Goal: Task Accomplishment & Management: Use online tool/utility

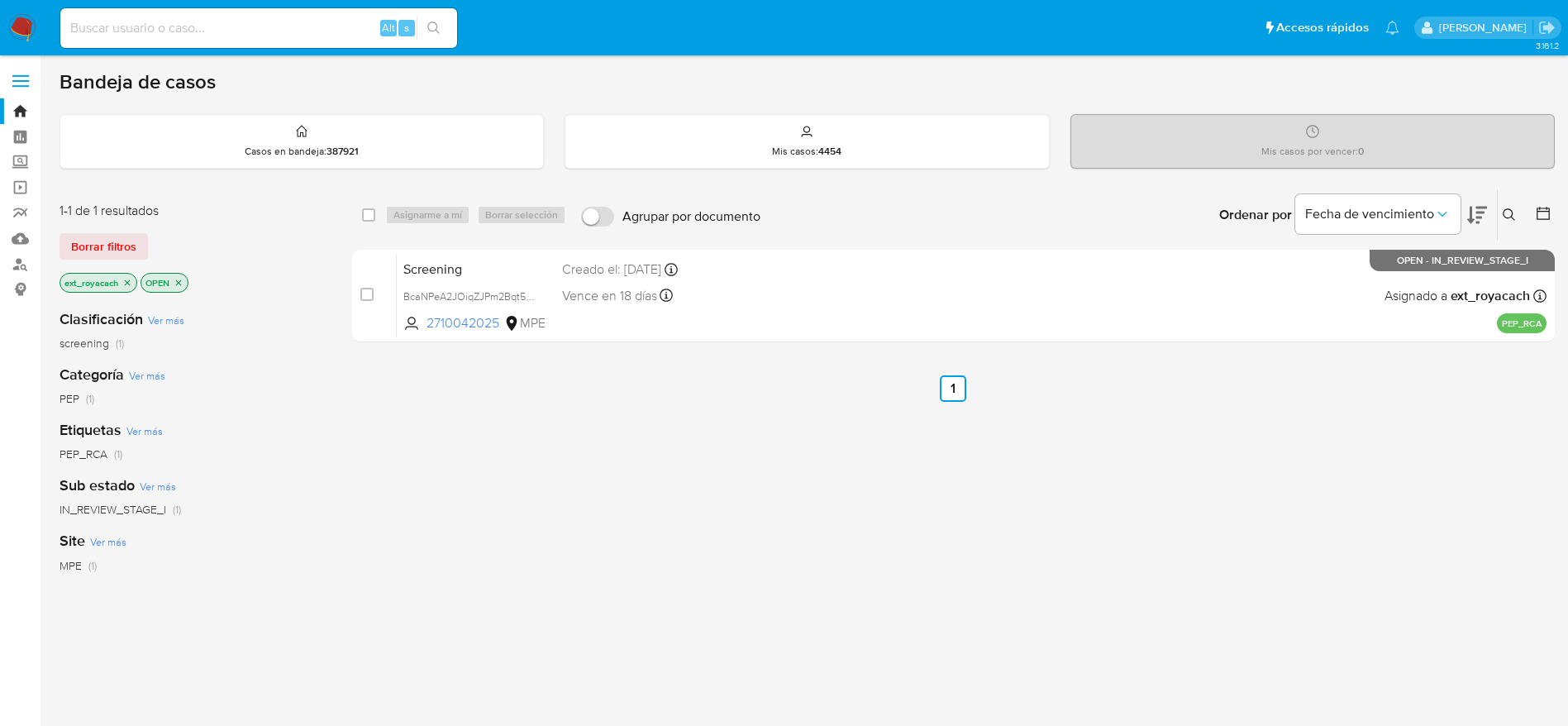
click at [719, 560] on div "select-all-cases-checkbox Asignarme a mí Borrar selección Agrupar por documento…" at bounding box center [953, 563] width 1203 height 750
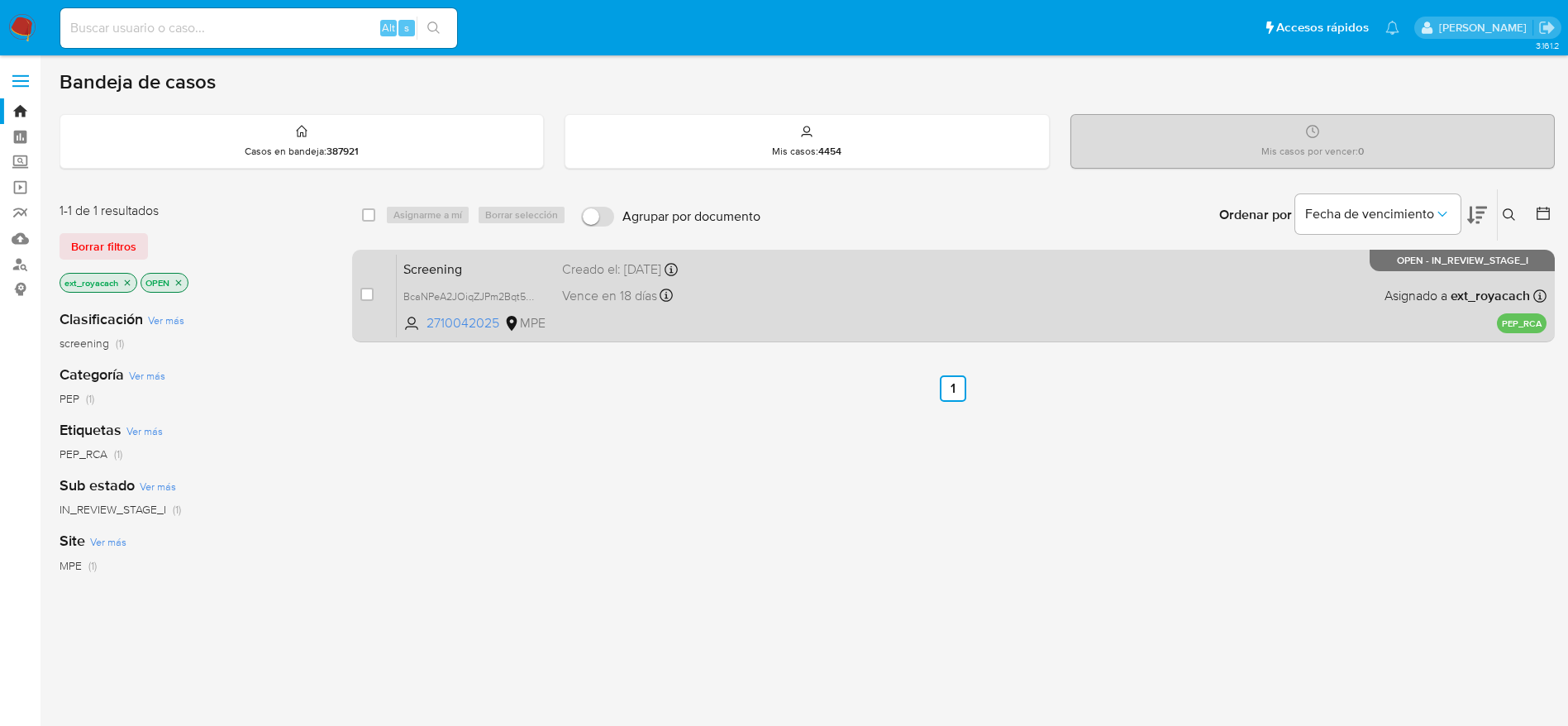
click at [491, 261] on span "Screening" at bounding box center [475, 268] width 146 height 22
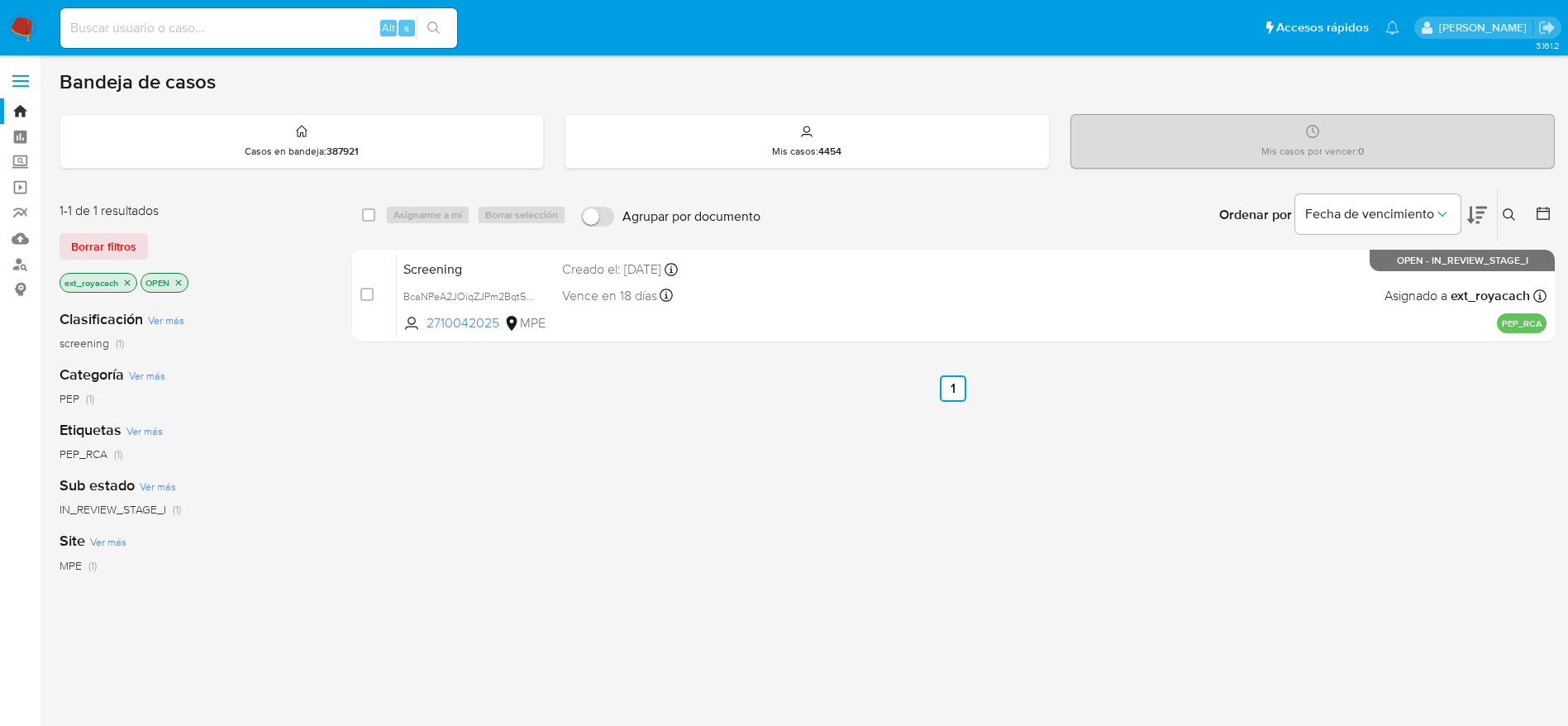
click at [130, 280] on icon "close-filter" at bounding box center [127, 282] width 6 height 6
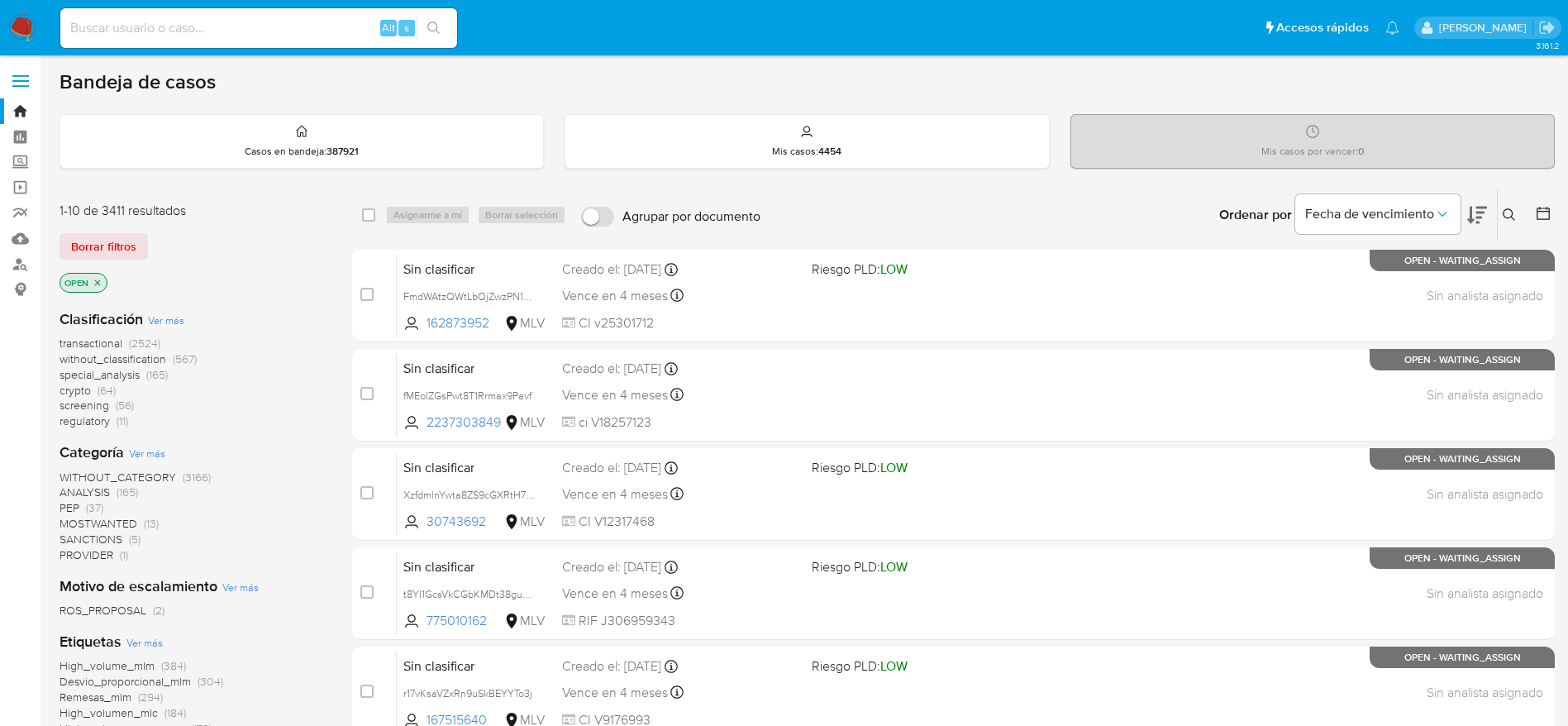
click at [104, 401] on span "screening" at bounding box center [84, 405] width 50 height 17
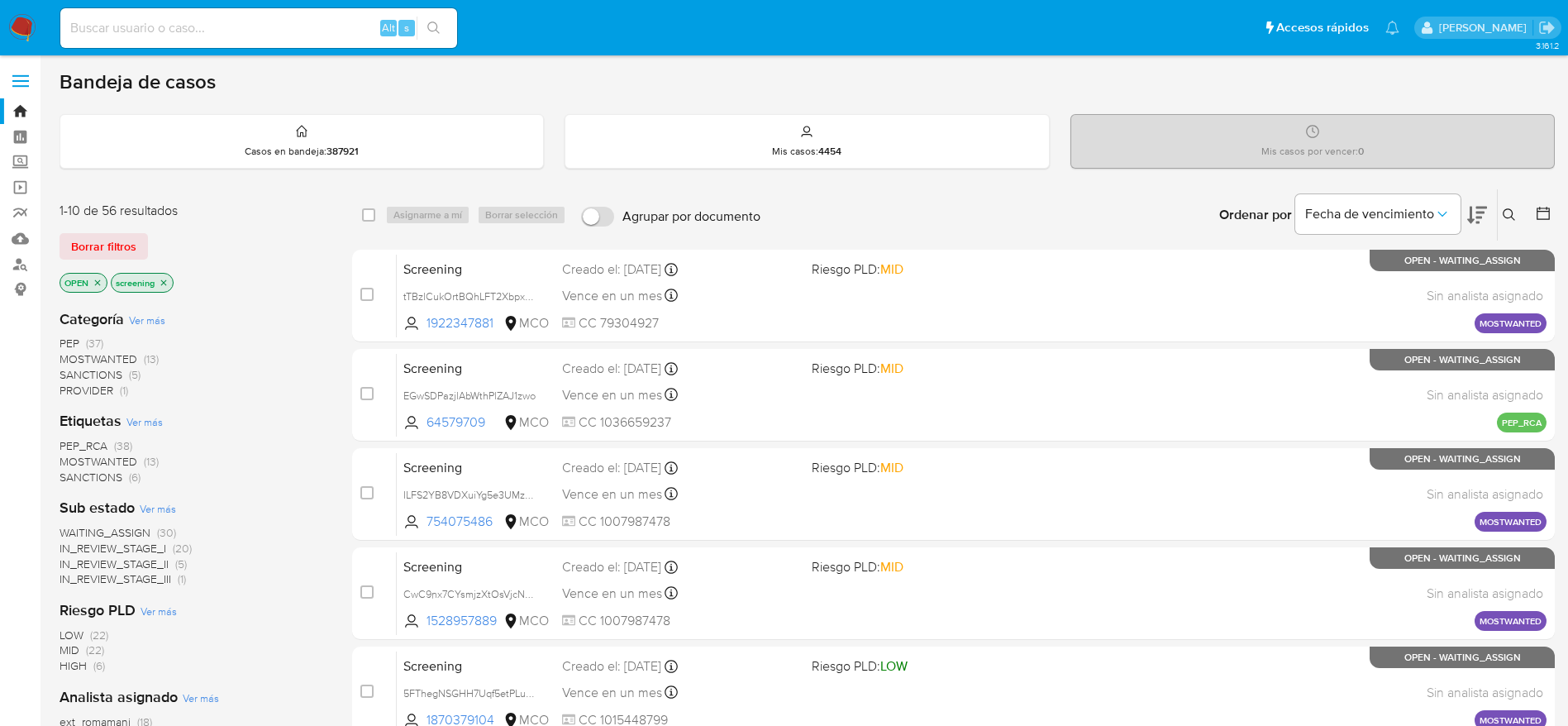
click at [115, 372] on span "SANCTIONS" at bounding box center [91, 374] width 63 height 17
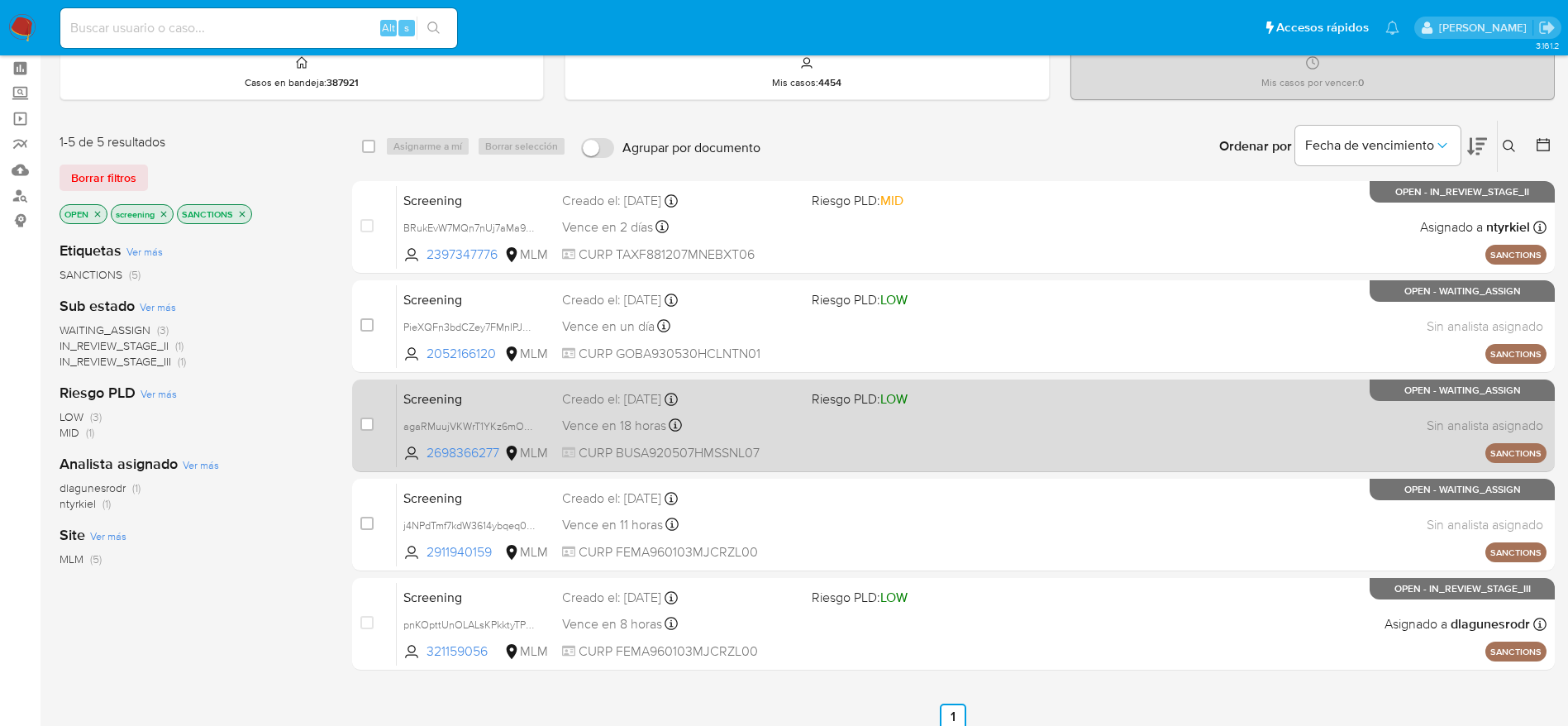
scroll to position [76, 0]
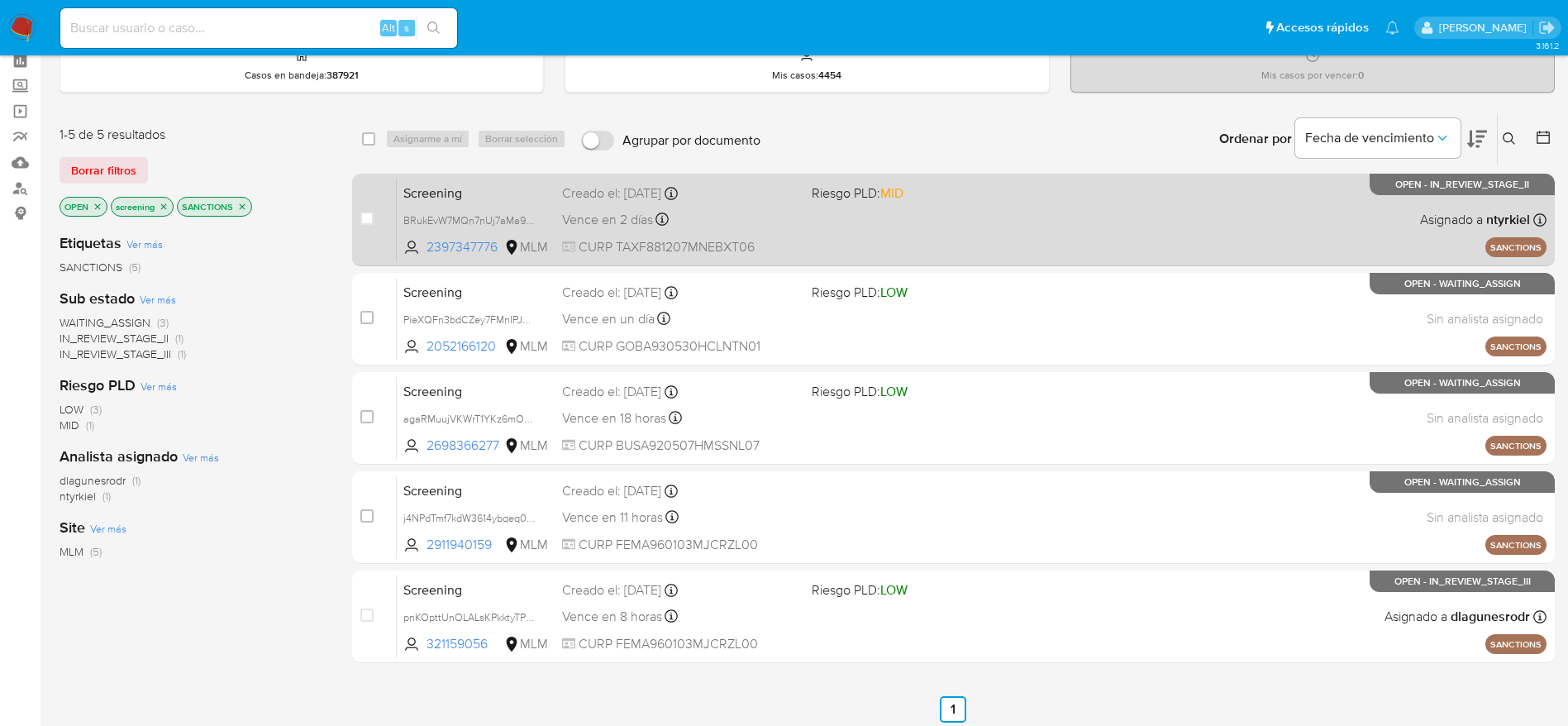
click at [781, 213] on div "Vence en 2 días Vence el 09/10/2025 20:59:59" at bounding box center [679, 220] width 236 height 23
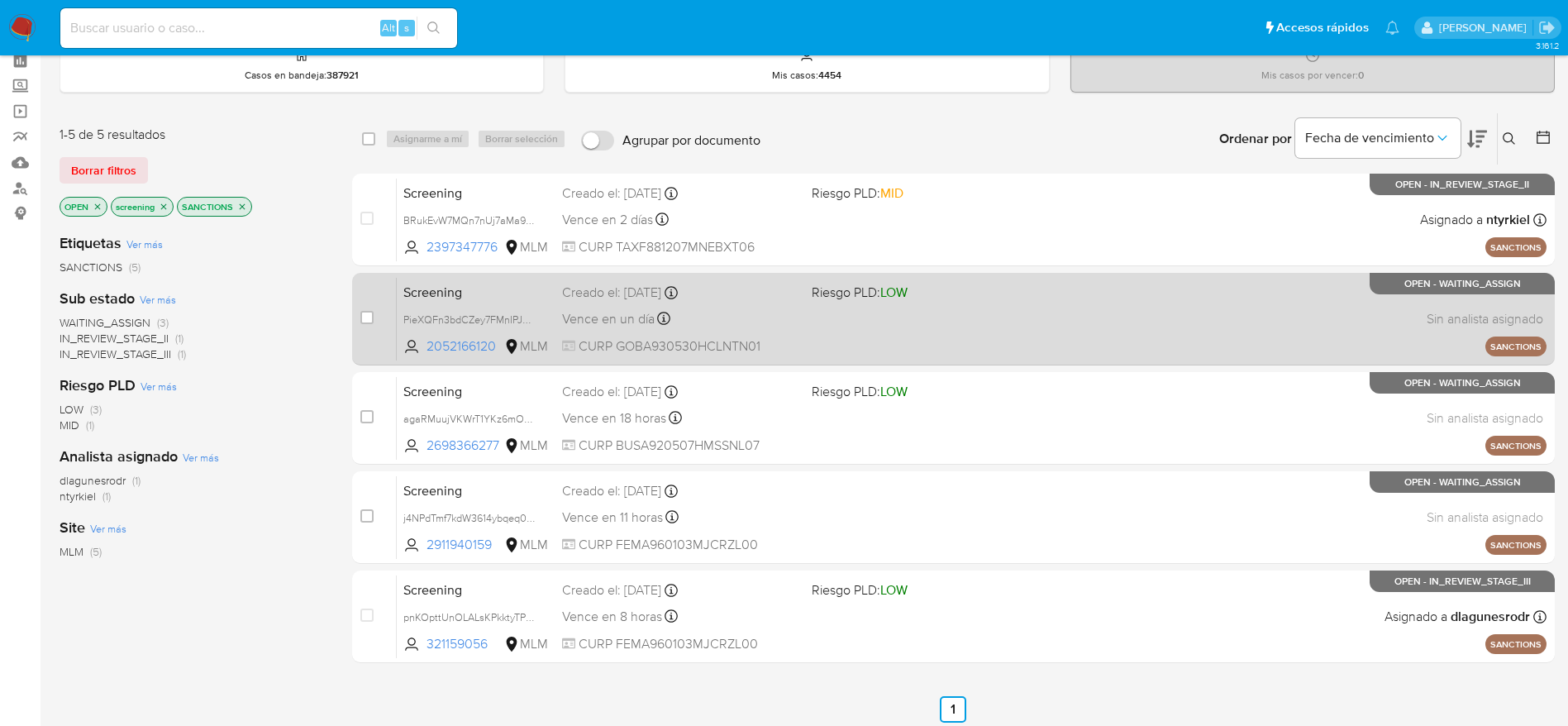
click at [835, 323] on div "Screening PieXQFn3bdCZey7FMnIPJO7R 2052166120 MLM Riesgo PLD: LOW Creado el: 08…" at bounding box center [971, 318] width 1149 height 84
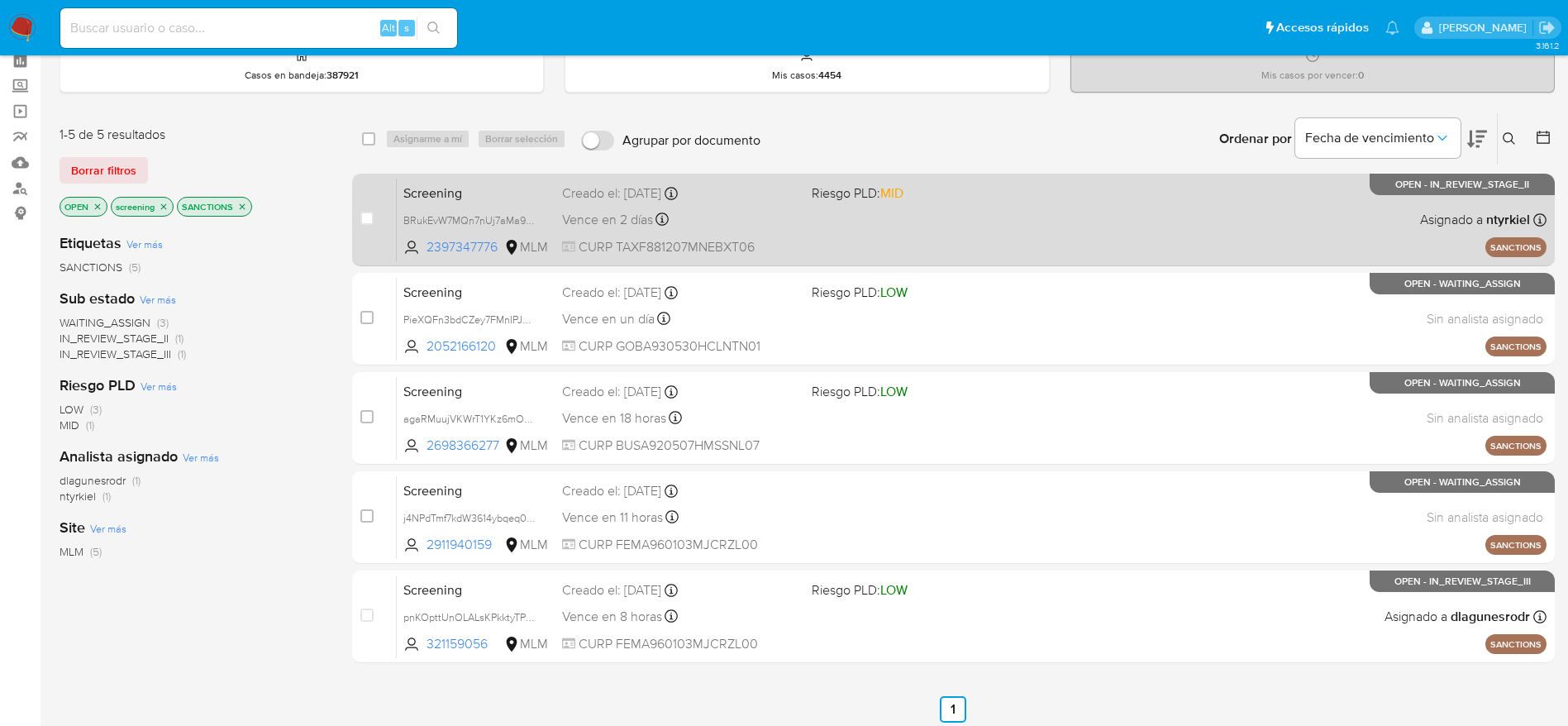
click at [779, 250] on span "CURP TAXF881207MNEBXT06" at bounding box center [679, 247] width 236 height 18
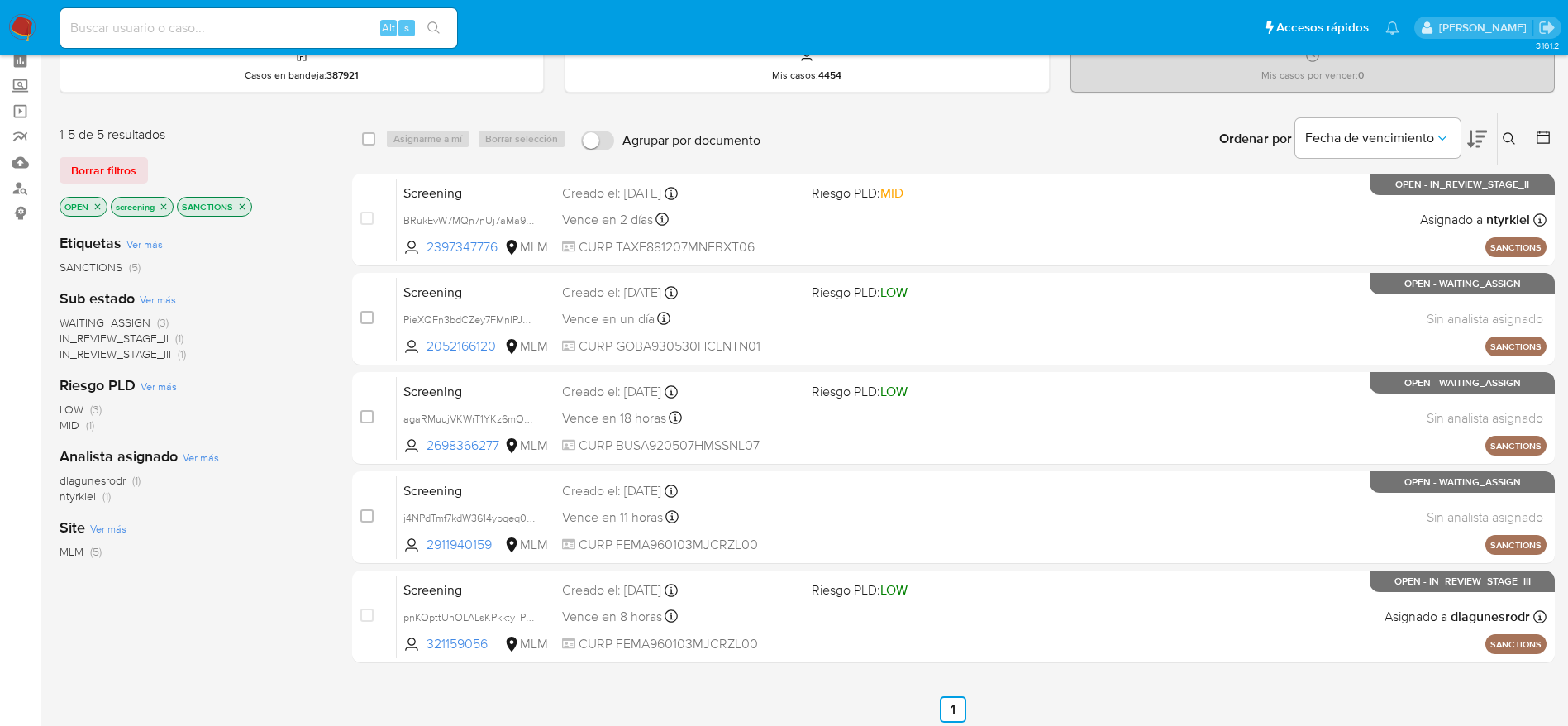
click at [17, 23] on img at bounding box center [22, 28] width 28 height 28
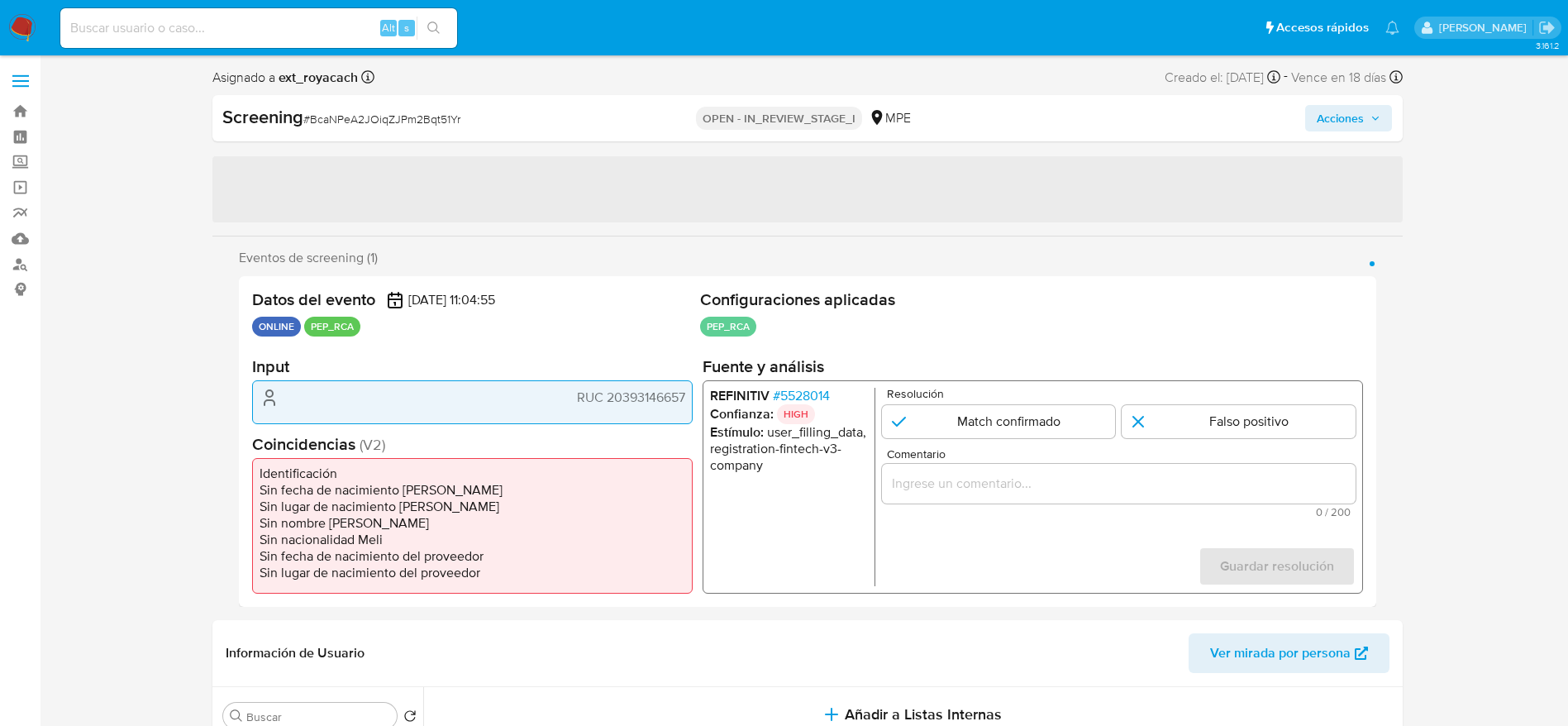
select select "10"
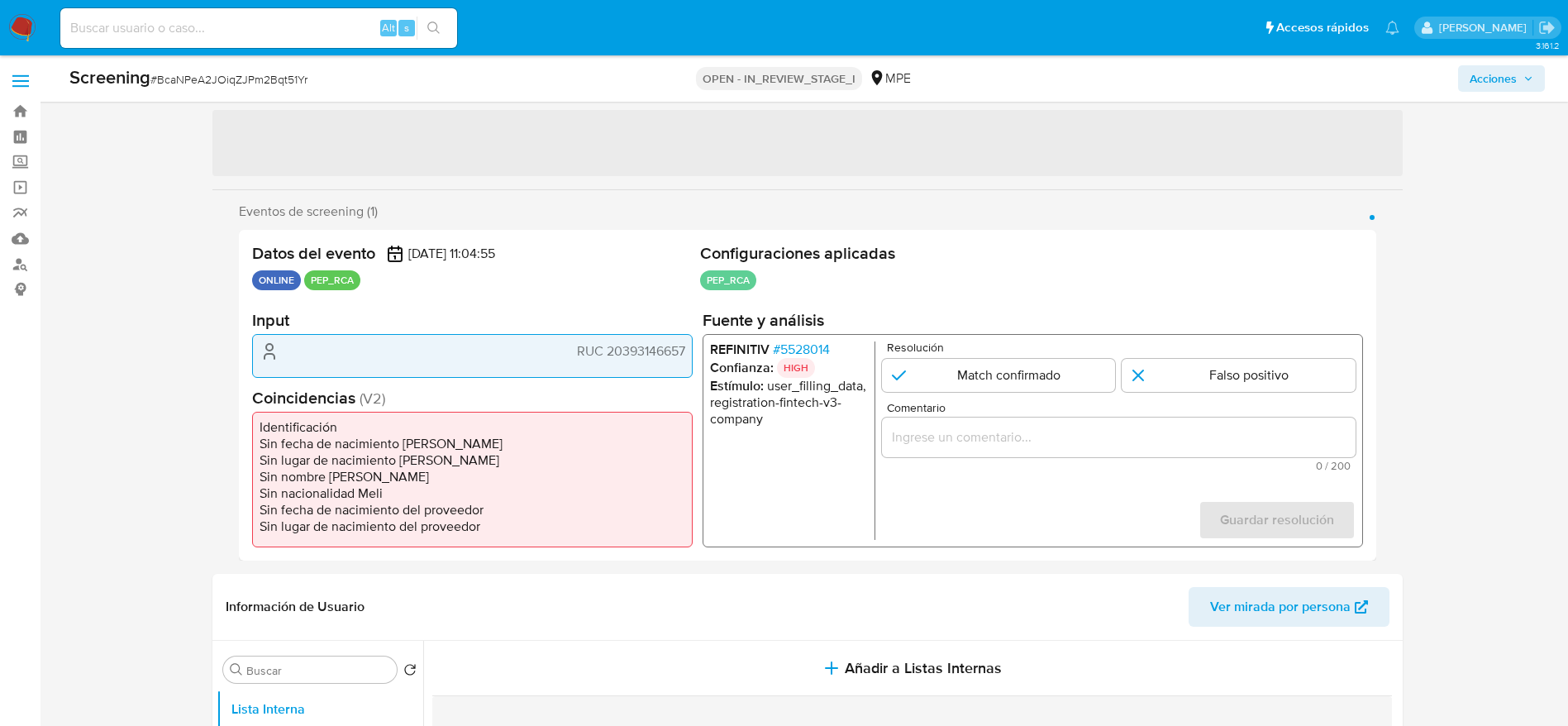
scroll to position [151, 0]
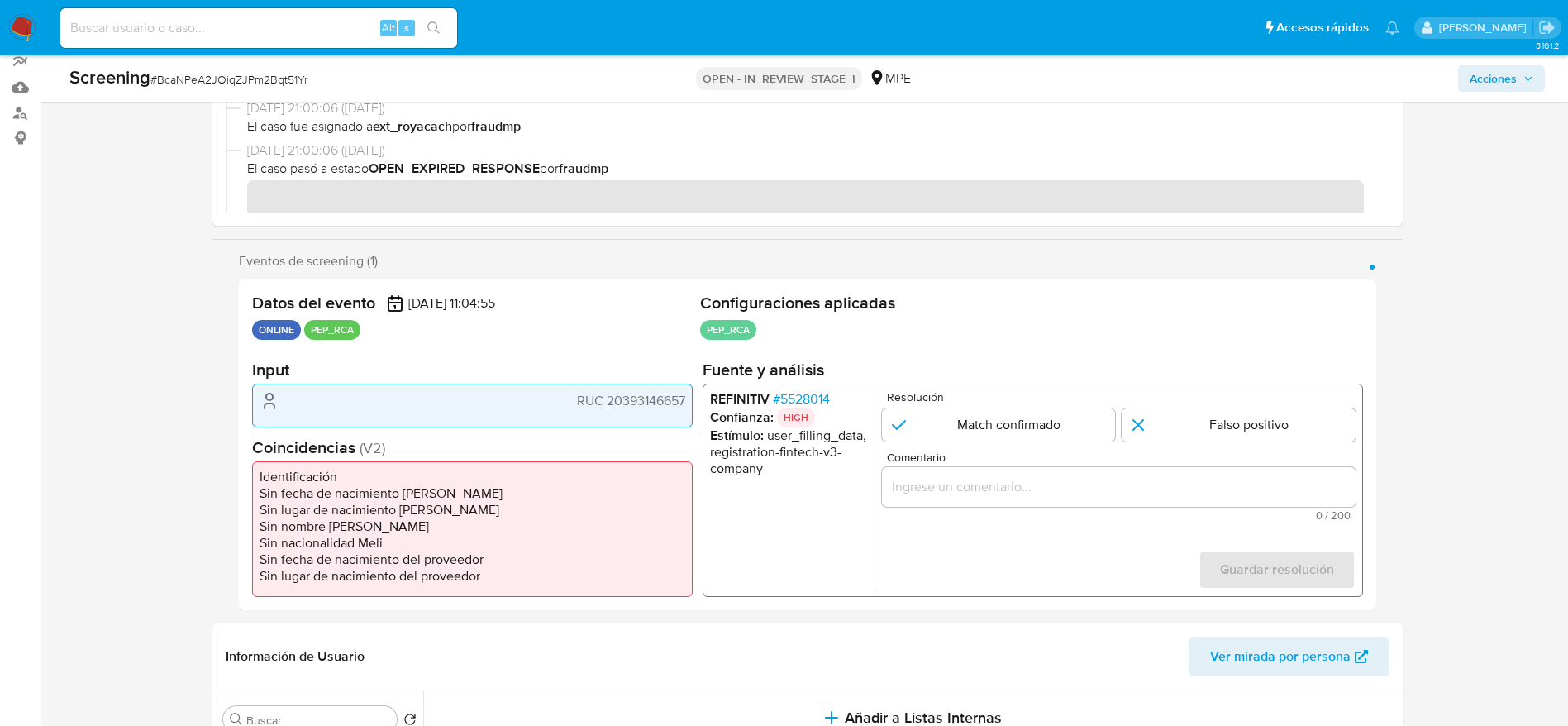
click at [790, 396] on span "# 5528014" at bounding box center [800, 399] width 57 height 17
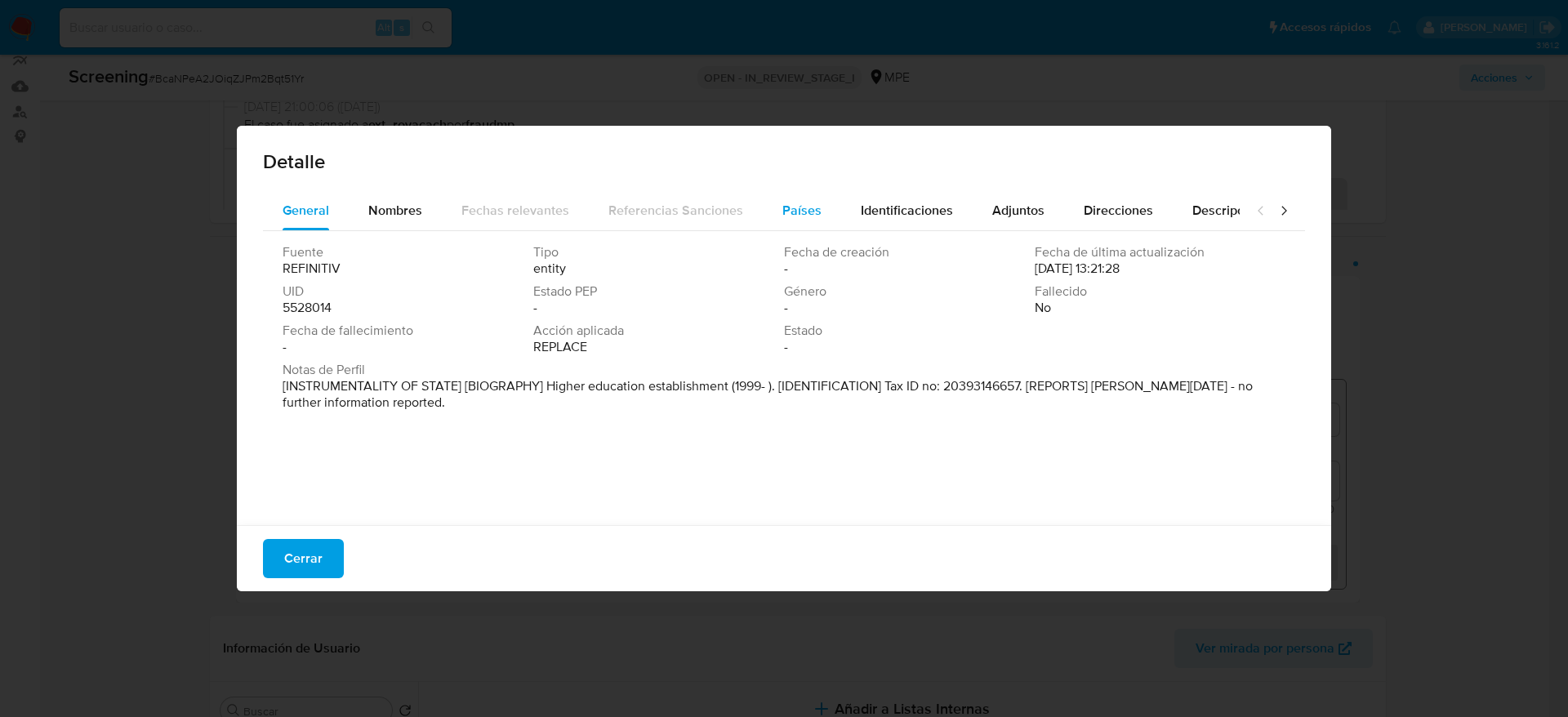
click at [808, 221] on div "Países" at bounding box center [801, 210] width 39 height 39
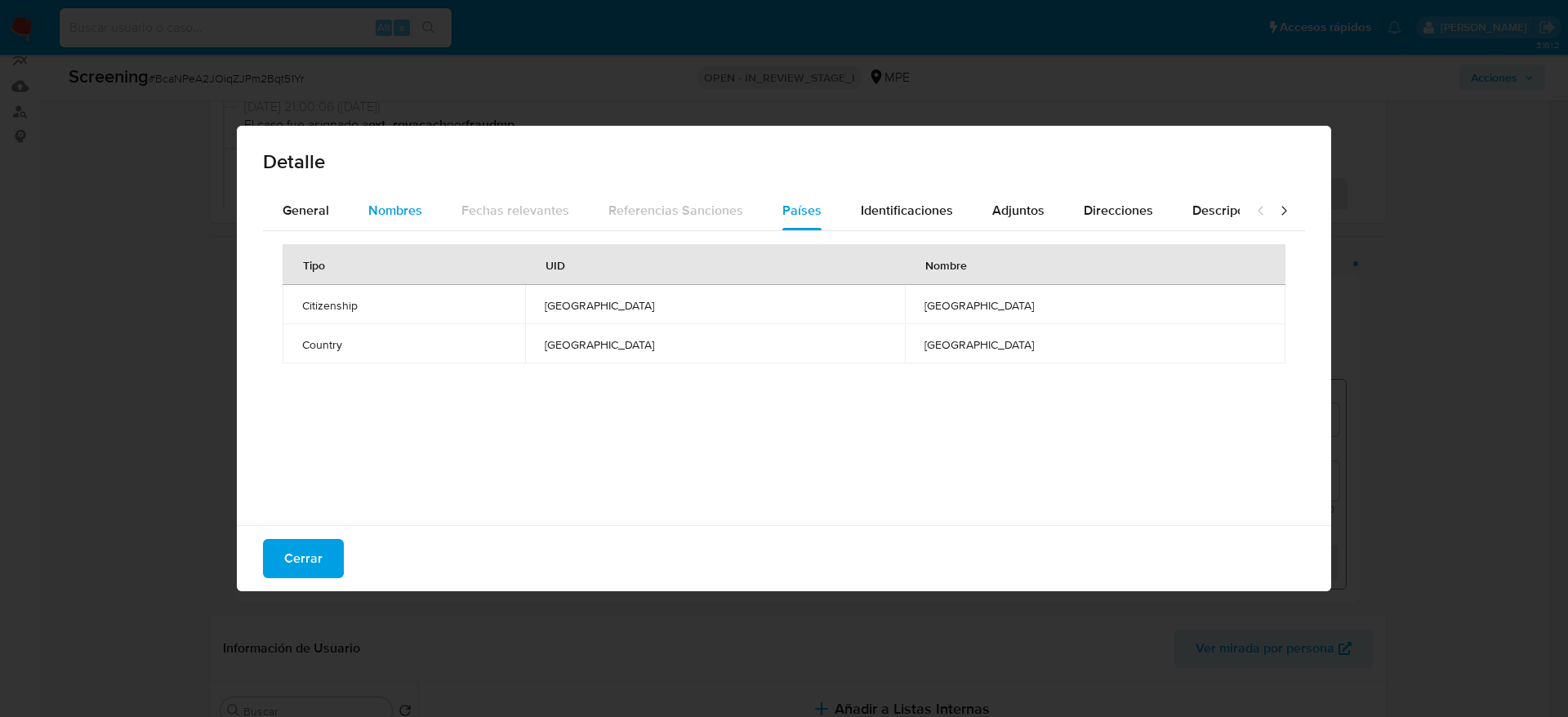
click at [426, 217] on button "Nombres" at bounding box center [395, 210] width 93 height 39
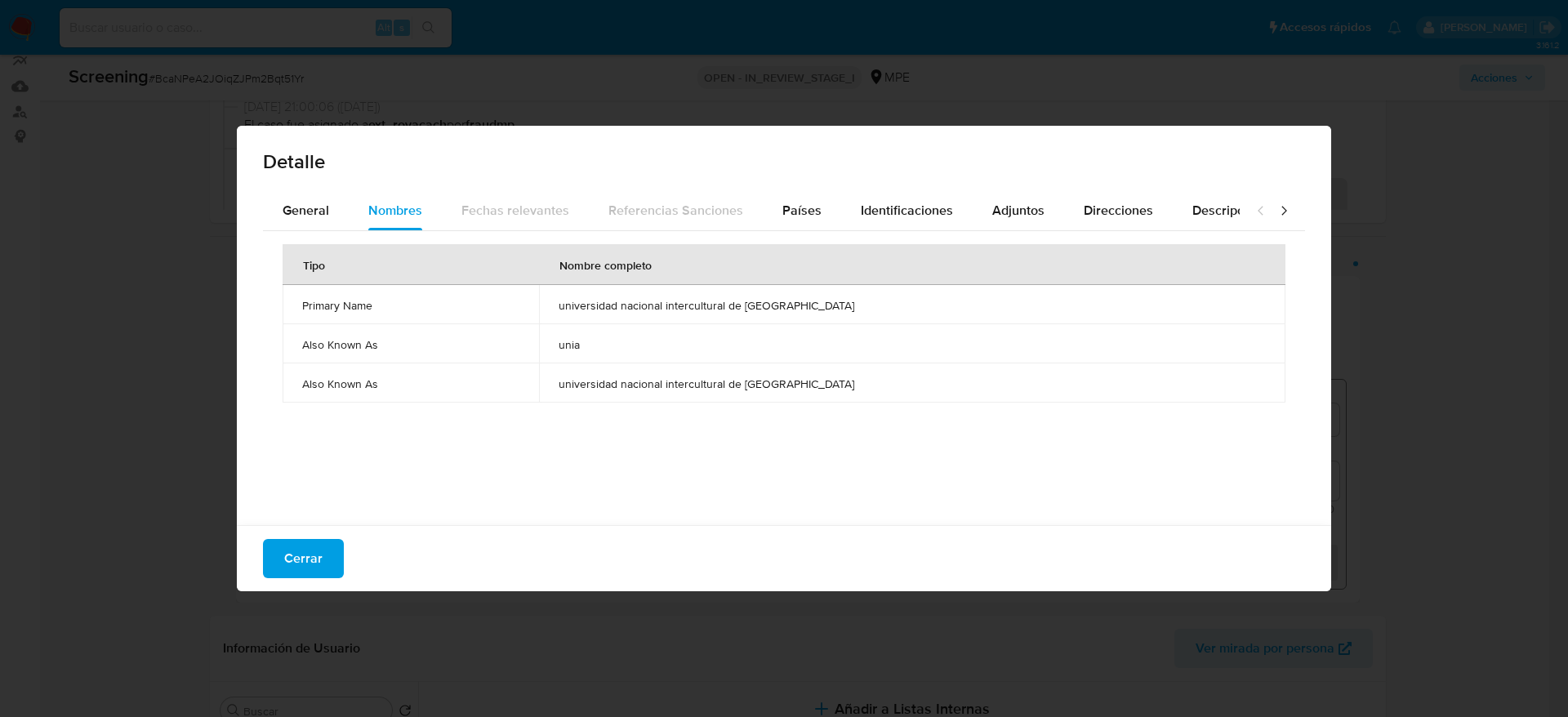
click at [627, 329] on td "unia" at bounding box center [912, 343] width 746 height 39
click at [629, 317] on td "universidad nacional intercultural de la amazonia" at bounding box center [912, 304] width 746 height 39
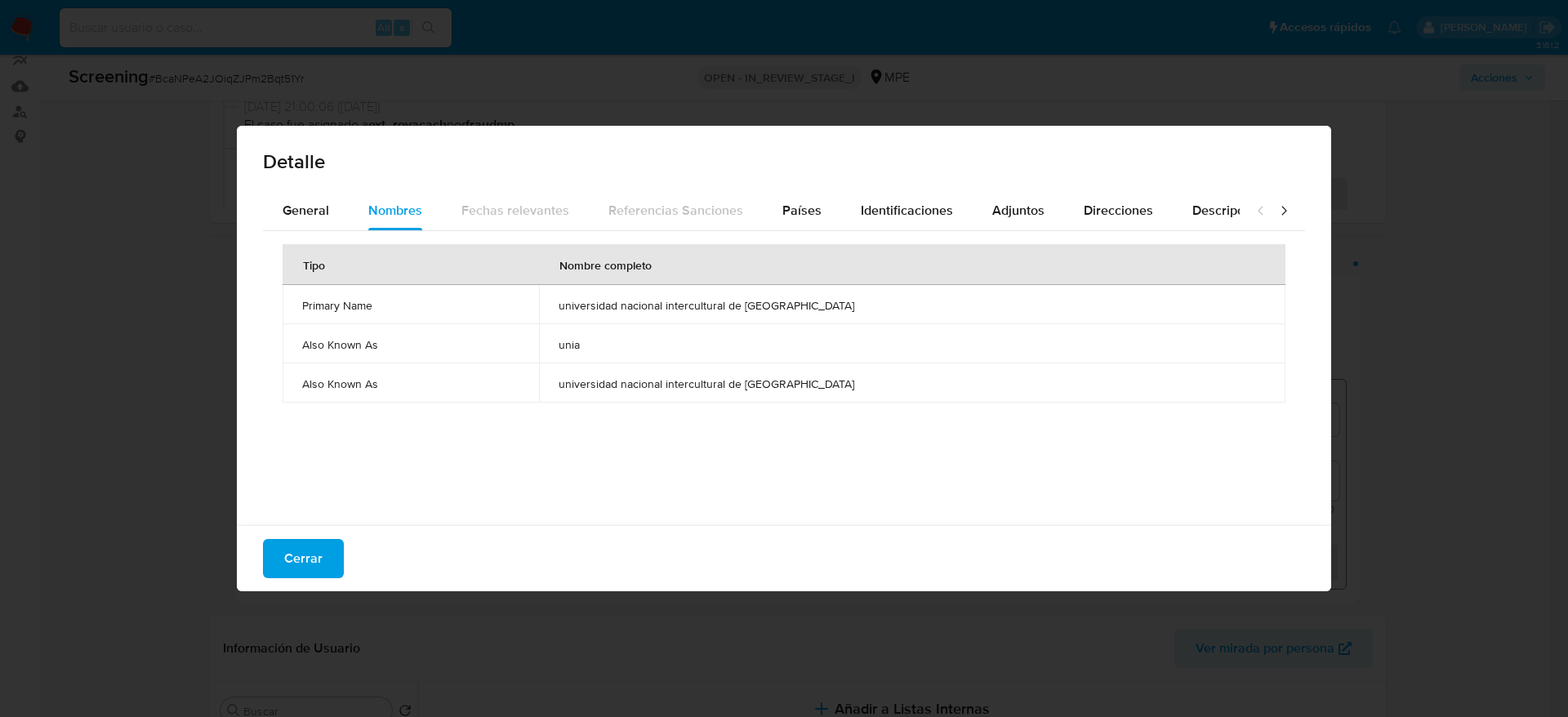
click at [629, 317] on td "universidad nacional intercultural de la amazonia" at bounding box center [912, 304] width 746 height 39
click at [340, 542] on button "Cerrar" at bounding box center [303, 558] width 81 height 39
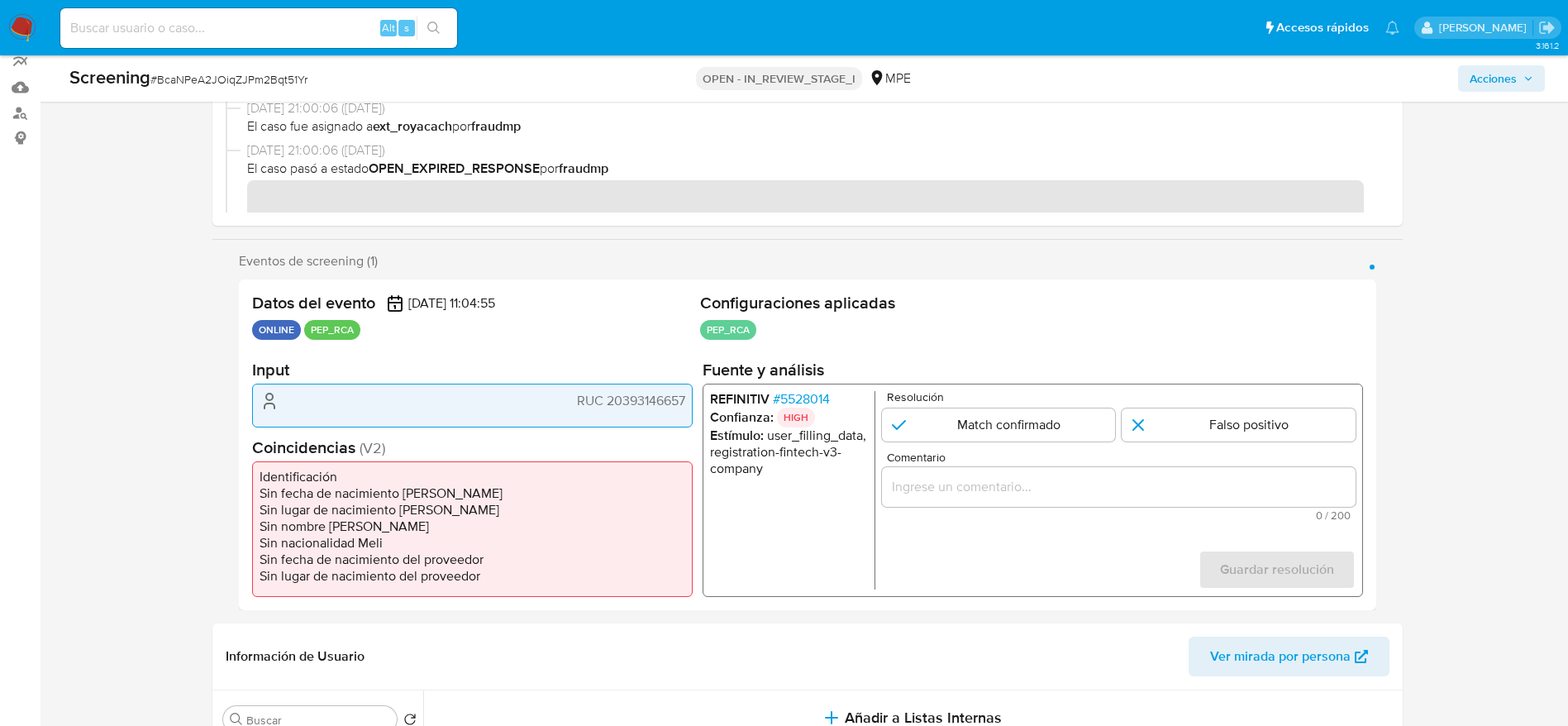
click at [658, 402] on span "RUC 20393146657" at bounding box center [631, 401] width 108 height 17
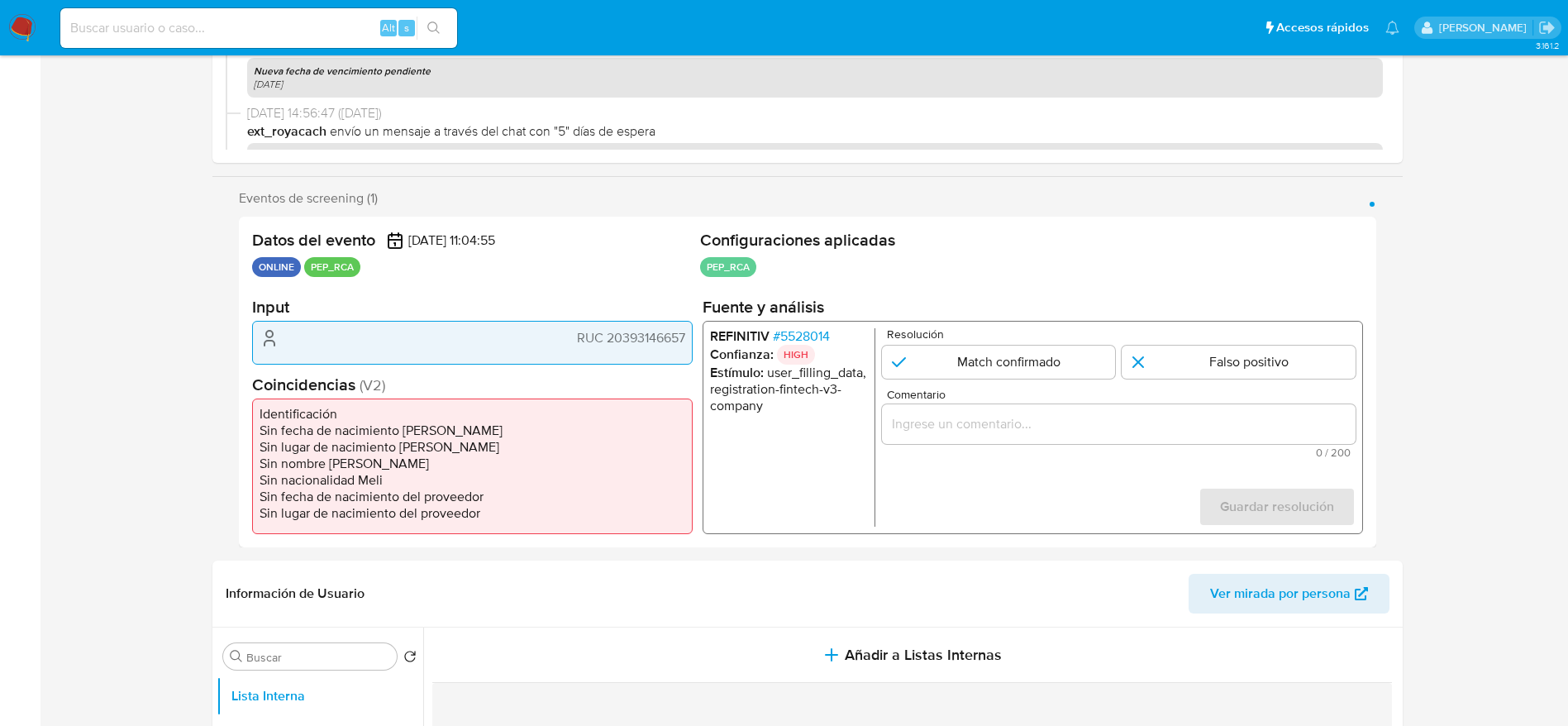
scroll to position [264, 0]
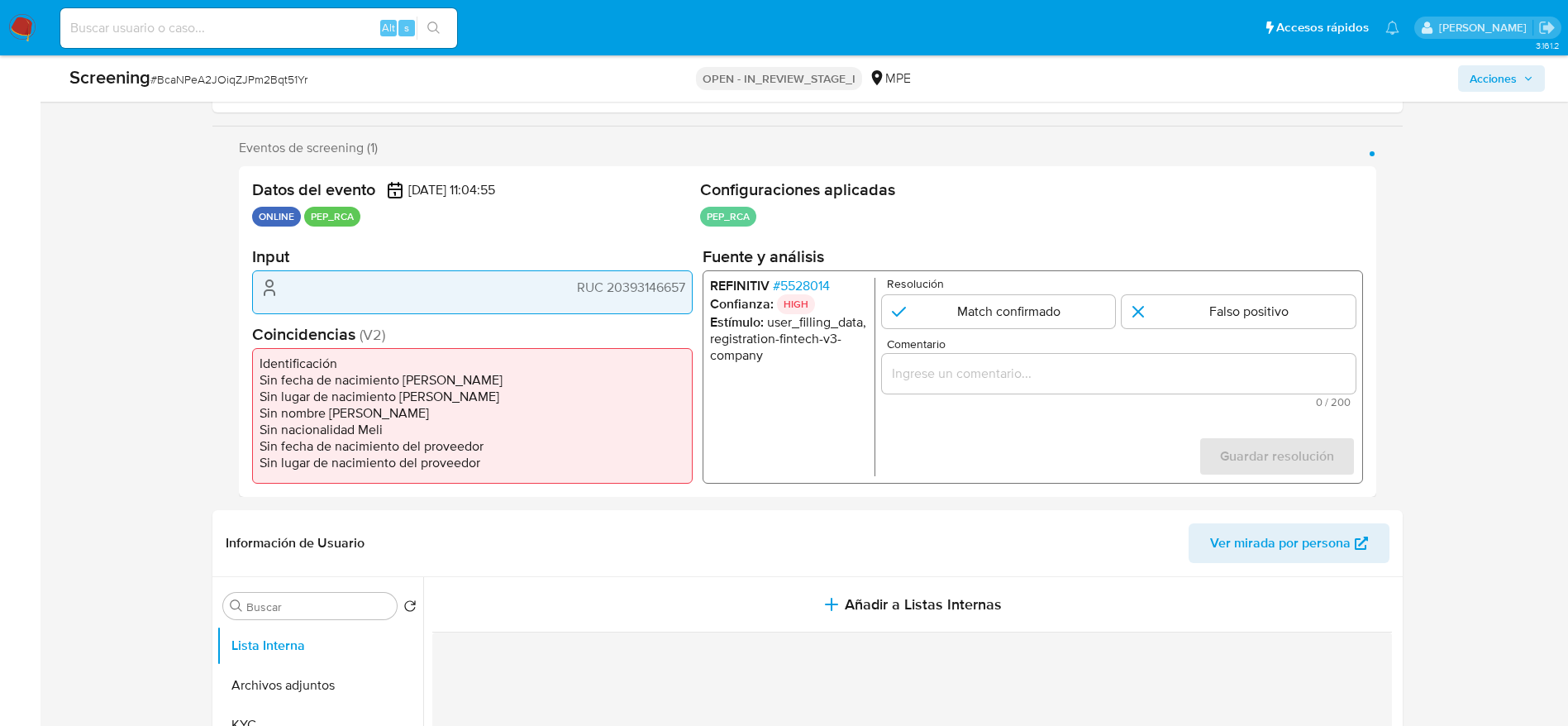
click at [1008, 366] on input "Comentario" at bounding box center [1117, 373] width 474 height 22
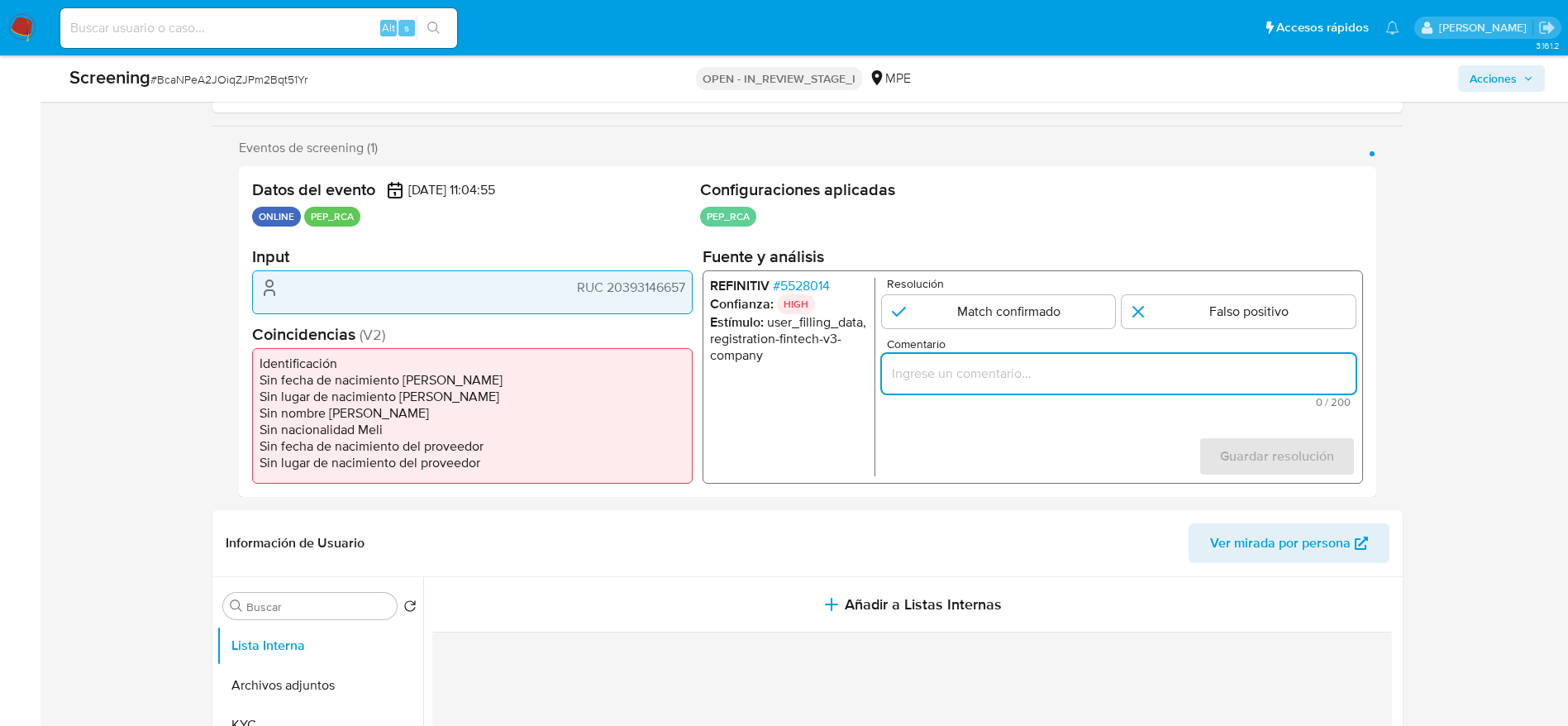
paste input "Usuario que declara en KYC RUC 20393146657. Se envia solucion para verificar la…"
type input "Usuario que declara en KYC RUC 20393146657. Se envia solucion para verificar la…"
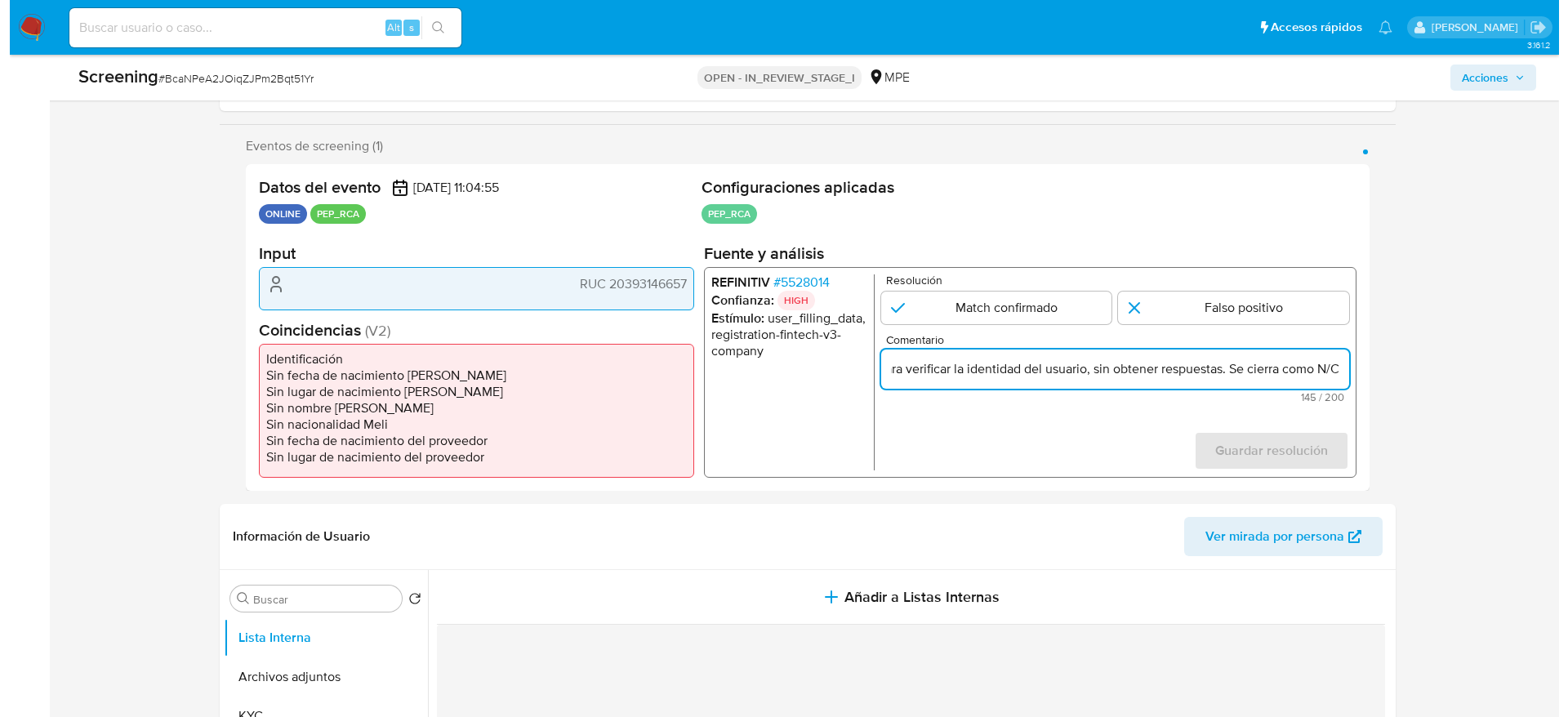
scroll to position [0, 0]
click at [1212, 285] on p "Resolución" at bounding box center [1106, 280] width 463 height 12
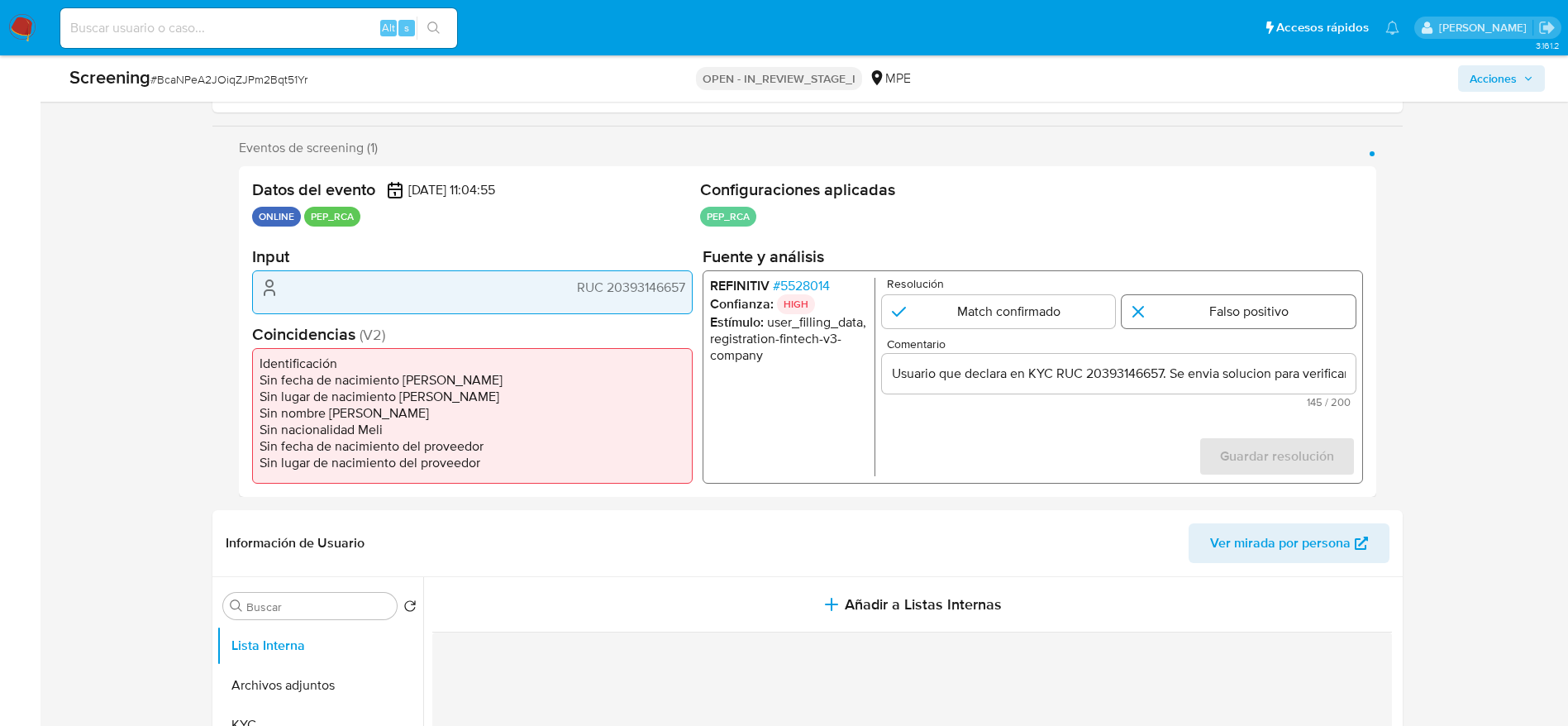
click at [1214, 304] on input "1 de 1" at bounding box center [1238, 312] width 234 height 33
radio input "true"
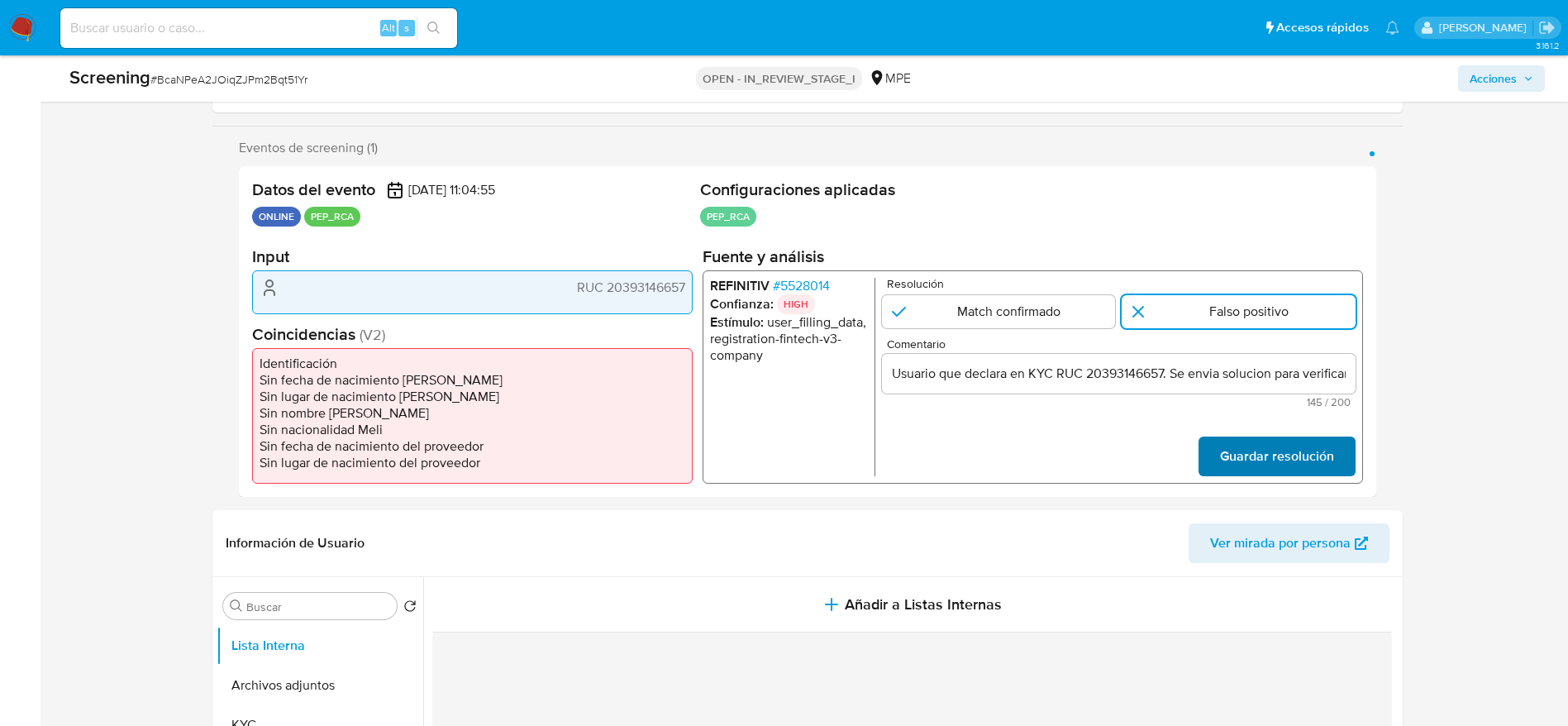
click at [1287, 449] on span "Guardar resolución" at bounding box center [1276, 456] width 114 height 37
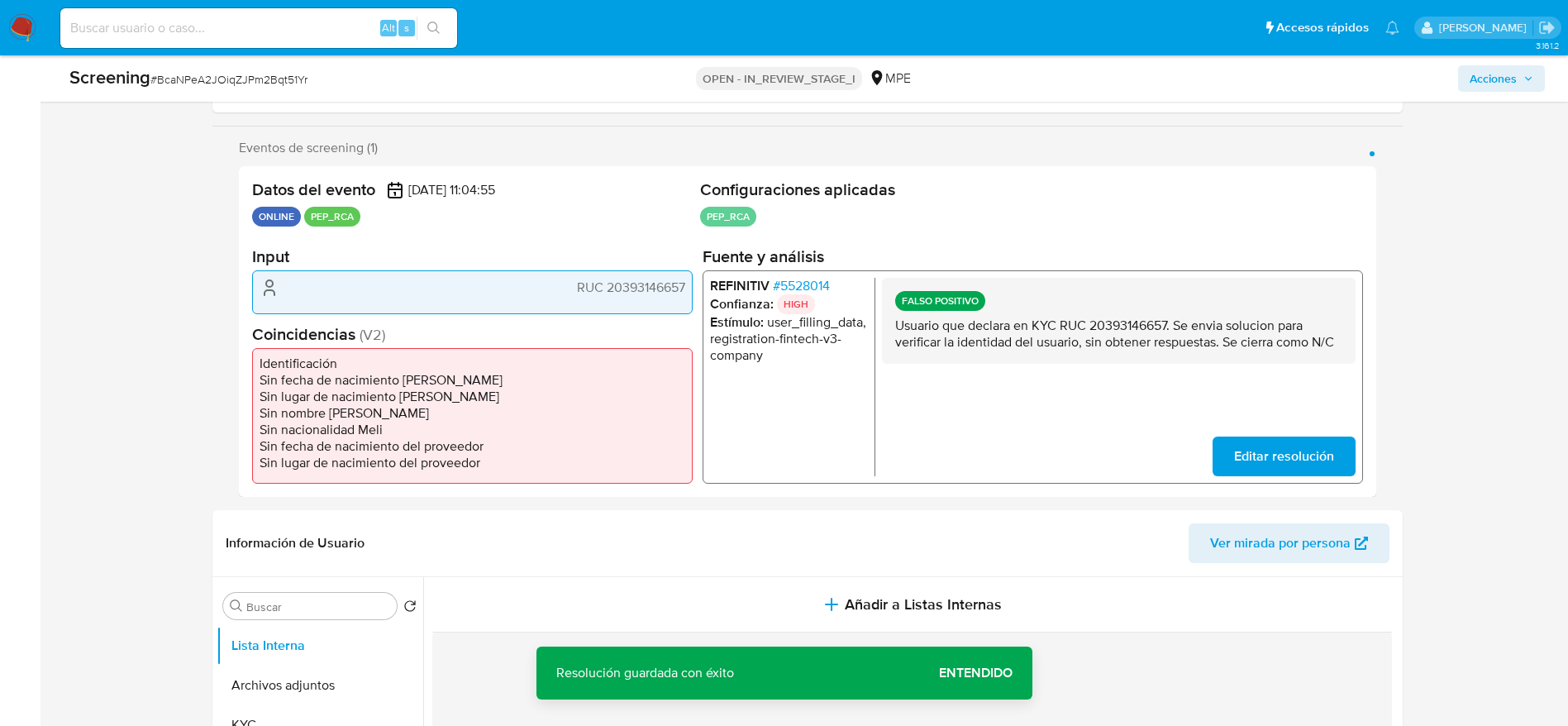
click at [1139, 332] on p "Usuario que declara en KYC RUC 20393146657. Se envia solucion para verificar la…" at bounding box center [1117, 334] width 447 height 33
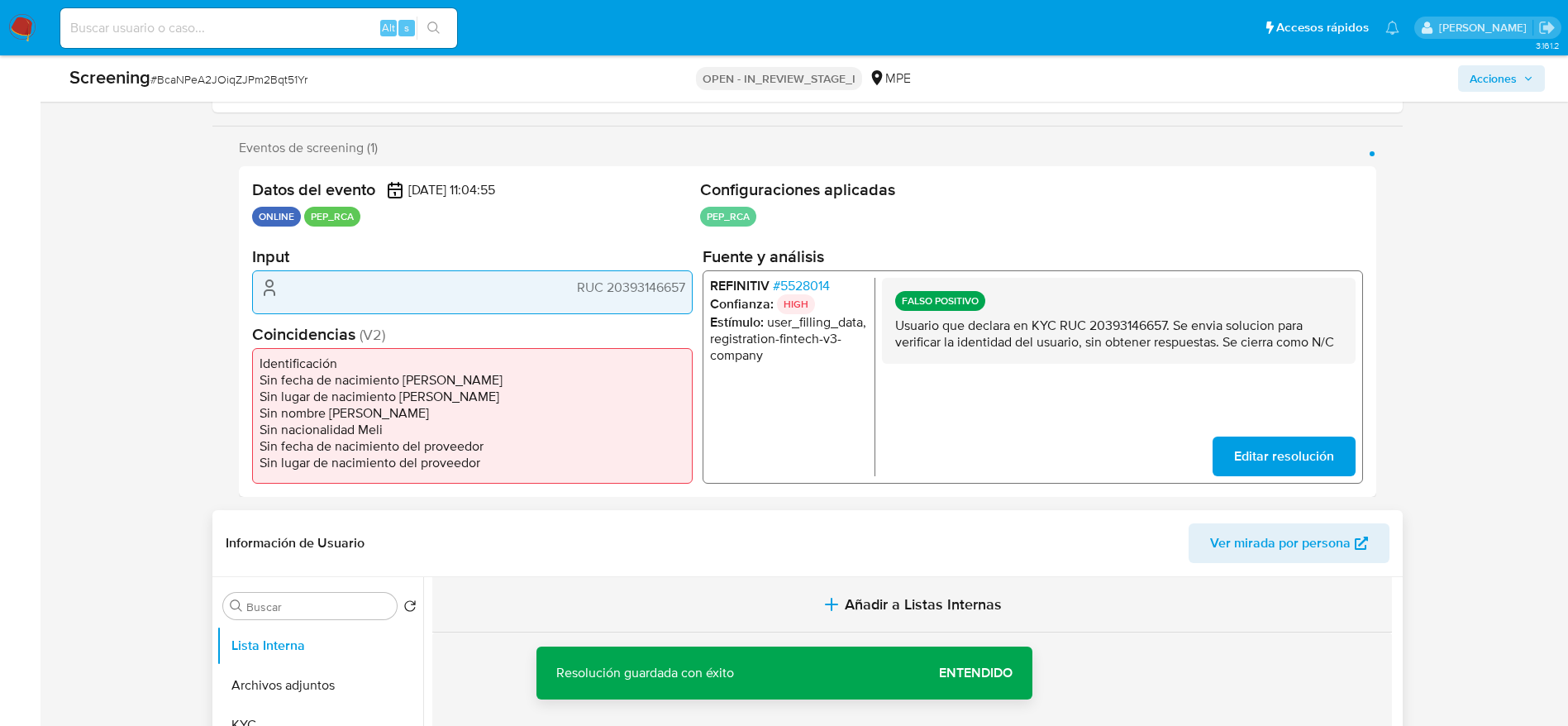
click at [813, 577] on button "Añadir a Listas Internas" at bounding box center [912, 604] width 959 height 55
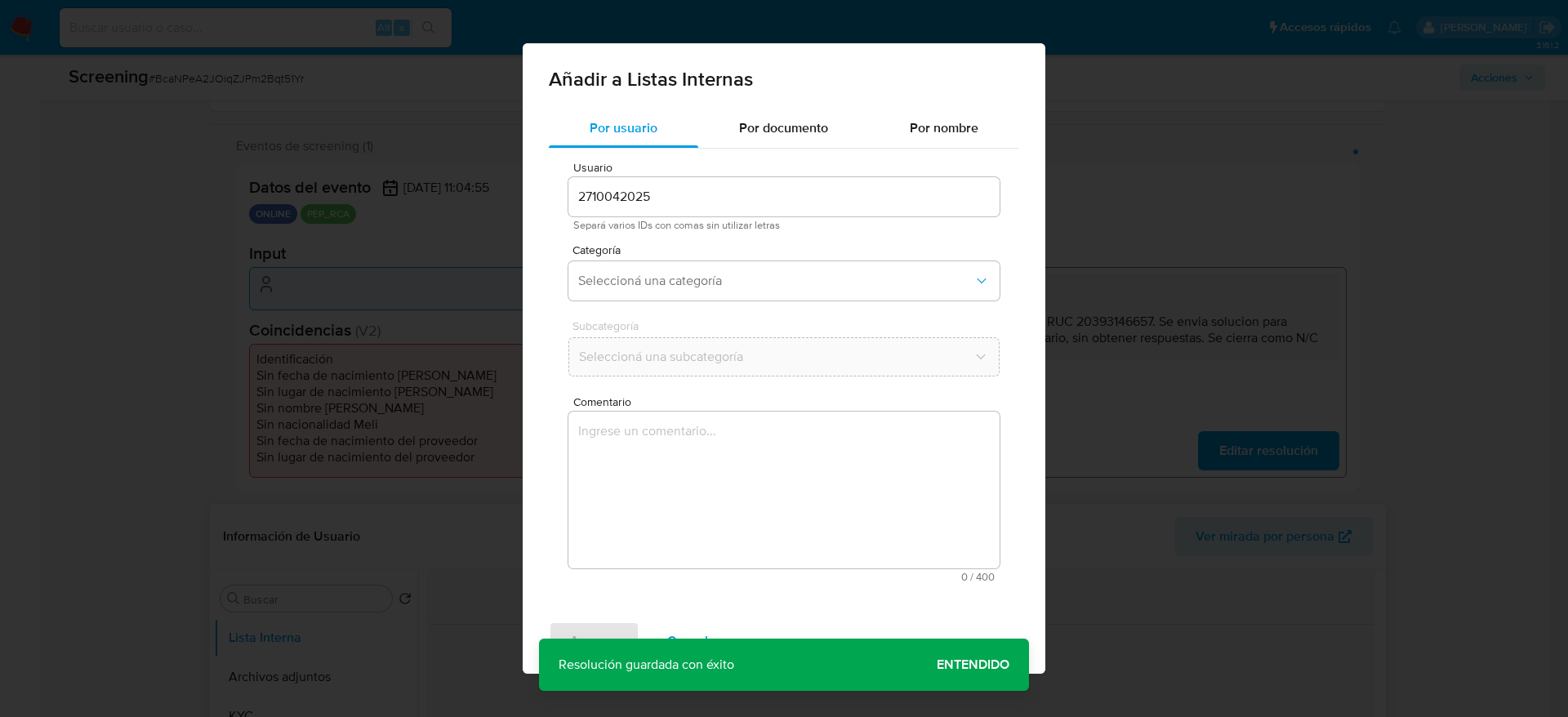
click at [803, 570] on div "Comentario 0 / 400 400 caracteres restantes" at bounding box center [784, 489] width 431 height 186
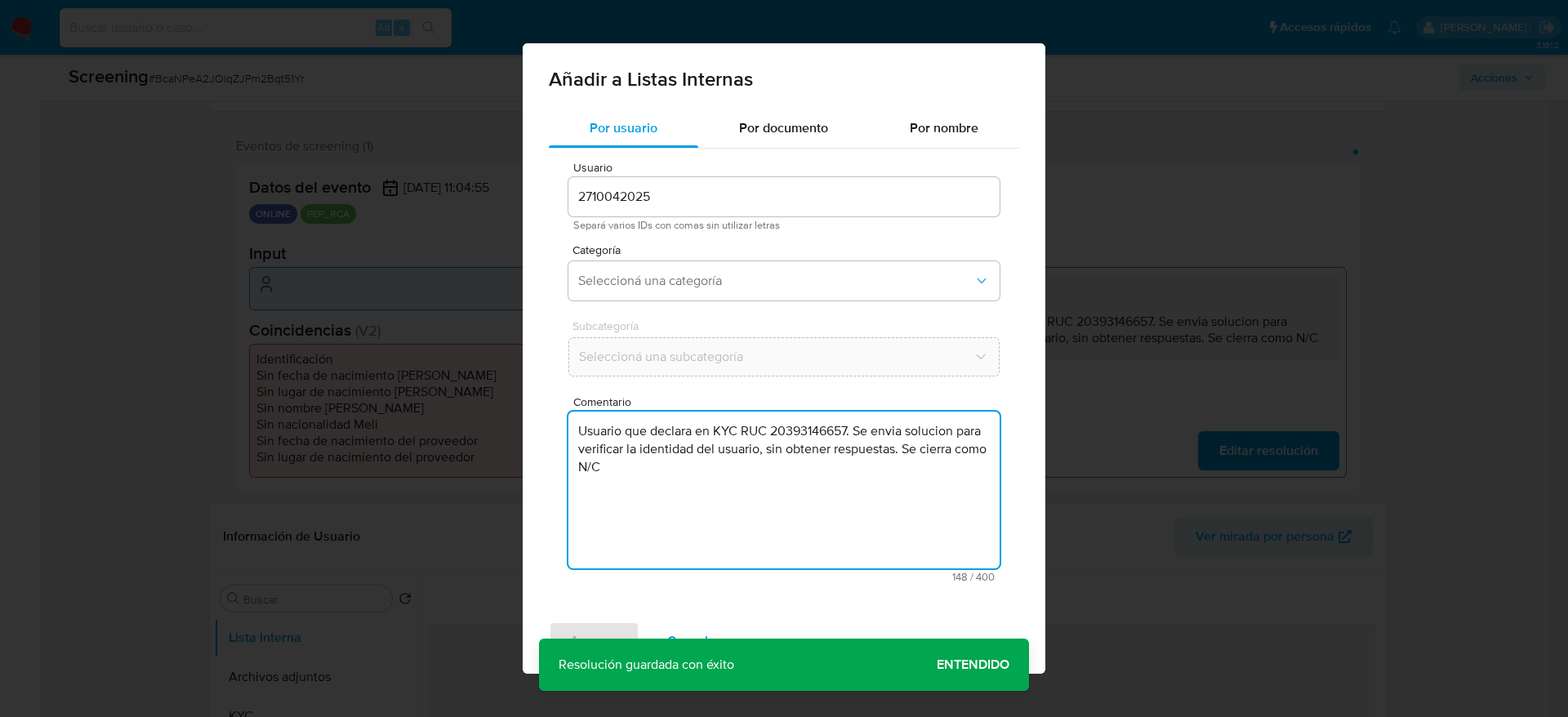
click at [719, 414] on textarea "Usuario que declara en KYC RUC 20393146657. Se envia solucion para verificar la…" at bounding box center [784, 490] width 431 height 157
type textarea "Usuario que declara en KYC RUC 20393146657. Se envia solucion para verificar la…"
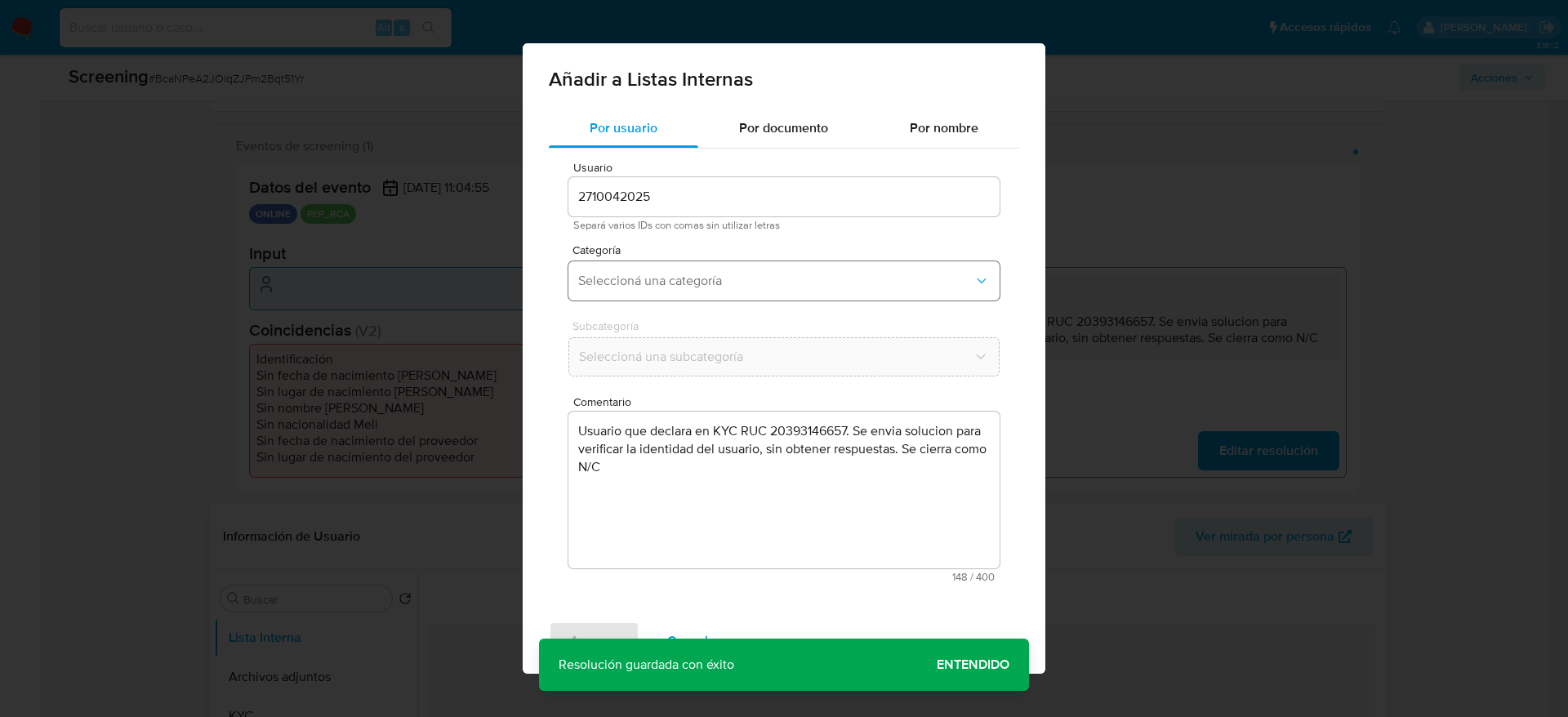
click at [672, 287] on span "Seleccioná una categoría" at bounding box center [775, 281] width 395 height 16
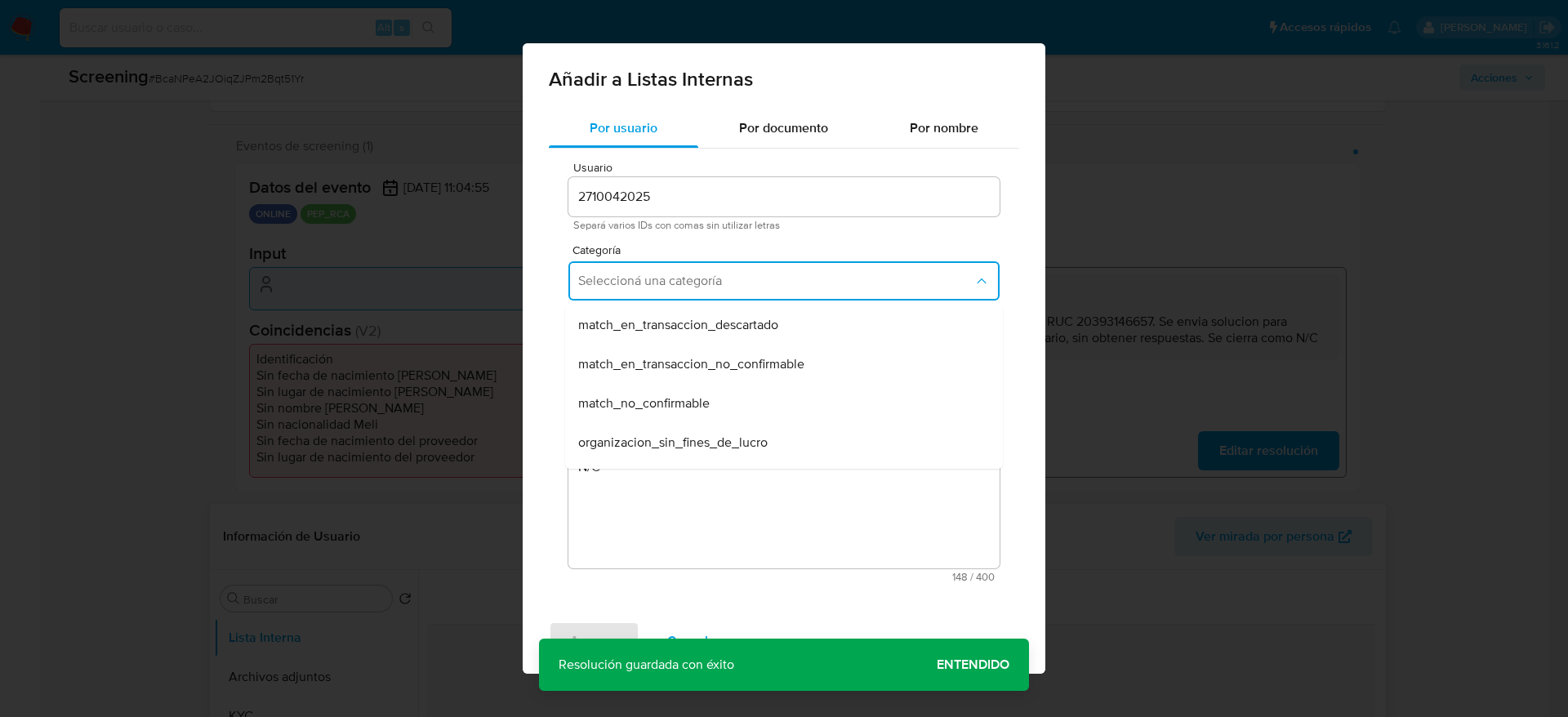
scroll to position [289, 0]
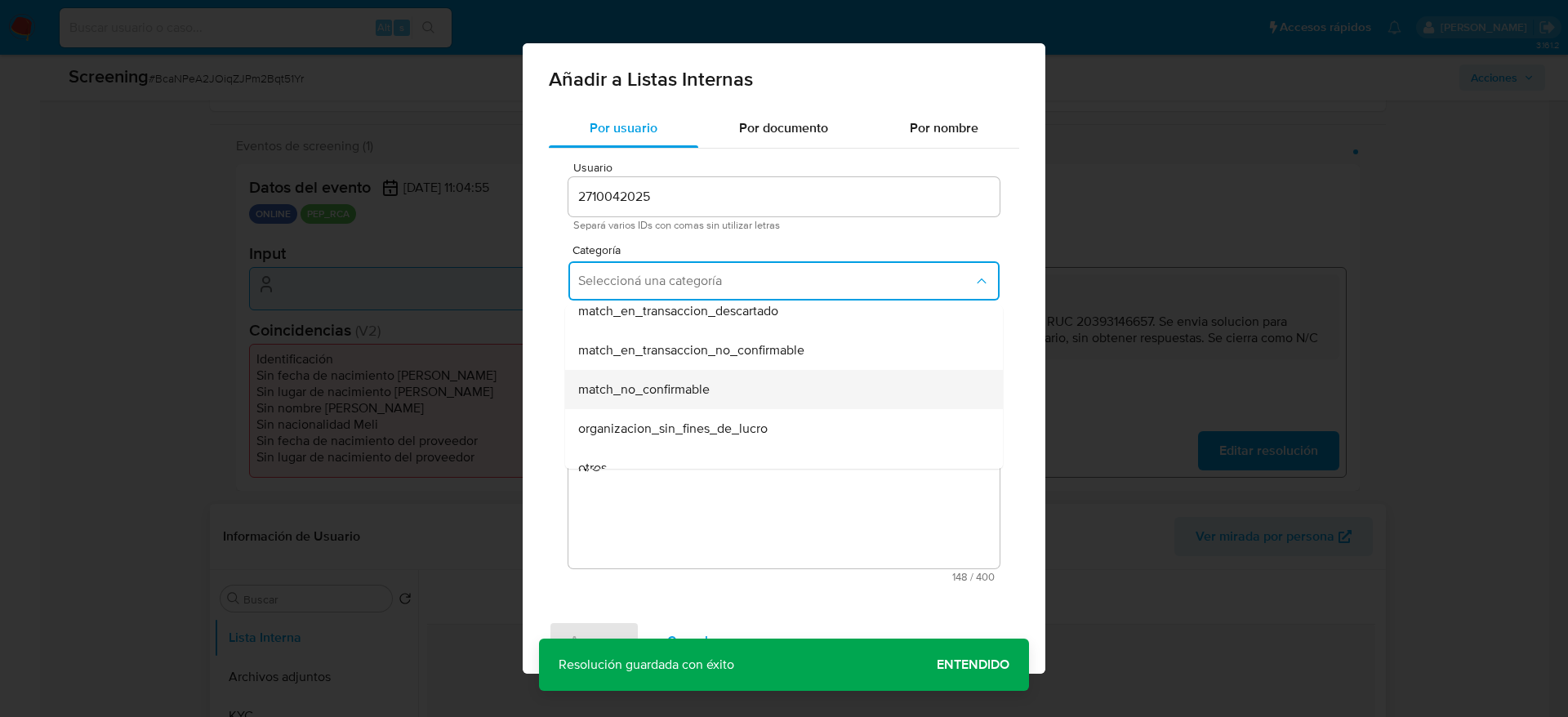
click at [623, 387] on span "match_no_confirmable" at bounding box center [644, 390] width 132 height 16
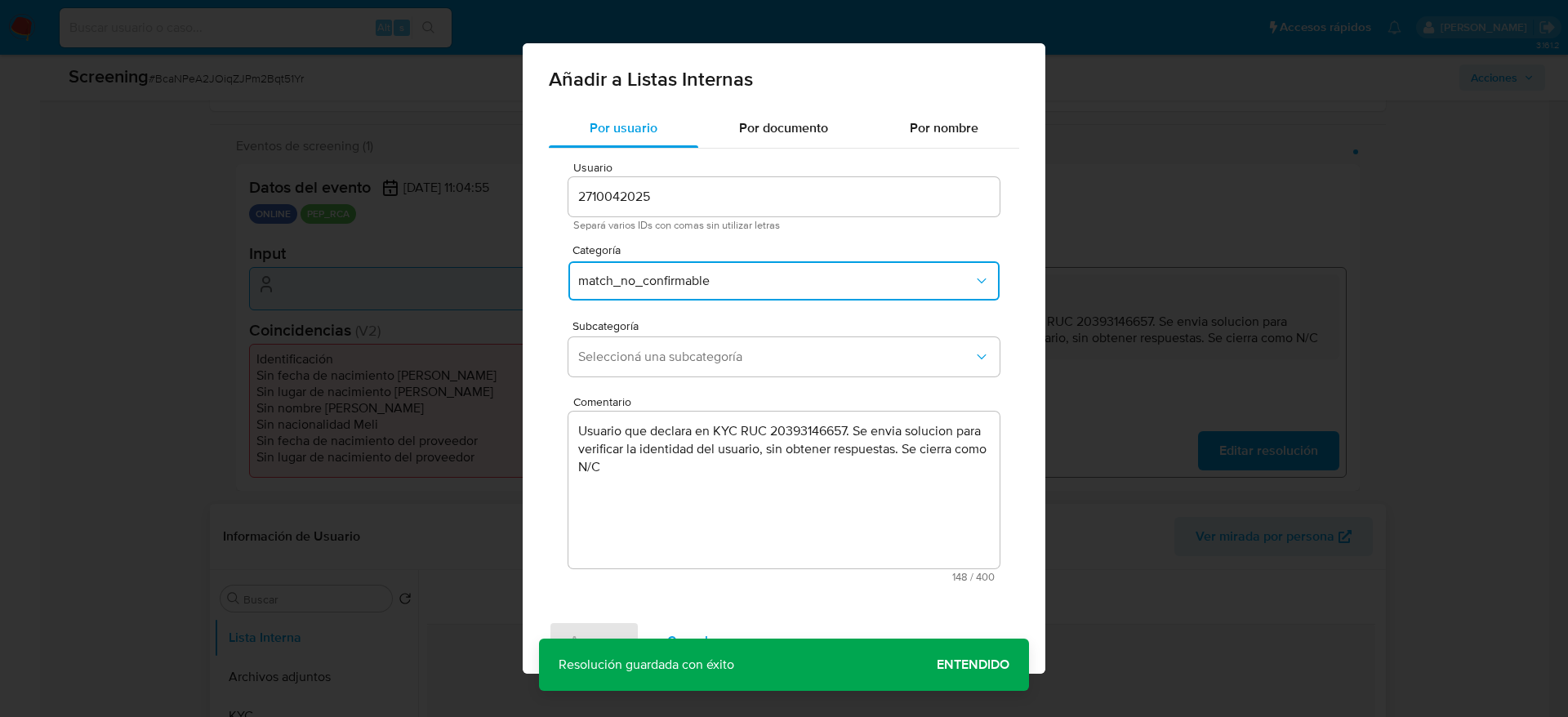
click at [623, 387] on div "Usuario 2710042025 Separá varios IDs con comas sin utilizar letras Categoría ma…" at bounding box center [784, 371] width 470 height 446
click at [618, 367] on button "Seleccioná una subcategoría" at bounding box center [784, 356] width 431 height 39
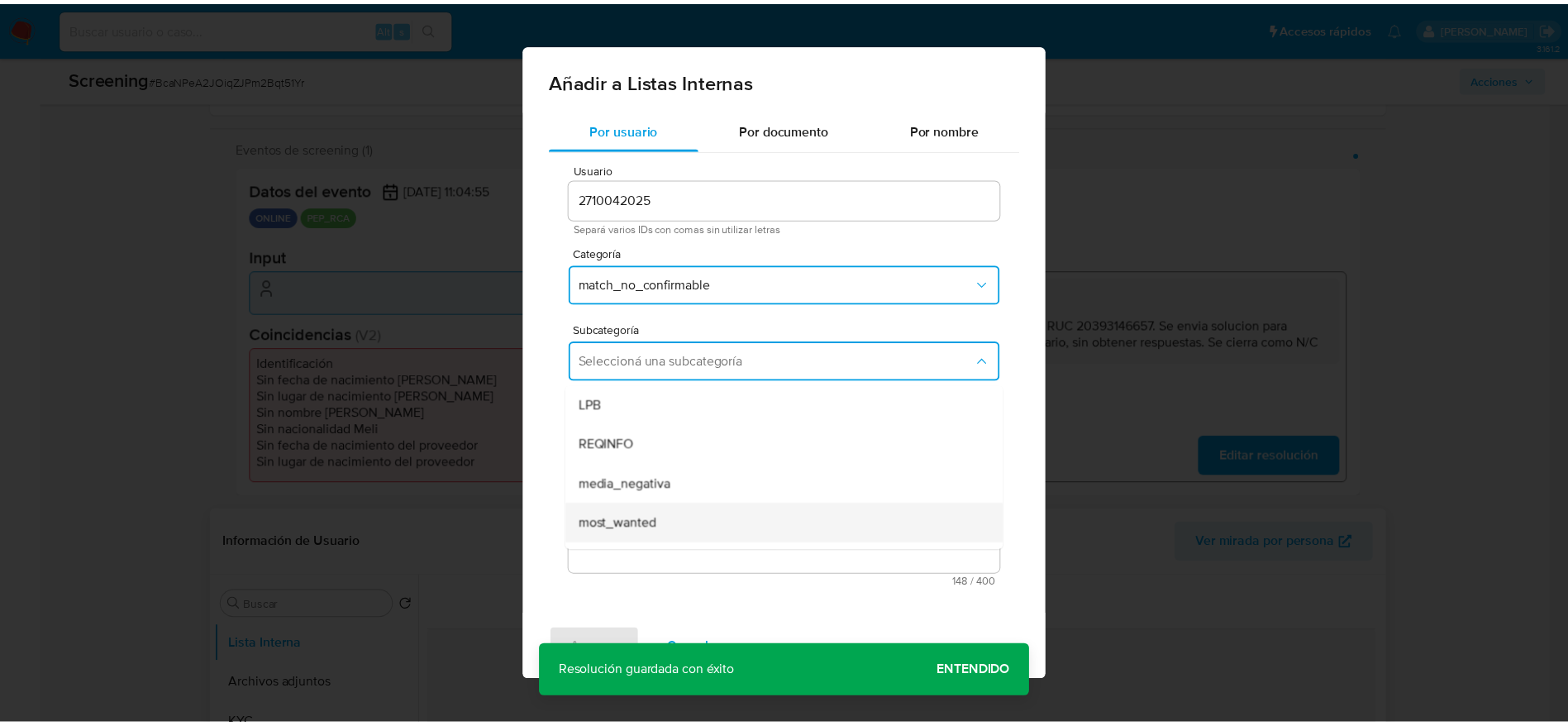
scroll to position [113, 0]
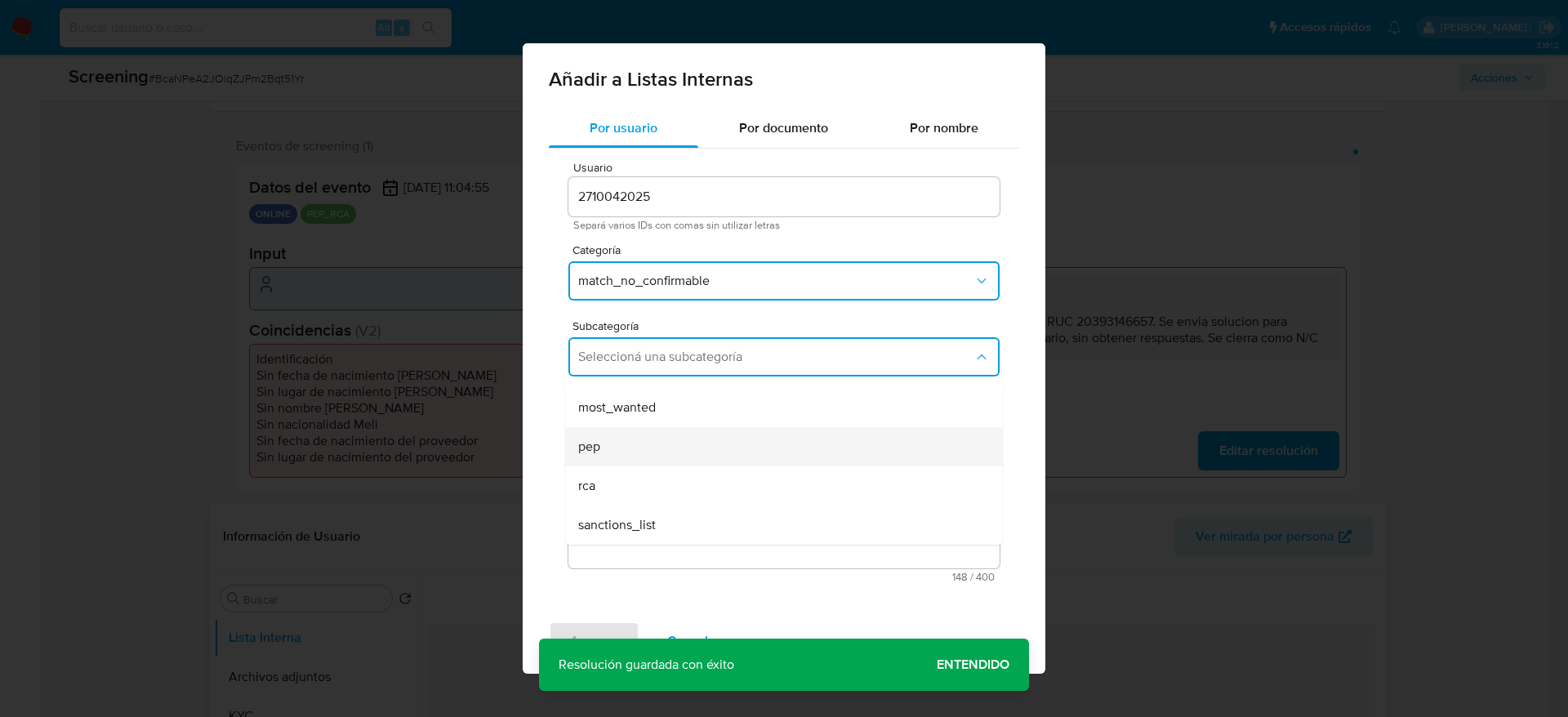
click at [613, 433] on div "pep" at bounding box center [779, 446] width 401 height 39
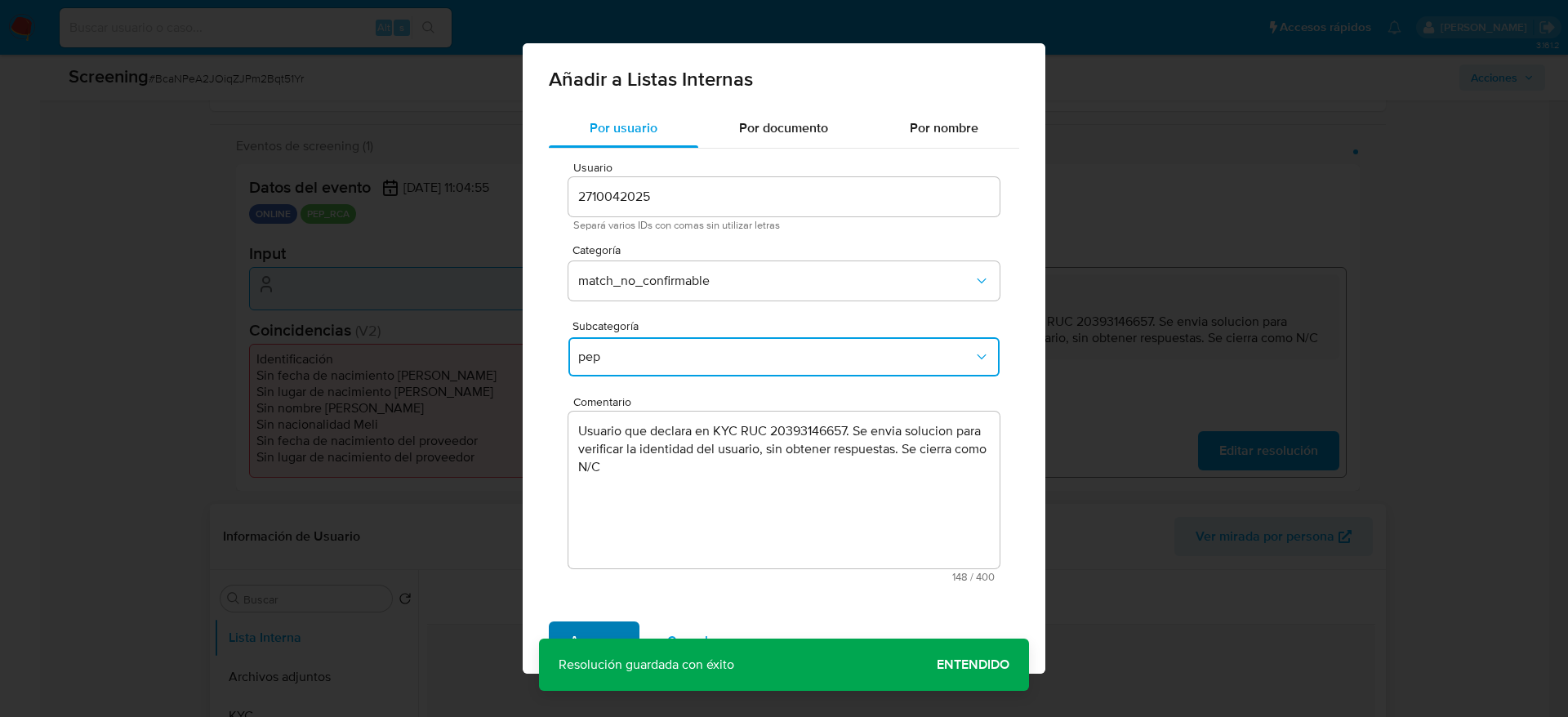
click at [570, 625] on span "Agregar" at bounding box center [594, 641] width 48 height 36
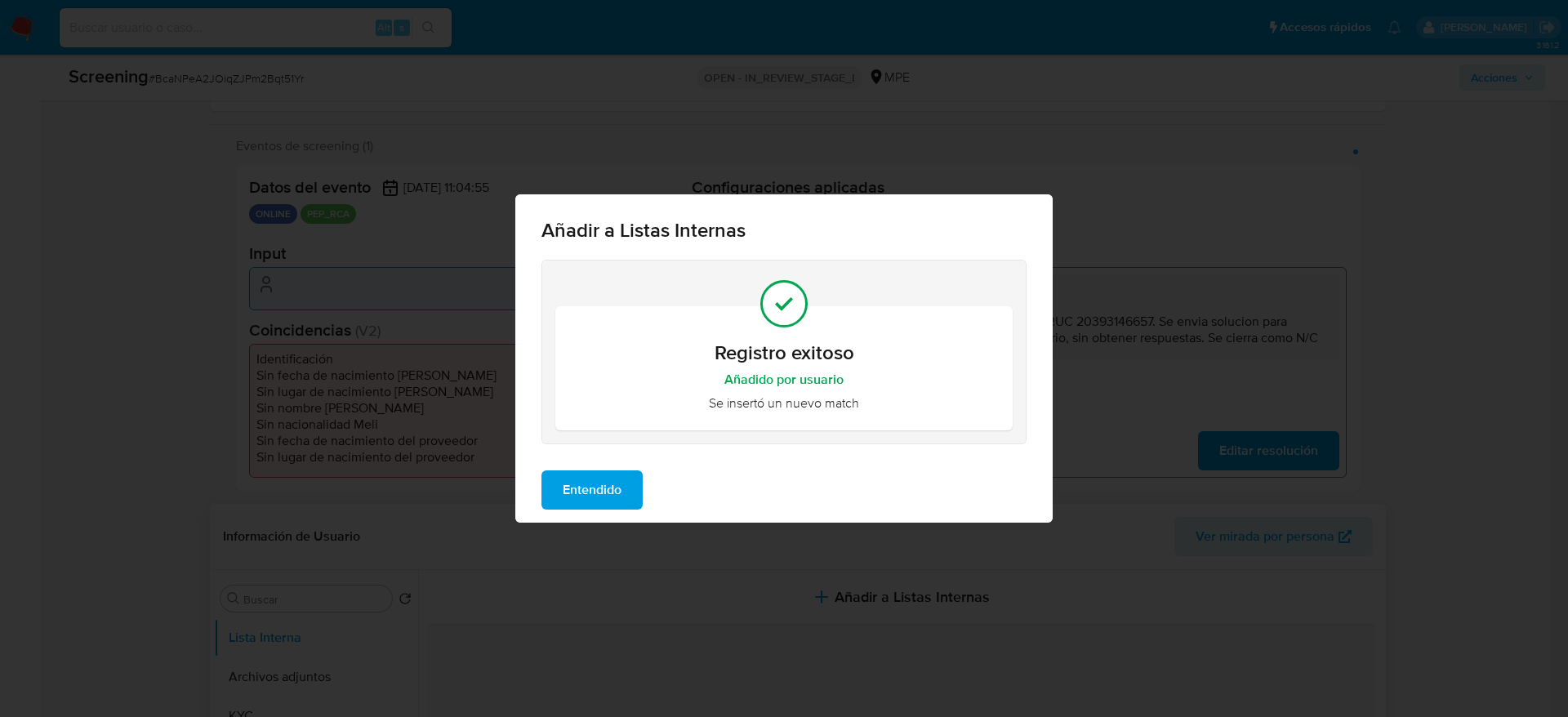
click at [583, 492] on span "Entendido" at bounding box center [592, 490] width 59 height 36
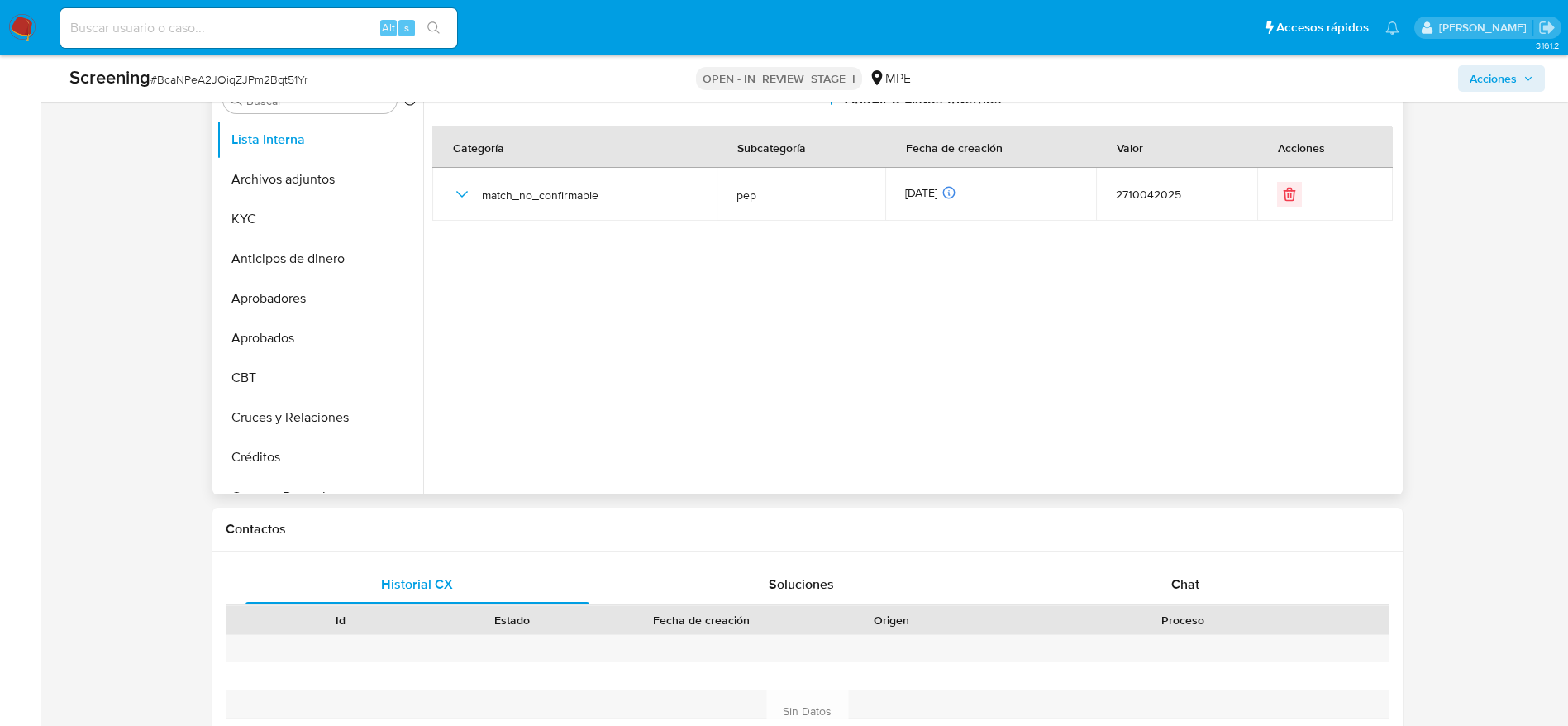
scroll to position [777, 0]
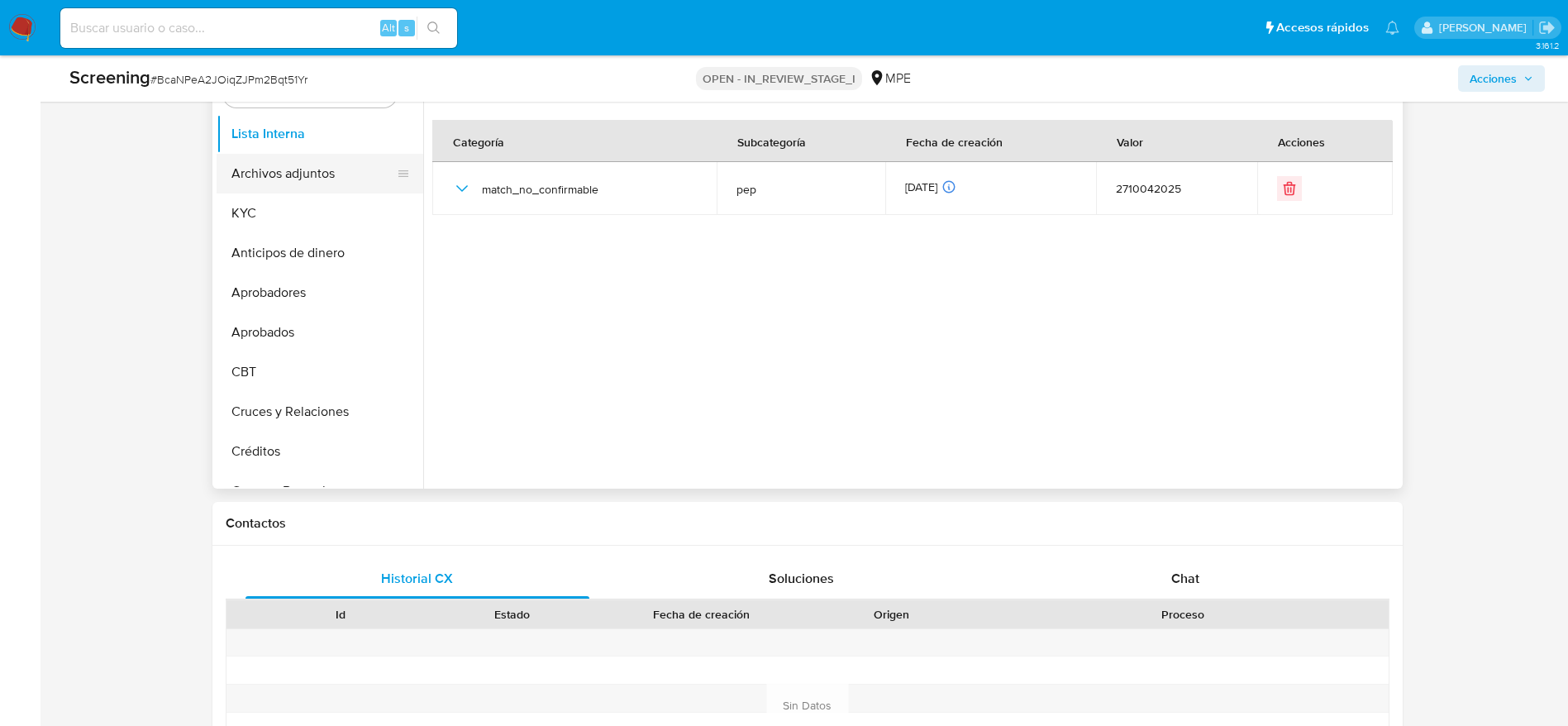
click at [296, 171] on button "Archivos adjuntos" at bounding box center [313, 173] width 194 height 39
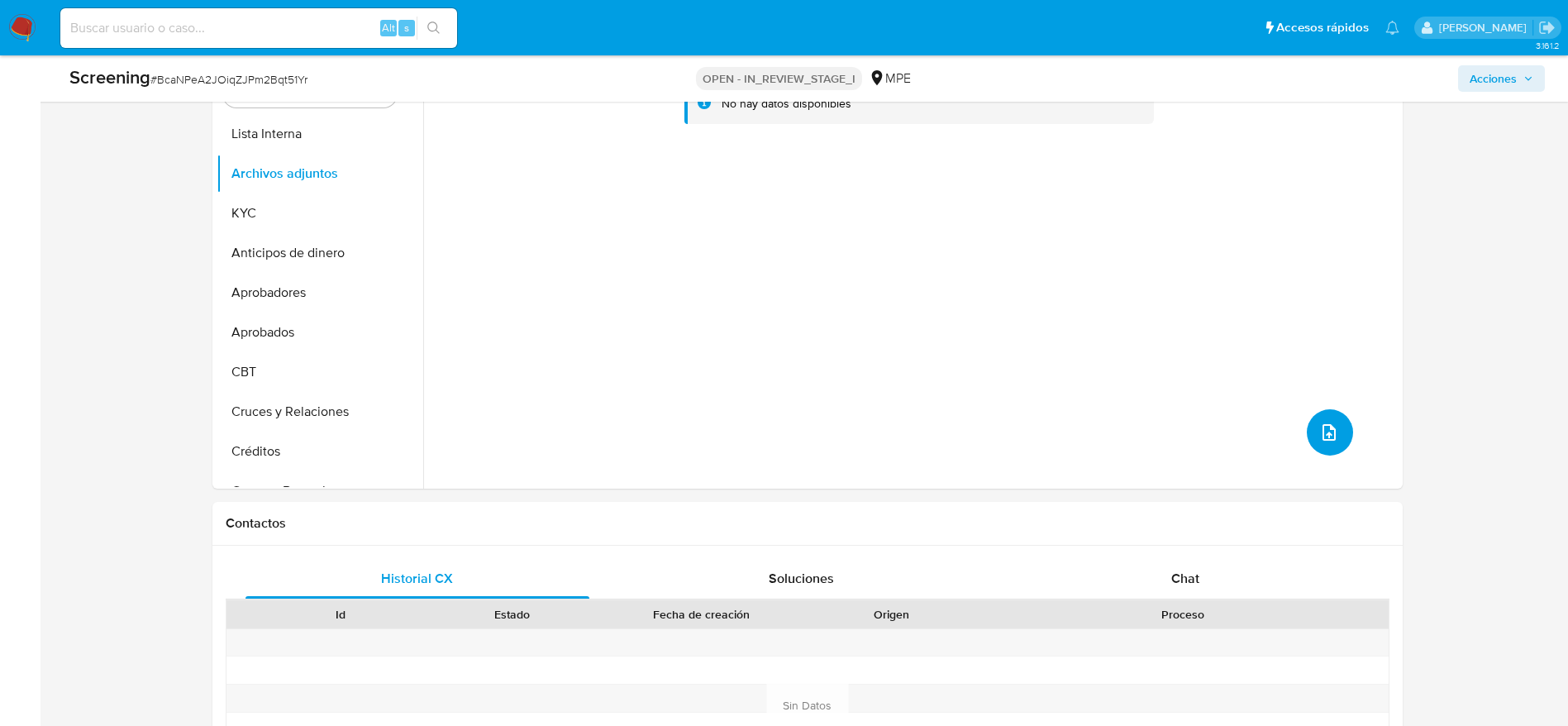
click at [1309, 419] on button "upload-file" at bounding box center [1329, 432] width 46 height 46
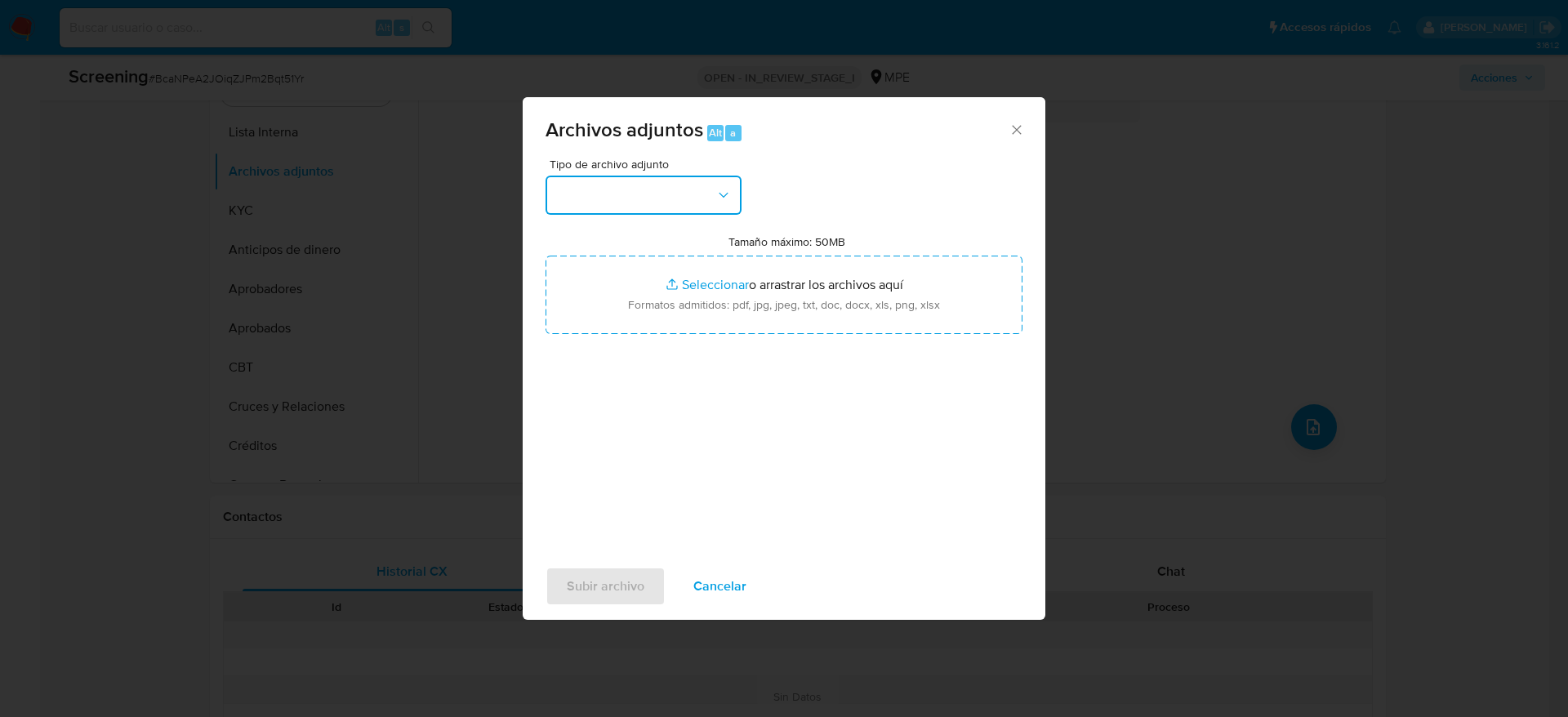
click at [641, 212] on button "button" at bounding box center [643, 195] width 196 height 39
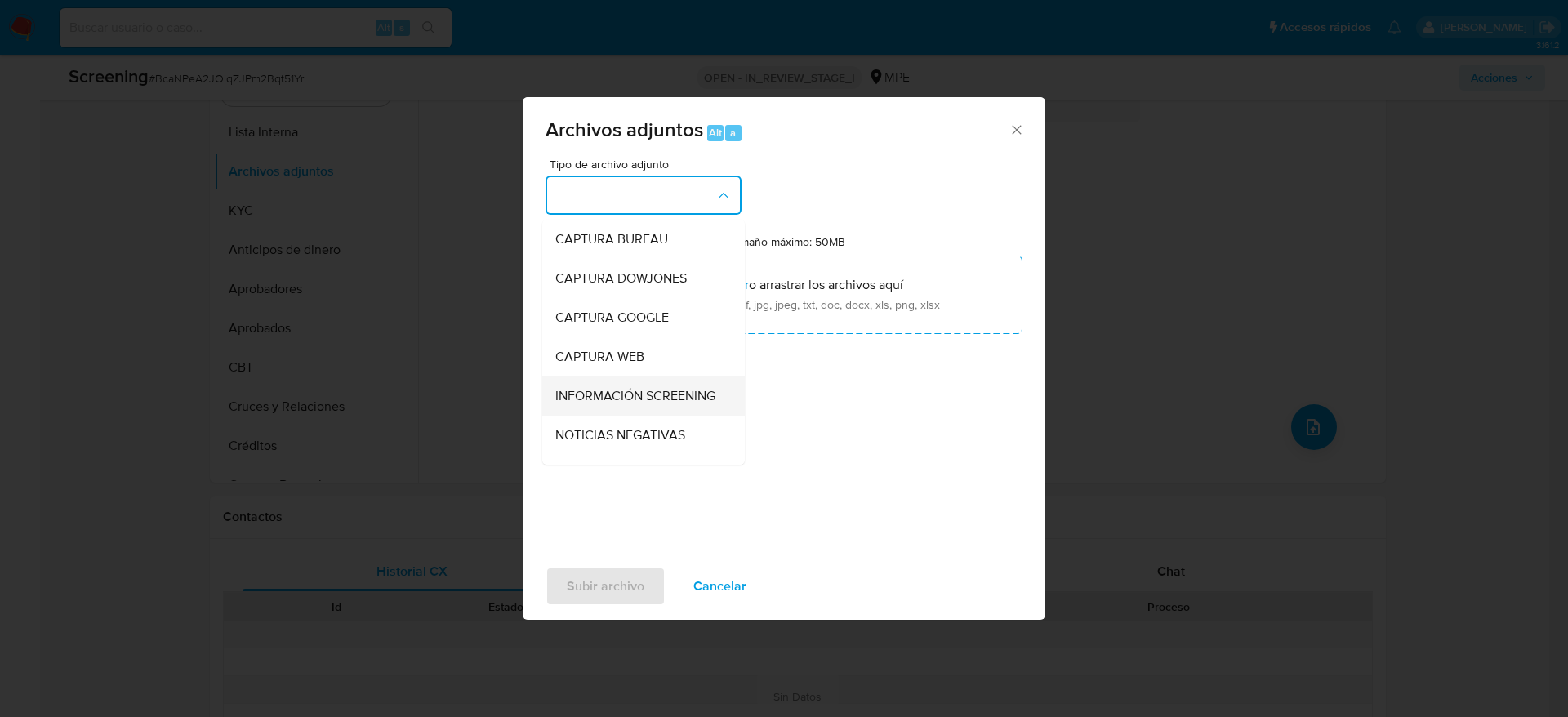
click at [642, 392] on span "INFORMACIÓN SCREENING" at bounding box center [635, 396] width 160 height 16
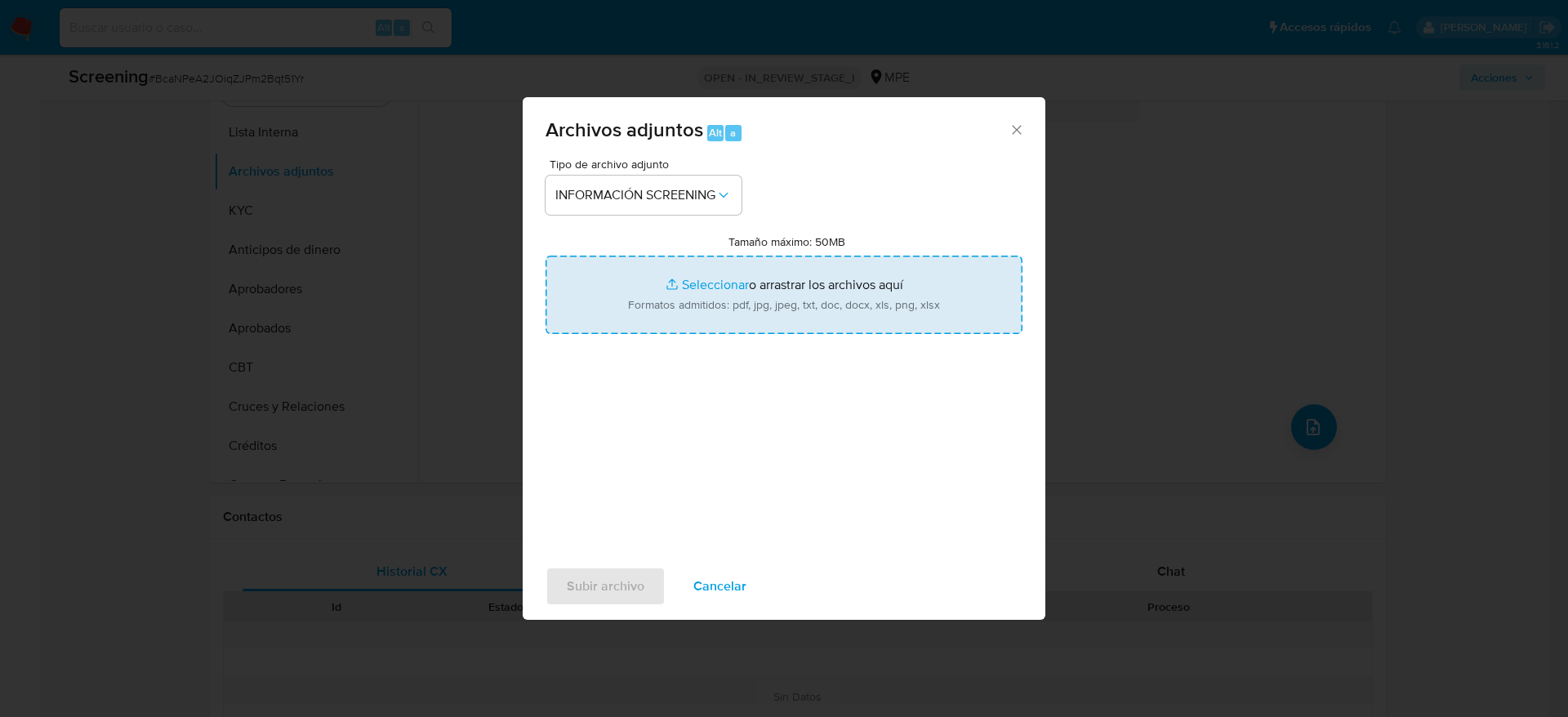
click at [774, 311] on input "Tamaño máximo: 50MB Seleccionar archivos" at bounding box center [783, 295] width 476 height 78
type input "C:\fakepath\SUNAT - Consulta RUC.pdf"
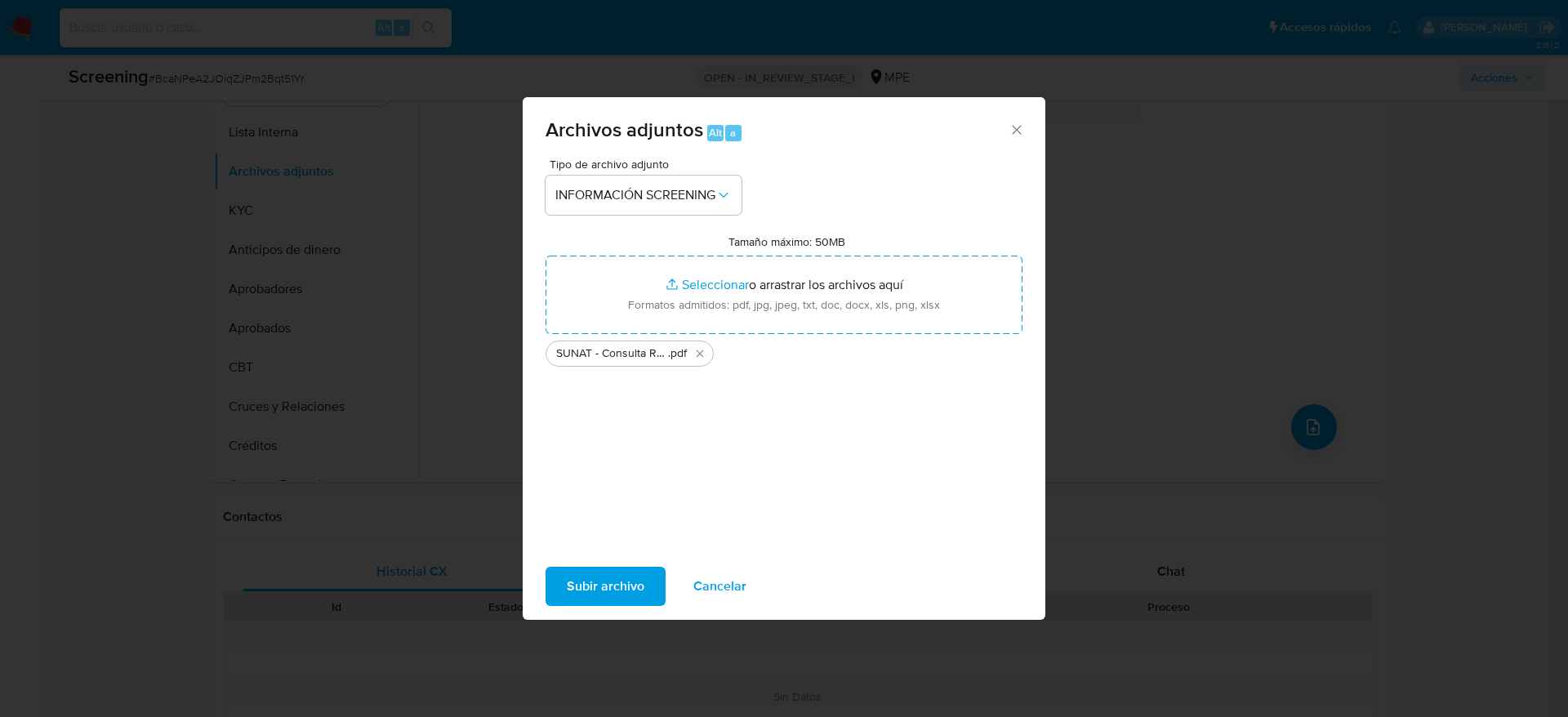
click at [597, 582] on span "Subir archivo" at bounding box center [606, 587] width 78 height 36
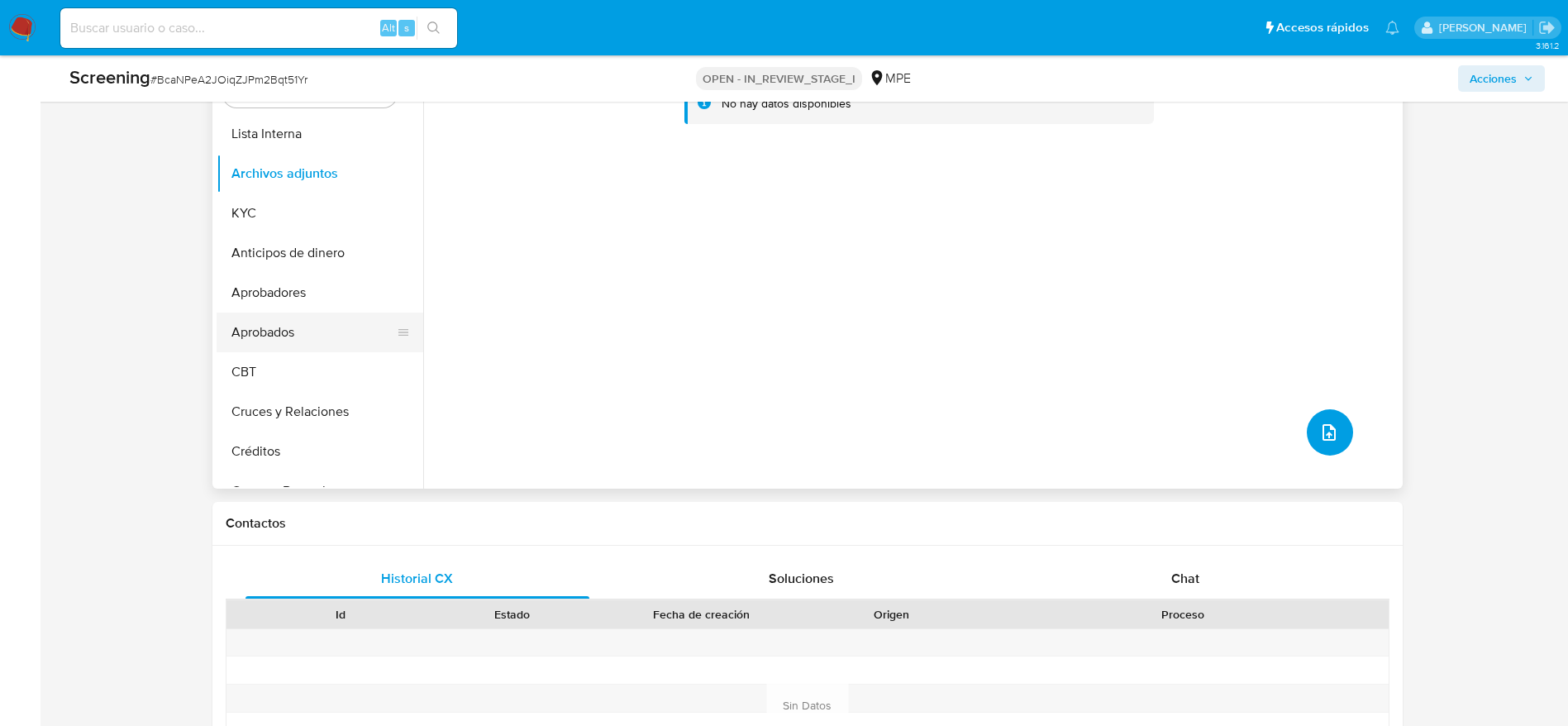
scroll to position [513, 0]
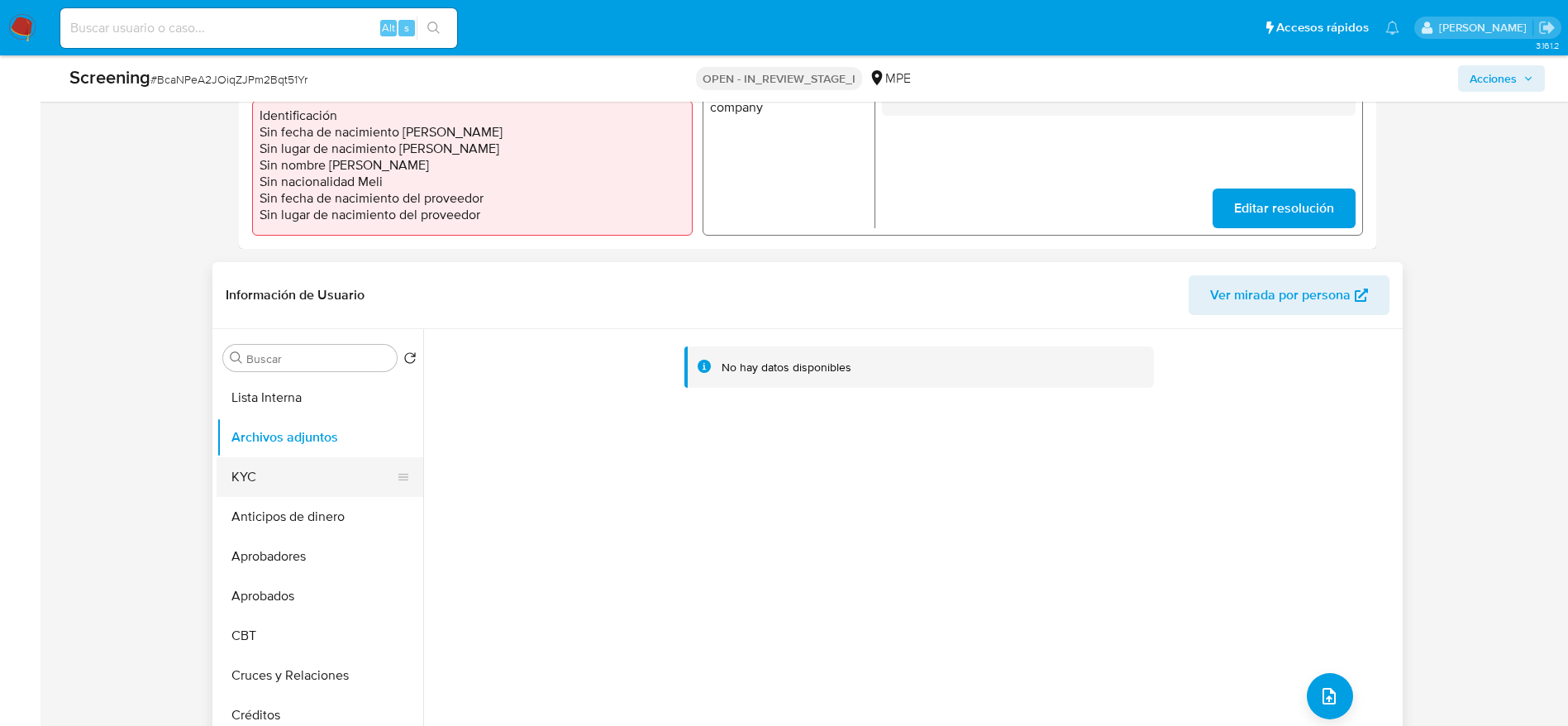
click at [311, 486] on button "KYC" at bounding box center [313, 476] width 194 height 39
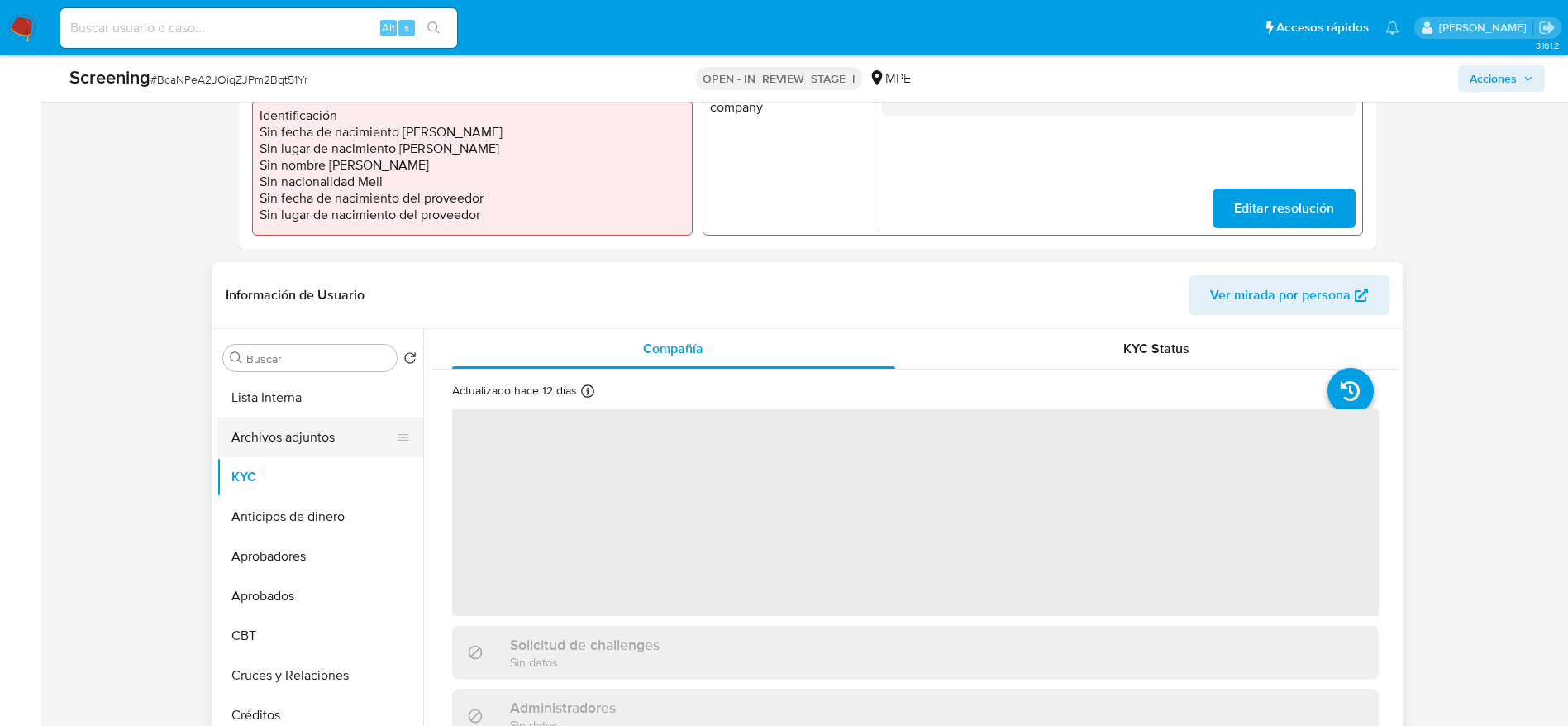
click at [329, 442] on button "Archivos adjuntos" at bounding box center [313, 437] width 194 height 39
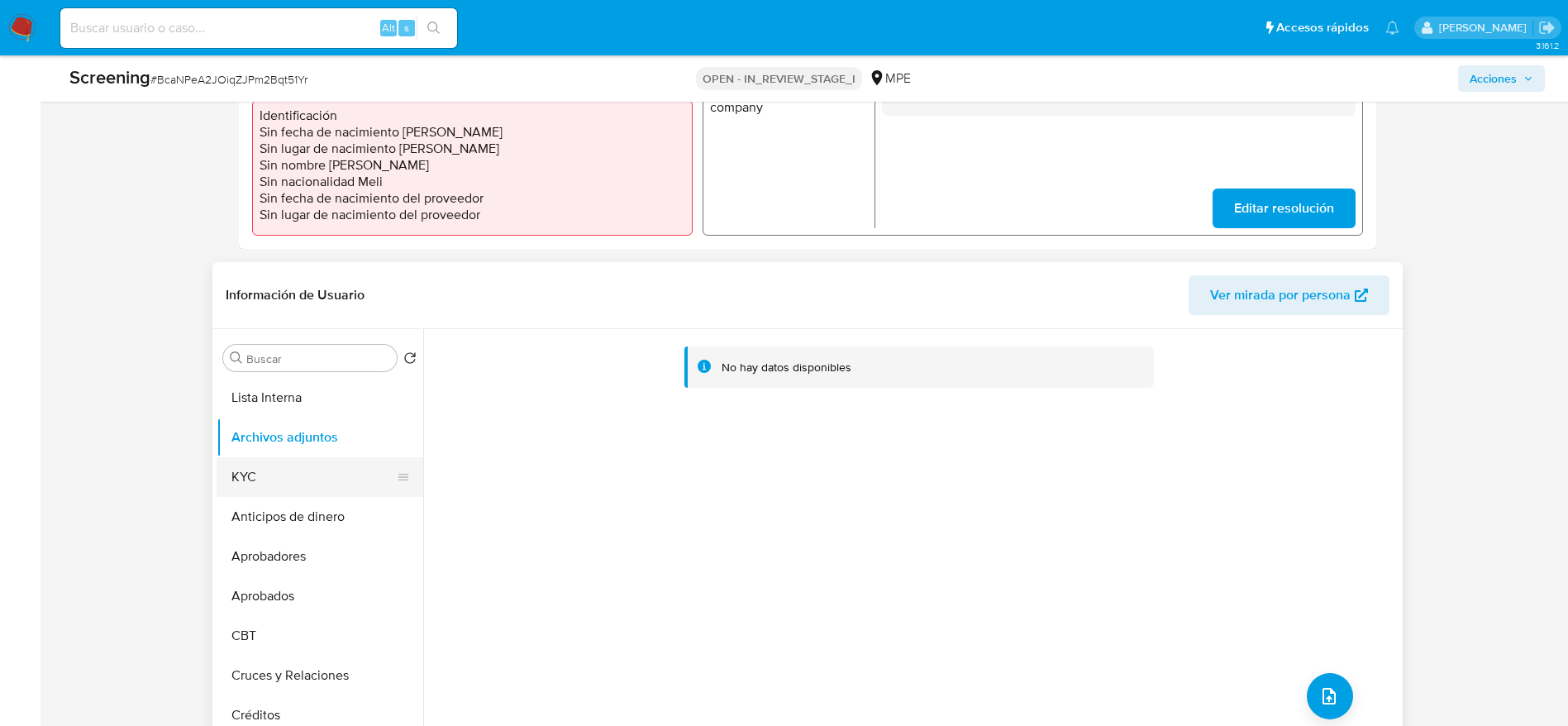
click at [260, 483] on button "KYC" at bounding box center [313, 476] width 194 height 39
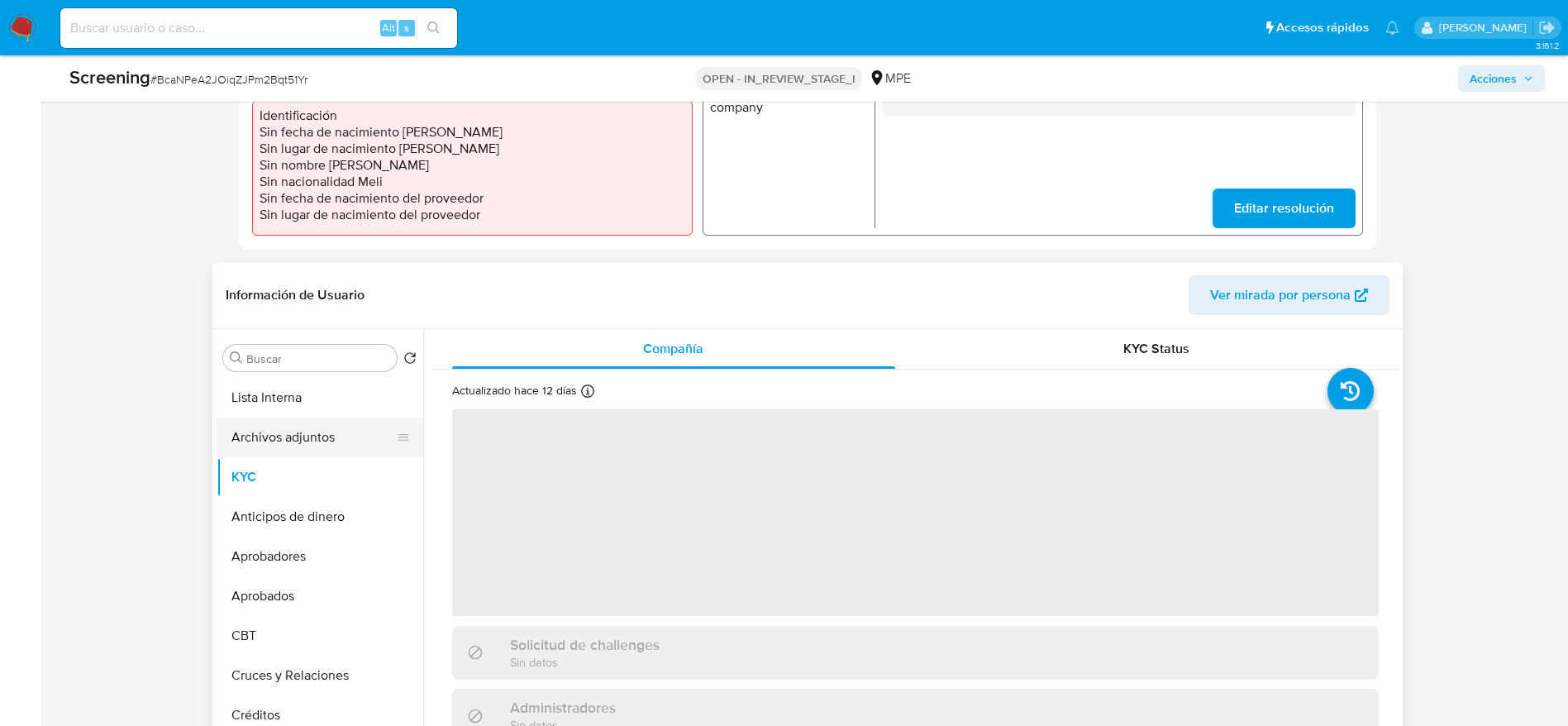
click at [297, 448] on button "Archivos adjuntos" at bounding box center [313, 437] width 194 height 39
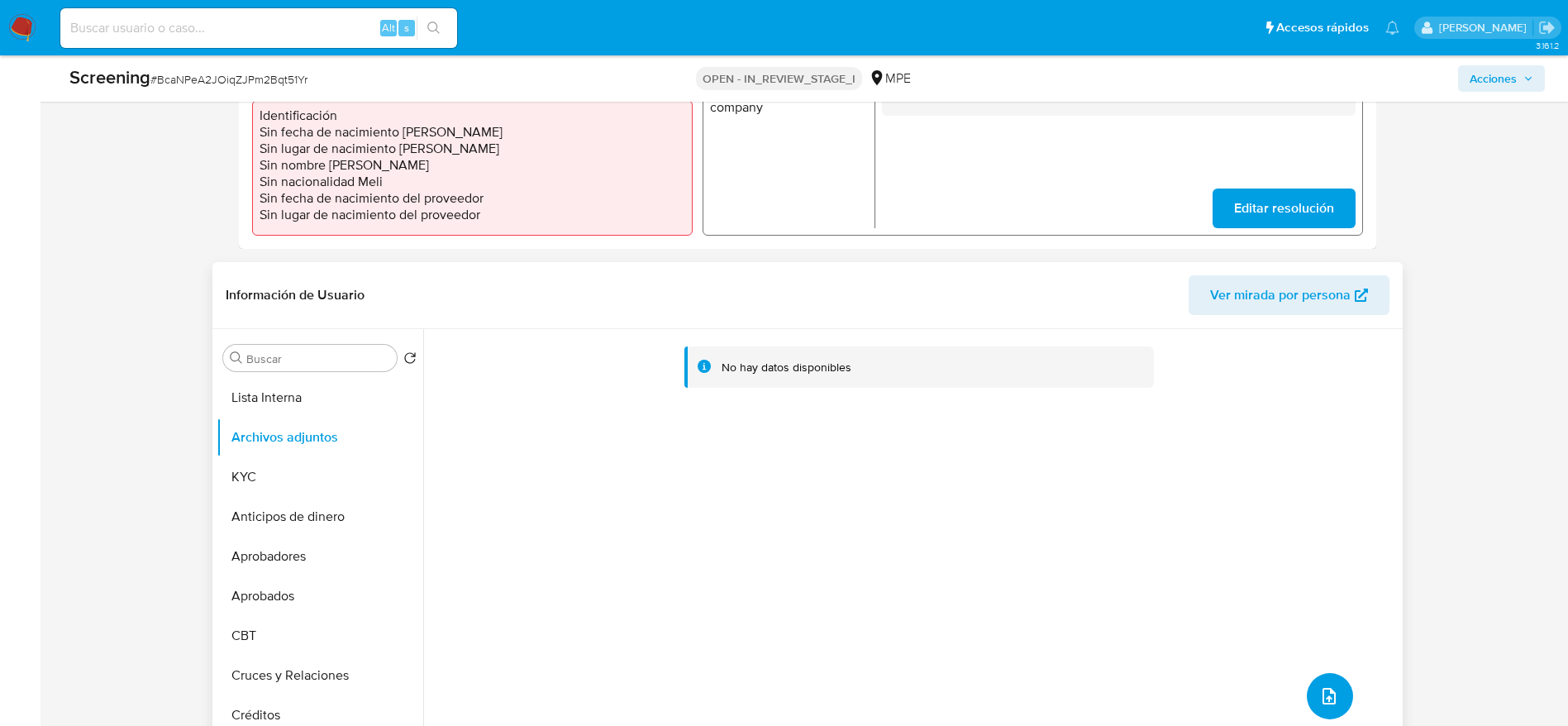
click at [1306, 707] on button "upload-file" at bounding box center [1329, 695] width 46 height 46
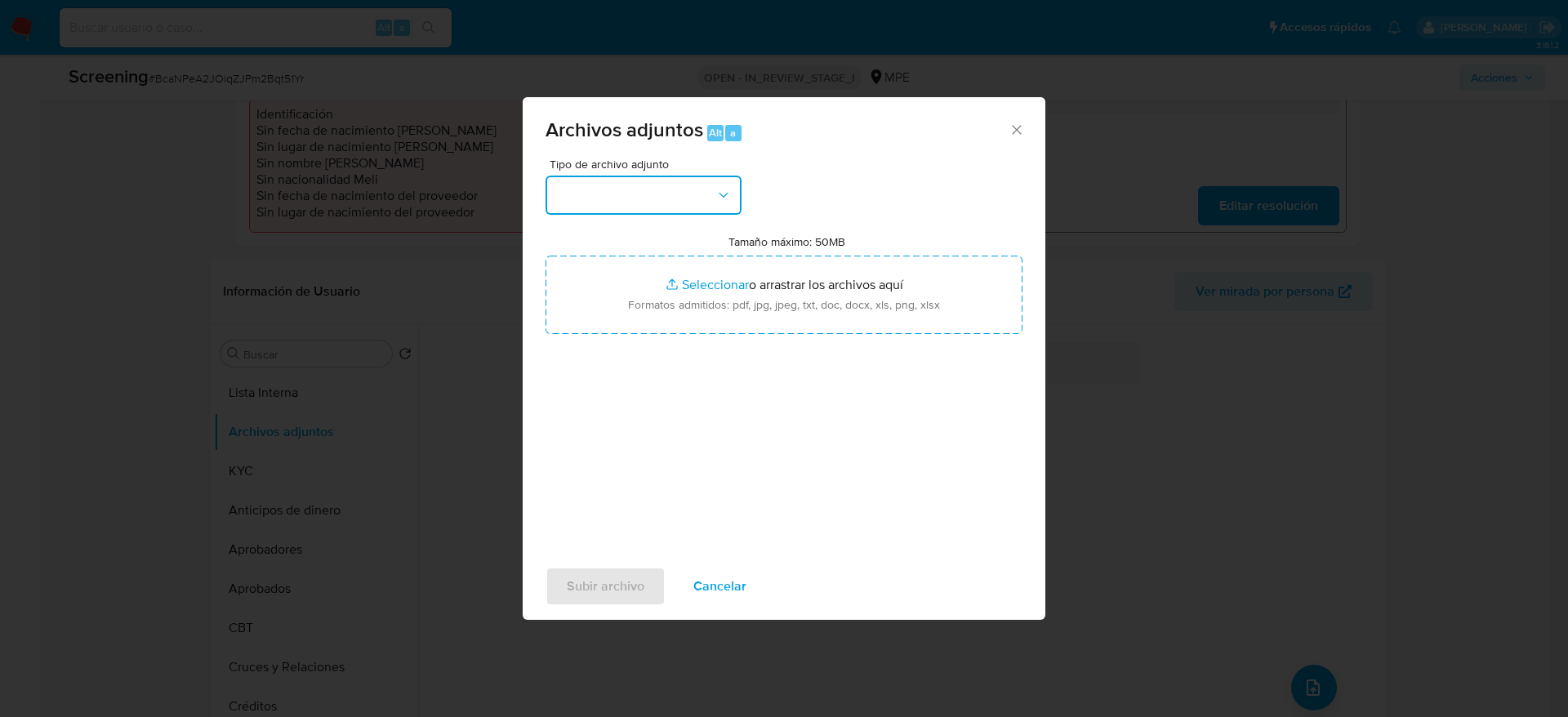
click at [723, 203] on button "button" at bounding box center [643, 195] width 196 height 39
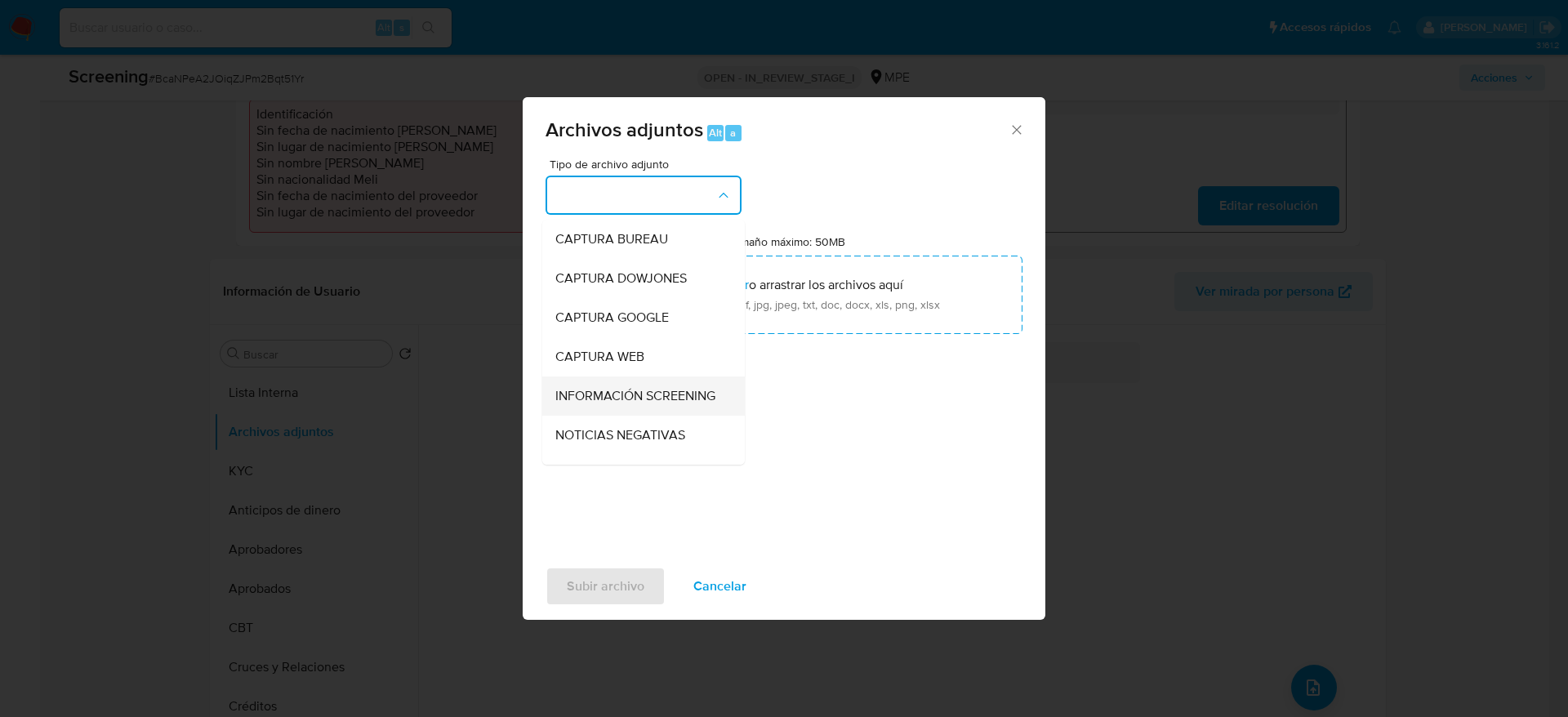
click at [608, 390] on span "INFORMACIÓN SCREENING" at bounding box center [635, 396] width 160 height 16
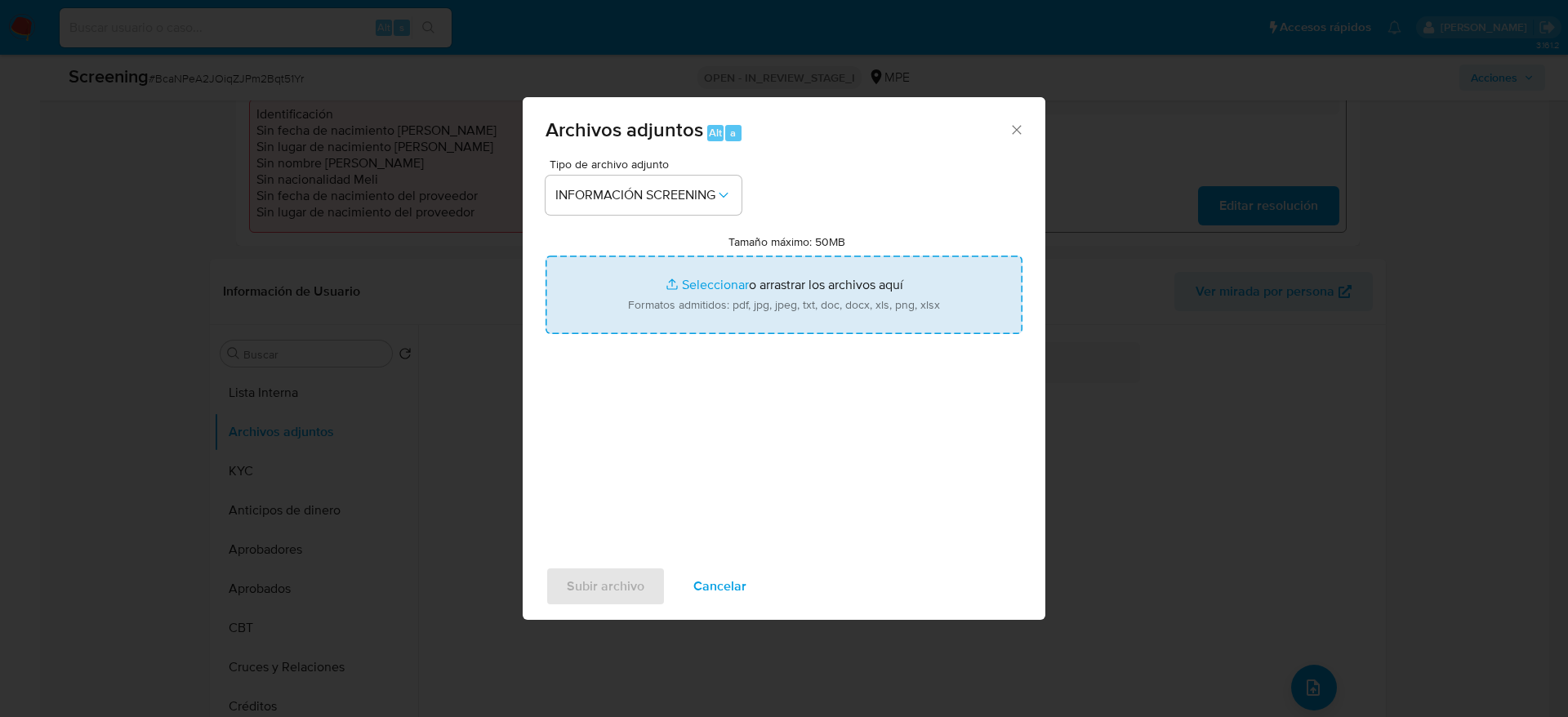
click at [811, 258] on input "Tamaño máximo: 50MB Seleccionar archivos" at bounding box center [783, 295] width 476 height 78
type input "C:\fakepath\SUNAT - Consulta RUC.pdf"
click at [623, 578] on span "Subir archivo" at bounding box center [606, 587] width 78 height 36
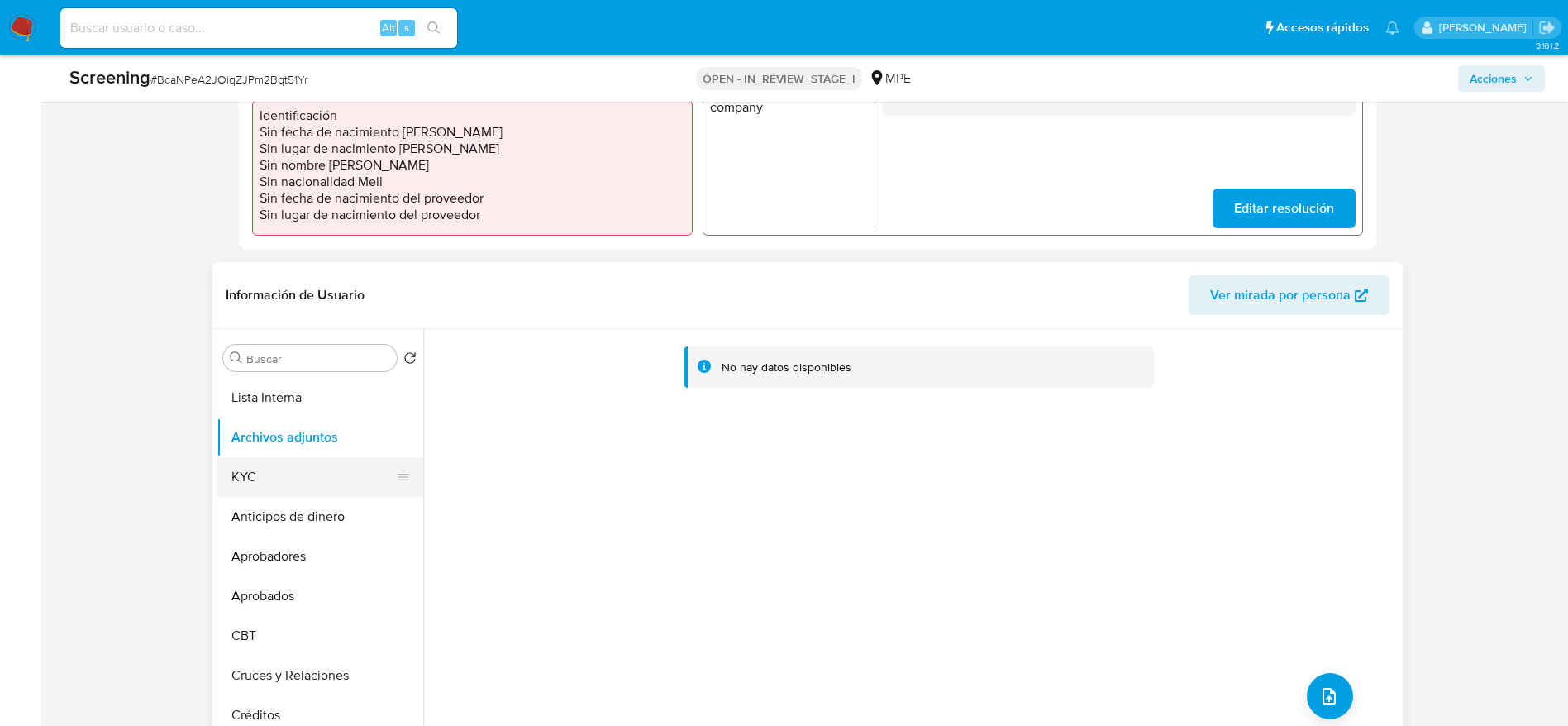
click at [288, 480] on button "KYC" at bounding box center [313, 476] width 194 height 39
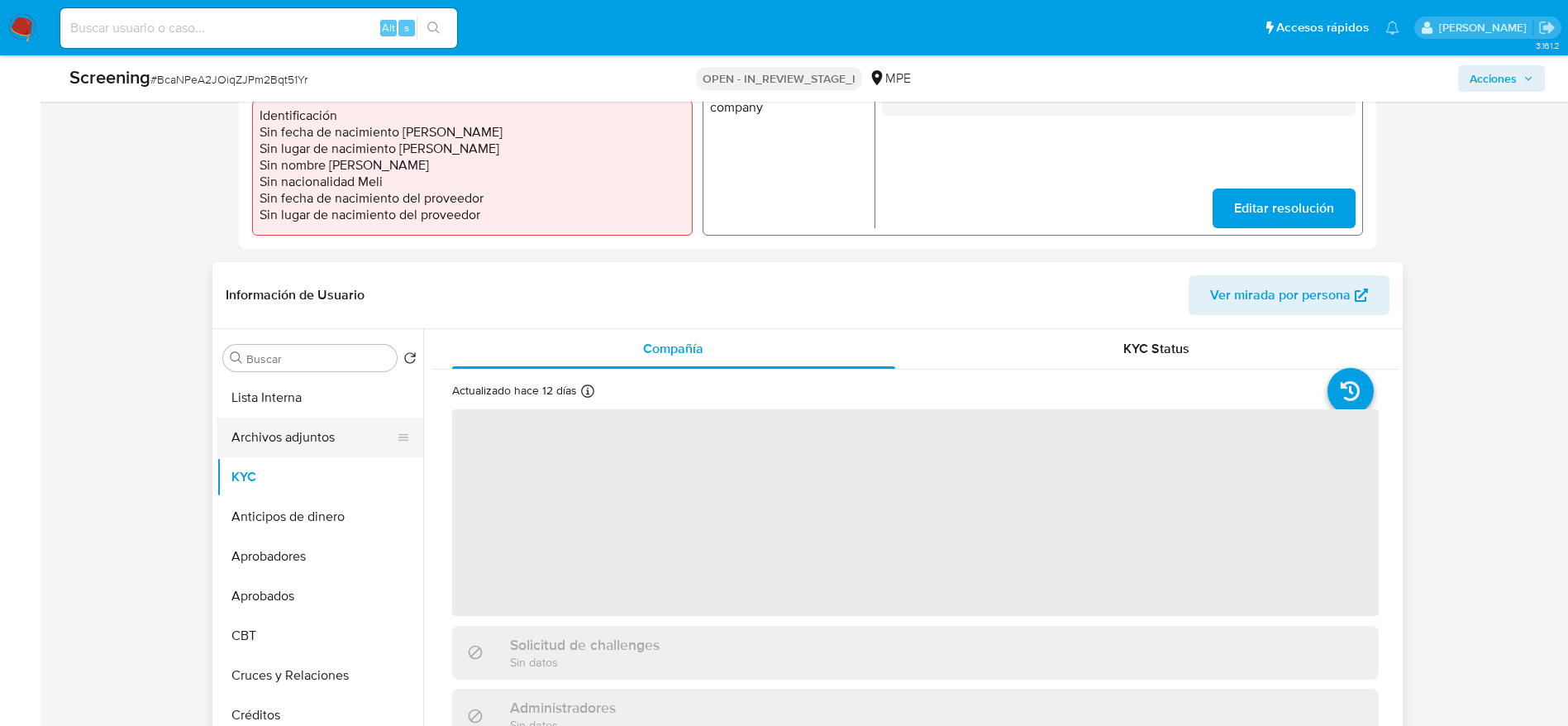
click at [330, 444] on button "Archivos adjuntos" at bounding box center [313, 437] width 194 height 39
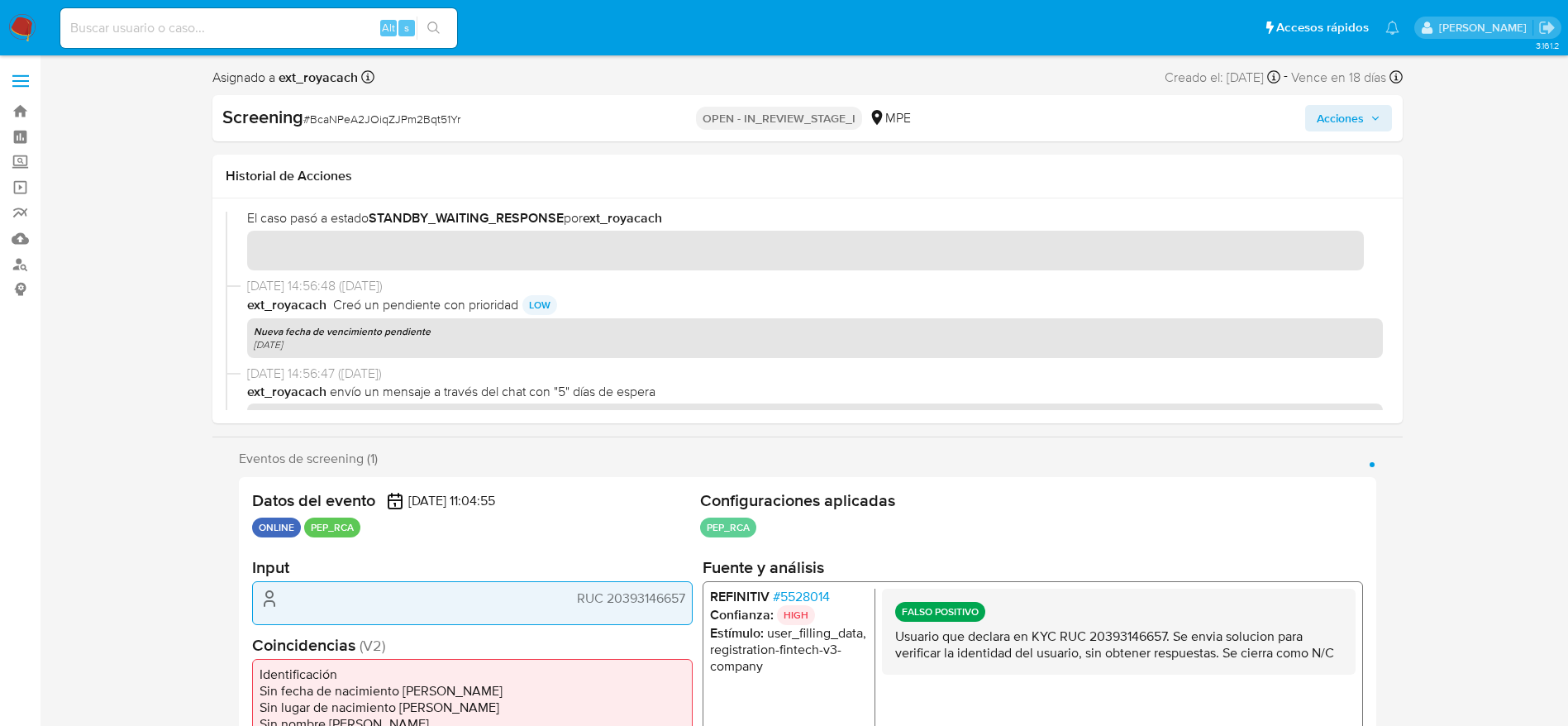
scroll to position [0, 0]
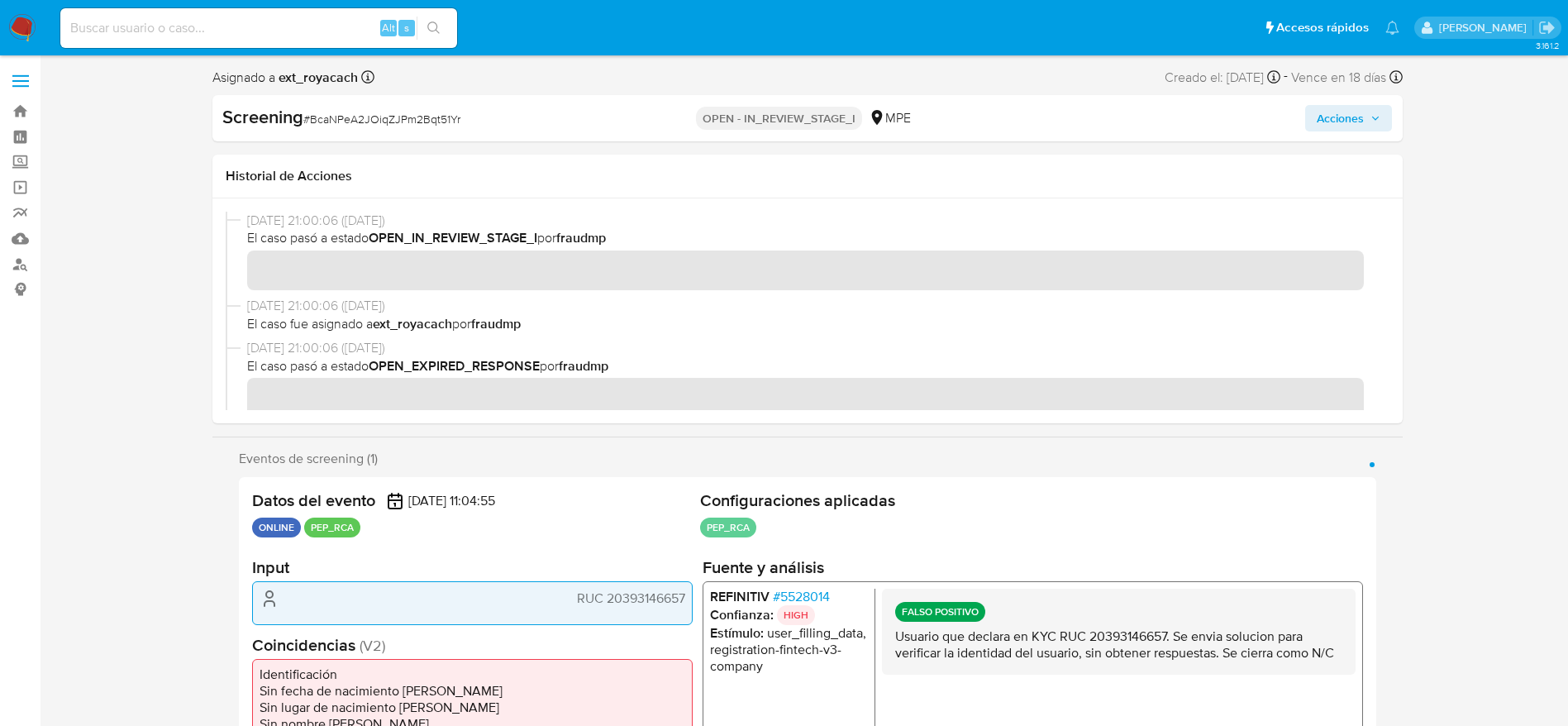
click at [1340, 105] on span "Acciones" at bounding box center [1340, 118] width 47 height 26
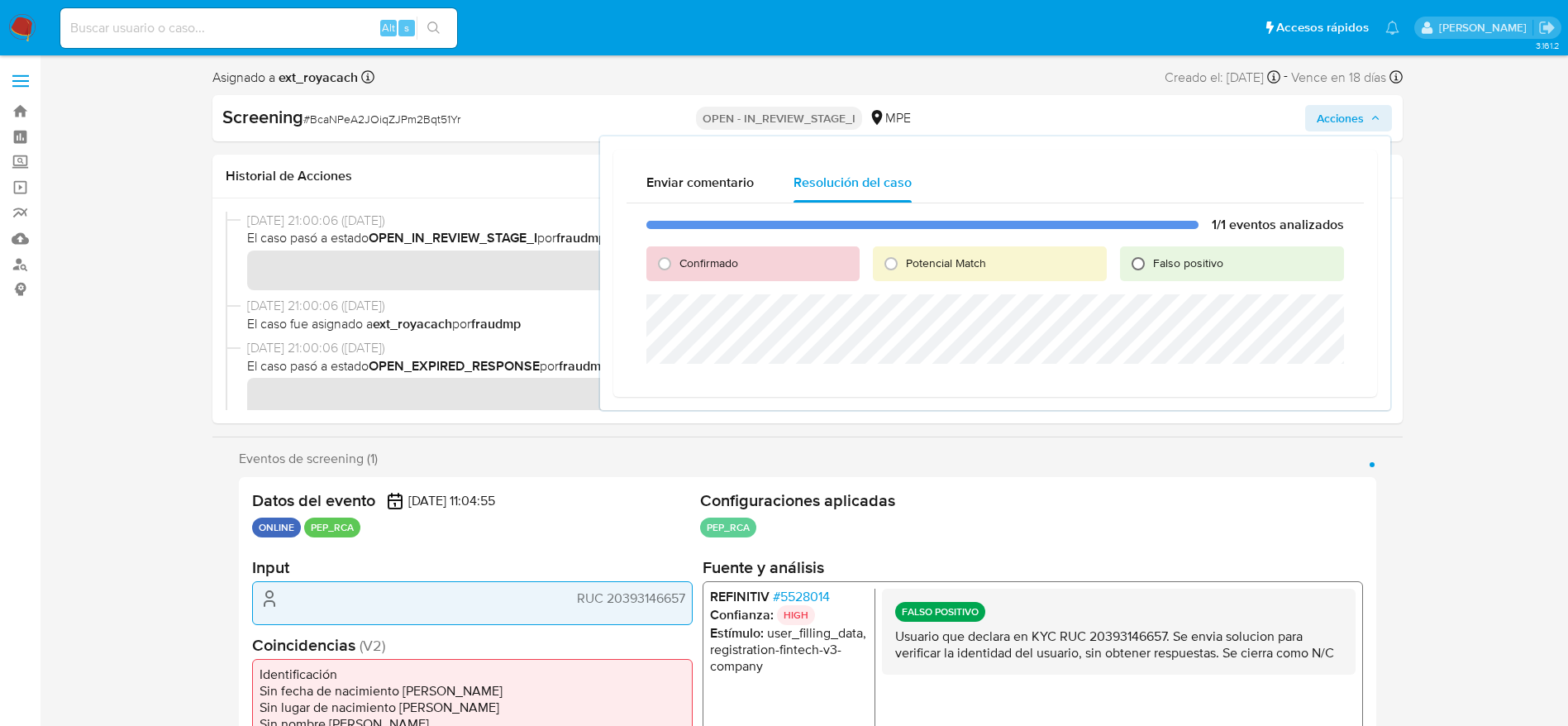
click at [1151, 264] on input "Falso positivo" at bounding box center [1138, 264] width 26 height 26
radio input "true"
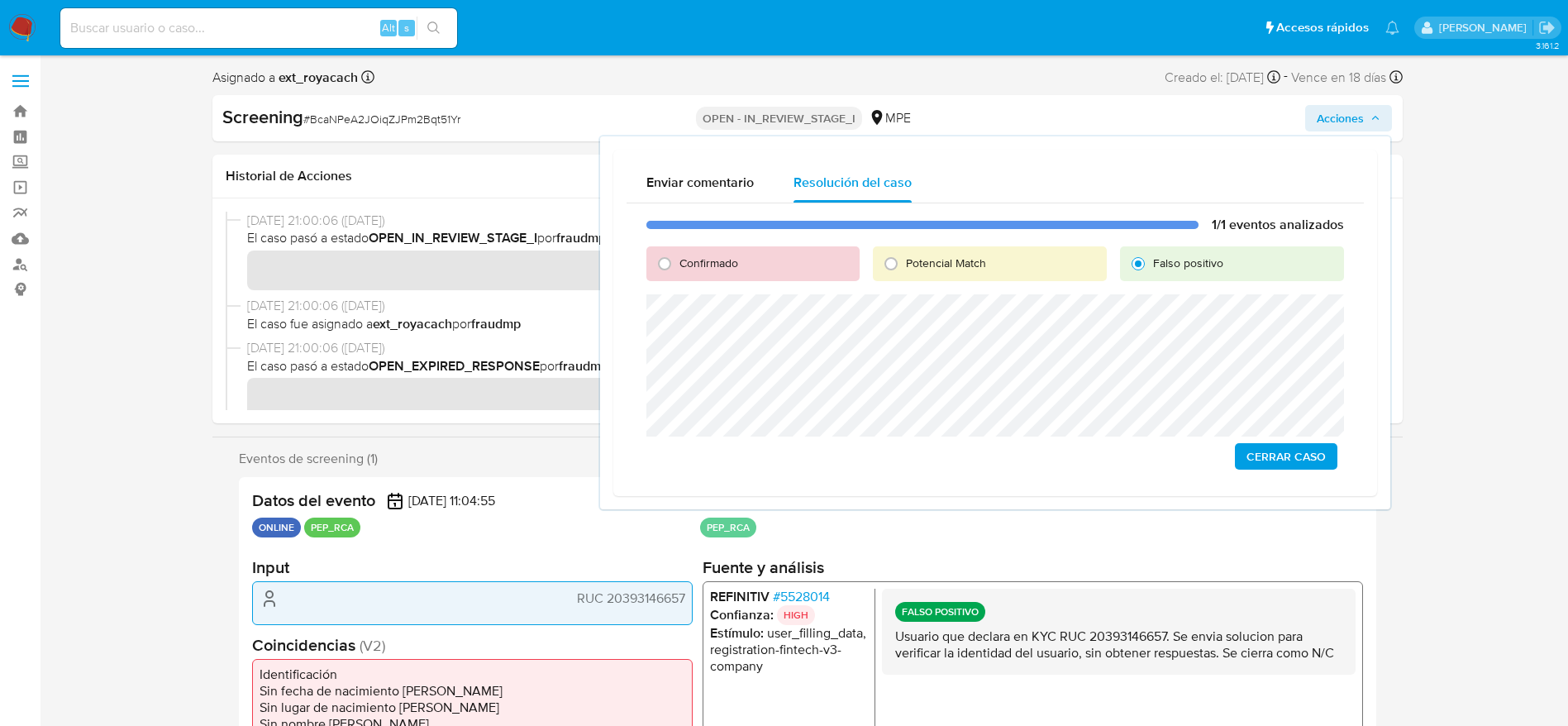
click at [1284, 453] on span "Cerrar Caso" at bounding box center [1285, 456] width 79 height 24
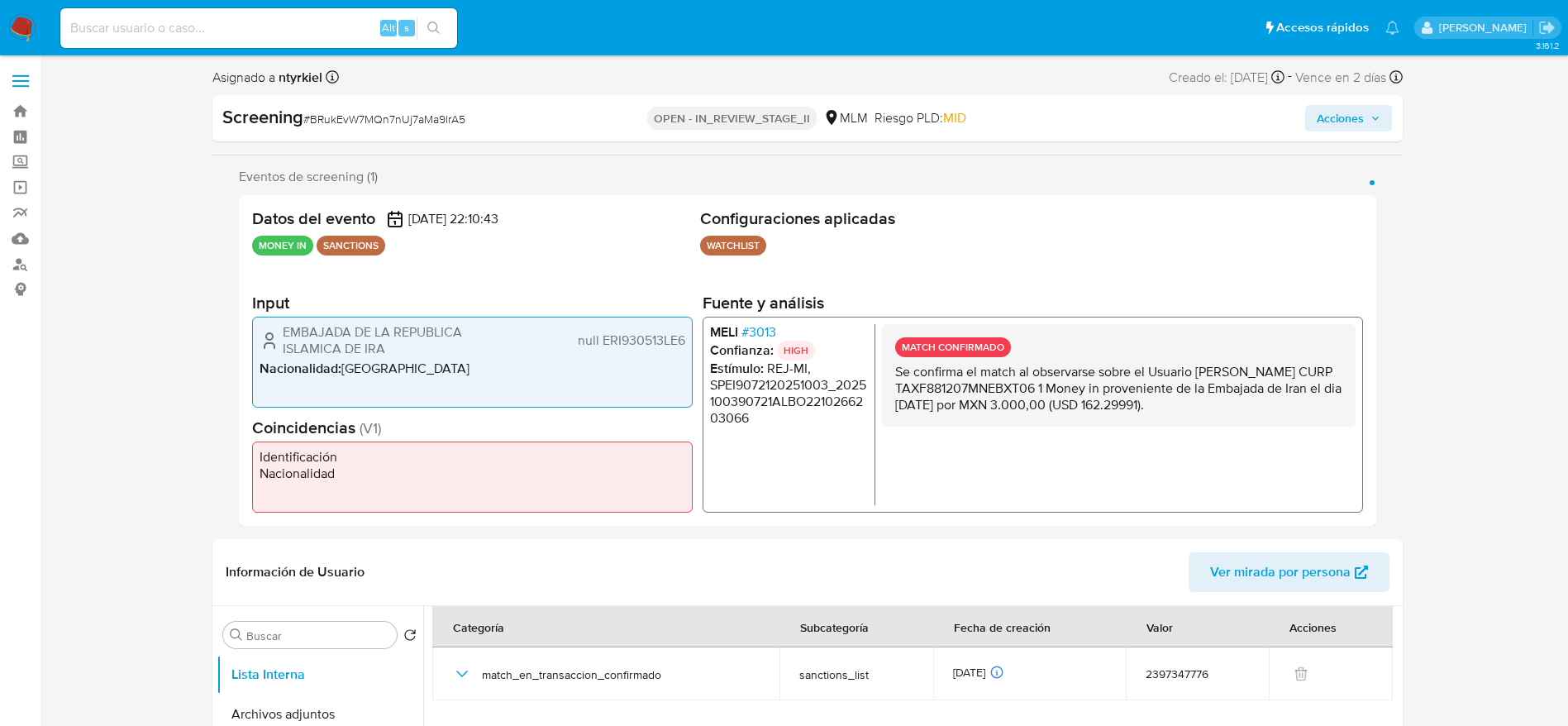
select select "10"
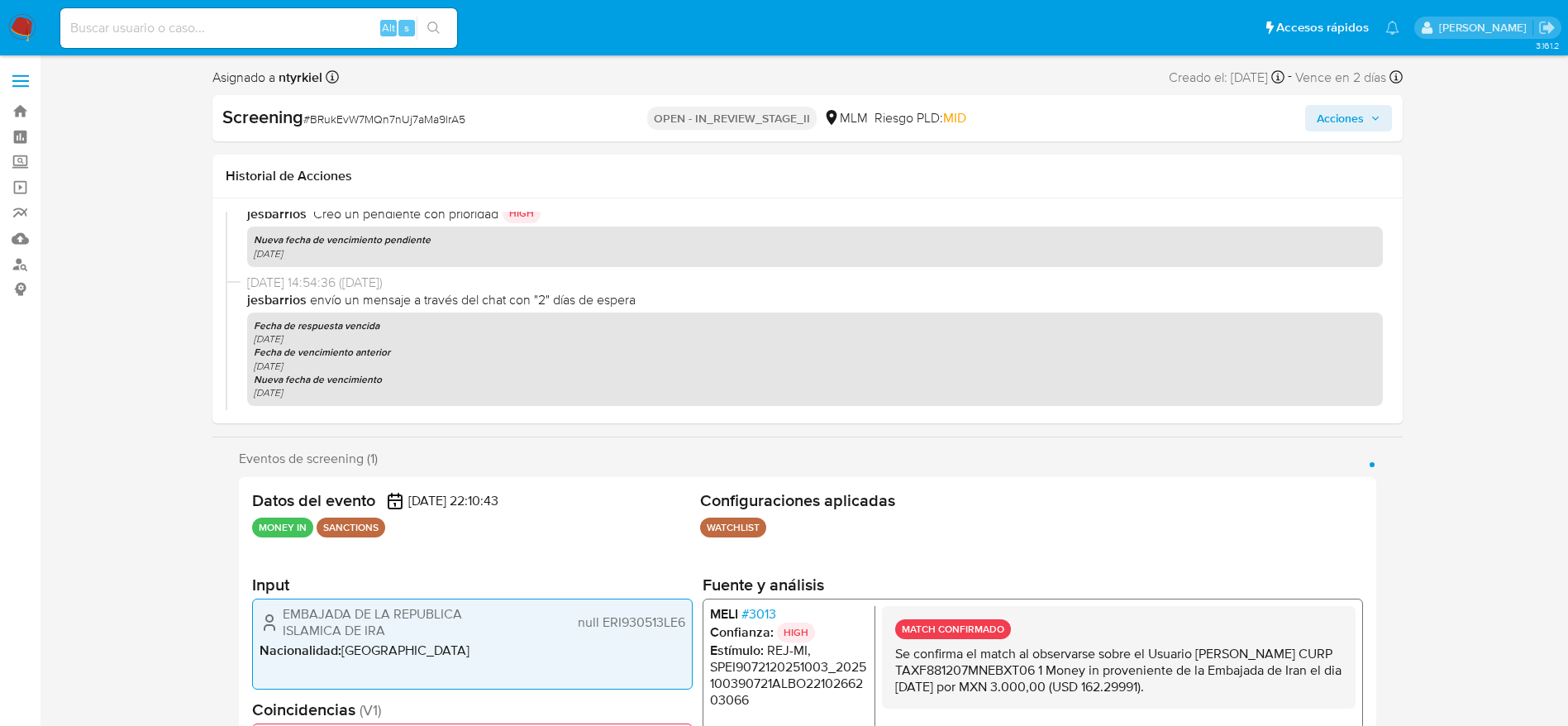
scroll to position [583, 0]
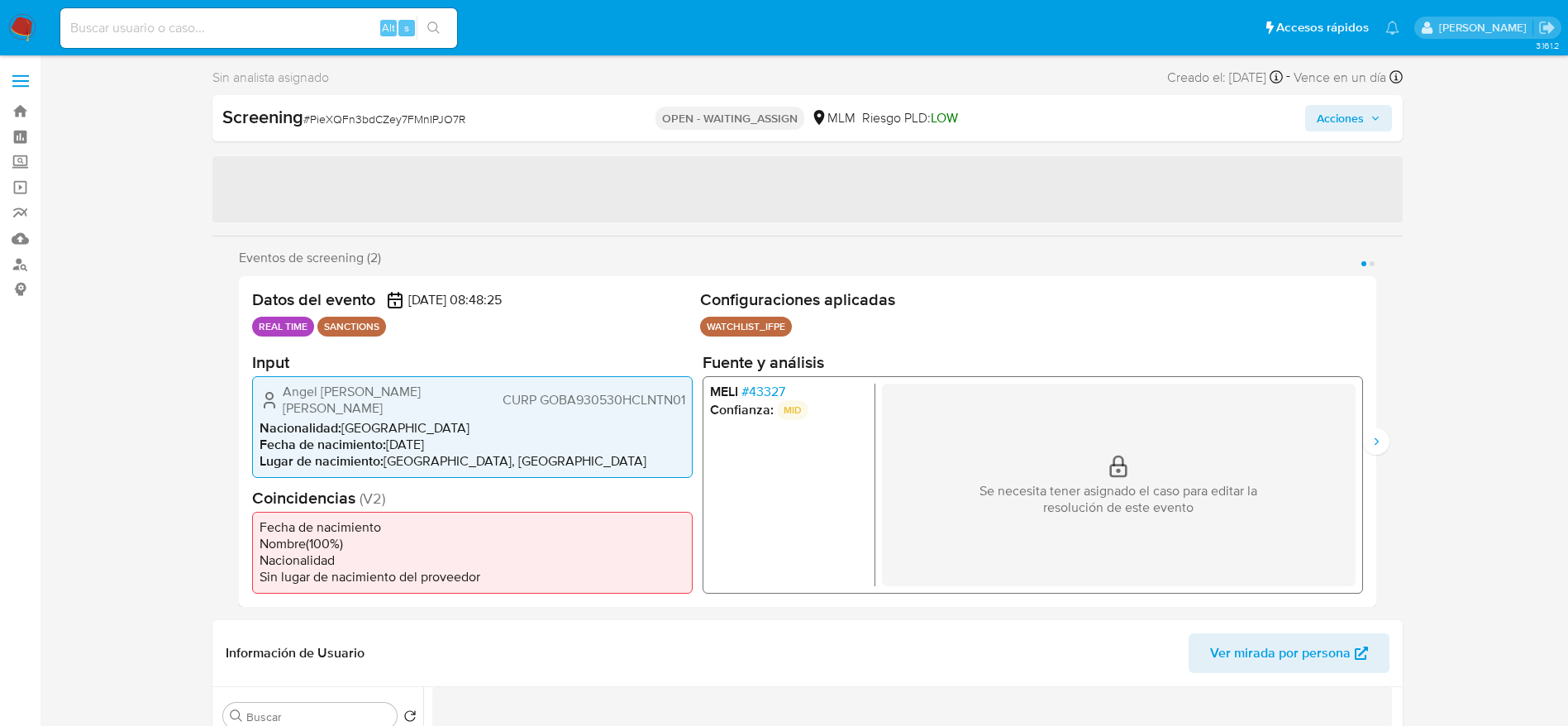
select select "10"
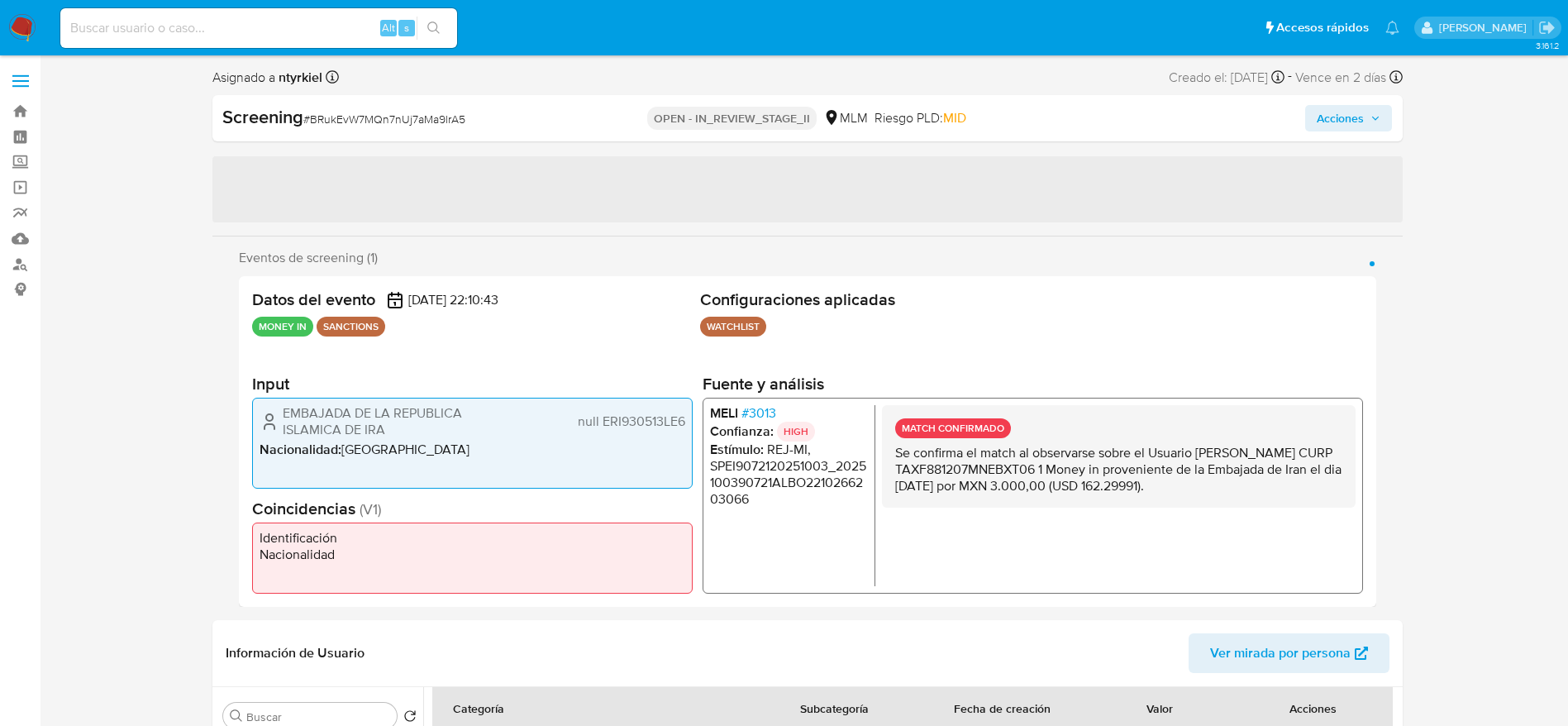
select select "10"
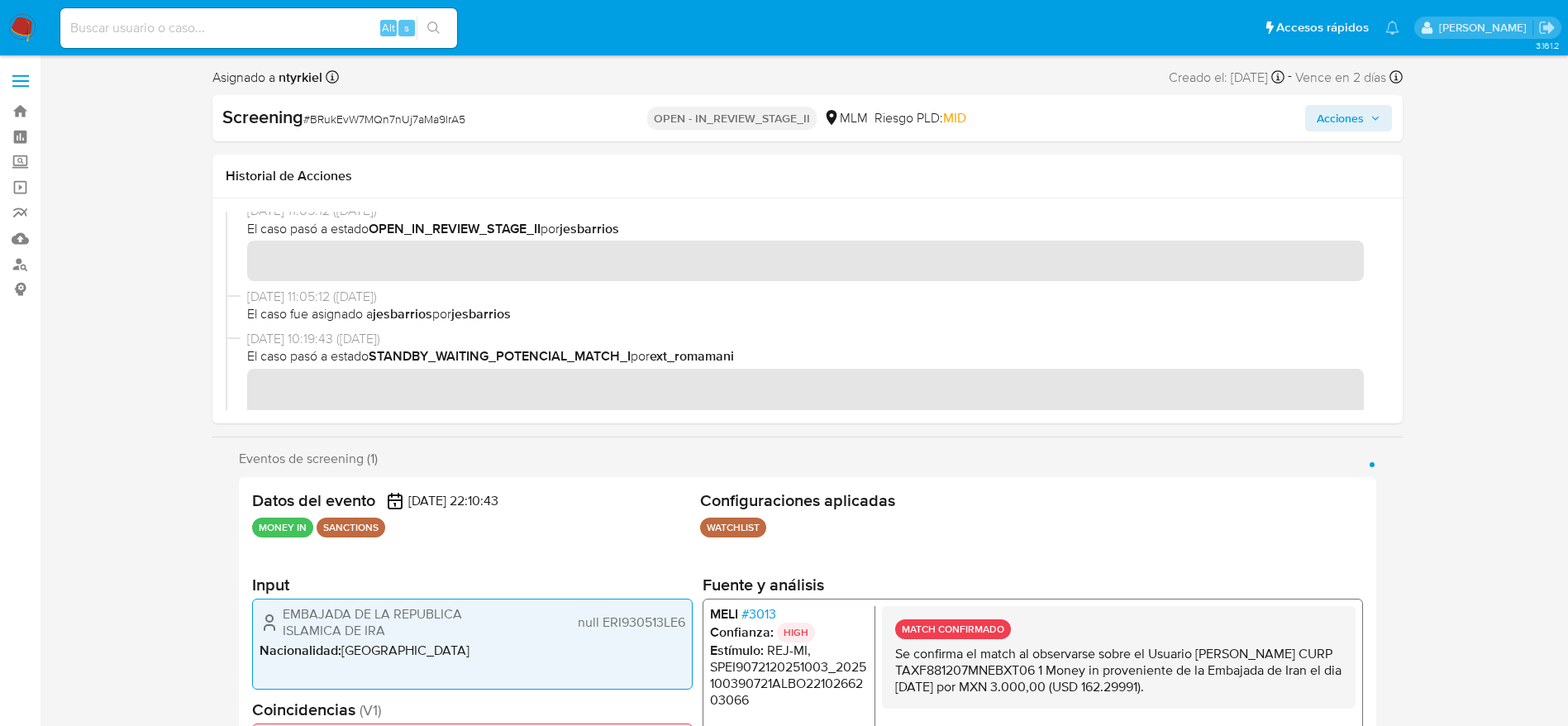
scroll to position [603, 0]
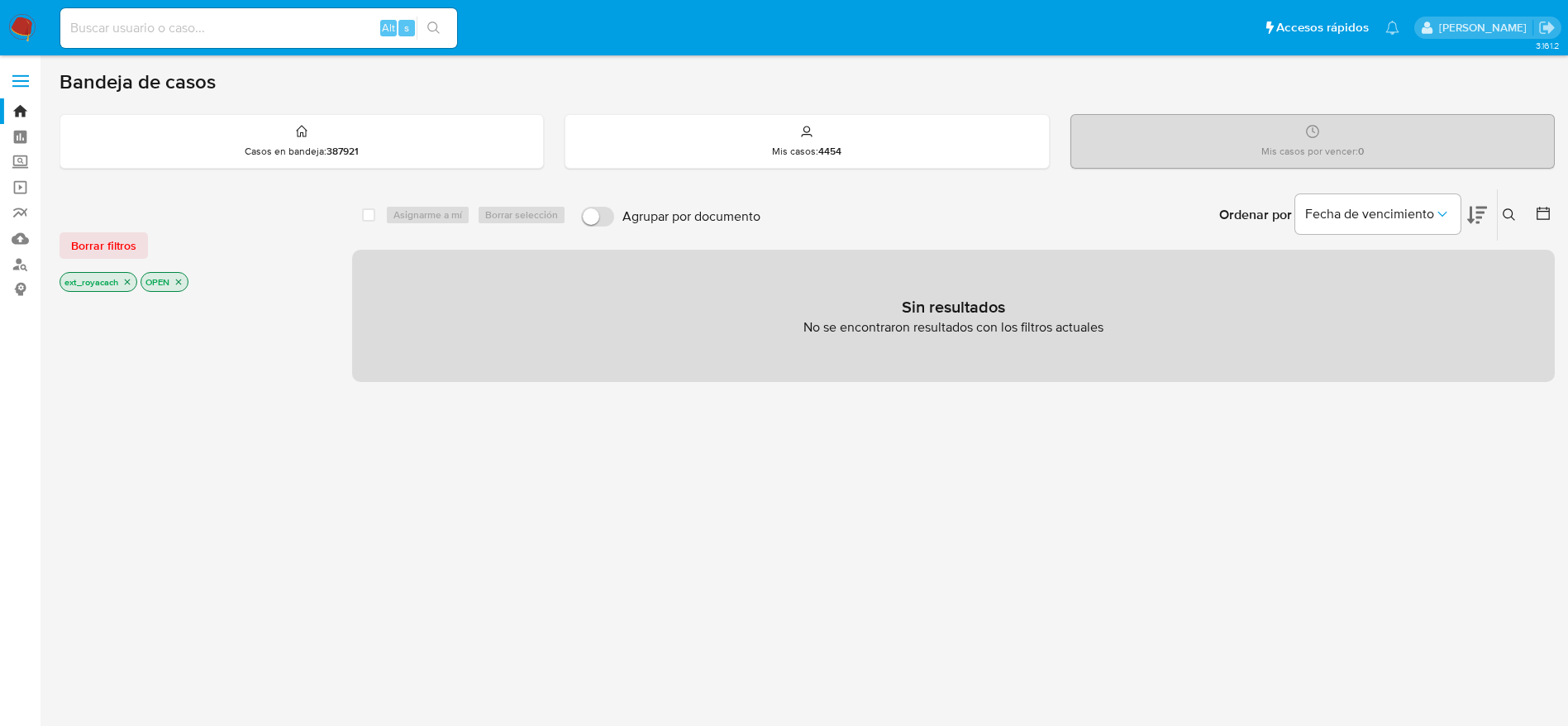
click at [126, 280] on icon "close-filter" at bounding box center [126, 281] width 10 height 10
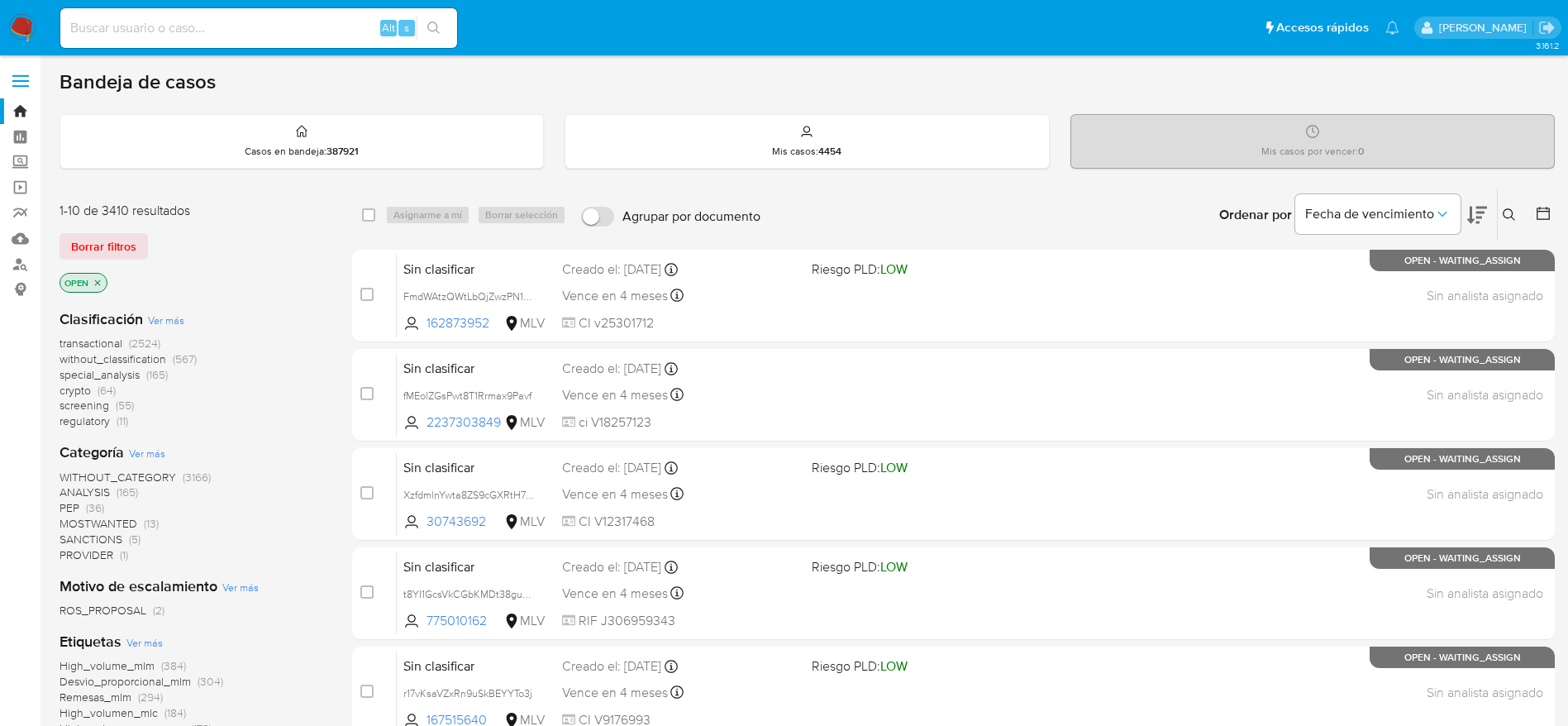
click at [87, 408] on span "screening" at bounding box center [84, 405] width 50 height 17
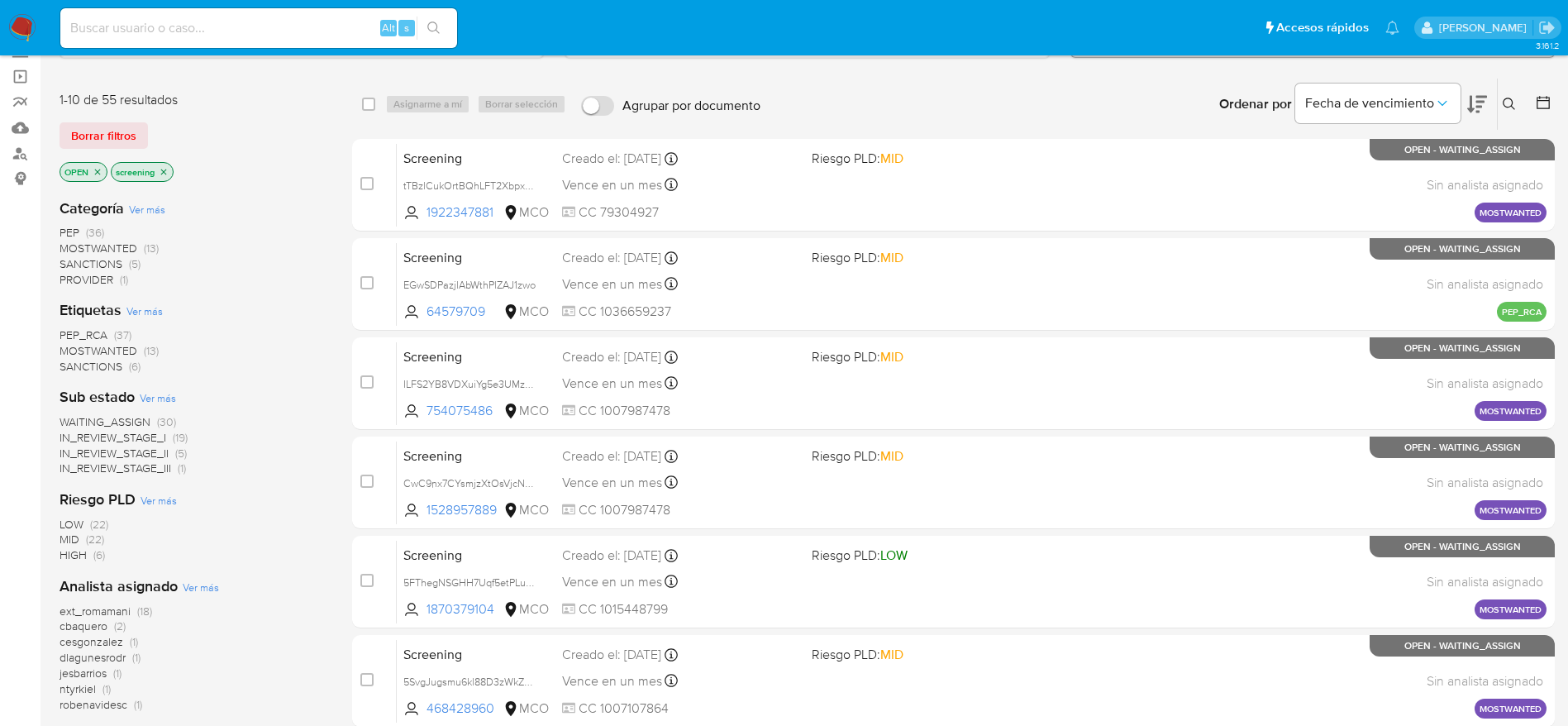
scroll to position [112, 0]
click at [104, 363] on span "SANCTIONS" at bounding box center [91, 365] width 63 height 17
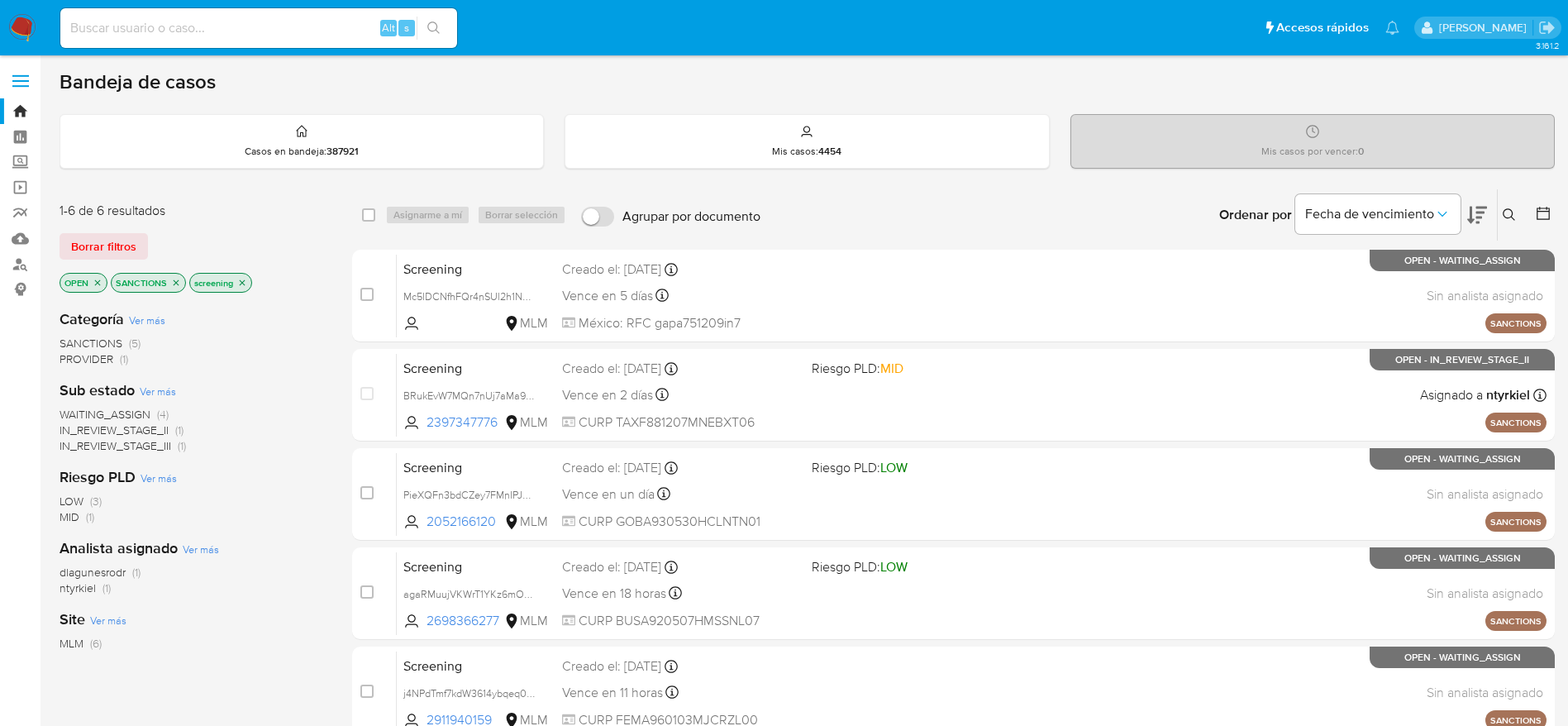
click at [174, 282] on icon "close-filter" at bounding box center [175, 282] width 10 height 10
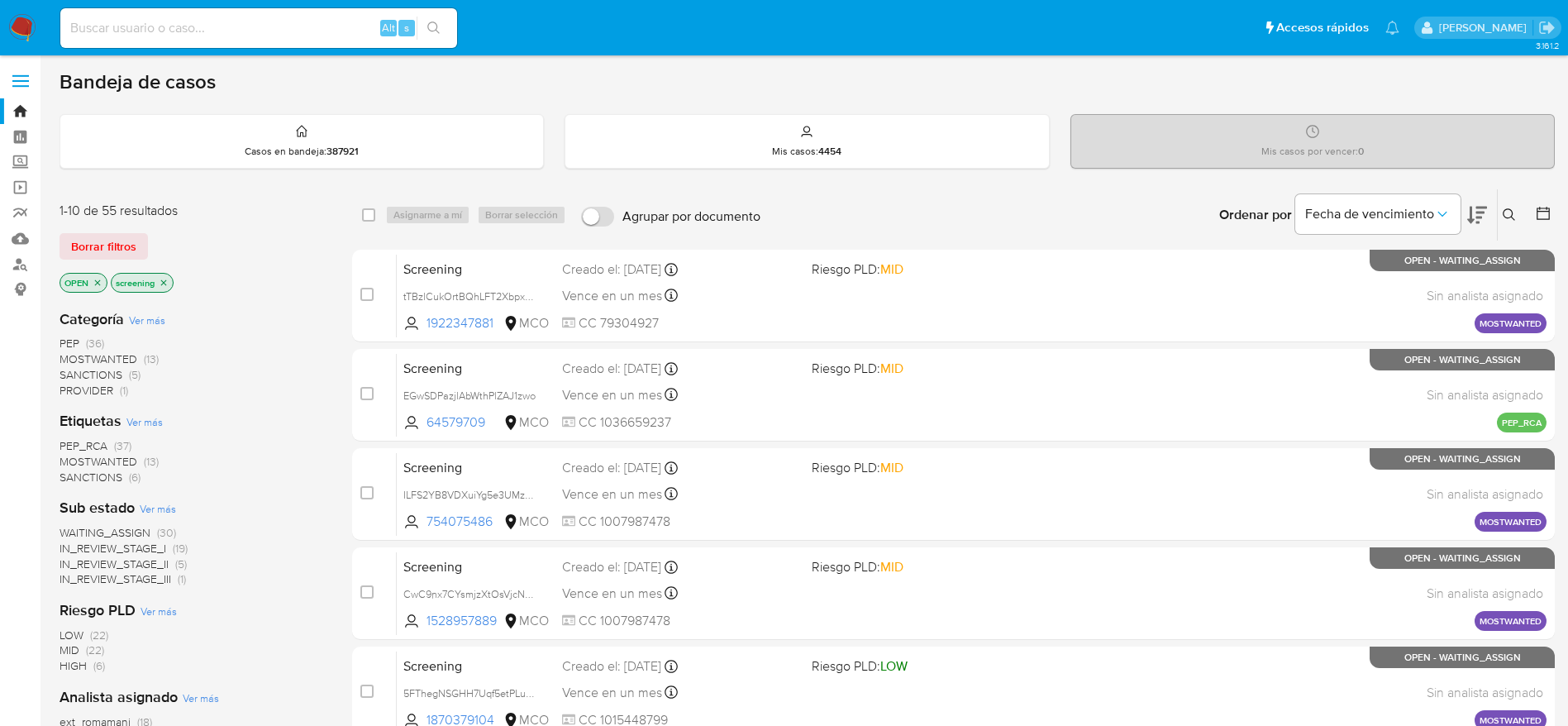
click at [107, 530] on span "WAITING_ASSIGN" at bounding box center [105, 532] width 91 height 17
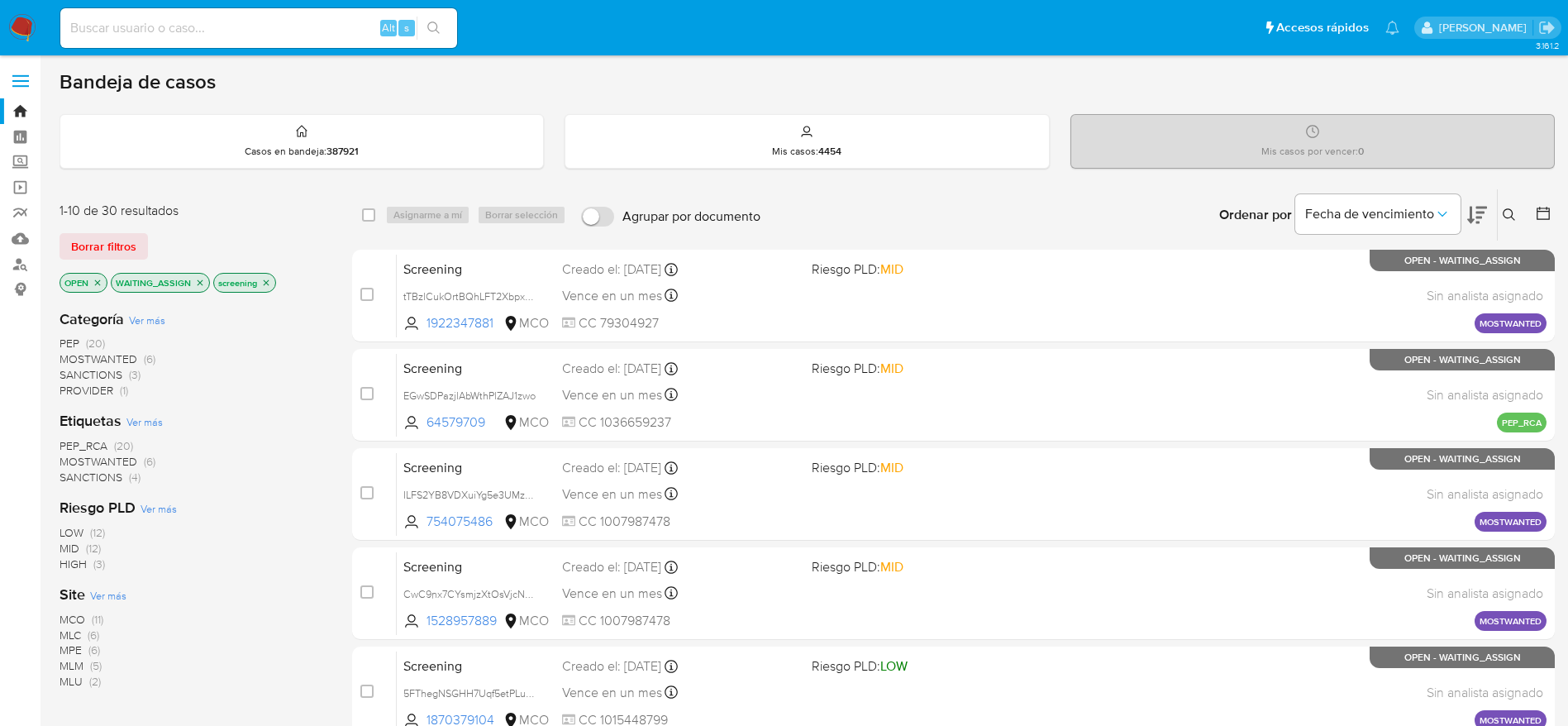
click at [87, 339] on span "(20)" at bounding box center [96, 343] width 19 height 17
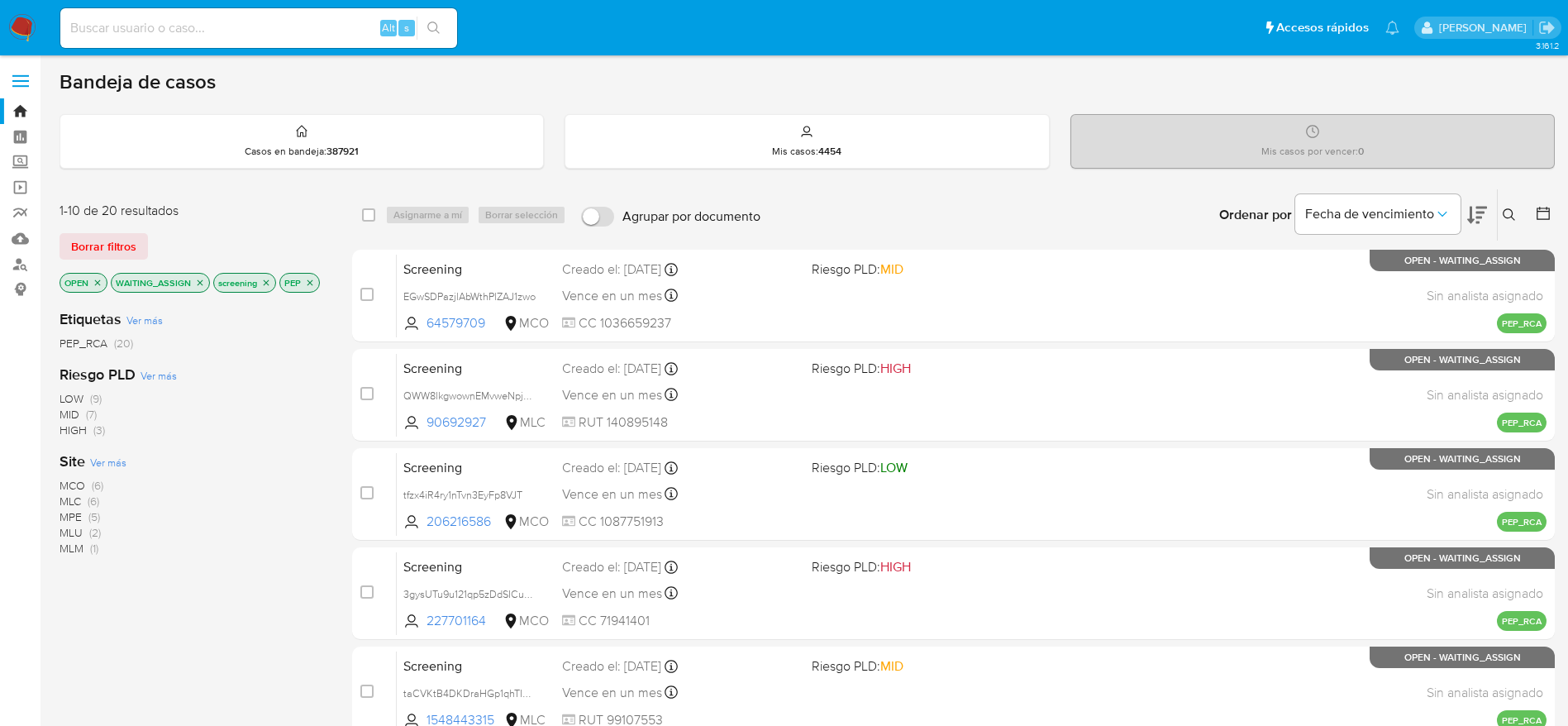
click at [309, 281] on icon "close-filter" at bounding box center [310, 282] width 6 height 6
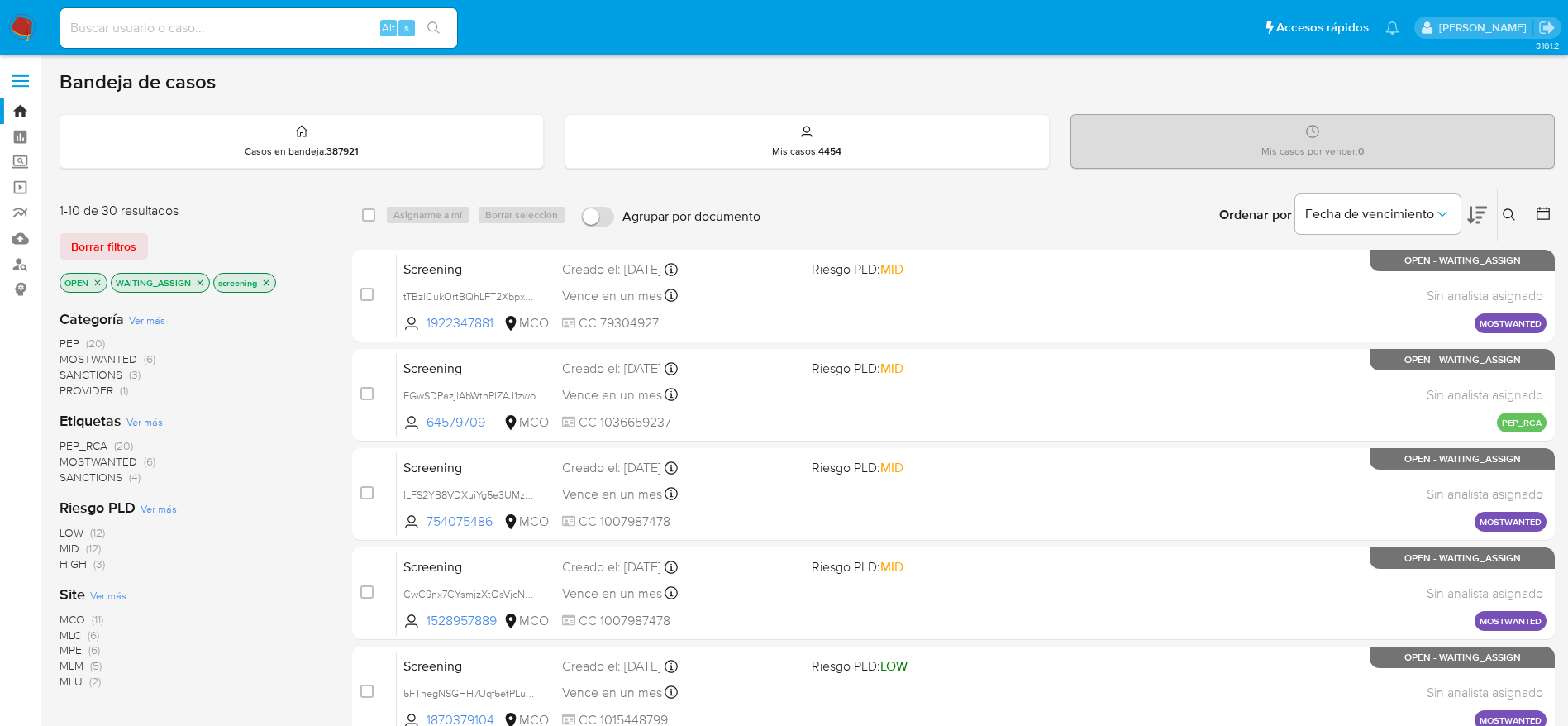
click at [127, 360] on span "MOSTWANTED" at bounding box center [98, 359] width 78 height 17
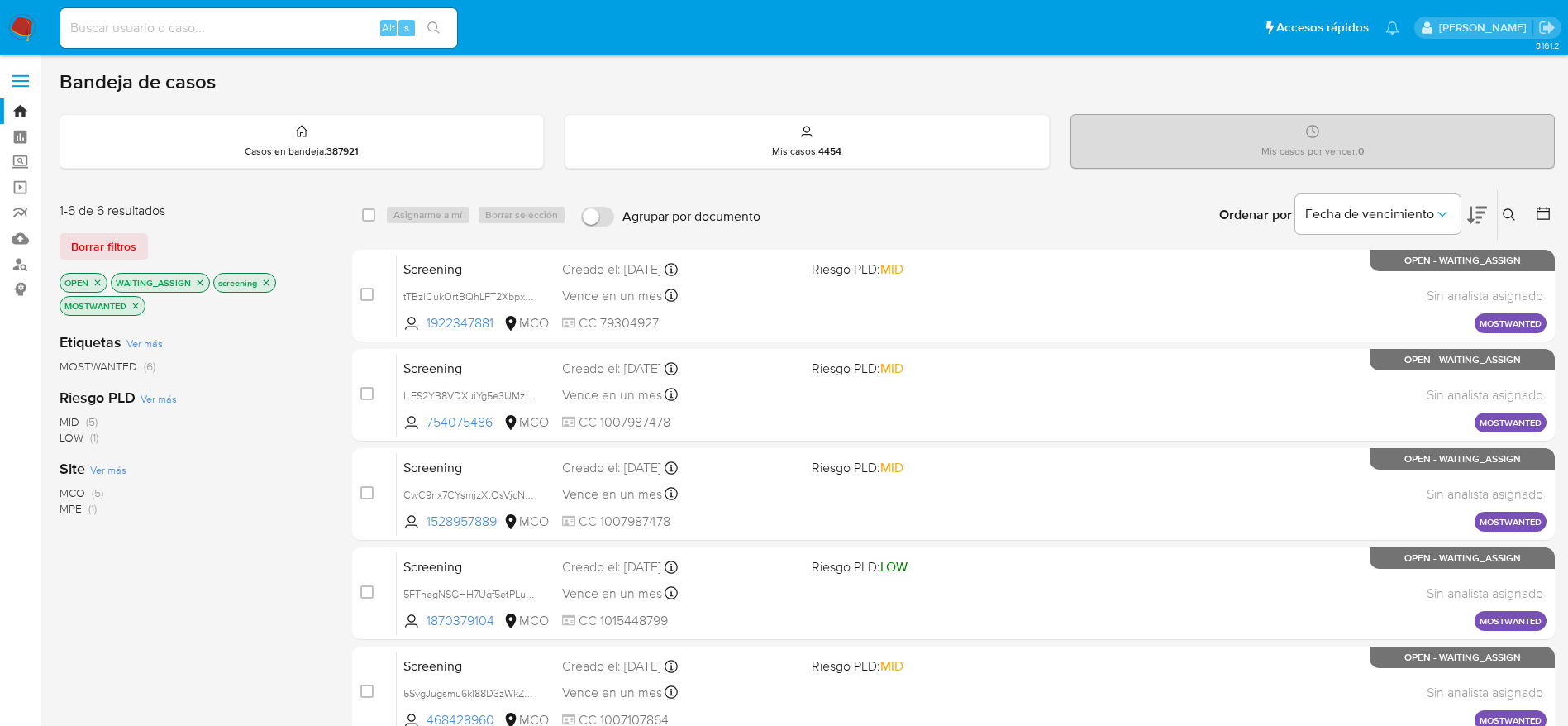
click at [140, 307] on icon "close-filter" at bounding box center [135, 305] width 10 height 10
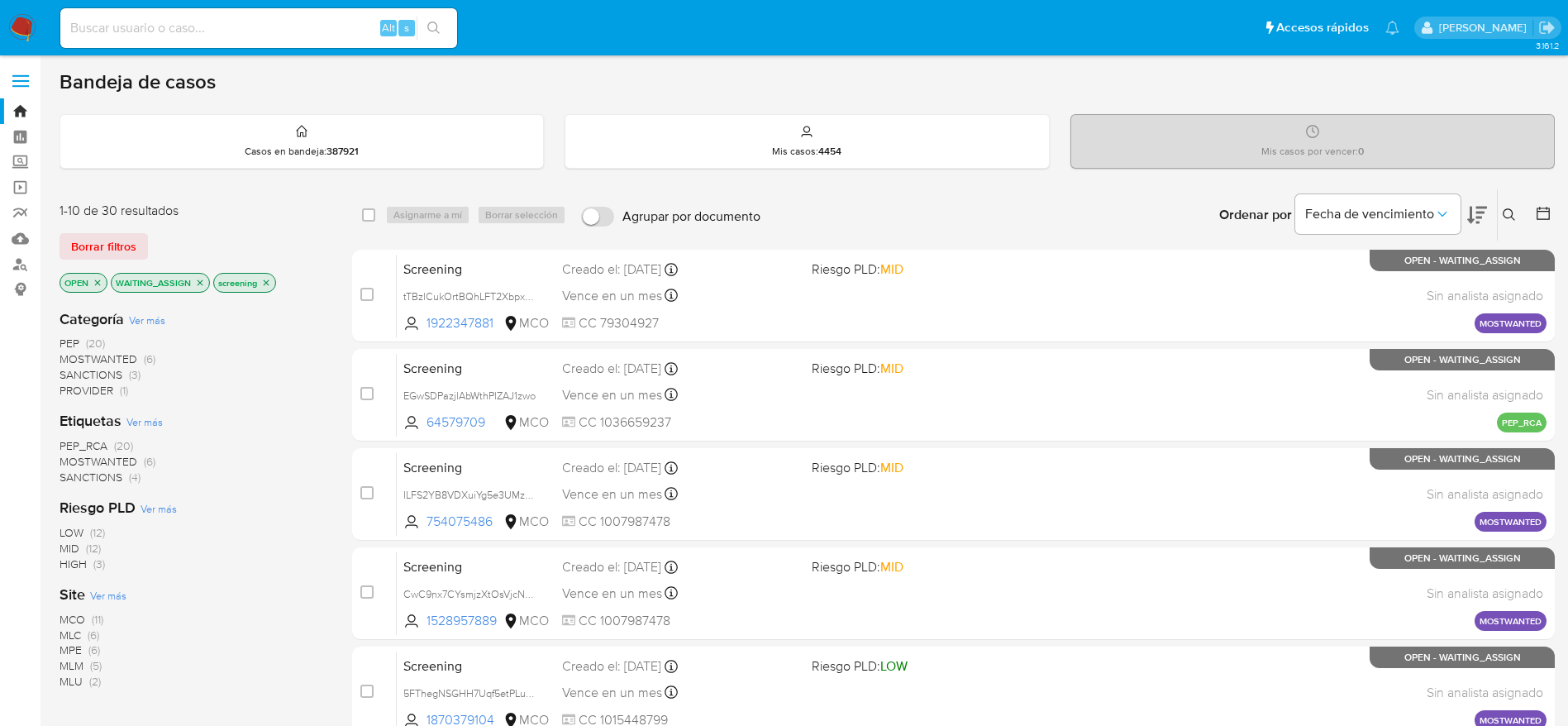
click at [78, 342] on span "PEP" at bounding box center [69, 343] width 20 height 17
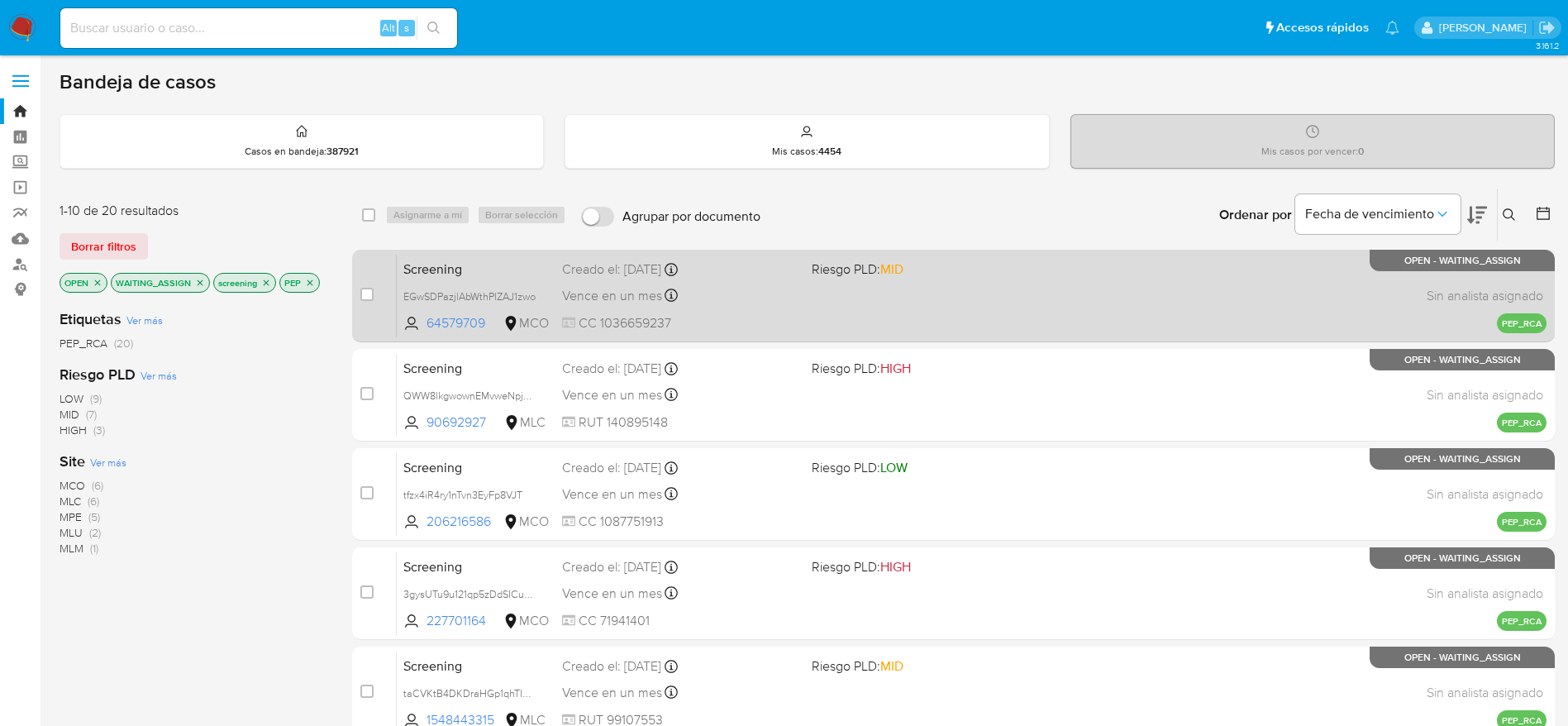
scroll to position [2, 0]
click at [365, 296] on input "checkbox" at bounding box center [366, 292] width 13 height 13
checkbox input "true"
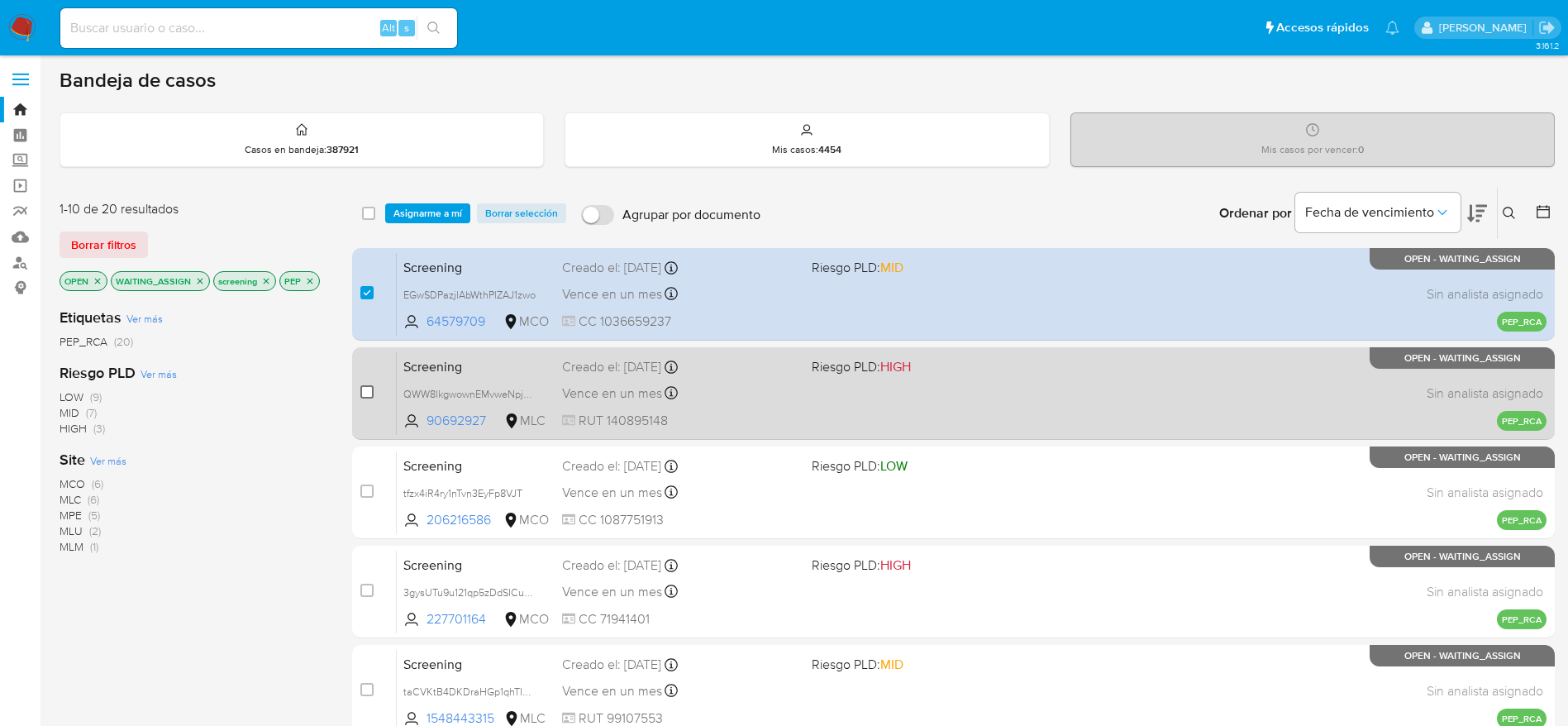
click at [365, 394] on input "checkbox" at bounding box center [366, 392] width 13 height 13
checkbox input "true"
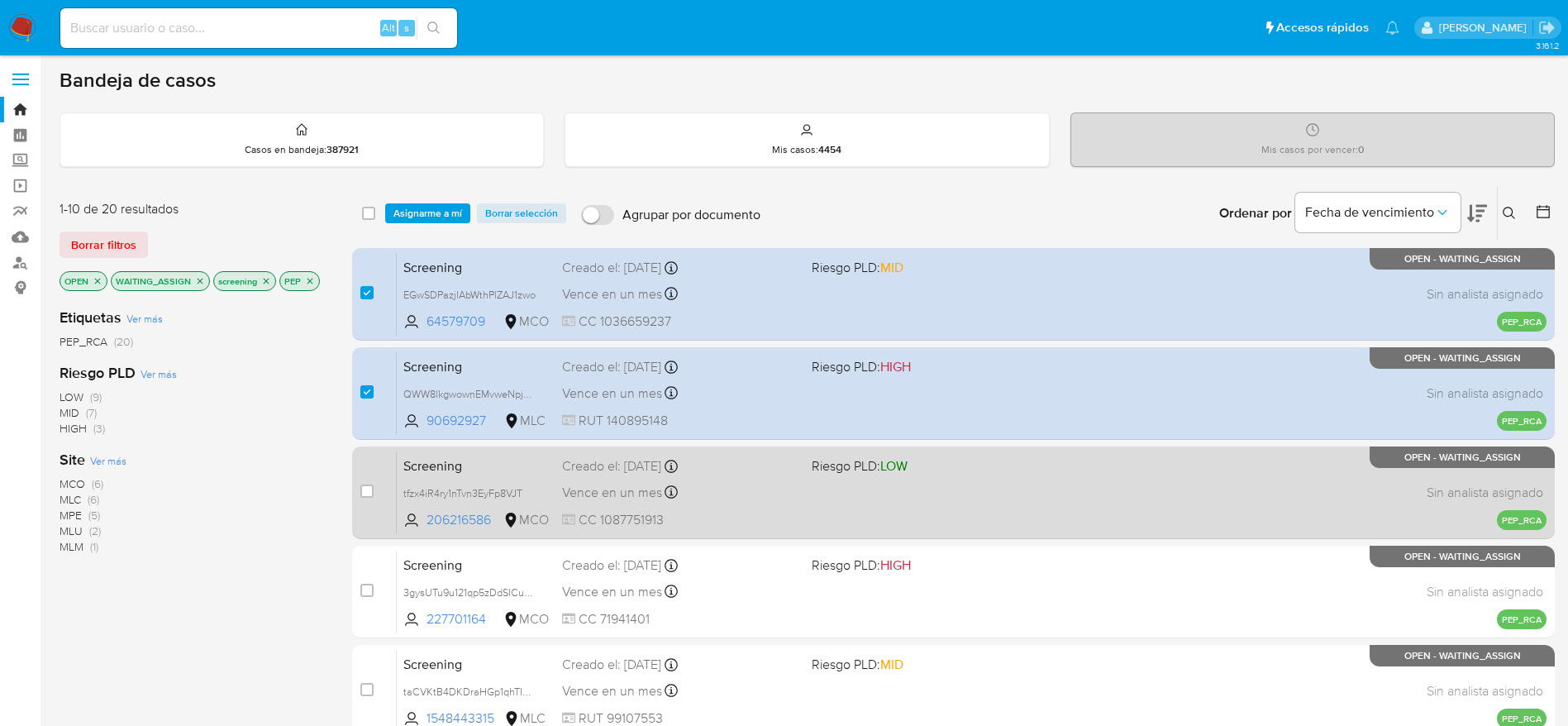
click at [368, 497] on div "case-item-checkbox" at bounding box center [366, 490] width 13 height 17
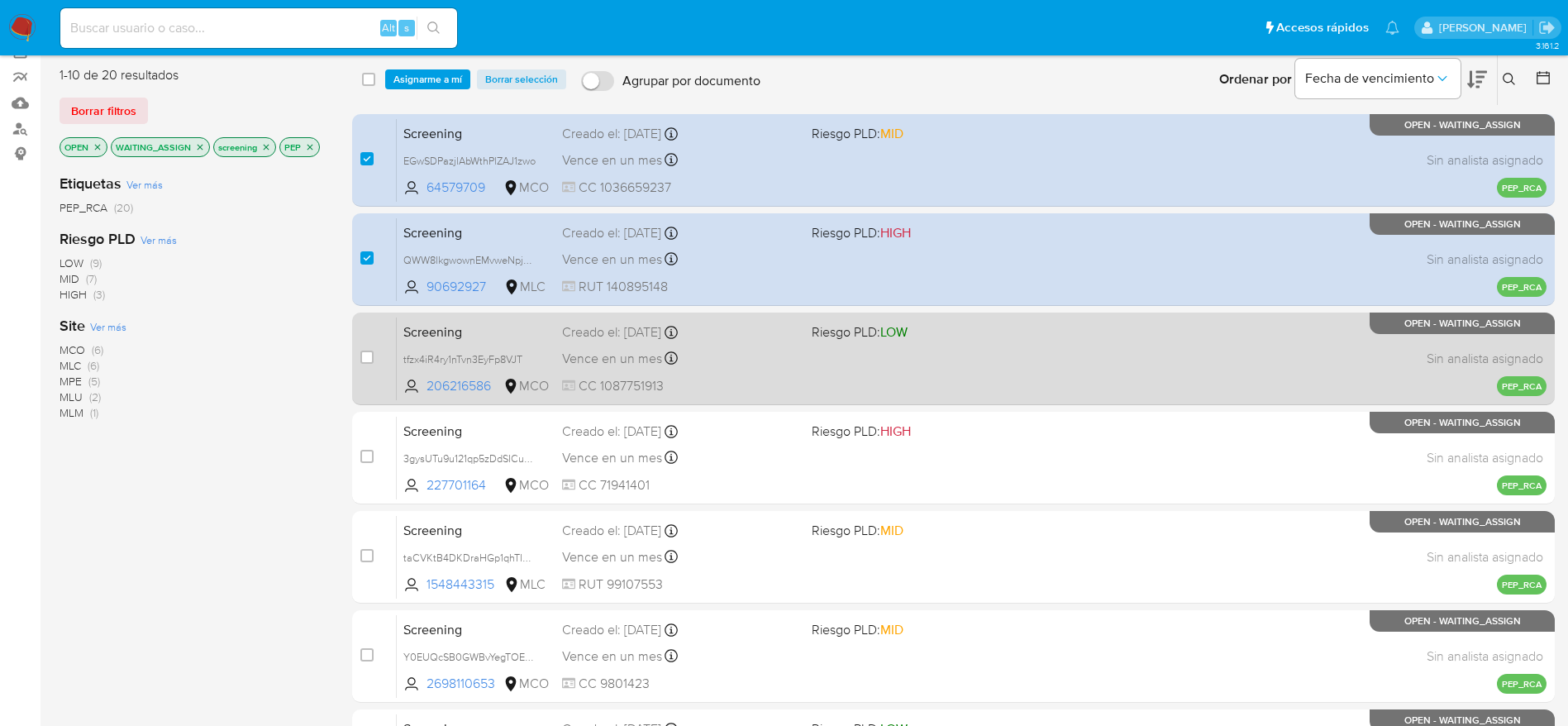
scroll to position [140, 0]
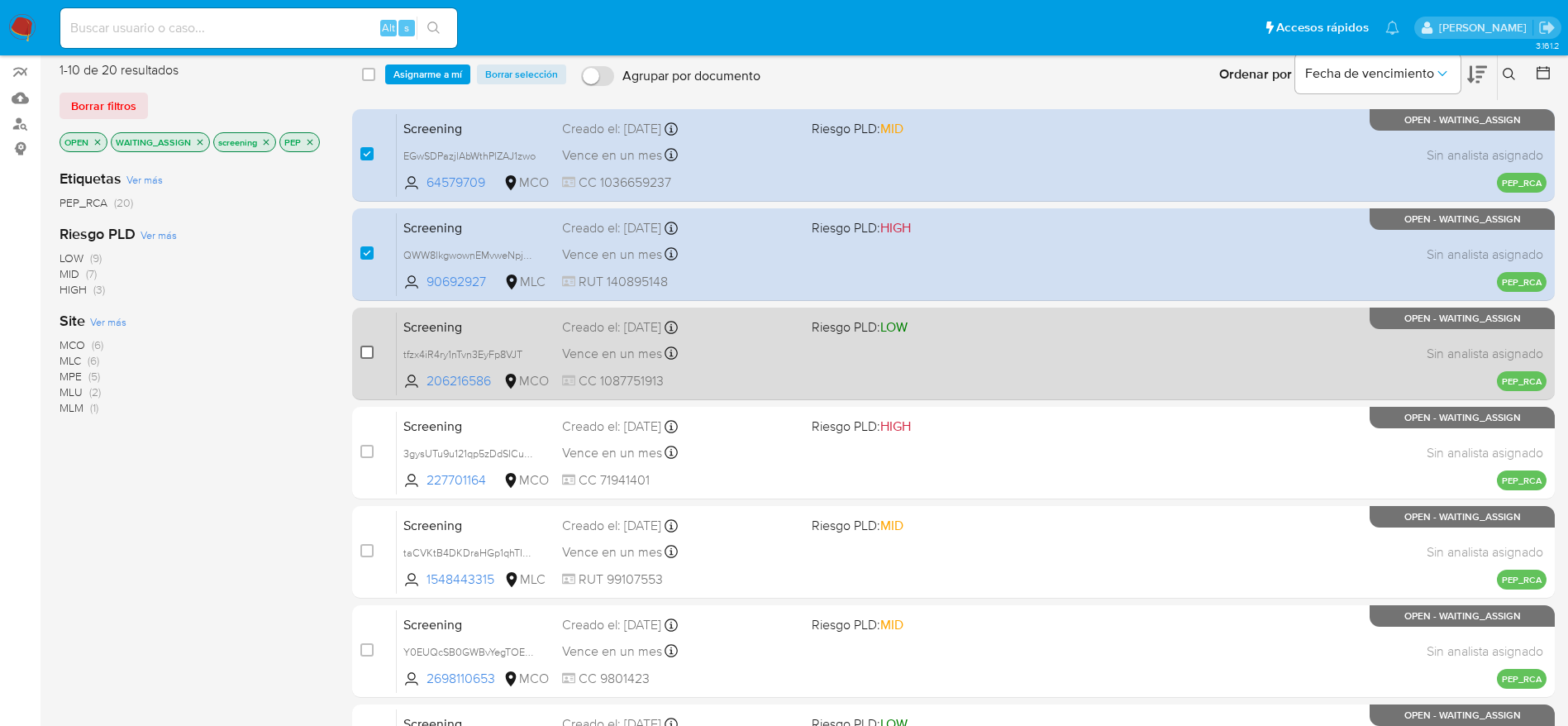
click at [369, 355] on input "checkbox" at bounding box center [366, 352] width 13 height 13
checkbox input "true"
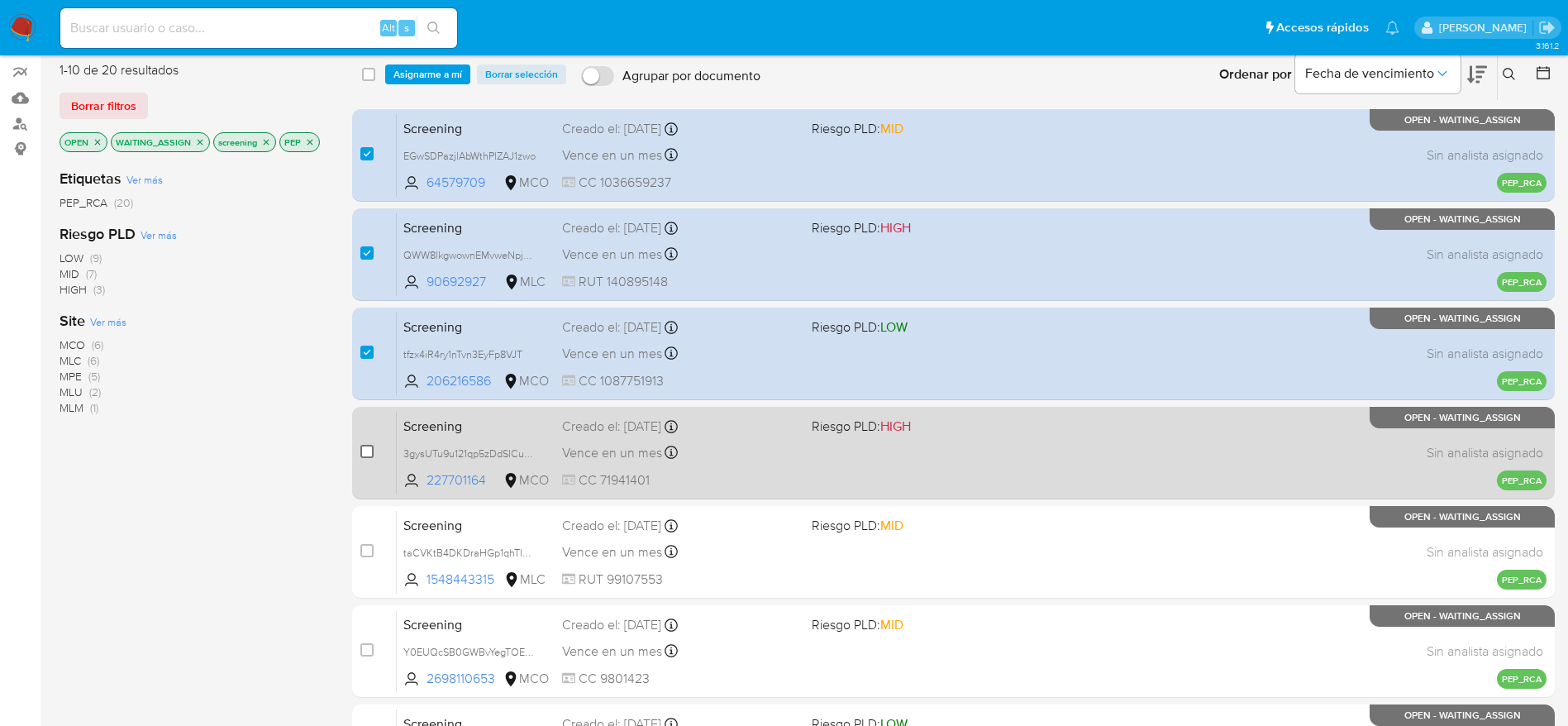
click at [368, 446] on input "checkbox" at bounding box center [366, 451] width 13 height 13
checkbox input "true"
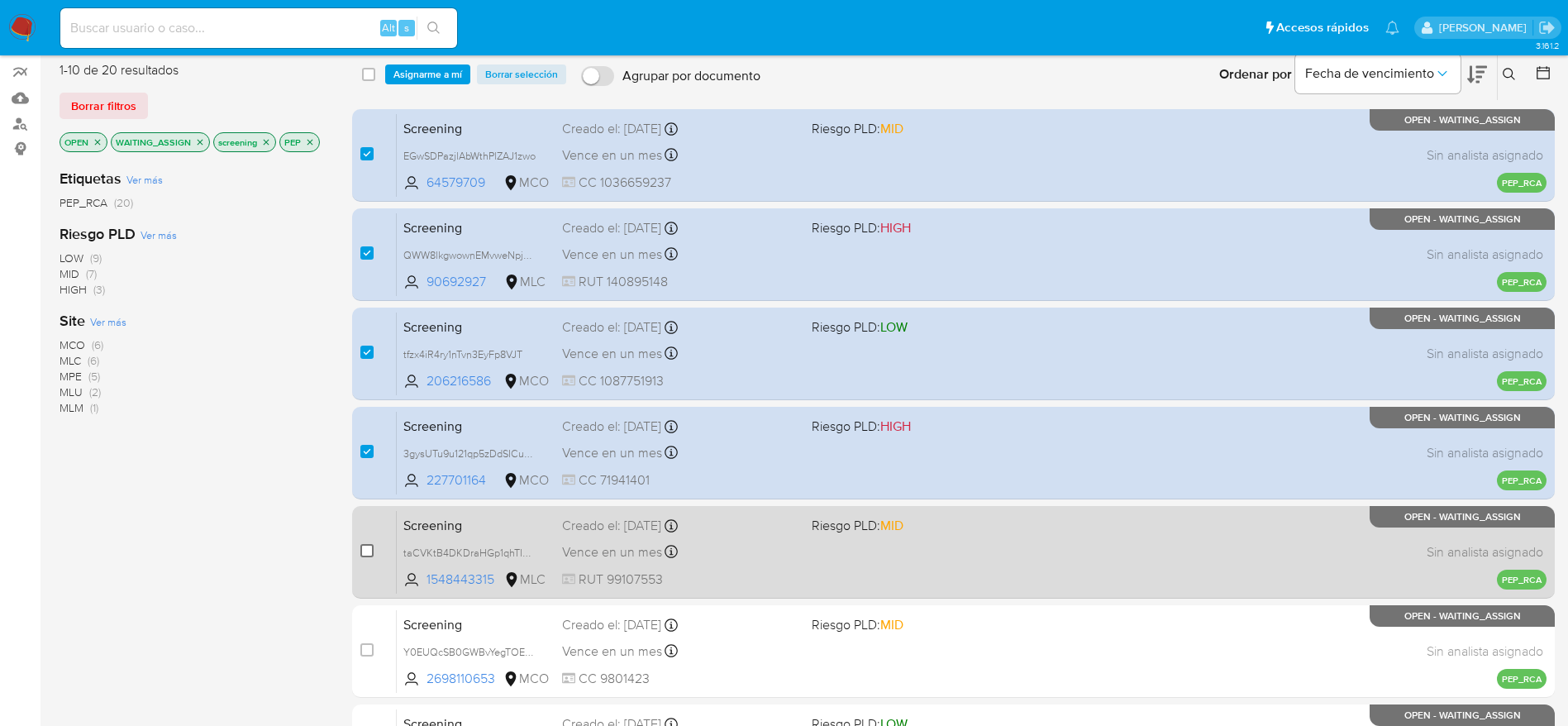
click at [366, 550] on input "checkbox" at bounding box center [366, 551] width 13 height 13
checkbox input "true"
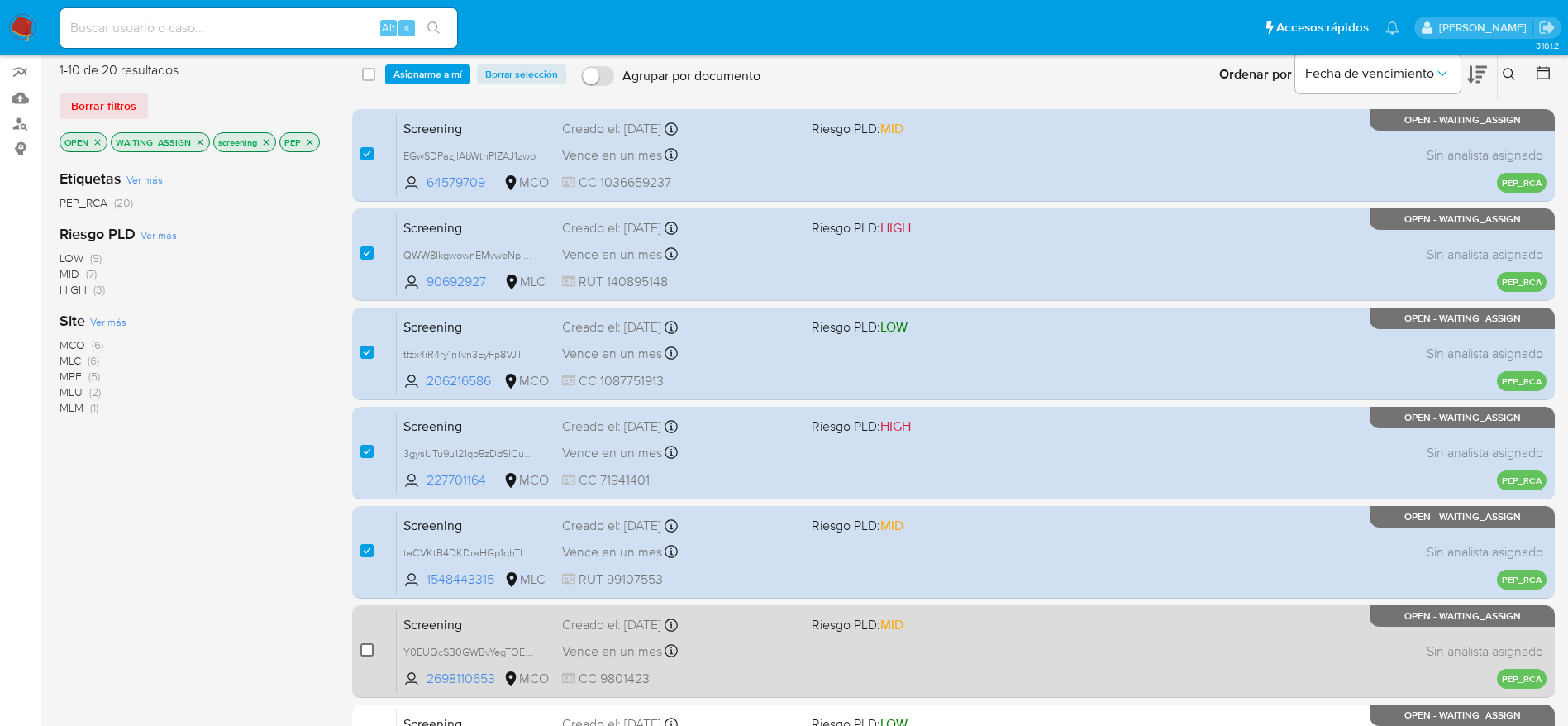
click at [369, 651] on input "checkbox" at bounding box center [366, 649] width 13 height 13
checkbox input "true"
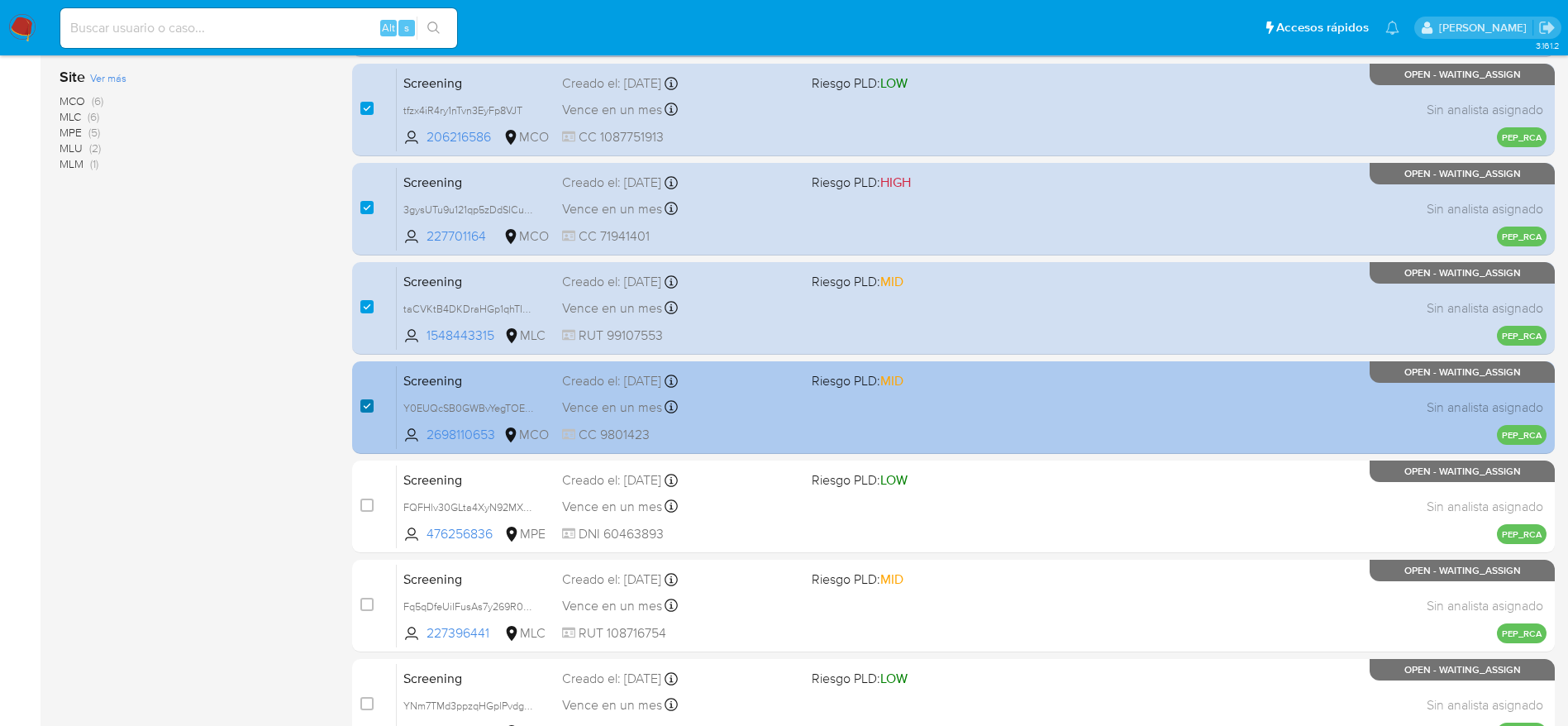
scroll to position [387, 0]
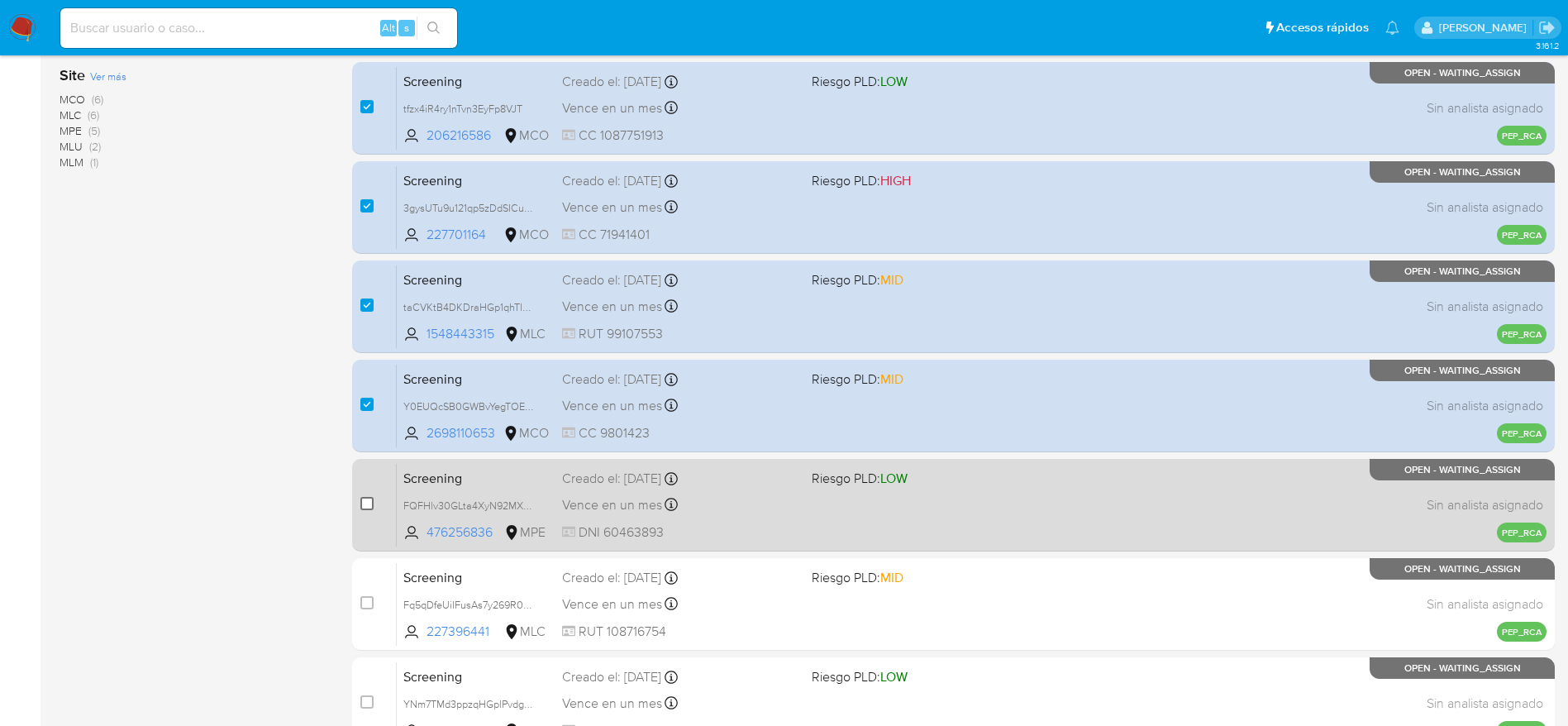
click at [365, 507] on input "checkbox" at bounding box center [366, 503] width 13 height 13
checkbox input "true"
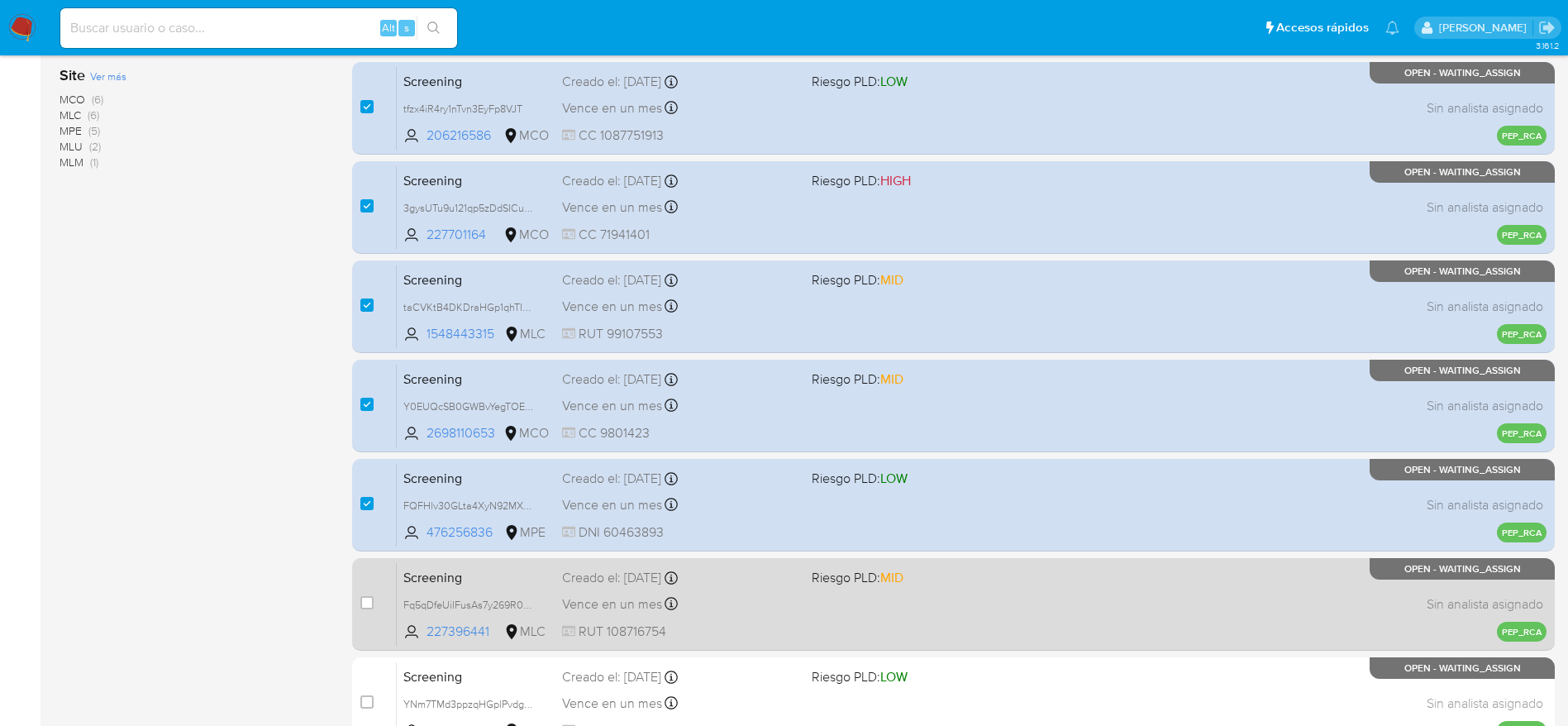
click at [358, 602] on div "case-item-checkbox No es posible asignar el caso Screening Fq5qDfeUiIFusAs7y269…" at bounding box center [953, 605] width 1203 height 92
click at [361, 602] on input "checkbox" at bounding box center [366, 602] width 13 height 13
checkbox input "true"
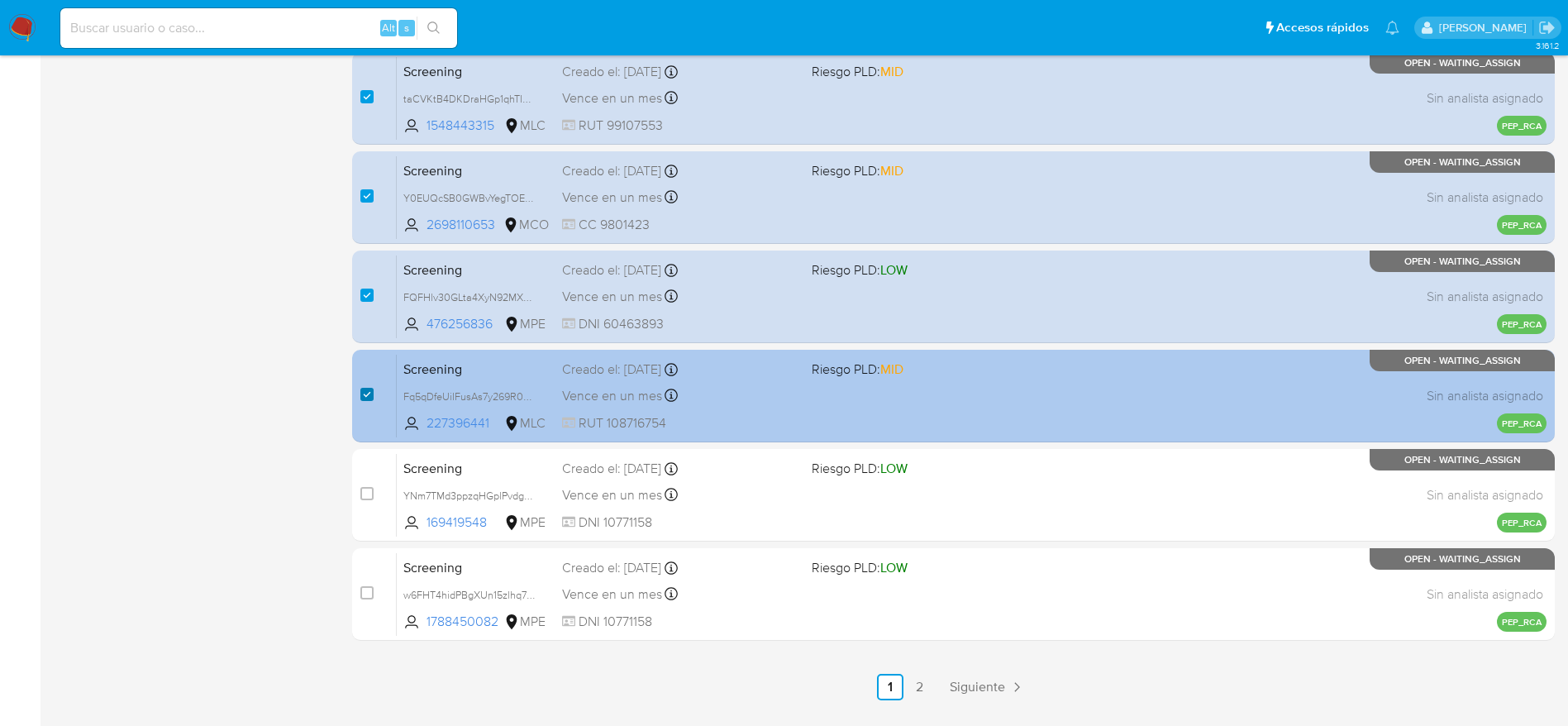
scroll to position [607, 0]
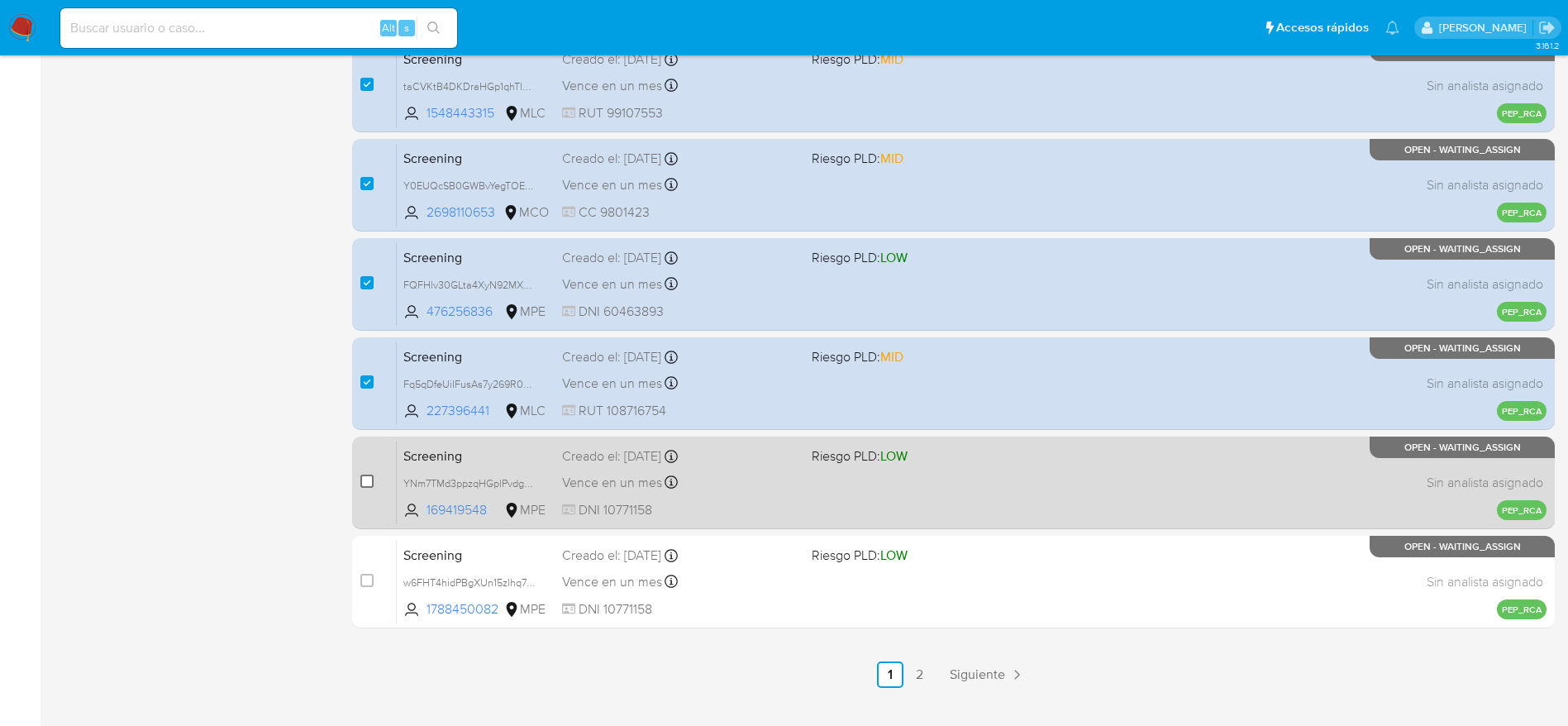
click at [372, 478] on input "checkbox" at bounding box center [366, 481] width 13 height 13
checkbox input "true"
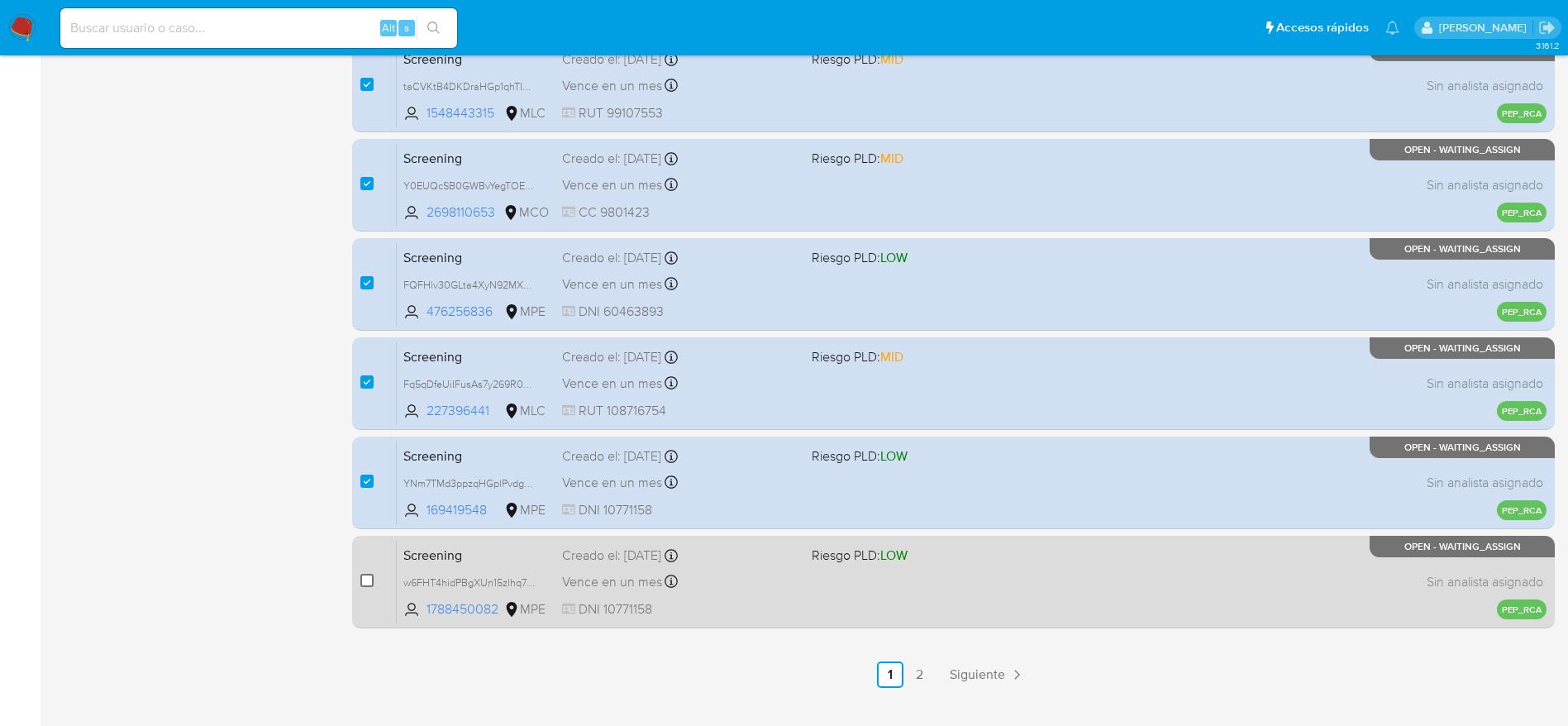
click at [372, 584] on input "checkbox" at bounding box center [366, 580] width 13 height 13
checkbox input "true"
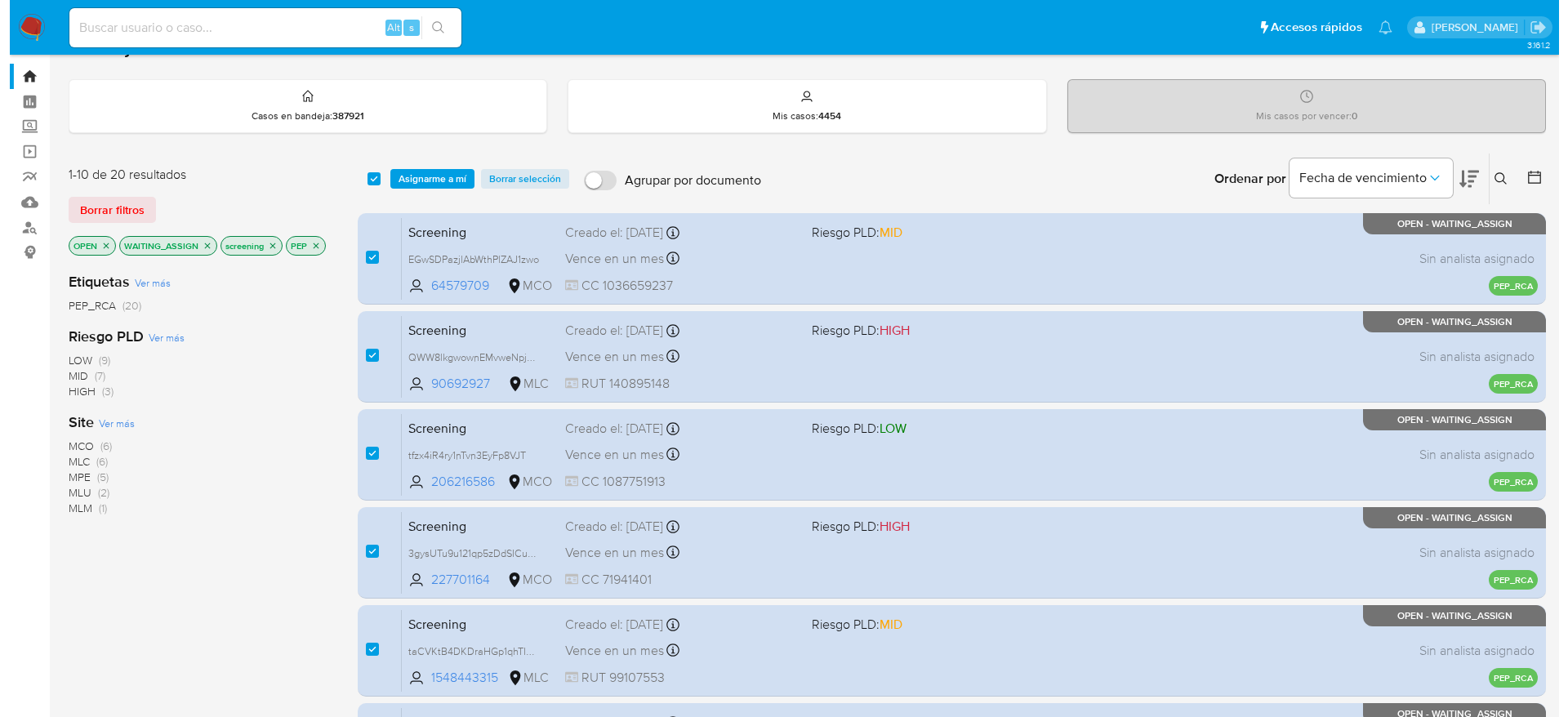
scroll to position [0, 0]
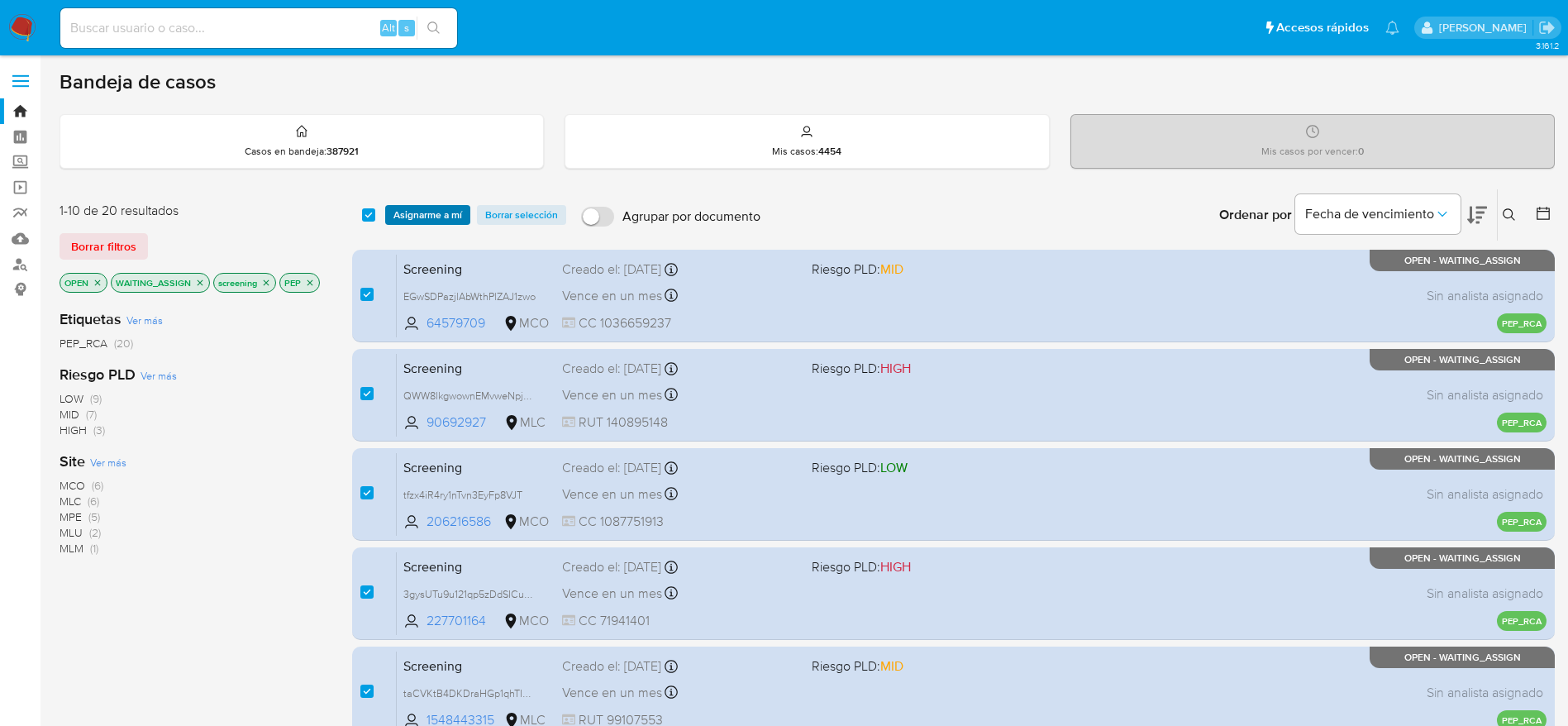
click at [456, 219] on span "Asignarme a mí" at bounding box center [427, 215] width 69 height 17
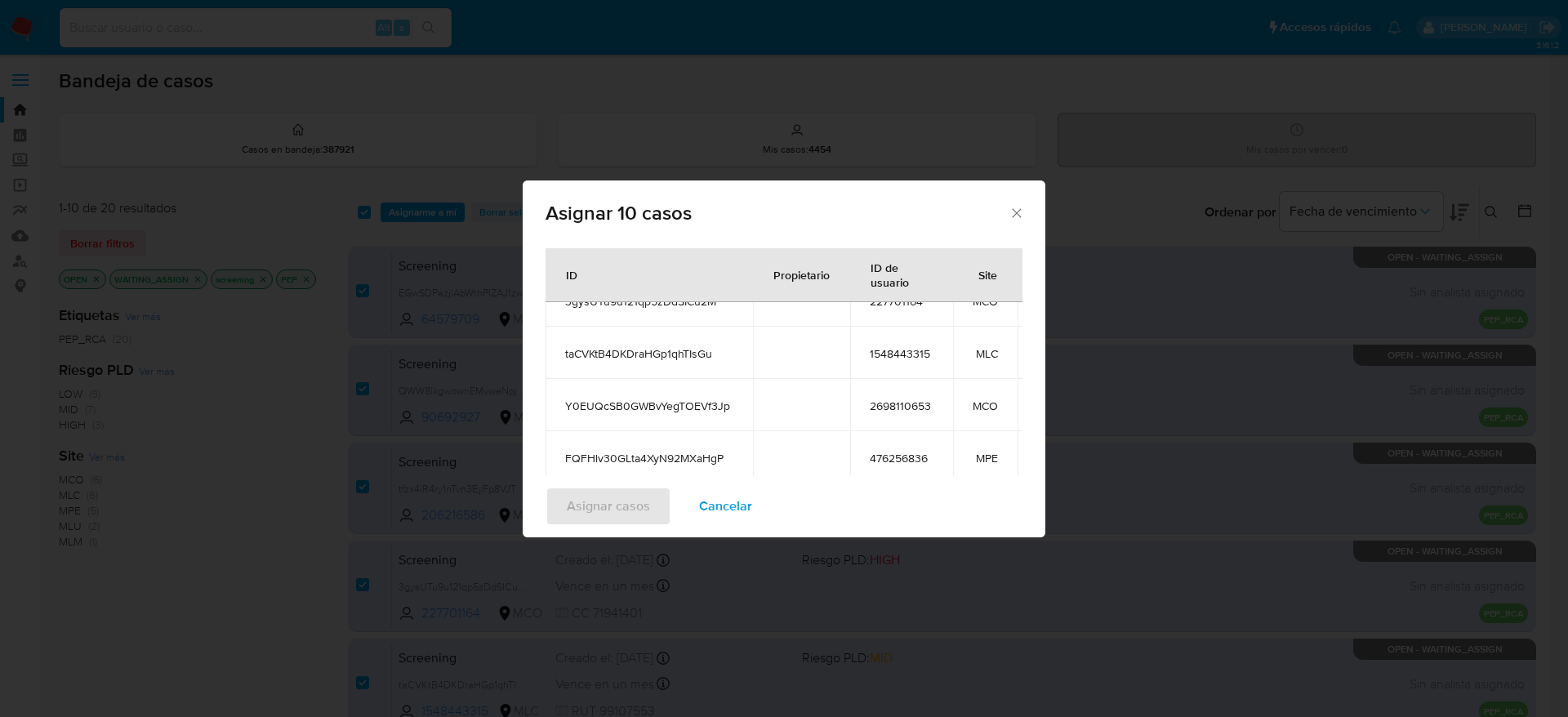
scroll to position [377, 0]
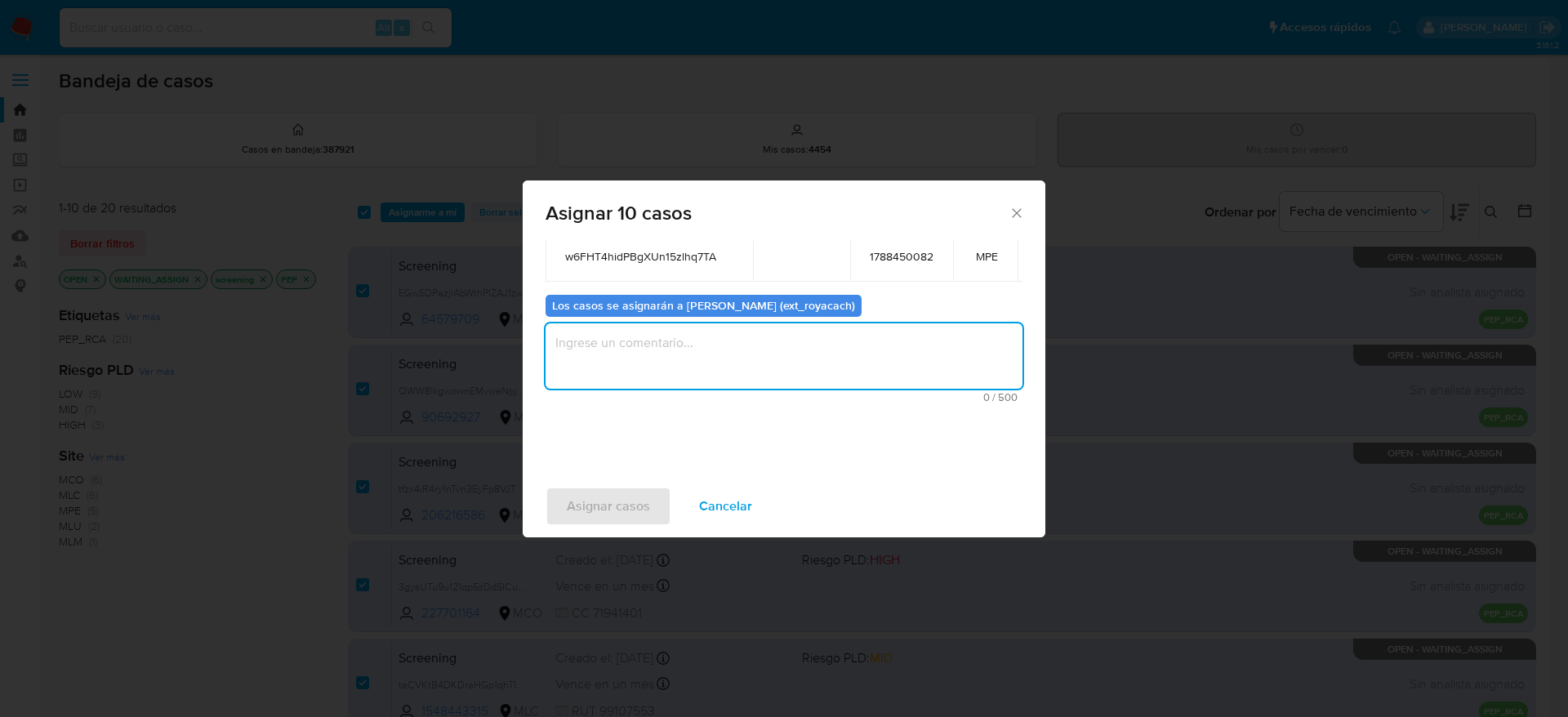
click at [670, 323] on textarea "assign-modal" at bounding box center [783, 356] width 476 height 65
type textarea "ANALISIS"
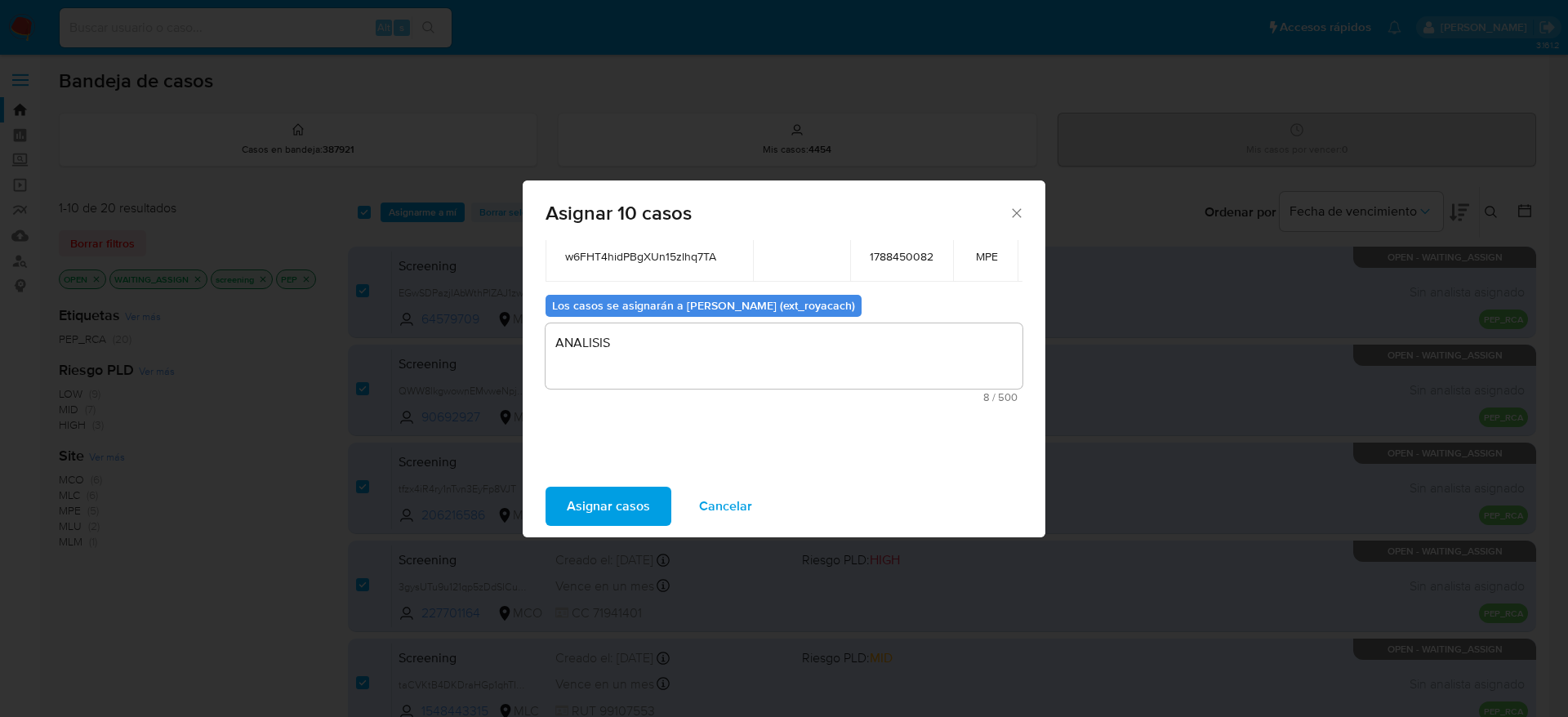
click at [545, 487] on button "Asignar casos" at bounding box center [608, 506] width 126 height 39
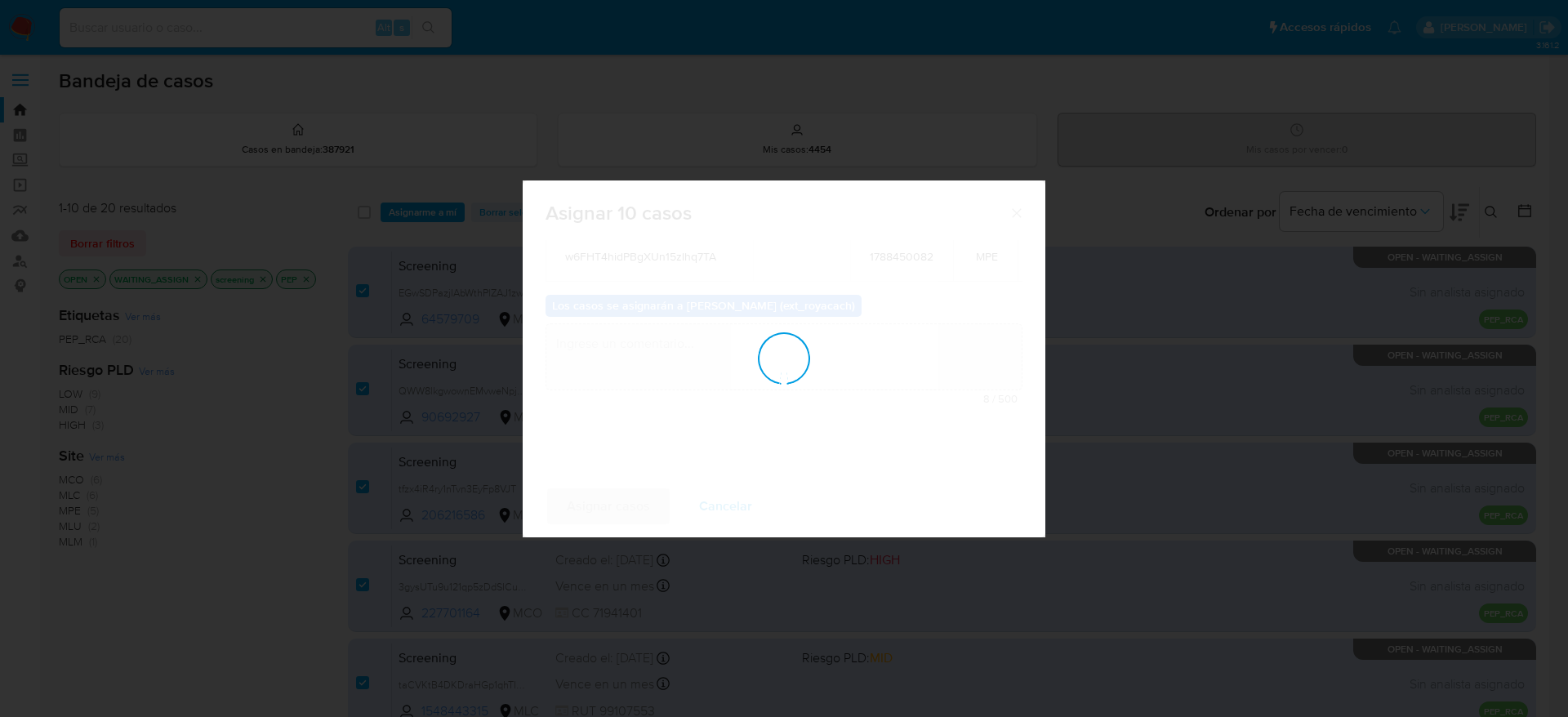
checkbox input "false"
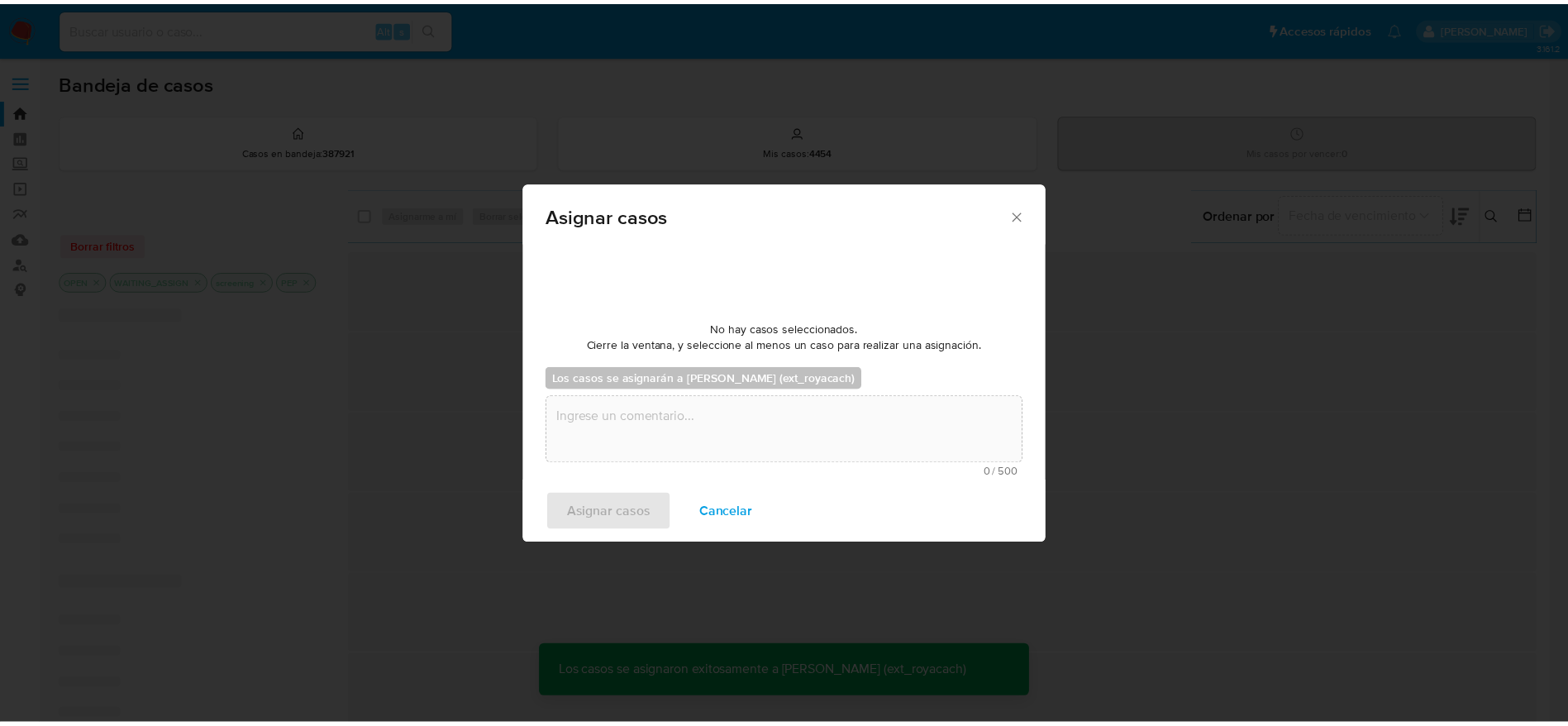
scroll to position [100, 0]
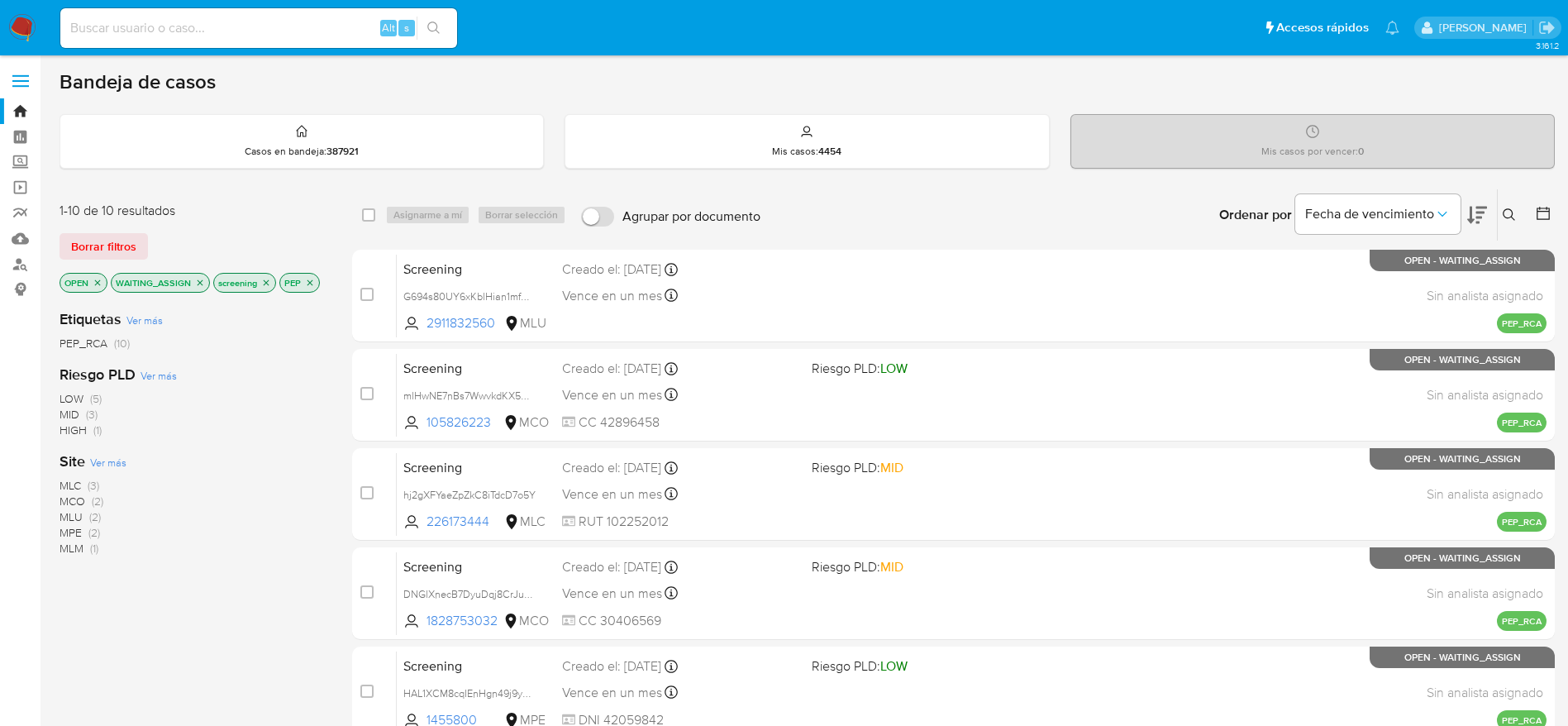
click at [305, 281] on icon "close-filter" at bounding box center [310, 282] width 10 height 10
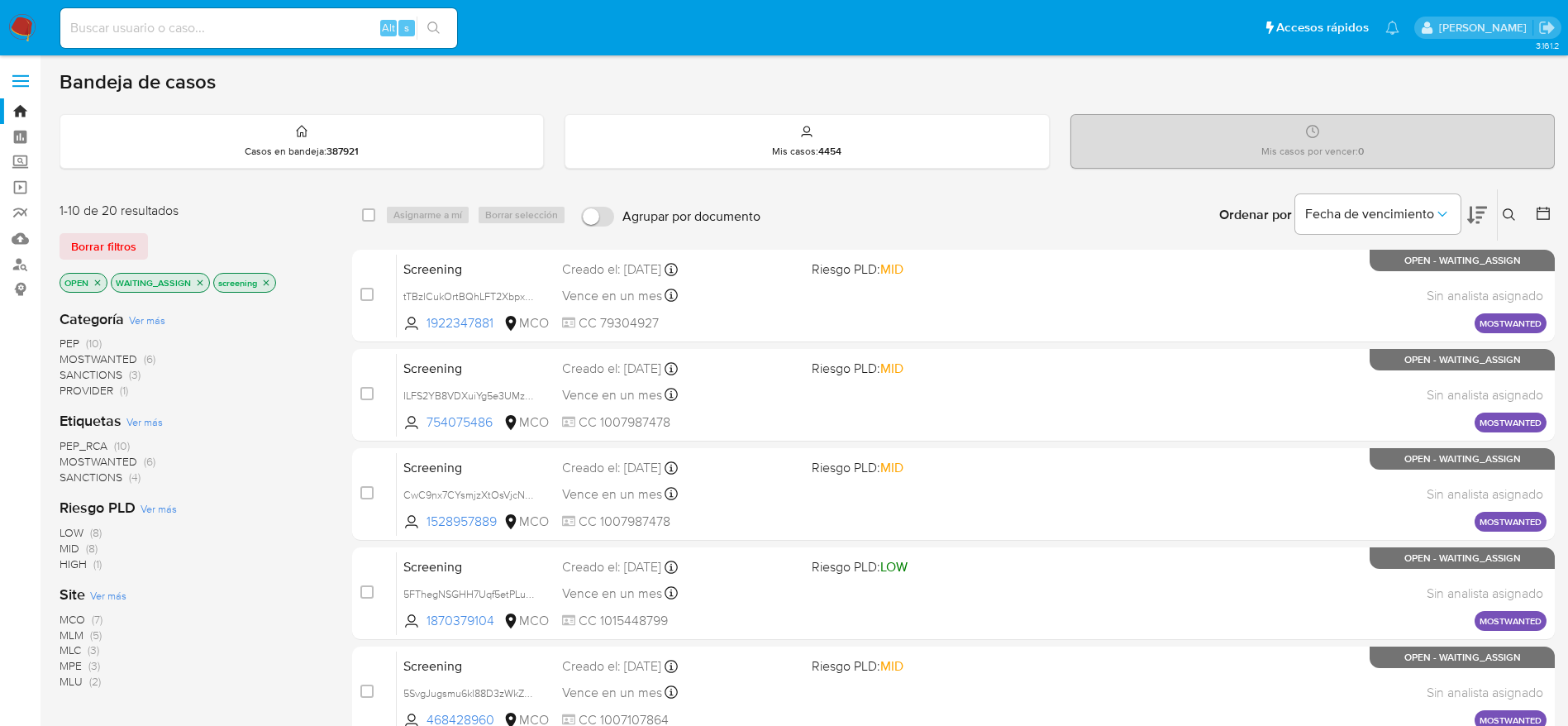
click at [116, 359] on span "MOSTWANTED" at bounding box center [98, 359] width 78 height 17
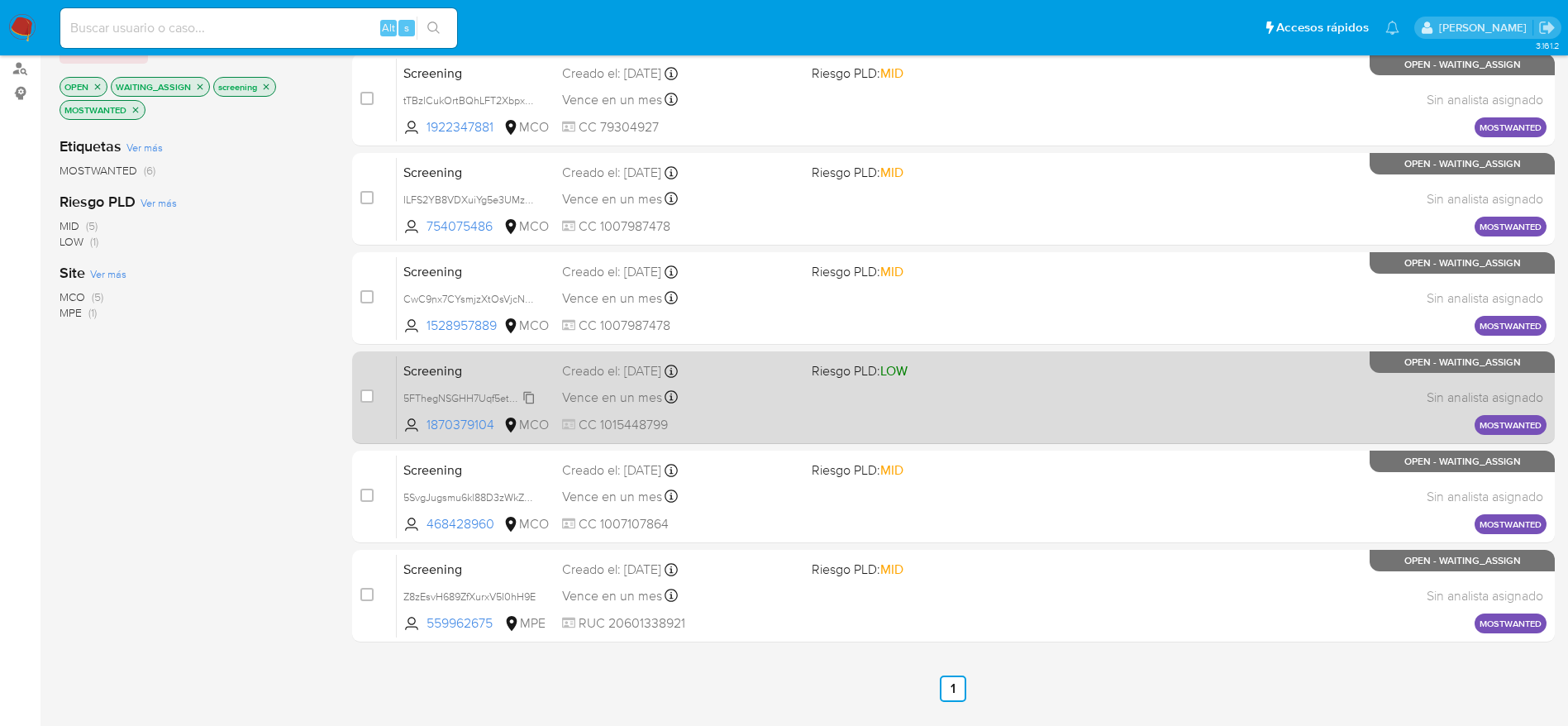
scroll to position [305, 0]
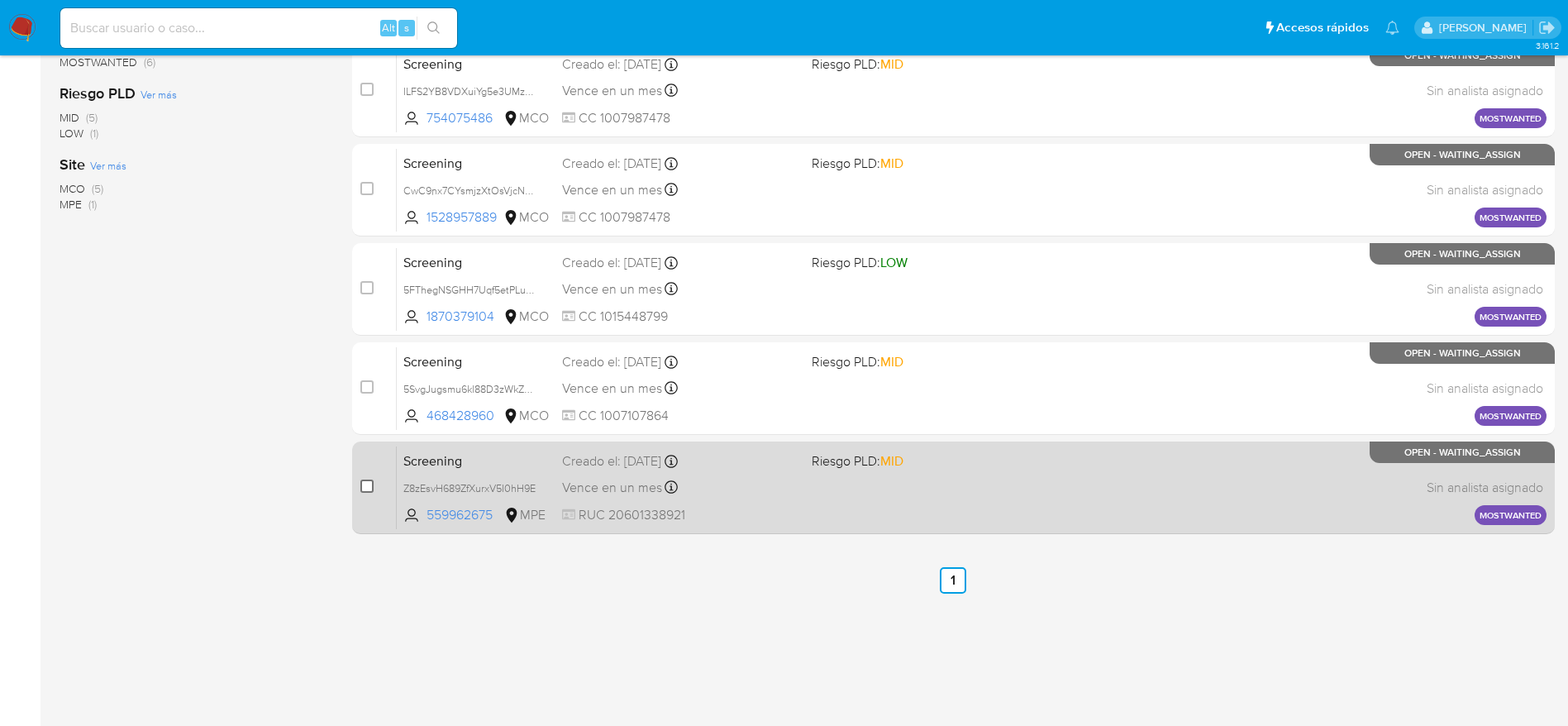
click at [370, 489] on input "checkbox" at bounding box center [366, 486] width 13 height 13
checkbox input "true"
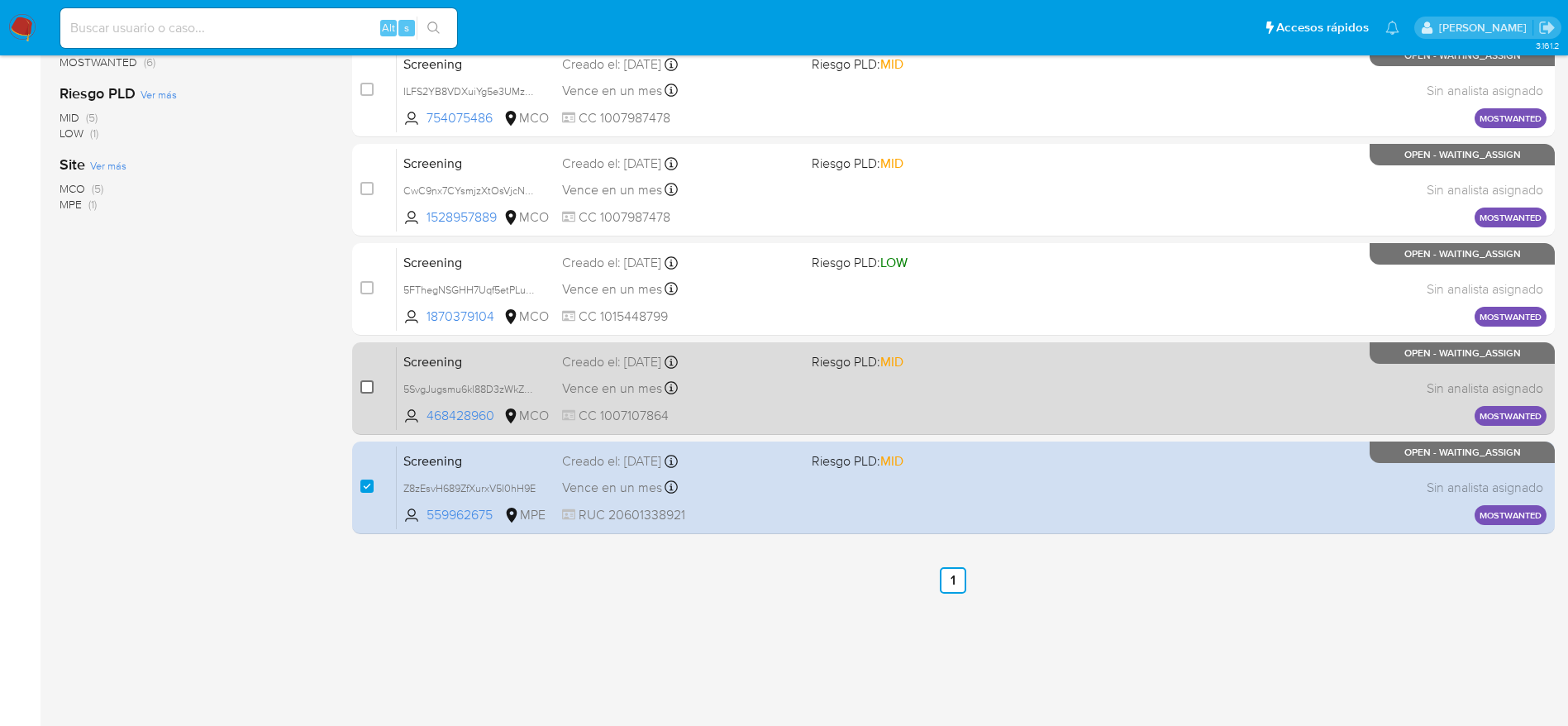
click at [363, 384] on input "checkbox" at bounding box center [366, 387] width 13 height 13
checkbox input "true"
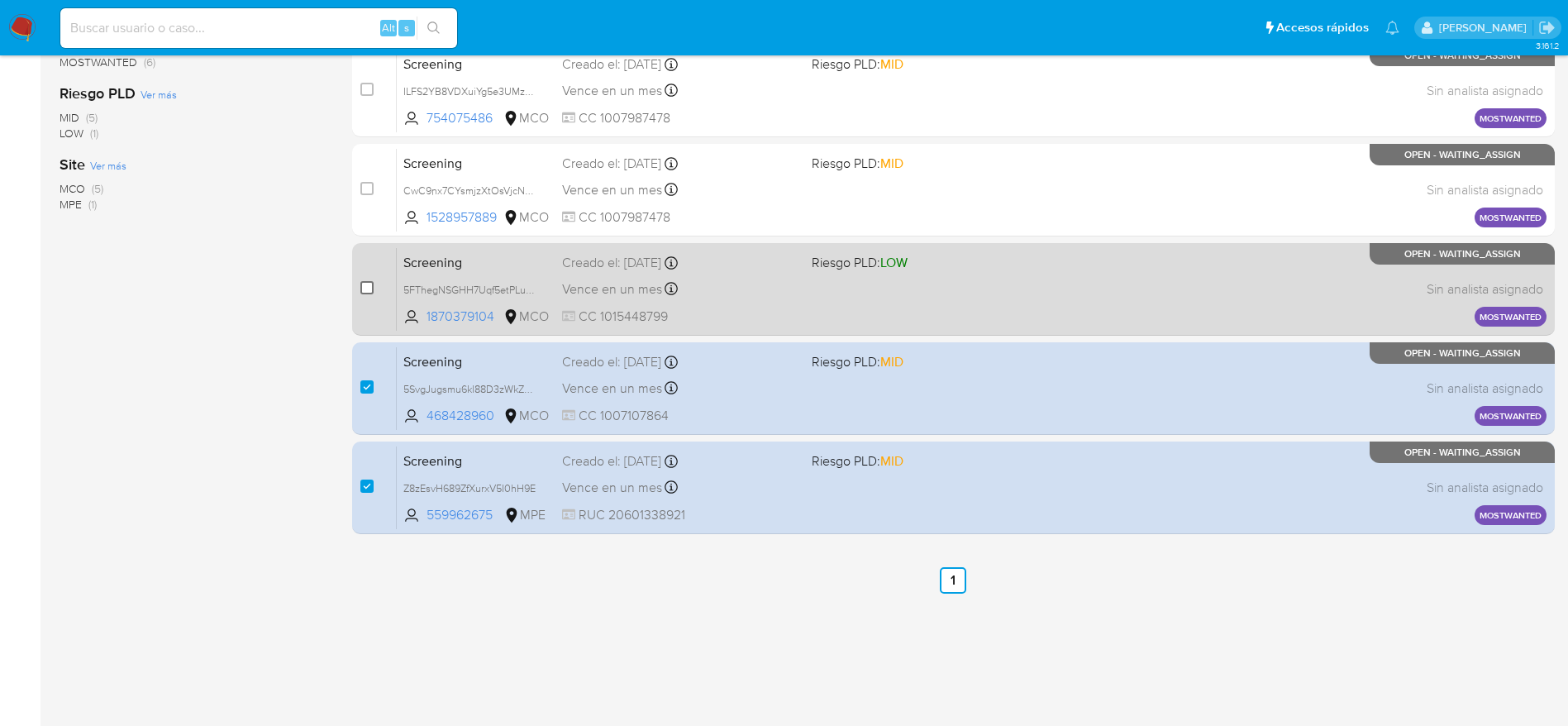
click at [367, 291] on input "checkbox" at bounding box center [366, 287] width 13 height 13
checkbox input "true"
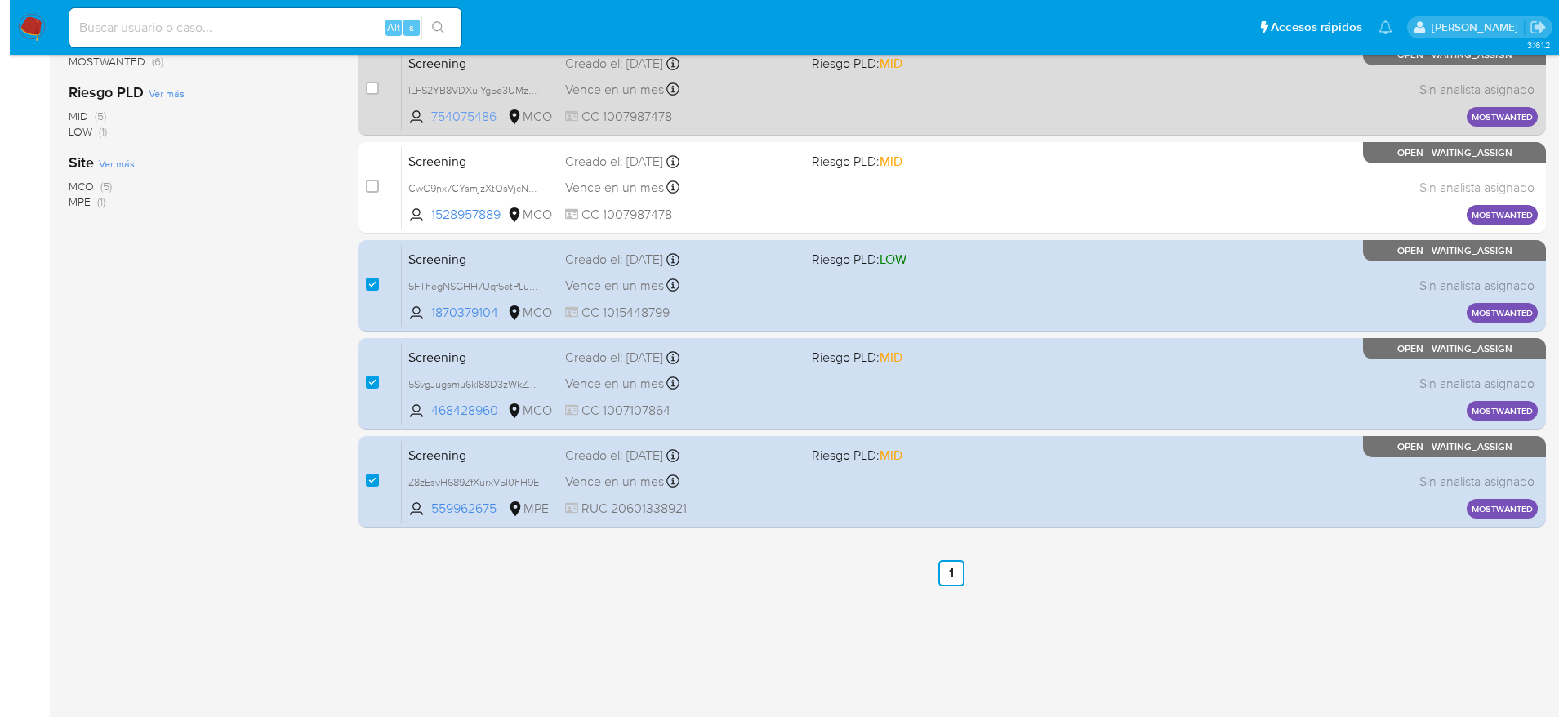
scroll to position [0, 0]
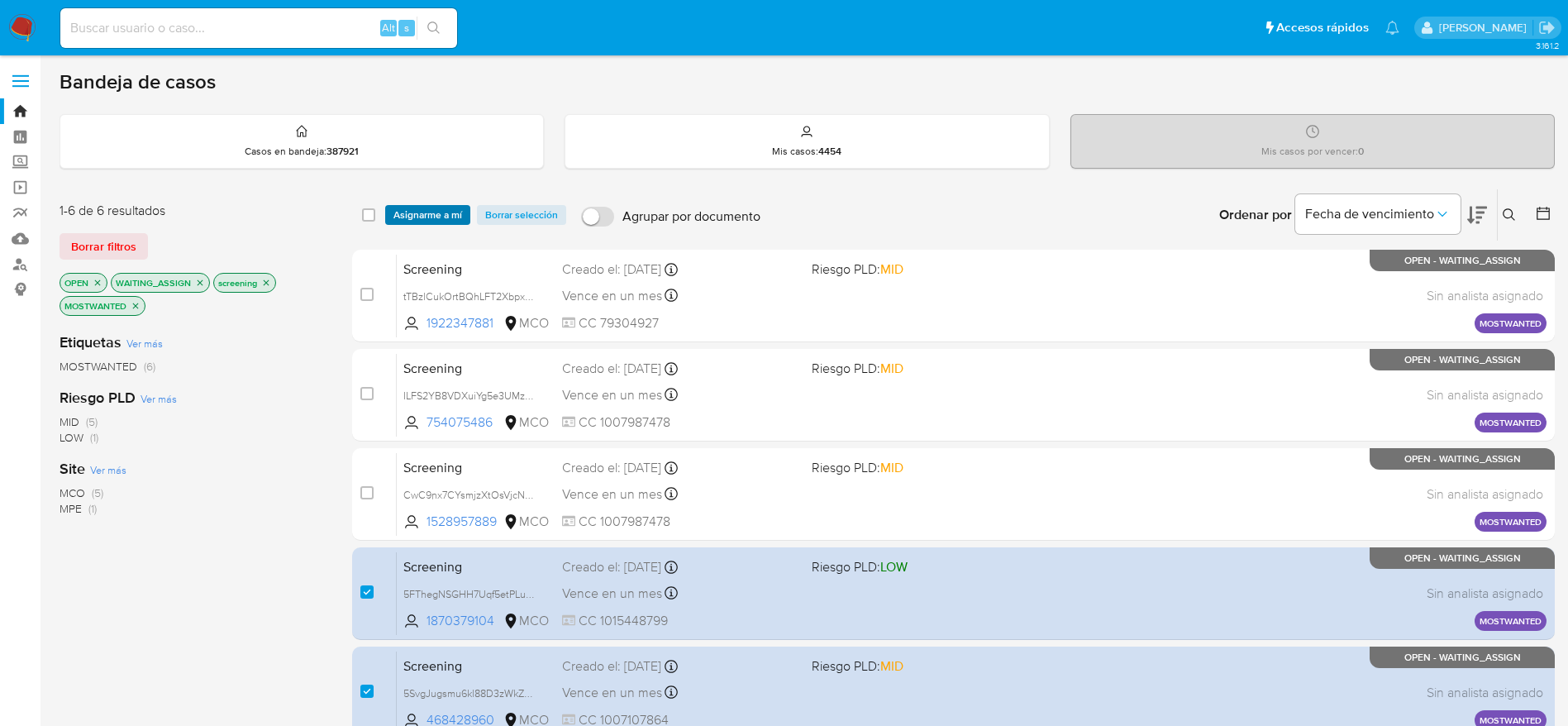
click at [416, 208] on span "Asignarme a mí" at bounding box center [427, 215] width 69 height 17
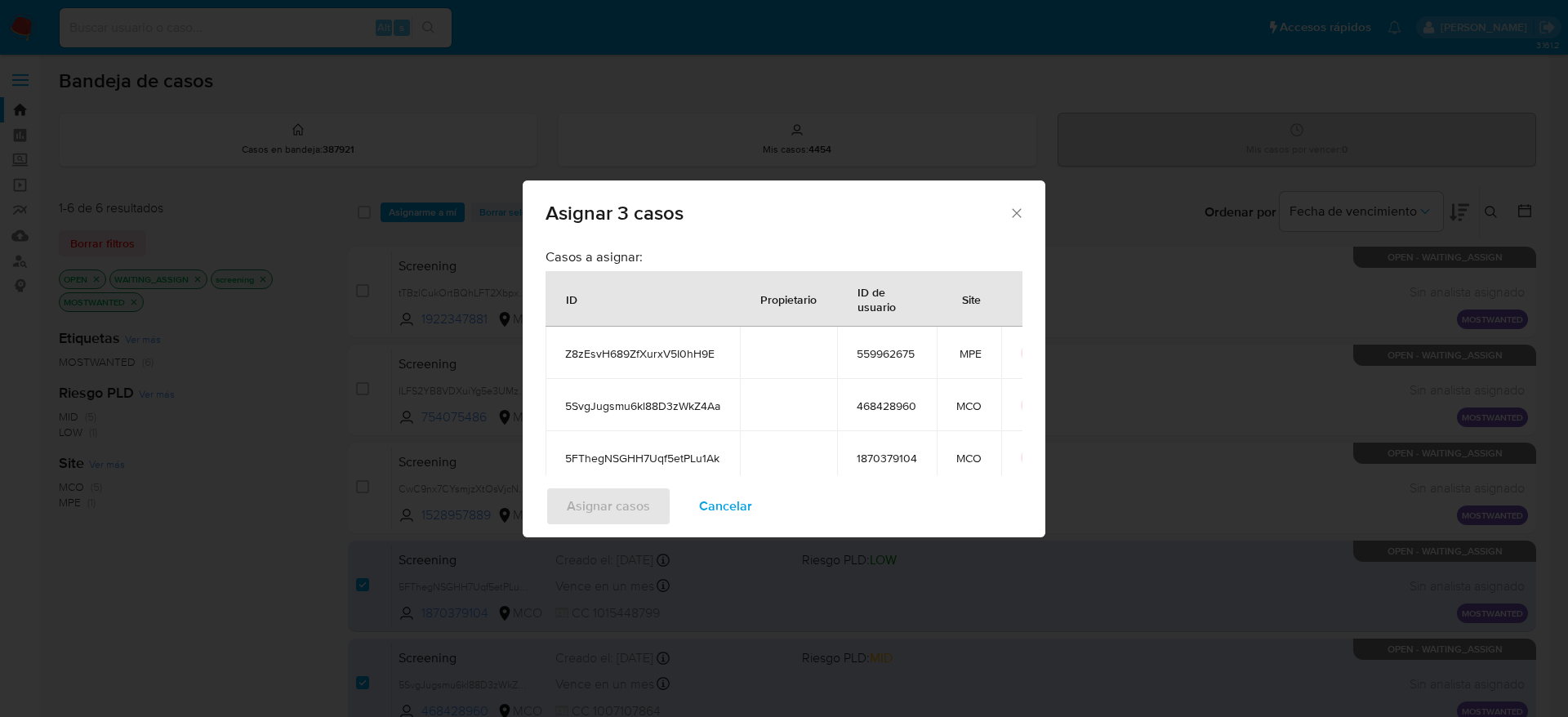
scroll to position [151, 0]
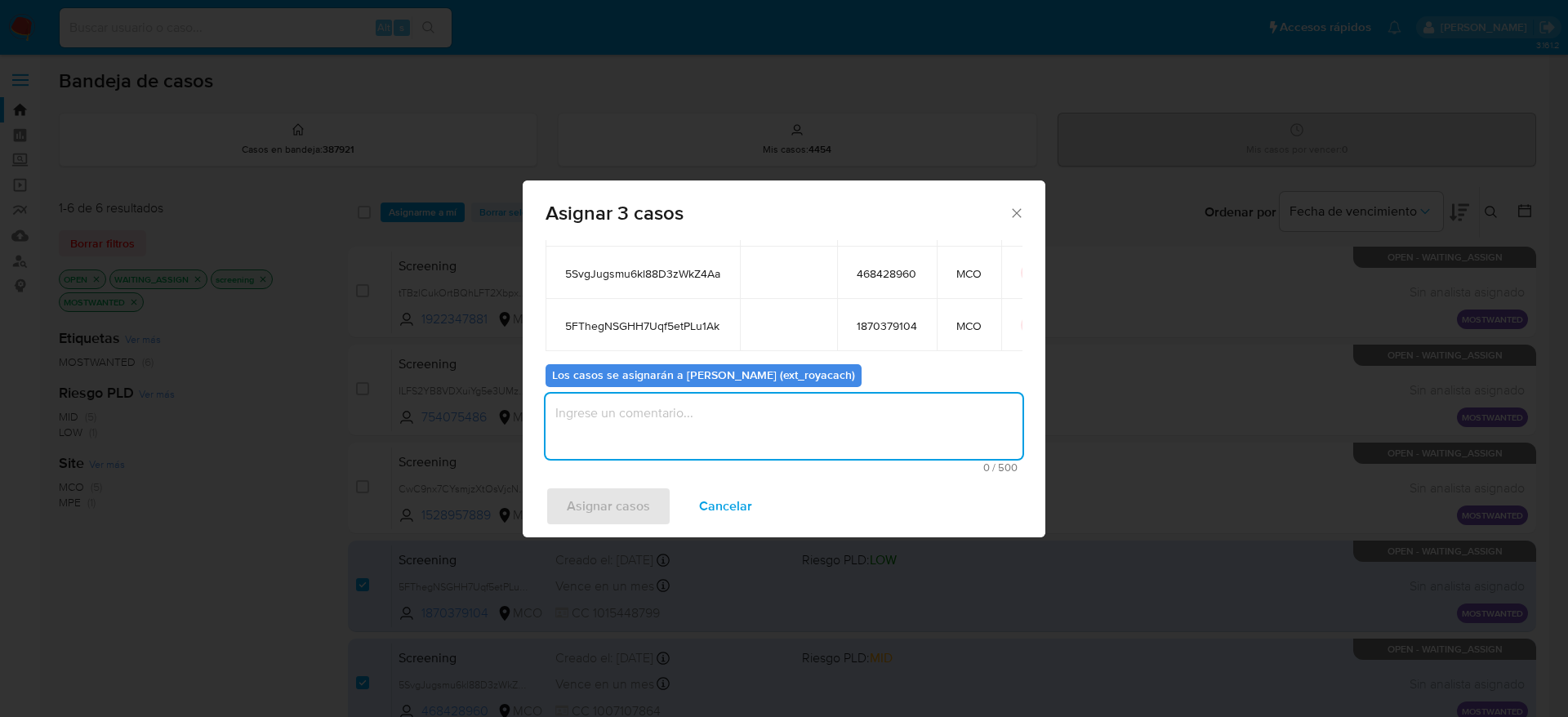
click at [652, 435] on textarea "assign-modal" at bounding box center [783, 427] width 476 height 65
type textarea "ANALISIS"
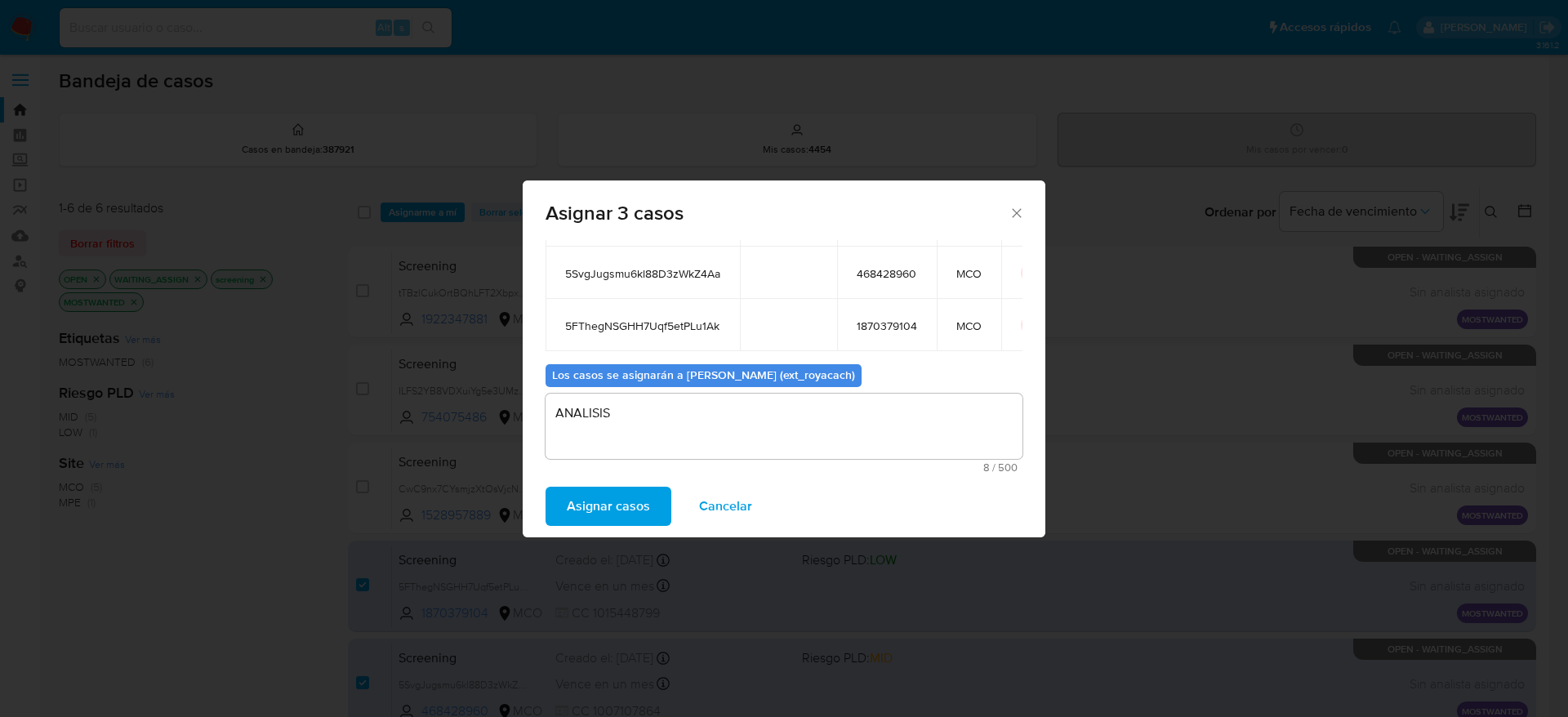
click at [545, 487] on button "Asignar casos" at bounding box center [608, 506] width 126 height 39
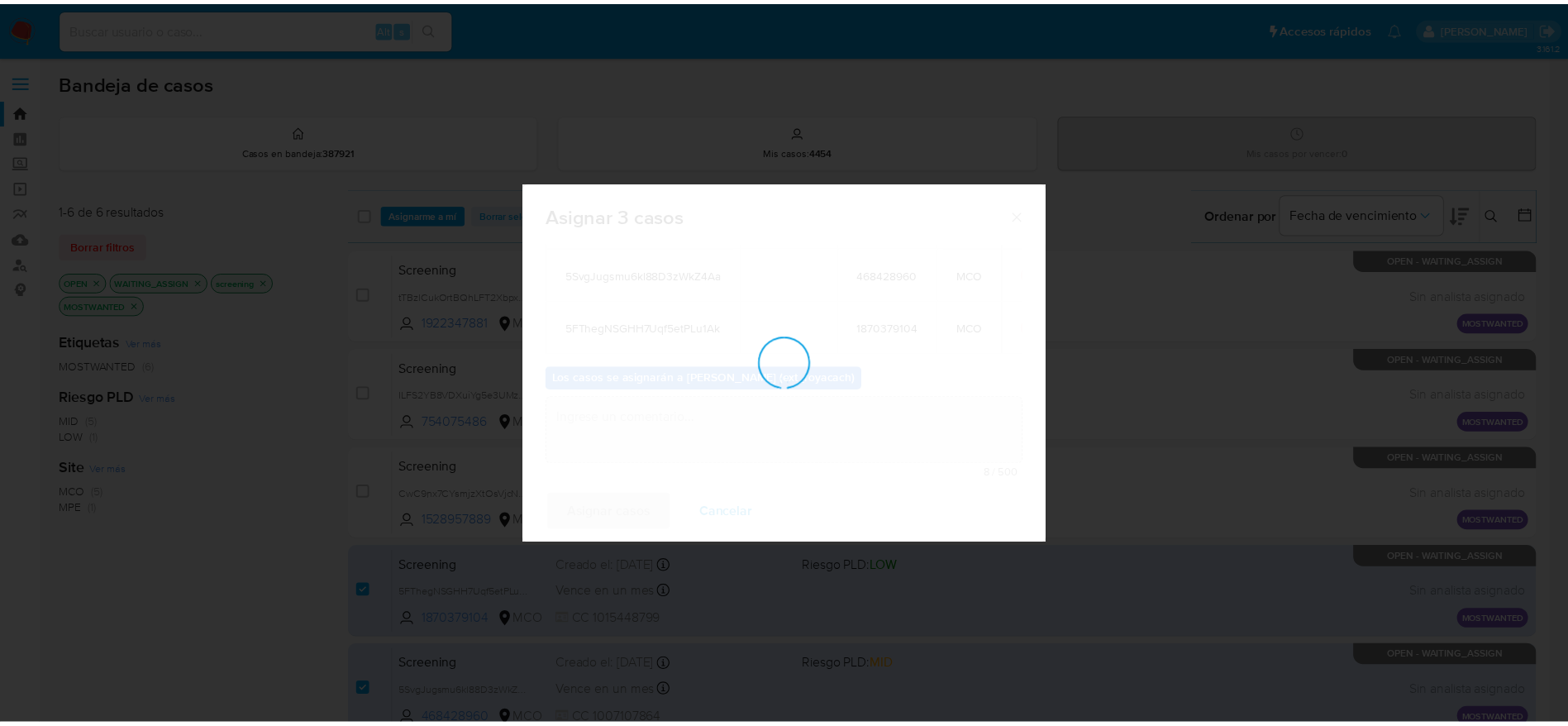
scroll to position [100, 0]
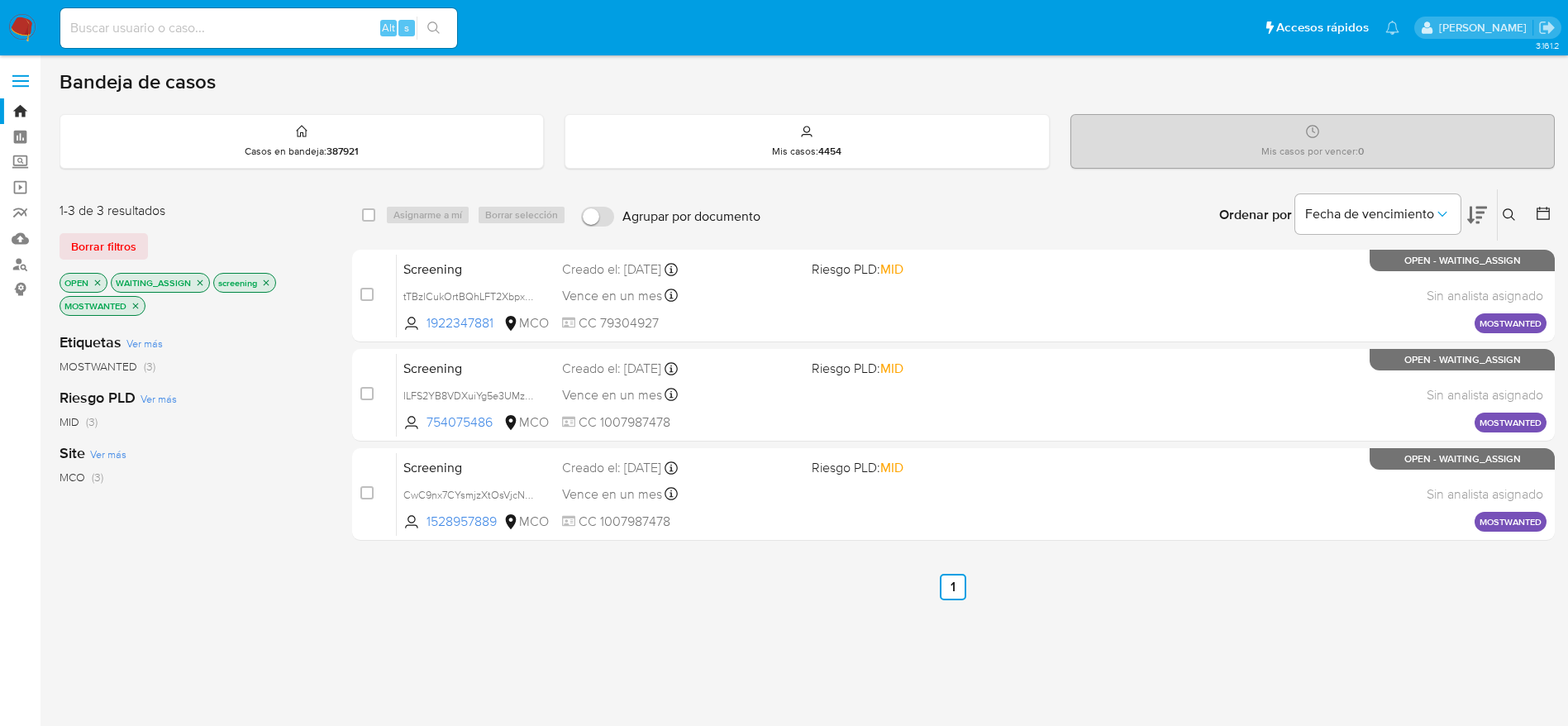
click at [24, 23] on img at bounding box center [22, 28] width 28 height 28
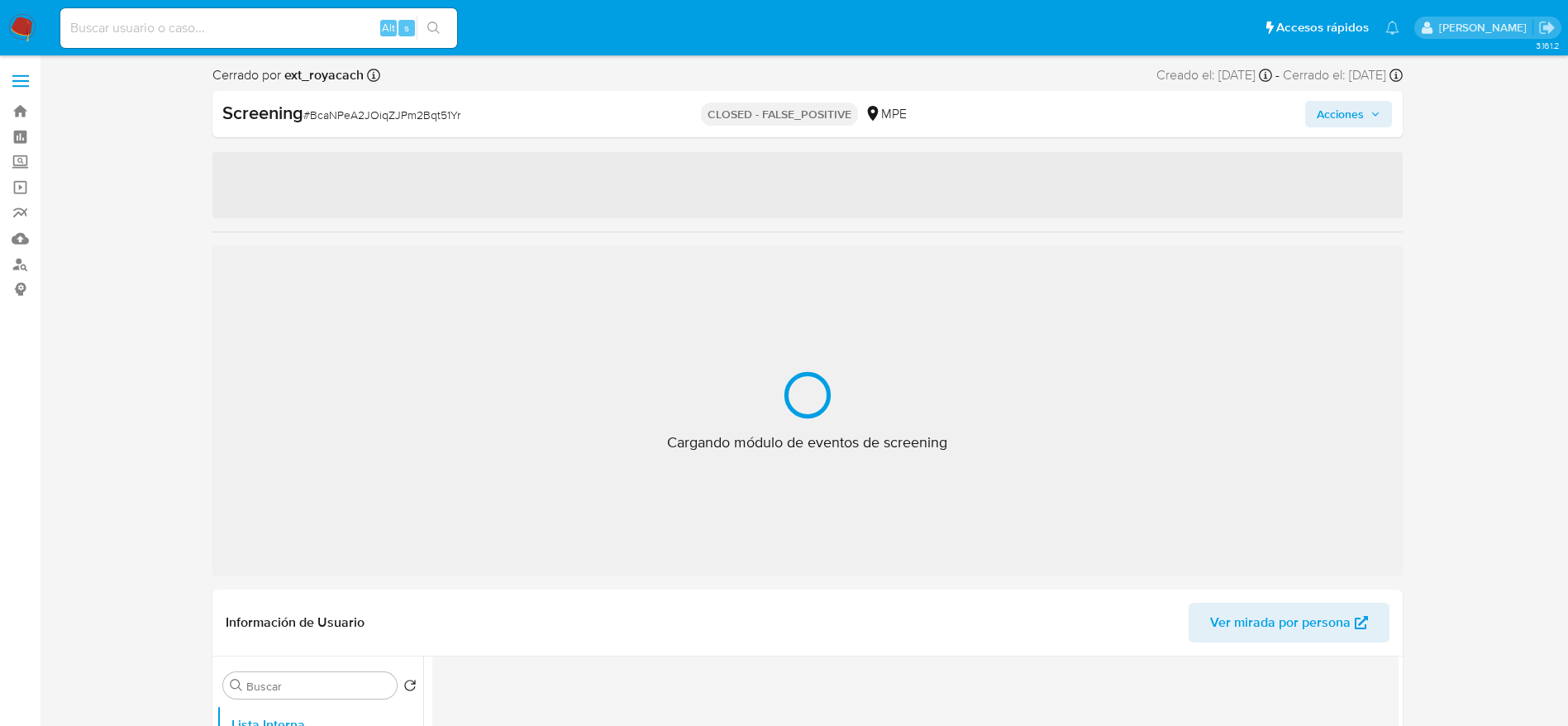
select select "10"
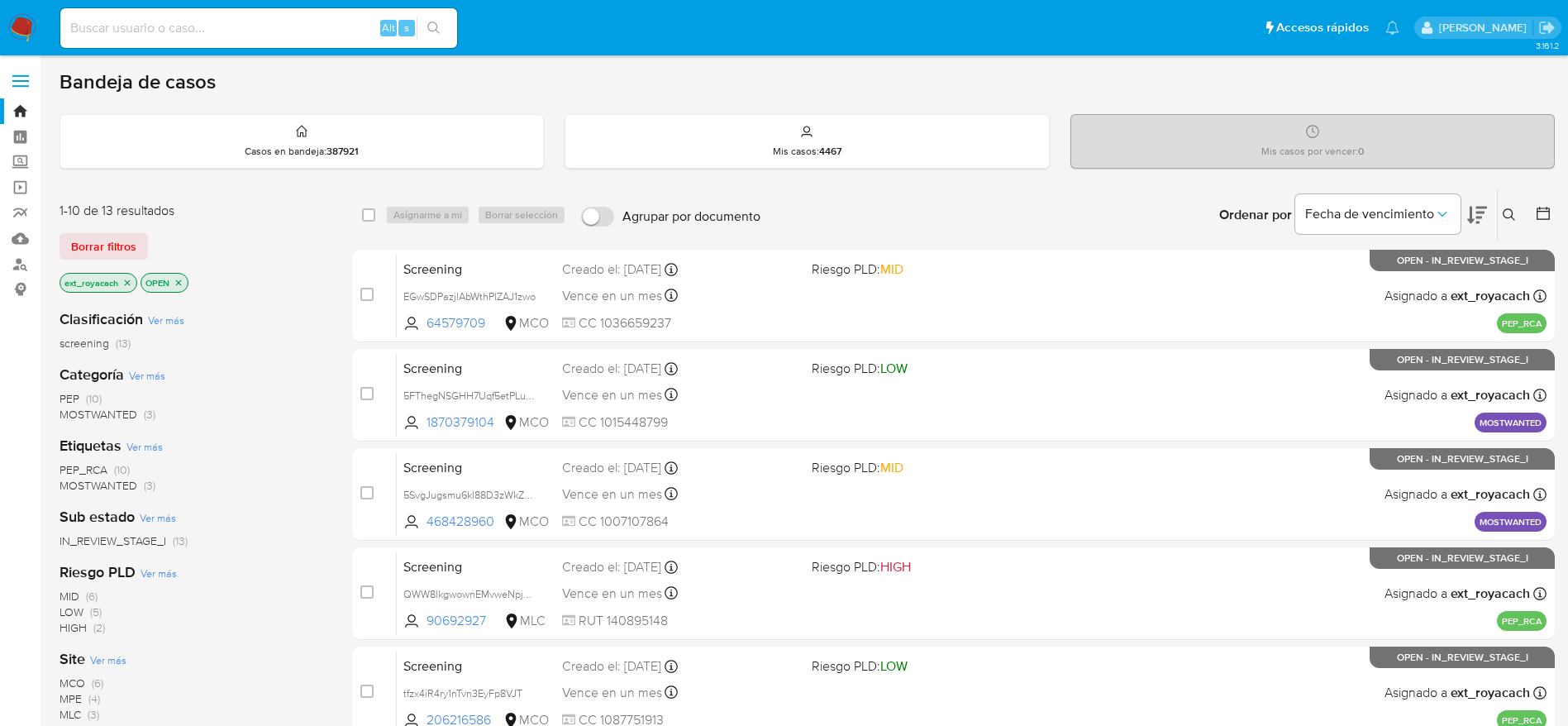
click at [64, 399] on span "PEP" at bounding box center [69, 398] width 20 height 17
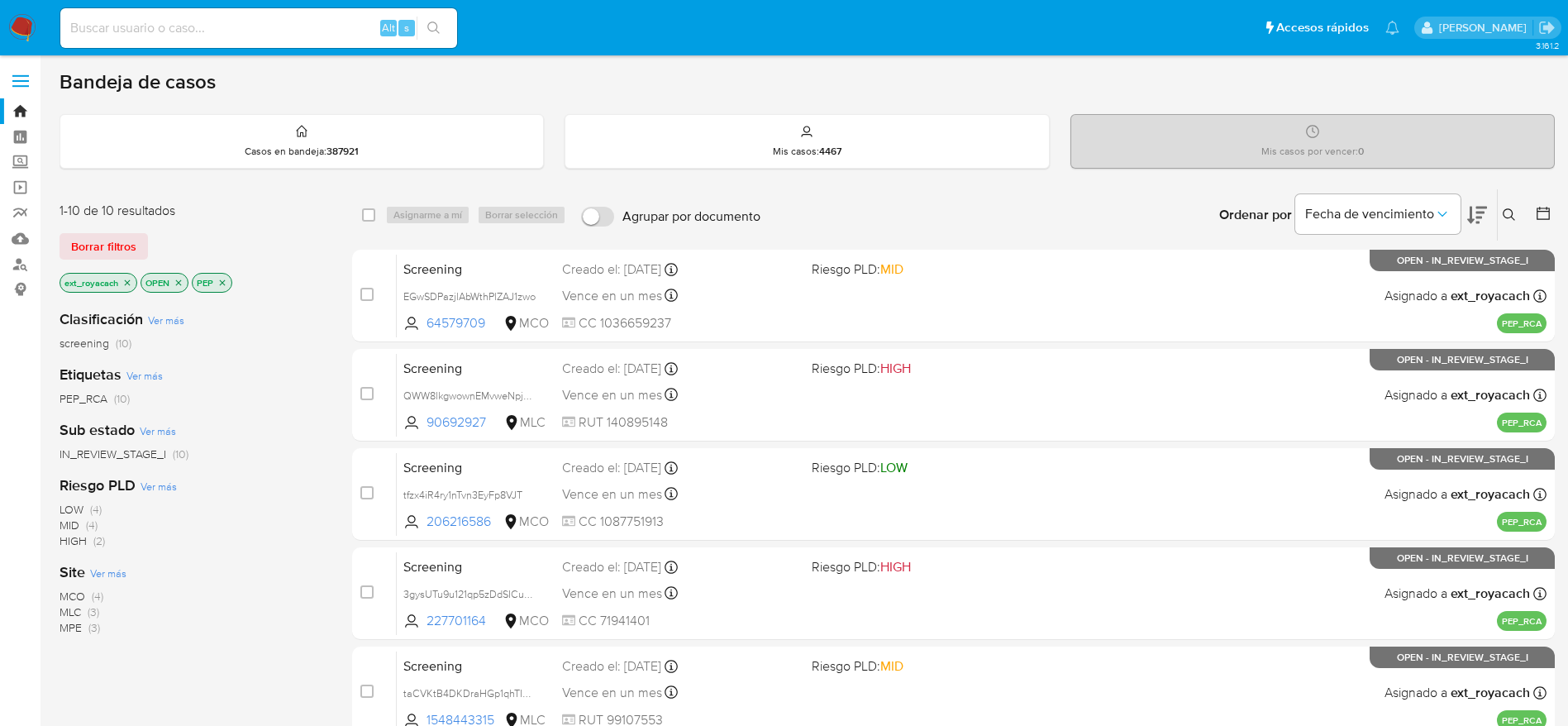
click at [81, 593] on span "MCO" at bounding box center [72, 596] width 25 height 17
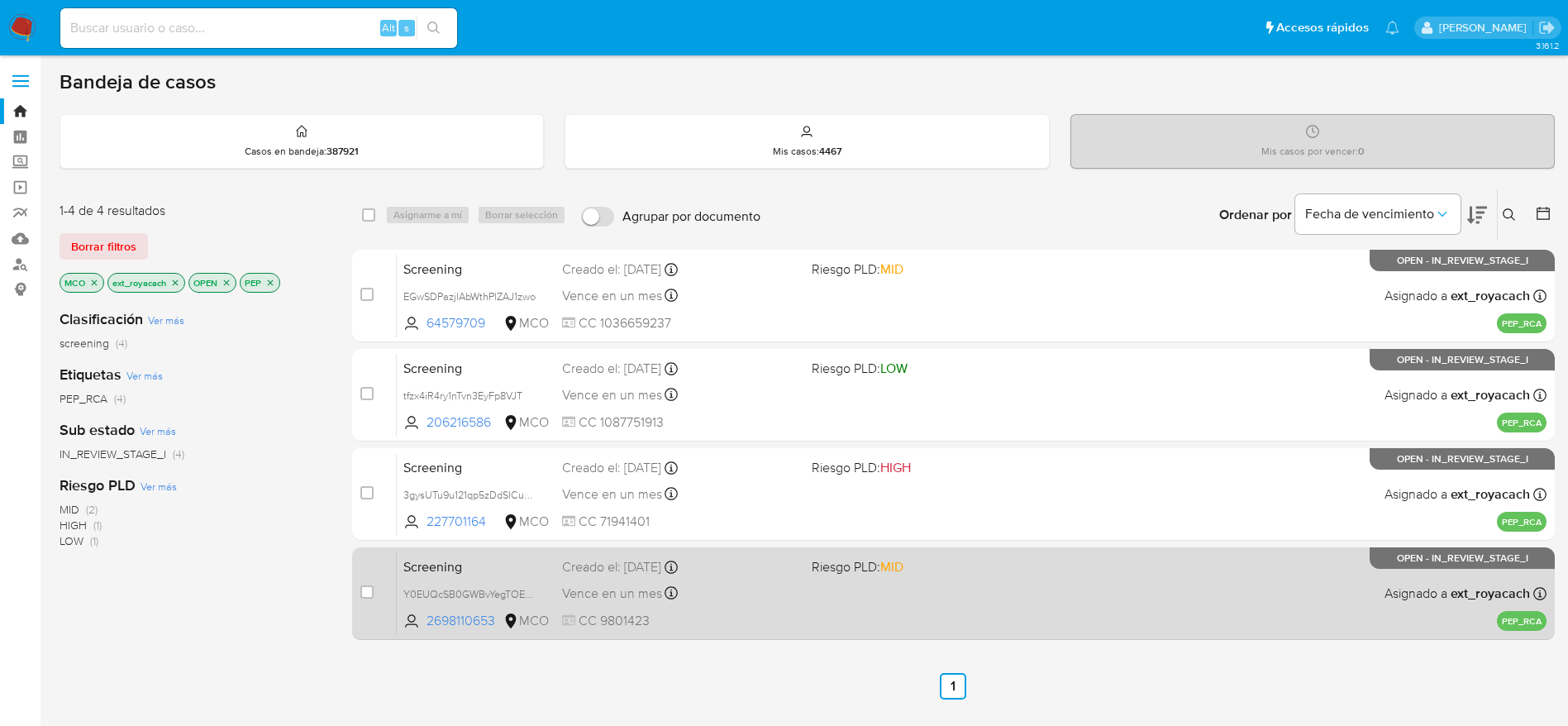
click at [631, 572] on div "Creado el: 07/10/2025 Creado el: 07/10/2025 20:36:55" at bounding box center [679, 567] width 236 height 18
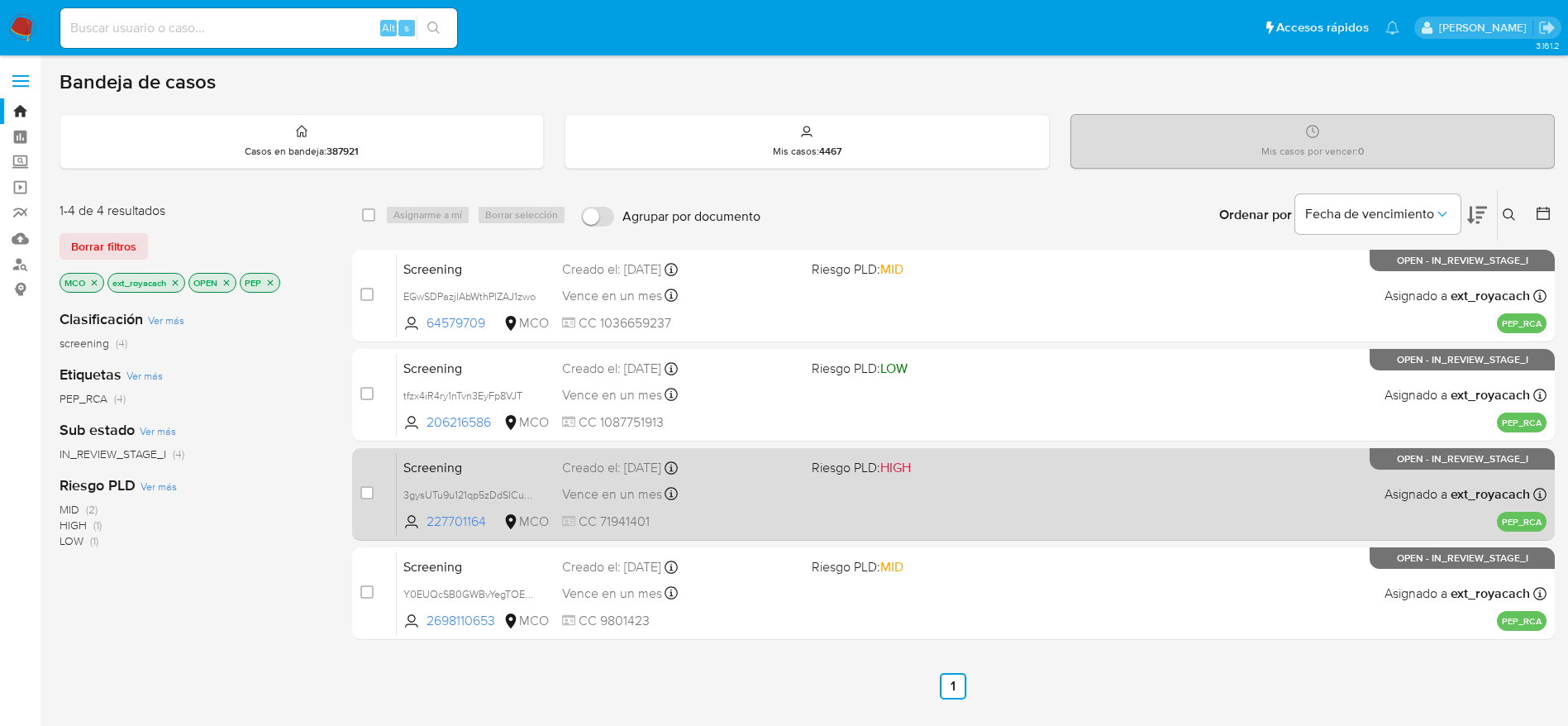
click at [624, 464] on div "Creado el: 07/10/2025 Creado el: 07/10/2025 22:21:49" at bounding box center [679, 468] width 236 height 18
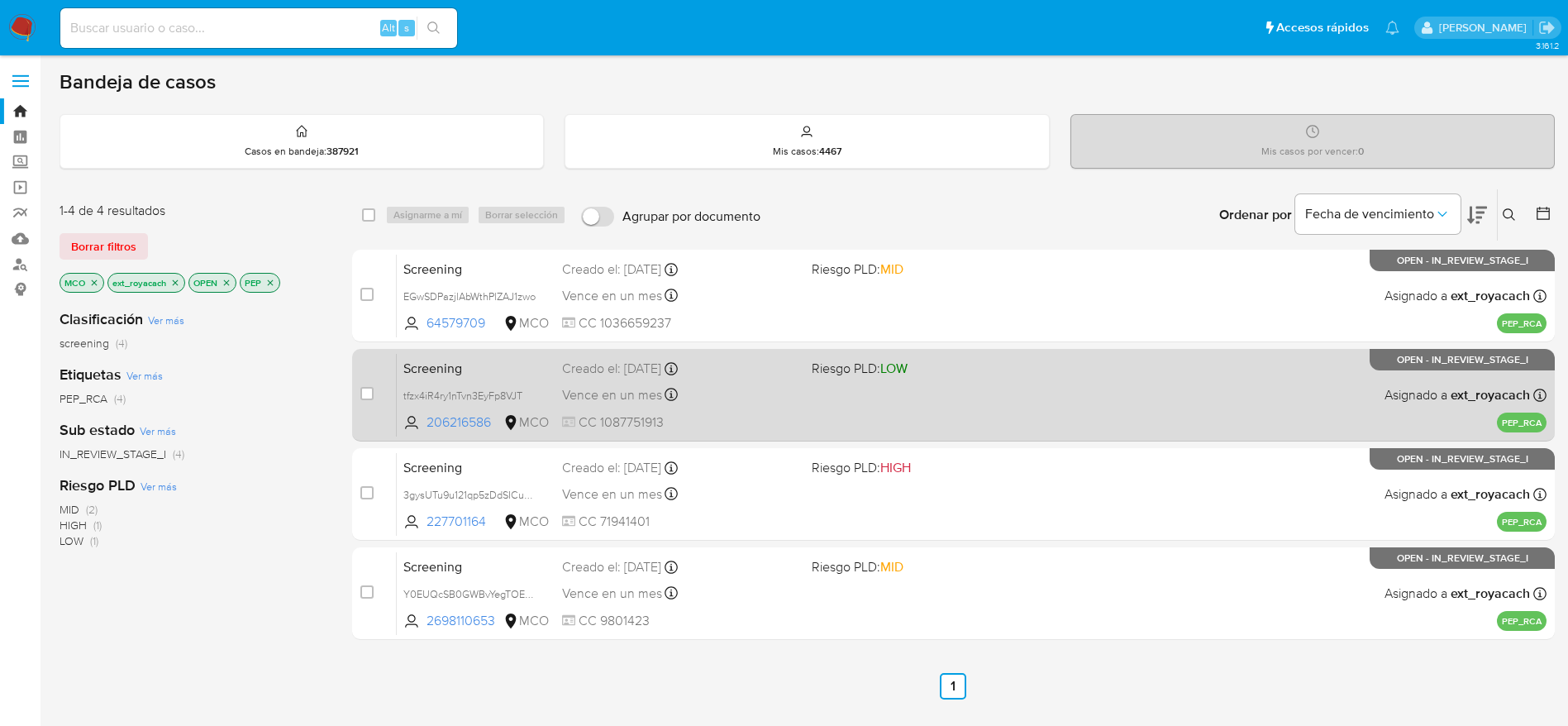
click at [580, 406] on div "Screening tfzx4iR4ry1nTvn3EyFp8VJT 206216586 MCO Riesgo PLD: LOW Creado el: 08/…" at bounding box center [971, 395] width 1149 height 84
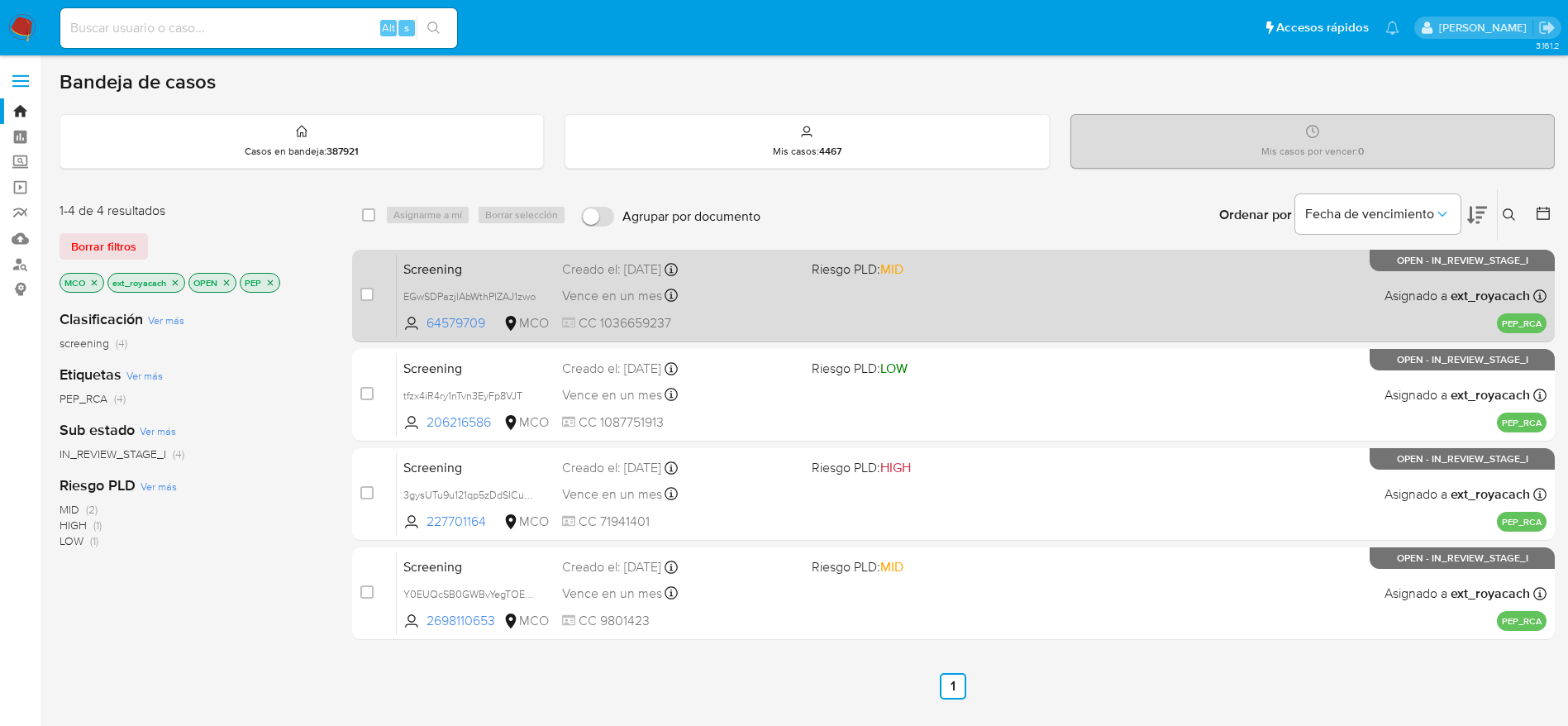
click at [762, 312] on div "Screening EGwSDPazjlAbWthPlZAJ1zwo 64579709 MCO Riesgo PLD: MID Creado el: 08/1…" at bounding box center [971, 296] width 1149 height 84
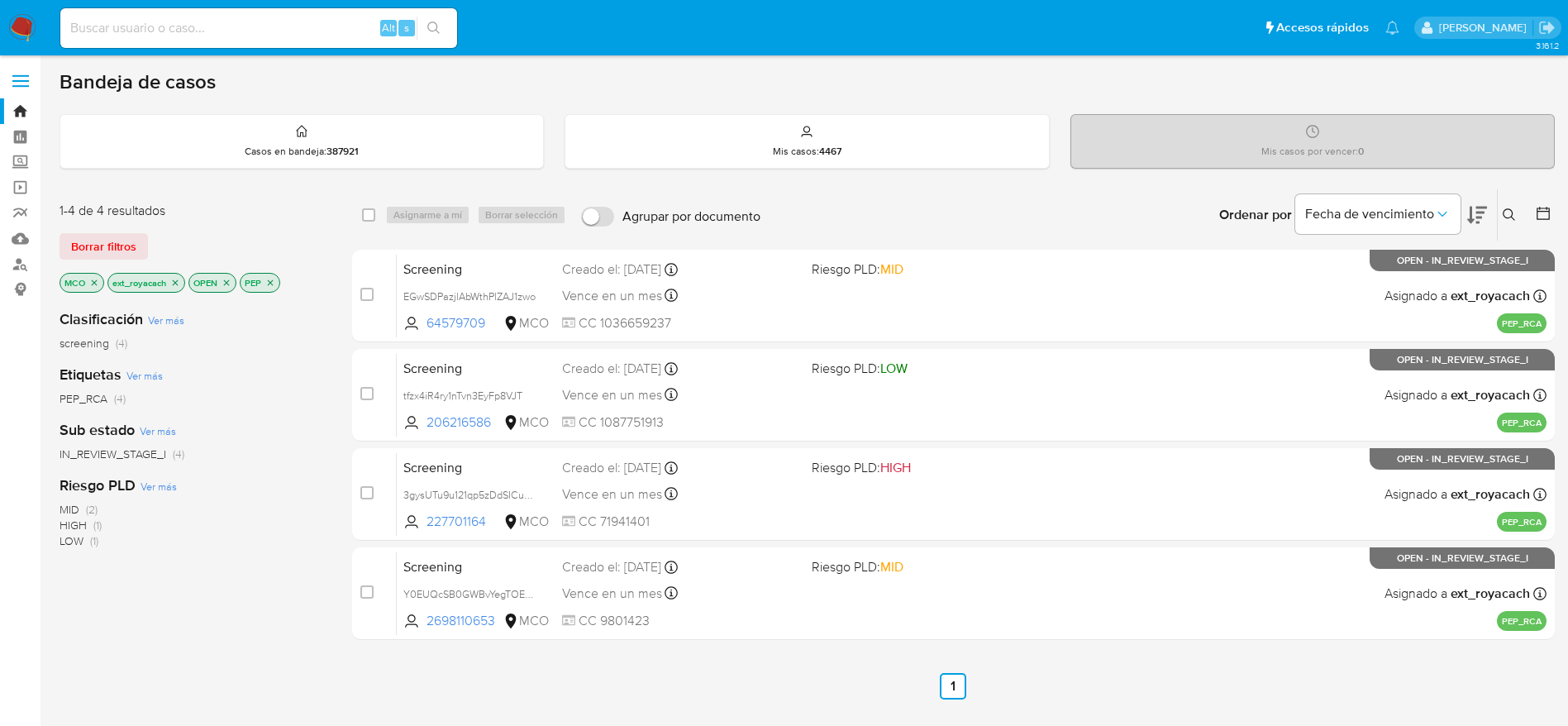
click at [94, 278] on icon "close-filter" at bounding box center [93, 282] width 10 height 10
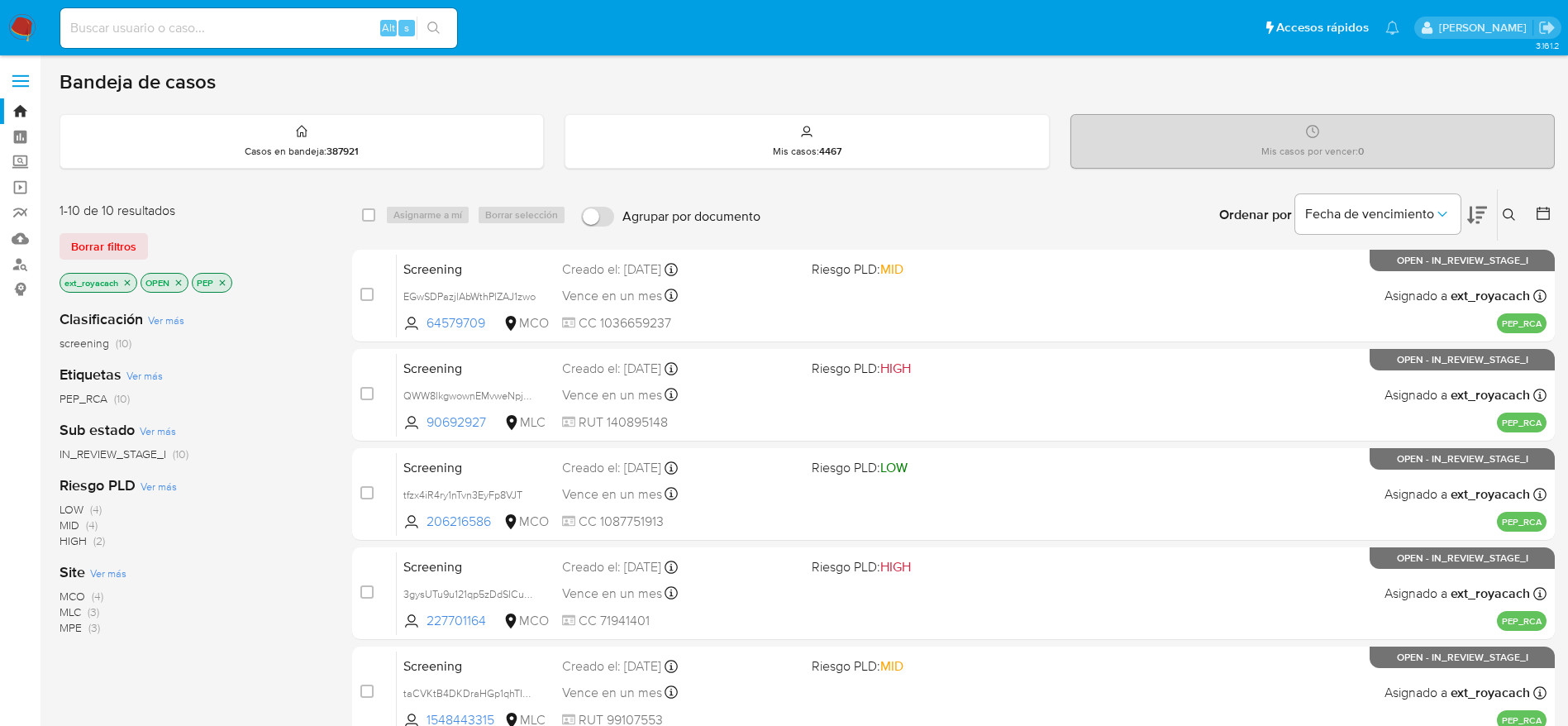
click at [31, 17] on img at bounding box center [22, 28] width 28 height 28
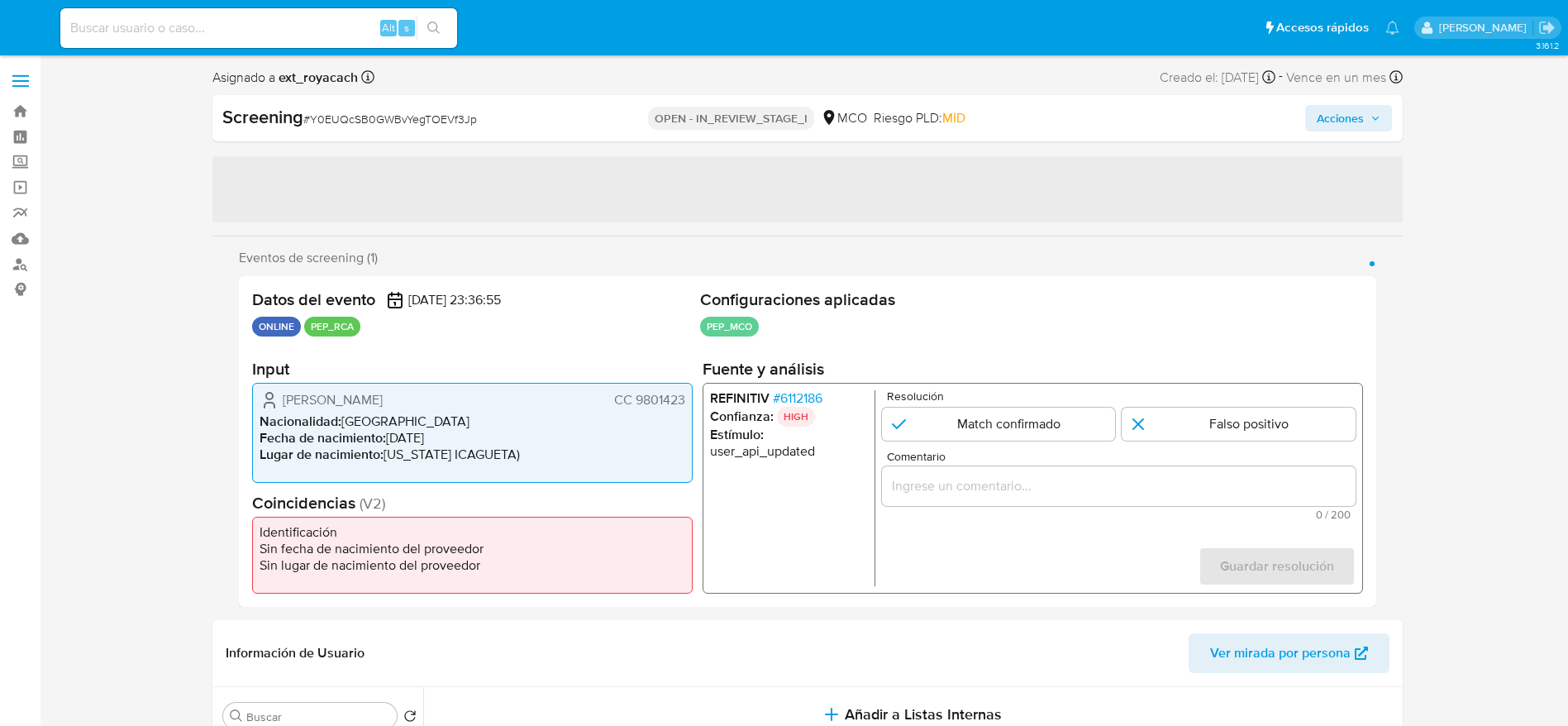
select select "10"
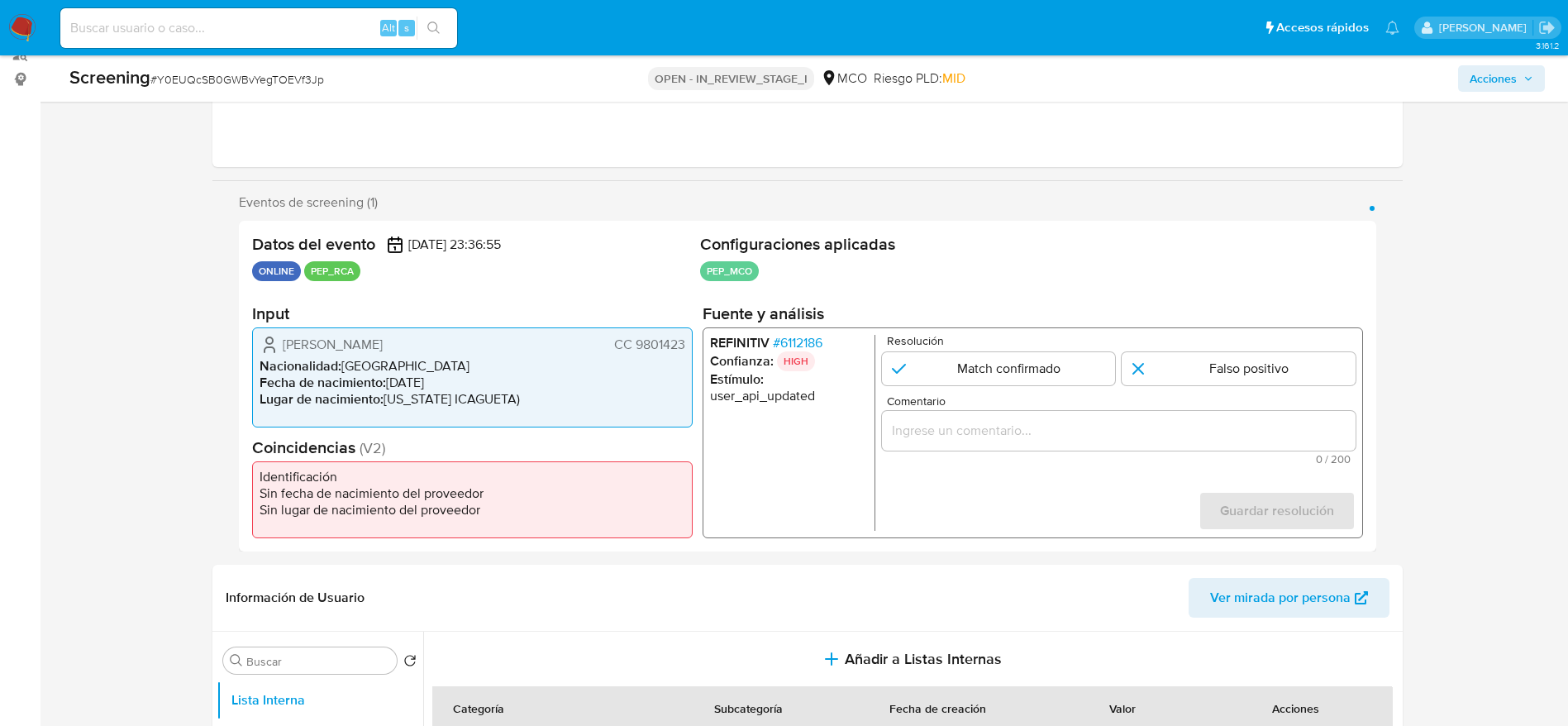
scroll to position [248, 0]
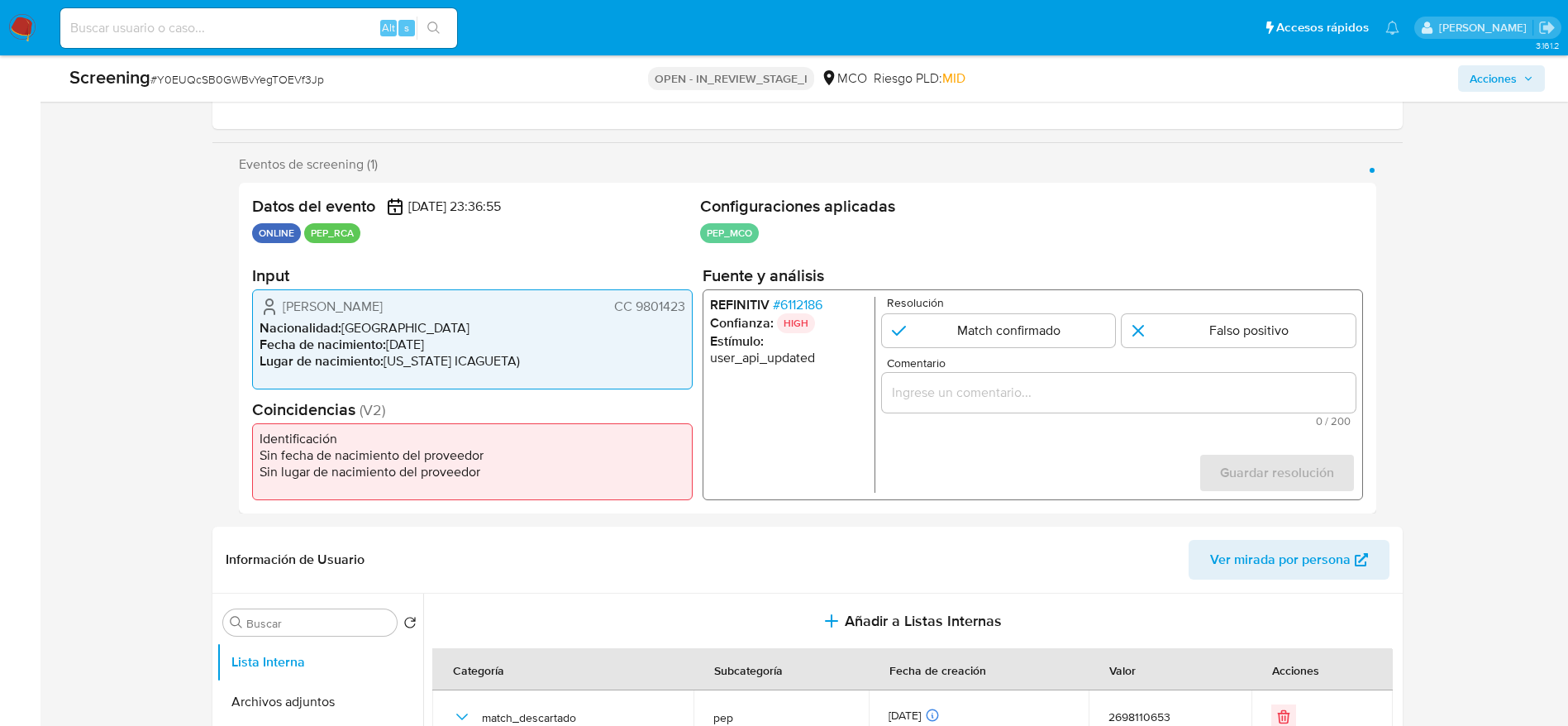
click at [250, 86] on span "# Y0EUQcSB0GWBvYegTOEVf3Jp" at bounding box center [236, 79] width 174 height 17
copy span "Y0EUQcSB0GWBvYegTOEVf3Jp"
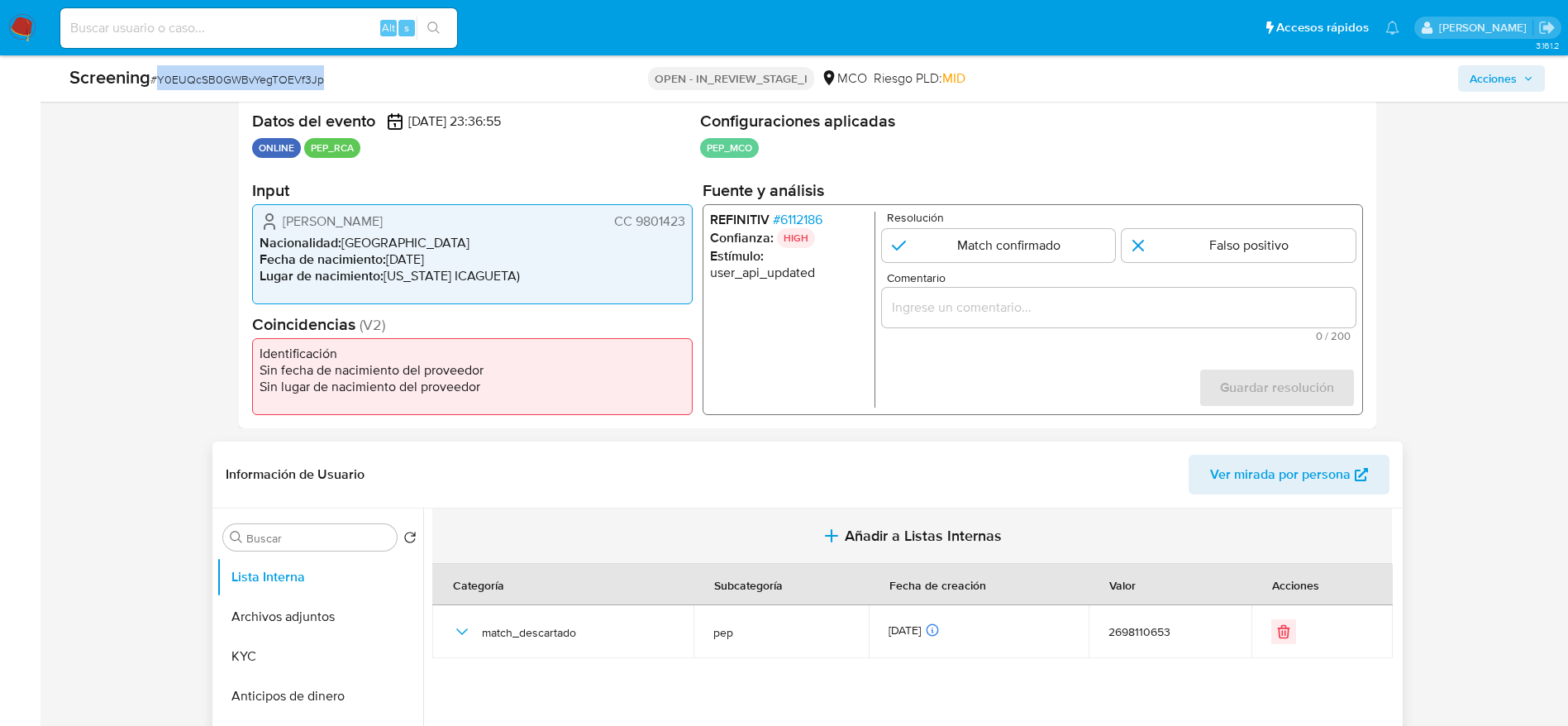
scroll to position [372, 0]
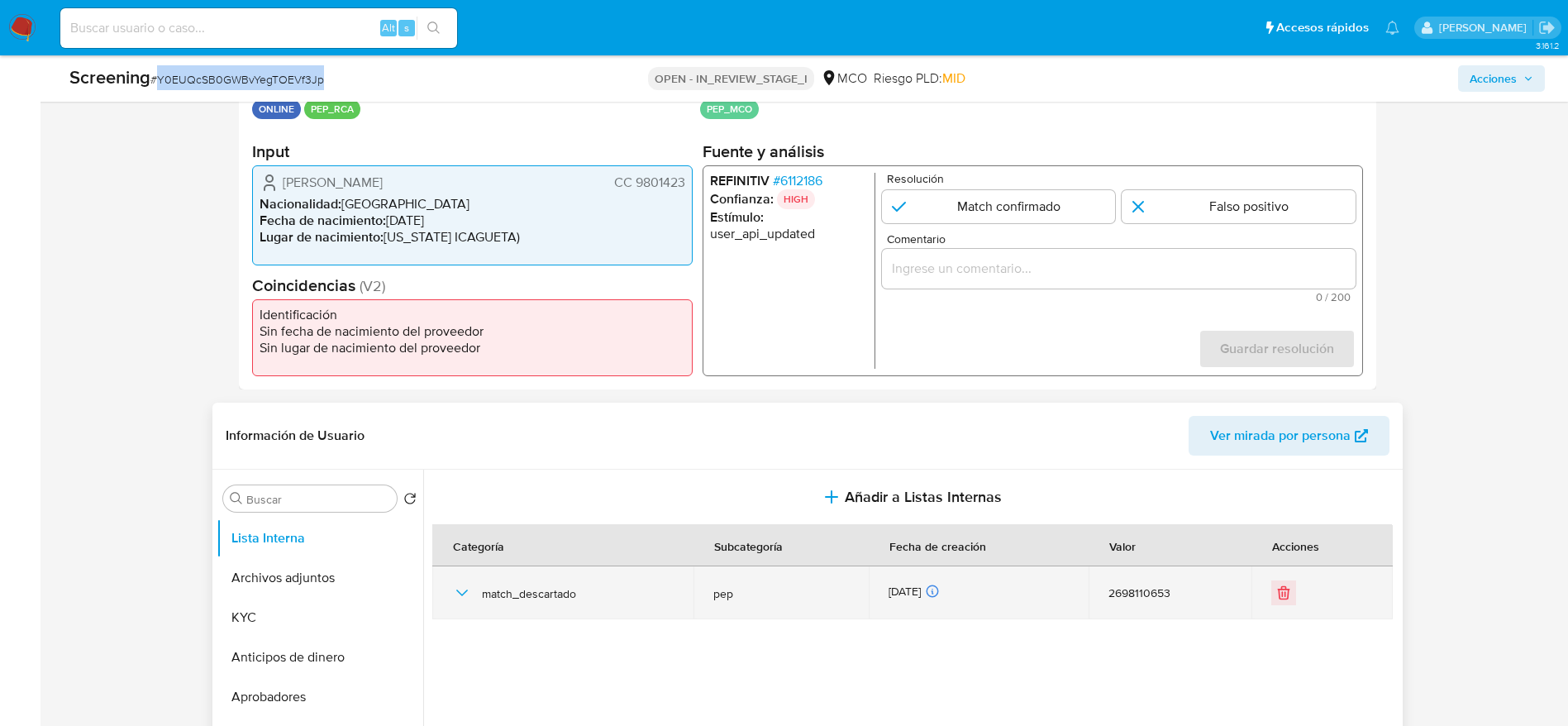
click at [456, 592] on icon "button" at bounding box center [461, 592] width 20 height 20
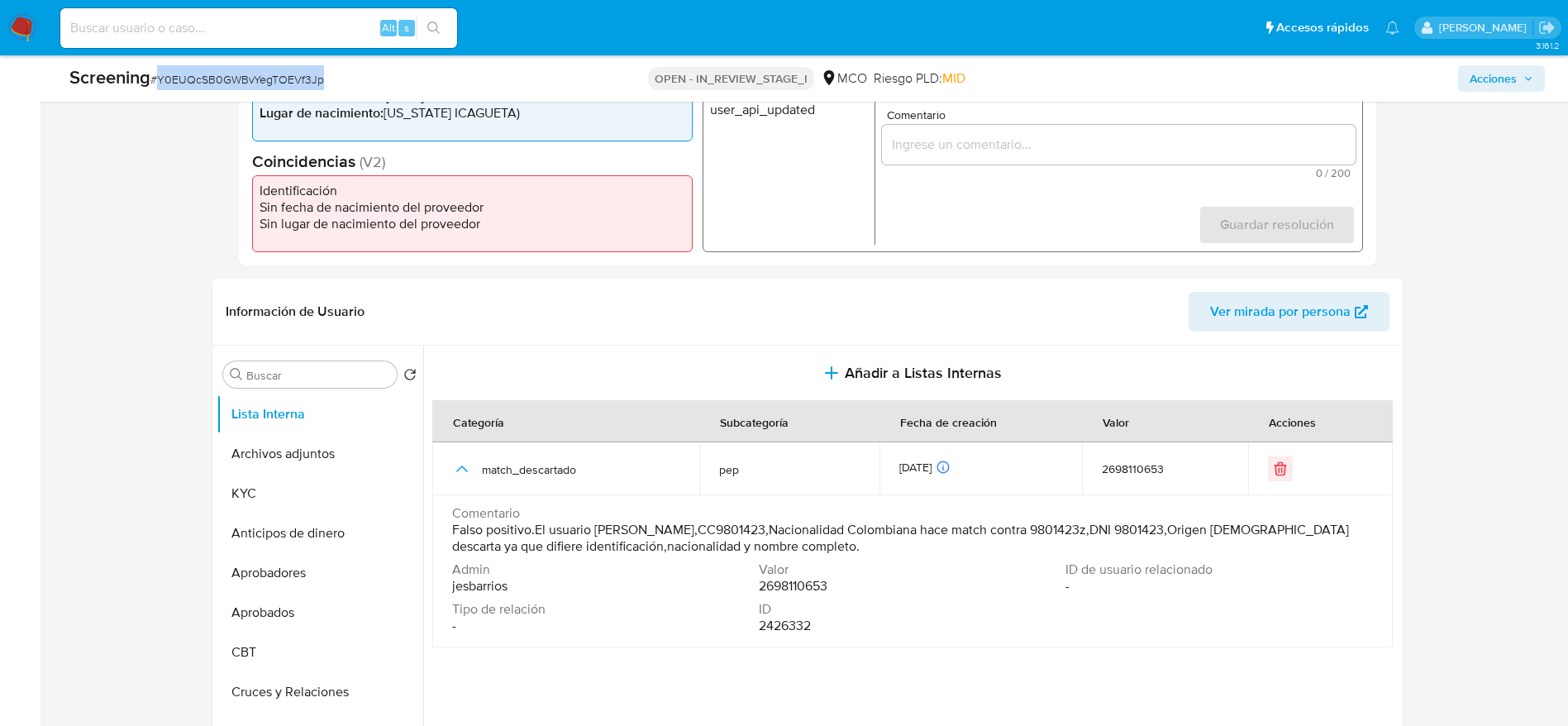
scroll to position [248, 0]
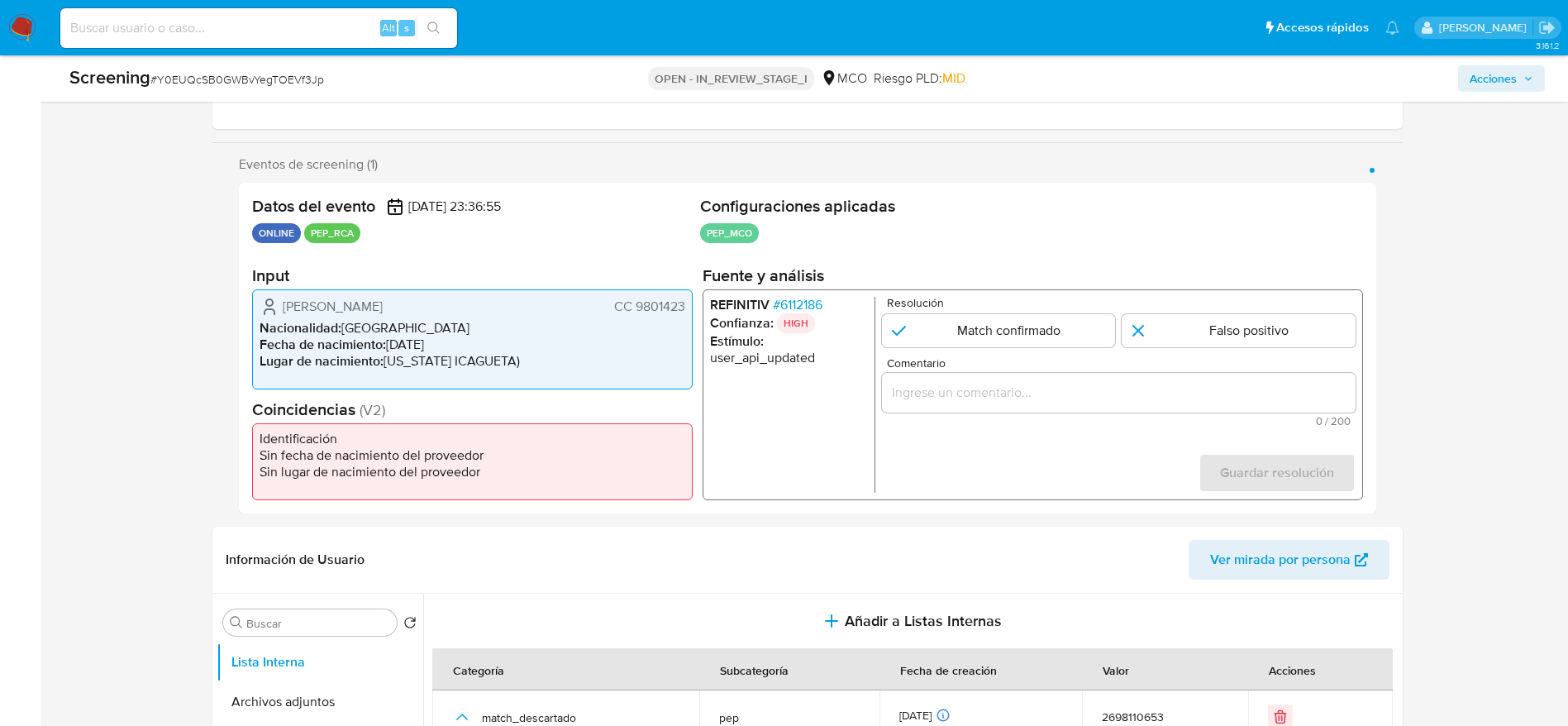
drag, startPoint x: 283, startPoint y: 302, endPoint x: 687, endPoint y: 314, distance: 404.2
click at [687, 314] on div "Alexander Amaya CC 9801423 Nacionalidad : Colombia Fecha de nacimiento : 13/08/…" at bounding box center [472, 339] width 440 height 100
click at [783, 304] on span "# 6112186" at bounding box center [796, 305] width 50 height 17
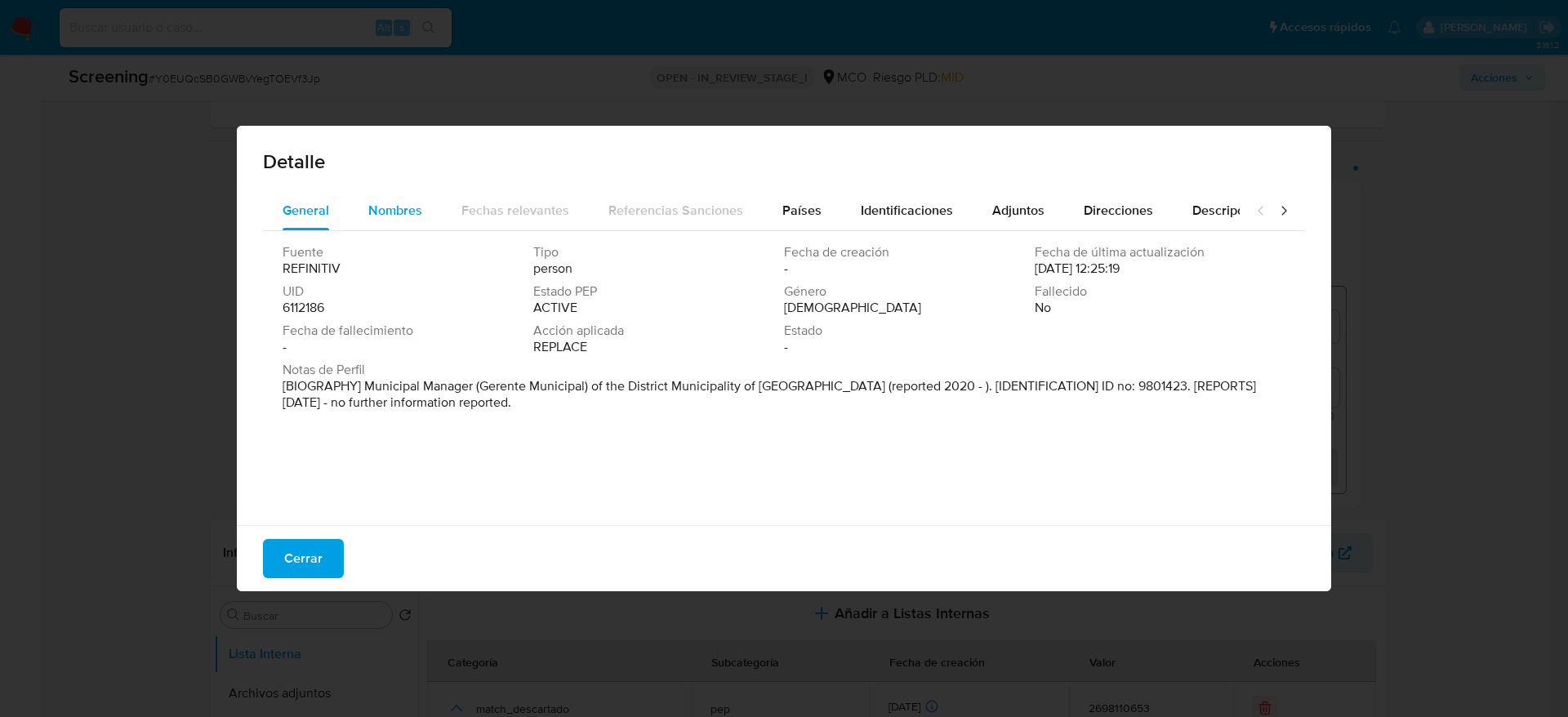
drag, startPoint x: 339, startPoint y: 178, endPoint x: 380, endPoint y: 198, distance: 45.6
click at [380, 198] on div "Detalle General Nombres Fechas relevantes Referencias Sanciones Países Identifi…" at bounding box center [784, 358] width 1094 height 465
click at [380, 198] on div "Nombres" at bounding box center [395, 210] width 54 height 39
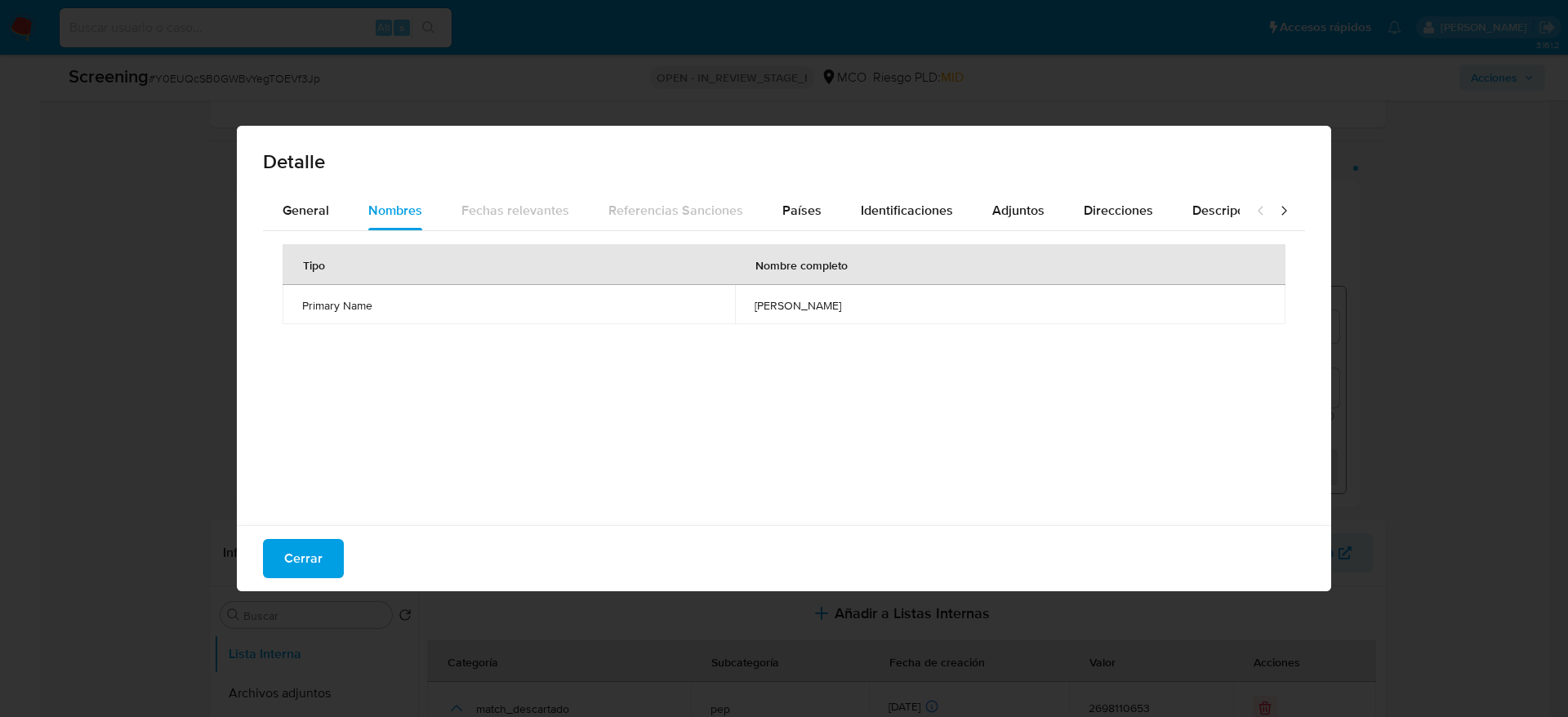
click at [735, 313] on td "edwin arturo gutierrez vera" at bounding box center [1010, 304] width 551 height 39
click at [804, 203] on span "Países" at bounding box center [801, 210] width 39 height 19
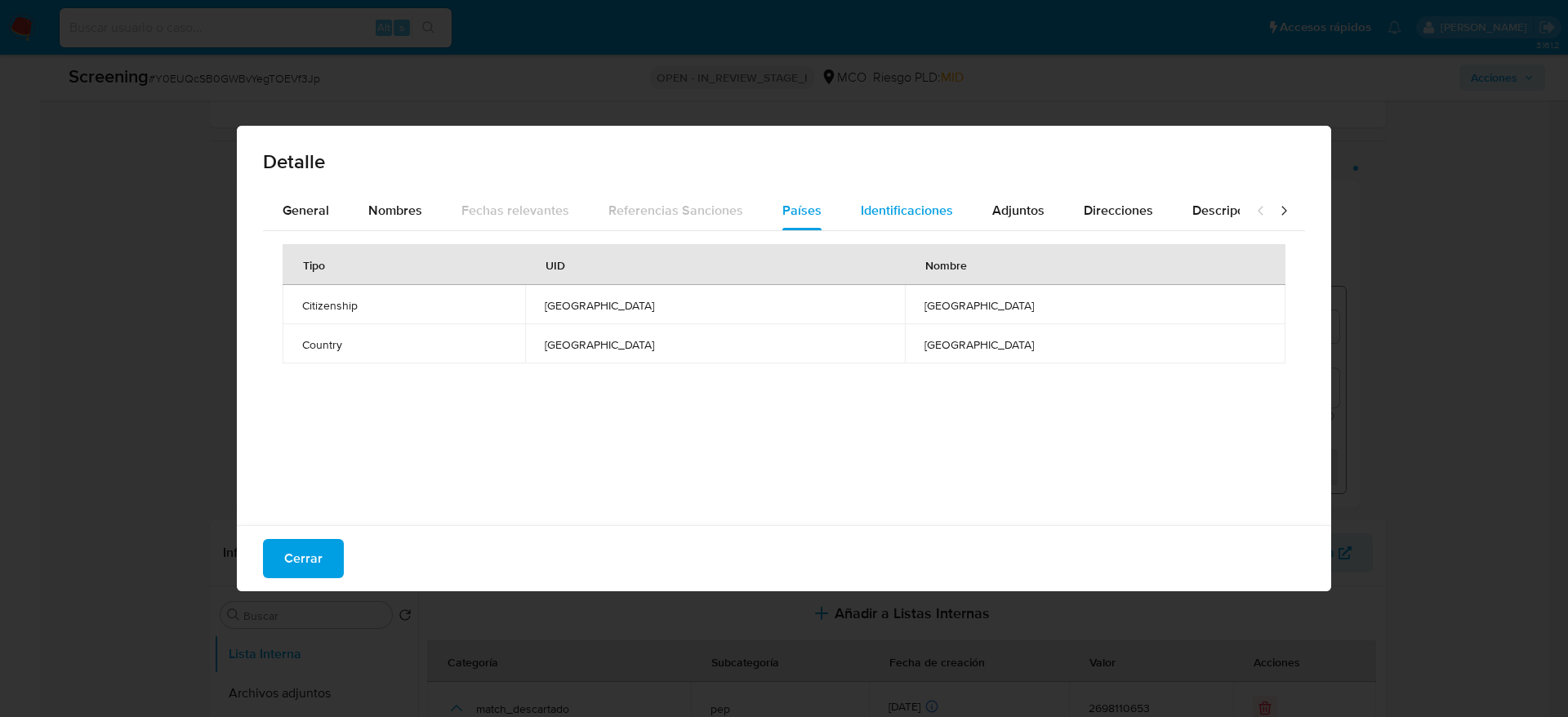
click at [866, 206] on span "Identificaciones" at bounding box center [906, 210] width 92 height 19
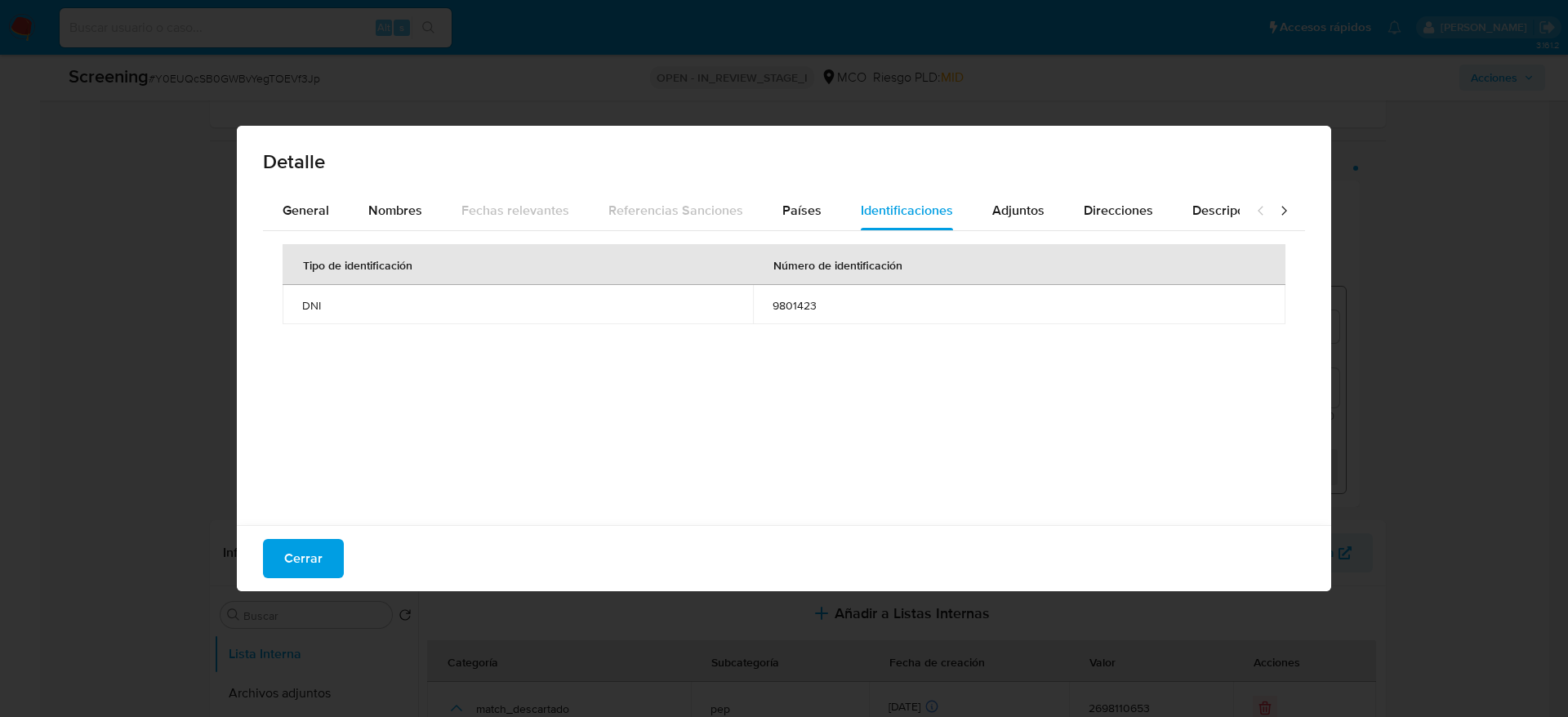
click at [320, 583] on div "Cerrar" at bounding box center [784, 558] width 1094 height 66
click at [318, 575] on span "Cerrar" at bounding box center [303, 558] width 39 height 36
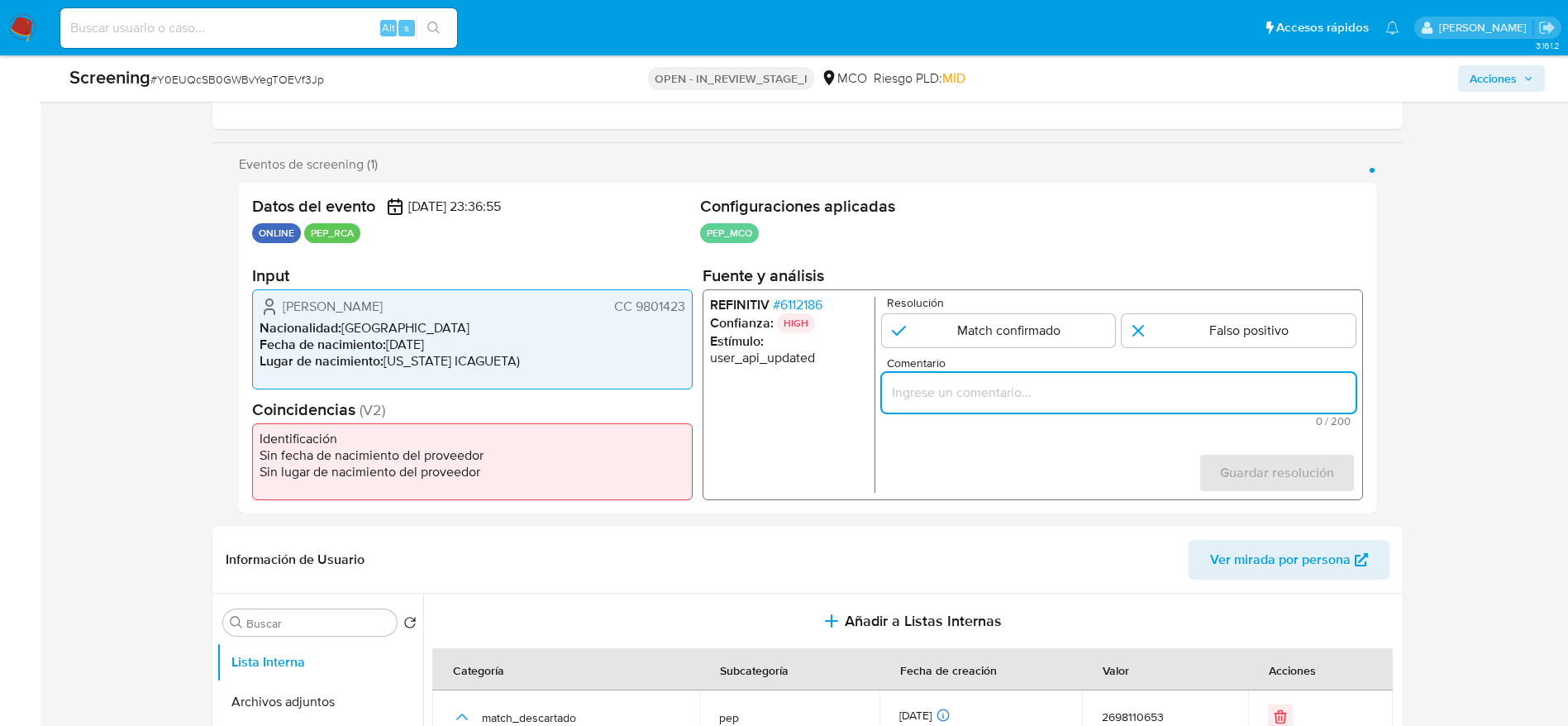
click at [1032, 398] on input "Comentario" at bounding box center [1117, 393] width 474 height 22
paste input "Compara al Titular de cuenta Alexander Amaya CC 9801423 con el PEP Edwin Arturo…"
type input "Compara al Titular de cuenta Alexander Amaya CC 9801423 con el PEP Edwin Arturo…"
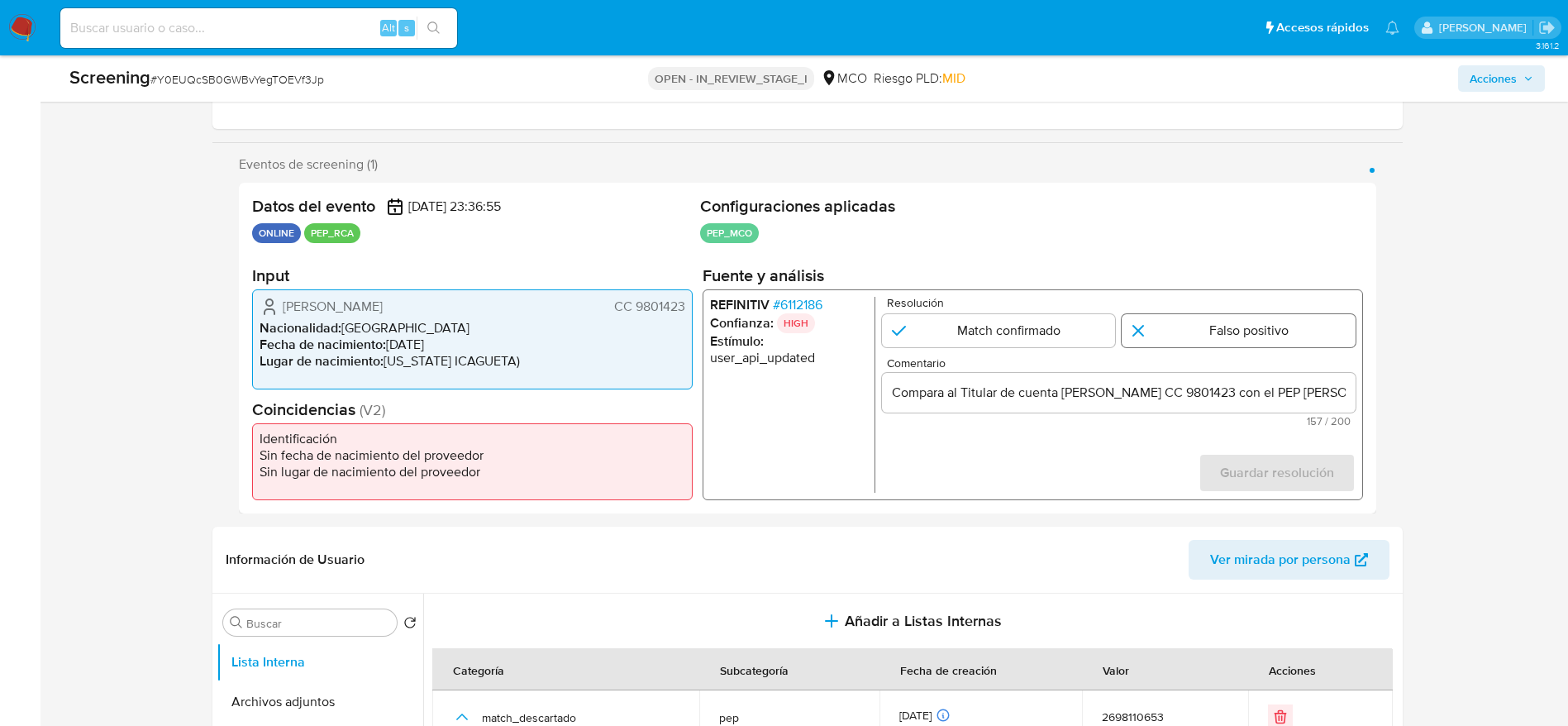
click at [1175, 322] on input "1 de 1" at bounding box center [1238, 331] width 234 height 33
radio input "true"
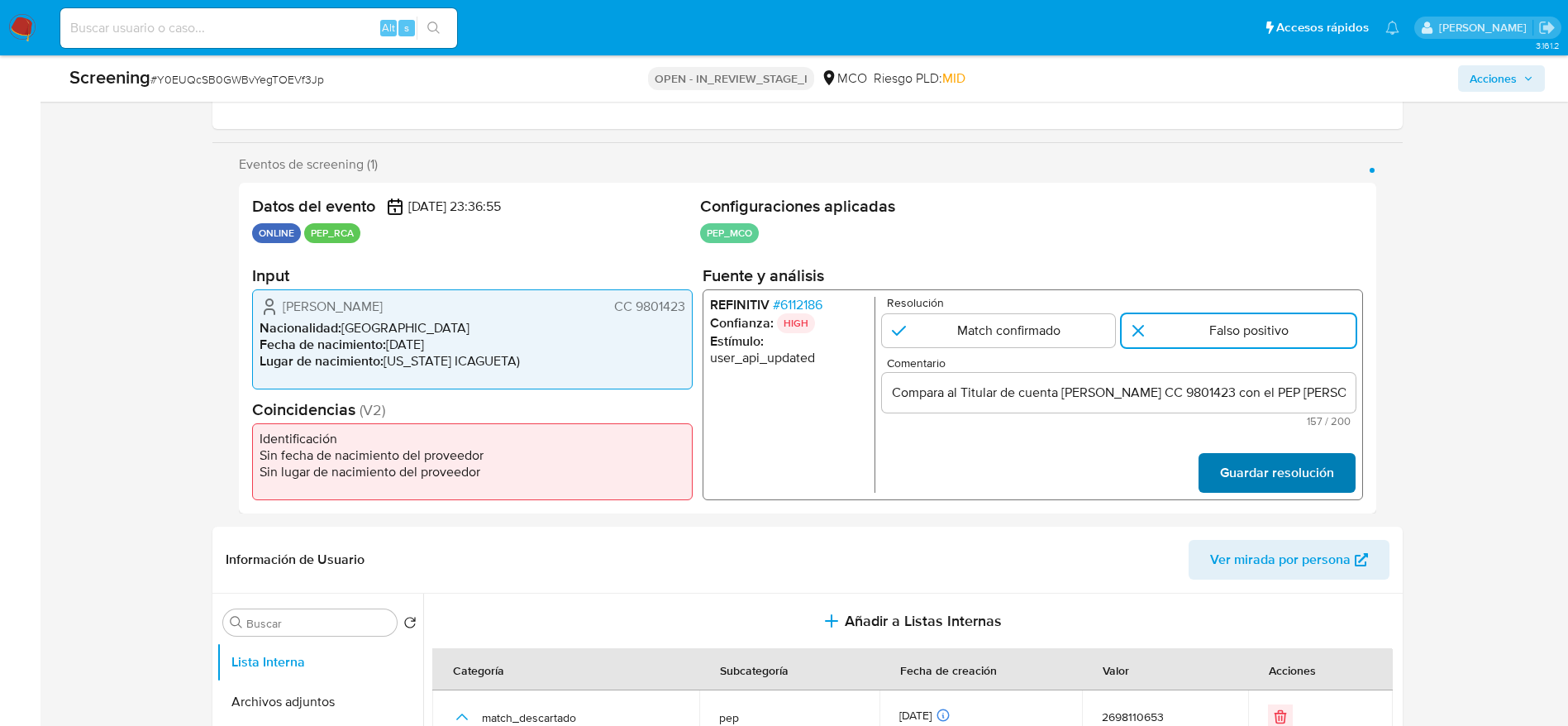
click at [1291, 467] on span "Guardar resolución" at bounding box center [1276, 473] width 114 height 37
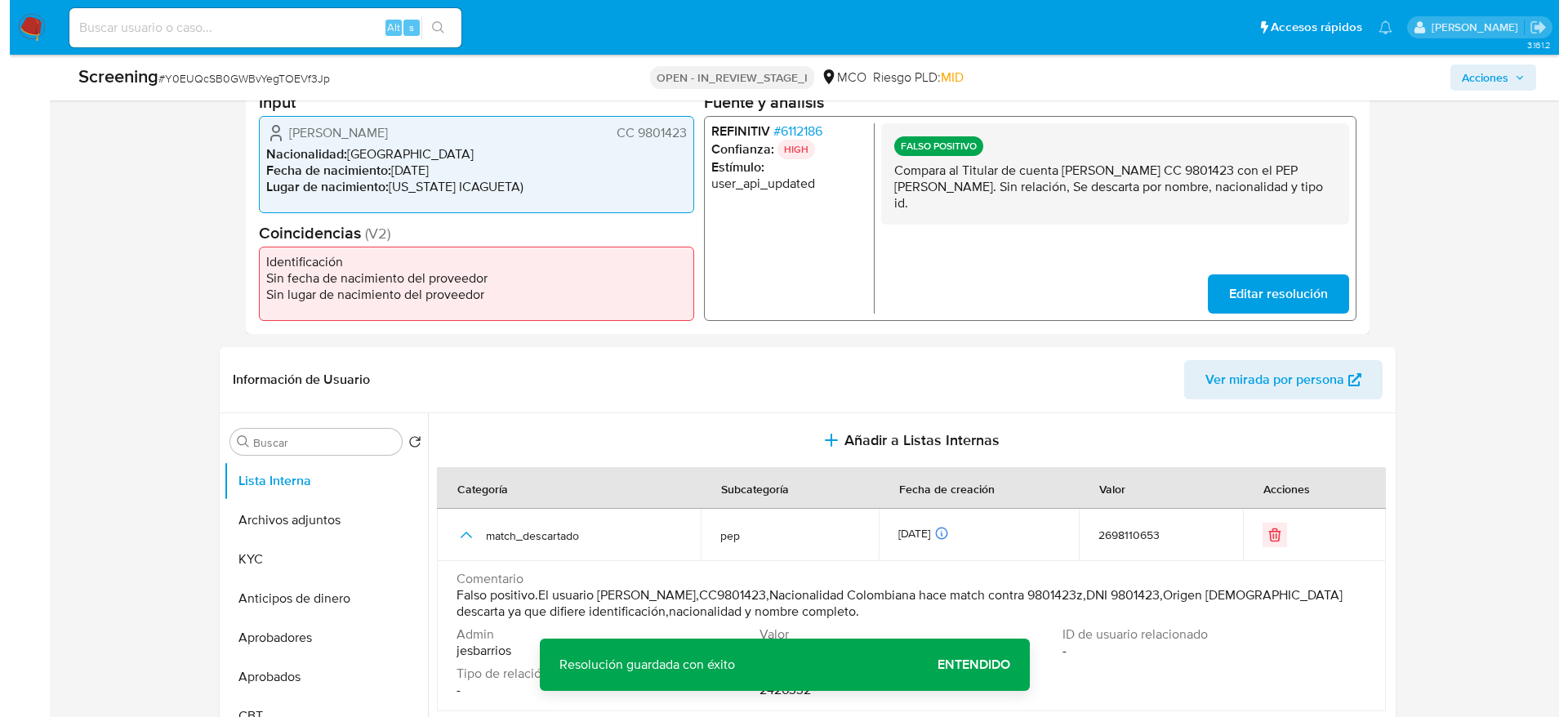
scroll to position [471, 0]
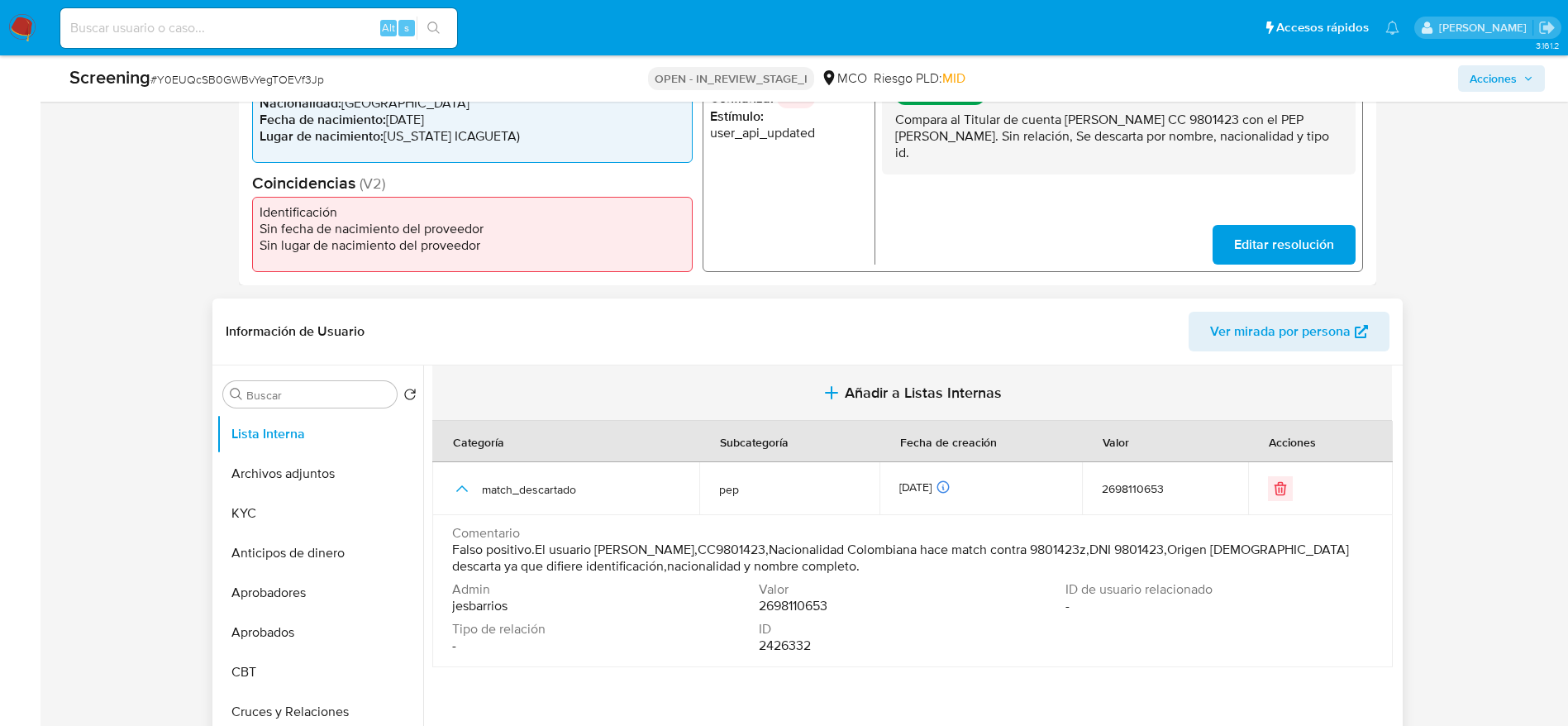
click at [639, 378] on button "Añadir a Listas Internas" at bounding box center [912, 393] width 959 height 55
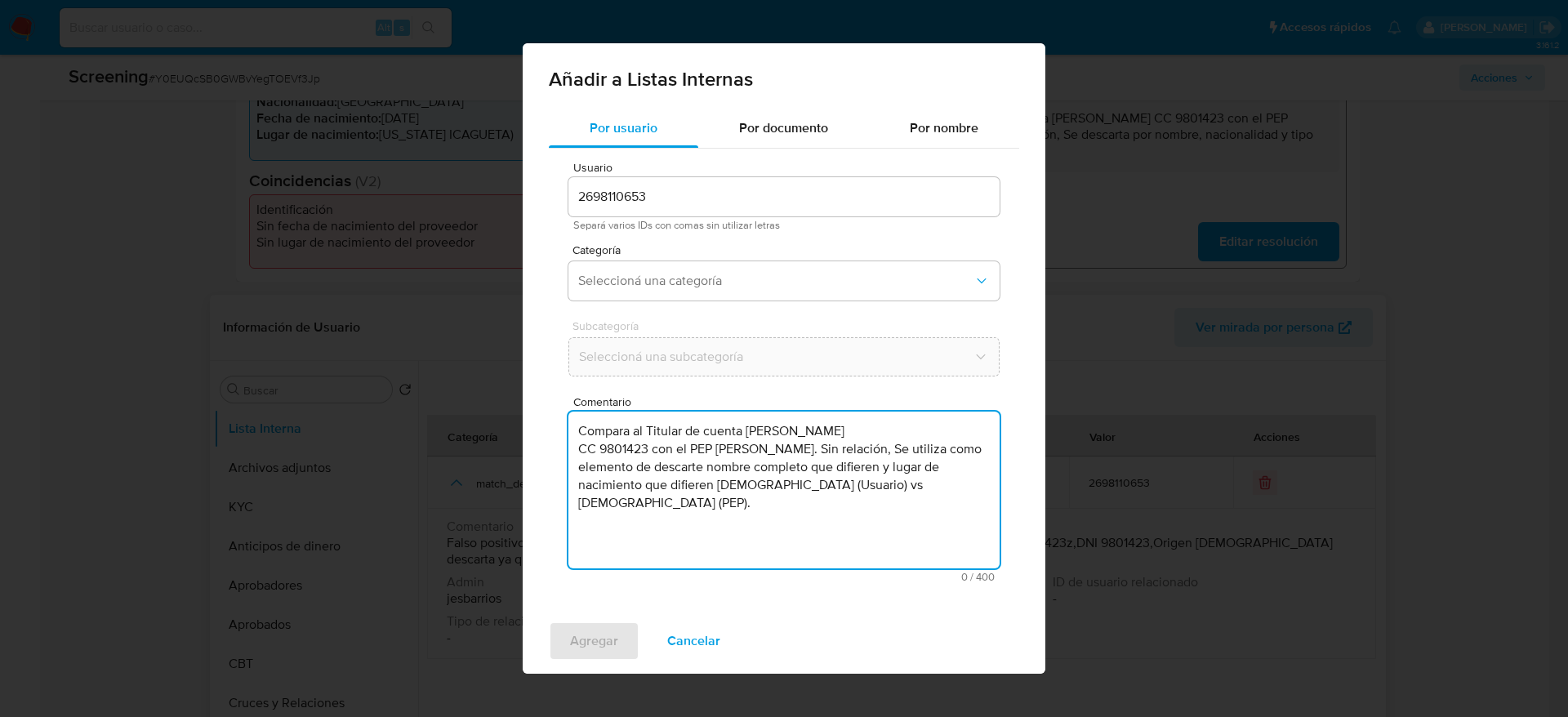
click at [635, 434] on textarea "Compara al Titular de cuenta Alexander Amaya CC 9801423 con el PEP Edwin Arturo…" at bounding box center [784, 490] width 431 height 157
type textarea "Compara al Titular de cuenta Alexander Amaya CC 9801423 con el PEP Edwin Arturo…"
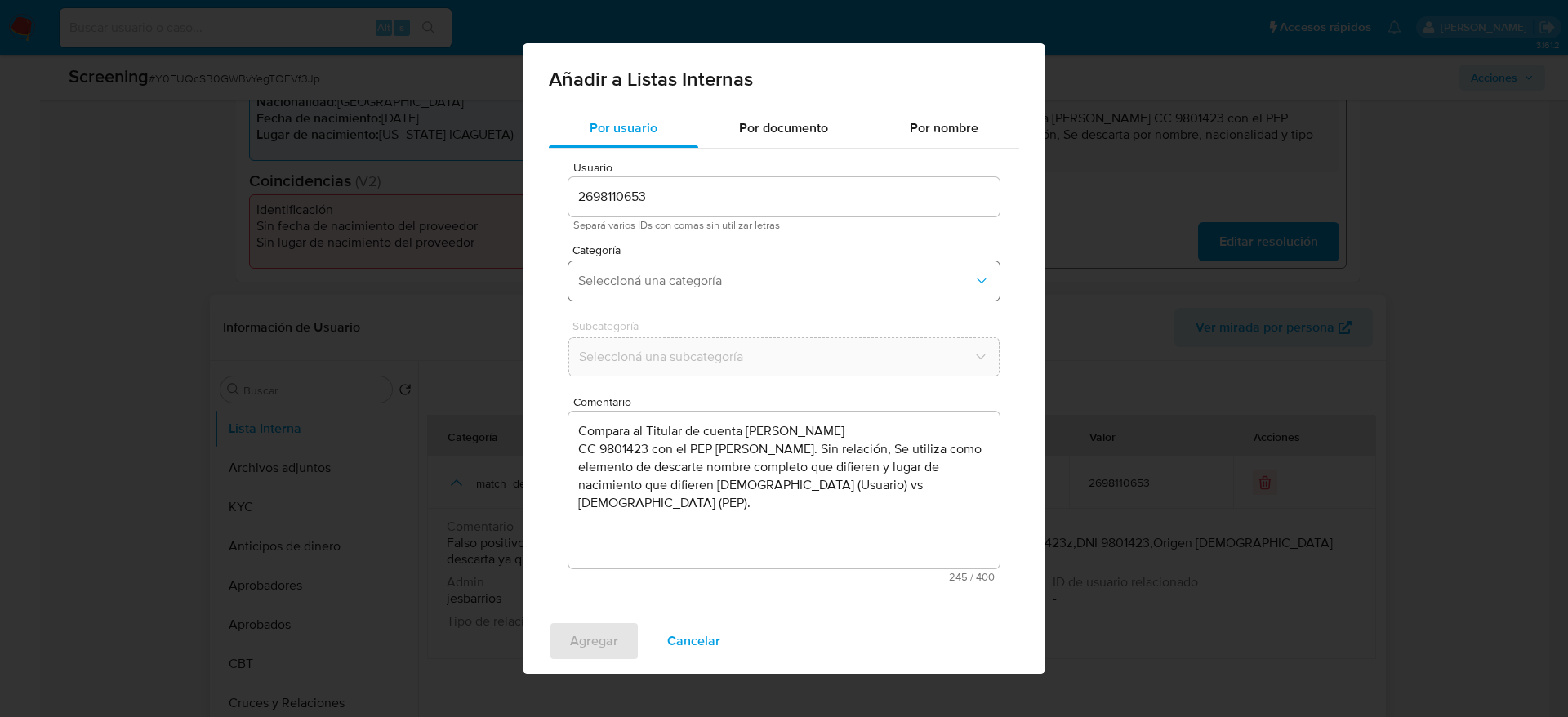
click at [754, 273] on span "Seleccioná una categoría" at bounding box center [775, 281] width 395 height 16
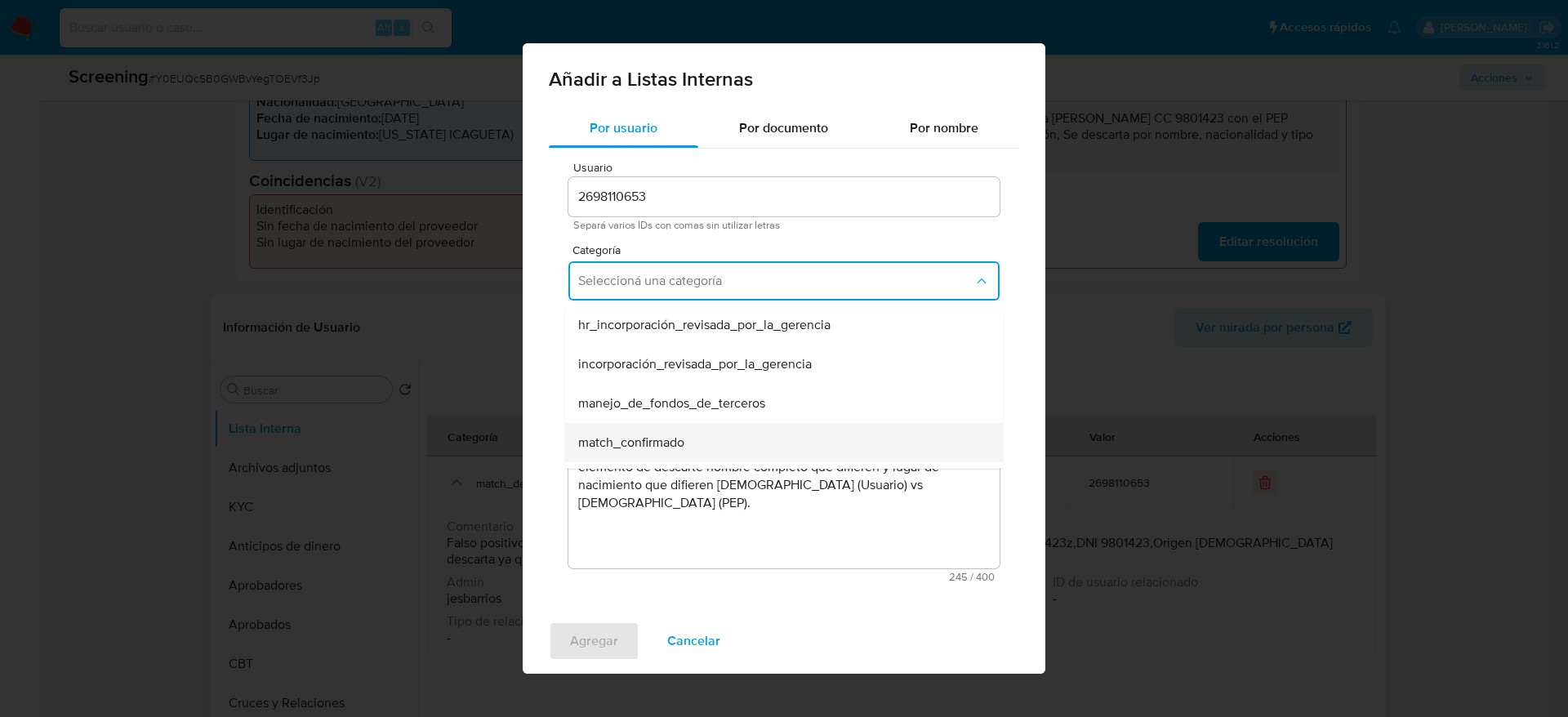
scroll to position [69, 0]
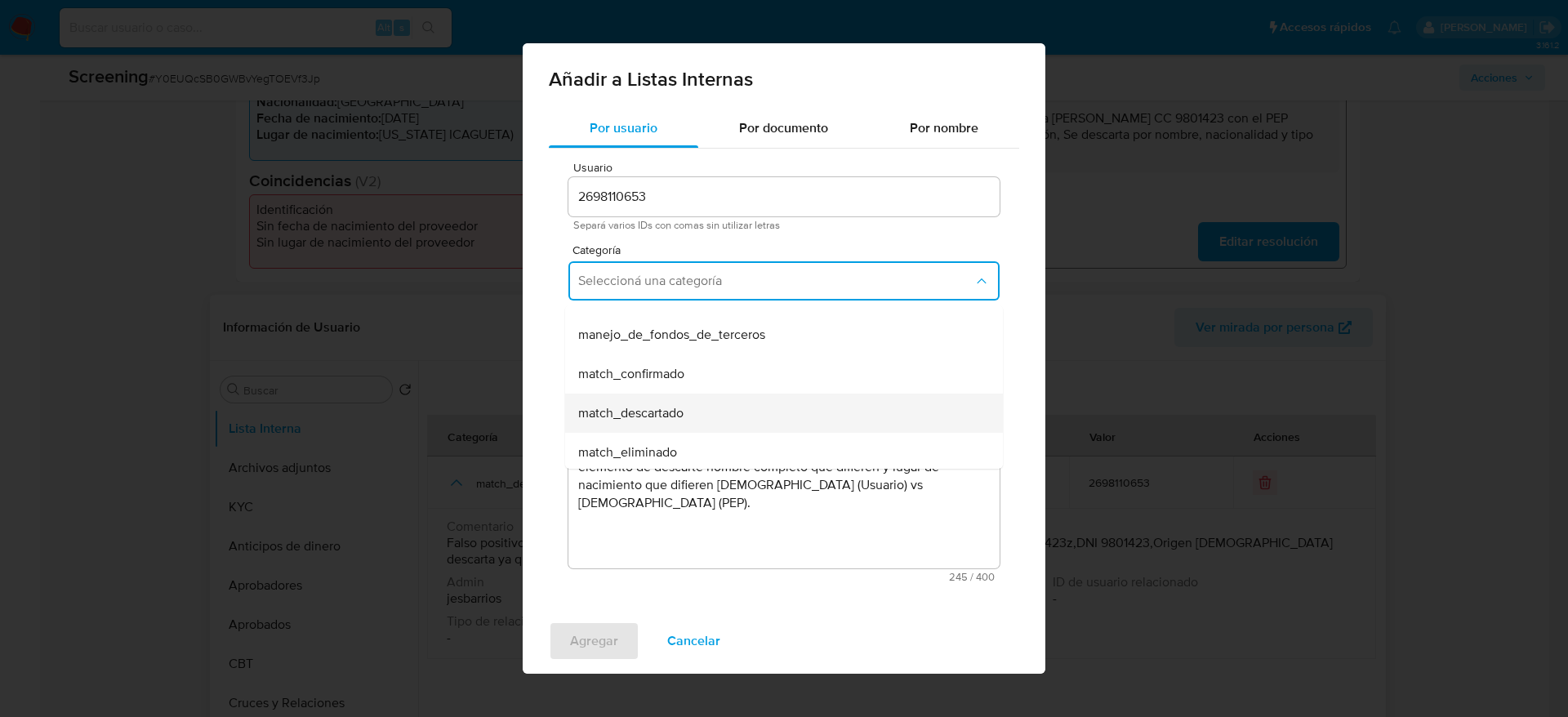
click at [710, 414] on div "match_descartado" at bounding box center [779, 413] width 401 height 39
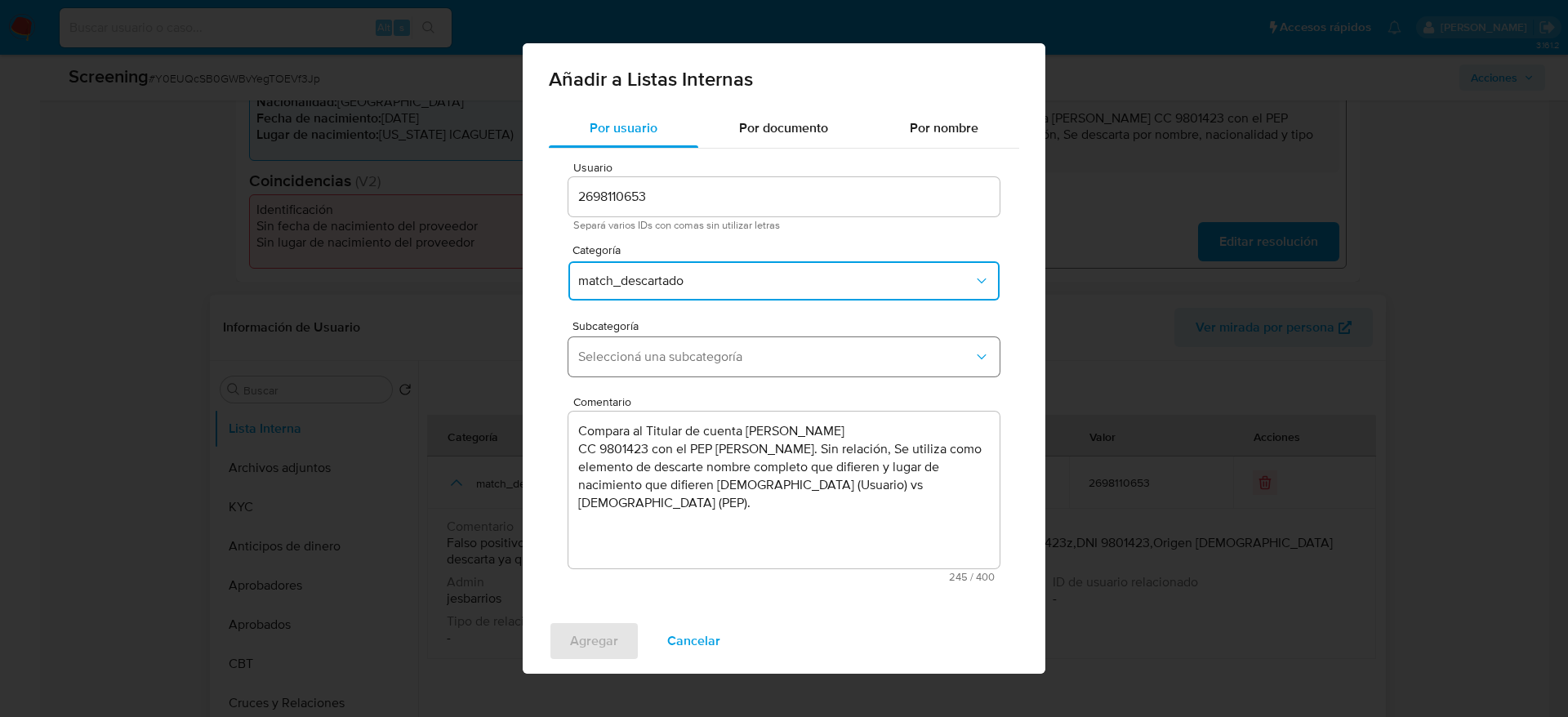
click at [801, 367] on button "Seleccioná una subcategoría" at bounding box center [784, 356] width 431 height 39
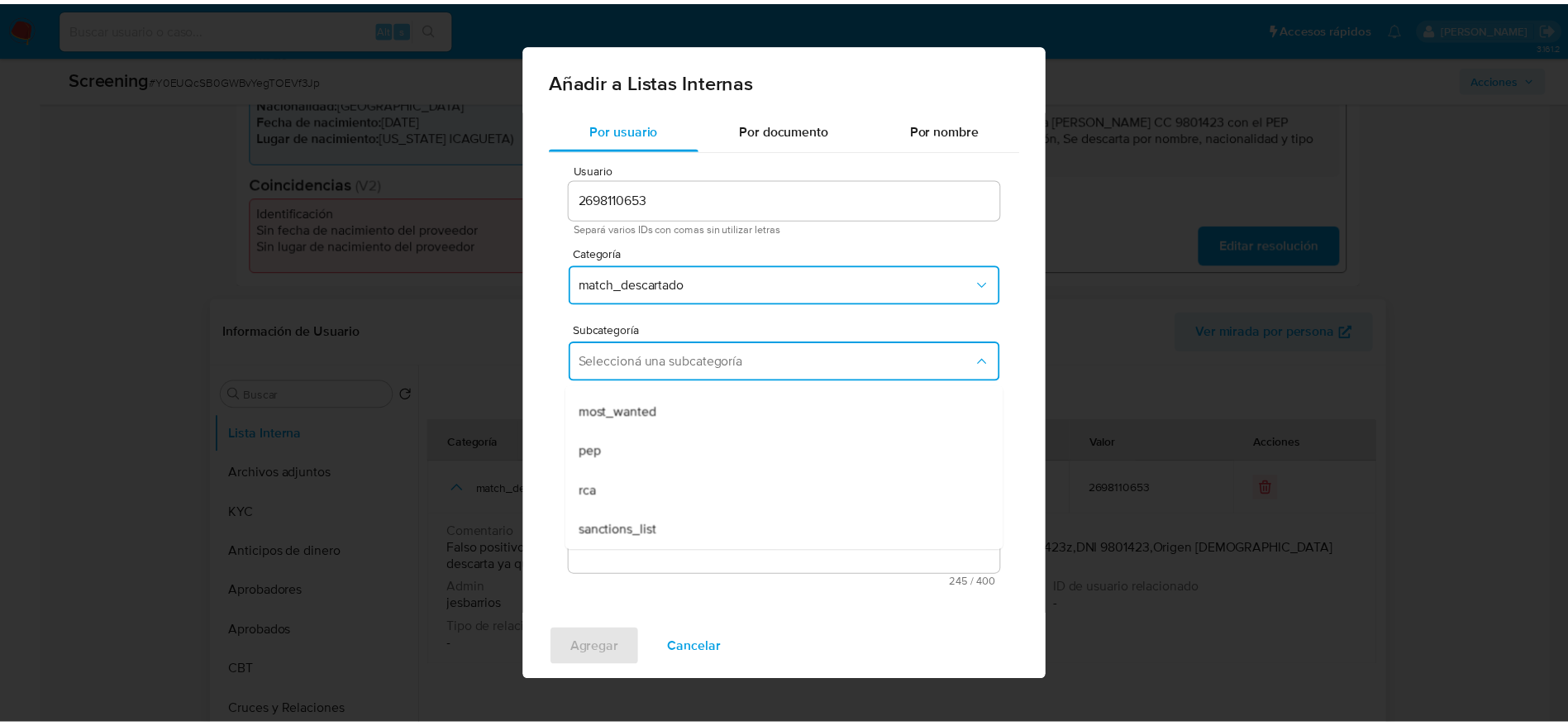
scroll to position [112, 0]
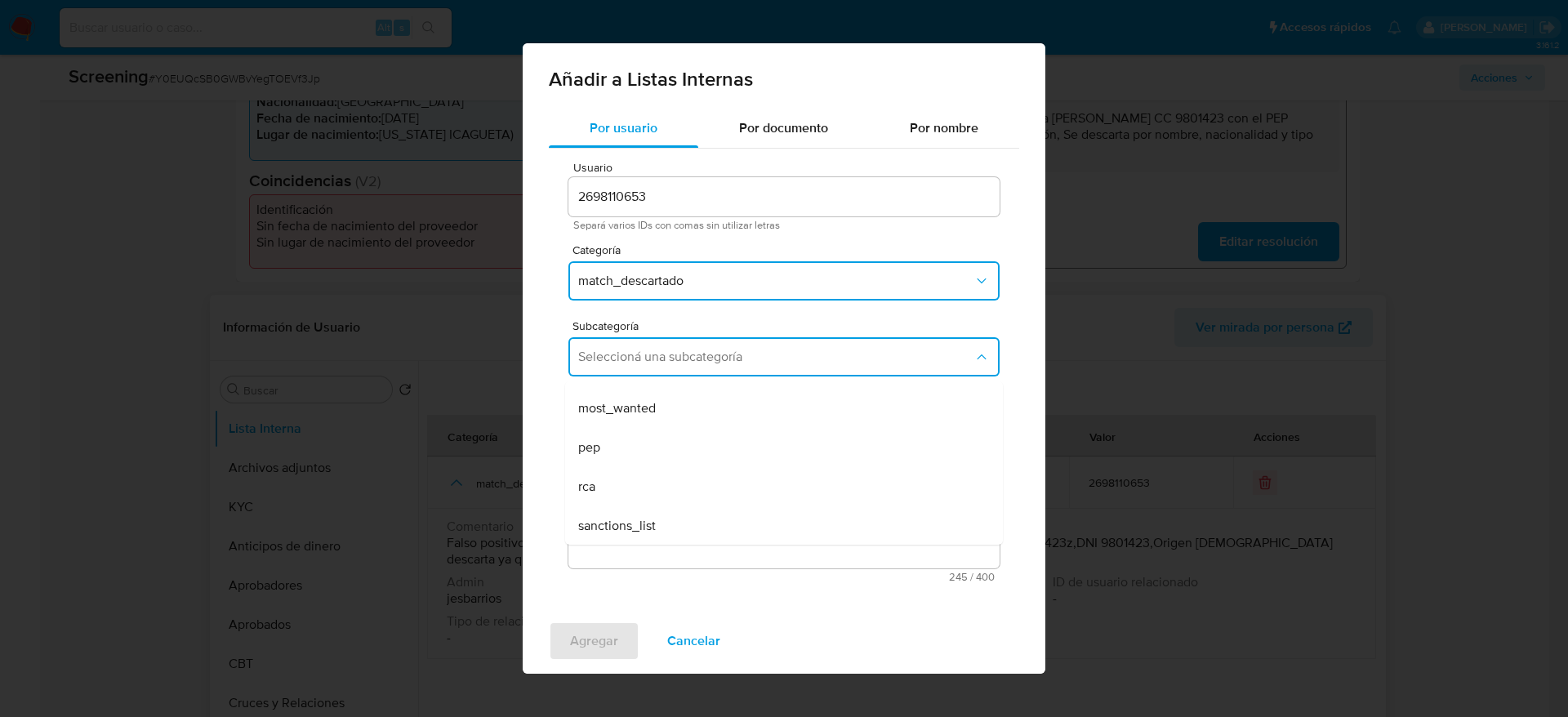
click at [701, 446] on div "pep" at bounding box center [779, 447] width 401 height 39
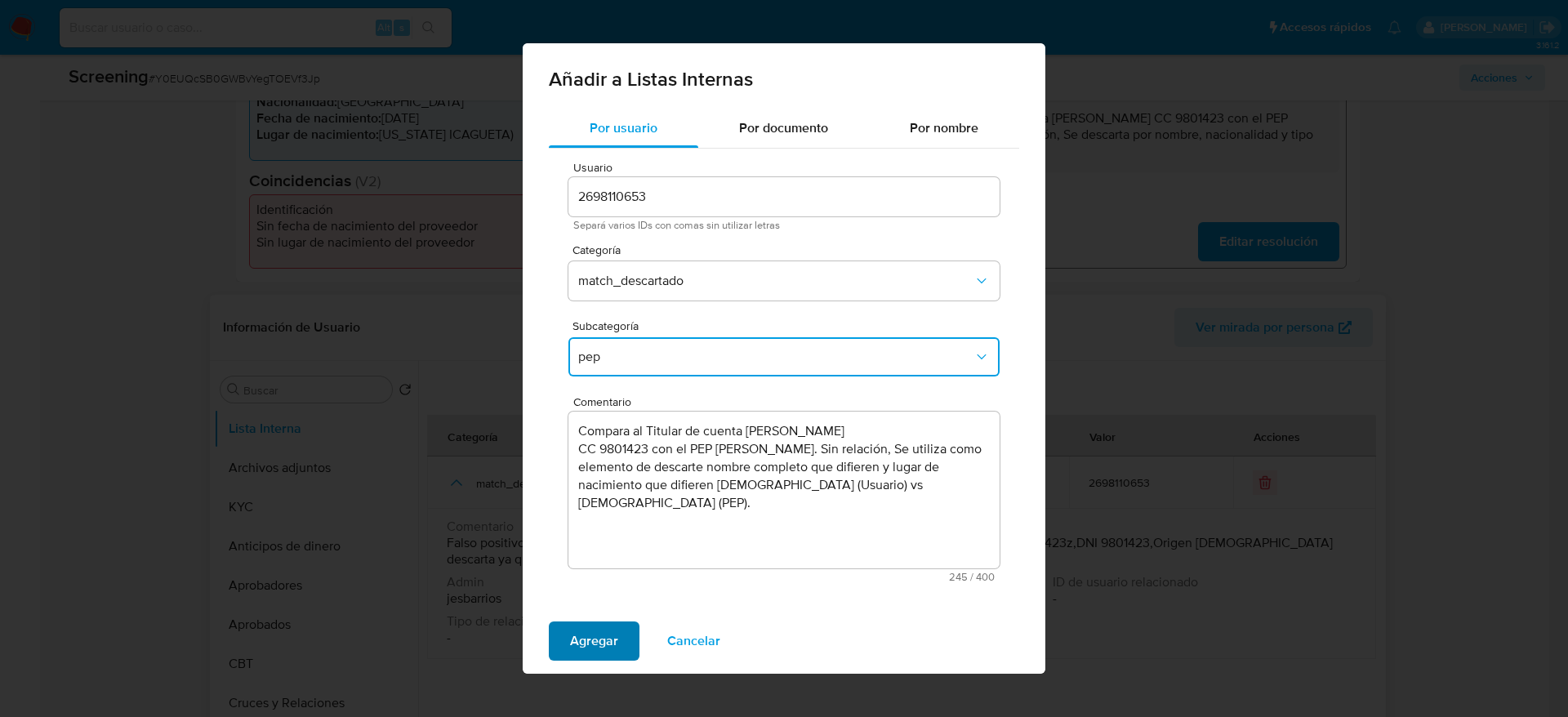
click at [577, 645] on span "Agregar" at bounding box center [594, 641] width 48 height 36
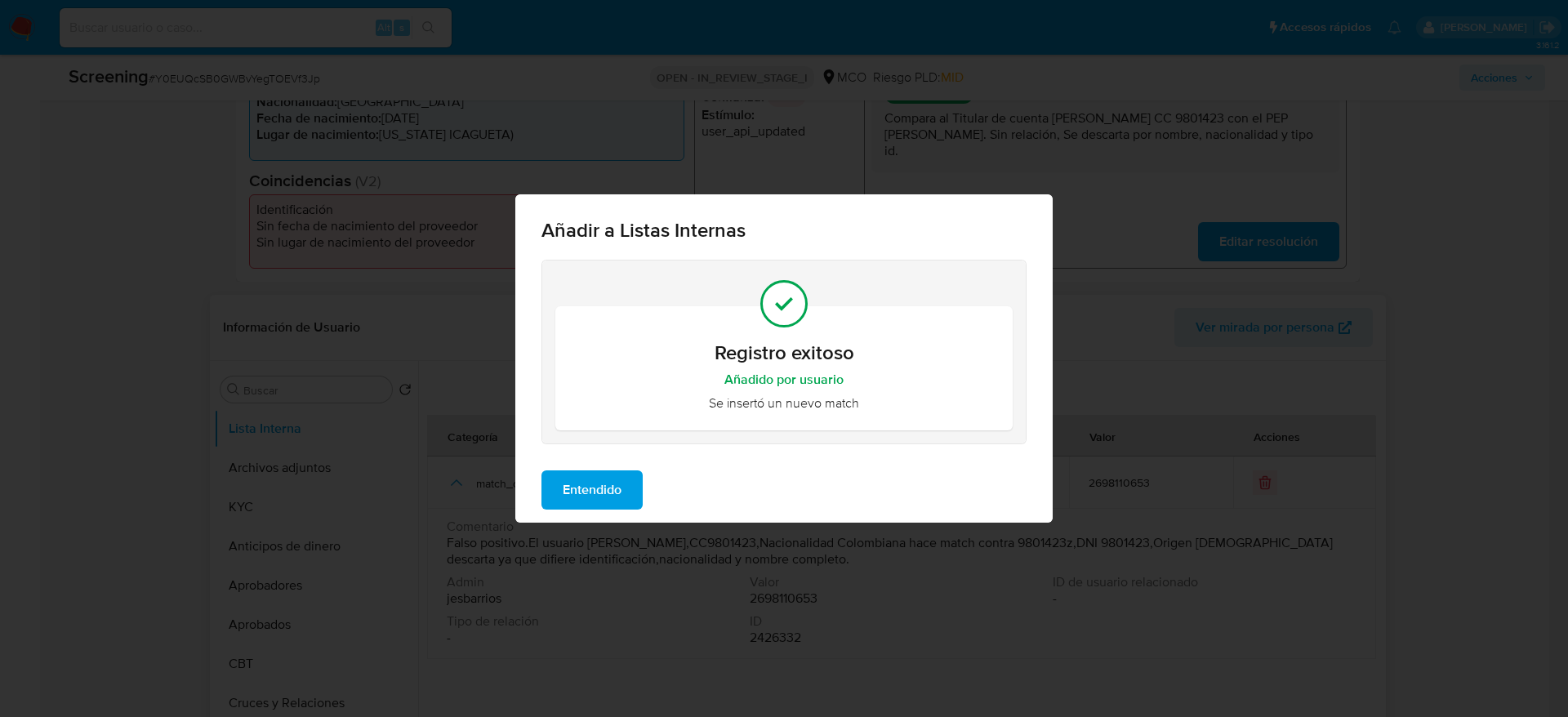
click at [602, 506] on span "Entendido" at bounding box center [592, 490] width 59 height 36
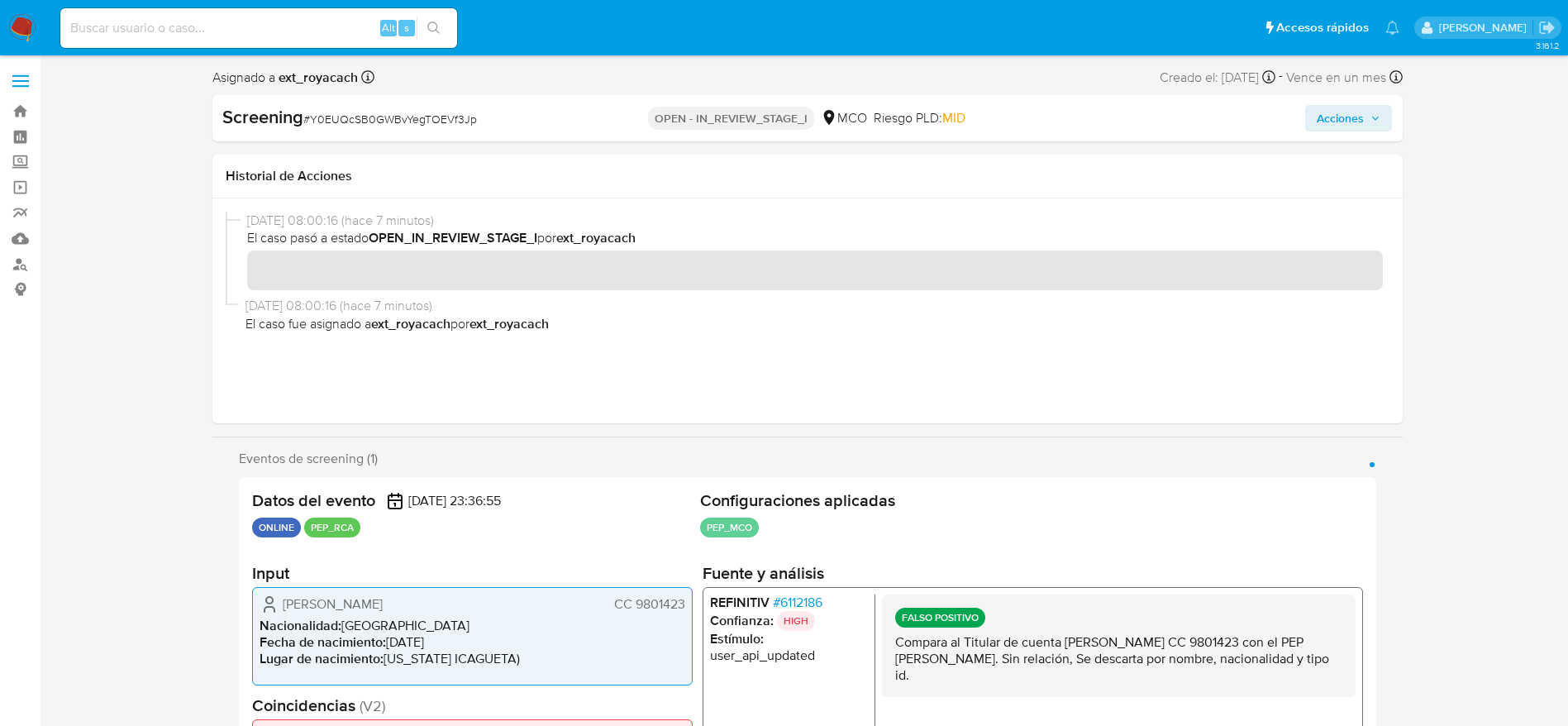
scroll to position [2, 0]
click at [1354, 127] on span "Acciones" at bounding box center [1340, 116] width 47 height 26
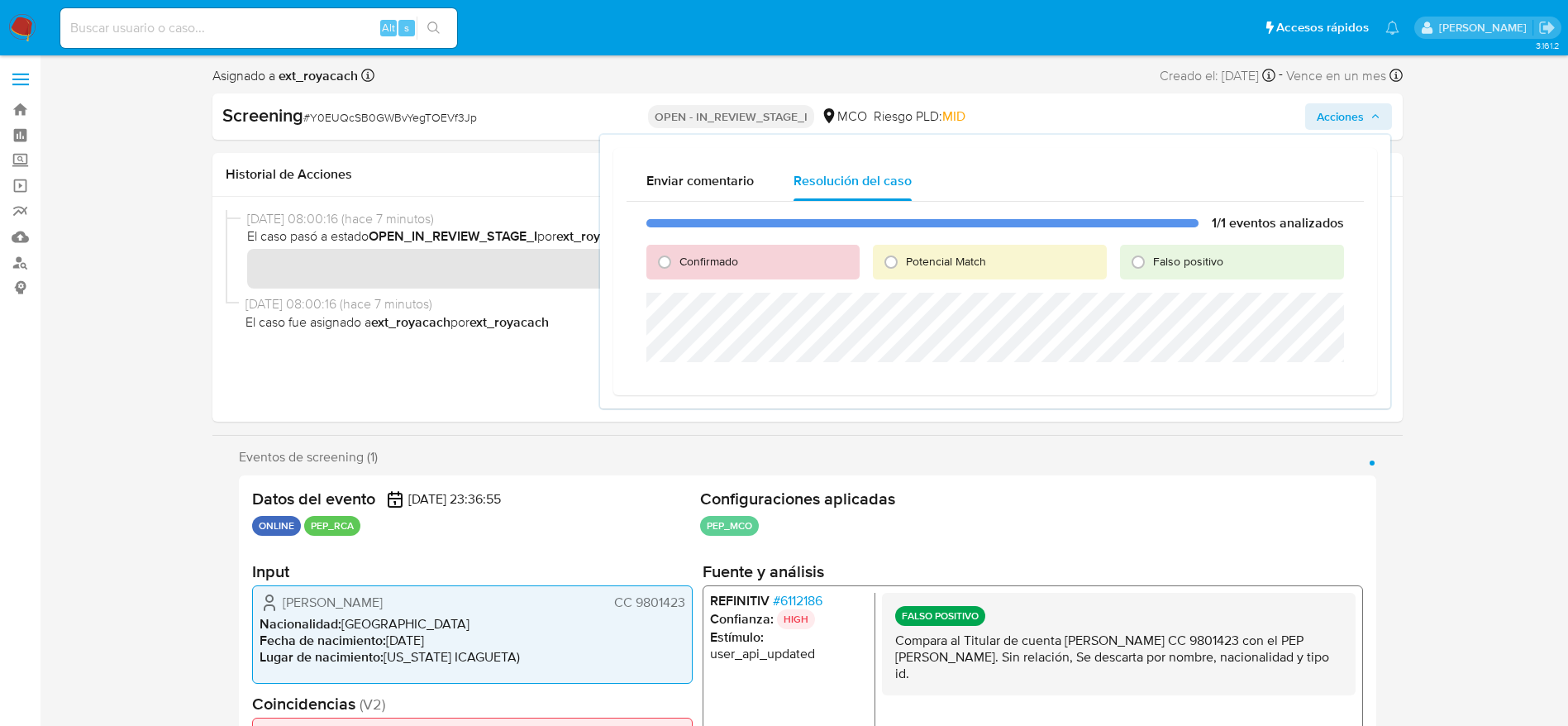
click at [1161, 258] on span "Falso positivo" at bounding box center [1188, 261] width 71 height 17
click at [1151, 258] on input "Falso positivo" at bounding box center [1138, 262] width 26 height 26
radio input "true"
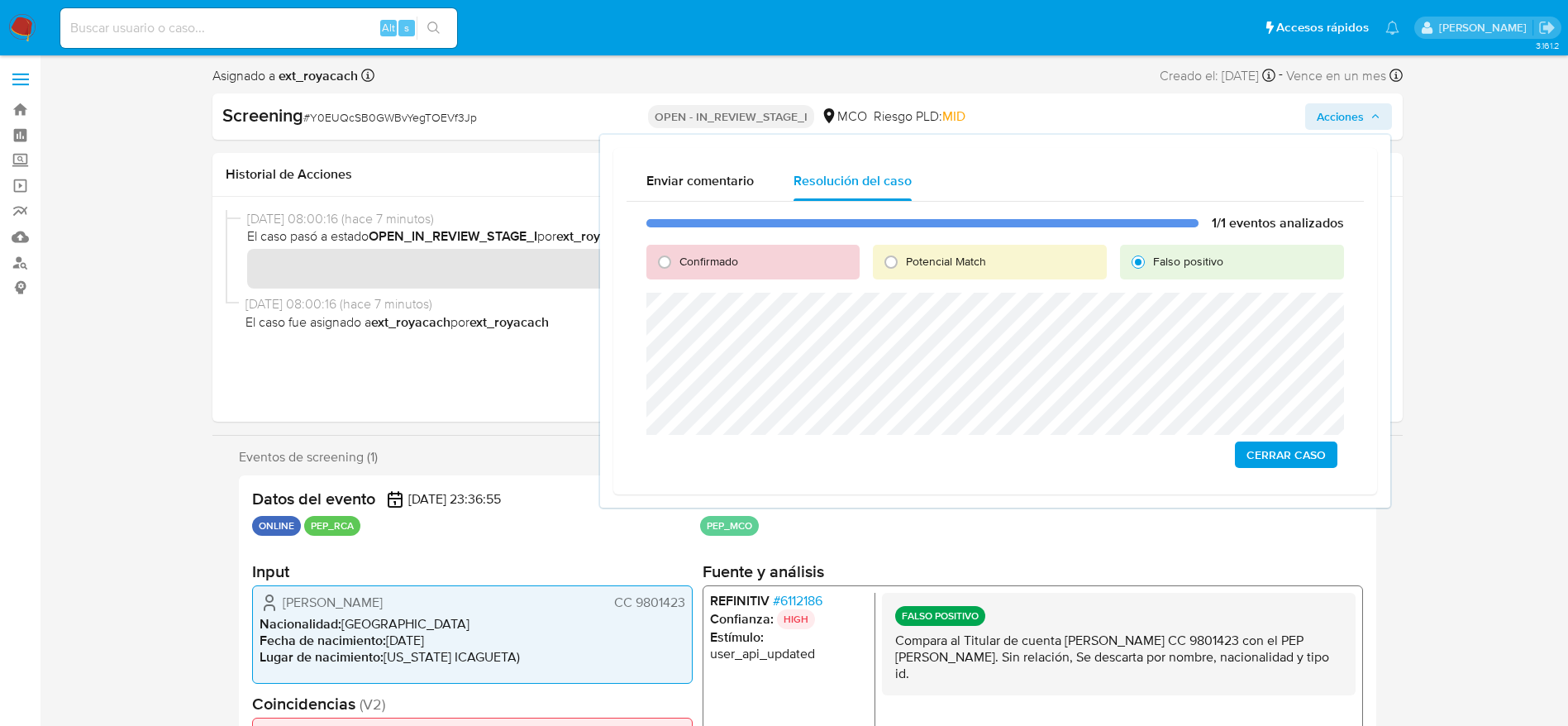
click at [1292, 458] on span "Cerrar Caso" at bounding box center [1285, 455] width 79 height 24
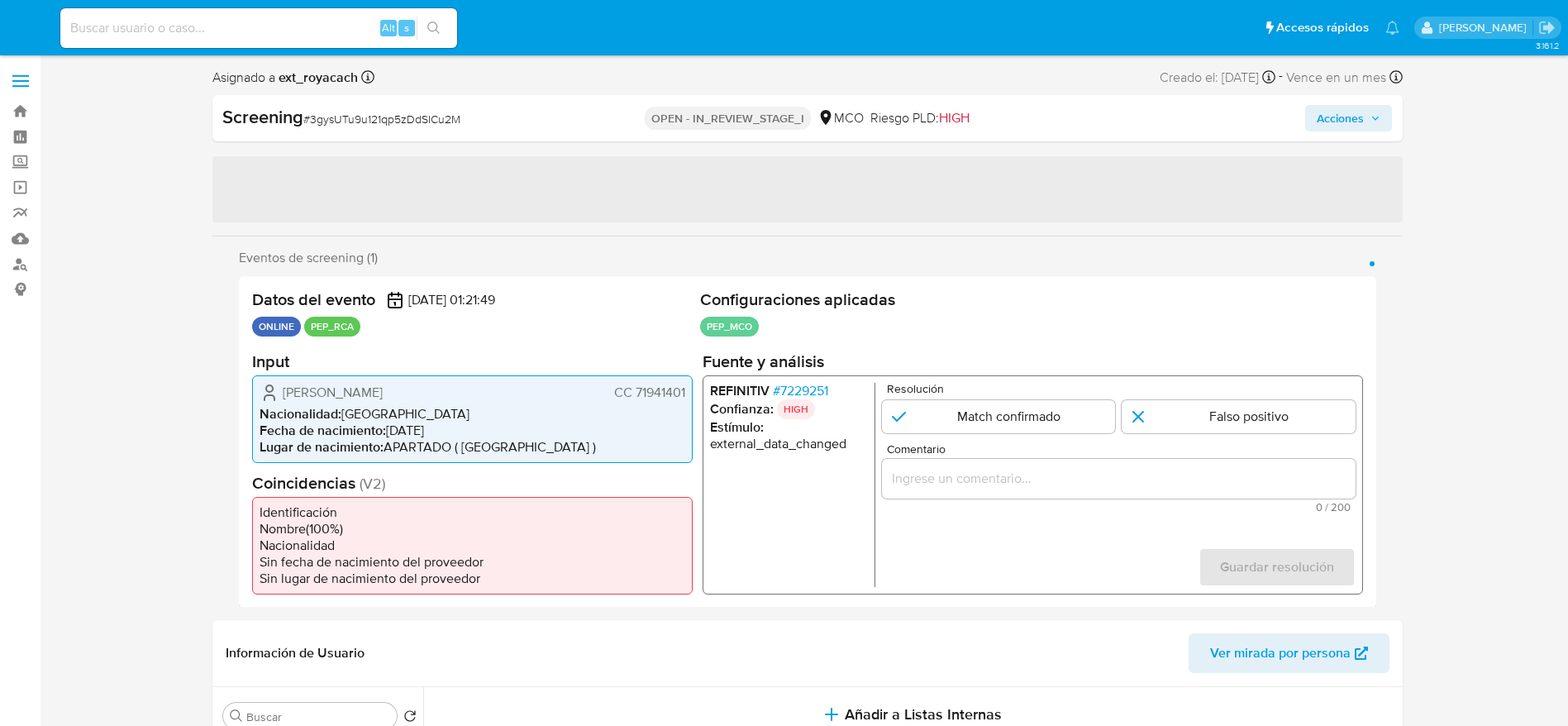
select select "10"
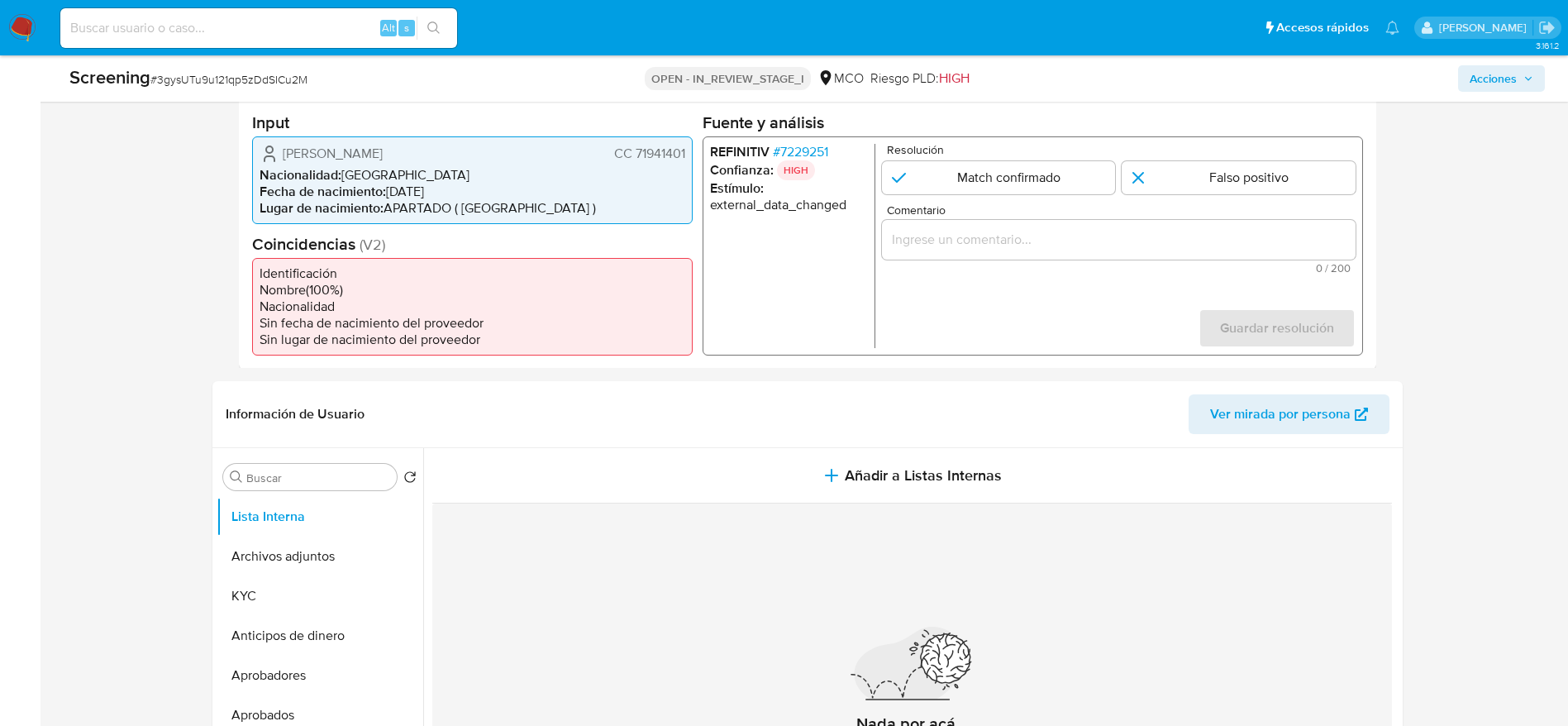
scroll to position [397, 0]
click at [814, 143] on span "# 7229251" at bounding box center [799, 147] width 55 height 17
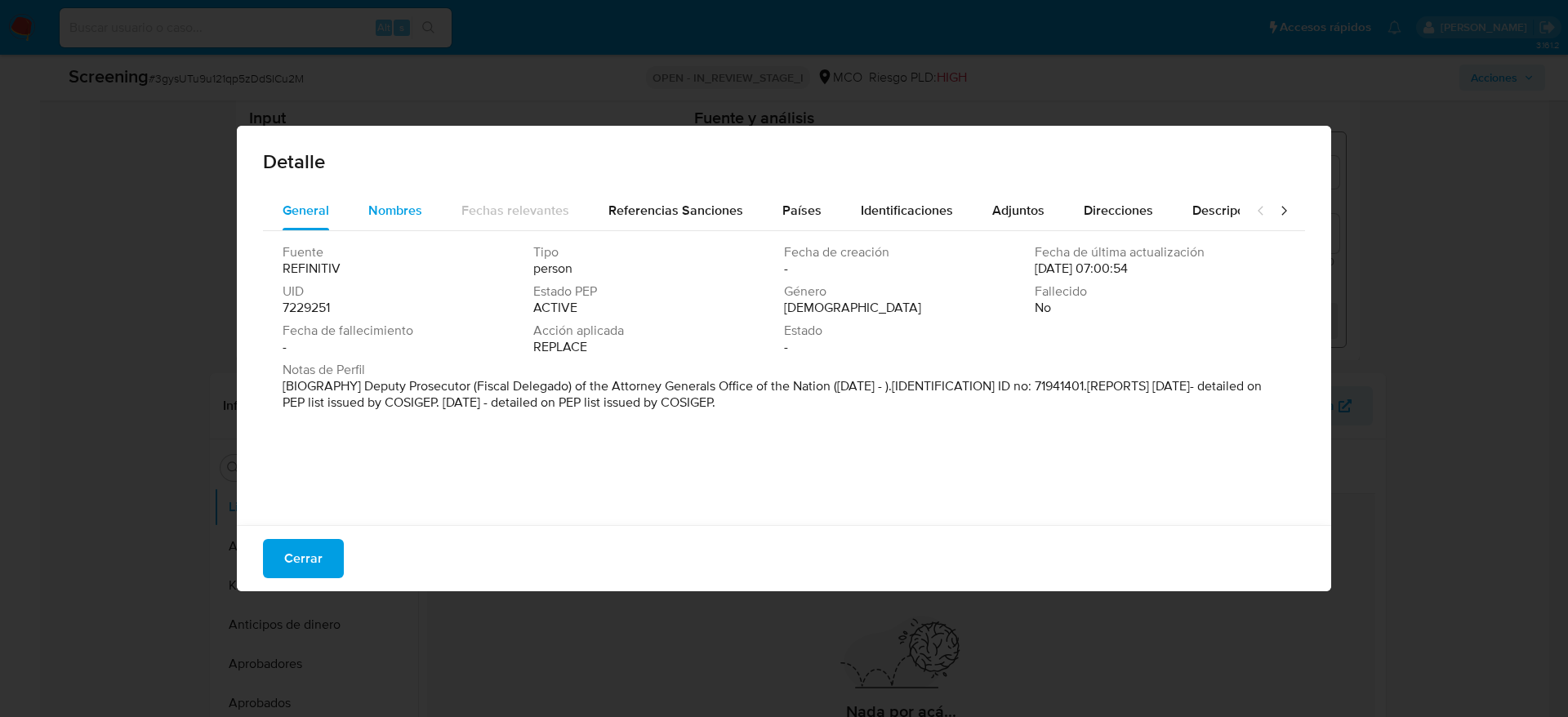
click at [368, 222] on div "Nombres" at bounding box center [395, 210] width 54 height 39
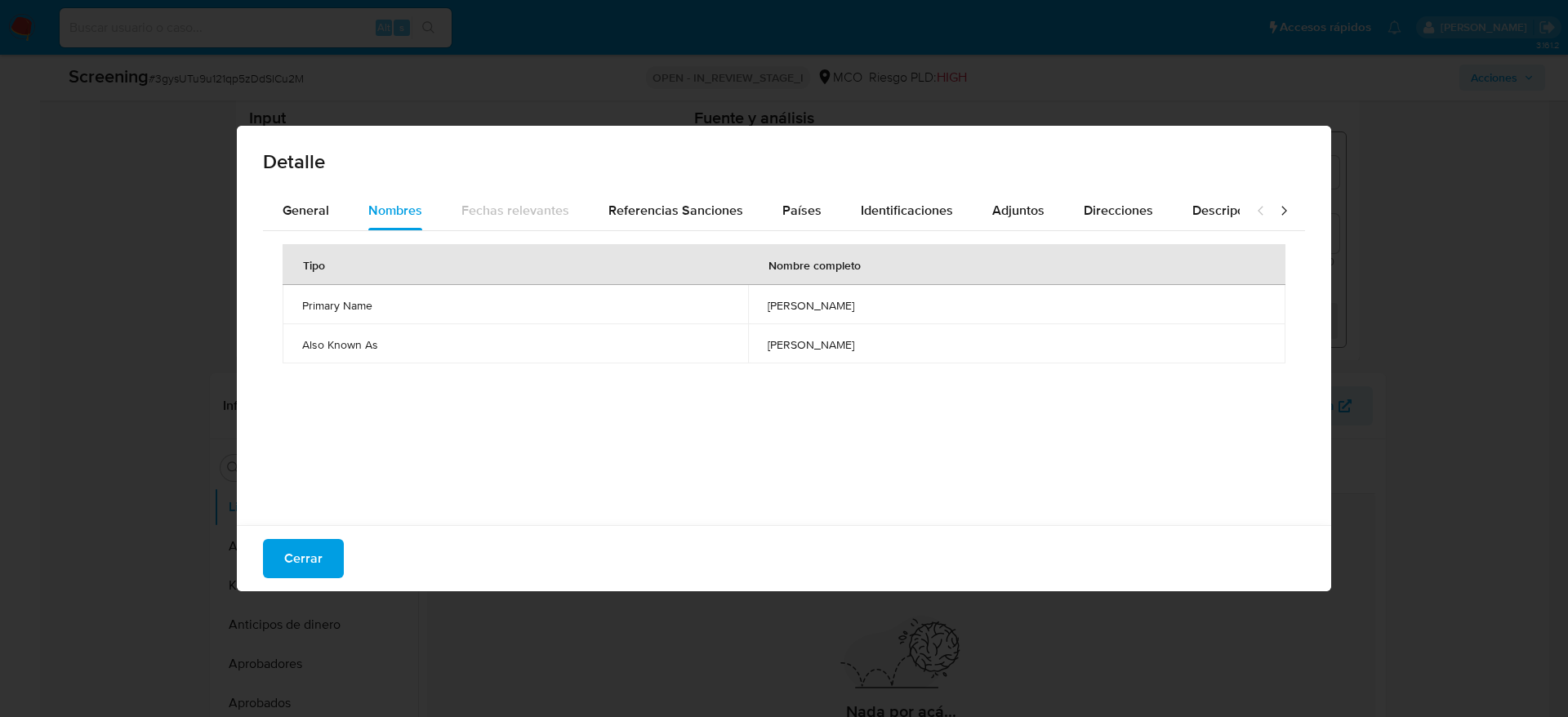
click at [258, 203] on div "General Nombres Fechas relevantes Referencias Sanciones Países Identificaciones…" at bounding box center [784, 360] width 1094 height 339
click at [290, 203] on span "General" at bounding box center [306, 210] width 47 height 19
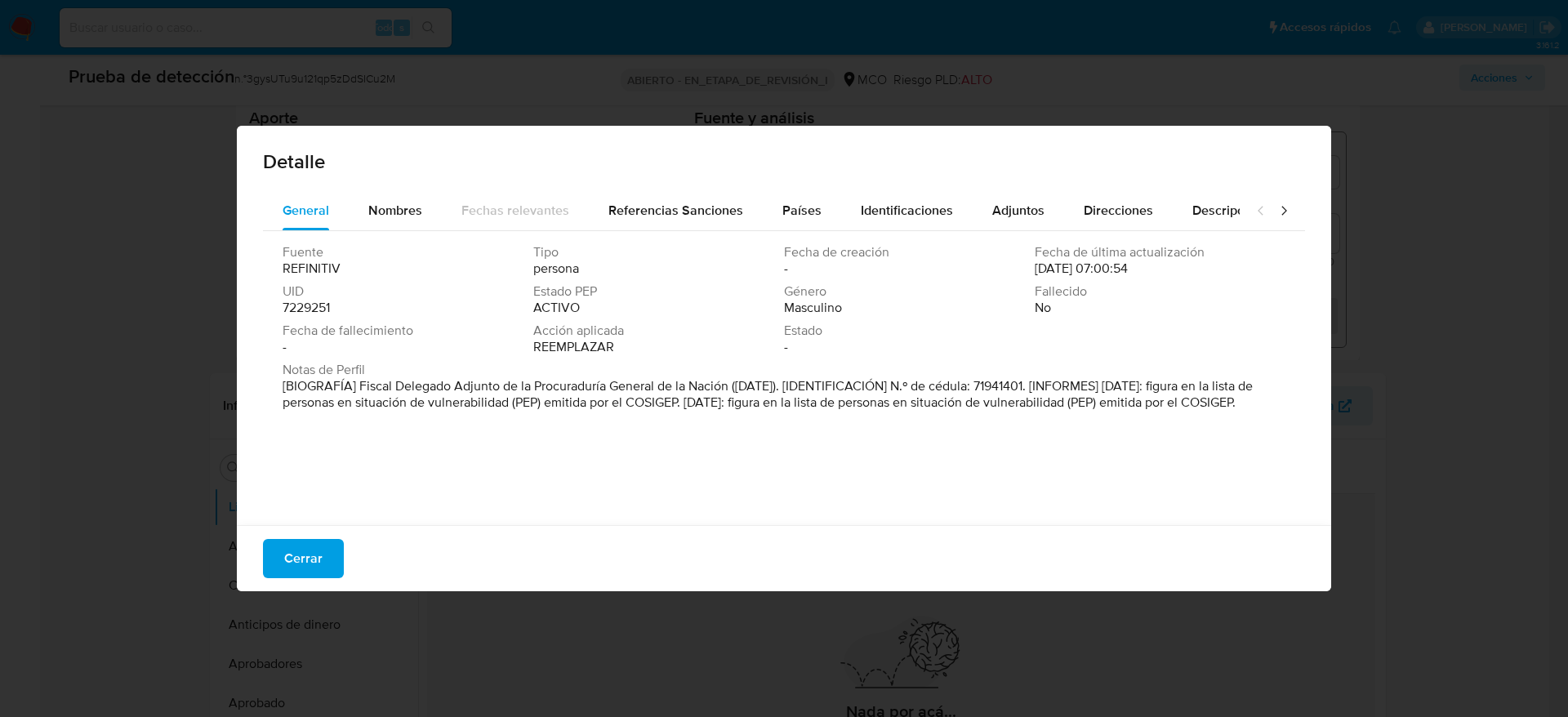
drag, startPoint x: 360, startPoint y: 388, endPoint x: 836, endPoint y: 381, distance: 476.1
click at [836, 381] on font "[BIOGRAFÍA] Fiscal Delegado Adjunto de la Procuraduría General de la Nación ([D…" at bounding box center [768, 394] width 970 height 35
click at [346, 546] on div "Cerrar" at bounding box center [784, 558] width 1094 height 66
click at [329, 564] on button "Cerrar" at bounding box center [303, 558] width 81 height 39
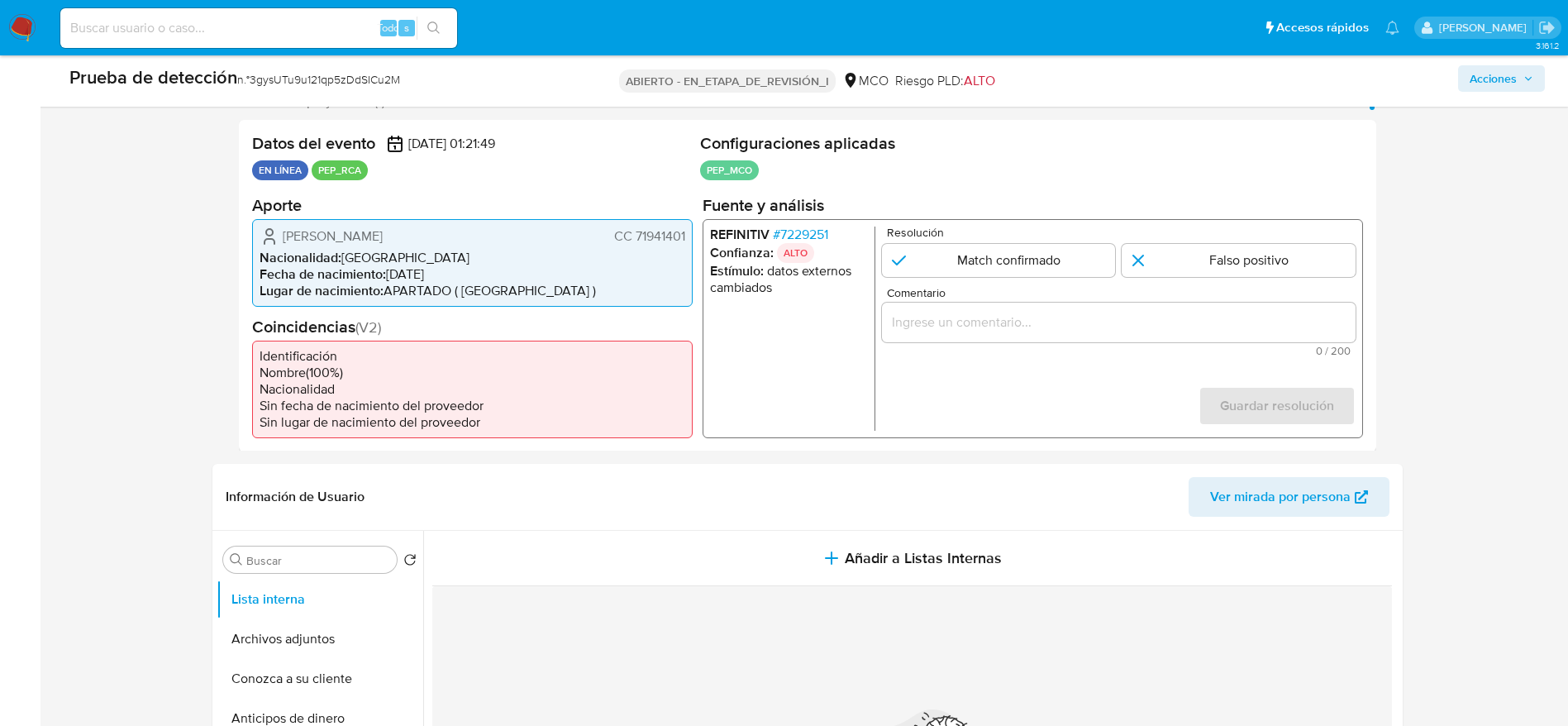
scroll to position [273, 0]
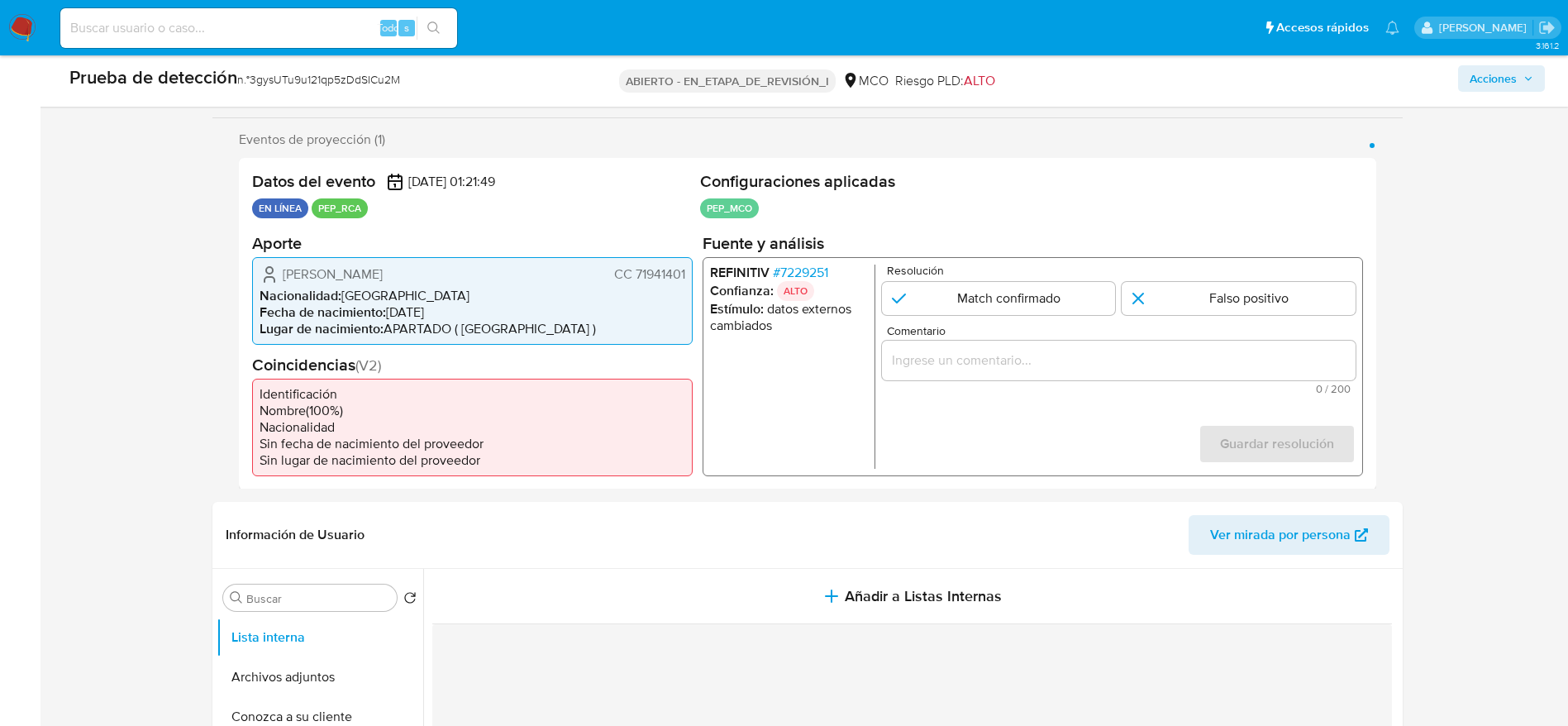
drag, startPoint x: 258, startPoint y: 269, endPoint x: 687, endPoint y: 266, distance: 429.0
click at [687, 266] on div "[PERSON_NAME] CC 71941401 Nacionalidad : [DEMOGRAPHIC_DATA] Fecha de nacimiento…" at bounding box center [472, 300] width 440 height 87
click at [957, 341] on div "1 de 1" at bounding box center [1117, 359] width 474 height 39
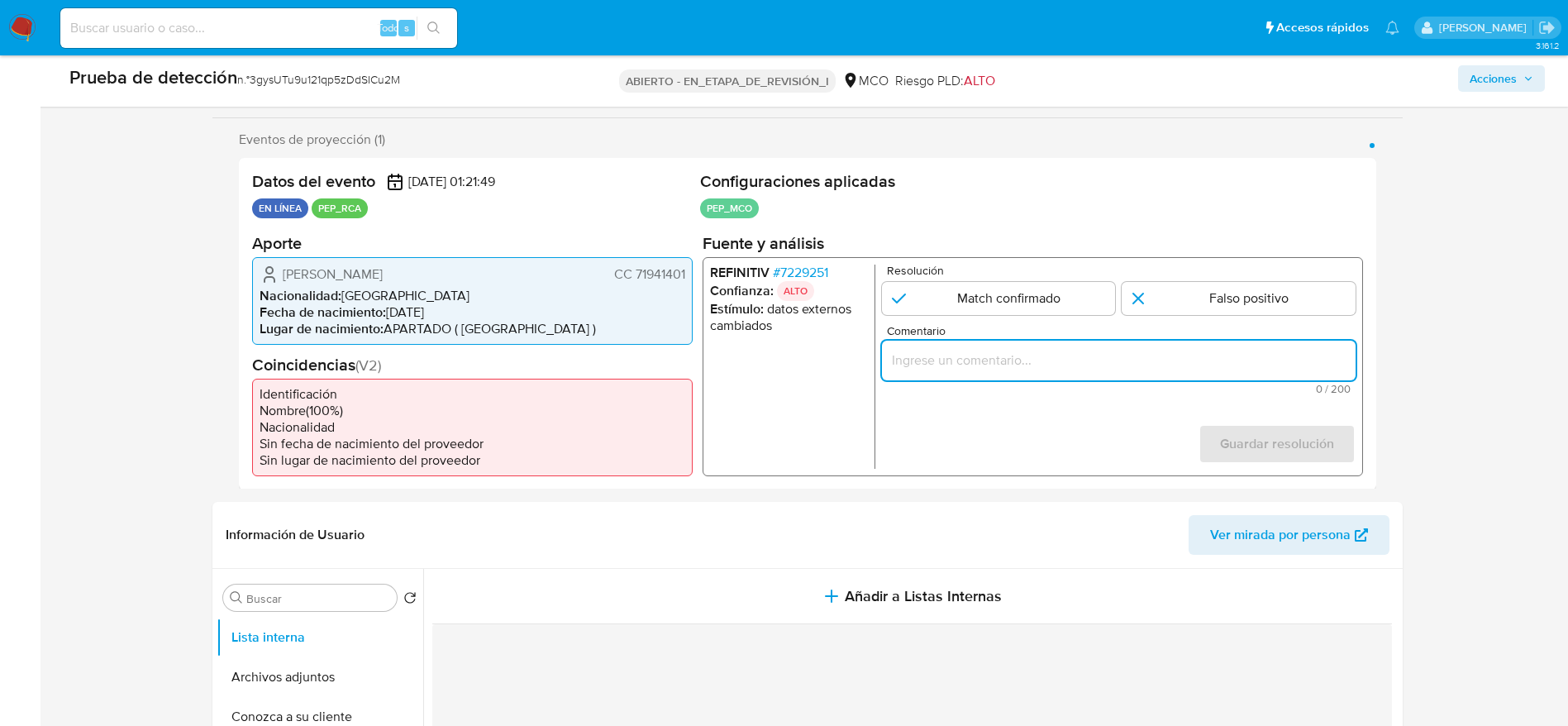
click at [964, 359] on input "Comentario" at bounding box center [1117, 360] width 474 height 22
paste input "Caso generado sobre el usuario Enrique Amador Londoño Ortiz. Se desempeña como …"
type input "Caso generado sobre el usuario Enrique Amador Londoño Ortiz. Se desempeña como …"
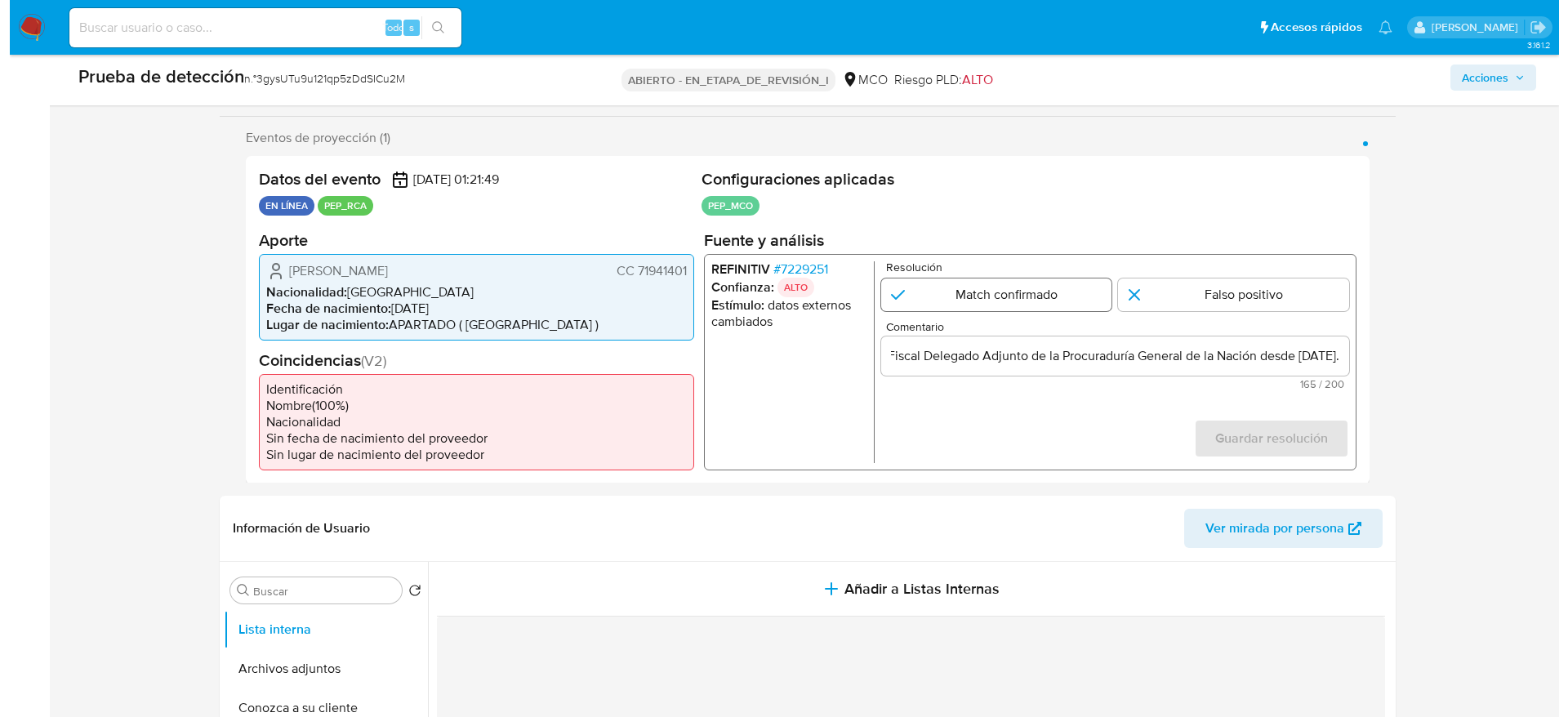
scroll to position [0, 0]
click at [984, 307] on input "1 de 1" at bounding box center [986, 294] width 231 height 33
radio input "true"
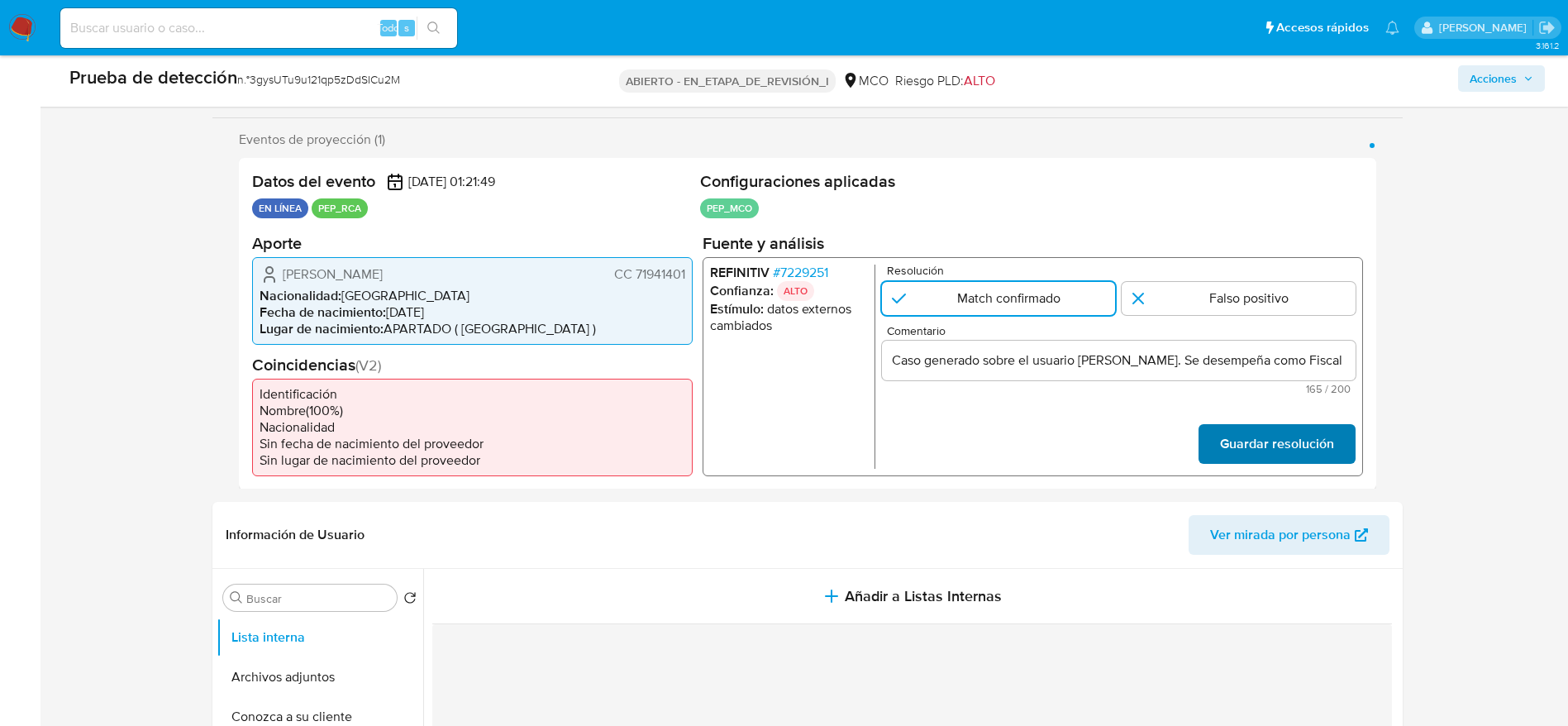
click at [1203, 437] on button "Guardar resolución" at bounding box center [1276, 443] width 157 height 39
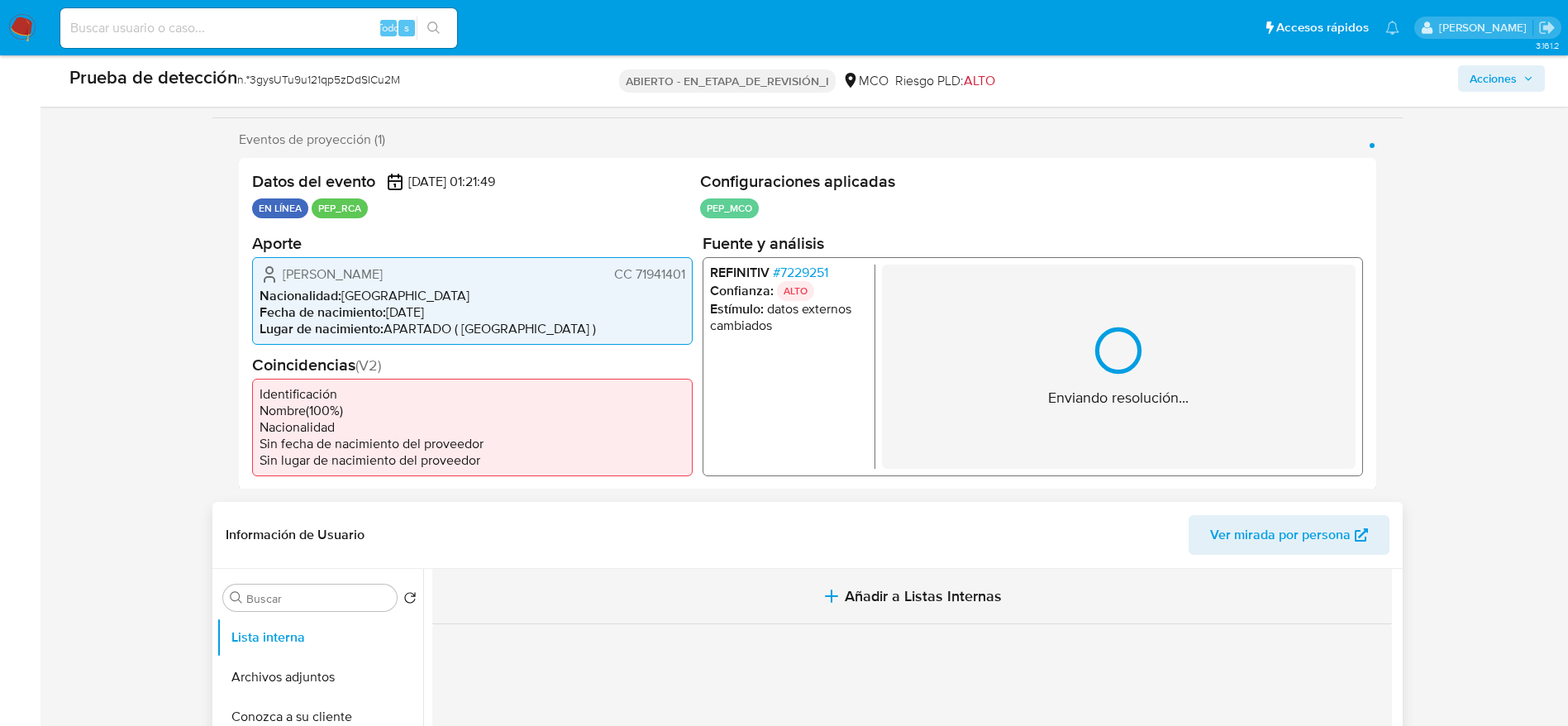
click at [911, 600] on font "Añadir a Listas Internas" at bounding box center [924, 596] width 157 height 22
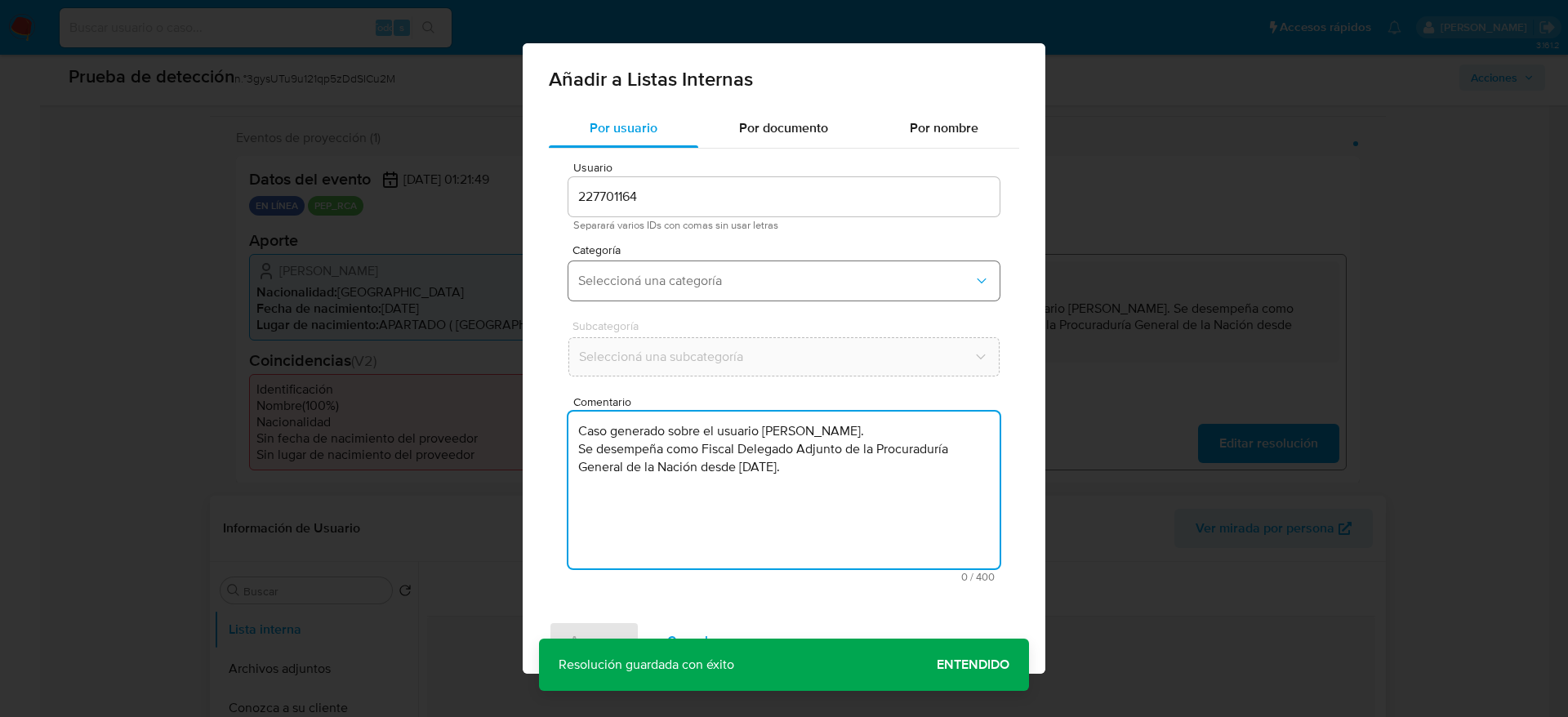
type textarea "Caso generado sobre el usuario Enrique Amador Londoño Ortiz. Se desempeña como …"
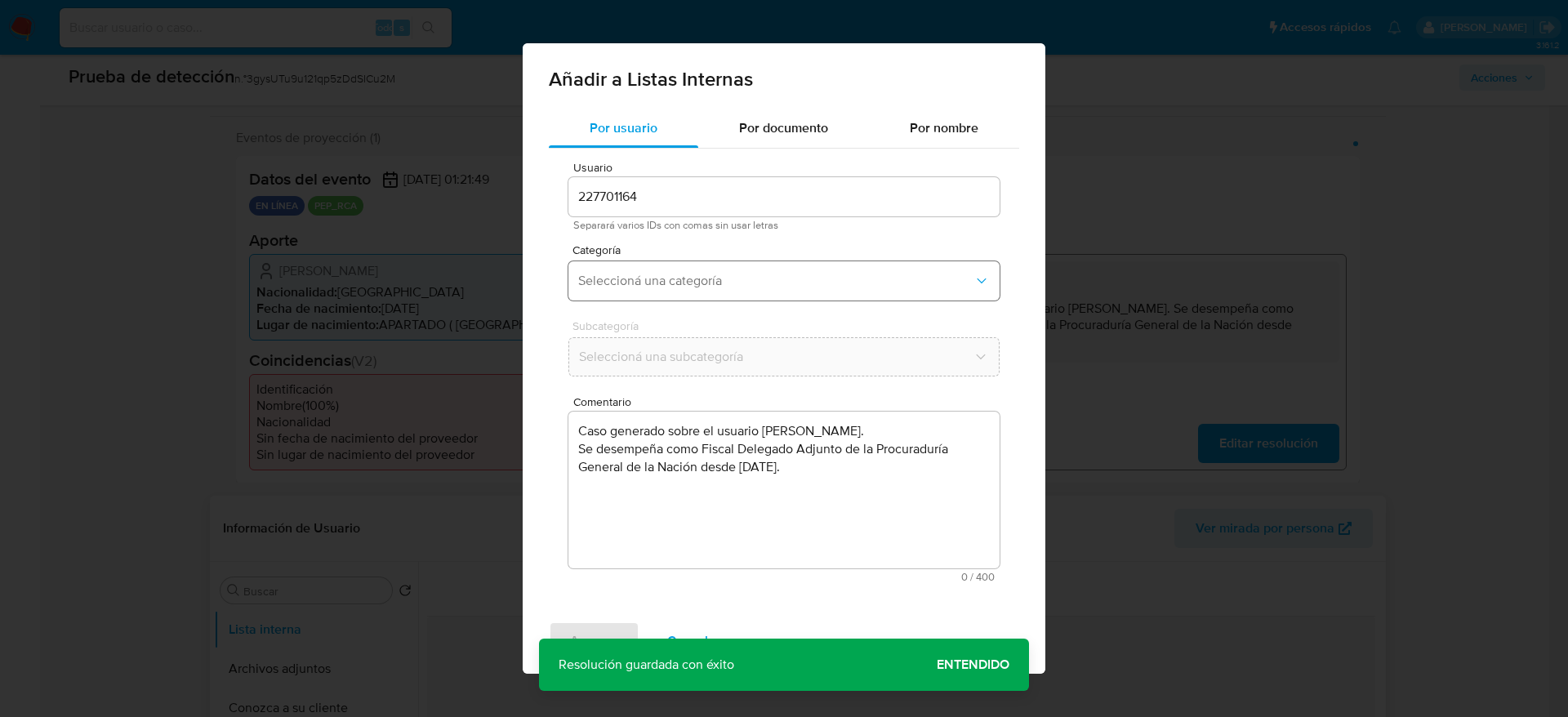
click at [772, 298] on button "Seleccioná una categoría" at bounding box center [784, 280] width 431 height 39
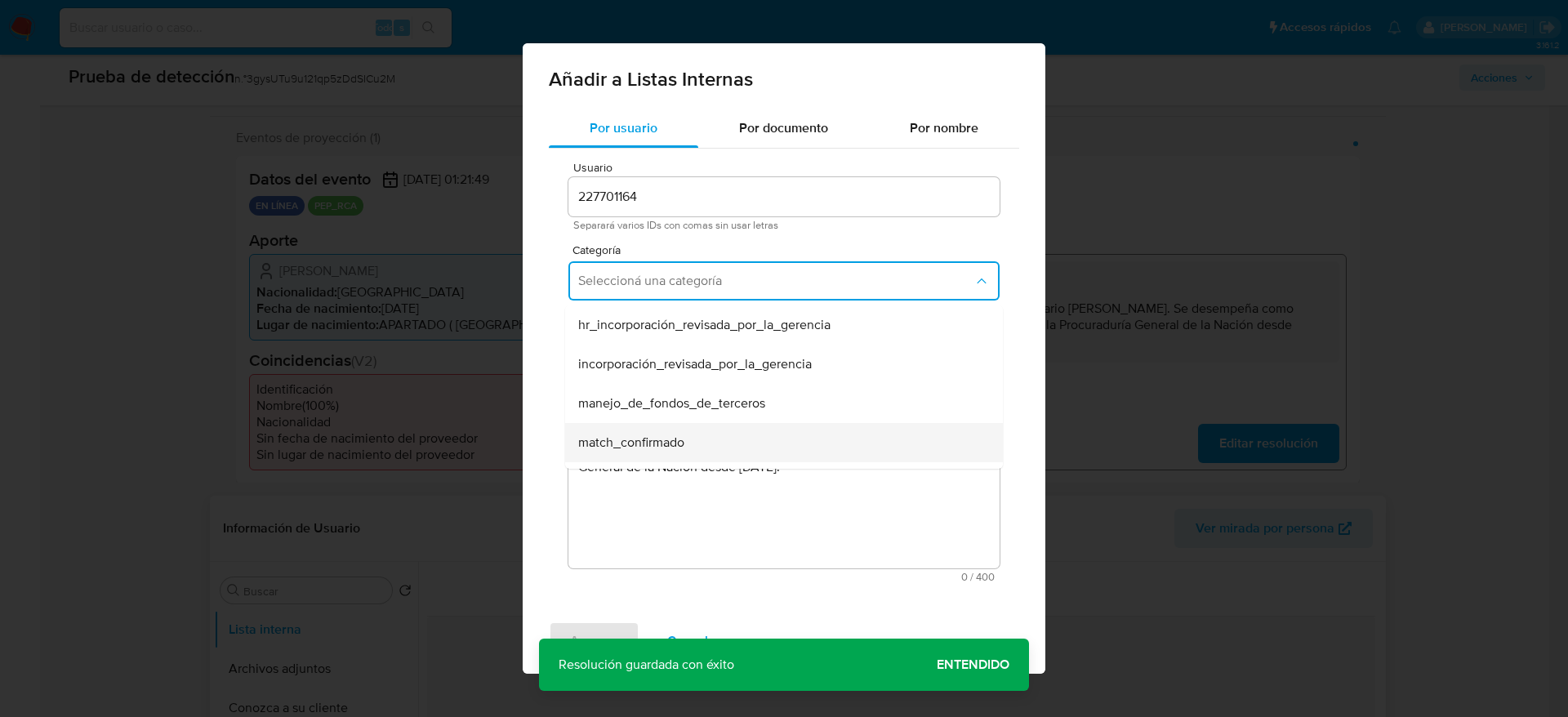
scroll to position [56, 0]
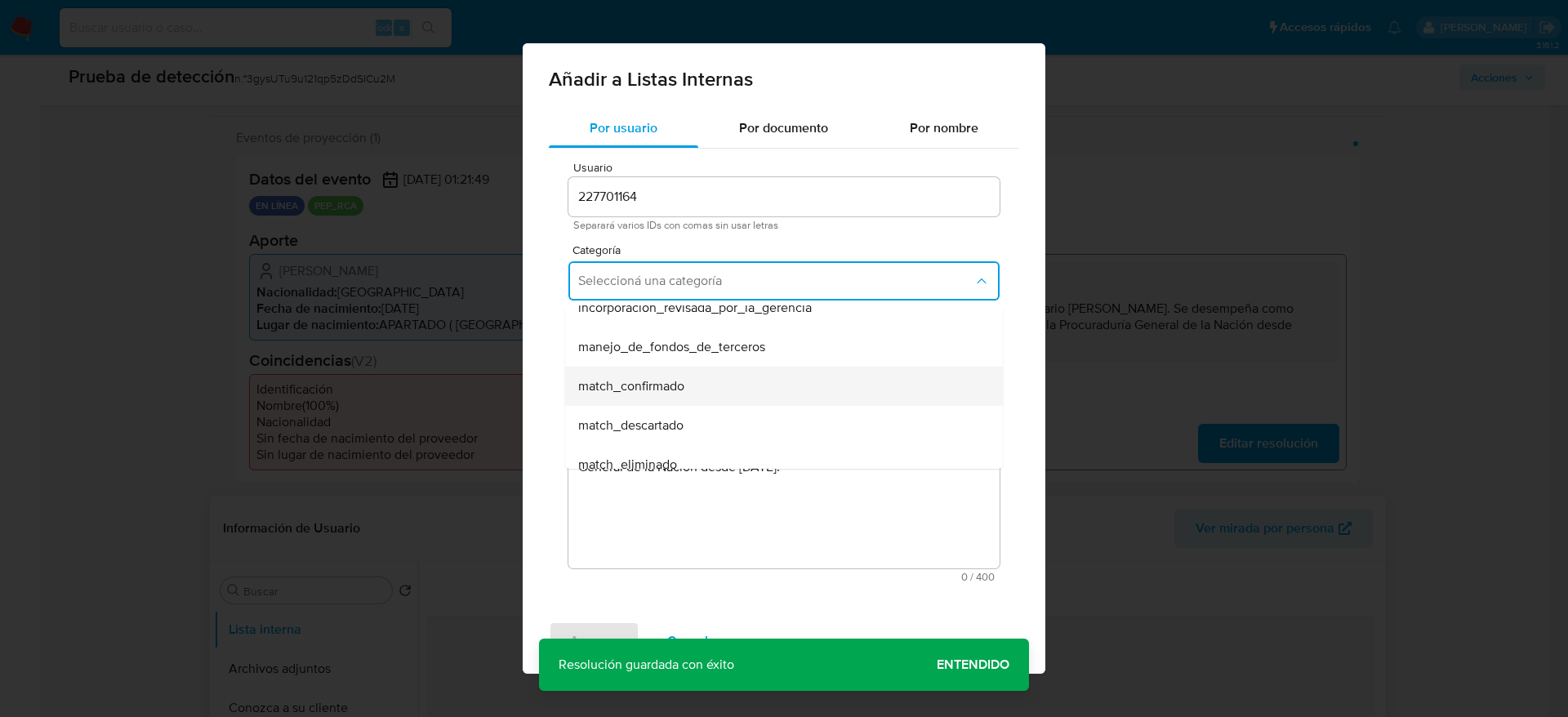
click at [680, 378] on span "match_confirmado" at bounding box center [631, 386] width 106 height 16
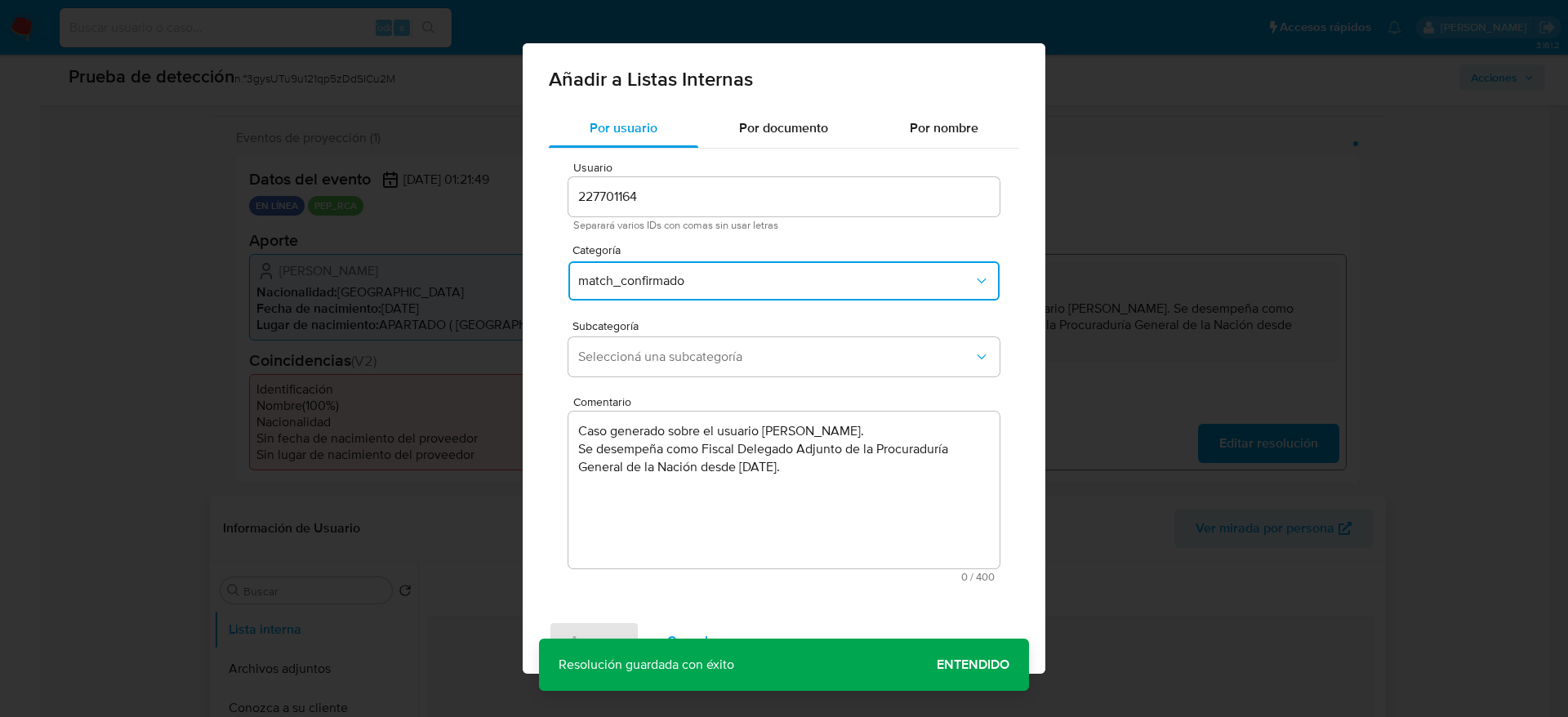
click at [680, 377] on div "Subcategoría Seleccioná una subcategoría" at bounding box center [784, 351] width 431 height 63
click at [674, 366] on button "Seleccioná una subcategoría" at bounding box center [784, 356] width 431 height 39
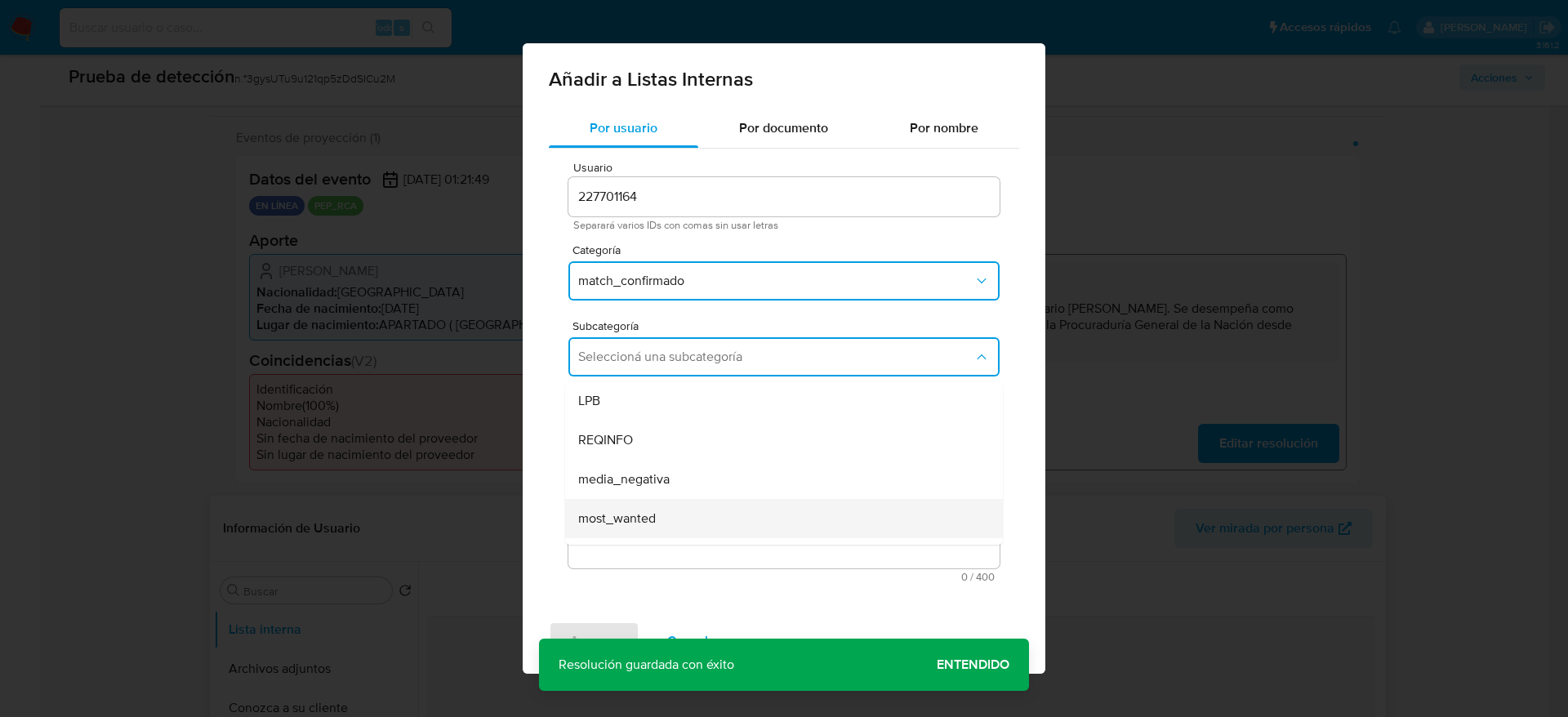
scroll to position [111, 0]
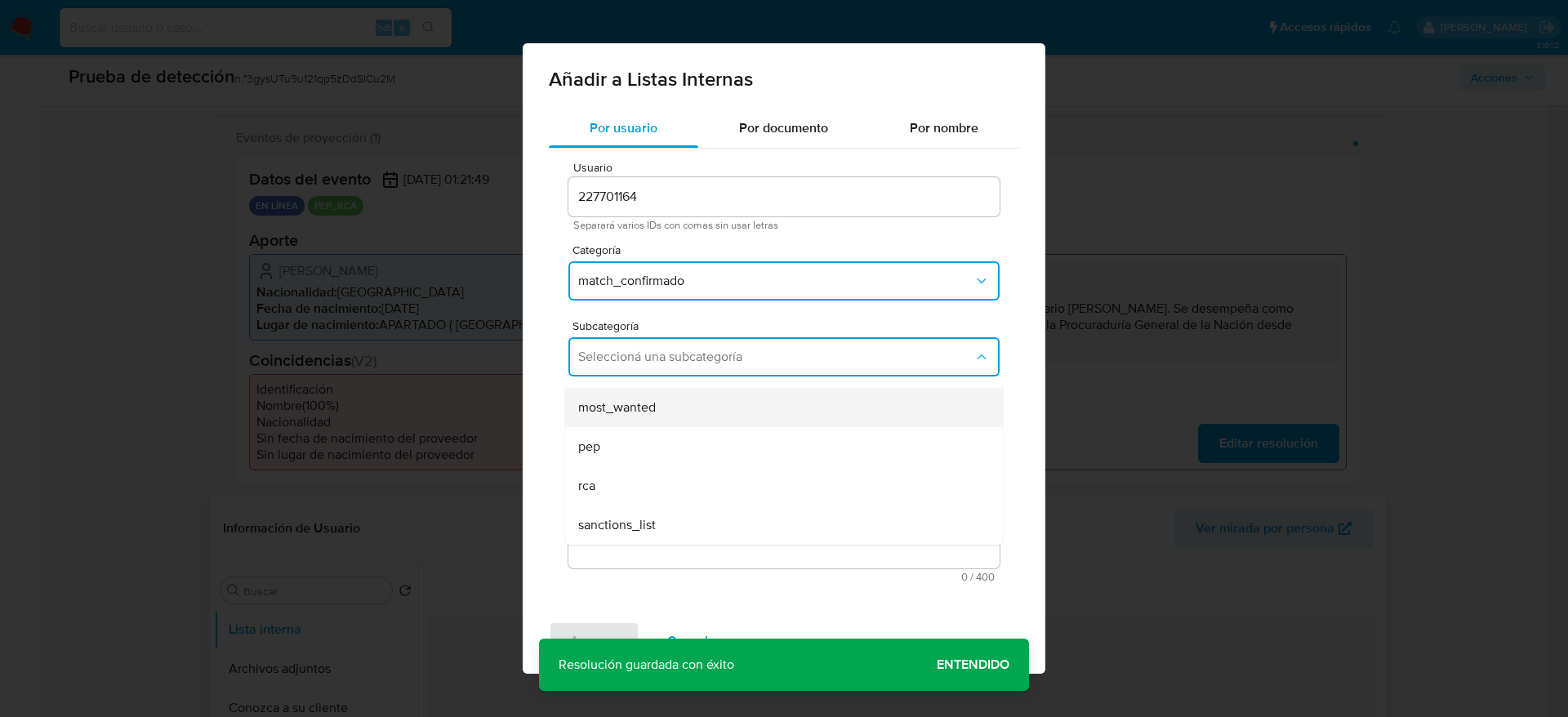
drag, startPoint x: 631, startPoint y: 414, endPoint x: 619, endPoint y: 425, distance: 16.3
click at [619, 425] on div "most_wanted" at bounding box center [779, 407] width 401 height 39
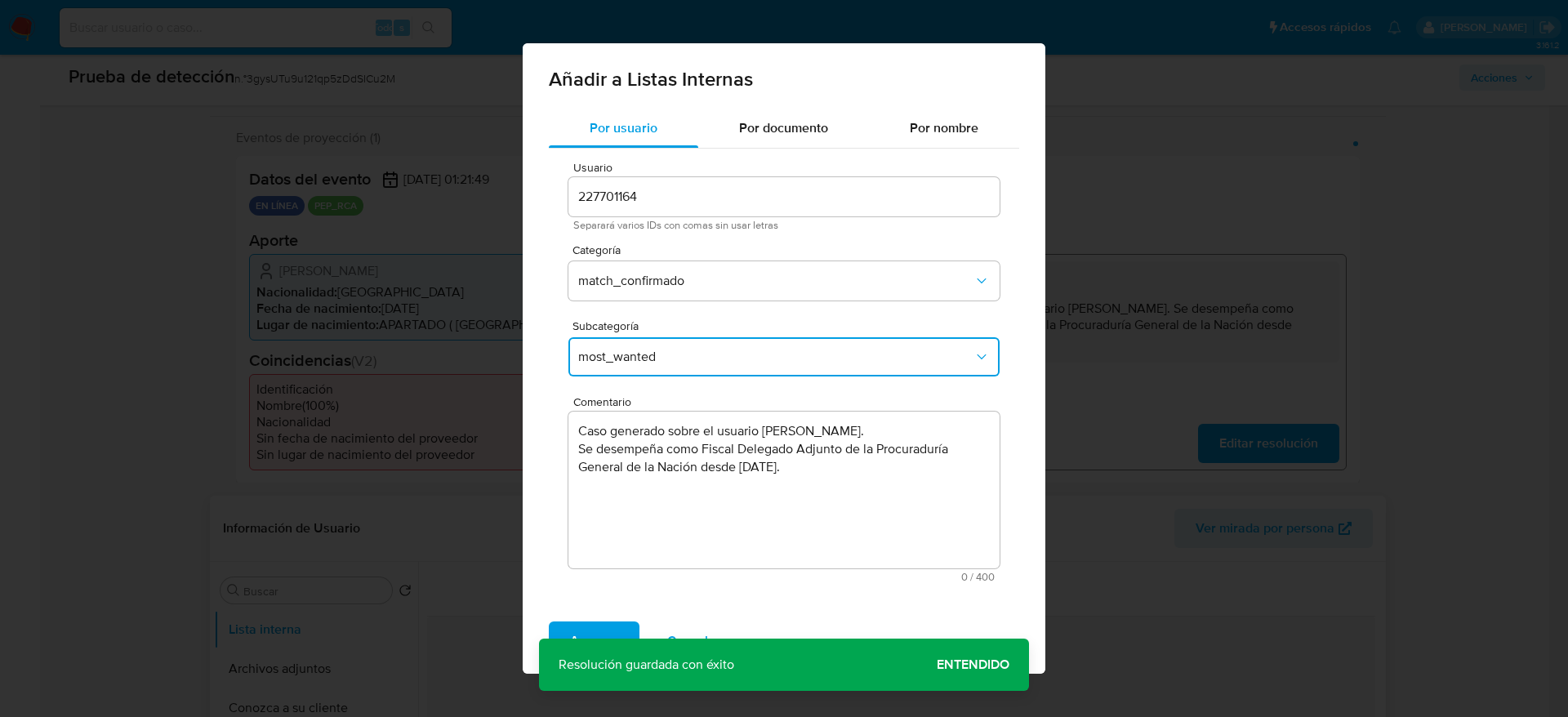
click at [647, 349] on span "most_wanted" at bounding box center [775, 357] width 395 height 16
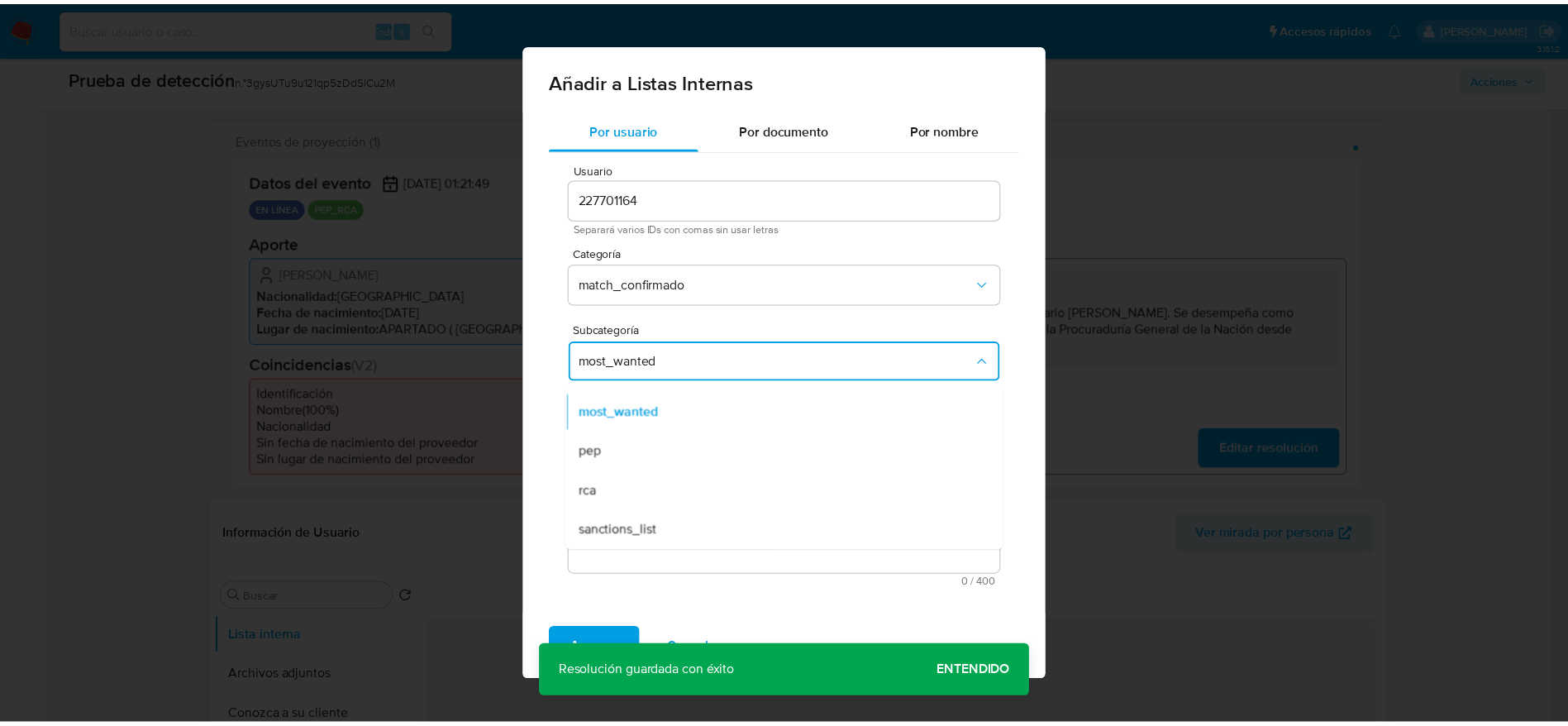
scroll to position [112, 0]
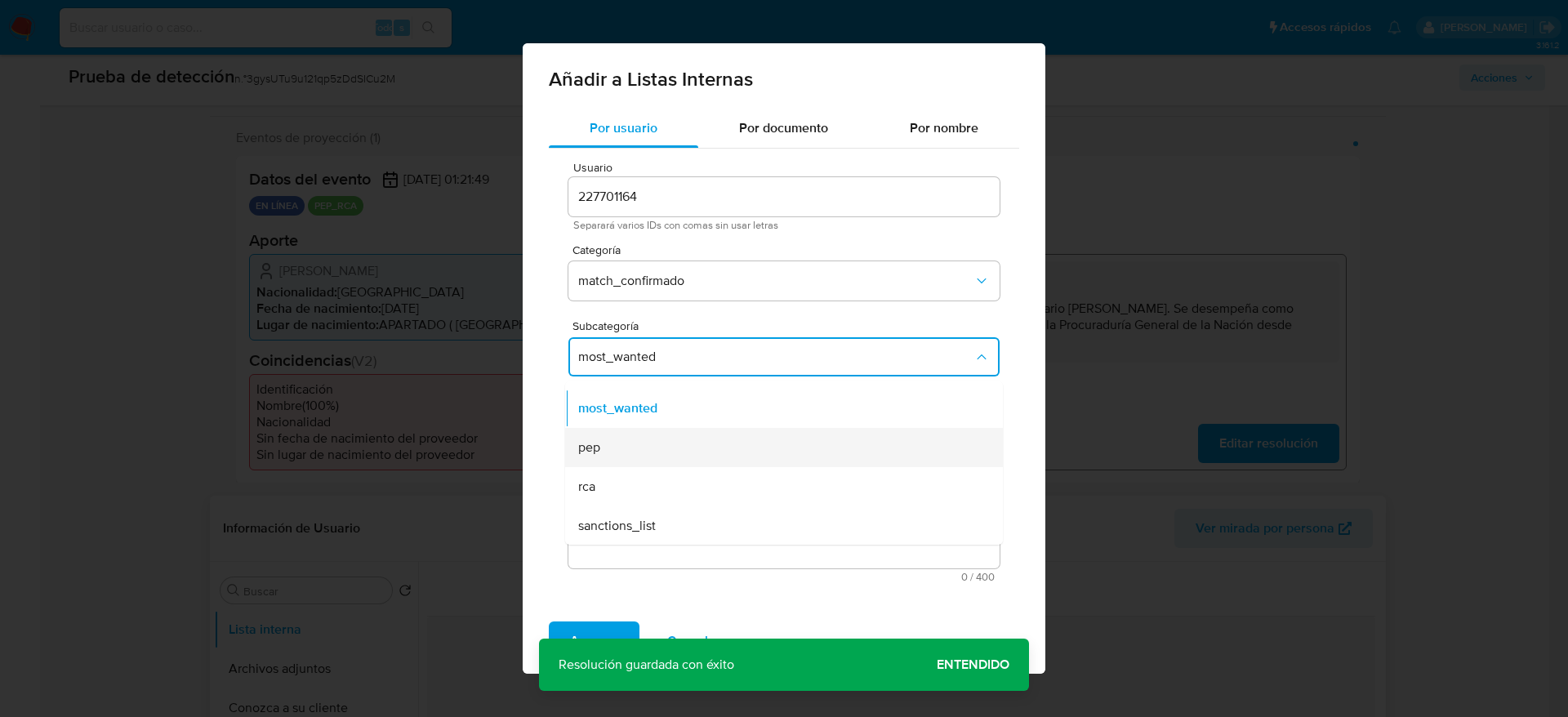
click at [610, 450] on div "pep" at bounding box center [779, 447] width 401 height 39
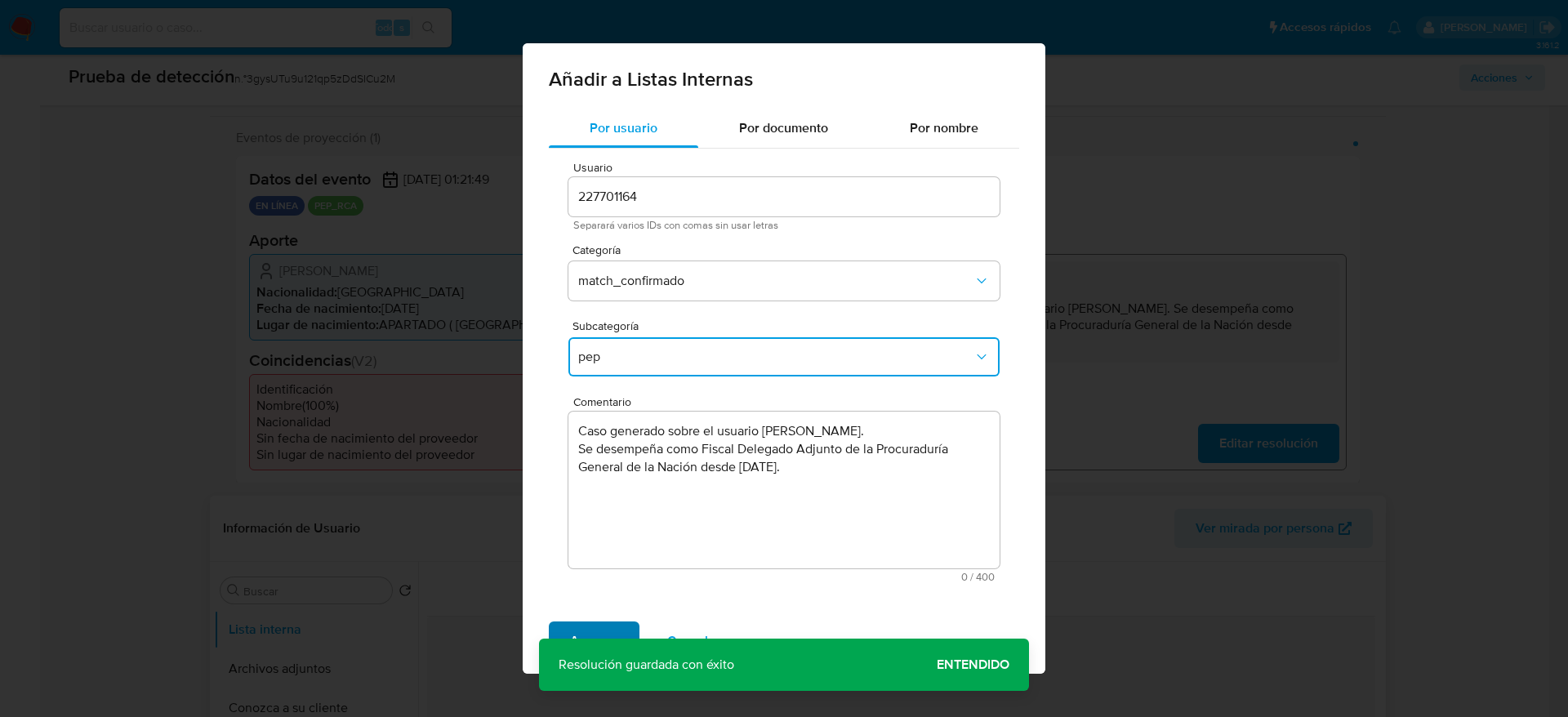
click at [584, 636] on span "Agregar" at bounding box center [594, 641] width 48 height 36
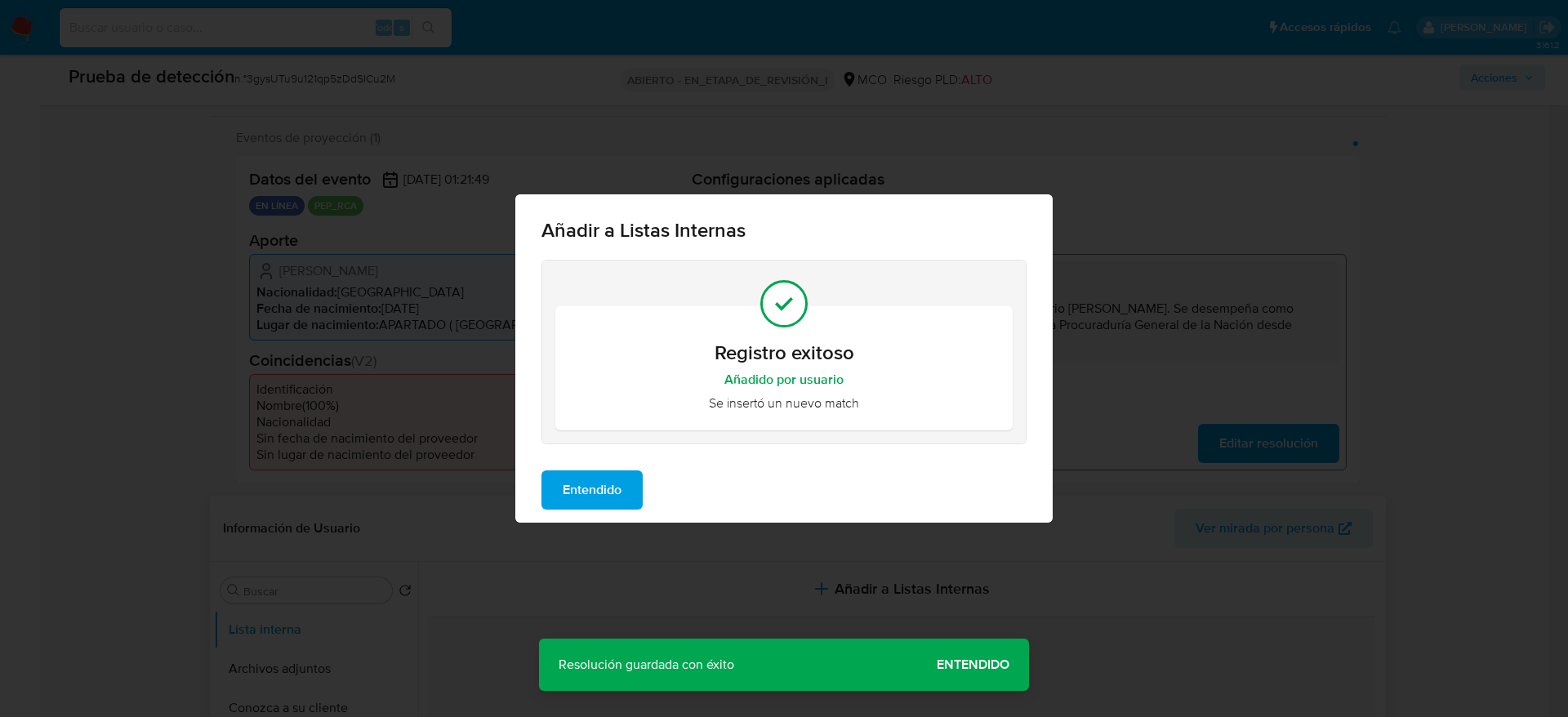
click at [607, 477] on span "Entendido" at bounding box center [592, 490] width 59 height 36
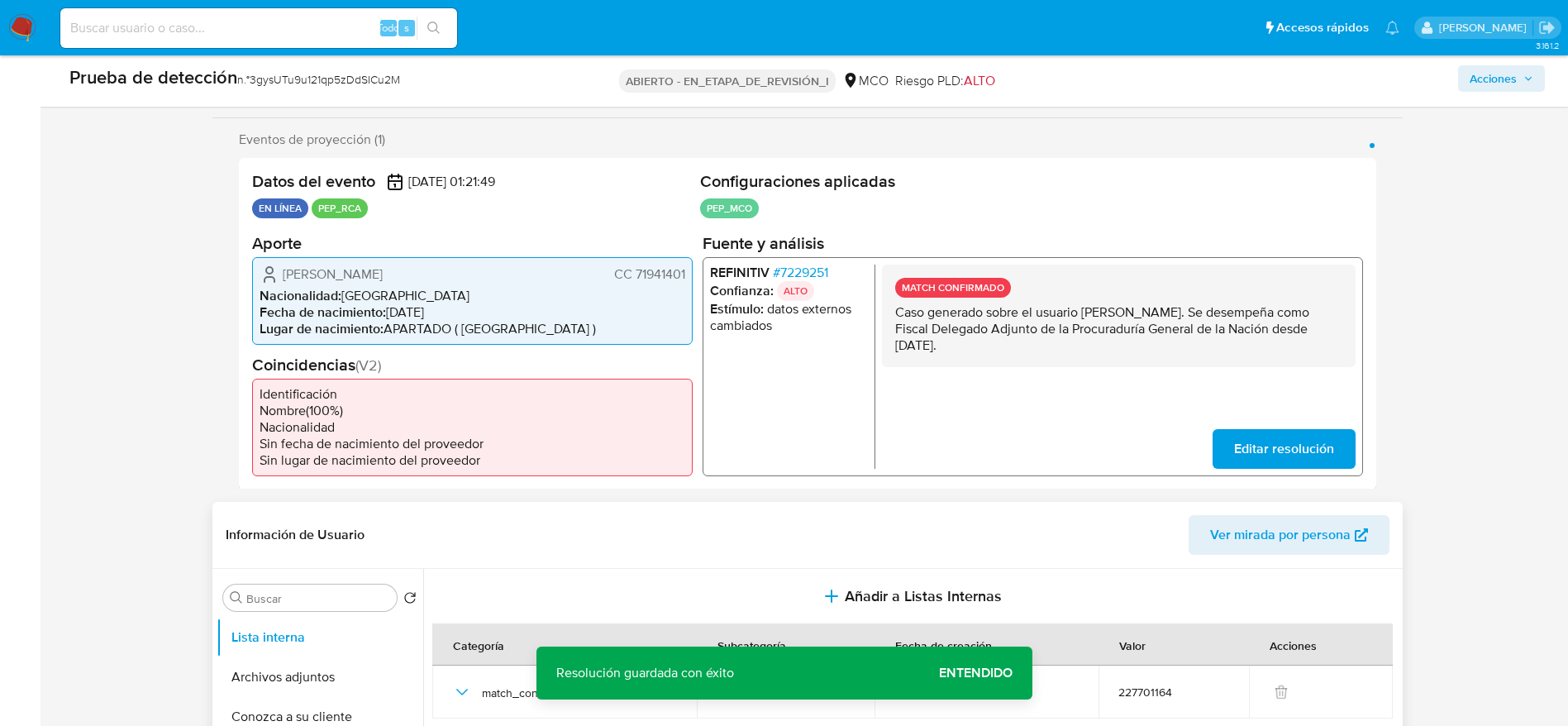
click at [468, 277] on div "Enrique Amador Londoño Ortiz CC 71941401" at bounding box center [473, 273] width 426 height 20
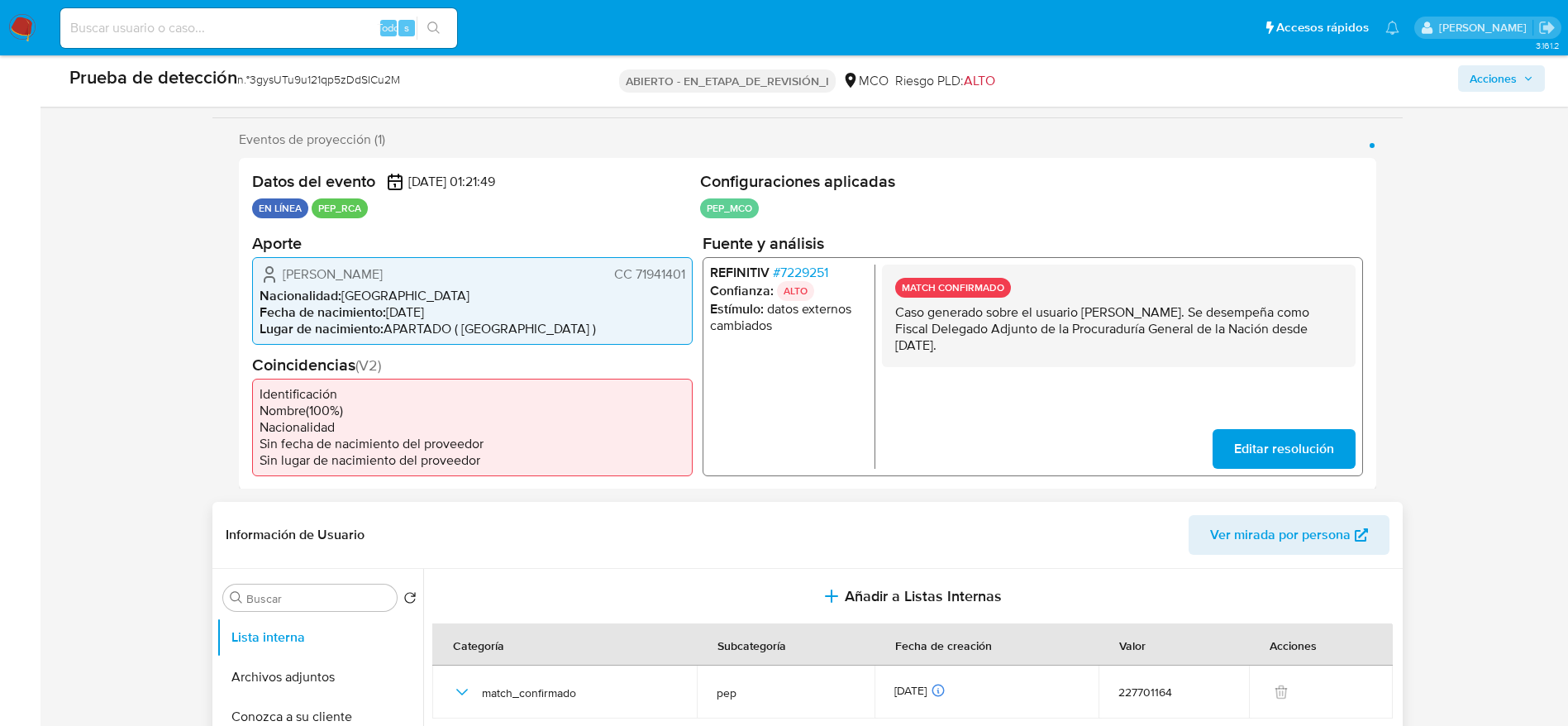
scroll to position [514, 0]
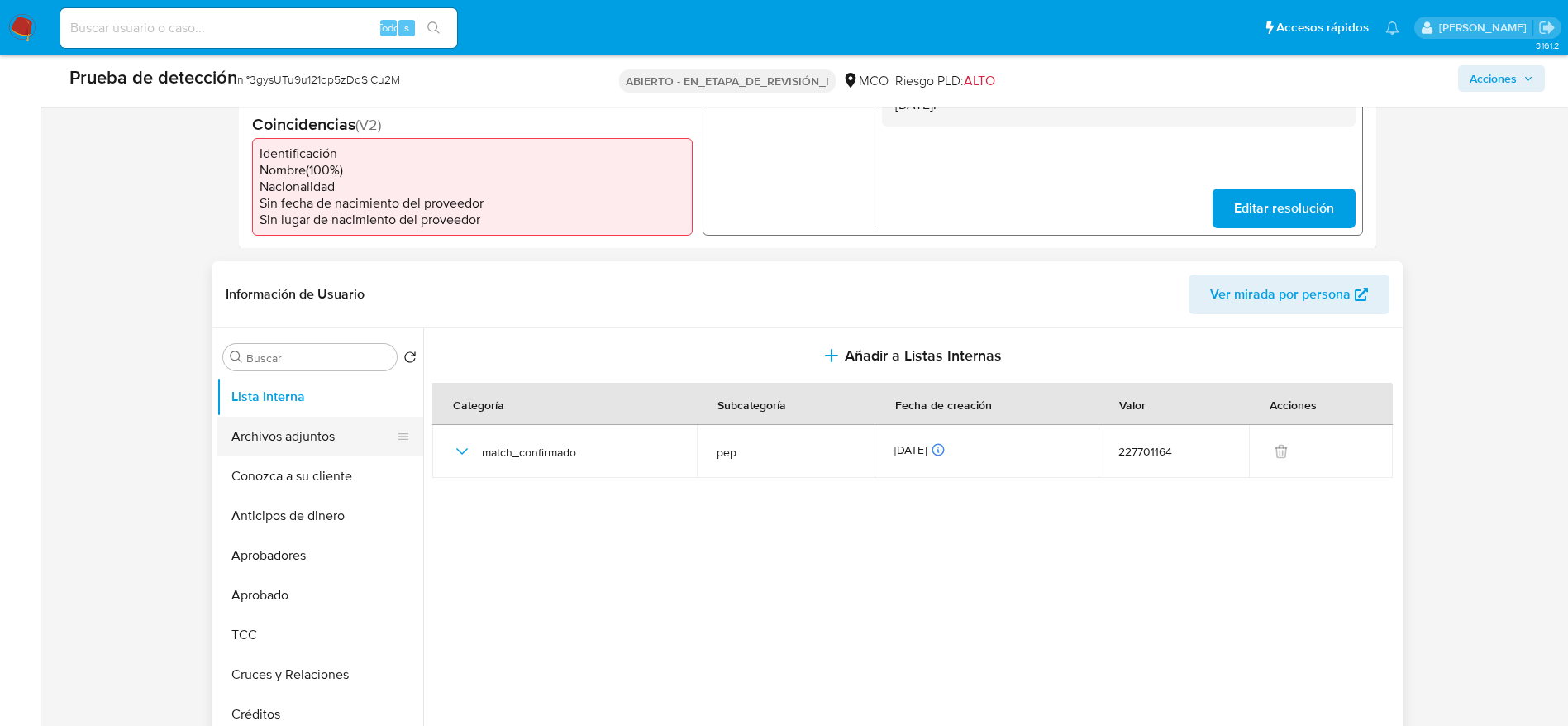
click at [324, 428] on button "Archivos adjuntos" at bounding box center [313, 436] width 194 height 39
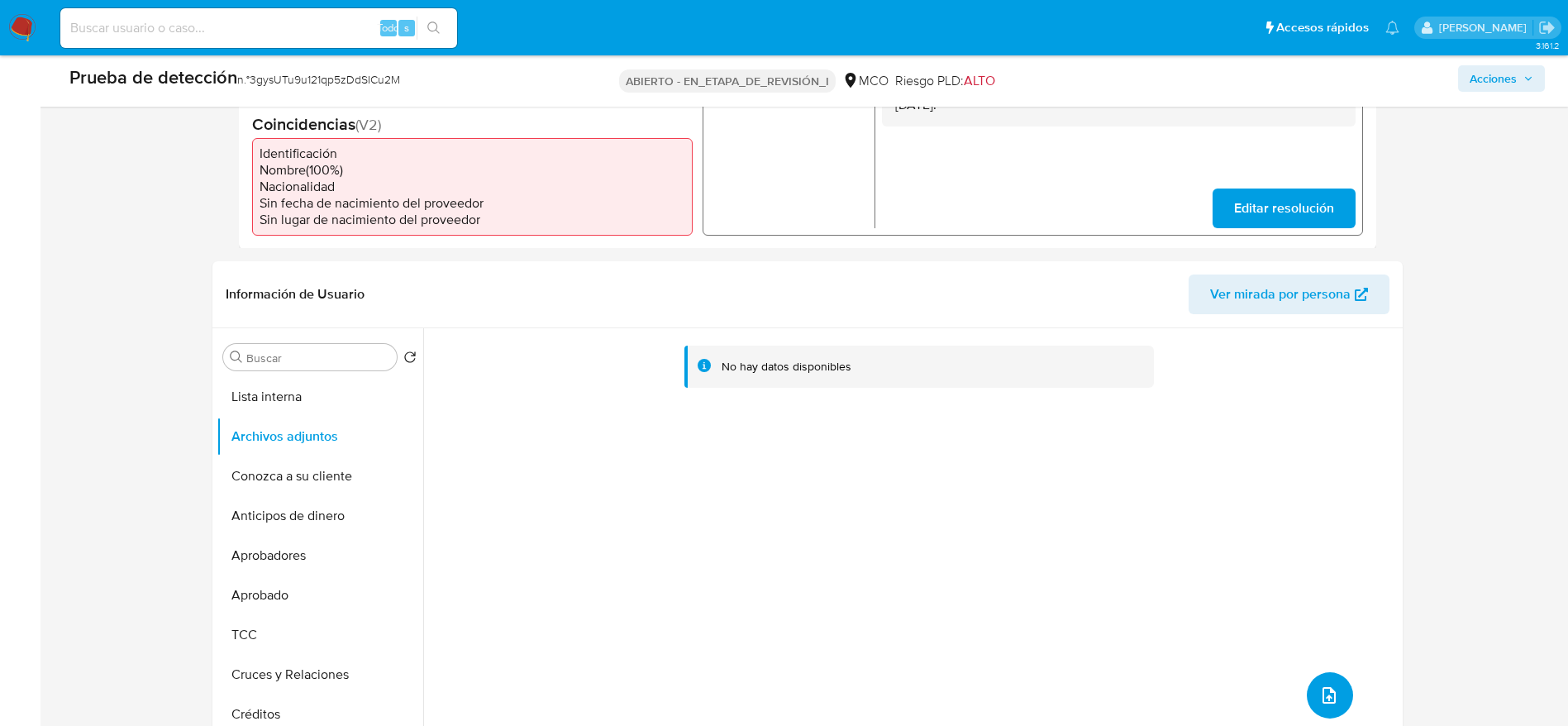
click at [1319, 689] on icon "subir archivo" at bounding box center [1328, 695] width 20 height 20
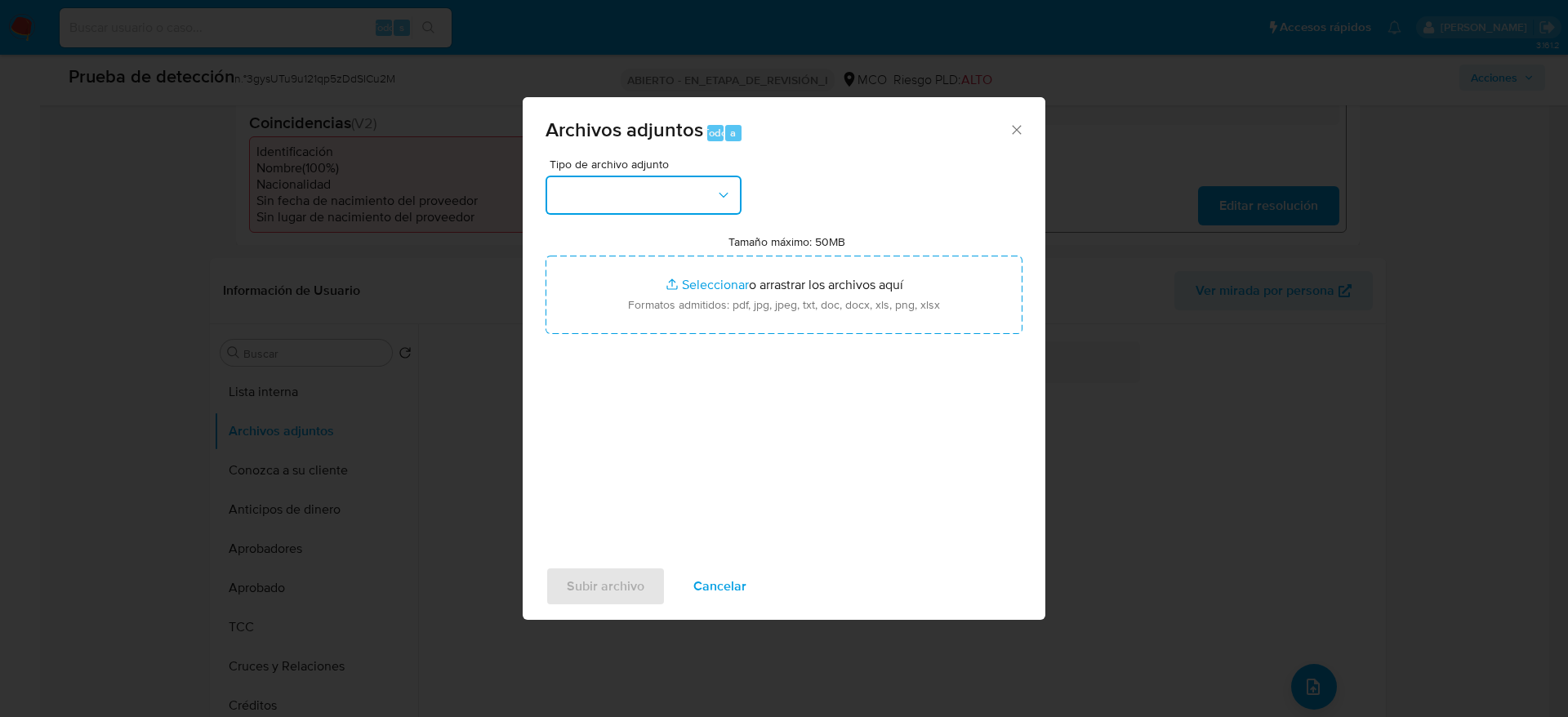
click at [727, 184] on button "button" at bounding box center [643, 195] width 196 height 39
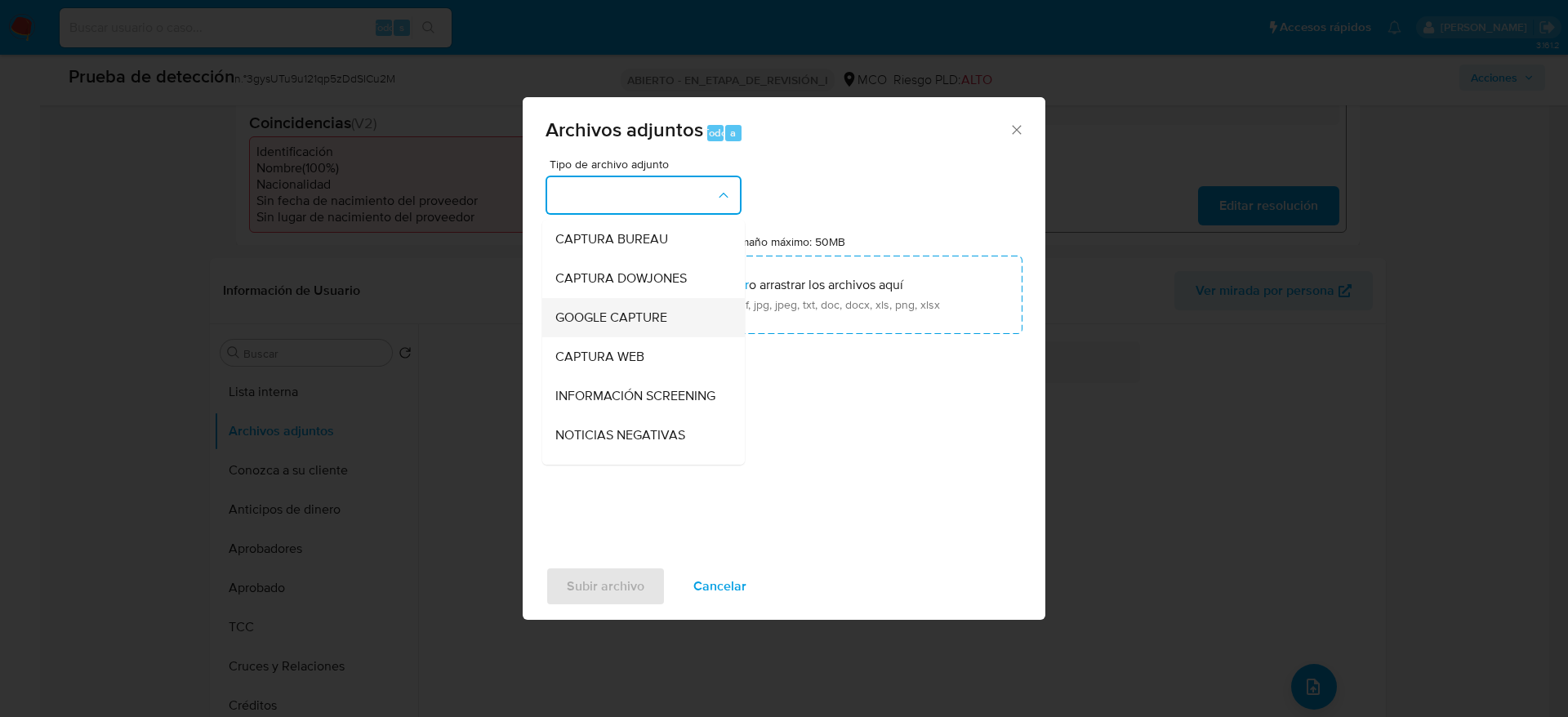
drag, startPoint x: 643, startPoint y: 381, endPoint x: 698, endPoint y: 300, distance: 97.9
click at [698, 300] on ul "CAPTURA BUREAU CAPTURA DOWJONES GOOGLE CAPTURE CAPTURA WEB INFORMACIÓN SCREENIN…" at bounding box center [643, 649] width 202 height 859
click at [632, 395] on span "INFORMACIÓN SCREENING" at bounding box center [635, 396] width 160 height 16
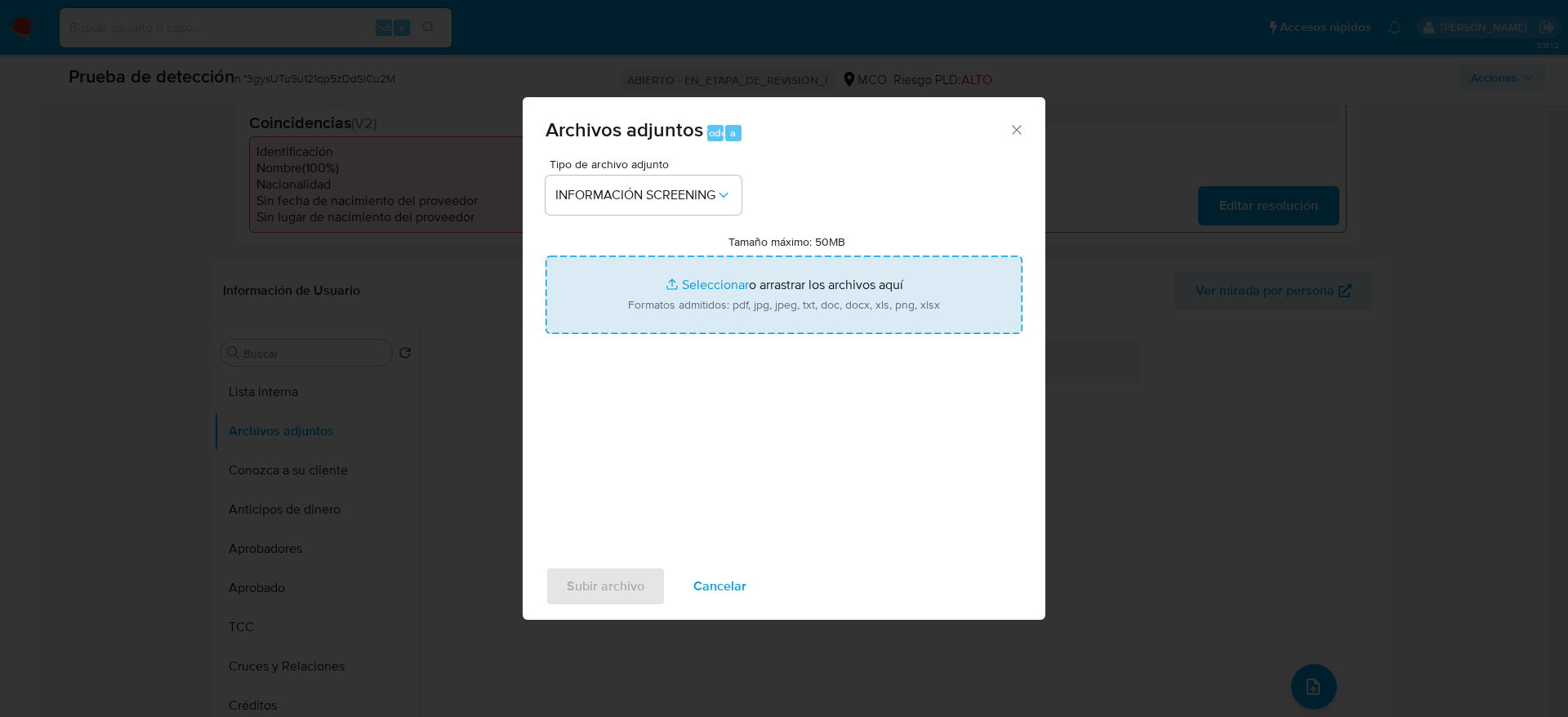
click at [752, 333] on input "Tamaño máximo: 50MB Seleccionar archivos" at bounding box center [783, 295] width 476 height 78
type input "C:\fakepath\_Enrique Amador Londoño Ortiz_ - Buscar con Google.pdf"
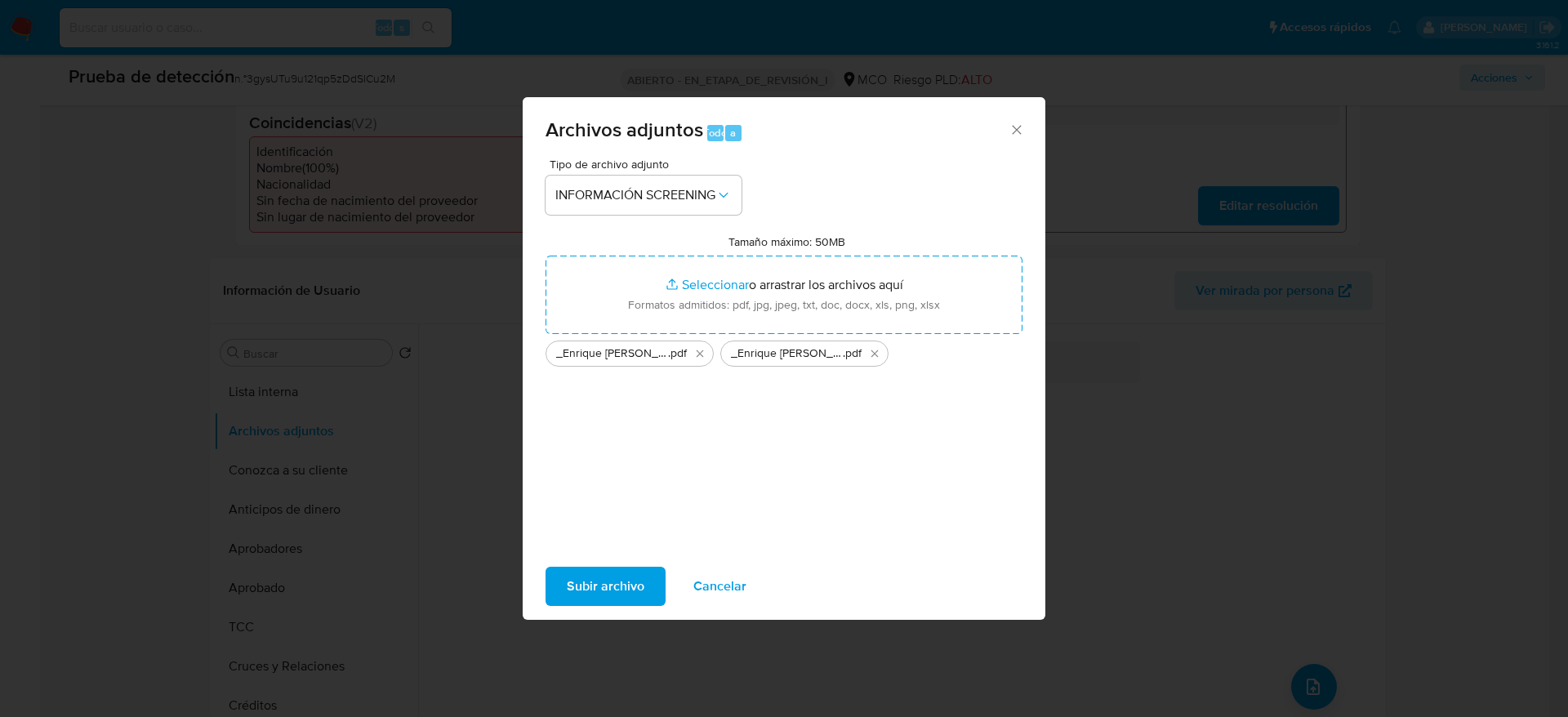
click at [591, 580] on span "Subir archivo" at bounding box center [606, 587] width 78 height 36
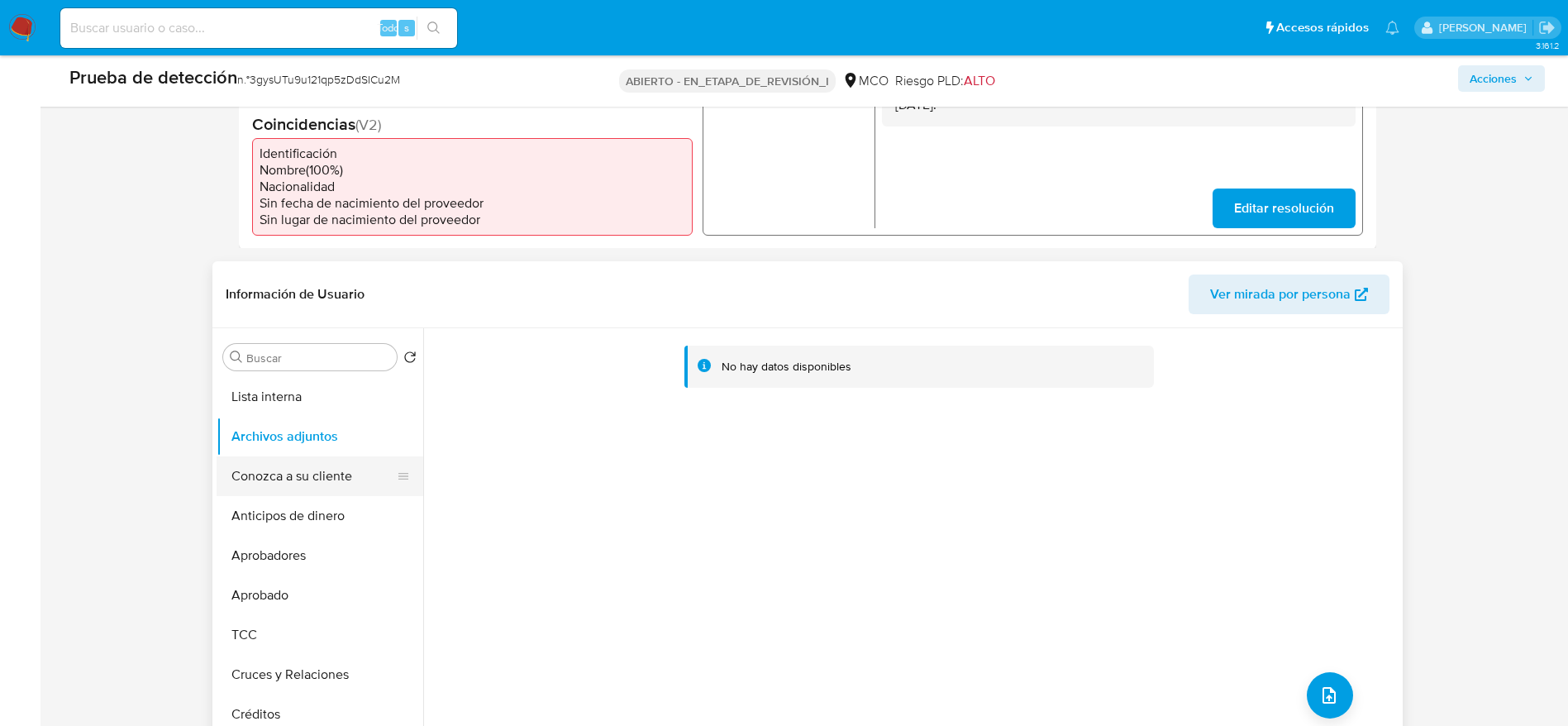
click at [309, 463] on button "Conozca a su cliente" at bounding box center [313, 476] width 194 height 39
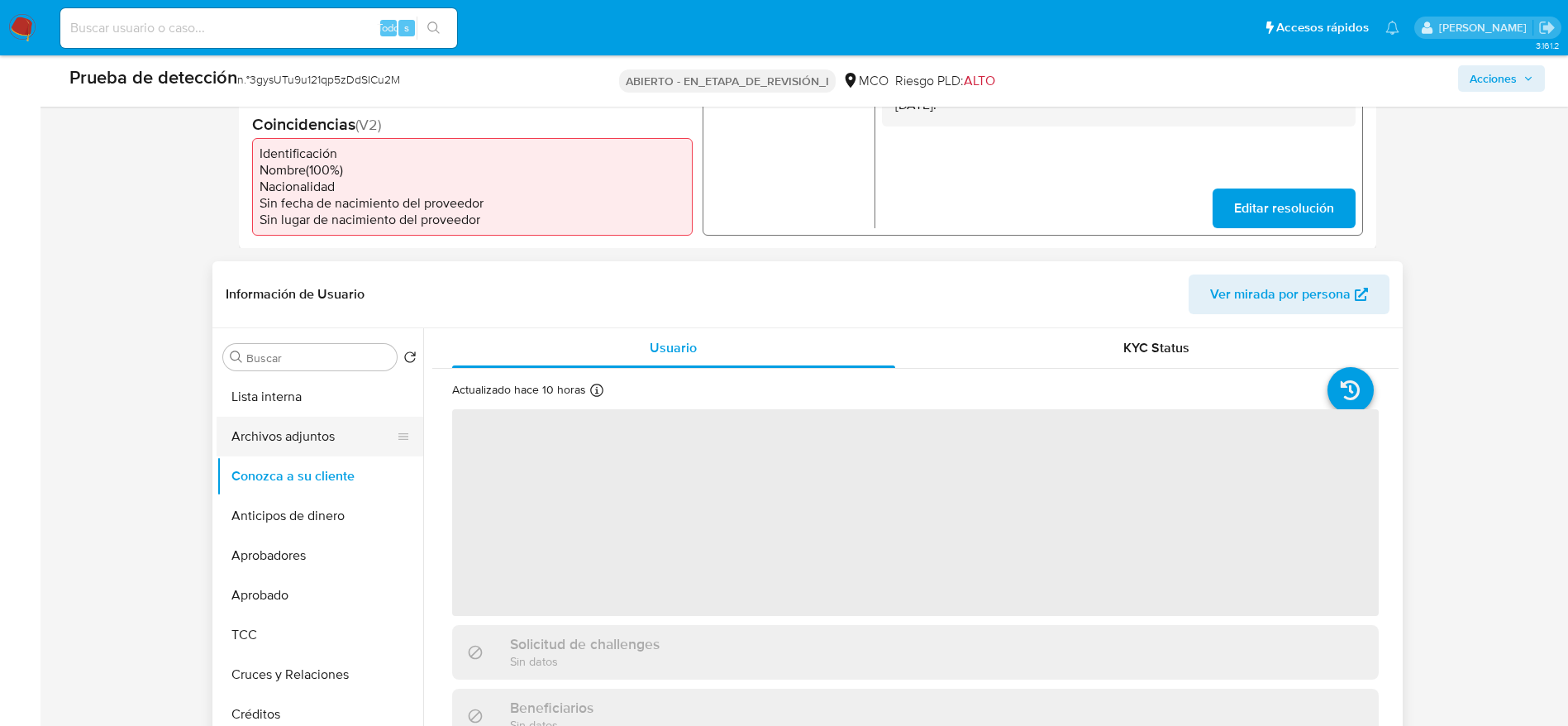
click at [309, 445] on button "Archivos adjuntos" at bounding box center [313, 436] width 194 height 39
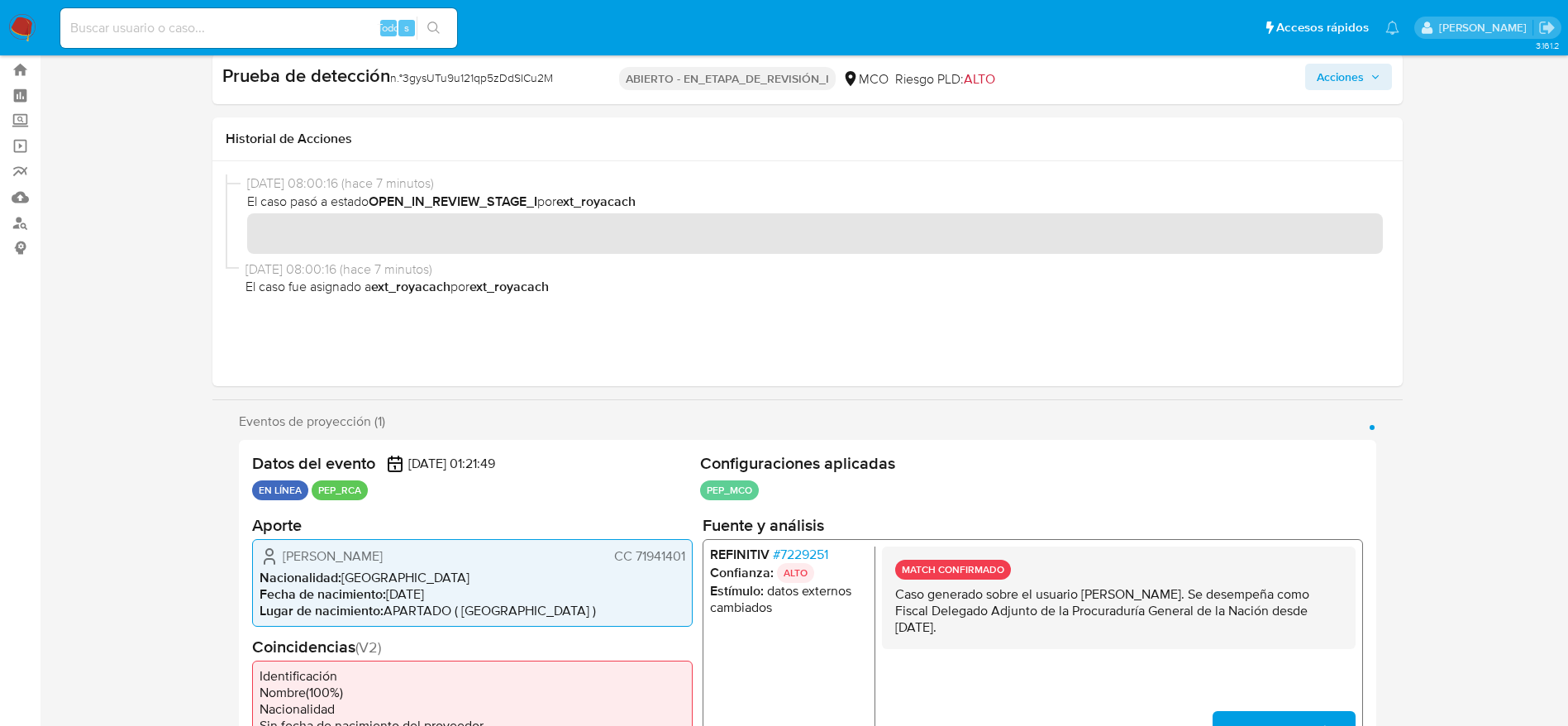
scroll to position [0, 0]
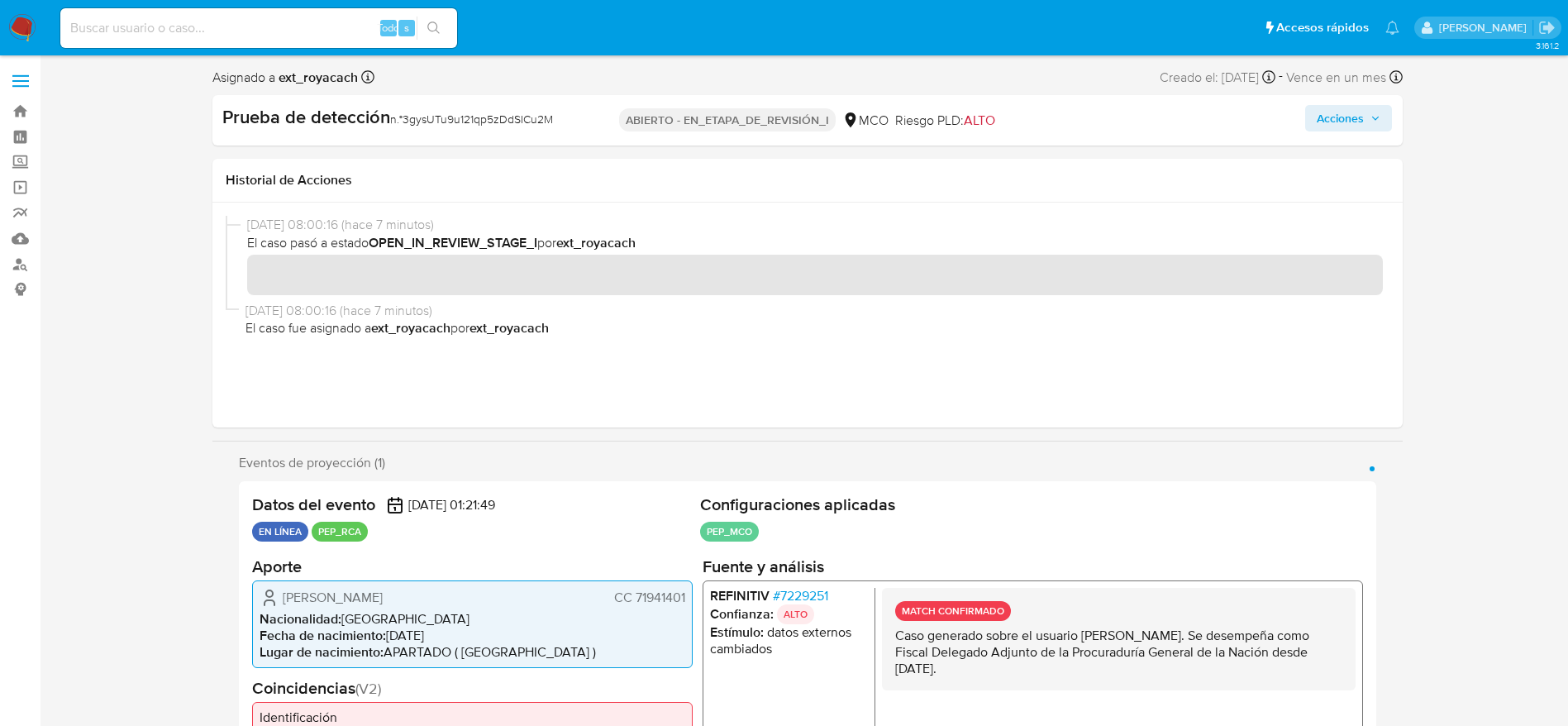
click at [1308, 114] on button "Acciones" at bounding box center [1348, 118] width 87 height 26
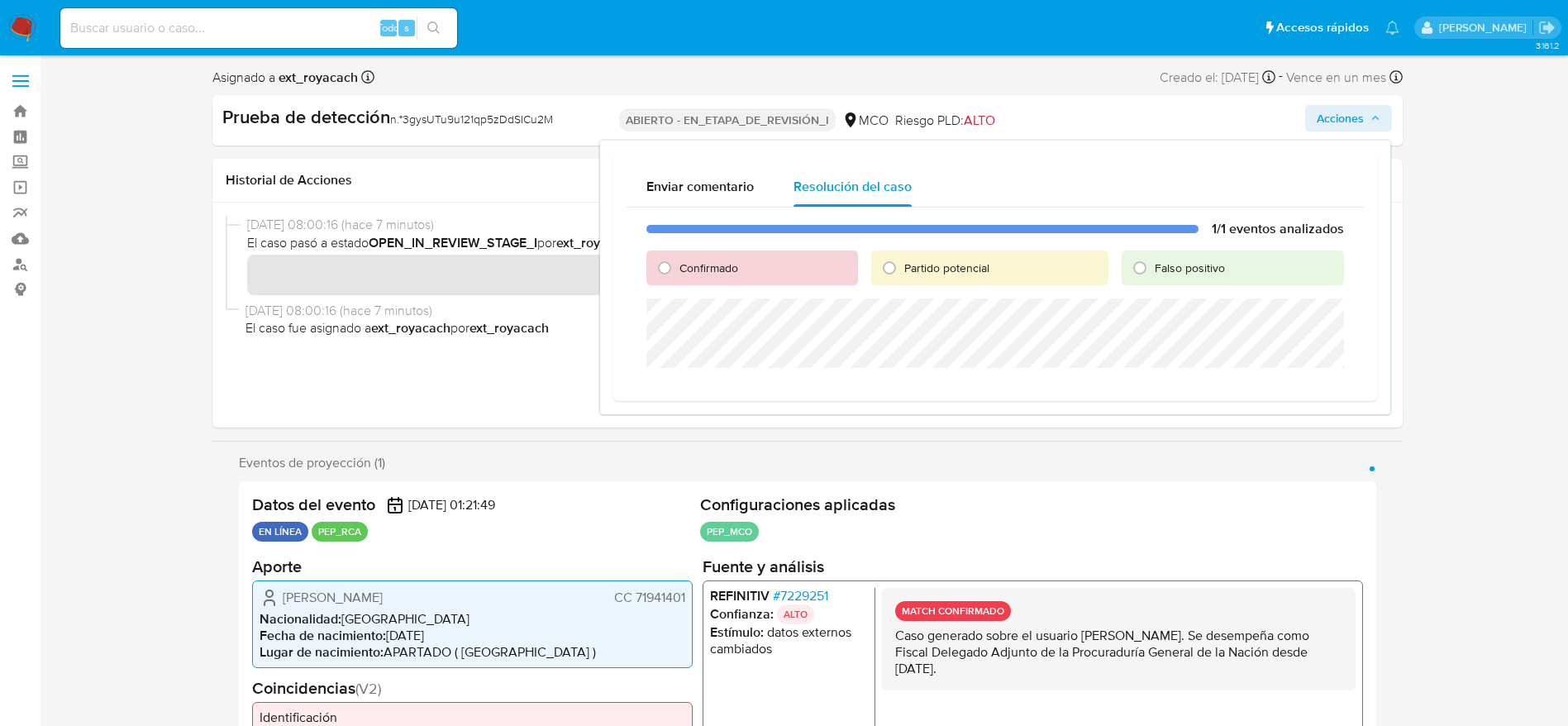
click at [707, 276] on span "Confirmado" at bounding box center [708, 268] width 58 height 17
click at [678, 276] on input "Confirmado" at bounding box center [665, 268] width 26 height 26
radio input "true"
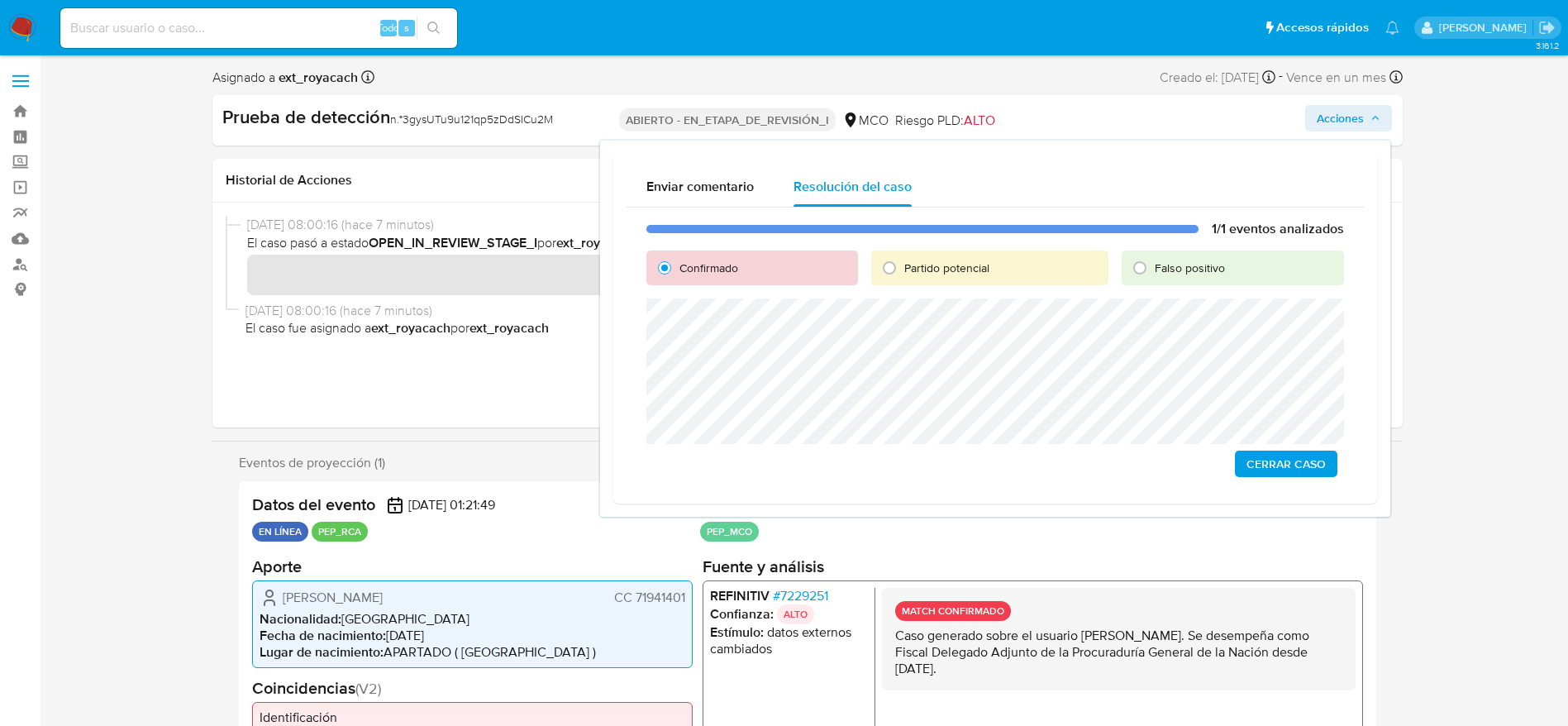
click at [1258, 452] on span "Cerrar Caso" at bounding box center [1285, 463] width 79 height 24
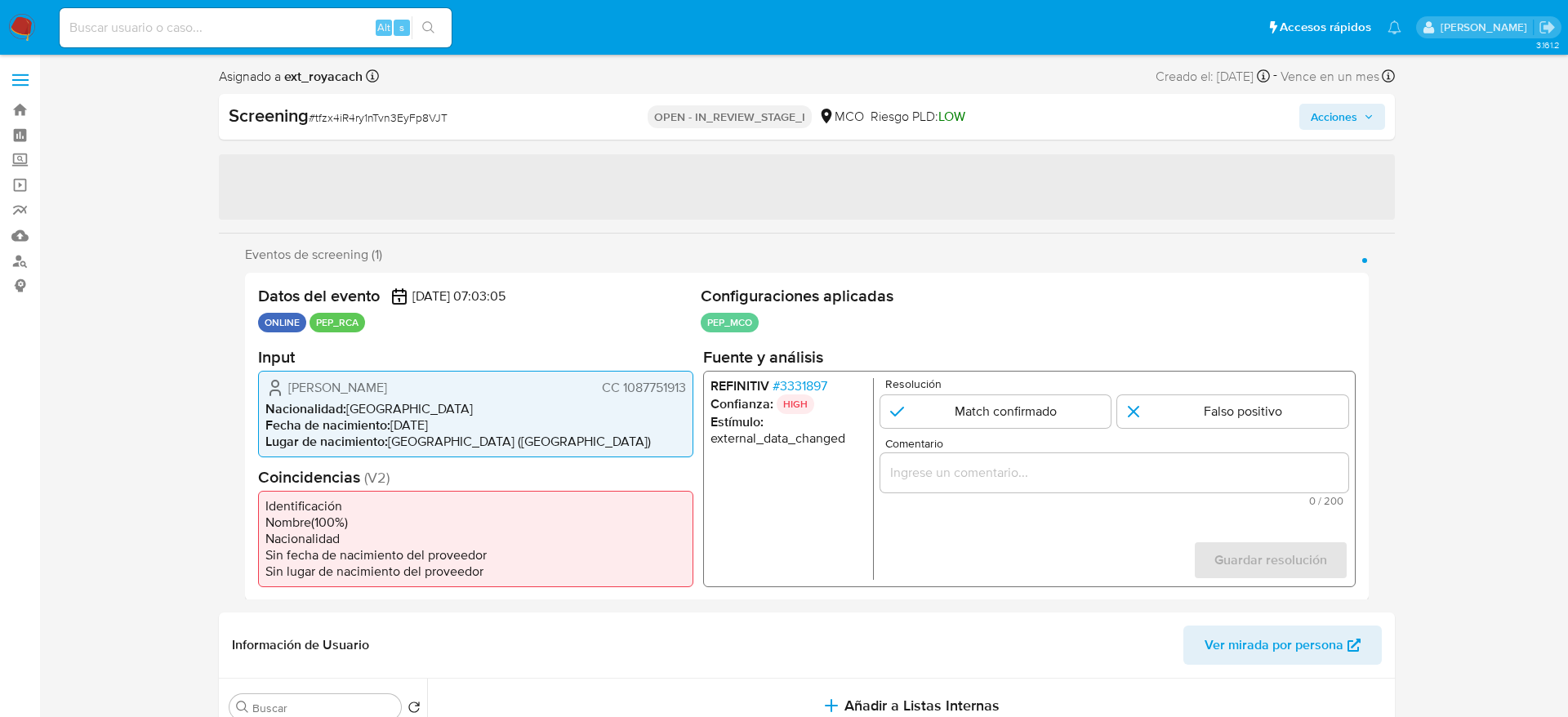
select select "10"
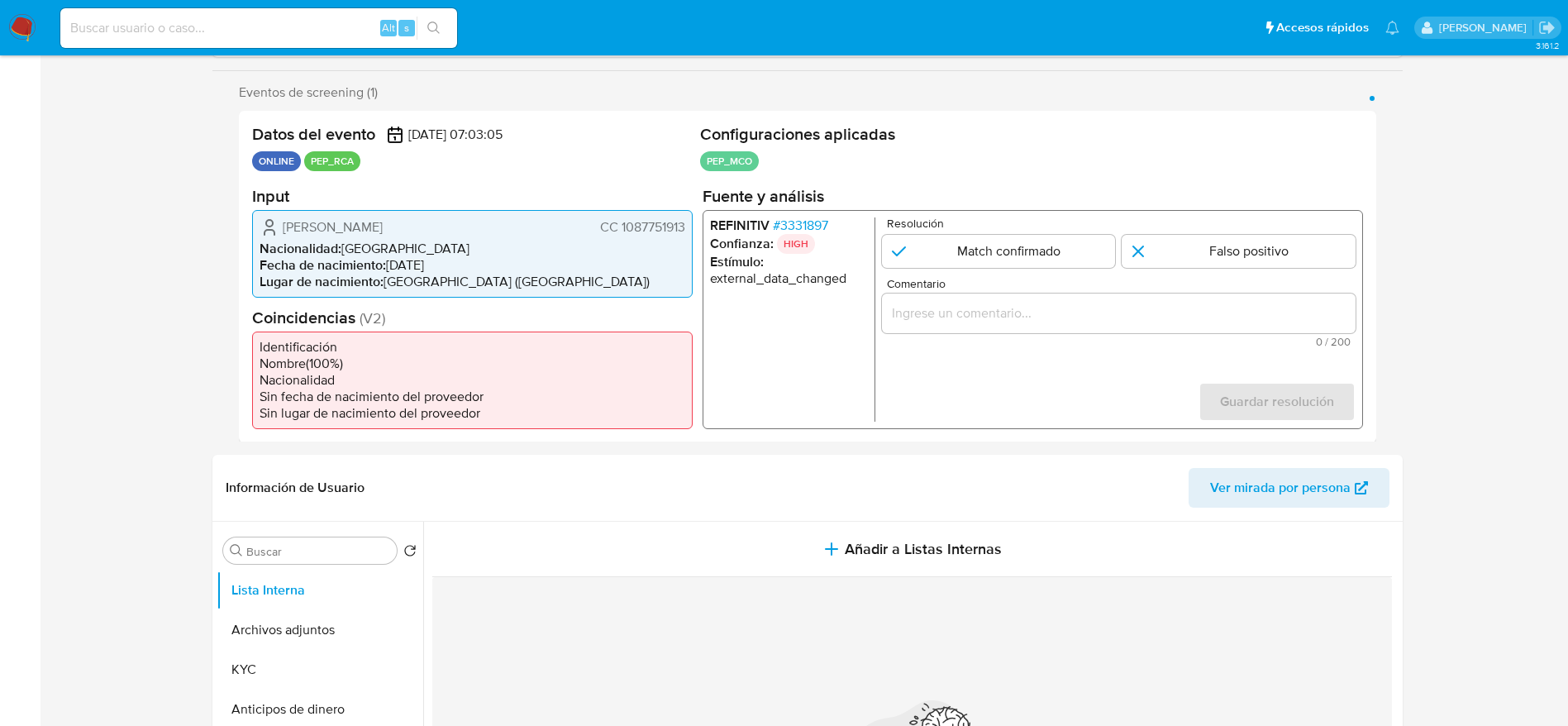
scroll to position [377, 0]
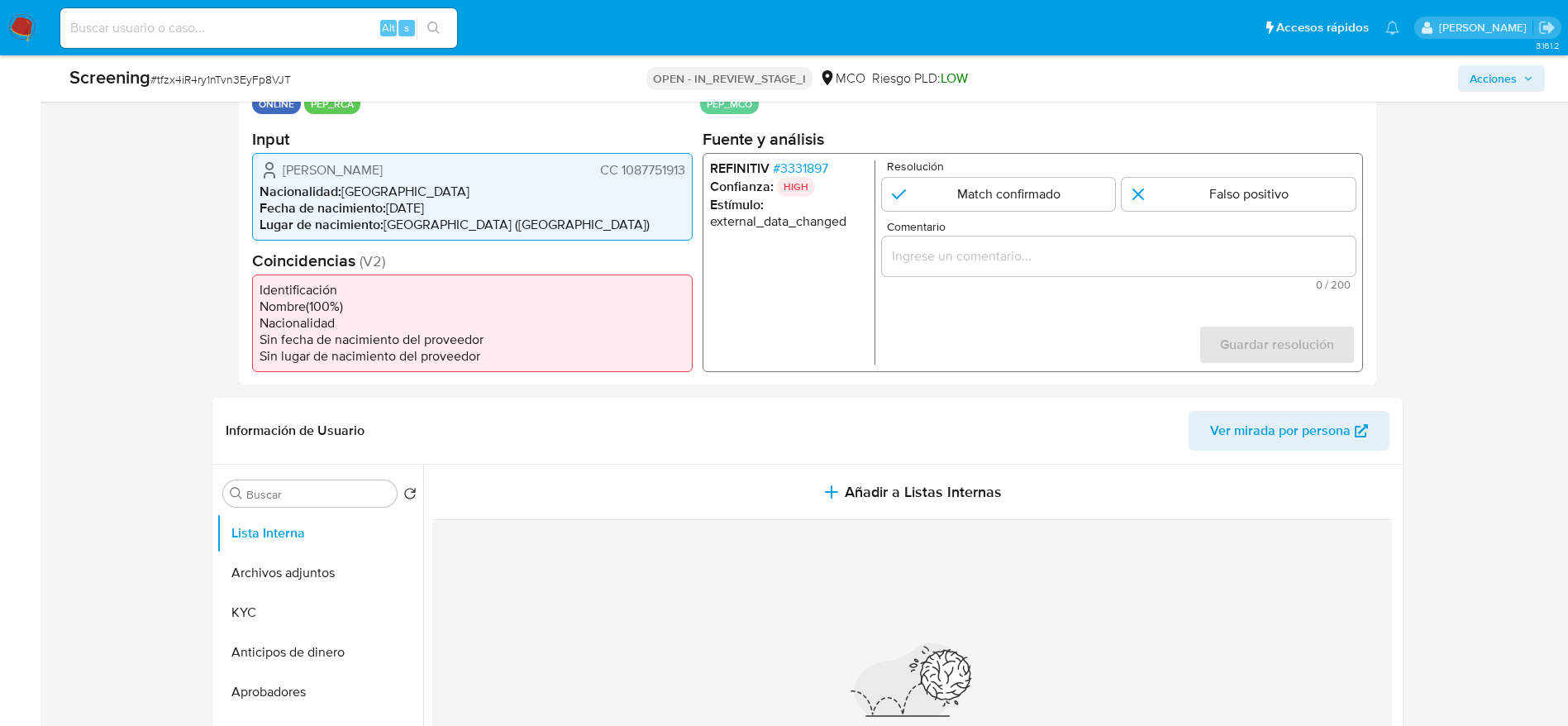
click at [808, 173] on span "# 3331897" at bounding box center [799, 168] width 55 height 17
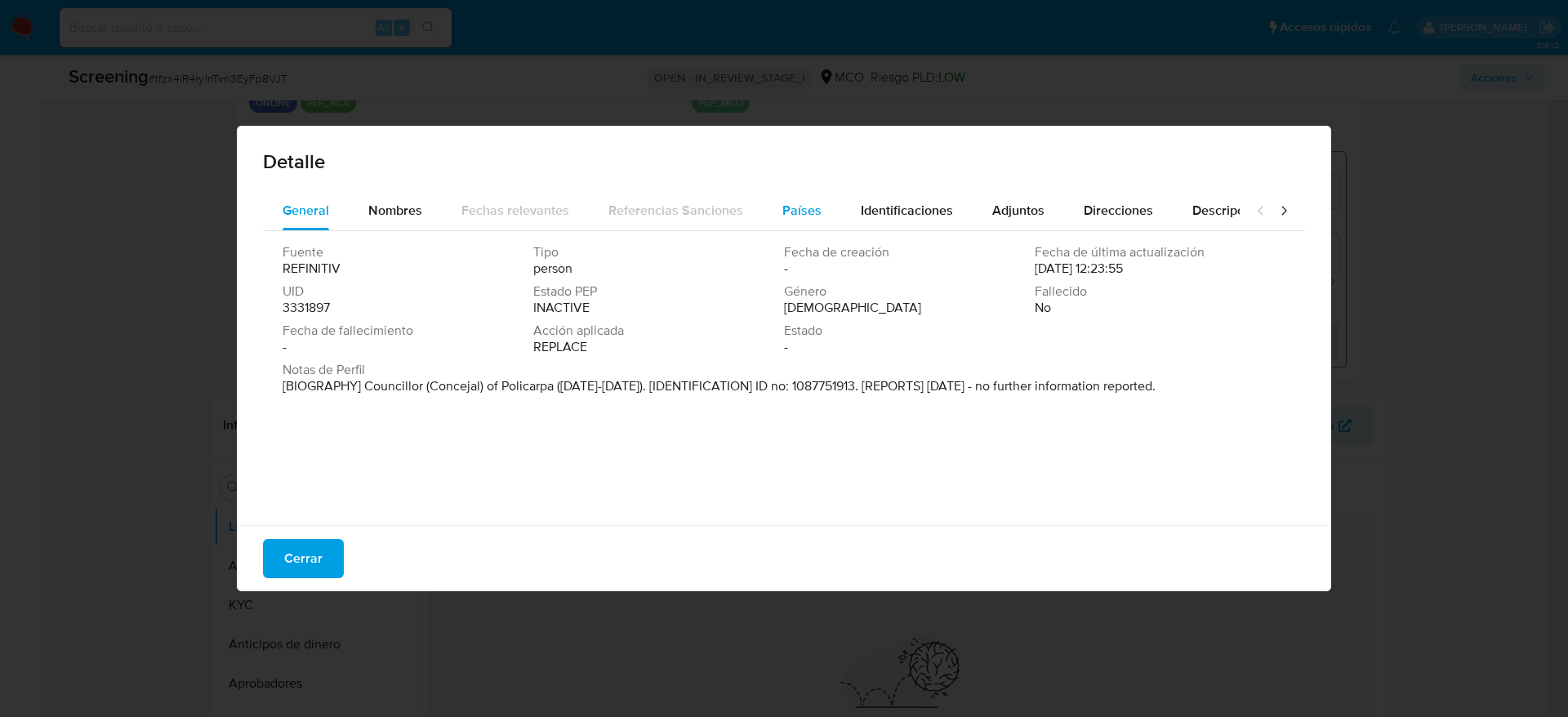
click at [782, 209] on span "Países" at bounding box center [801, 210] width 39 height 19
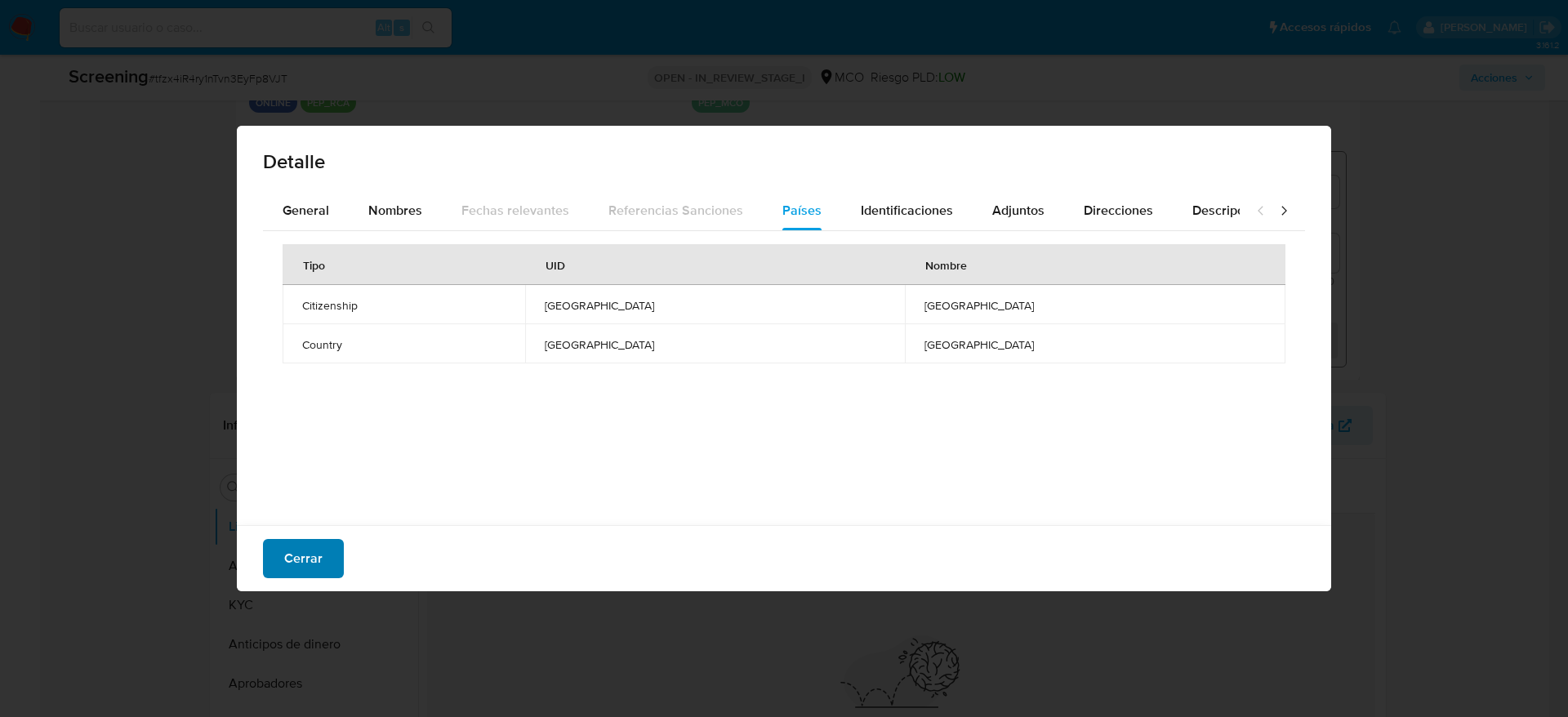
click at [289, 547] on span "Cerrar" at bounding box center [303, 558] width 39 height 36
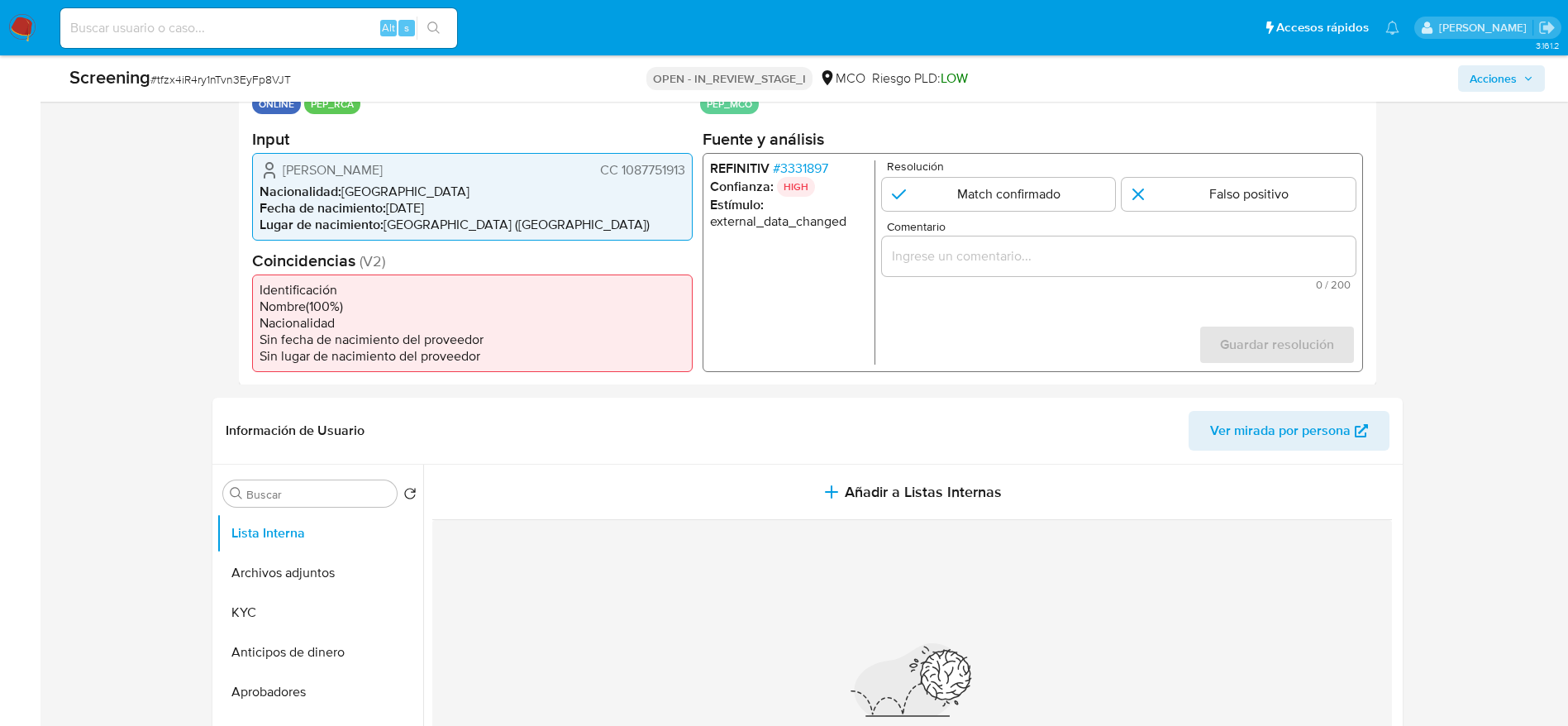
click at [181, 77] on span "# tfzx4iR4ry1nTvn3EyFp8VJT" at bounding box center [220, 79] width 140 height 17
copy span "tfzx4iR4ry1nTvn3EyFp8VJT"
drag, startPoint x: 274, startPoint y: 174, endPoint x: 691, endPoint y: 164, distance: 417.1
click at [691, 164] on div "[PERSON_NAME] CC 1087751913 Nacionalidad : [DEMOGRAPHIC_DATA] Fecha de nacimien…" at bounding box center [472, 195] width 440 height 87
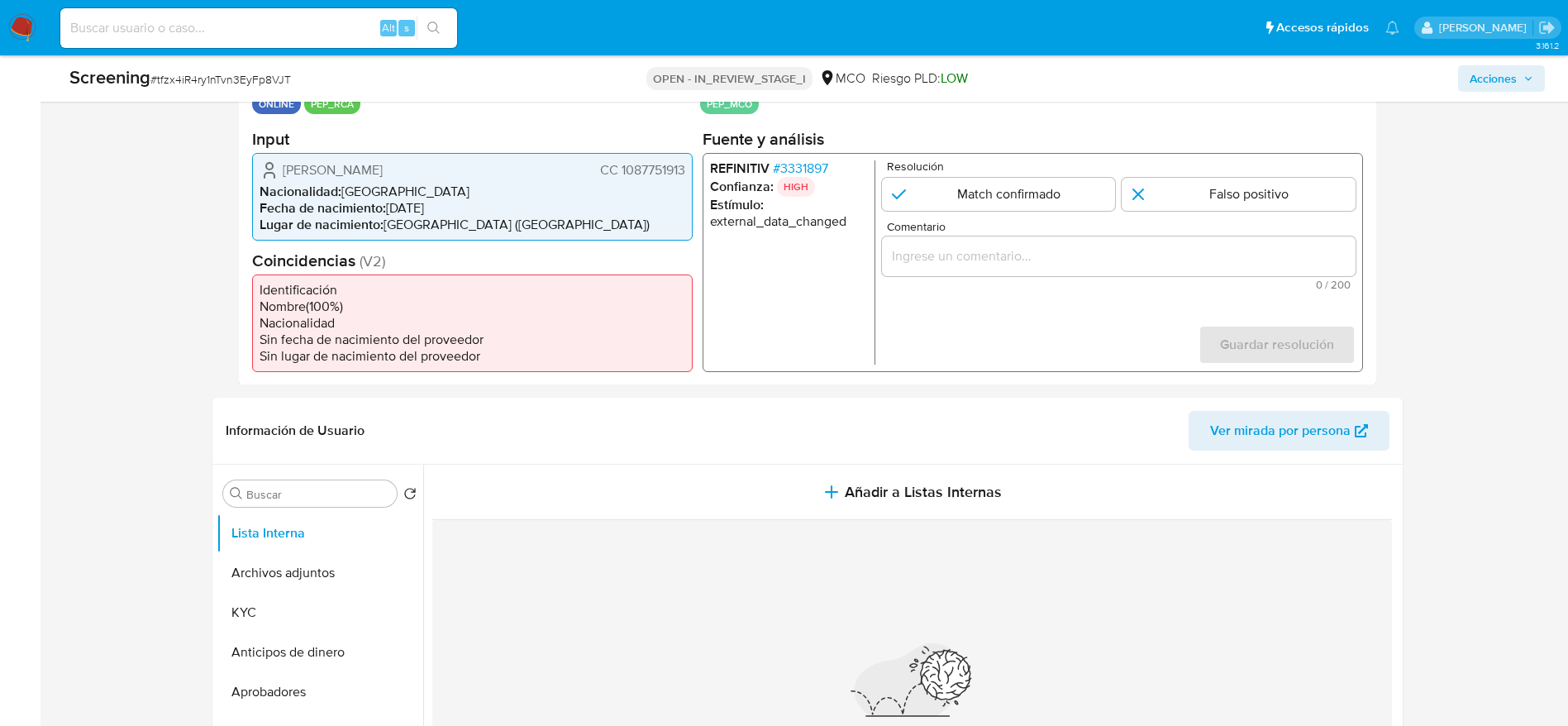
click at [808, 161] on span "# 3331897" at bounding box center [799, 168] width 55 height 17
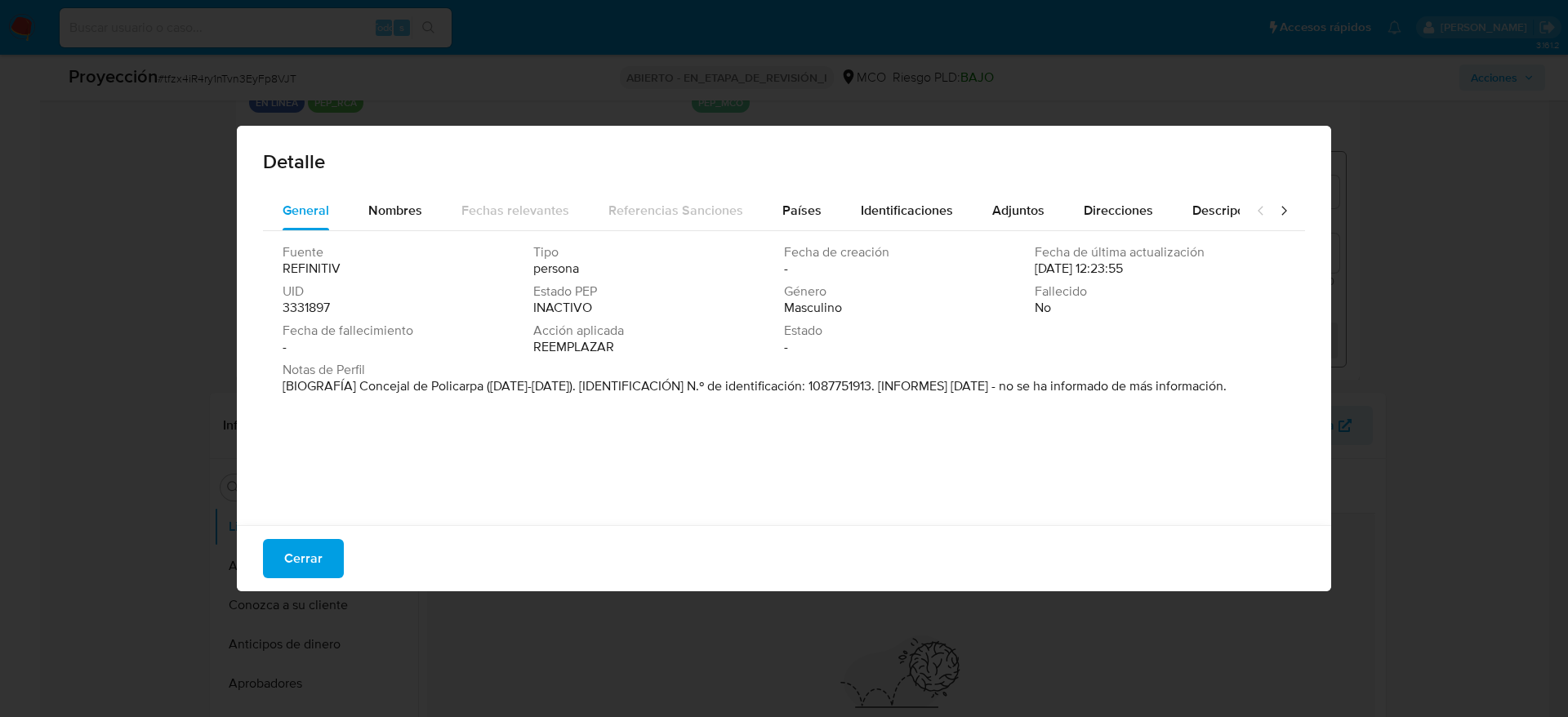
drag, startPoint x: 366, startPoint y: 384, endPoint x: 488, endPoint y: 383, distance: 122.0
click at [488, 383] on p "[BIOGRAFÍA] Concejal de Policarpa ([DATE]-[DATE]). [IDENTIFICACIÓN] N.º de iden…" at bounding box center [755, 386] width 944 height 16
drag, startPoint x: 355, startPoint y: 383, endPoint x: 481, endPoint y: 383, distance: 126.0
click at [481, 383] on font "[BIOGRAFÍA] Concejal de Policarpa ([DATE]-[DATE]). [IDENTIFICACIÓN] N.º de iden…" at bounding box center [755, 386] width 944 height 19
click at [282, 574] on button "Cerrar" at bounding box center [303, 558] width 81 height 39
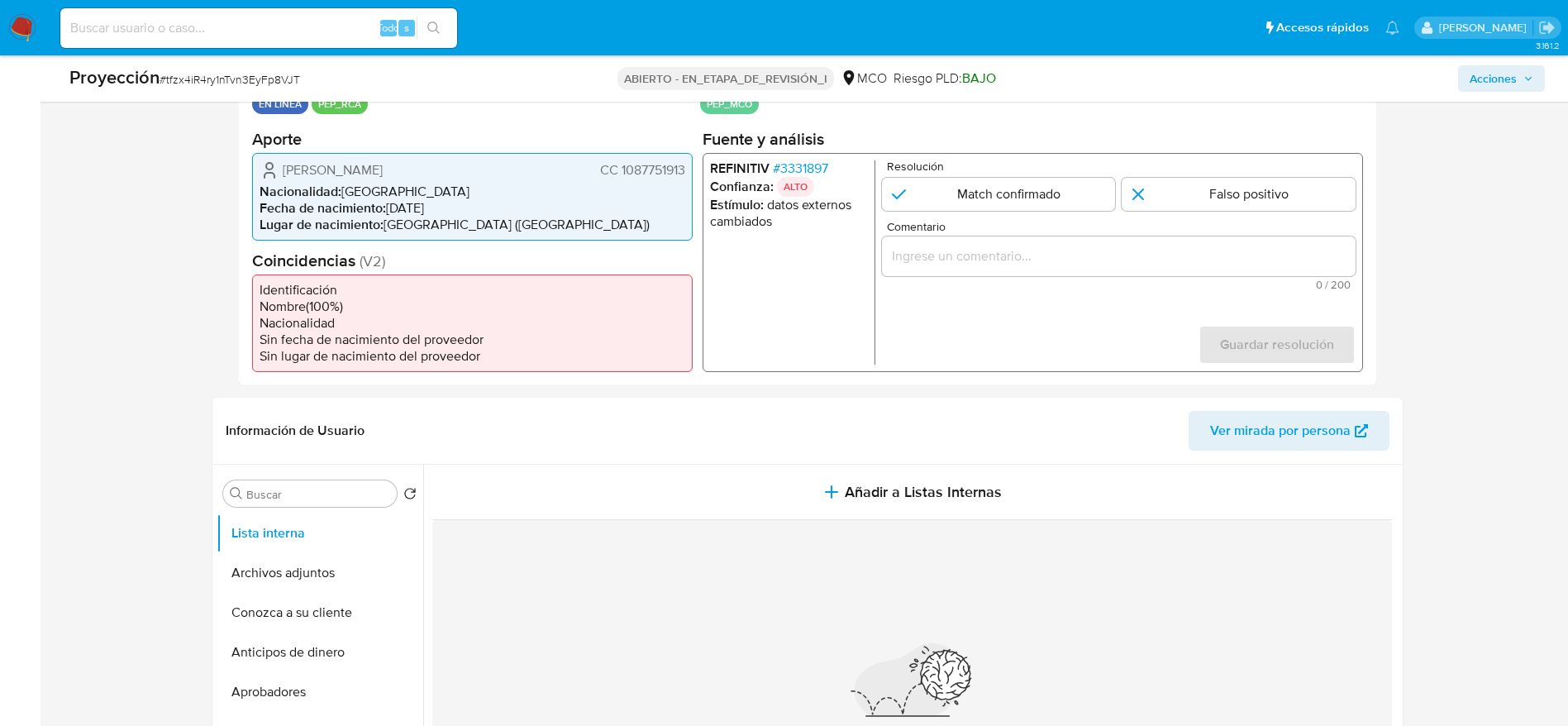
click at [245, 88] on div "Proyección # tfzx4iR4ry1nTvn3EyFp8VJT" at bounding box center [312, 78] width 486 height 24
copy font "tfzx4iR4ry1nTvn3EyFp8VJT"
click at [245, 88] on div "Proyección # tfzx4iR4ry1nTvn3EyFp8VJT" at bounding box center [312, 78] width 486 height 24
drag, startPoint x: 282, startPoint y: 175, endPoint x: 685, endPoint y: 166, distance: 403.1
click at [685, 166] on div "Andrés Mauricio Mendoza Matacea CC 1087751913 Nacionalidad : Colombia Fecha de …" at bounding box center [472, 195] width 440 height 87
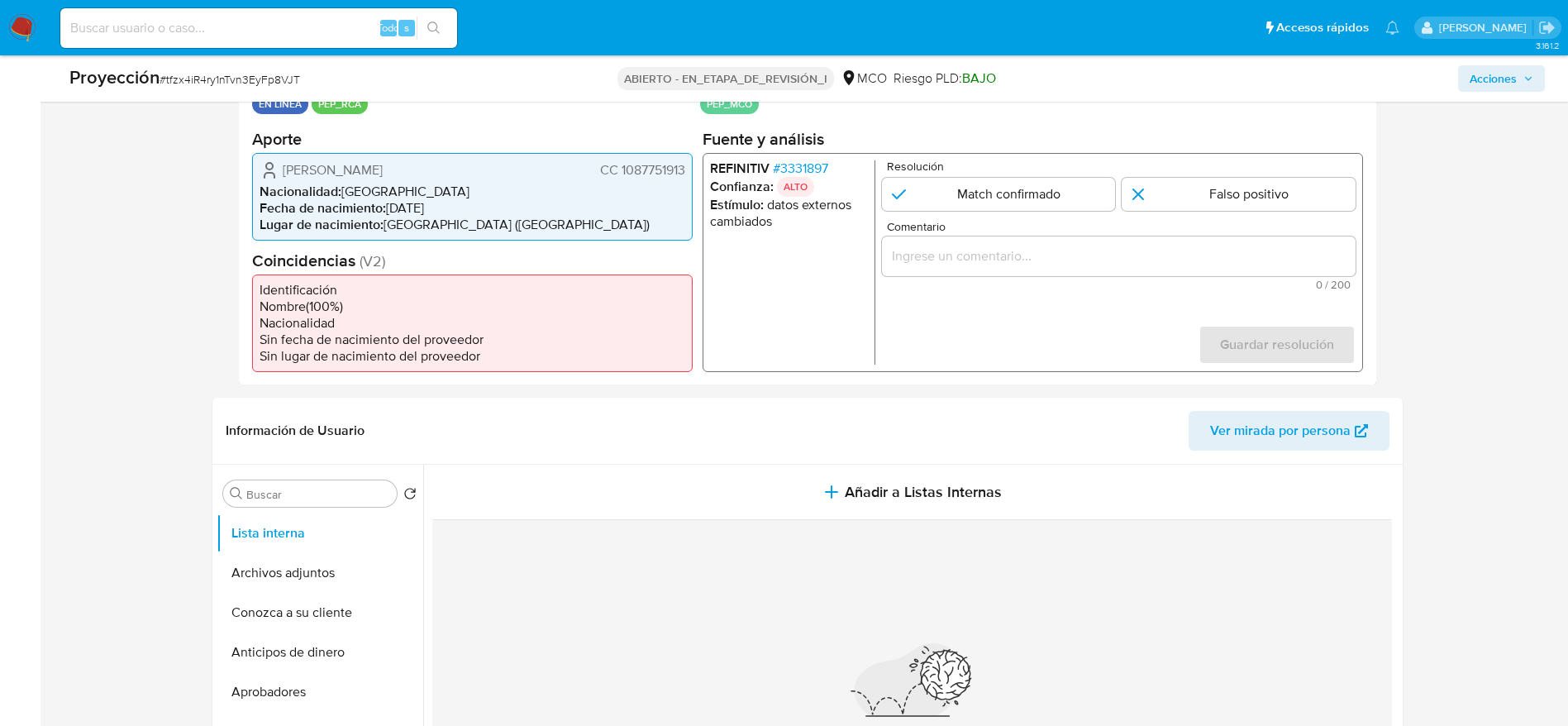
click at [810, 166] on font "3331897" at bounding box center [803, 168] width 48 height 19
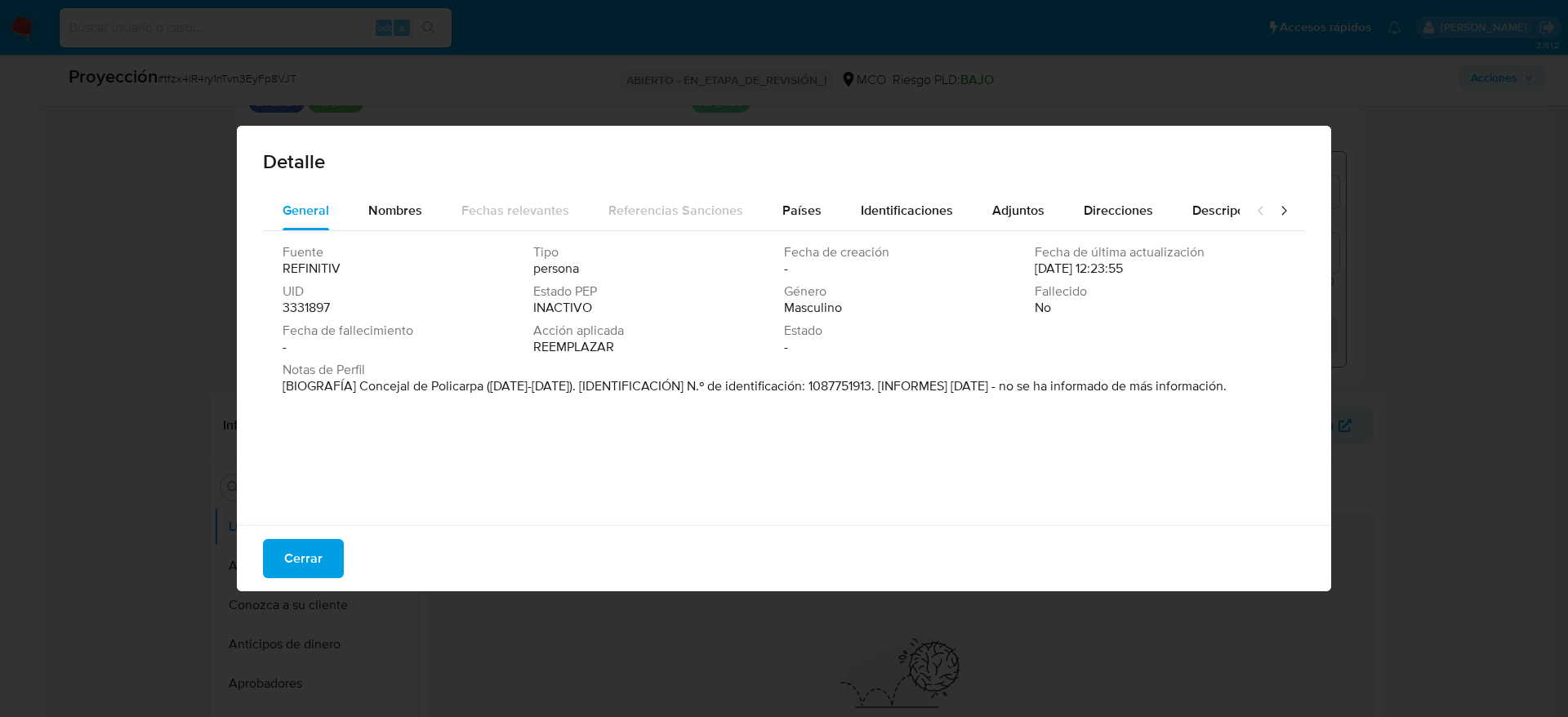
drag, startPoint x: 360, startPoint y: 383, endPoint x: 482, endPoint y: 381, distance: 122.0
click at [482, 381] on font "[BIOGRAFÍA] Concejal de Policarpa (2016-2019). [IDENTIFICACIÓN] N.º de identifi…" at bounding box center [755, 386] width 944 height 19
click at [306, 545] on font "Cerrar" at bounding box center [303, 558] width 39 height 39
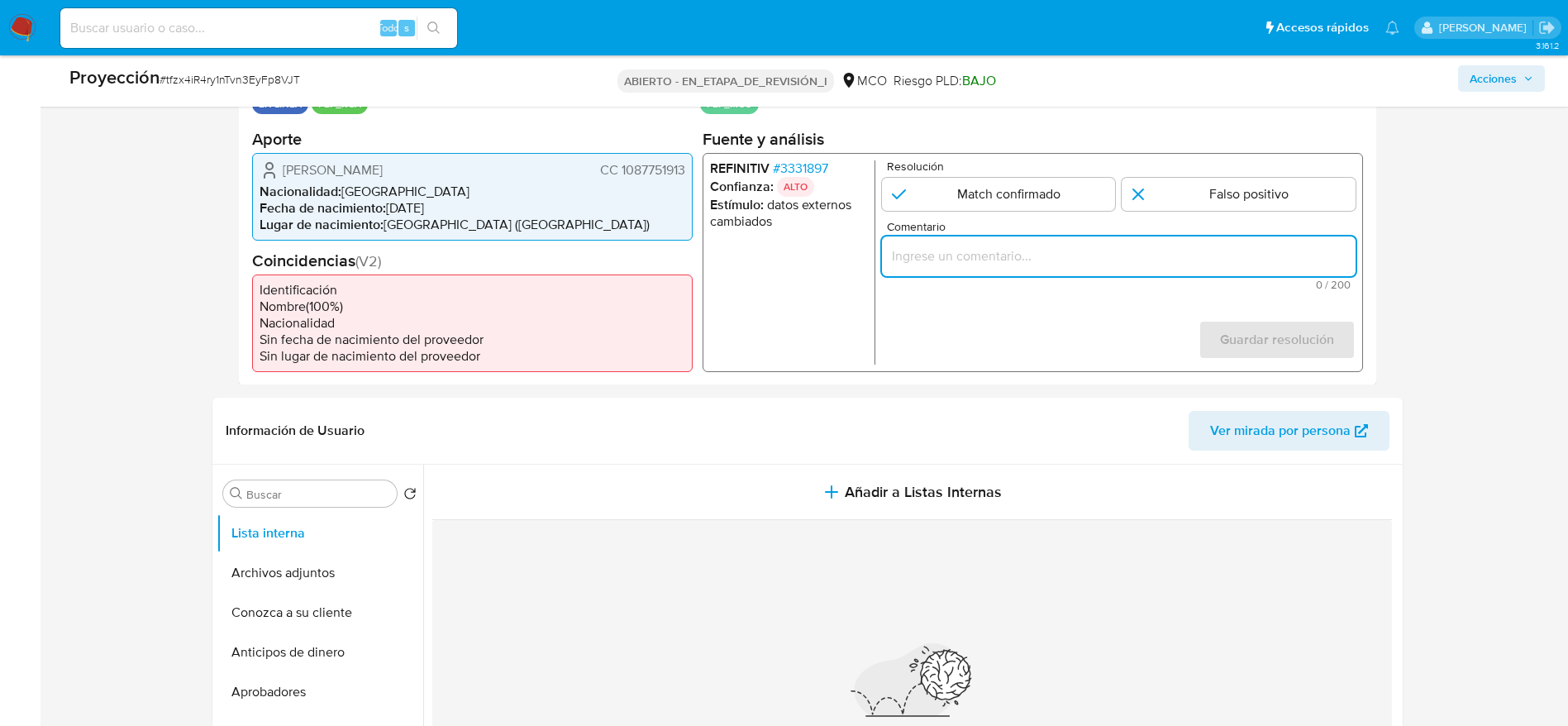
paste input "Caso generado sobre el usuario Andrés Mauricio Mendoza Matacea CC 1087751913 po…"
click at [1027, 261] on input "Caso generado sobre el usuario Andrés Mauricio Mendoza Matacea CC 1087751913 po…" at bounding box center [1117, 256] width 474 height 22
type input "Caso generado sobre el usuario Andrés Mauricio Mendoza Matacea CC 1087751913 po…"
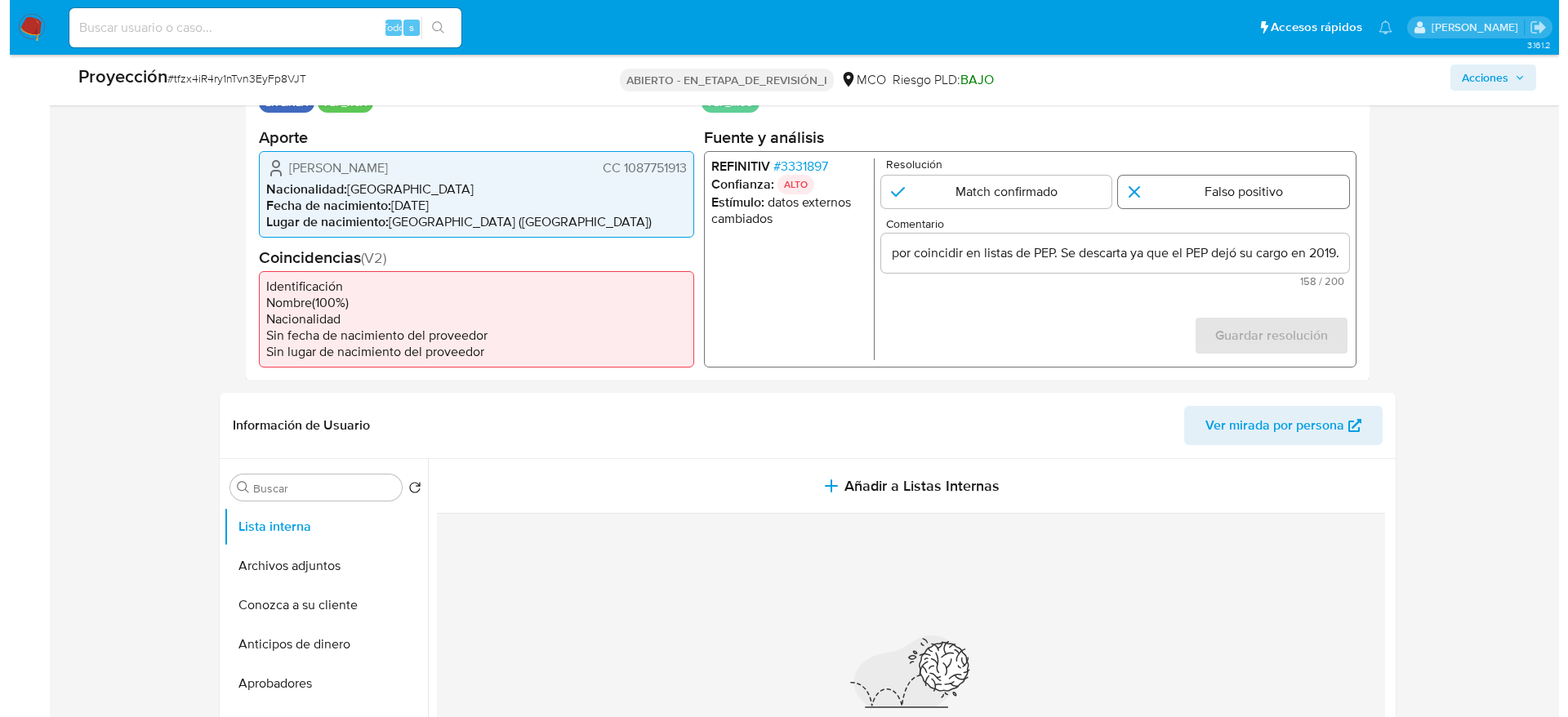
scroll to position [0, 0]
click at [1162, 202] on input "1 de 1" at bounding box center [1223, 191] width 231 height 33
radio input "true"
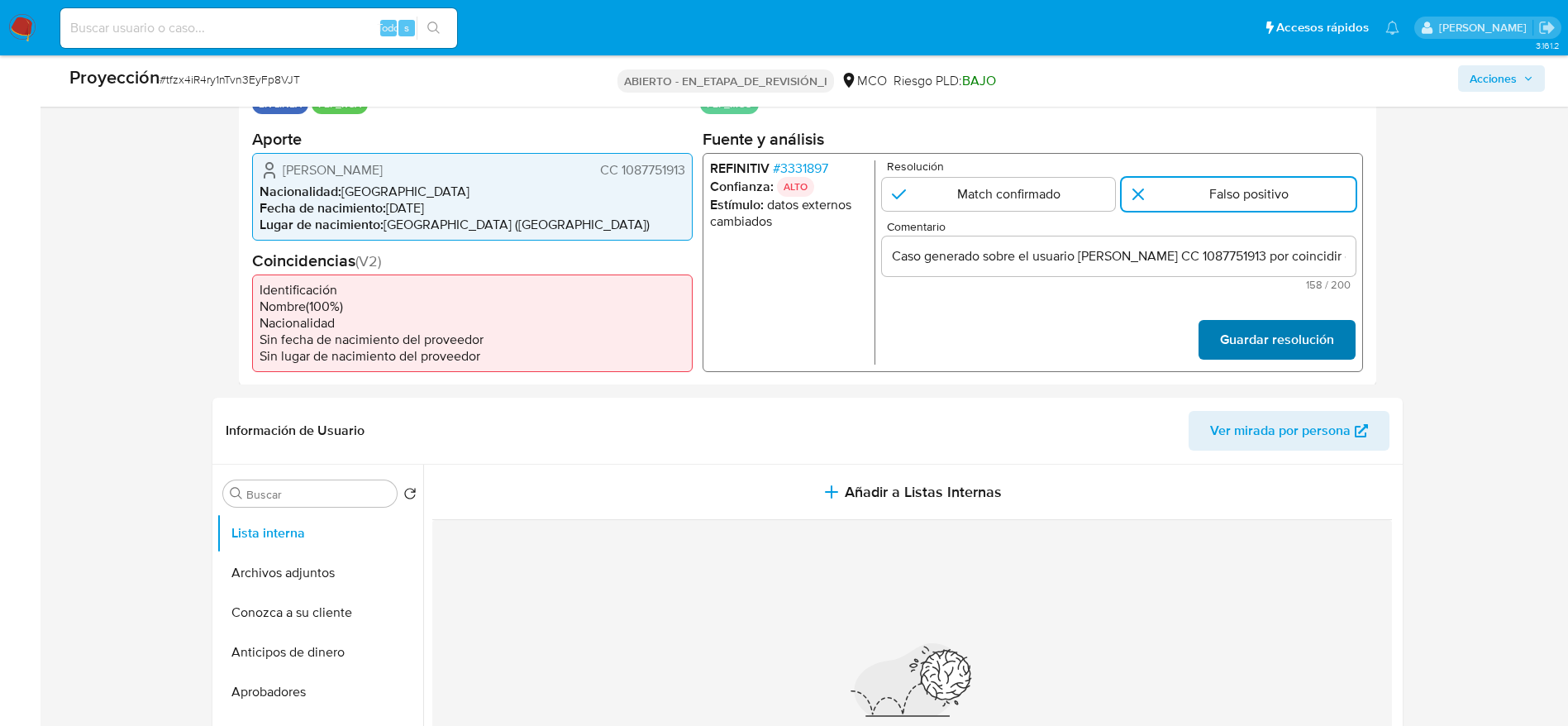
click at [1264, 351] on font "Guardar resolución" at bounding box center [1276, 339] width 114 height 39
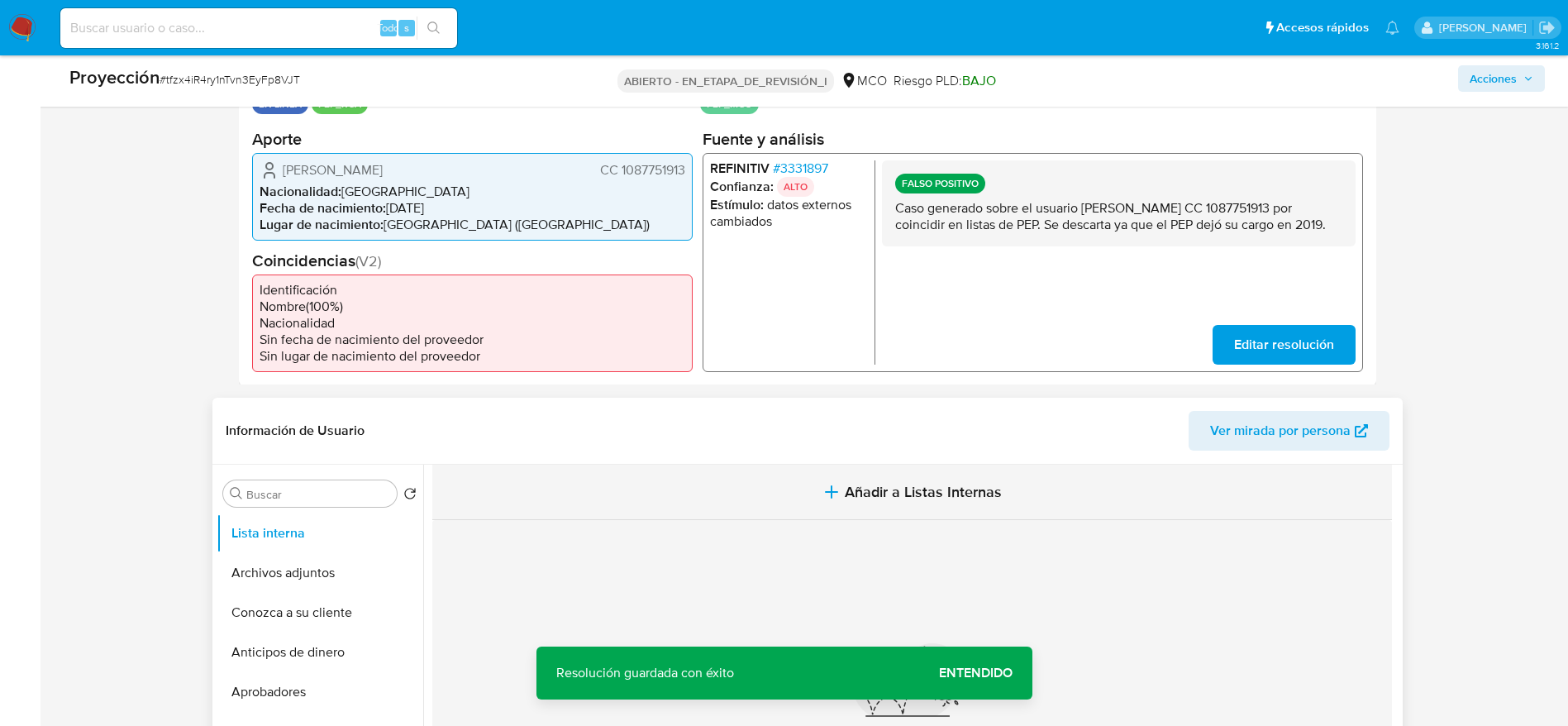
click at [708, 497] on button "Añadir a Listas Internas" at bounding box center [912, 492] width 959 height 55
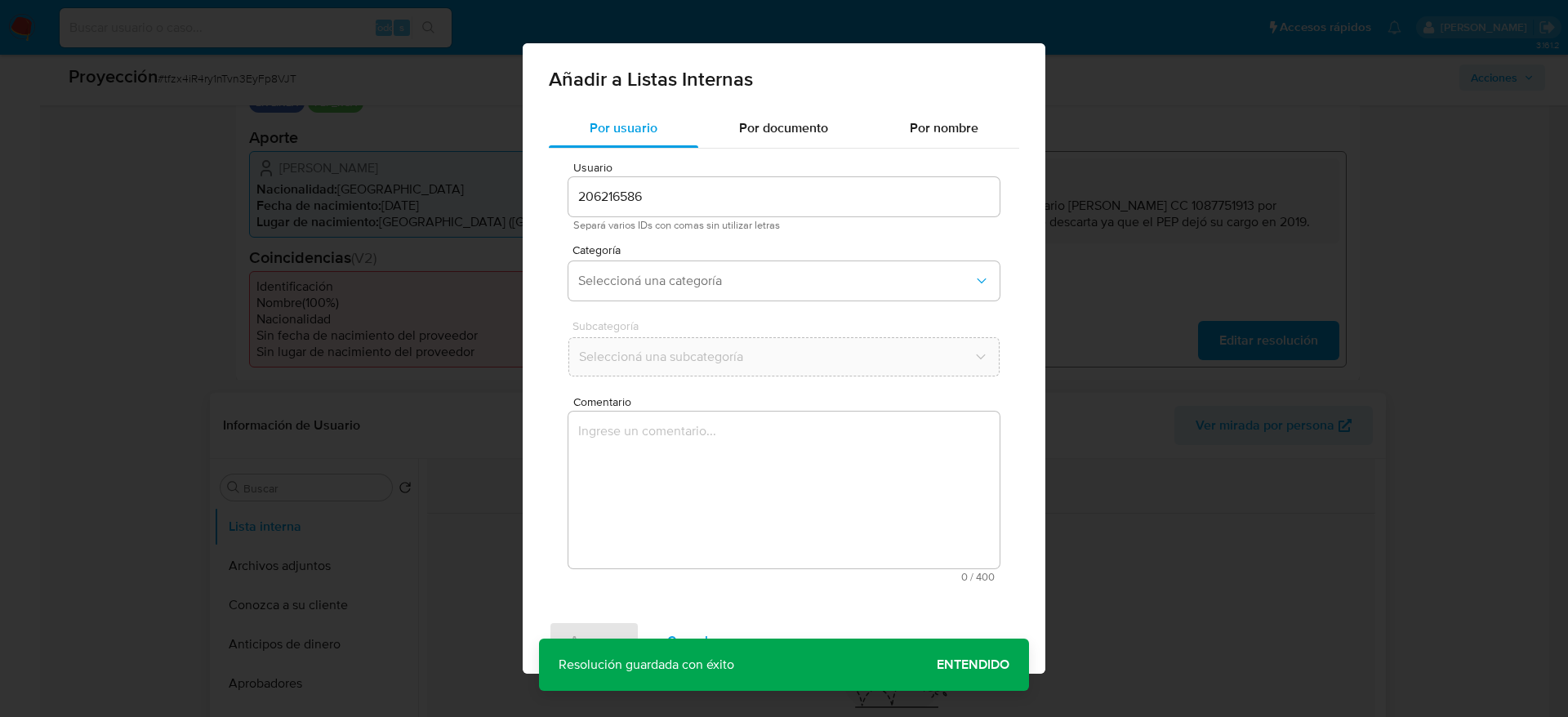
click at [700, 491] on textarea "Comentario" at bounding box center [784, 490] width 431 height 157
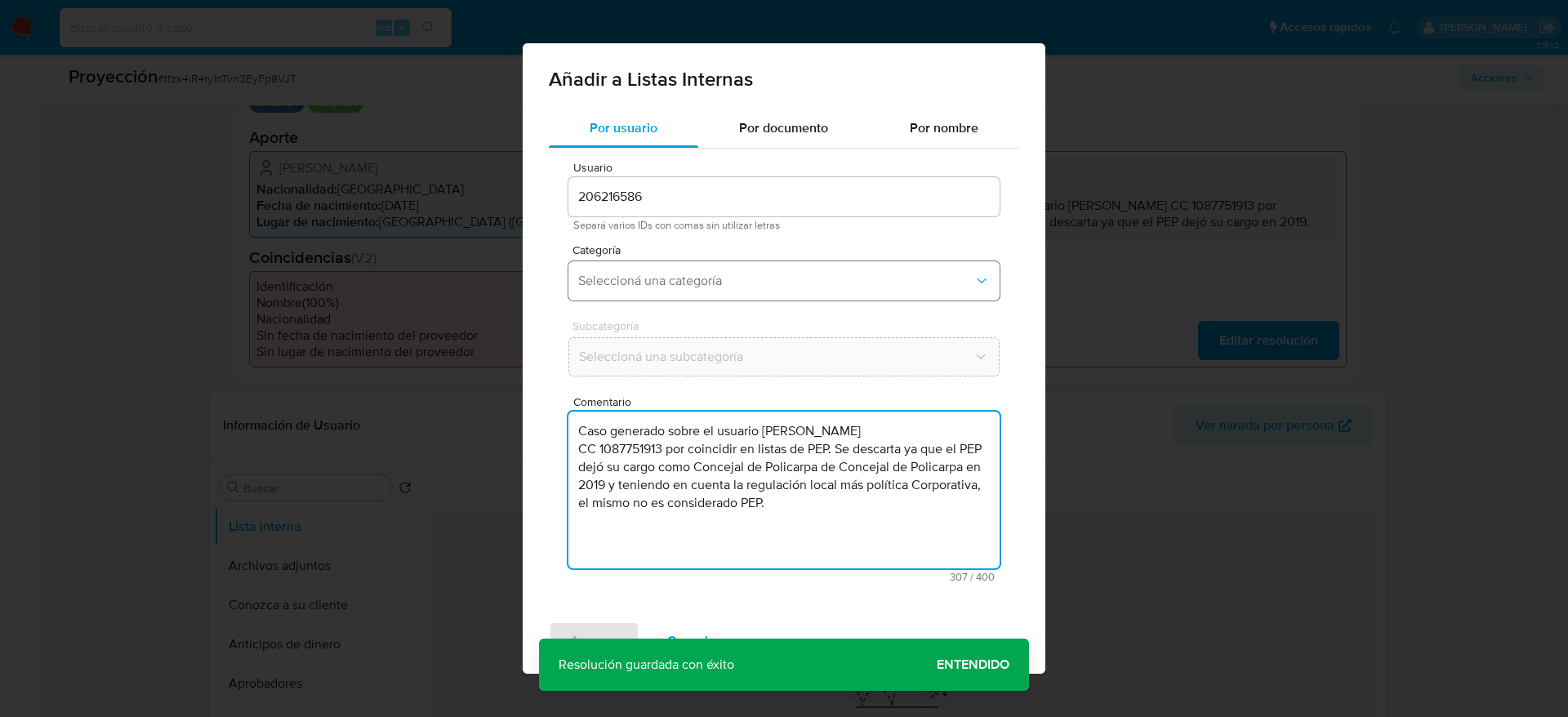
type textarea "Caso generado sobre el usuario Andrés Mauricio Mendoza Matacea CC 1087751913 po…"
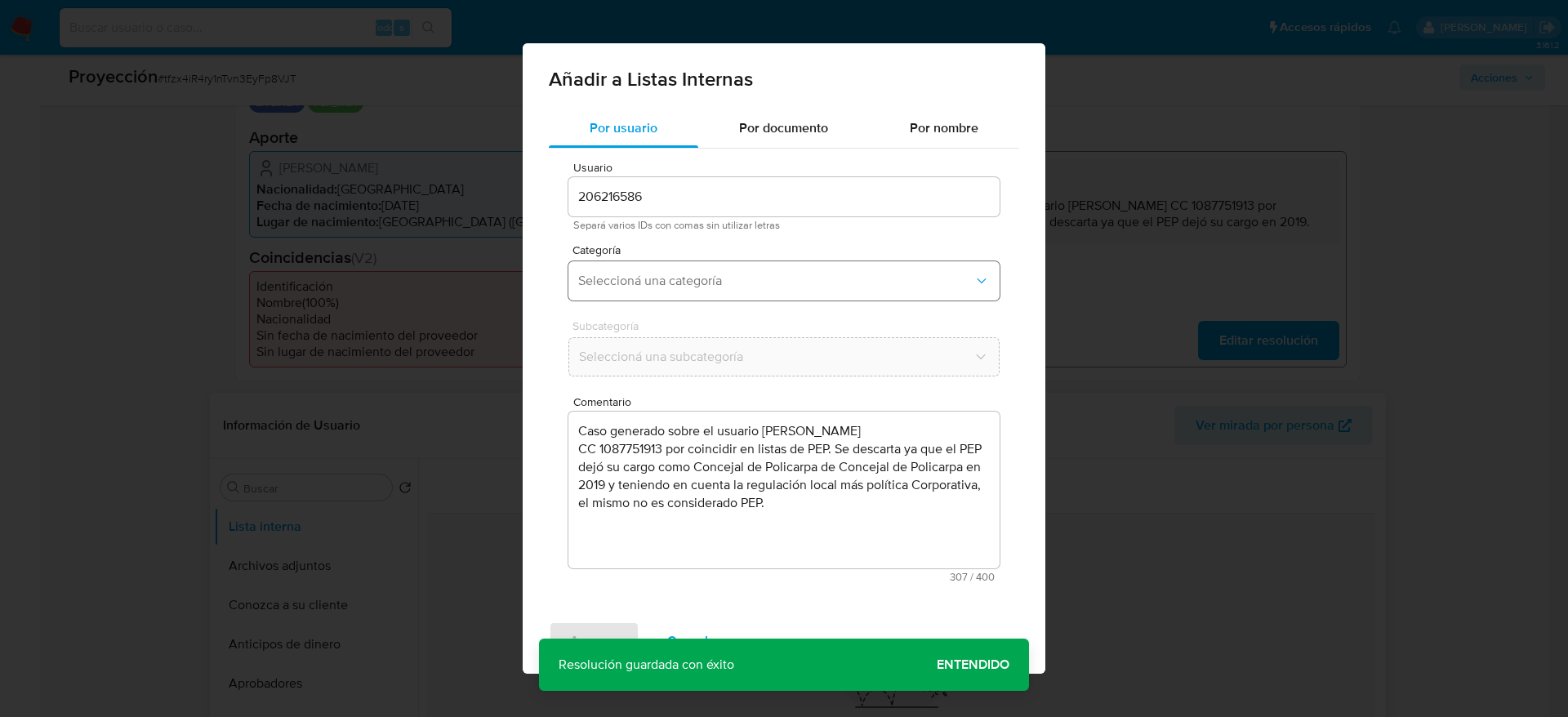
click at [668, 287] on span "Seleccioná una categoría" at bounding box center [775, 281] width 395 height 16
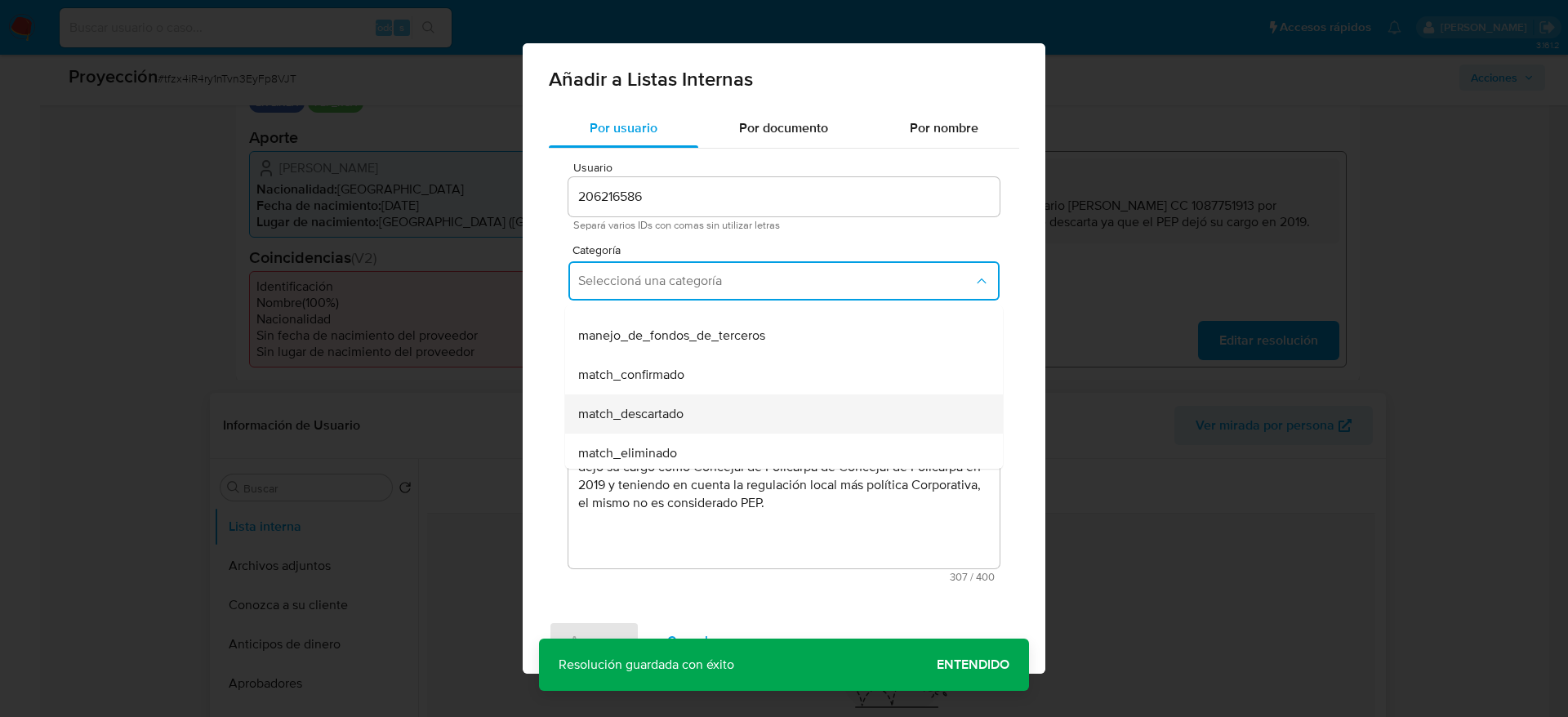
scroll to position [69, 0]
click at [623, 402] on div "match_descartado" at bounding box center [779, 413] width 401 height 39
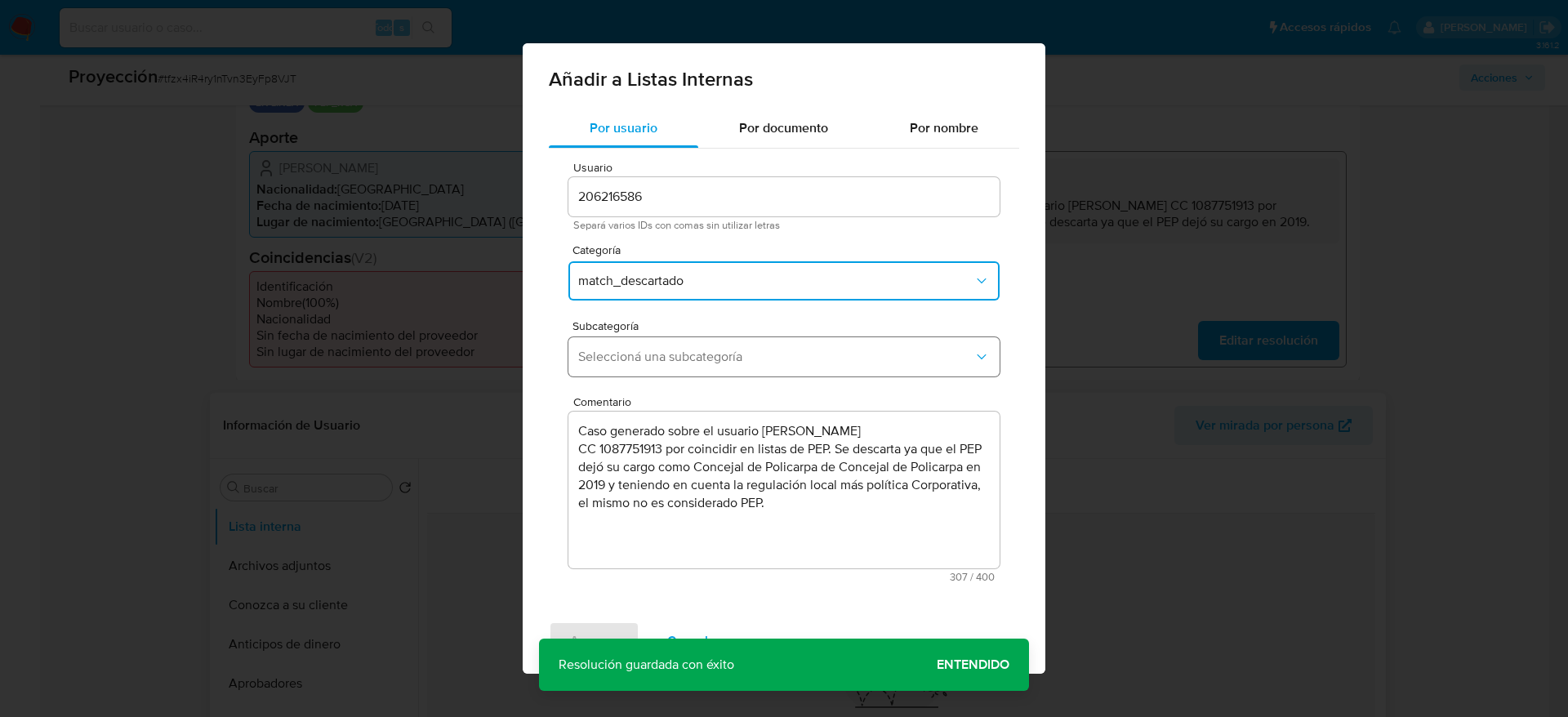
click at [750, 351] on span "Seleccioná una subcategoría" at bounding box center [775, 357] width 395 height 16
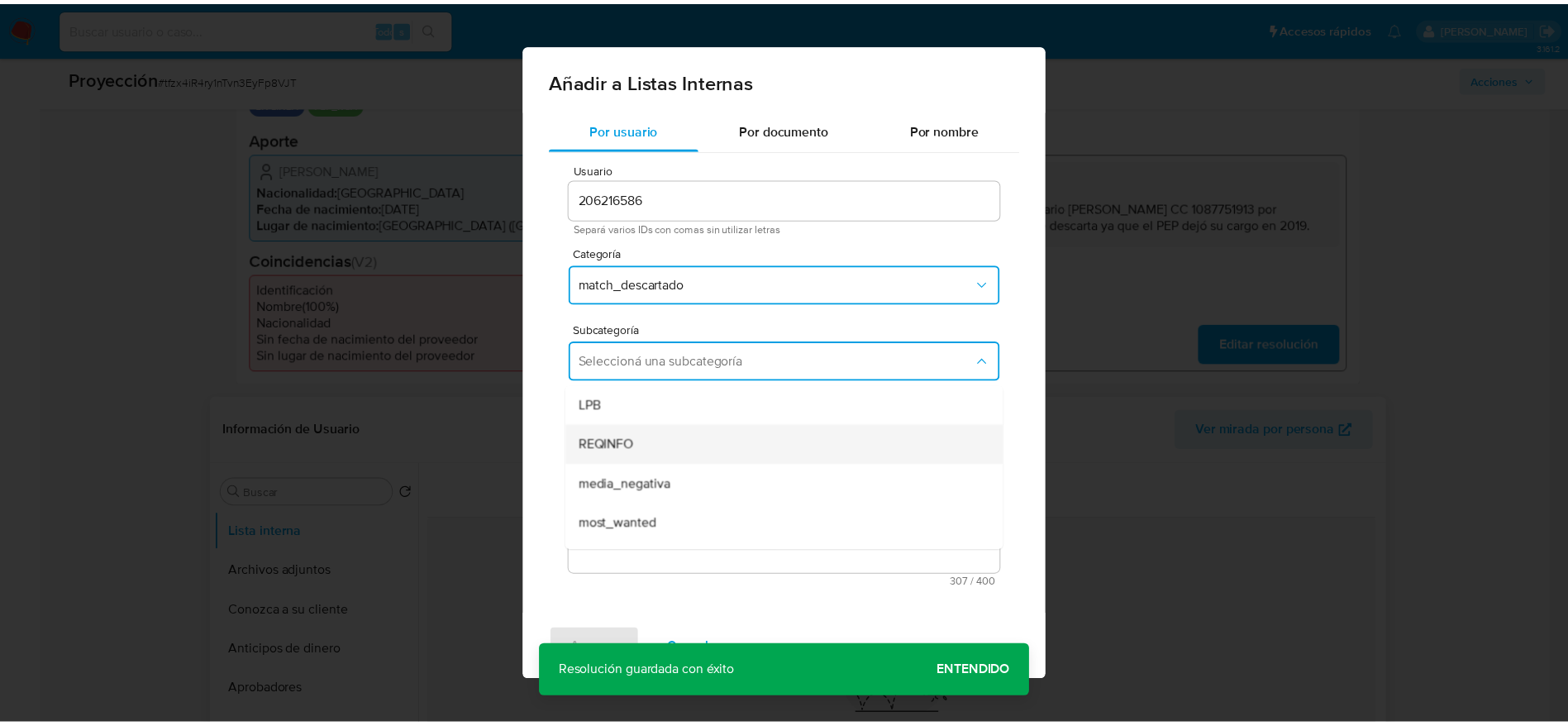
scroll to position [113, 0]
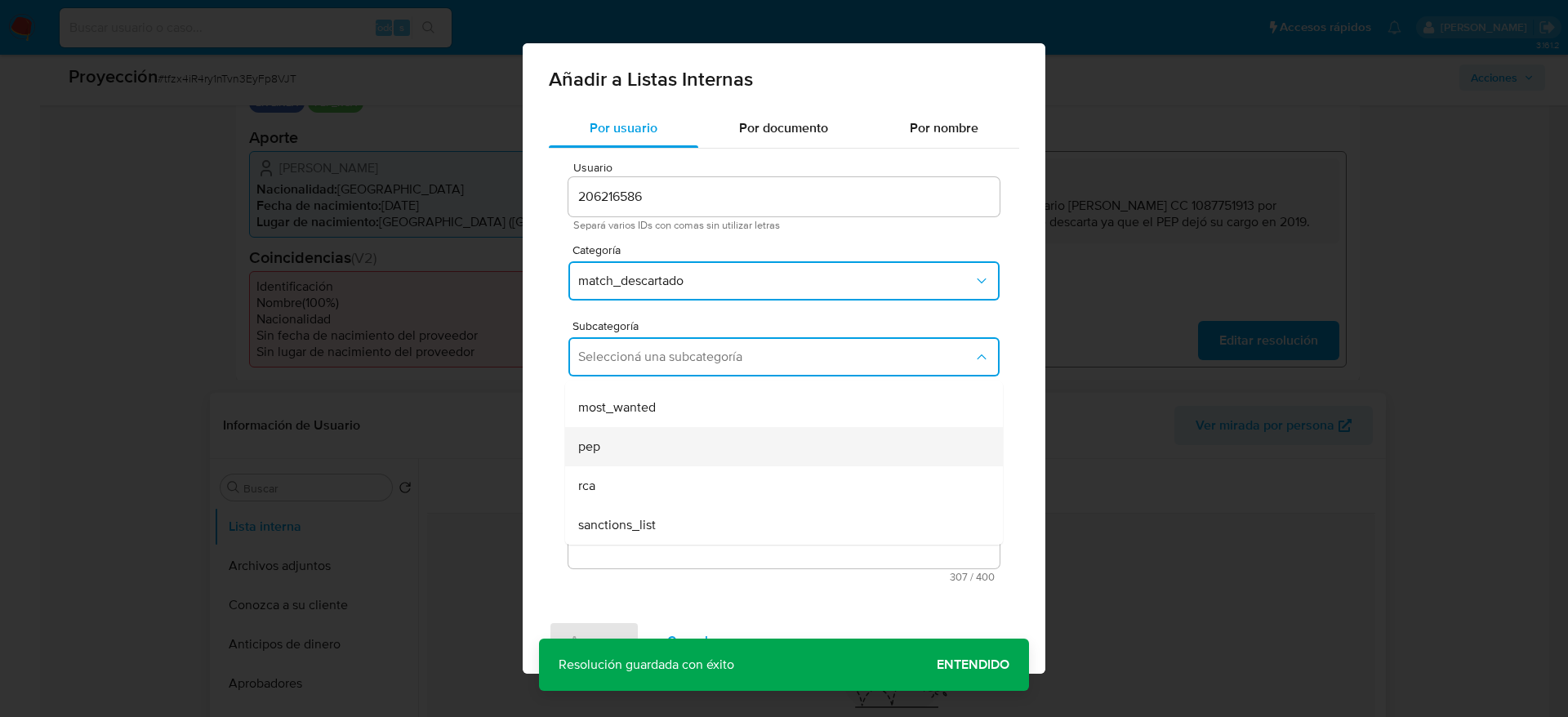
click at [638, 452] on div "pep" at bounding box center [779, 446] width 401 height 39
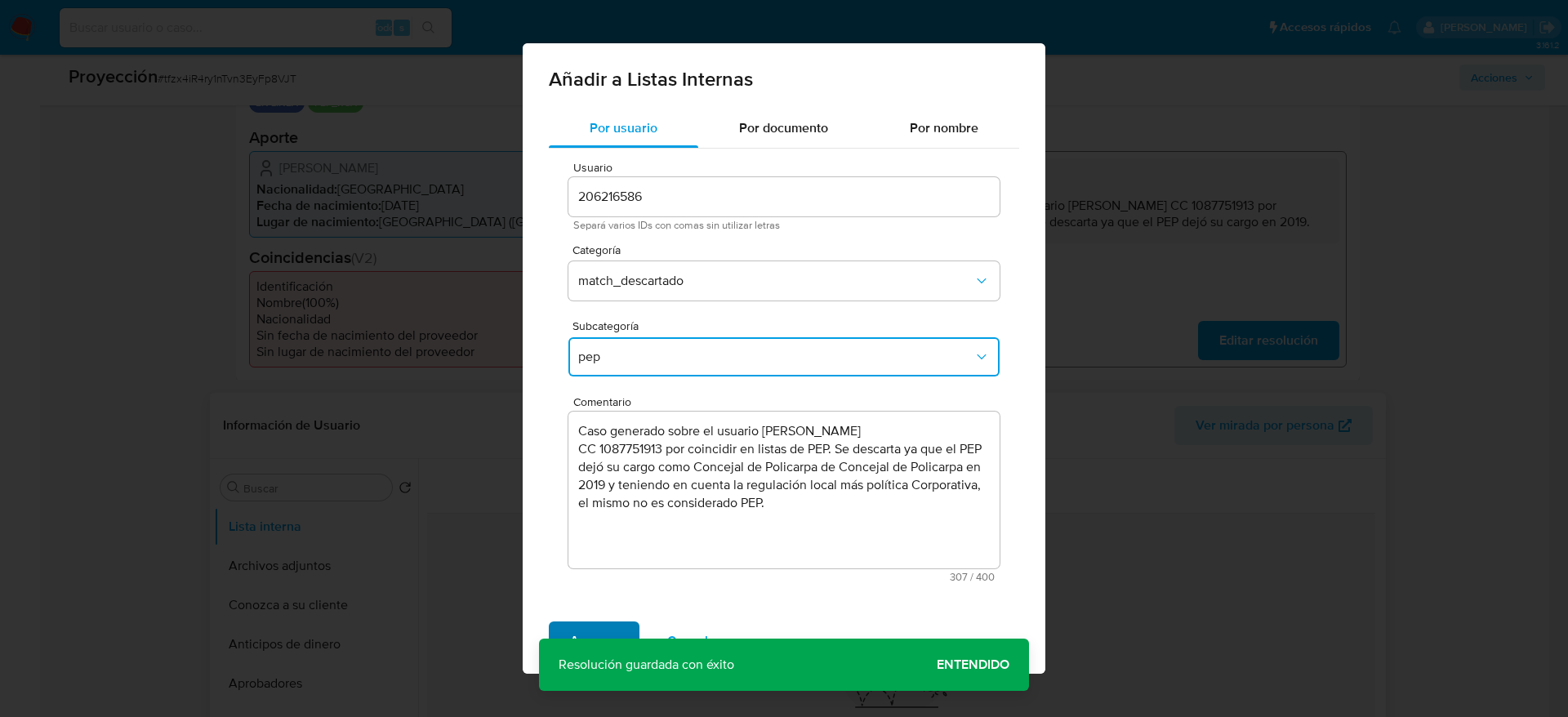
click at [600, 627] on span "Agregar" at bounding box center [594, 641] width 48 height 36
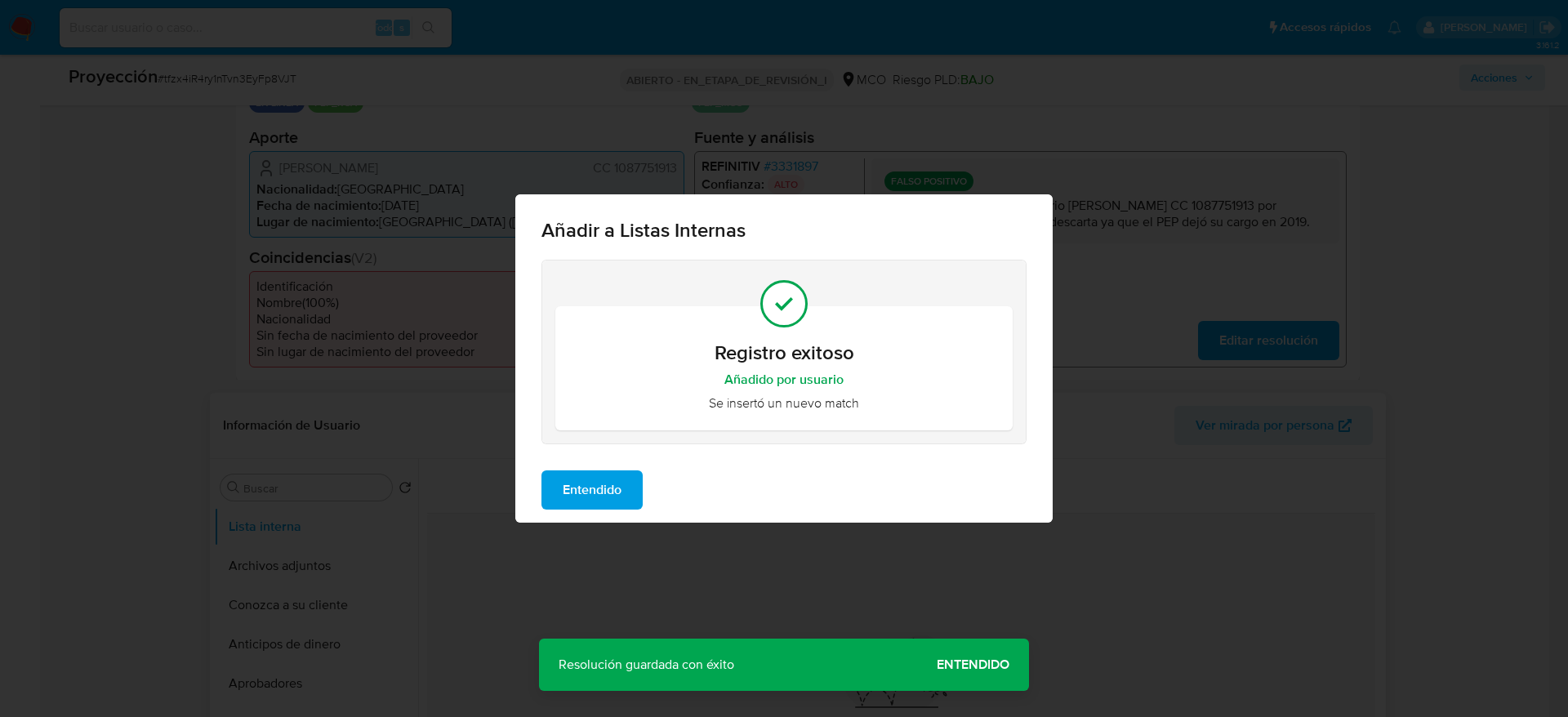
click at [584, 495] on span "Entendido" at bounding box center [592, 490] width 59 height 36
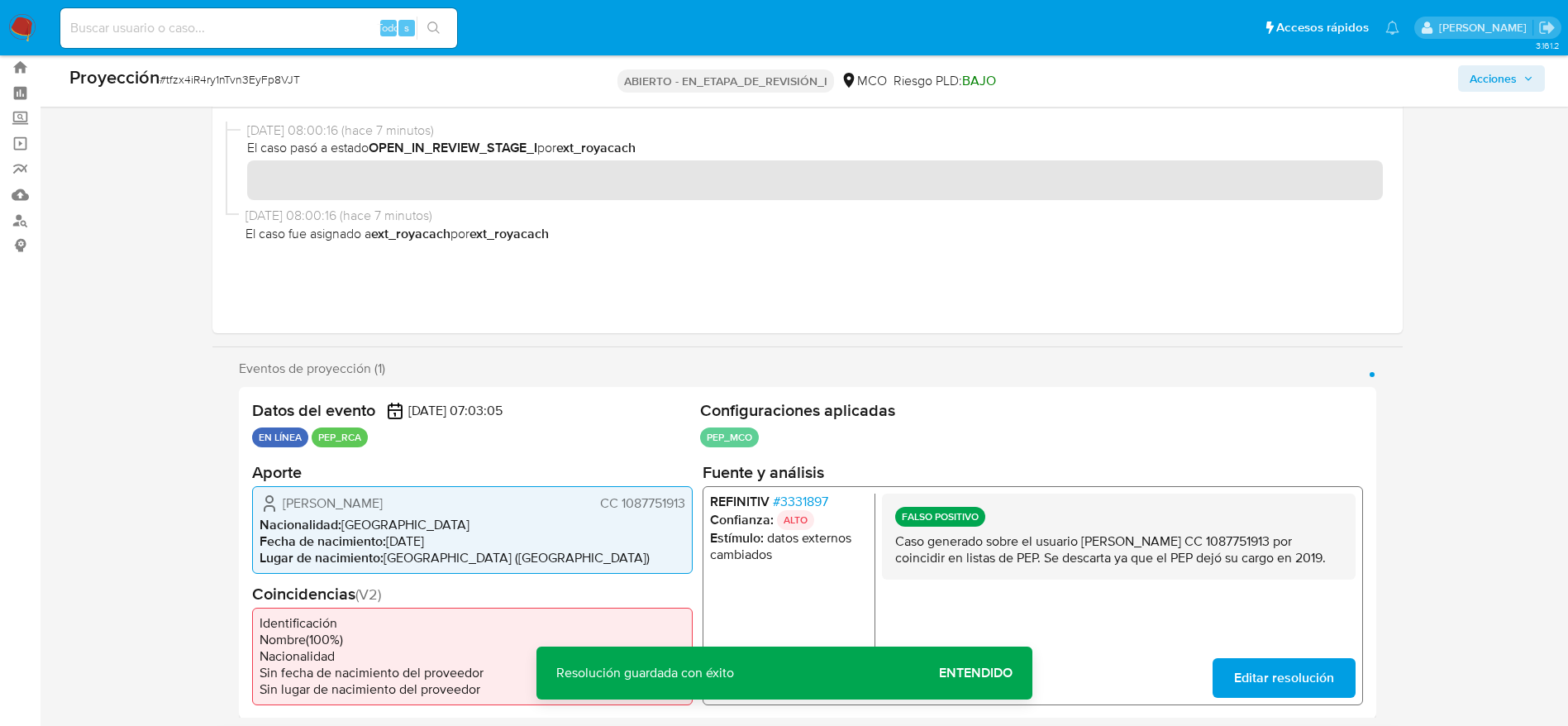
scroll to position [0, 0]
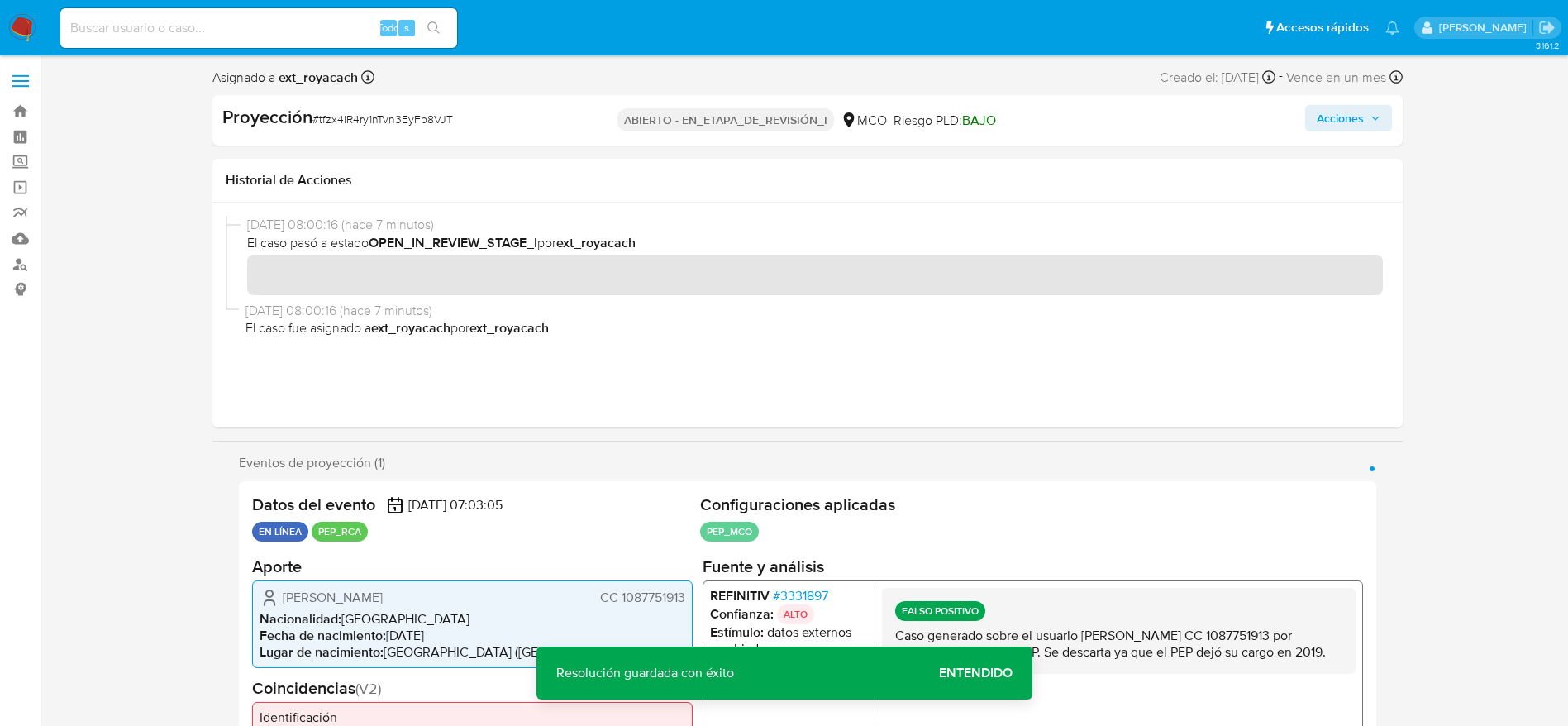
click at [1326, 123] on font "Acciones" at bounding box center [1340, 118] width 47 height 26
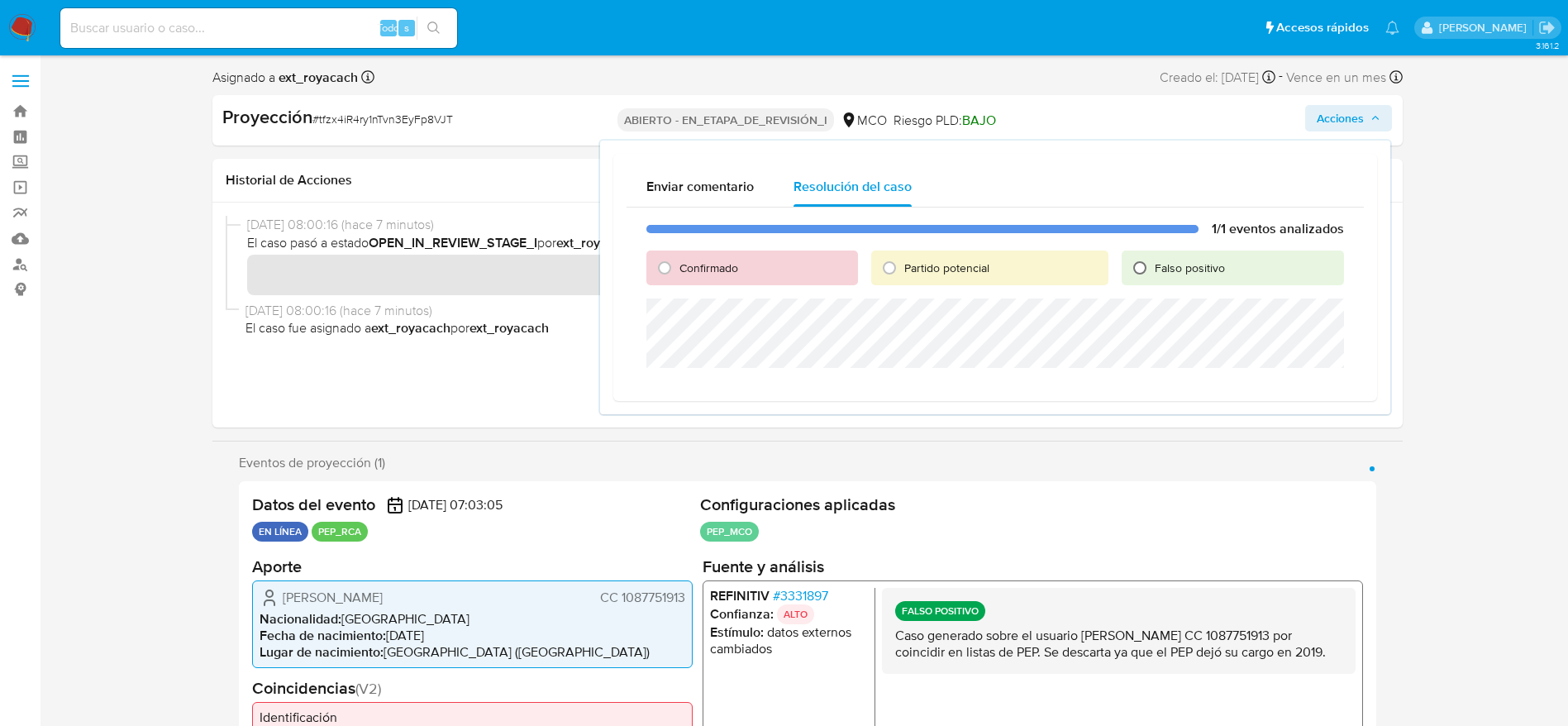
drag, startPoint x: 1156, startPoint y: 280, endPoint x: 1145, endPoint y: 267, distance: 17.0
click at [1145, 267] on div "Falso positivo" at bounding box center [1232, 268] width 222 height 35
click at [1145, 267] on input "Falso positivo" at bounding box center [1140, 268] width 26 height 26
radio input "true"
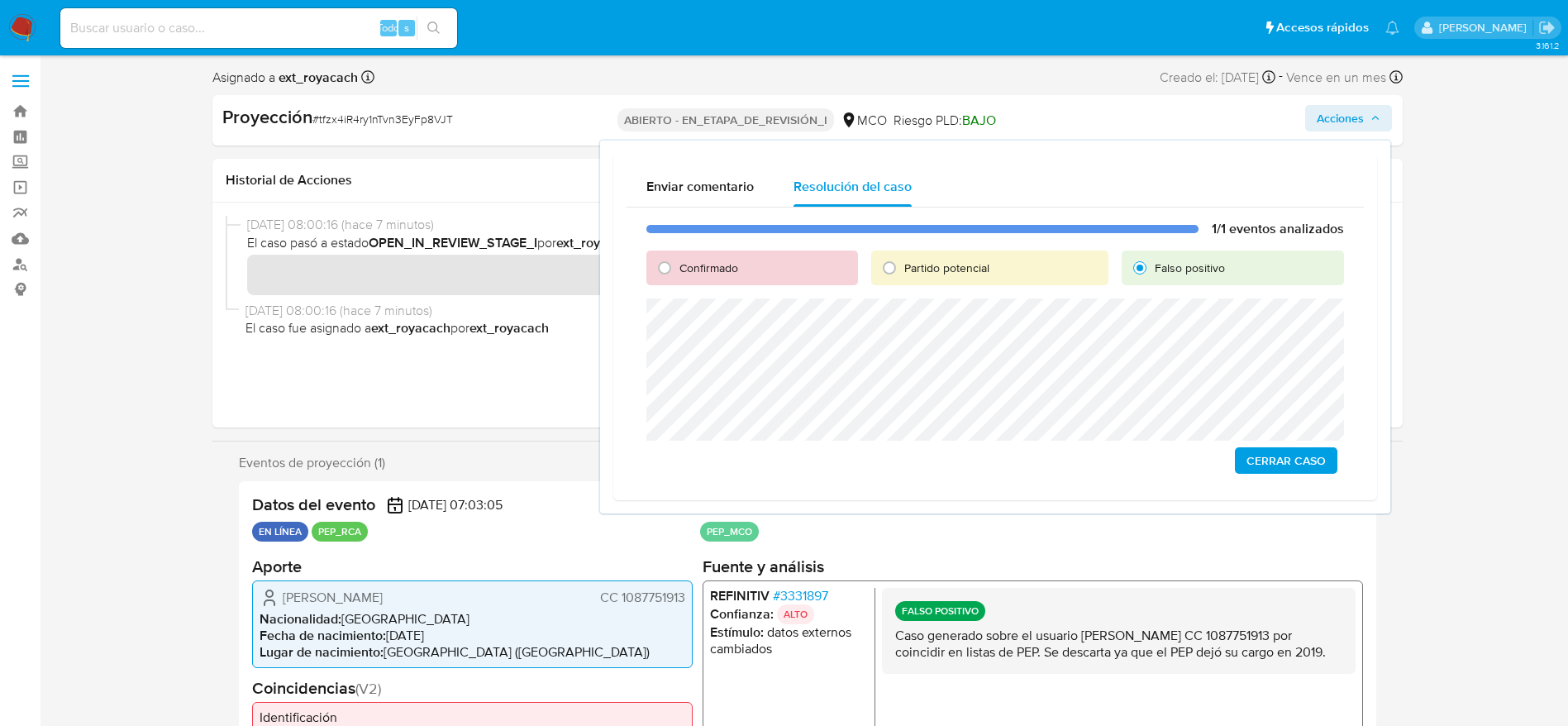
click at [1283, 466] on span "Cerrar Caso" at bounding box center [1285, 461] width 79 height 24
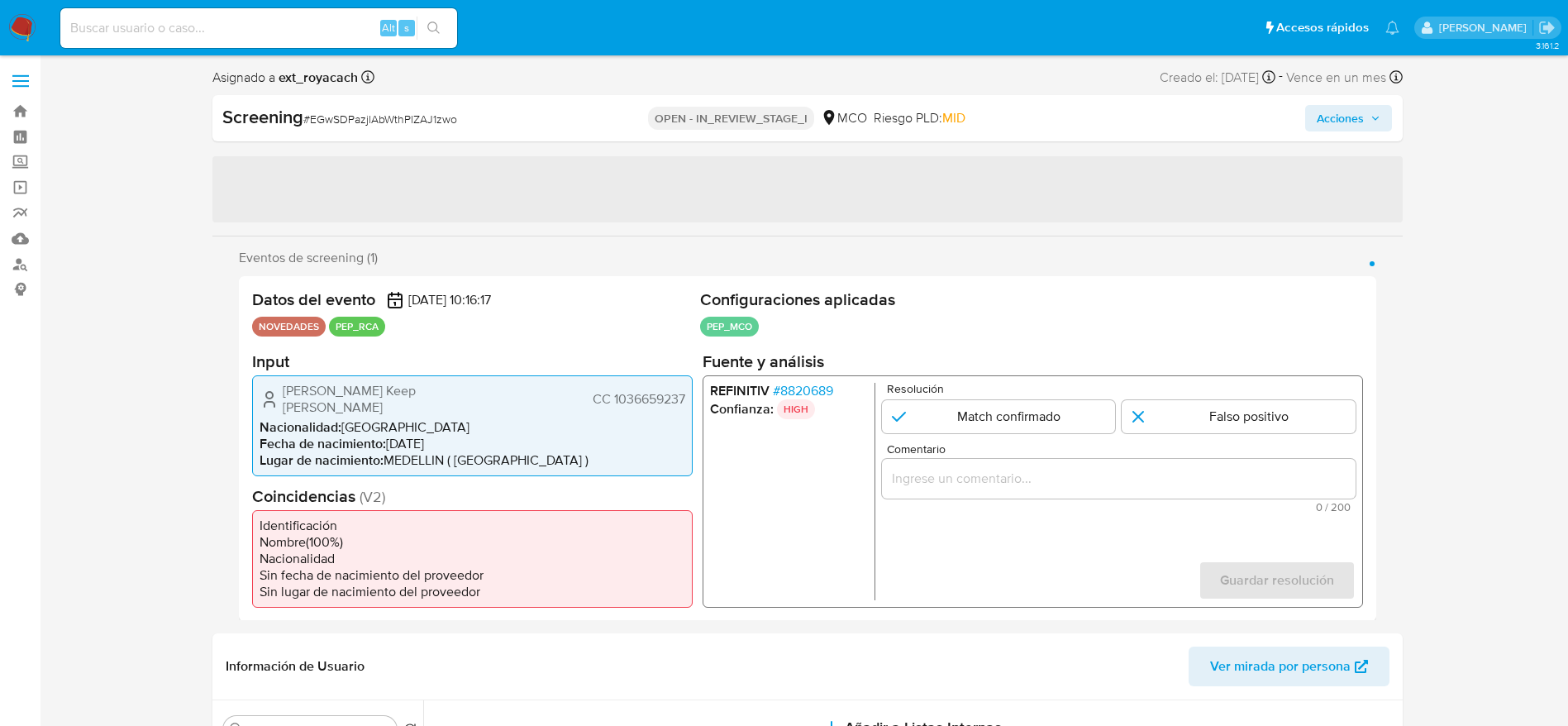
select select "10"
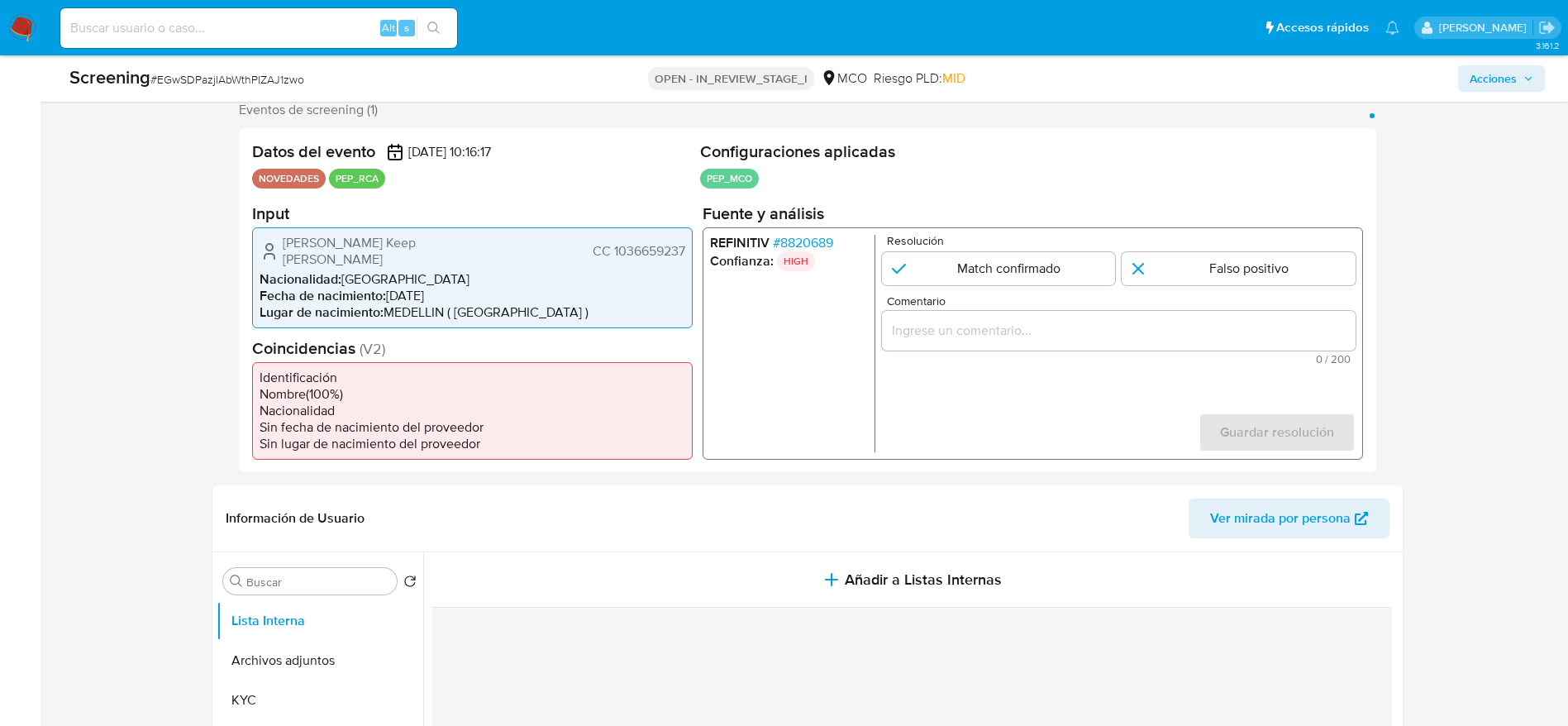
scroll to position [309, 0]
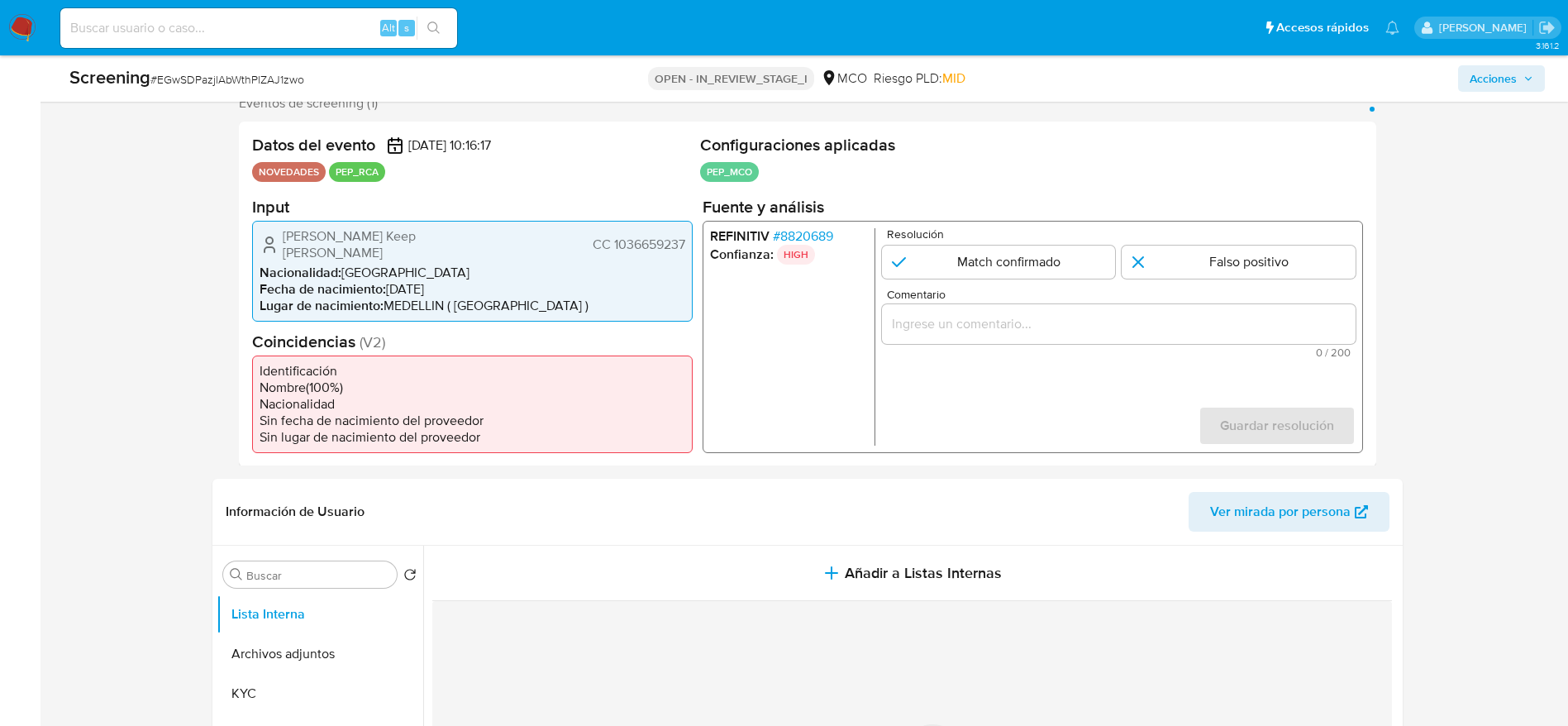
click at [823, 233] on span "# 8820689" at bounding box center [801, 236] width 60 height 17
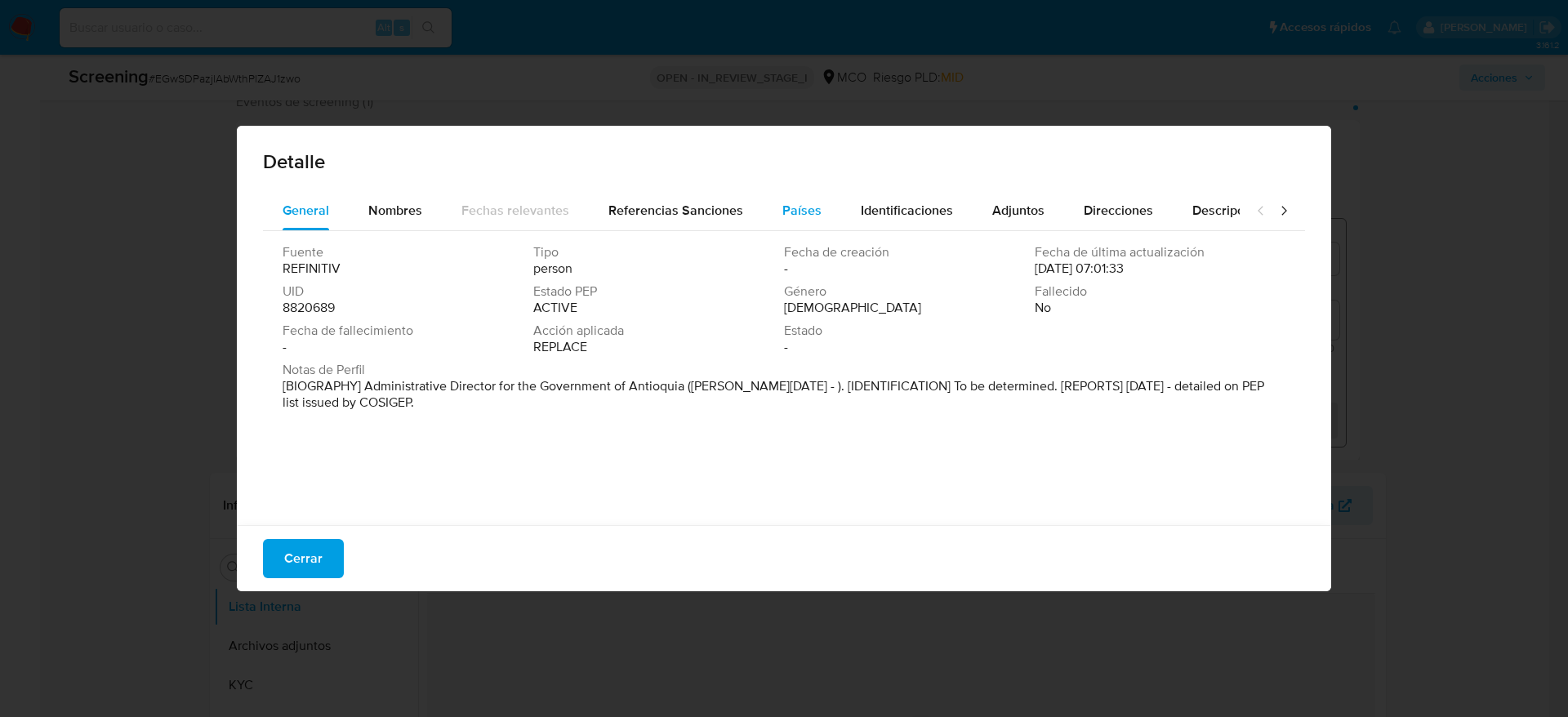
click at [782, 204] on span "Países" at bounding box center [801, 210] width 39 height 19
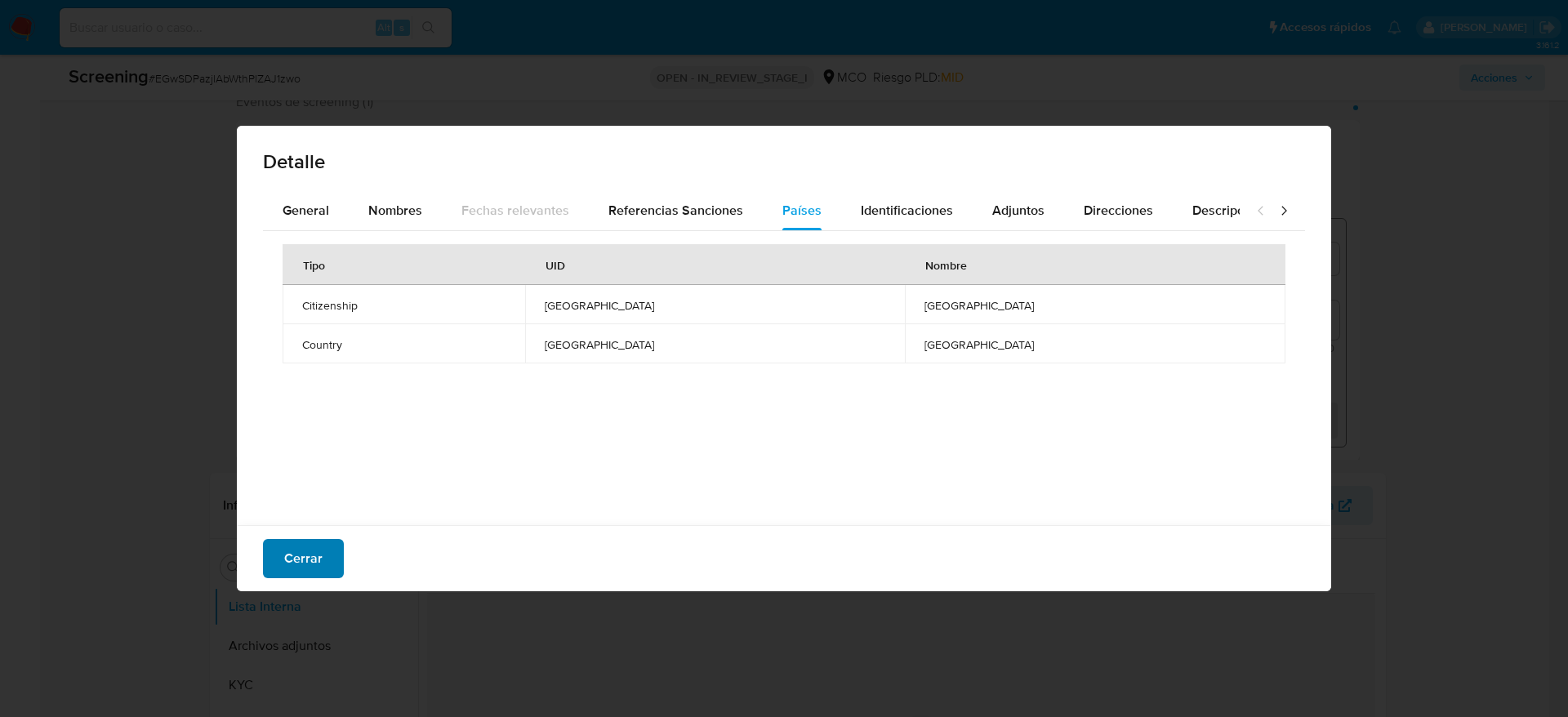
click at [309, 552] on span "Cerrar" at bounding box center [303, 558] width 39 height 36
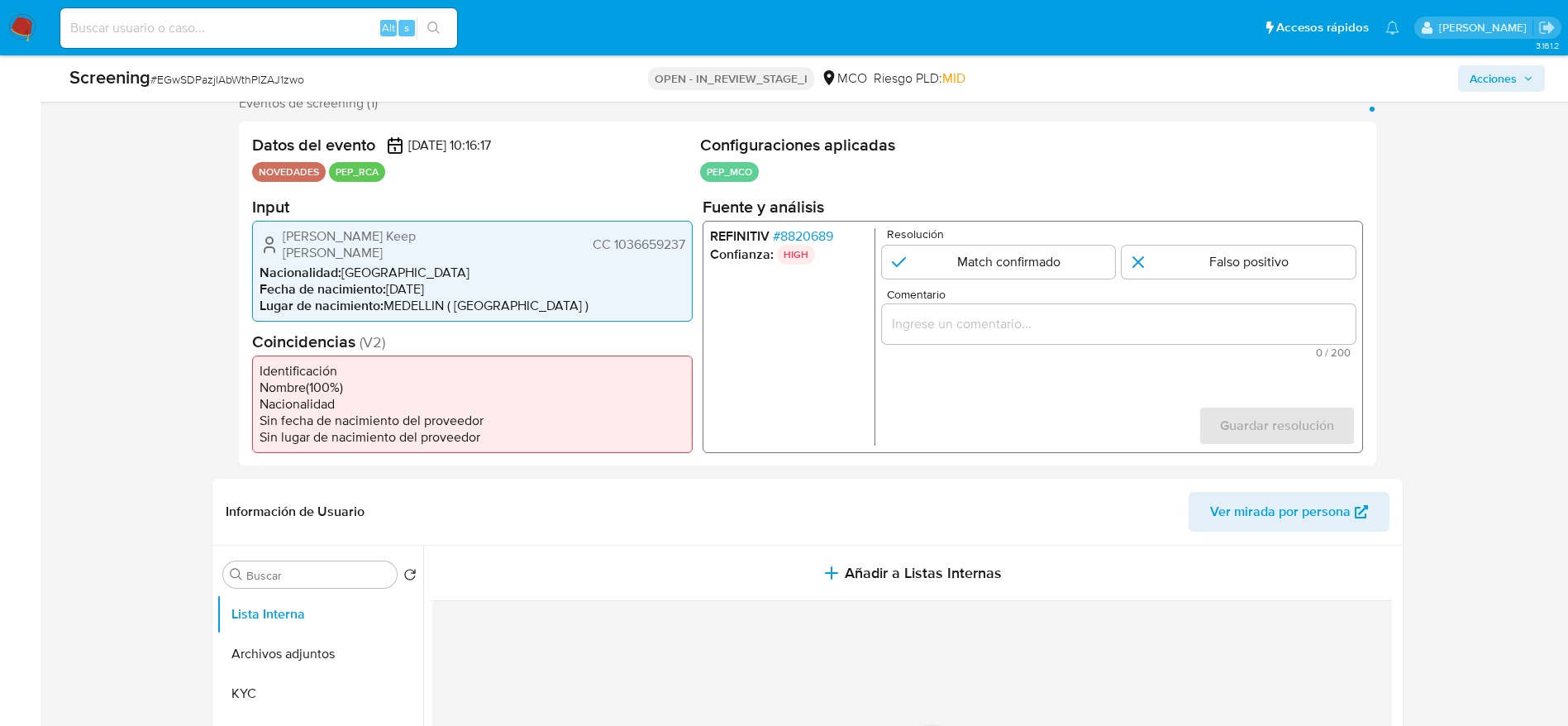
click at [232, 80] on span "# EGwSDPazjlAbWthPlZAJ1zwo" at bounding box center [227, 79] width 153 height 17
copy span "EGwSDPazjlAbWthPlZAJ1zwo"
drag, startPoint x: 261, startPoint y: 236, endPoint x: 687, endPoint y: 236, distance: 426.0
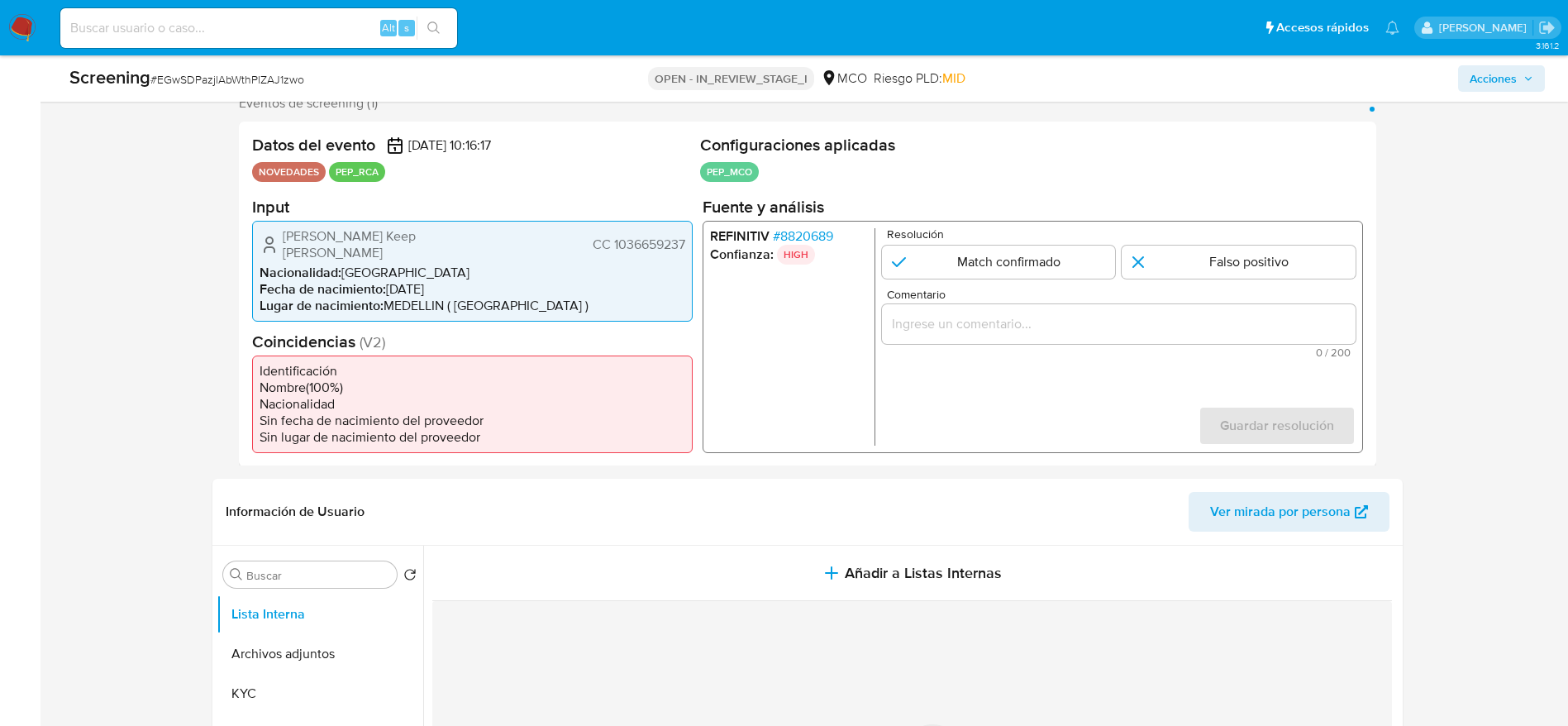
click at [687, 236] on div "Juan Pablo Keep Buitrago CC 1036659237 Nacionalidad : Colombia Fecha de nacimie…" at bounding box center [472, 271] width 440 height 101
click at [810, 234] on span "# 8820689" at bounding box center [801, 236] width 60 height 17
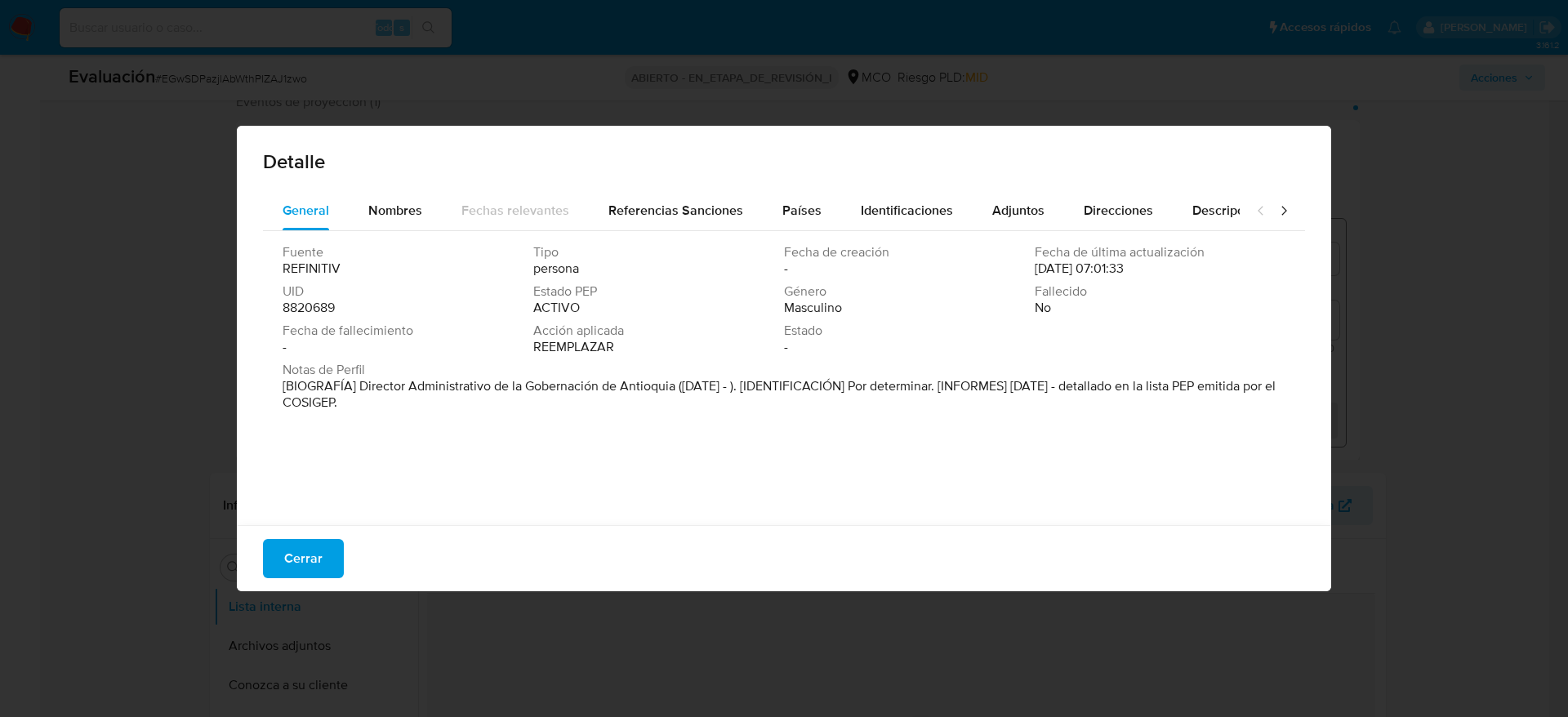
drag, startPoint x: 360, startPoint y: 386, endPoint x: 673, endPoint y: 378, distance: 313.1
click at [673, 378] on font "[BIOGRAFÍA] Director Administrativo de la Gobernación de Antioquia (enero de 20…" at bounding box center [779, 394] width 992 height 35
click at [289, 568] on span "Cerrar" at bounding box center [303, 558] width 39 height 36
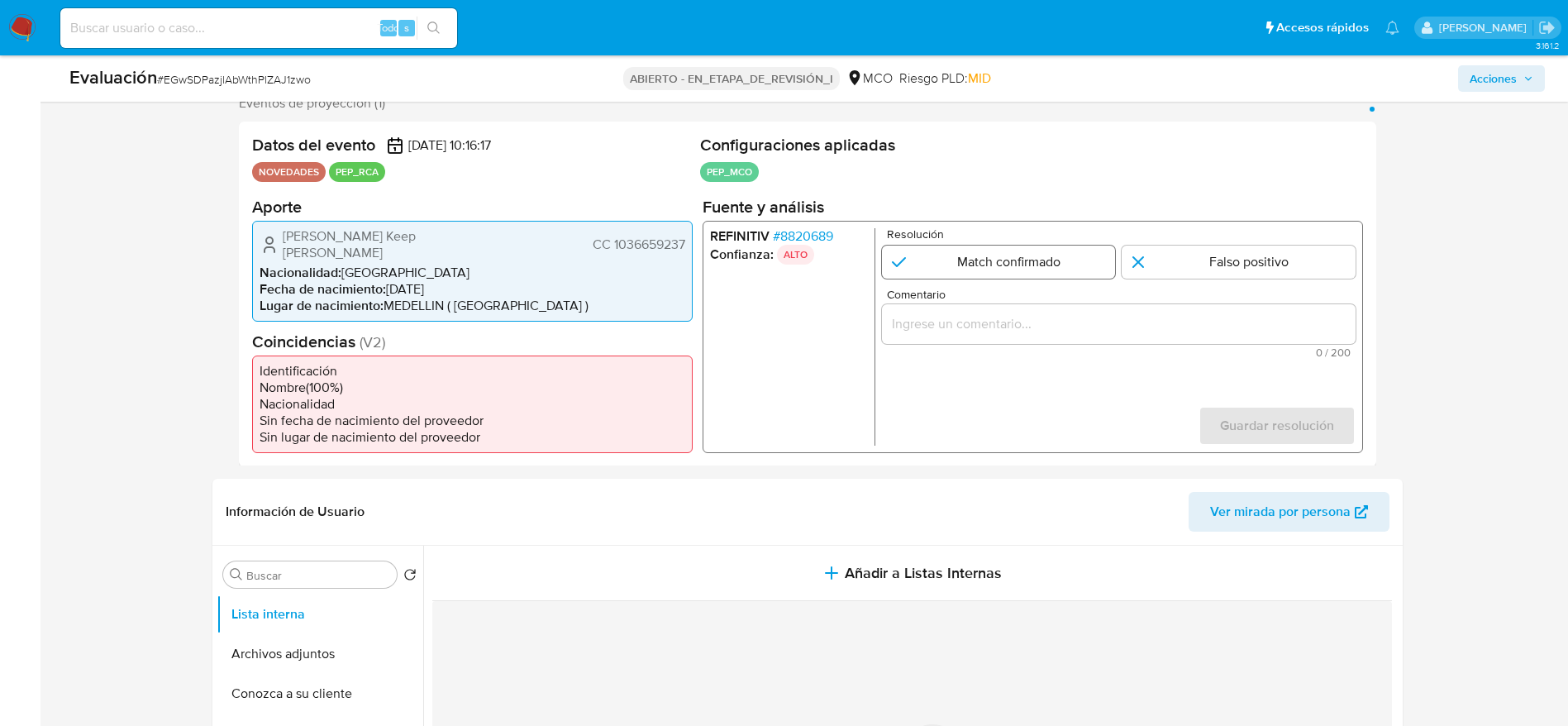
click at [1022, 273] on input "1 de 1" at bounding box center [998, 262] width 234 height 33
radio input "true"
click at [1027, 318] on input "Comentario" at bounding box center [1117, 323] width 474 height 22
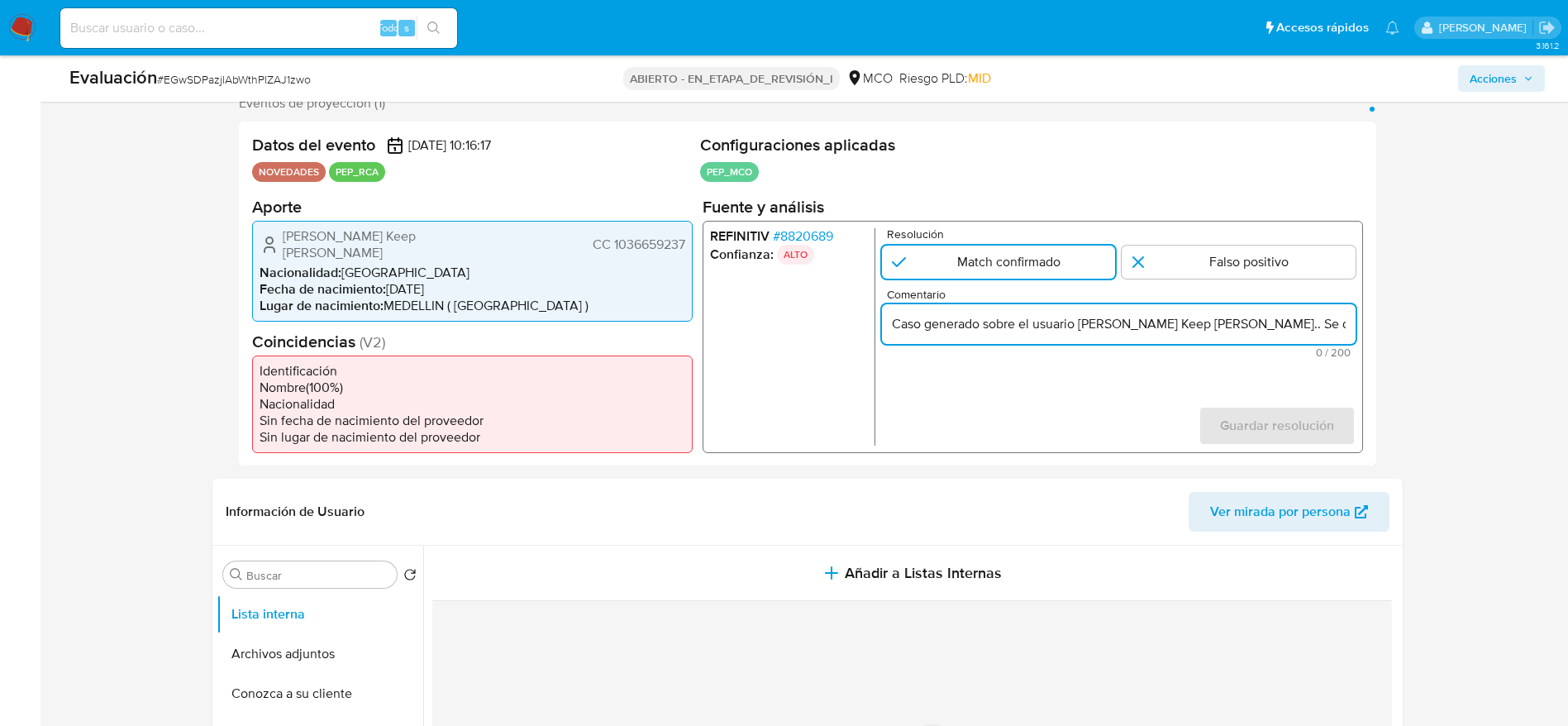
scroll to position [0, 474]
type input "Caso generado sobre el usuario Juan Pablo Keep Buitrago.. Se desempeña como Dir…"
click at [1323, 407] on span "Guardar resolución" at bounding box center [1276, 425] width 114 height 37
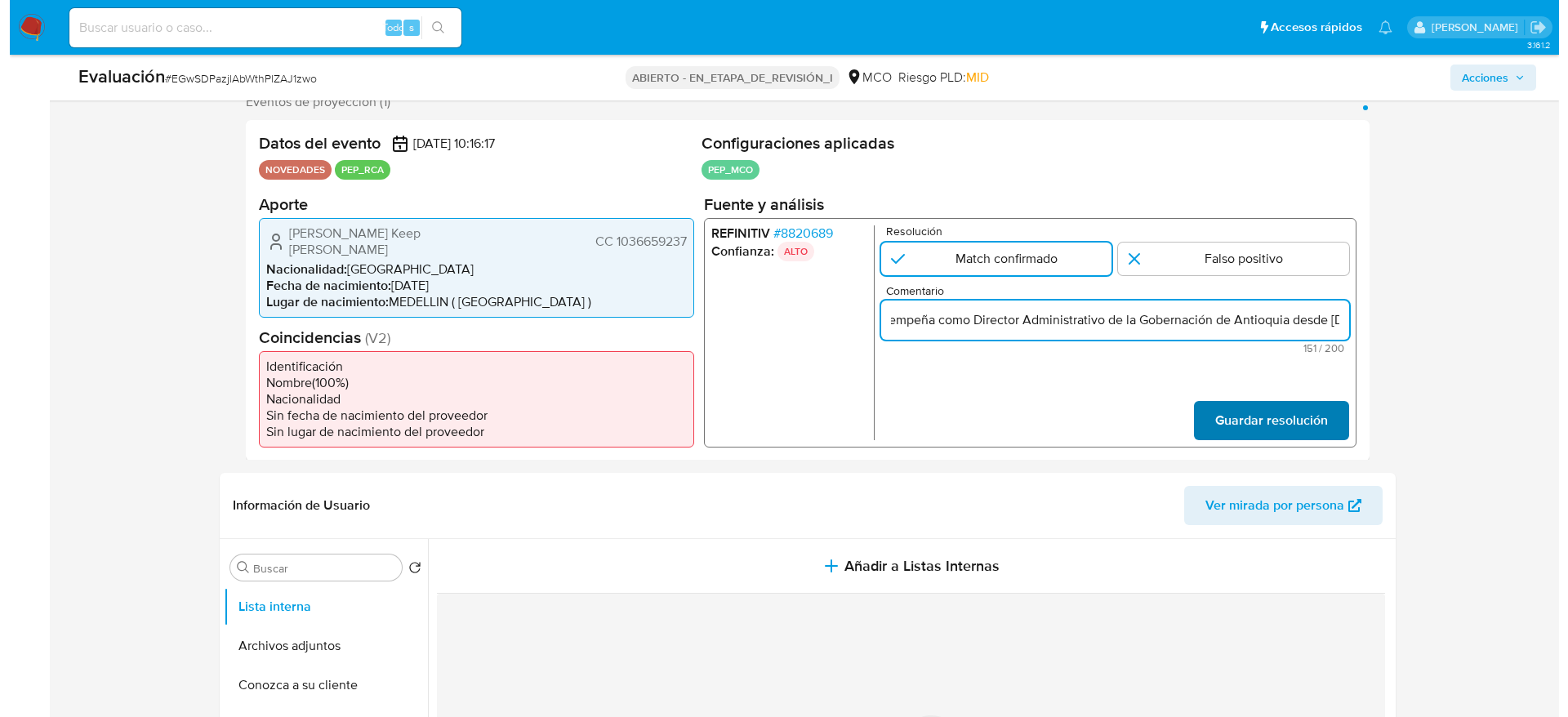
scroll to position [0, 0]
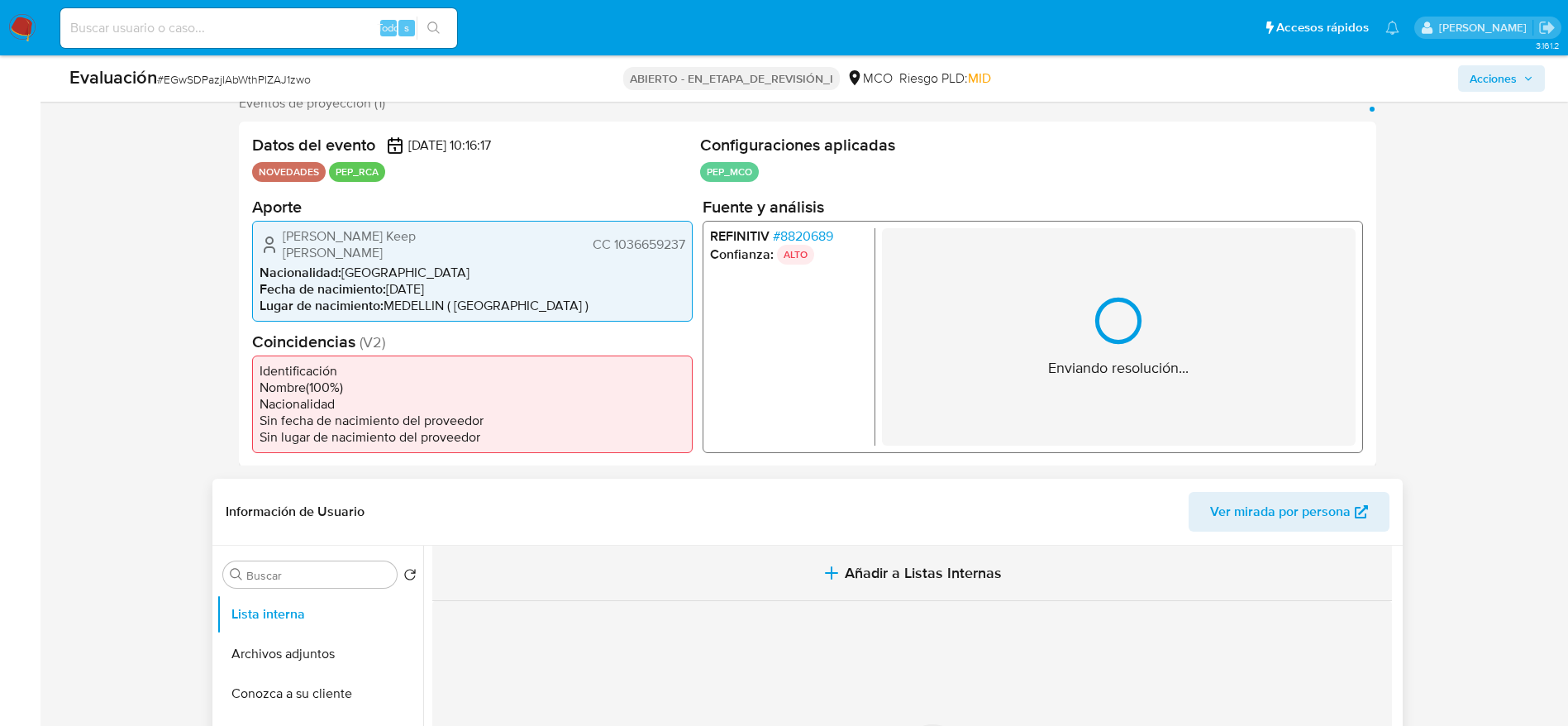
click at [888, 564] on span "Añadir a Listas Internas" at bounding box center [924, 572] width 157 height 18
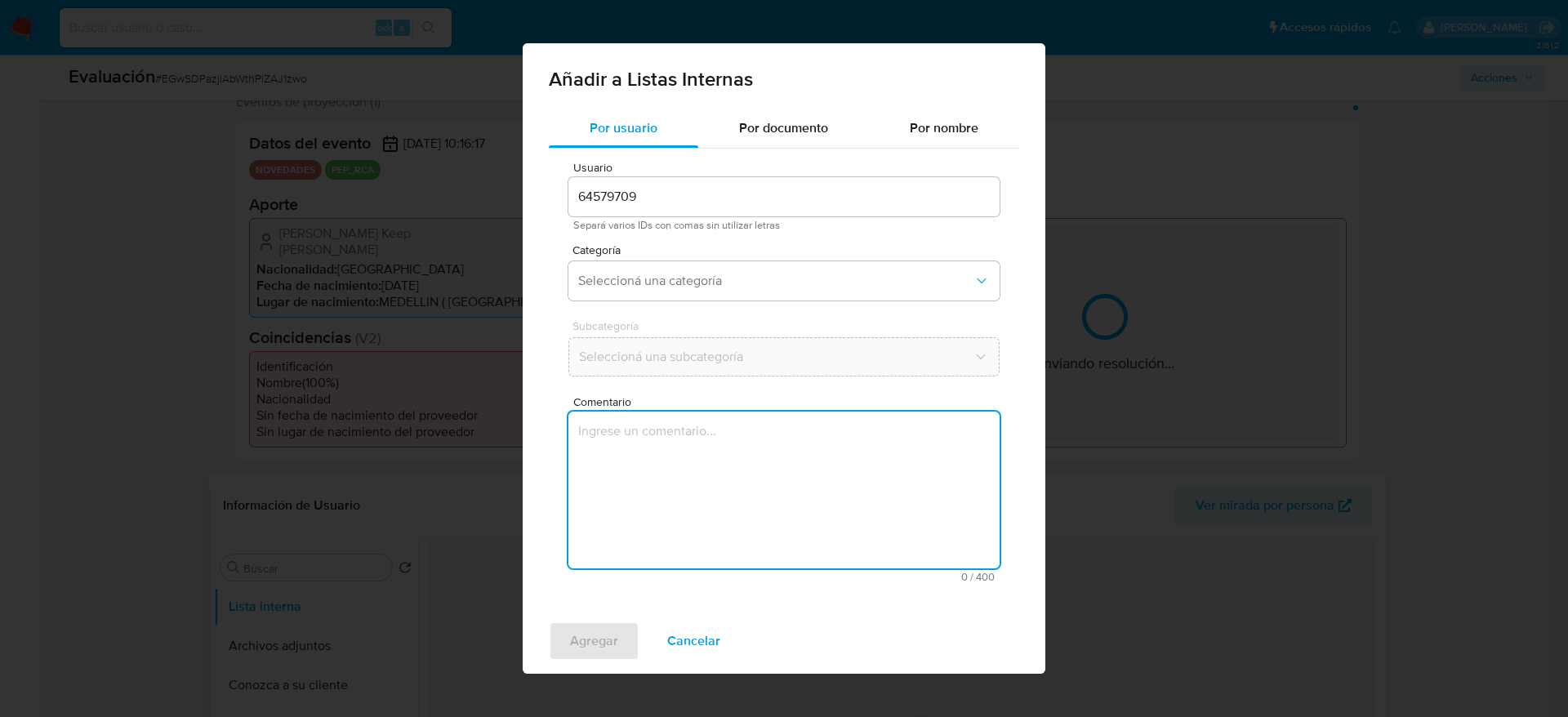
click at [863, 604] on div "Por usuario Por documento Por nombre Usuario 64579709 Separá varios IDs con com…" at bounding box center [784, 358] width 523 height 500
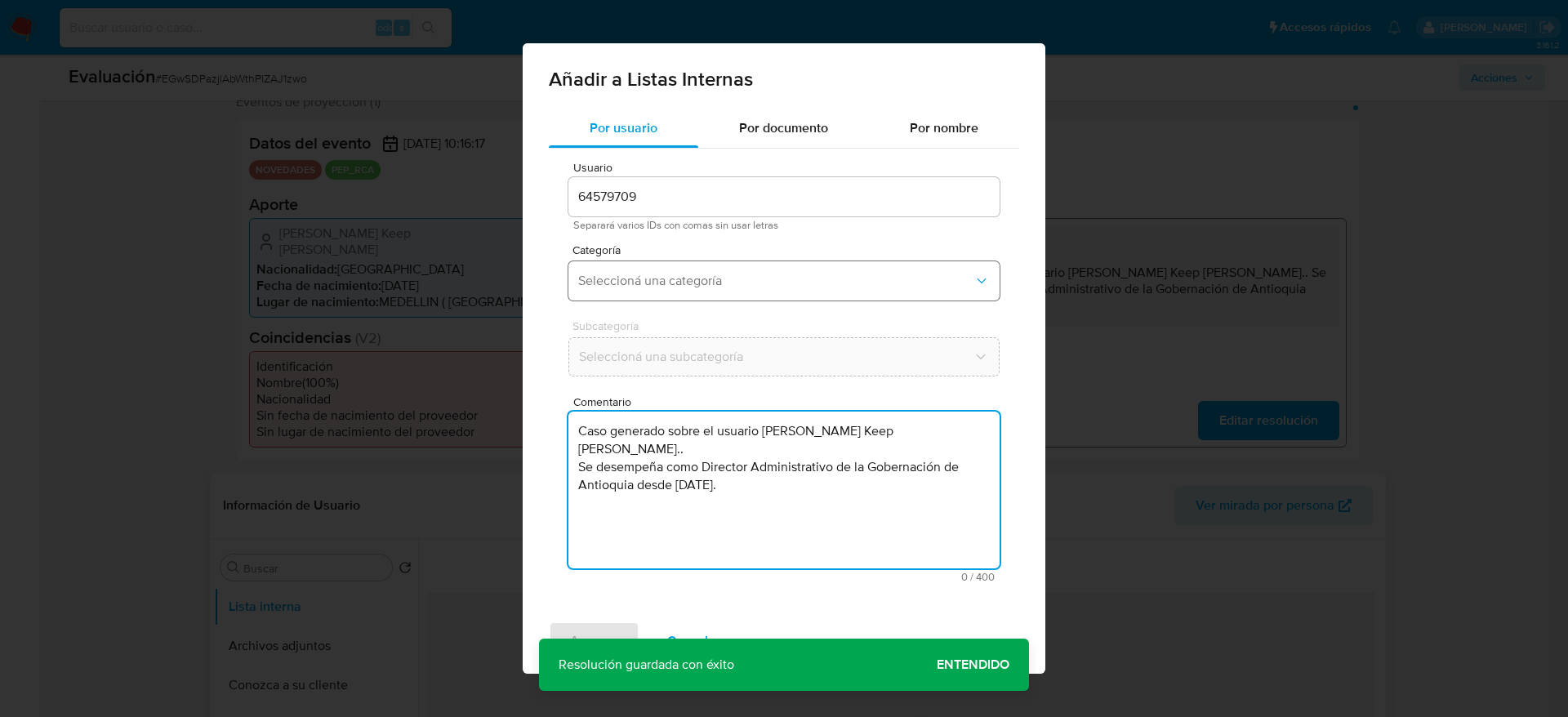
type textarea "Caso generado sobre el usuario Juan Pablo Keep Buitrago.. Se desempeña como Dir…"
drag, startPoint x: 763, startPoint y: 282, endPoint x: 769, endPoint y: 291, distance: 10.8
click at [767, 289] on button "Seleccioná una categoría" at bounding box center [784, 280] width 431 height 39
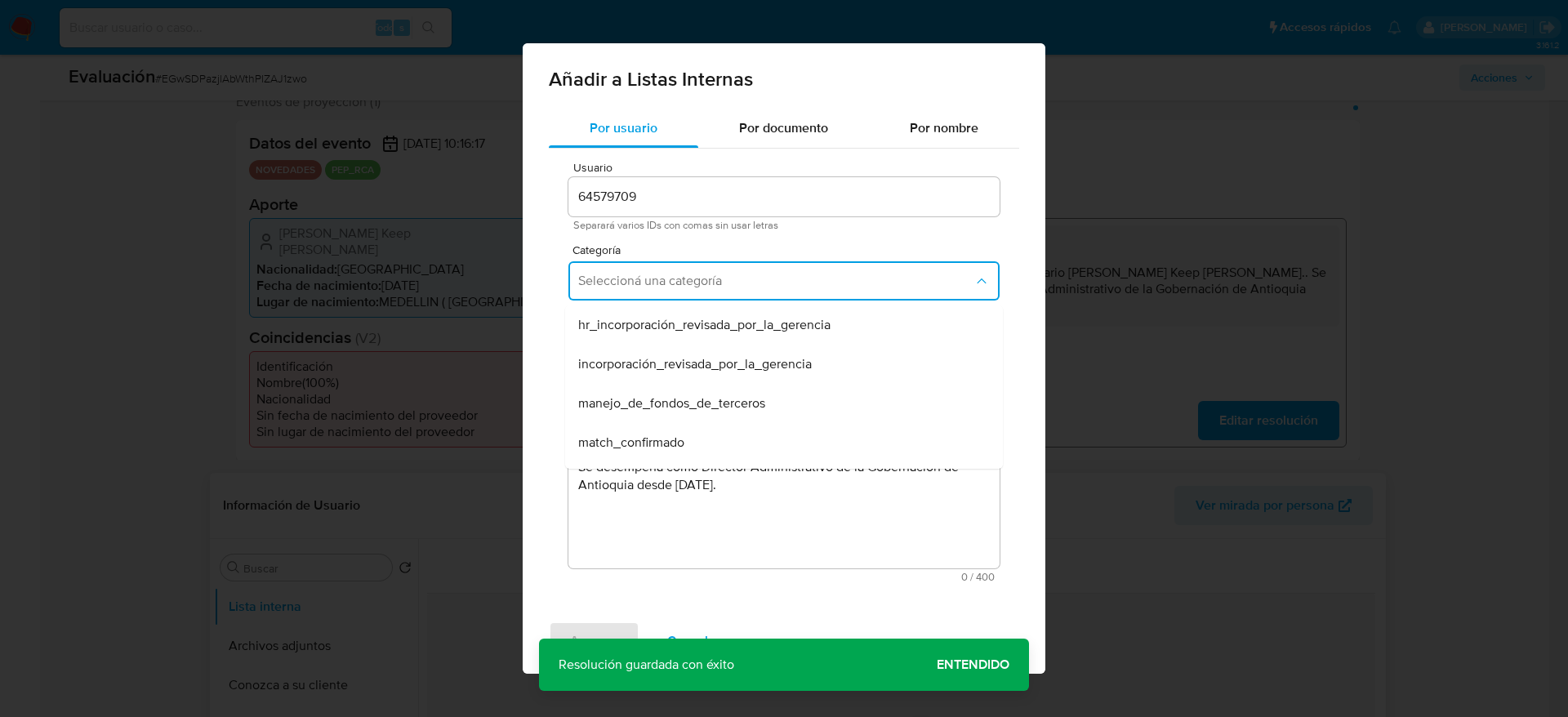
scroll to position [122, 0]
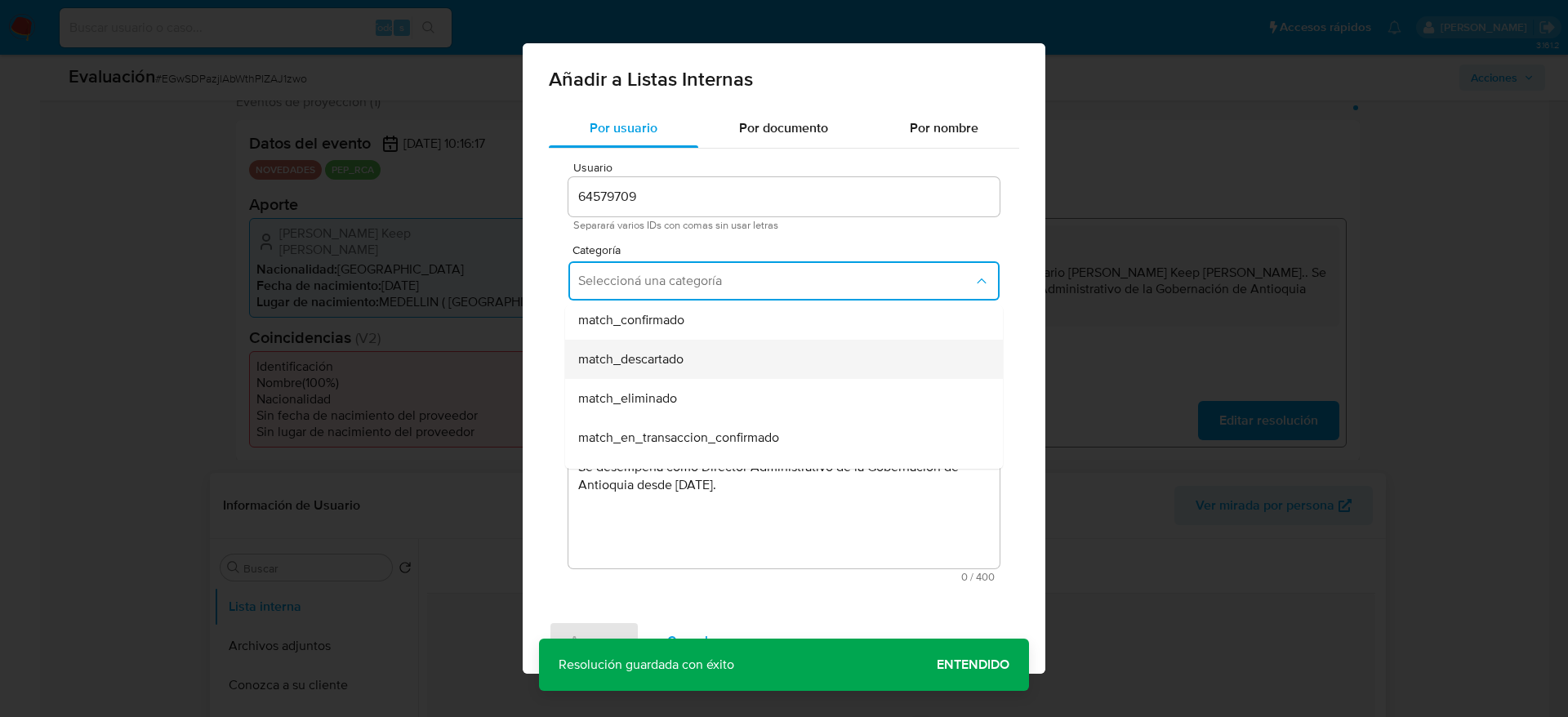
click at [723, 346] on div "match_descartado" at bounding box center [779, 358] width 401 height 39
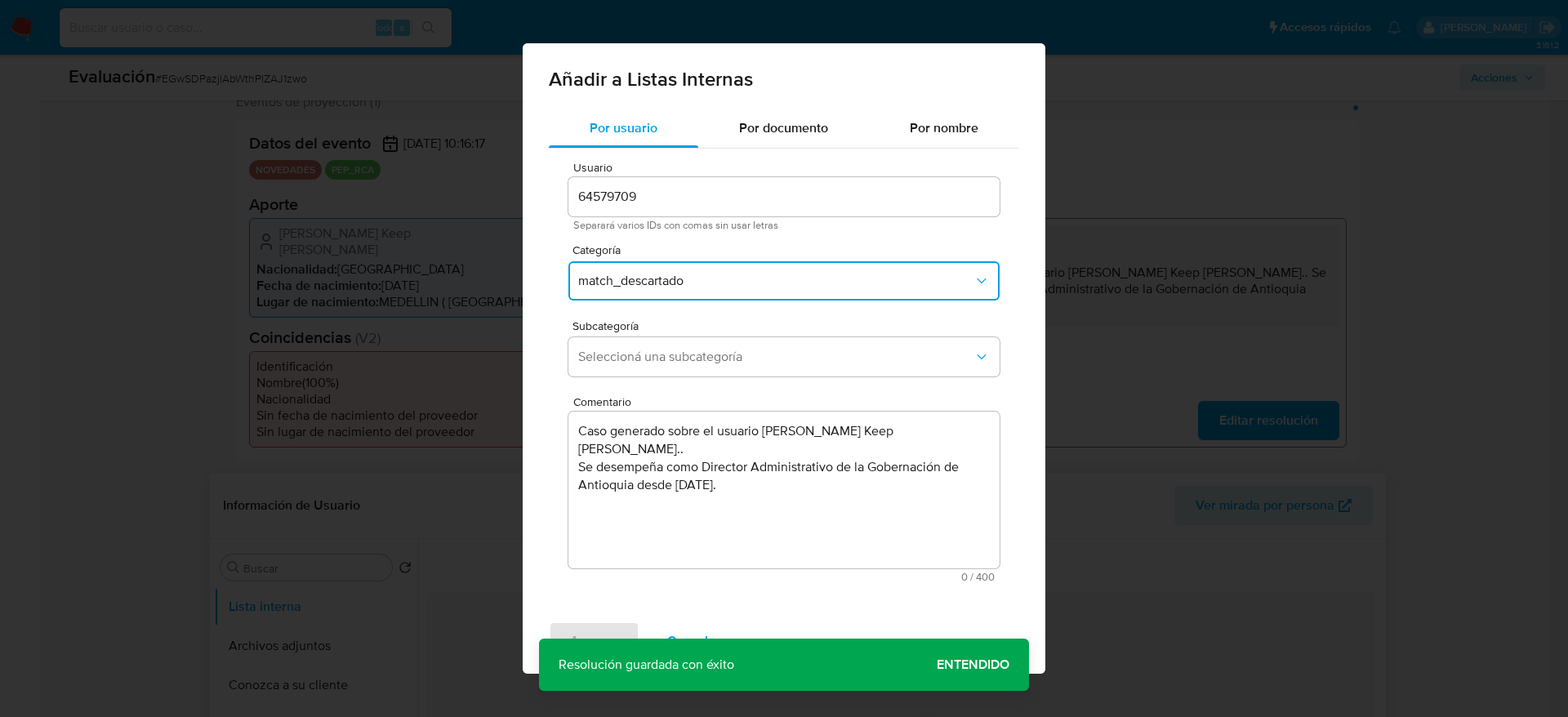
click at [733, 296] on button "match_descartado" at bounding box center [784, 280] width 431 height 39
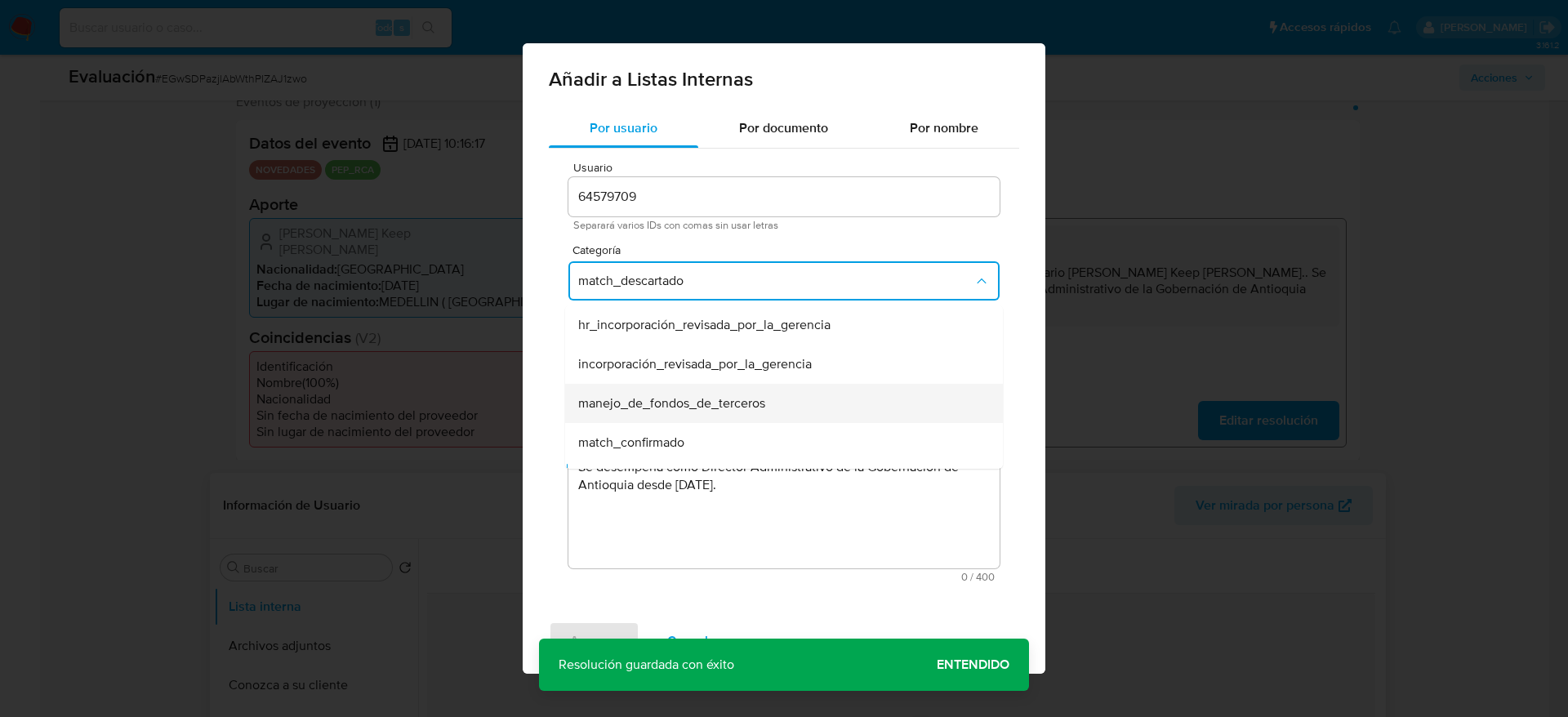
scroll to position [33, 0]
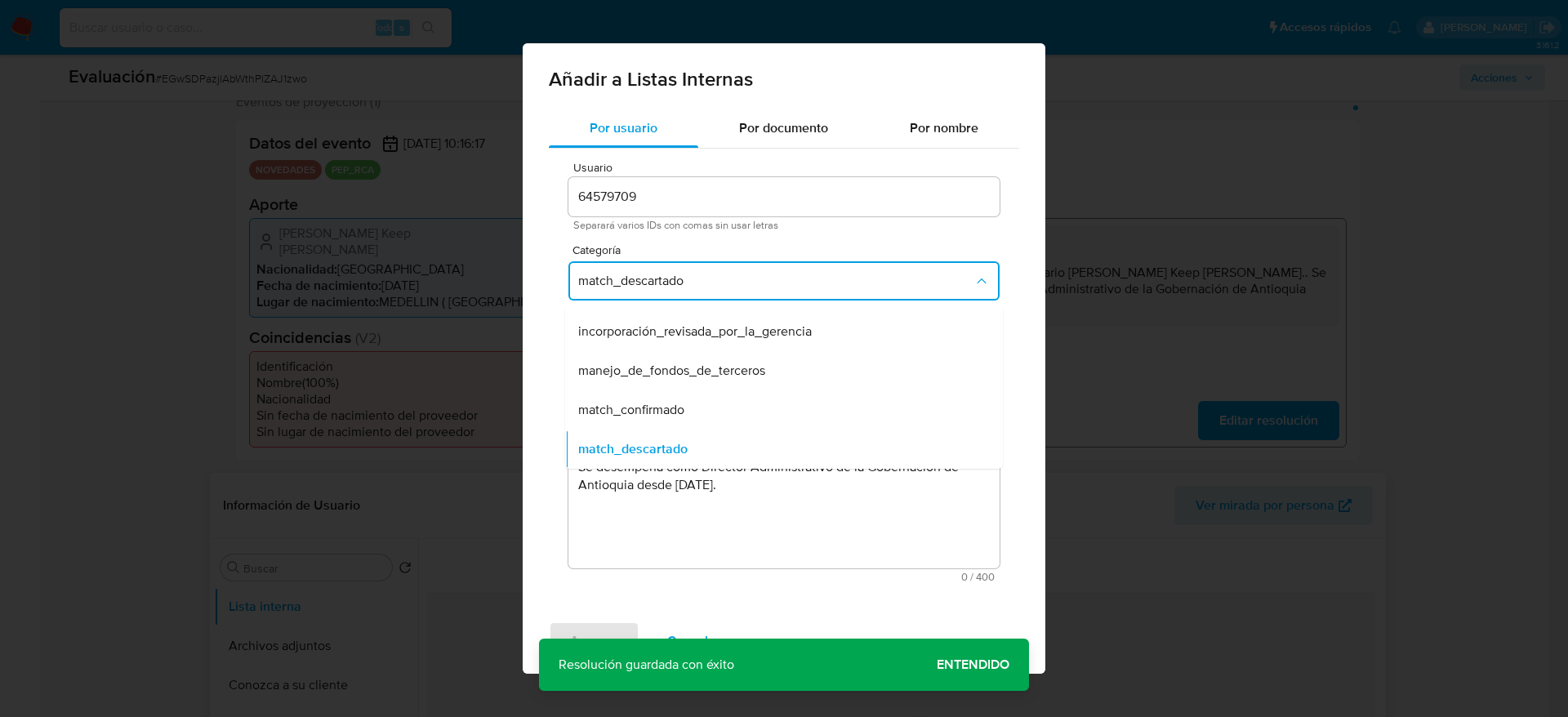
drag, startPoint x: 697, startPoint y: 408, endPoint x: 700, endPoint y: 381, distance: 27.2
click at [697, 410] on div "match_confirmado" at bounding box center [779, 409] width 401 height 39
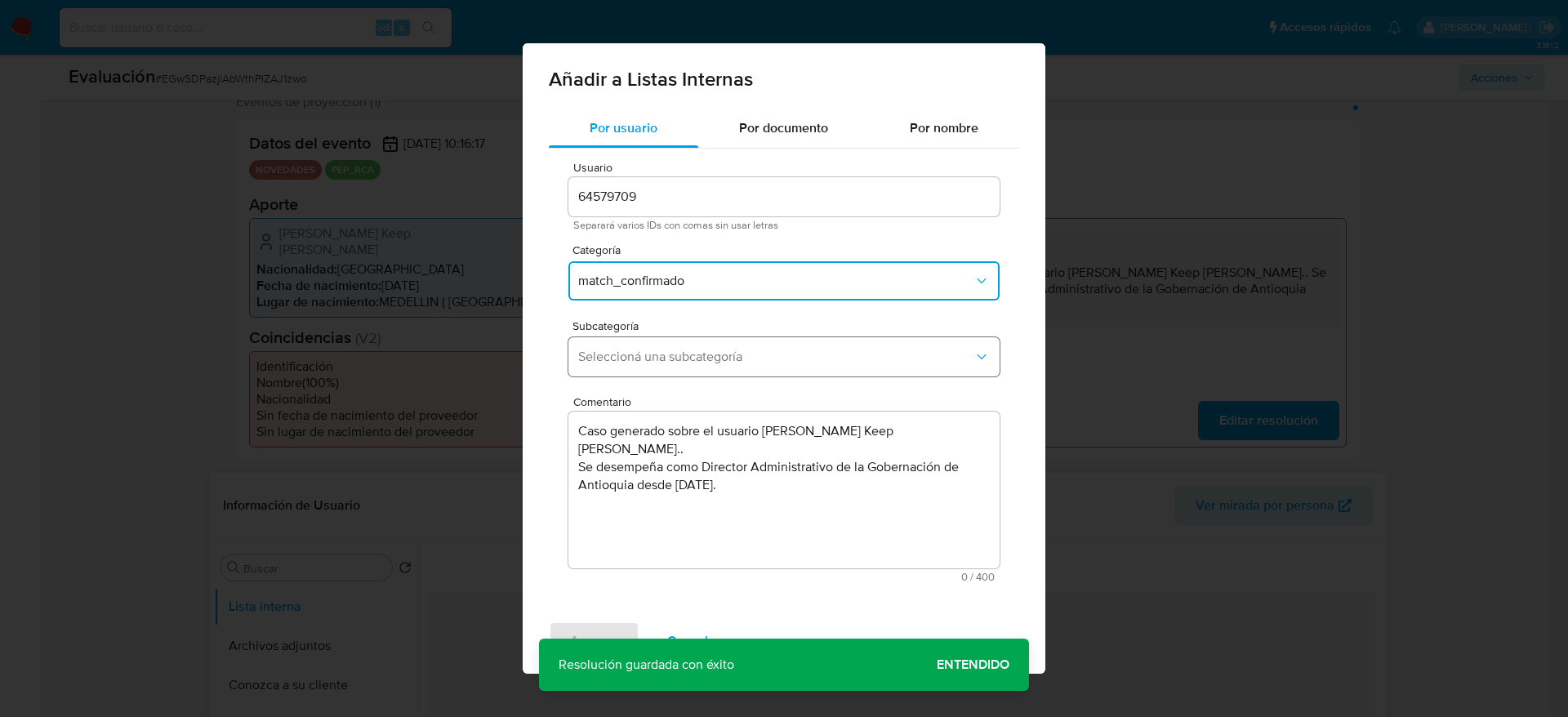
click at [706, 358] on span "Seleccioná una subcategoría" at bounding box center [775, 357] width 395 height 16
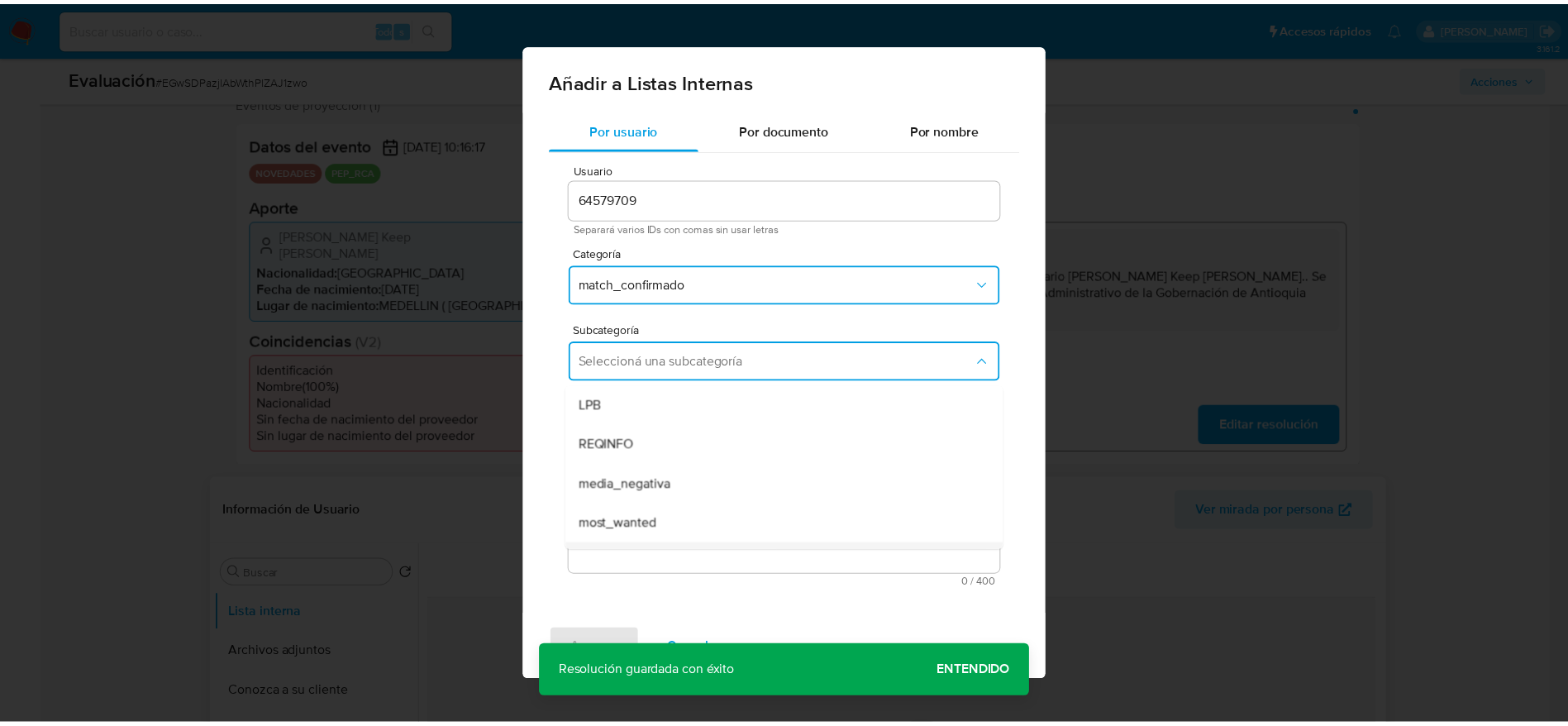
scroll to position [113, 0]
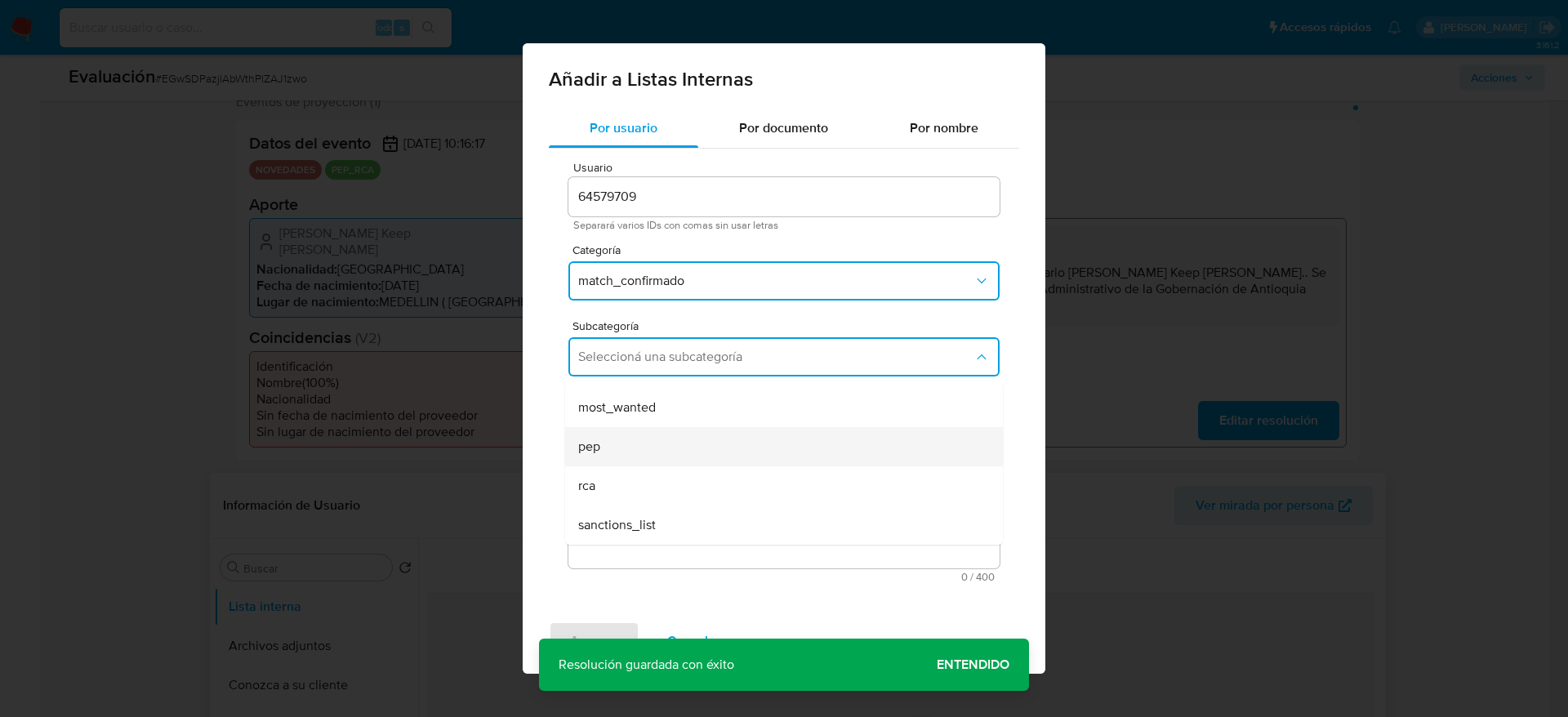
click at [643, 460] on div "pep" at bounding box center [779, 446] width 401 height 39
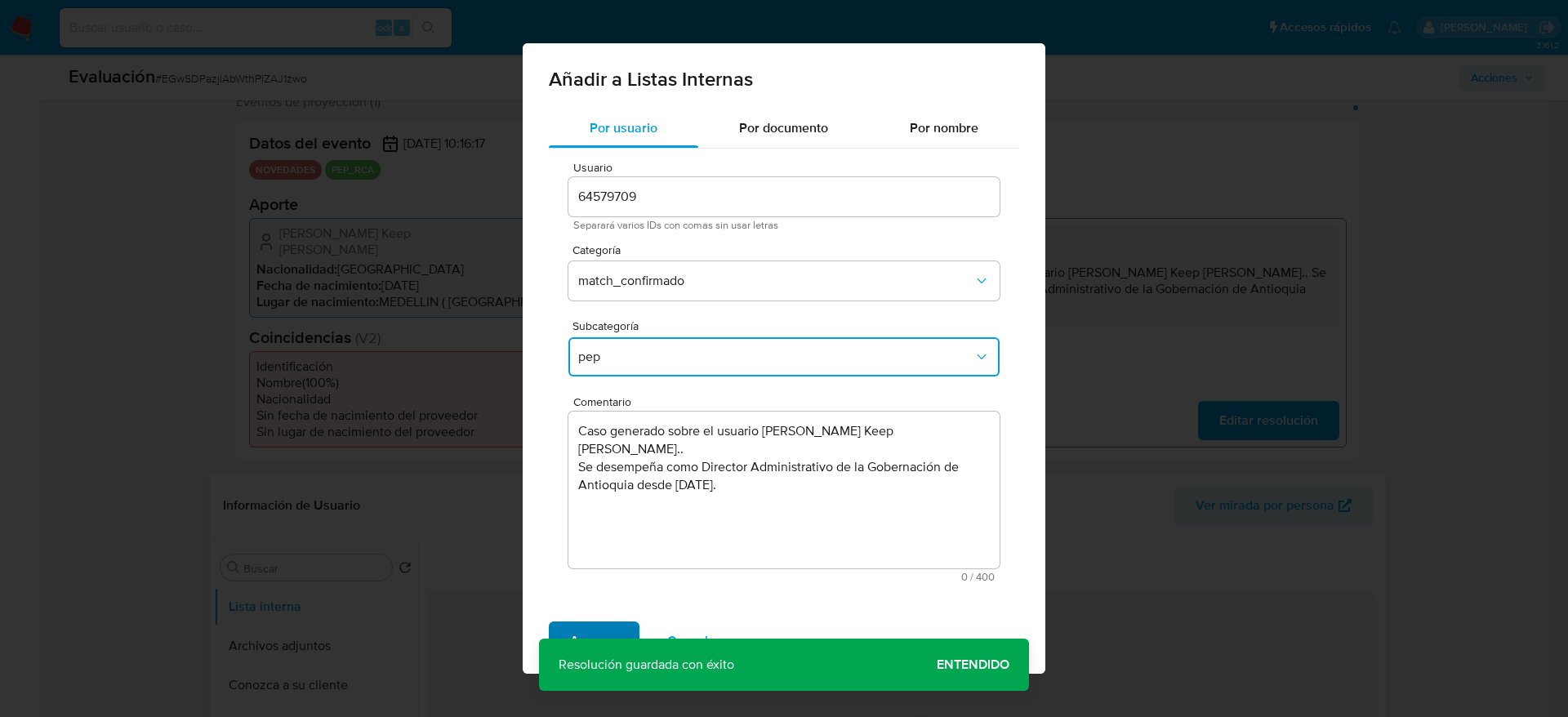
click at [605, 627] on span "Agregar" at bounding box center [594, 641] width 48 height 36
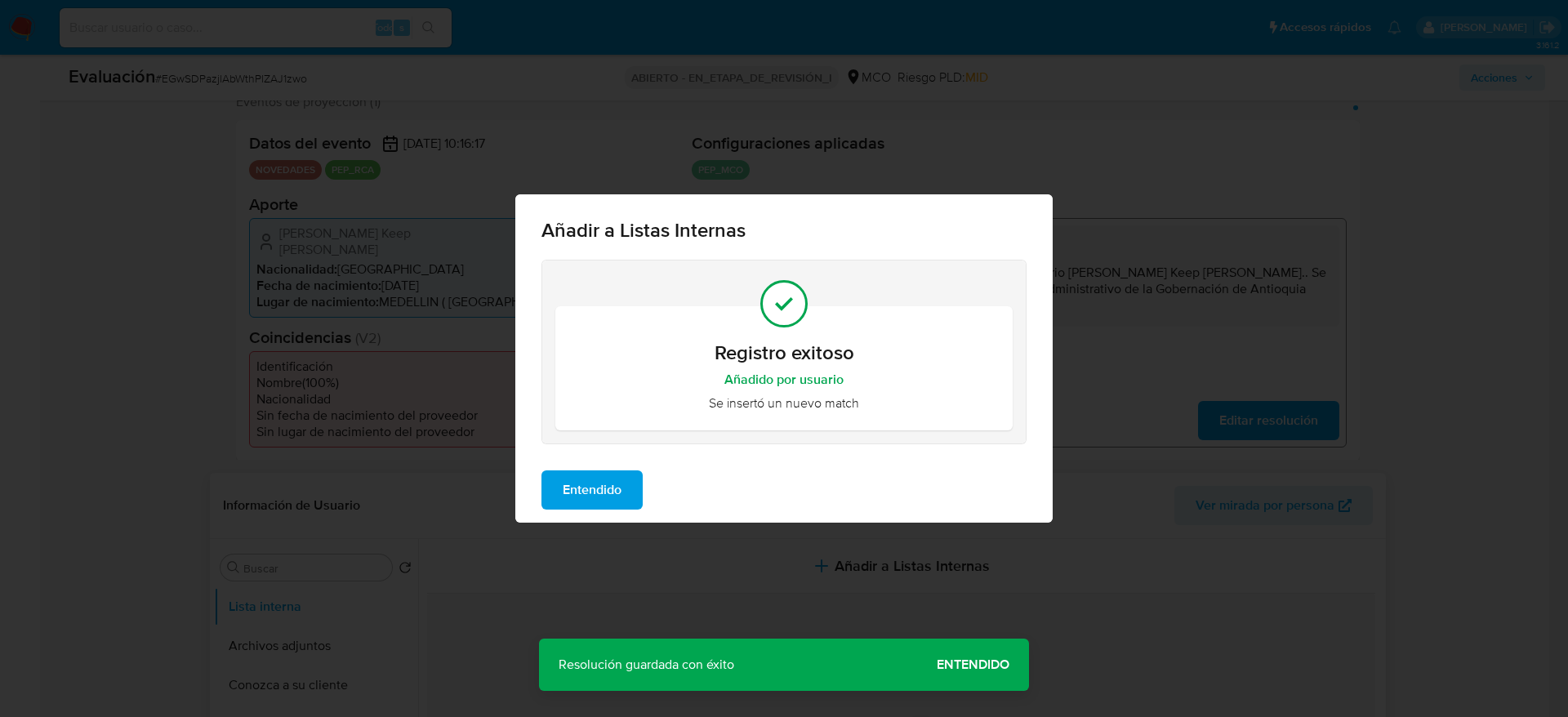
click at [594, 482] on span "Entendido" at bounding box center [592, 490] width 59 height 36
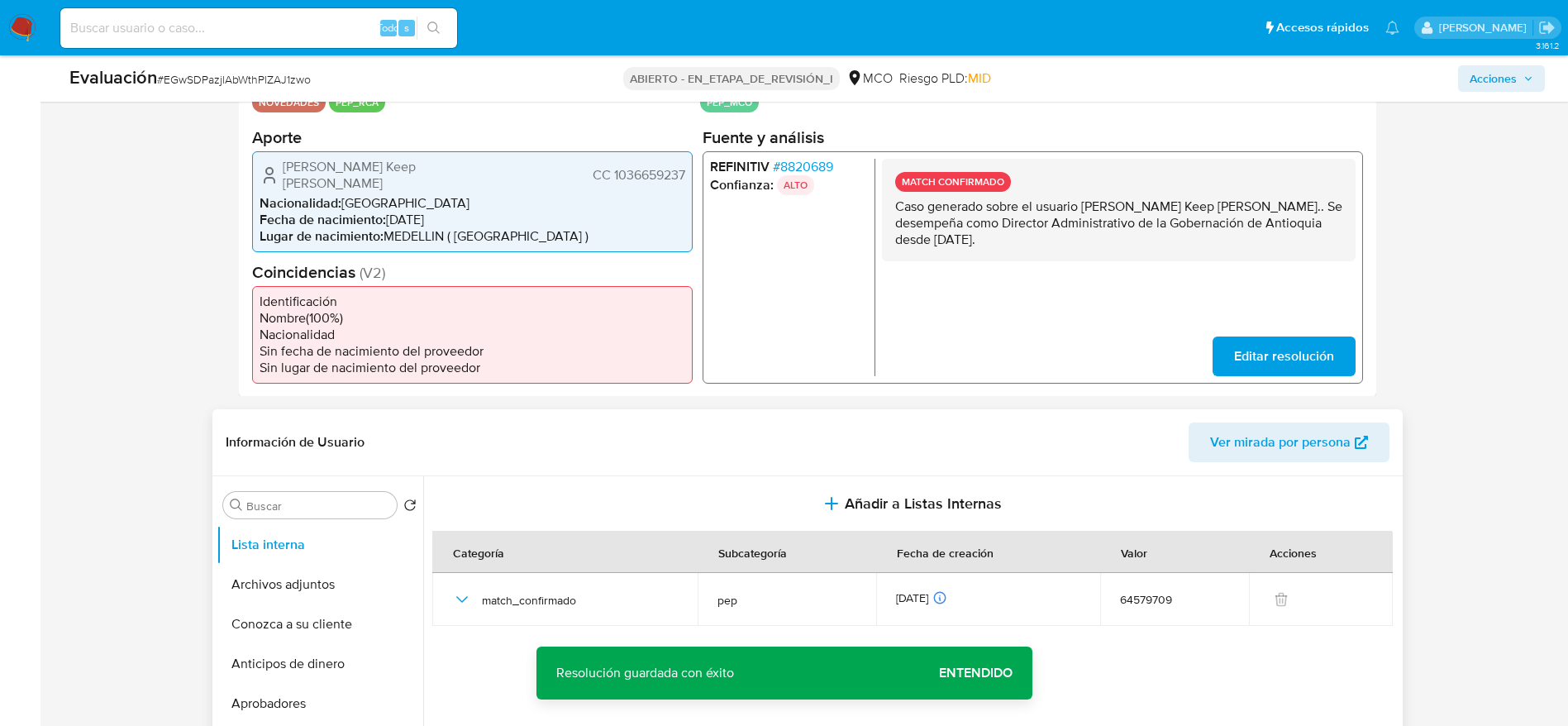
scroll to position [434, 0]
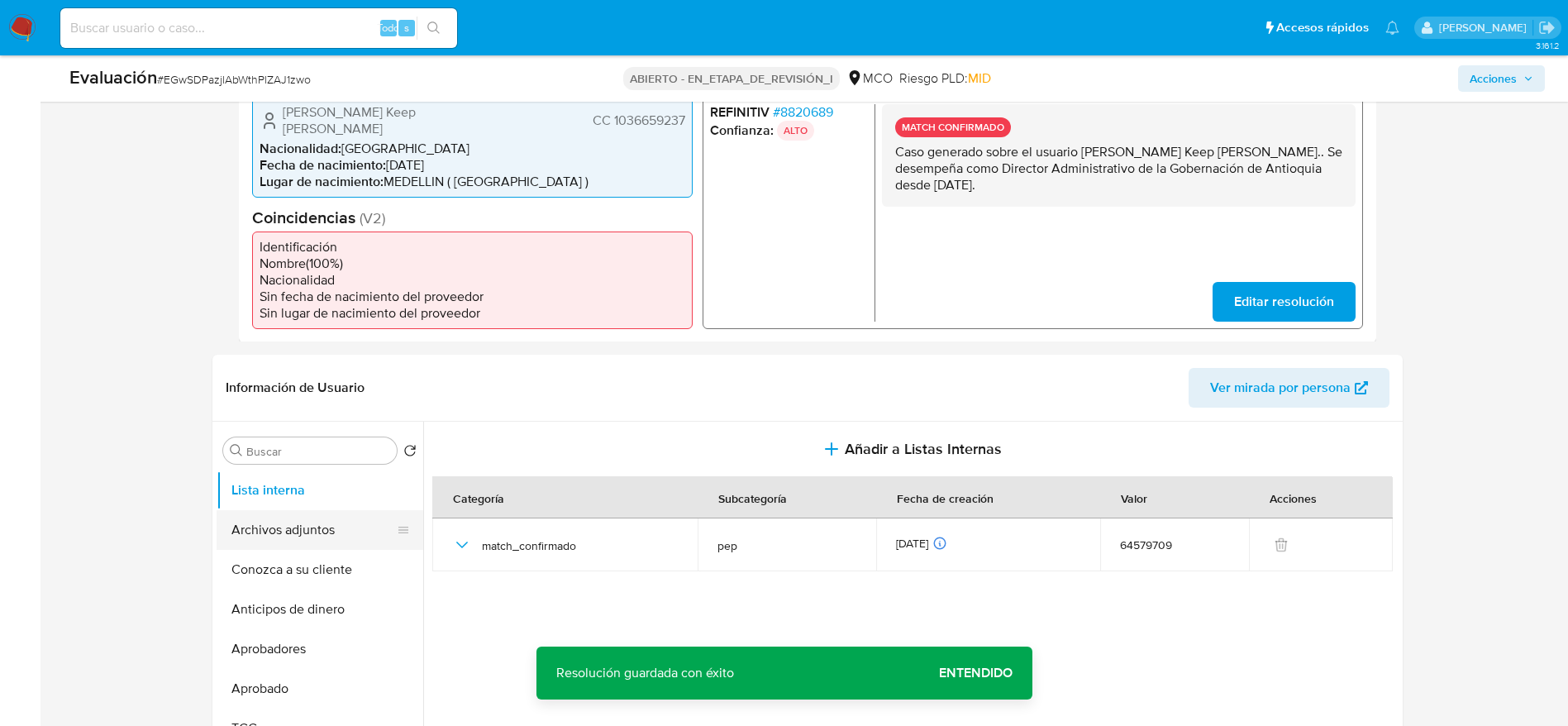
drag, startPoint x: 290, startPoint y: 497, endPoint x: 279, endPoint y: 510, distance: 17.0
click at [279, 510] on button "Archivos adjuntos" at bounding box center [313, 530] width 194 height 39
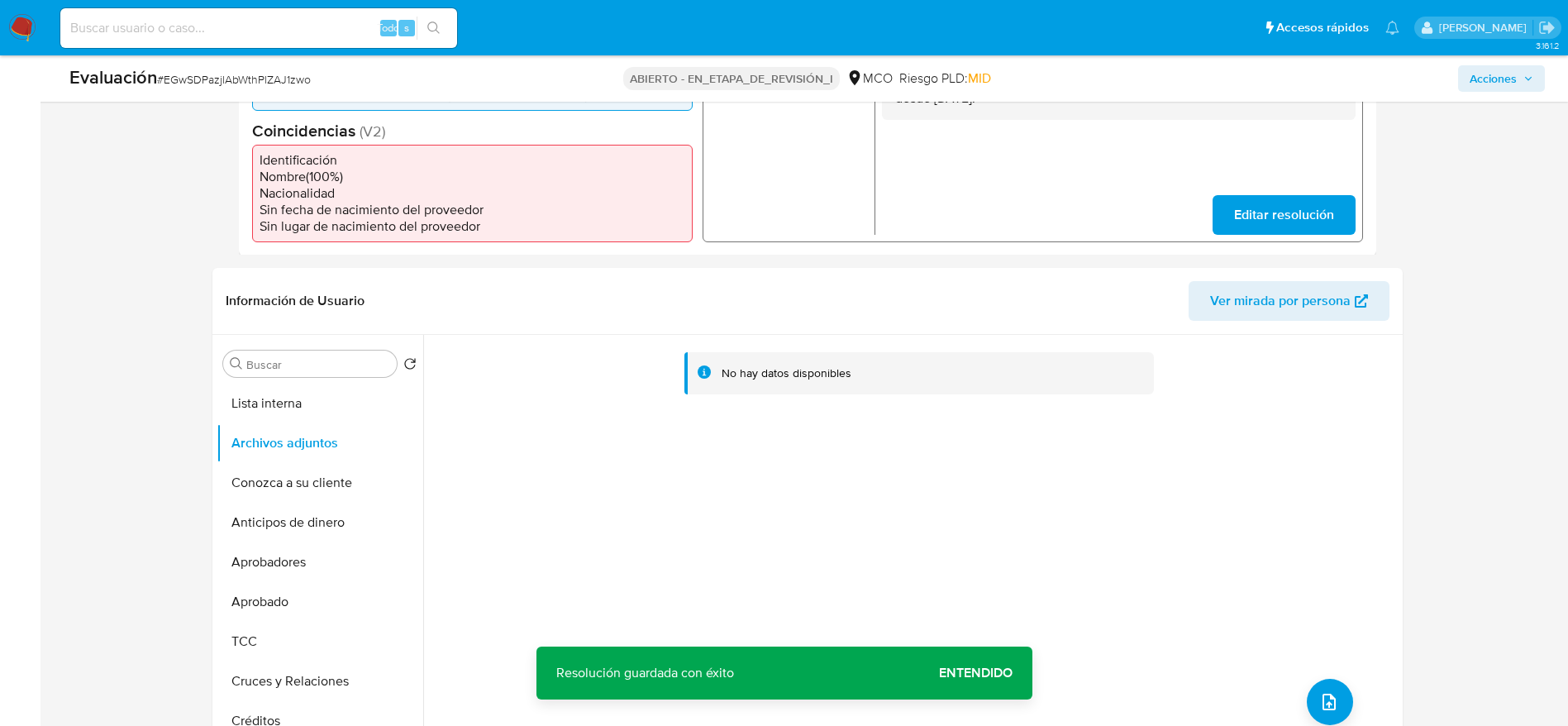
scroll to position [558, 0]
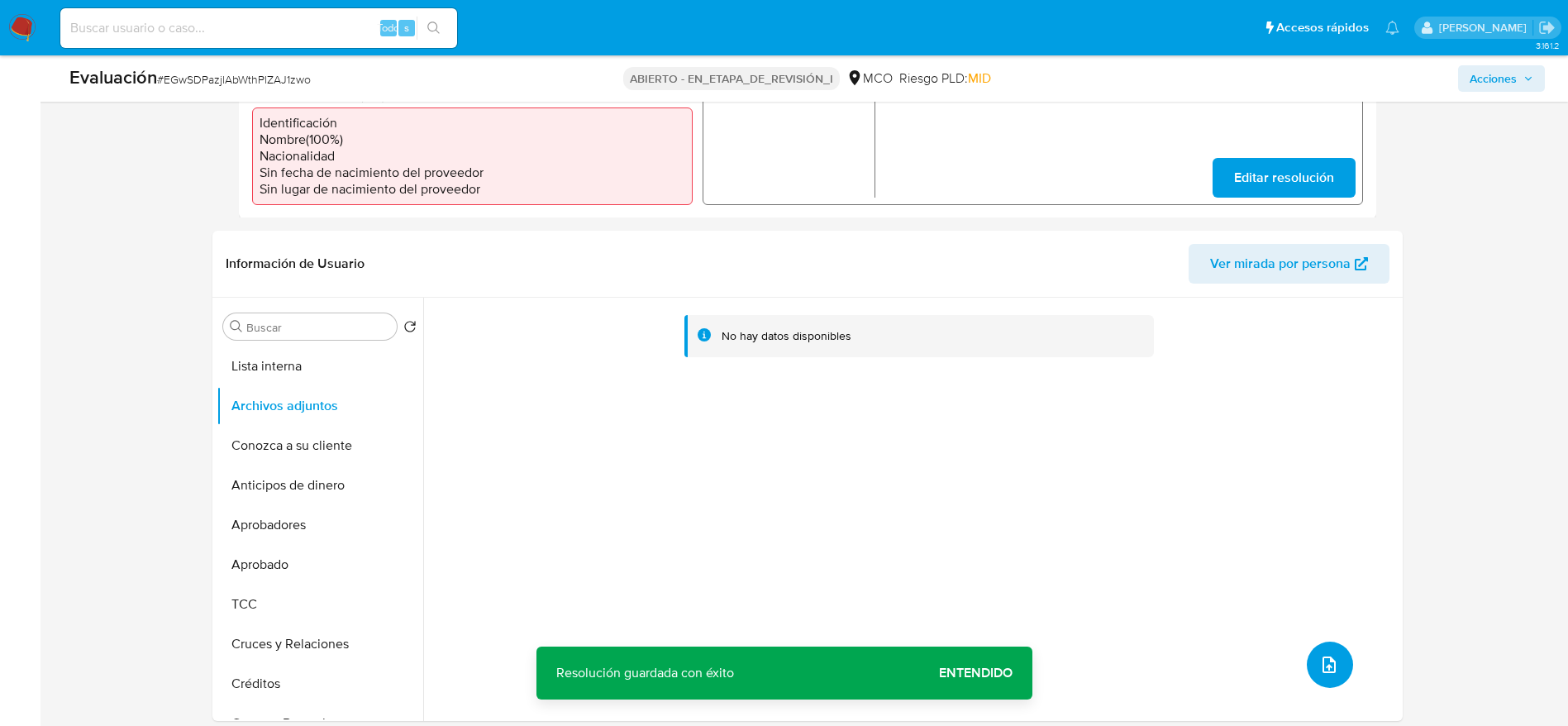
click at [1339, 656] on button "subir archivo" at bounding box center [1329, 664] width 46 height 46
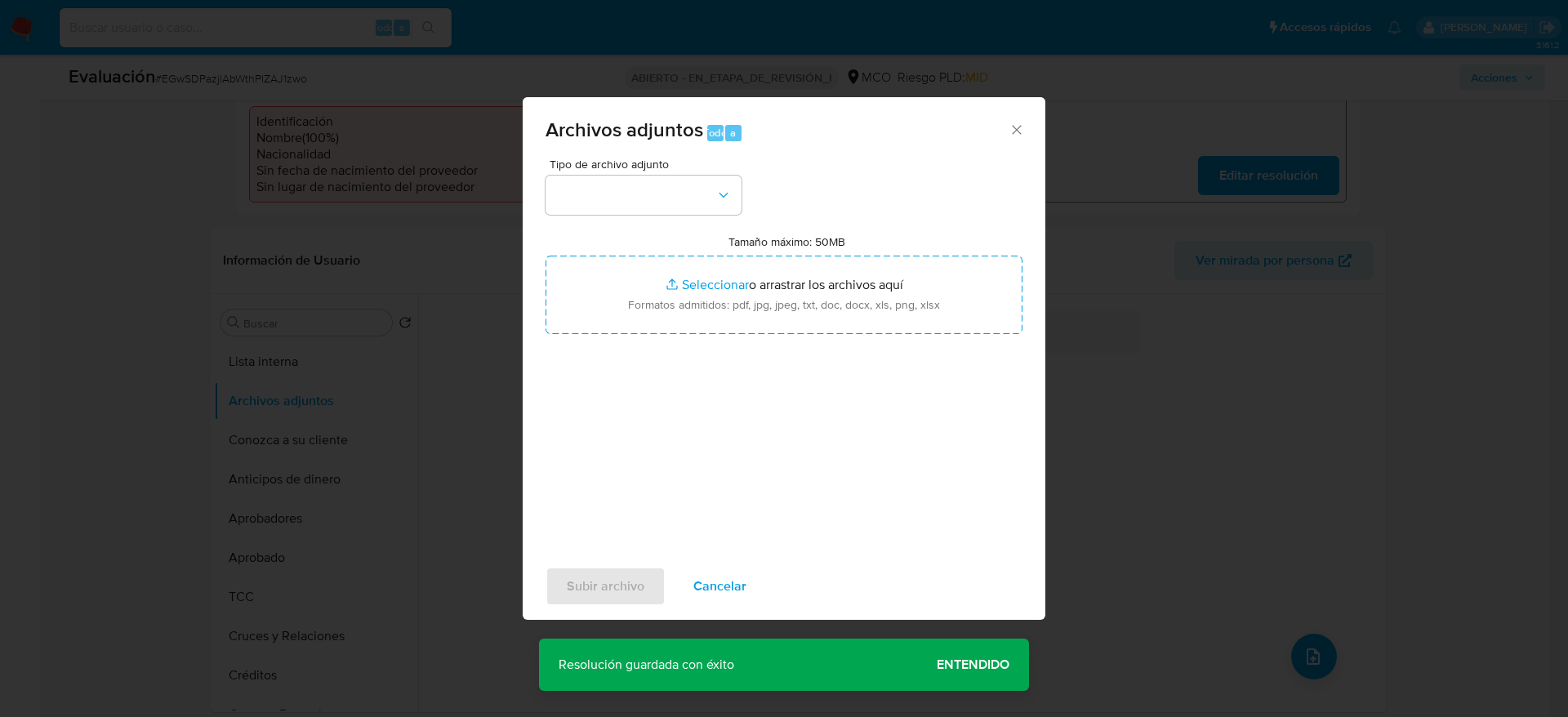
click at [754, 199] on div "Tipo de archivo adjunto Tamaño máximo: 50MB Seleccionar archivos Seleccionar o …" at bounding box center [783, 351] width 476 height 385
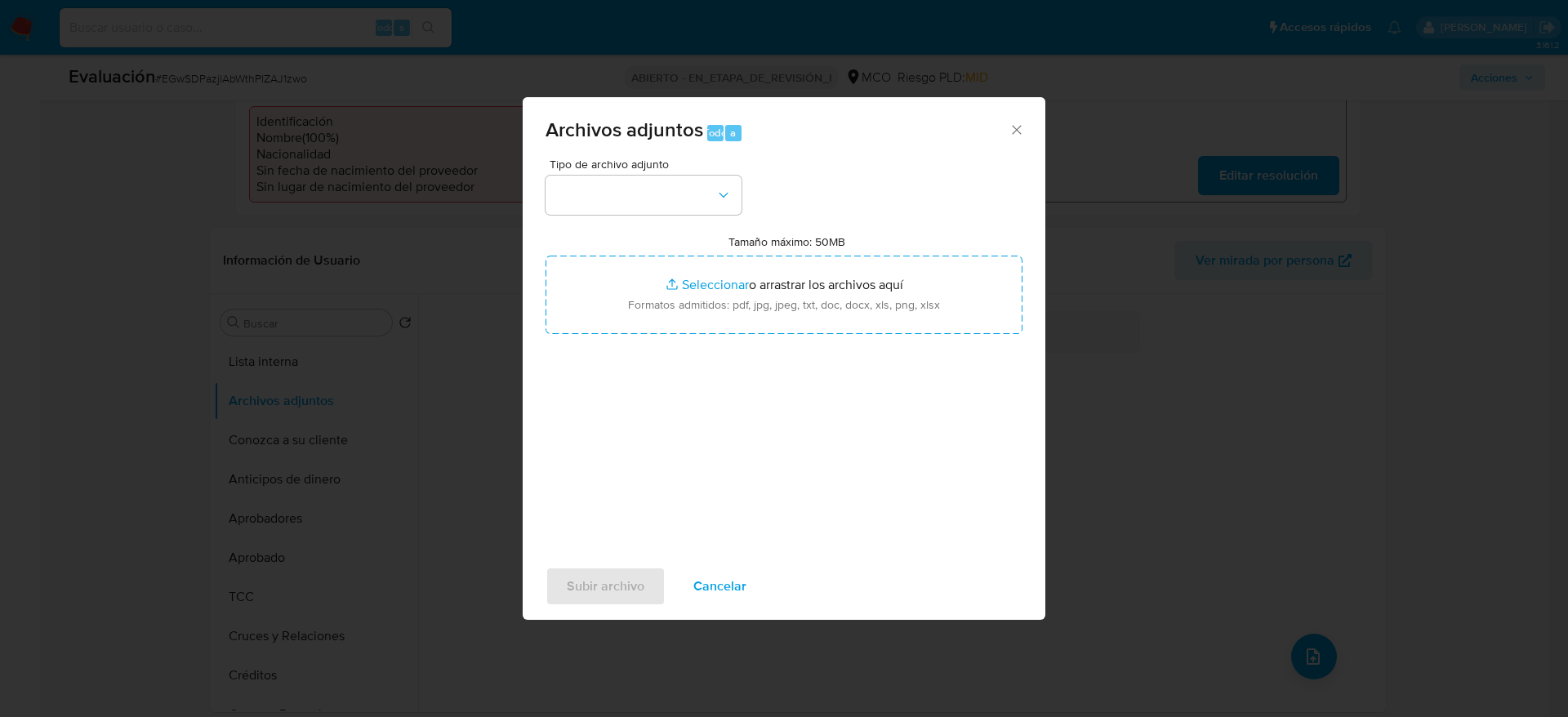
click at [747, 191] on div "Tipo de archivo adjunto Tamaño máximo: 50MB Seleccionar archivos Seleccionar o …" at bounding box center [783, 351] width 476 height 385
click at [733, 192] on button "button" at bounding box center [643, 195] width 196 height 39
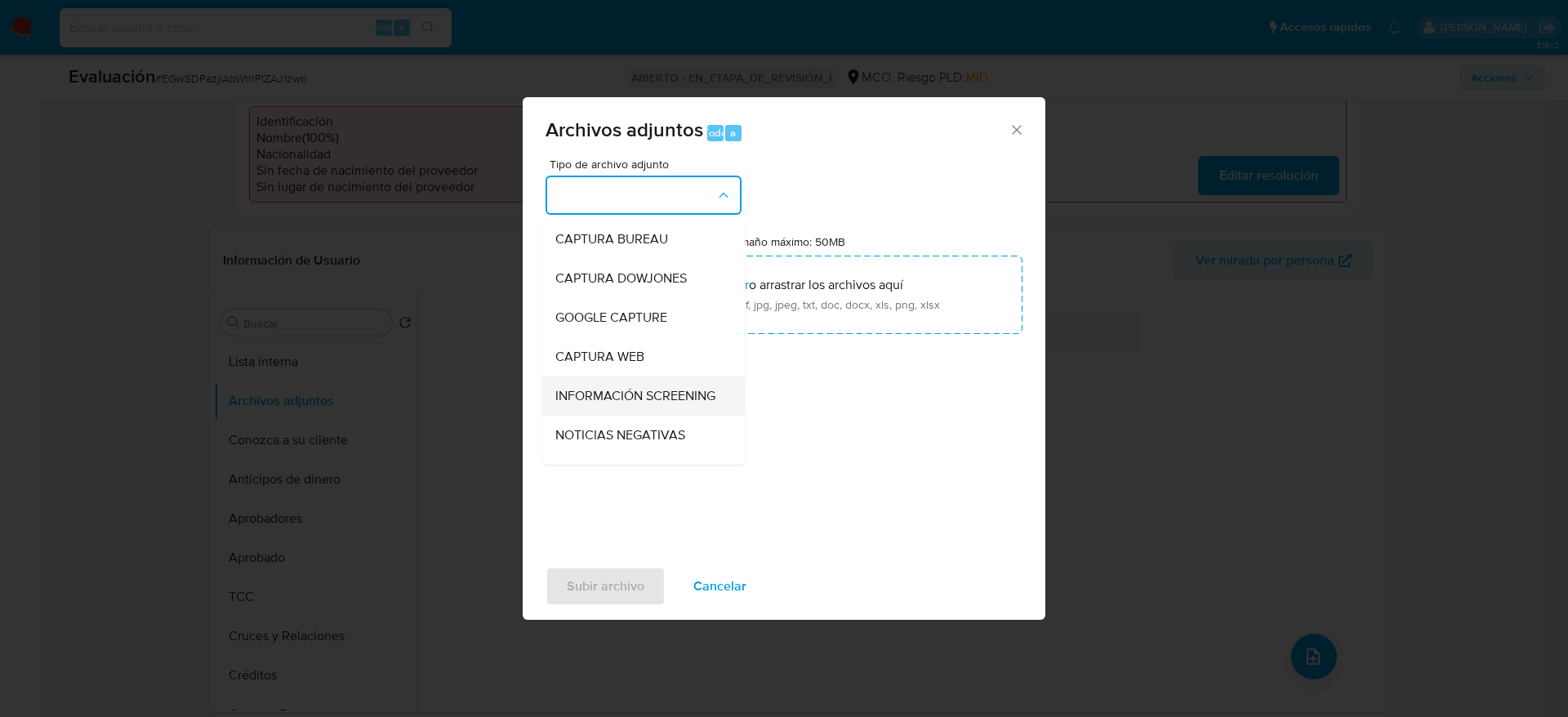
drag, startPoint x: 689, startPoint y: 373, endPoint x: 689, endPoint y: 387, distance: 14.0
click at [689, 387] on ul "CAPTURA BUREAU CAPTURA DOWJONES GOOGLE CAPTURE CAPTURA WEB INFORMACIÓN SCREENIN…" at bounding box center [643, 649] width 202 height 859
click at [689, 388] on span "INFORMACIÓN SCREENING" at bounding box center [635, 396] width 160 height 16
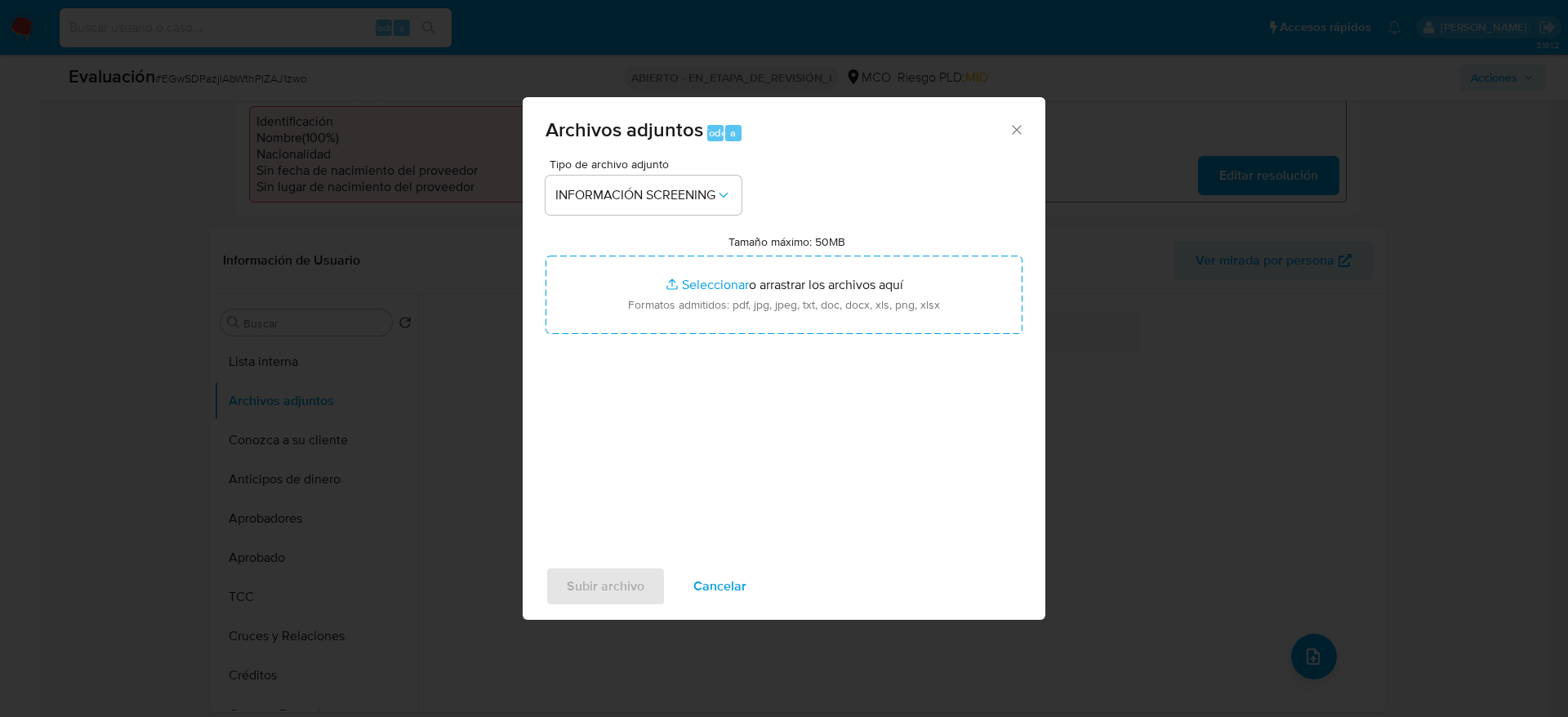
click at [700, 357] on div "Tipo de archivo adjunto INFORMACIÓN SCREENING Tamaño máximo: 50MB Seleccionar a…" at bounding box center [783, 351] width 476 height 385
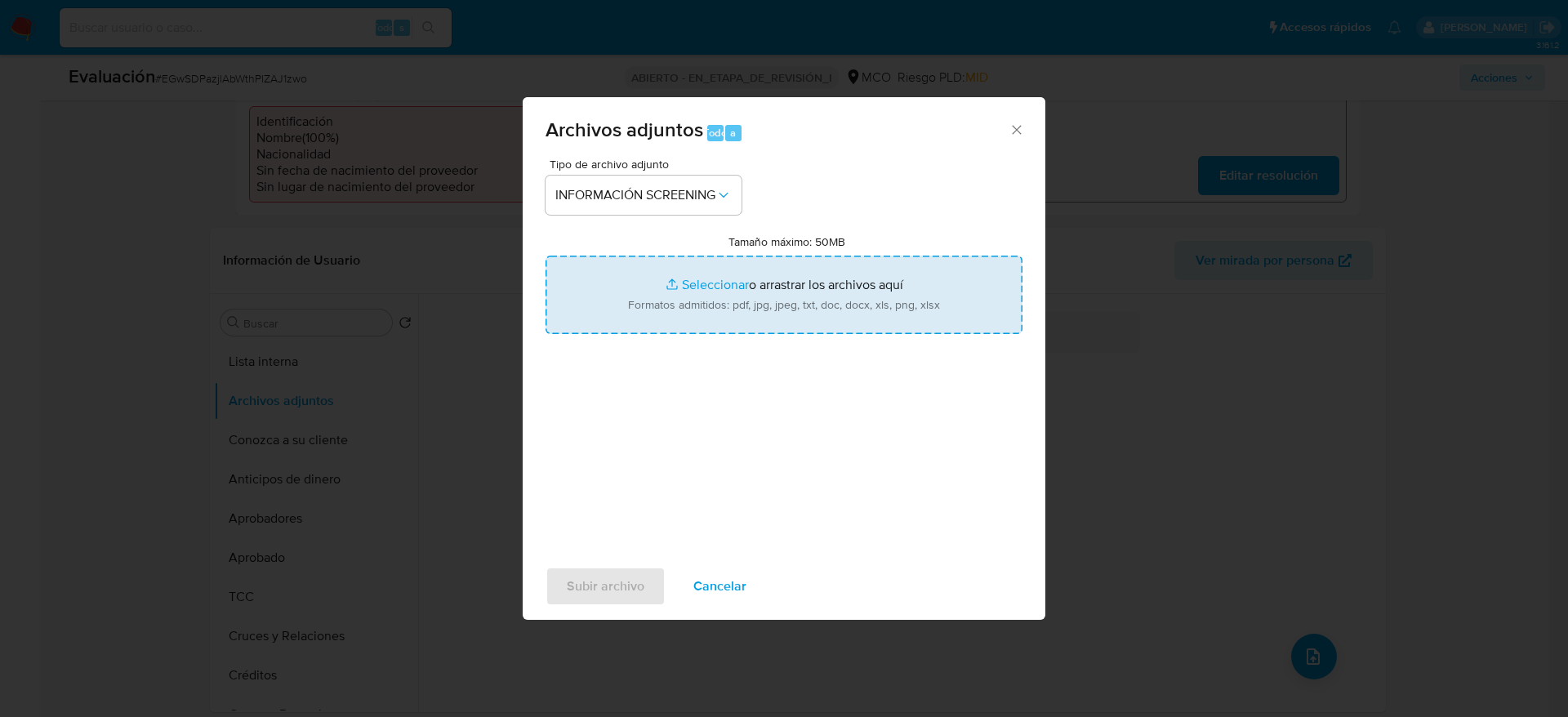
click at [731, 298] on input "Tamaño máximo: 50MB Seleccionar archivos" at bounding box center [783, 295] width 476 height 78
type input "C:\fakepath\_Juan Pablo Keep Buitrago_ - Buscar con Google.pdf"
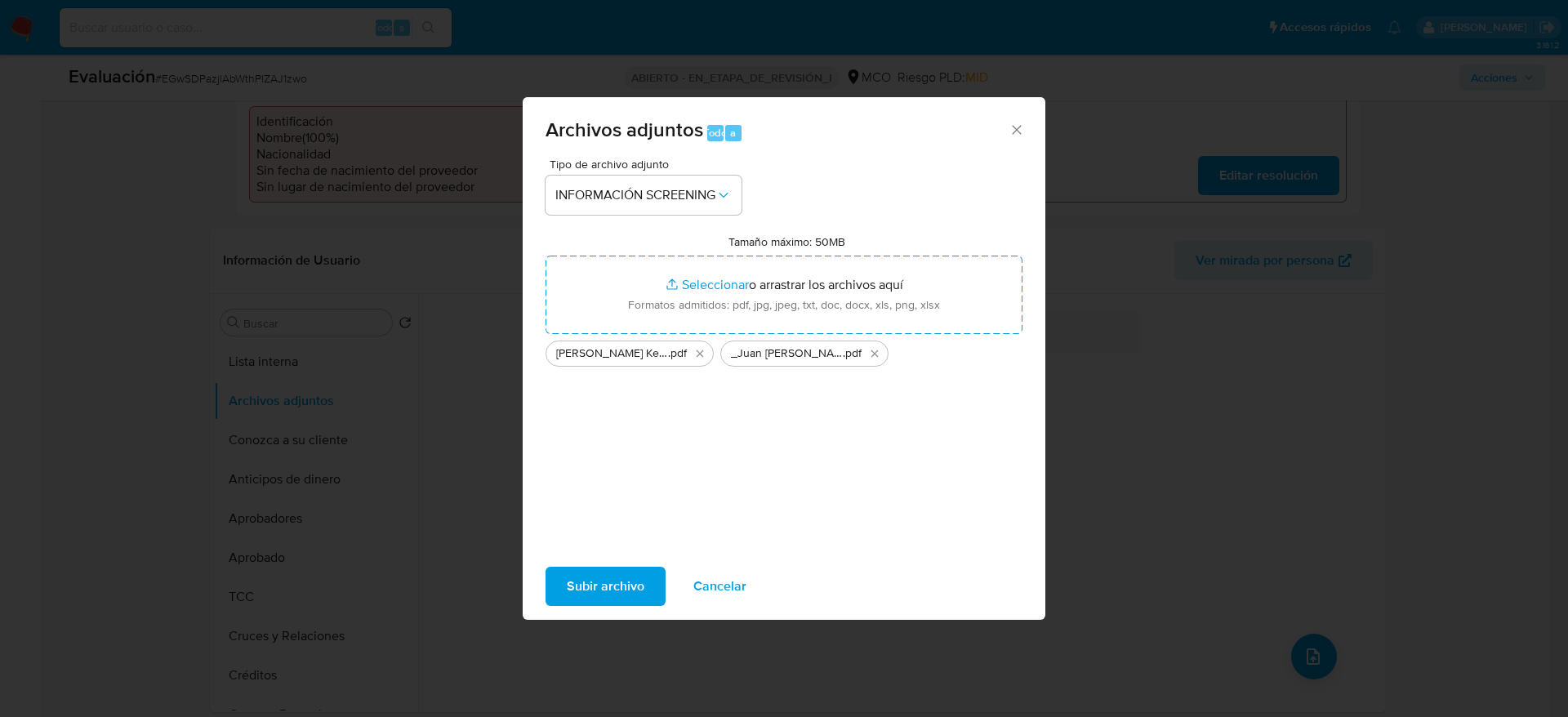
drag, startPoint x: 731, startPoint y: 298, endPoint x: 612, endPoint y: 595, distance: 320.0
click at [612, 595] on span "Subir archivo" at bounding box center [606, 587] width 78 height 36
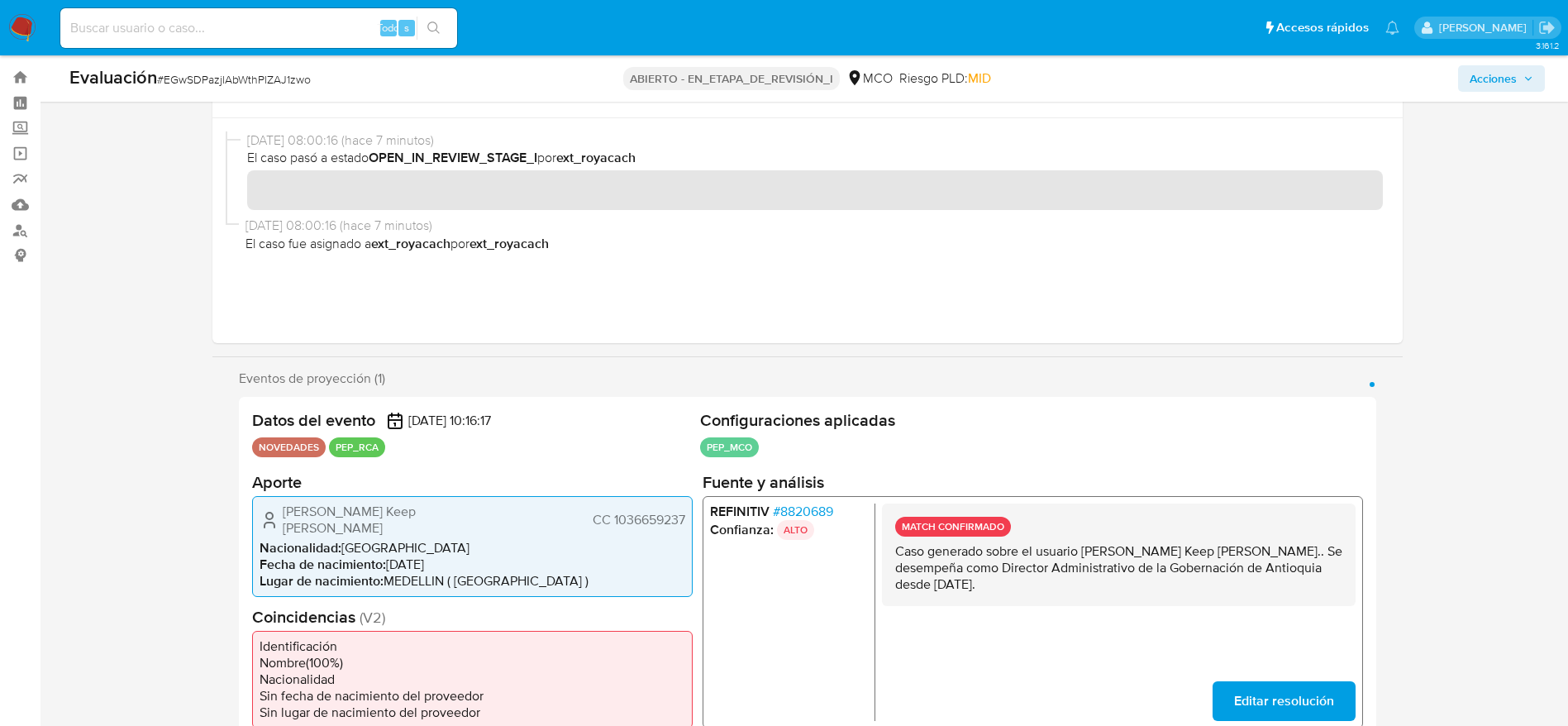
scroll to position [0, 0]
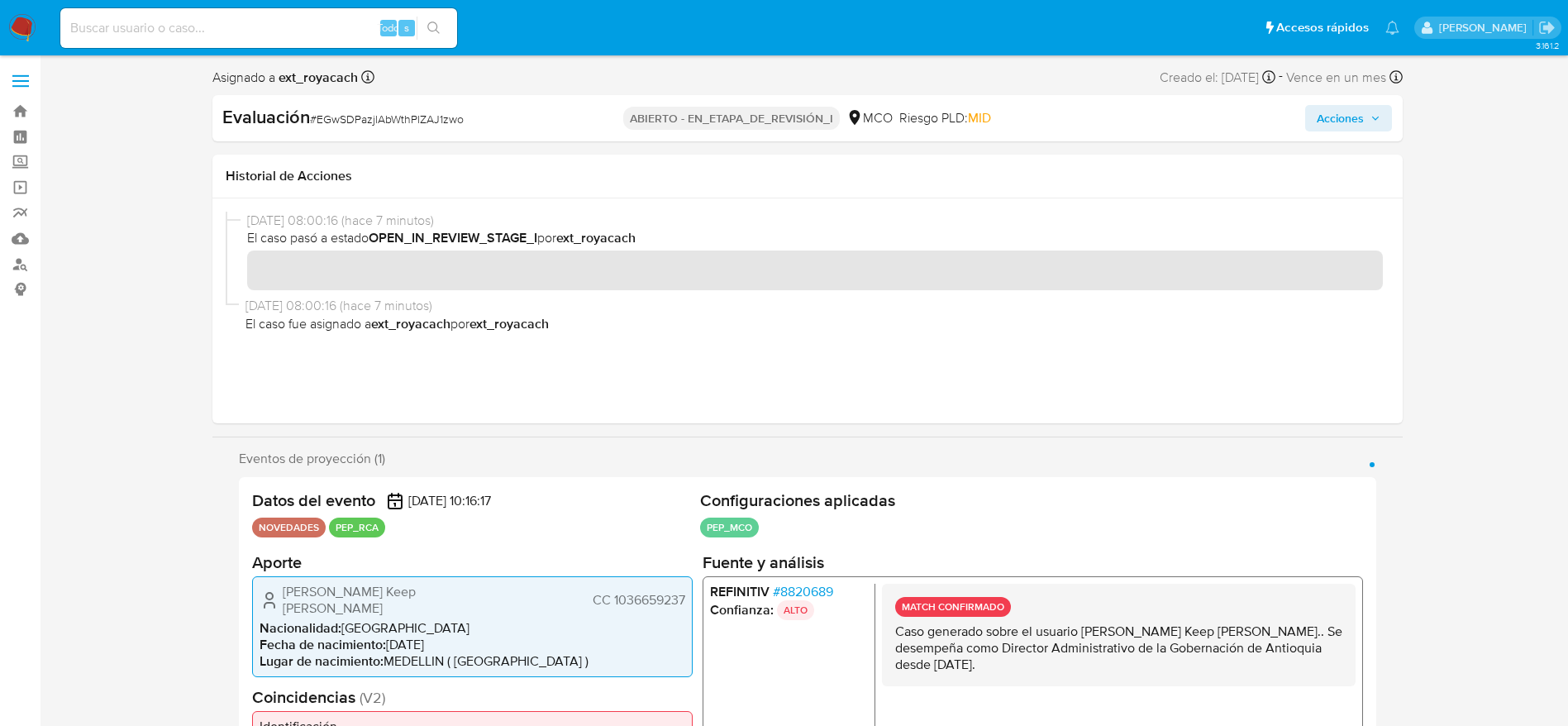
click at [1326, 116] on span "Acciones" at bounding box center [1340, 118] width 47 height 26
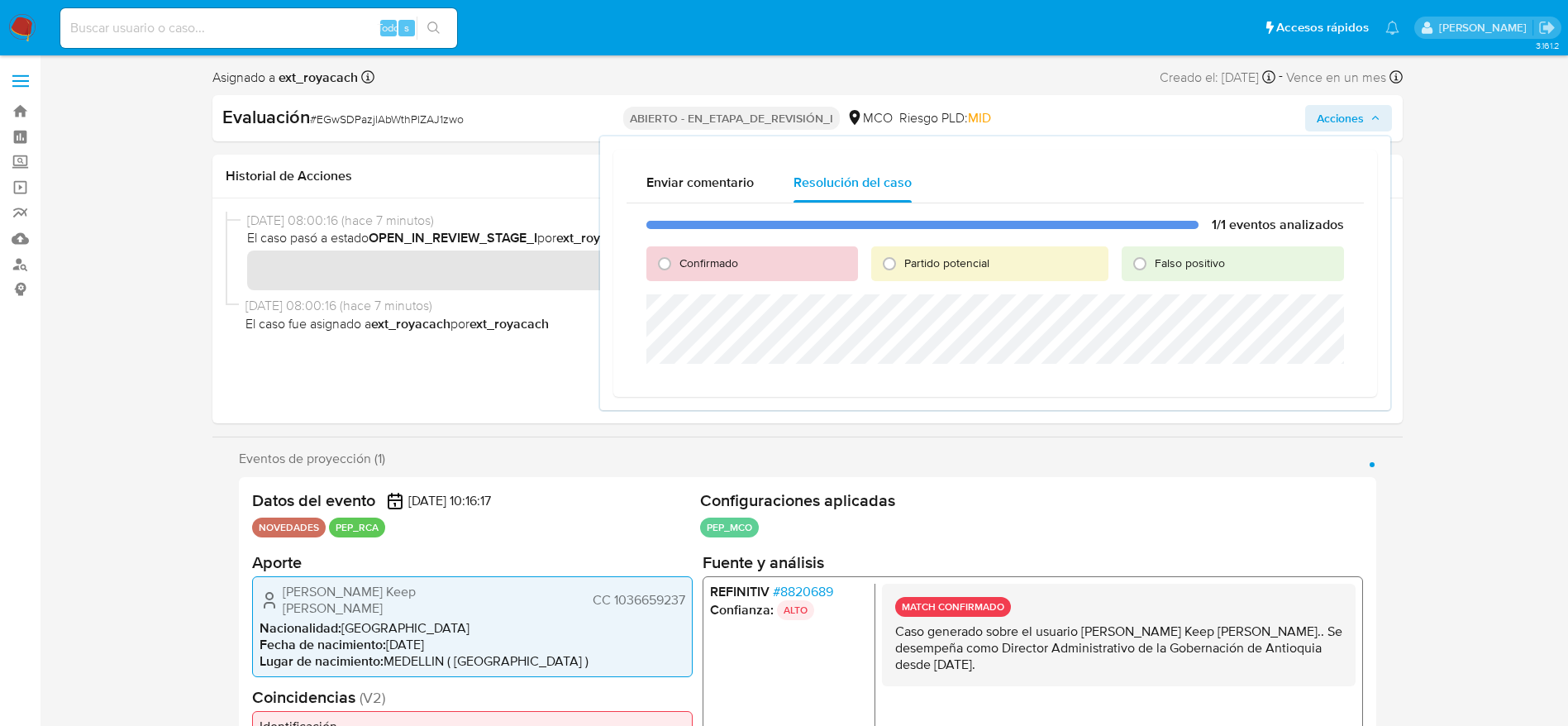
click at [682, 265] on span "Confirmado" at bounding box center [708, 263] width 58 height 17
click at [678, 265] on input "Confirmado" at bounding box center [665, 264] width 26 height 26
radio input "true"
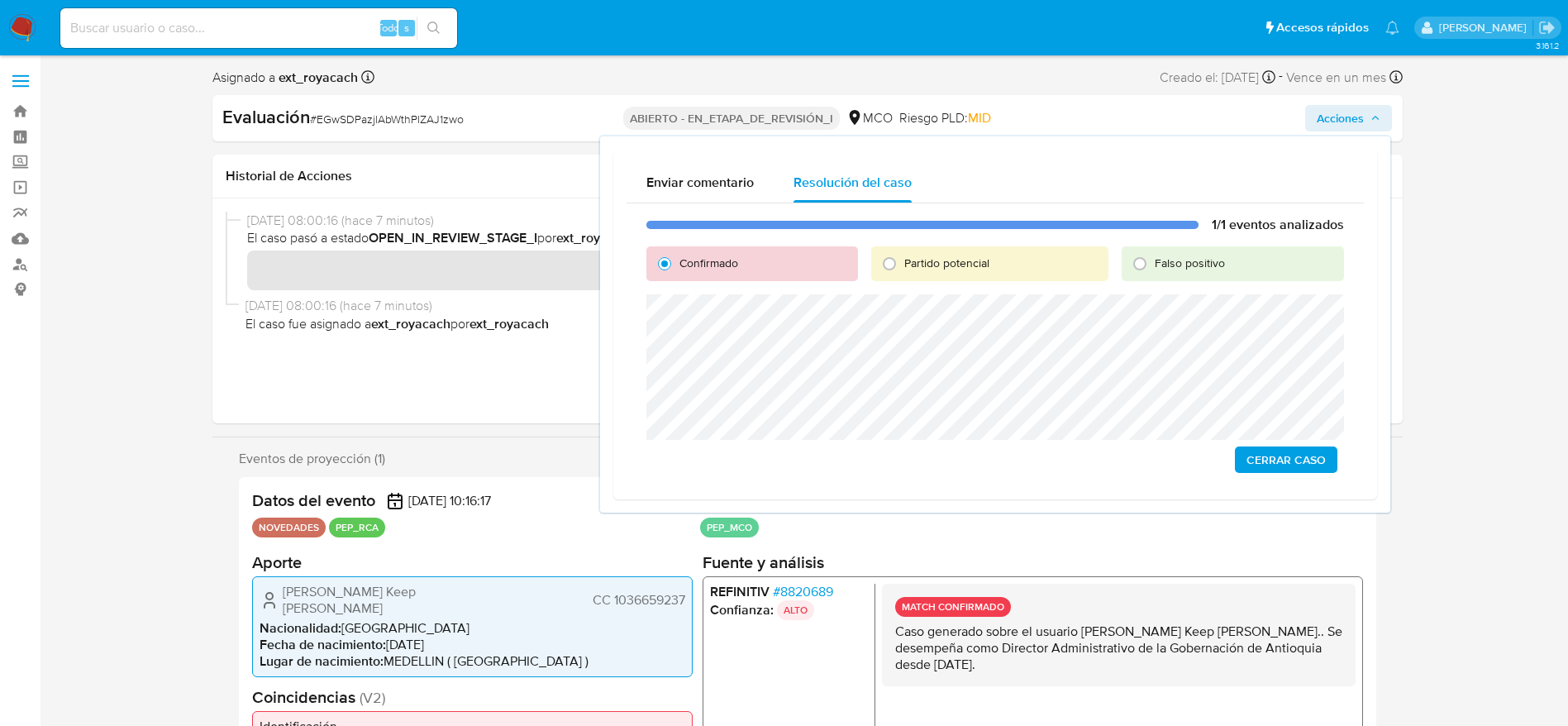
click at [1269, 444] on div "1/1 eventos analizados Confirmado Partido potencial Falso positivo Cerrar Caso" at bounding box center [994, 345] width 737 height 283
click at [1319, 482] on div "1/1 eventos analizados Confirmado Partido potencial Falso positivo Cerrar Caso" at bounding box center [994, 345] width 737 height 283
click at [1311, 465] on span "Cerrar Caso" at bounding box center [1285, 460] width 79 height 24
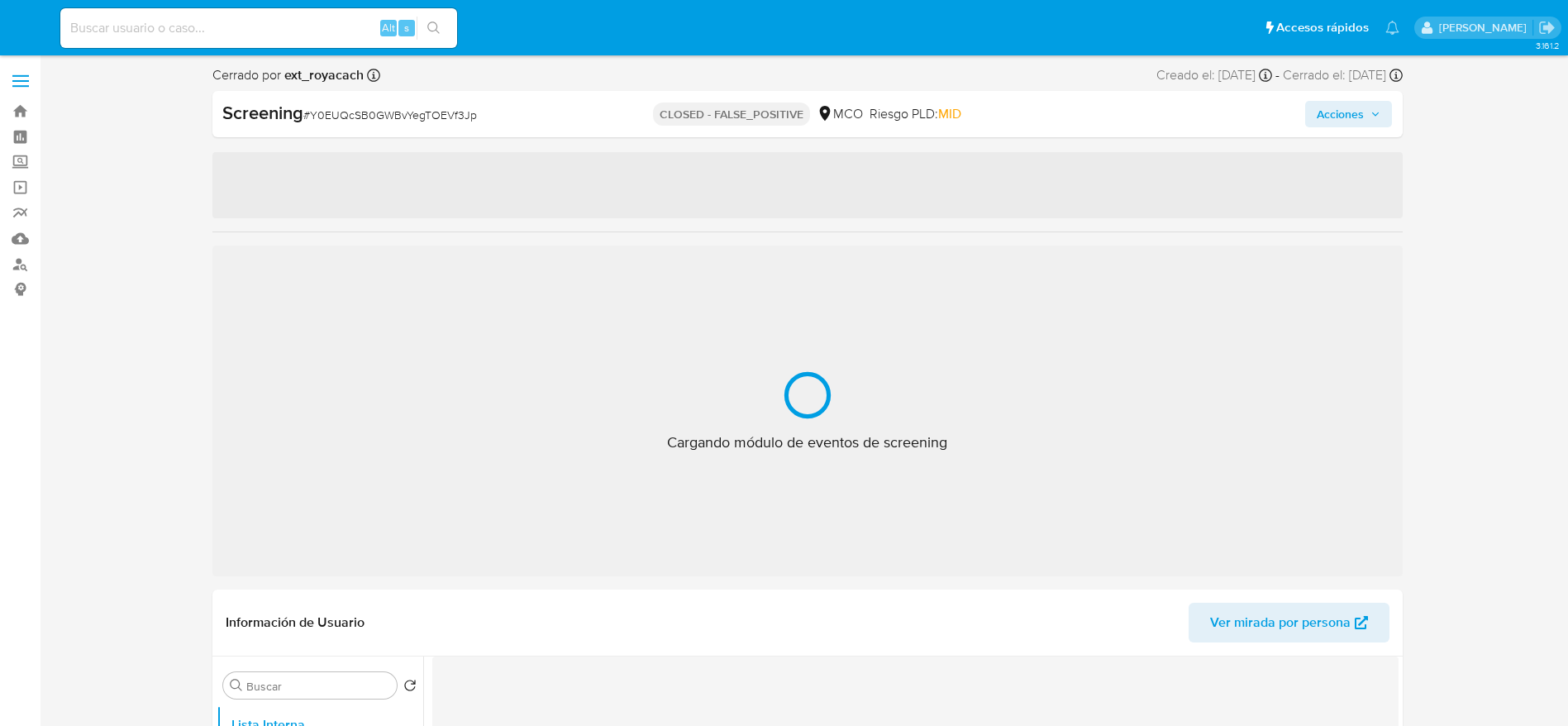
select select "10"
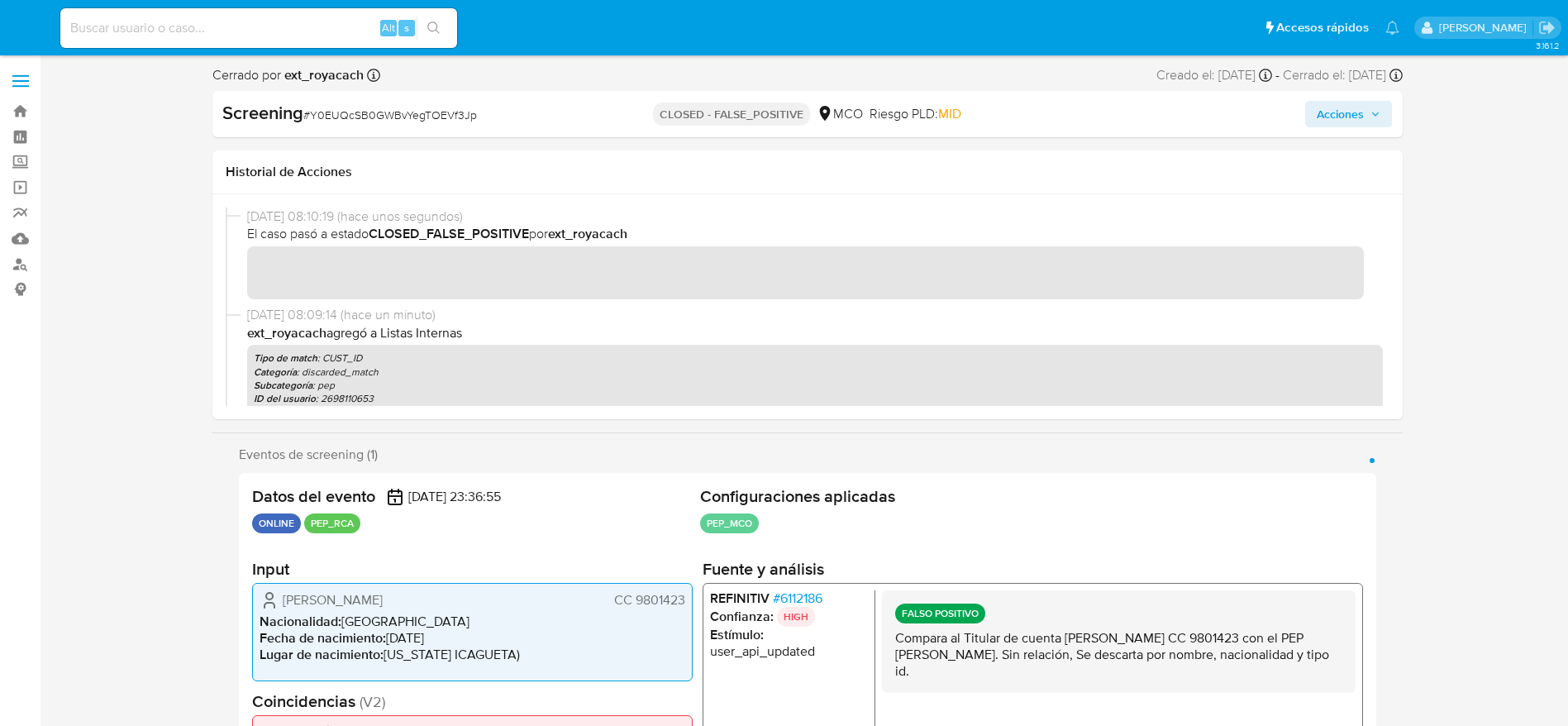
scroll to position [2, 0]
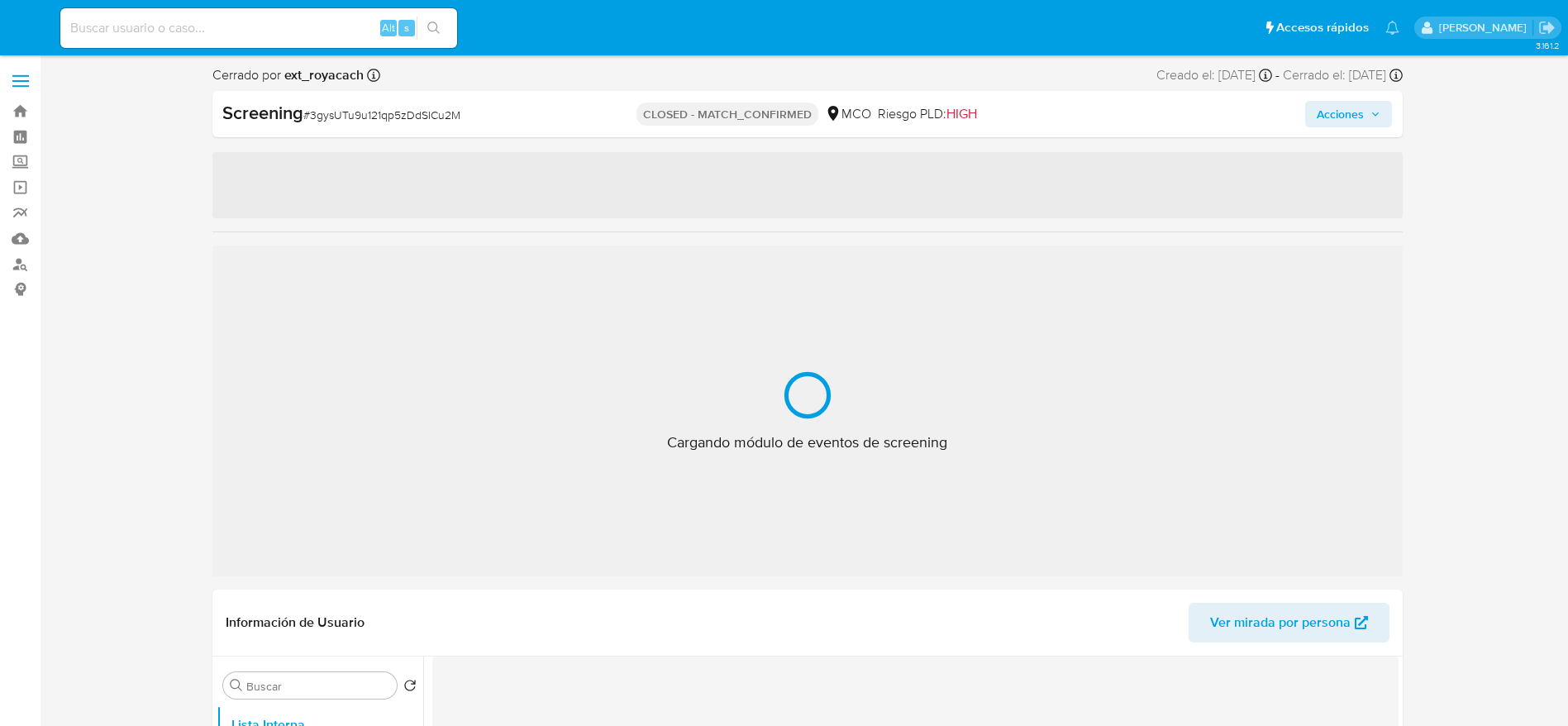
select select "10"
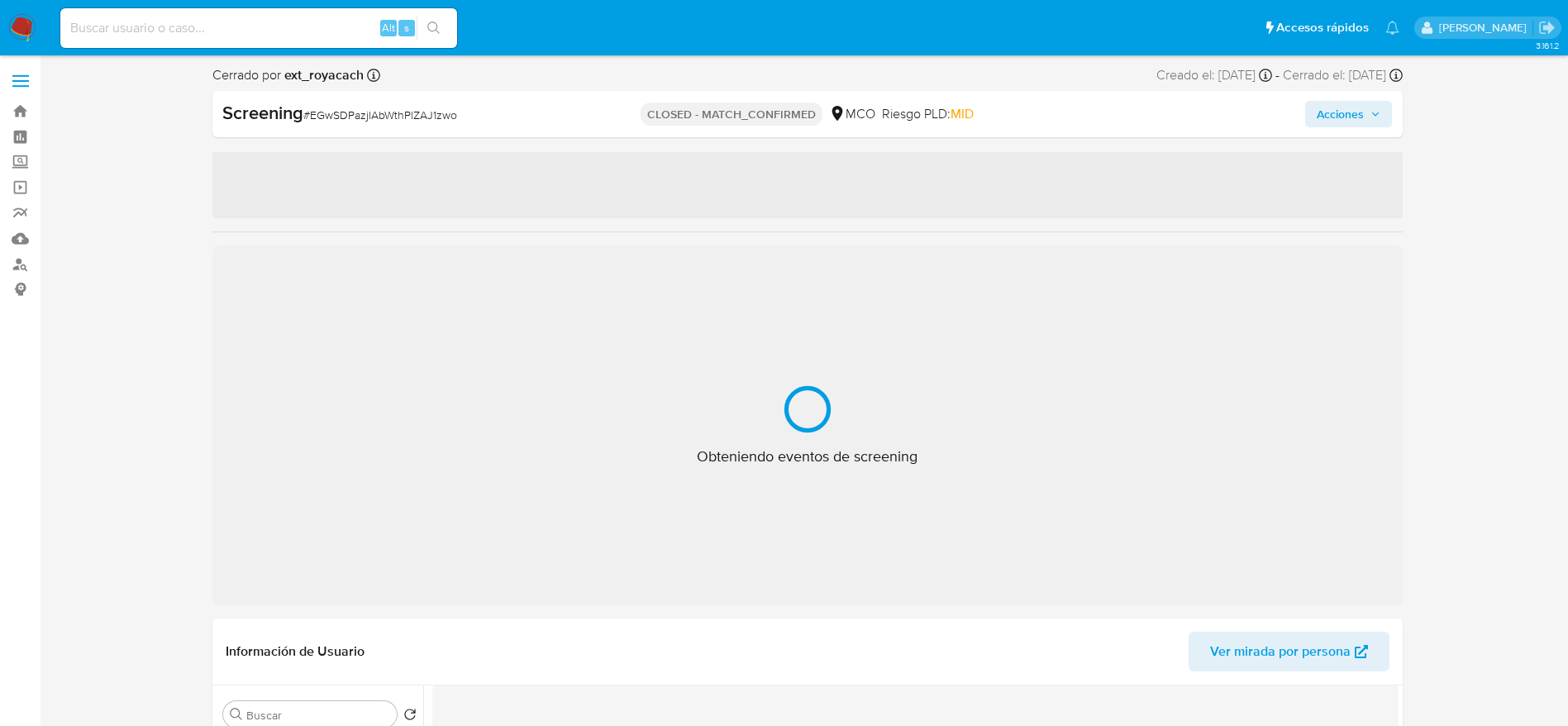
select select "10"
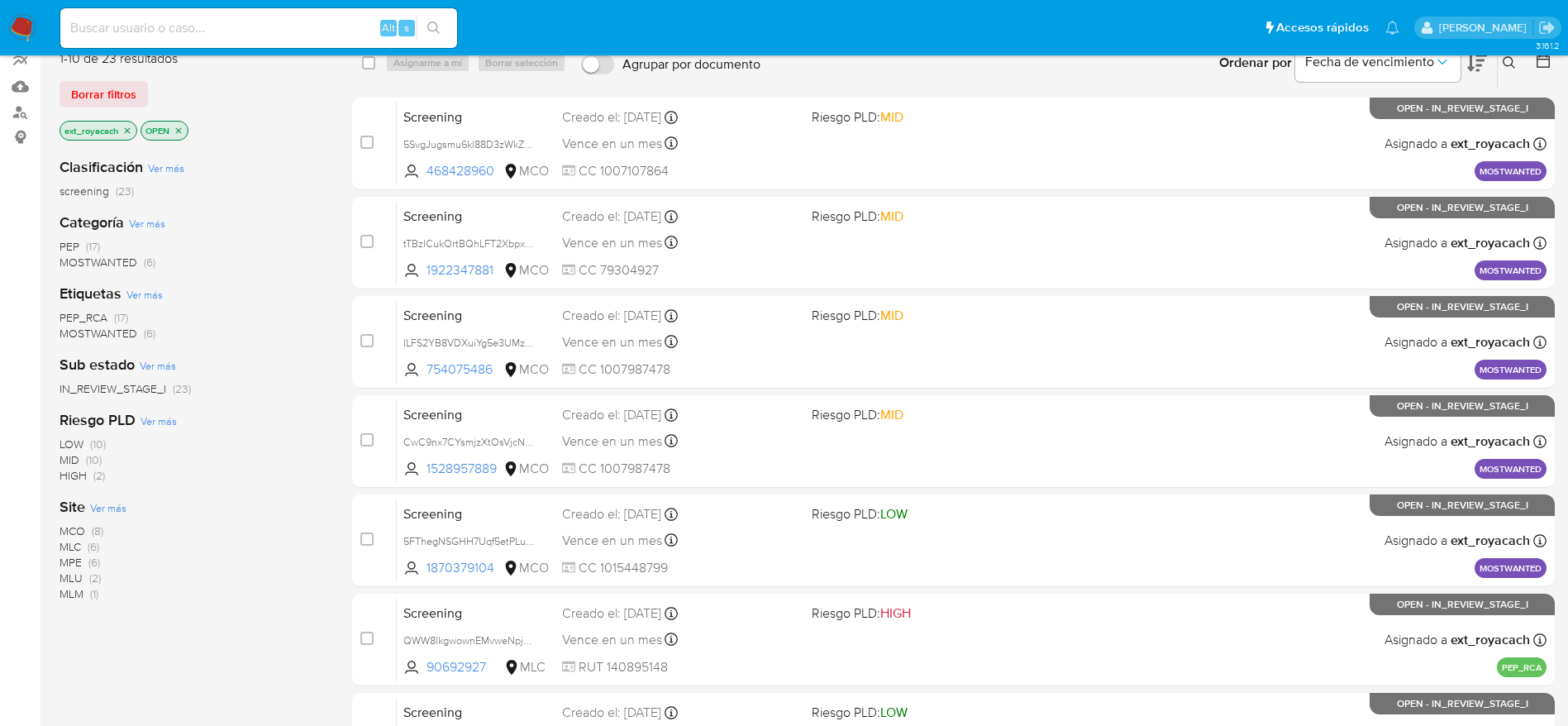
scroll to position [143, 0]
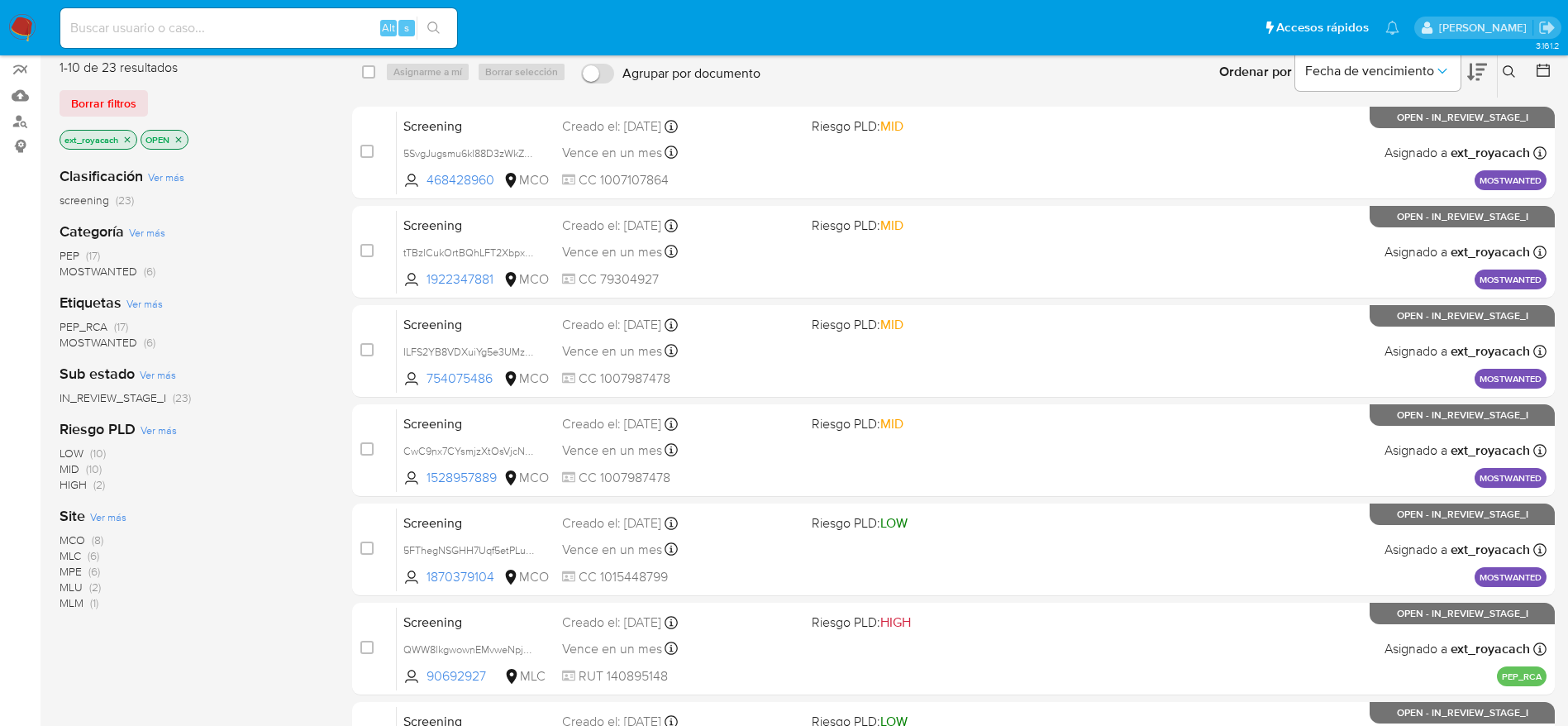
click at [84, 531] on span "MCO" at bounding box center [72, 539] width 25 height 17
click at [88, 270] on span "(3)" at bounding box center [92, 271] width 11 height 17
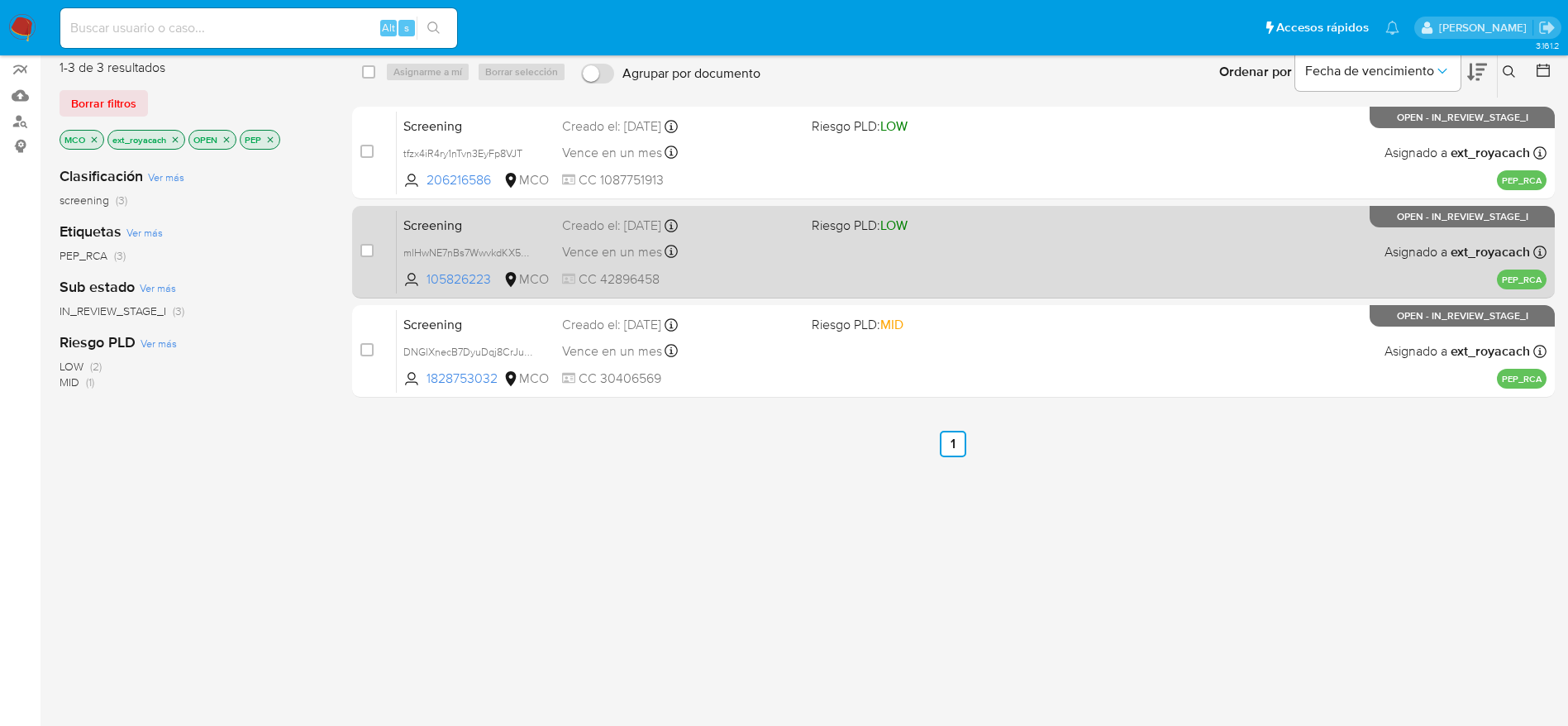
click at [733, 249] on div "Vence en un mes Vence el [DATE] 17:07:35" at bounding box center [679, 252] width 236 height 23
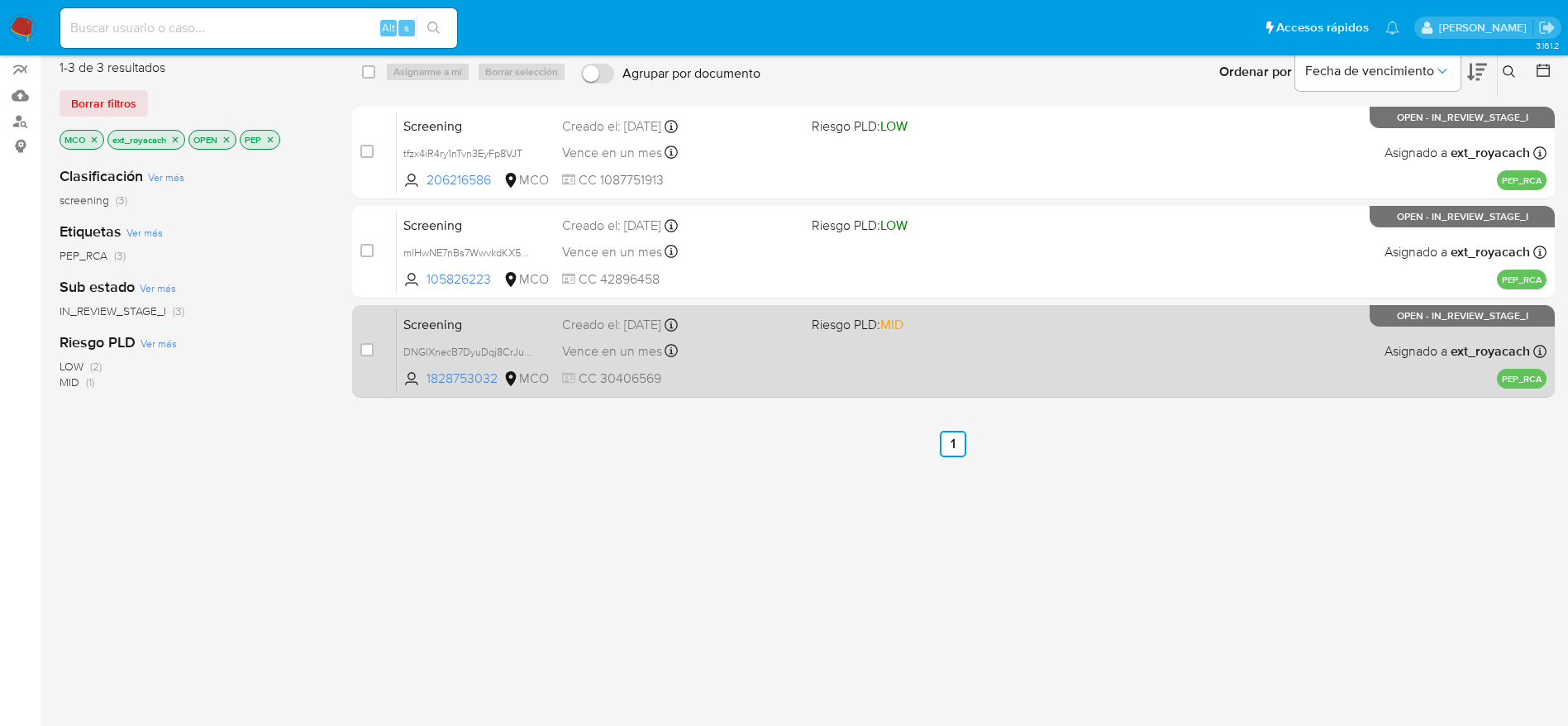
click at [658, 346] on span "Vence en un mes" at bounding box center [611, 351] width 100 height 18
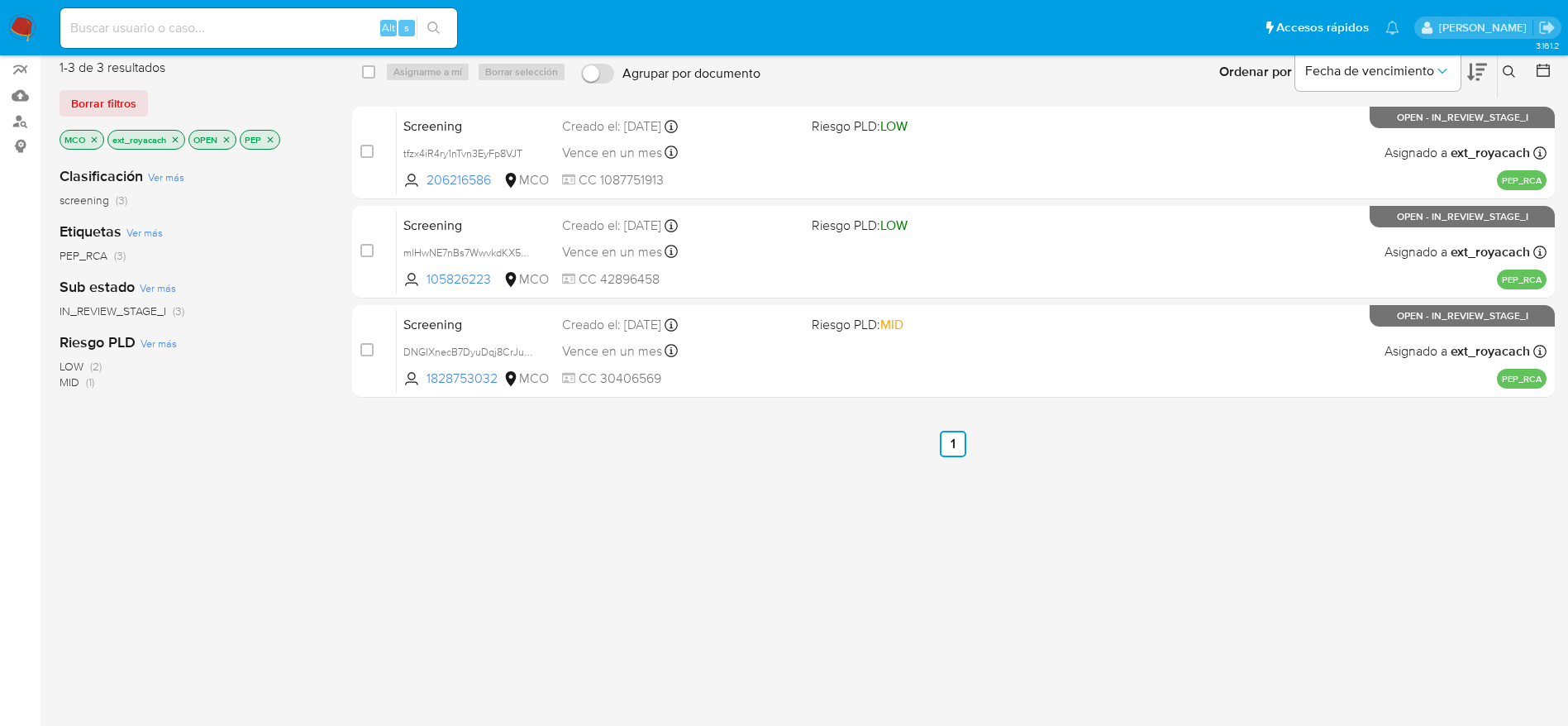
click at [27, 24] on img at bounding box center [22, 28] width 28 height 28
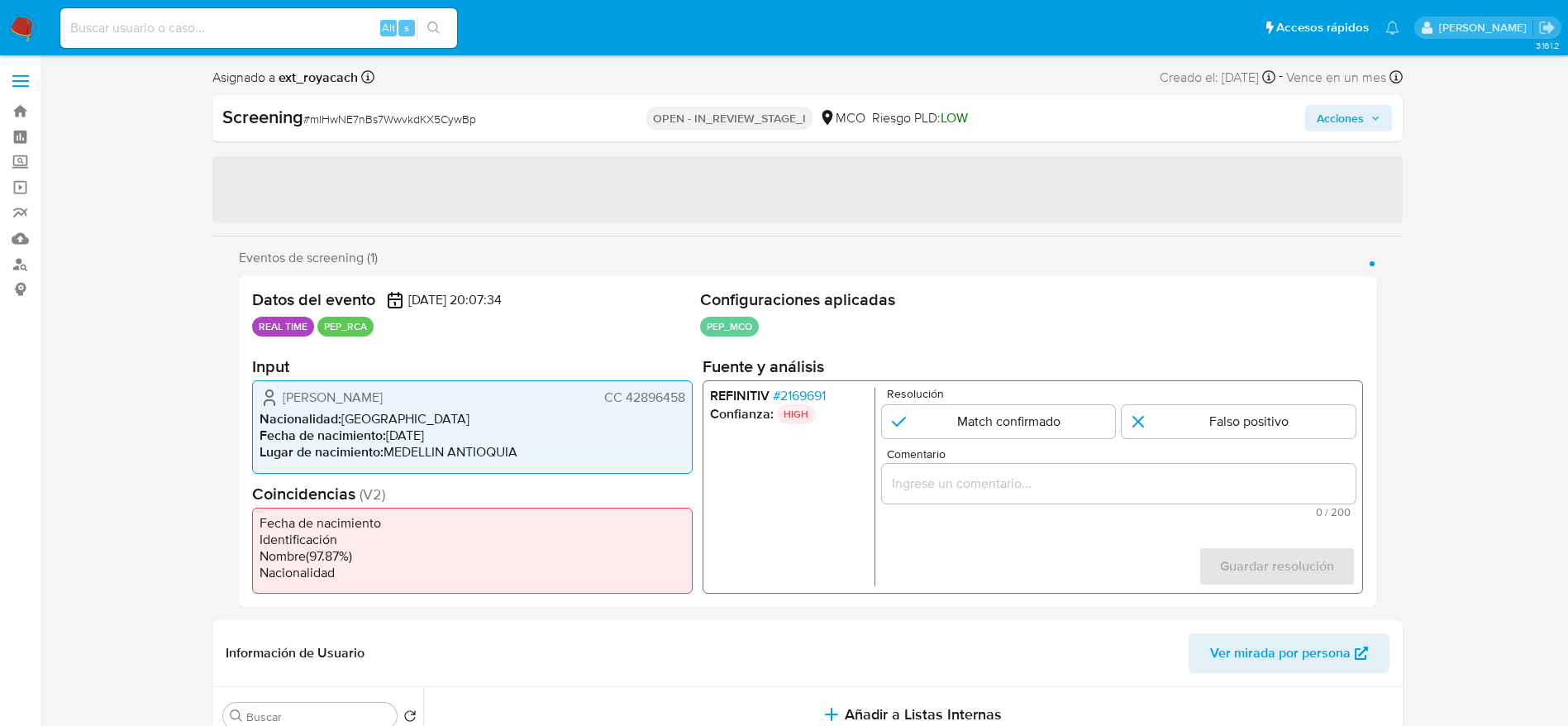
select select "10"
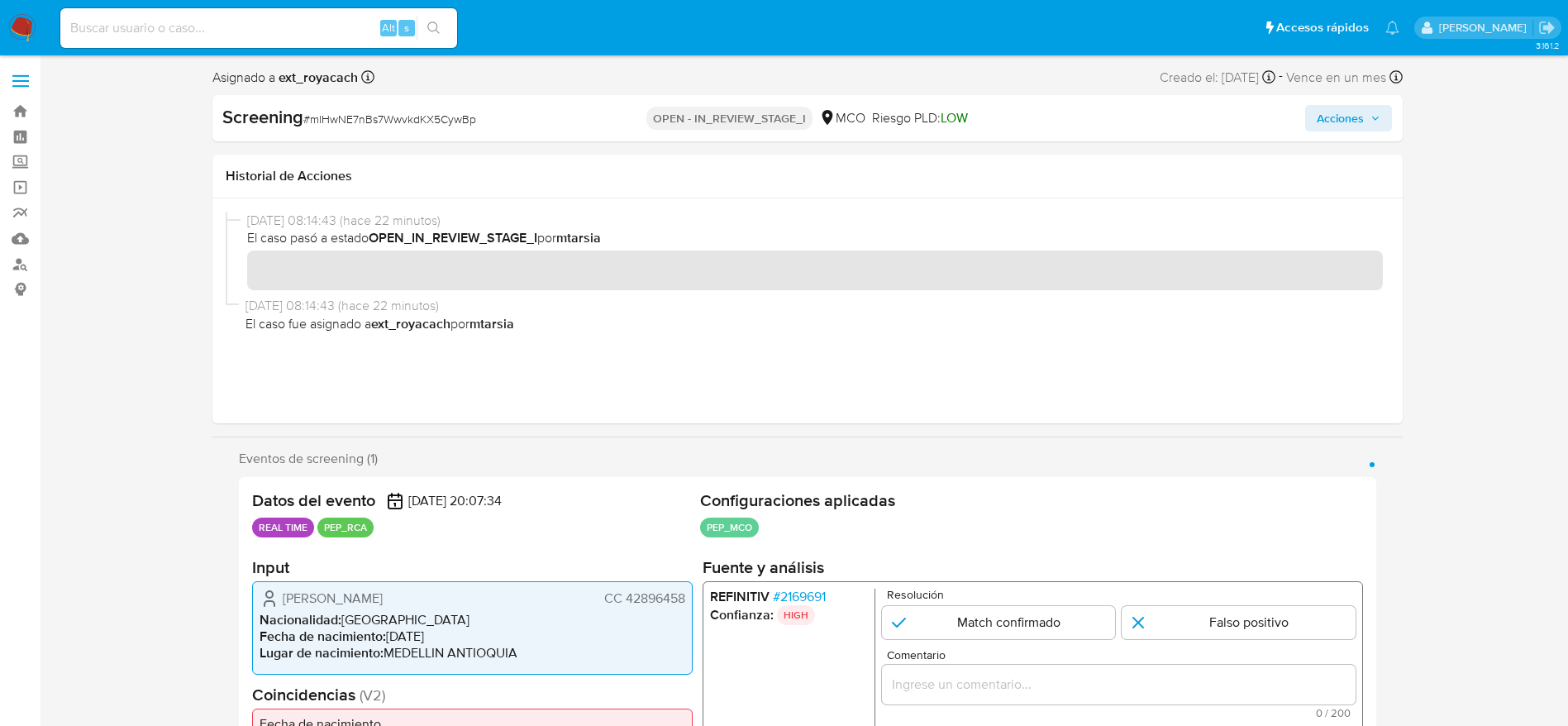
scroll to position [124, 0]
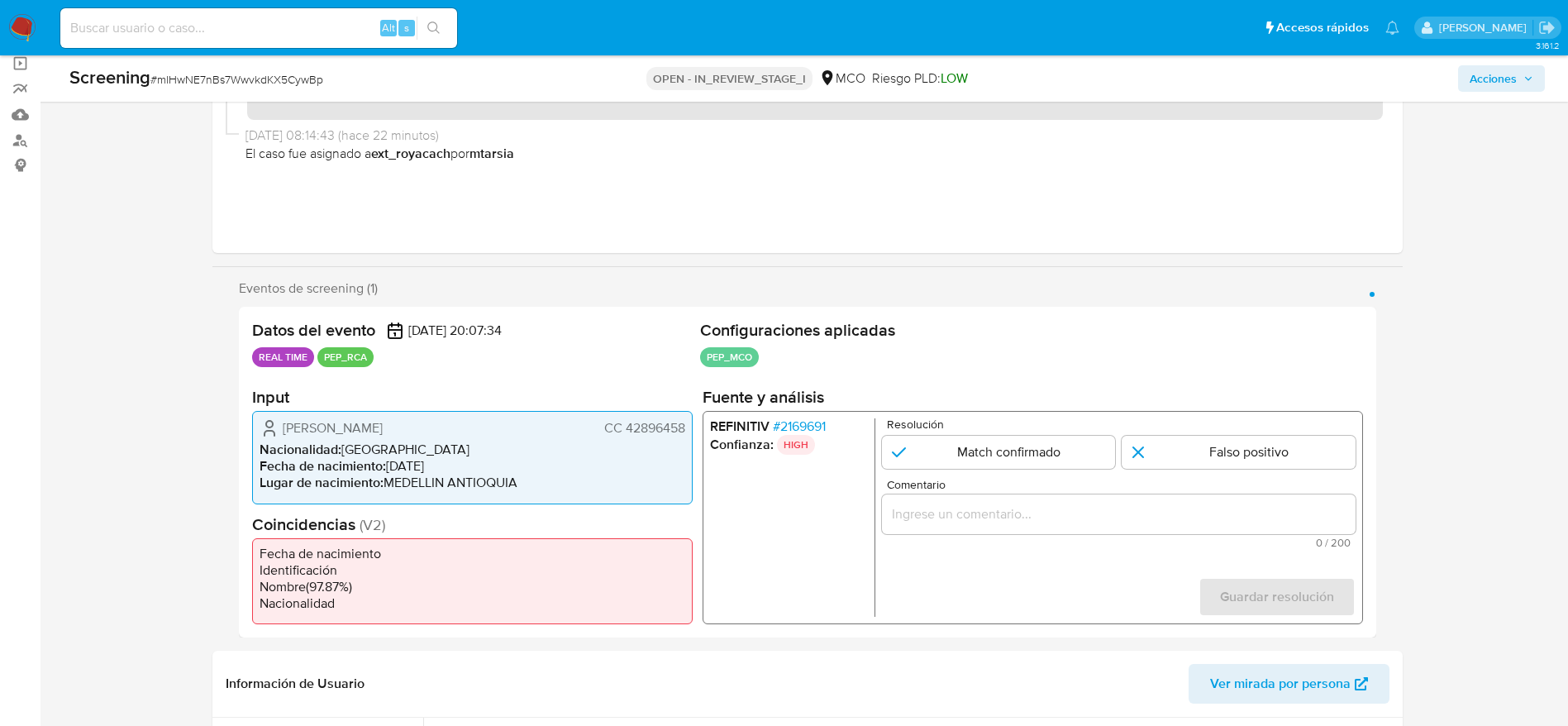
click at [825, 433] on span "# 2169691" at bounding box center [798, 427] width 53 height 17
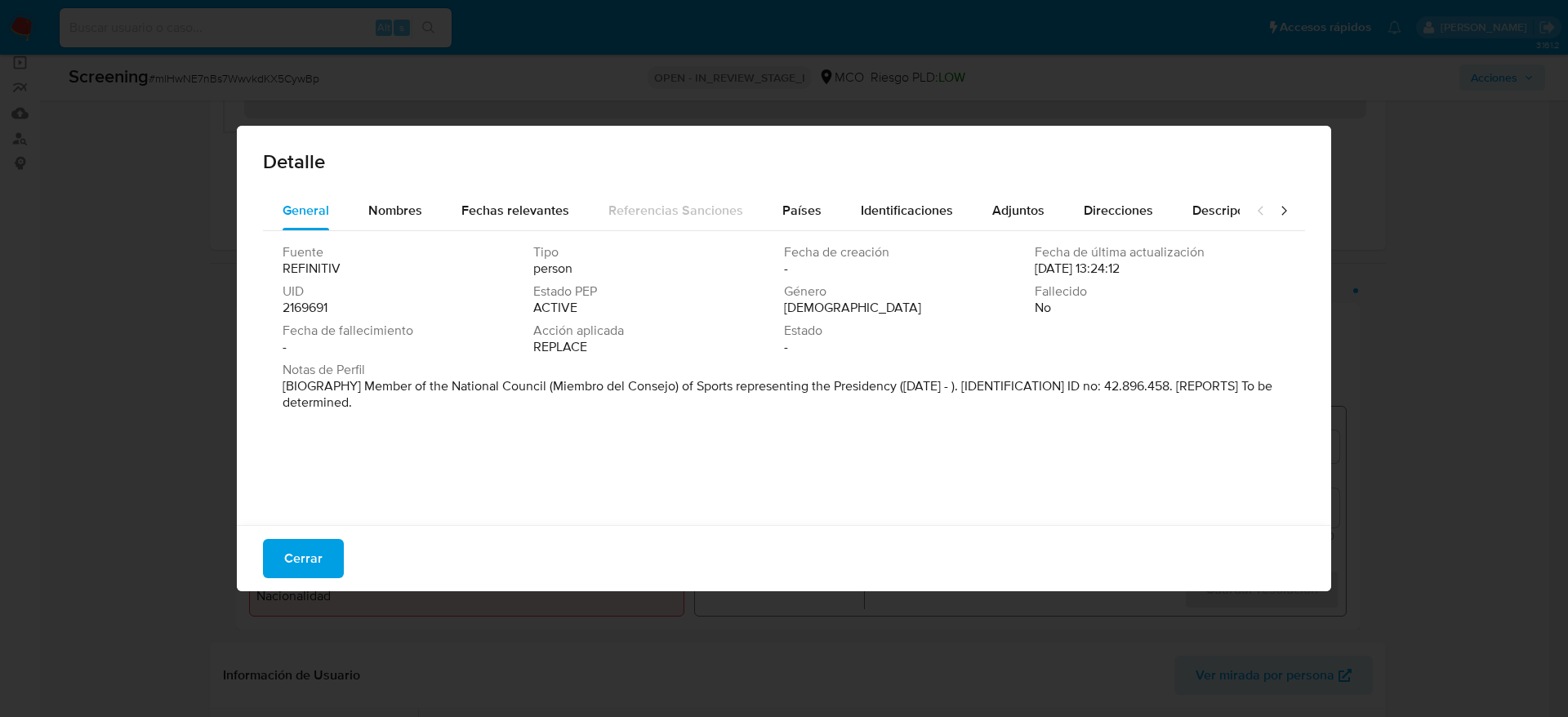
click at [802, 234] on div "Fuente REFINITIV Tipo person Fecha de creación - Fecha de última actualización …" at bounding box center [783, 374] width 1042 height 286
click at [793, 190] on div "Detalle" at bounding box center [784, 159] width 1094 height 65
click at [788, 210] on span "Países" at bounding box center [801, 210] width 39 height 19
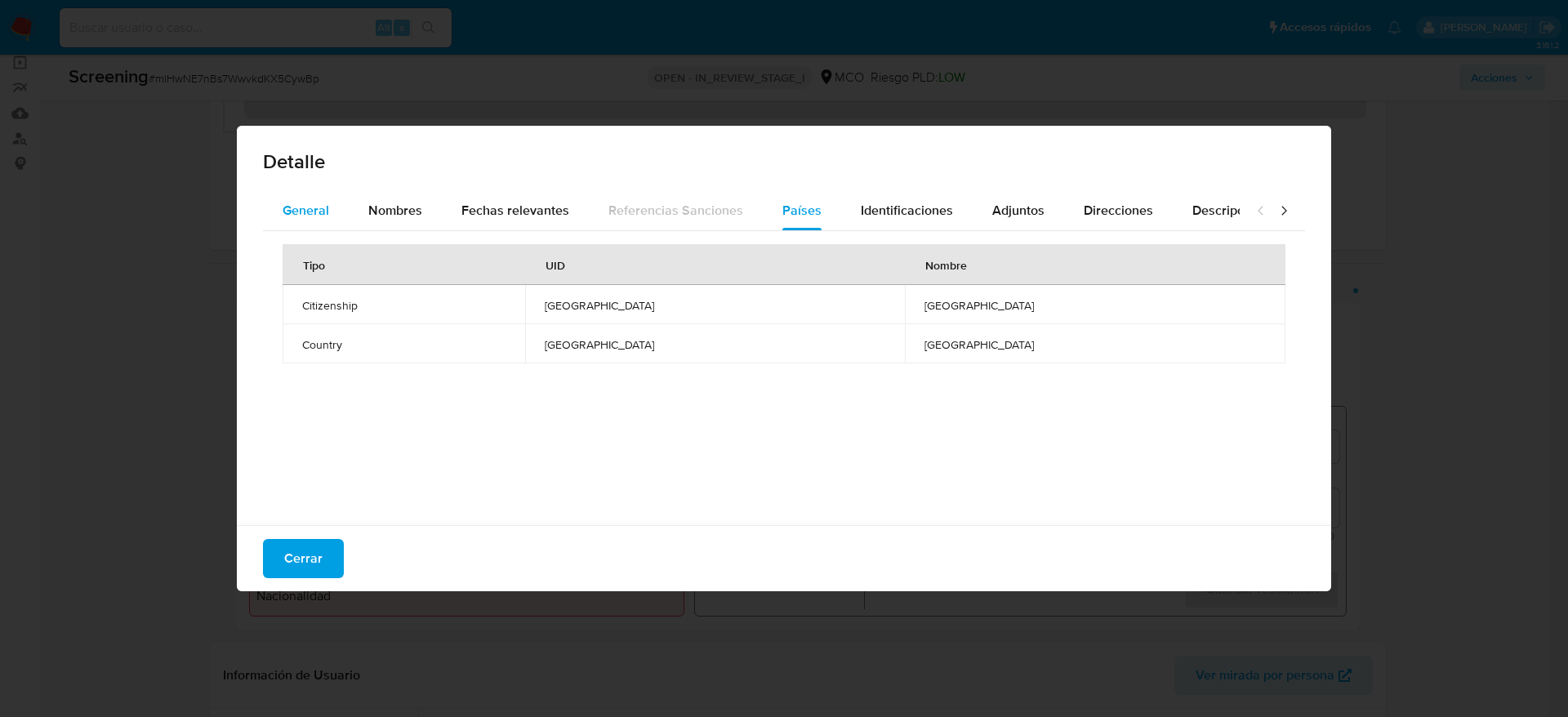
click at [331, 211] on button "General" at bounding box center [306, 210] width 86 height 39
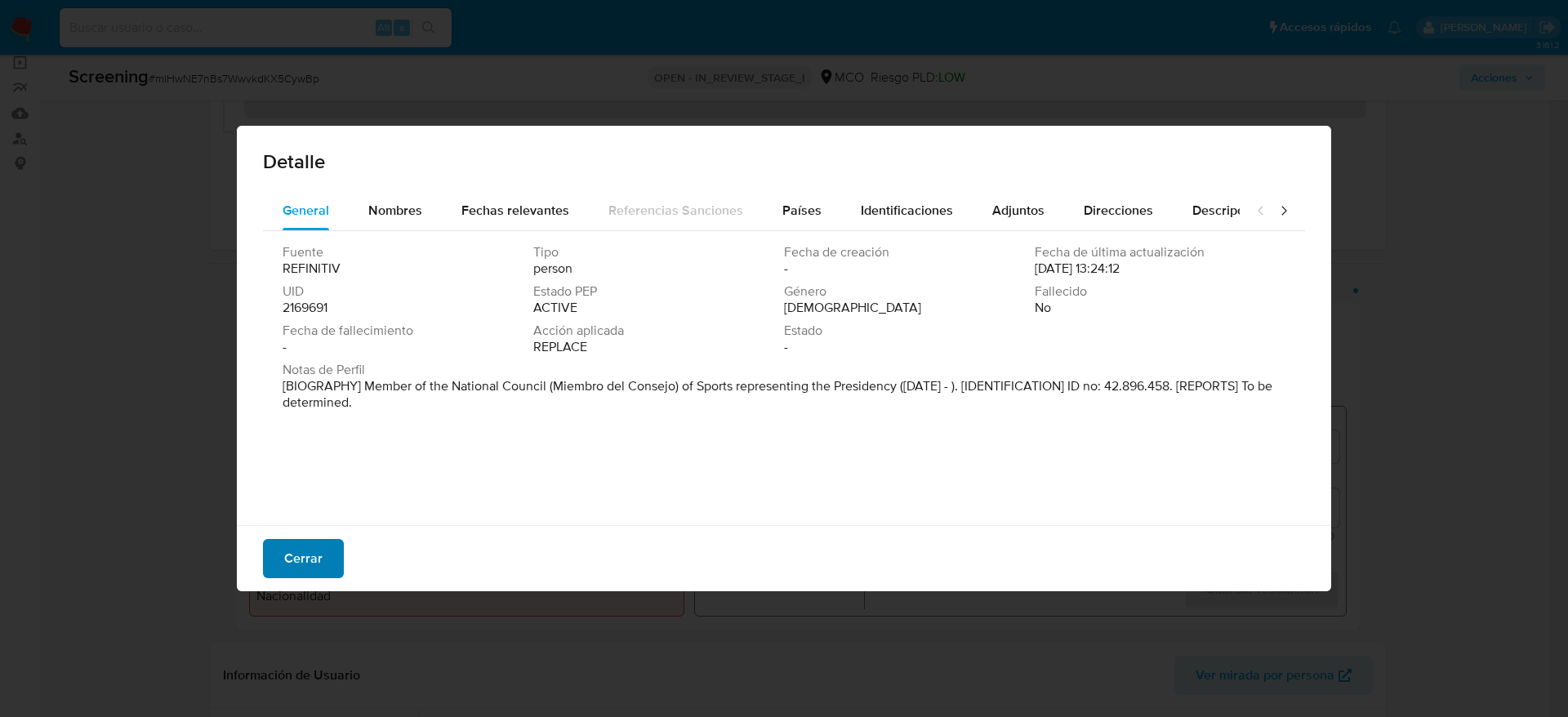
click at [319, 575] on span "Cerrar" at bounding box center [303, 558] width 39 height 36
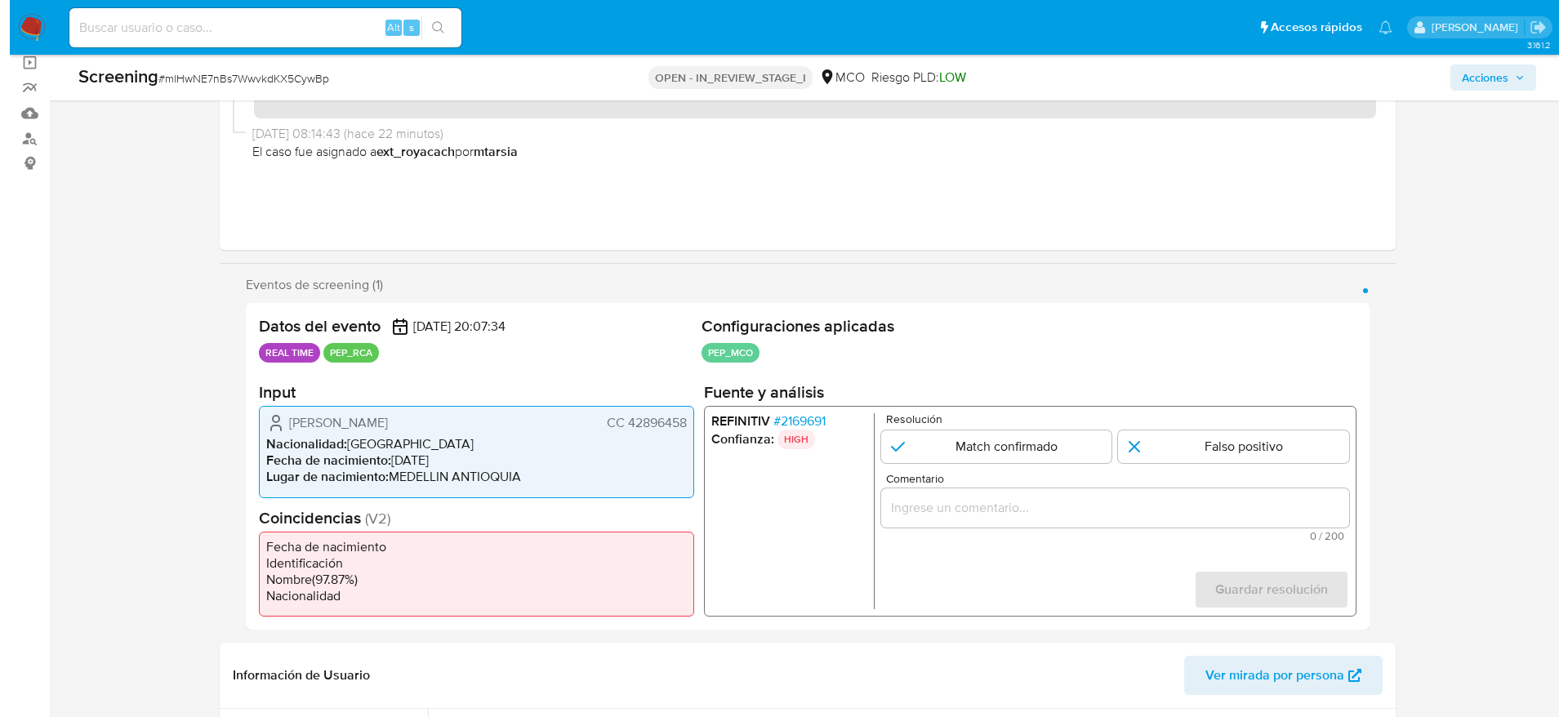
scroll to position [374, 0]
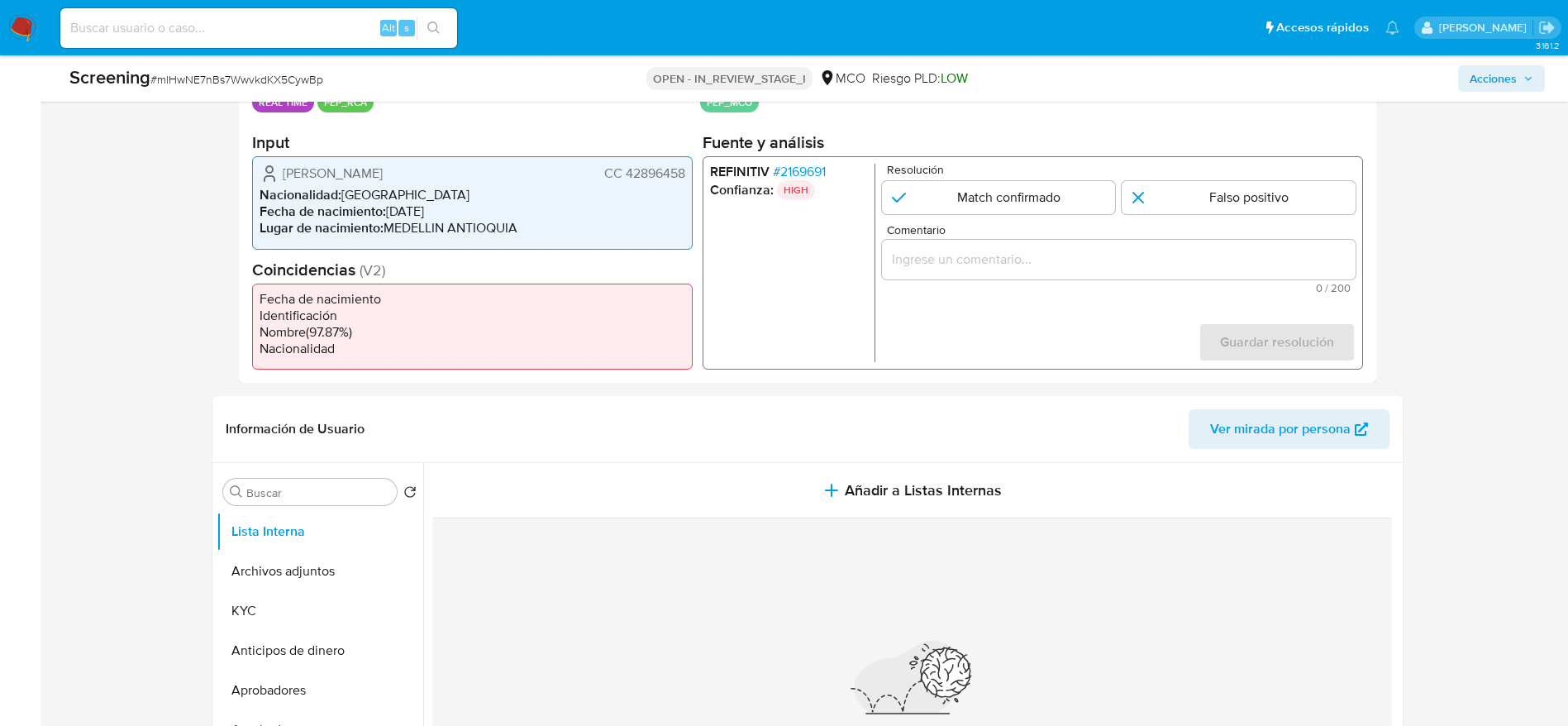
click at [802, 172] on span "# 2169691" at bounding box center [798, 172] width 53 height 17
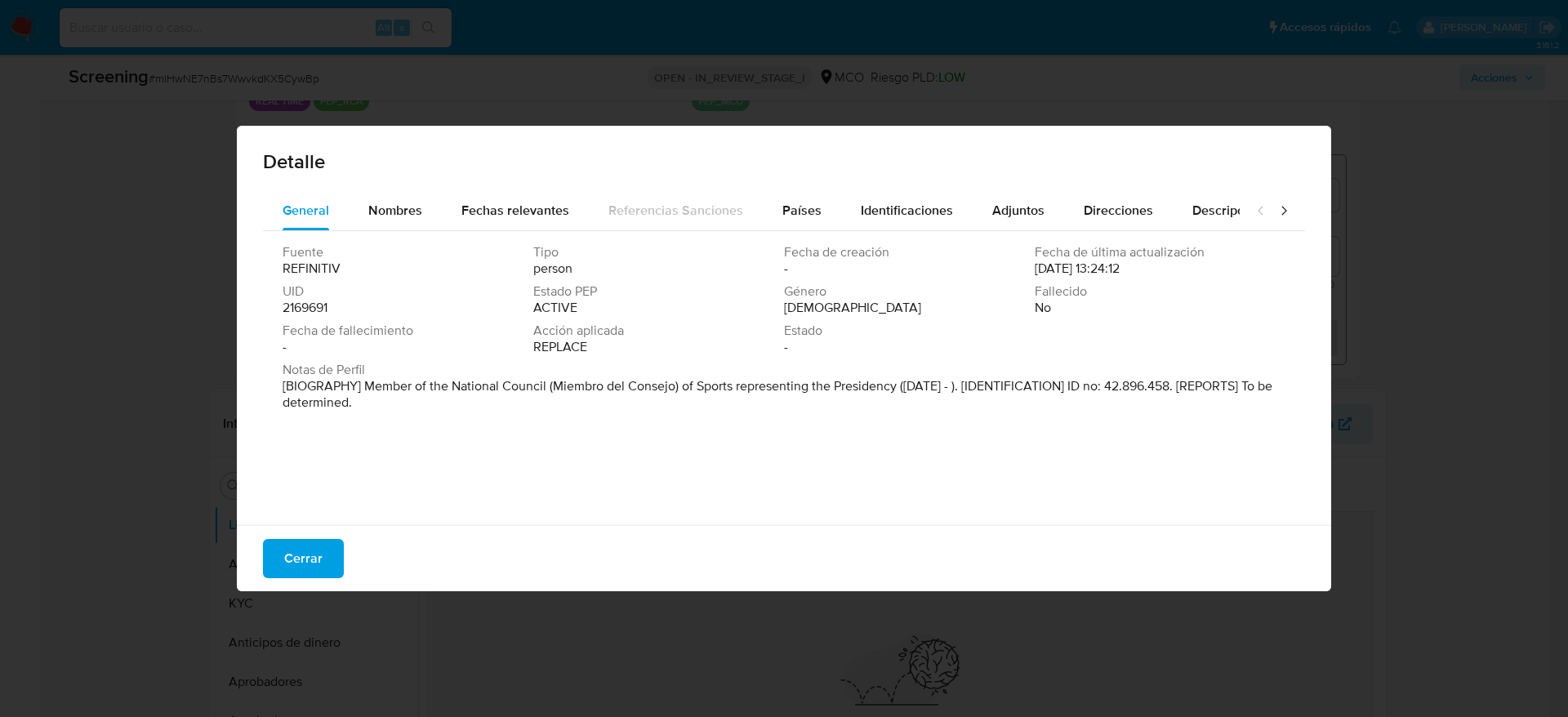
click at [295, 570] on span "Cerrar" at bounding box center [303, 558] width 39 height 36
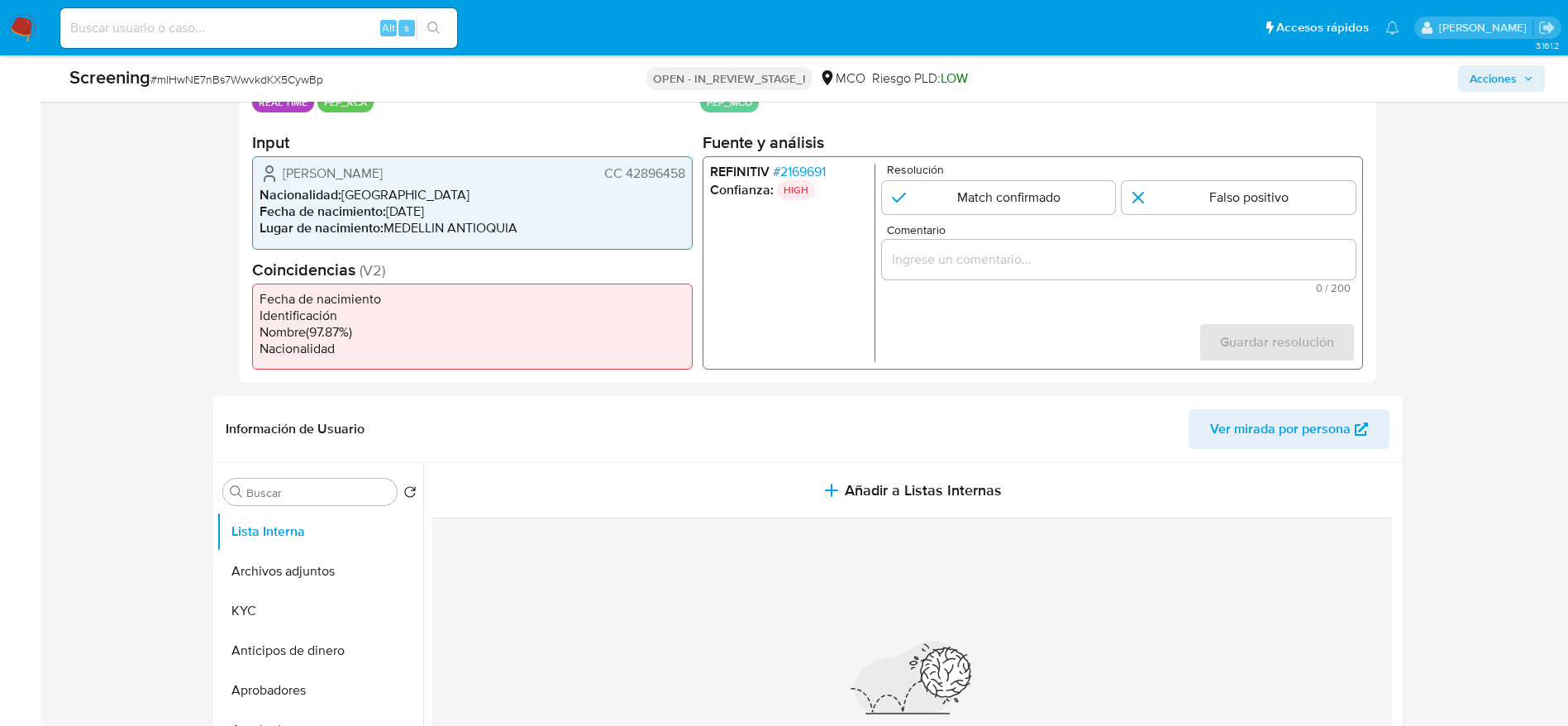
click at [317, 173] on span "[PERSON_NAME]" at bounding box center [332, 174] width 100 height 17
click at [790, 175] on span "# 2169691" at bounding box center [798, 172] width 53 height 17
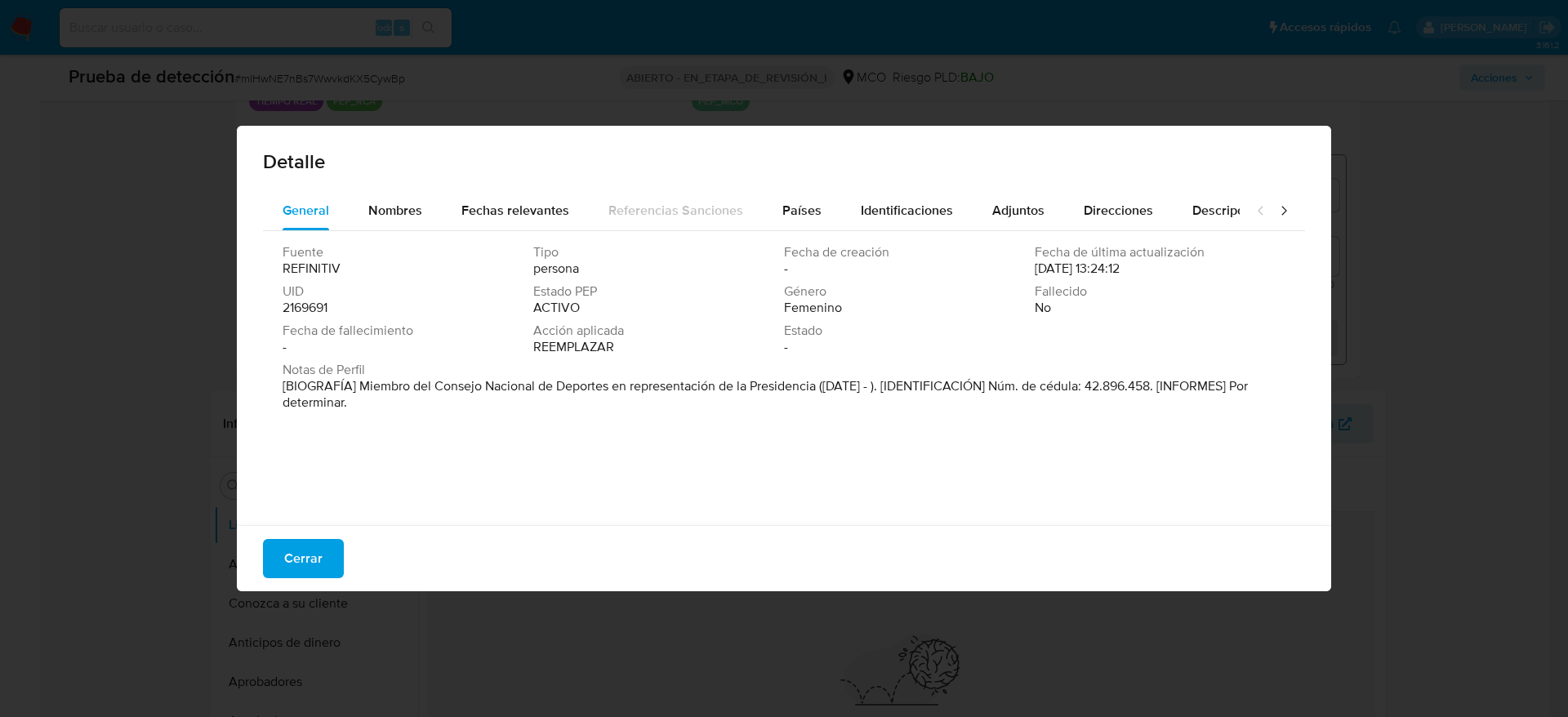
drag, startPoint x: 354, startPoint y: 380, endPoint x: 608, endPoint y: 383, distance: 254.0
click at [608, 383] on font "[BIOGRAFÍA] Miembro del Consejo Nacional de Deportes en representación de la Pr…" at bounding box center [765, 394] width 965 height 35
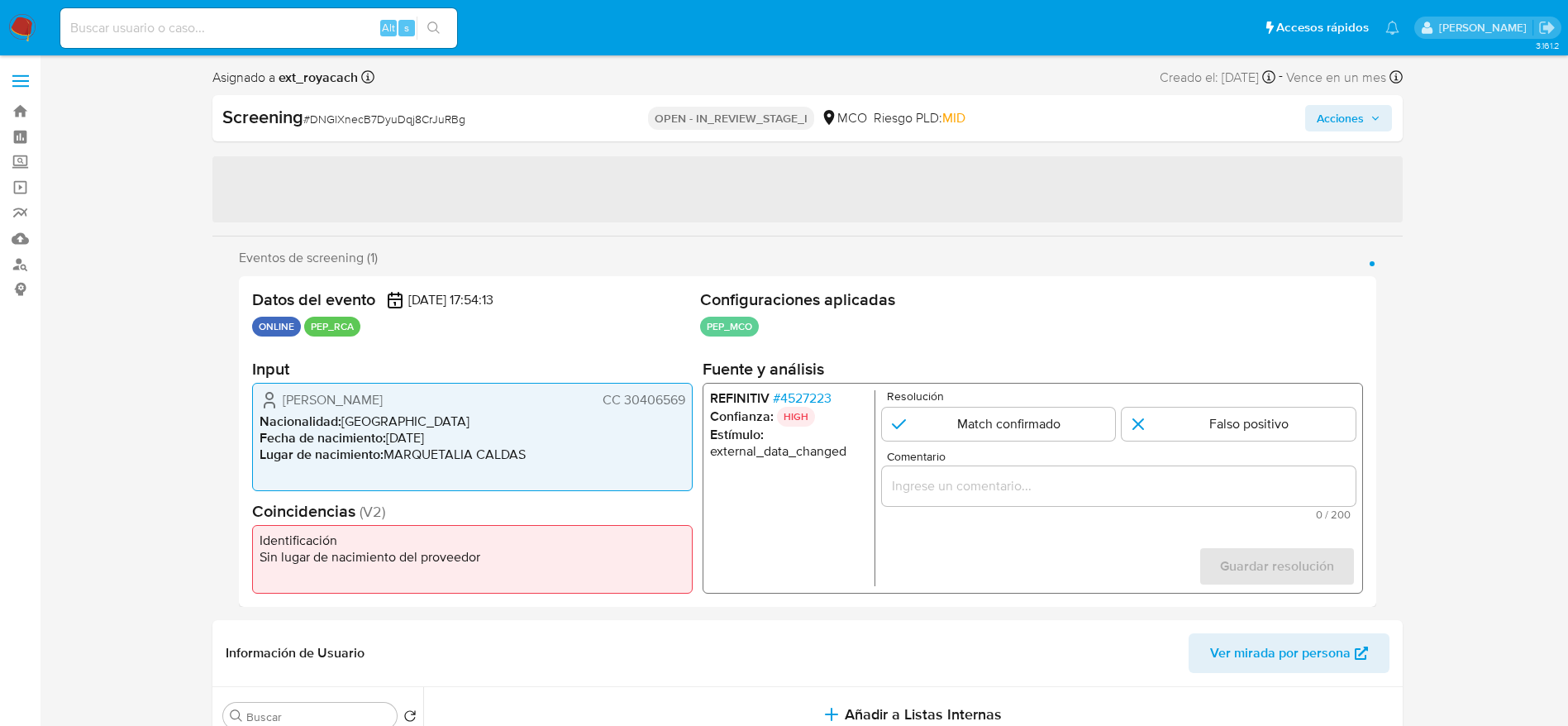
select select "10"
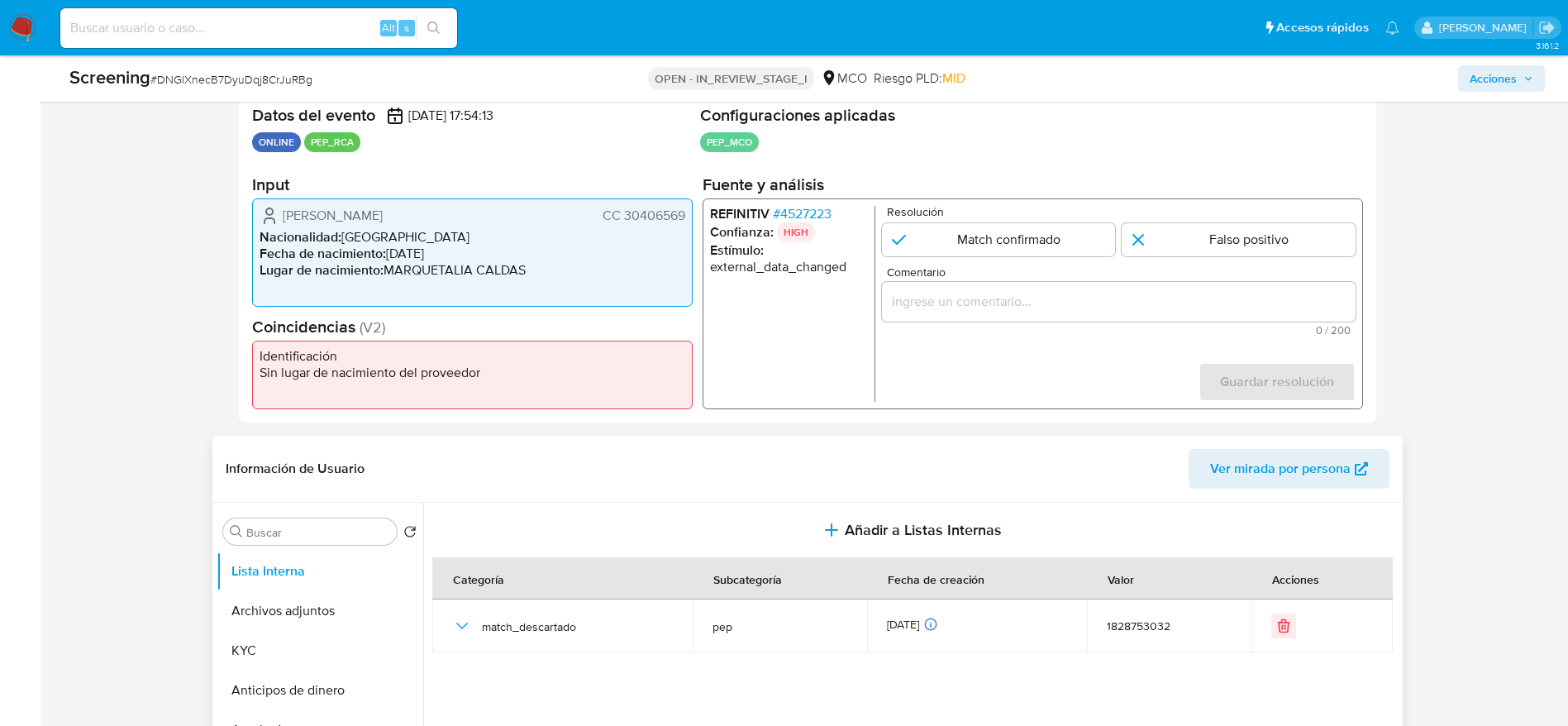
scroll to position [372, 0]
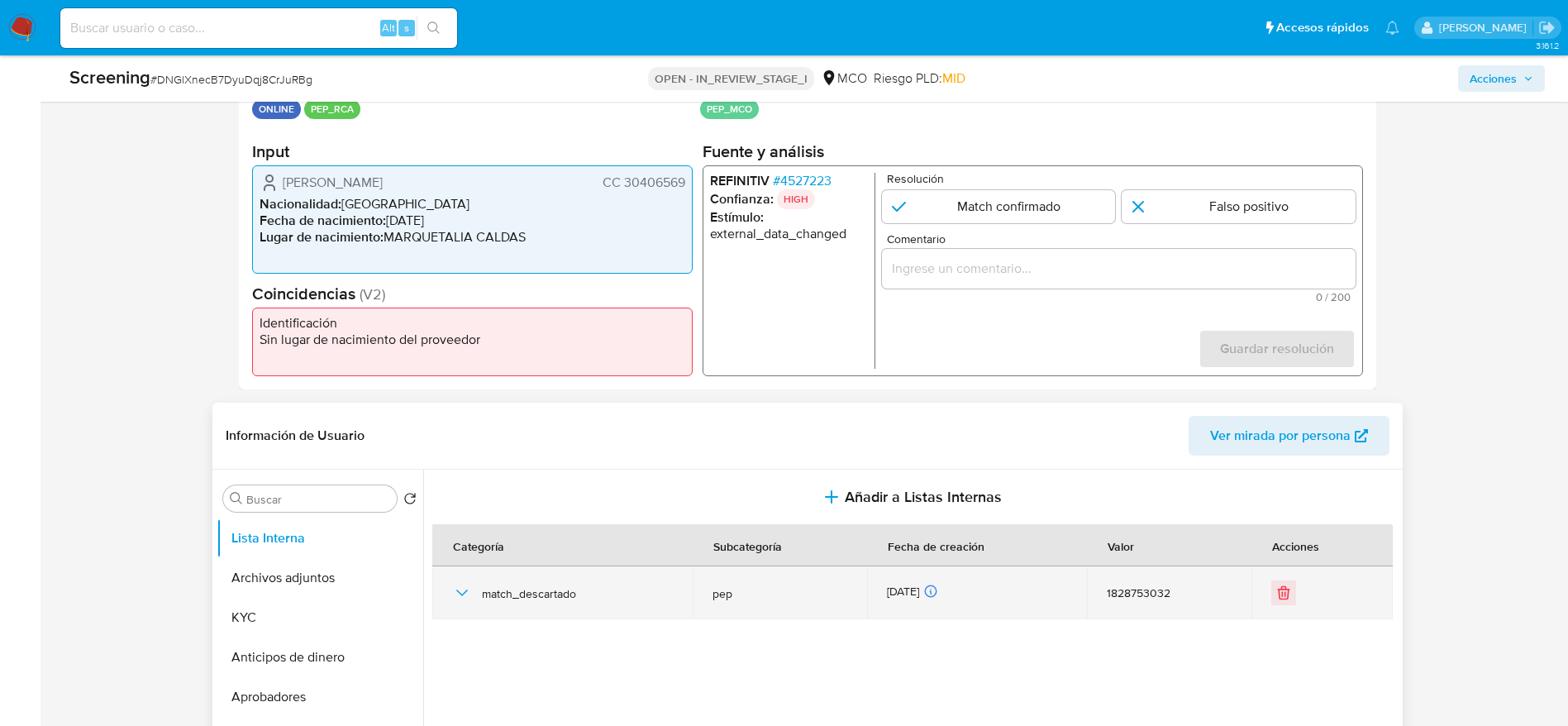
click at [458, 597] on icon "button" at bounding box center [461, 592] width 20 height 20
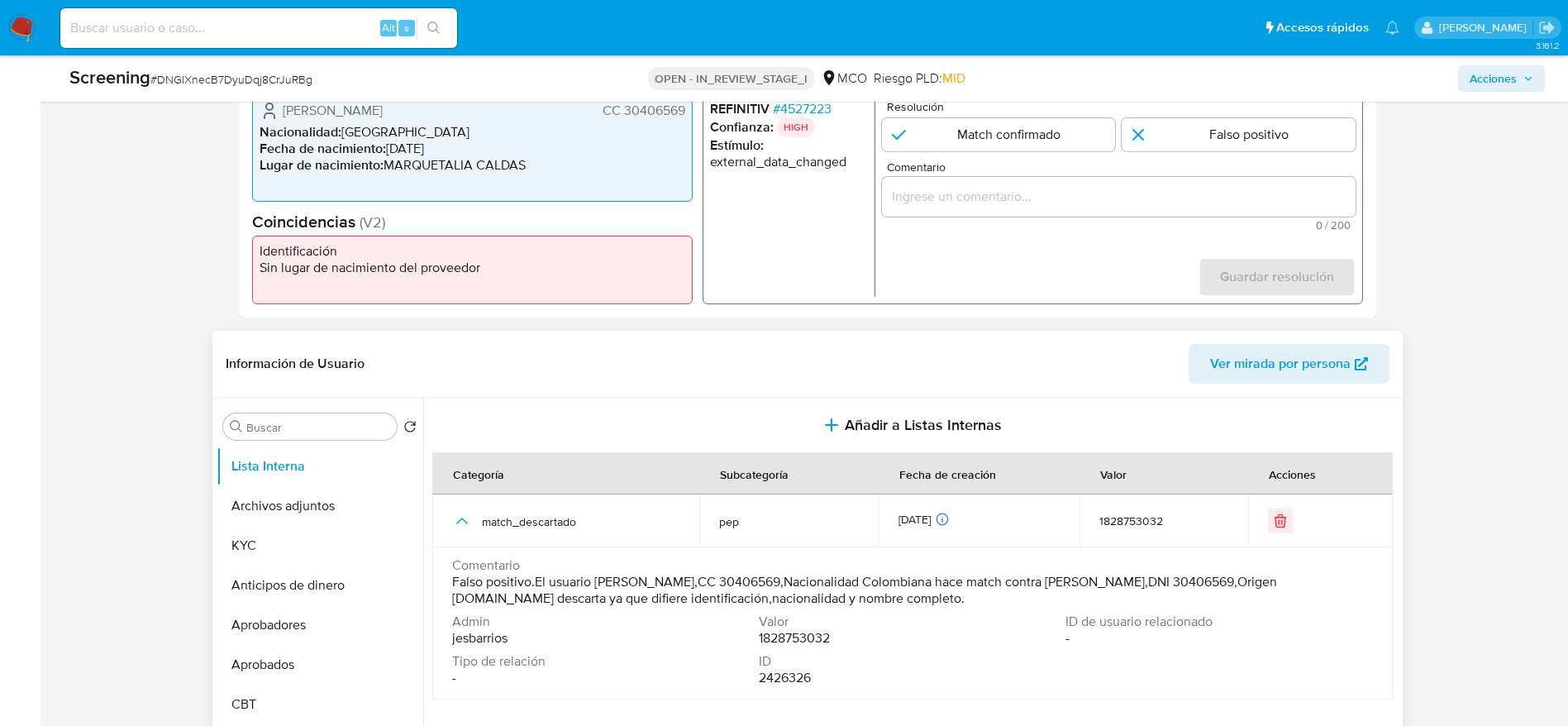
scroll to position [497, 0]
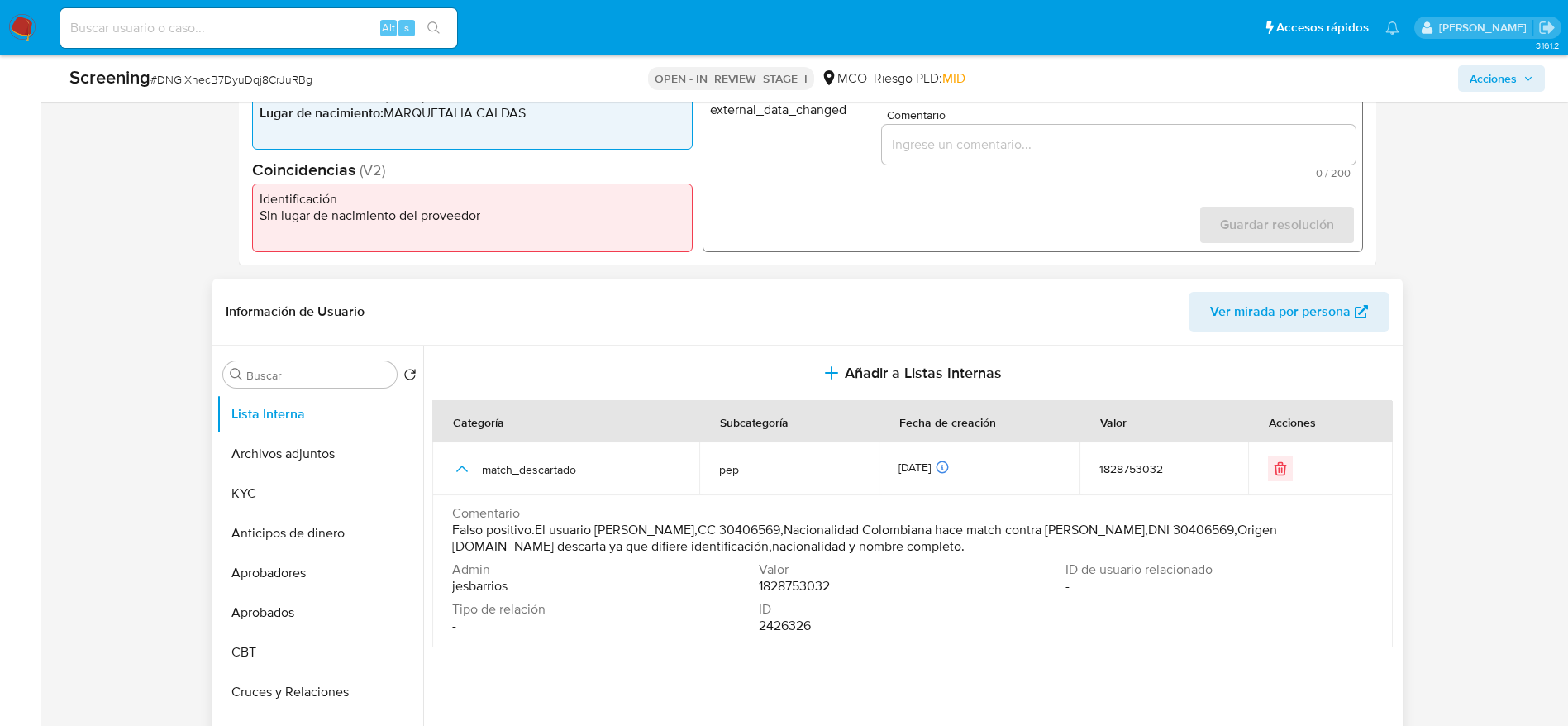
click at [849, 559] on div "Comentario Falso positivo.El usuario Luz Amparo Ocampo Quinchia,CC 30406569,Nac…" at bounding box center [912, 533] width 921 height 56
click at [848, 538] on span "Falso positivo.El usuario Luz Amparo Ocampo Quinchia,CC 30406569,Nacionalidad C…" at bounding box center [910, 538] width 917 height 33
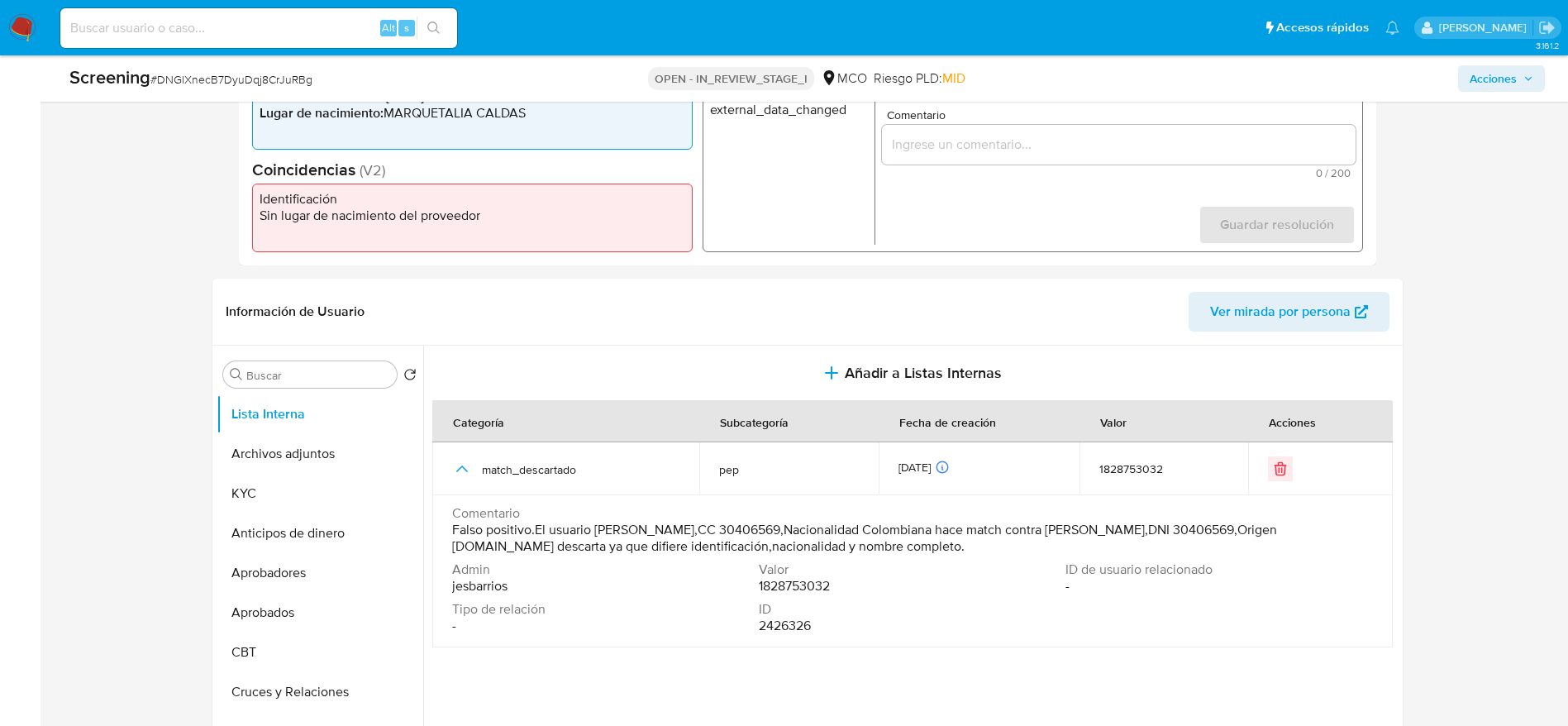
click at [1026, 142] on input "Comentario" at bounding box center [1117, 145] width 474 height 22
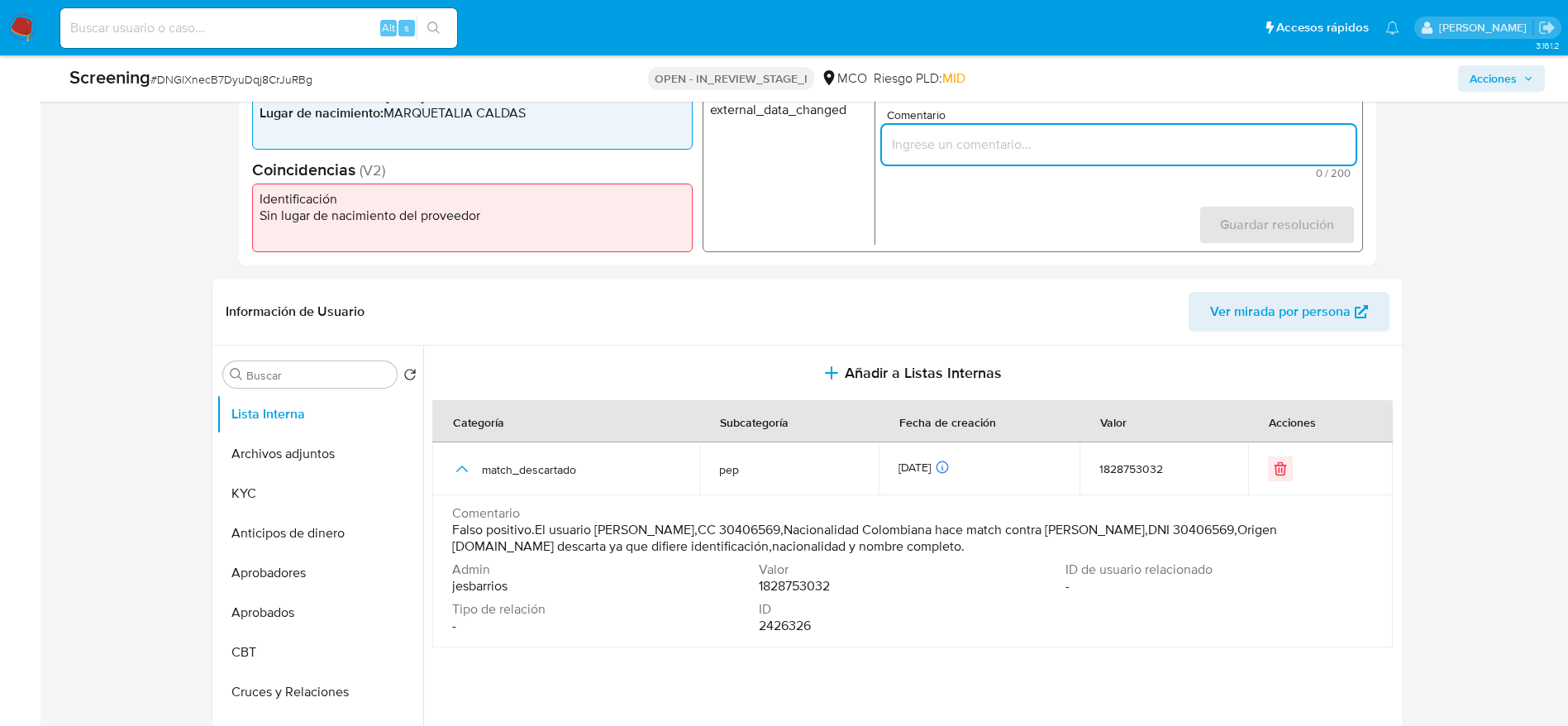
paste input "Falso positivo.El usuario Luz Amparo Ocampo Quinchia,CC 30406569,Nacionalidad C…"
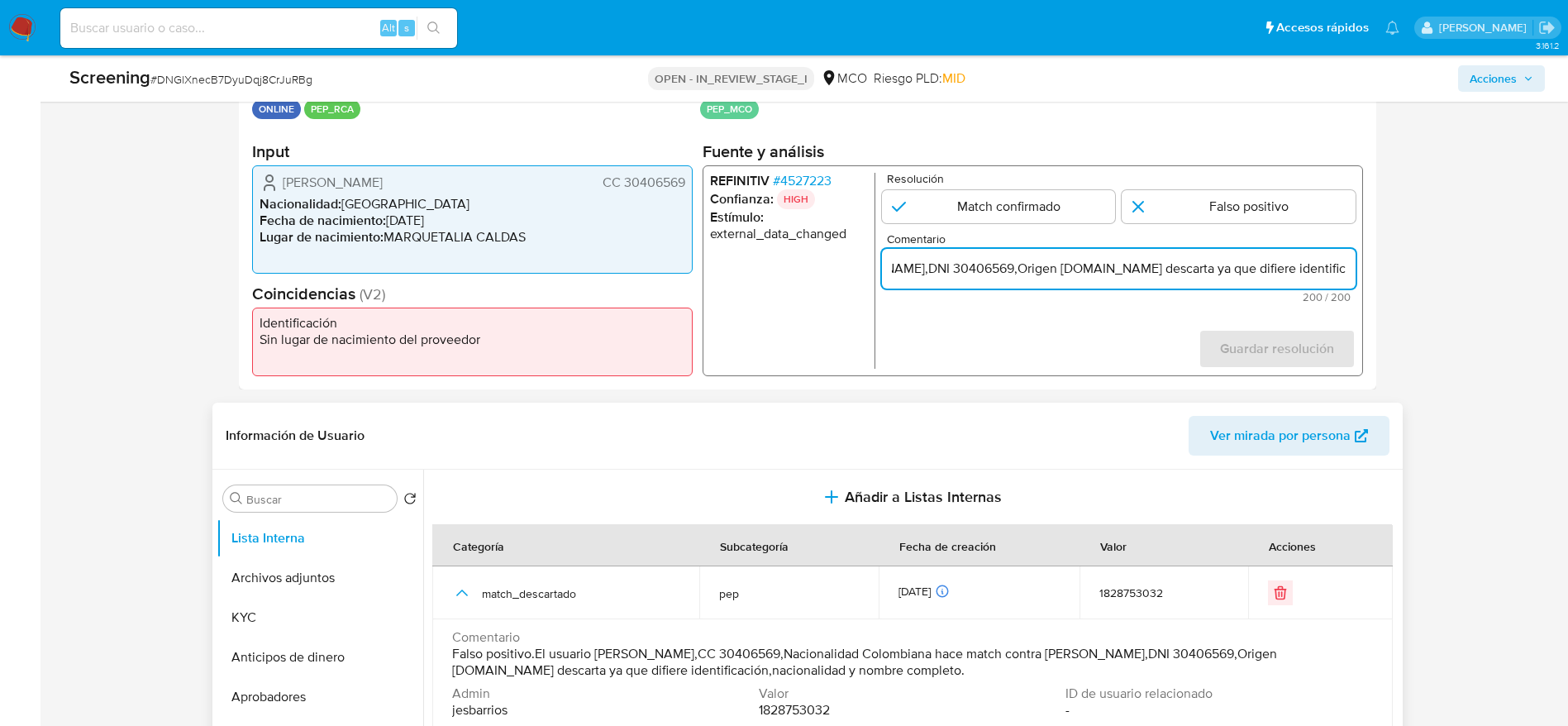
scroll to position [0, 0]
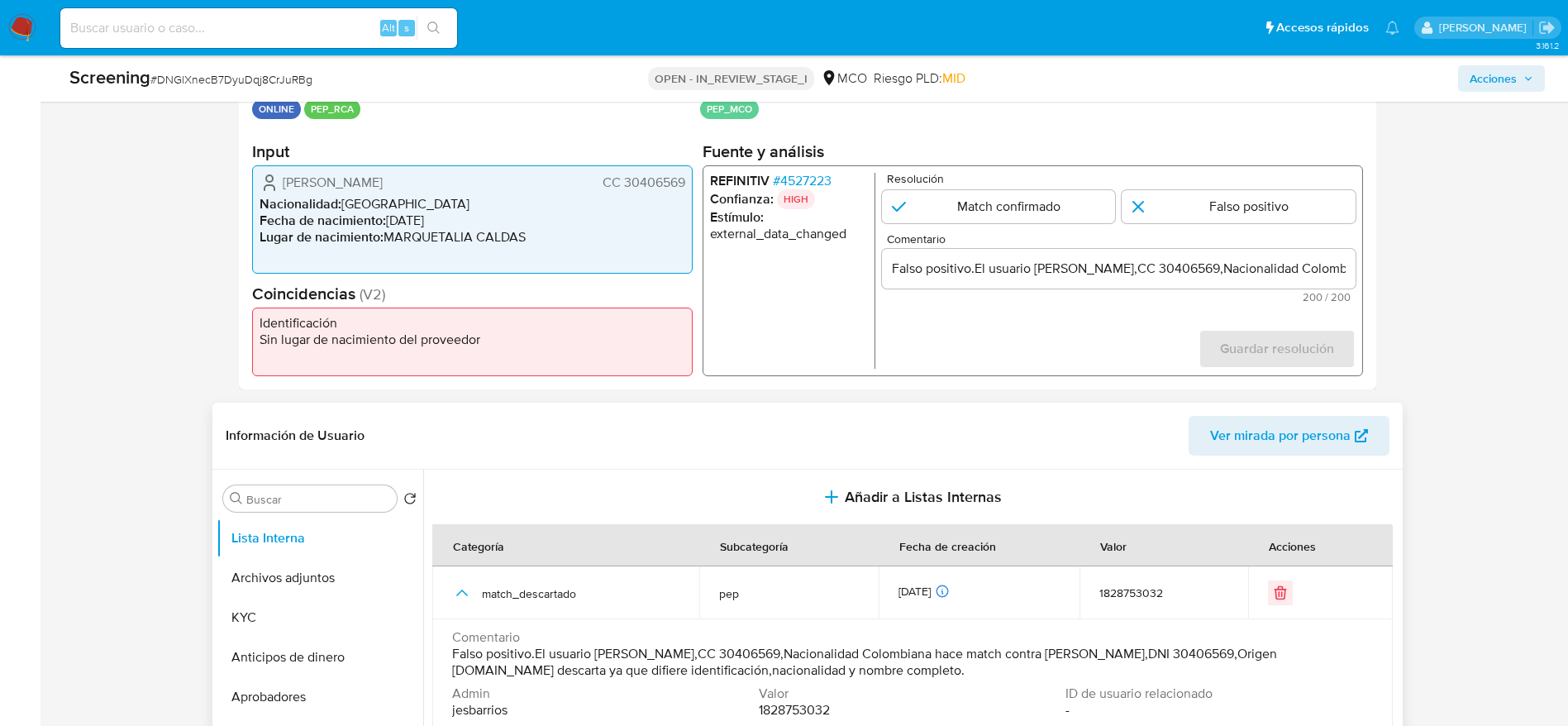
drag, startPoint x: 535, startPoint y: 649, endPoint x: 1043, endPoint y: 668, distance: 508.4
click at [1043, 668] on span "Falso positivo.El usuario Luz Amparo Ocampo Quinchia,CC 30406569,Nacionalidad C…" at bounding box center [910, 662] width 917 height 33
click at [1056, 280] on div "Falso positivo.El usuario Luz Amparo Ocampo Quinchia,CC 30406569,Nacionalidad C…" at bounding box center [1117, 268] width 474 height 39
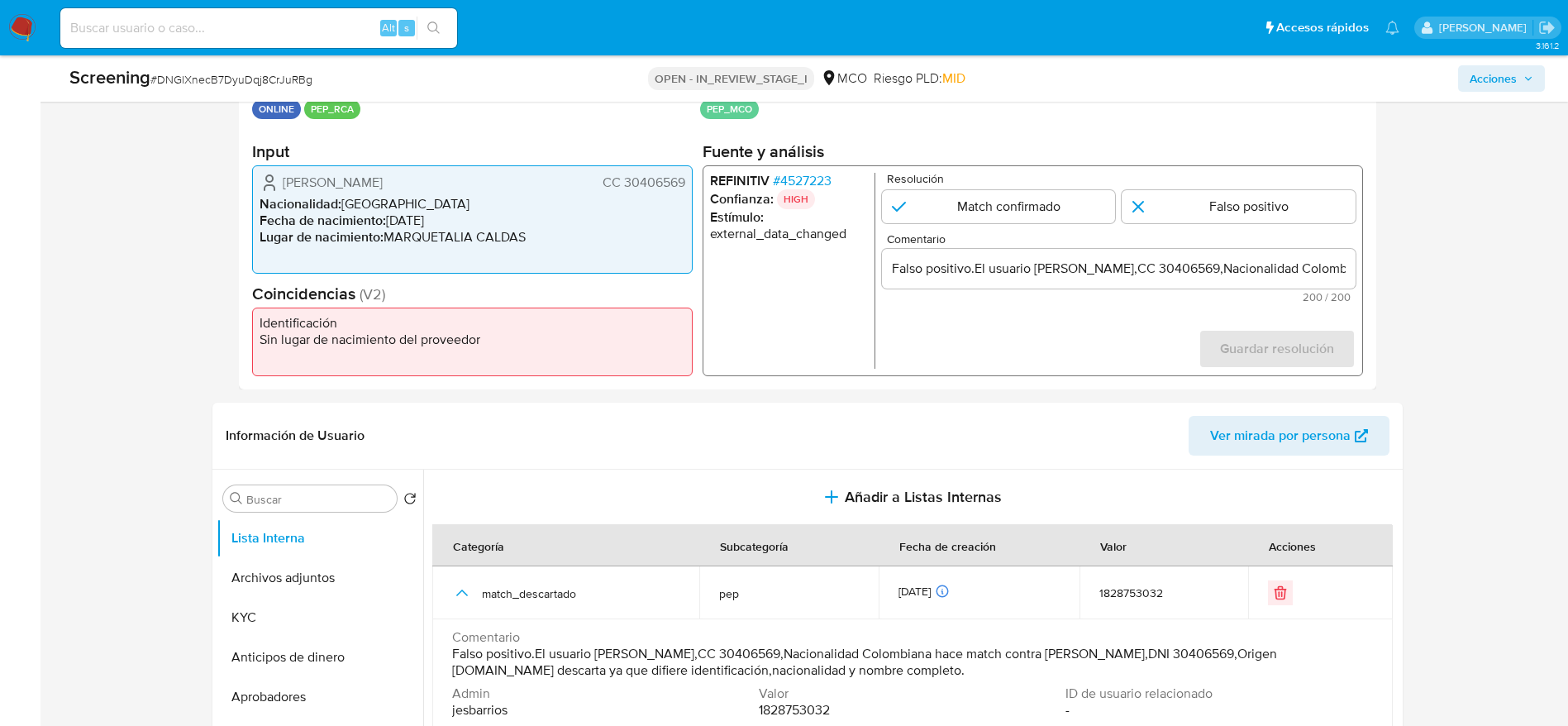
click at [1058, 264] on input "Falso positivo.El usuario Luz Amparo Ocampo Quinchia,CC 30406569,Nacionalidad C…" at bounding box center [1117, 269] width 474 height 22
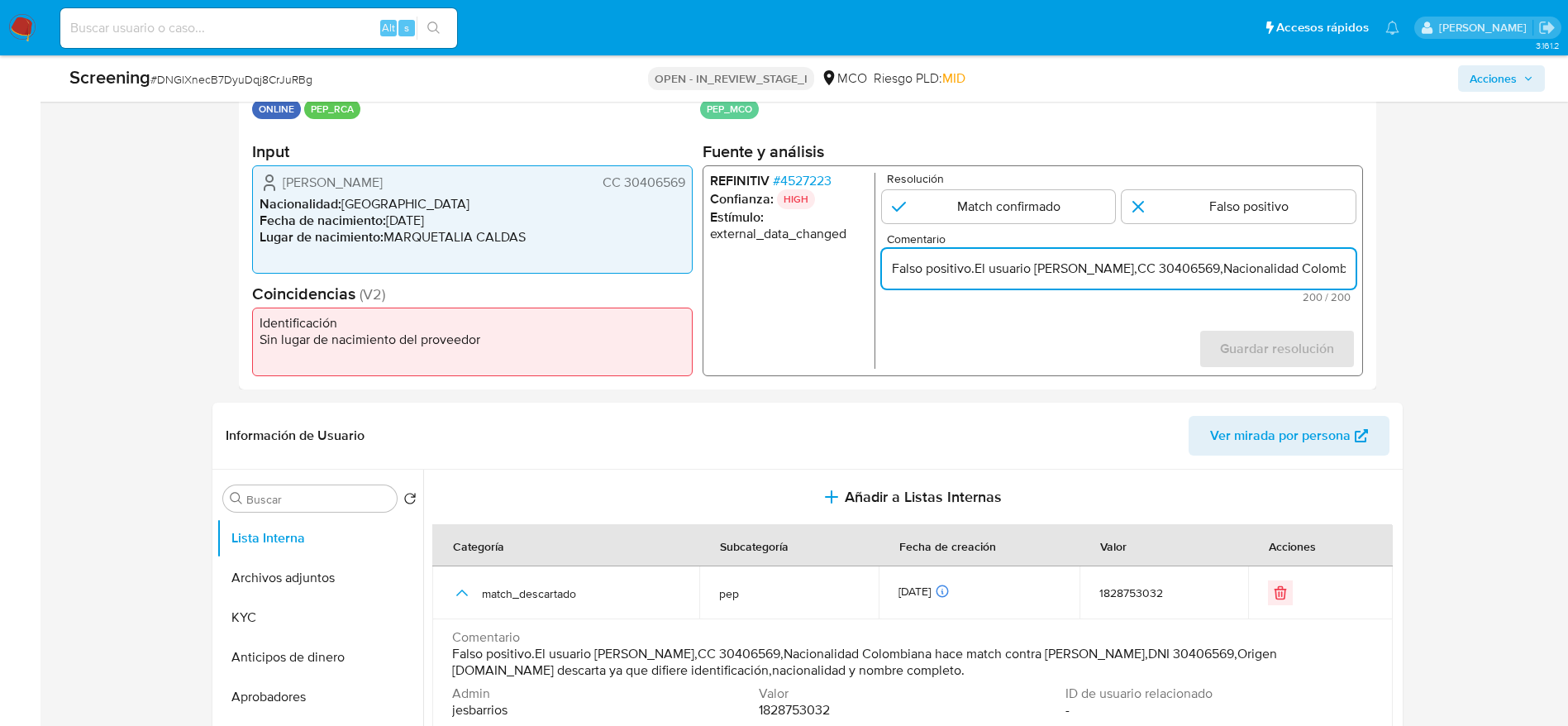
click at [1058, 263] on input "Falso positivo.El usuario Luz Amparo Ocampo Quinchia,CC 30406569,Nacionalidad C…" at bounding box center [1117, 269] width 474 height 22
click at [990, 644] on span "Comentario" at bounding box center [910, 637] width 917 height 17
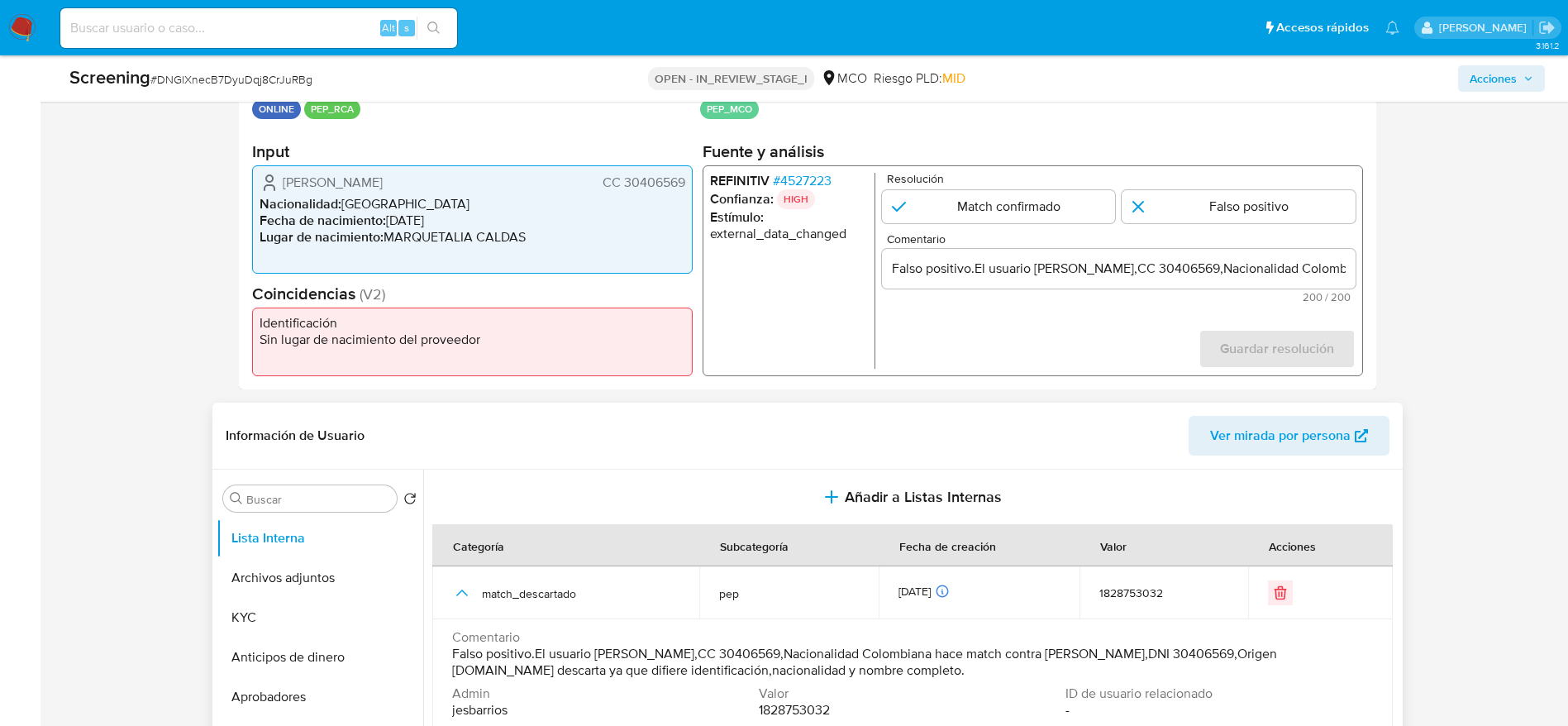
click at [990, 644] on span "Comentario" at bounding box center [910, 637] width 917 height 17
click at [253, 80] on span "# DNGlXnecB7DyuDqj8CrJuRBg" at bounding box center [231, 79] width 162 height 17
copy span "DNGlXnecB7DyuDqj8CrJuRBg"
drag, startPoint x: 284, startPoint y: 180, endPoint x: 685, endPoint y: 175, distance: 401.0
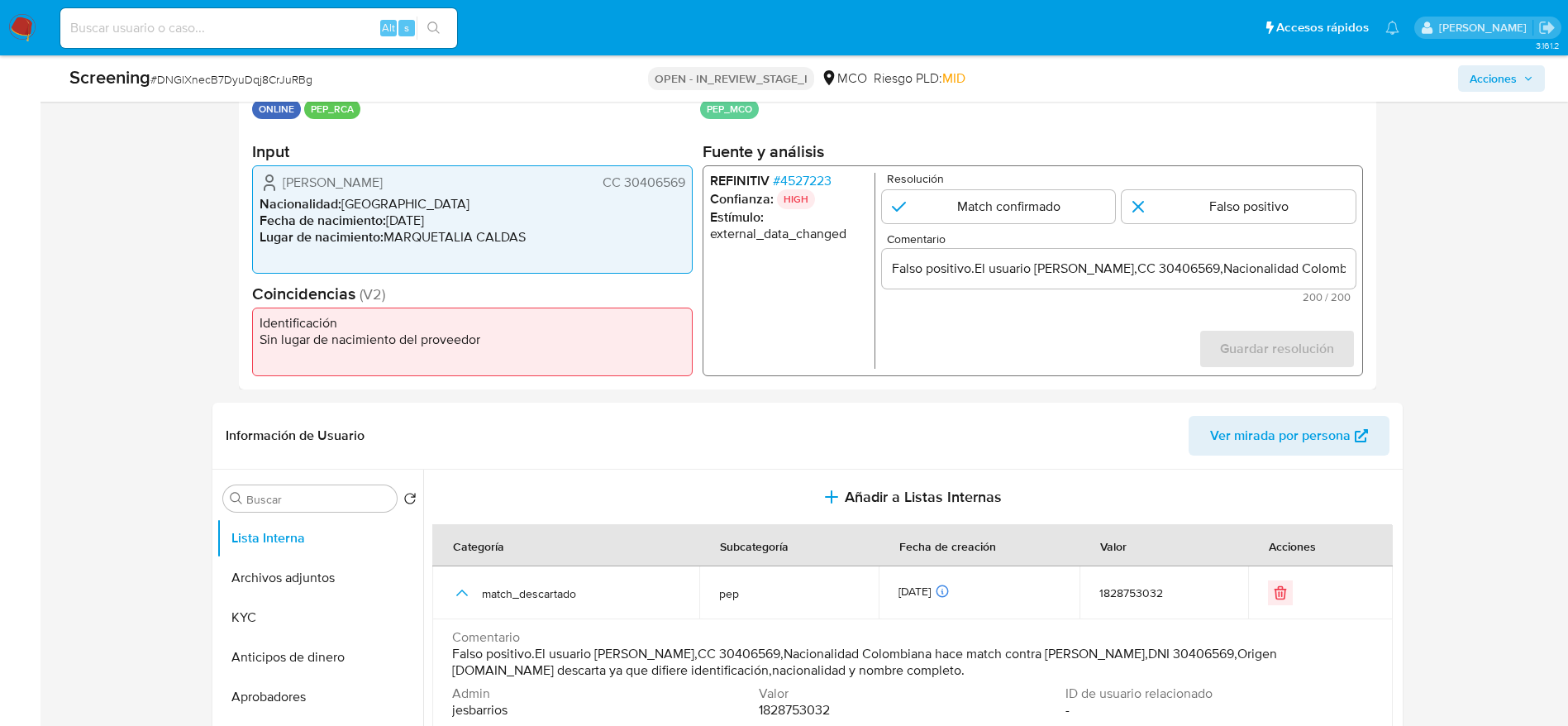
click at [685, 175] on div "Luz Amparo Ocampo Quinchia CC 30406569 Nacionalidad : Colombia Fecha de nacimie…" at bounding box center [472, 220] width 440 height 108
click at [796, 181] on span "# 4527223" at bounding box center [801, 181] width 58 height 17
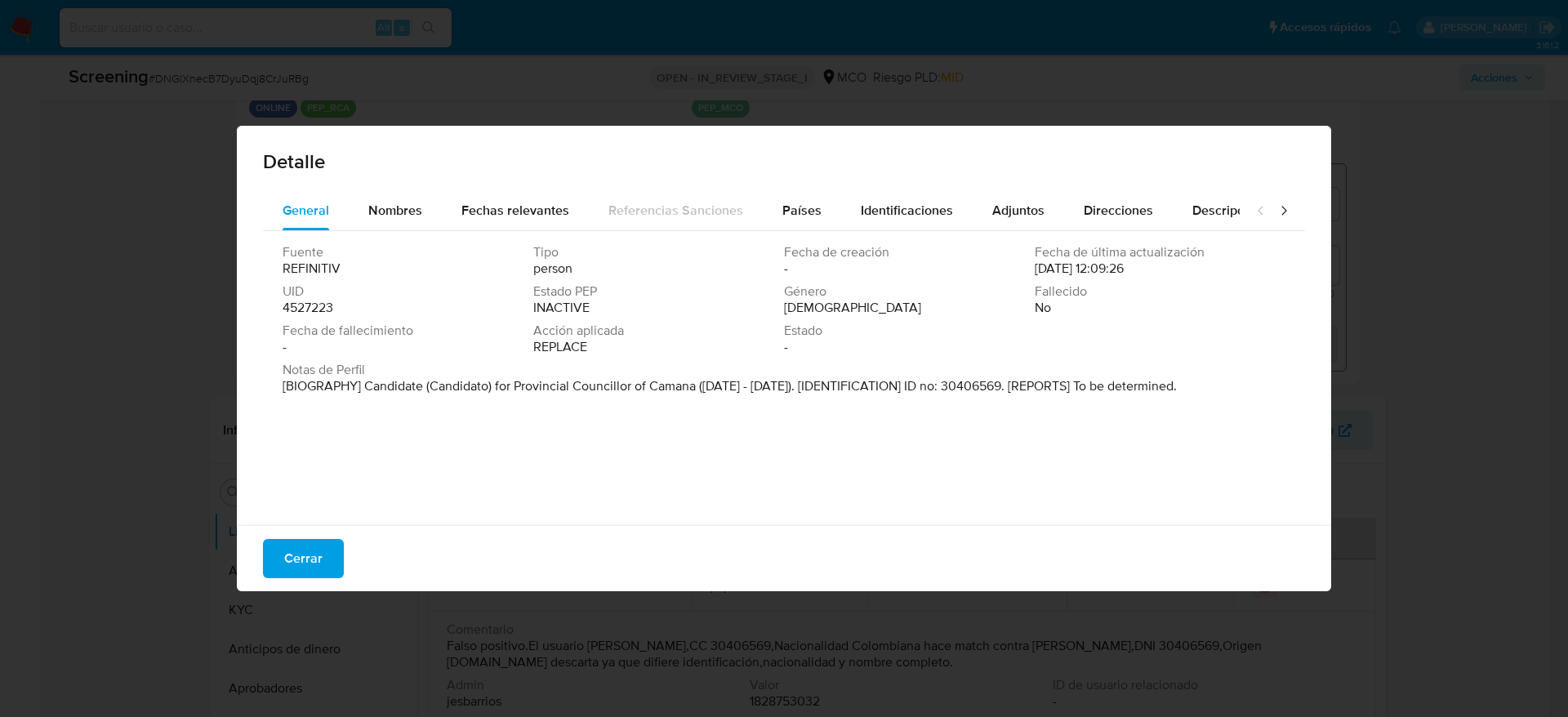
drag, startPoint x: 427, startPoint y: 396, endPoint x: 330, endPoint y: 460, distance: 116.2
click at [330, 460] on div "Fuente REFINITIV Tipo person Fecha de creación - Fecha de última actualización …" at bounding box center [783, 374] width 1042 height 286
click at [422, 208] on button "Nombres" at bounding box center [395, 210] width 93 height 39
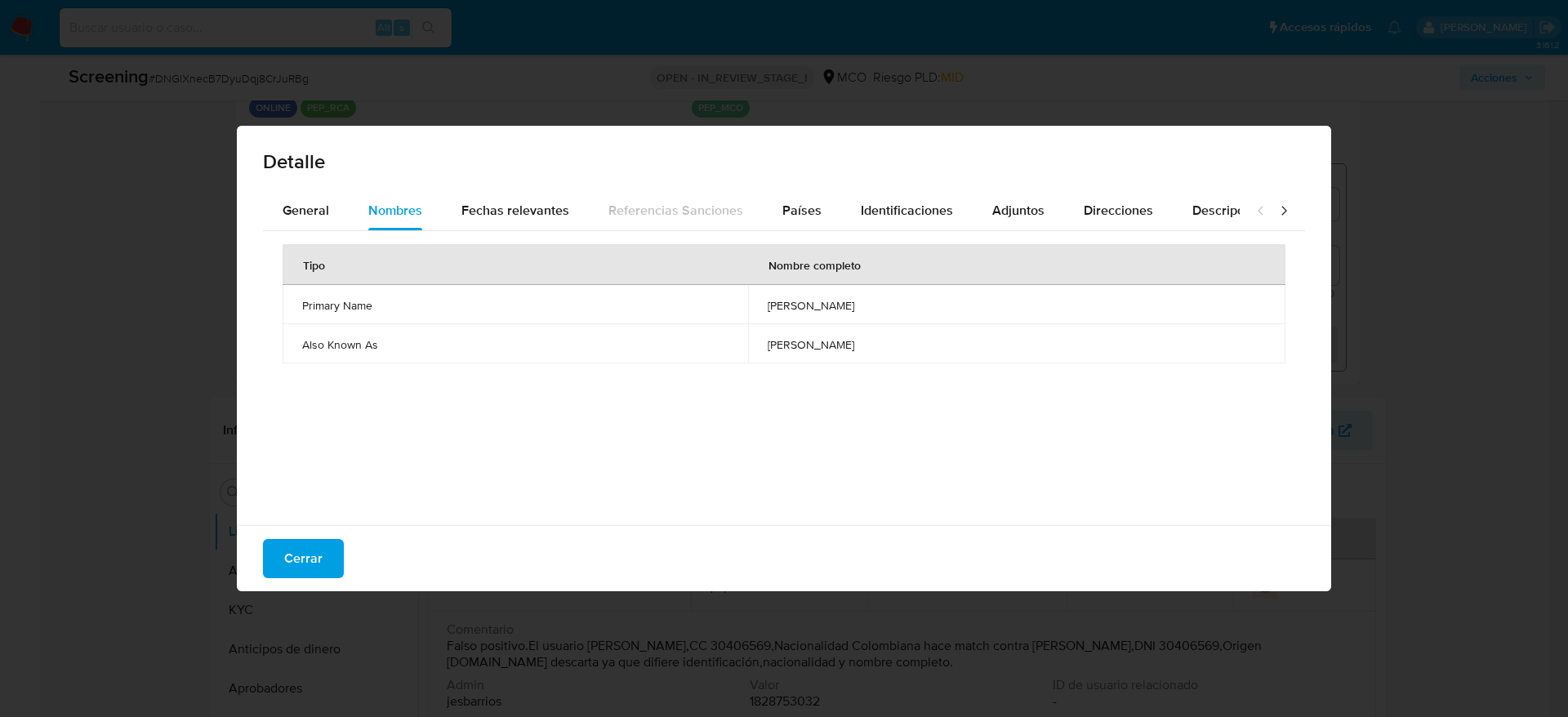
click at [768, 298] on span "julio mario zuniga rodriguez" at bounding box center [1017, 305] width 498 height 15
click at [810, 195] on div "Países" at bounding box center [801, 210] width 39 height 39
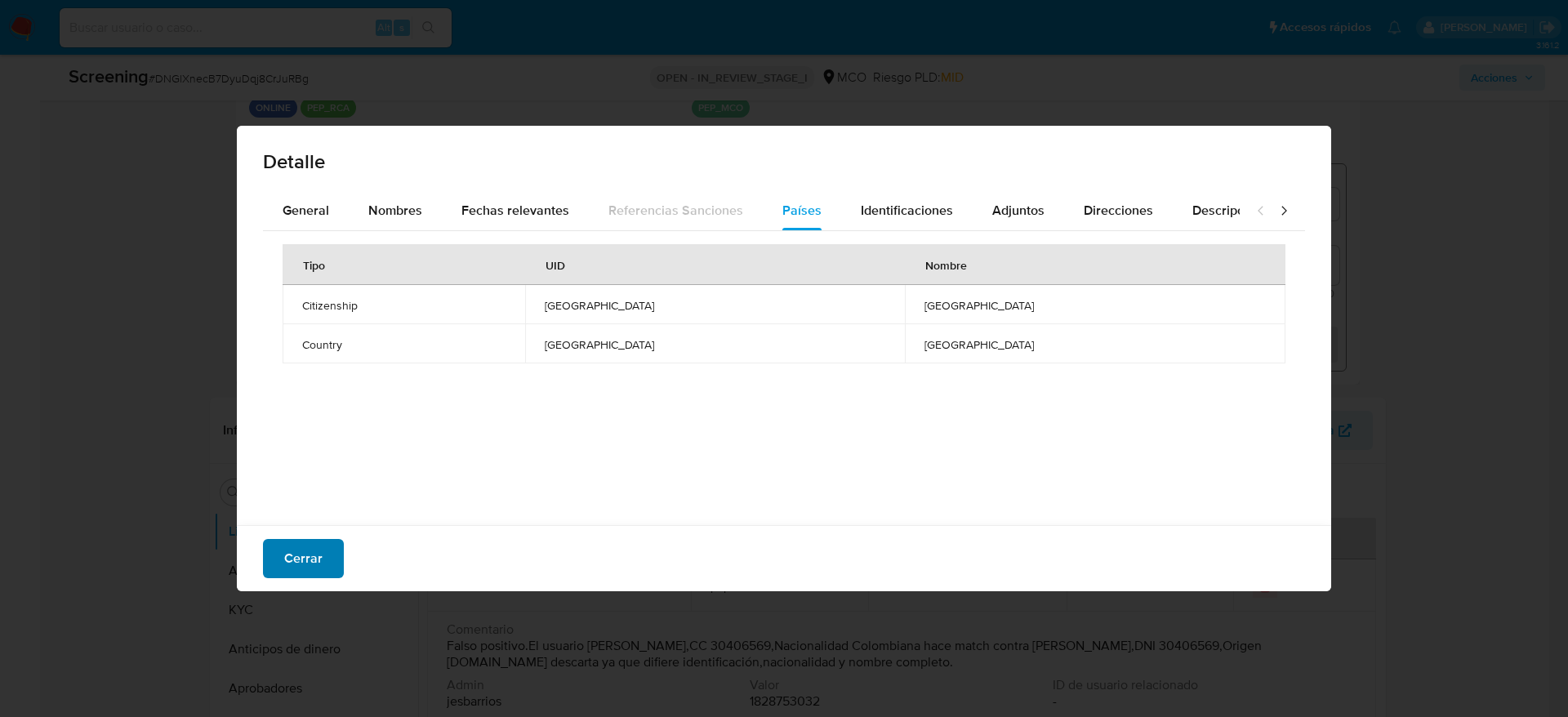
click at [289, 568] on span "Cerrar" at bounding box center [303, 558] width 39 height 36
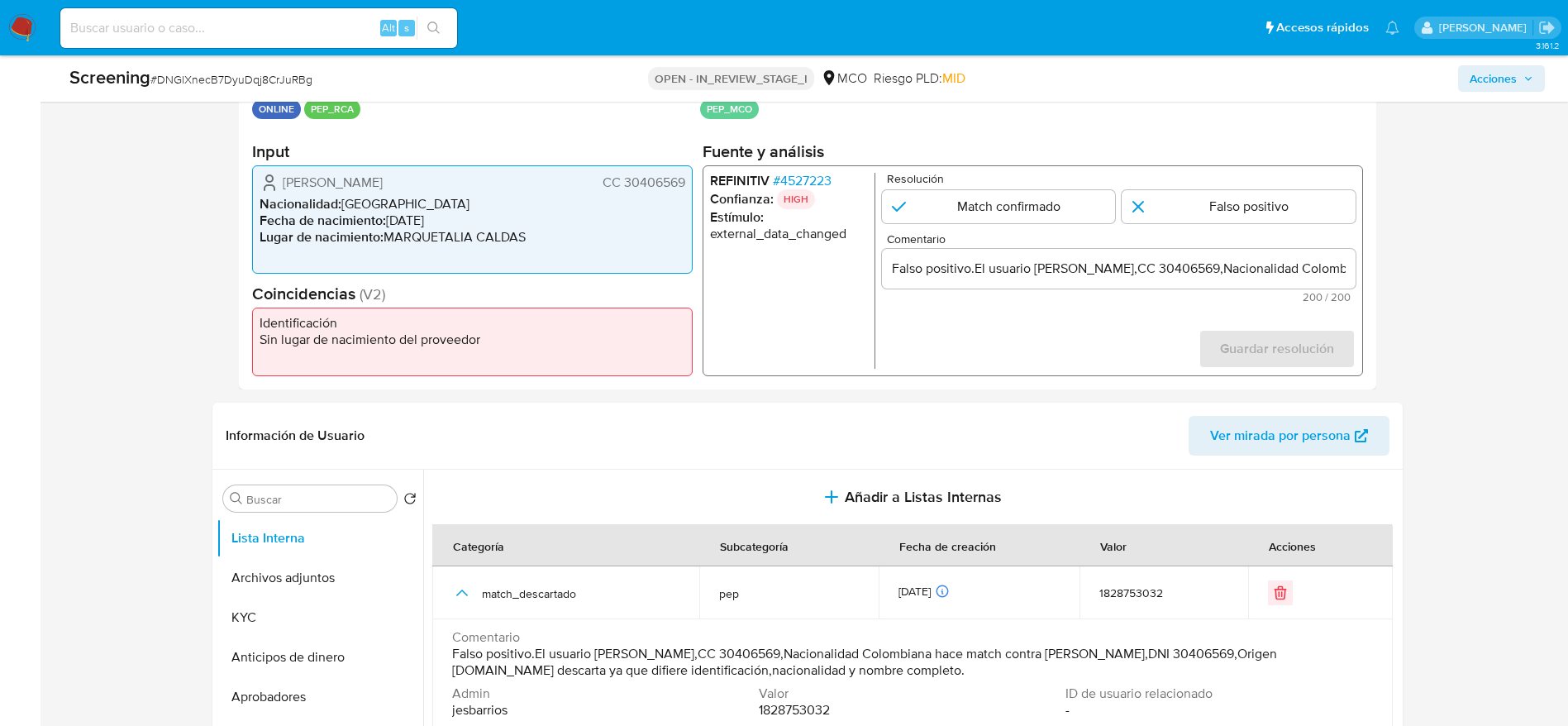
click at [1068, 274] on input "Falso positivo.El usuario Luz Amparo Ocampo Quinchia,CC 30406569,Nacionalidad C…" at bounding box center [1117, 269] width 474 height 22
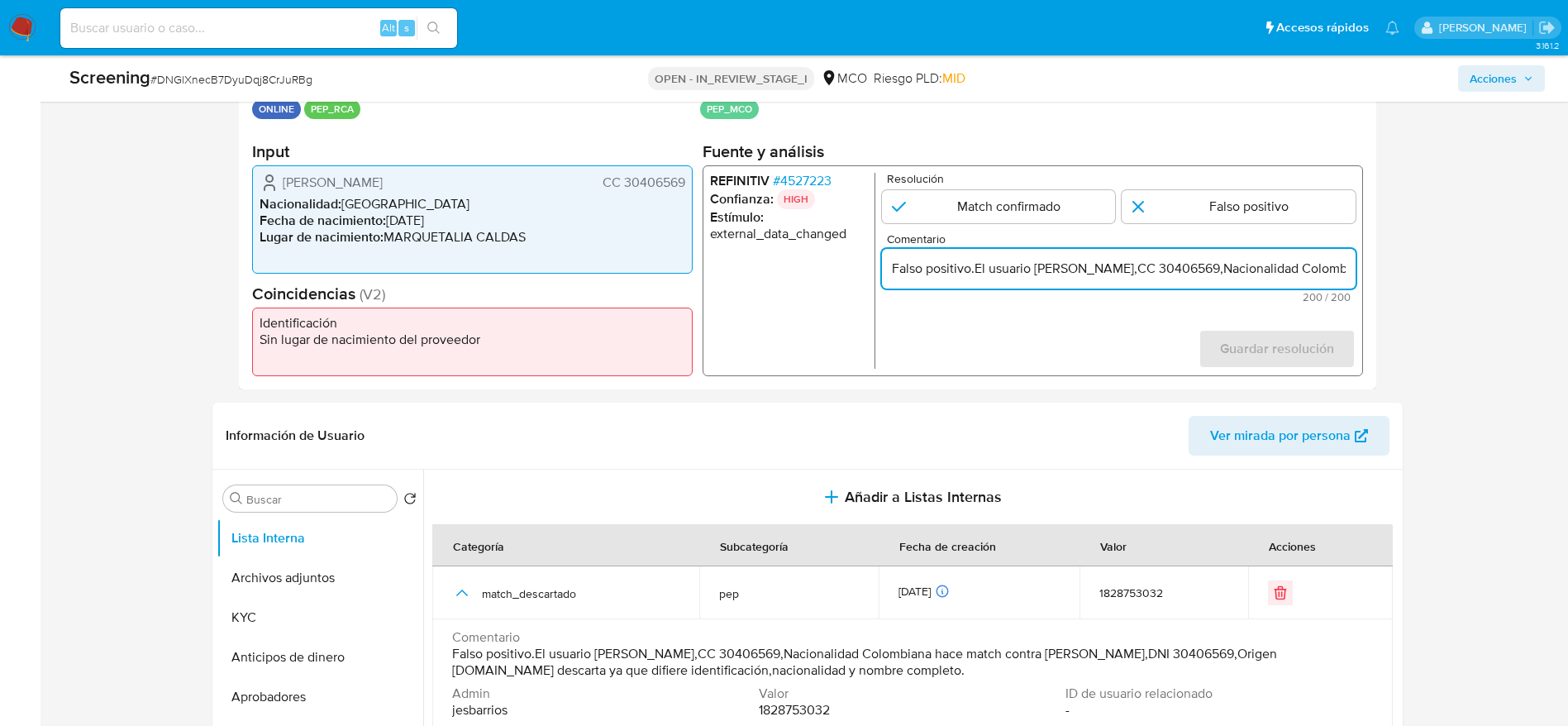
click at [1068, 274] on input "Falso positivo.El usuario Luz Amparo Ocampo Quinchia,CC 30406569,Nacionalidad C…" at bounding box center [1117, 269] width 474 height 22
paste input "Compara al Titular de cuenta Luz Amparo Ocampo Quinchia CC 30406569 con el PEP …"
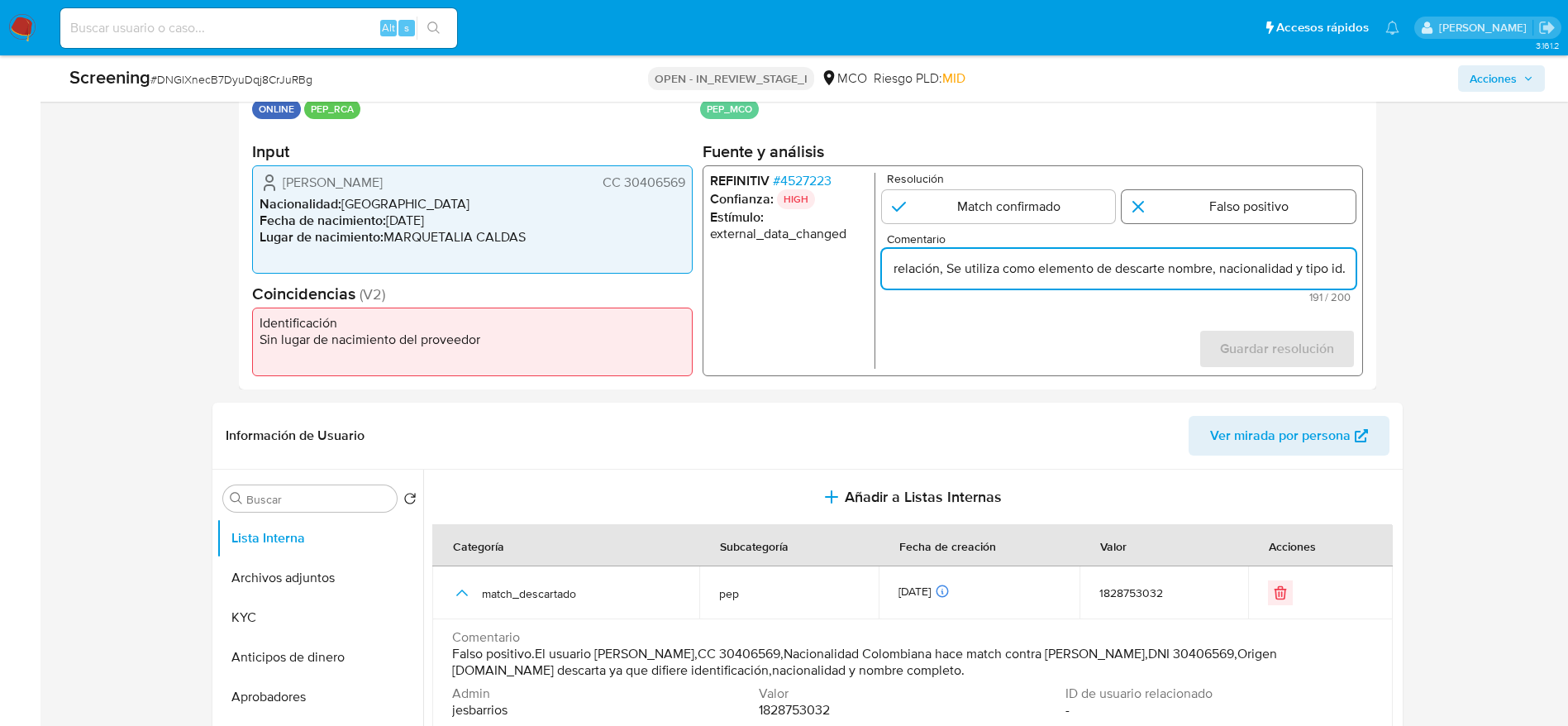
type input "Compara al Titular de cuenta Luz Amparo Ocampo Quinchia CC 30406569 con el PEP …"
click at [1195, 216] on input "1 de 1" at bounding box center [1238, 207] width 234 height 33
radio input "true"
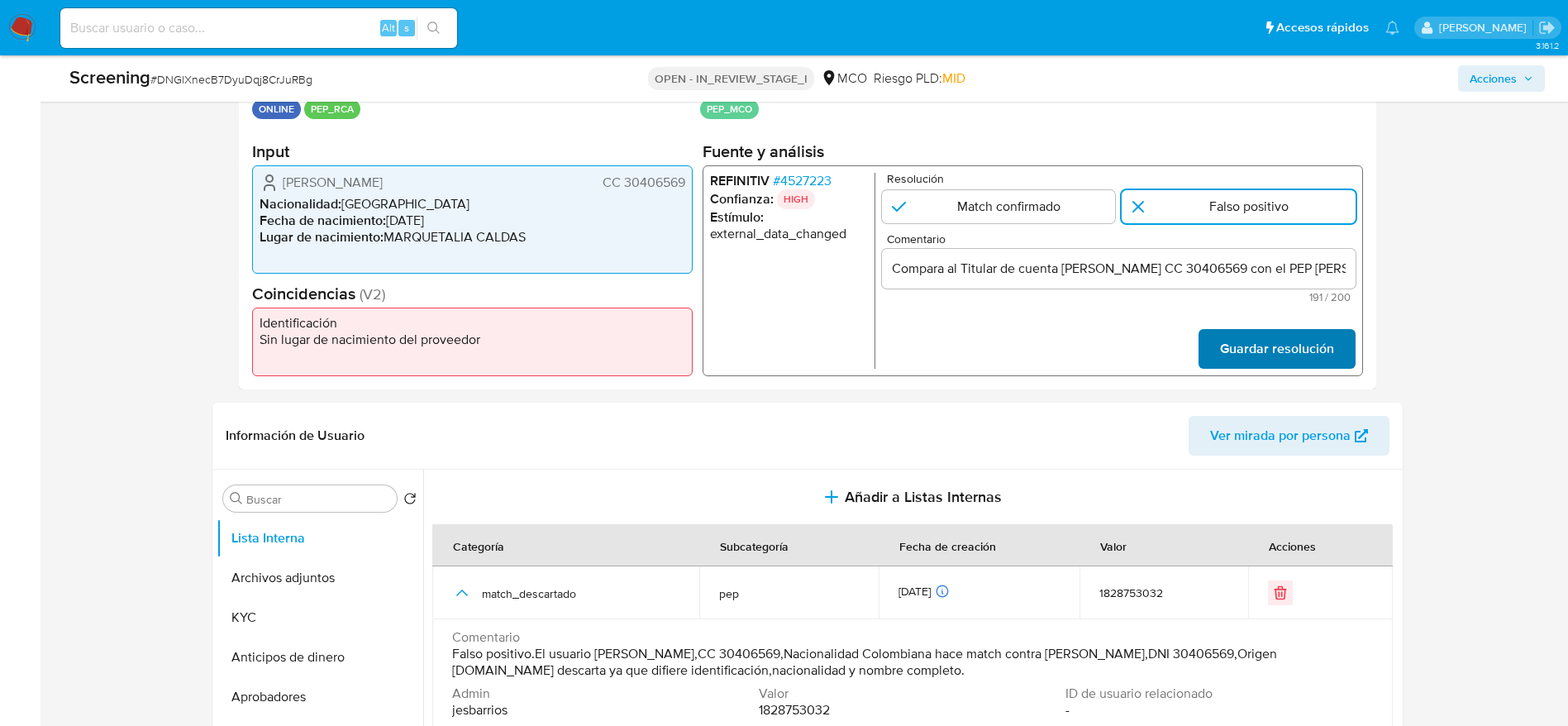
click at [1282, 346] on span "Guardar resolución" at bounding box center [1276, 349] width 114 height 37
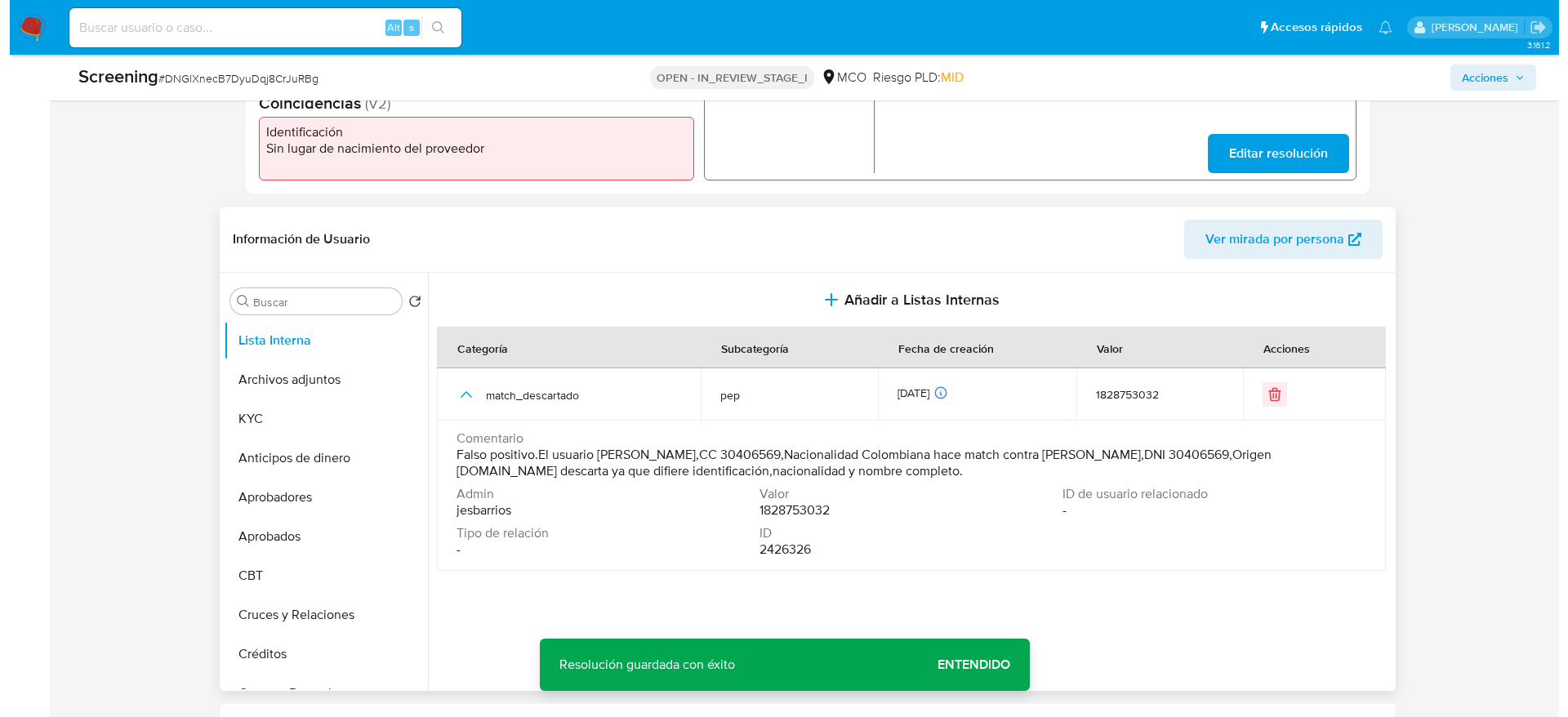
scroll to position [560, 0]
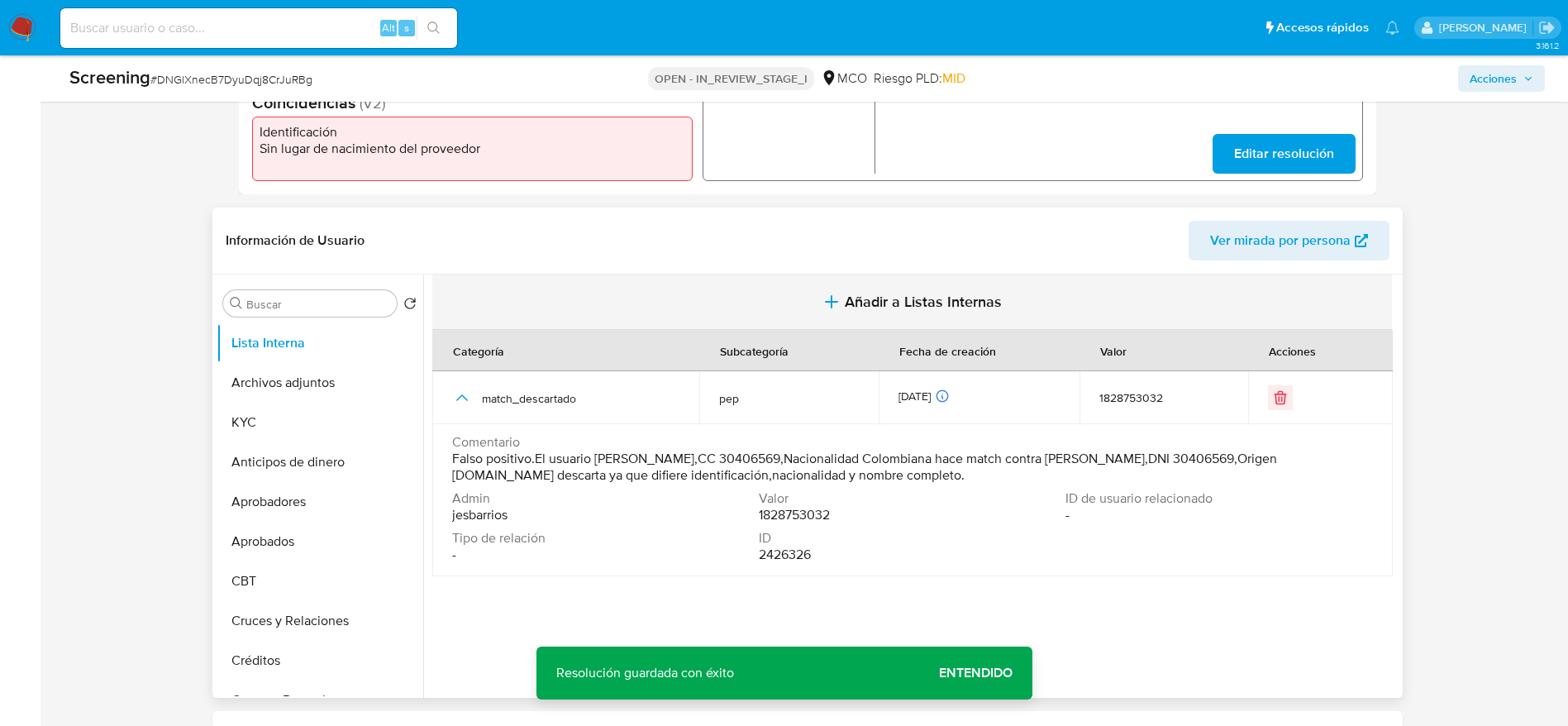
click at [726, 324] on button "Añadir a Listas Internas" at bounding box center [912, 302] width 959 height 55
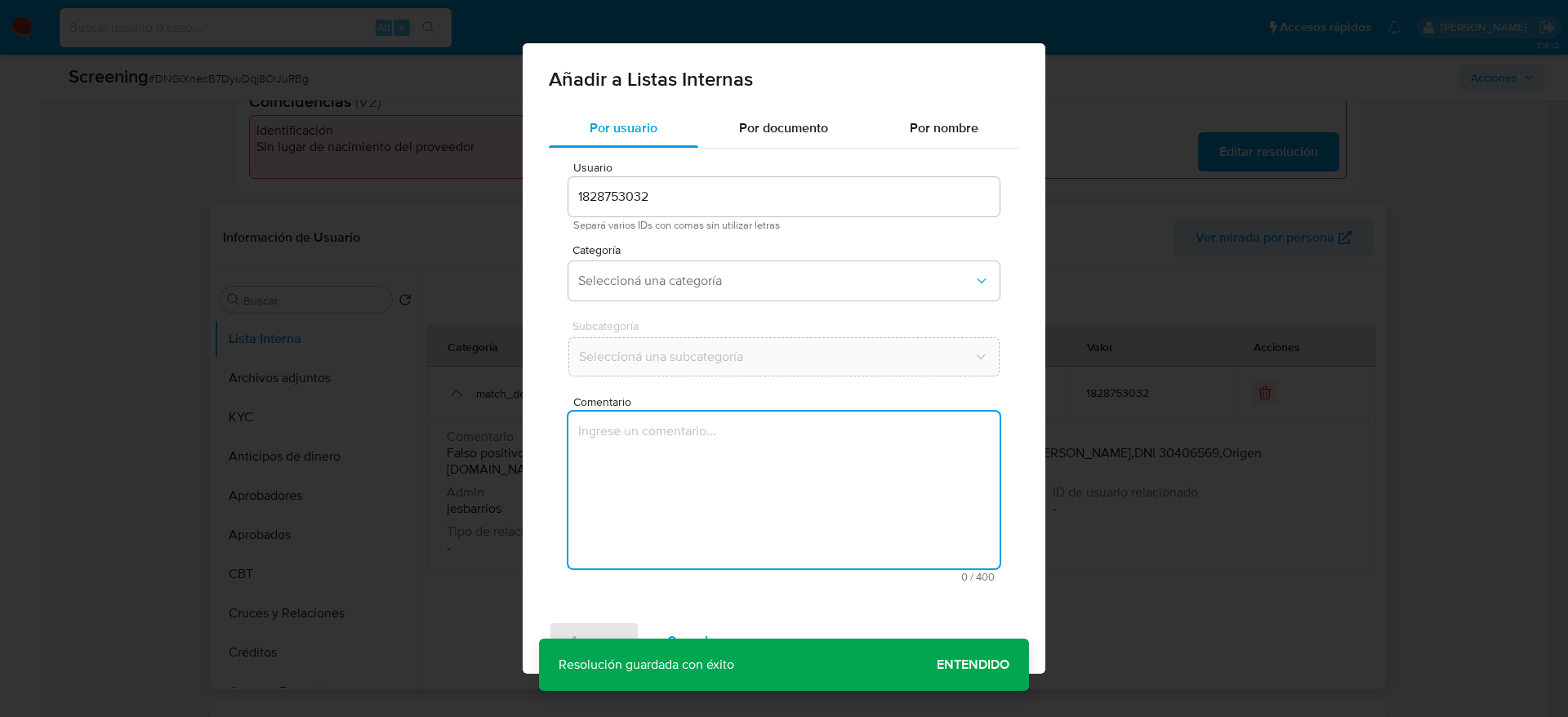
click at [672, 433] on textarea "Comentario" at bounding box center [784, 490] width 431 height 157
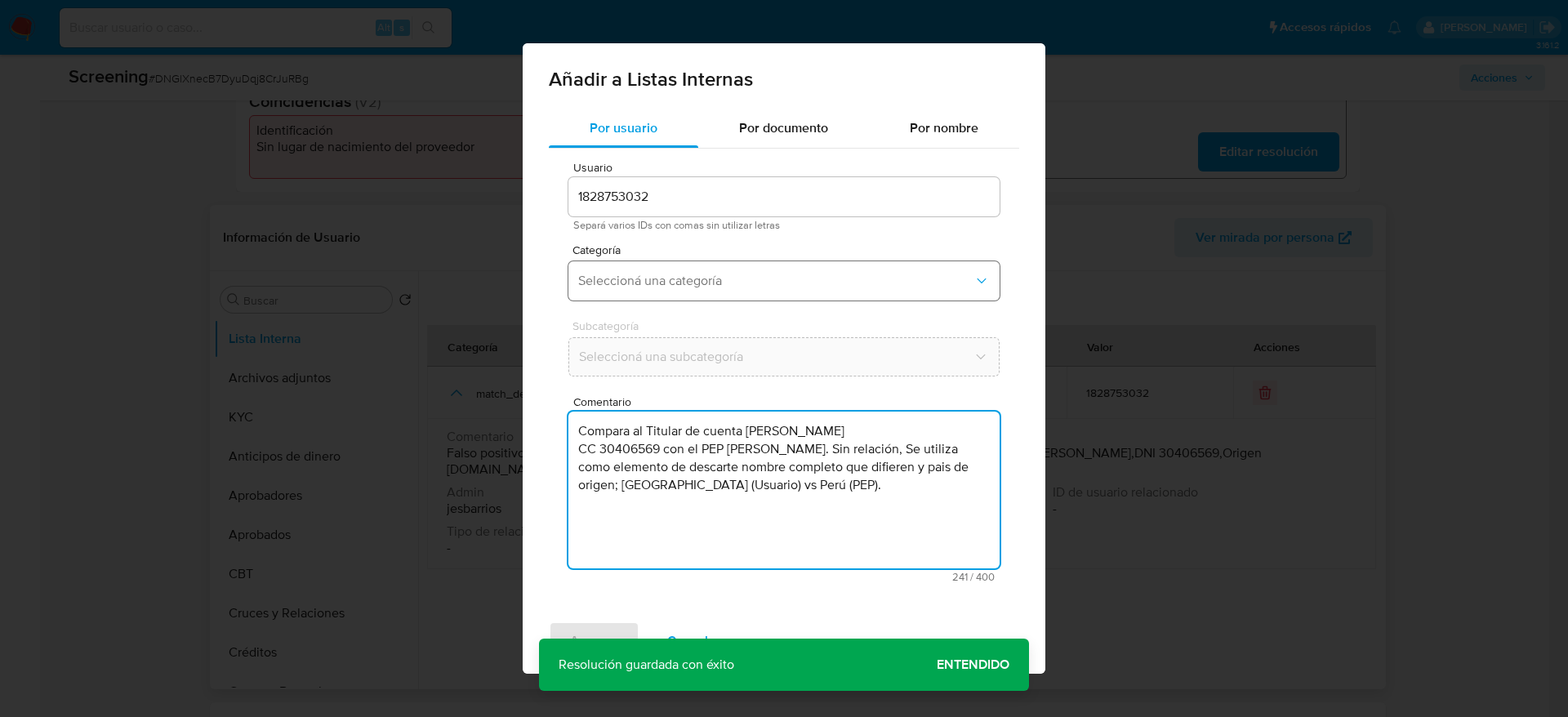
type textarea "Compara al Titular de cuenta Luz Amparo Ocampo Quinchia CC 30406569 con el PEP …"
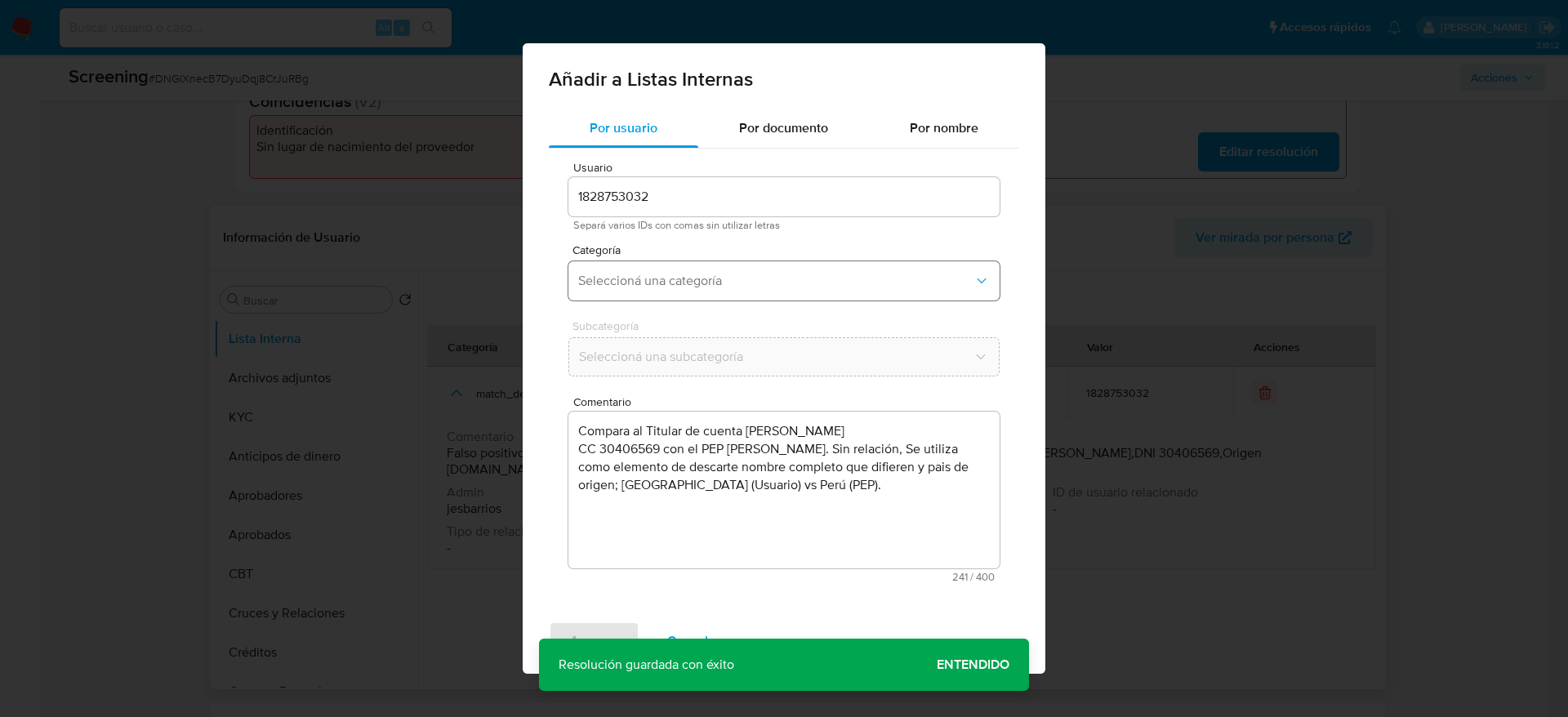
click at [751, 296] on button "Seleccioná una categoría" at bounding box center [784, 280] width 431 height 39
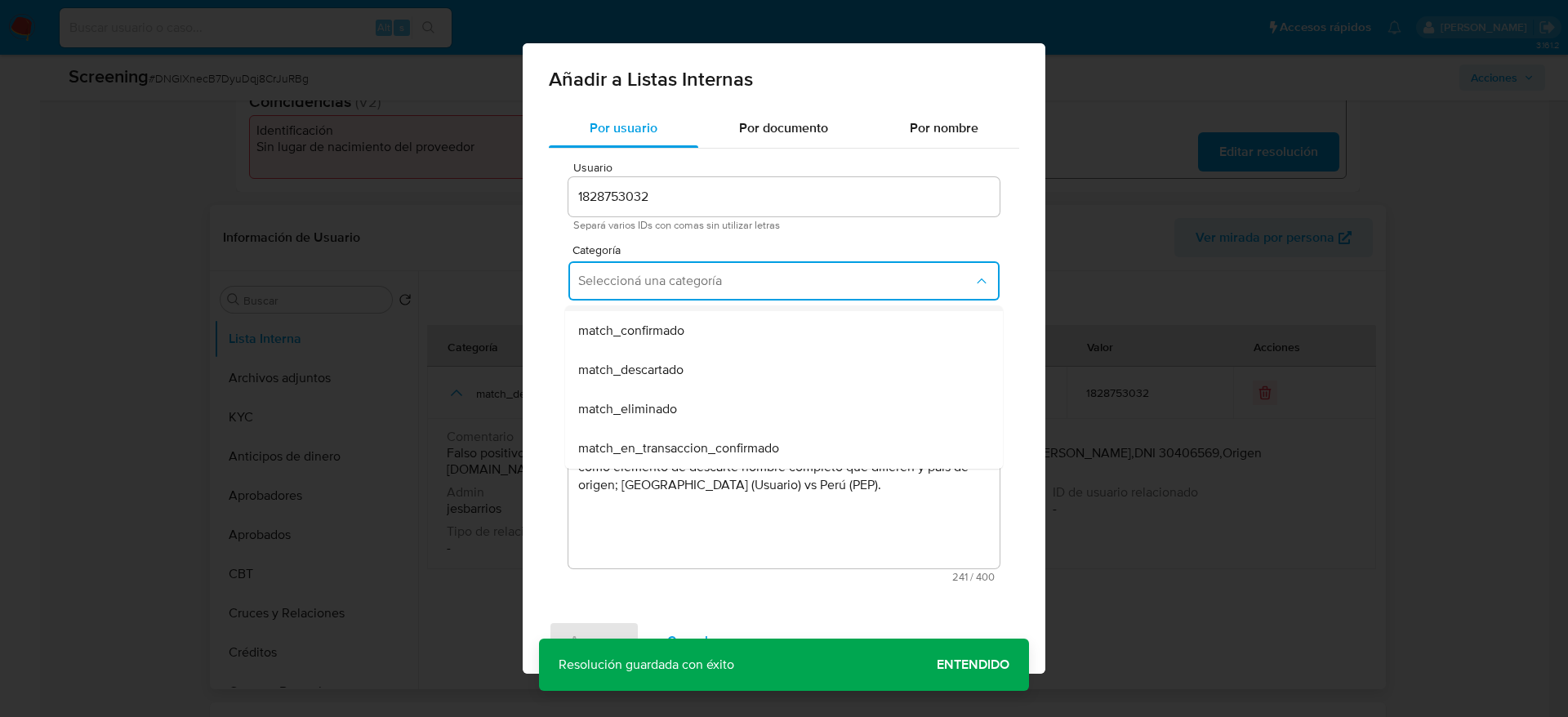
scroll to position [113, 0]
click at [735, 358] on div "match_descartado" at bounding box center [779, 369] width 401 height 39
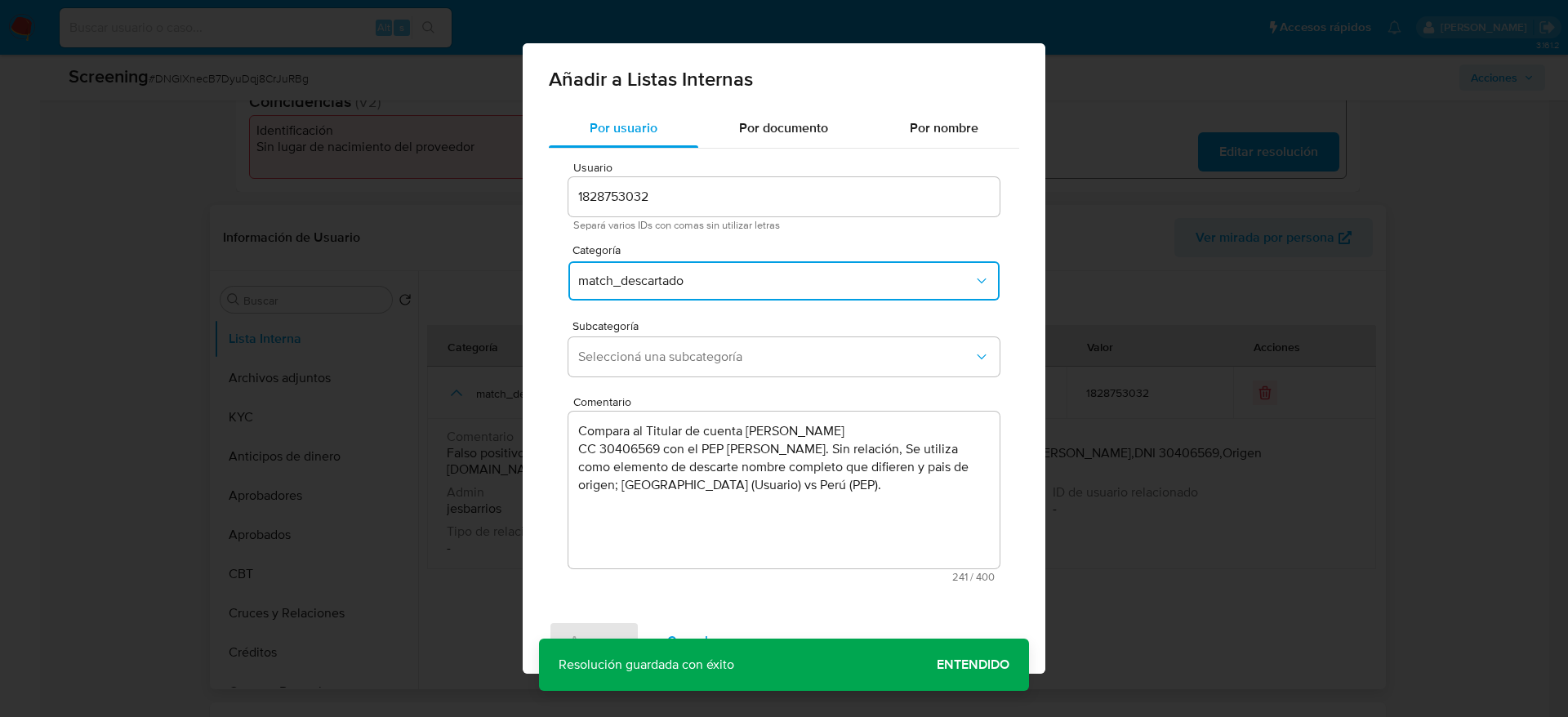
click at [735, 358] on span "Seleccioná una subcategoría" at bounding box center [775, 357] width 395 height 16
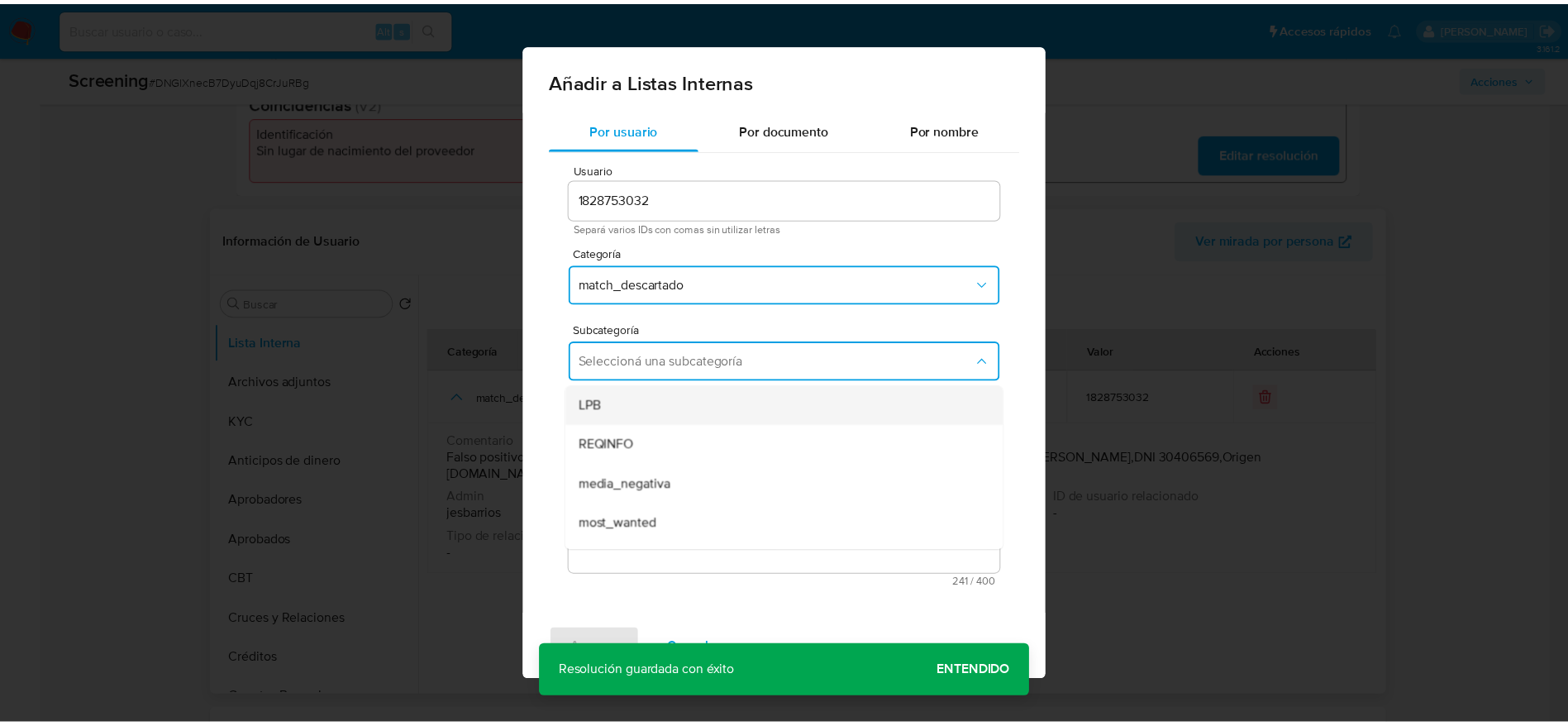
scroll to position [113, 0]
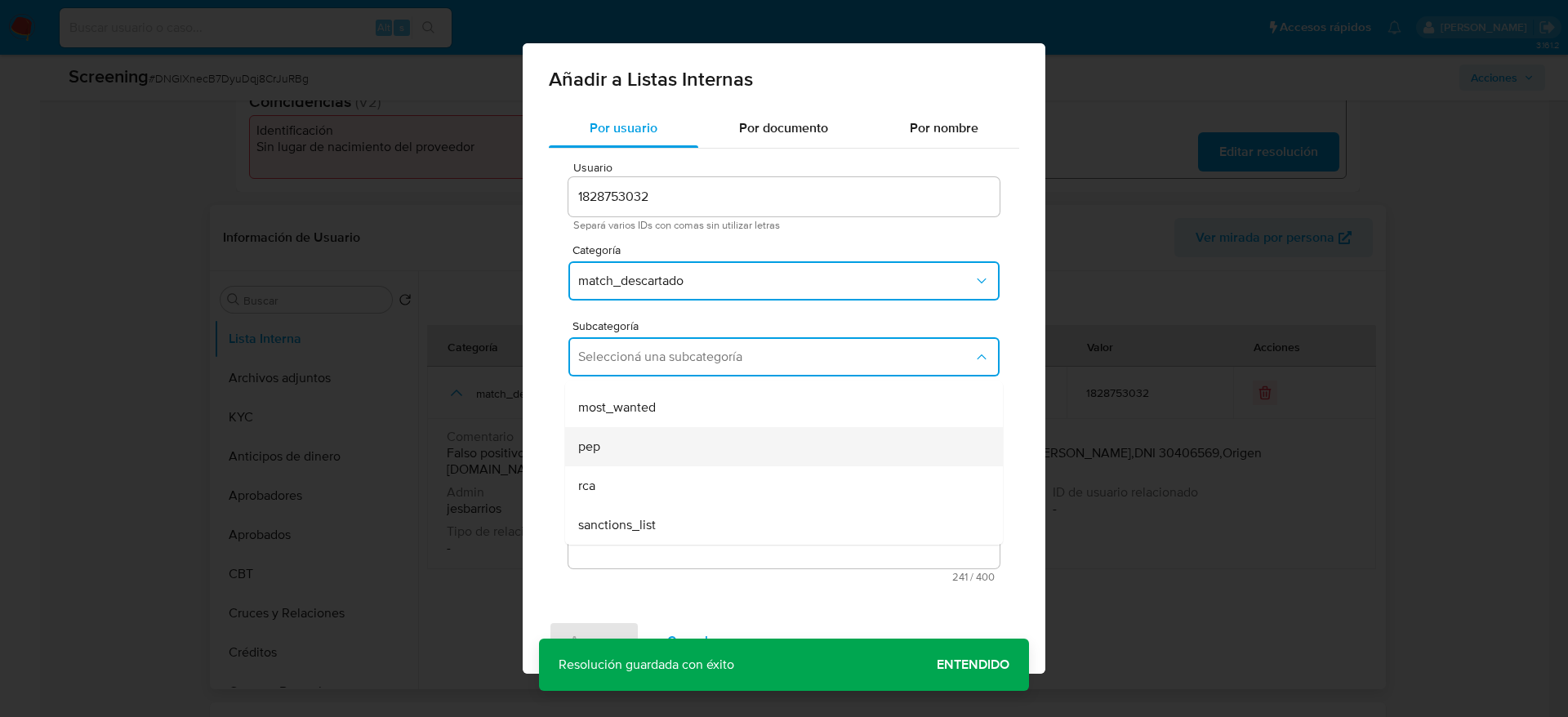
click at [640, 443] on div "pep" at bounding box center [779, 446] width 401 height 39
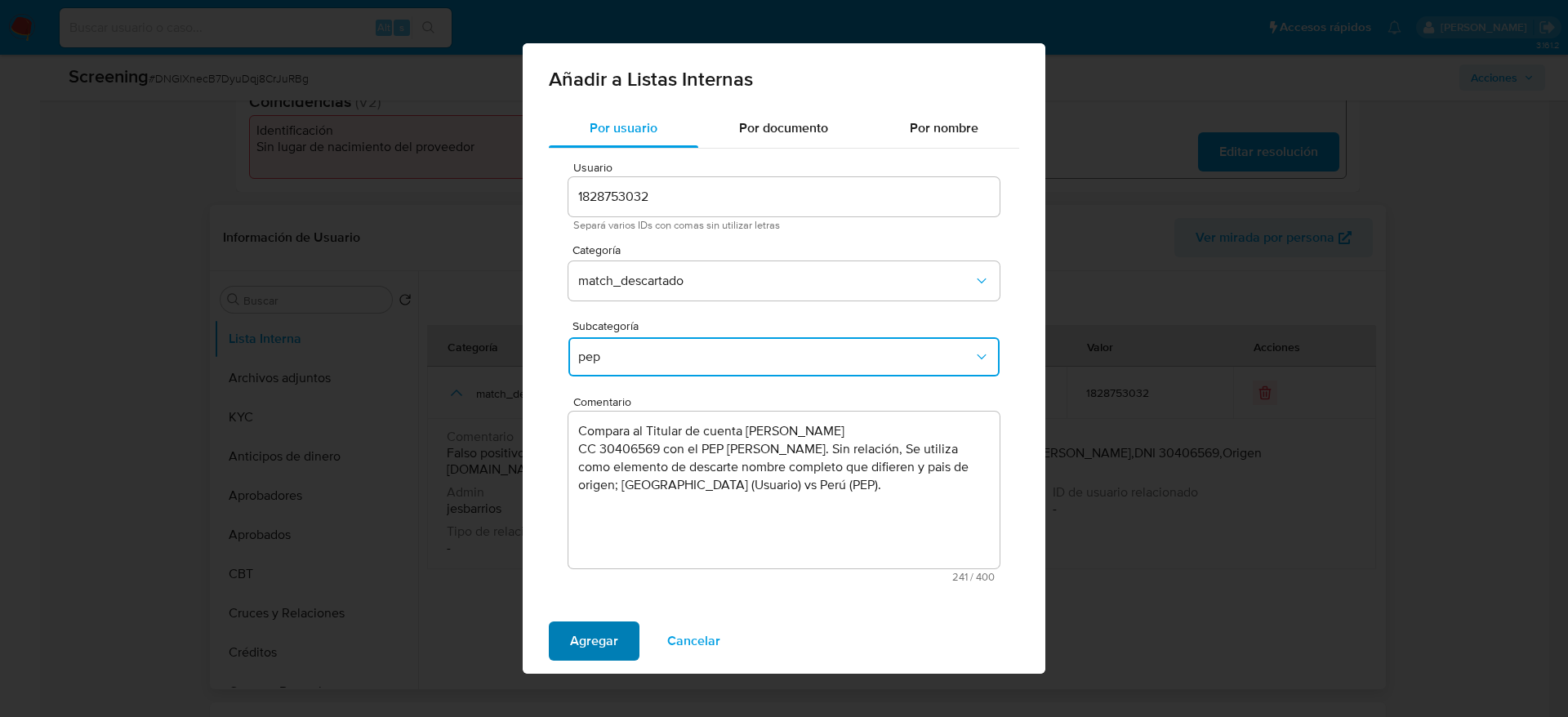
click at [574, 641] on span "Agregar" at bounding box center [594, 641] width 48 height 36
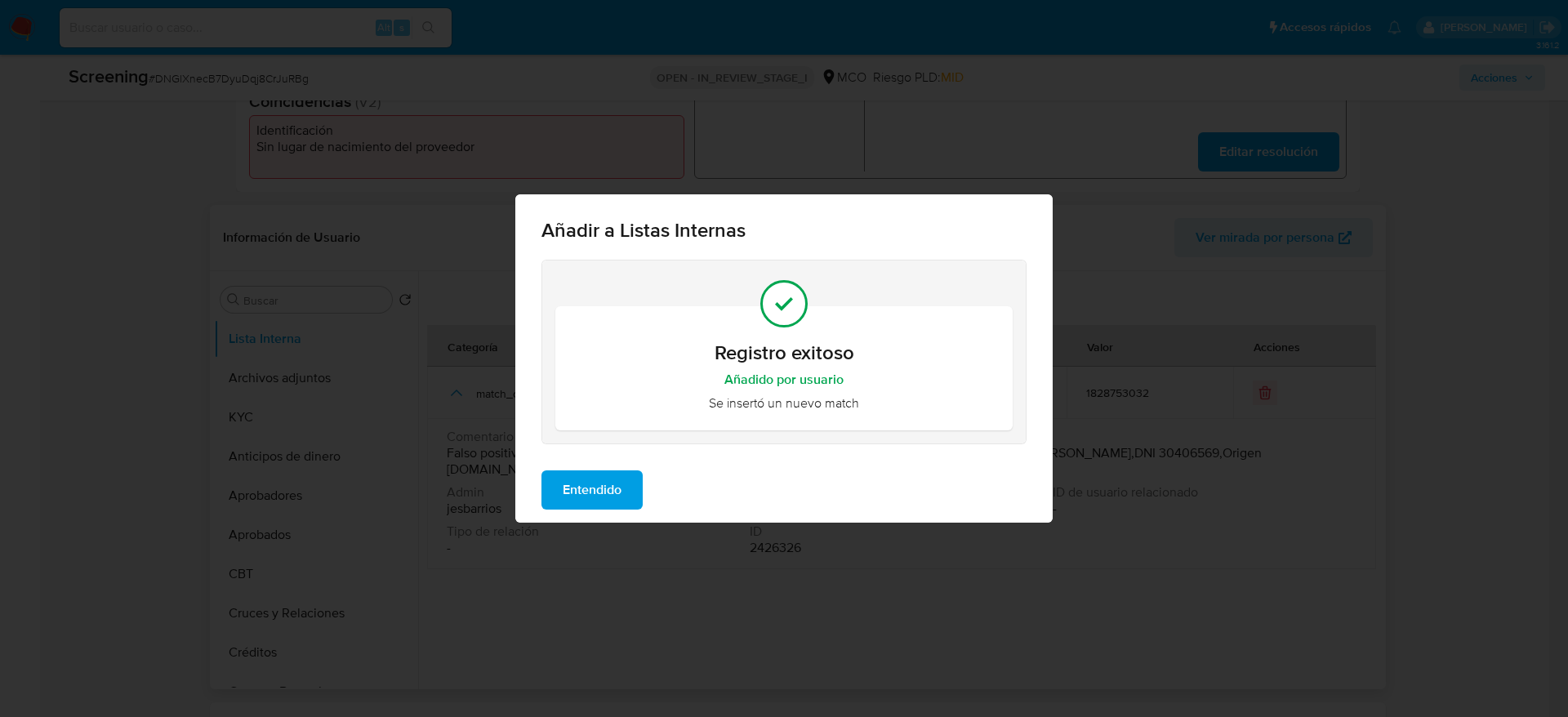
click at [604, 472] on span "Entendido" at bounding box center [592, 490] width 59 height 36
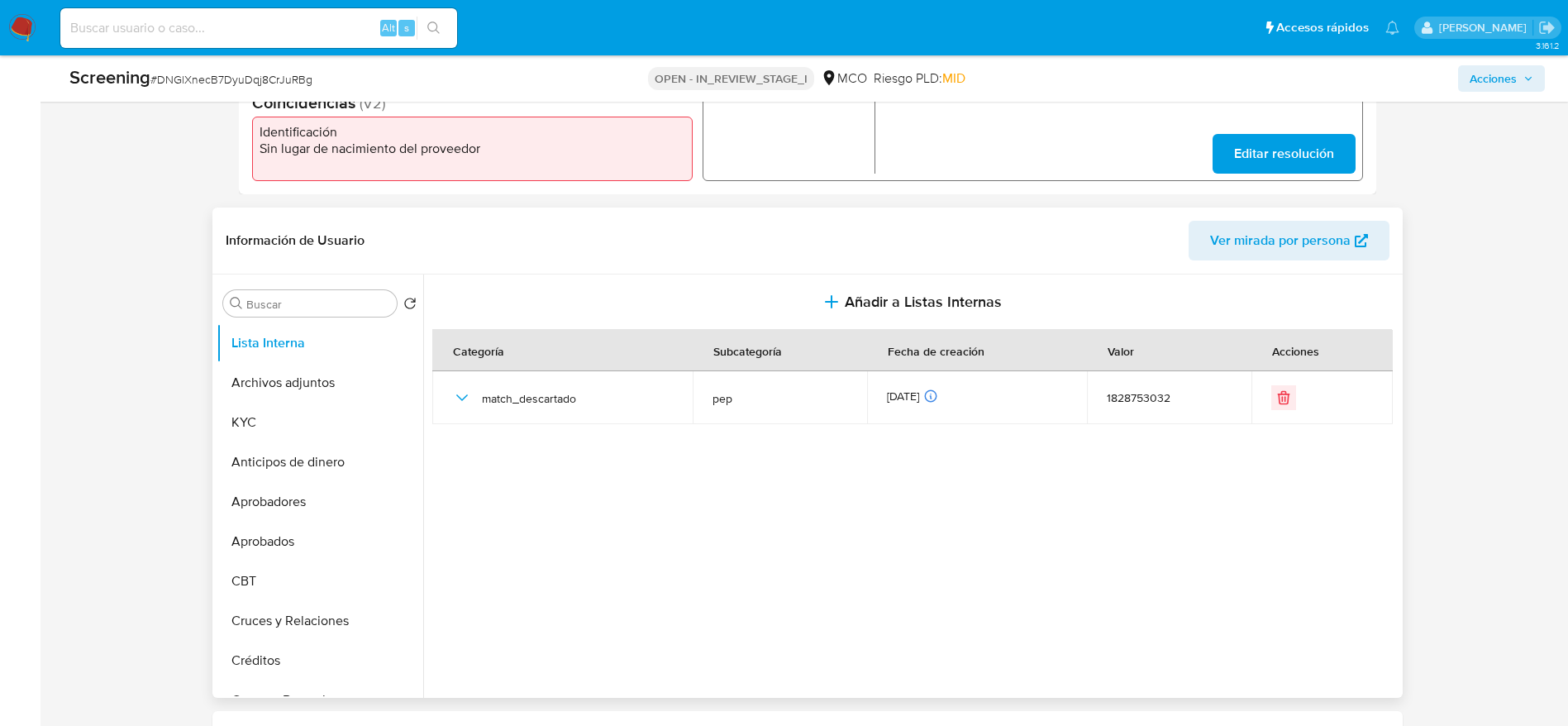
scroll to position [0, 0]
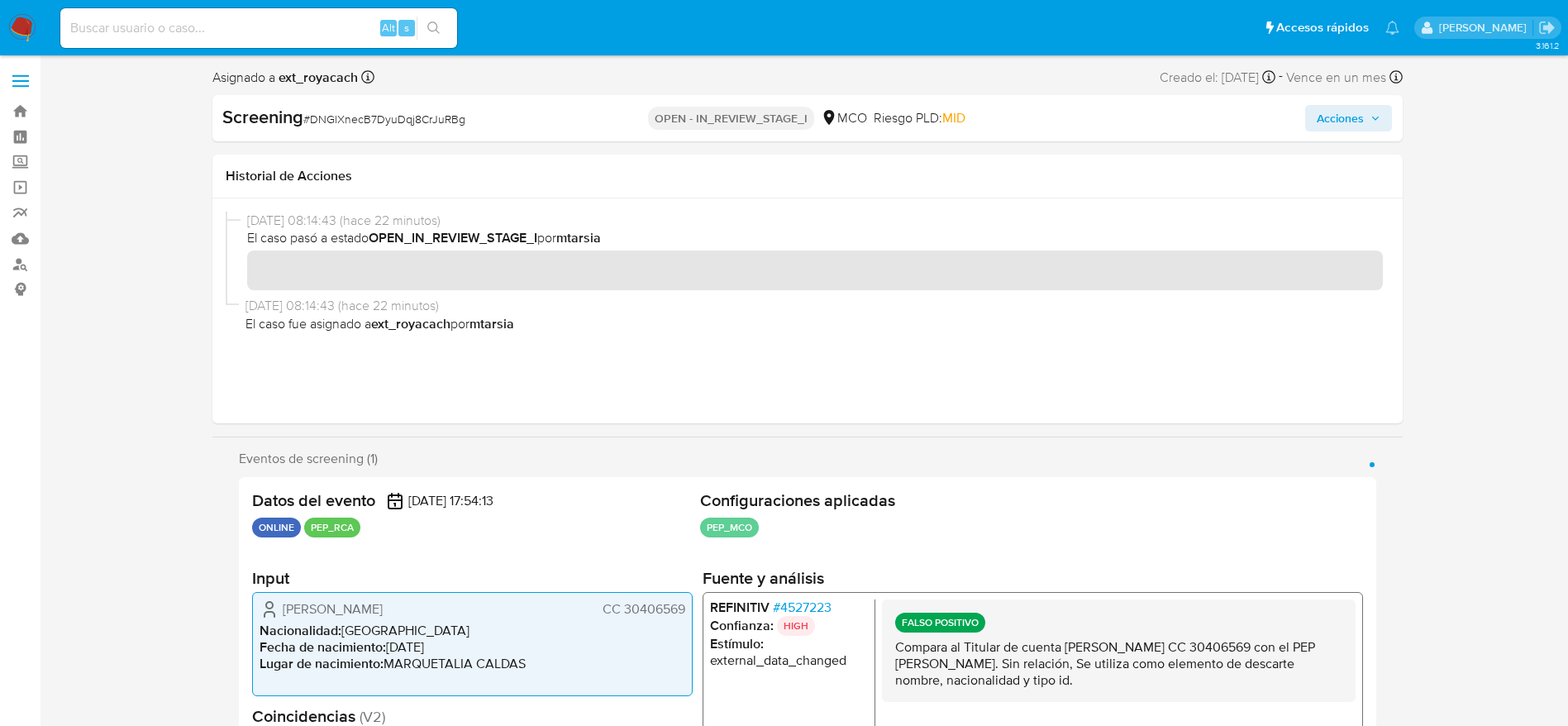
click at [1367, 128] on span "Acciones" at bounding box center [1348, 118] width 64 height 24
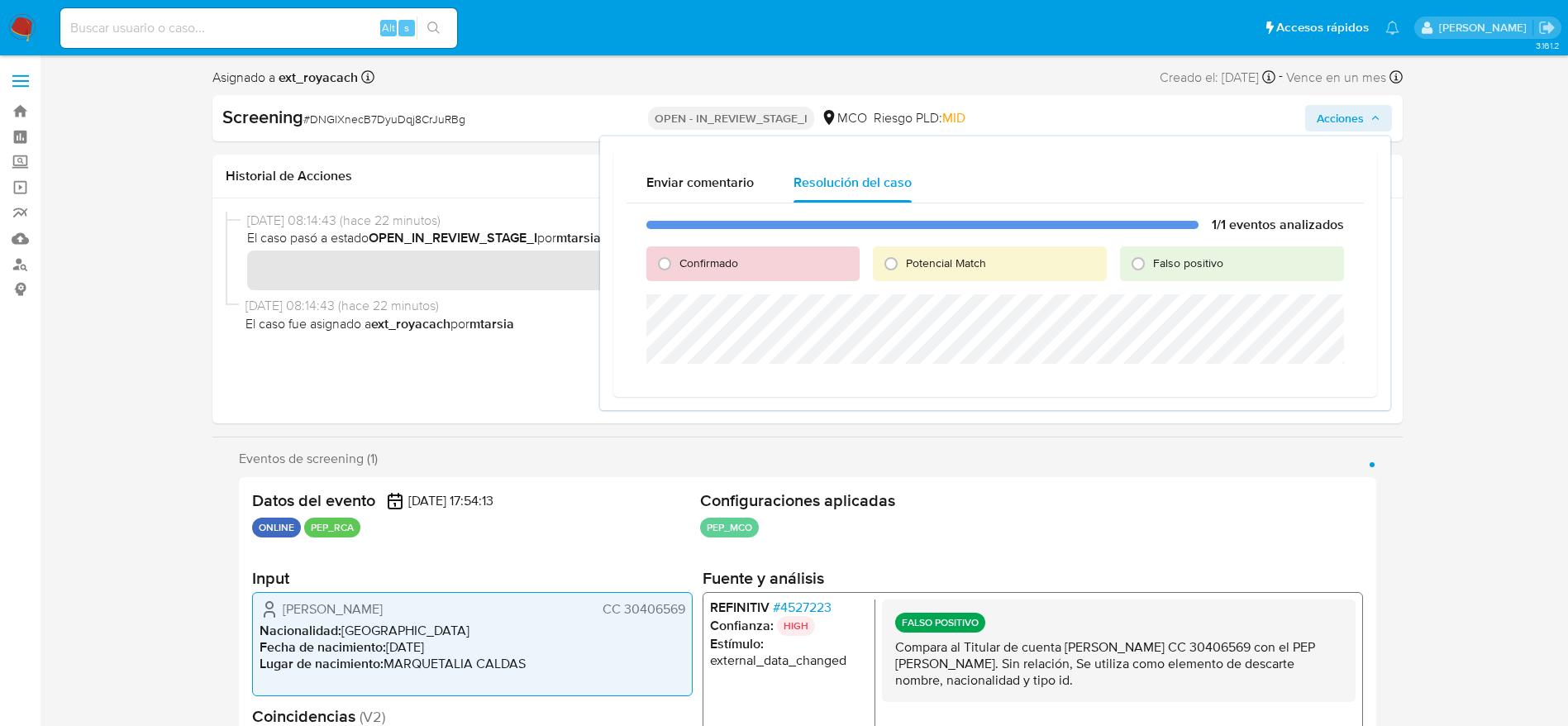
click at [1161, 259] on span "Falso positivo" at bounding box center [1188, 263] width 71 height 17
click at [1151, 259] on input "Falso positivo" at bounding box center [1138, 264] width 26 height 26
radio input "true"
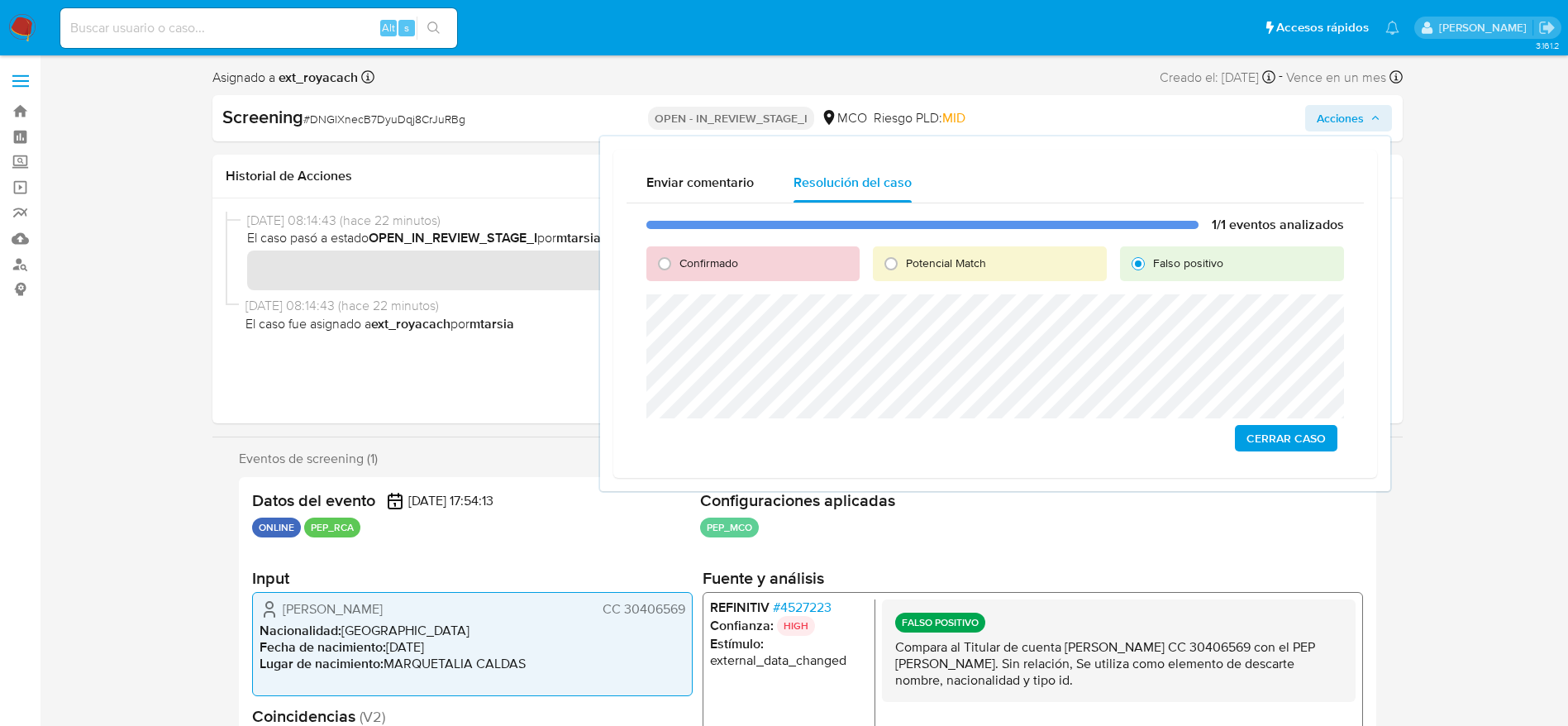
click at [1296, 436] on span "Cerrar Caso" at bounding box center [1285, 438] width 79 height 24
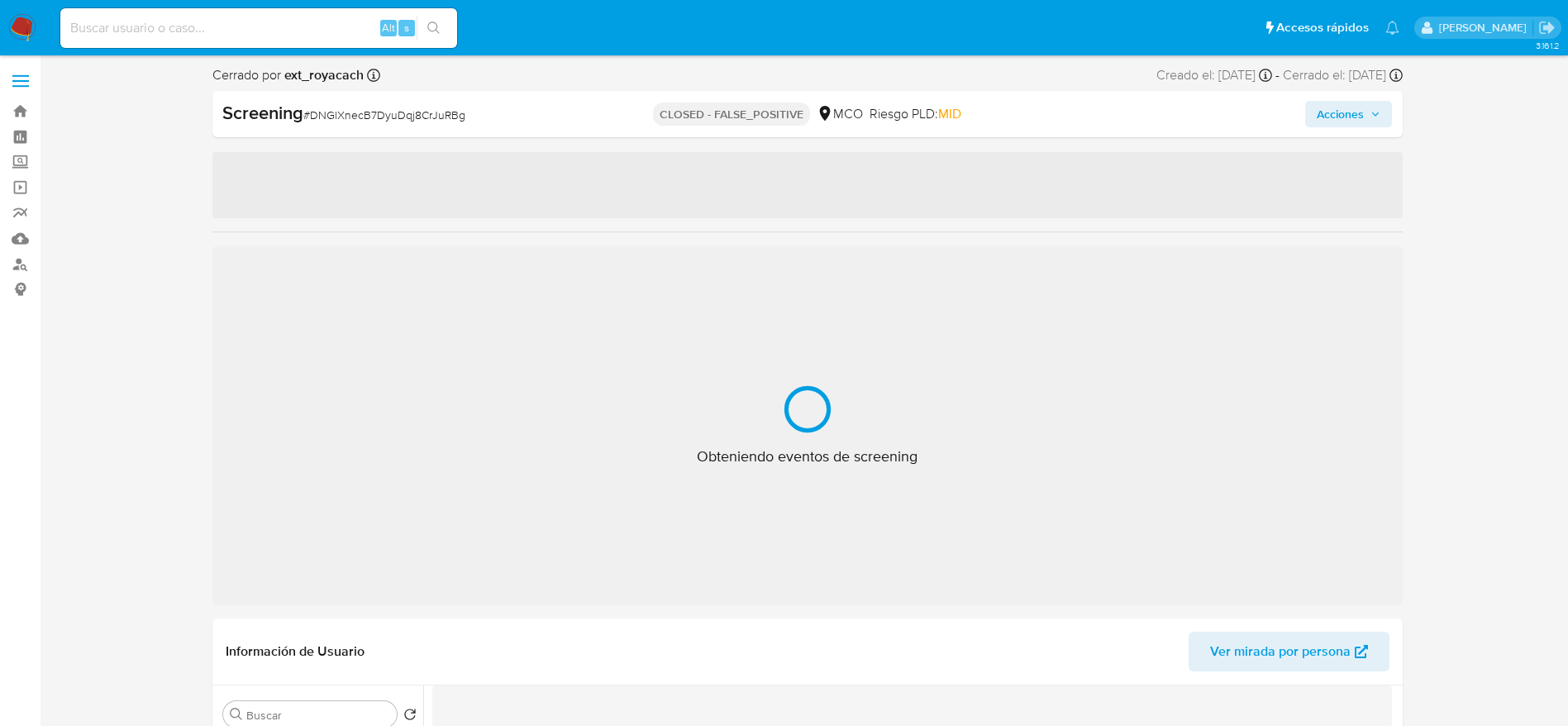
select select "10"
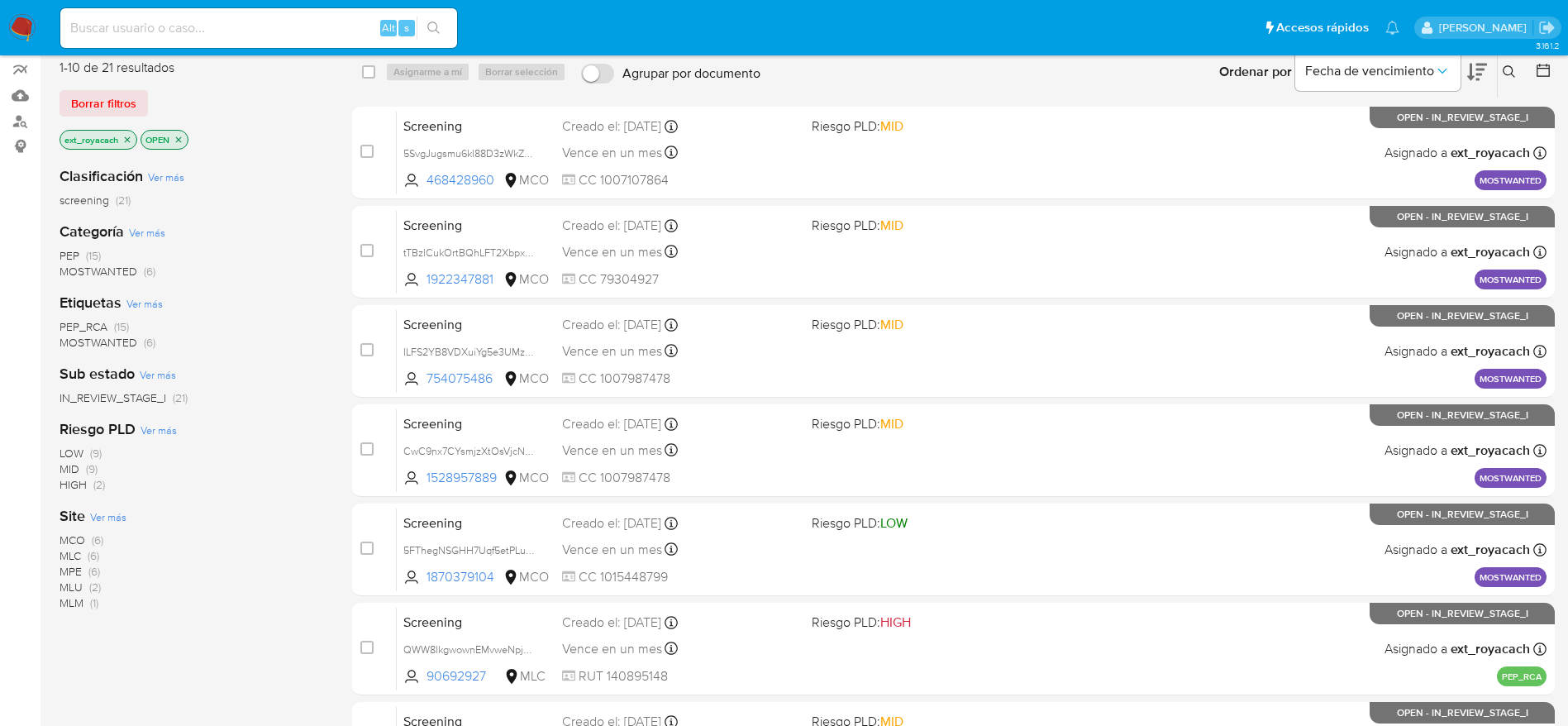
scroll to position [132, 0]
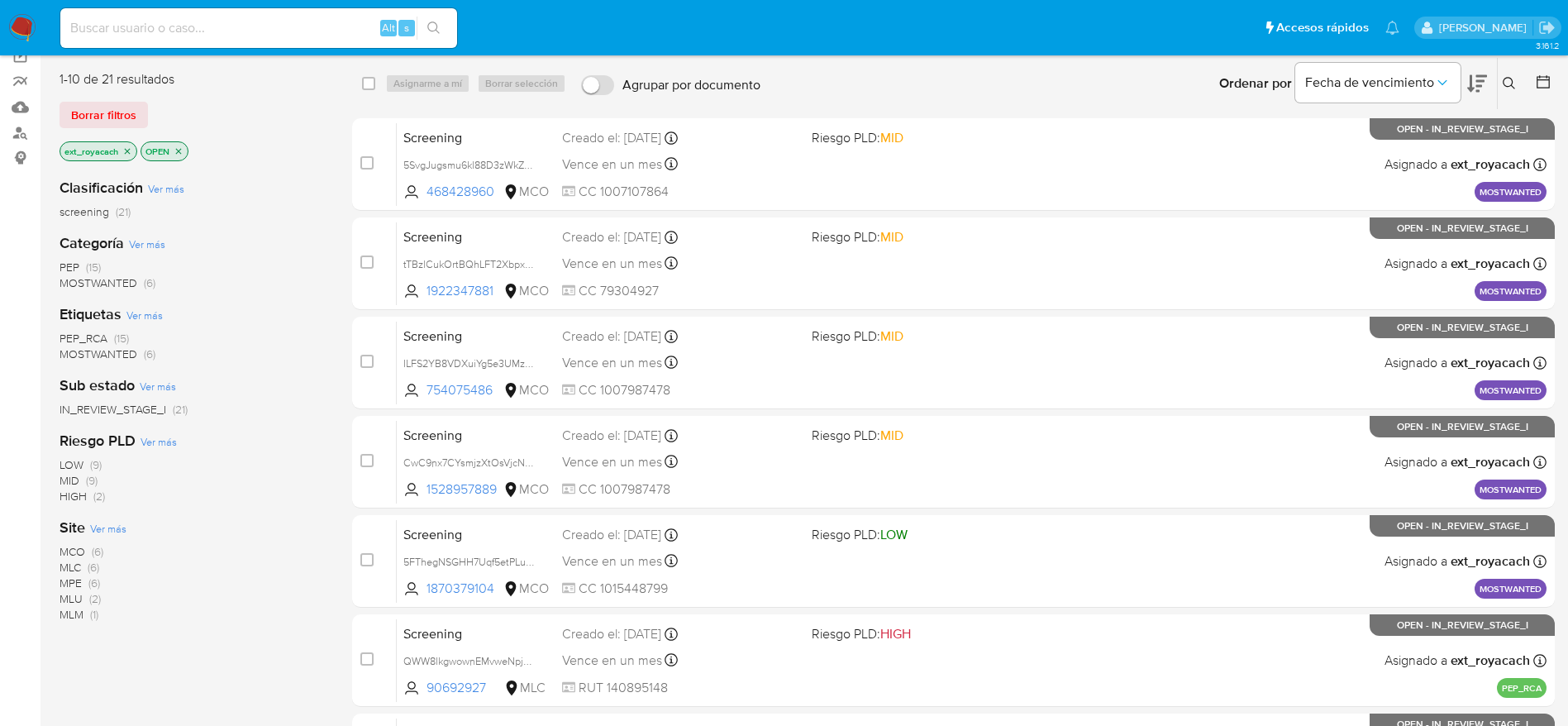
click at [79, 261] on span "PEP (15)" at bounding box center [79, 268] width 41 height 16
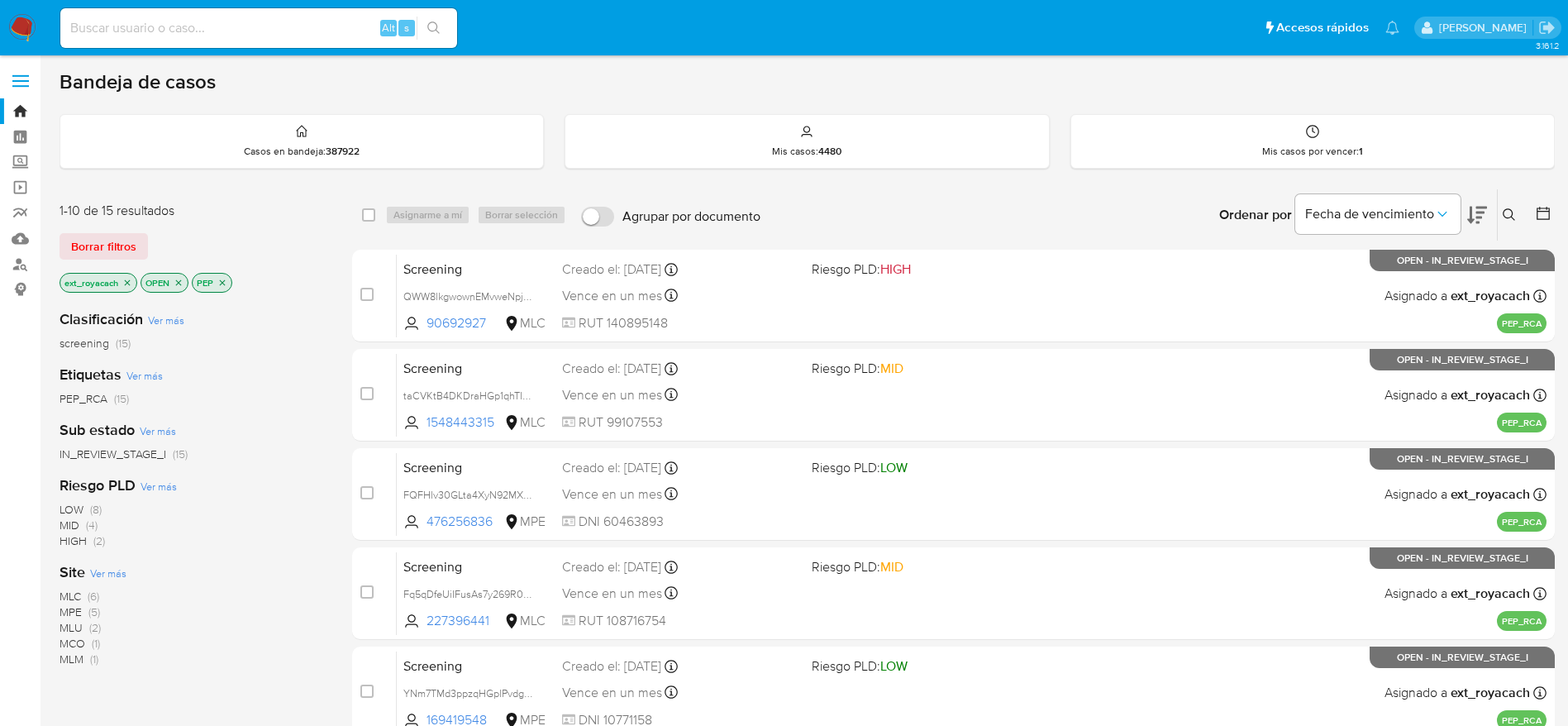
click at [85, 656] on span "MLM (1)" at bounding box center [78, 660] width 39 height 16
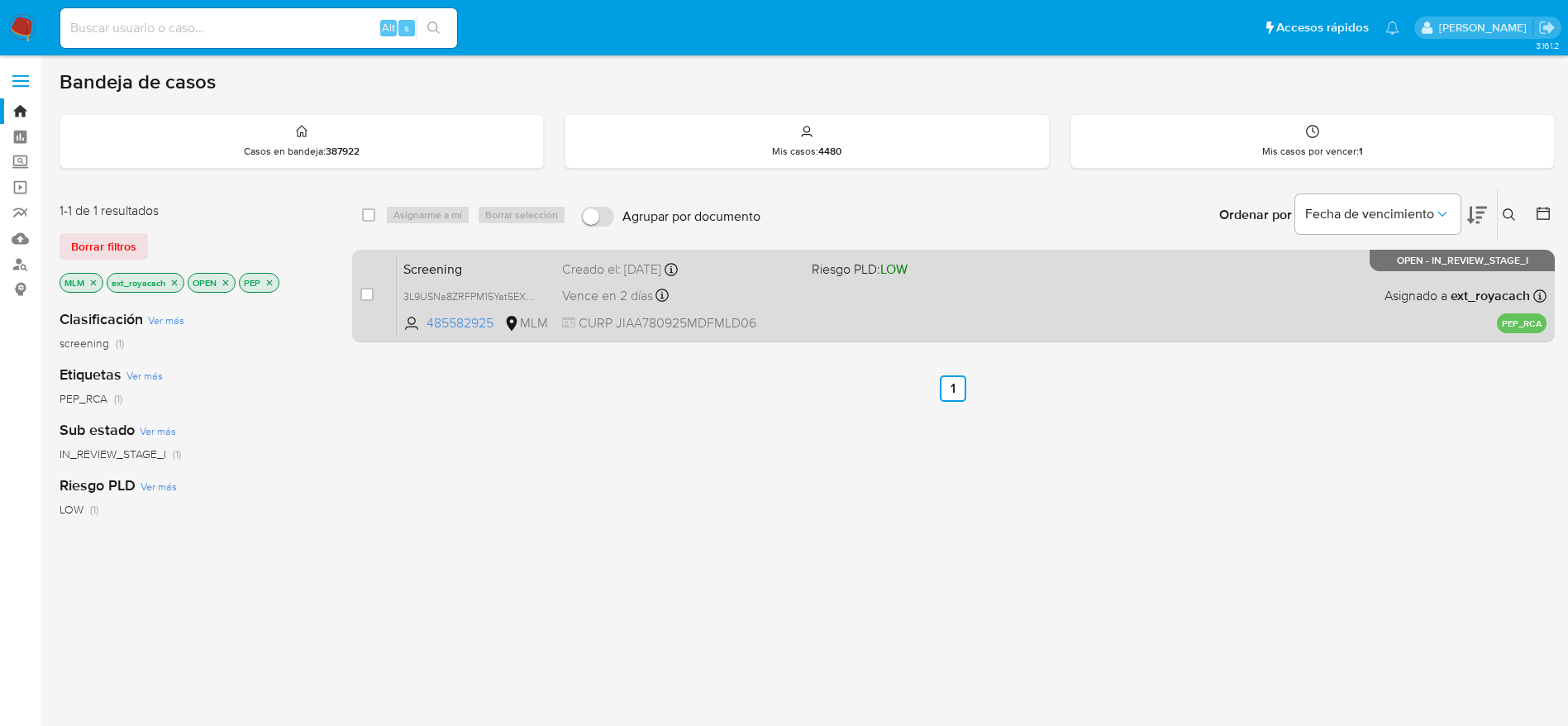
click at [731, 270] on div "Creado el: [DATE] Creado el: [DATE] 17:55:09" at bounding box center [679, 270] width 236 height 18
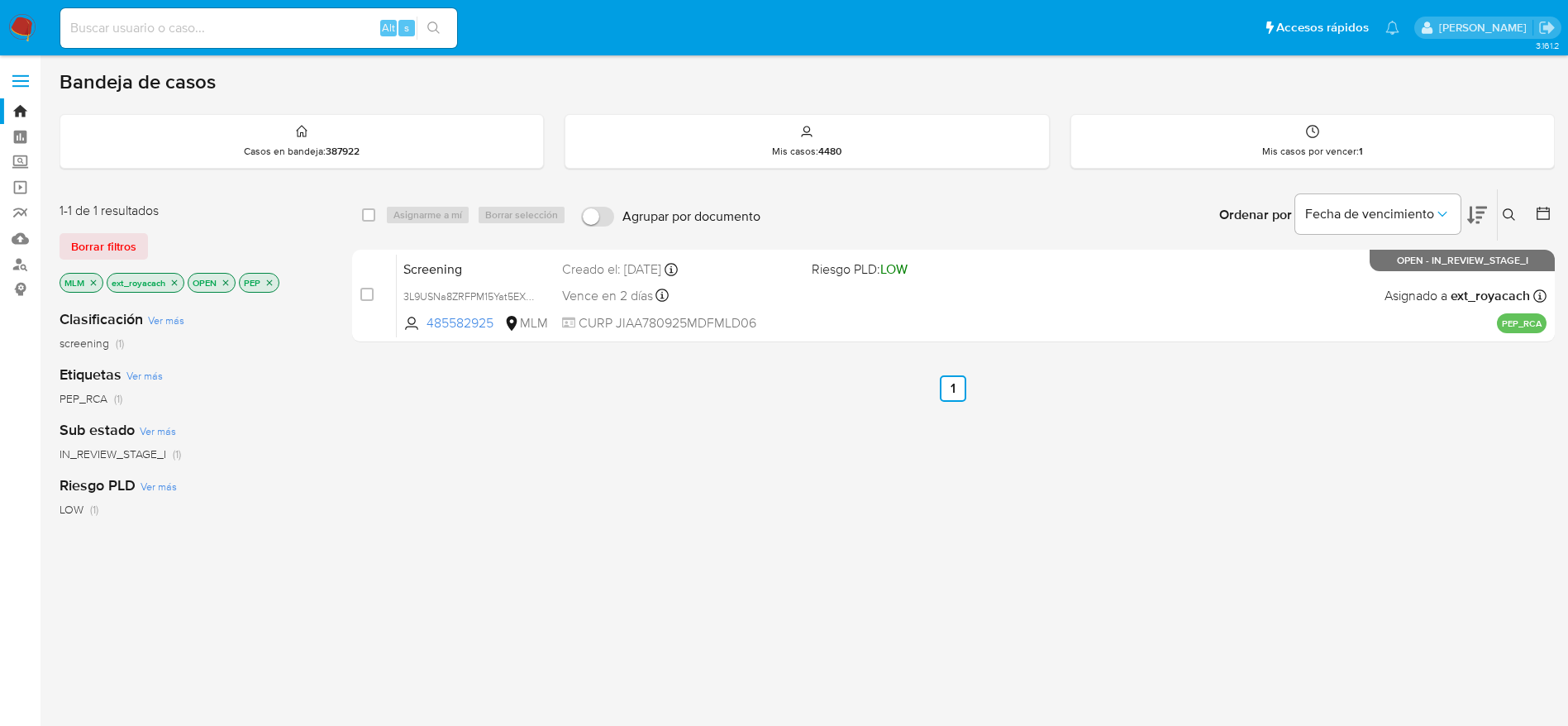
click at [92, 280] on icon "close-filter" at bounding box center [92, 282] width 10 height 10
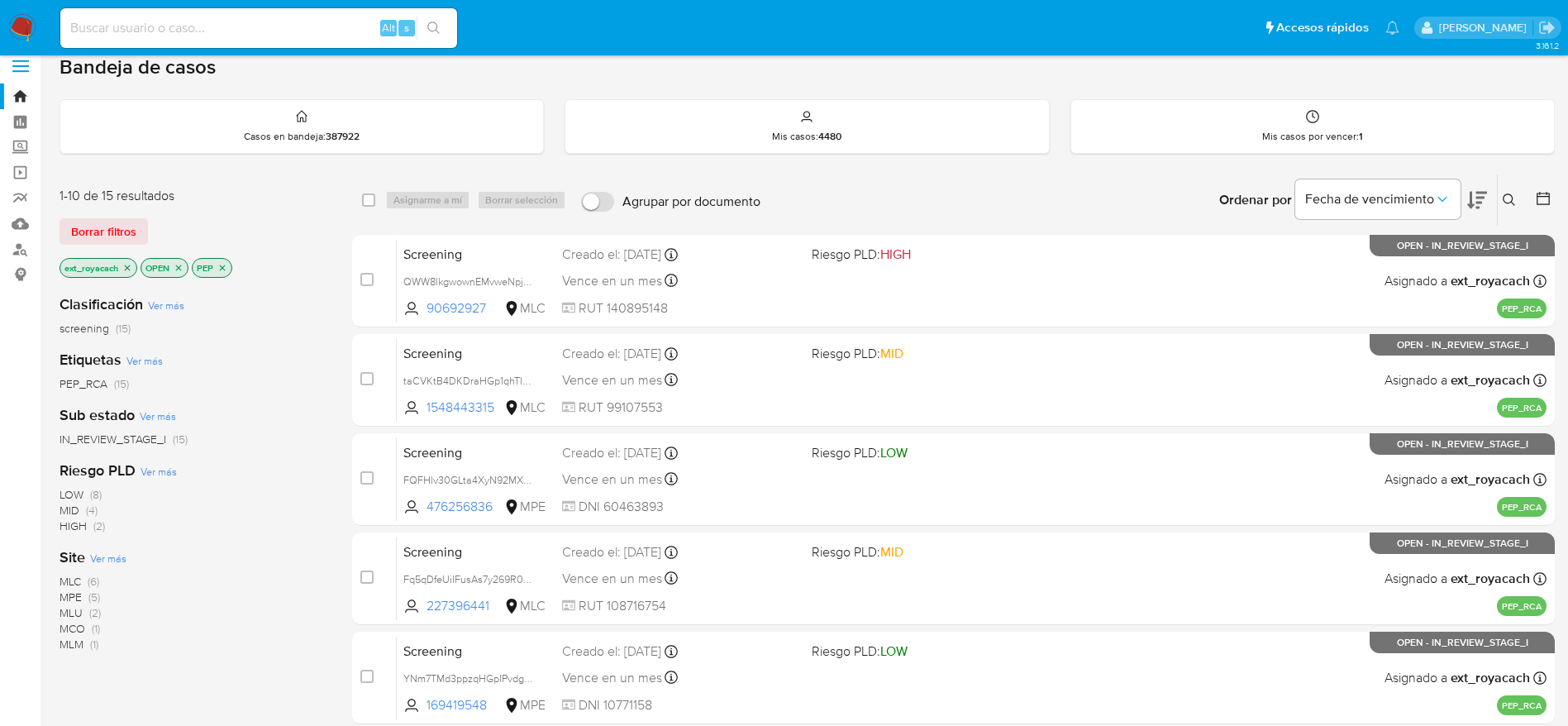
scroll to position [23, 0]
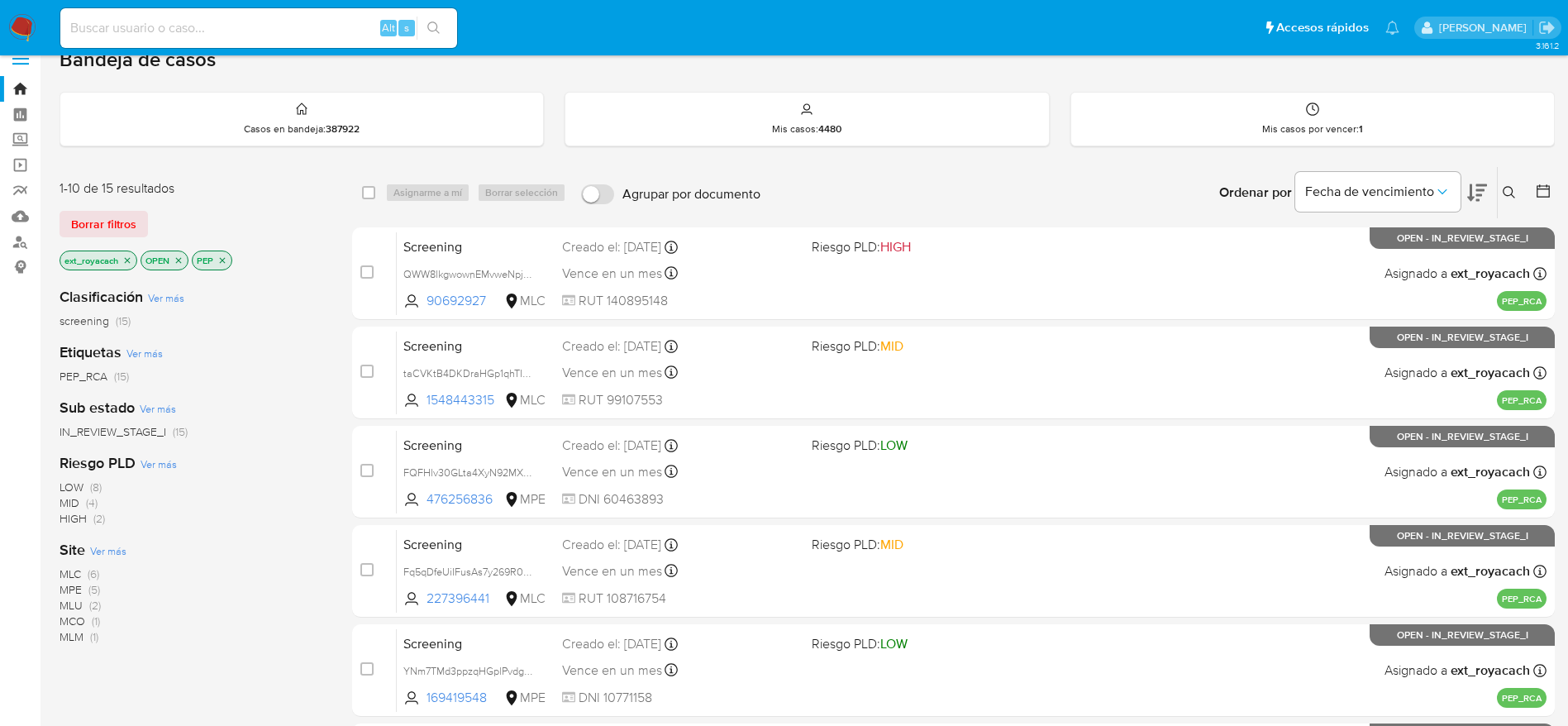
click at [17, 34] on img at bounding box center [22, 28] width 28 height 28
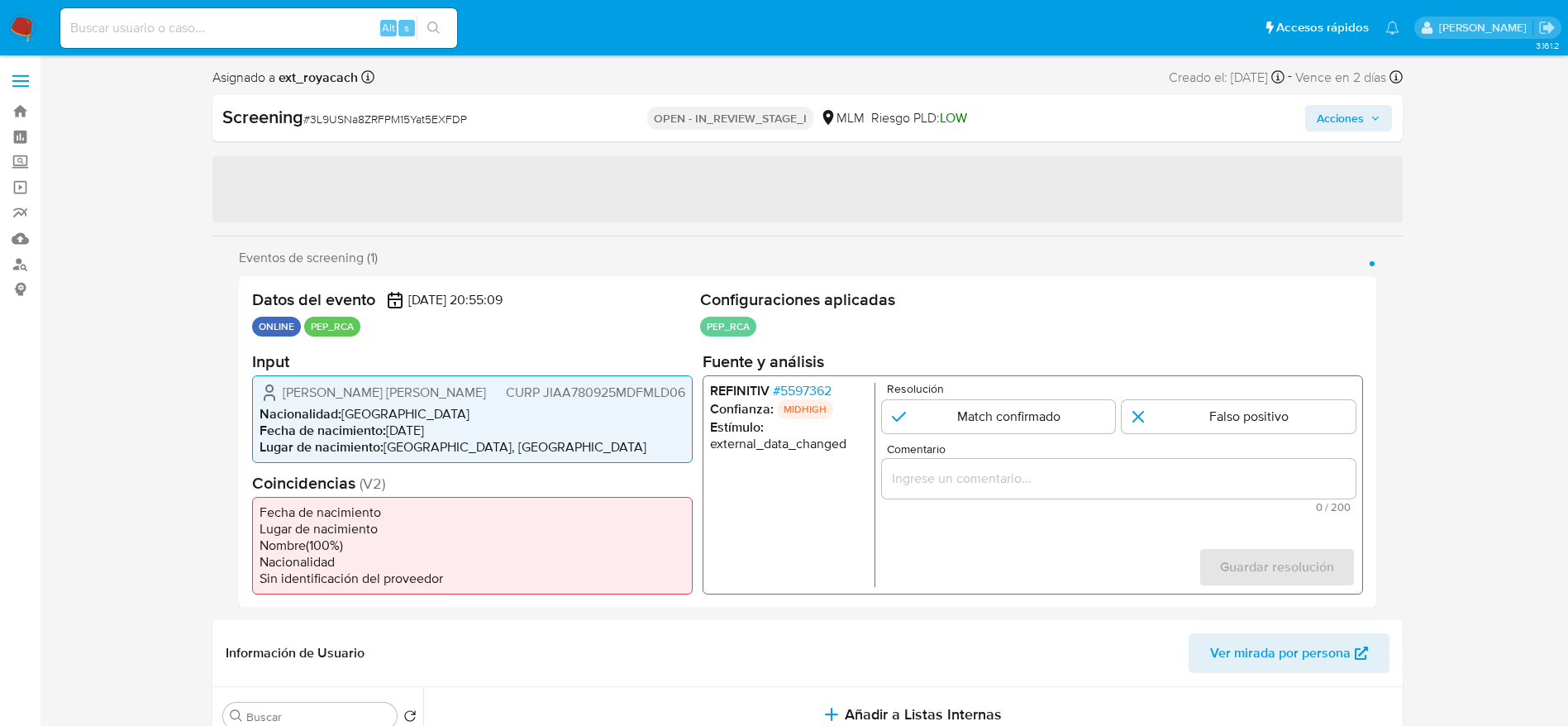
select select "10"
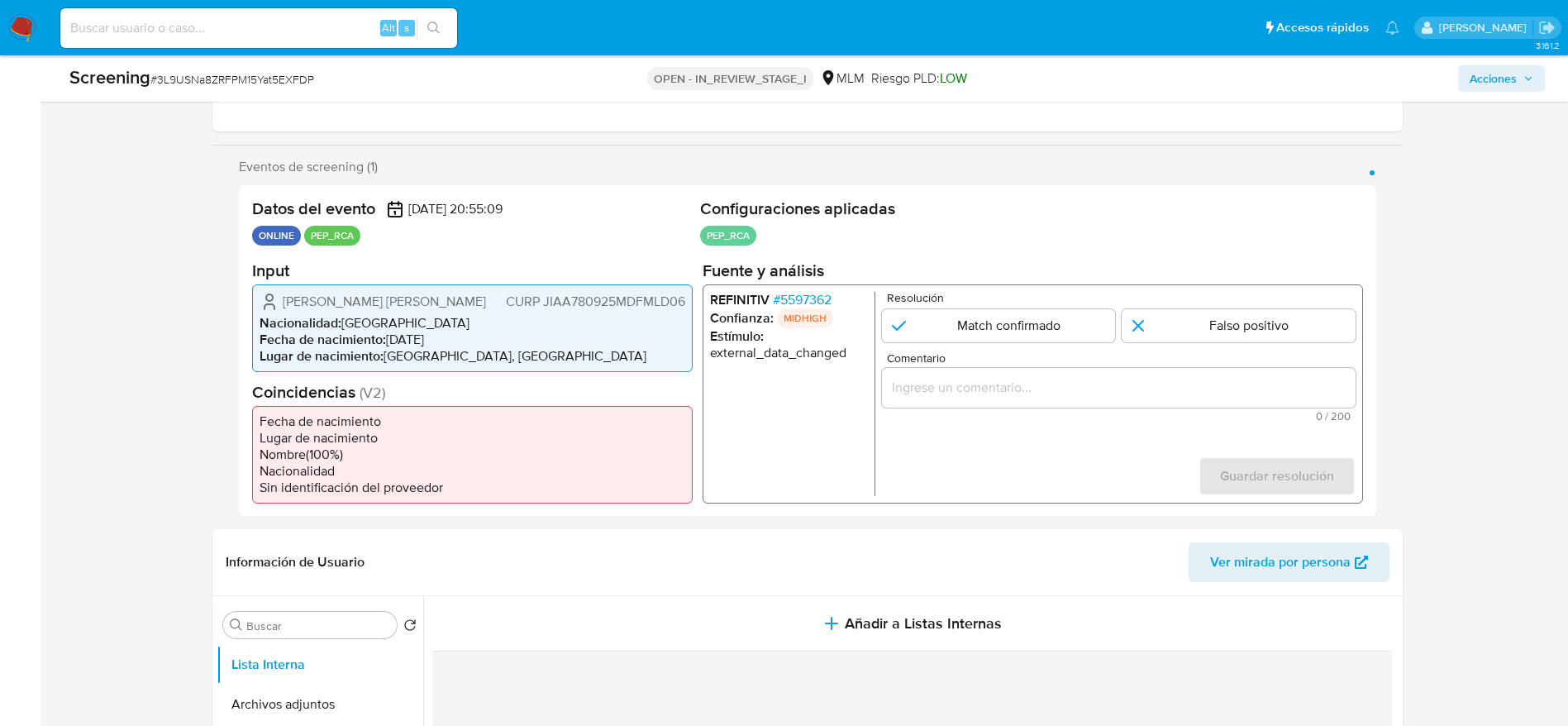
scroll to position [272, 0]
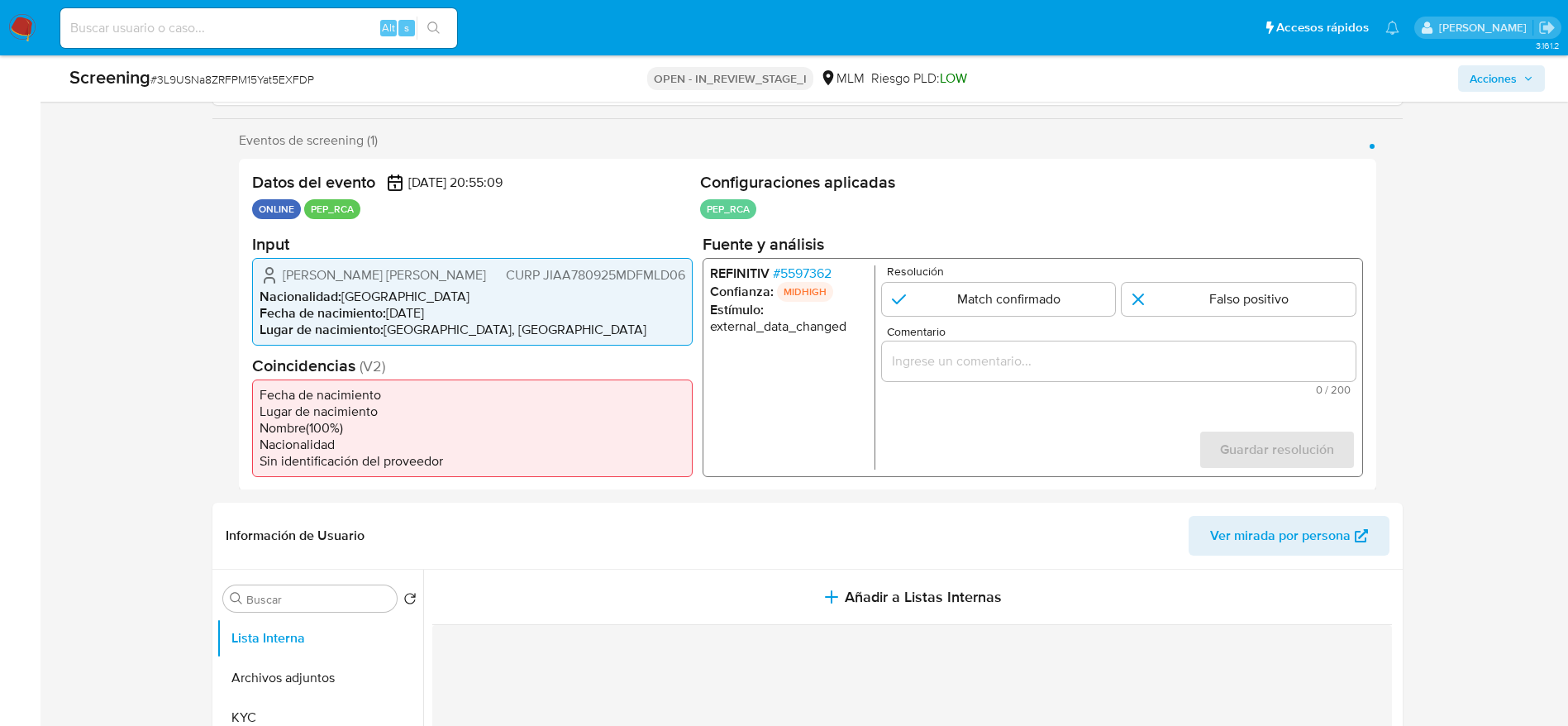
click at [799, 269] on span "# 5597362" at bounding box center [801, 272] width 58 height 17
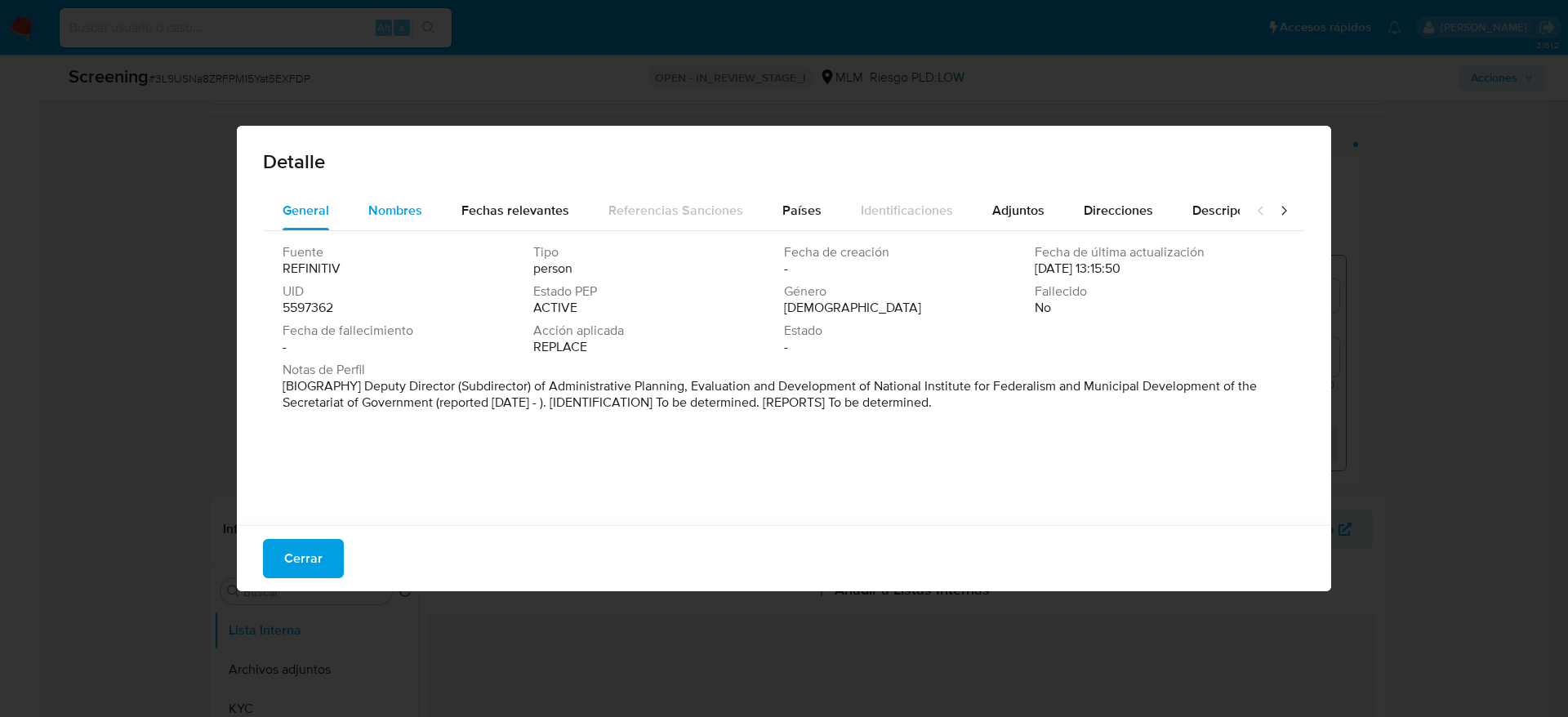
click at [395, 203] on span "Nombres" at bounding box center [395, 210] width 54 height 19
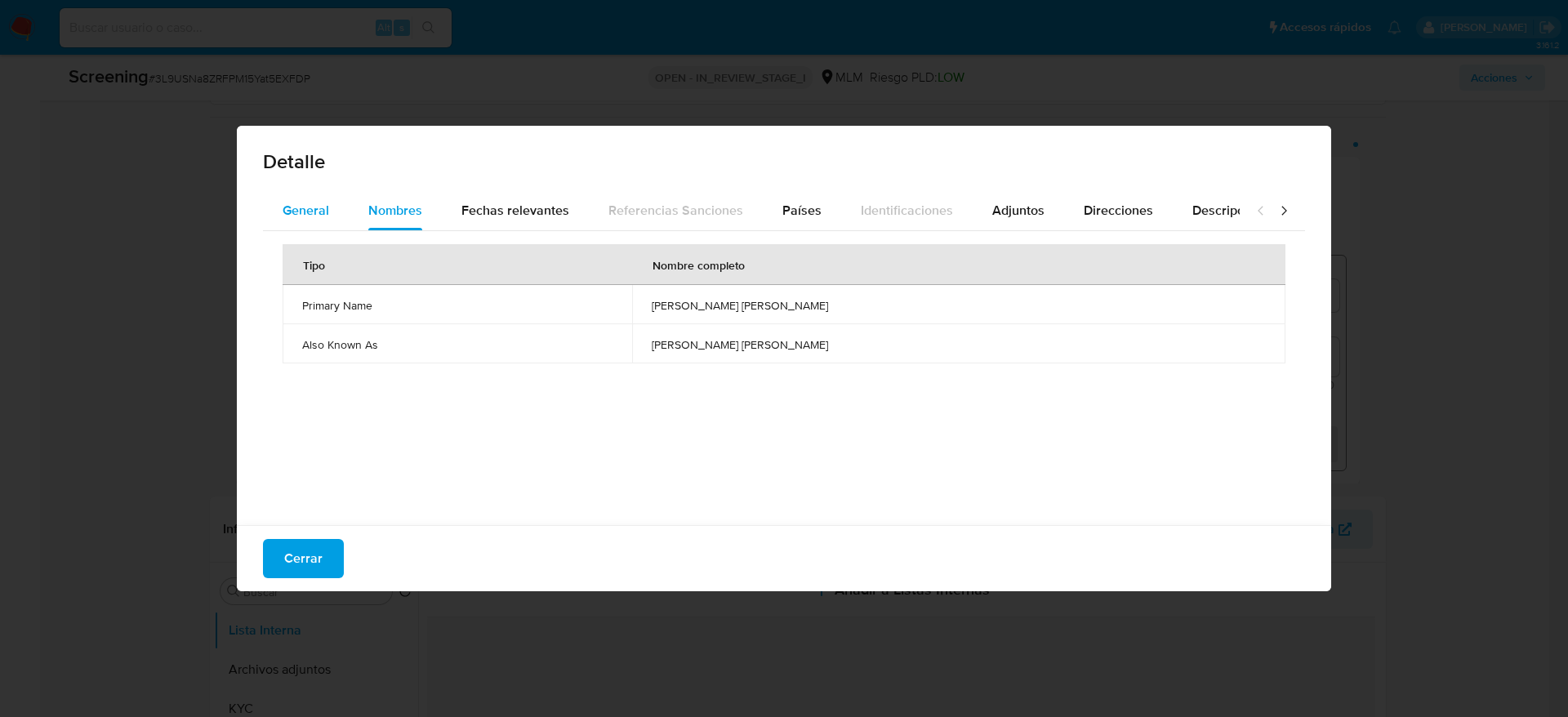
click at [309, 207] on span "General" at bounding box center [306, 210] width 47 height 19
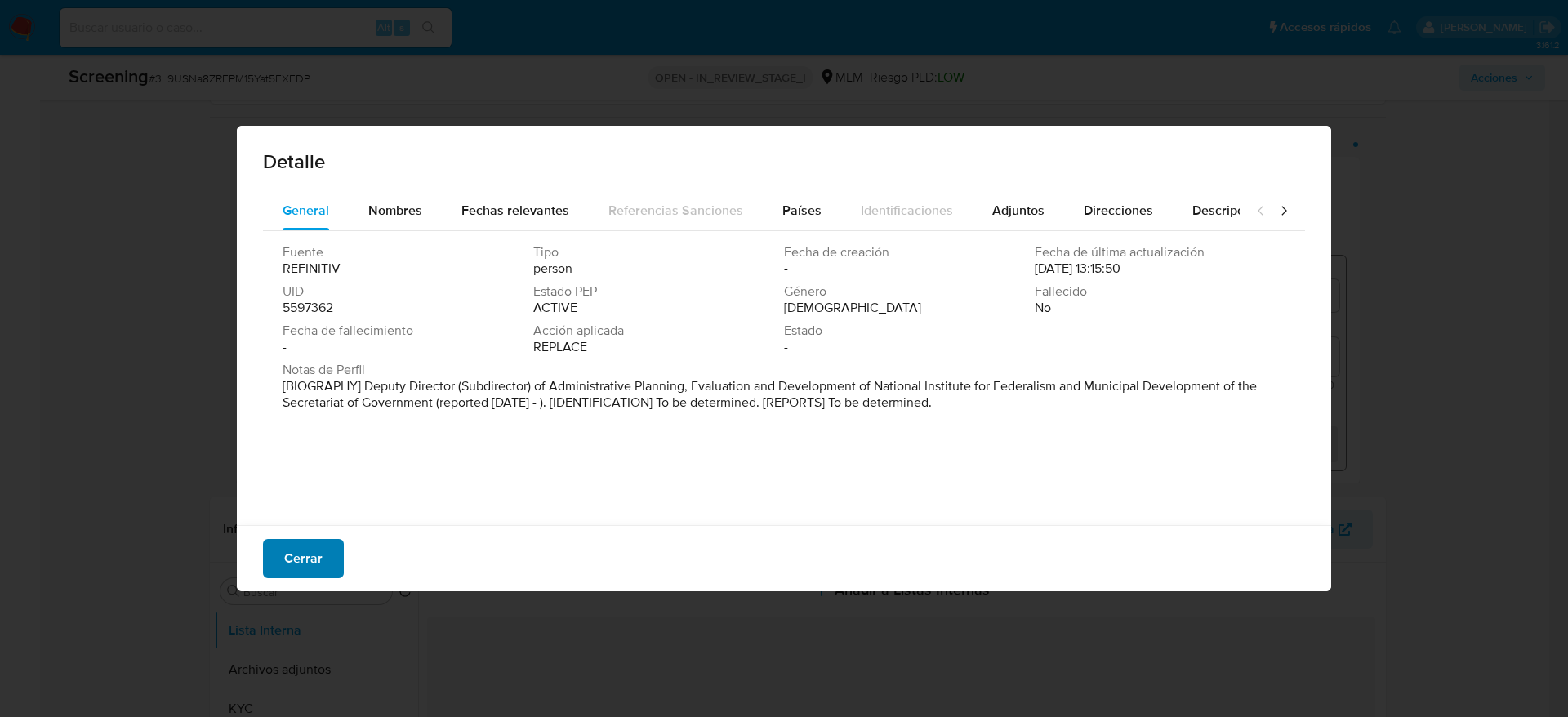
click at [316, 564] on span "Cerrar" at bounding box center [303, 558] width 39 height 36
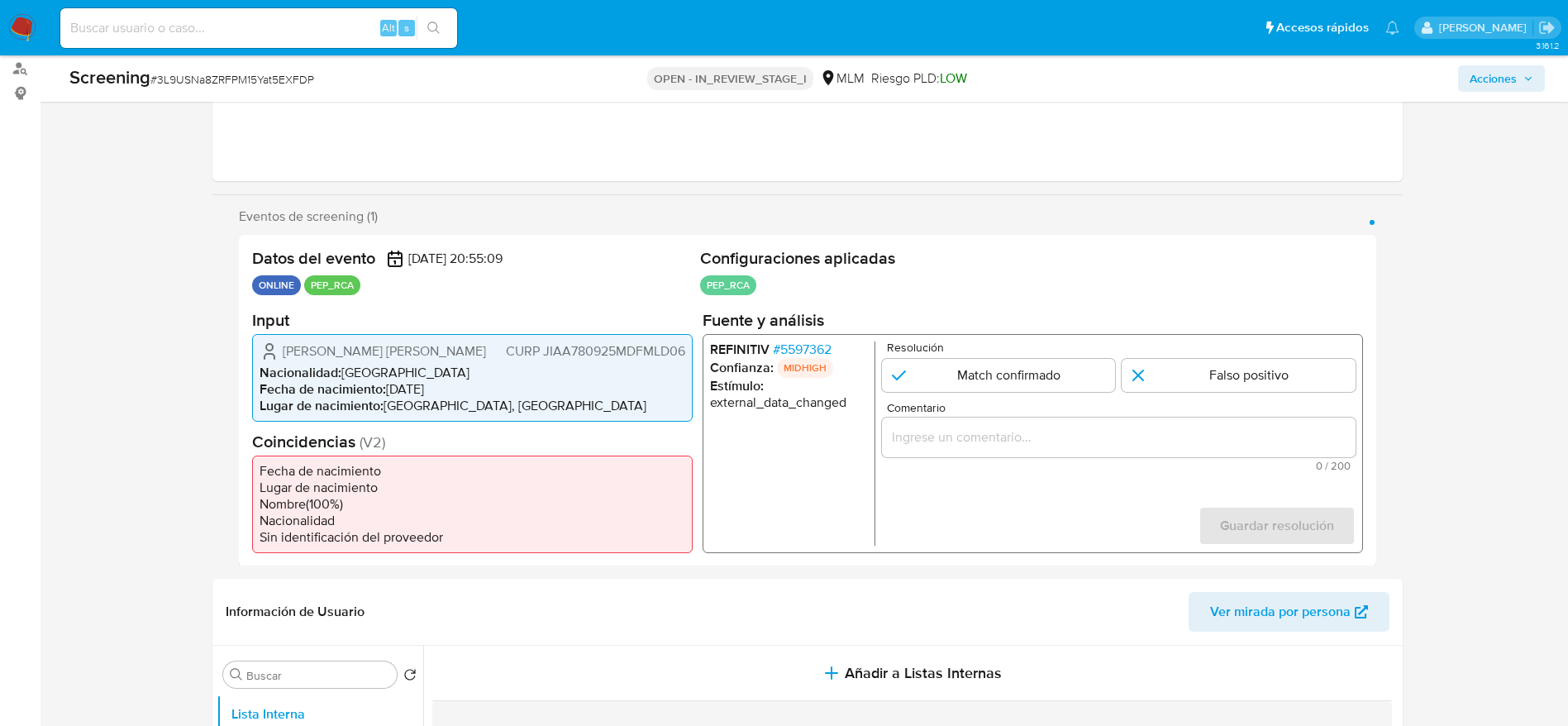
scroll to position [197, 0]
click at [265, 72] on span "# 3L9USNa8ZRFPM15Yat5EXFDP" at bounding box center [232, 79] width 164 height 17
copy span "3L9USNa8ZRFPM15Yat5EXFDP"
click at [411, 345] on span "Aidee Margarita Jimenez Alcantara" at bounding box center [384, 348] width 203 height 17
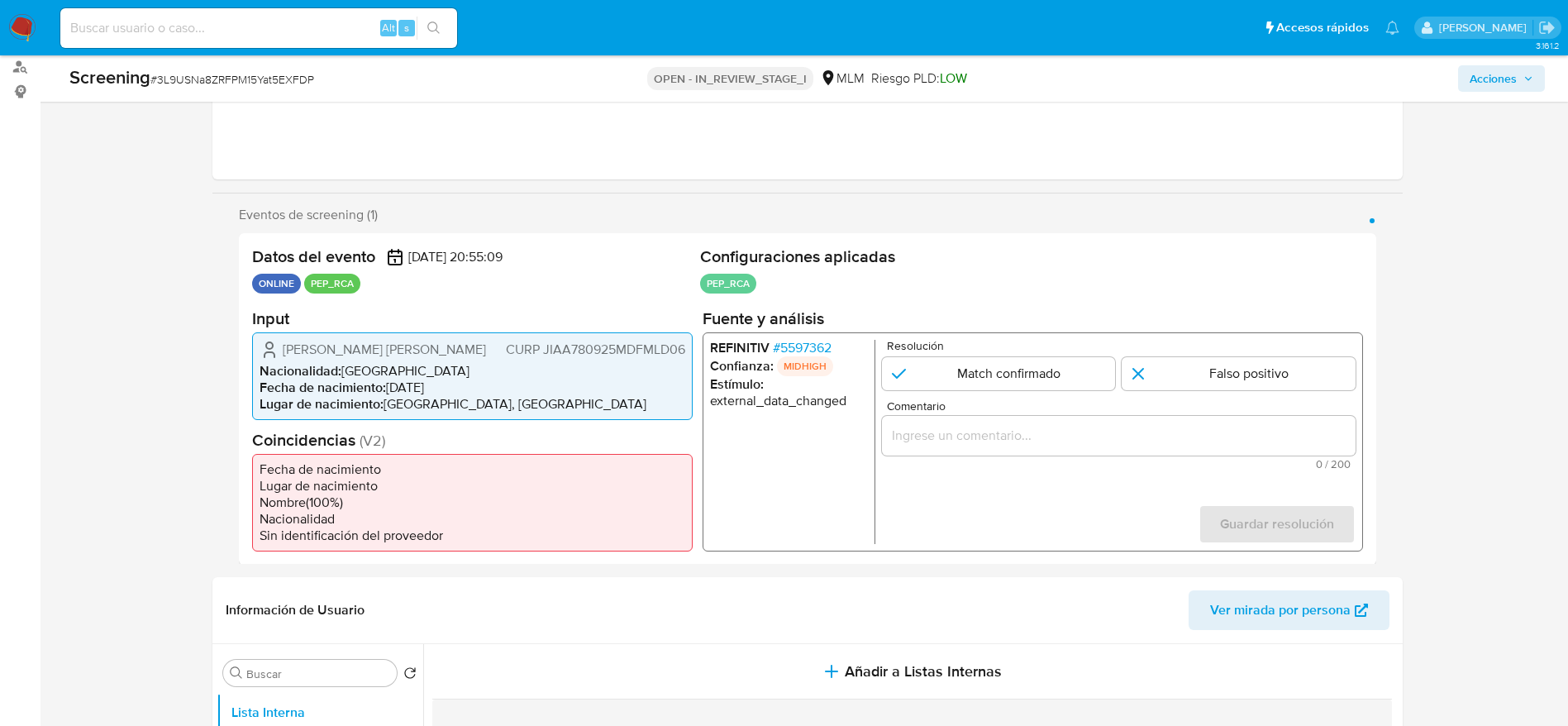
click at [411, 345] on span "Aidee Margarita Jimenez Alcantara" at bounding box center [384, 348] width 203 height 17
click at [797, 347] on span "# 5597362" at bounding box center [801, 347] width 58 height 17
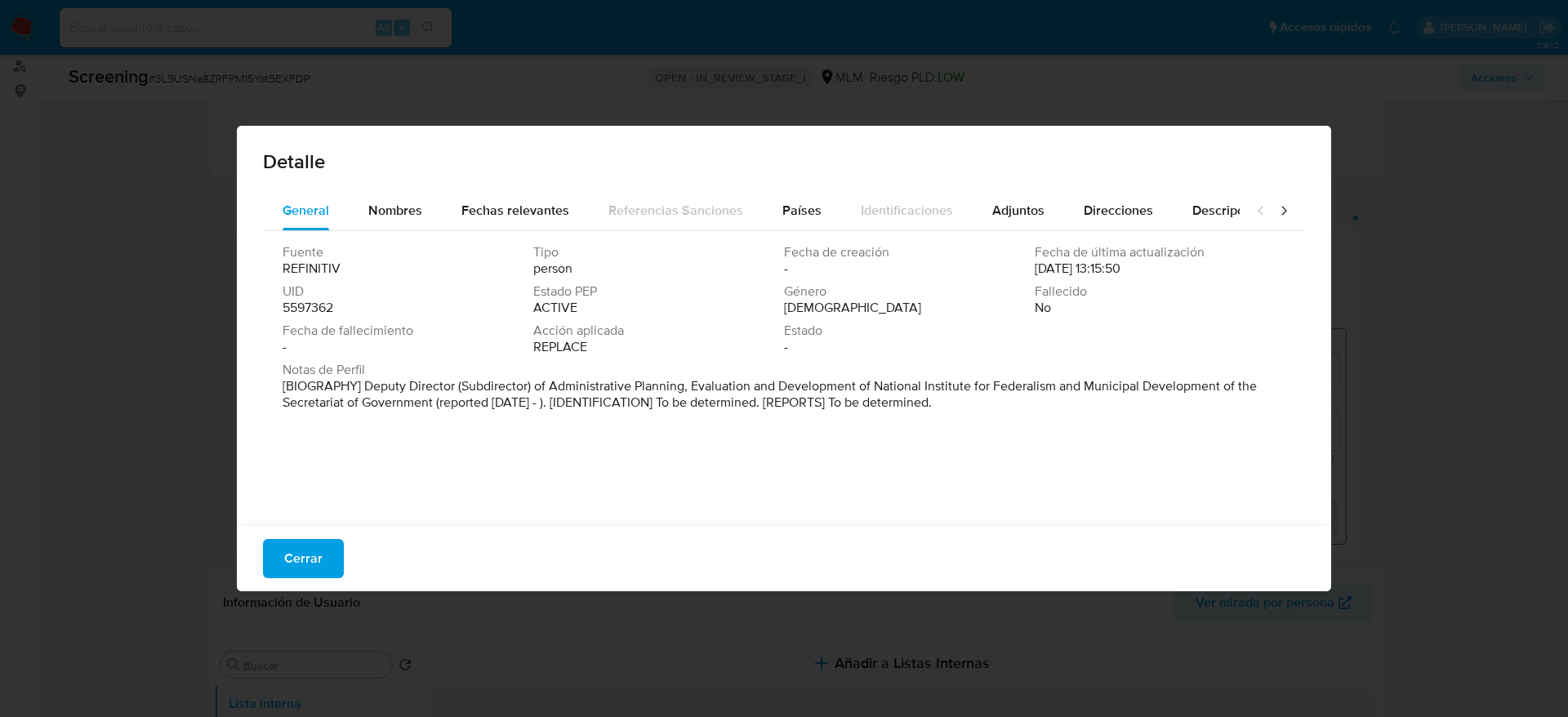
click at [297, 570] on span "Cerrar" at bounding box center [303, 558] width 39 height 36
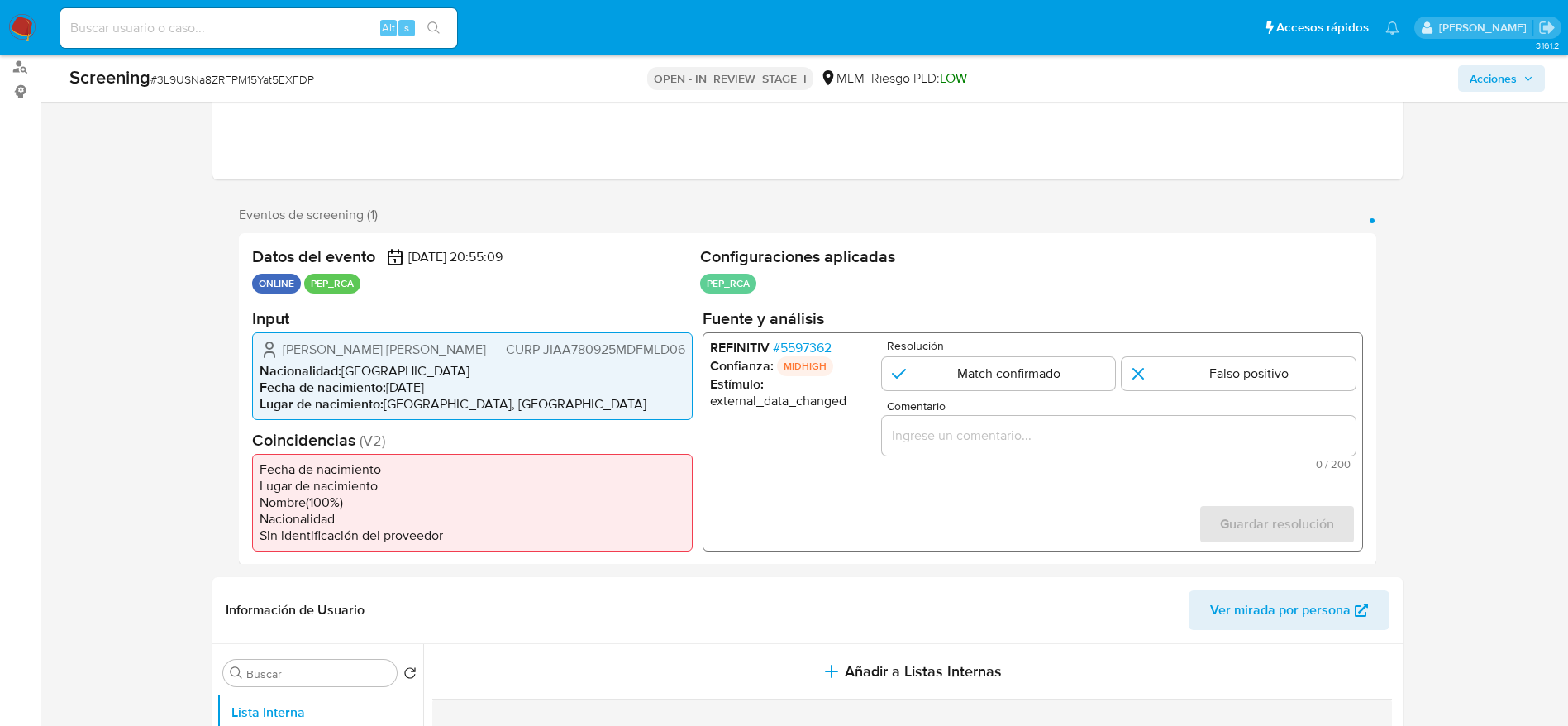
drag, startPoint x: 276, startPoint y: 341, endPoint x: 684, endPoint y: 346, distance: 408.0
click at [684, 346] on div "Aidee Margarita Jimenez Alcantara CURP JIAA780925MDFMLD06" at bounding box center [473, 349] width 426 height 20
click at [798, 353] on span "# 5597362" at bounding box center [801, 347] width 58 height 17
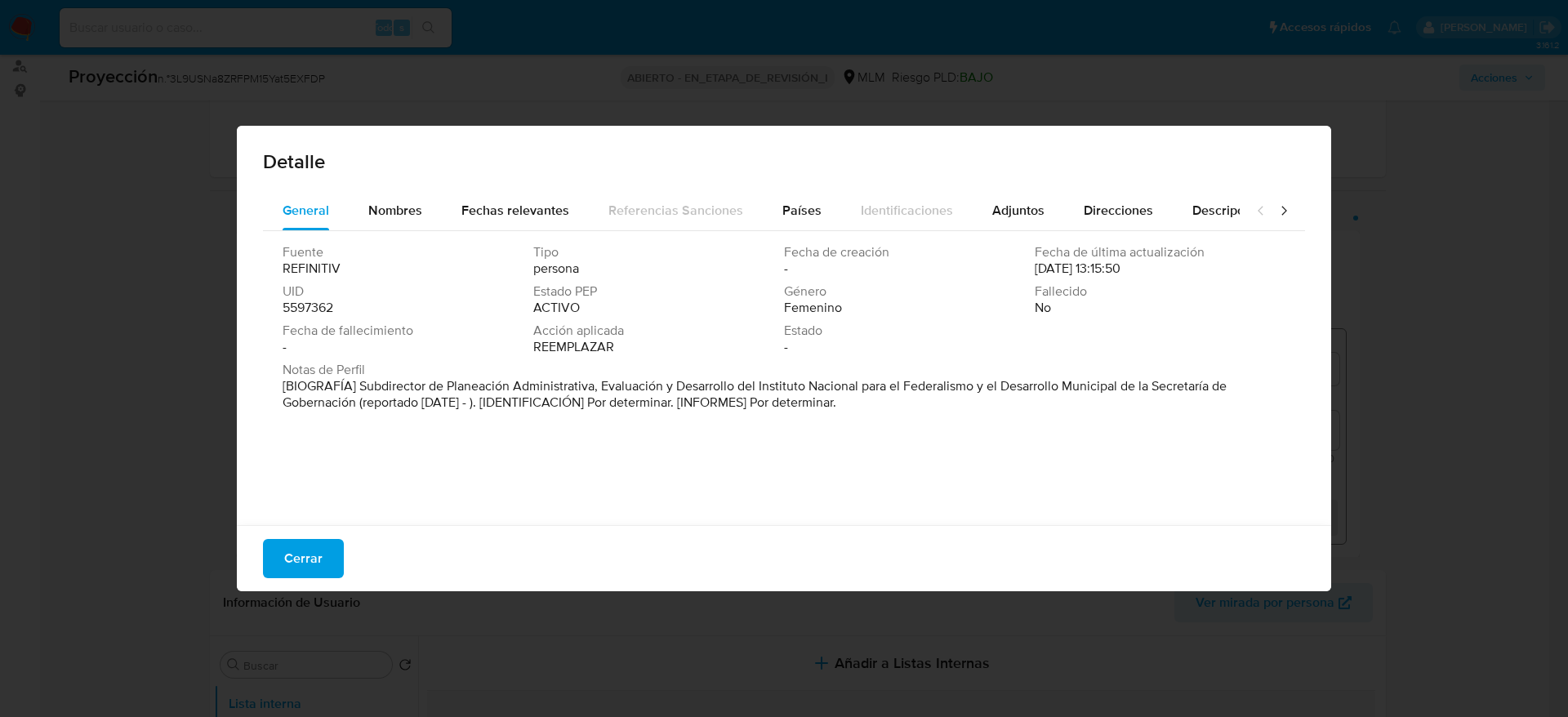
drag, startPoint x: 359, startPoint y: 385, endPoint x: 355, endPoint y: 403, distance: 18.4
click at [355, 403] on font "[BIOGRAFÍA] Subdirector de Planeación Administrativa, Evaluación y Desarrollo d…" at bounding box center [755, 394] width 944 height 35
click at [320, 555] on span "Cerrar" at bounding box center [303, 558] width 39 height 36
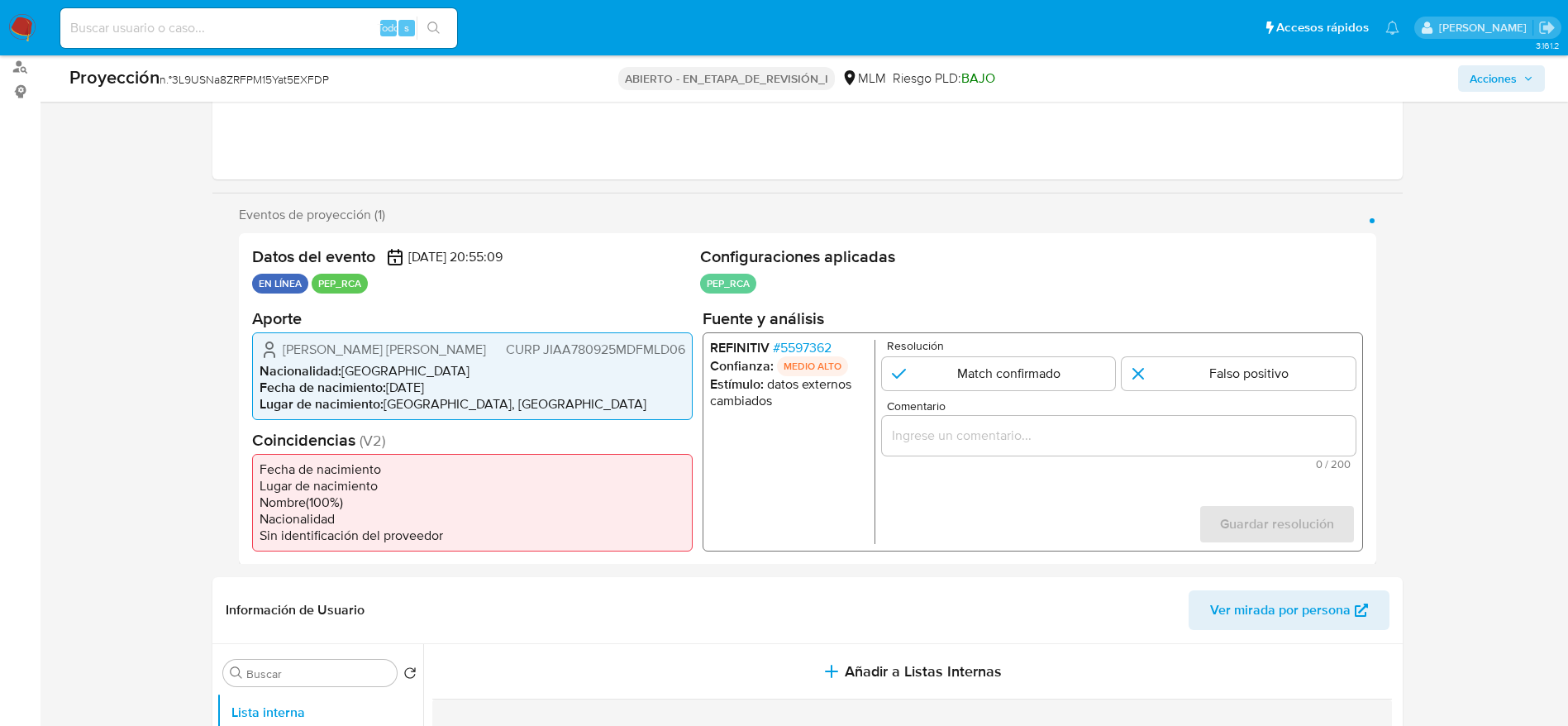
click at [1070, 450] on div "1 de 1" at bounding box center [1117, 435] width 474 height 39
click at [1070, 442] on input "Comentario" at bounding box center [1117, 435] width 474 height 22
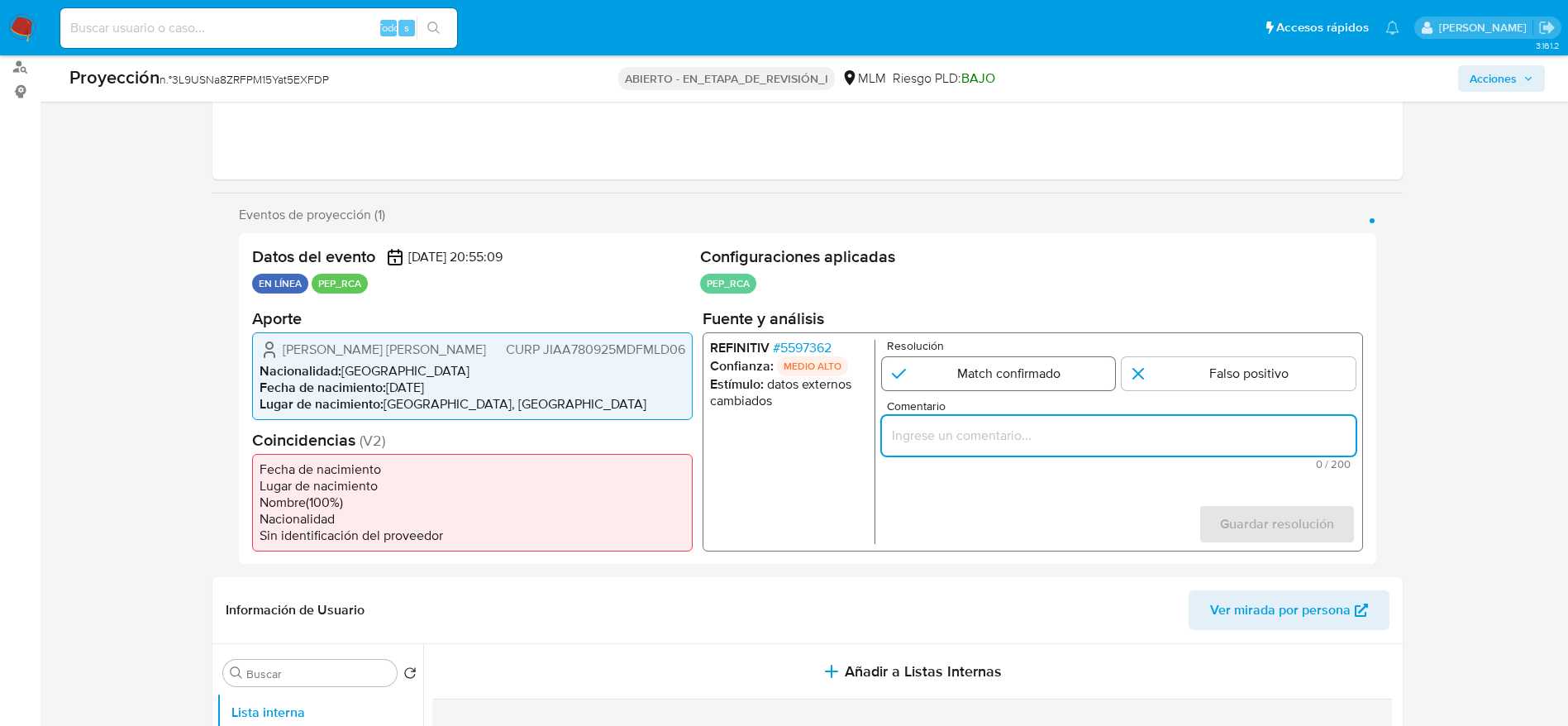
paste input "Caso generado sobre el usuario Aidee Margarita Jimenez Alcantara. Se desempeña …"
type input "Caso generado sobre el usuario Aidee Margarita Jimenez Alcantara. Se desempeña …"
click at [1014, 330] on section "Fuente y análisis REFINITIV # 5597362 Confianza: MEDIO ALTO Estímulo : datos ex…" at bounding box center [1032, 429] width 660 height 243
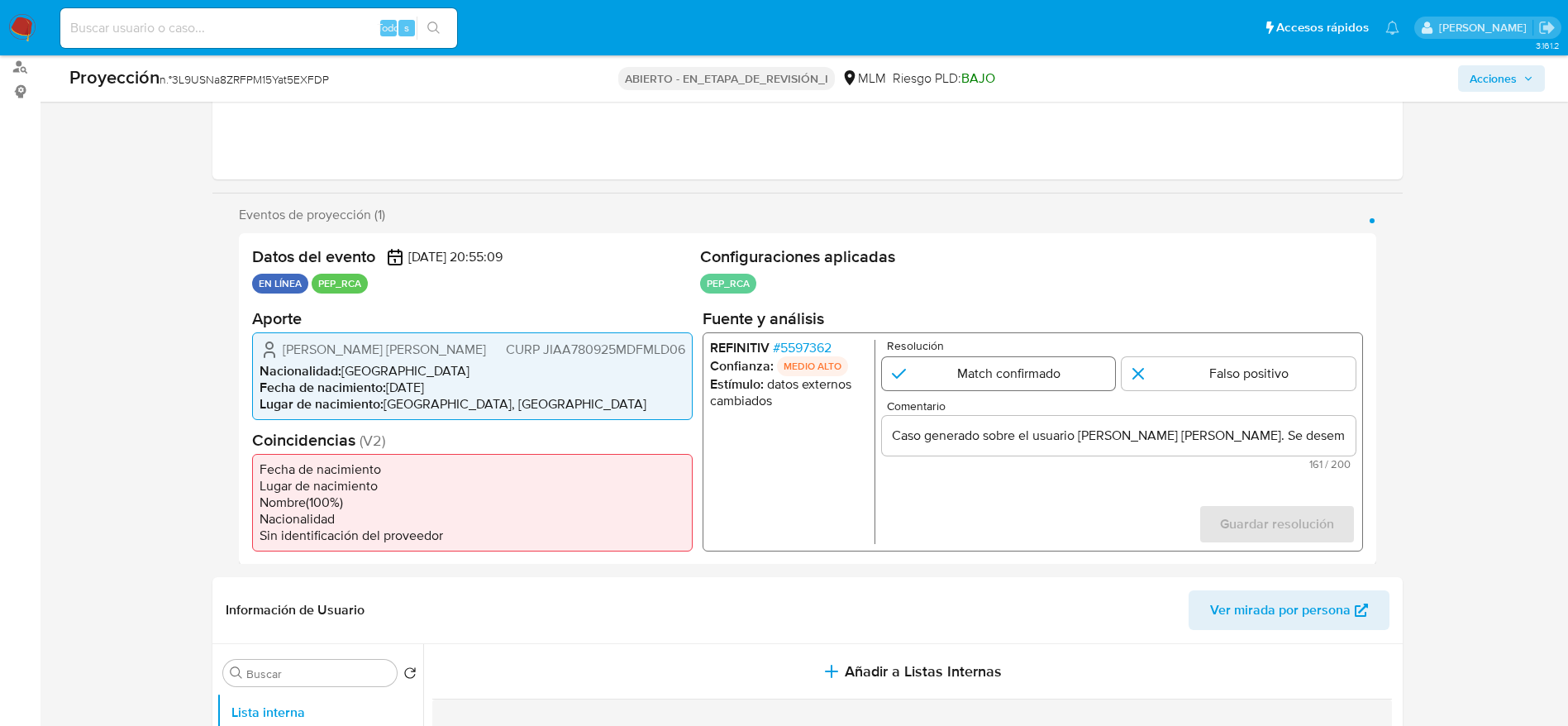
click at [1043, 376] on input "1 de 1" at bounding box center [998, 373] width 234 height 33
radio input "true"
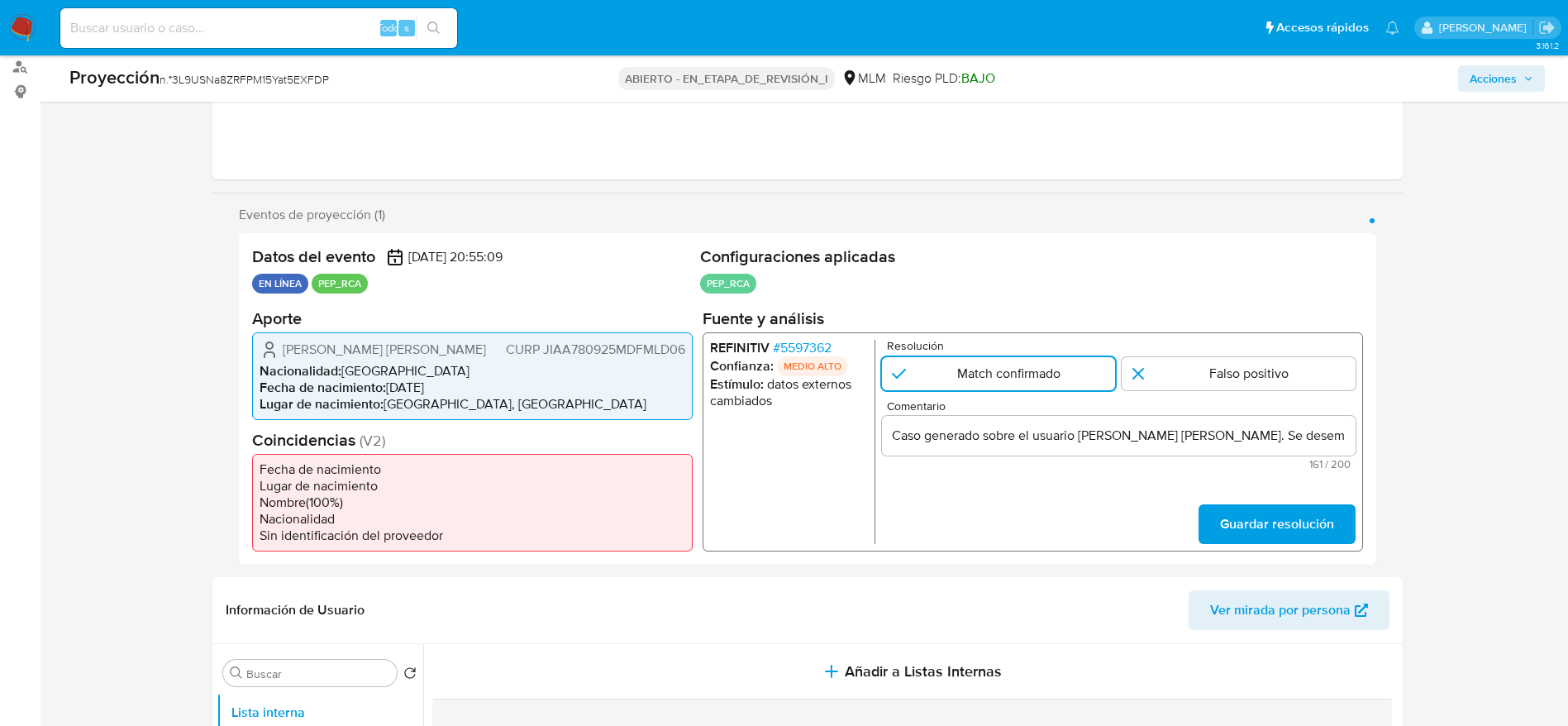
click at [1261, 532] on span "Guardar resolución" at bounding box center [1276, 524] width 114 height 37
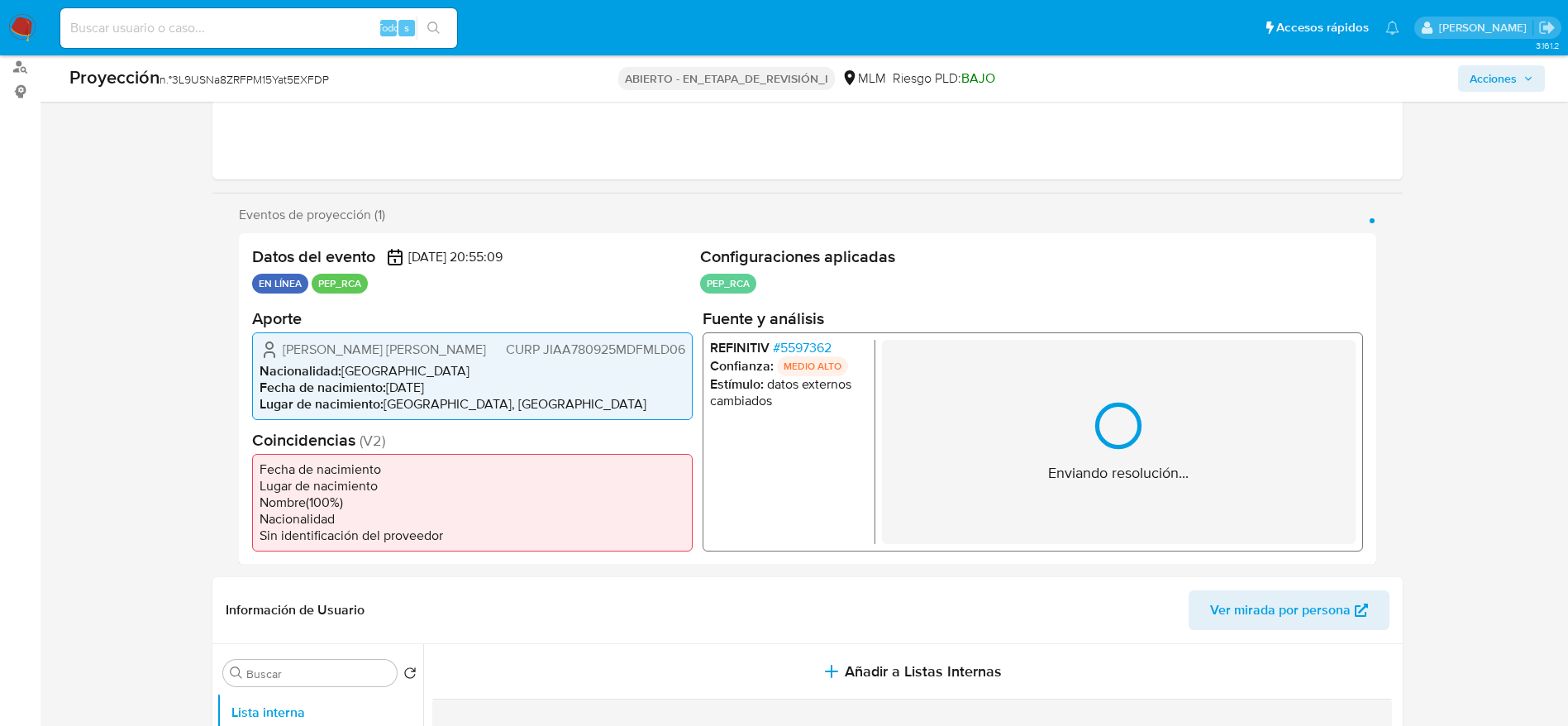
click at [791, 353] on font "5597362" at bounding box center [805, 347] width 51 height 19
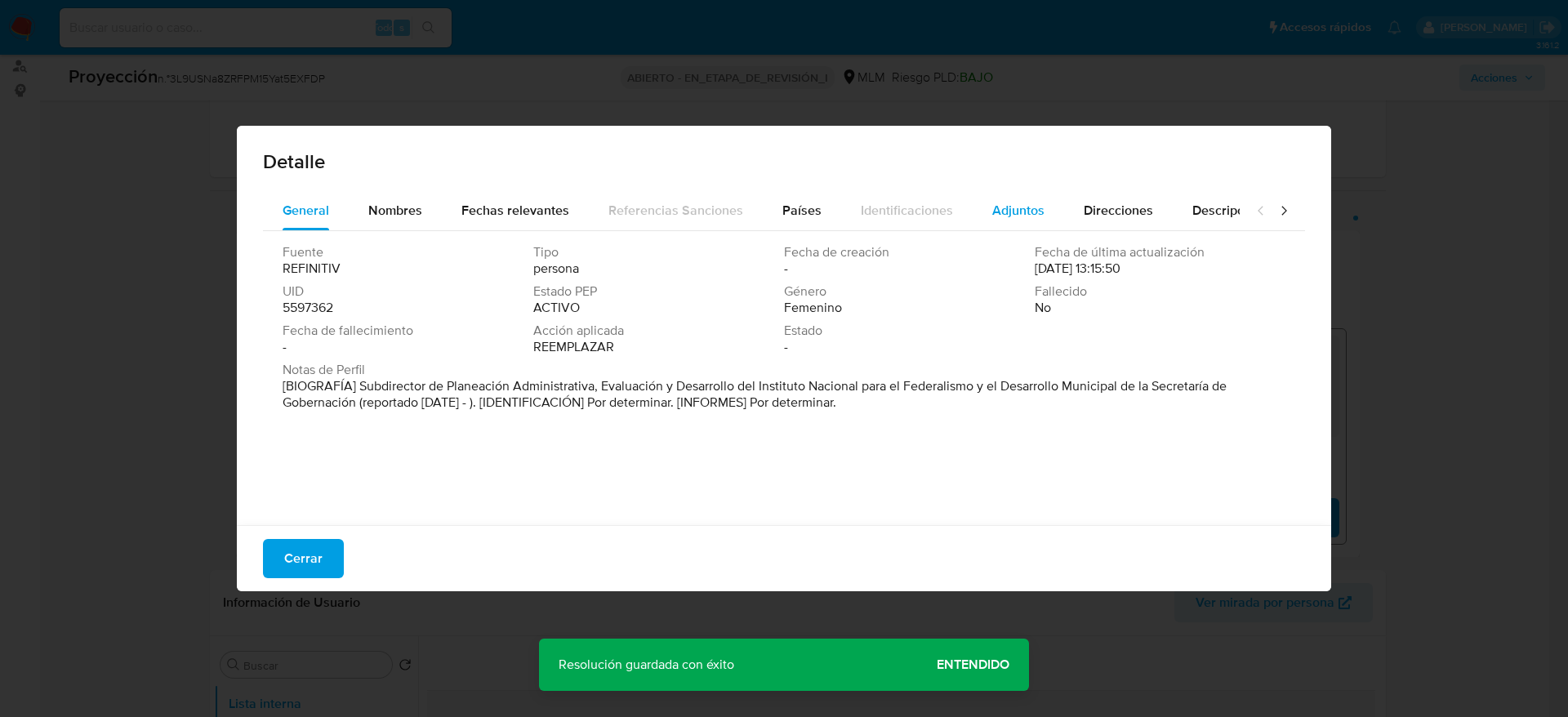
click at [1020, 215] on font "Adjuntos" at bounding box center [1017, 210] width 53 height 19
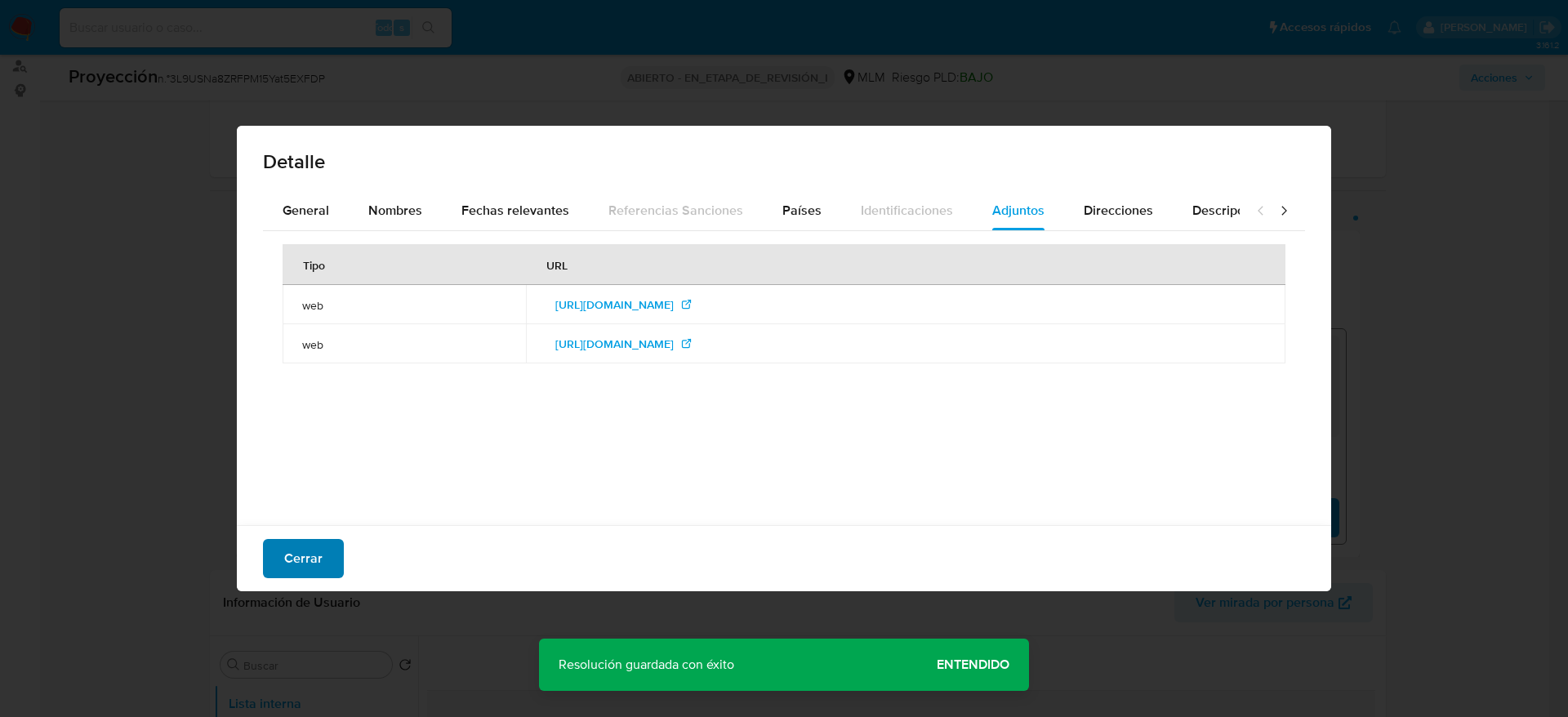
click at [306, 561] on font "Cerrar" at bounding box center [303, 558] width 39 height 39
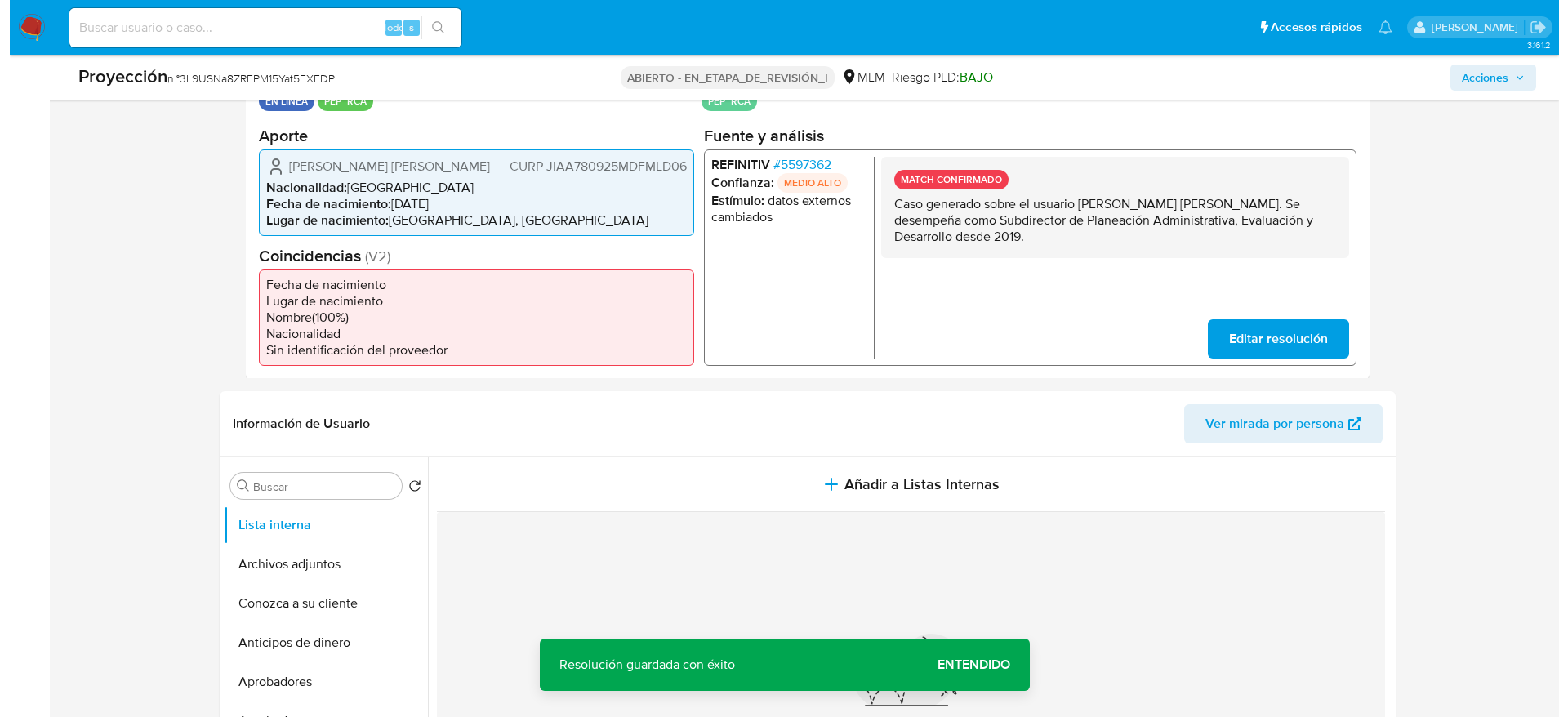
scroll to position [440, 0]
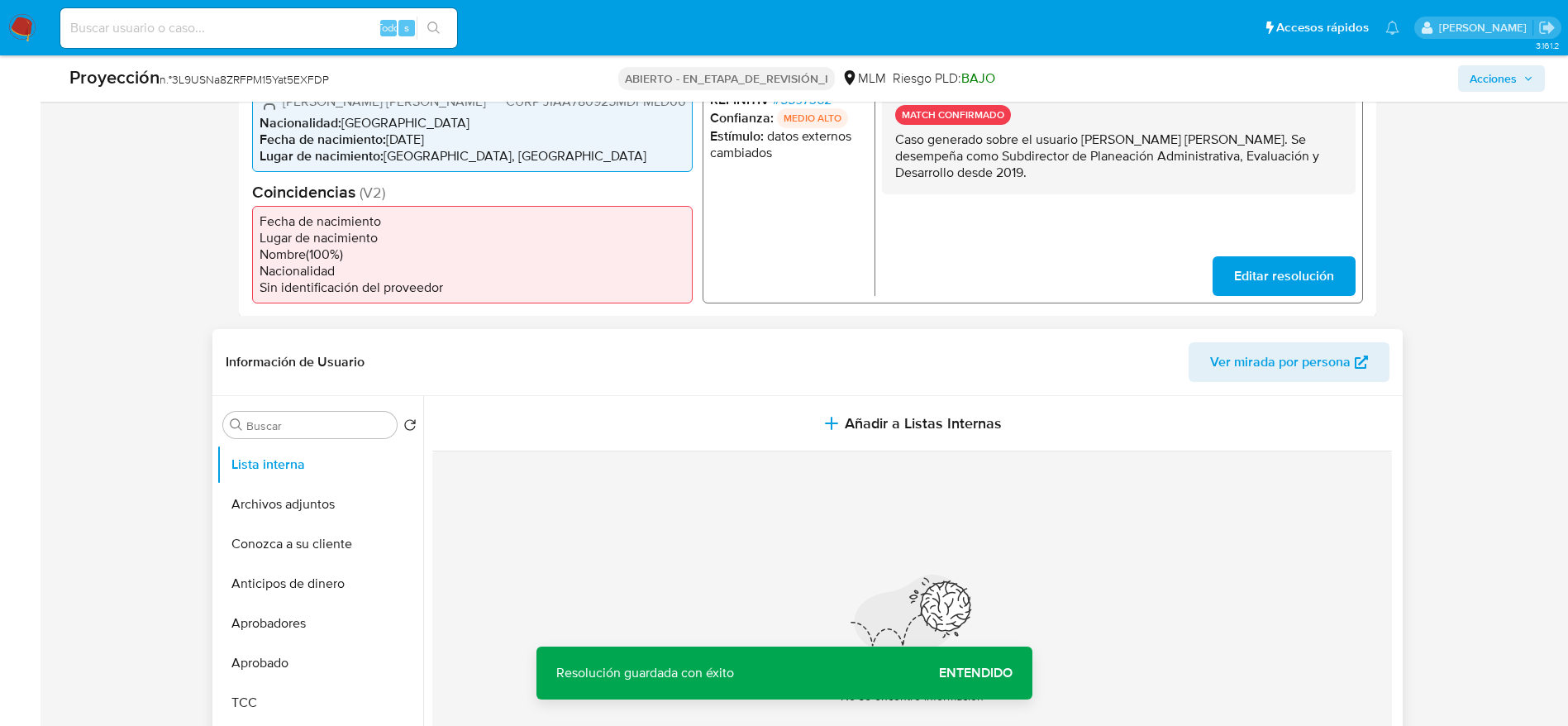
click at [731, 376] on header "Información de Usuario Ver mirada por persona" at bounding box center [808, 361] width 1163 height 39
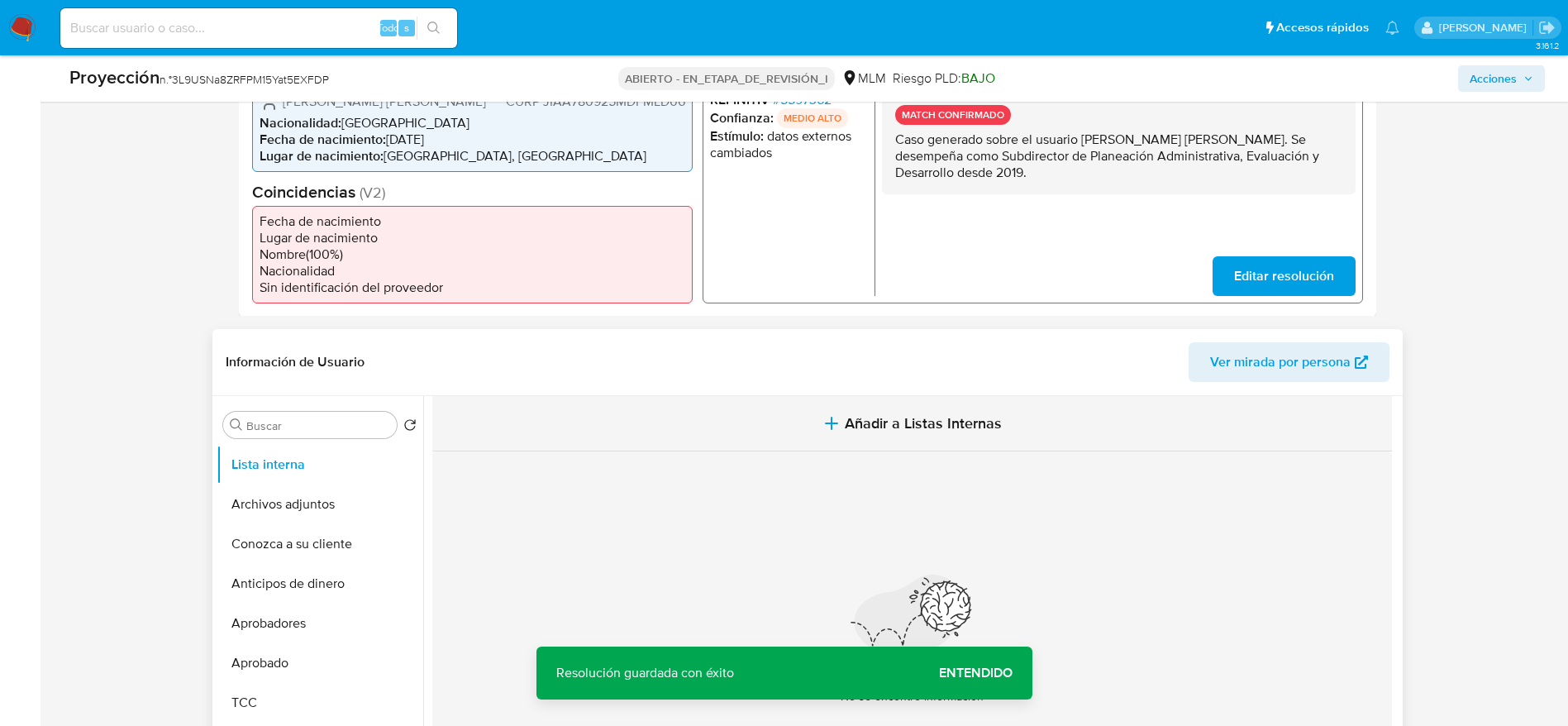
click at [731, 414] on button "Añadir a Listas Internas" at bounding box center [912, 423] width 959 height 55
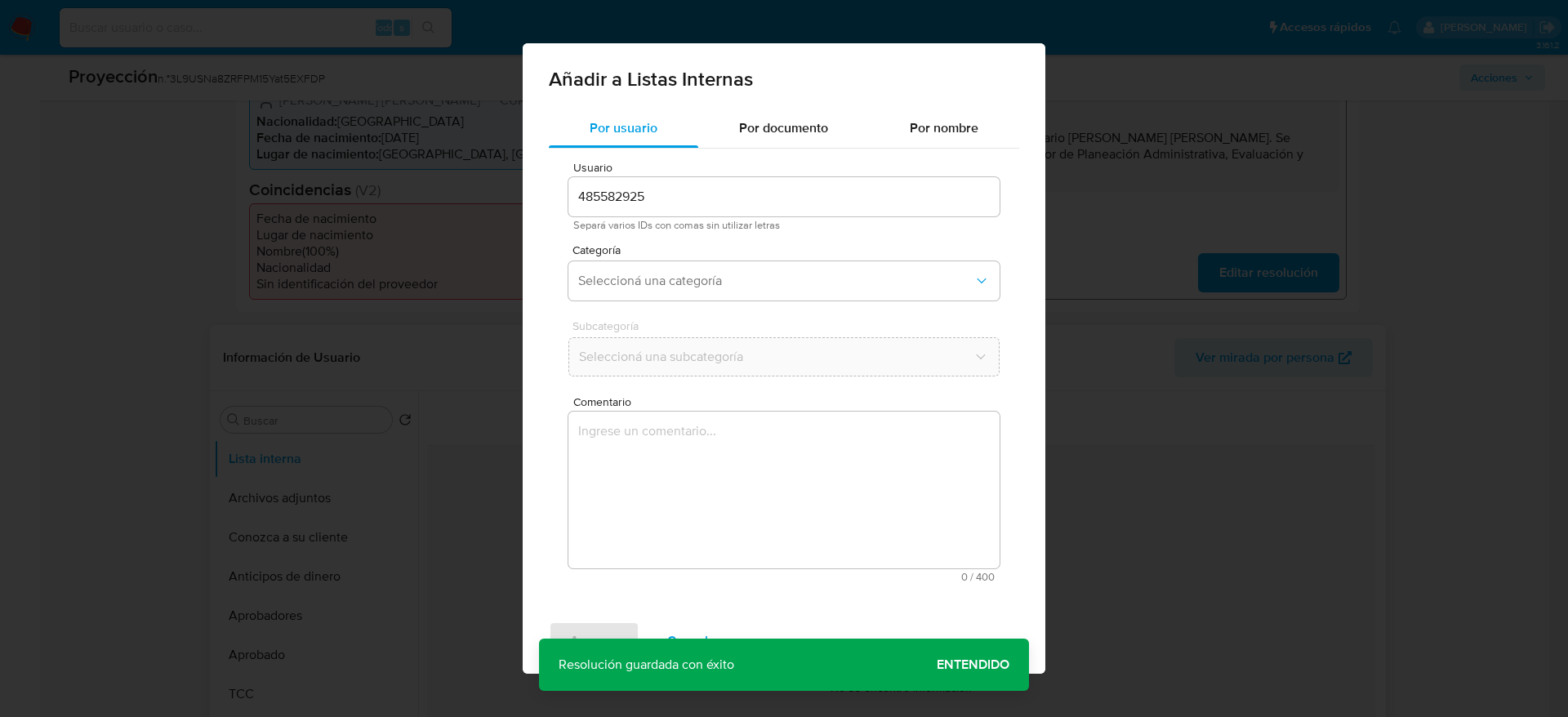
click at [661, 517] on textarea "Comentario" at bounding box center [784, 490] width 431 height 157
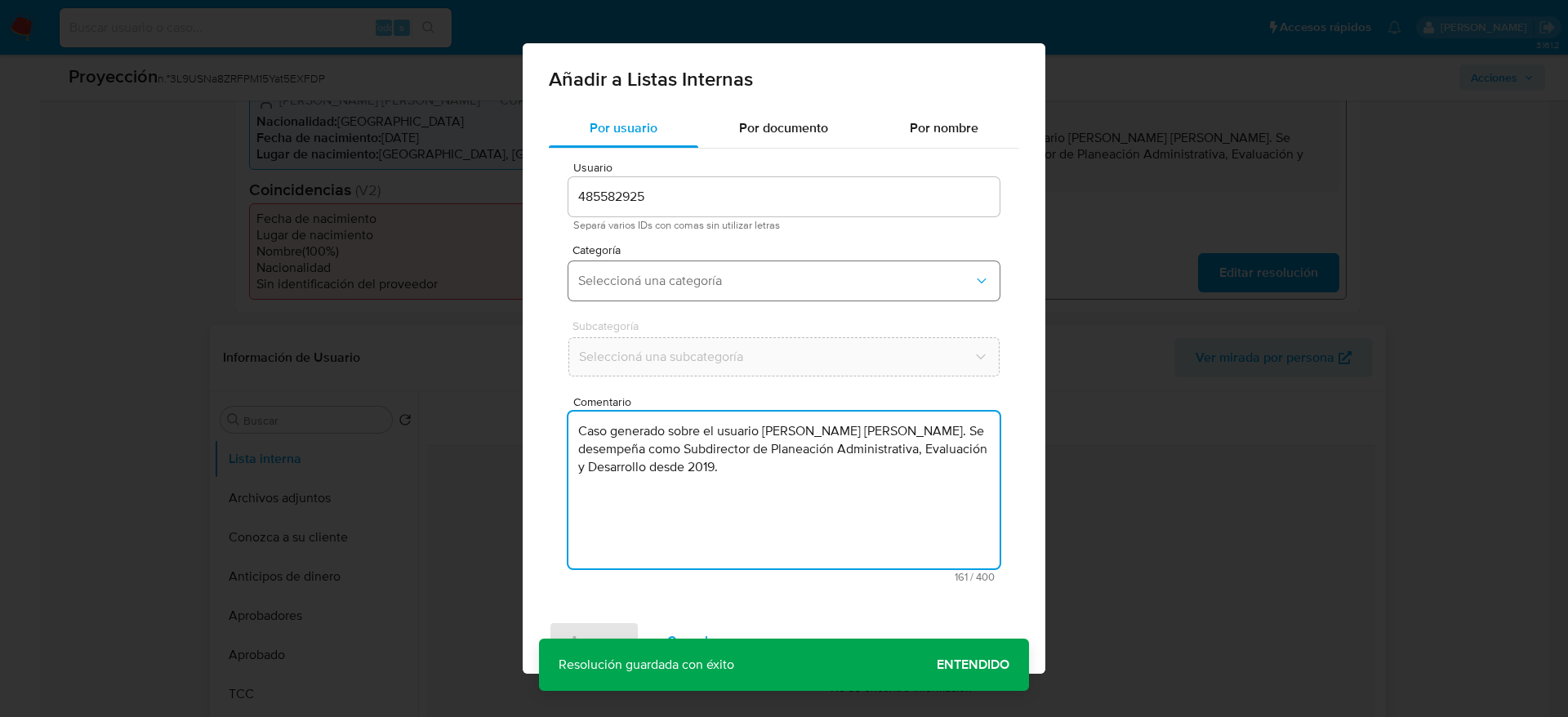
type textarea "Caso generado sobre el usuario Aidee Margarita Jimenez Alcantara. Se desempeña …"
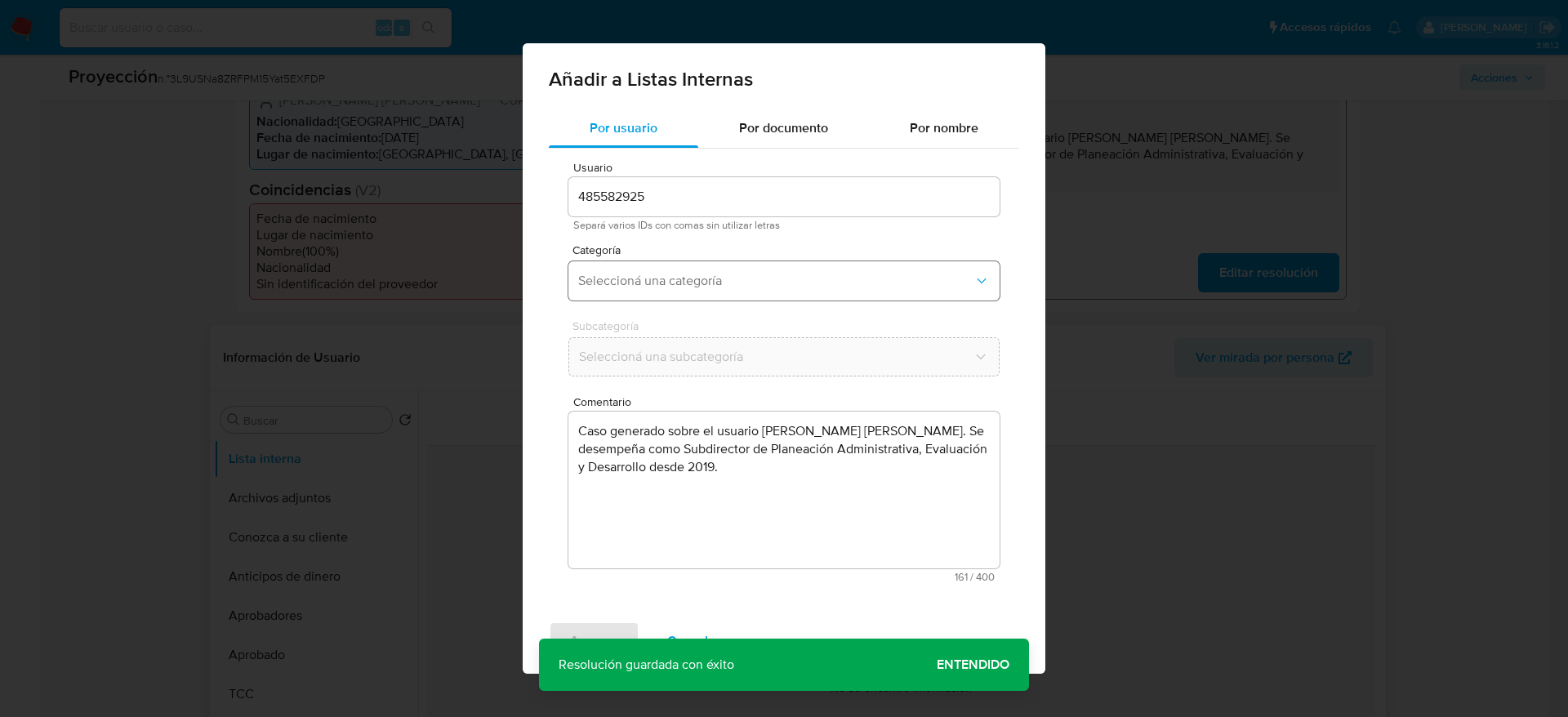
click at [669, 296] on button "Seleccioná una categoría" at bounding box center [784, 280] width 431 height 39
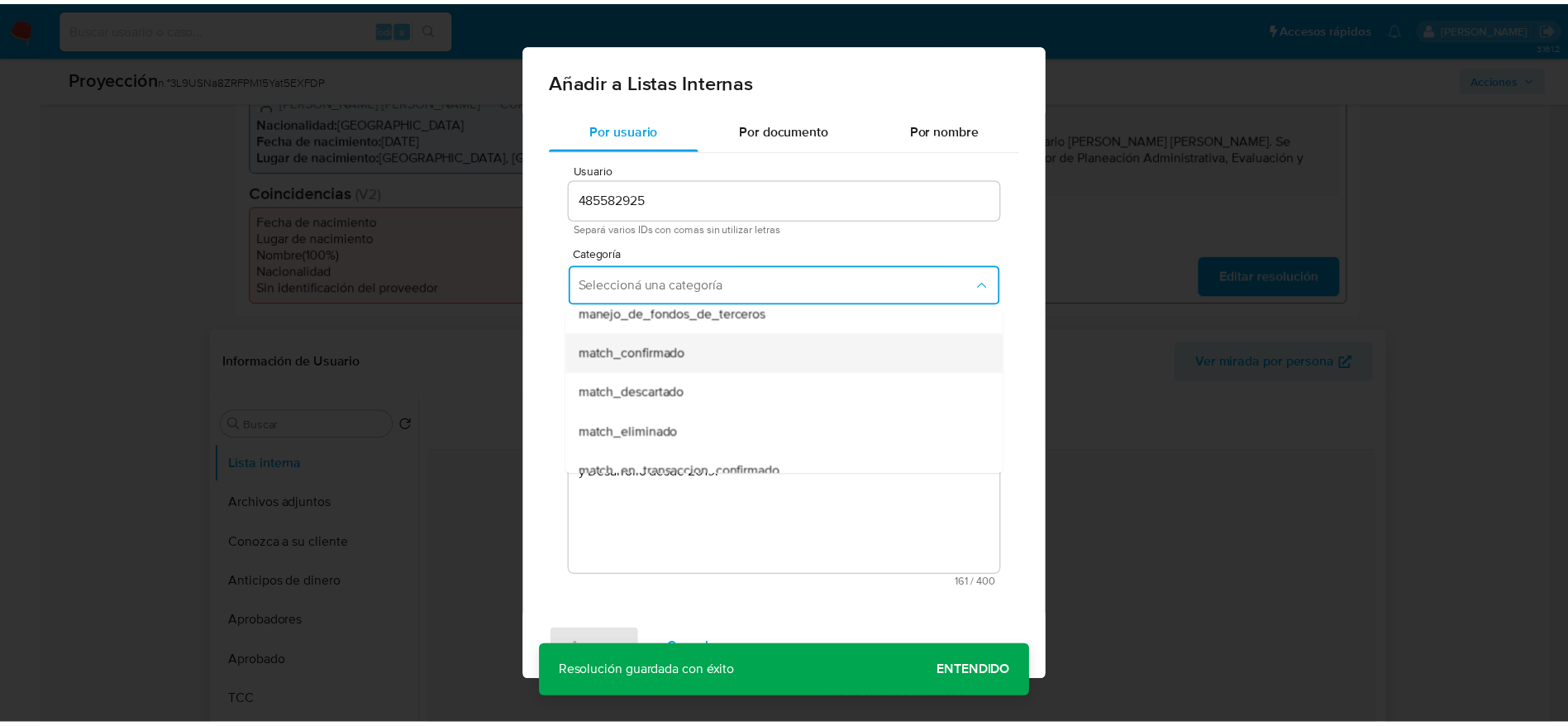
scroll to position [124, 0]
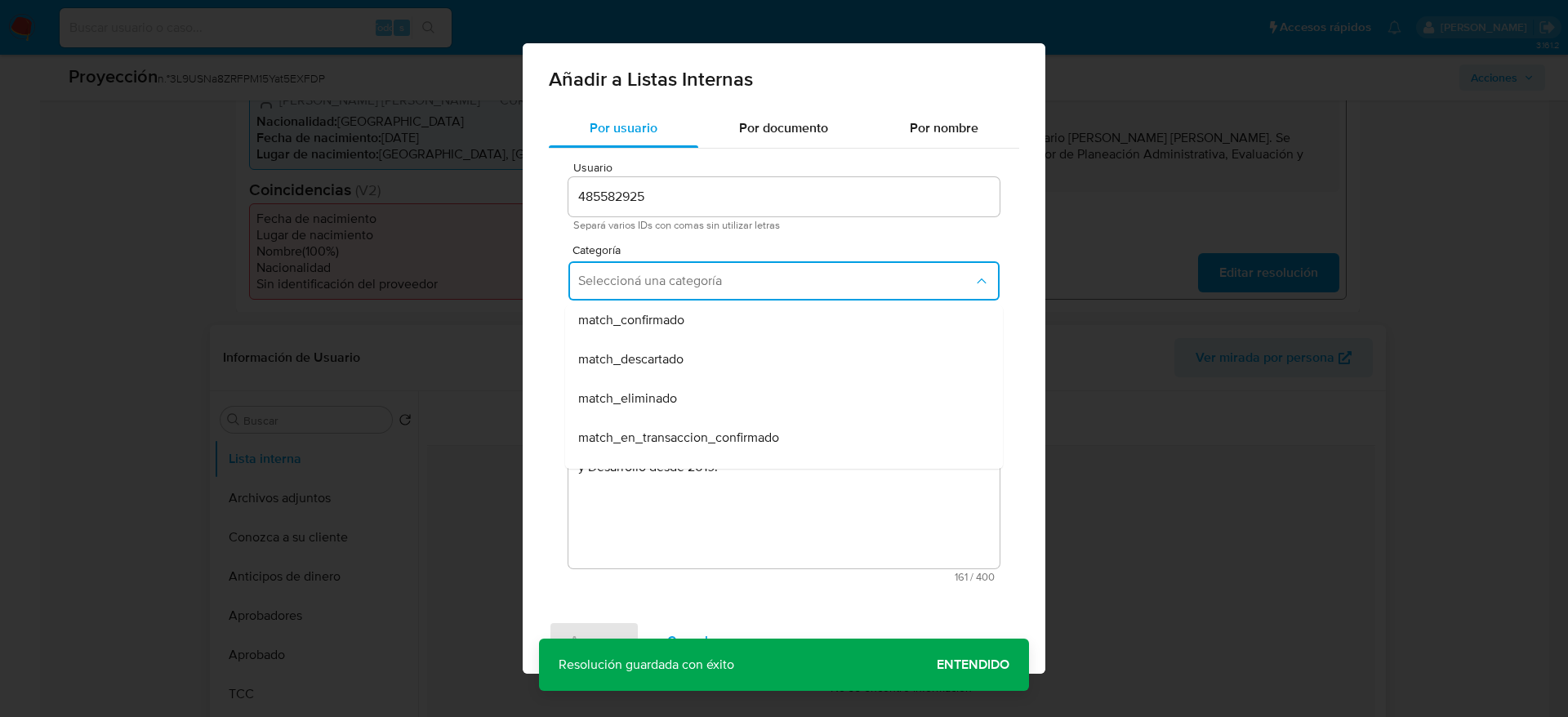
drag, startPoint x: 657, startPoint y: 367, endPoint x: 658, endPoint y: 473, distance: 106.0
click at [658, 473] on div "Usuario 485582925 Separá varios IDs con comas sin utilizar letras Categoría Sel…" at bounding box center [784, 371] width 470 height 446
click at [656, 554] on textarea "Caso generado sobre el usuario Aidee Margarita Jimenez Alcantara. Se desempeña …" at bounding box center [784, 490] width 431 height 157
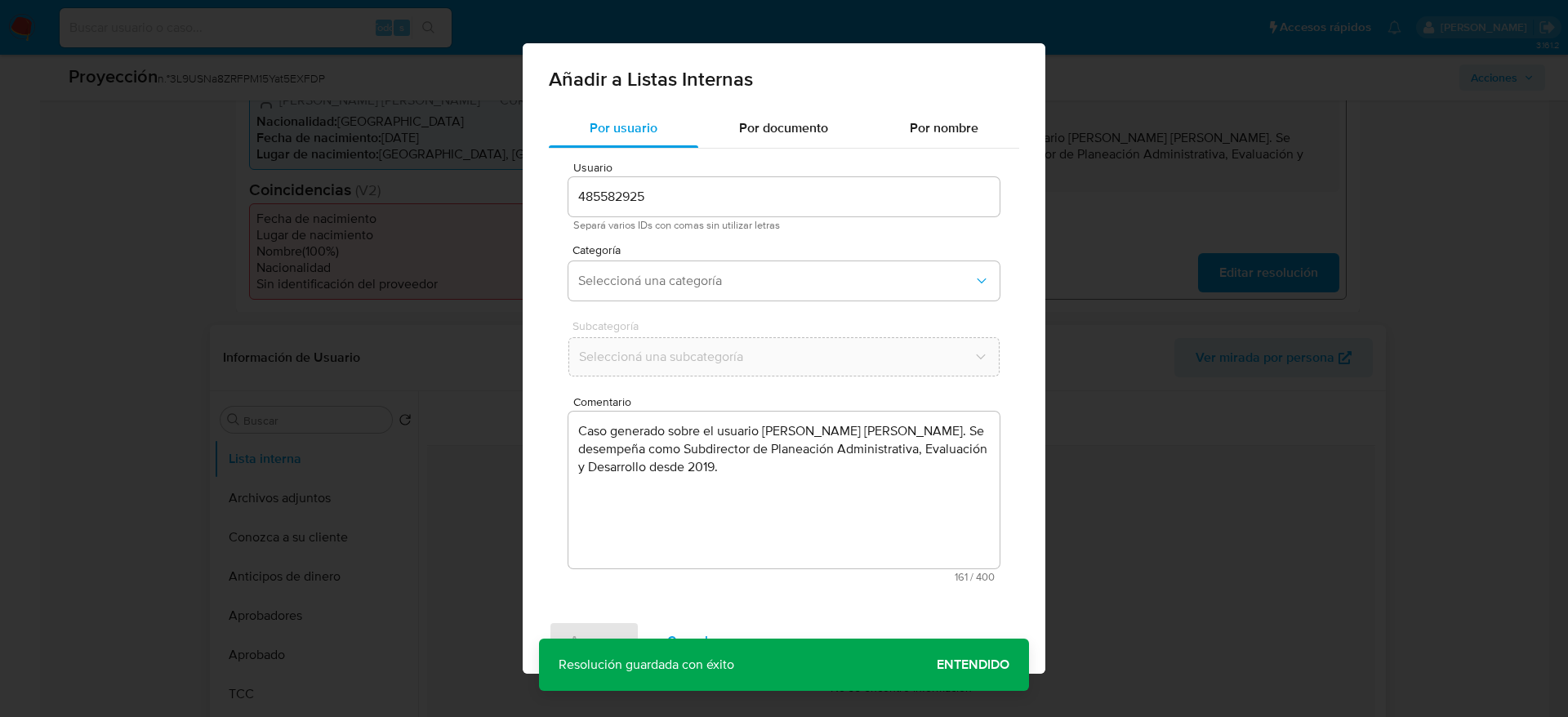
click at [654, 634] on button "Cancelar" at bounding box center [694, 640] width 96 height 39
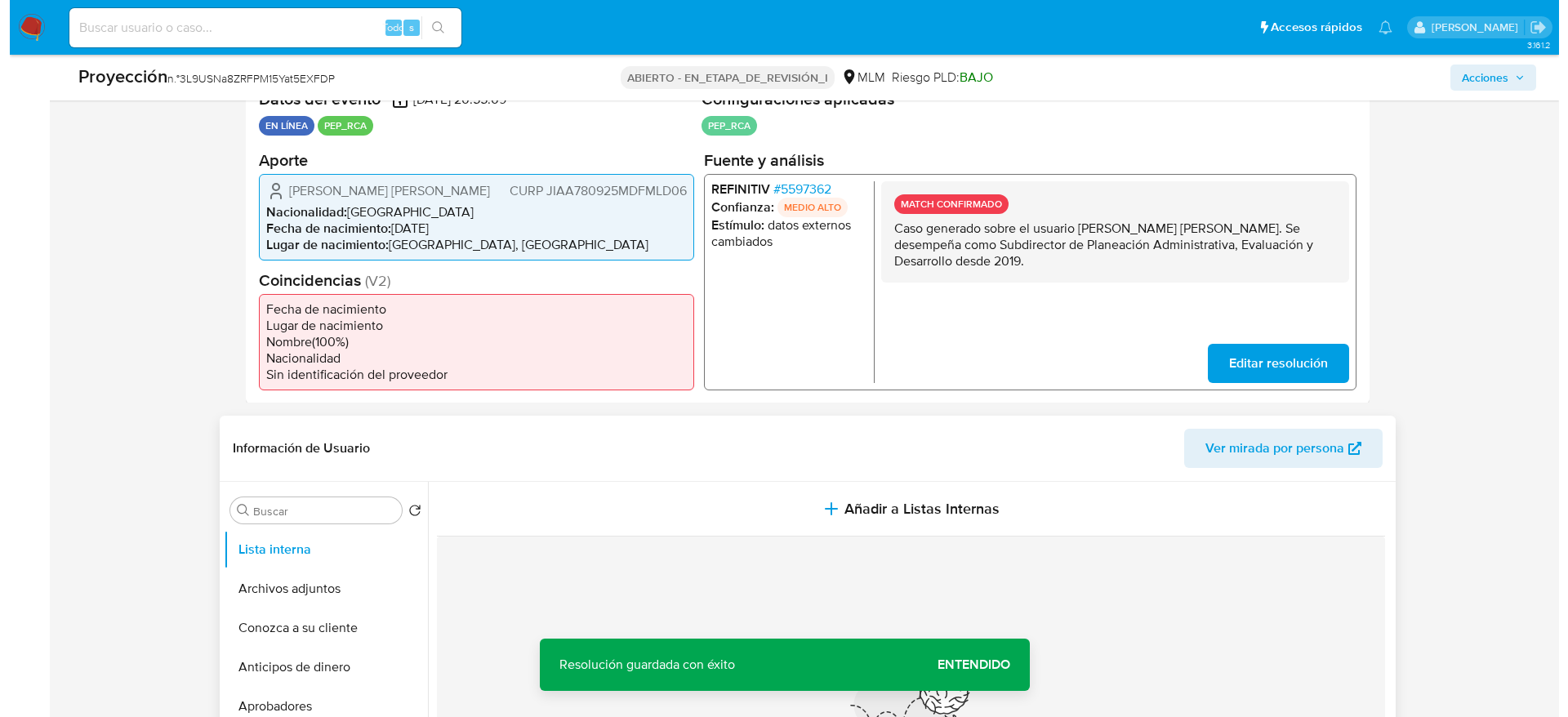
scroll to position [318, 0]
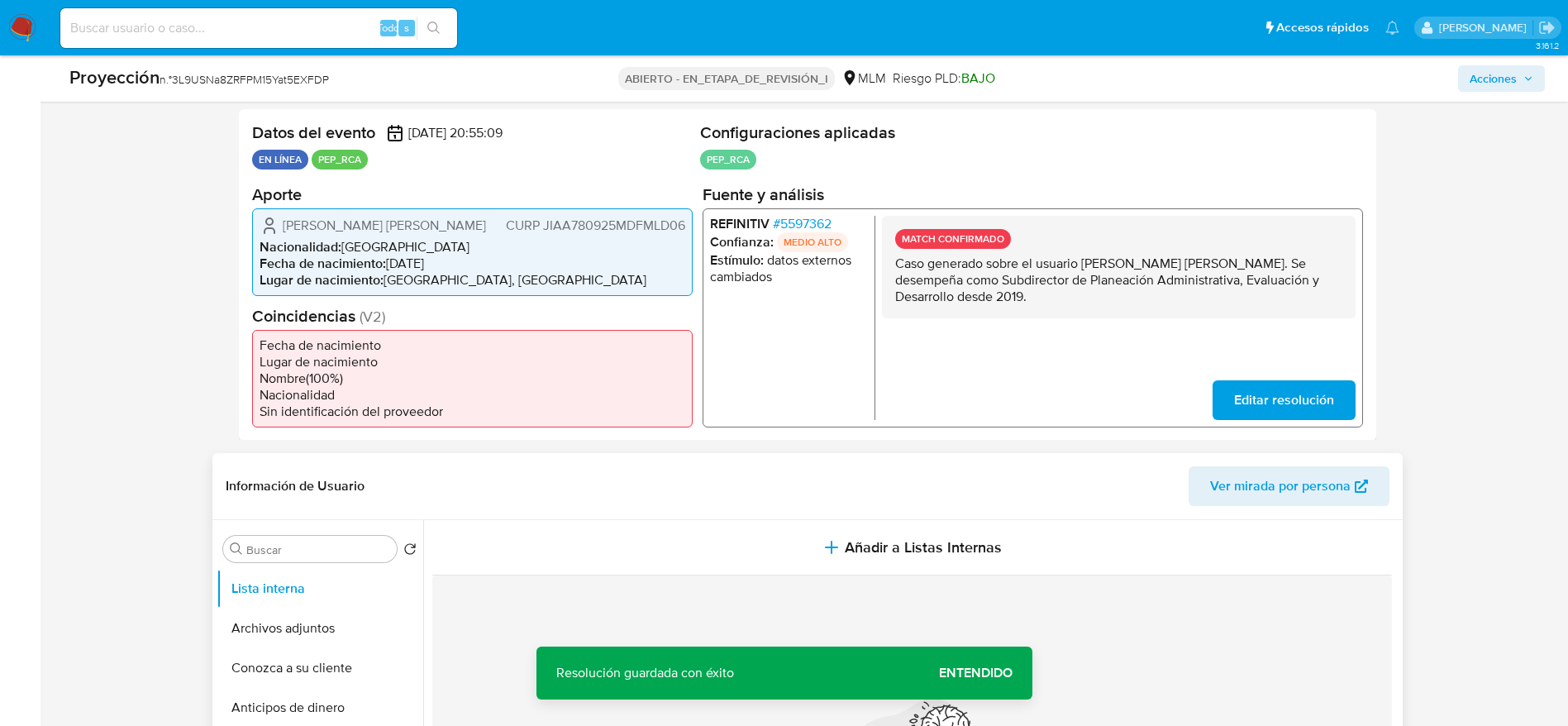
click at [815, 221] on font "5597362" at bounding box center [805, 223] width 51 height 19
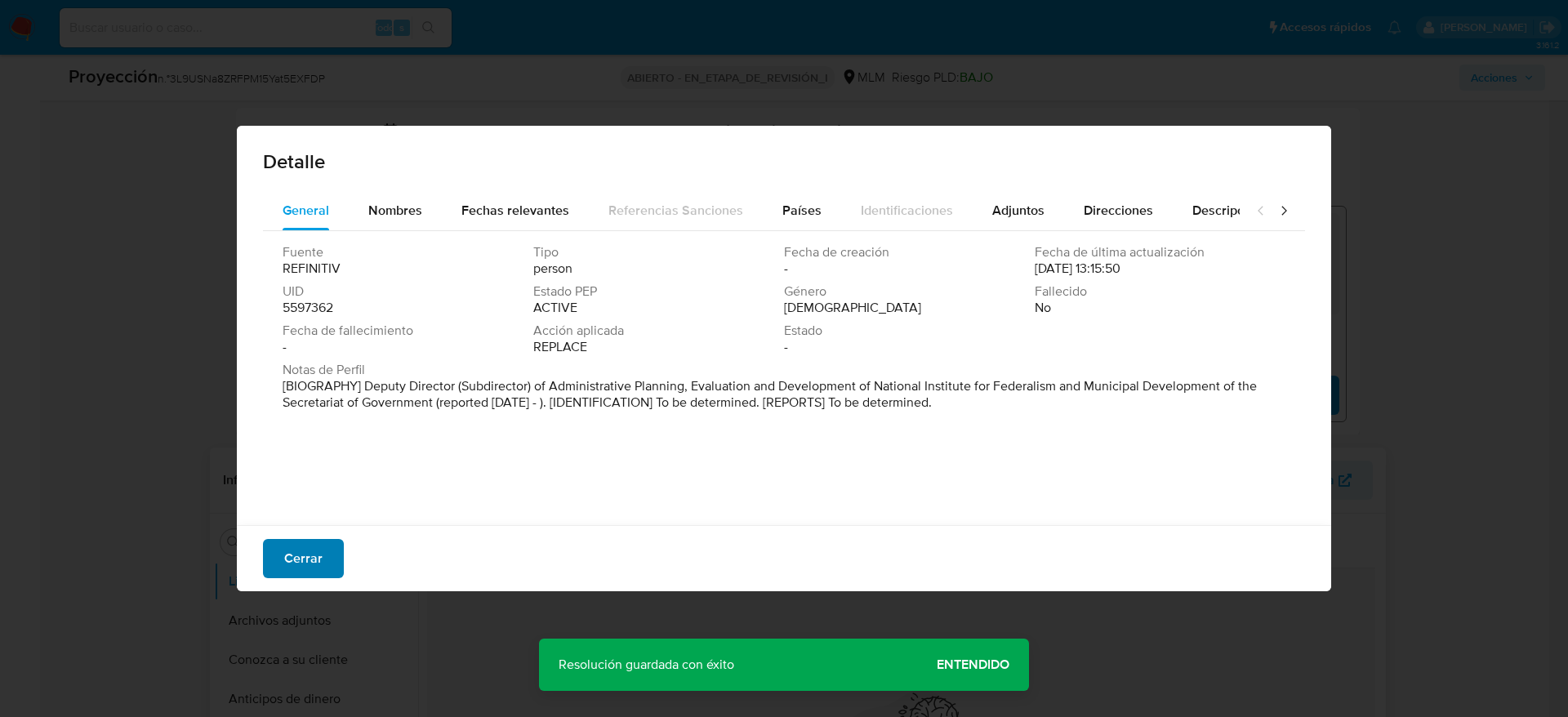
click at [272, 556] on div "Cerrar" at bounding box center [784, 558] width 1094 height 66
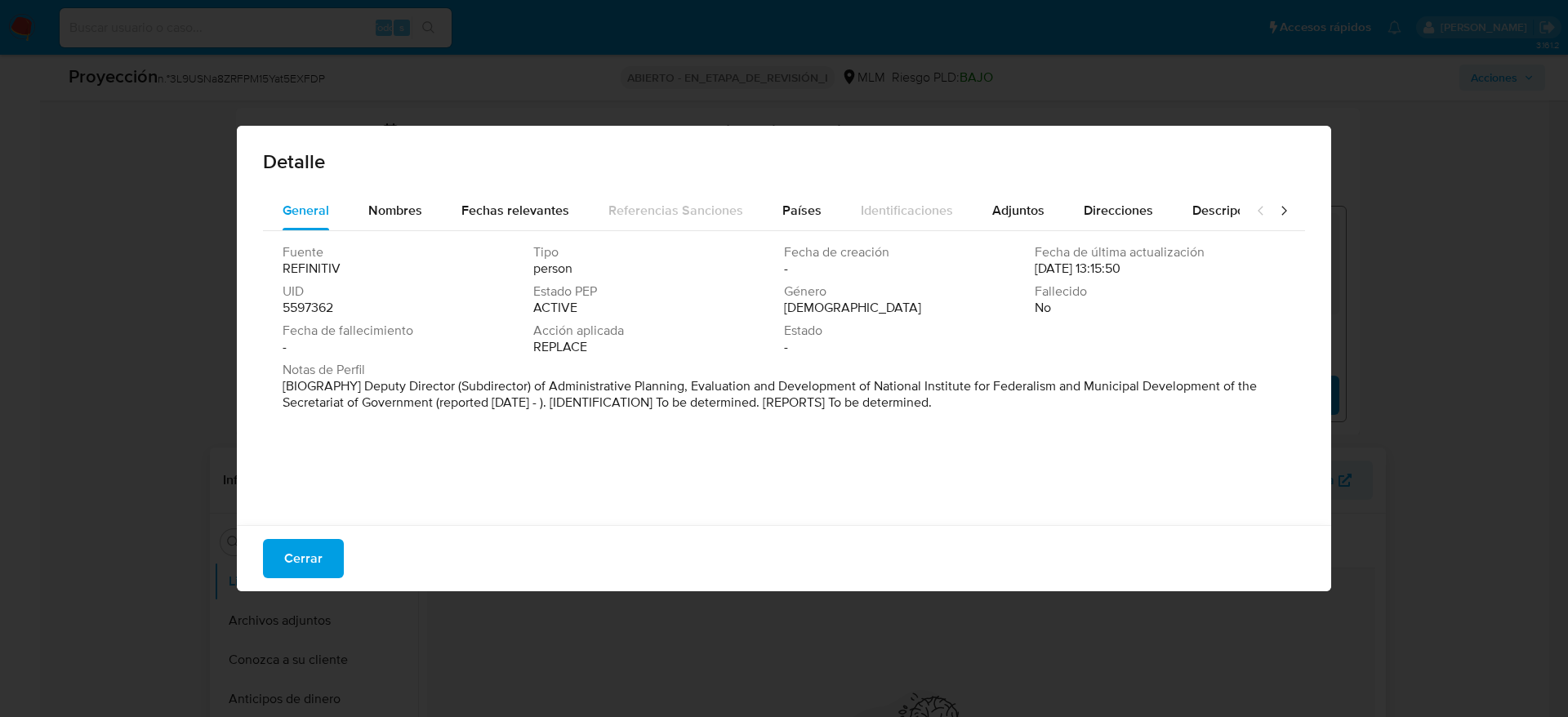
click at [350, 530] on div "Cerrar" at bounding box center [784, 558] width 1094 height 66
click at [308, 587] on div "Cerrar" at bounding box center [784, 558] width 1094 height 66
click at [327, 567] on button "Cerrar" at bounding box center [303, 558] width 81 height 39
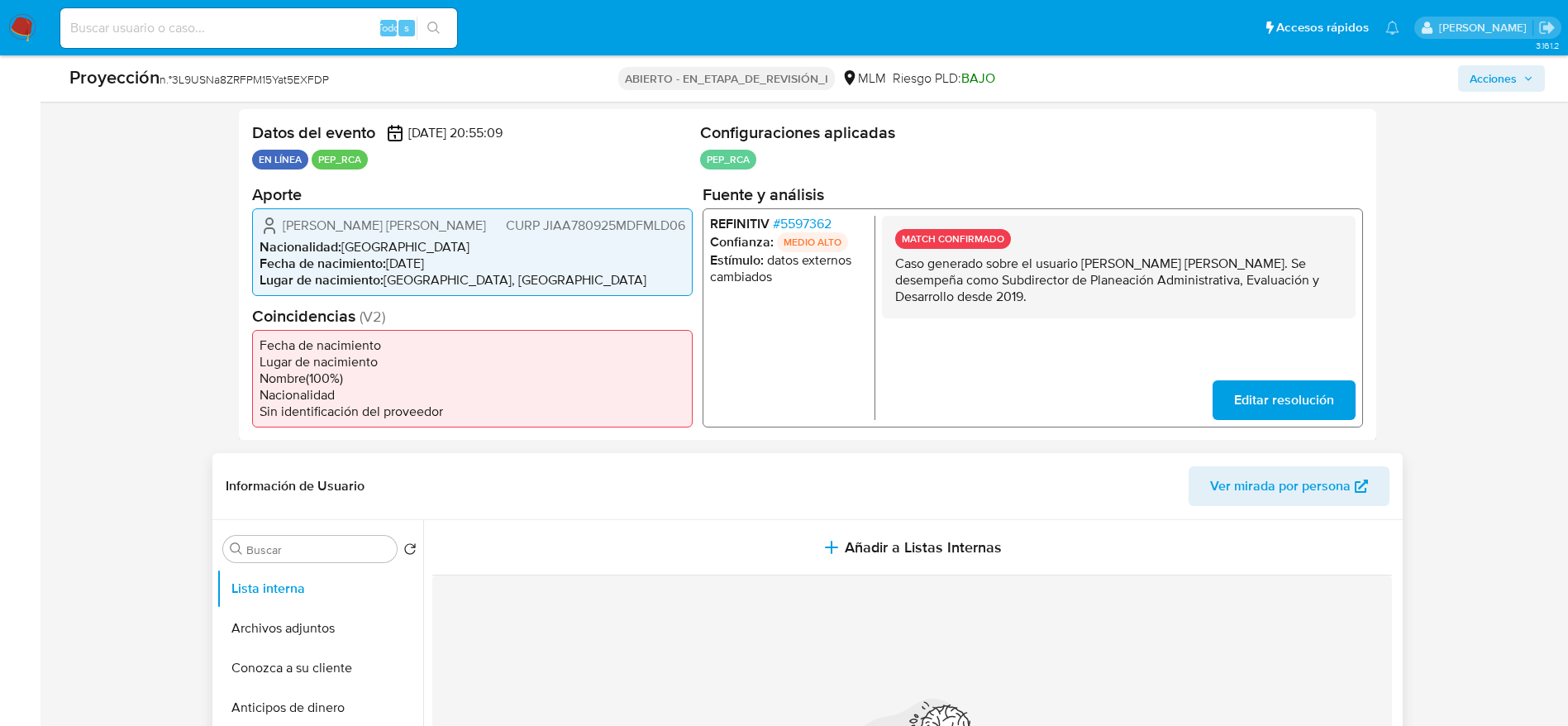
click at [445, 225] on font "Aidee Margarita Jiménez Alcántara" at bounding box center [384, 224] width 203 height 19
click at [800, 228] on font "5597362" at bounding box center [805, 223] width 51 height 19
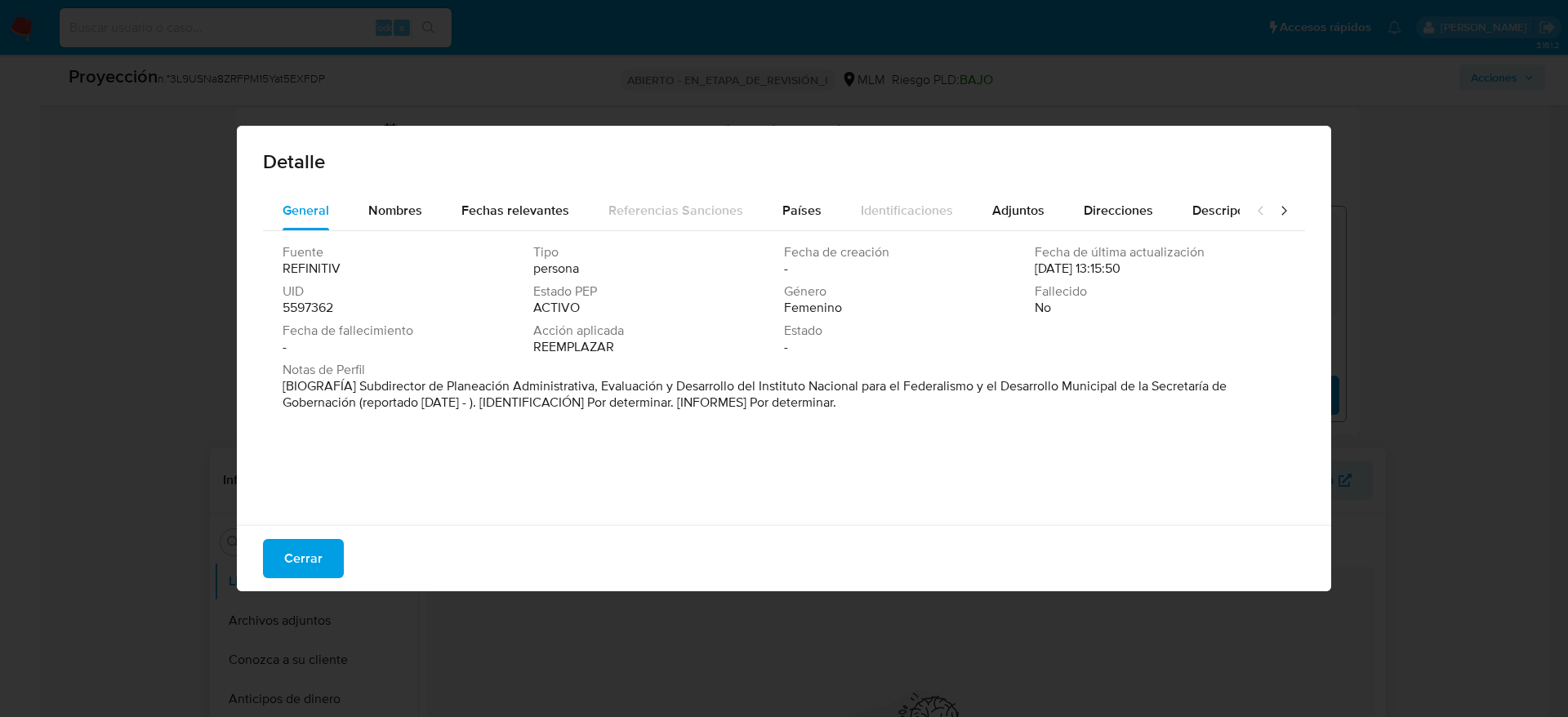
click at [700, 447] on div "Fuente REFINITIV Tipo persona Fecha de creación - Fecha de última actualización…" at bounding box center [783, 374] width 1042 height 286
click at [997, 219] on font "Adjuntos" at bounding box center [1017, 210] width 53 height 19
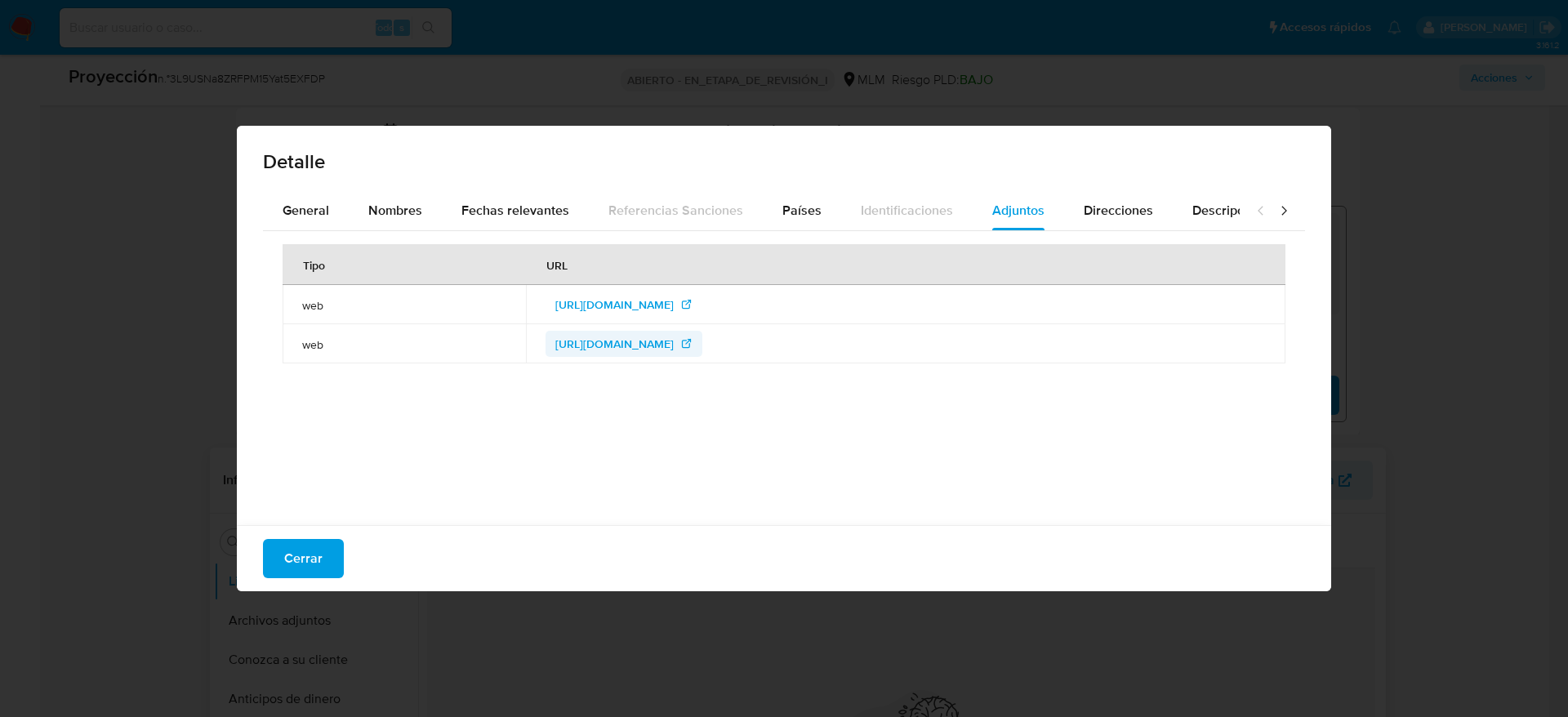
click at [637, 352] on span "https://www.ipomex.org.mx/recursos/ipo/files_ipo/2017/14/12/1142fce873ff8343758…" at bounding box center [613, 344] width 118 height 26
click at [555, 304] on span "https://consultapublicamx.inai.org.mx/vut-web/faces/view/consultaPublica.xhtml#…" at bounding box center [613, 304] width 118 height 26
click at [372, 213] on font "Nombres" at bounding box center [395, 210] width 54 height 19
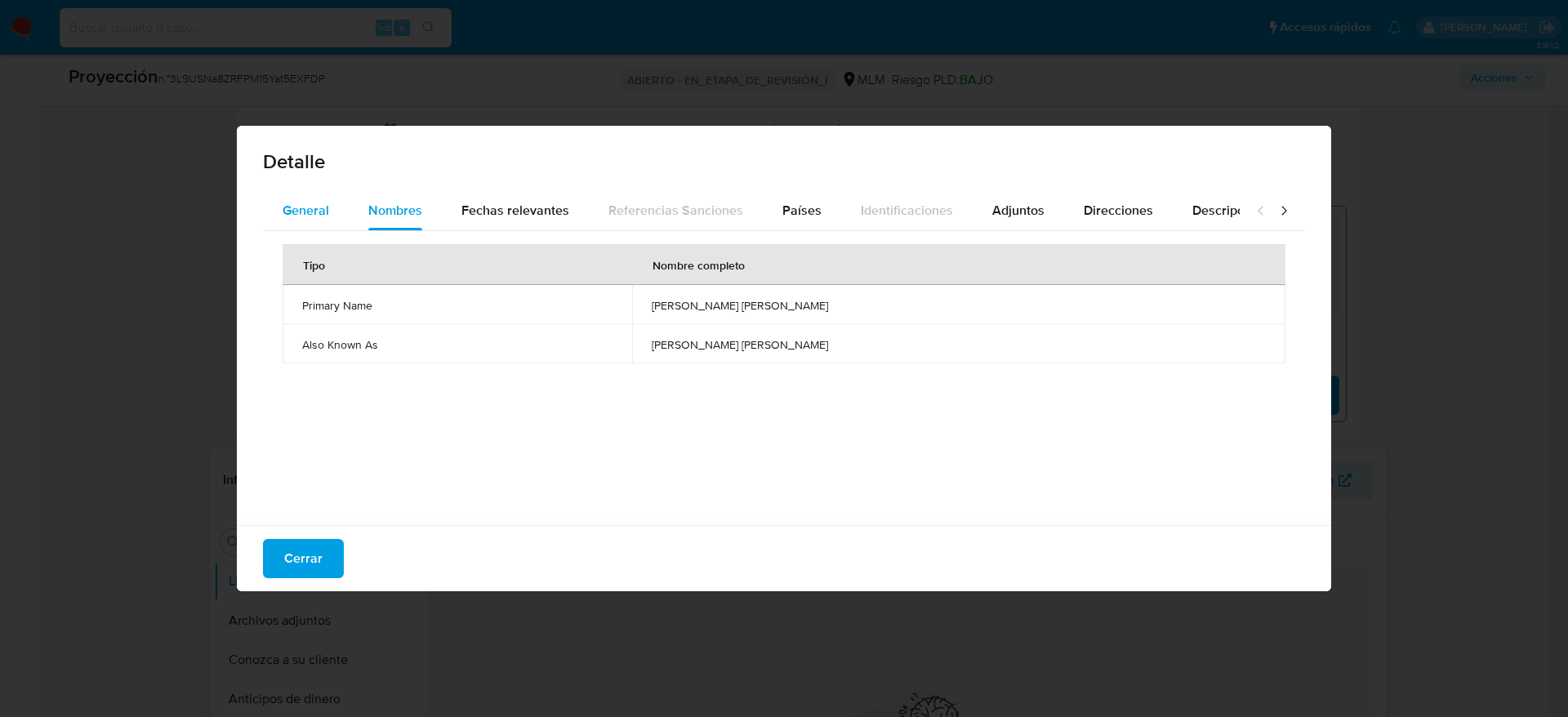
click at [337, 203] on button "General" at bounding box center [306, 210] width 86 height 39
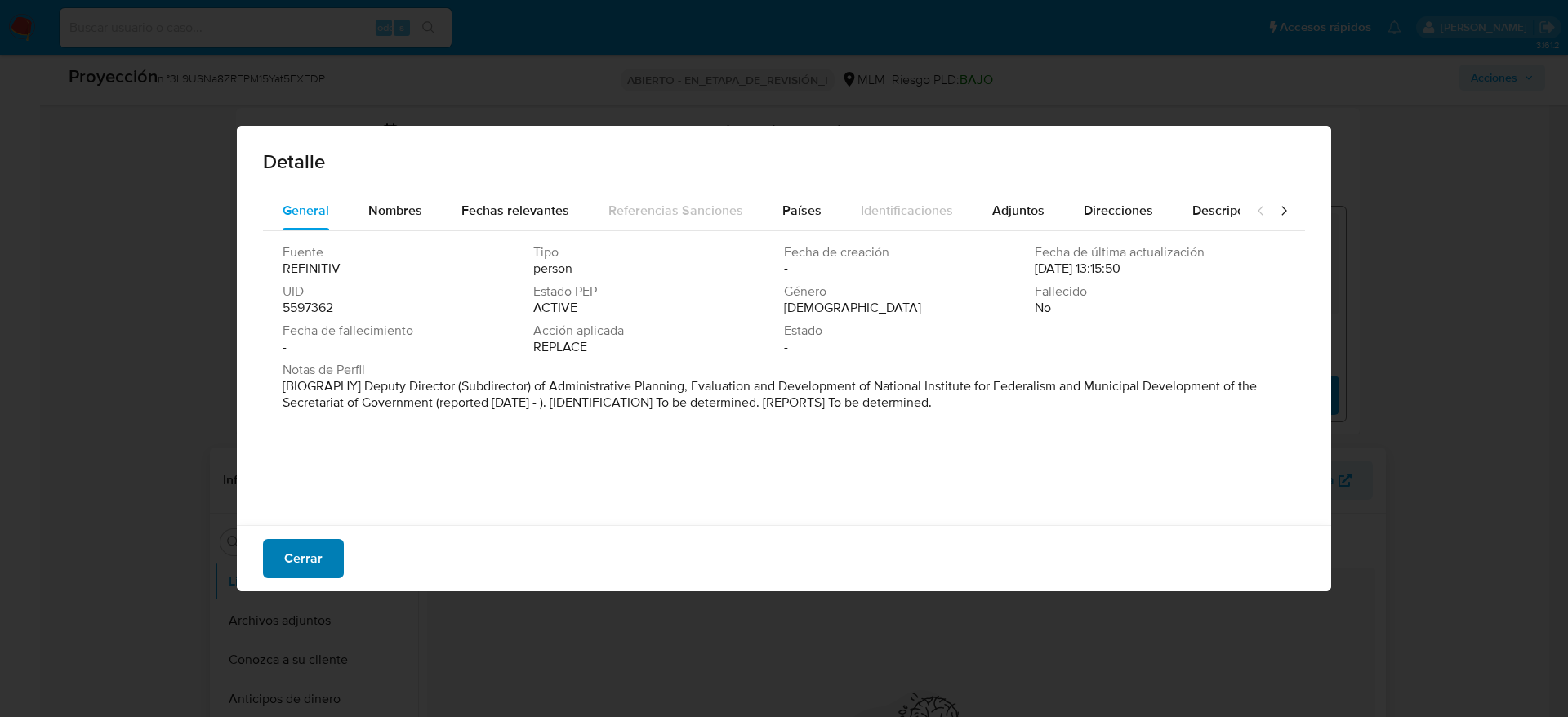
click at [314, 554] on font "Cerrar" at bounding box center [303, 558] width 39 height 39
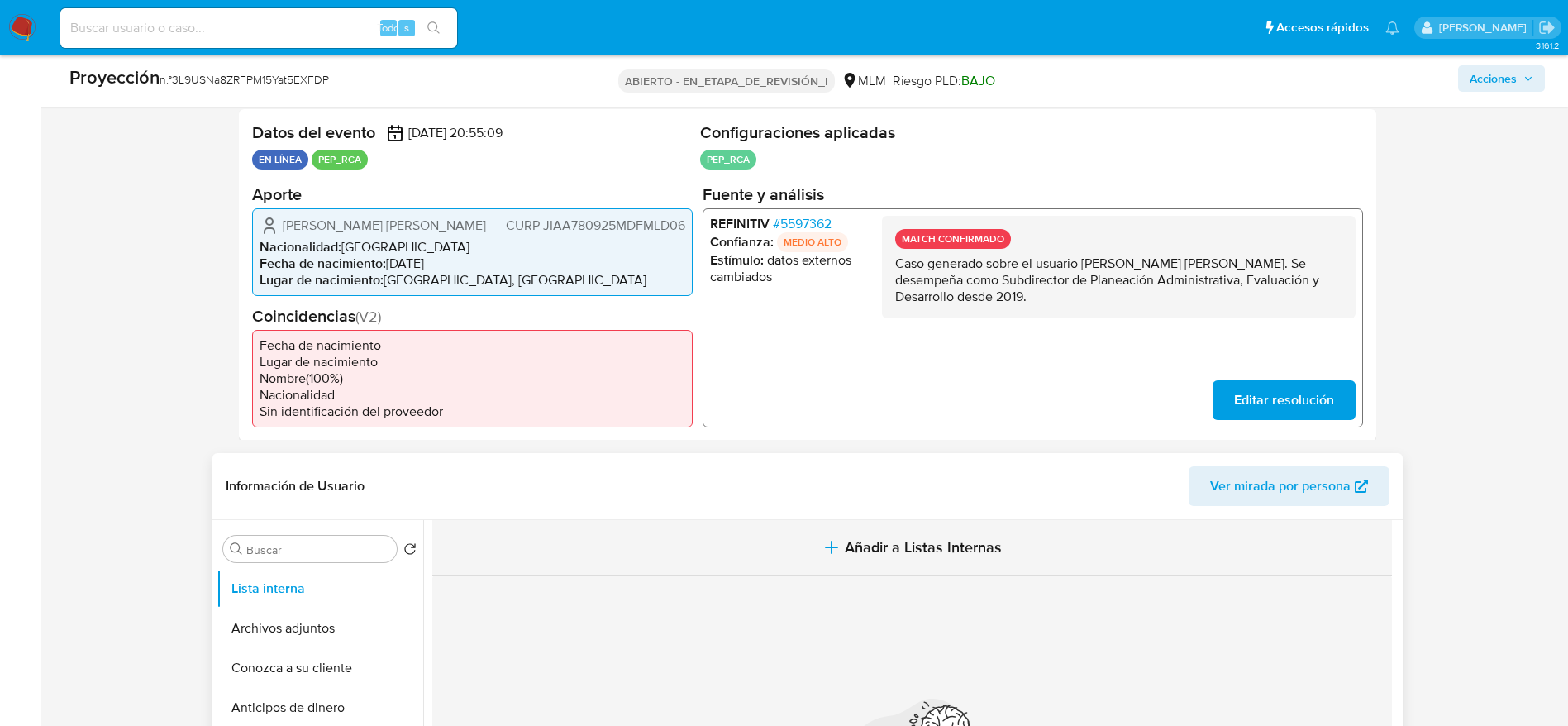
click at [1007, 543] on button "Añadir a Listas Internas" at bounding box center [912, 547] width 959 height 55
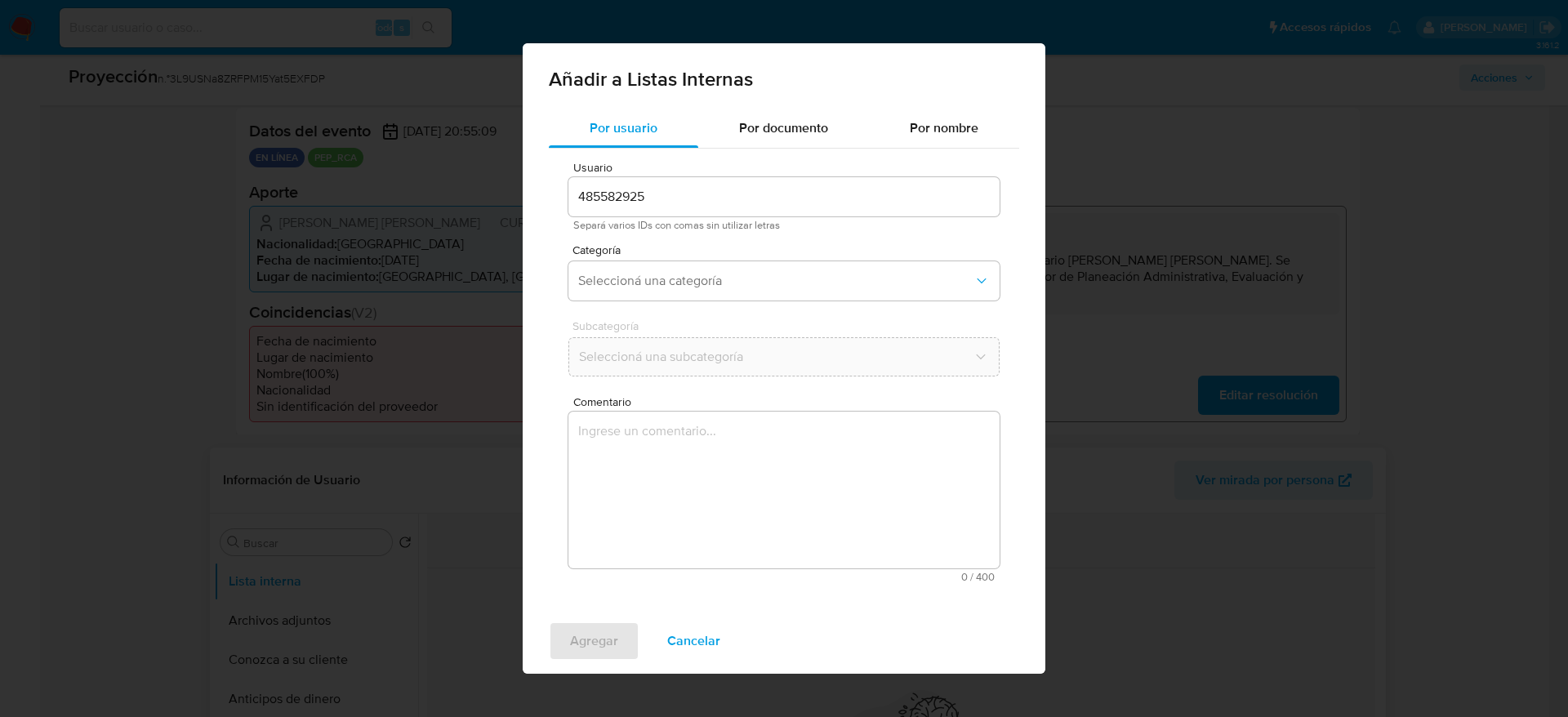
click at [930, 602] on div "Por usuario Por documento Por nombre Usuario 485582925 Separá varios IDs con co…" at bounding box center [784, 358] width 523 height 500
click at [772, 479] on textarea "Comentario" at bounding box center [784, 490] width 431 height 157
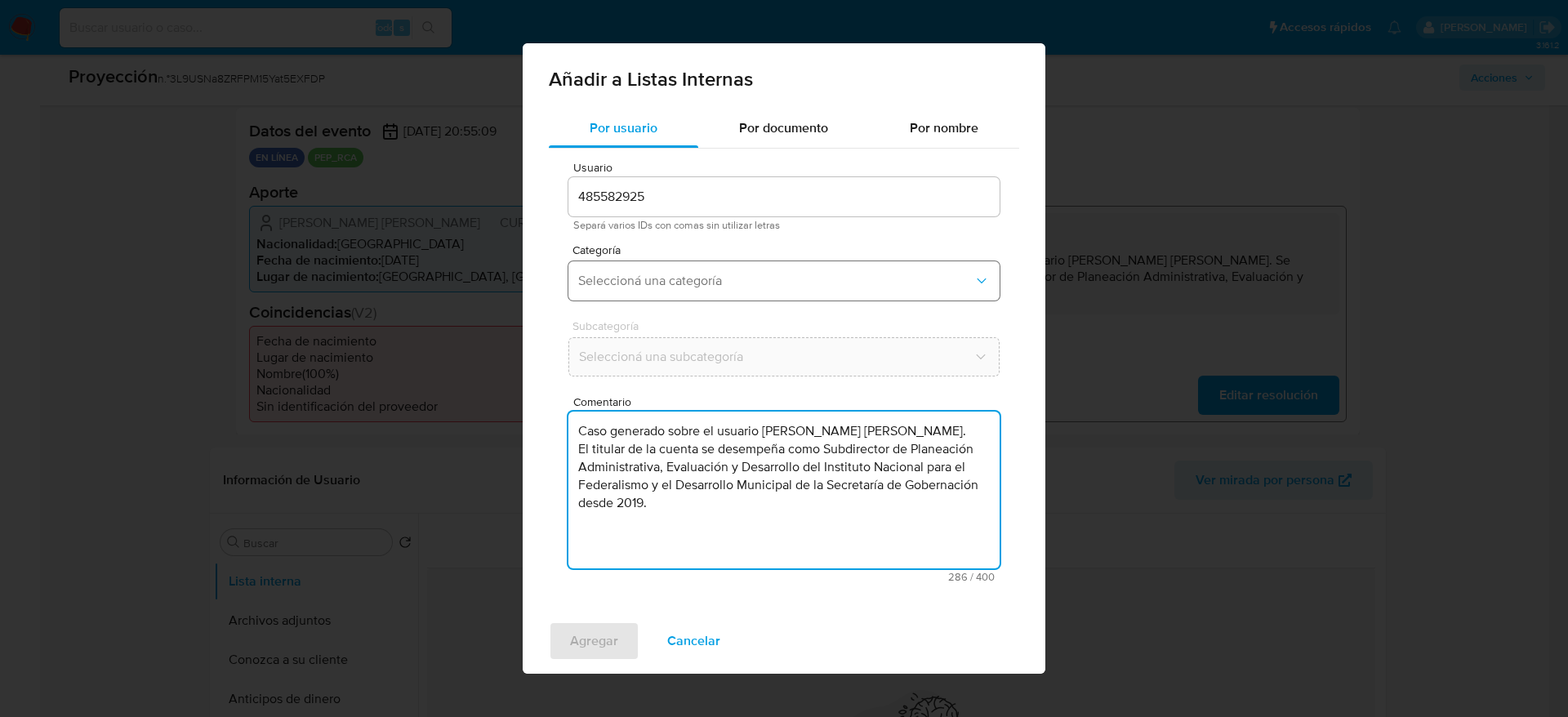
type textarea "Caso generado sobre el usuario Aidee Margarita Jimenez Alcantara. El titular de…"
click at [694, 297] on button "Seleccioná una categoría" at bounding box center [784, 280] width 431 height 39
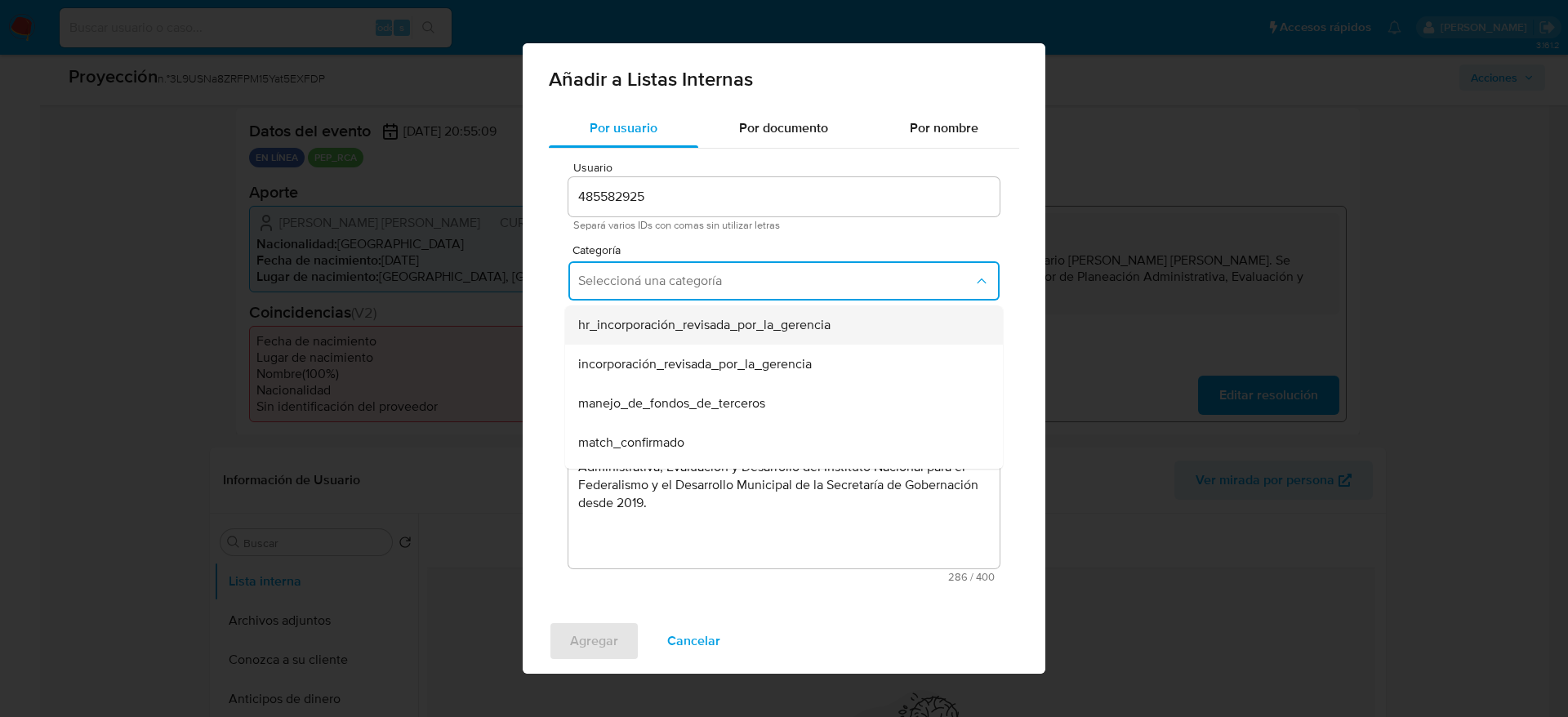
scroll to position [122, 0]
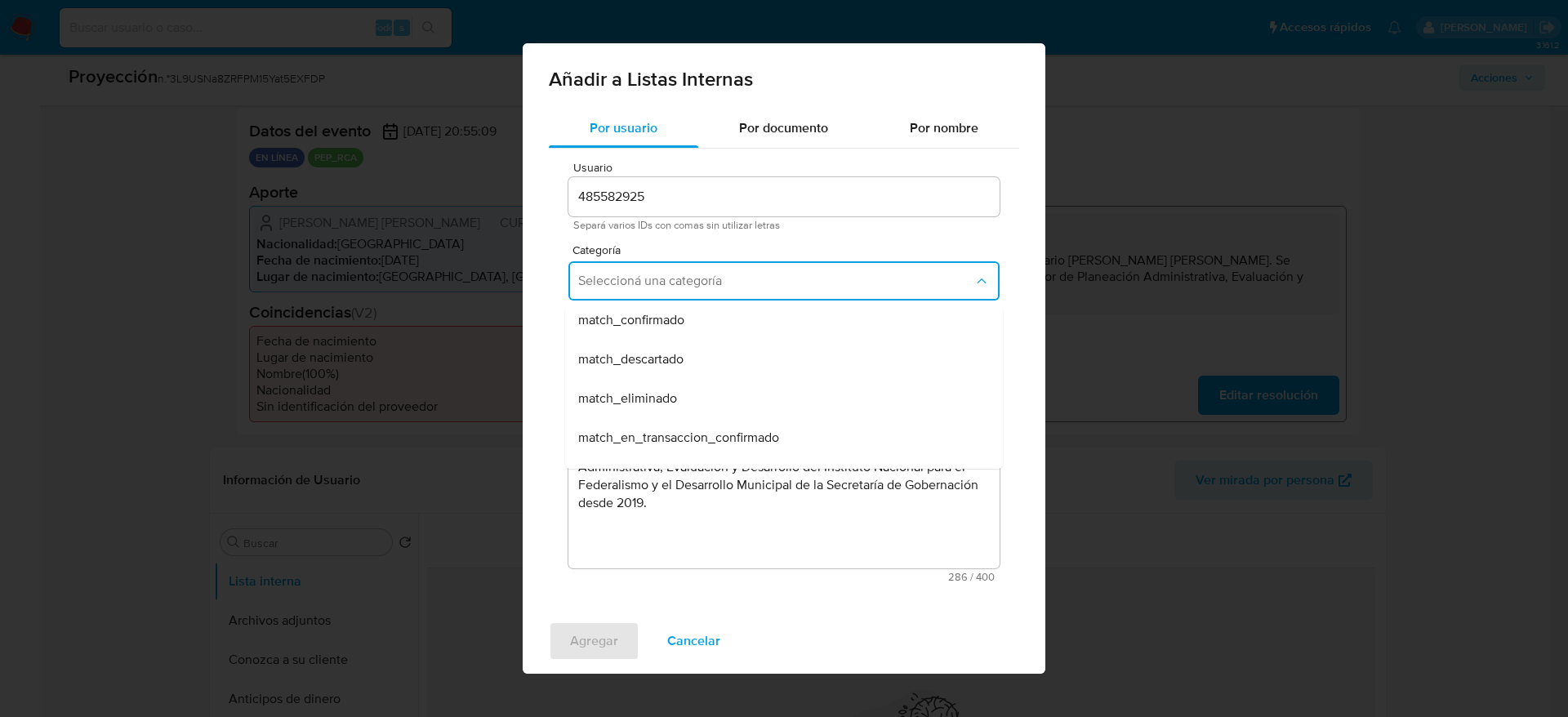
click at [634, 329] on div "match_confirmado" at bounding box center [779, 320] width 401 height 39
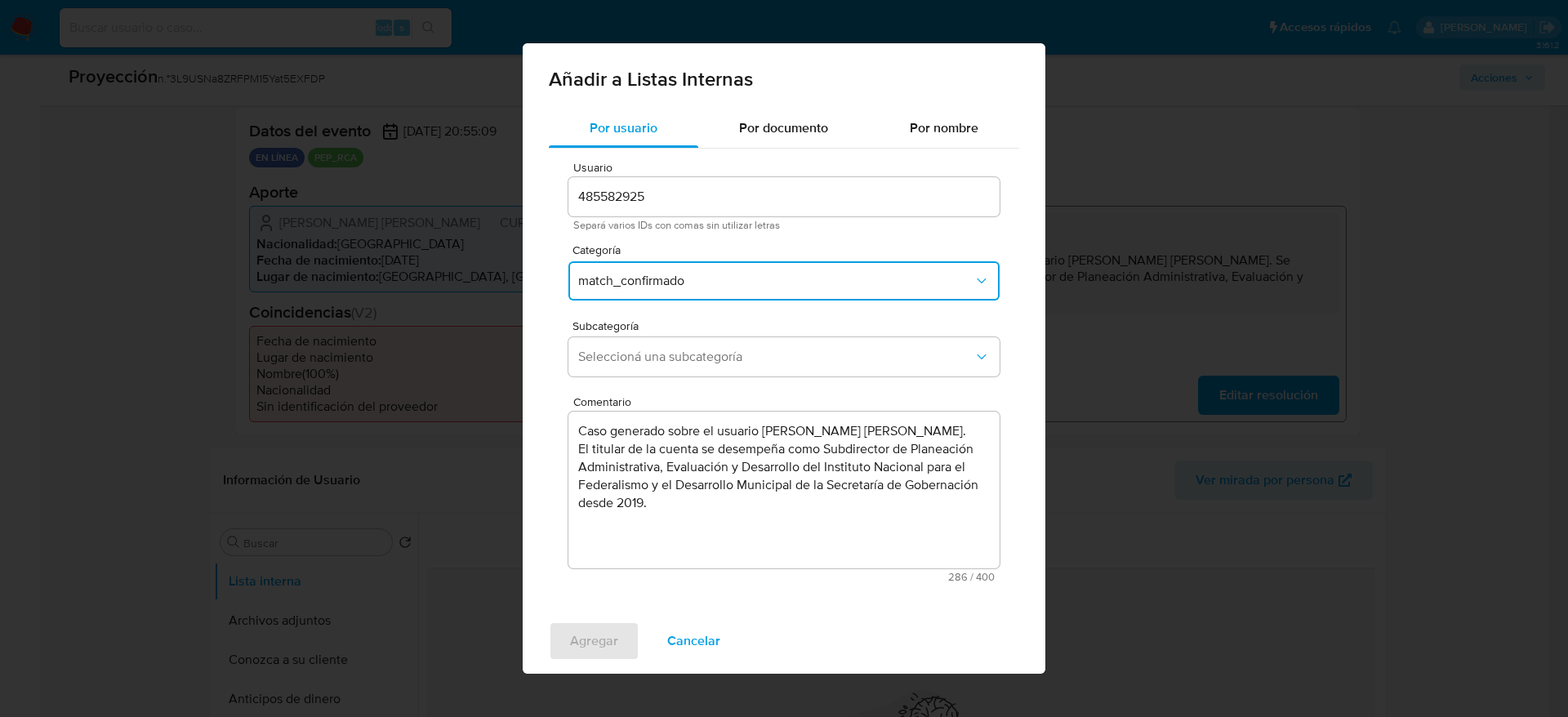
click at [631, 331] on span "Subcategoría" at bounding box center [787, 325] width 431 height 11
click at [637, 348] on button "Seleccioná una subcategoría" at bounding box center [784, 356] width 431 height 39
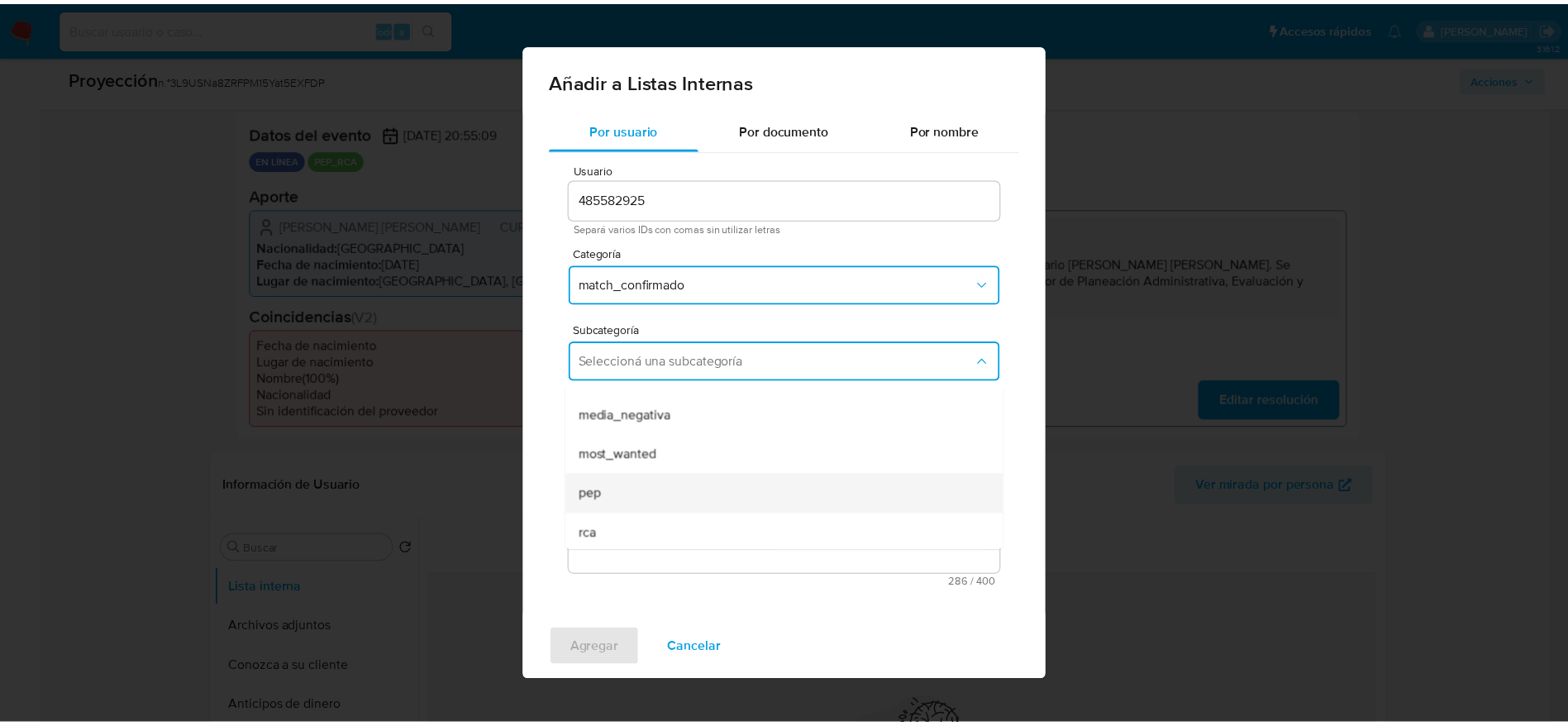
scroll to position [113, 0]
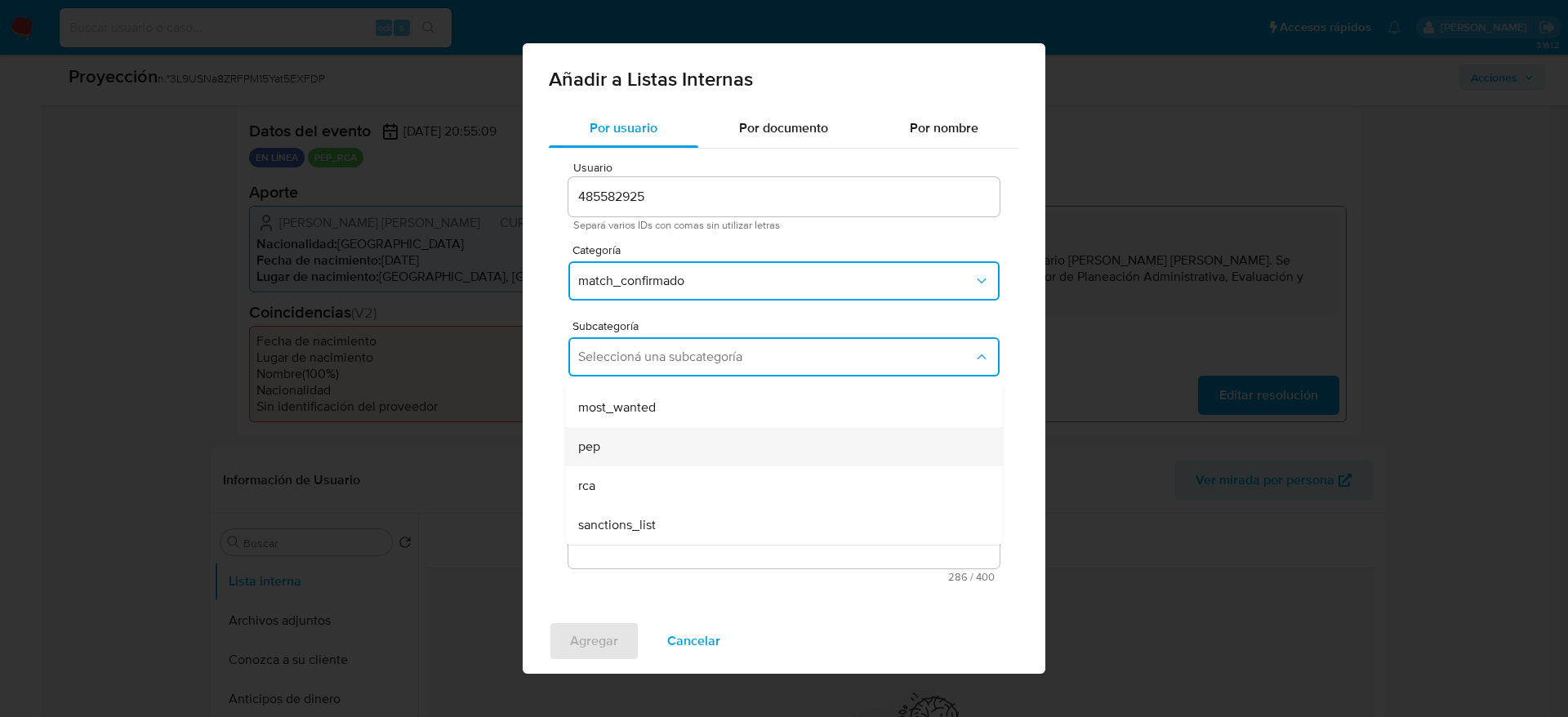
click at [619, 451] on div "pep" at bounding box center [779, 446] width 401 height 39
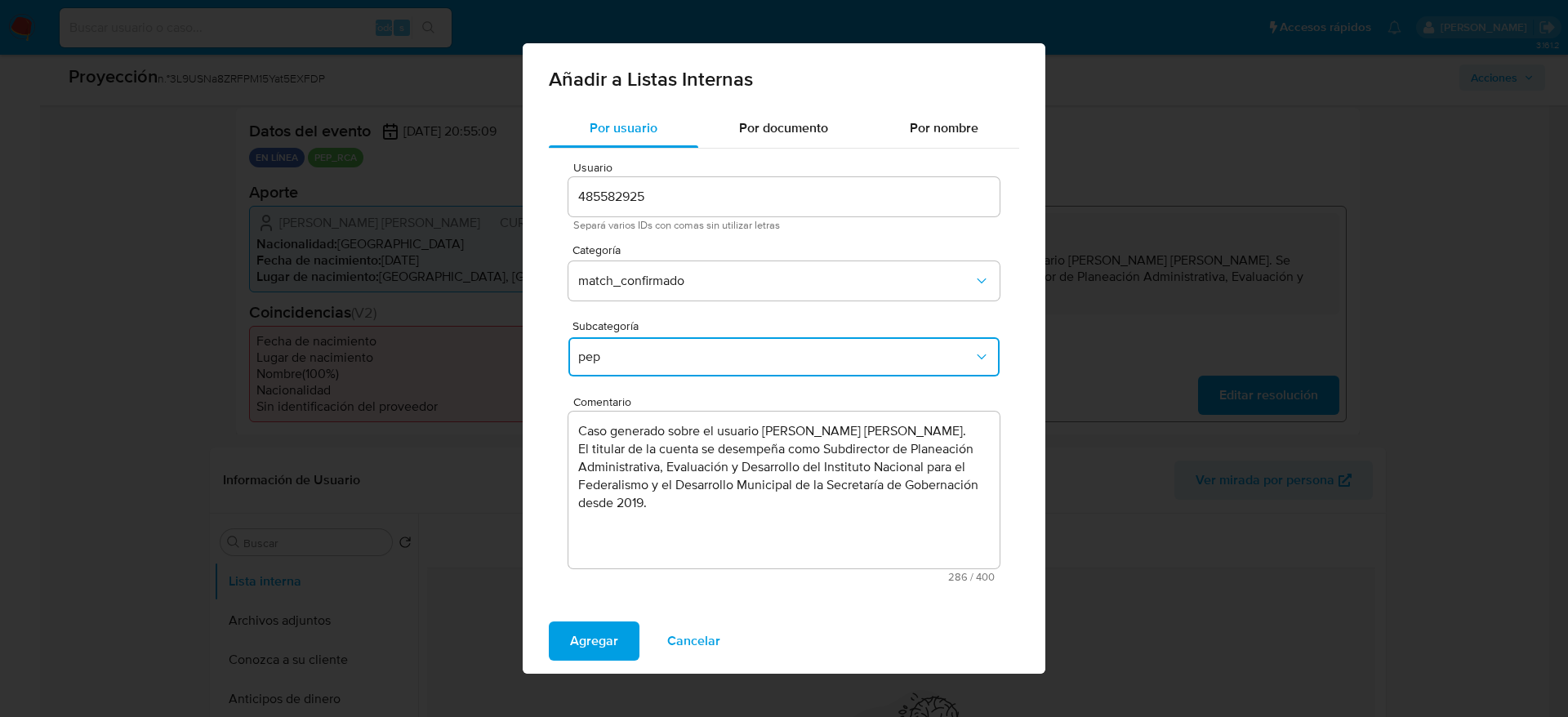
click at [607, 626] on span "Agregar" at bounding box center [594, 641] width 48 height 36
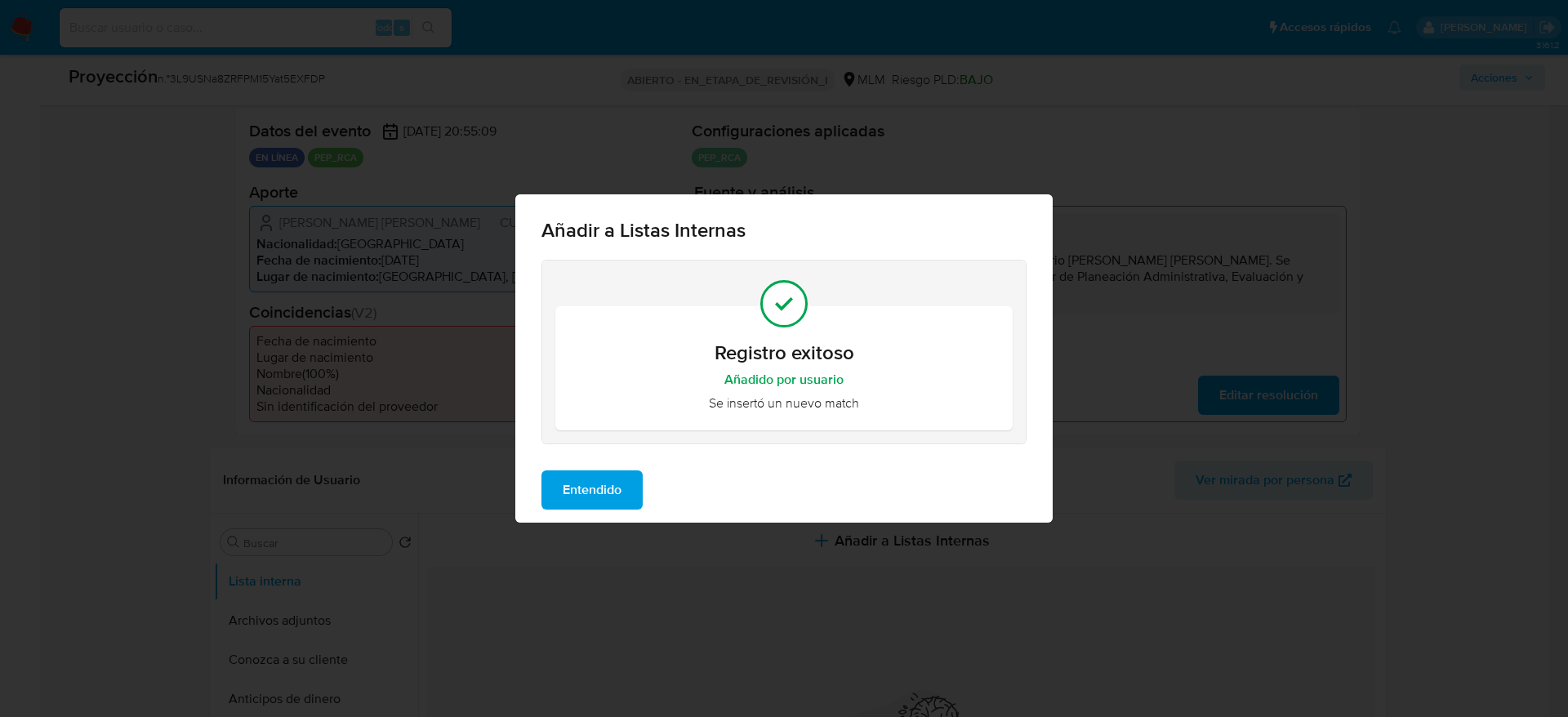
click at [625, 471] on button "Entendido" at bounding box center [592, 489] width 102 height 39
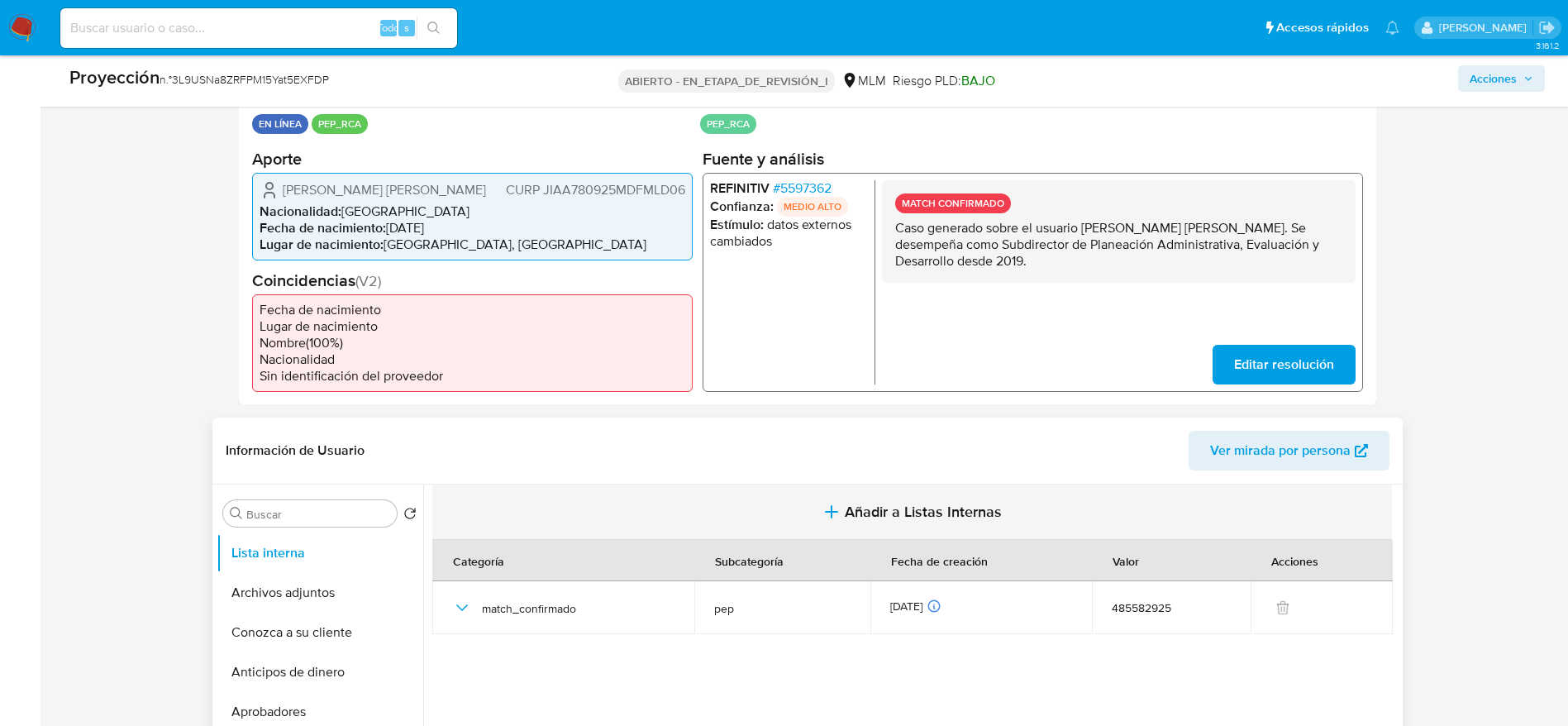
scroll to position [446, 0]
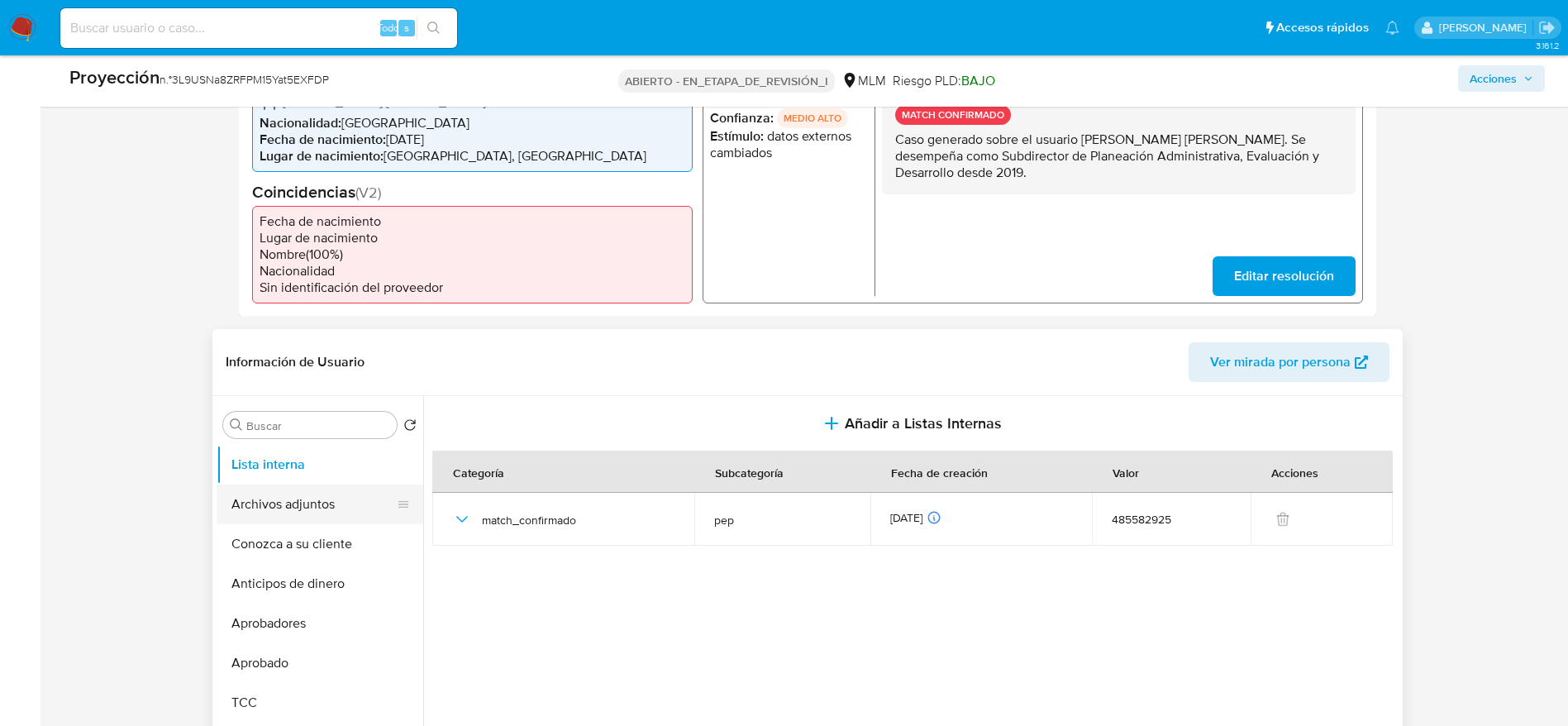
click at [266, 496] on button "Archivos adjuntos" at bounding box center [313, 503] width 194 height 39
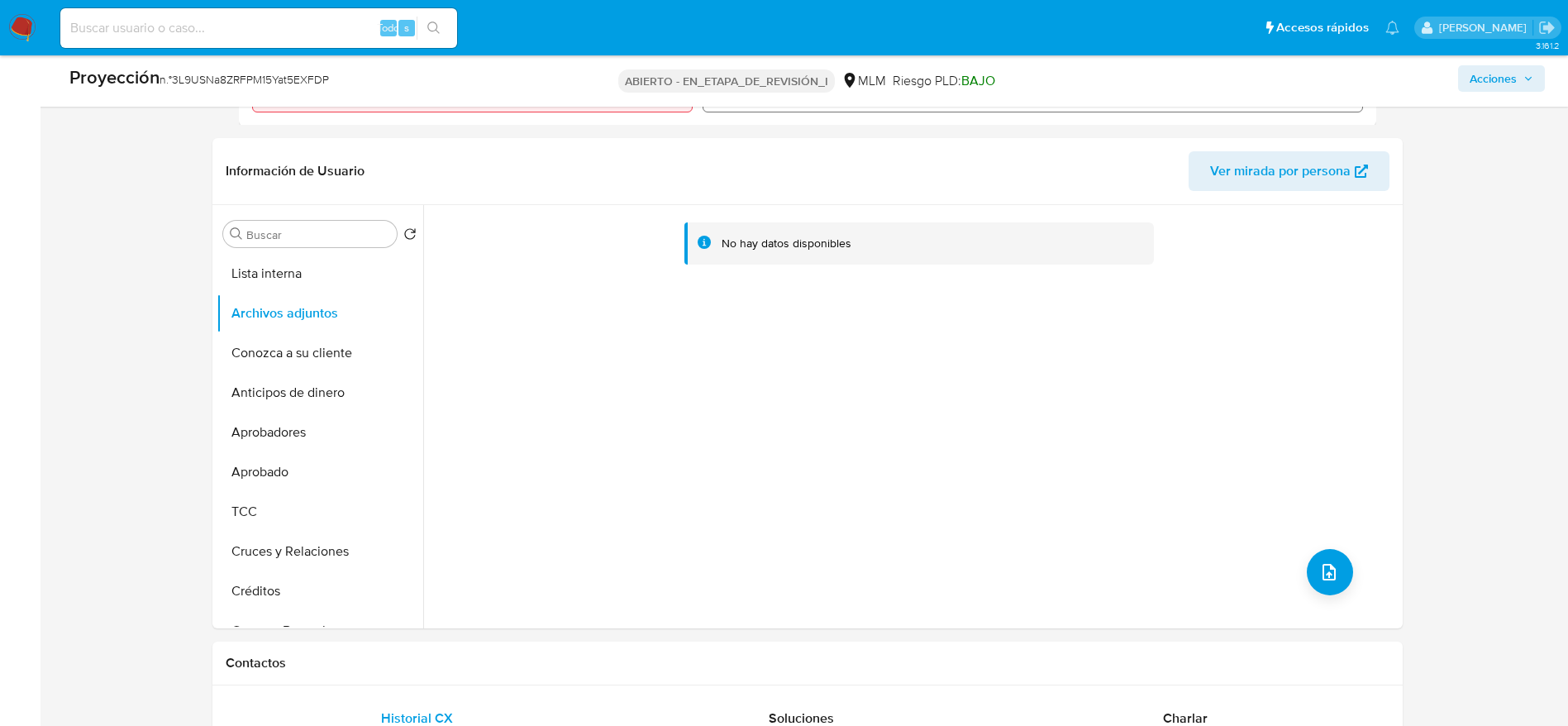
scroll to position [694, 0]
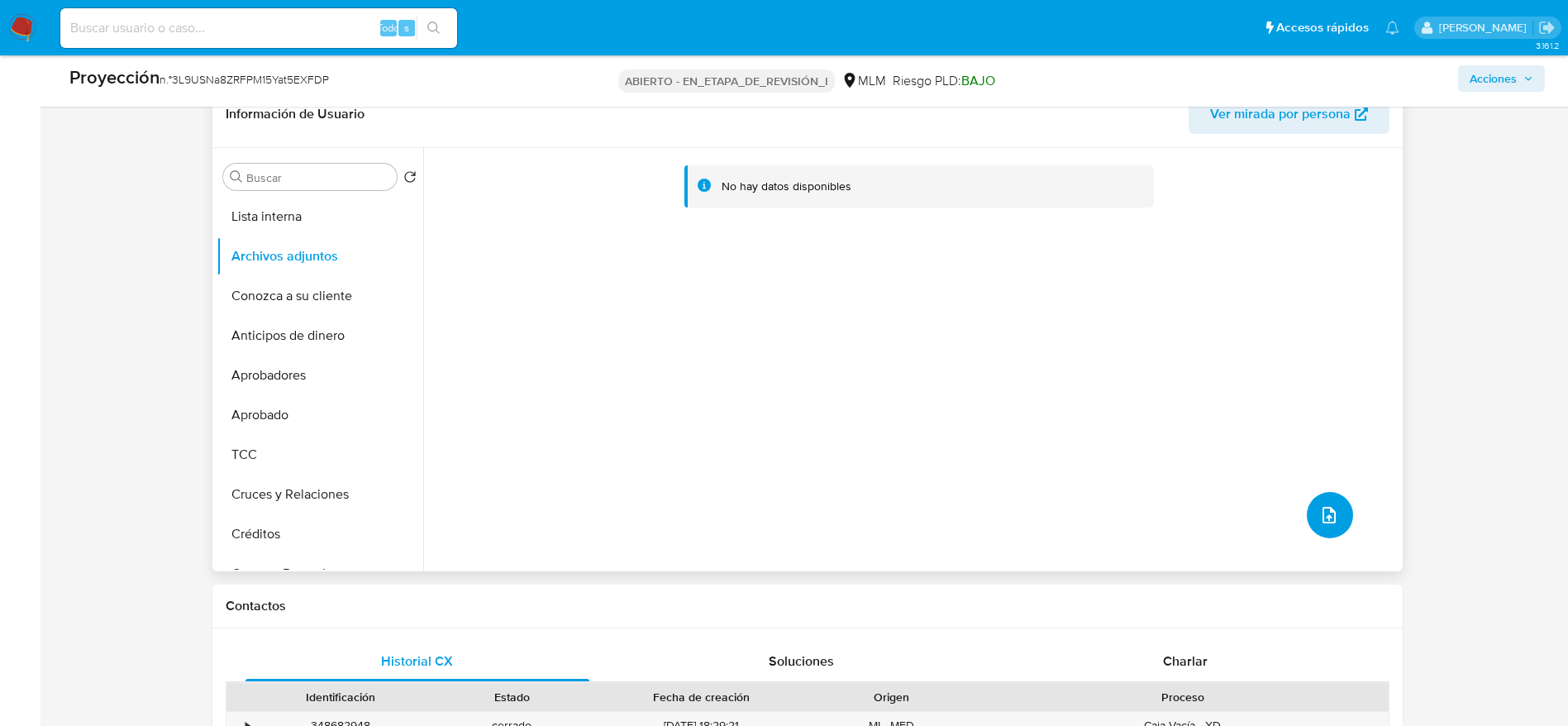
click at [1319, 509] on icon "subir archivo" at bounding box center [1328, 515] width 20 height 20
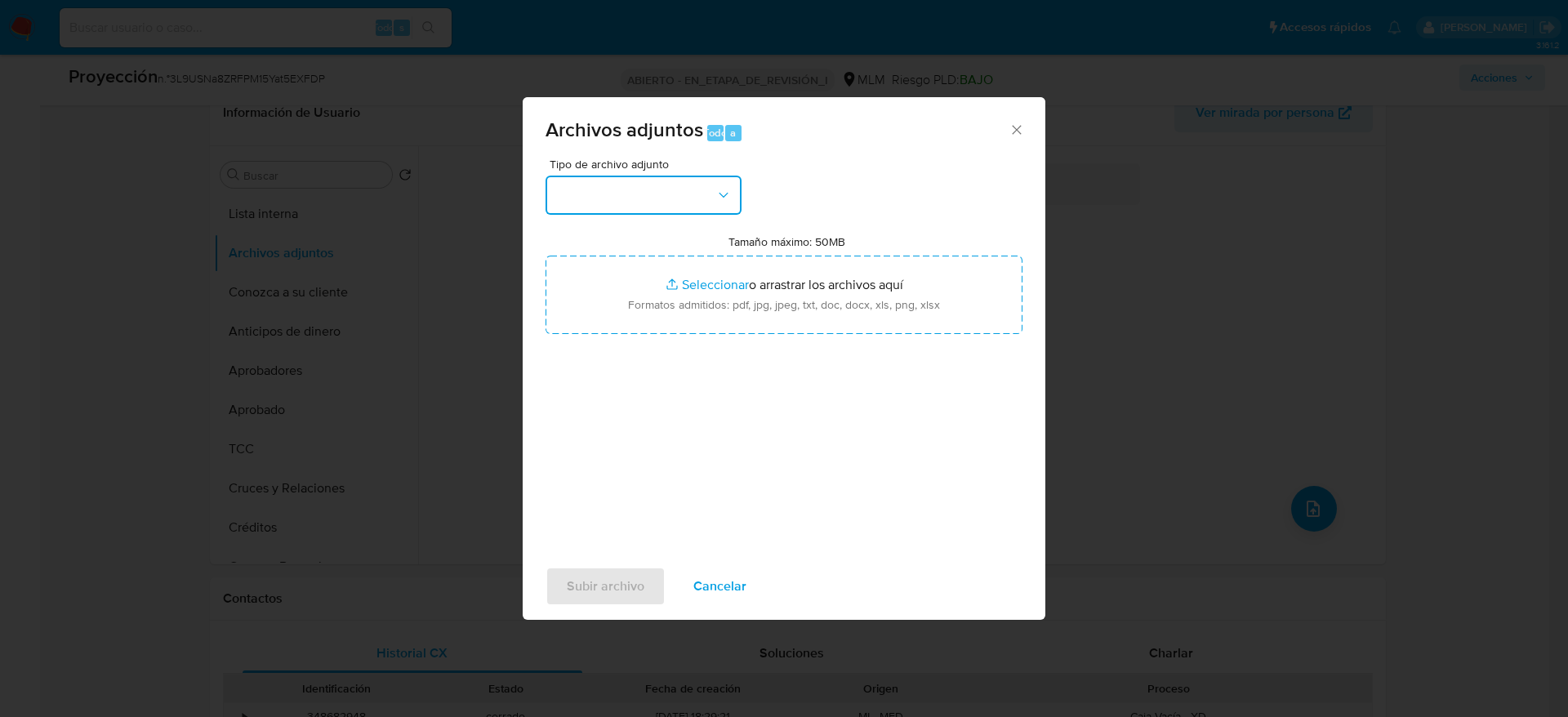
click at [611, 196] on button "button" at bounding box center [643, 195] width 196 height 39
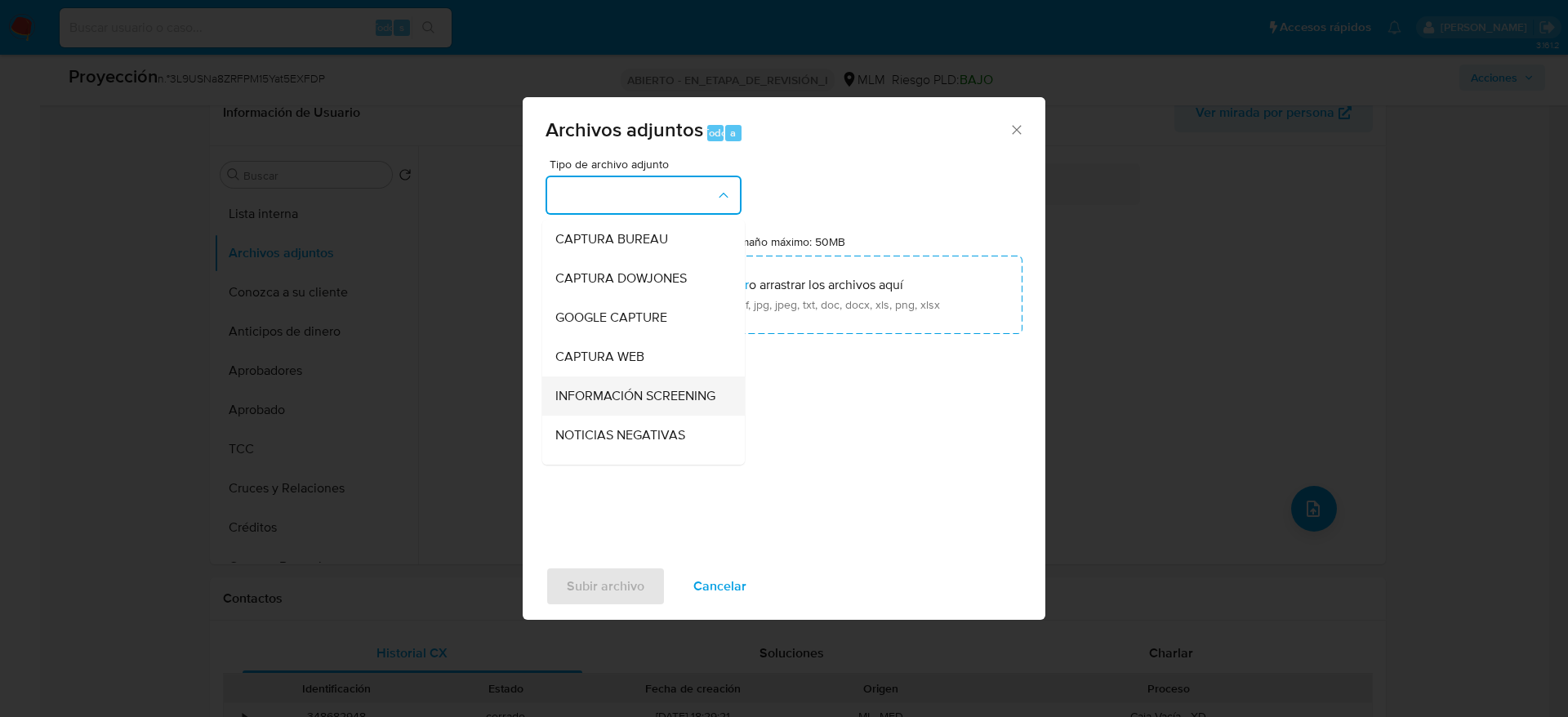
click at [608, 401] on span "INFORMACIÓN SCREENING" at bounding box center [635, 396] width 160 height 16
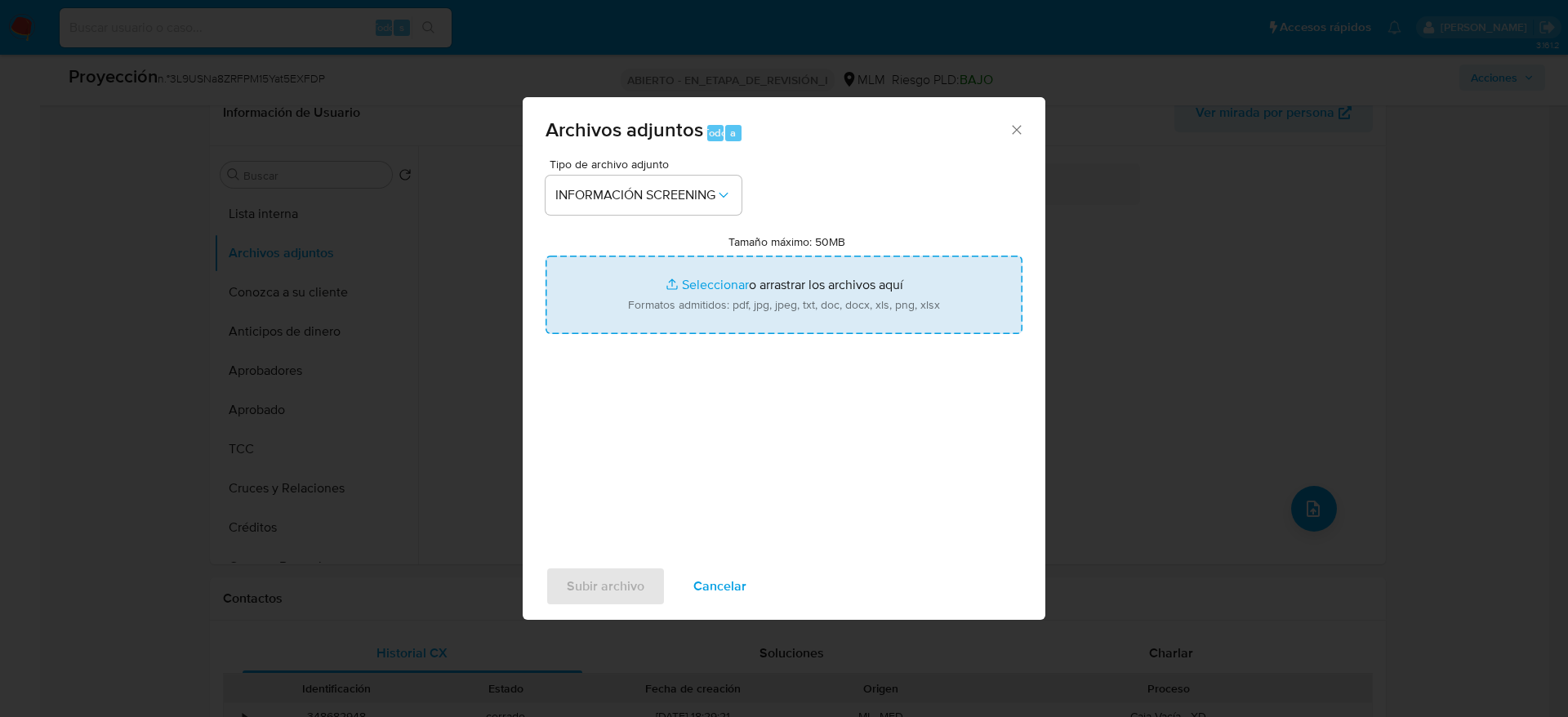
click at [696, 271] on input "Tamaño máximo: 50MB Seleccionar archivos" at bounding box center [783, 295] width 476 height 78
type input "C:\fakepath\_Aidee Margarita Jimenez Alcantara_ - Buscar con Google.pdf"
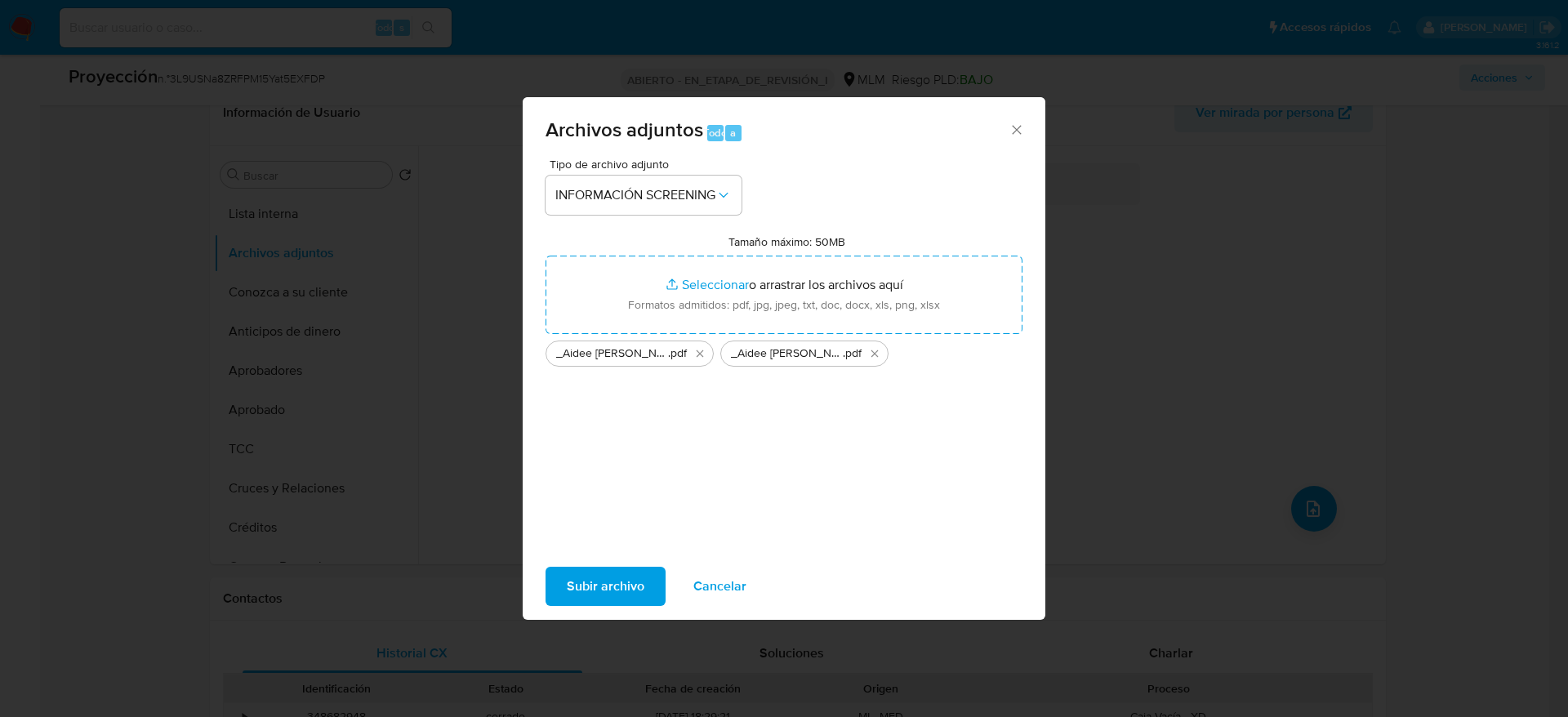
click at [573, 569] on span "Subir archivo" at bounding box center [606, 587] width 78 height 36
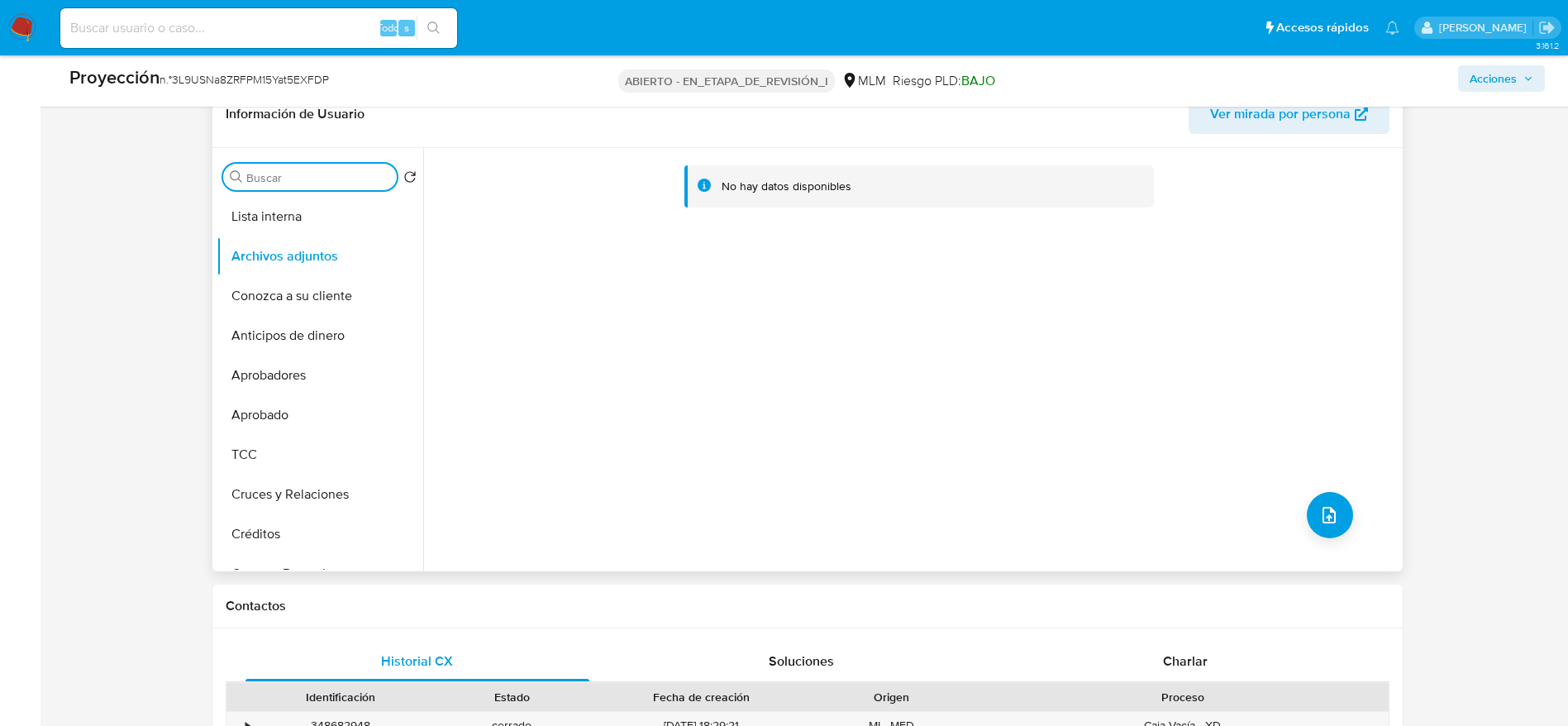
click at [301, 172] on input "Buscar" at bounding box center [317, 177] width 144 height 15
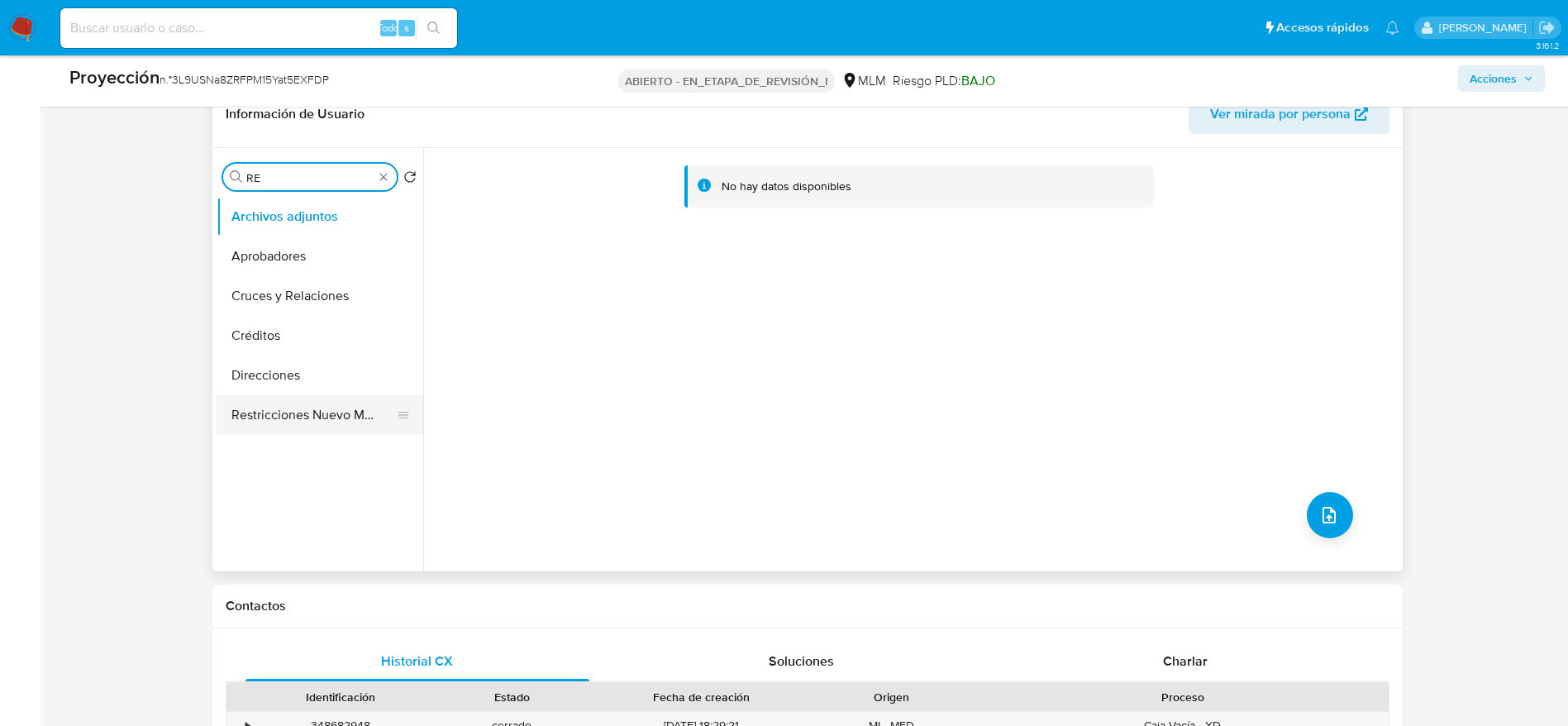
type input "RE"
click at [299, 419] on button "Restricciones Nuevo Mundo" at bounding box center [313, 414] width 194 height 39
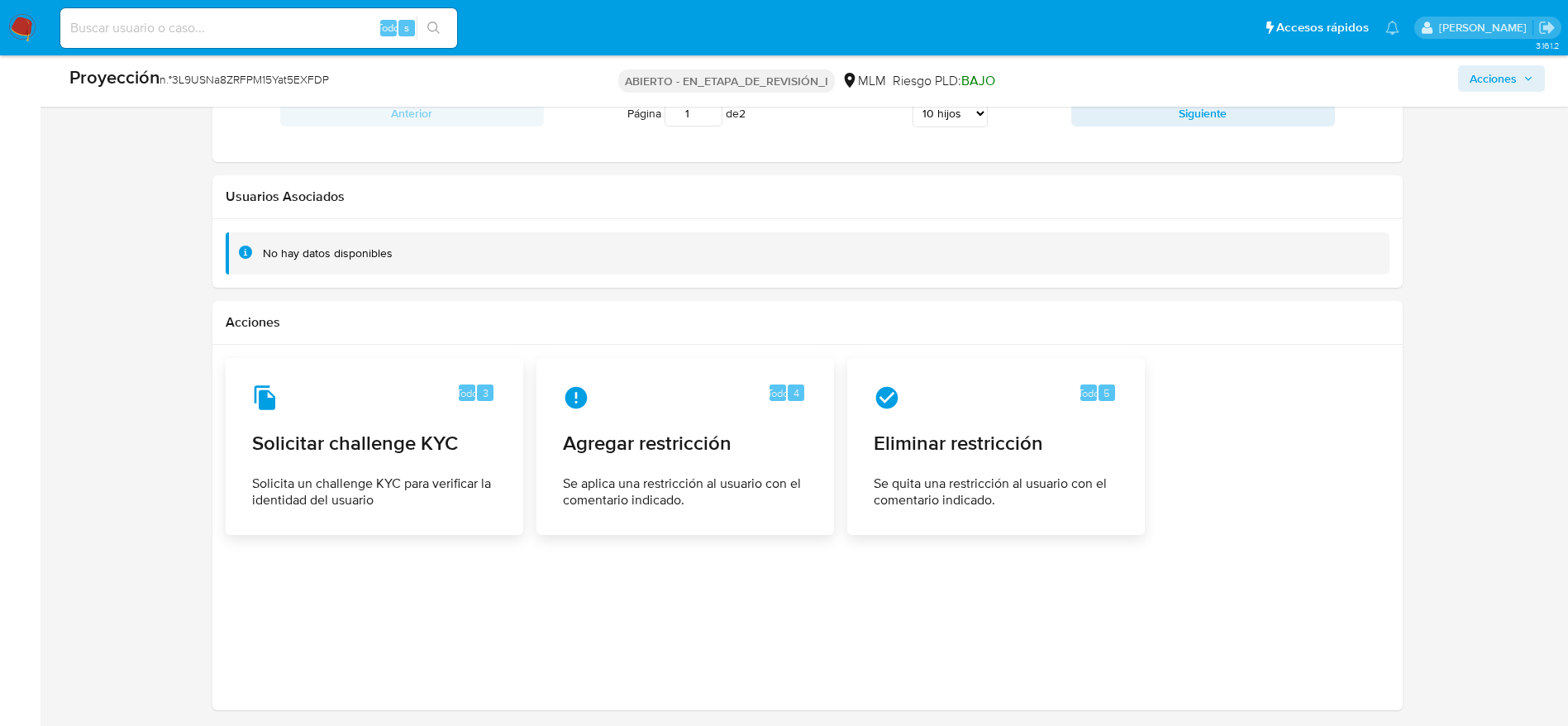
scroll to position [2424, 0]
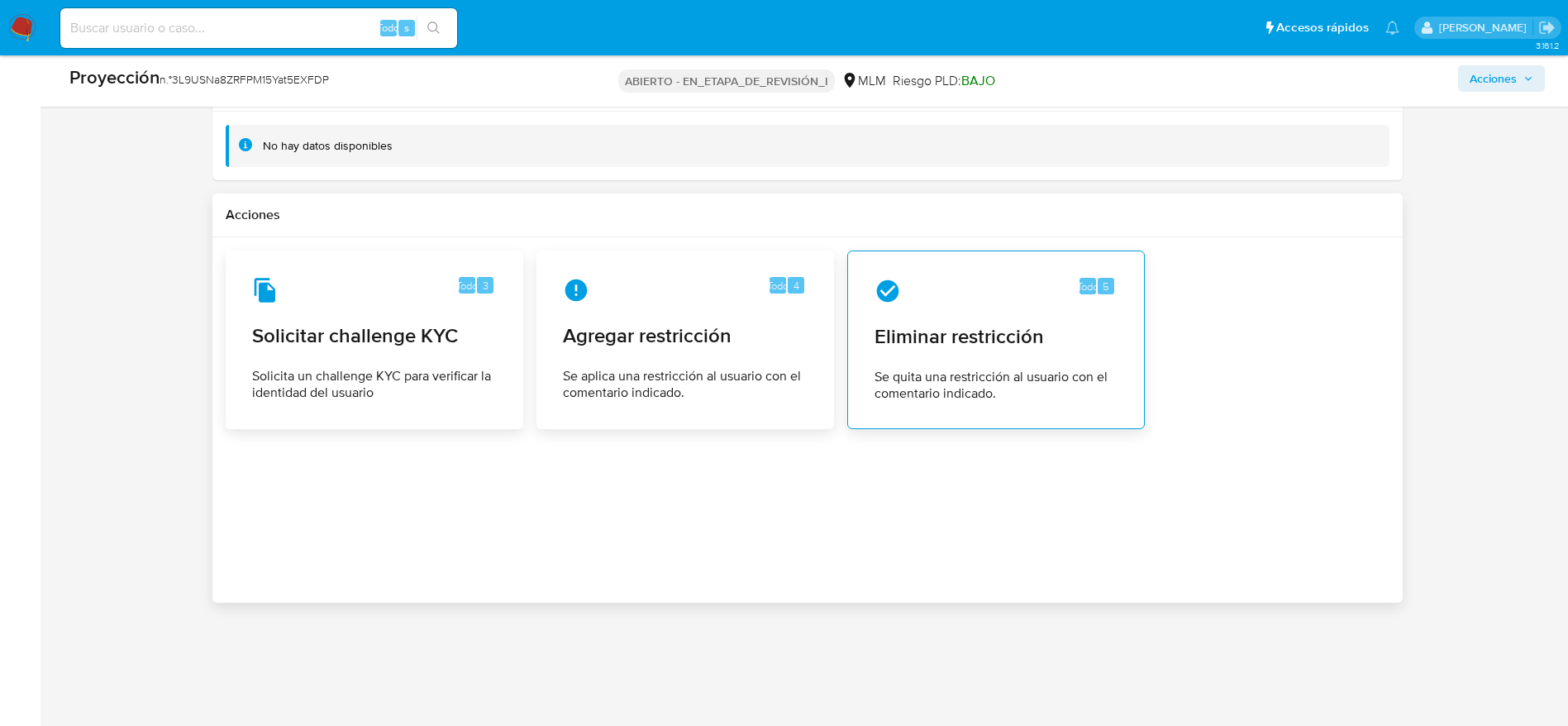
click at [939, 353] on div "Todo 5 Eliminar restricción Se quita una restricción al usuario con el comentar…" at bounding box center [995, 339] width 269 height 150
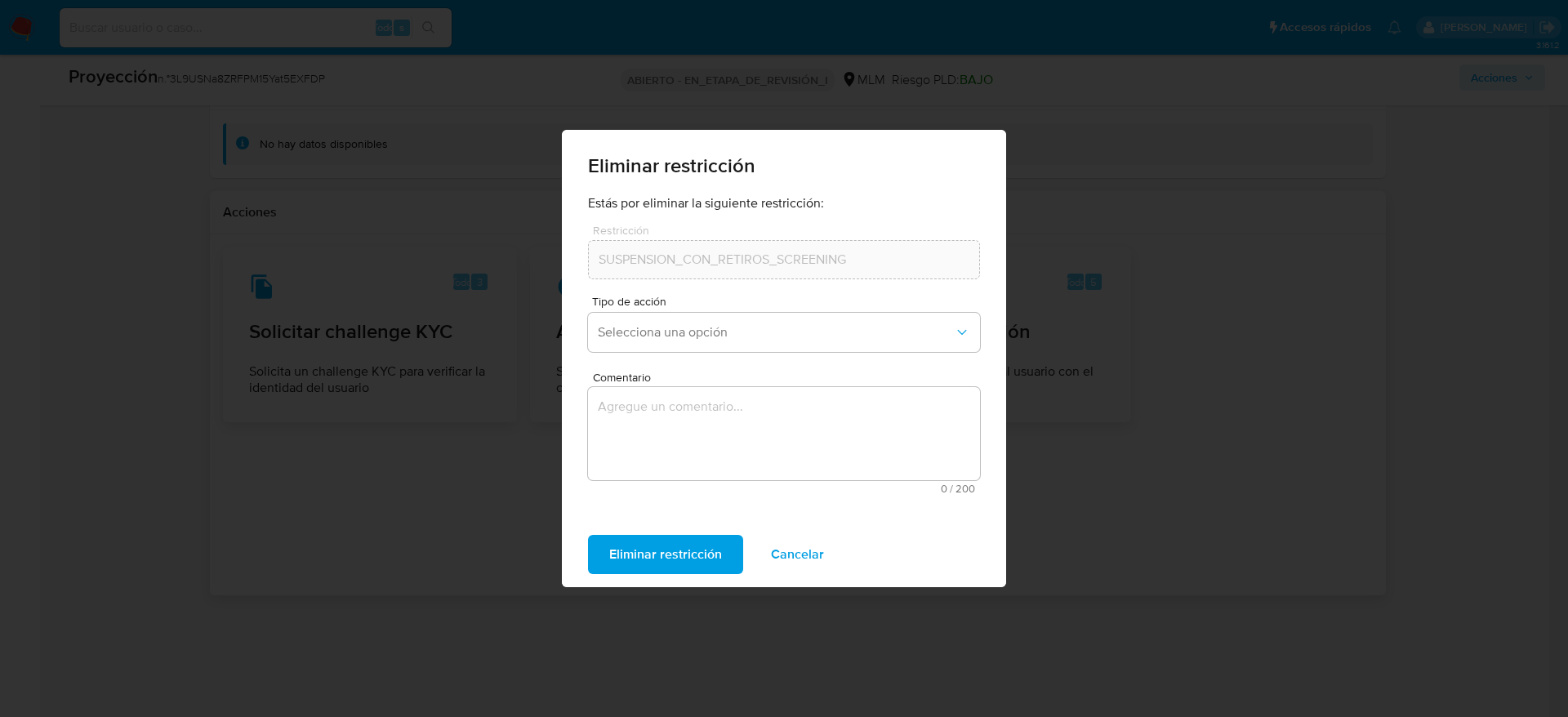
drag, startPoint x: 746, startPoint y: 504, endPoint x: 703, endPoint y: 421, distance: 93.5
click at [703, 421] on form "Estás por eliminar la siguiente restricción: Restricción SUSPENSION_CON_RETIROS…" at bounding box center [783, 352] width 392 height 314
click at [703, 421] on textarea "Comentario" at bounding box center [783, 433] width 392 height 93
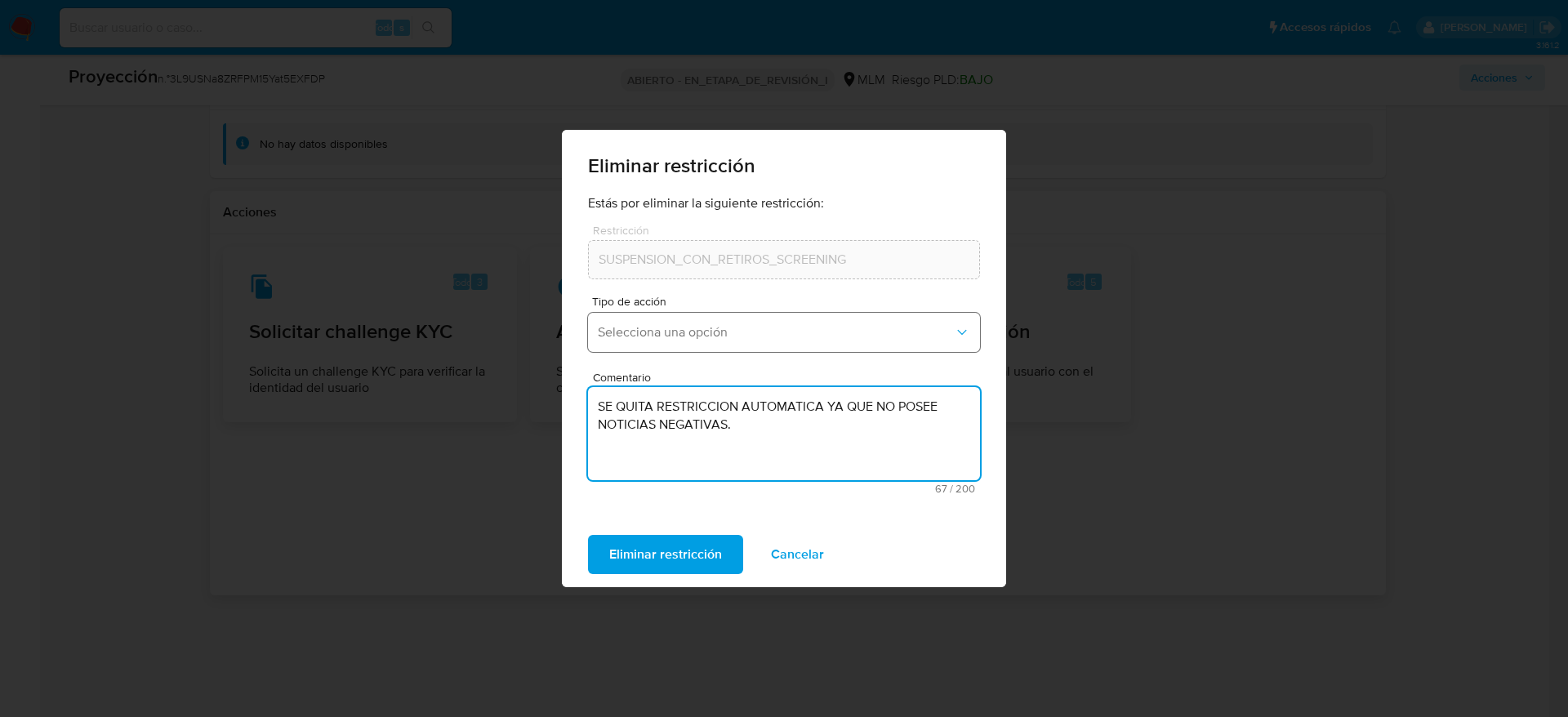
type textarea "SE QUITA RESTRICCION AUTOMATICA YA QUE NO POSEE NOTICIAS NEGATIVAS."
click at [735, 351] on button "Selecciona una opción" at bounding box center [783, 332] width 392 height 39
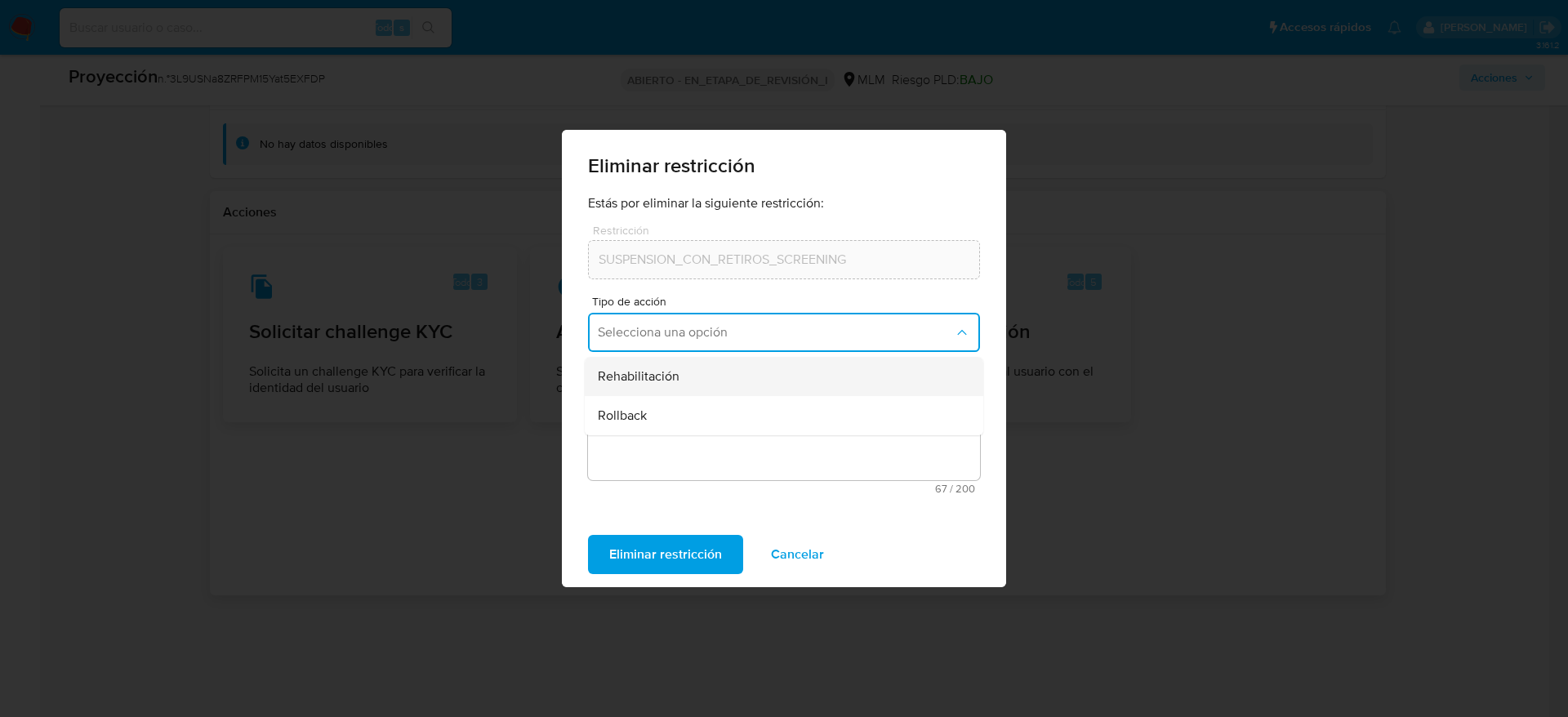
click at [728, 387] on div "Rehabilitación" at bounding box center [779, 376] width 363 height 39
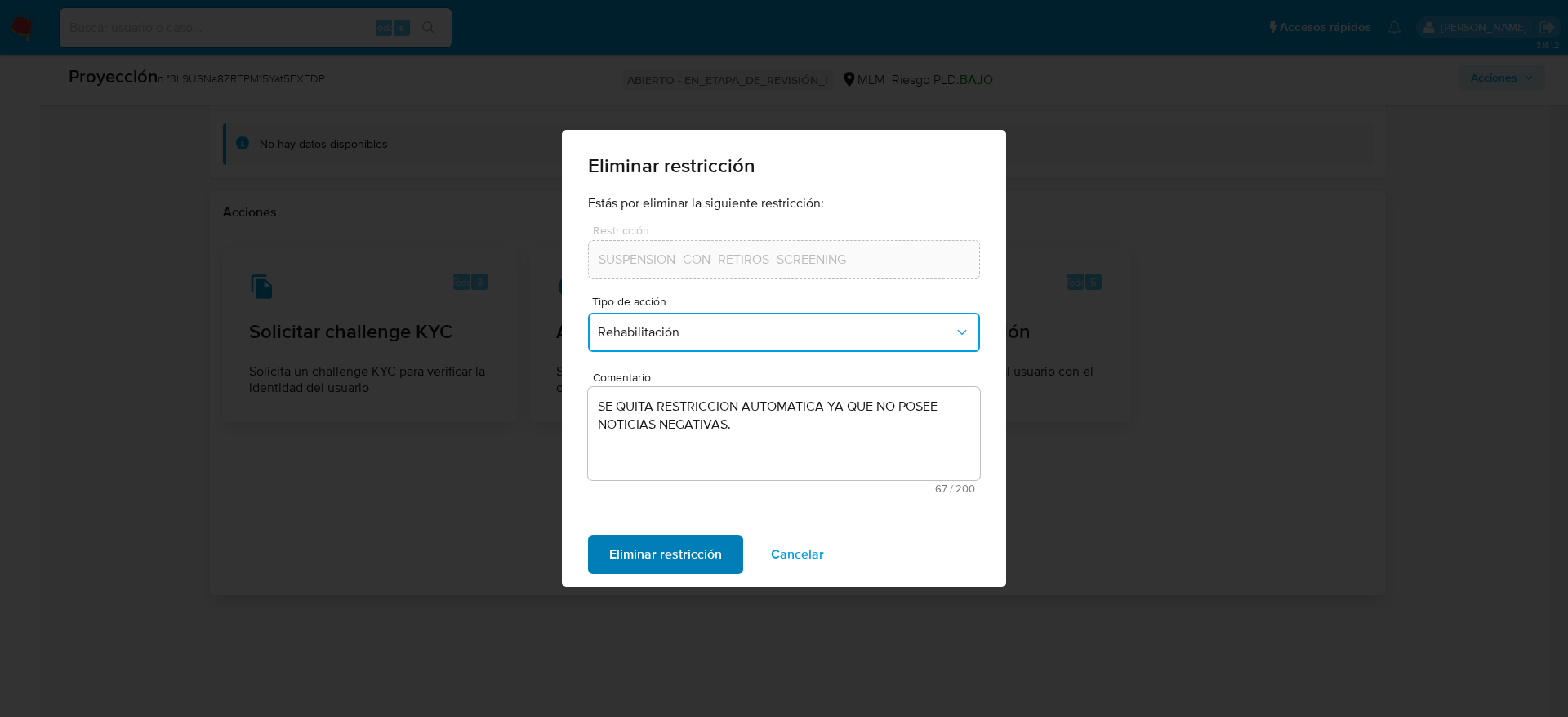
click at [655, 535] on font "Eliminar restricción" at bounding box center [665, 554] width 113 height 39
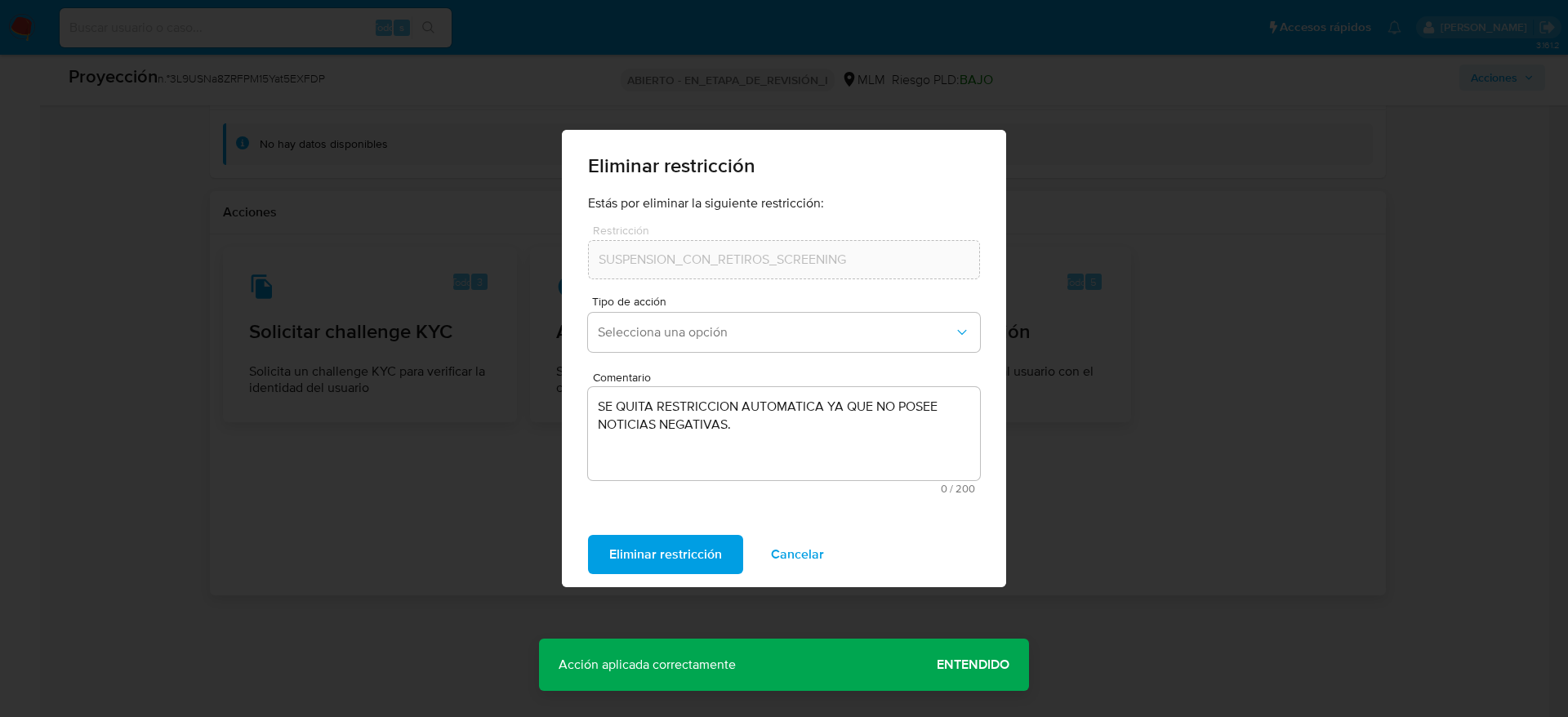
click at [950, 664] on span "Entendido" at bounding box center [973, 664] width 72 height 0
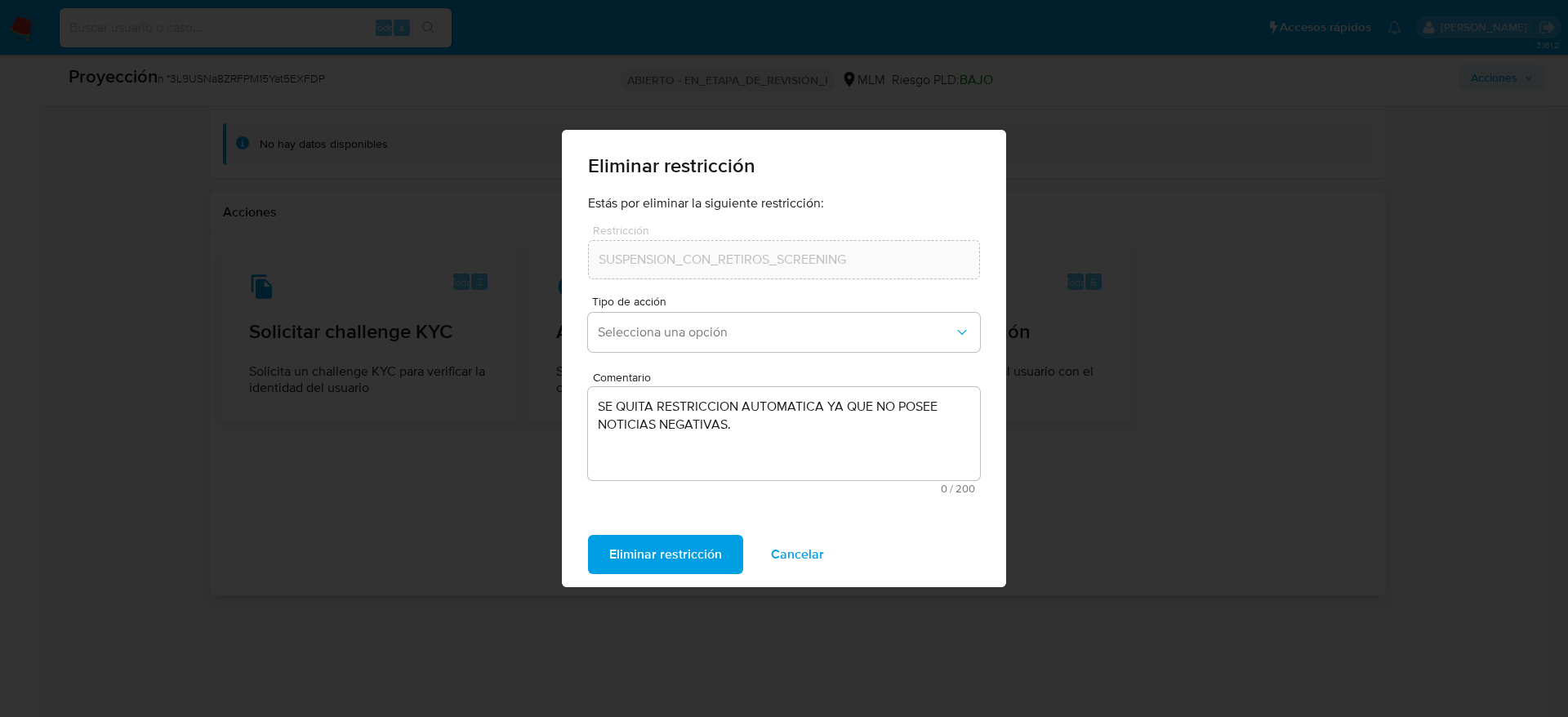
click at [623, 570] on font "Eliminar restricción" at bounding box center [665, 554] width 113 height 39
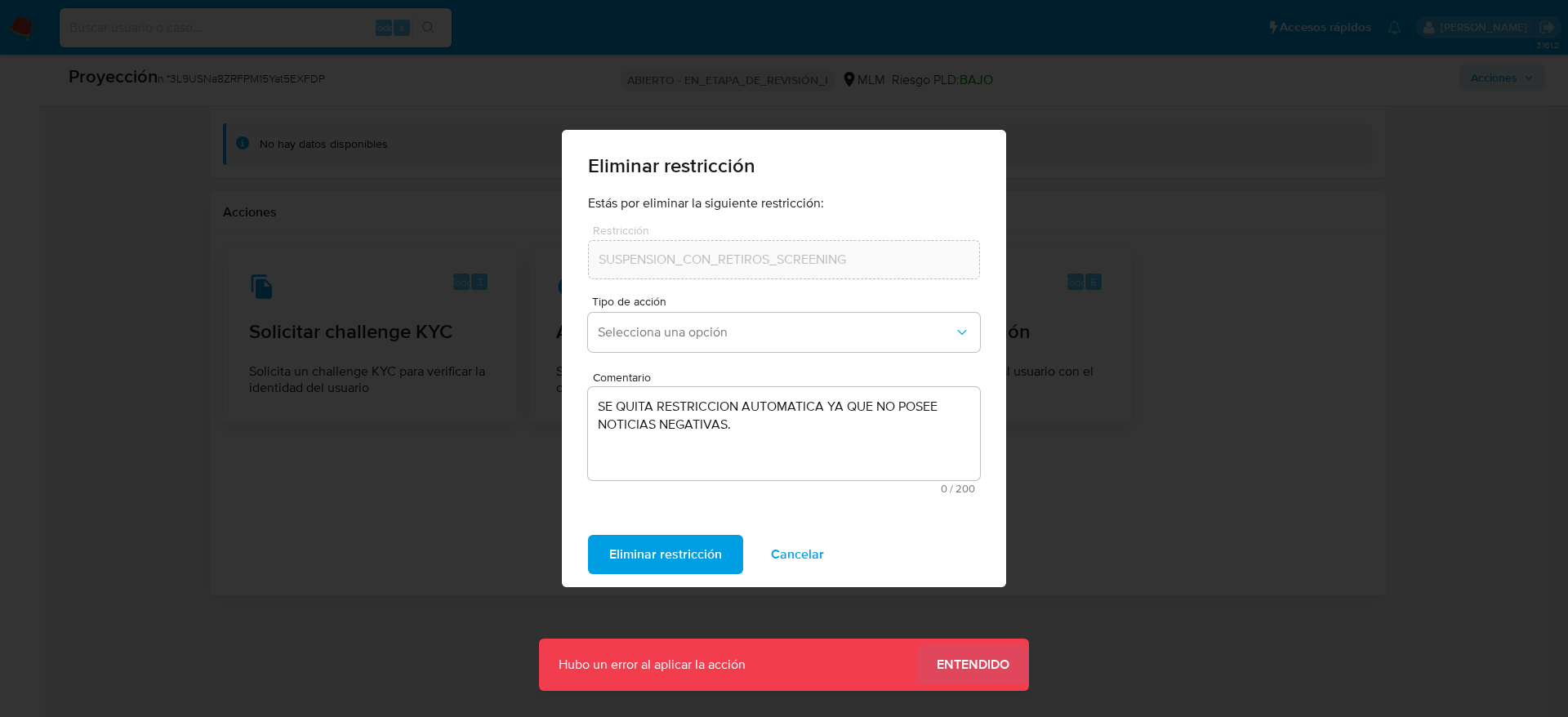
drag, startPoint x: 1031, startPoint y: 671, endPoint x: 974, endPoint y: 654, distance: 59.5
click at [974, 422] on section at bounding box center [798, 334] width 1149 height 175
click at [794, 559] on font "Cancelar" at bounding box center [798, 554] width 53 height 39
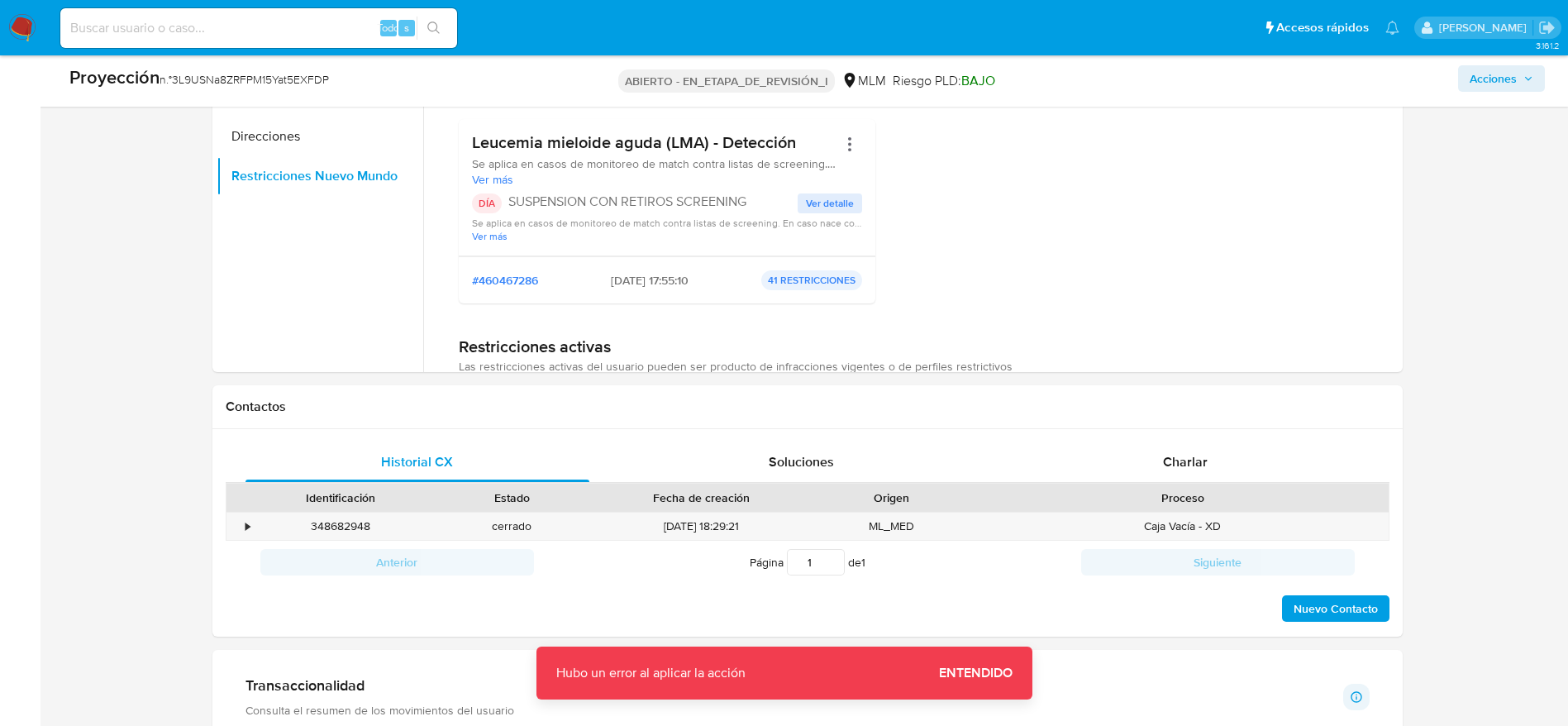
scroll to position [449, 0]
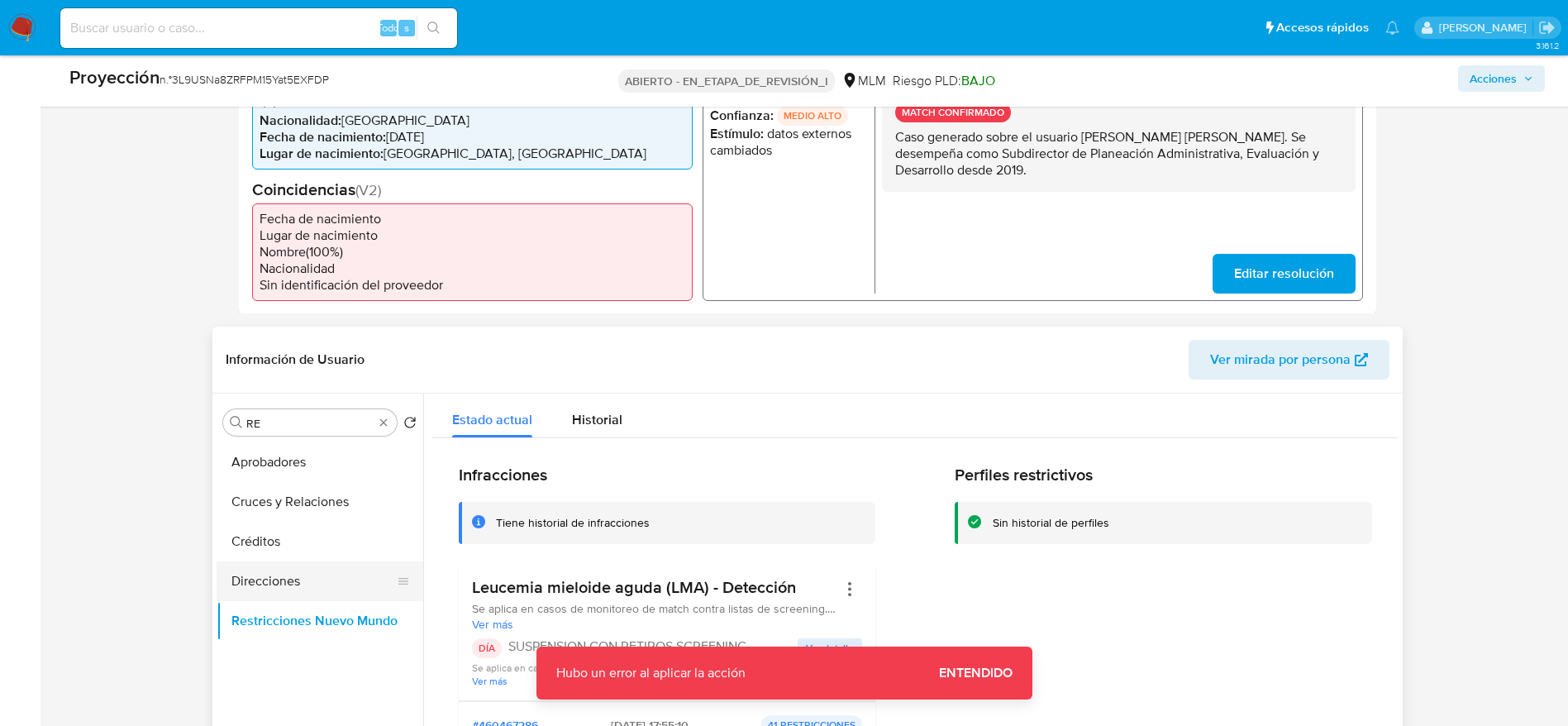
click at [267, 588] on button "Direcciones" at bounding box center [313, 580] width 194 height 39
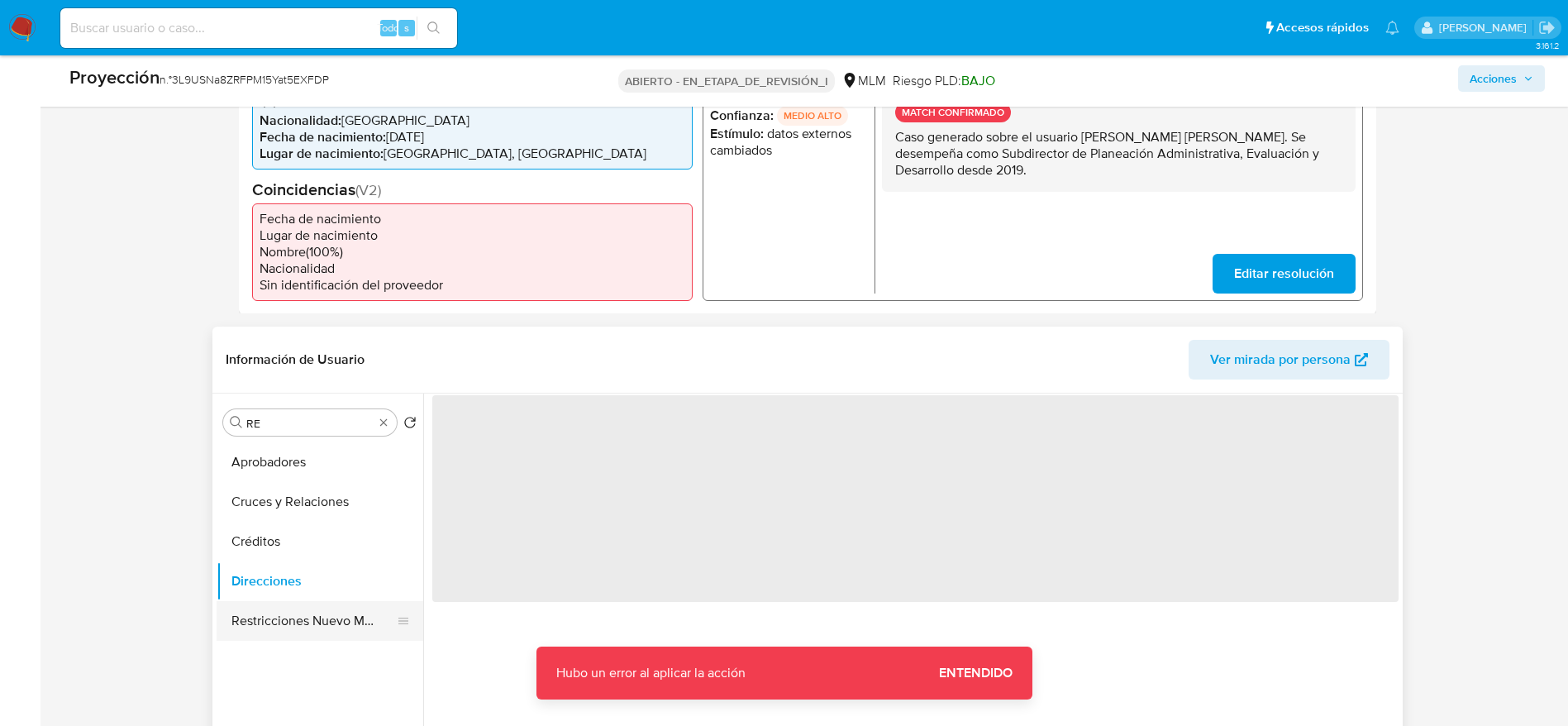
click at [311, 637] on button "Restricciones Nuevo Mundo" at bounding box center [313, 620] width 194 height 39
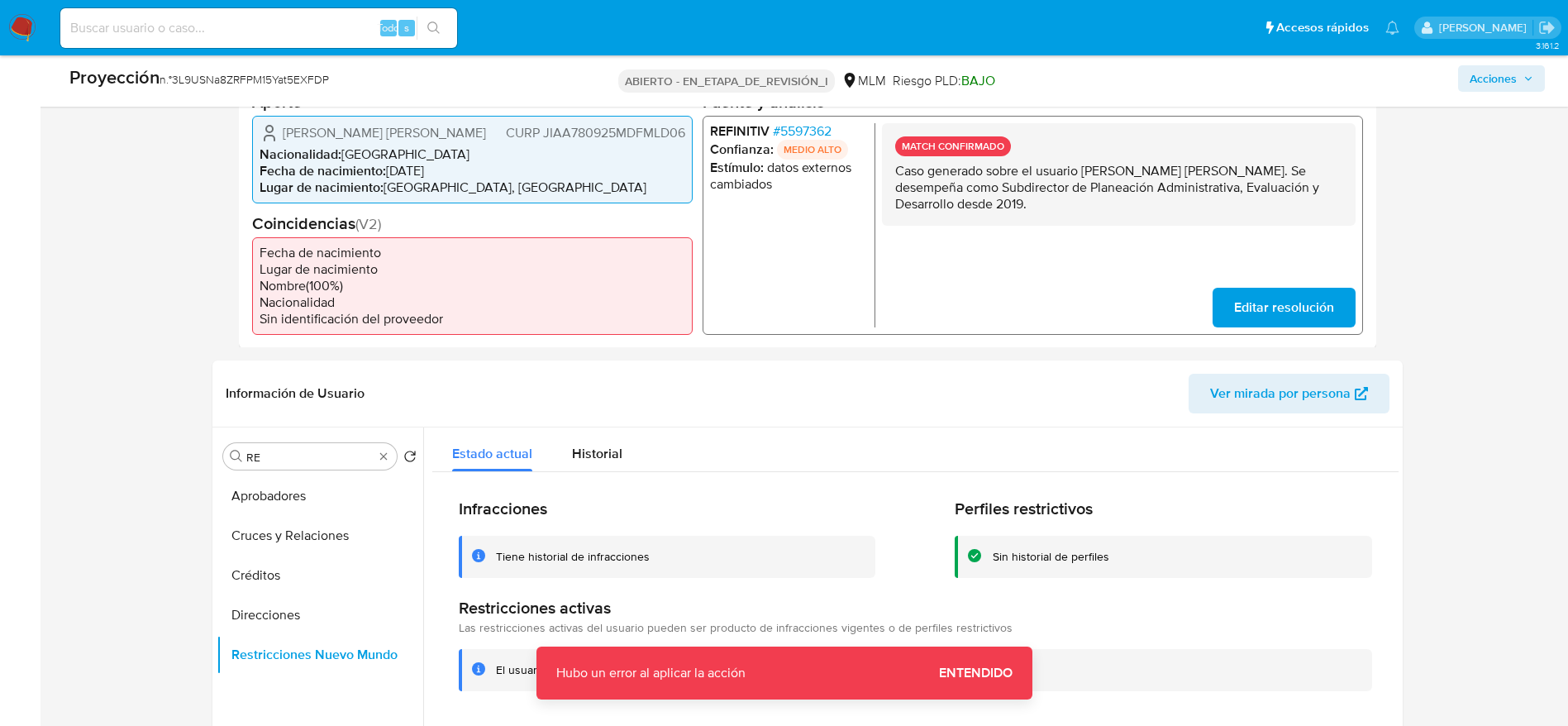
scroll to position [416, 0]
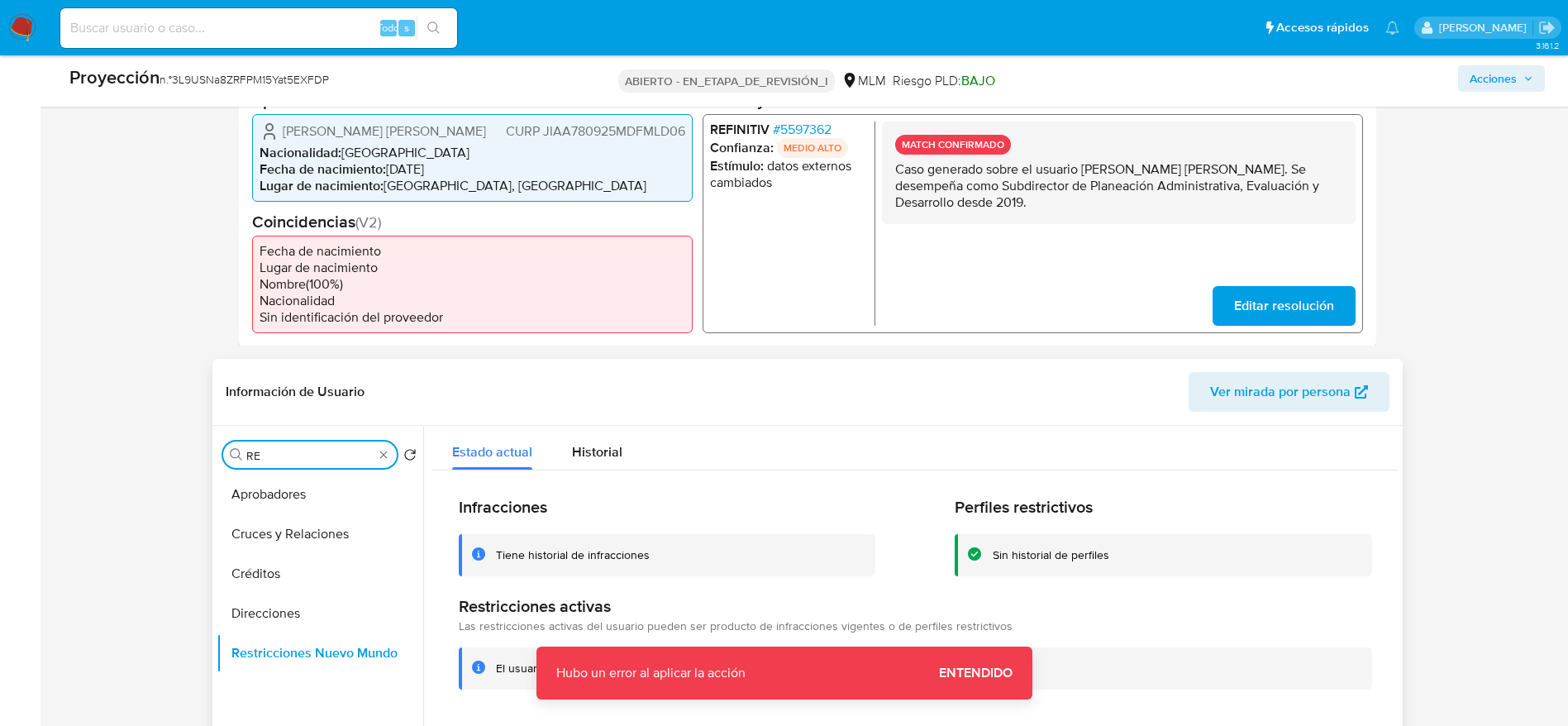
click at [257, 452] on input "RE" at bounding box center [310, 455] width 127 height 15
type input "LIS"
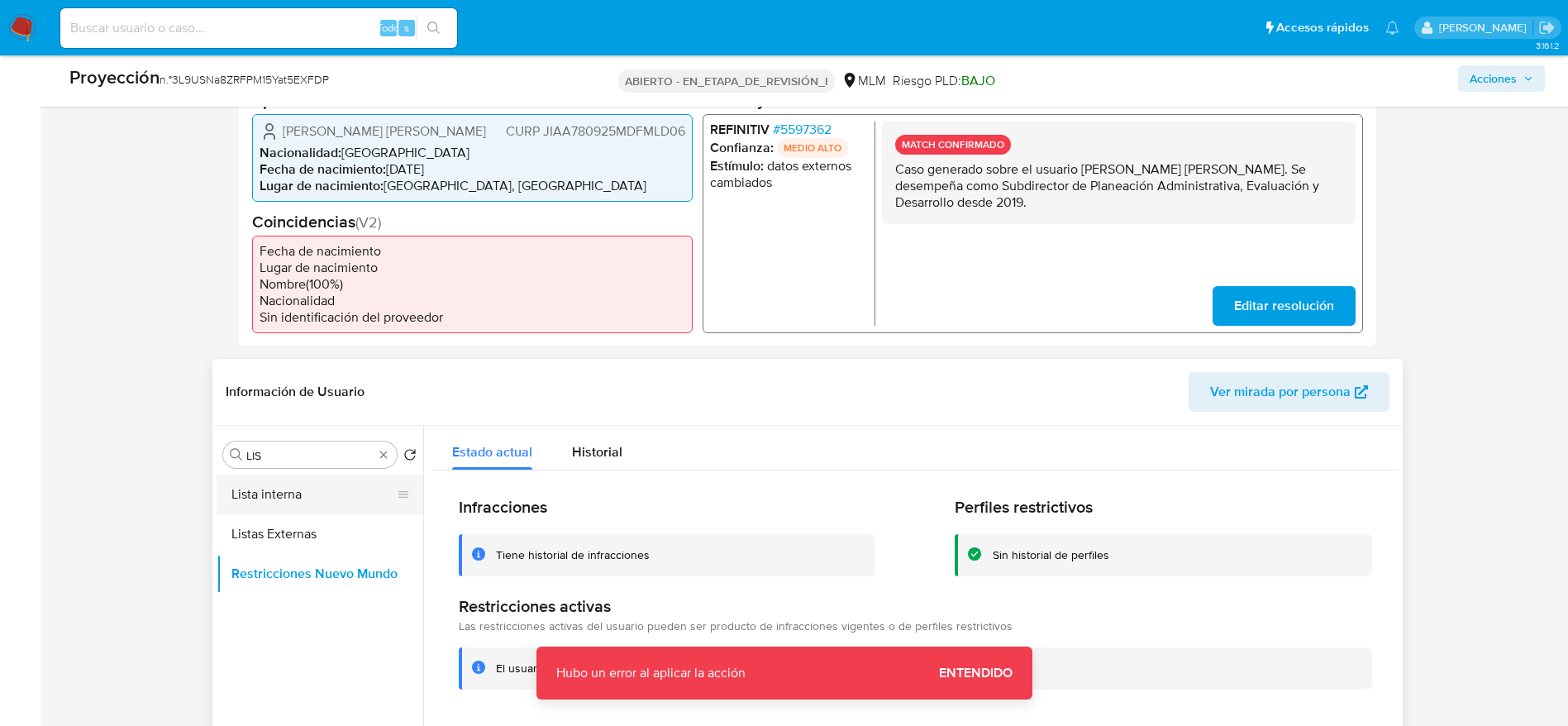
click at [282, 493] on button "Lista interna" at bounding box center [313, 494] width 194 height 39
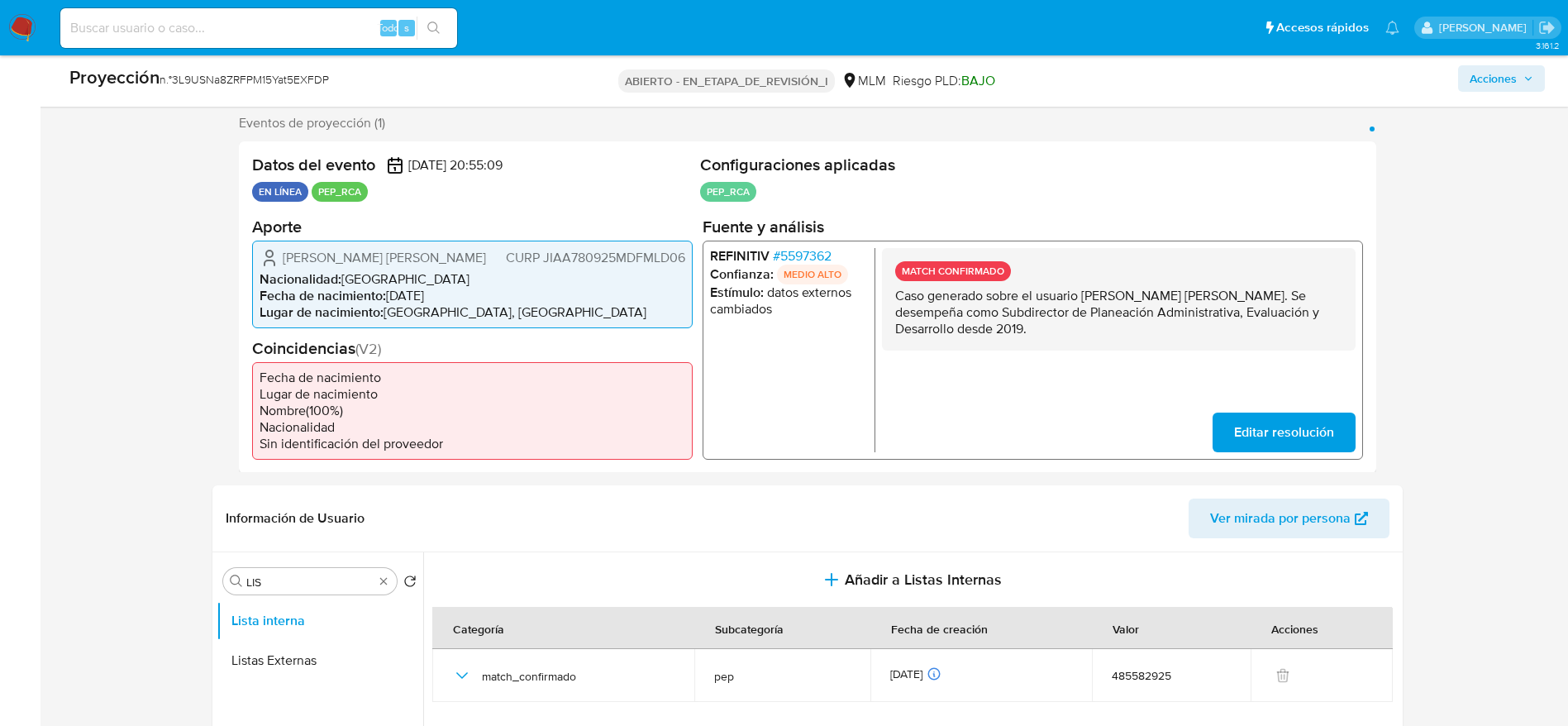
scroll to position [0, 0]
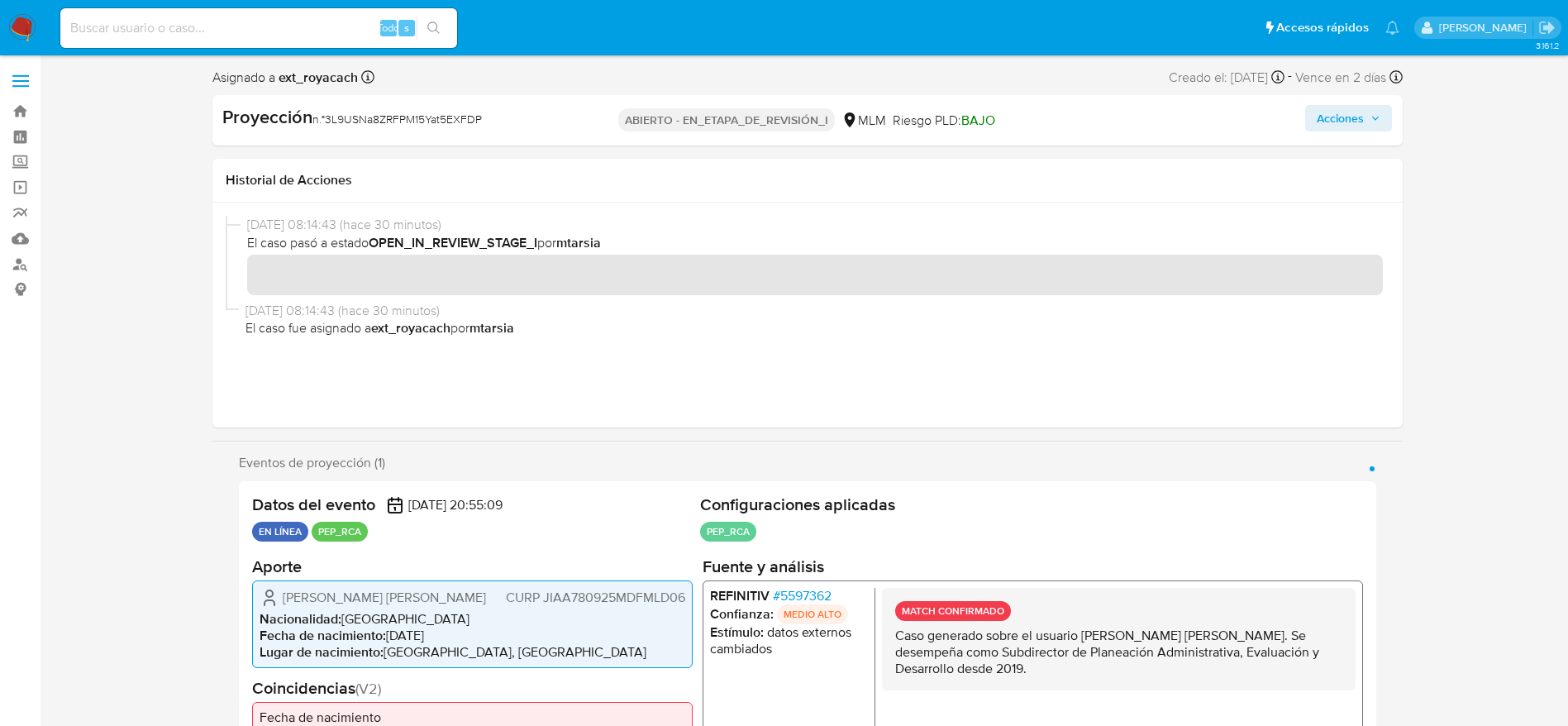
click at [1314, 118] on button "Acciones" at bounding box center [1348, 118] width 87 height 26
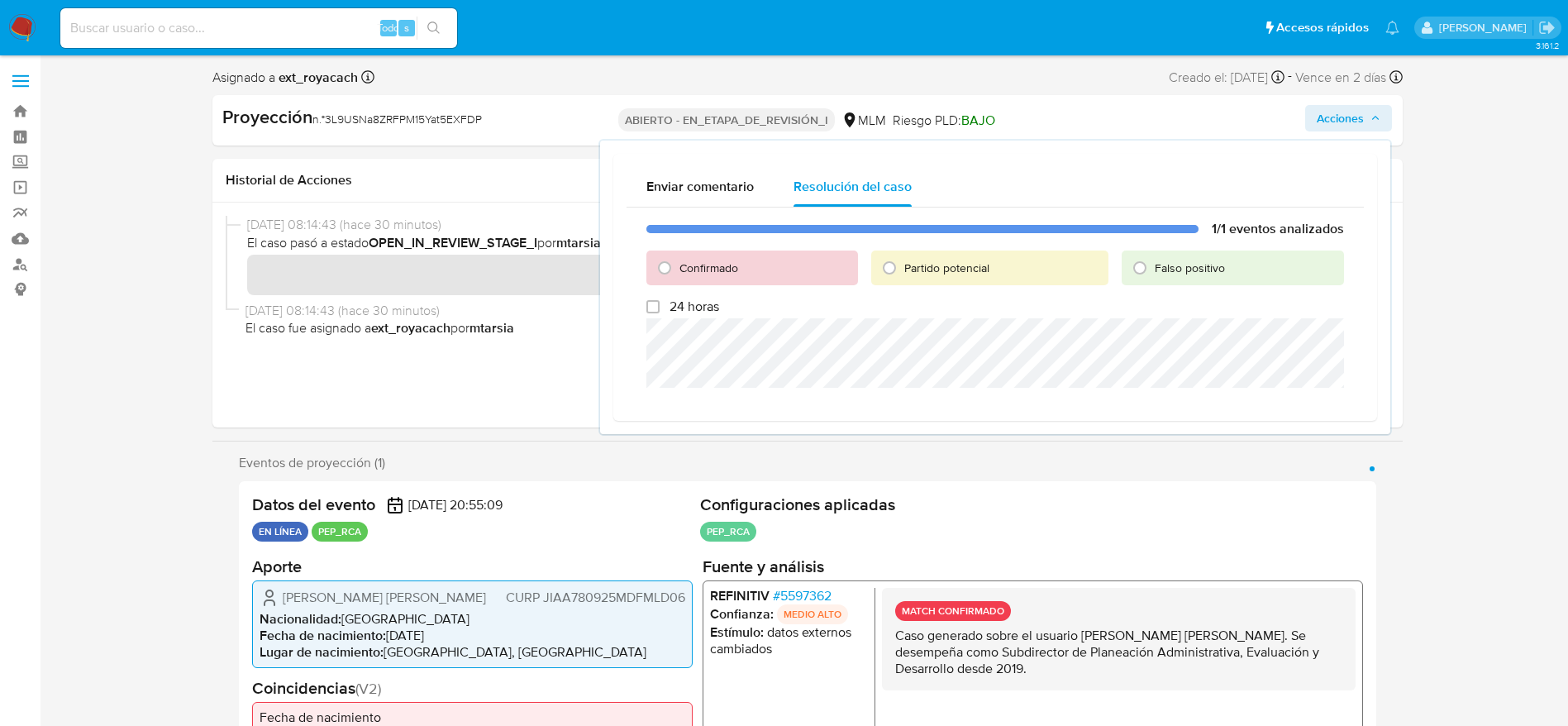
click at [694, 270] on span "Confirmado" at bounding box center [708, 268] width 58 height 17
click at [678, 270] on input "Confirmado" at bounding box center [665, 268] width 26 height 26
radio input "true"
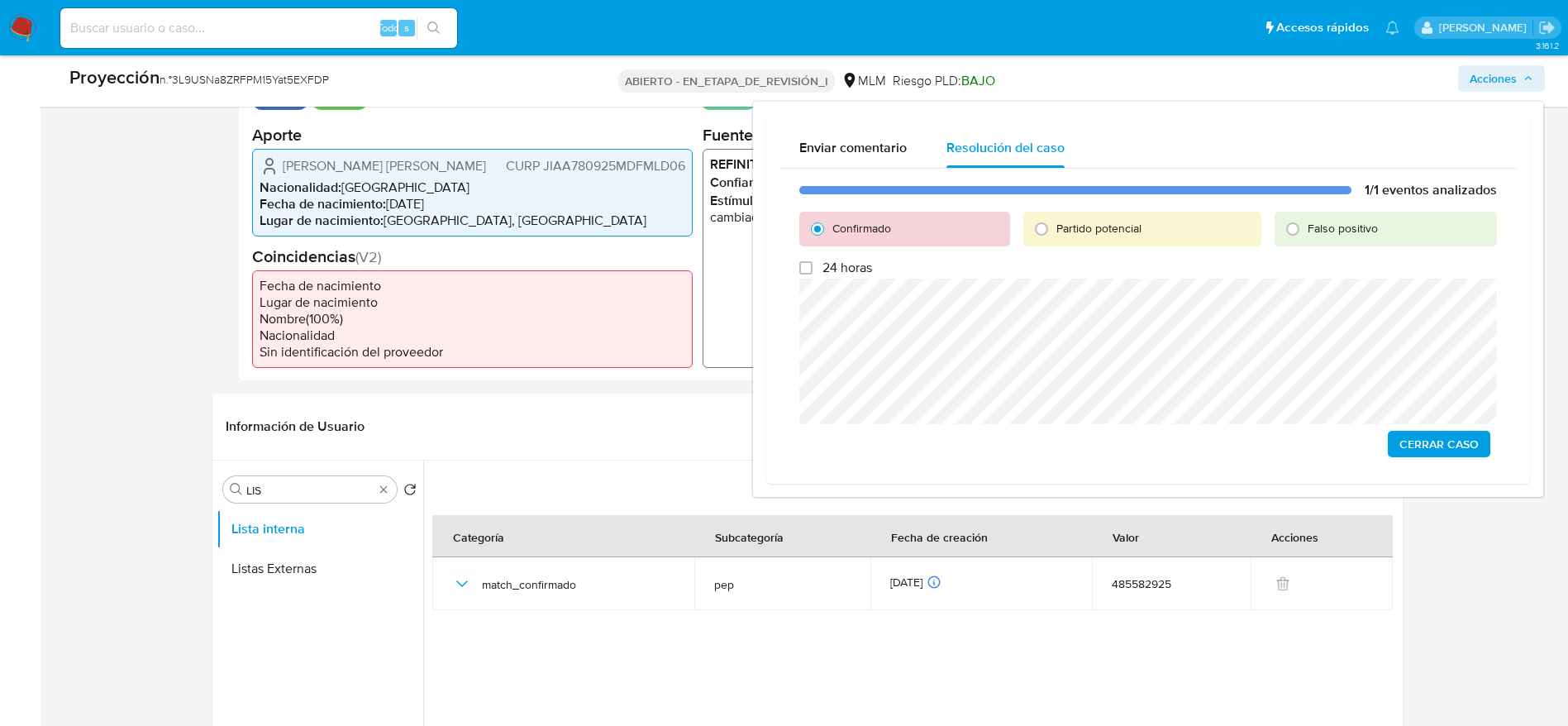
scroll to position [385, 0]
click at [281, 480] on input "LIS" at bounding box center [310, 487] width 127 height 15
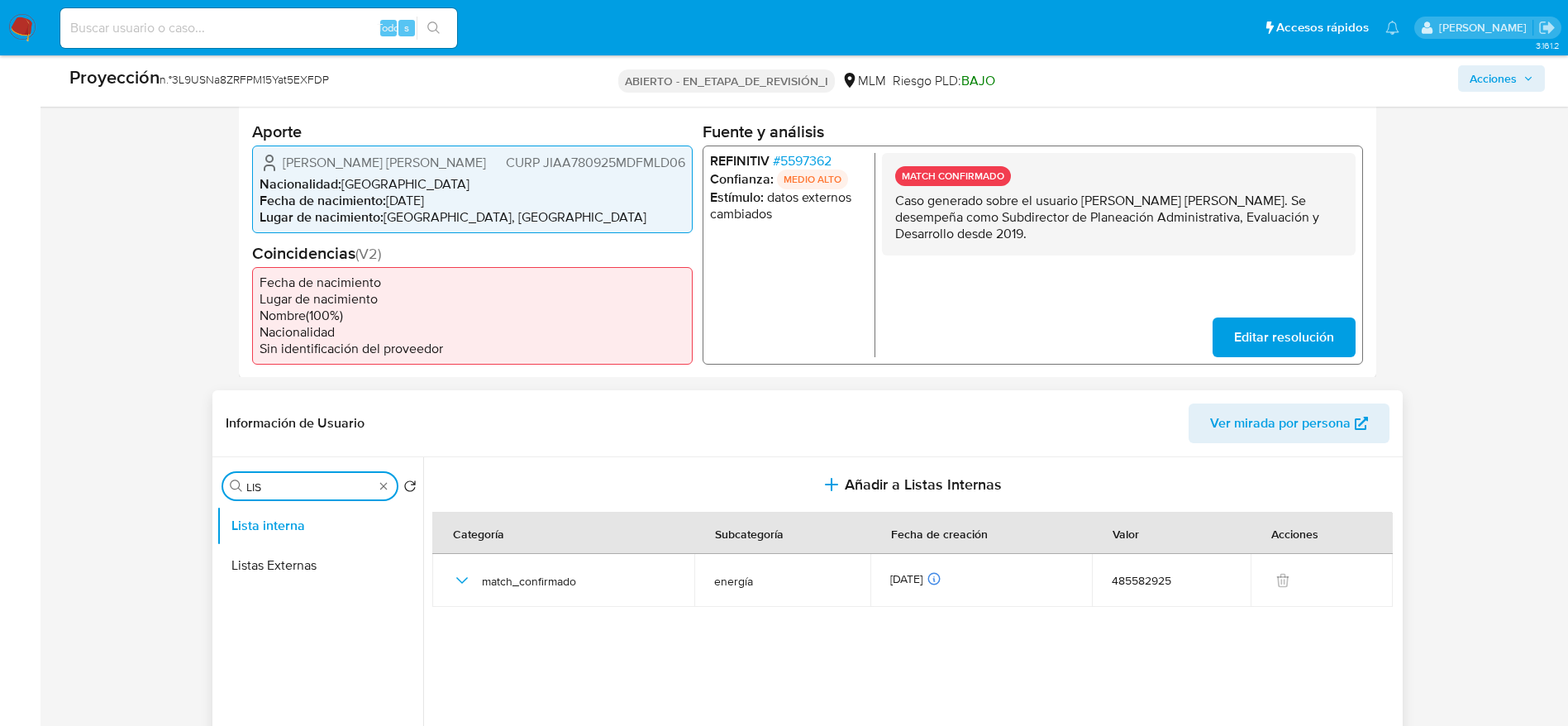
click at [281, 480] on input "LIS" at bounding box center [310, 487] width 127 height 15
type input "ARC"
click at [308, 567] on button "Archivos adjuntos" at bounding box center [313, 565] width 194 height 39
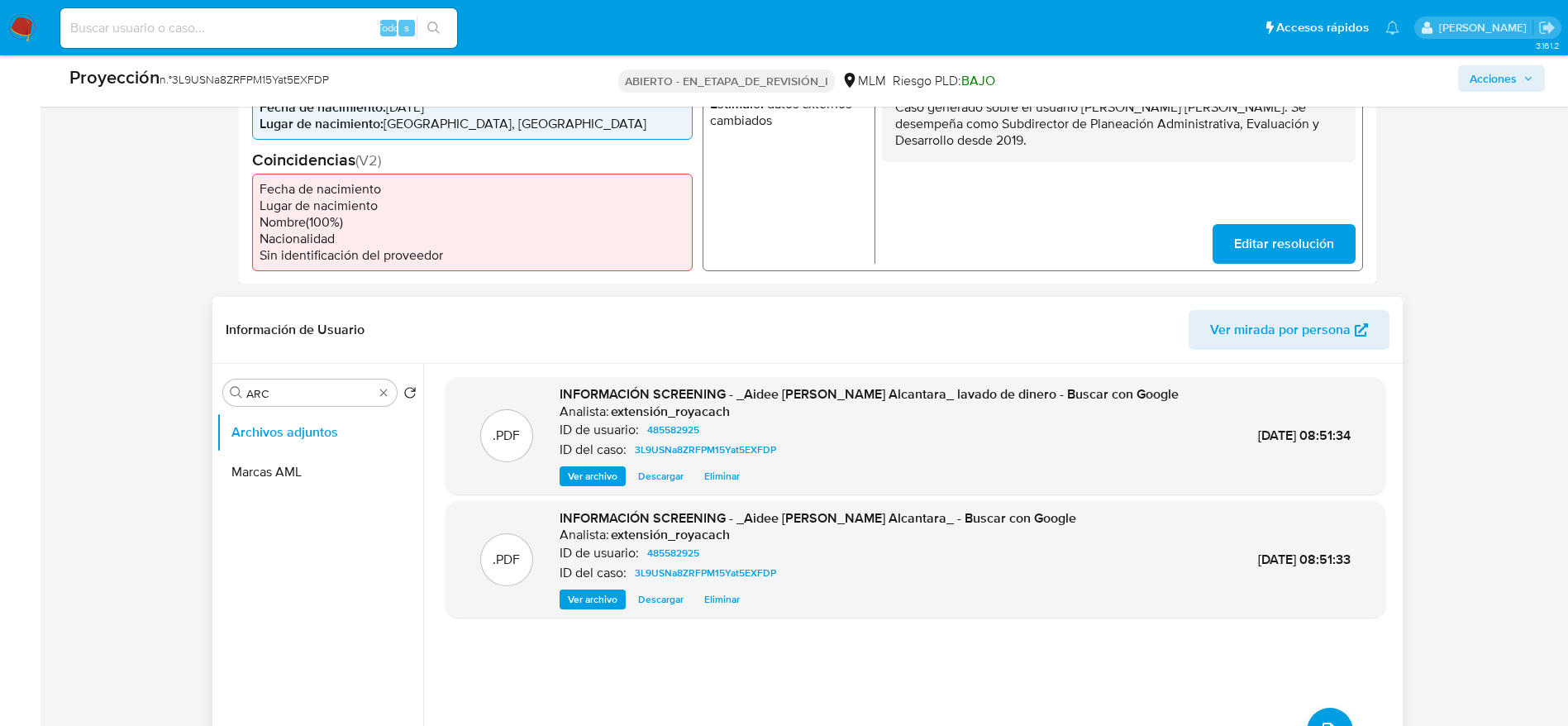
scroll to position [0, 0]
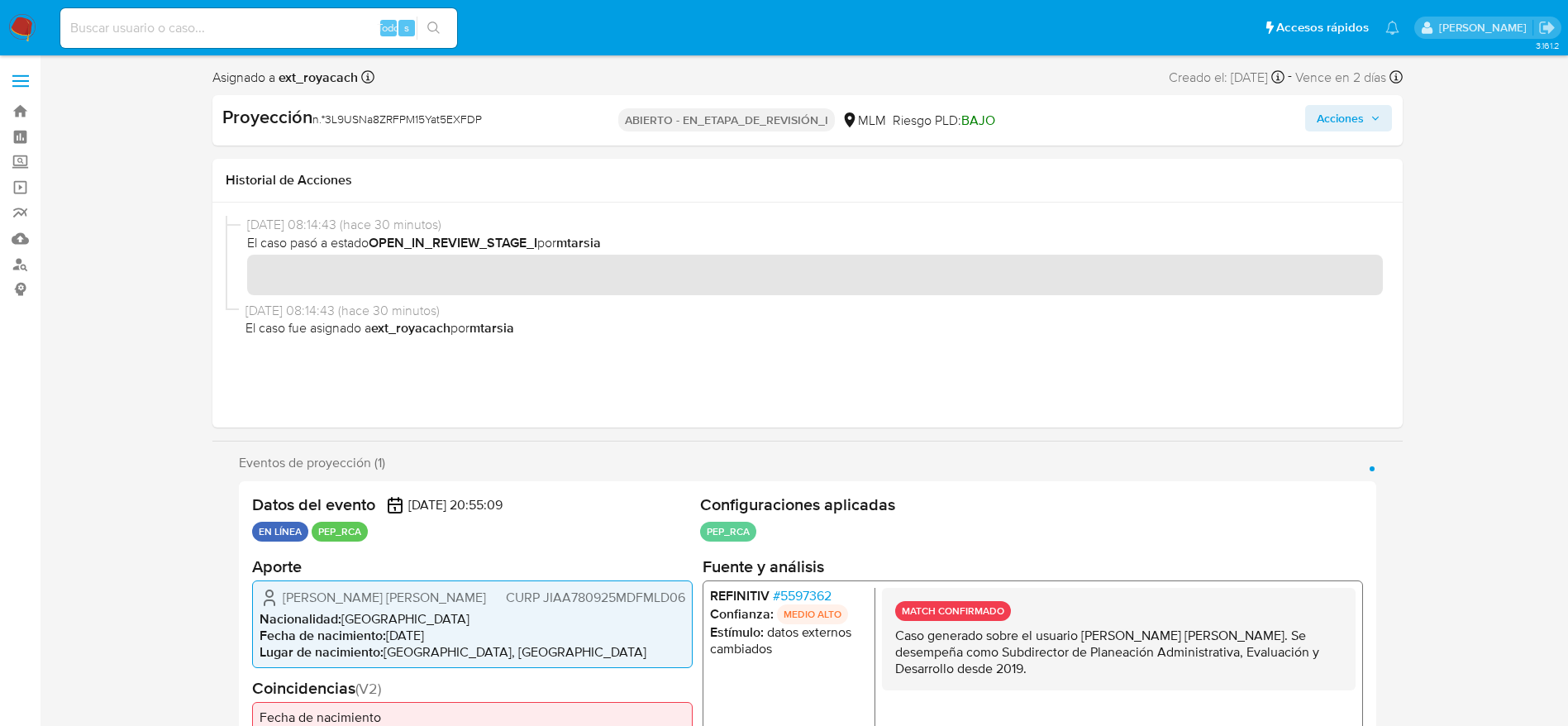
click at [1353, 111] on font "Acciones" at bounding box center [1340, 118] width 47 height 26
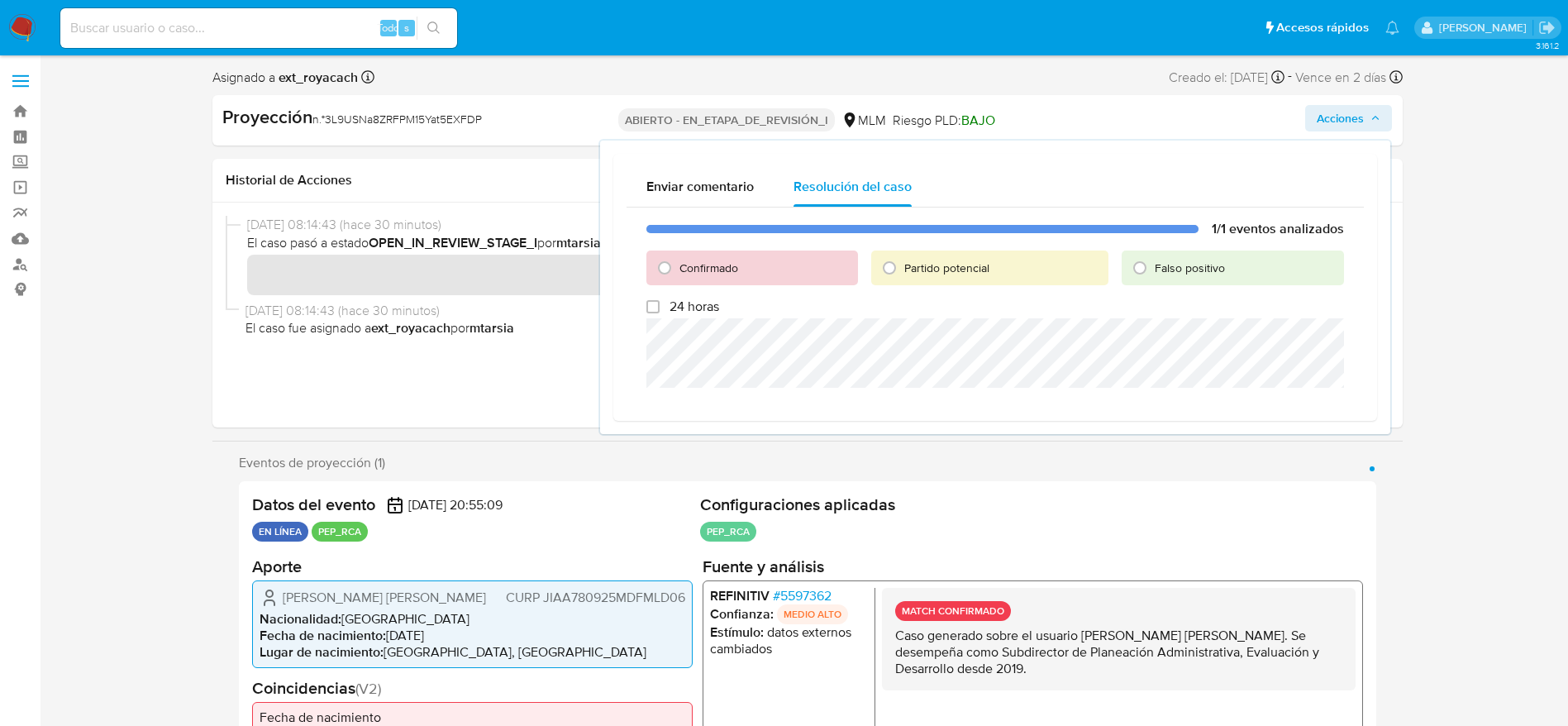
click at [687, 271] on font "Confirmado" at bounding box center [708, 268] width 58 height 17
click at [678, 271] on input "Confirmado" at bounding box center [665, 268] width 26 height 26
radio input "true"
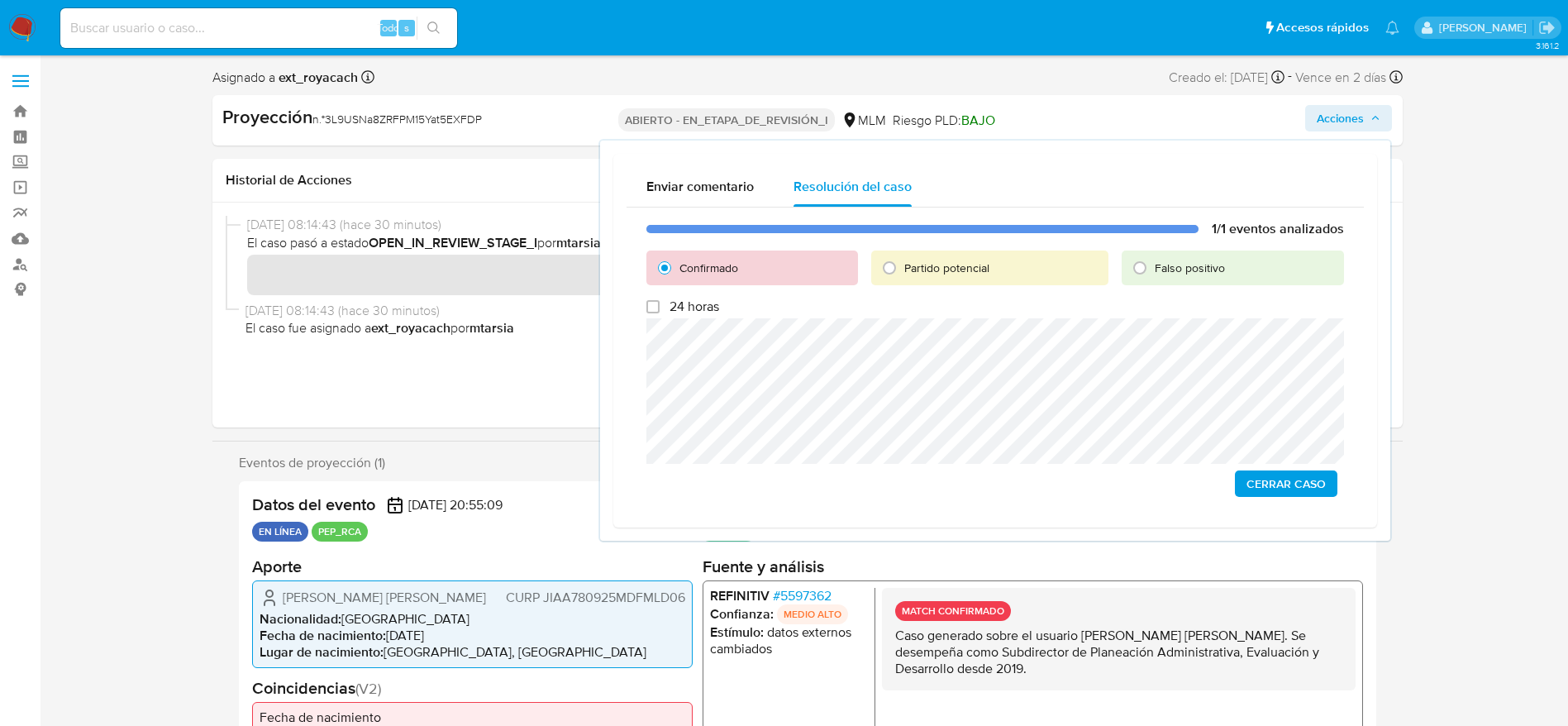
click at [1317, 479] on font "Cerrar Caso" at bounding box center [1285, 483] width 79 height 26
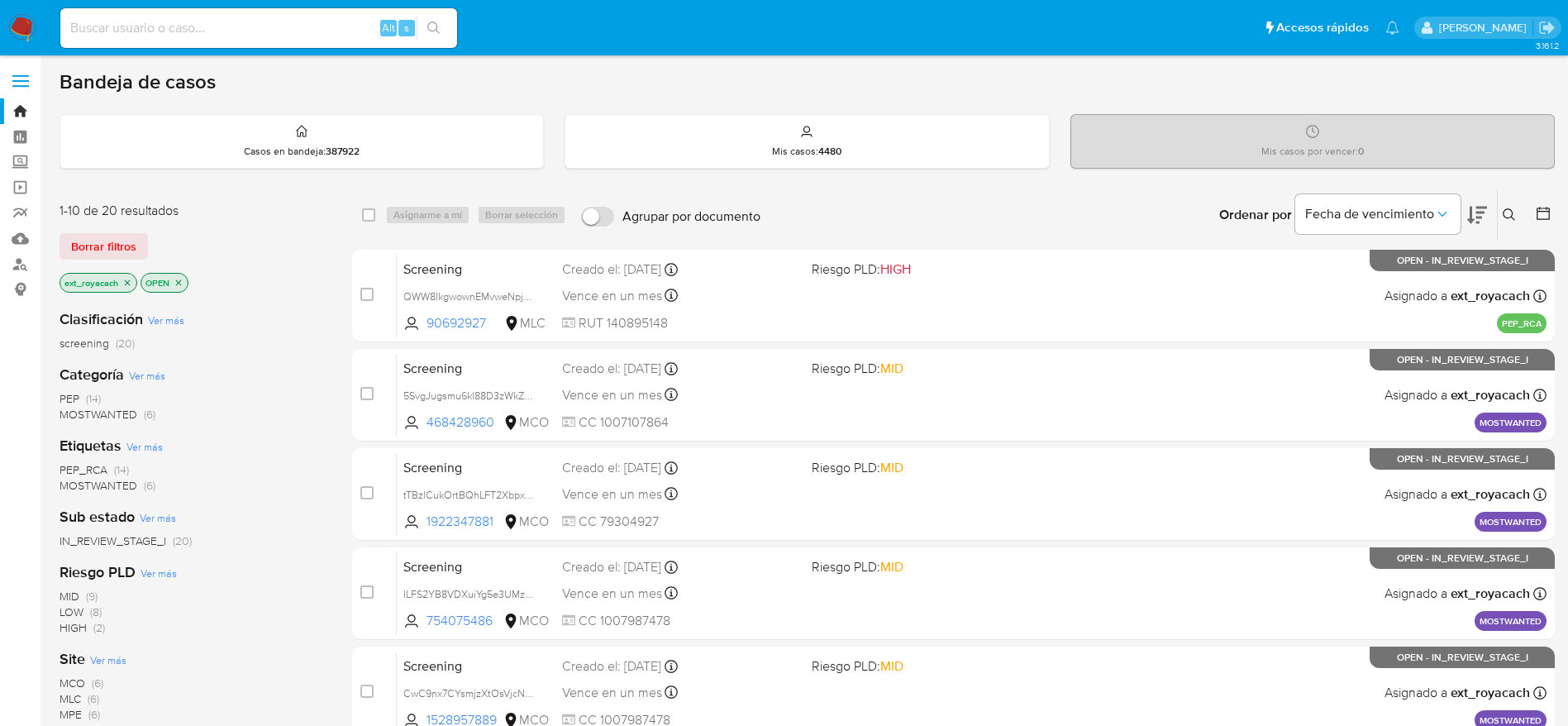
click at [85, 401] on span "PEP (14)" at bounding box center [79, 399] width 41 height 16
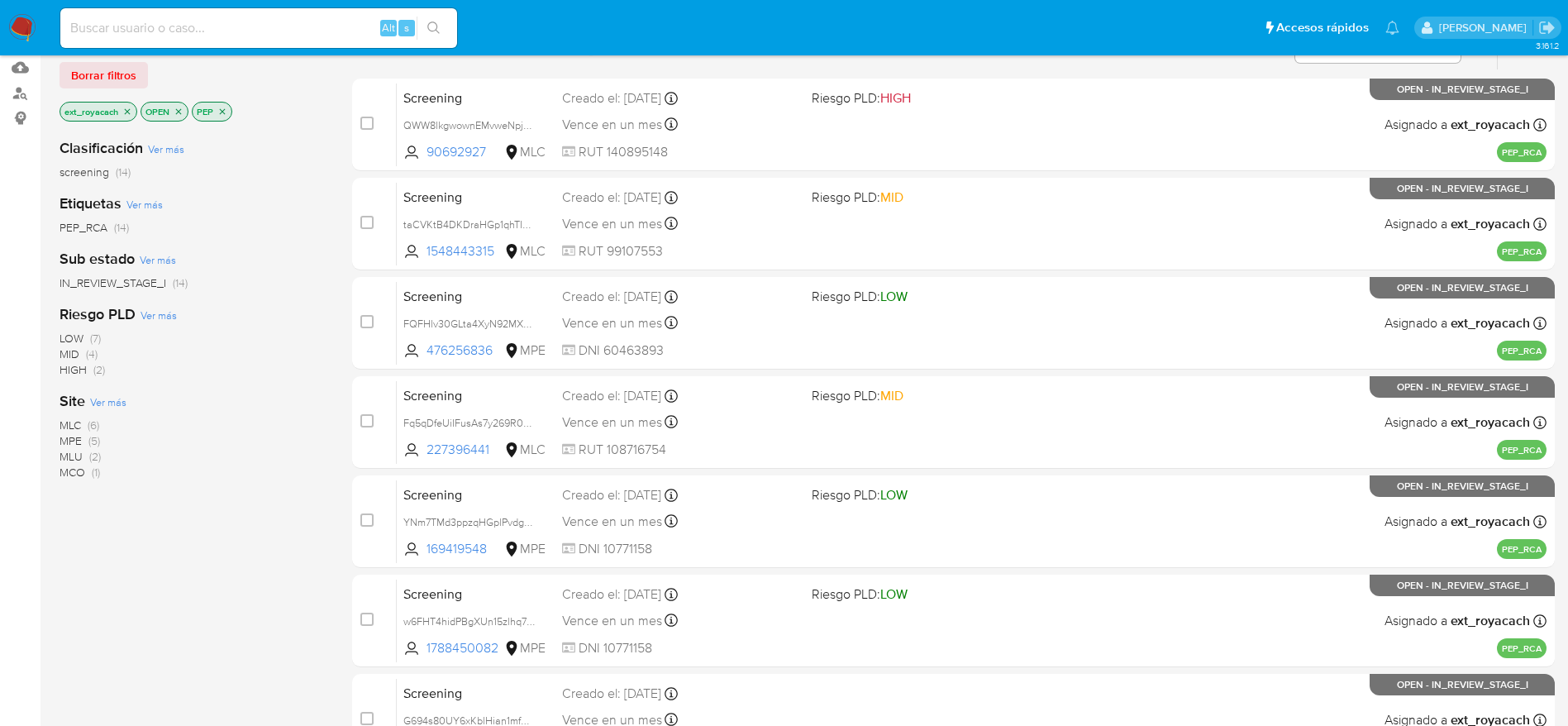
scroll to position [176, 0]
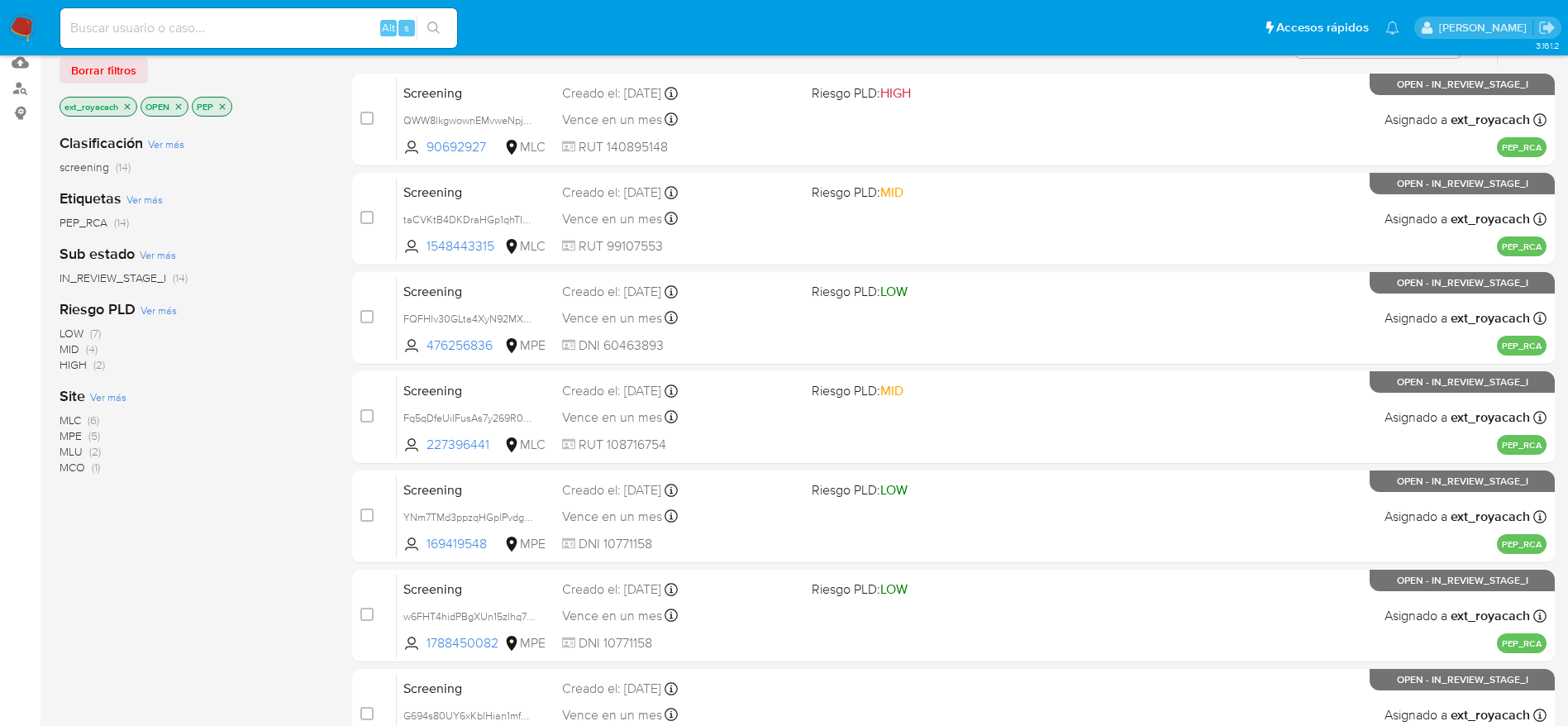
click at [88, 423] on span "(6)" at bounding box center [92, 420] width 11 height 17
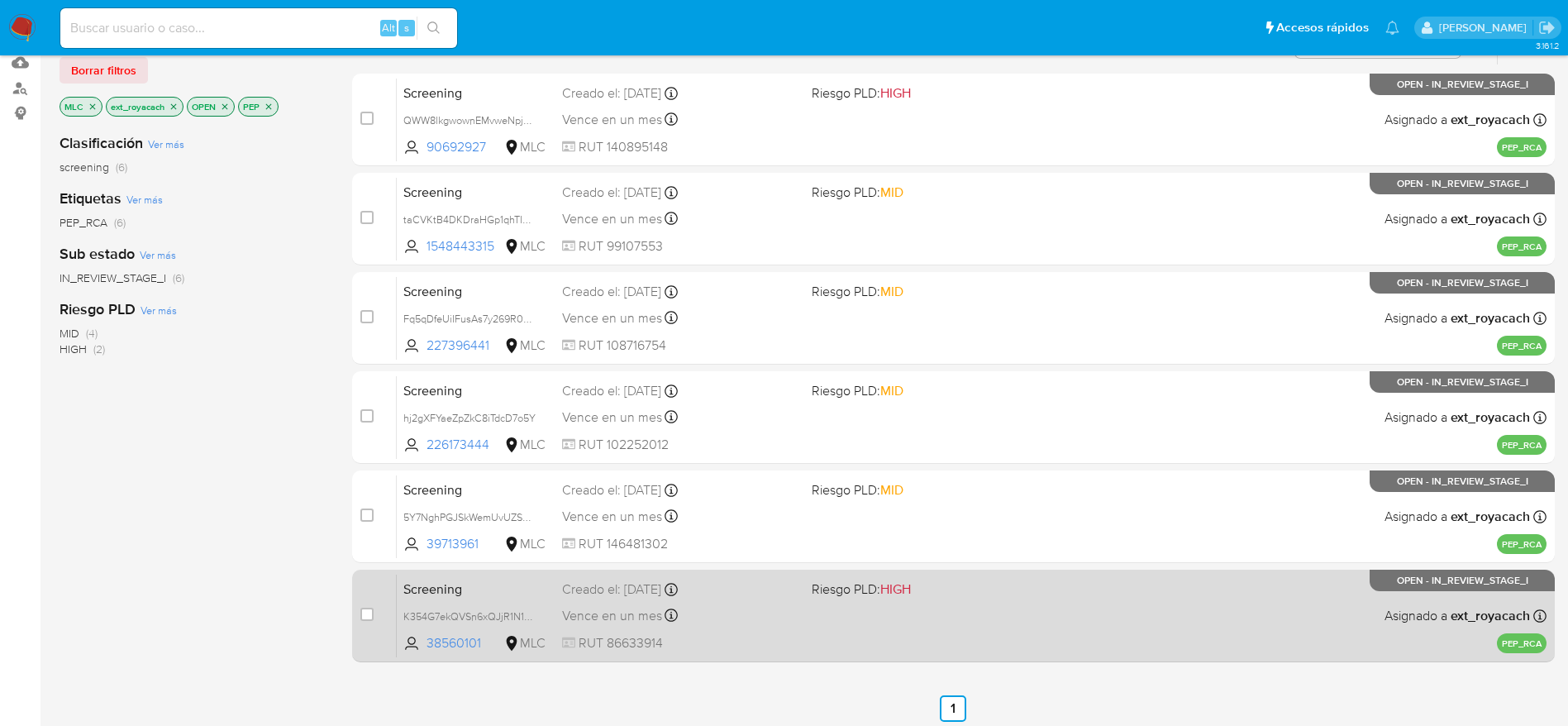
click at [629, 589] on div "Creado el: 07/10/2025 Creado el: 07/10/2025 10:38:29" at bounding box center [679, 589] width 236 height 18
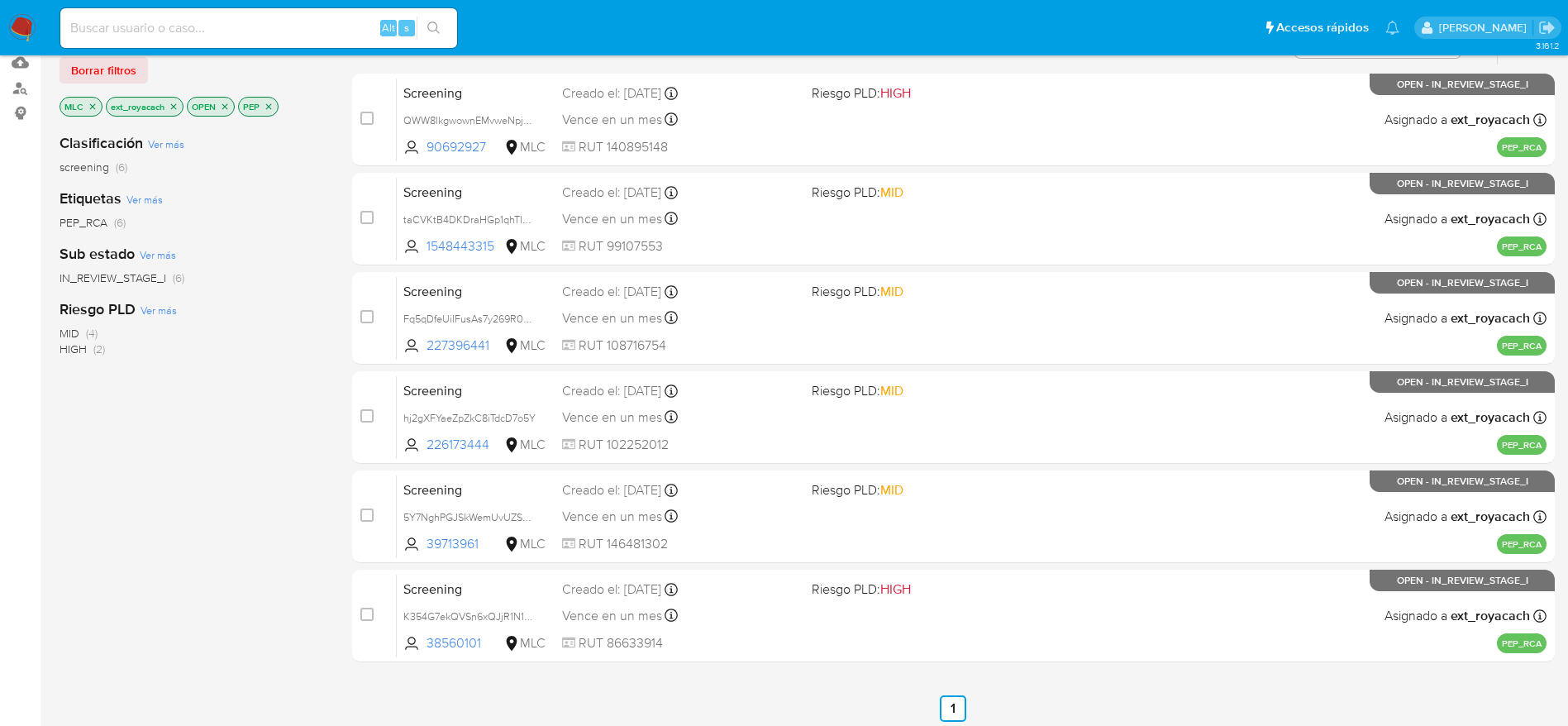
click at [582, 466] on div "case-item-checkbox No es posible asignar el caso Screening QWW8lkgwownEMvweNpjE…" at bounding box center [953, 367] width 1203 height 589
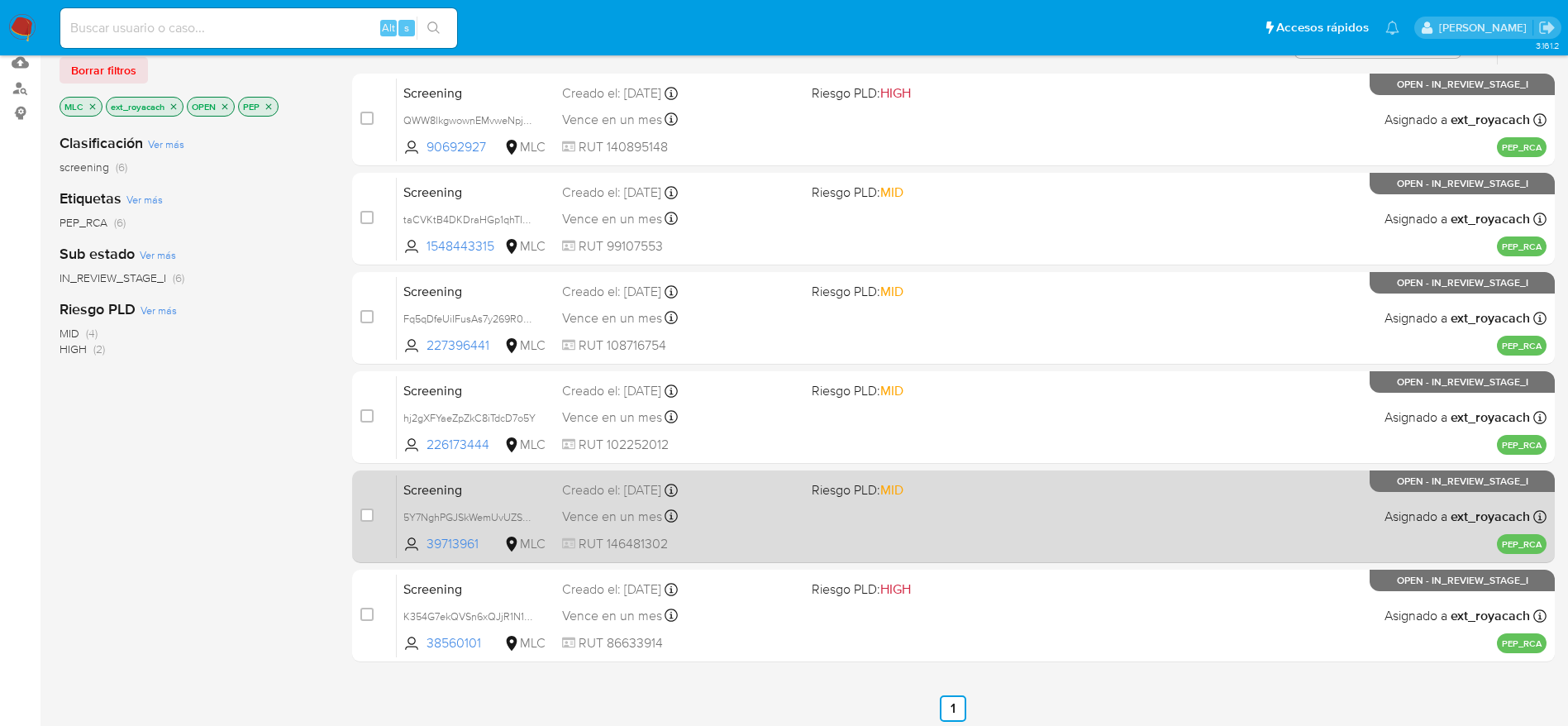
click at [704, 529] on div "Screening 5Y7NghPGJSkWemUvUZSGHcYv 39713961 MLC Riesgo PLD: MID Creado el: 07/1…" at bounding box center [971, 517] width 1149 height 84
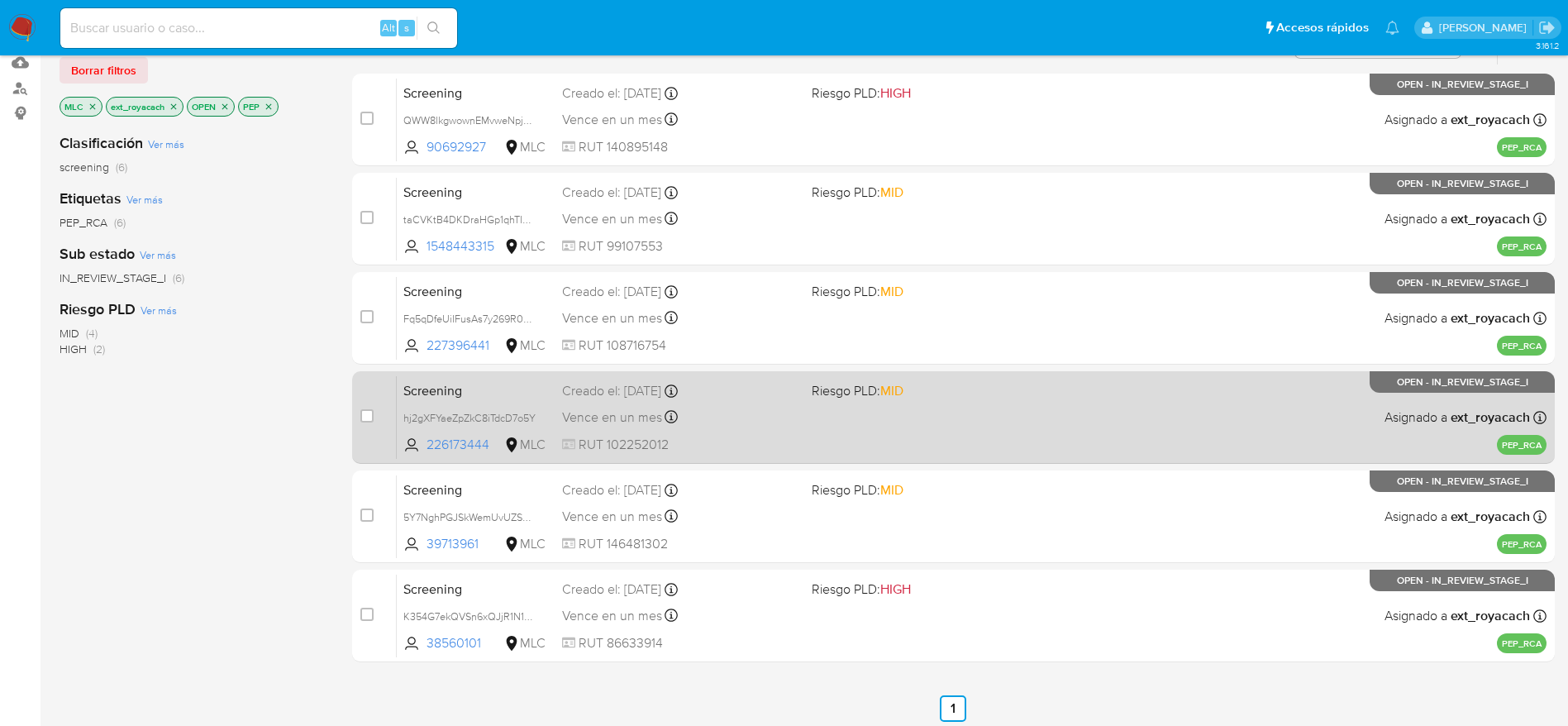
click at [659, 375] on div "Screening hj2gXFYaeZpZkC8iTdcD7o5Y 226173444 MLC Riesgo PLD: MID Creado el: 07/…" at bounding box center [971, 417] width 1149 height 84
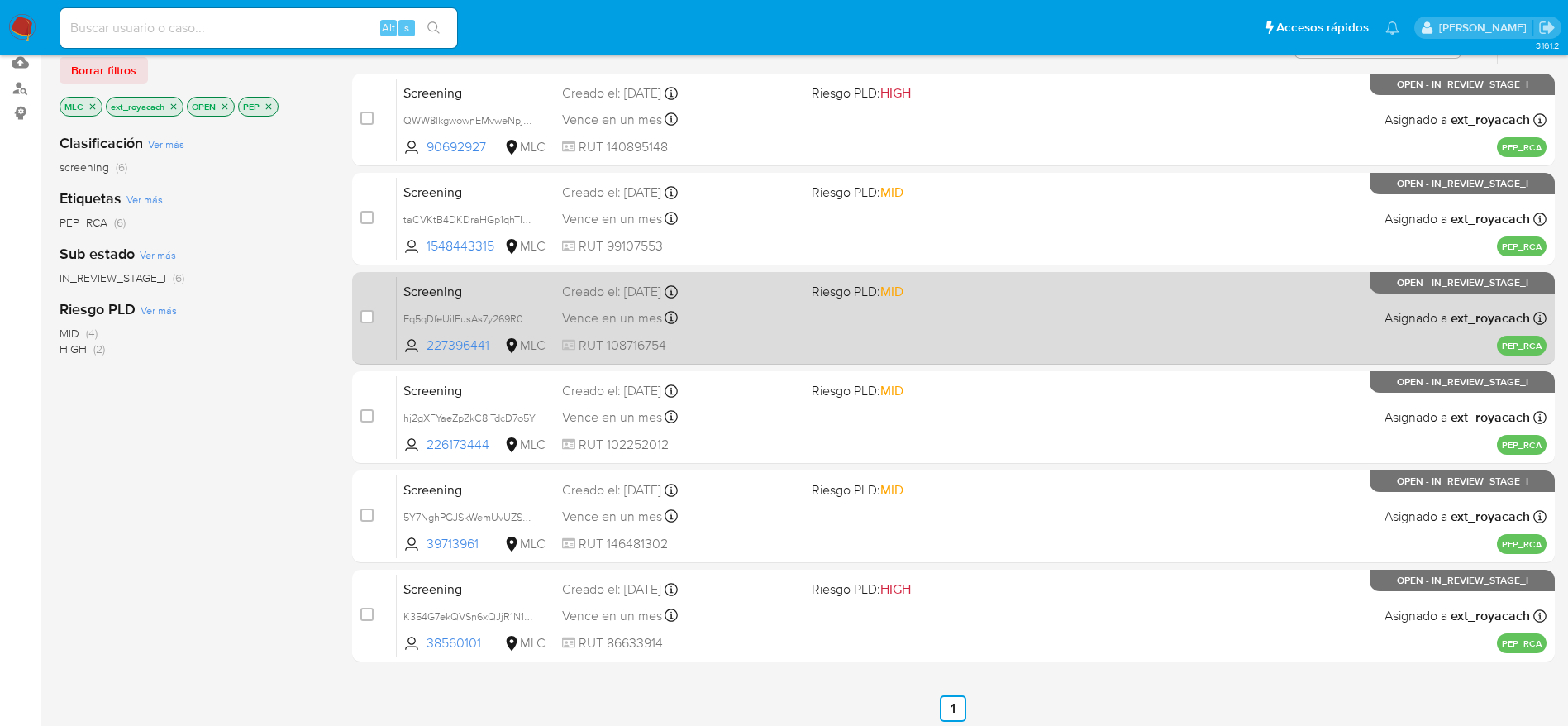
click at [569, 324] on span "Vence en un mes" at bounding box center [611, 318] width 100 height 18
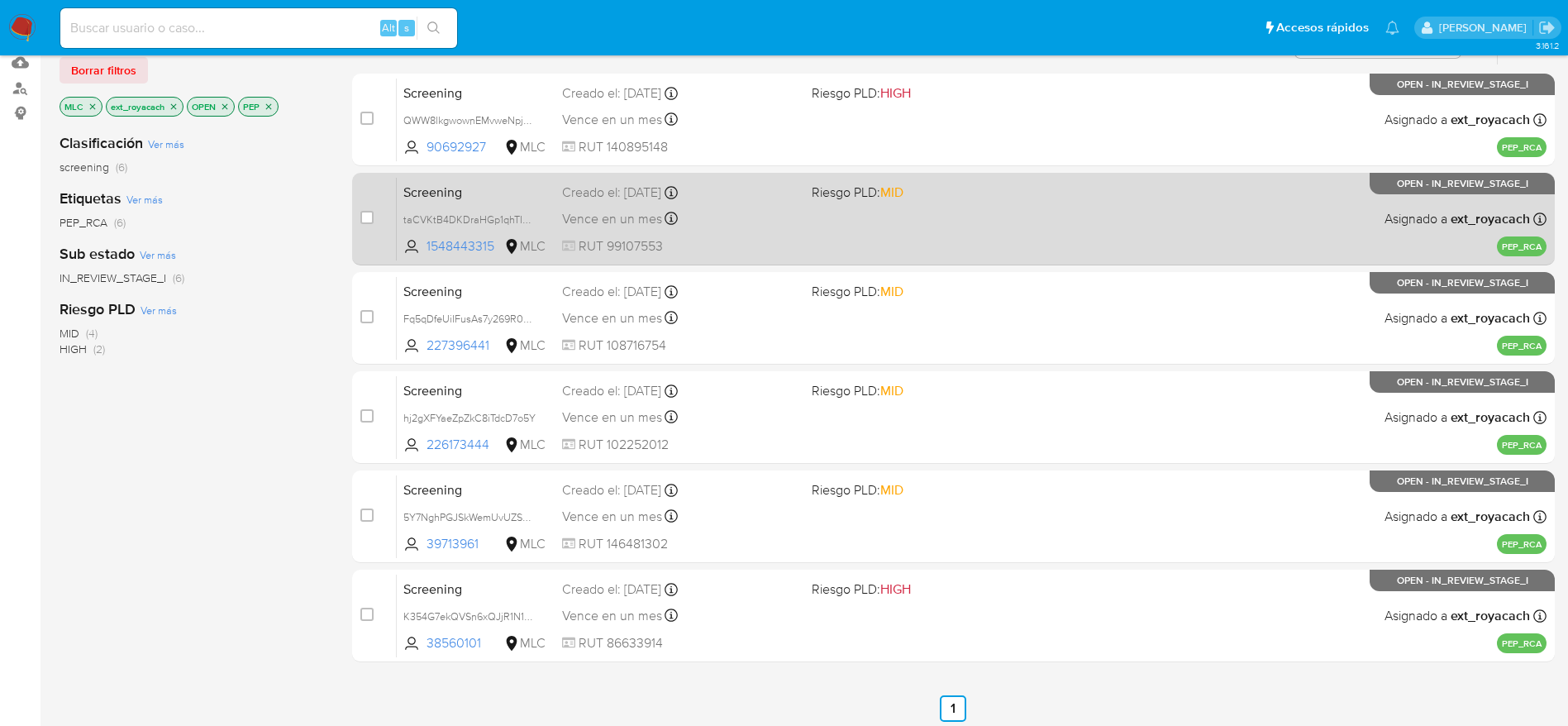
click at [541, 217] on span "taCVKtB4DKDraHGp1qhTIsGu" at bounding box center [475, 219] width 146 height 18
click at [704, 212] on div "Vence en un mes Vence el 06/11/2025 20:57:37" at bounding box center [679, 219] width 236 height 23
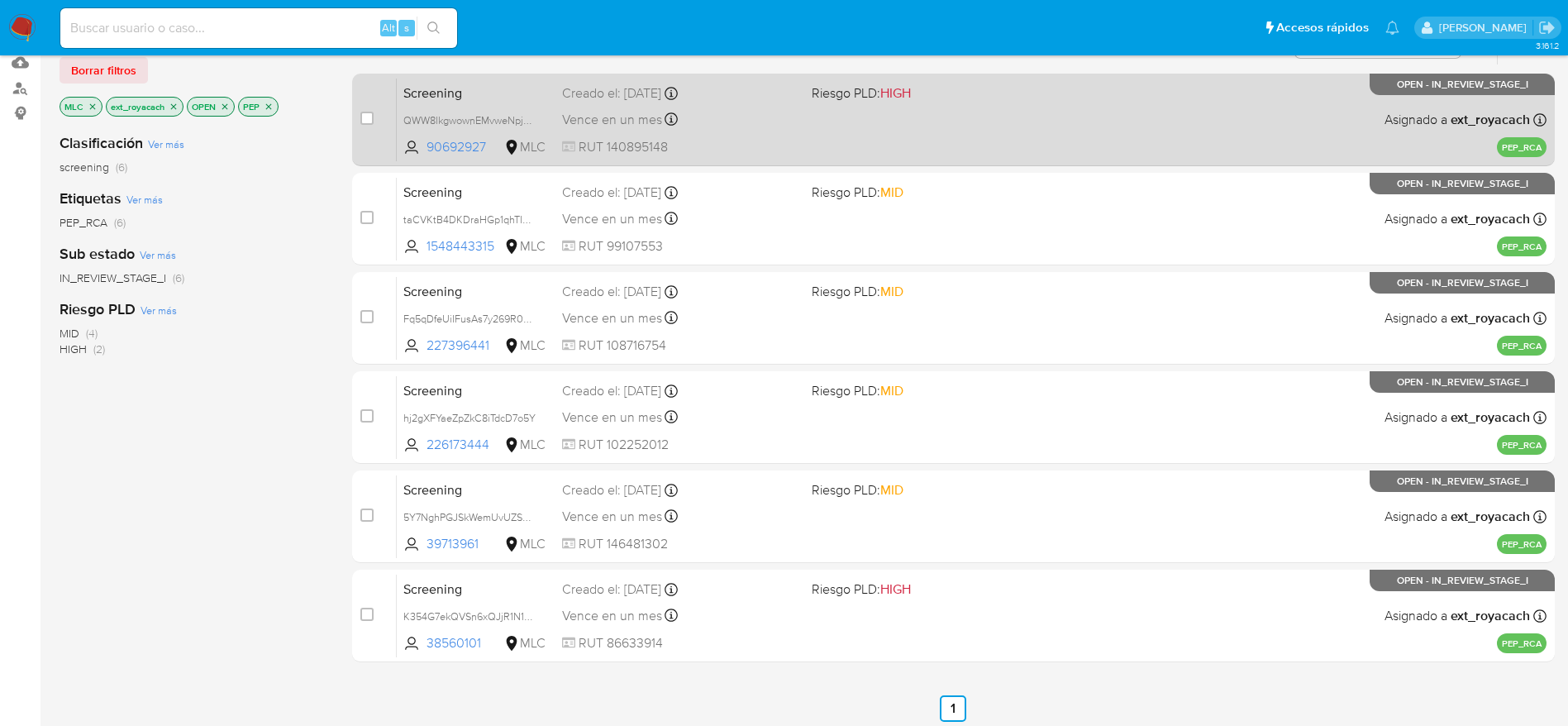
click at [590, 149] on span "RUT 140895148" at bounding box center [679, 147] width 236 height 18
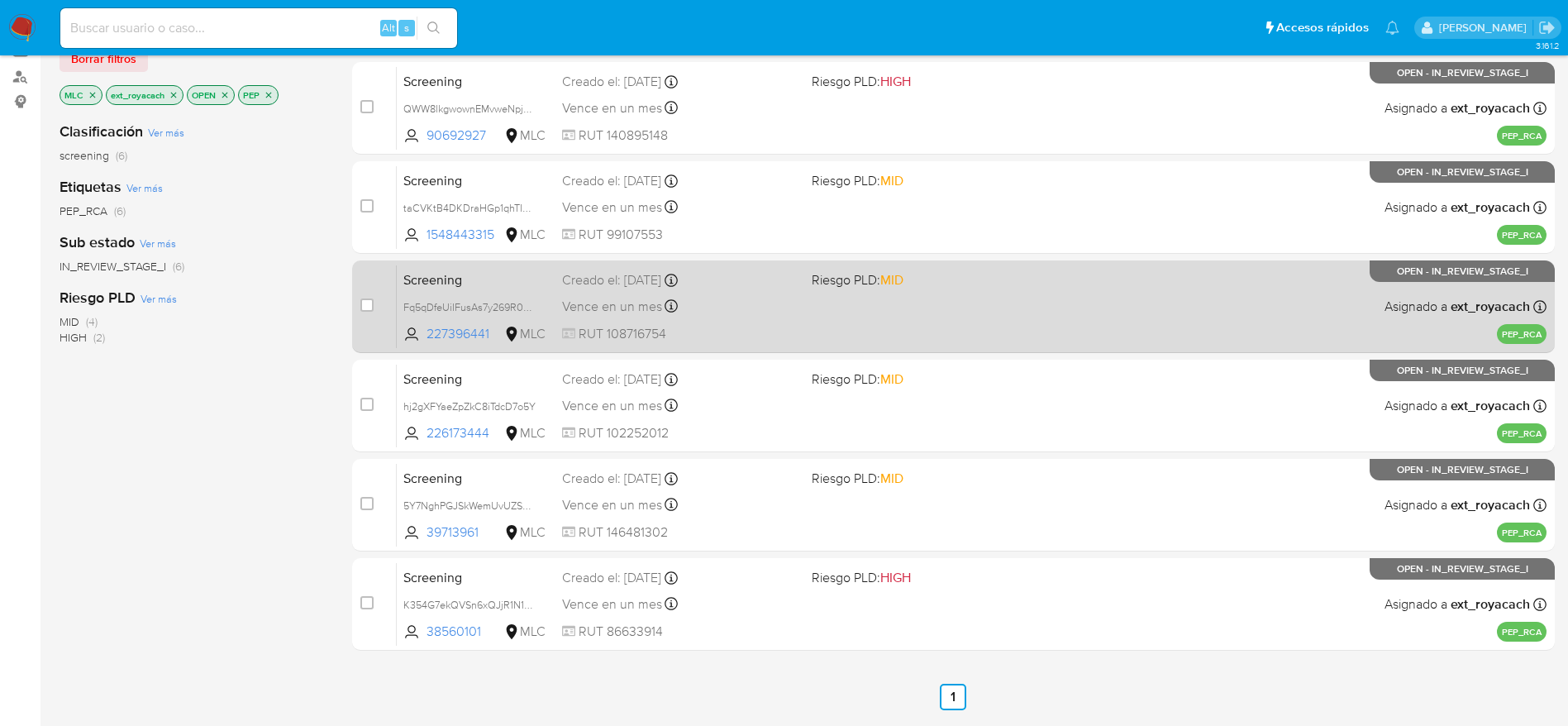
scroll to position [190, 0]
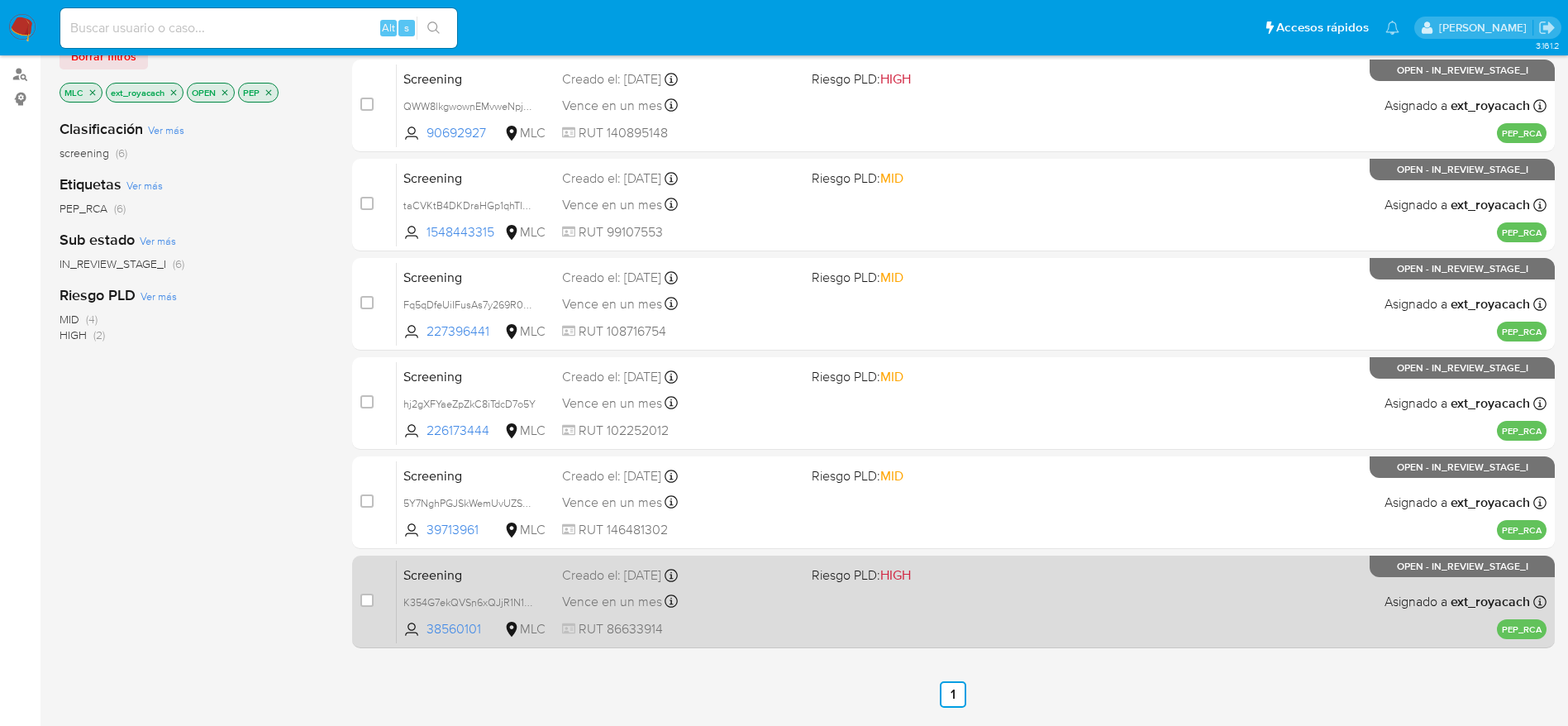
click at [781, 579] on div "Creado el: 07/10/2025 Creado el: 07/10/2025 10:38:29" at bounding box center [679, 575] width 236 height 18
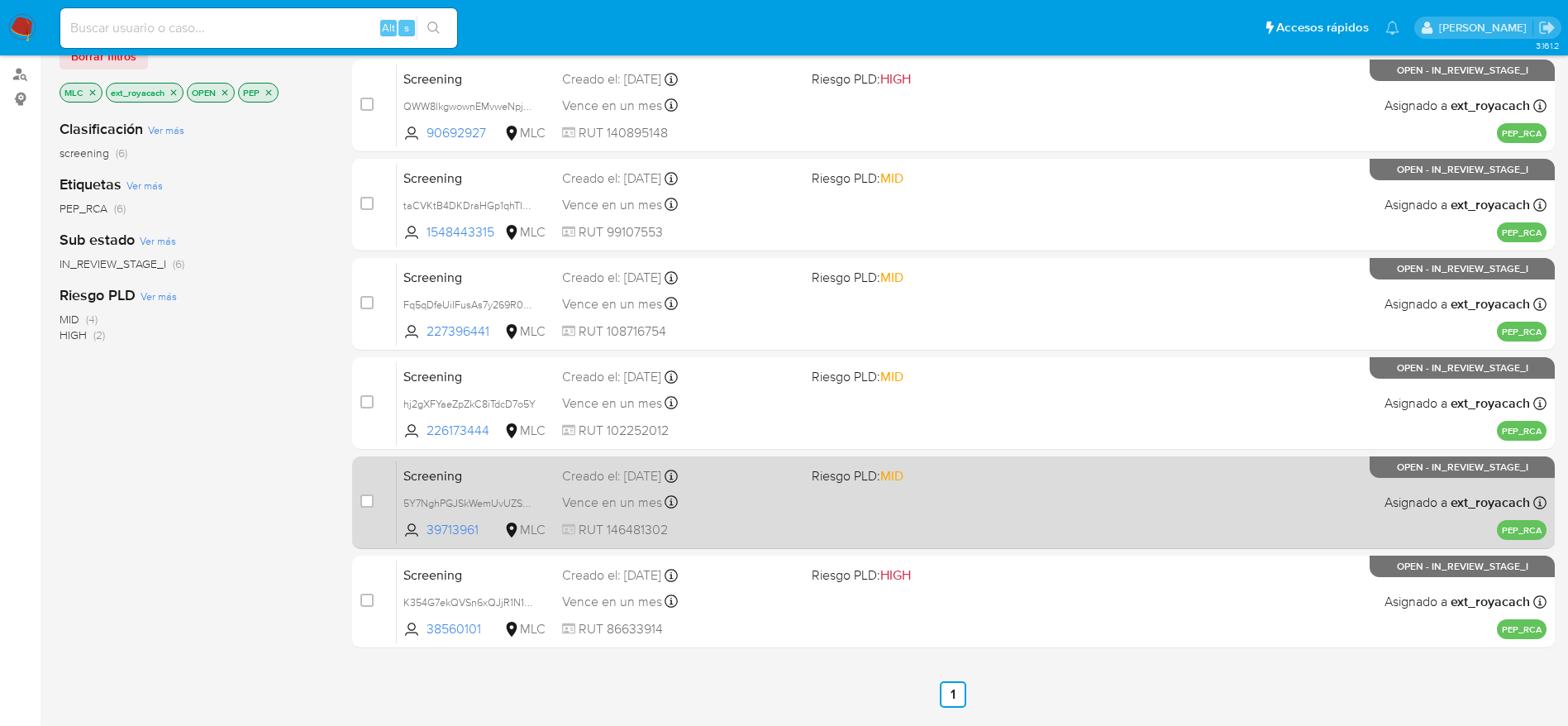
click at [681, 533] on span "RUT 146481302" at bounding box center [679, 530] width 236 height 18
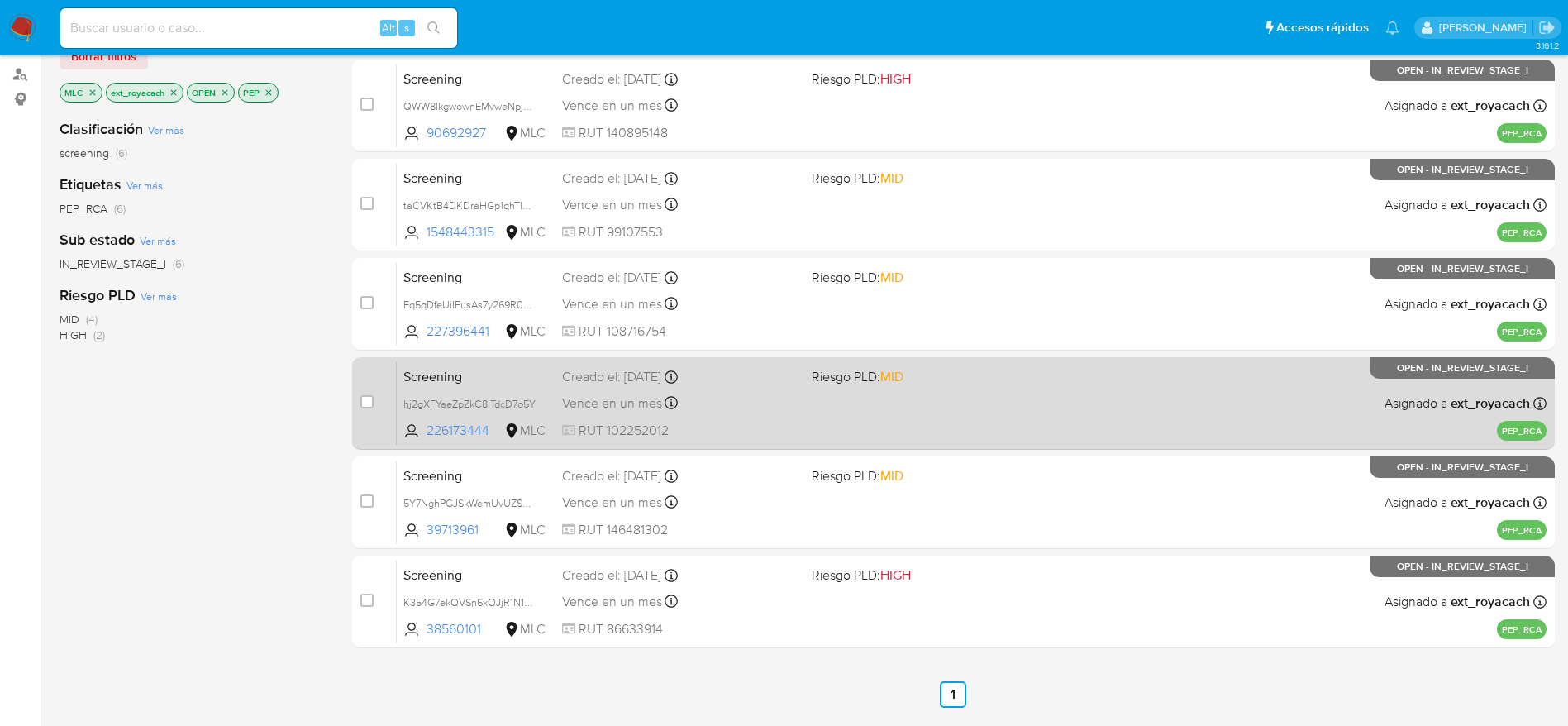
click at [665, 427] on span "RUT 102252012" at bounding box center [679, 430] width 236 height 18
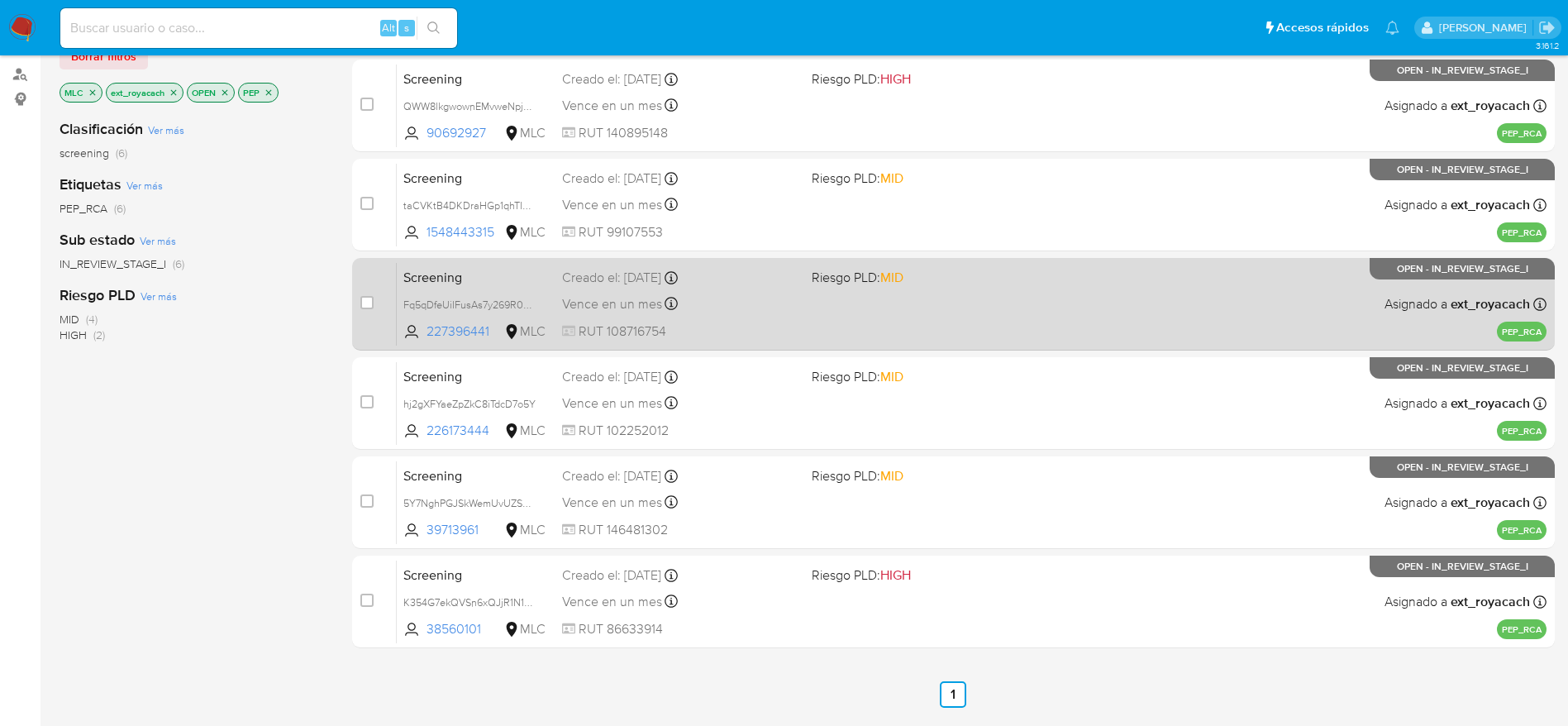
click at [699, 285] on div "Creado el: 07/10/2025 Creado el: 07/10/2025 19:53:47" at bounding box center [679, 277] width 236 height 18
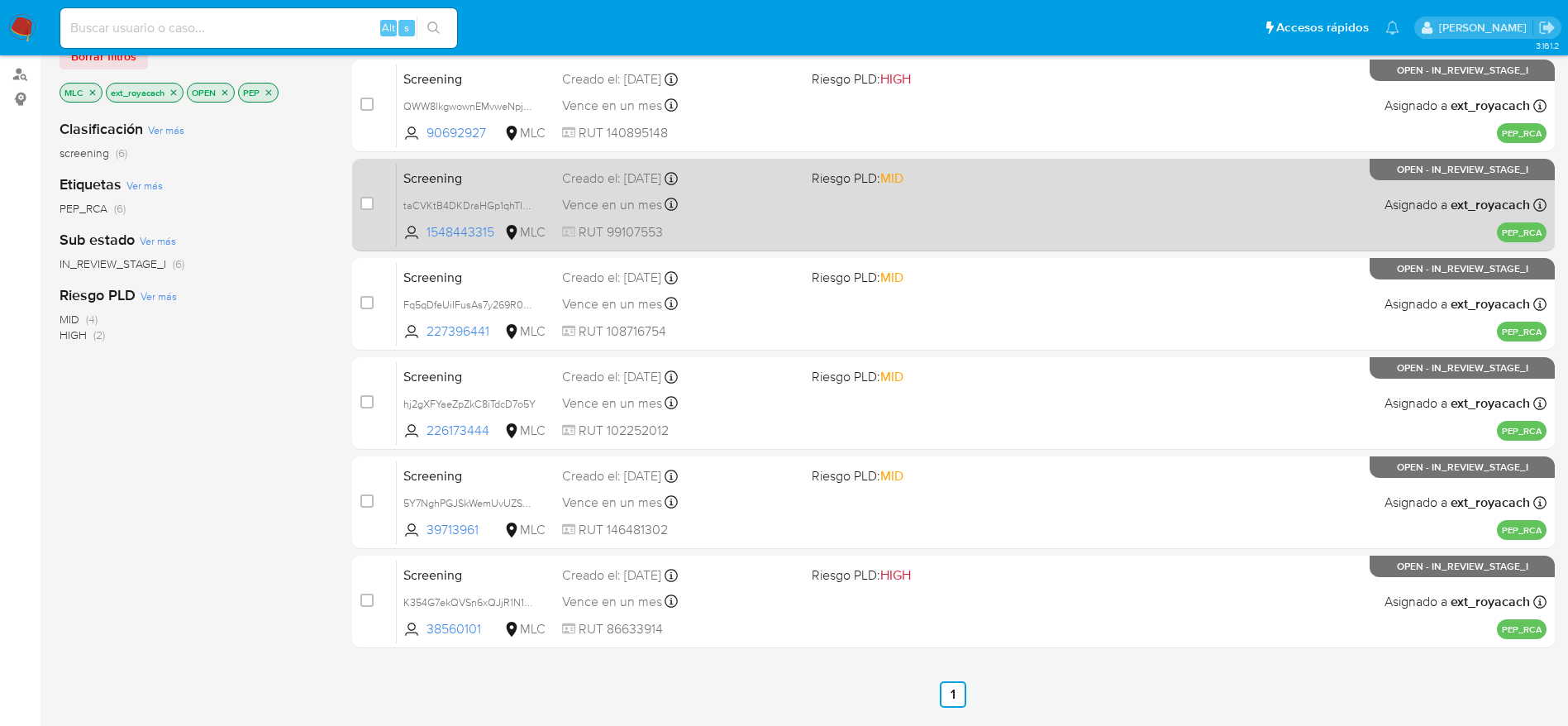
click at [603, 209] on span "Vence en un mes" at bounding box center [611, 205] width 100 height 18
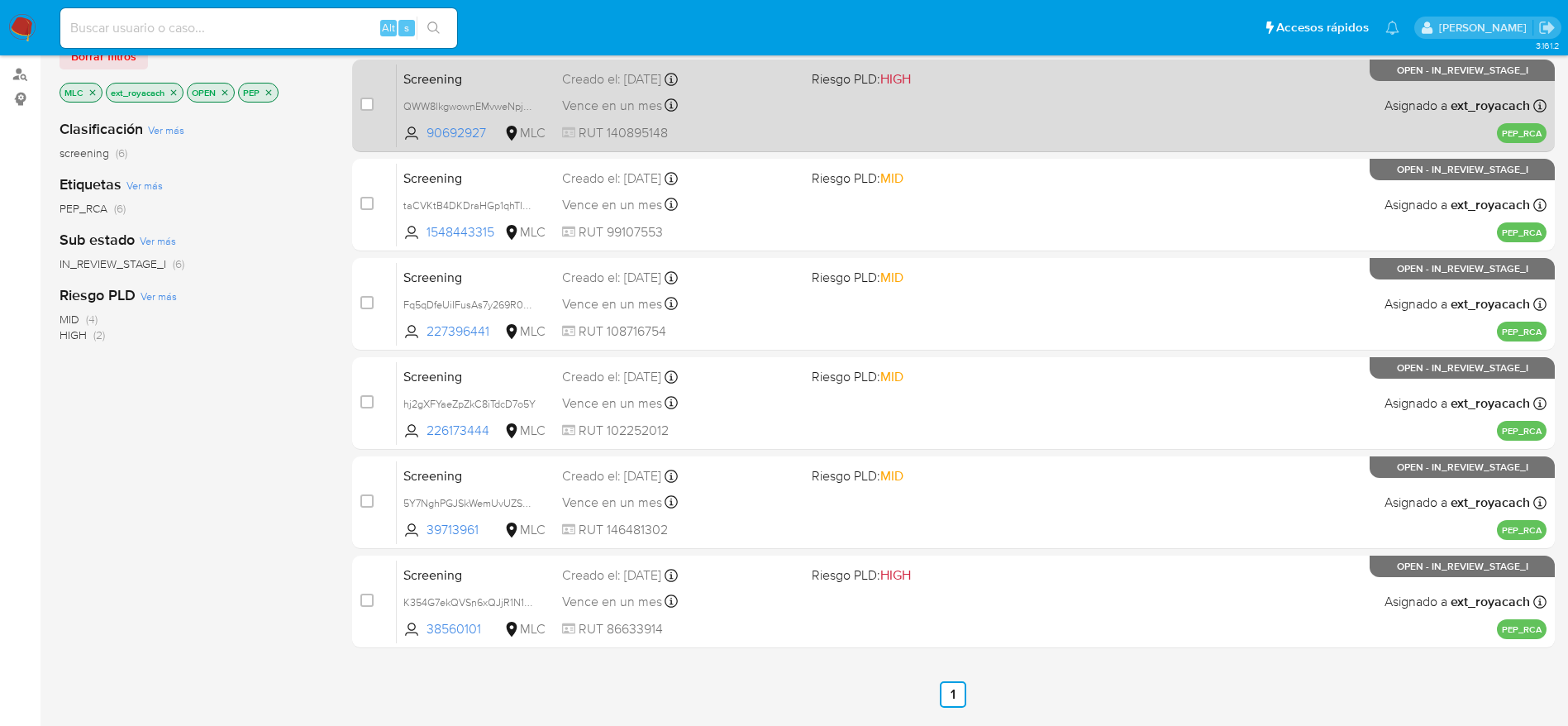
click at [763, 107] on div "Vence en un mes Vence el 07/11/2025 08:45:03" at bounding box center [679, 106] width 236 height 23
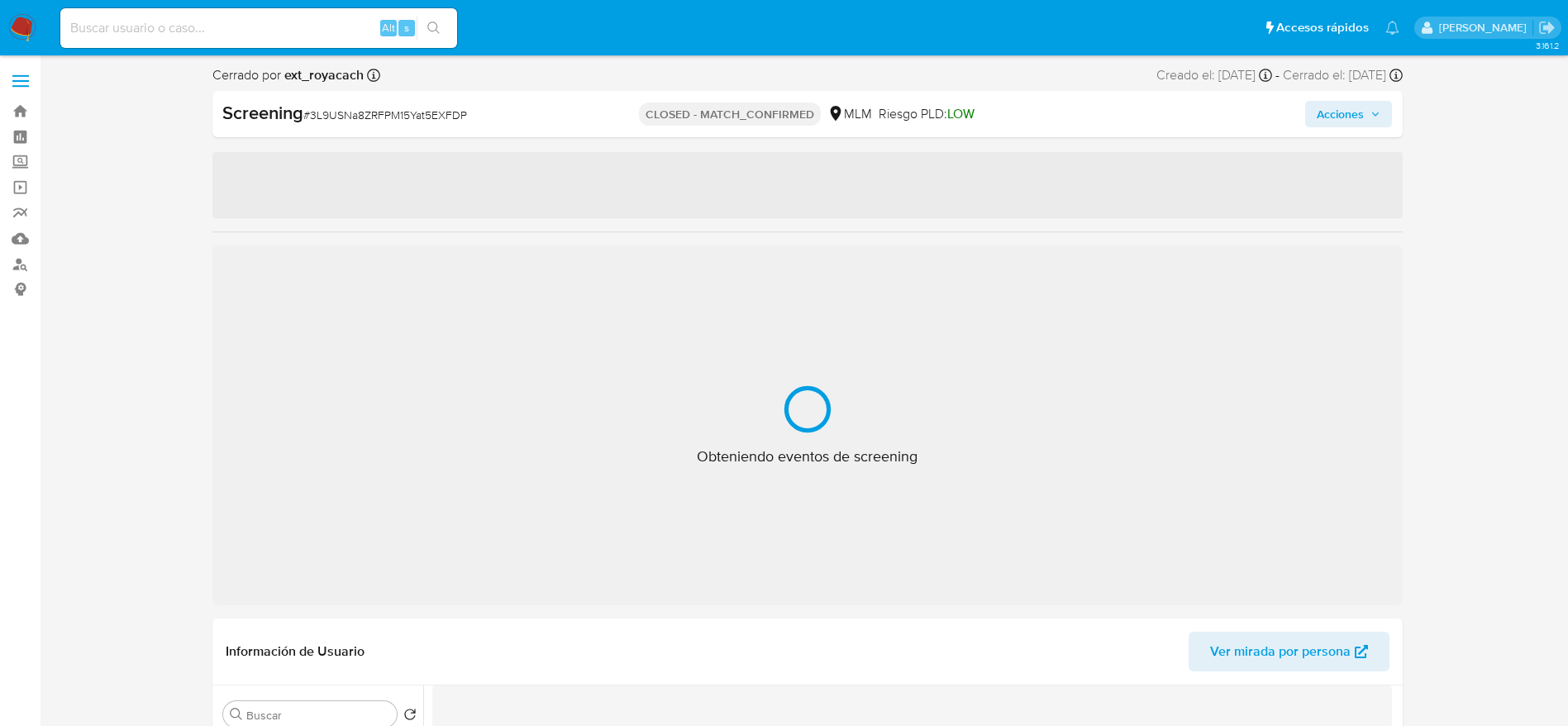
select select "10"
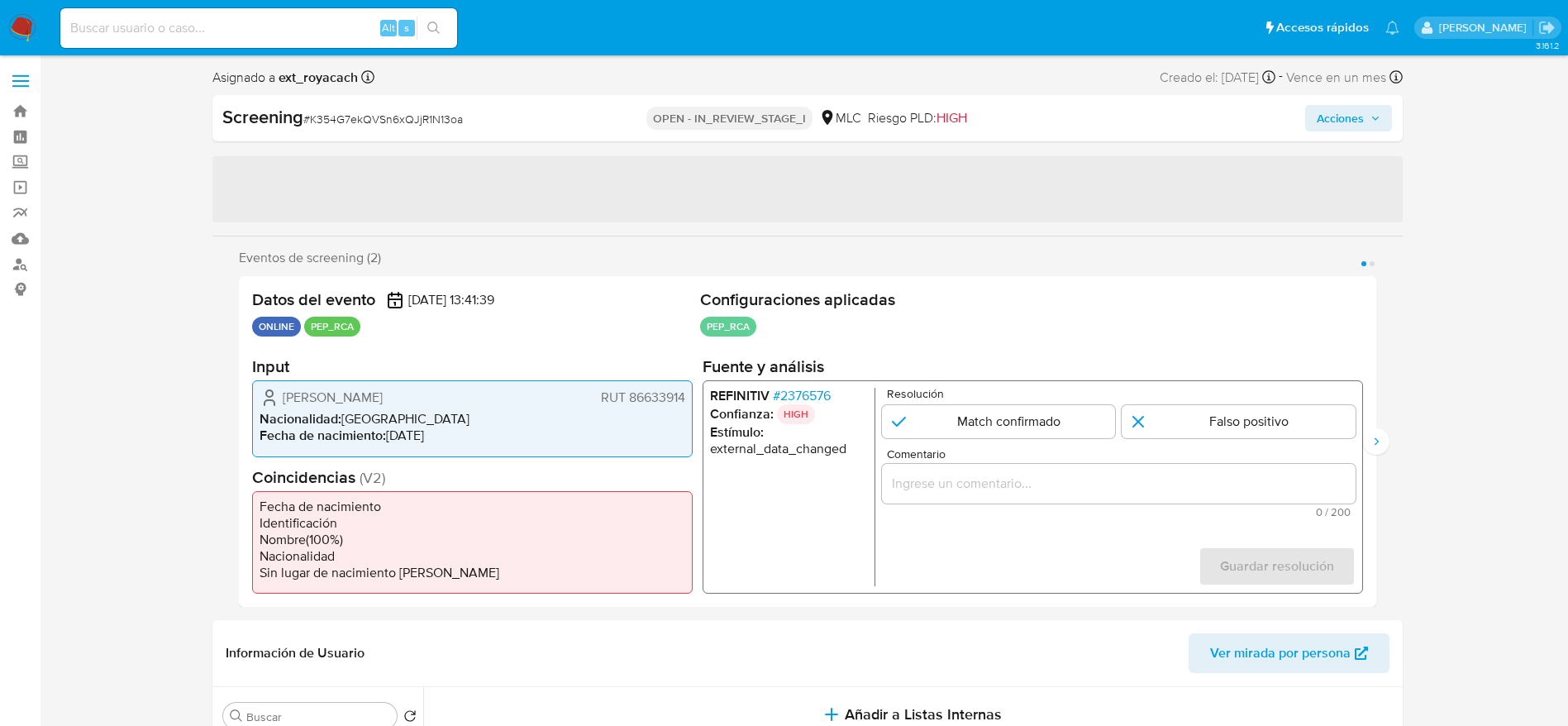
select select "10"
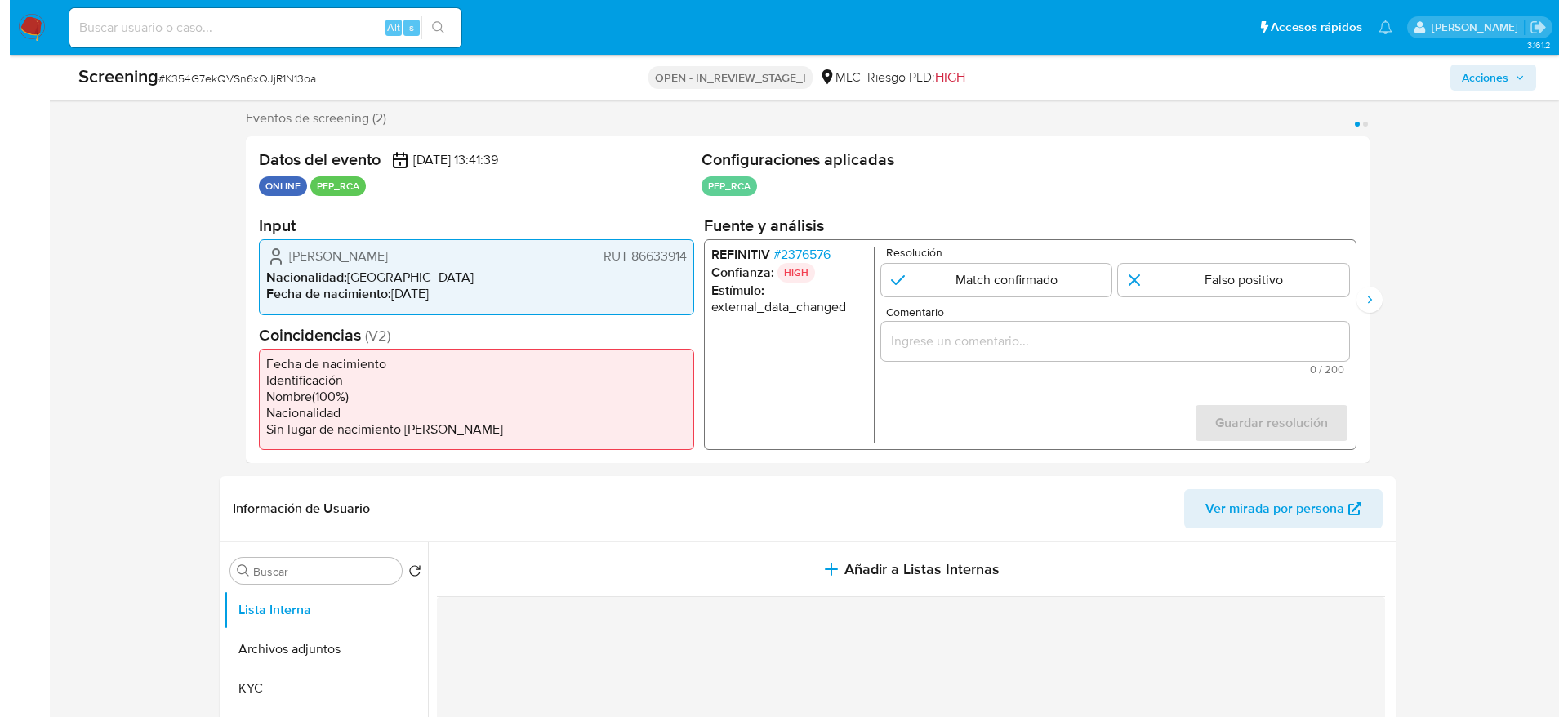
scroll to position [318, 0]
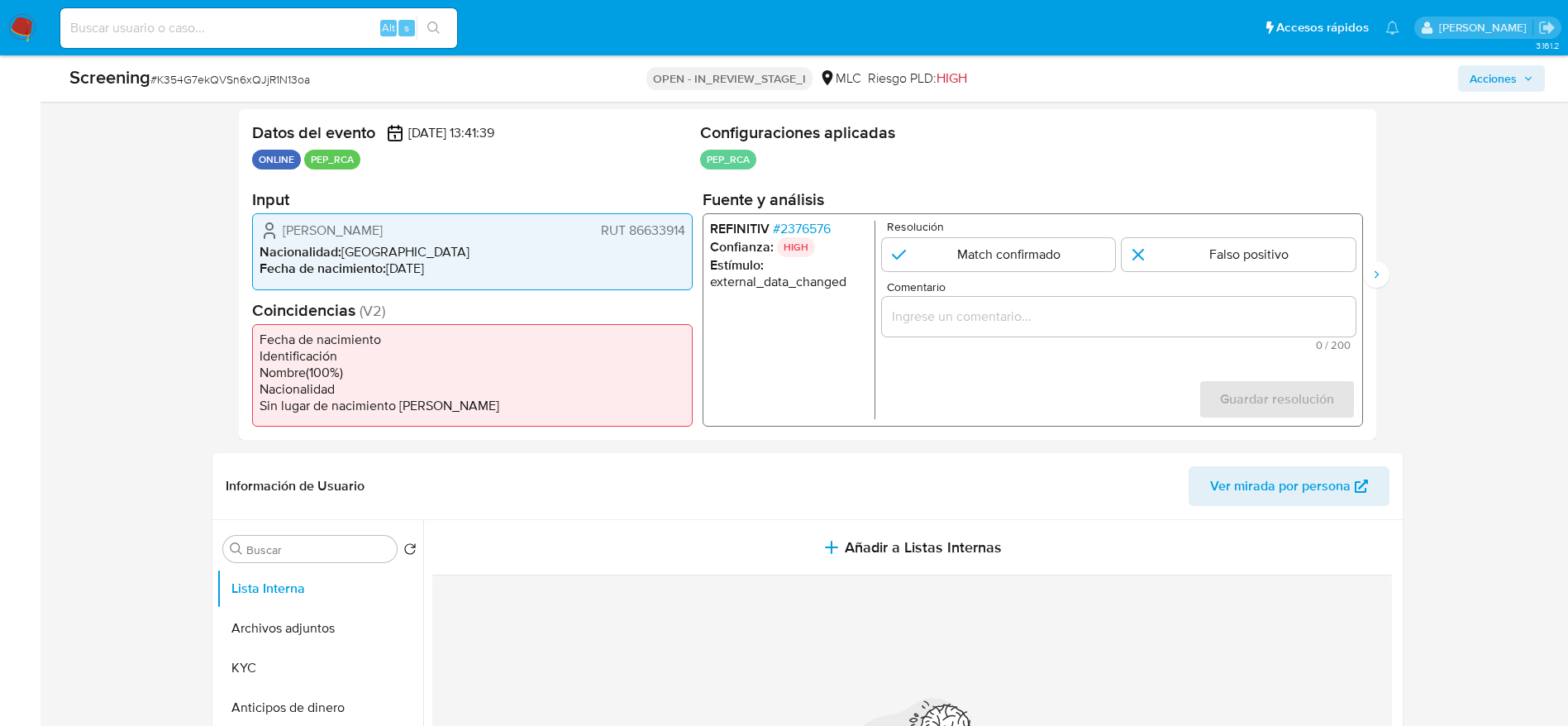
click at [803, 227] on span "# 2376576" at bounding box center [801, 229] width 58 height 17
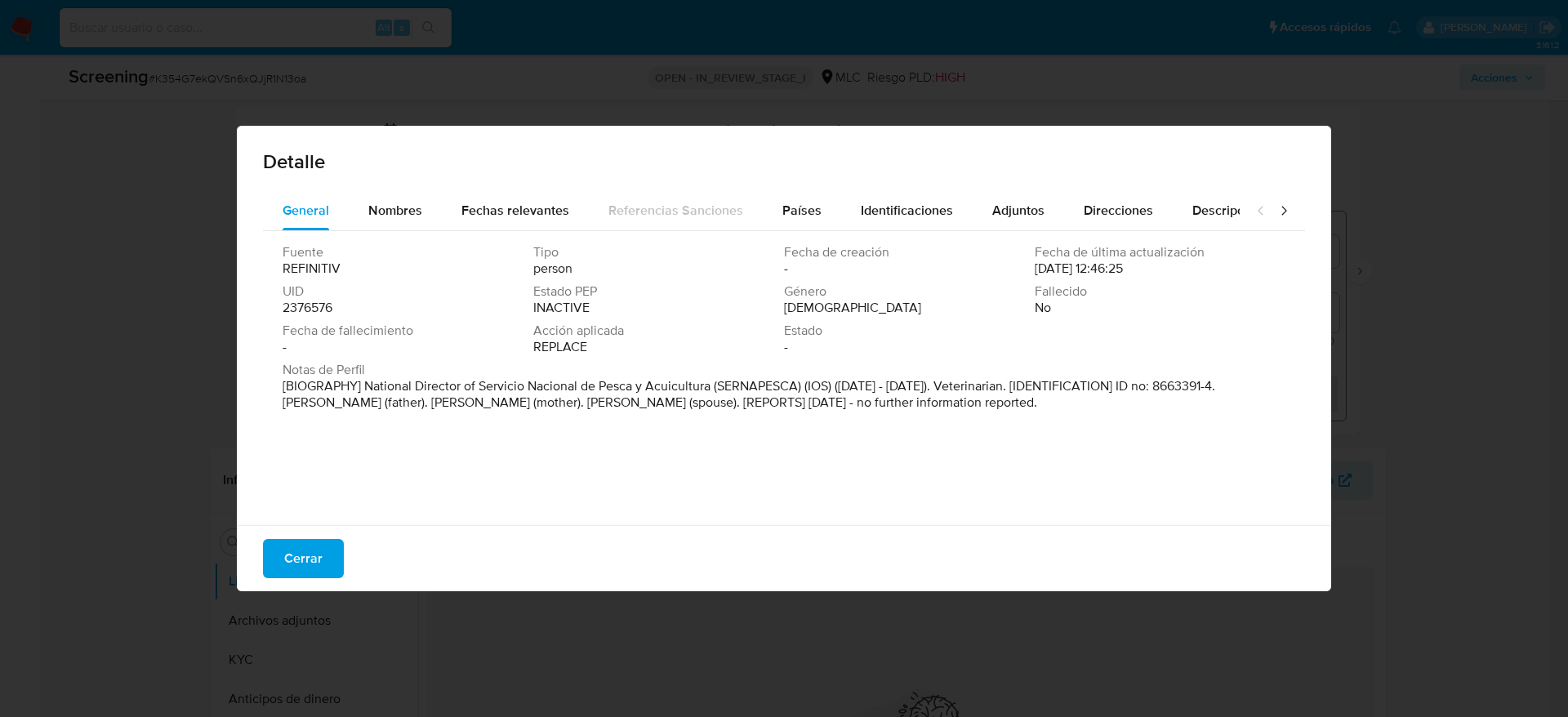
click at [311, 541] on span "Cerrar" at bounding box center [303, 558] width 39 height 36
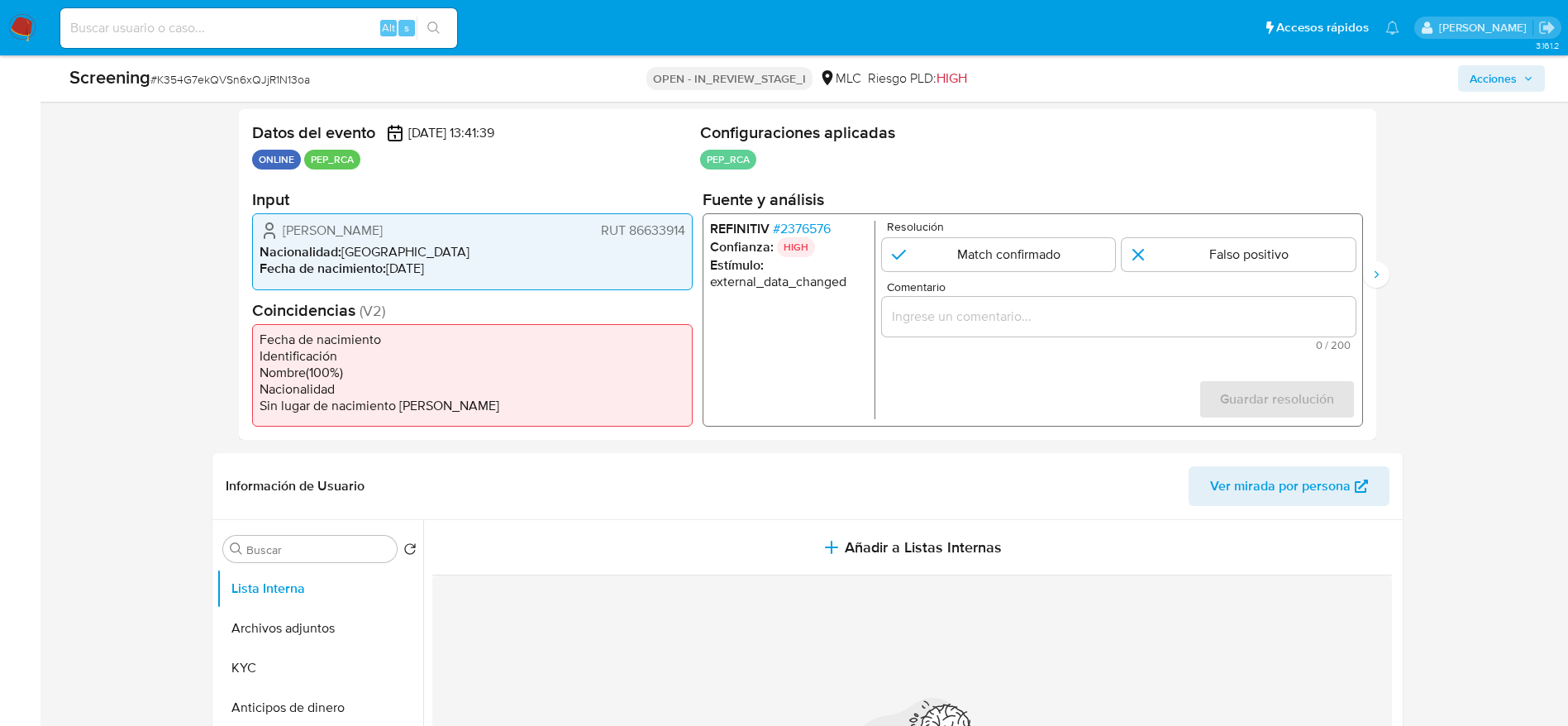
click at [215, 81] on span "# K354G7ekQVSn6xQJjR1N13oa" at bounding box center [229, 79] width 160 height 17
copy span "K354G7ekQVSn6xQJjR1N13oa"
drag, startPoint x: 273, startPoint y: 229, endPoint x: 685, endPoint y: 229, distance: 412.0
click at [685, 229] on div "José Miguel Burgos González RUT 86633914 Nacionalidad : Chile Fecha de nacimien…" at bounding box center [472, 250] width 440 height 76
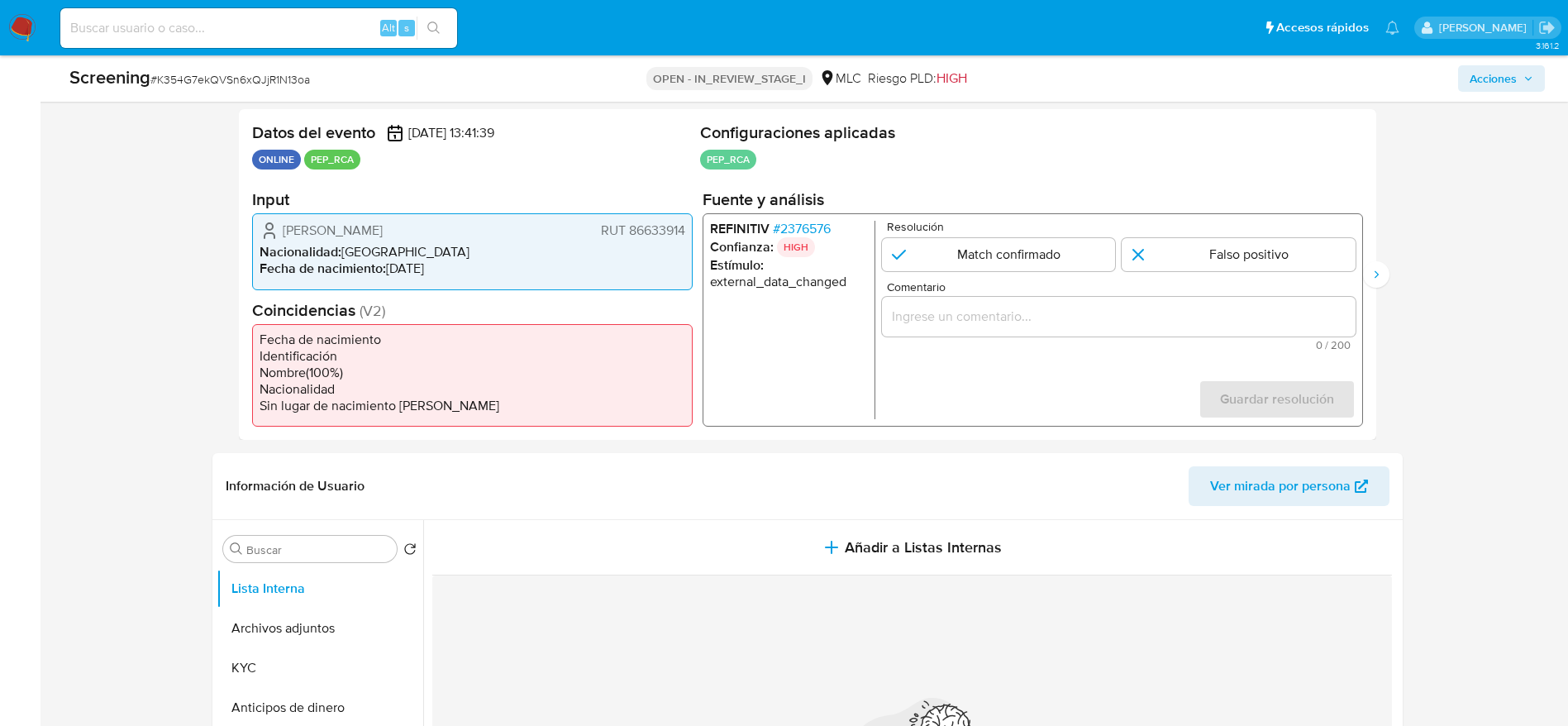
click at [815, 222] on span "# 2376576" at bounding box center [801, 229] width 58 height 17
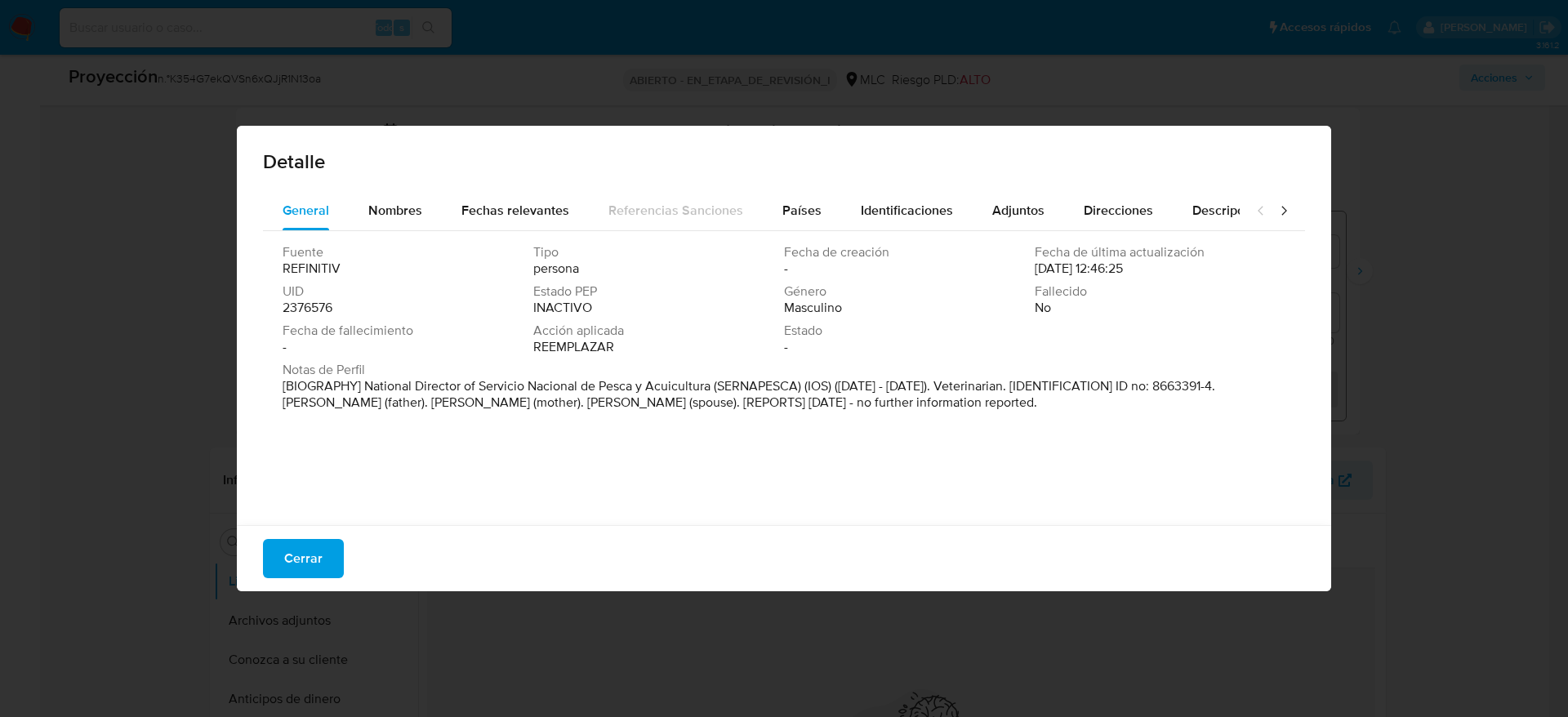
drag, startPoint x: 364, startPoint y: 387, endPoint x: 711, endPoint y: 383, distance: 347.0
click at [711, 383] on font "[BIOGRAPHY] National Director of Servicio Nacional de Pesca y Acuicultura (SERN…" at bounding box center [749, 394] width 932 height 35
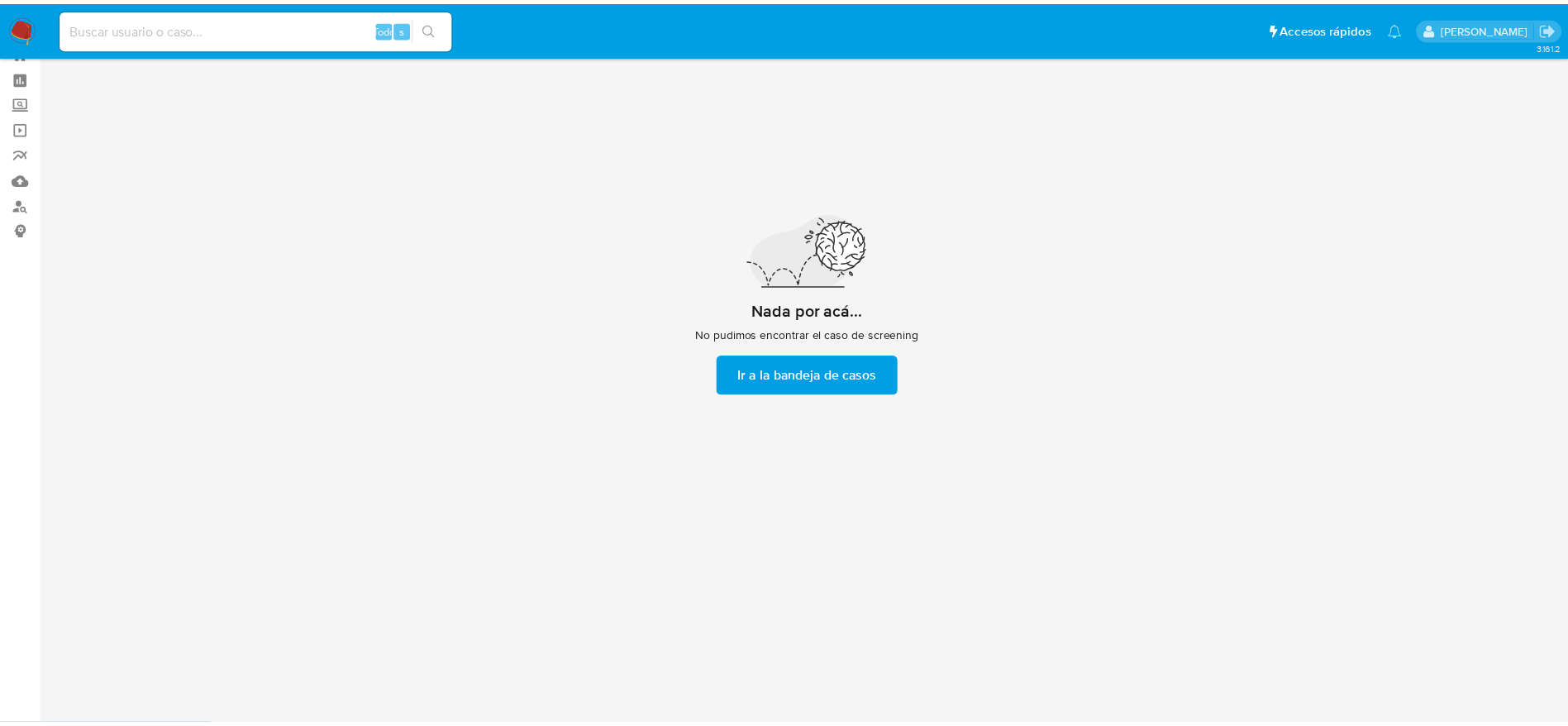
scroll to position [59, 0]
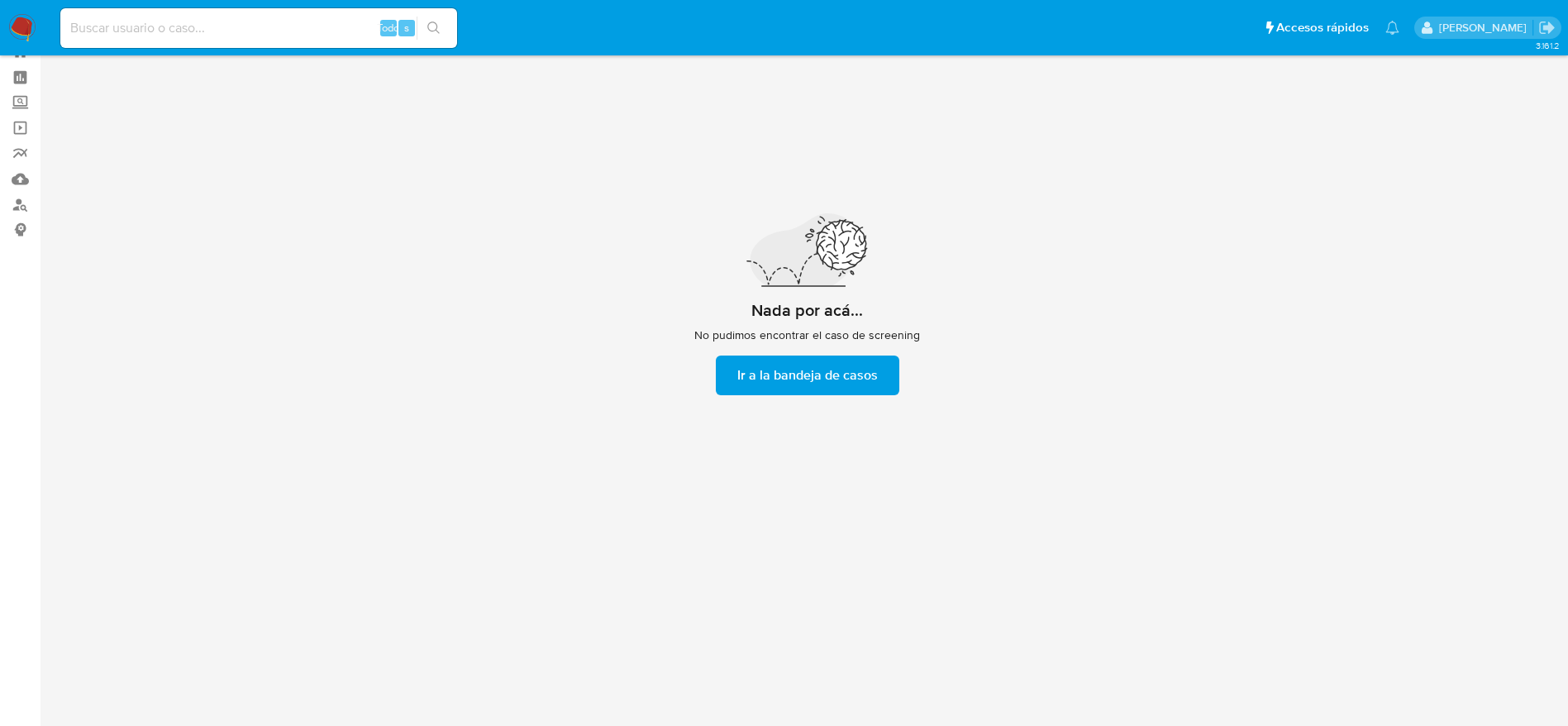
click at [777, 371] on span "Ir a la bandeja de casos" at bounding box center [807, 375] width 140 height 37
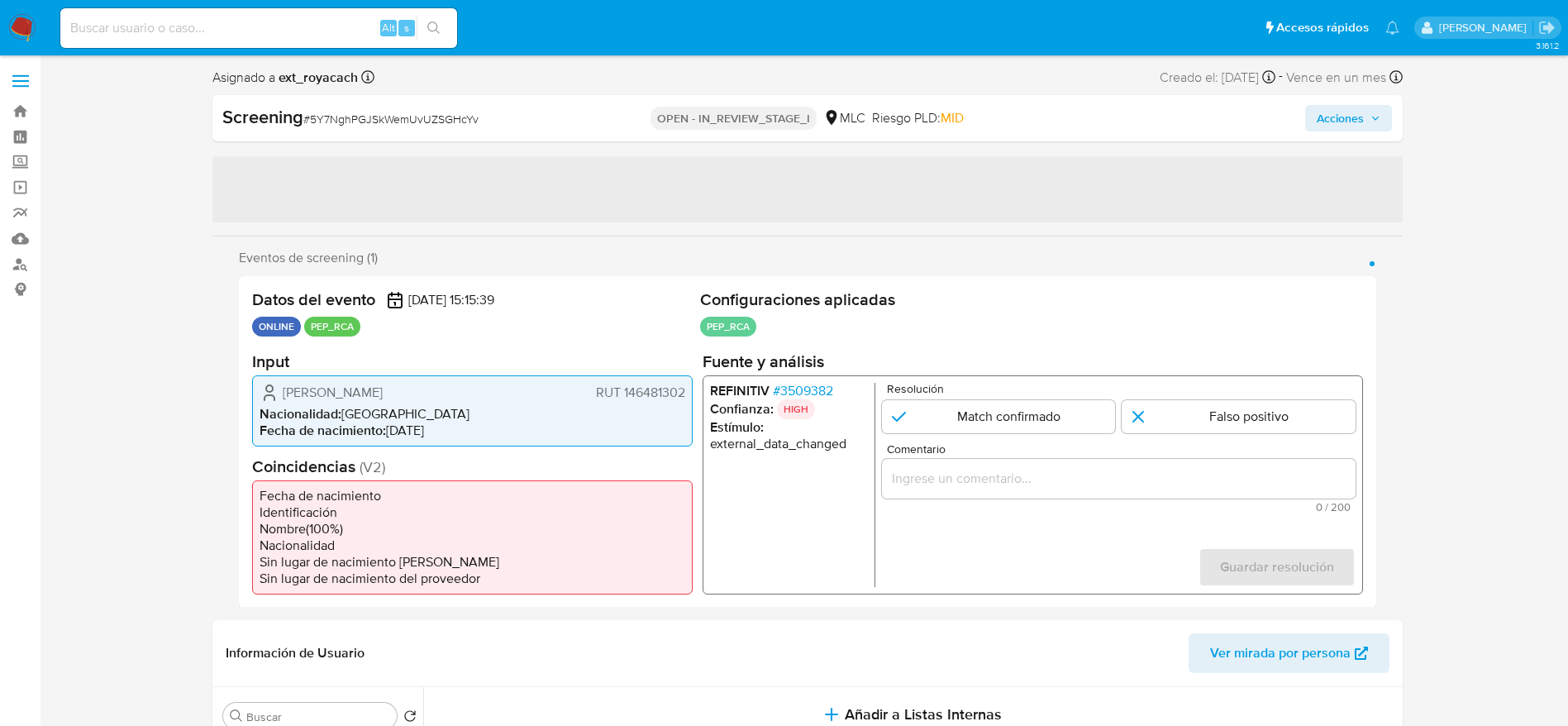
select select "10"
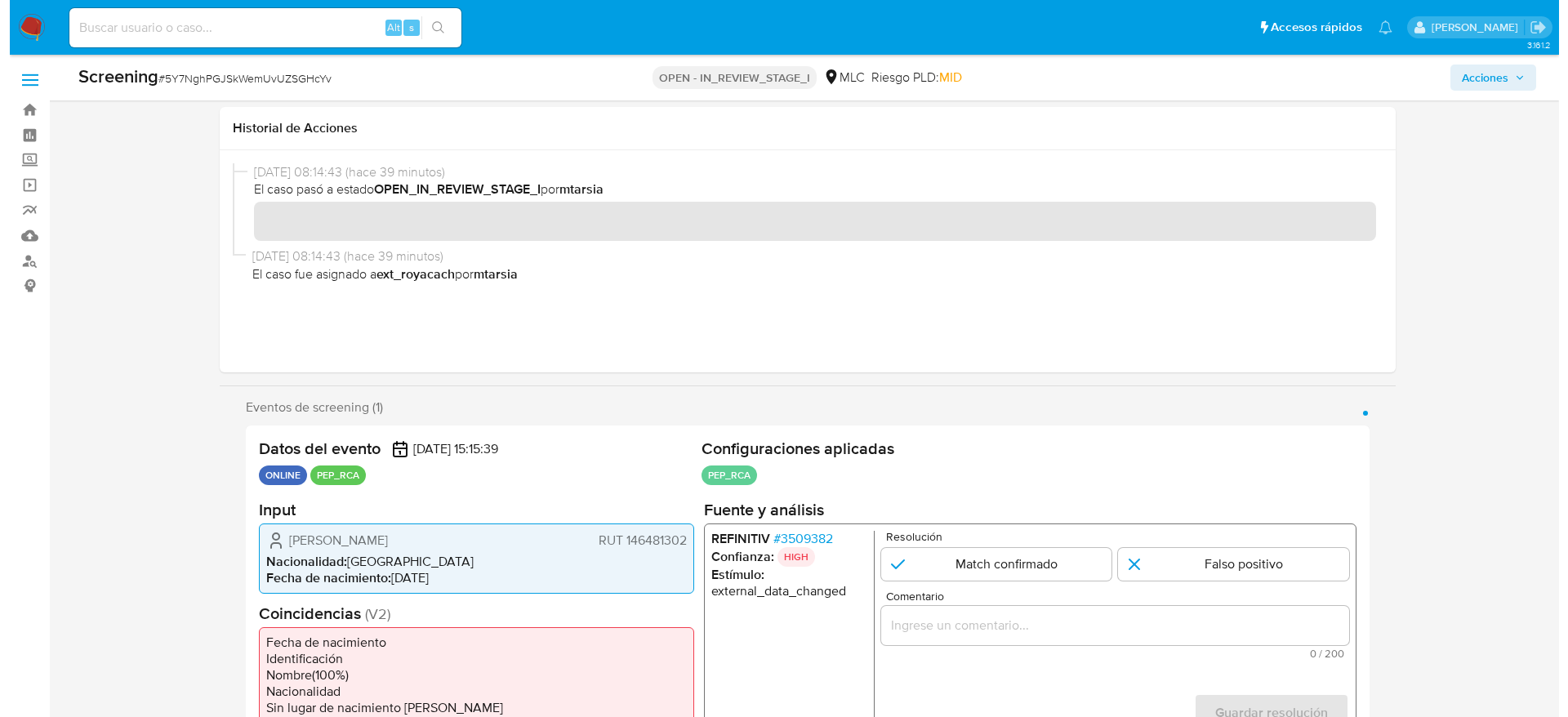
scroll to position [226, 0]
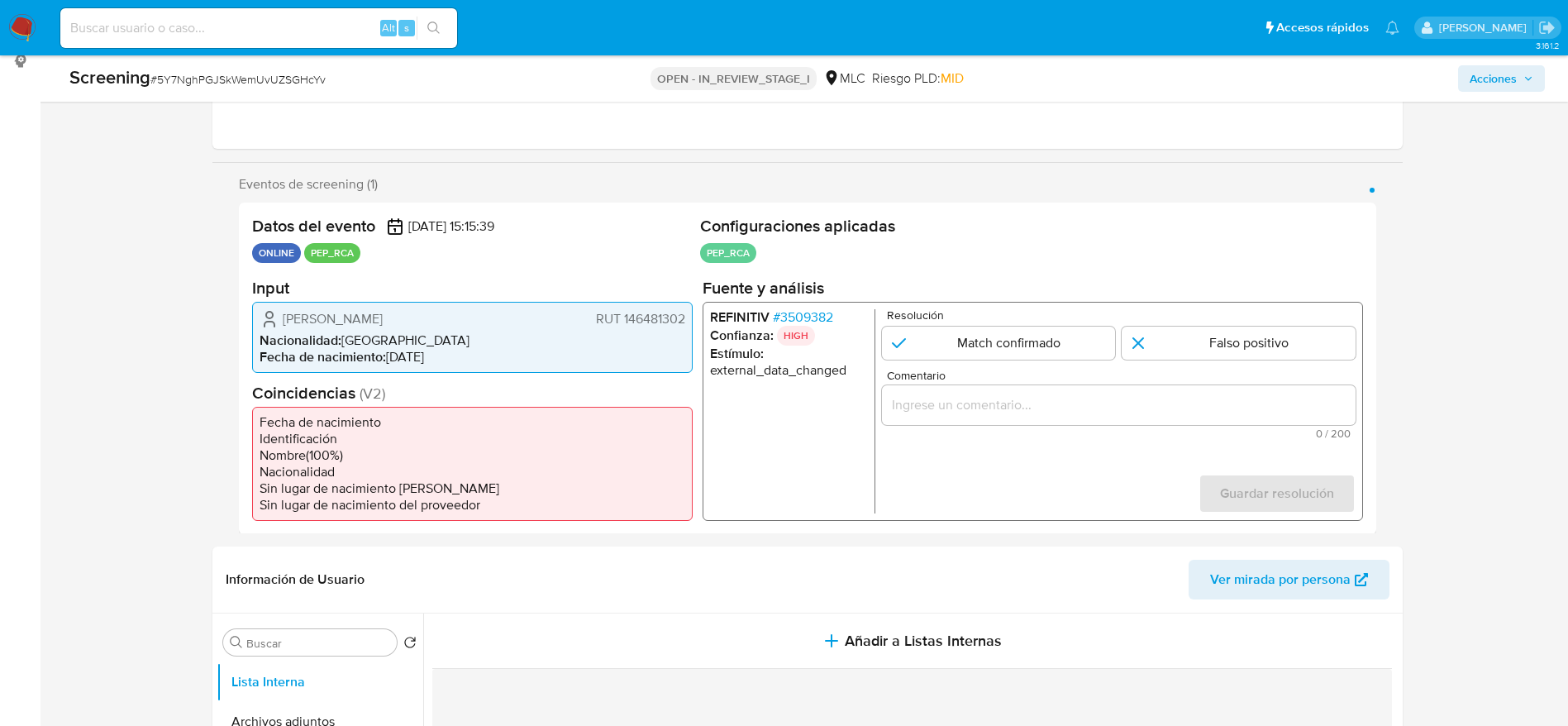
click at [801, 318] on span "# 3509382" at bounding box center [801, 316] width 60 height 17
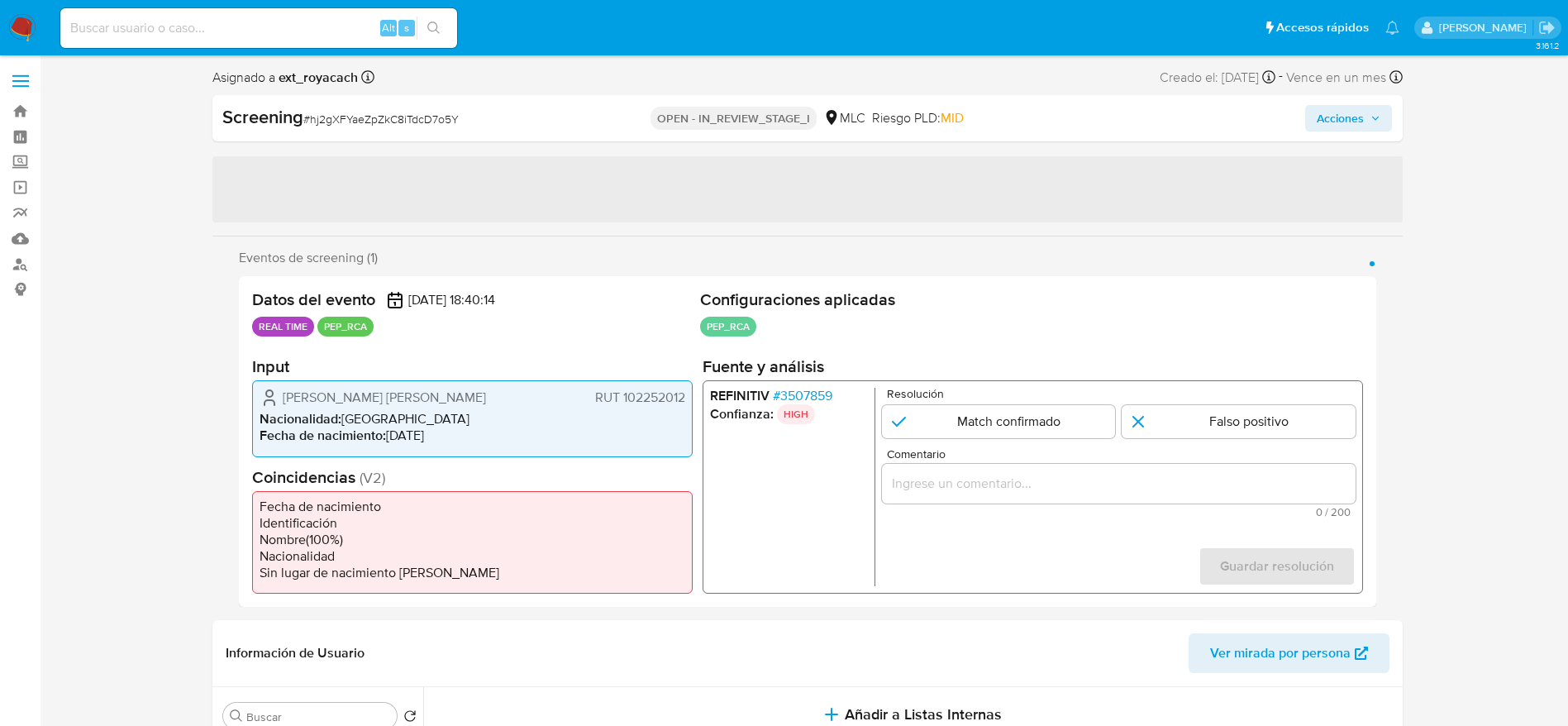
select select "10"
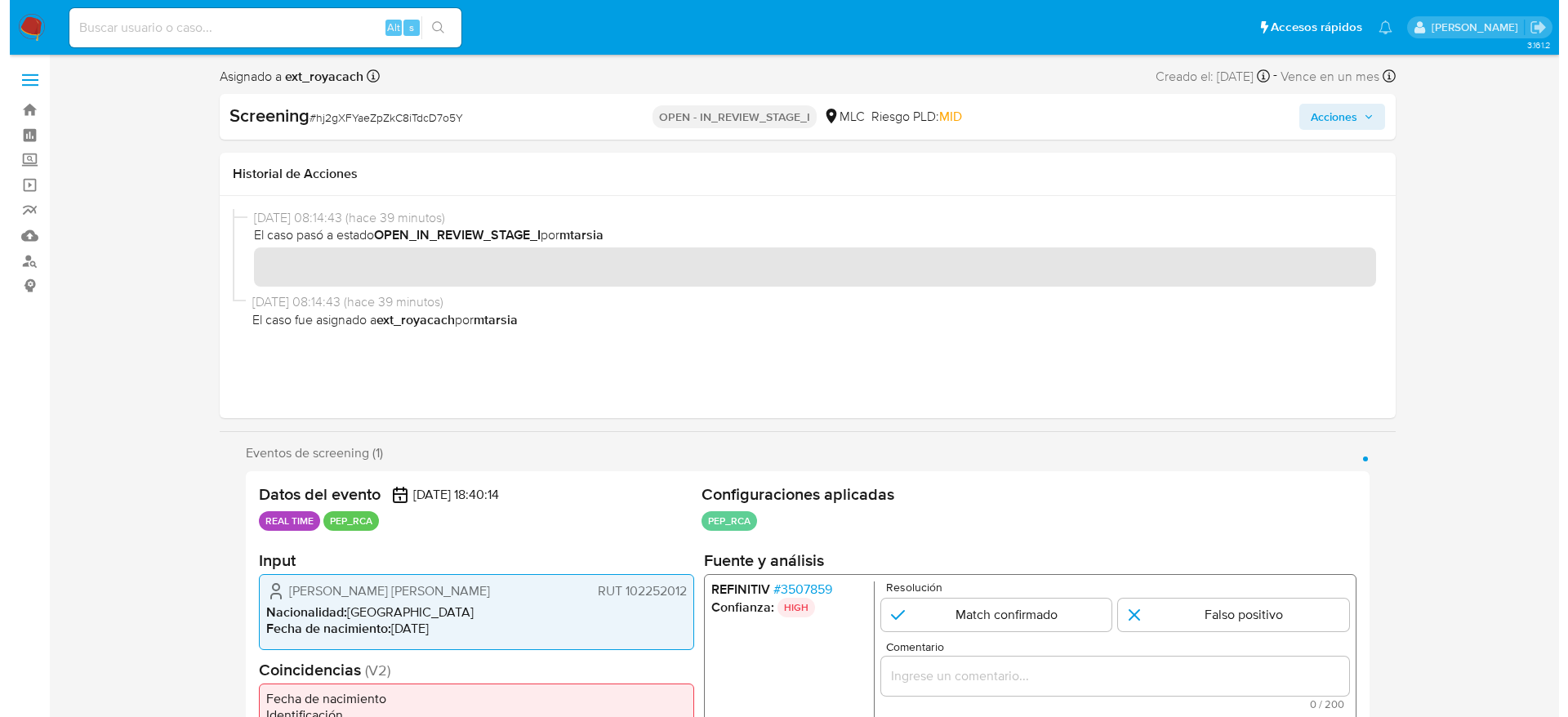
scroll to position [164, 0]
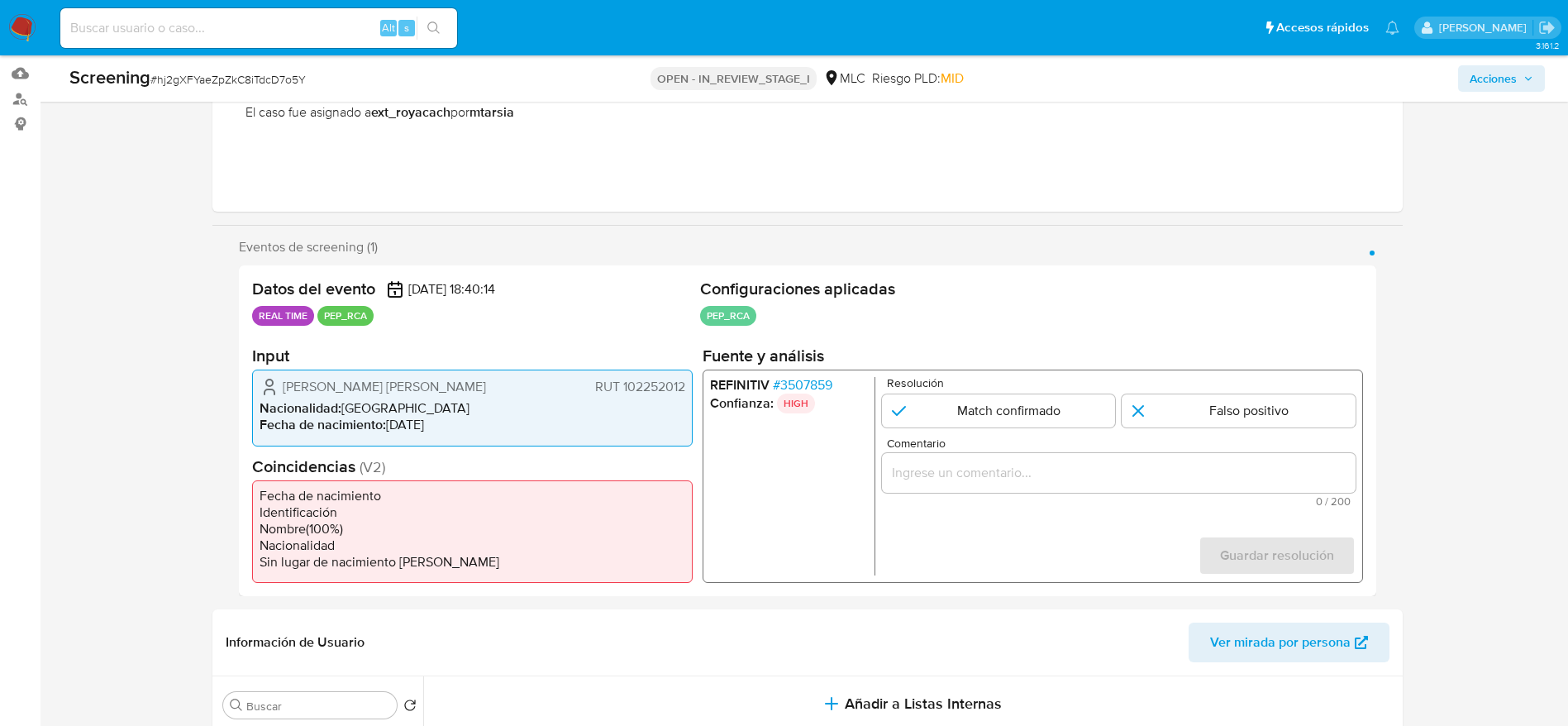
click at [804, 386] on span "# 3507859" at bounding box center [801, 385] width 59 height 17
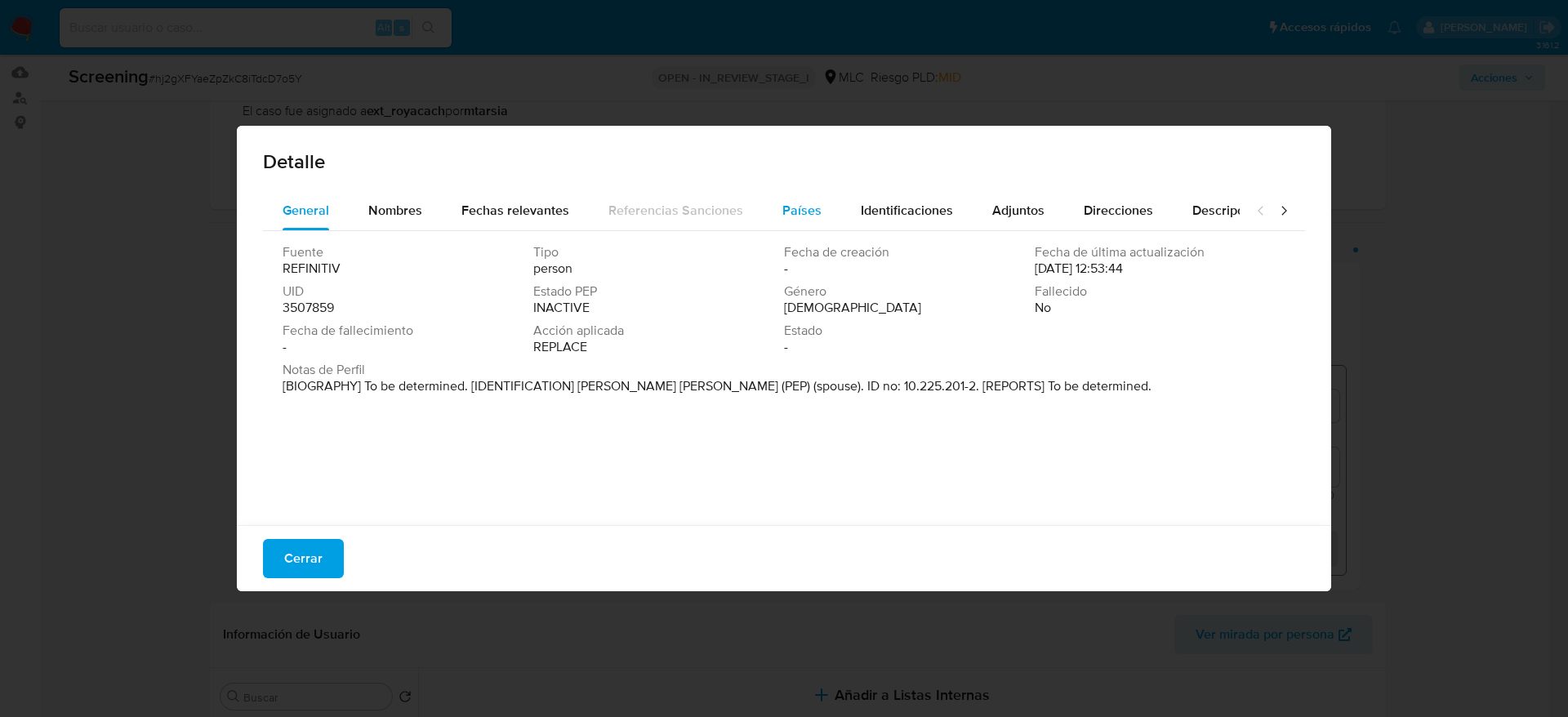
click at [795, 216] on span "Países" at bounding box center [801, 210] width 39 height 19
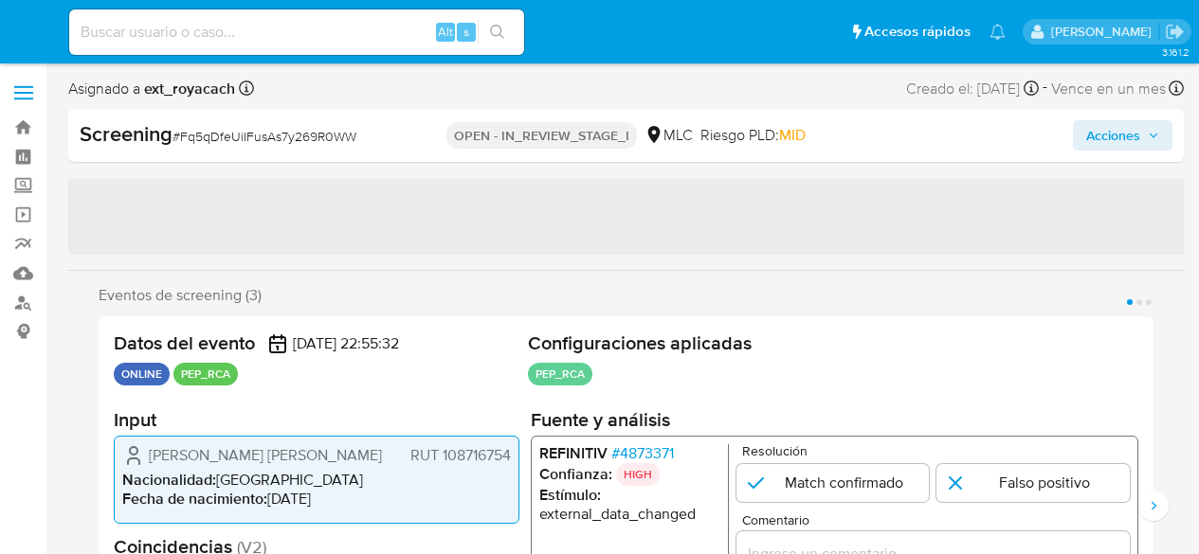
select select "10"
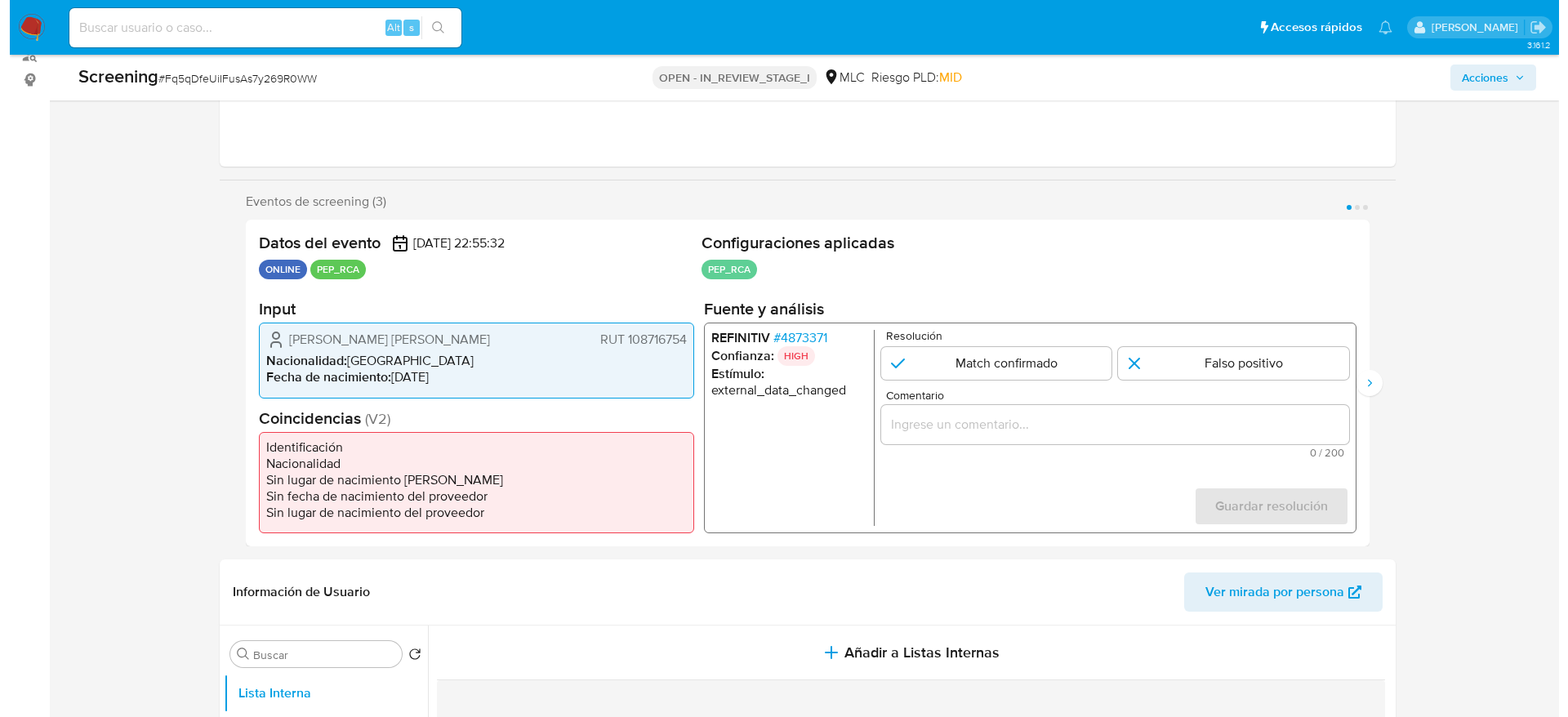
scroll to position [213, 0]
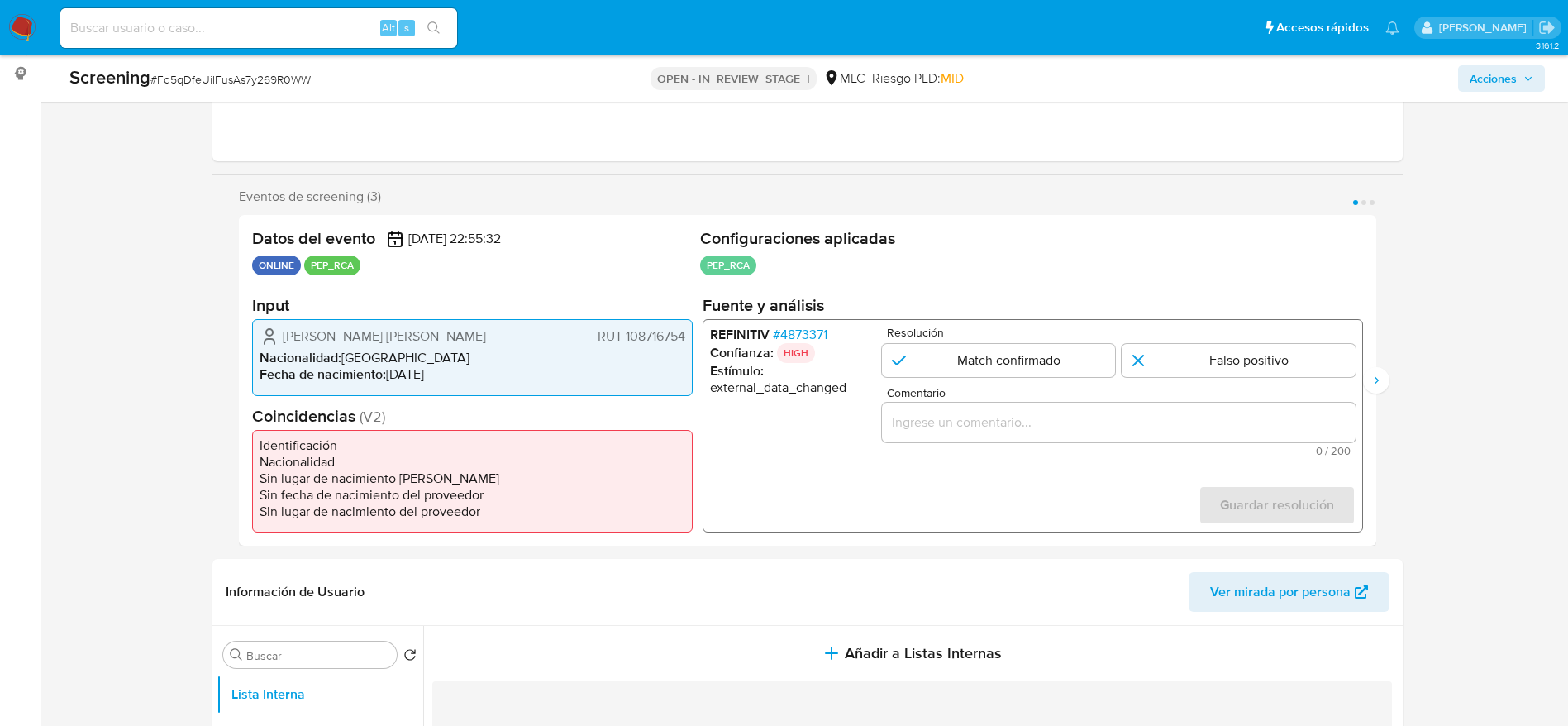
click at [797, 332] on span "# 4873371" at bounding box center [799, 334] width 55 height 17
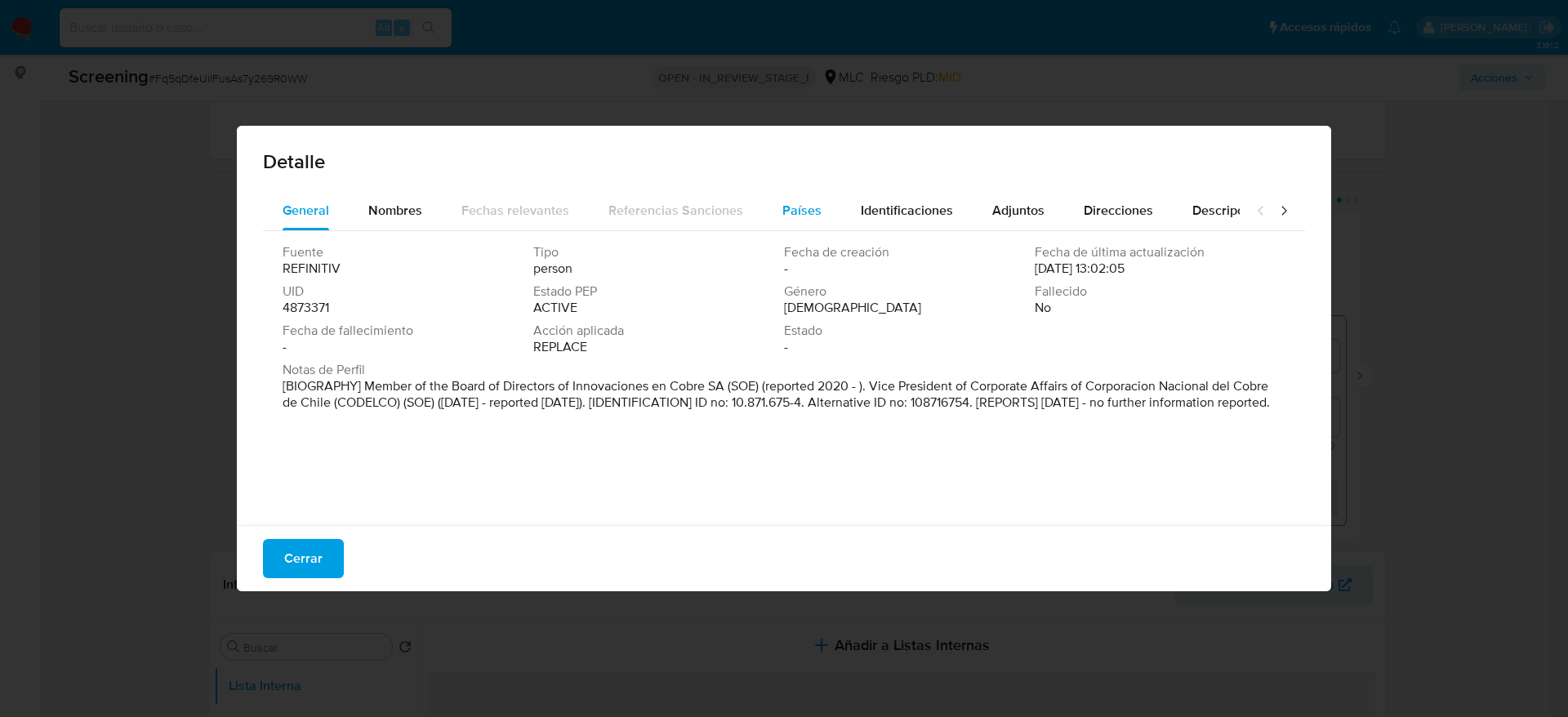
click at [796, 218] on span "Países" at bounding box center [801, 210] width 39 height 19
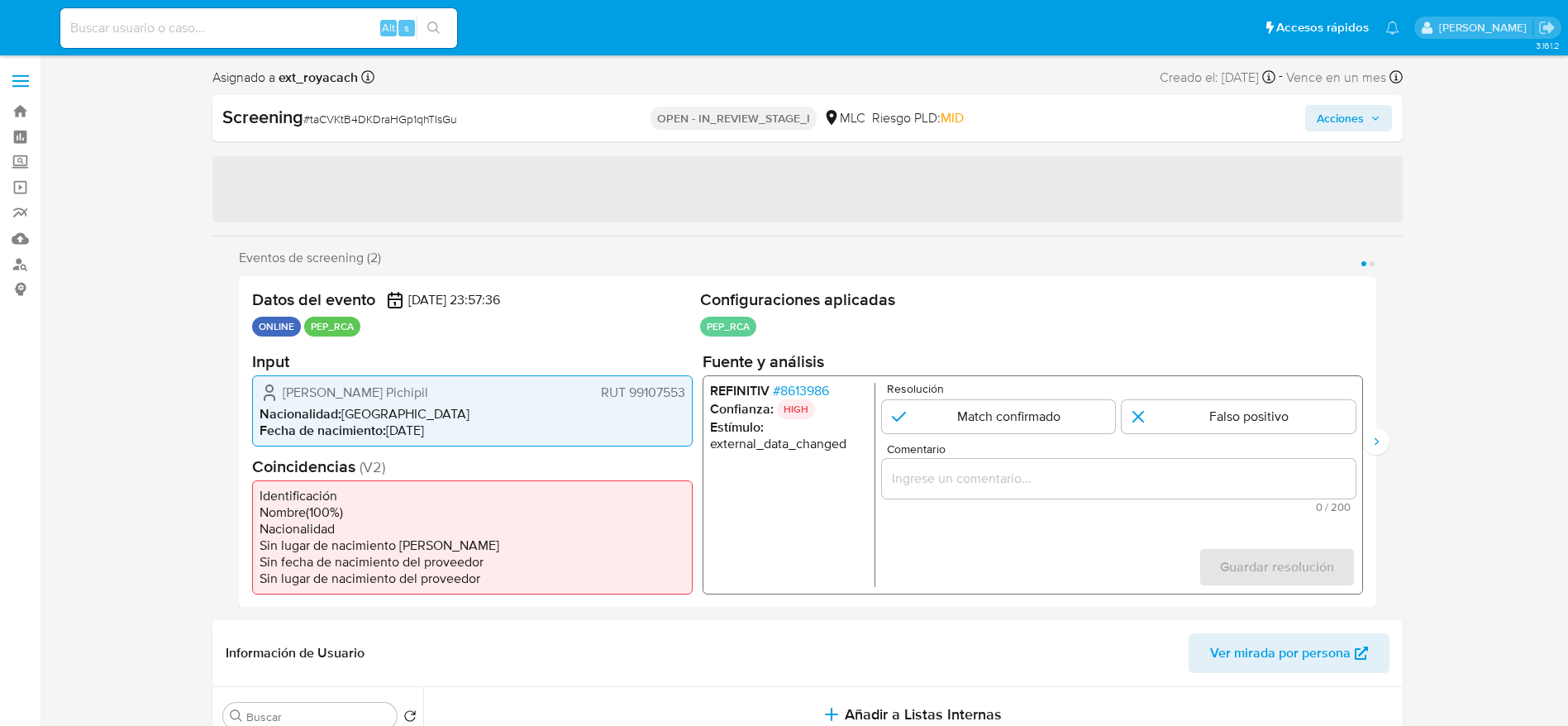
select select "10"
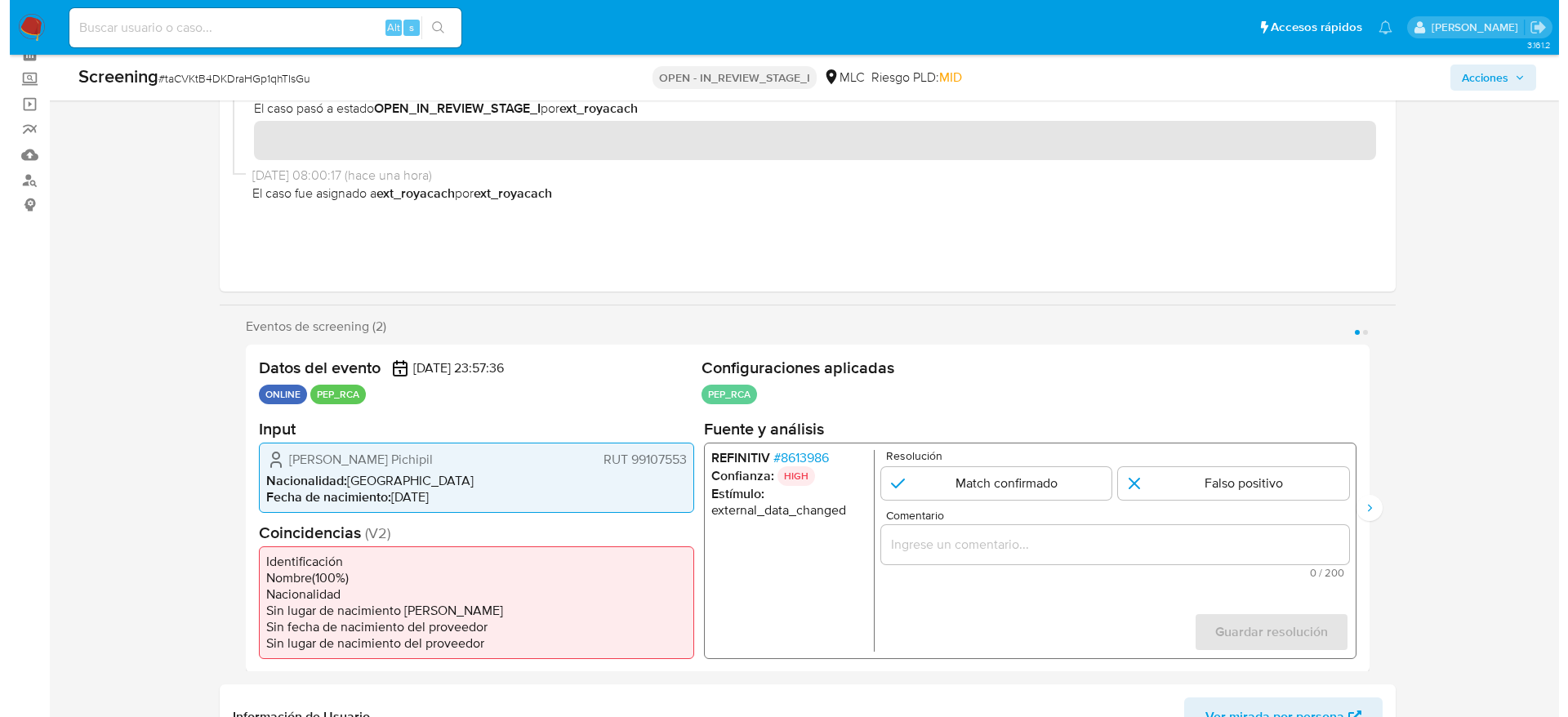
scroll to position [88, 0]
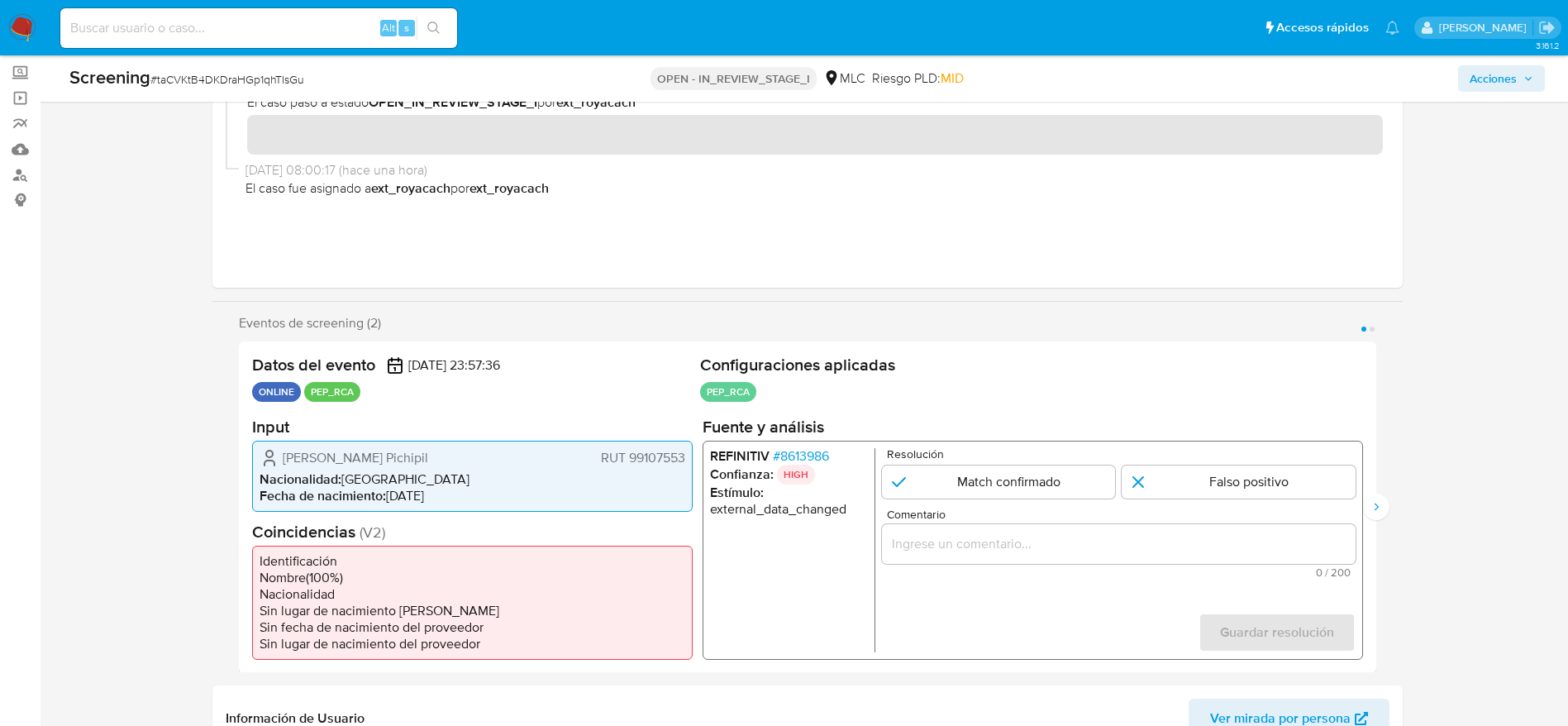
click at [817, 452] on span "# 8613986" at bounding box center [800, 455] width 56 height 17
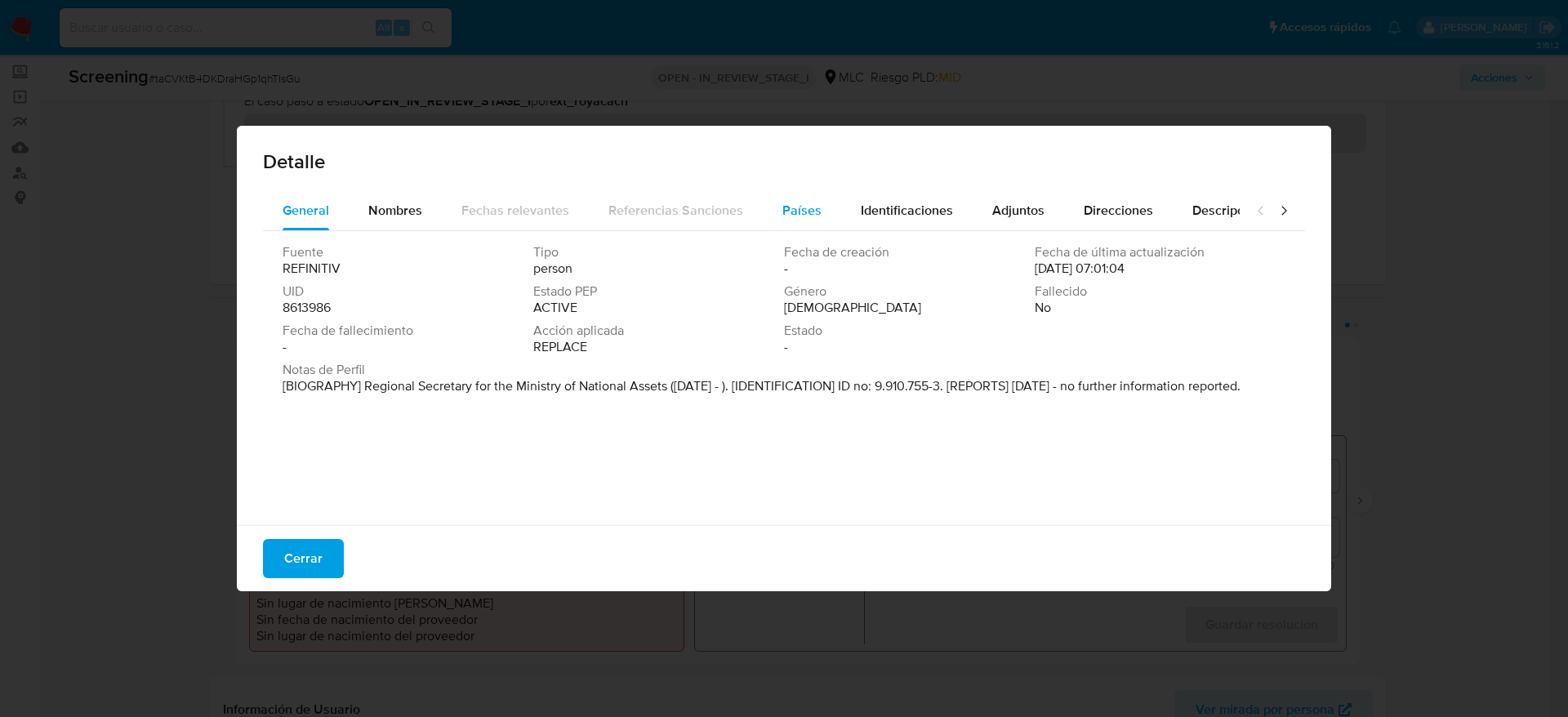
click at [790, 212] on span "Países" at bounding box center [801, 210] width 39 height 19
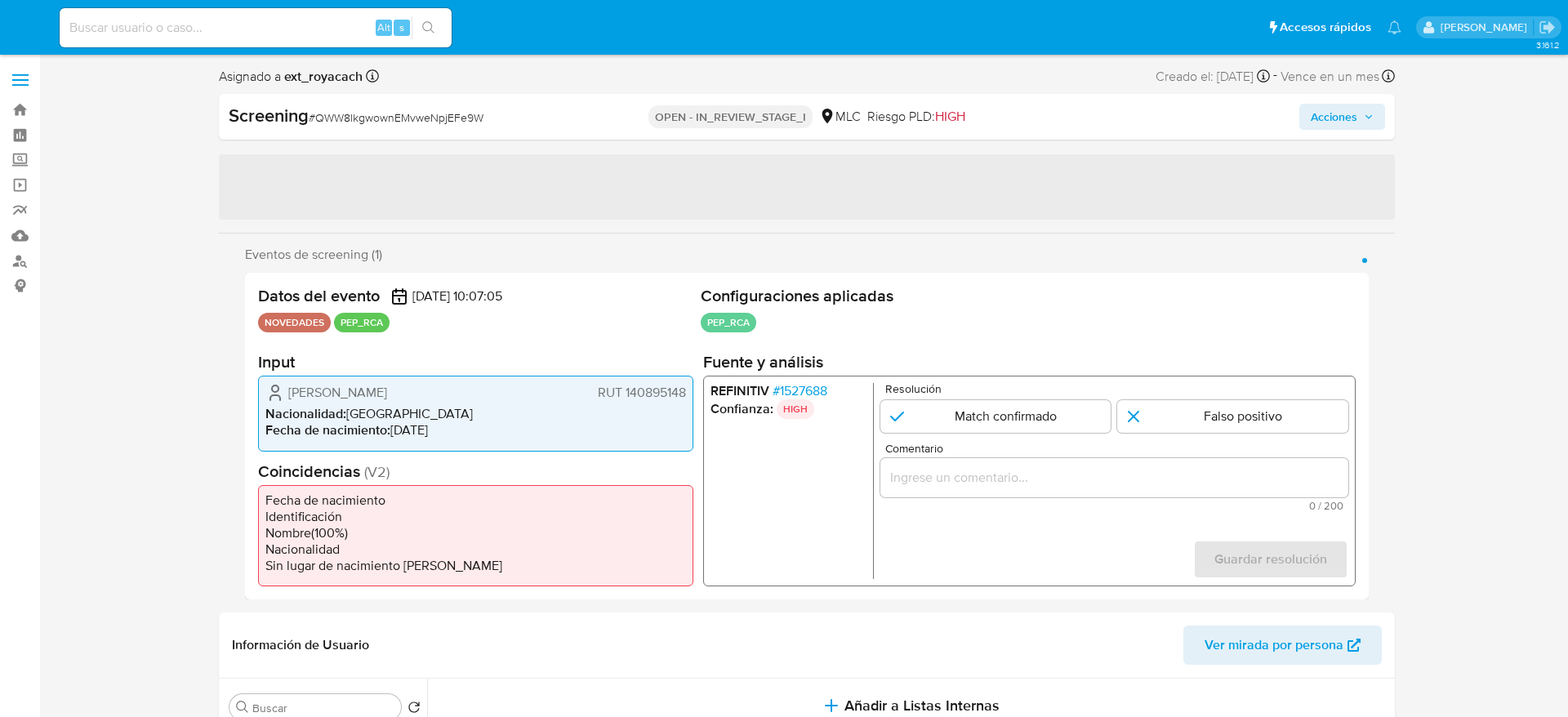
select select "10"
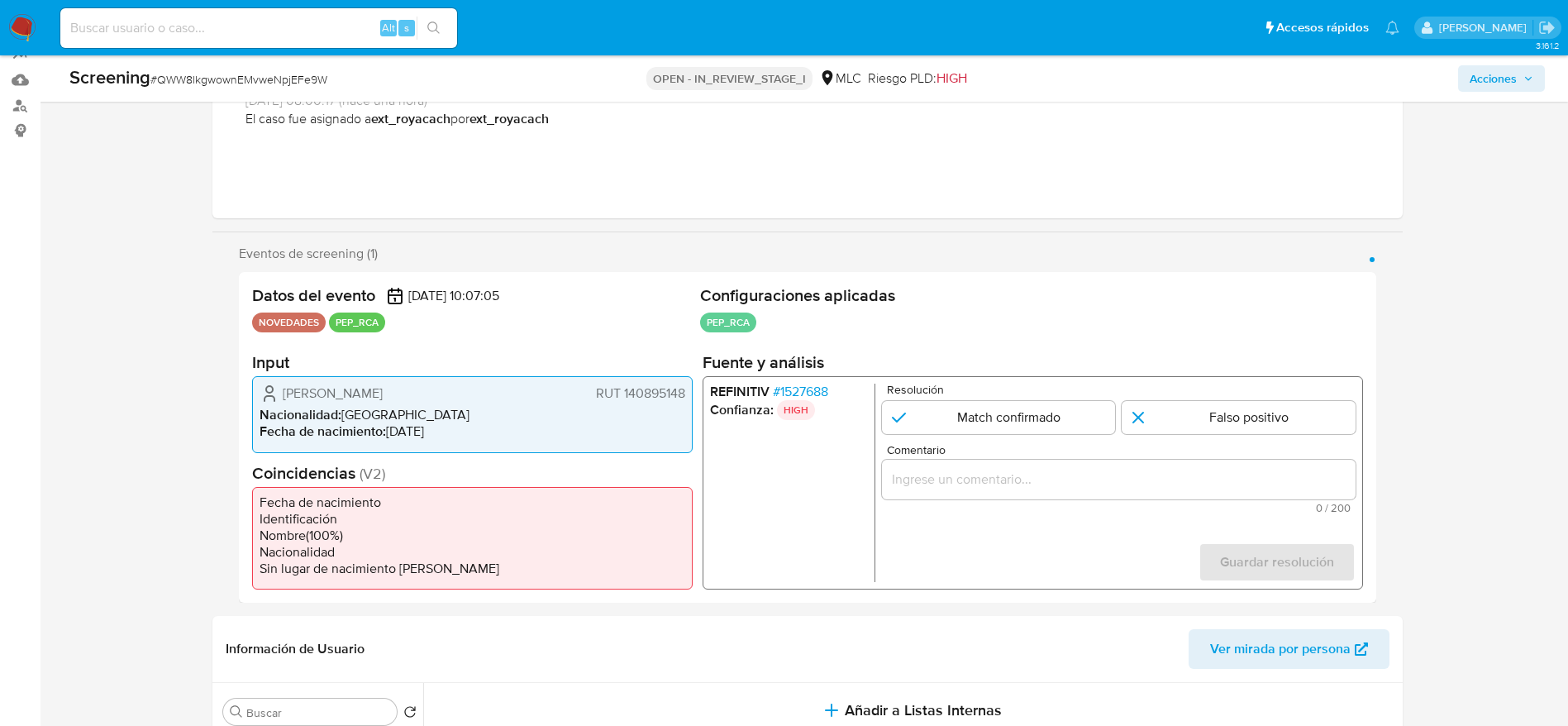
scroll to position [161, 0]
click at [823, 387] on span "# 1527688" at bounding box center [799, 389] width 55 height 17
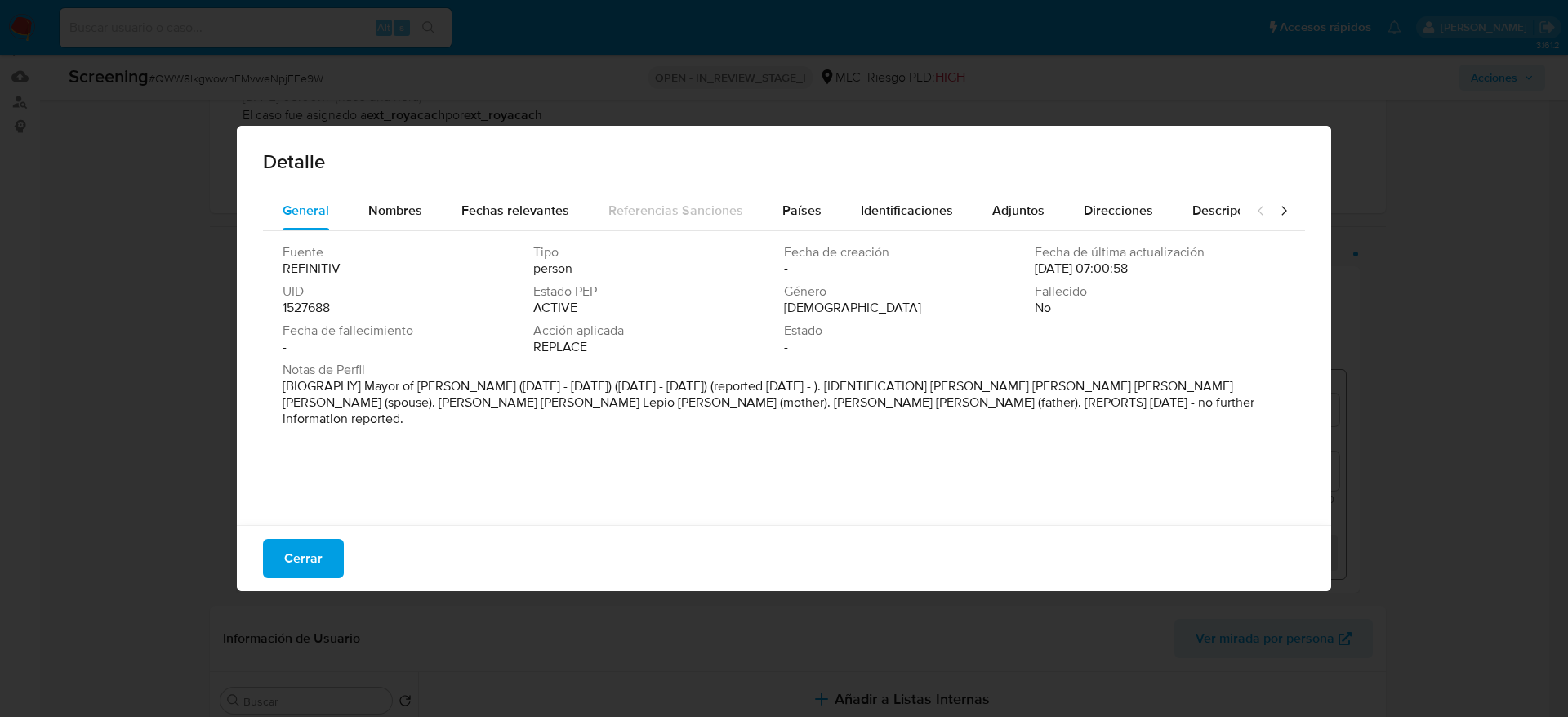
click at [297, 579] on div "Cerrar" at bounding box center [784, 558] width 1094 height 66
click at [775, 203] on button "Países" at bounding box center [801, 210] width 78 height 39
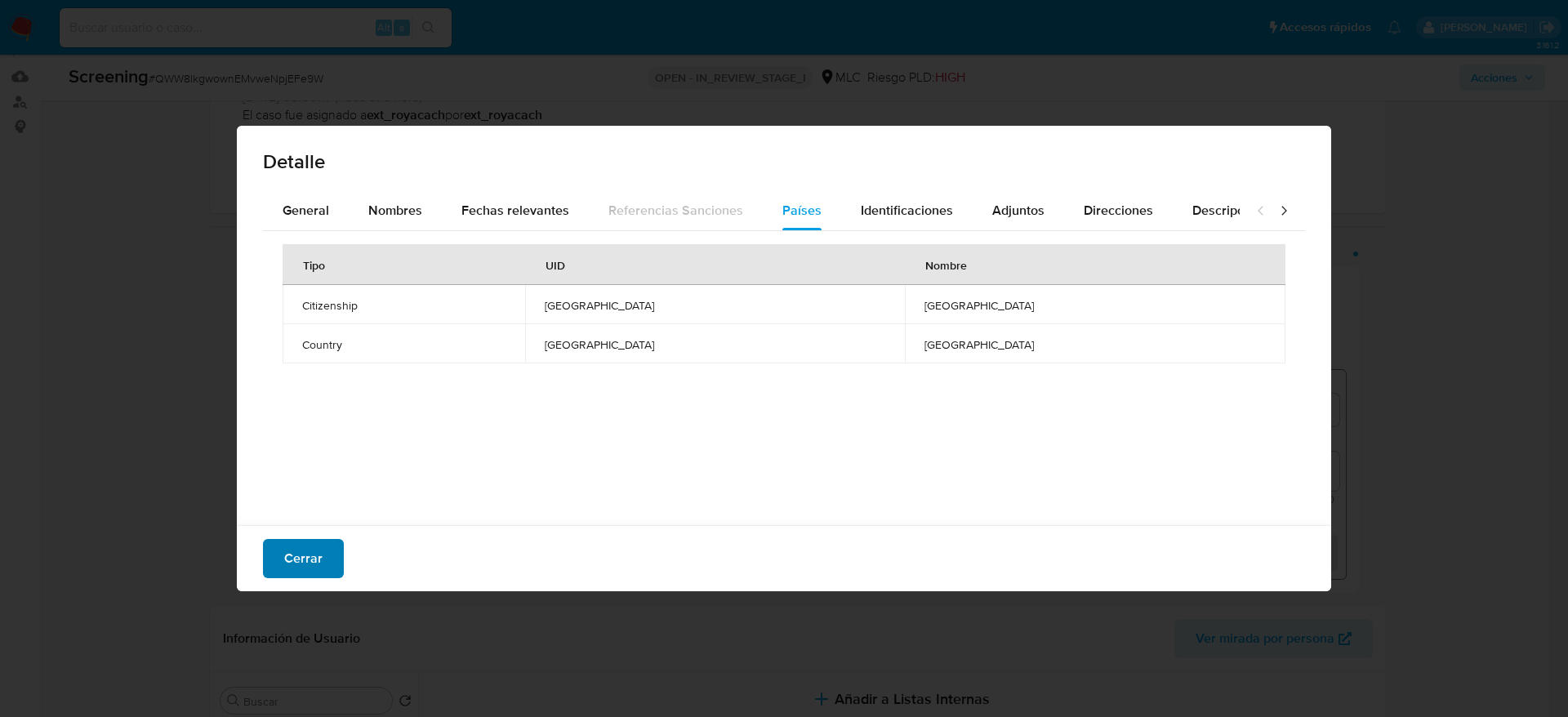
click at [310, 542] on span "Cerrar" at bounding box center [303, 558] width 39 height 36
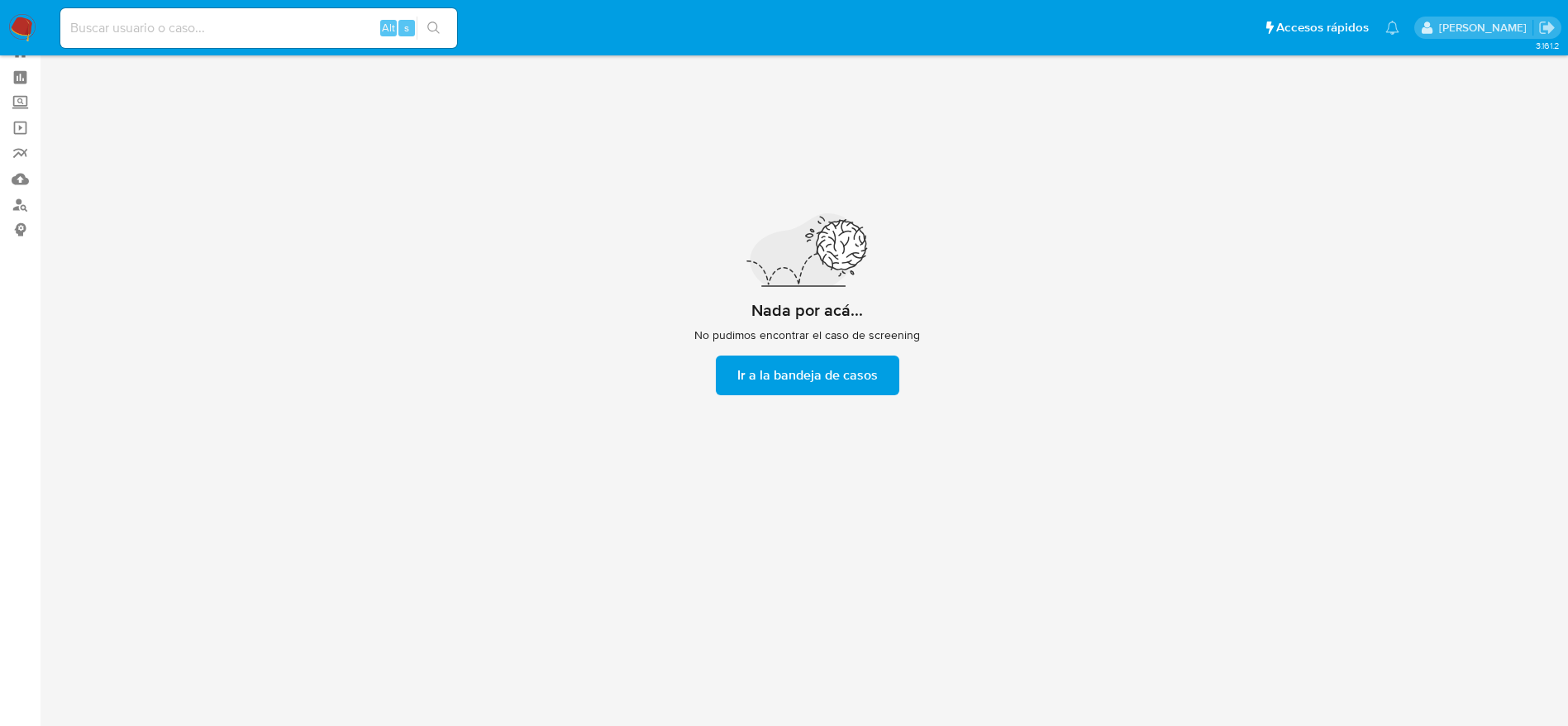
scroll to position [59, 0]
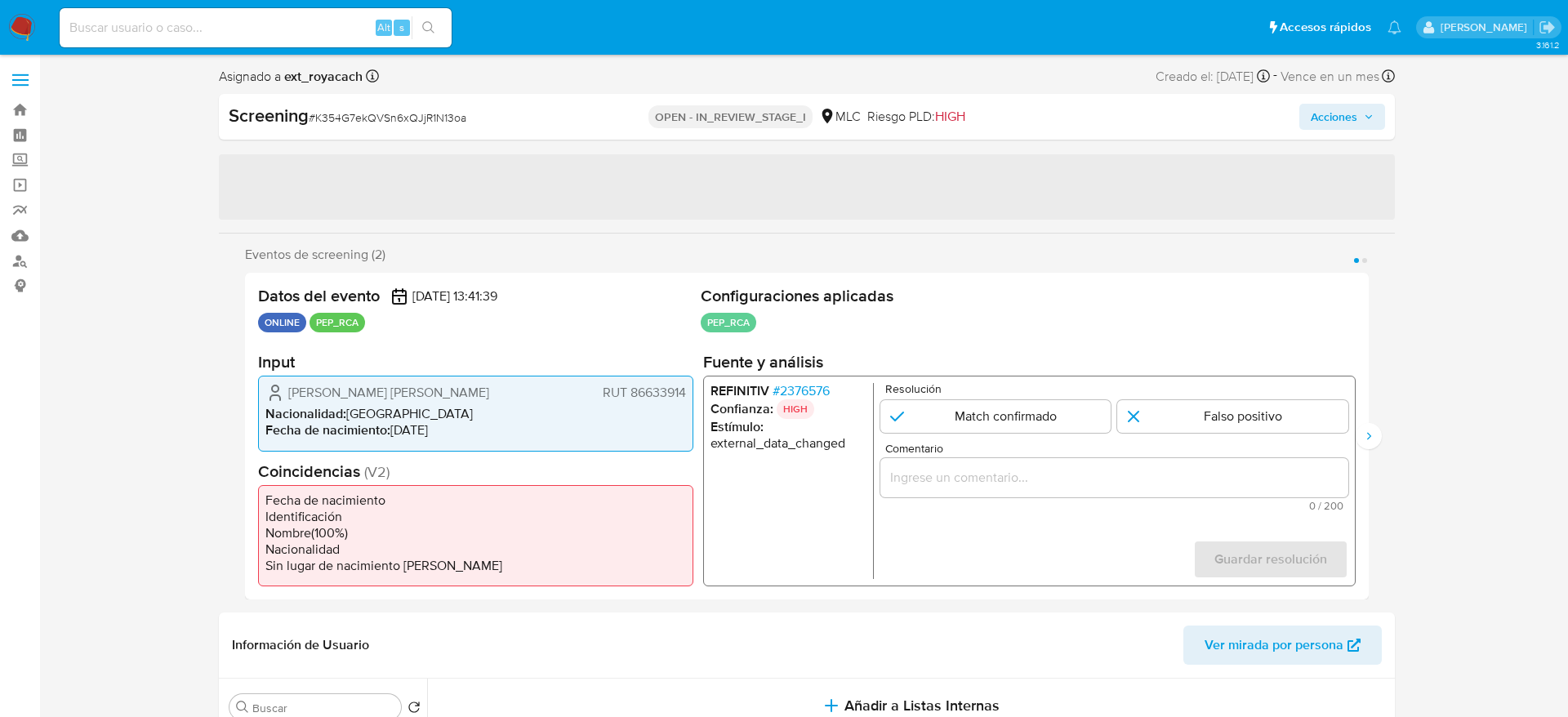
select select "10"
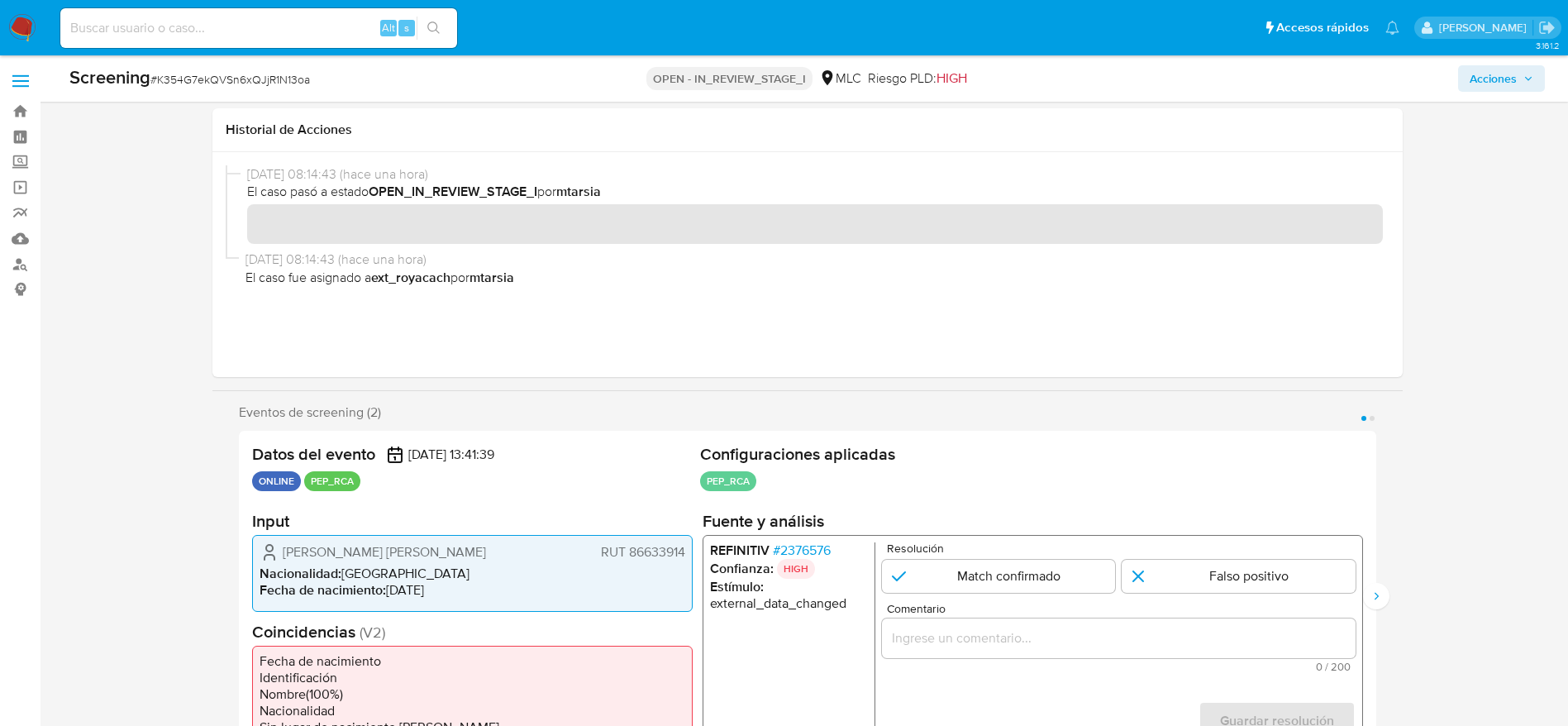
scroll to position [163, 0]
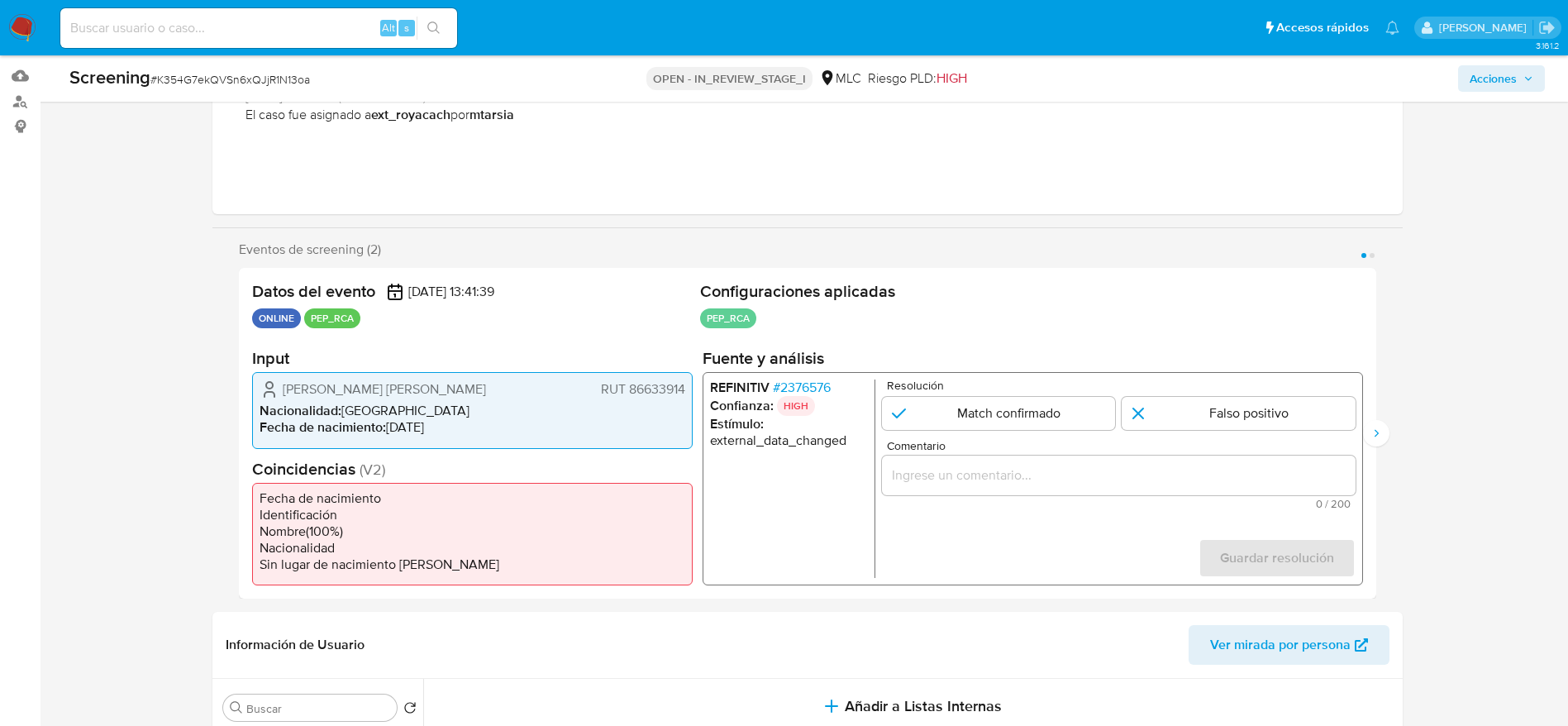
click at [814, 393] on span "# 2376576" at bounding box center [801, 387] width 58 height 17
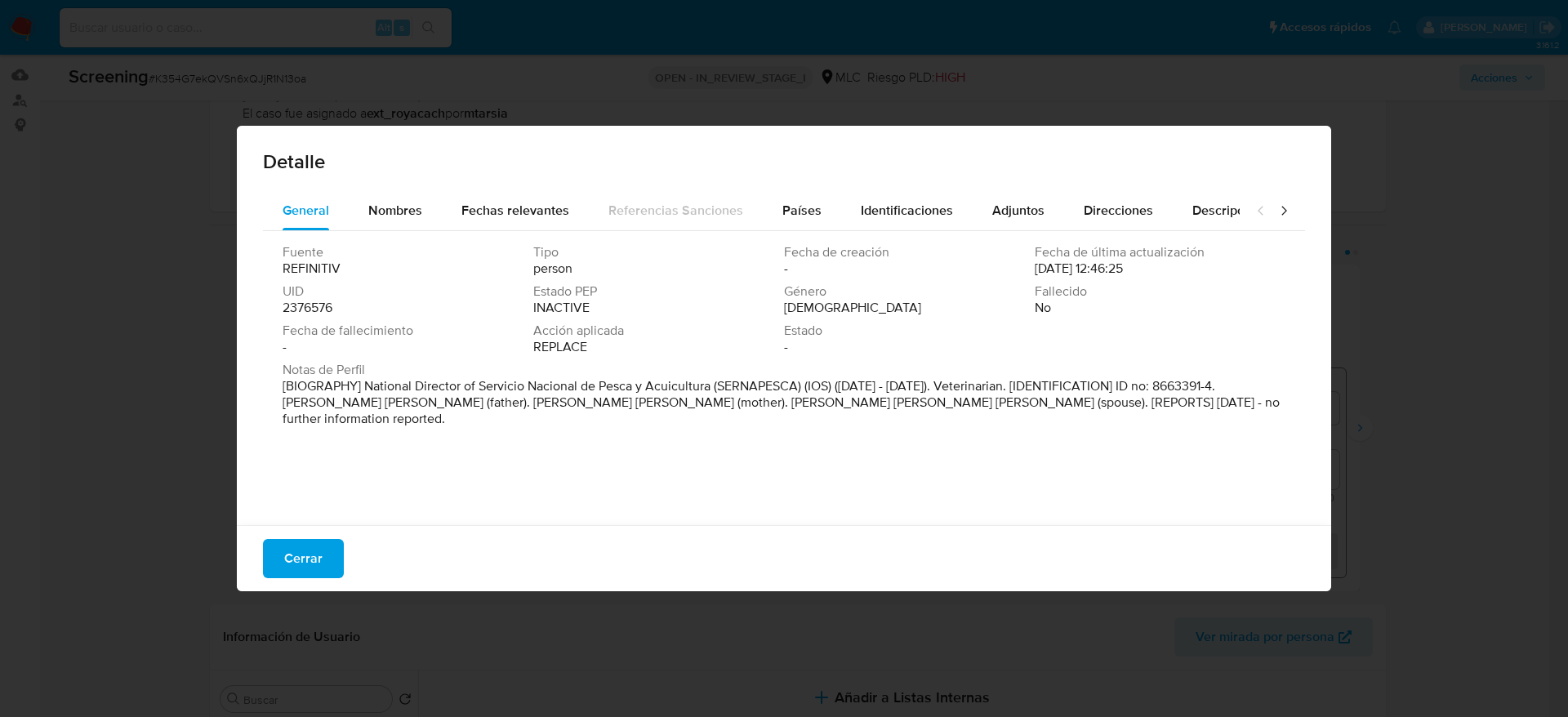
click at [302, 558] on span "Cerrar" at bounding box center [303, 558] width 39 height 36
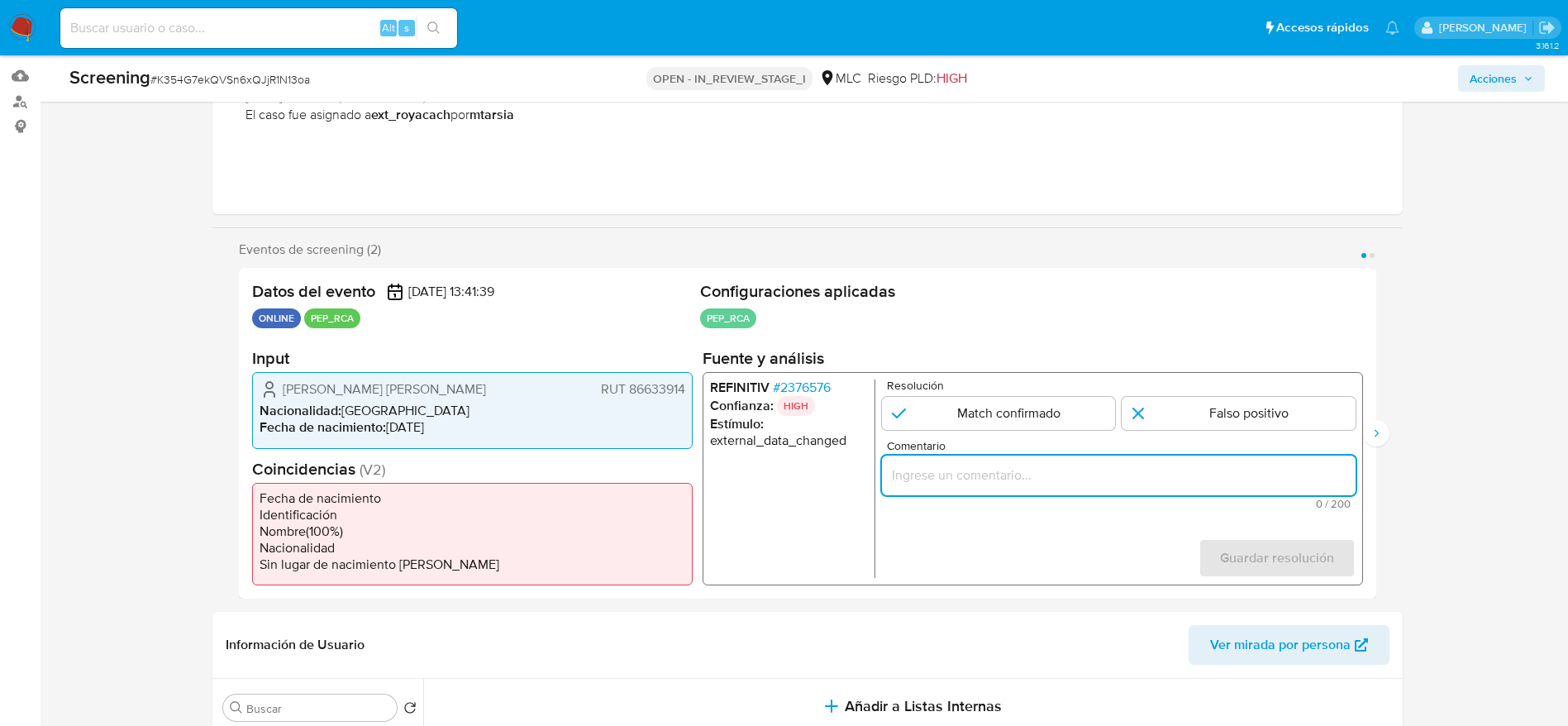
click at [1019, 469] on input "Comentario" at bounding box center [1117, 476] width 474 height 22
paste input "Usuario José Miguel Burgos González.Se descarta ya que el PEP dejó su cargo com…"
type input "Usuario José Miguel Burgos González.Se descarta ya que el PEP dejó su cargo com…"
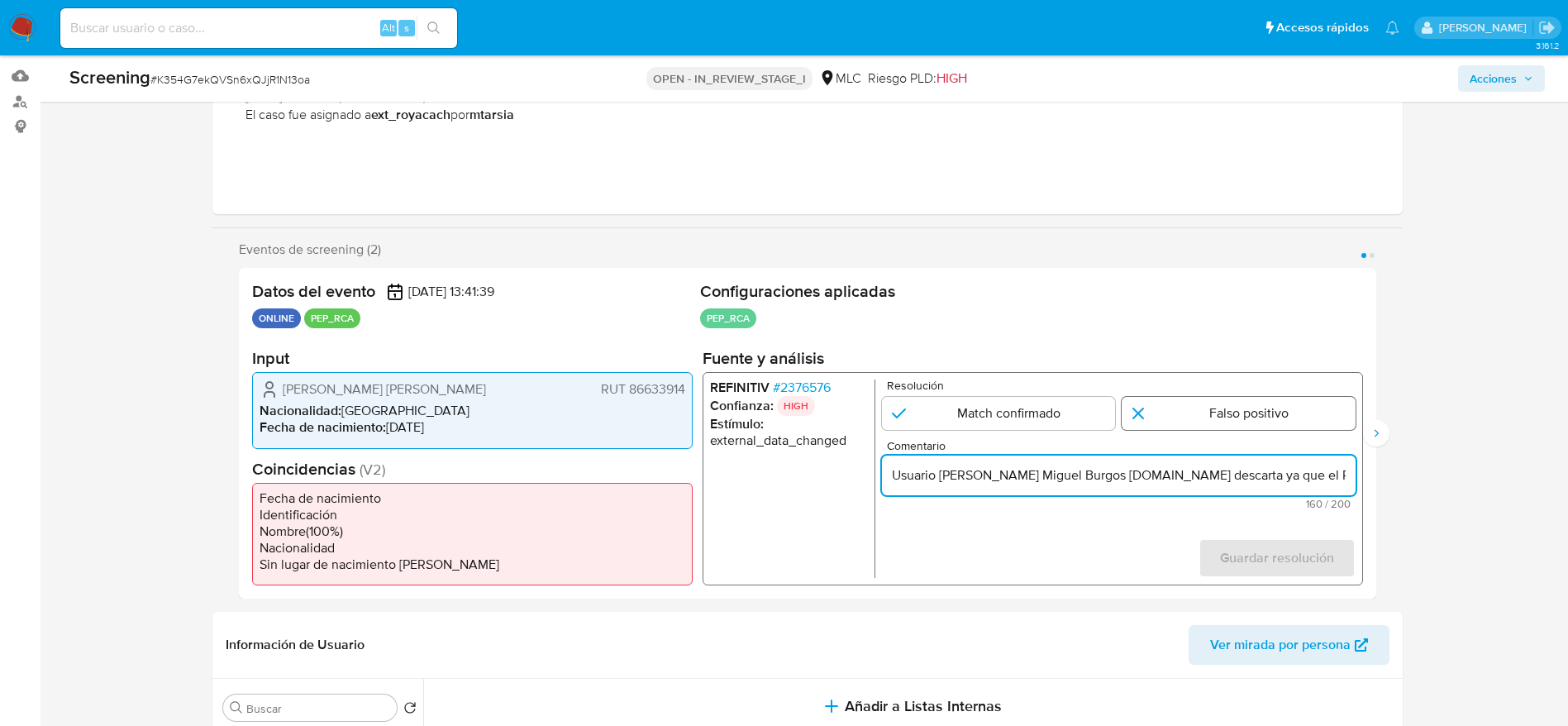
click at [1233, 417] on input "1 de 2" at bounding box center [1238, 414] width 234 height 33
radio input "true"
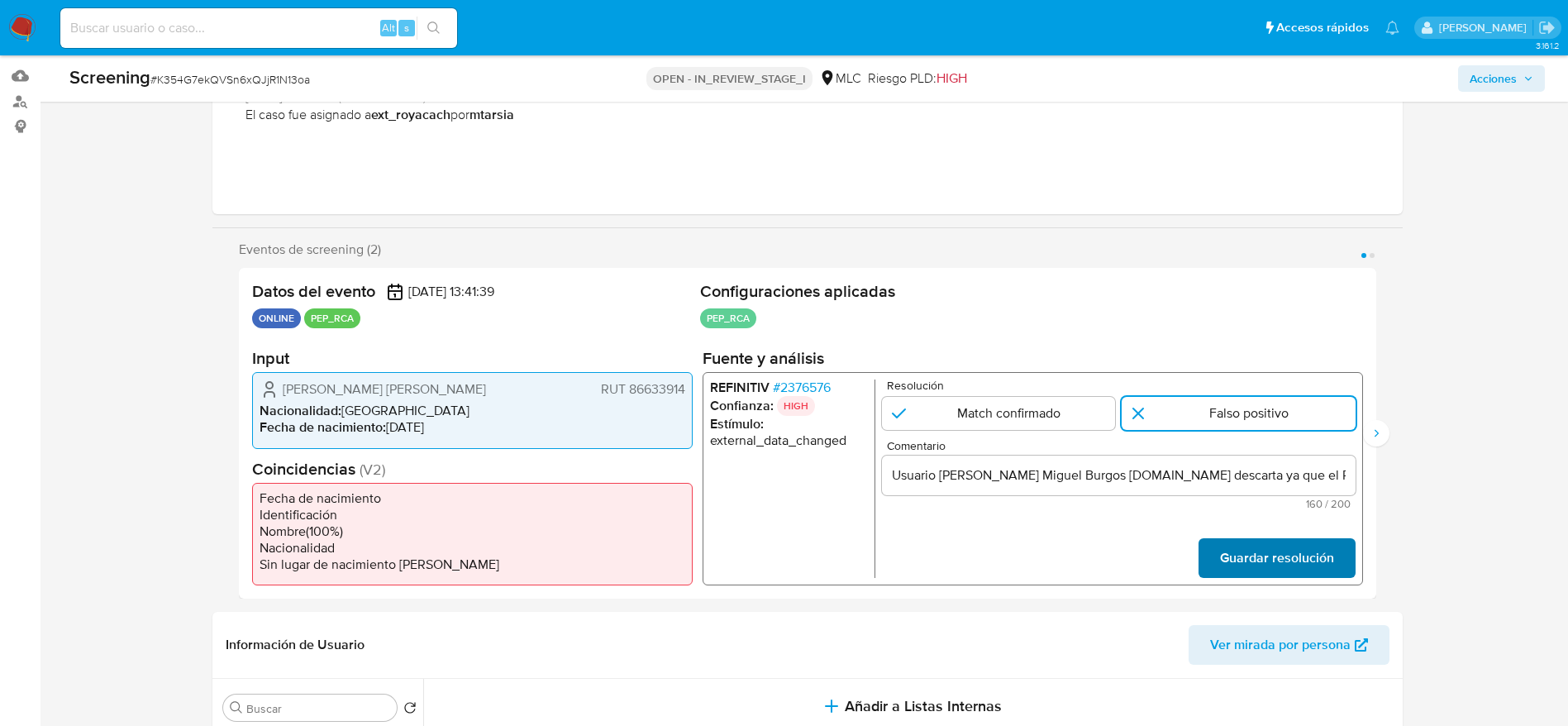
click at [1314, 573] on span "Guardar resolución" at bounding box center [1276, 558] width 114 height 37
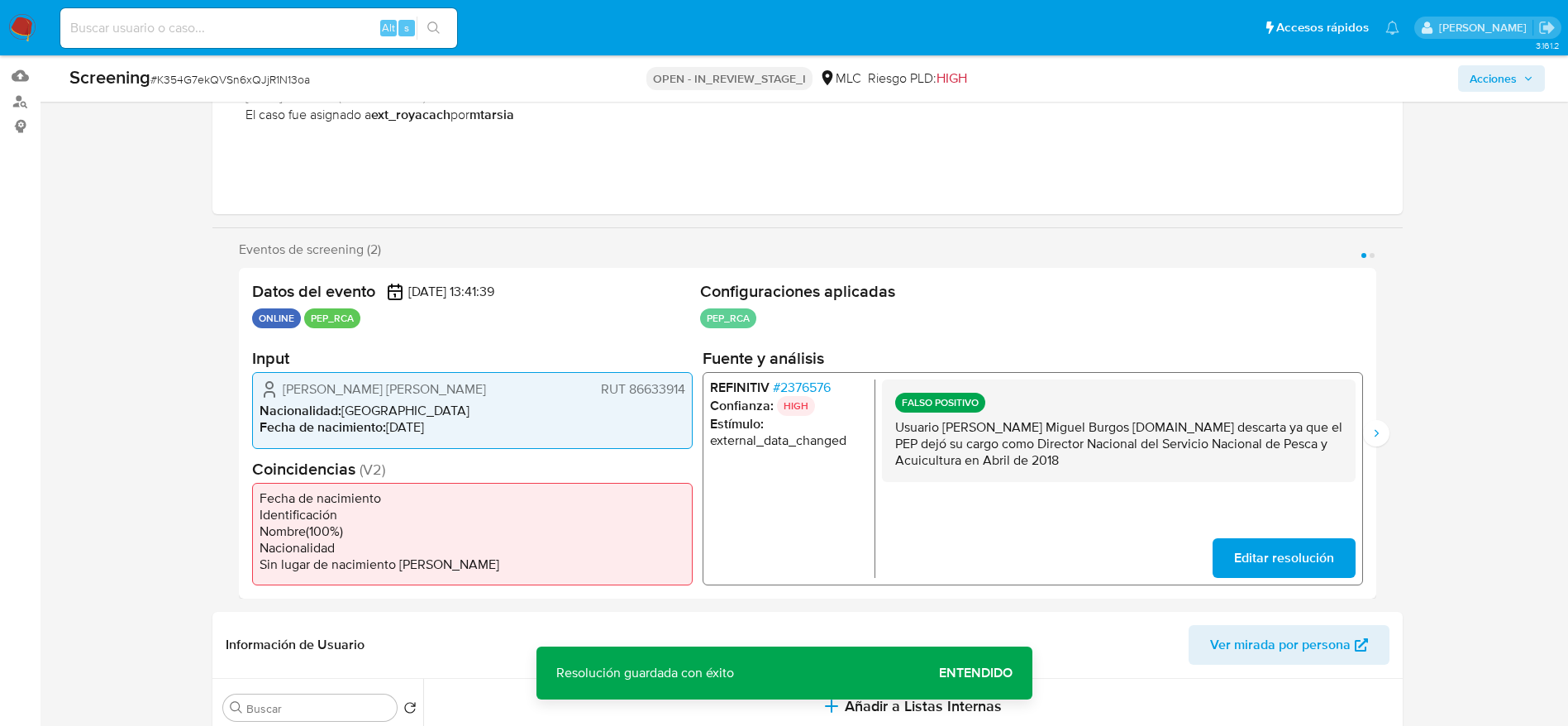
click at [1188, 435] on p "Usuario José Miguel Burgos González.Se descarta ya que el PEP dejó su cargo com…" at bounding box center [1117, 443] width 447 height 50
click at [1372, 433] on icon "Siguiente" at bounding box center [1375, 433] width 13 height 13
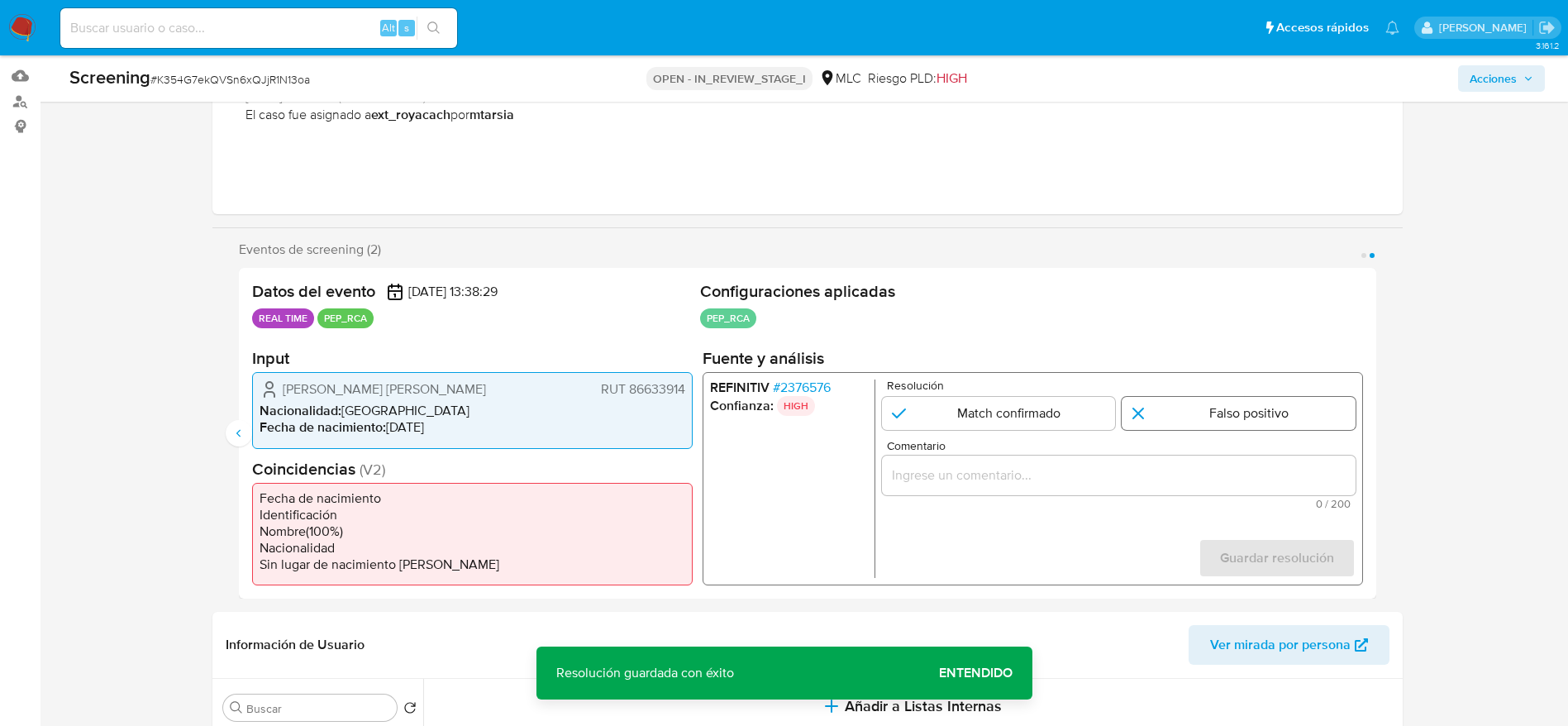
click at [1163, 413] on input "2 de 2" at bounding box center [1238, 414] width 234 height 33
radio input "true"
click at [1044, 457] on div "2 de 2" at bounding box center [1117, 475] width 474 height 39
drag, startPoint x: 993, startPoint y: 487, endPoint x: 993, endPoint y: 475, distance: 12.0
click at [993, 475] on div "2 de 2" at bounding box center [1117, 475] width 474 height 39
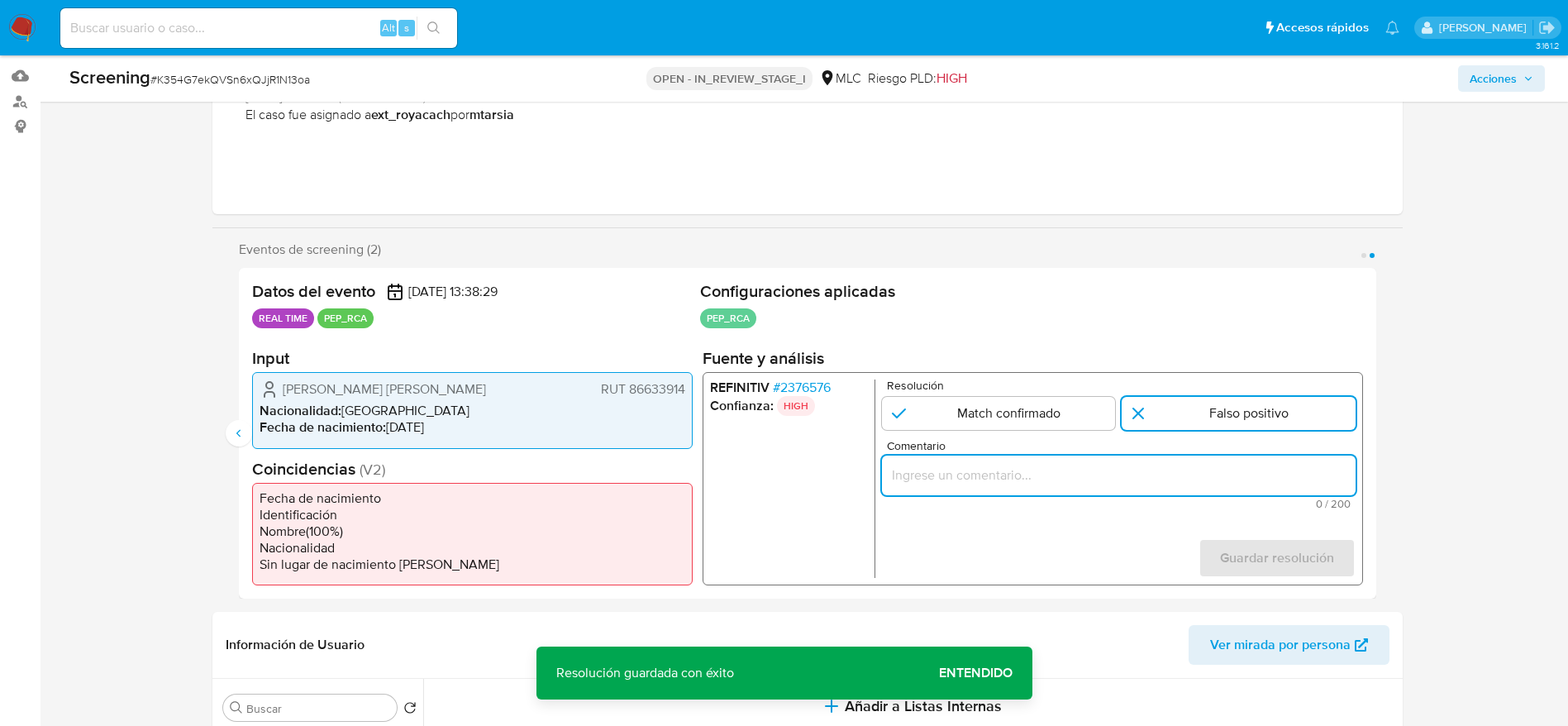
paste input "Usuario José Miguel Burgos González.Se descarta ya que el PEP dejó su cargo com…"
click at [993, 475] on input "Usuario José Miguel Burgos González.Se descarta ya que el PEP dejó su cargo com…" at bounding box center [1117, 476] width 474 height 22
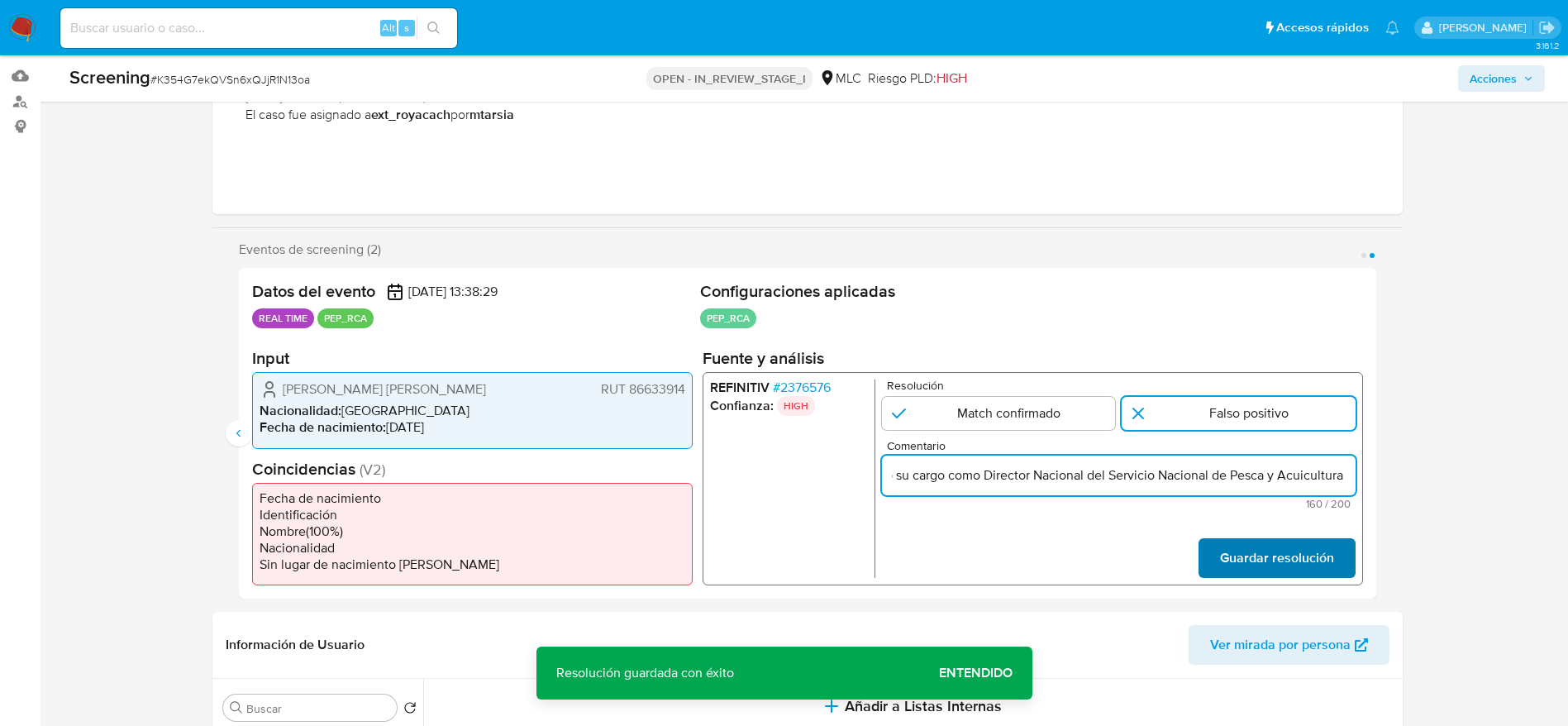
type input "Usuario José Miguel Burgos González.Se descarta ya que el PEP dejó su cargo com…"
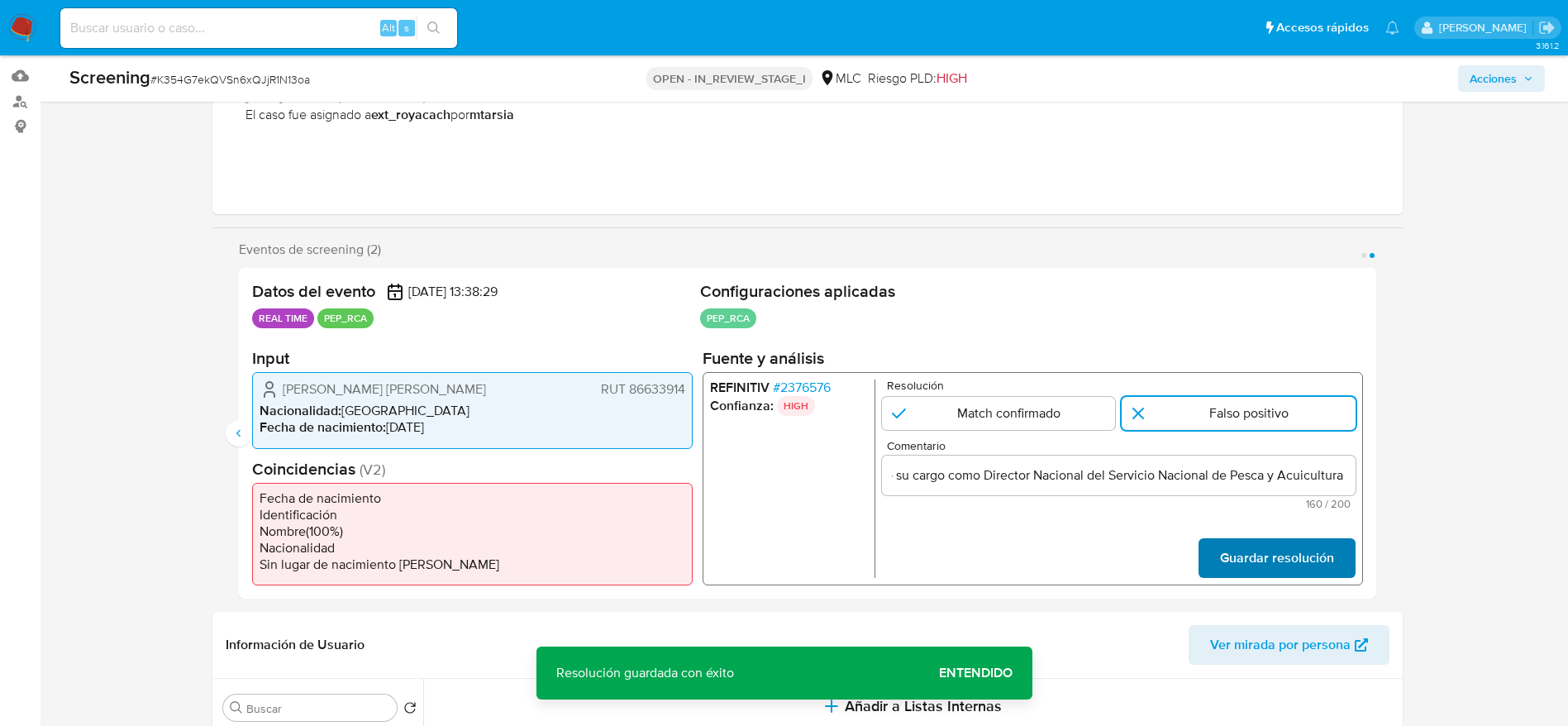
scroll to position [0, 0]
click at [1287, 558] on span "Guardar resolución" at bounding box center [1276, 558] width 114 height 37
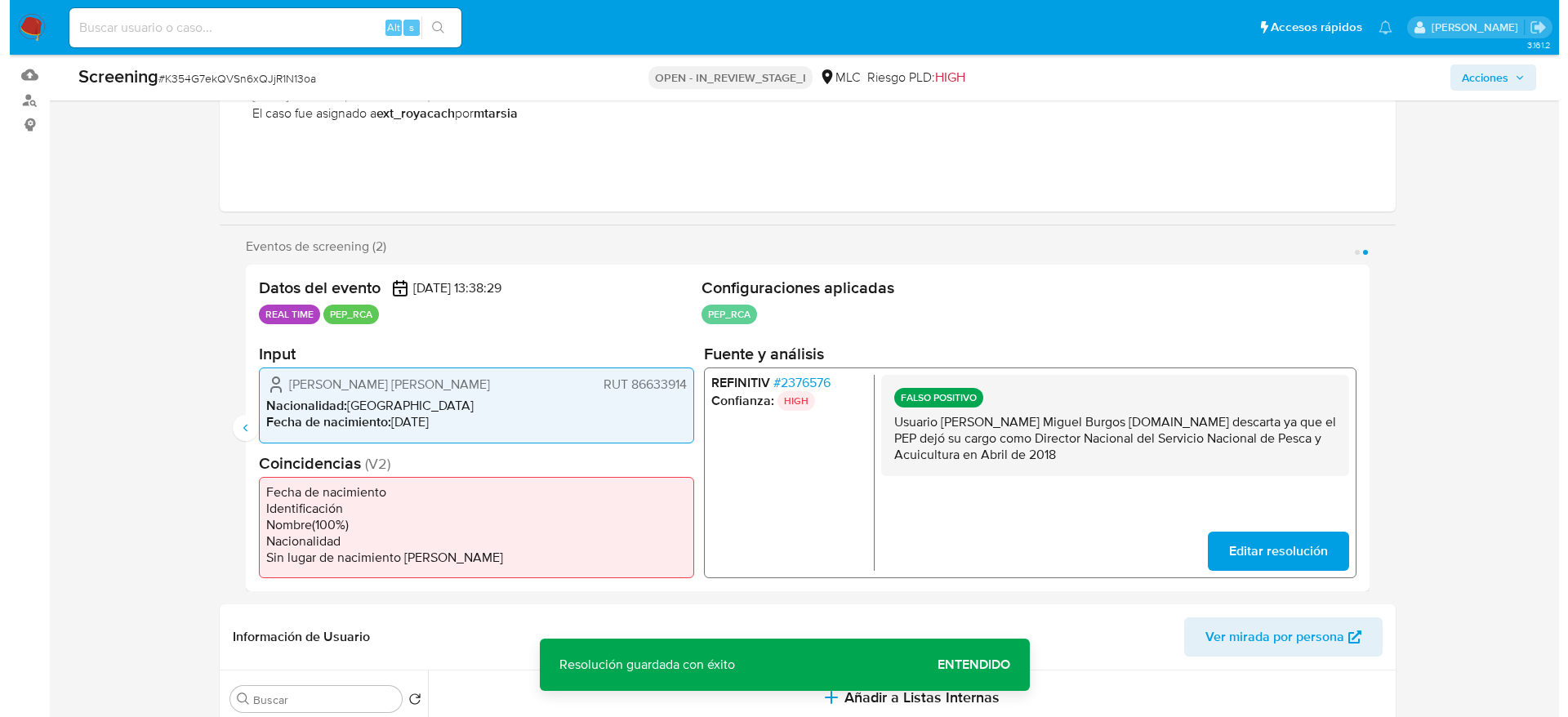
scroll to position [540, 0]
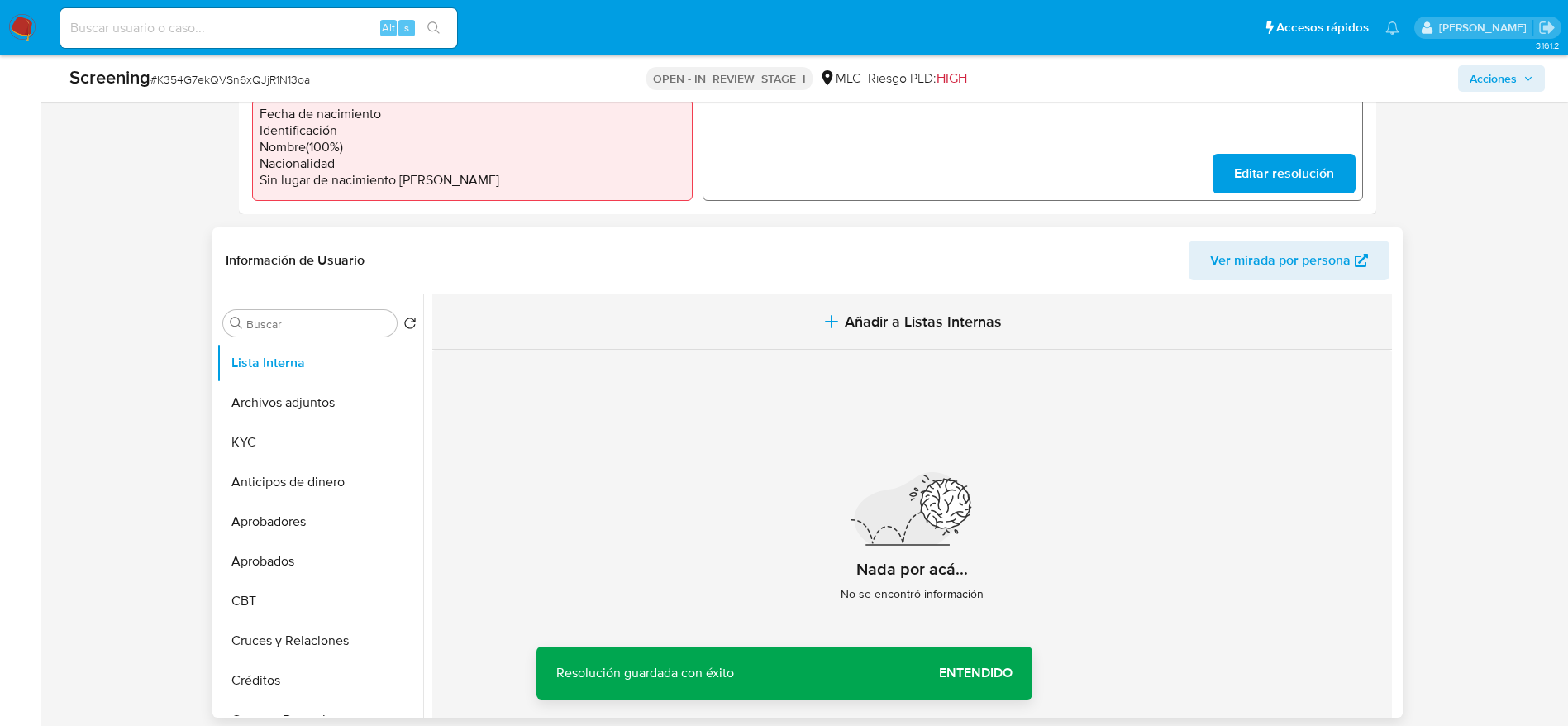
click at [819, 294] on button "Añadir a Listas Internas" at bounding box center [912, 321] width 959 height 55
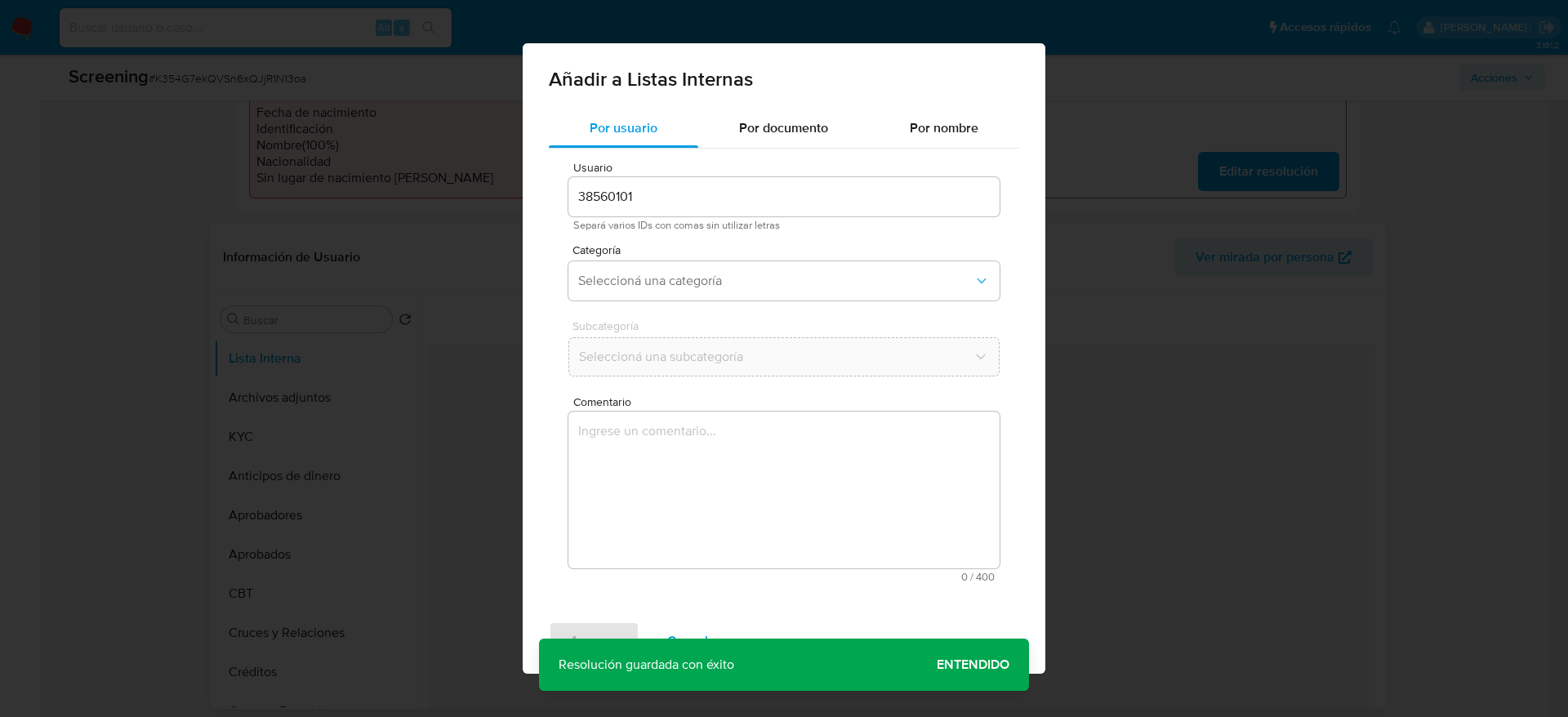
click at [676, 387] on div "Usuario 38560101 Separá varios IDs con comas sin utilizar letras Categoría Sele…" at bounding box center [784, 371] width 470 height 446
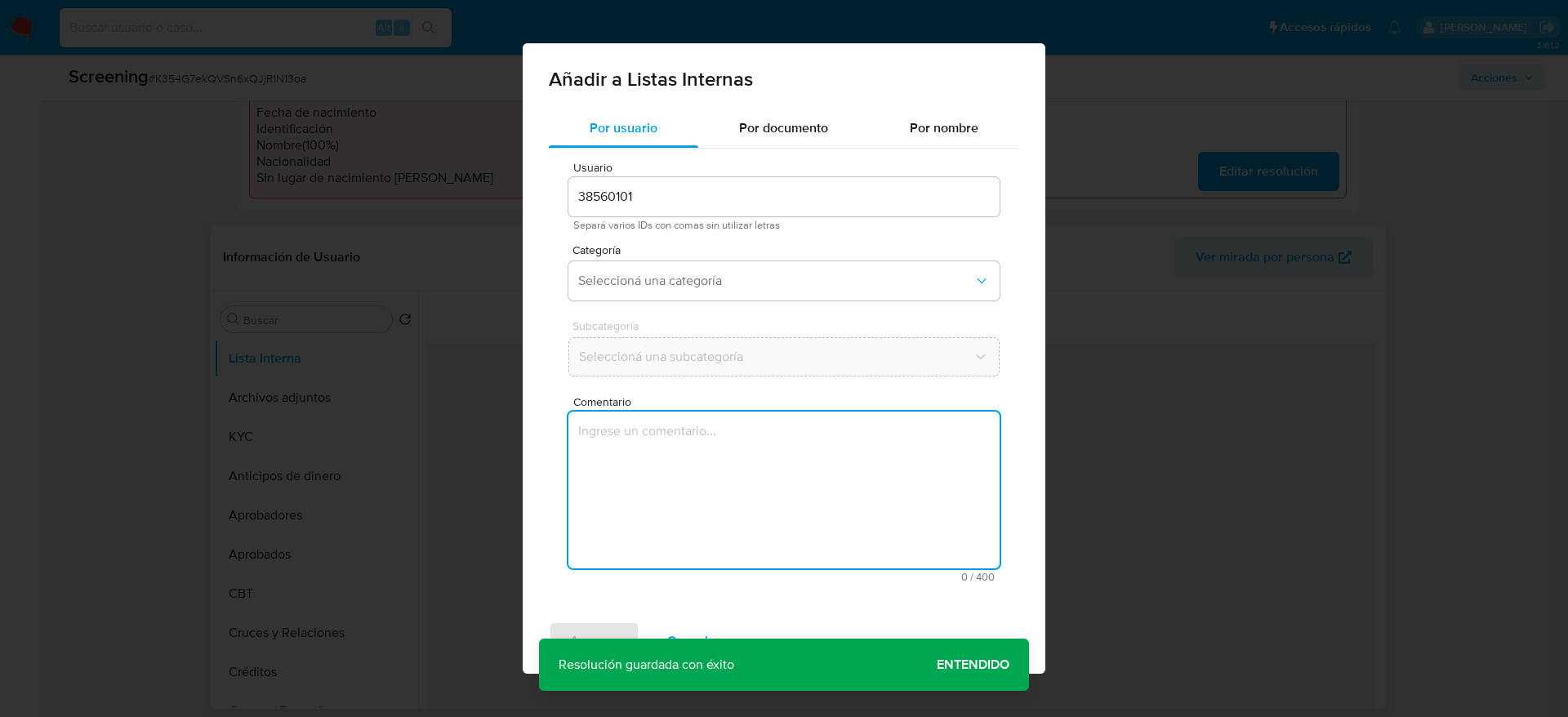
click at [667, 417] on textarea "Comentario" at bounding box center [784, 490] width 431 height 157
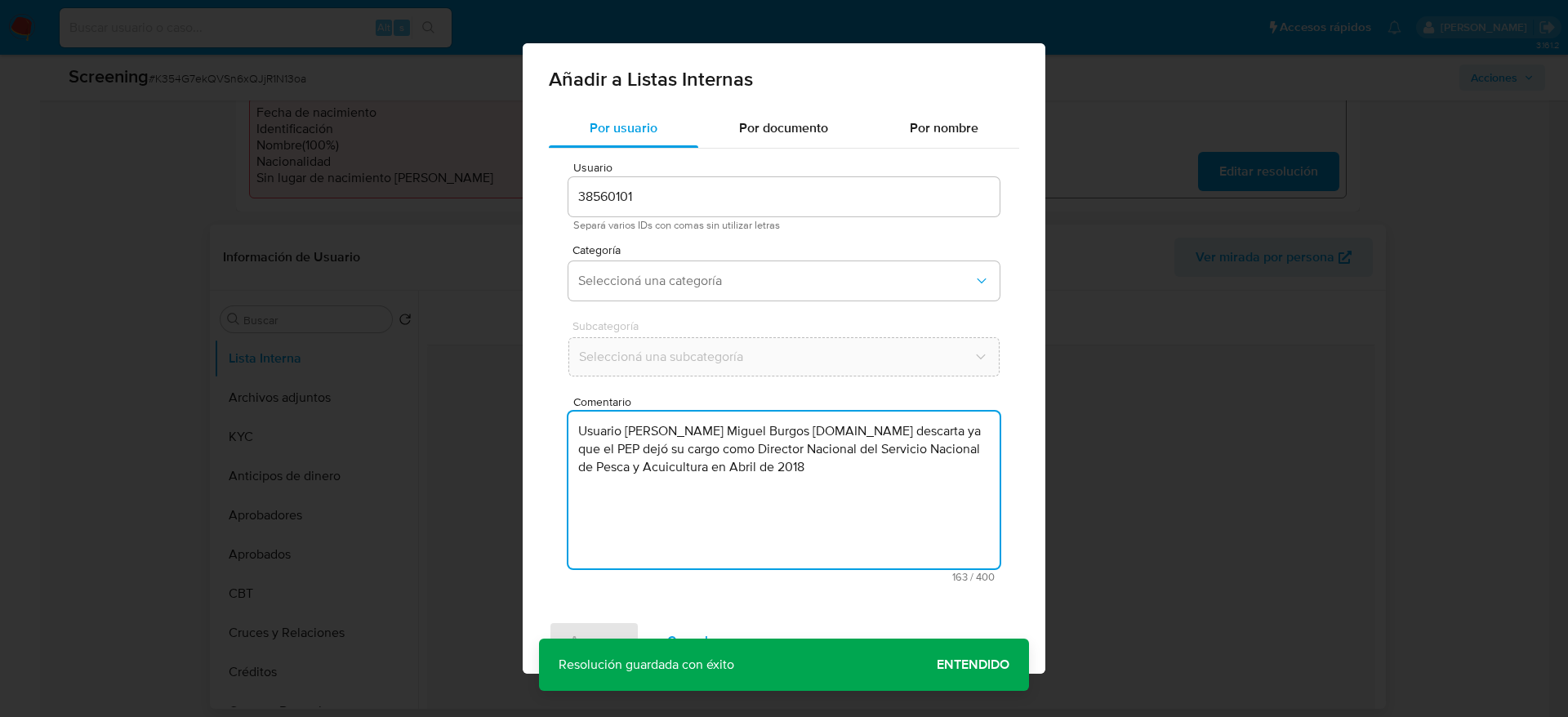
click at [770, 474] on textarea "Usuario José Miguel Burgos González.Se descarta ya que el PEP dejó su cargo com…" at bounding box center [784, 490] width 431 height 157
type textarea "Usuario José Miguel Burgos González.Se descarta ya que el PEP dejó su cargo com…"
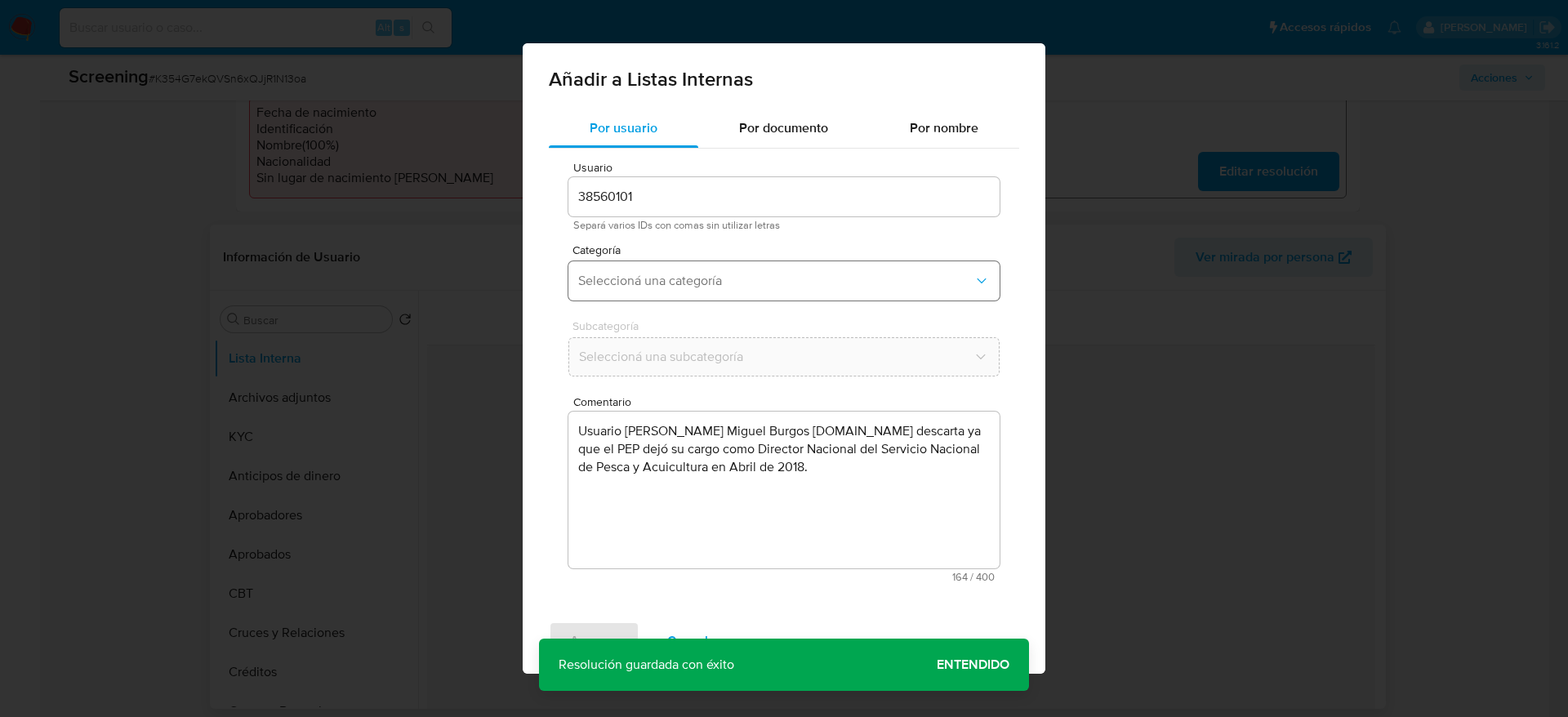
click at [709, 282] on span "Seleccioná una categoría" at bounding box center [775, 281] width 395 height 16
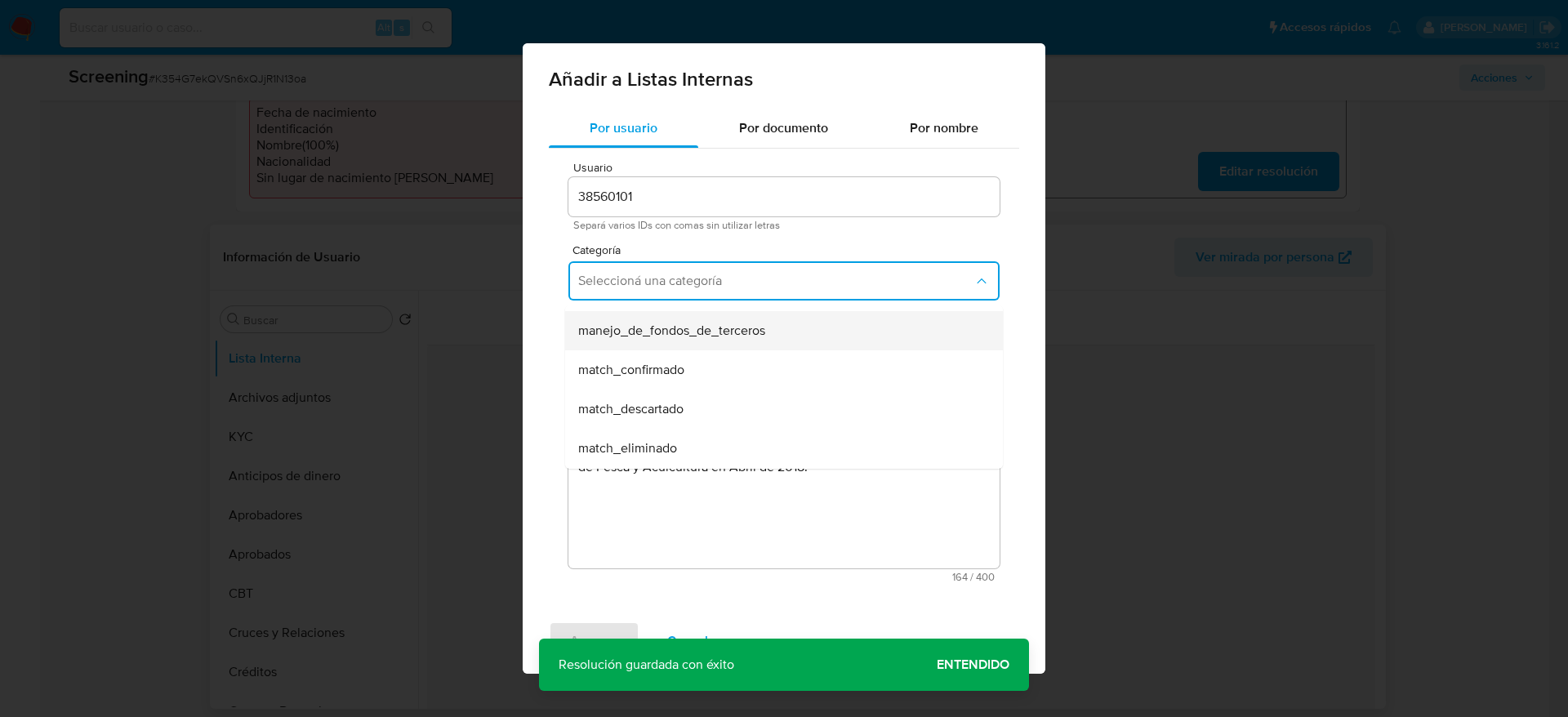
scroll to position [73, 0]
click at [711, 408] on div "match_descartado" at bounding box center [779, 408] width 401 height 39
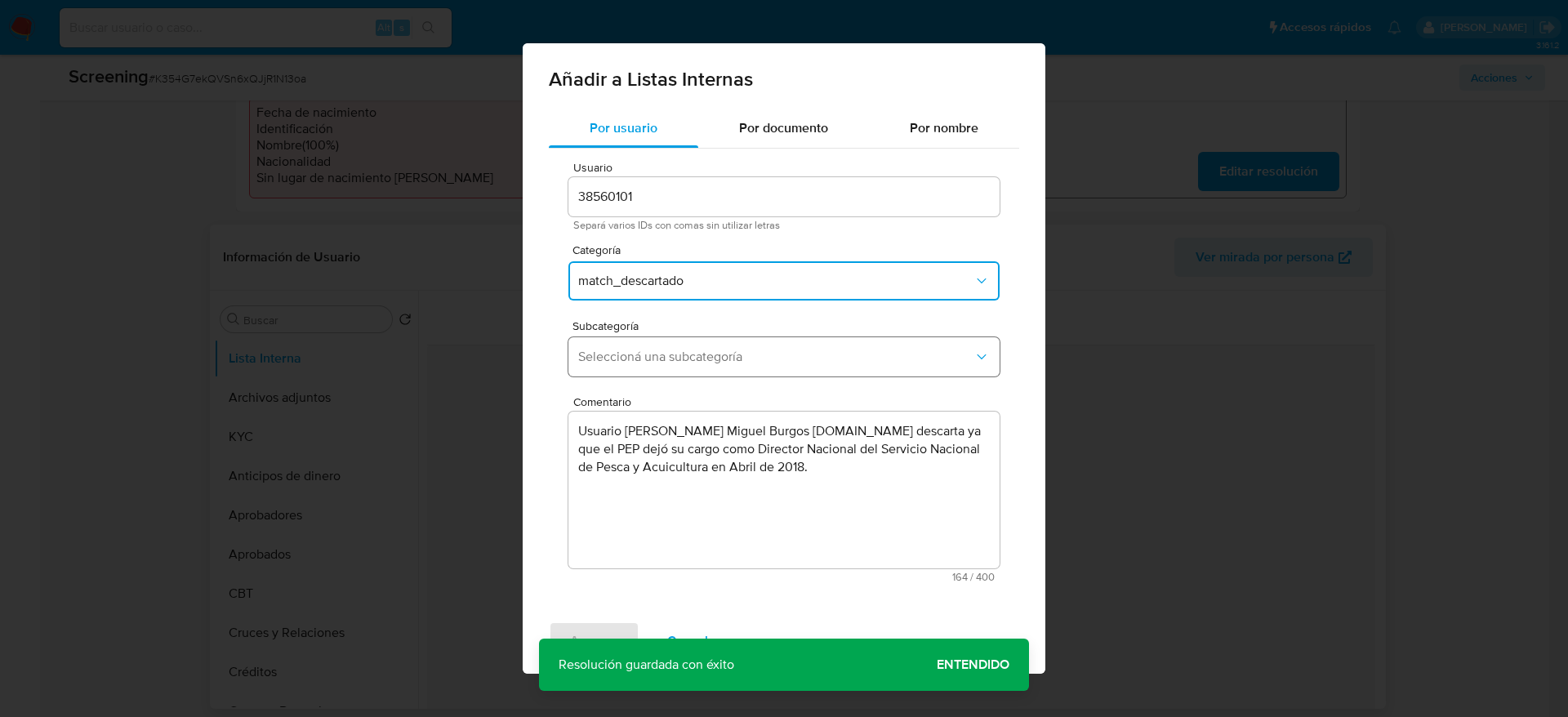
click at [746, 353] on span "Seleccioná una subcategoría" at bounding box center [775, 357] width 395 height 16
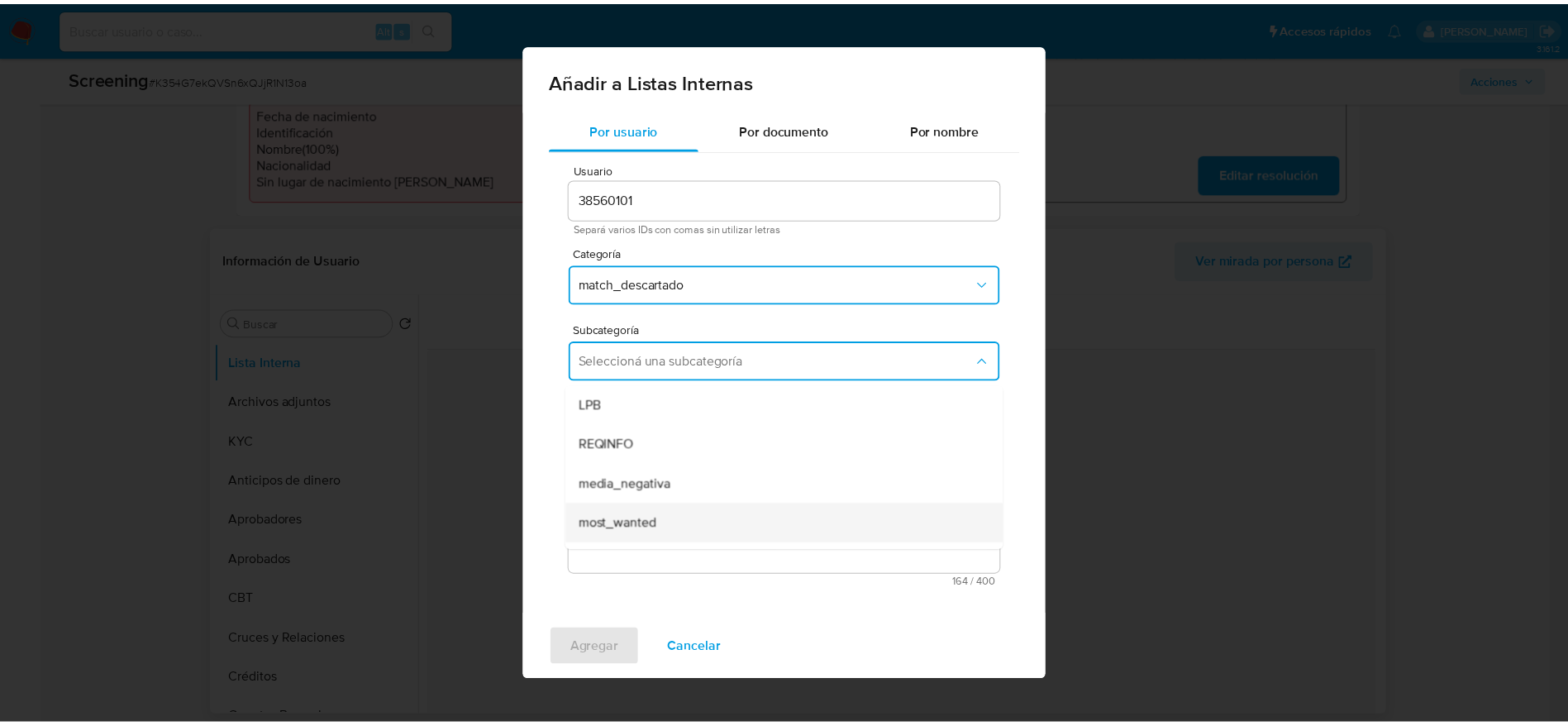
scroll to position [104, 0]
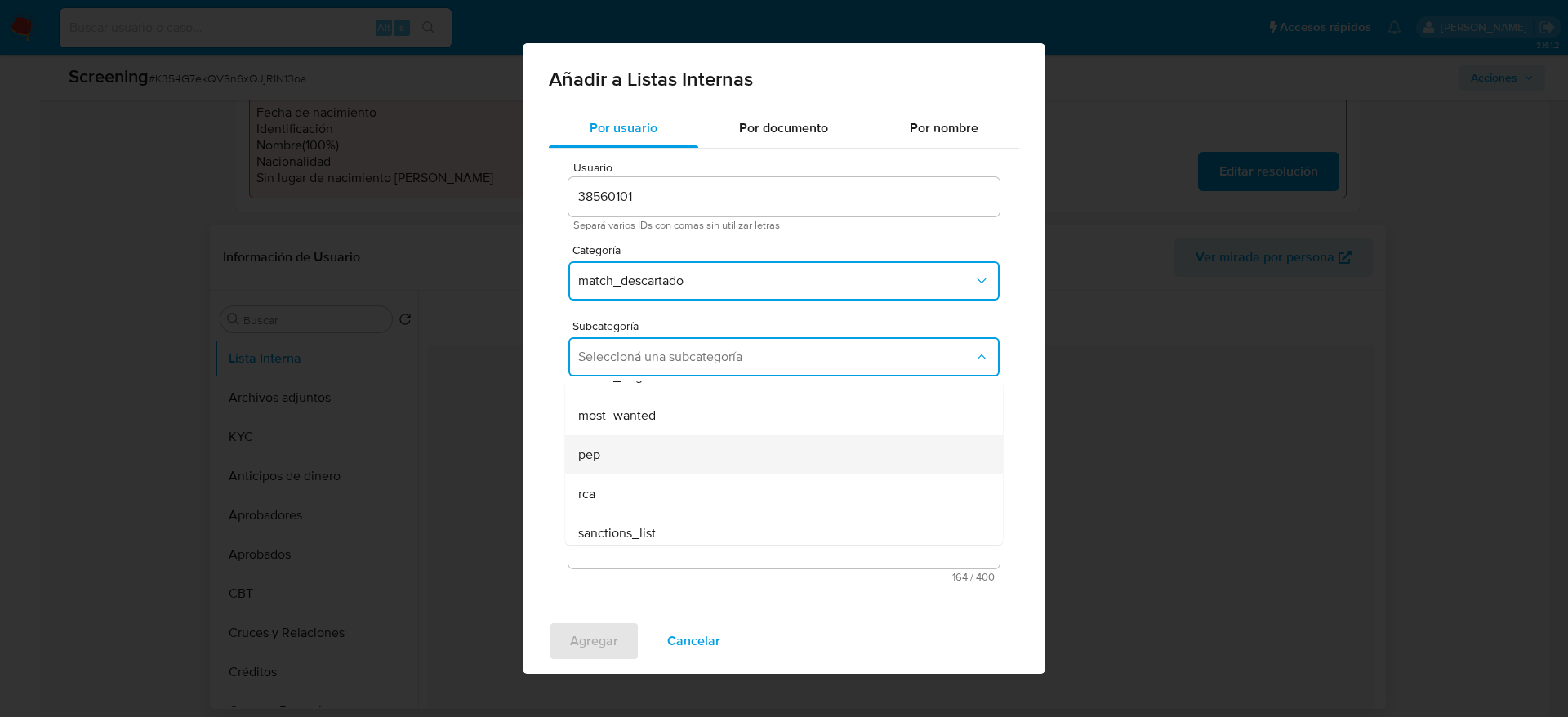
click at [616, 455] on div "pep" at bounding box center [779, 454] width 401 height 39
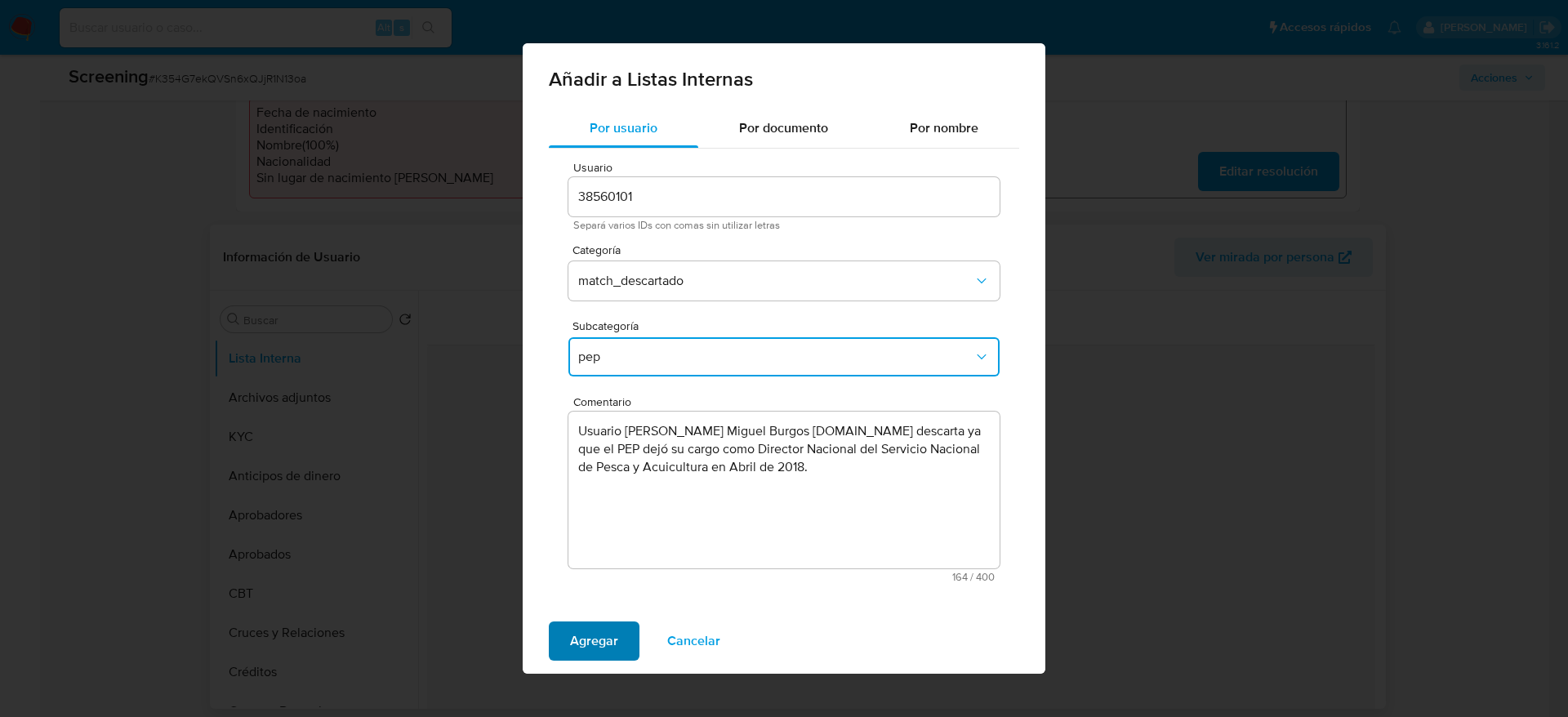
click at [572, 648] on span "Agregar" at bounding box center [594, 641] width 48 height 36
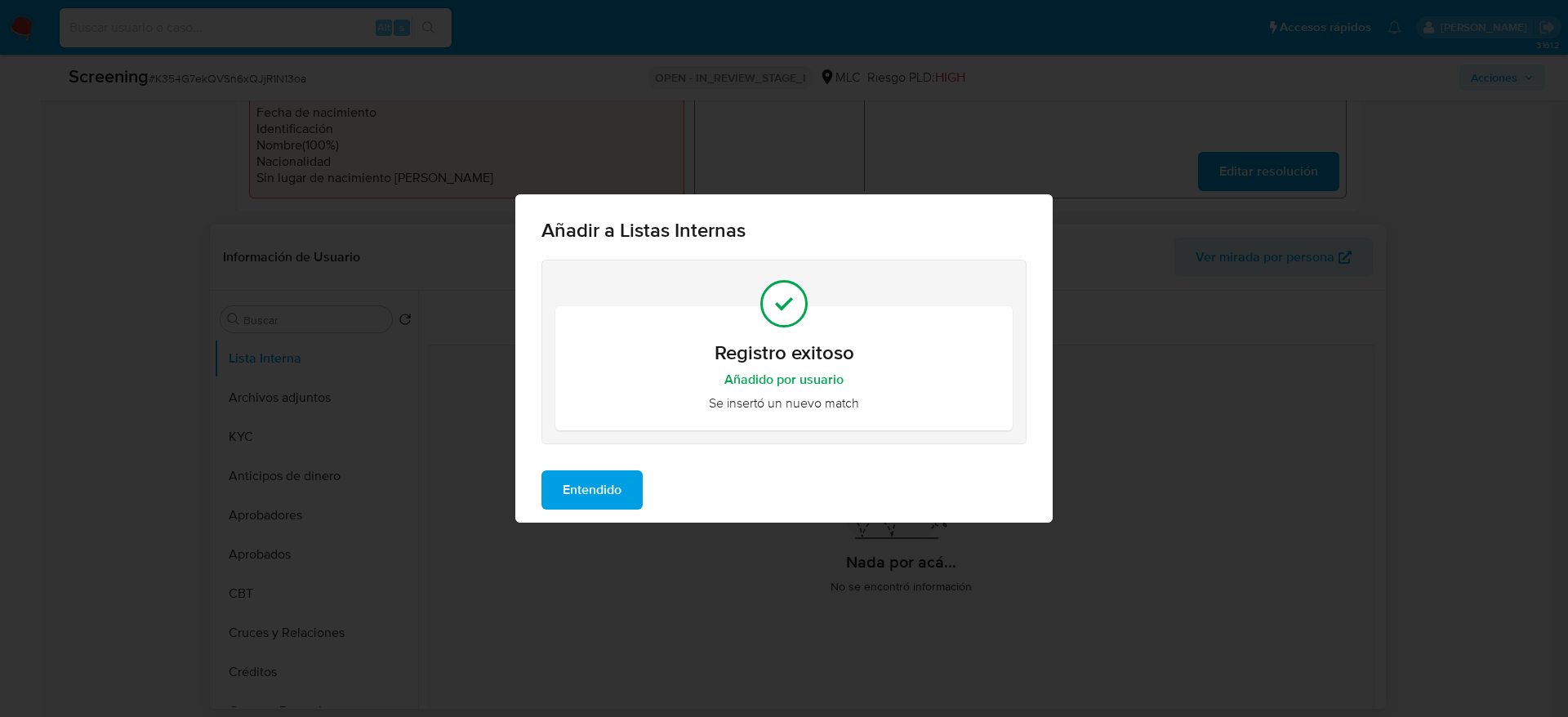
click at [569, 482] on span "Entendido" at bounding box center [592, 490] width 59 height 36
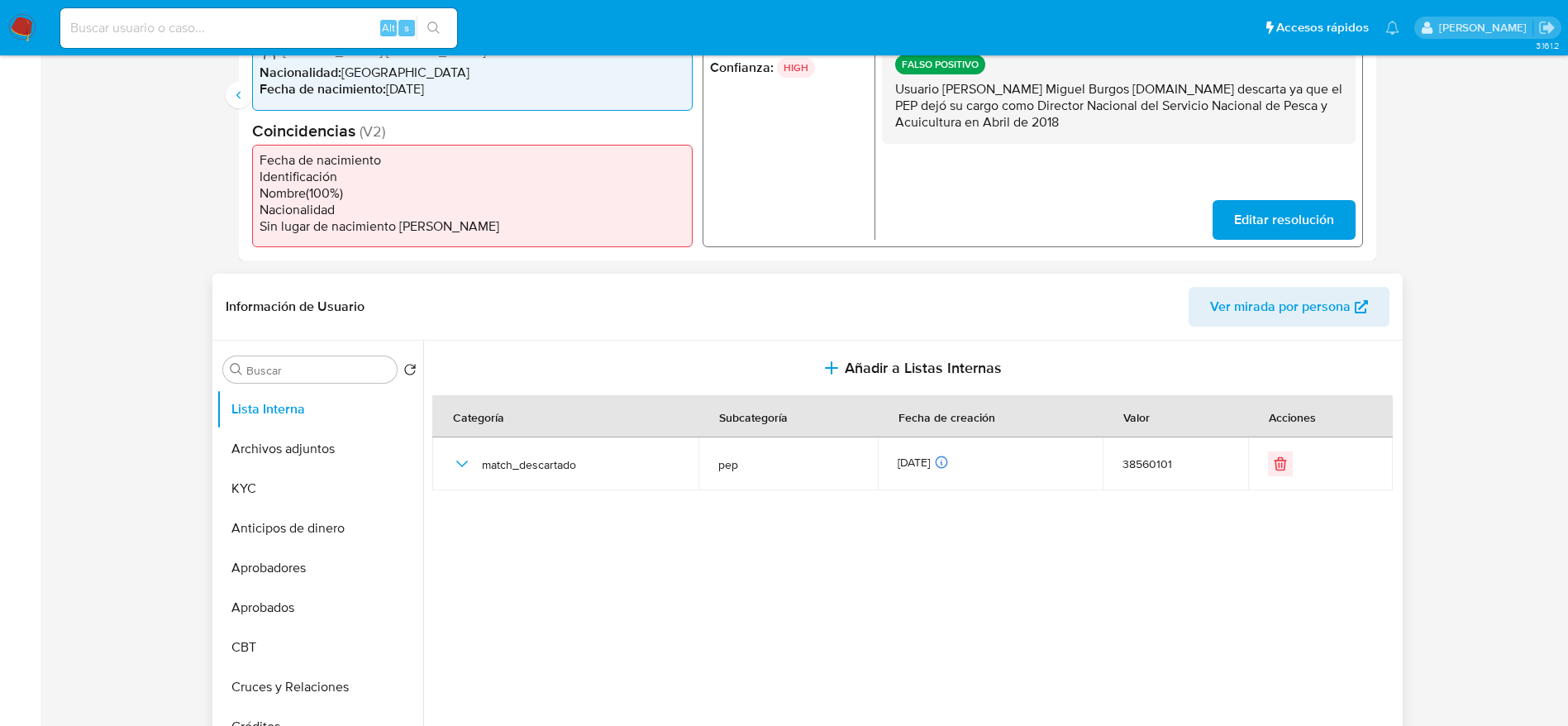
scroll to position [0, 0]
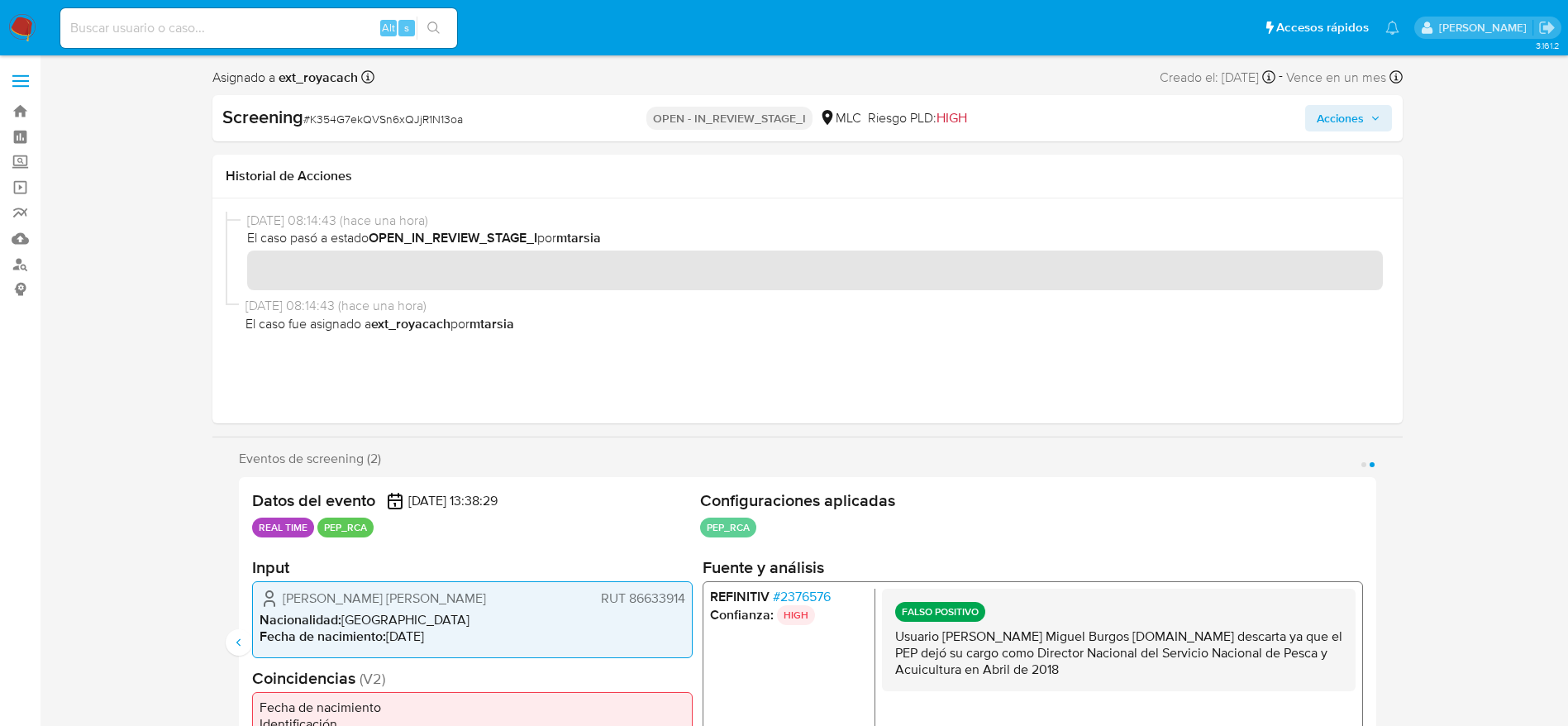
click at [1319, 123] on span "Acciones" at bounding box center [1340, 118] width 47 height 26
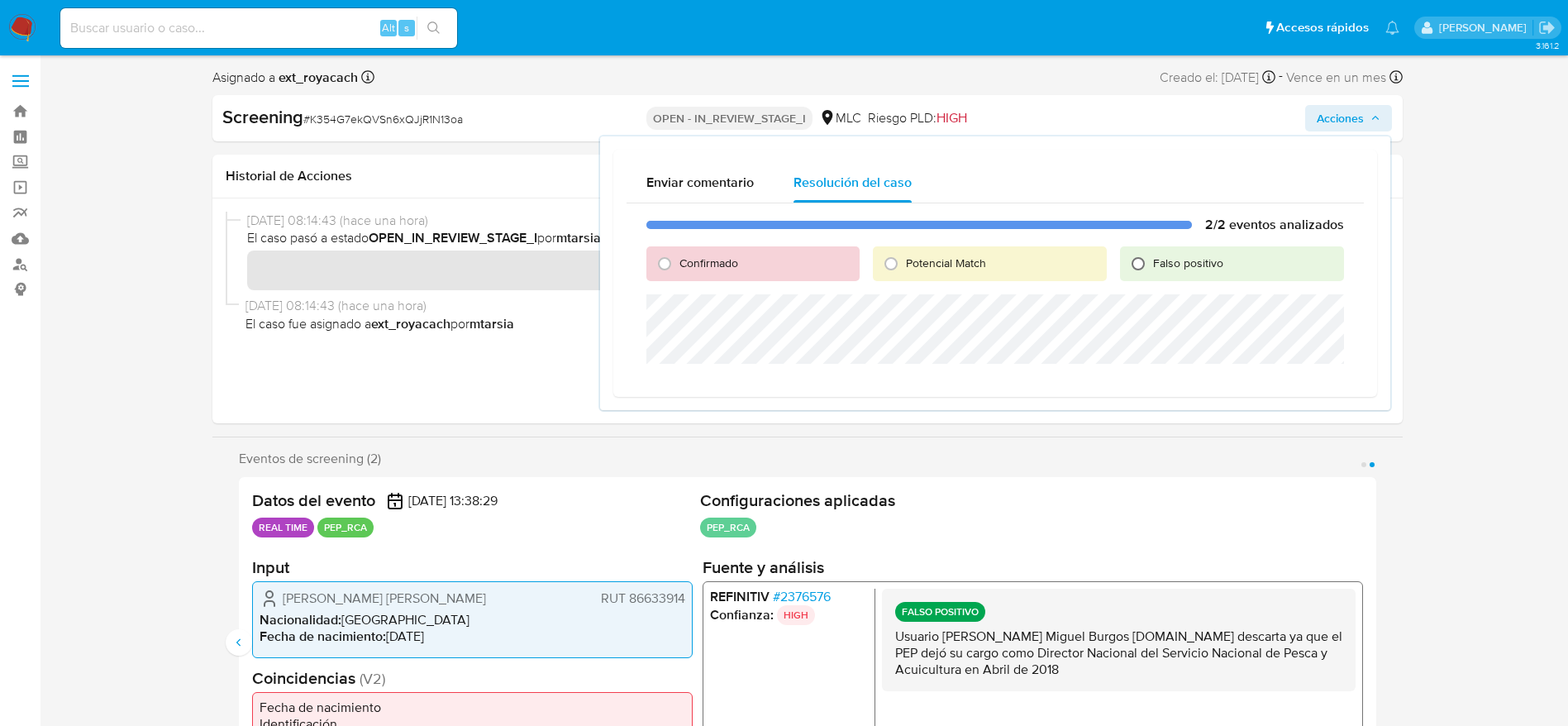
click at [1149, 273] on input "Falso positivo" at bounding box center [1138, 264] width 26 height 26
radio input "true"
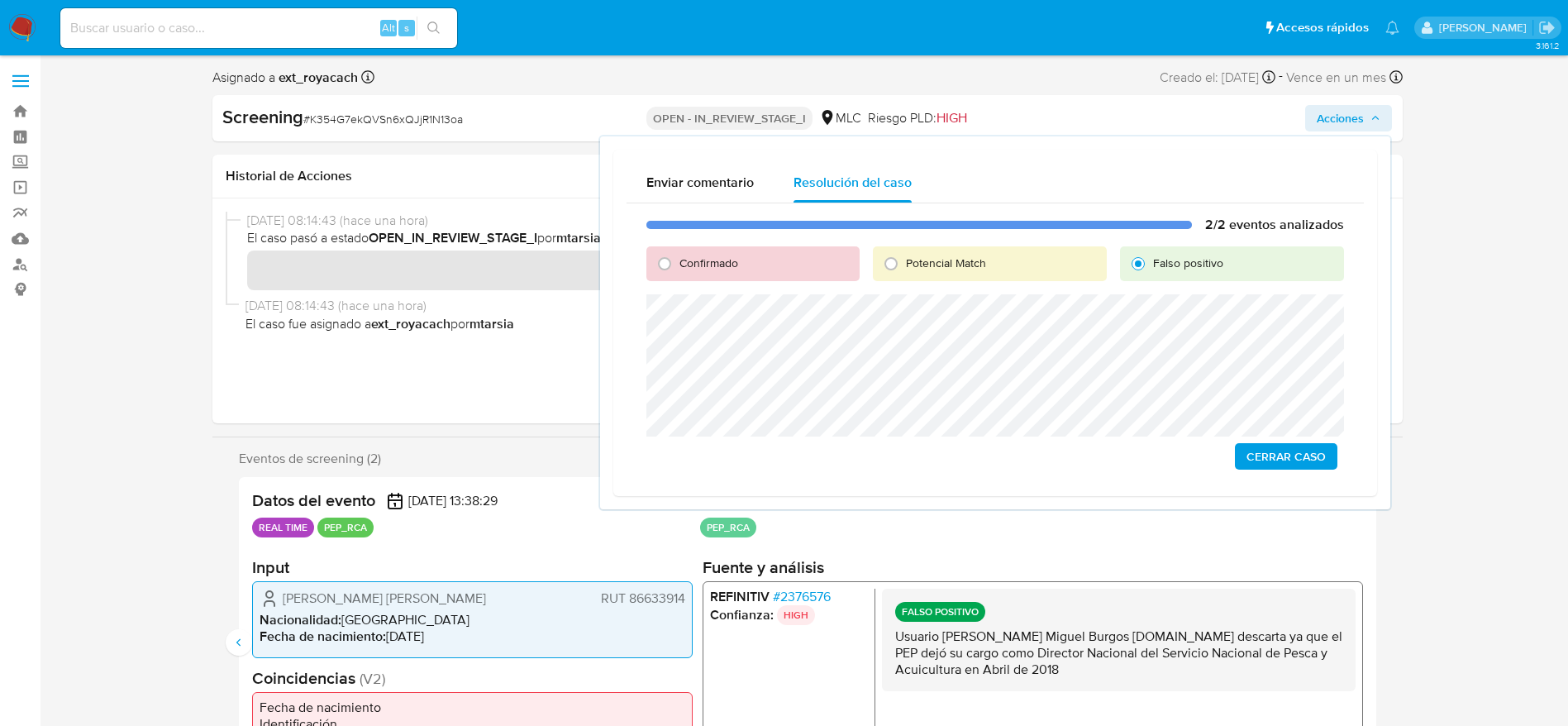
click at [1294, 454] on span "Cerrar Caso" at bounding box center [1285, 456] width 79 height 24
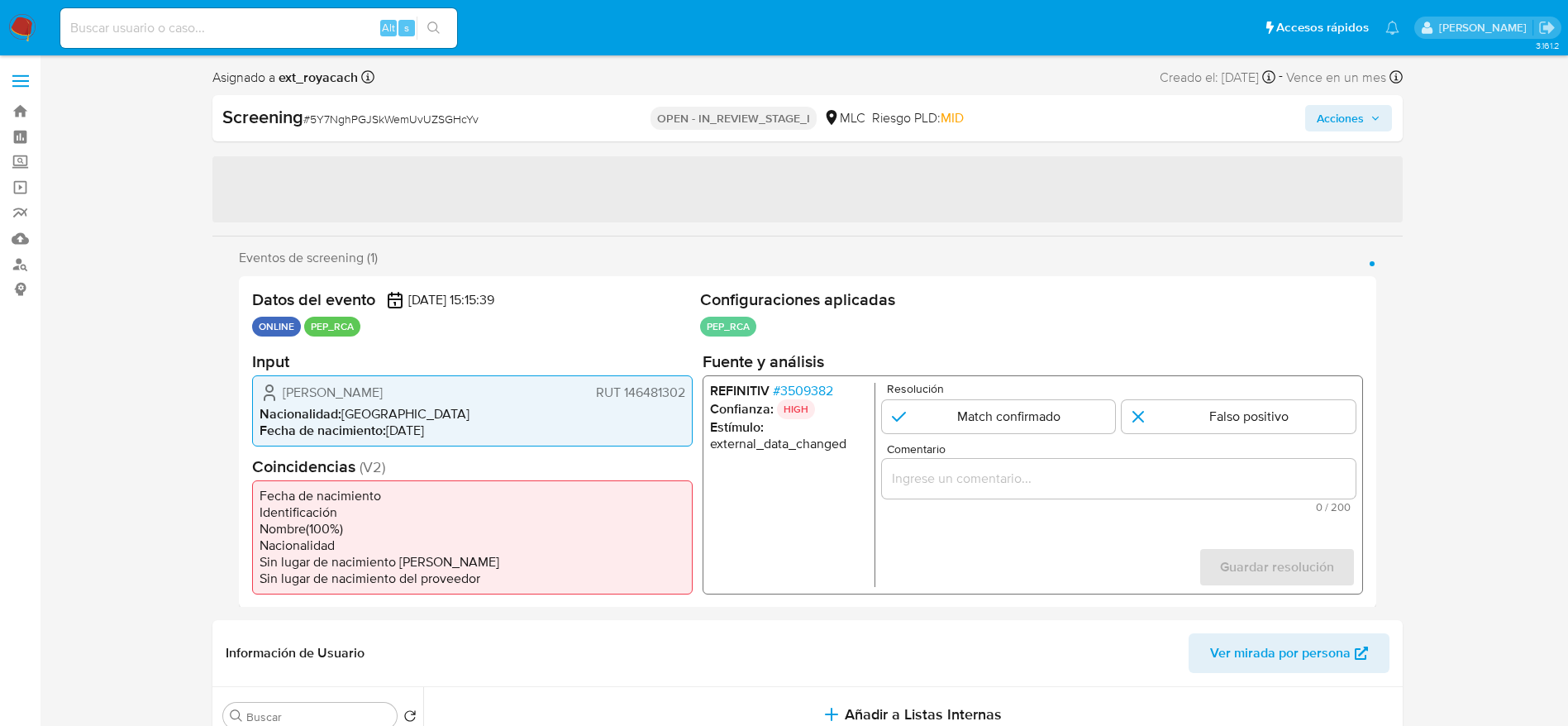
select select "10"
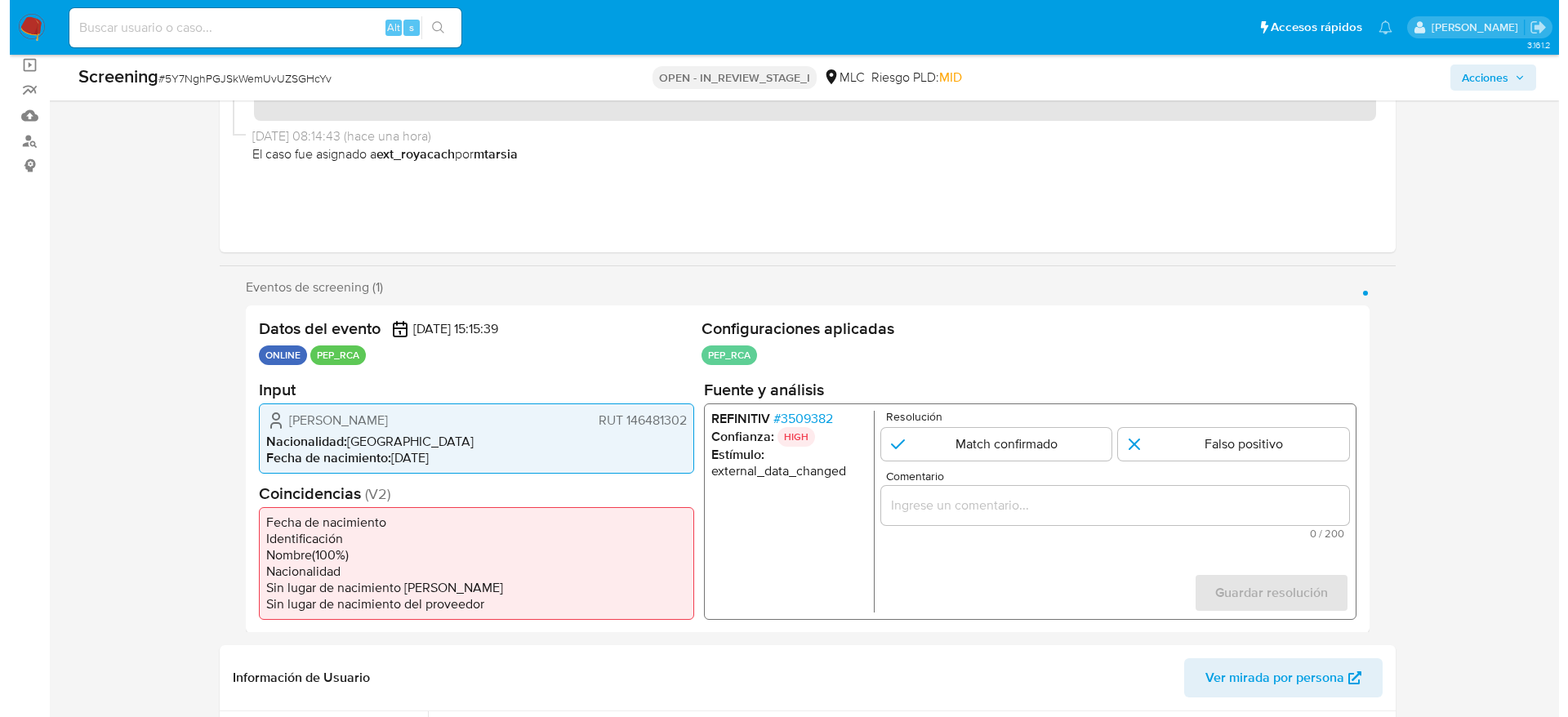
scroll to position [122, 0]
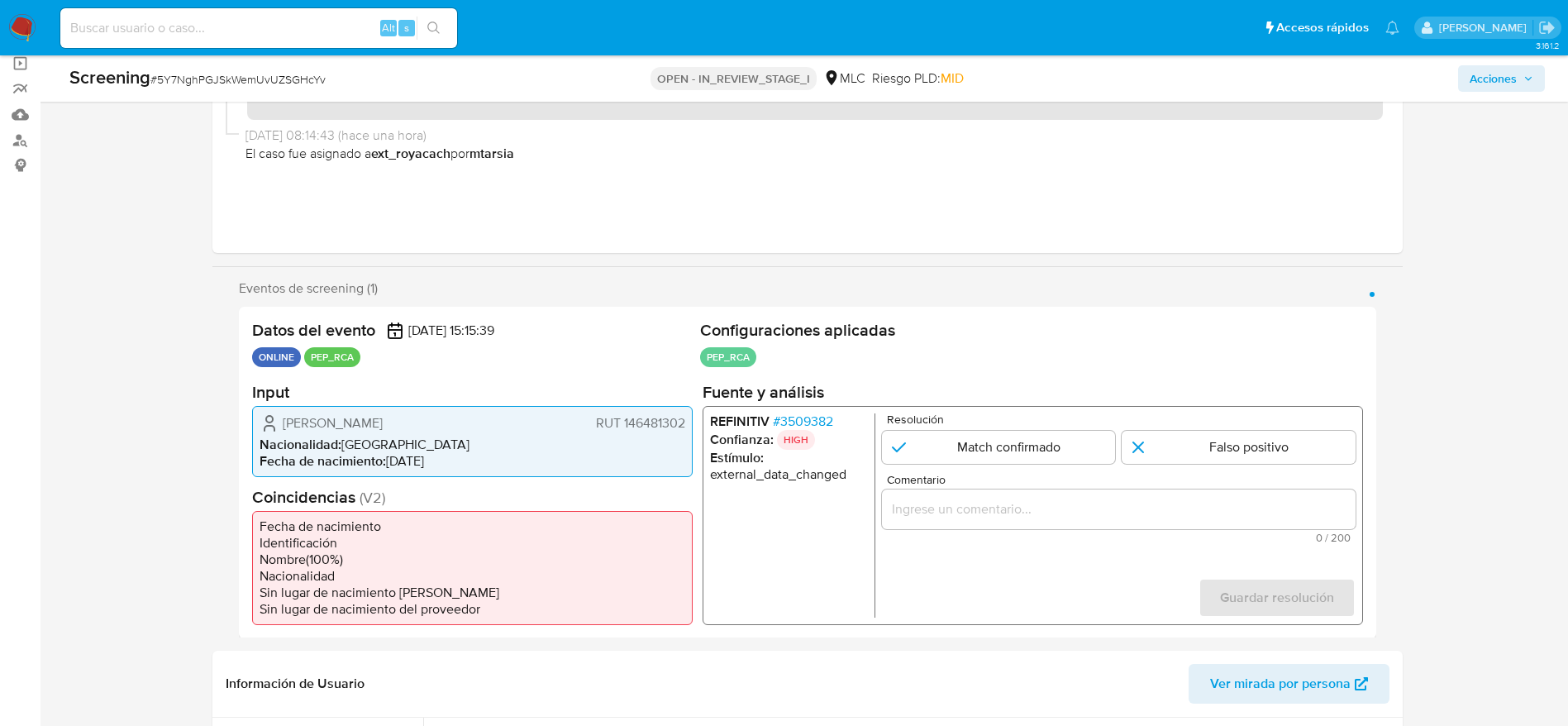
click at [788, 413] on span "# 3509382" at bounding box center [801, 421] width 60 height 17
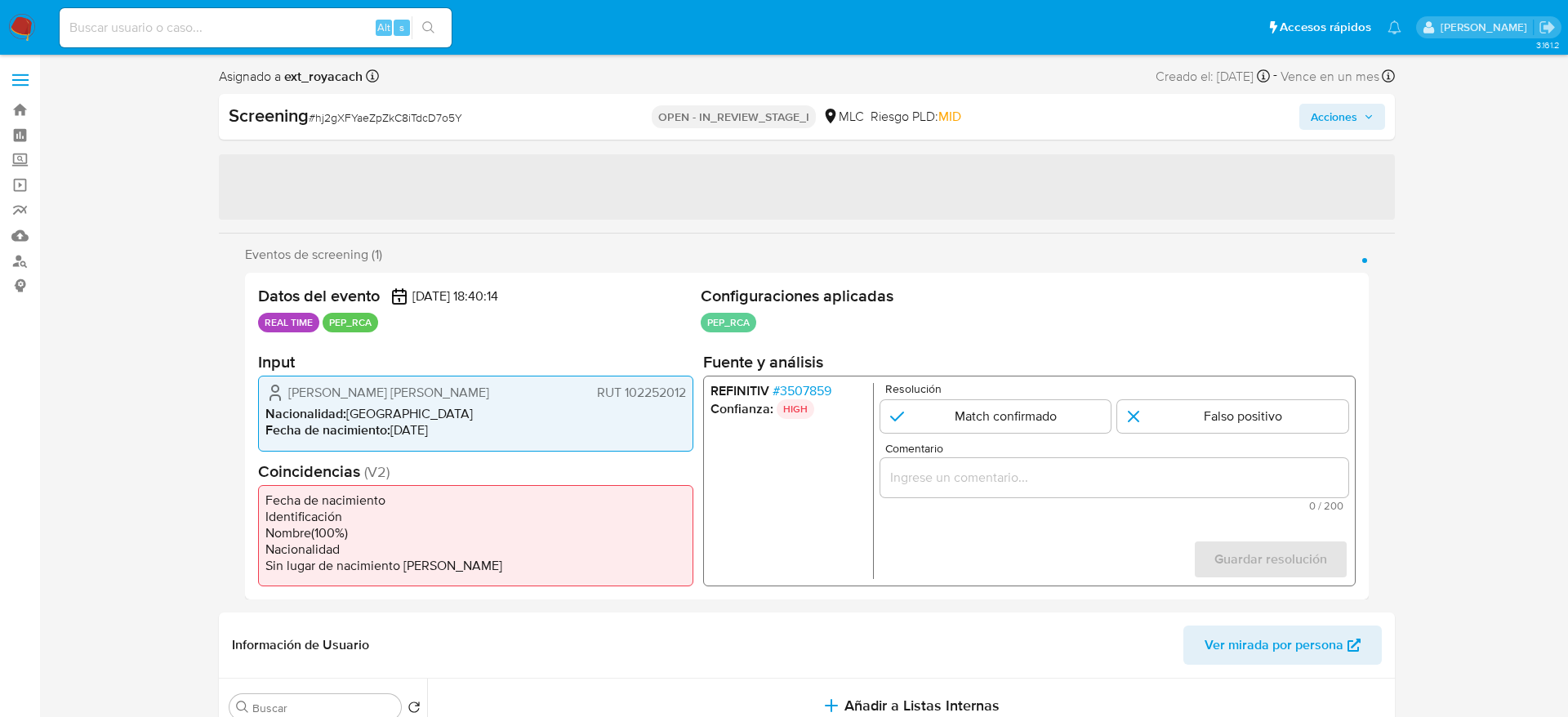
select select "10"
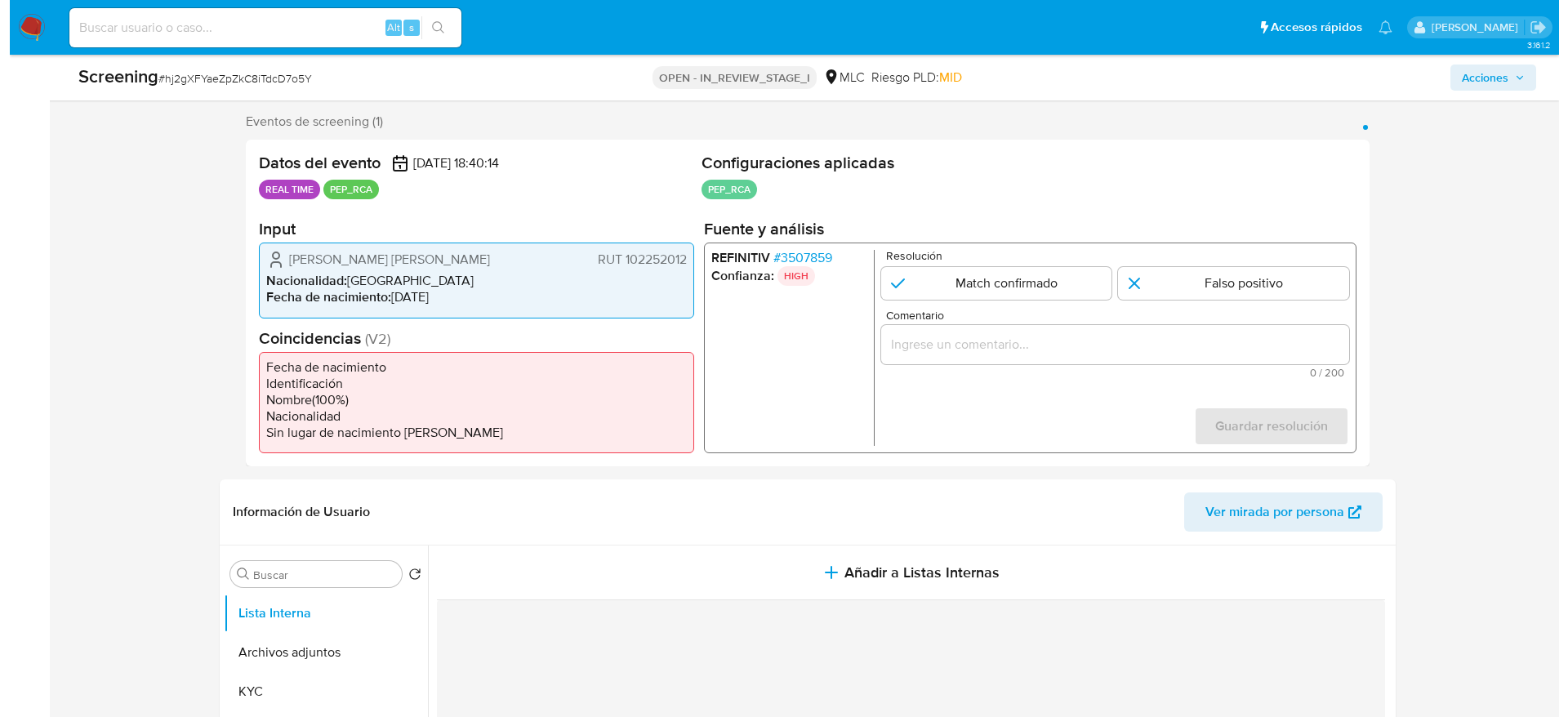
scroll to position [287, 0]
click at [781, 254] on span "# 3507859" at bounding box center [792, 257] width 59 height 16
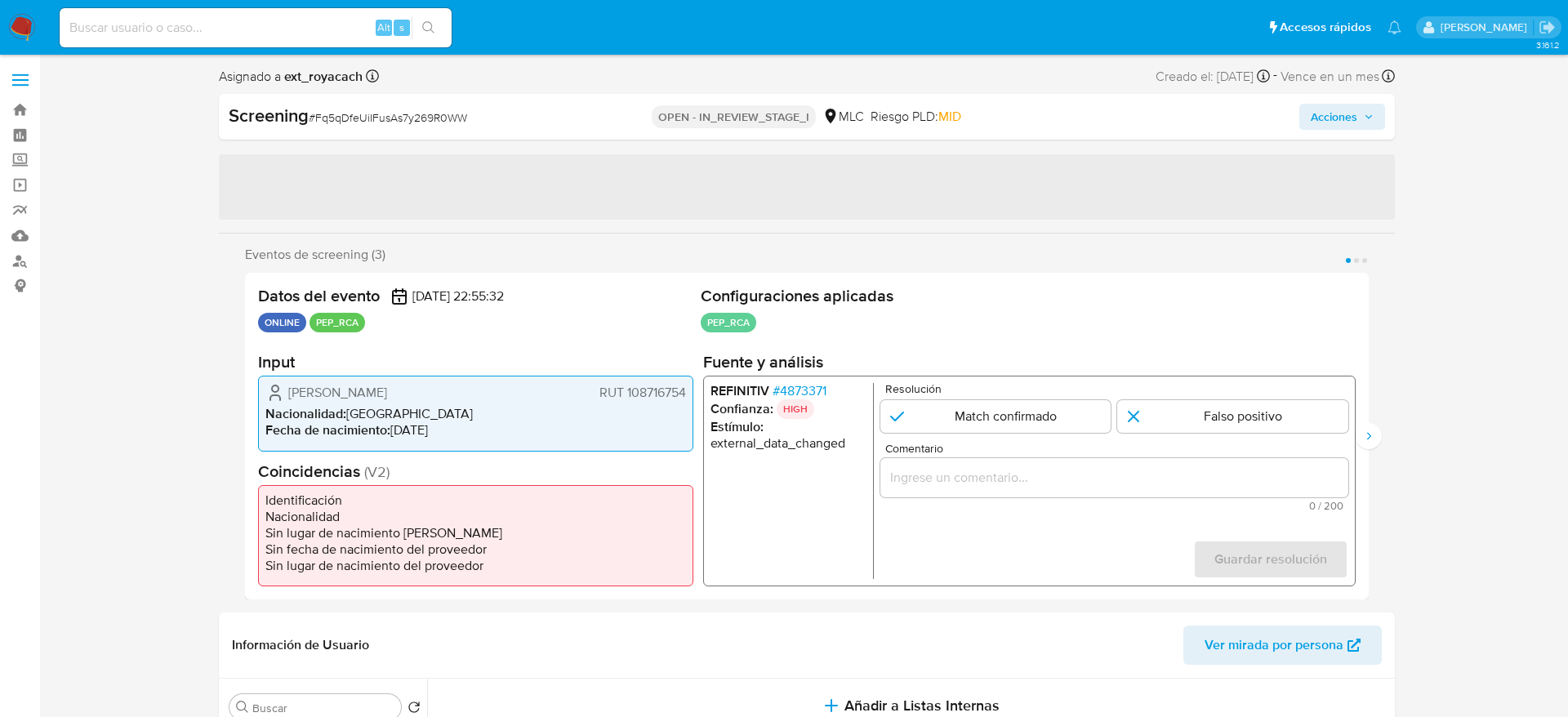
select select "10"
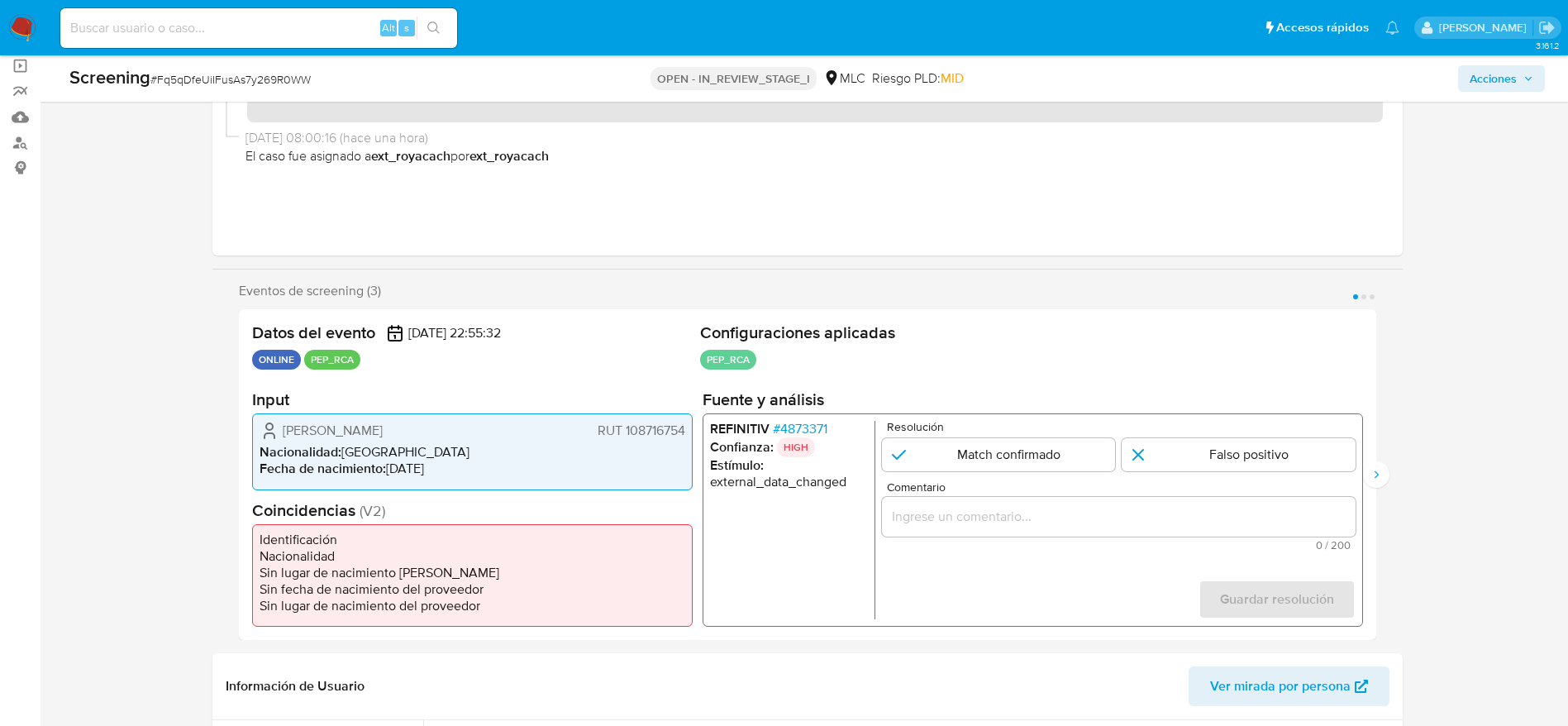
scroll to position [131, 0]
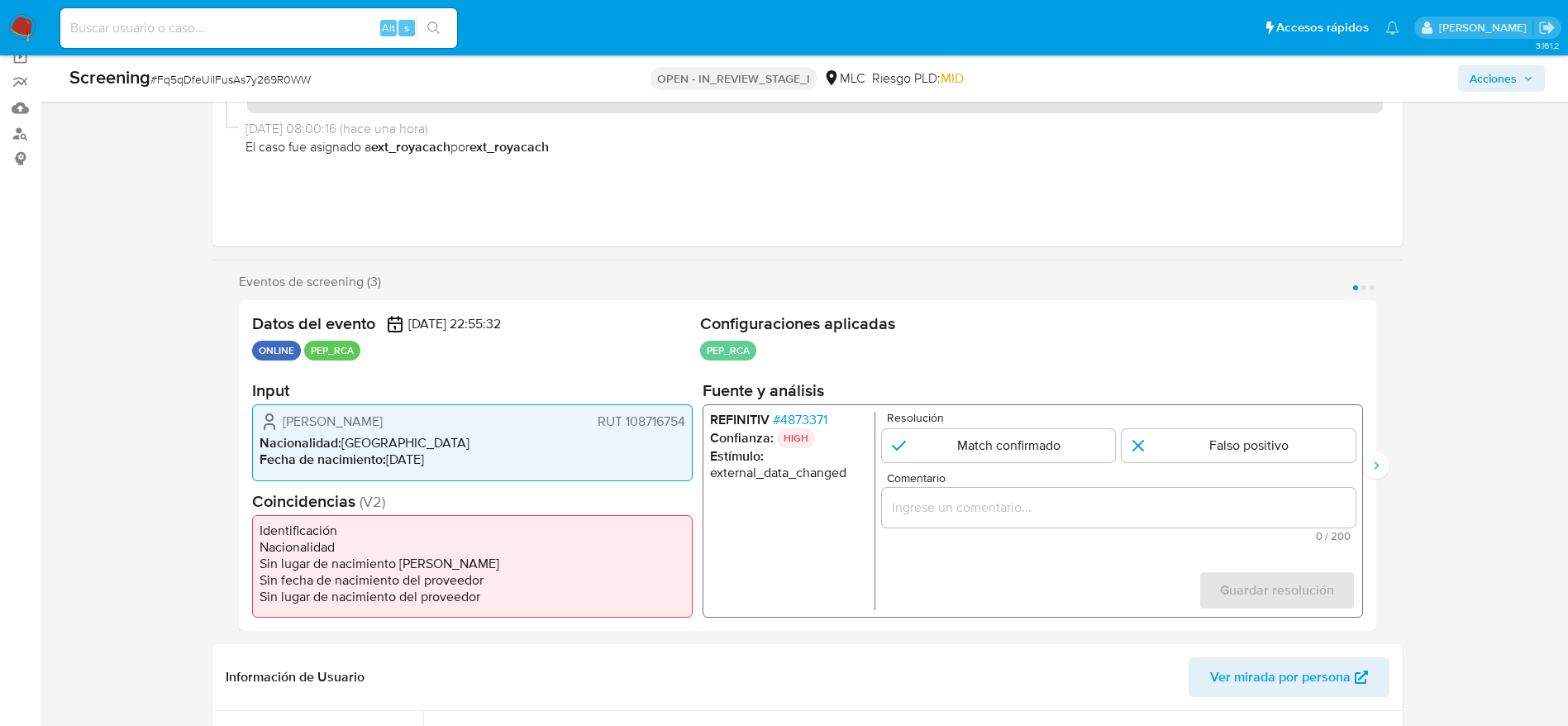
click at [781, 421] on span "# 4873371" at bounding box center [799, 420] width 55 height 17
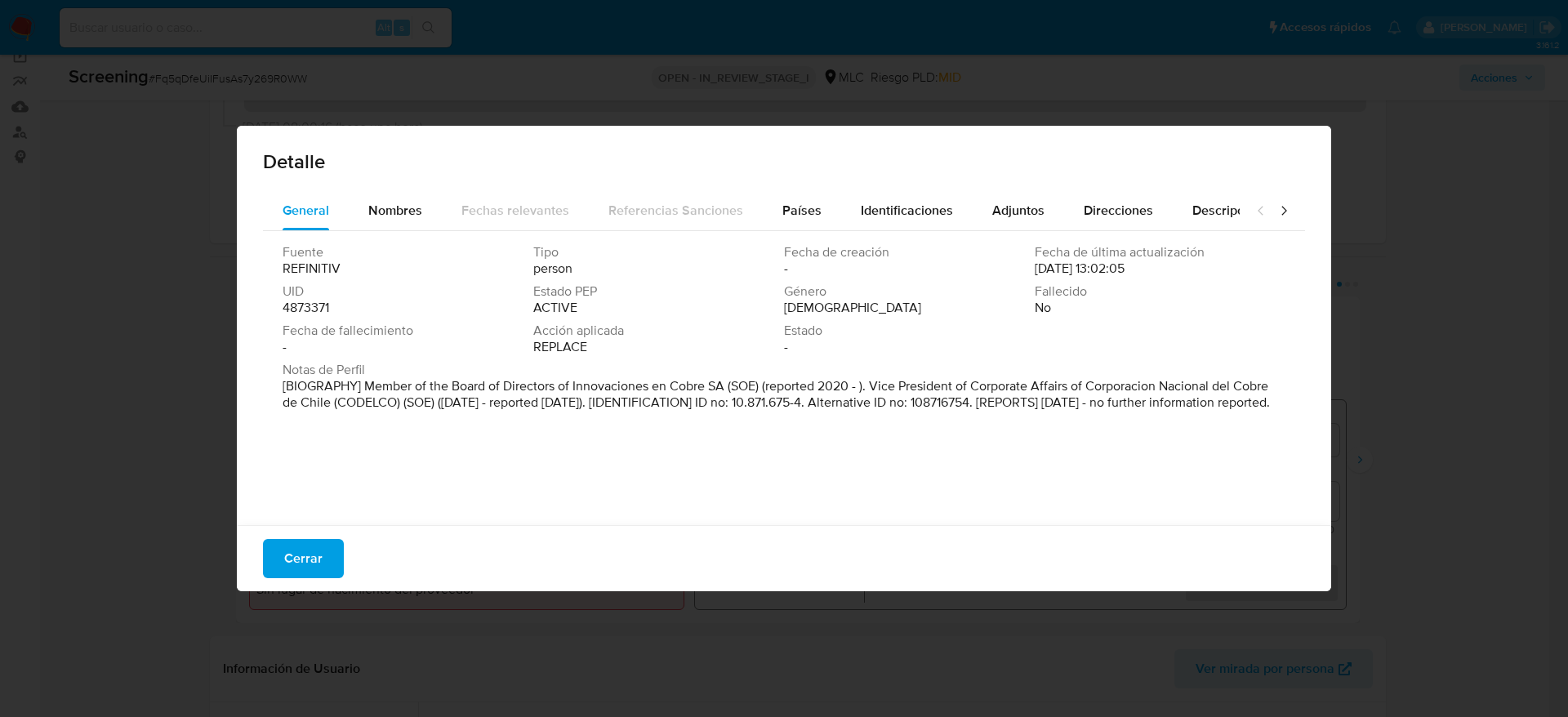
click at [287, 540] on span "Cerrar" at bounding box center [303, 558] width 39 height 36
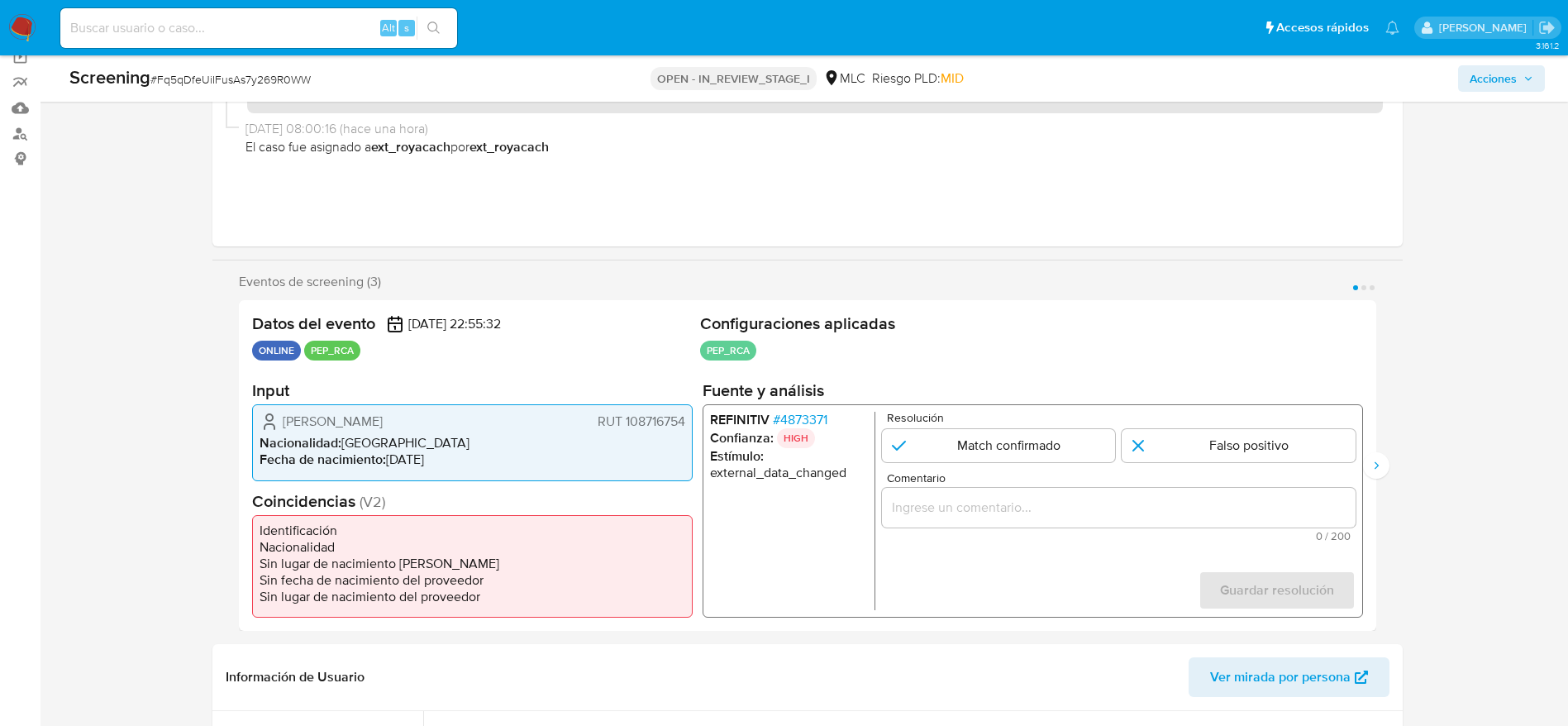
drag, startPoint x: 277, startPoint y: 419, endPoint x: 685, endPoint y: 421, distance: 408.0
click at [685, 421] on div "[PERSON_NAME] RUT 108716754 Nacionalidad : [DEMOGRAPHIC_DATA] Fecha de nacimien…" at bounding box center [472, 442] width 440 height 76
click at [789, 418] on span "# 4873371" at bounding box center [799, 420] width 55 height 17
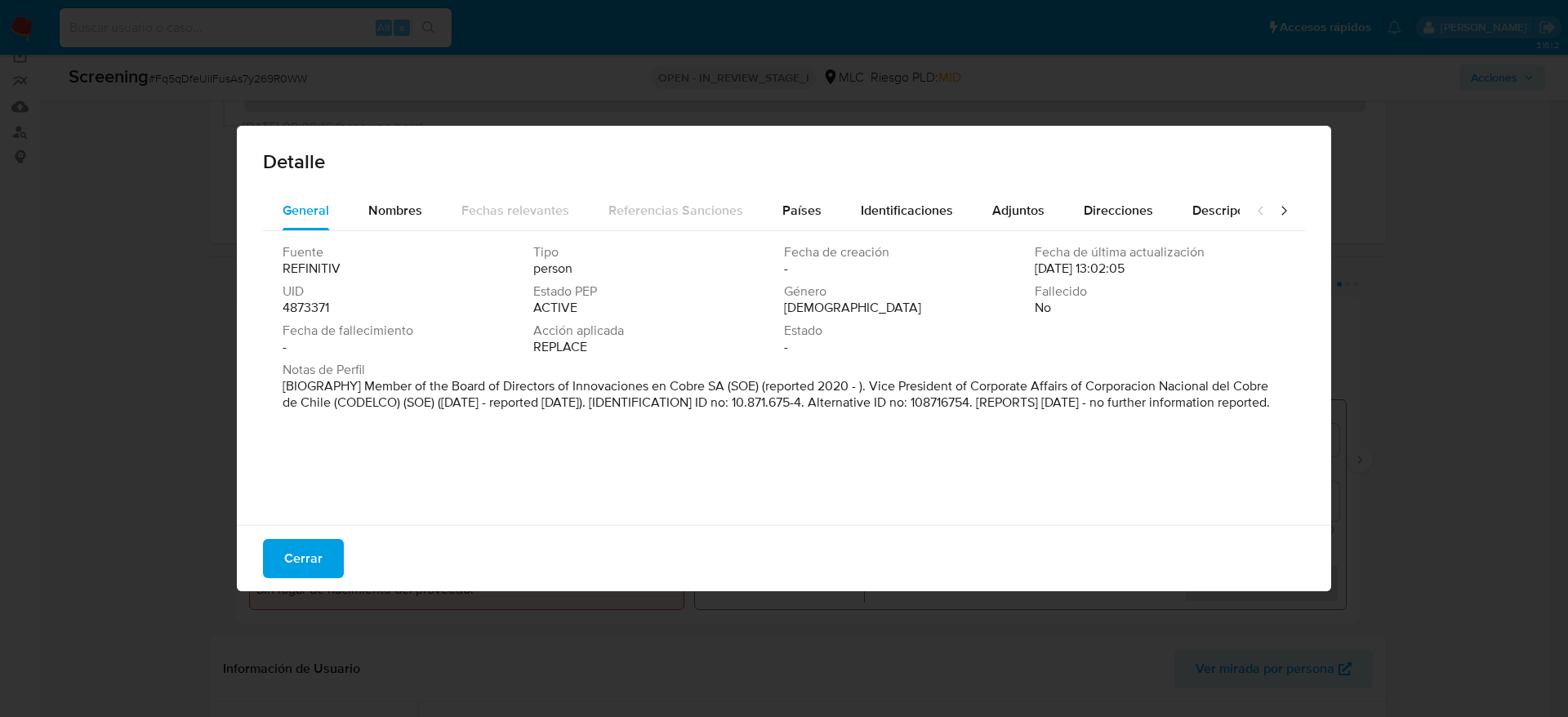
click at [307, 554] on span "Cerrar" at bounding box center [303, 558] width 39 height 36
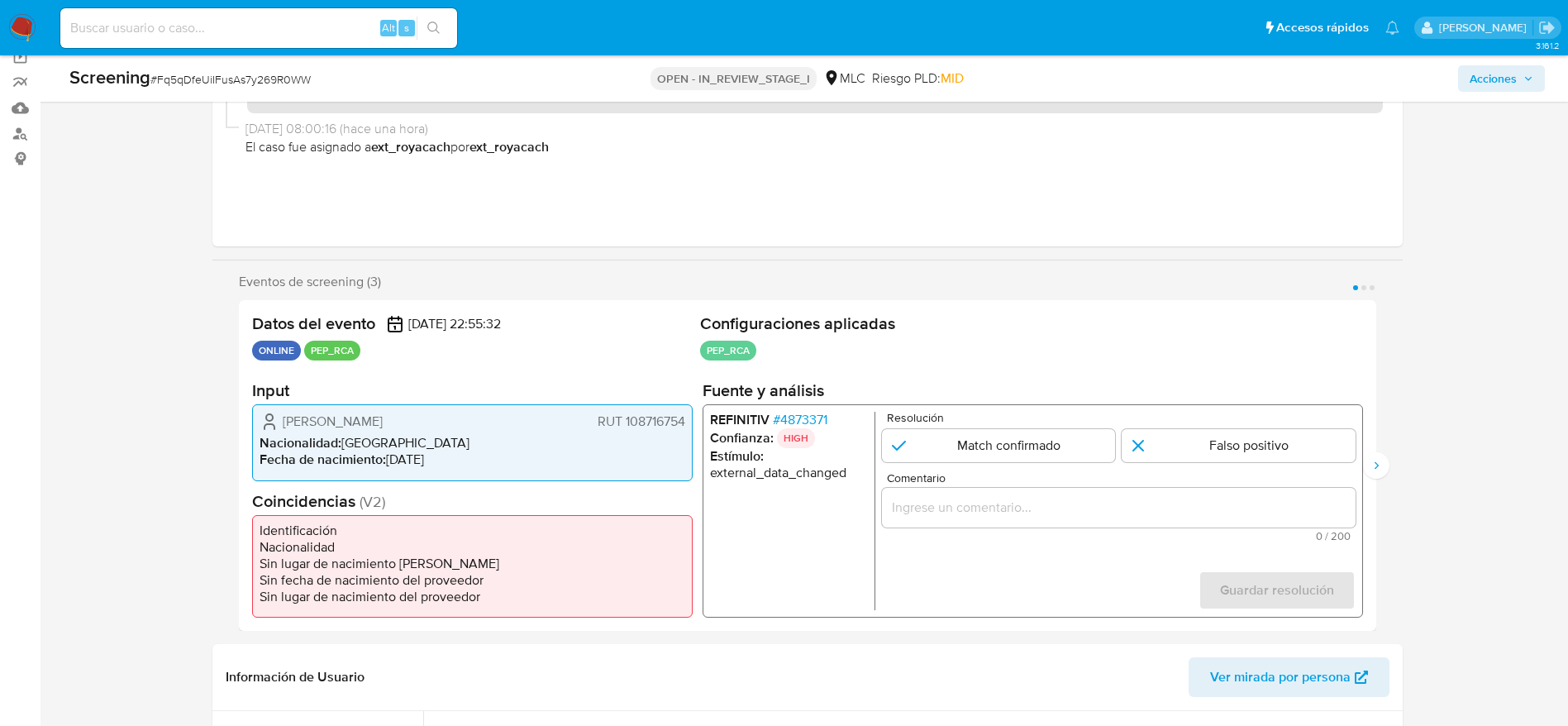
drag, startPoint x: 277, startPoint y: 422, endPoint x: 686, endPoint y: 421, distance: 409.0
click at [686, 421] on div "Renato José Fernández Baeza RUT 108716754 Nacionalidad : Chile Fecha de nacimie…" at bounding box center [472, 442] width 440 height 76
click at [781, 428] on span "# 4873371" at bounding box center [799, 420] width 55 height 17
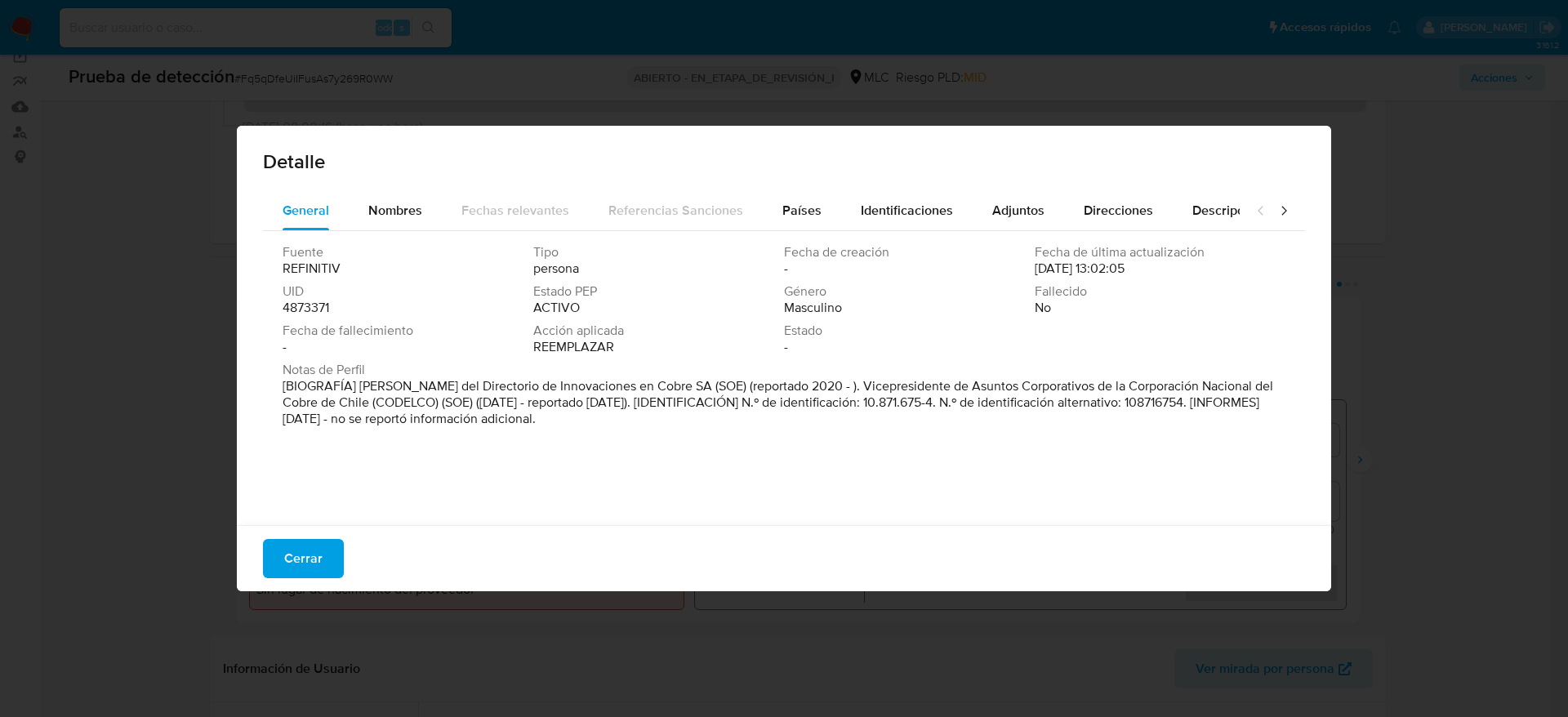
drag, startPoint x: 360, startPoint y: 387, endPoint x: 660, endPoint y: 388, distance: 300.0
click at [660, 388] on font "[BIOGRAFÍA] Miembro del Directorio de Innovaciones en Cobre SA (SOE) (reportado…" at bounding box center [778, 402] width 991 height 52
click at [327, 559] on button "Cerrar" at bounding box center [303, 558] width 81 height 39
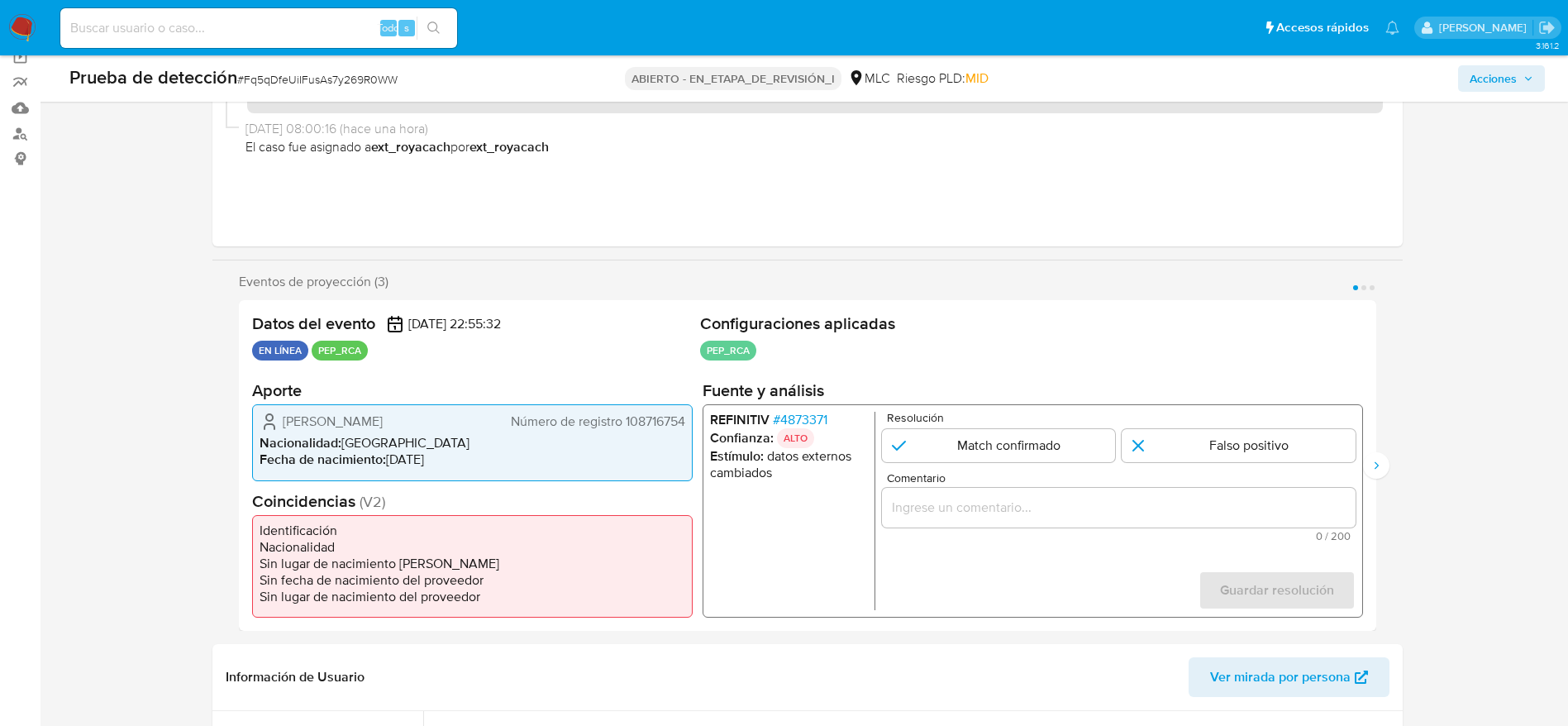
click at [383, 420] on span "Renato José Fernández Baeza" at bounding box center [332, 421] width 100 height 17
click at [819, 410] on font "4873371" at bounding box center [803, 420] width 47 height 19
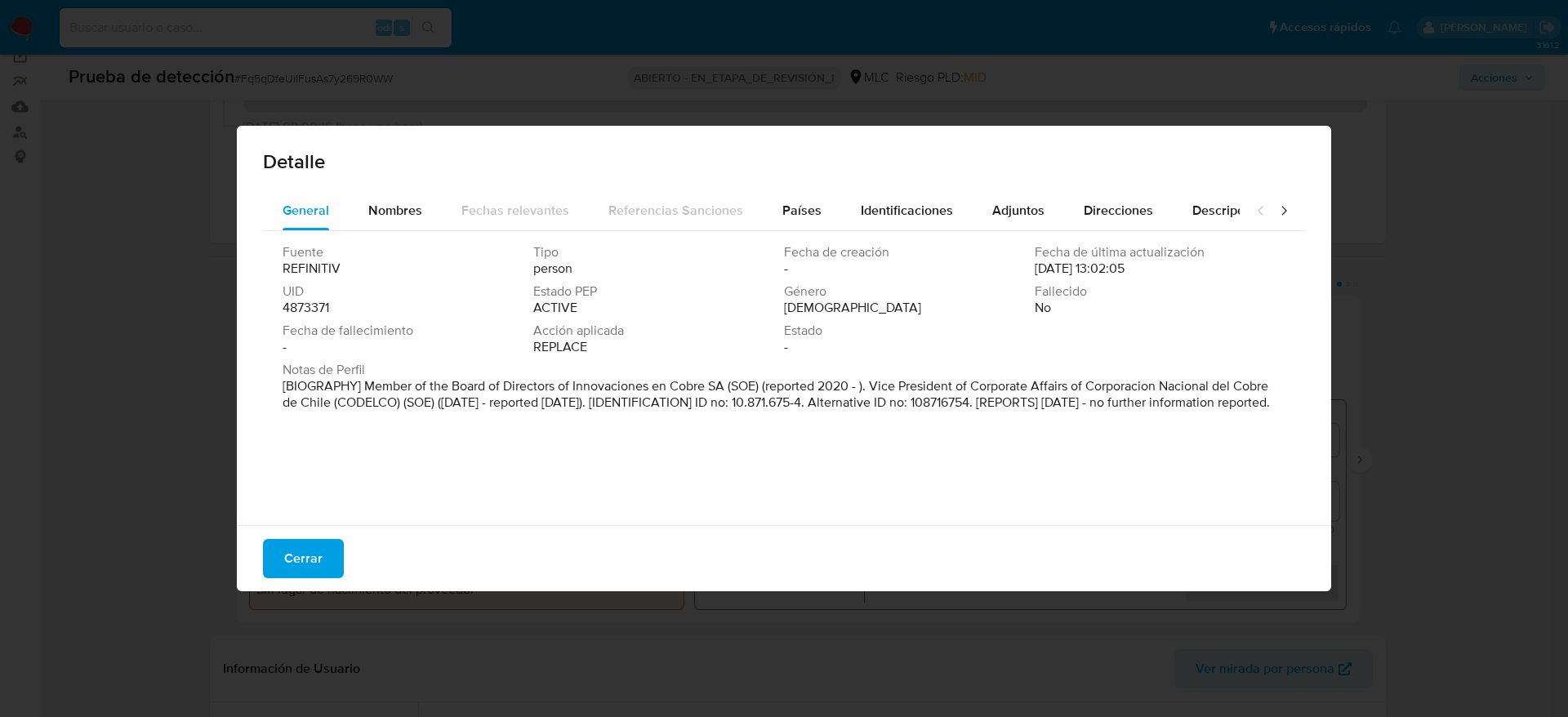
drag, startPoint x: 364, startPoint y: 387, endPoint x: 985, endPoint y: 496, distance: 630.5
click at [985, 496] on div "Fuente REFINITIV Tipo person Fecha de creación - Fecha de última actualización …" at bounding box center [783, 374] width 1042 height 286
drag, startPoint x: 359, startPoint y: 383, endPoint x: 663, endPoint y: 384, distance: 304.0
click at [663, 384] on font "[BIOGRAFÍA] Miembro del Directorio de Innovaciones en Cobre SA (SOE) (reportado…" at bounding box center [778, 402] width 991 height 52
click at [281, 564] on button "Cerrar" at bounding box center [303, 558] width 81 height 39
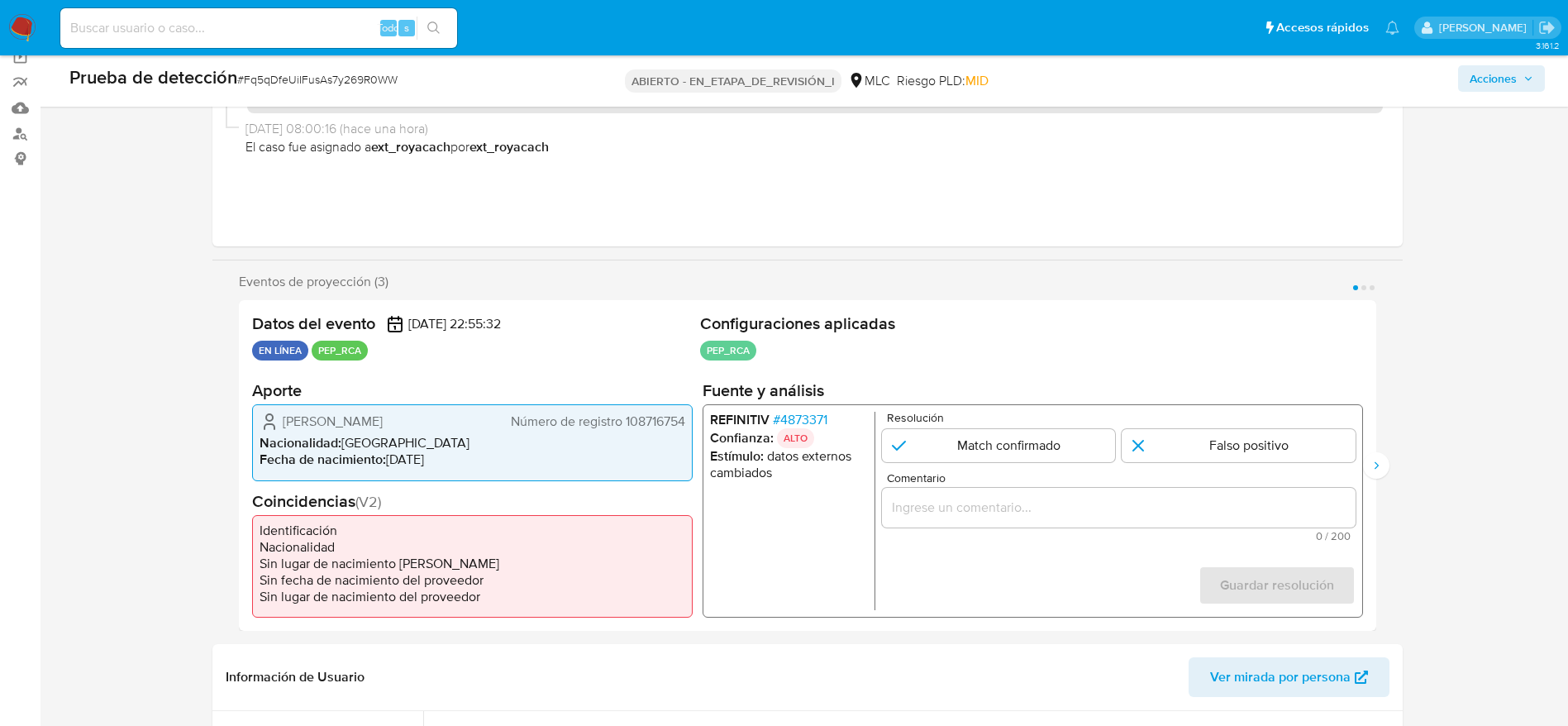
click at [1026, 522] on div "1 de 3" at bounding box center [1117, 507] width 474 height 39
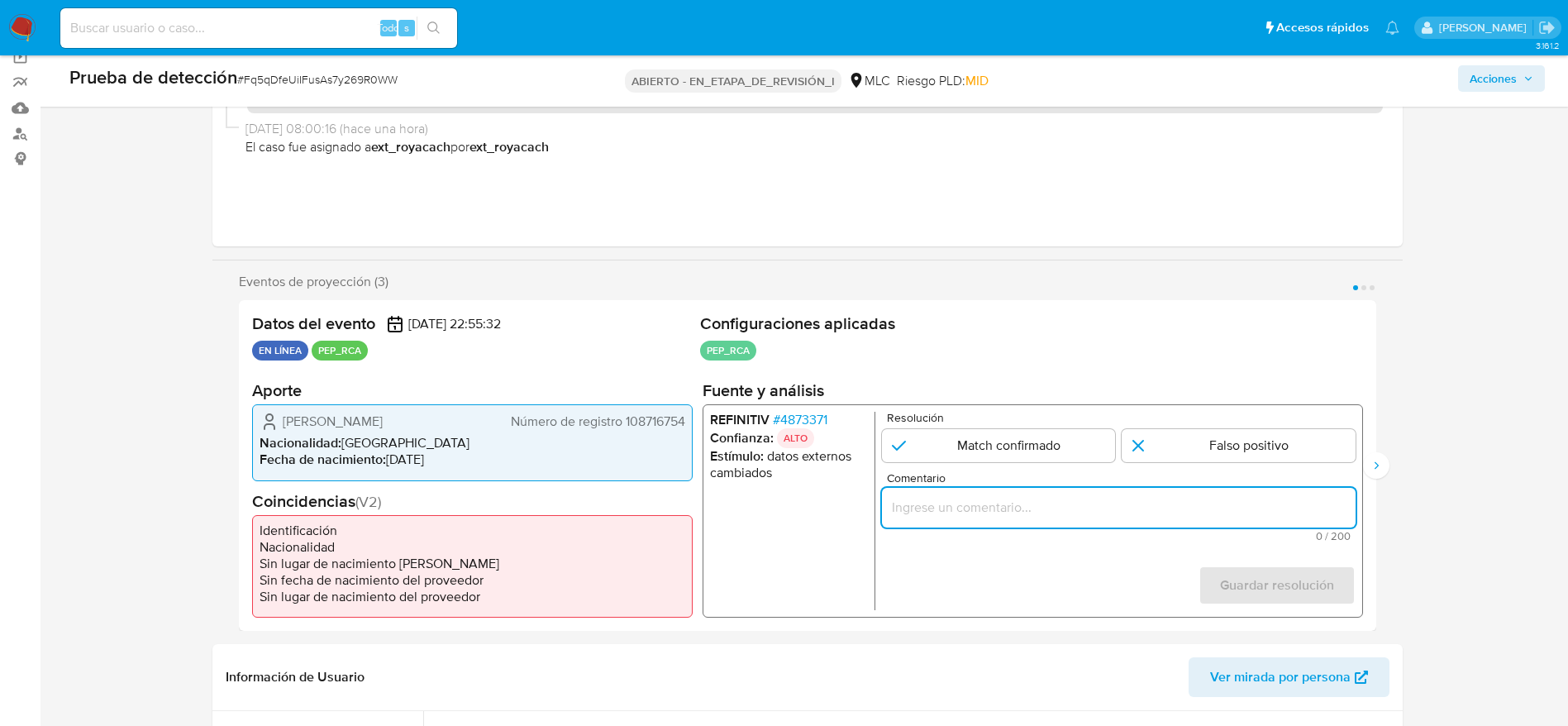
click at [1040, 512] on input "Comentario" at bounding box center [1117, 508] width 474 height 22
paste input "Usuario Renato José Fernández Baeza. Se desempeña como Miembro del Directorio d…"
type input "Usuario Renato José Fernández Baeza. Se desempeña como Miembro del Directorio d…"
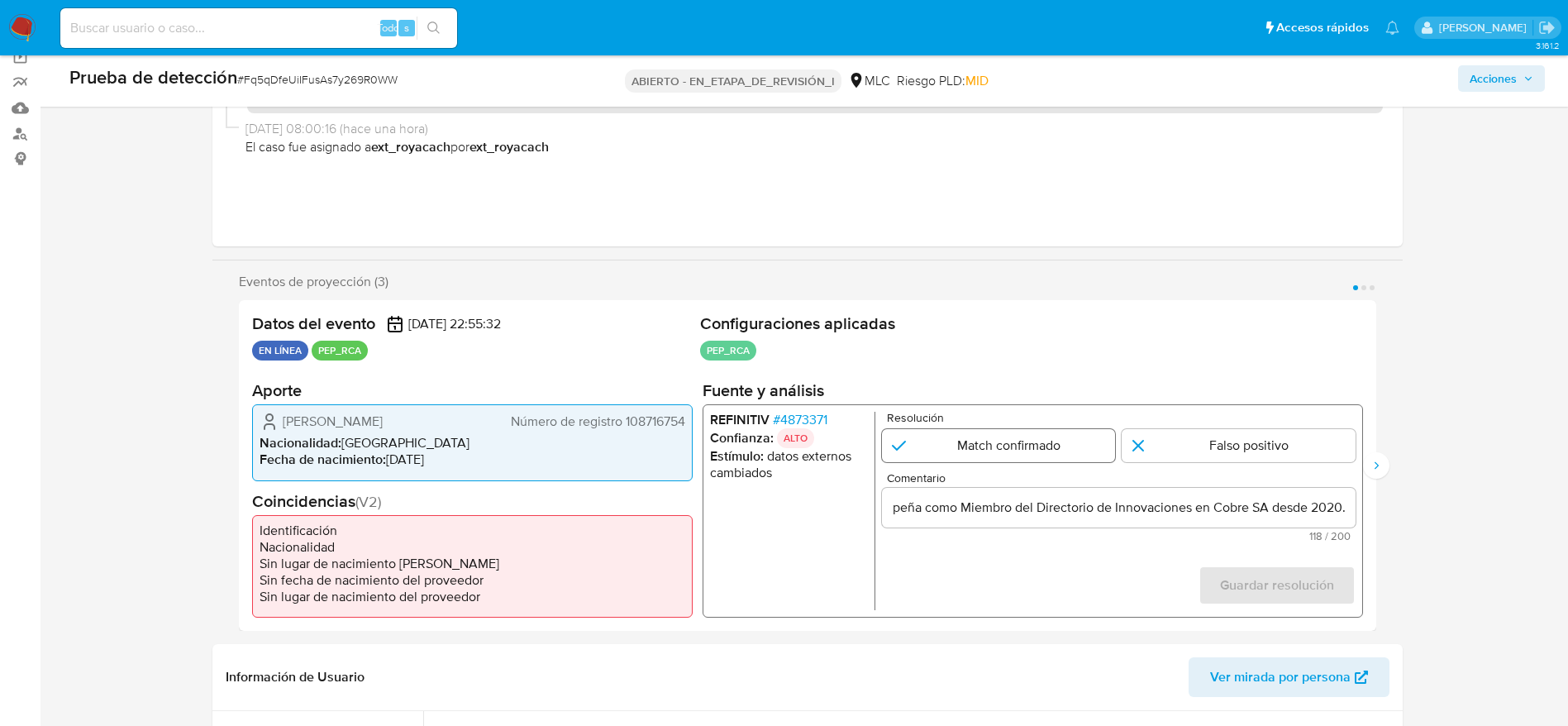
scroll to position [0, 0]
click at [1078, 449] on input "1 de 3" at bounding box center [998, 446] width 234 height 33
radio input "true"
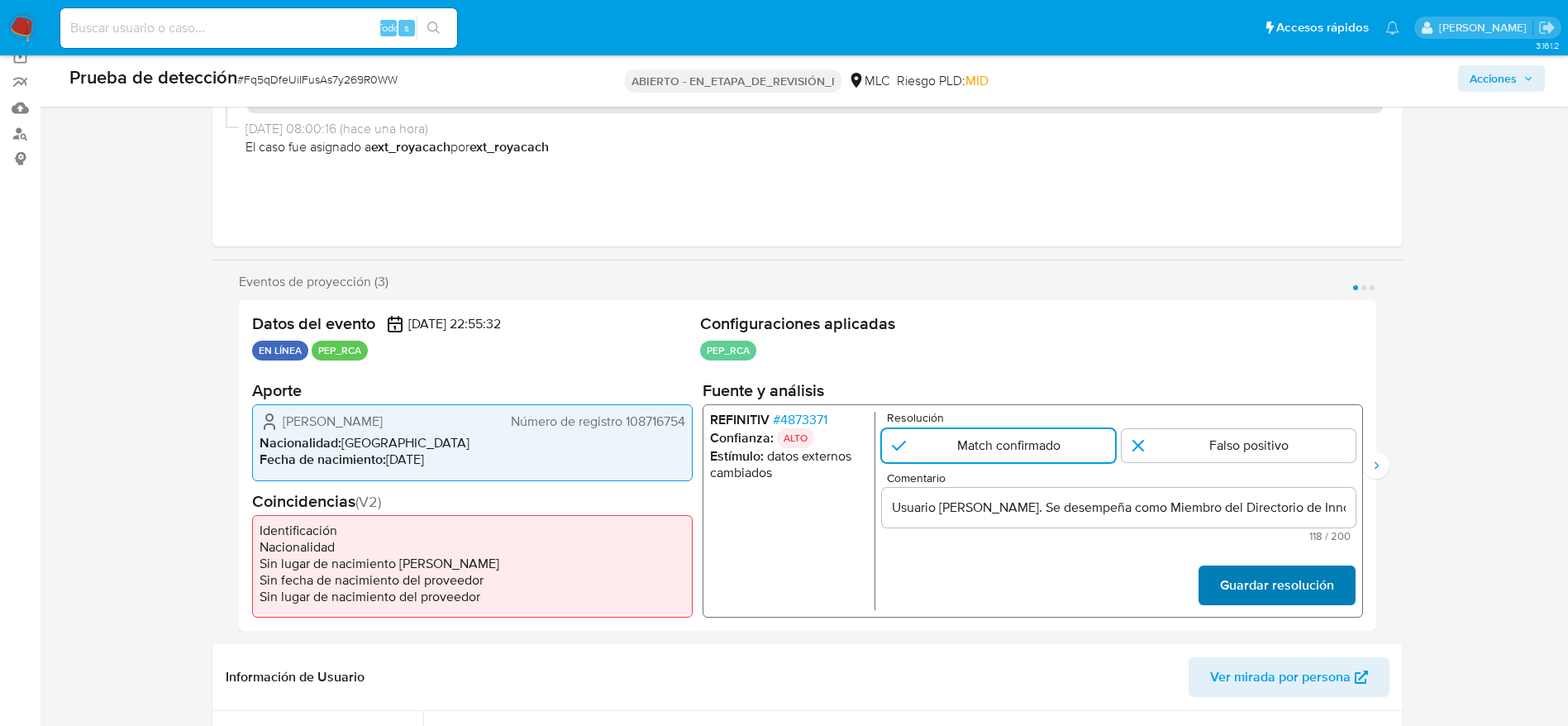
click at [1278, 575] on font "Guardar resolución" at bounding box center [1276, 585] width 114 height 39
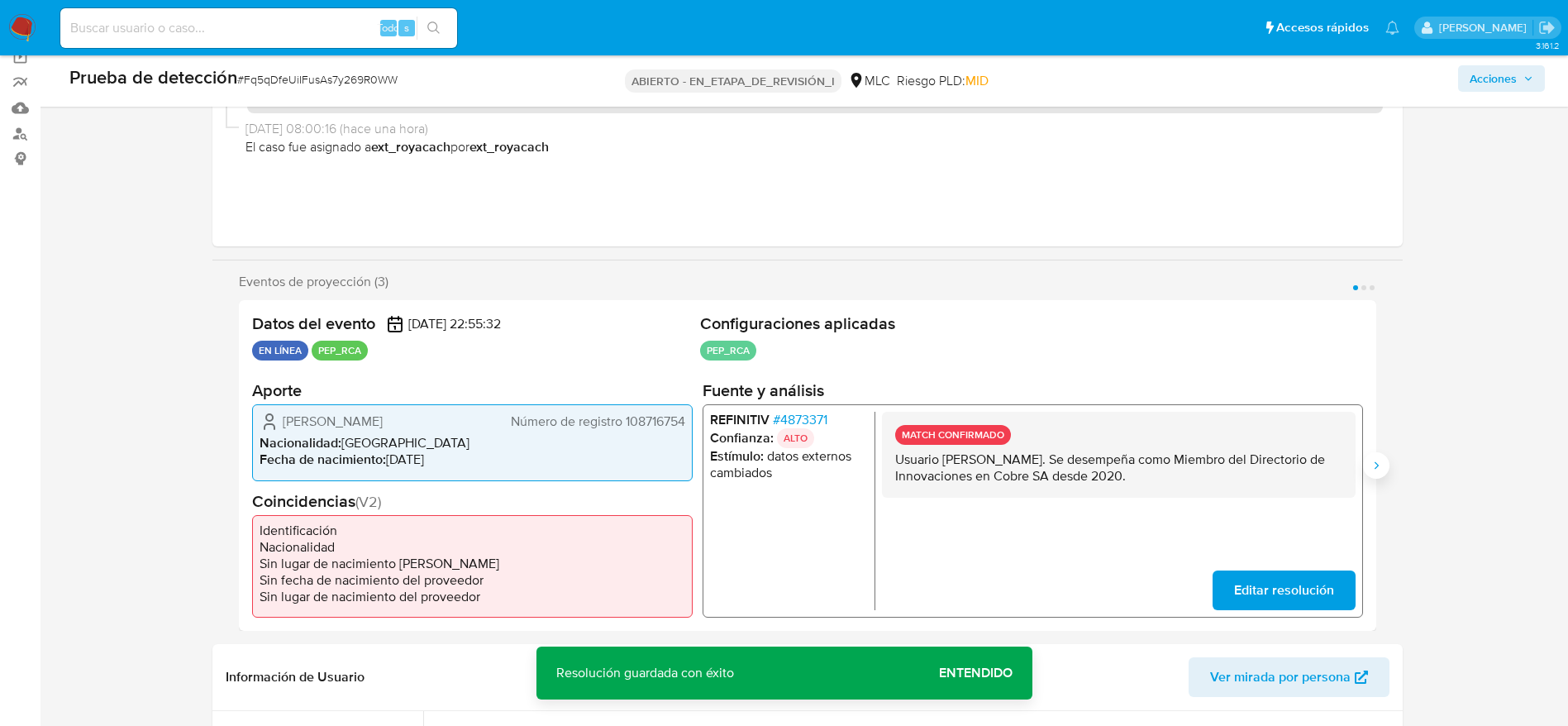
click at [1381, 464] on icon "Siguiente" at bounding box center [1375, 465] width 13 height 13
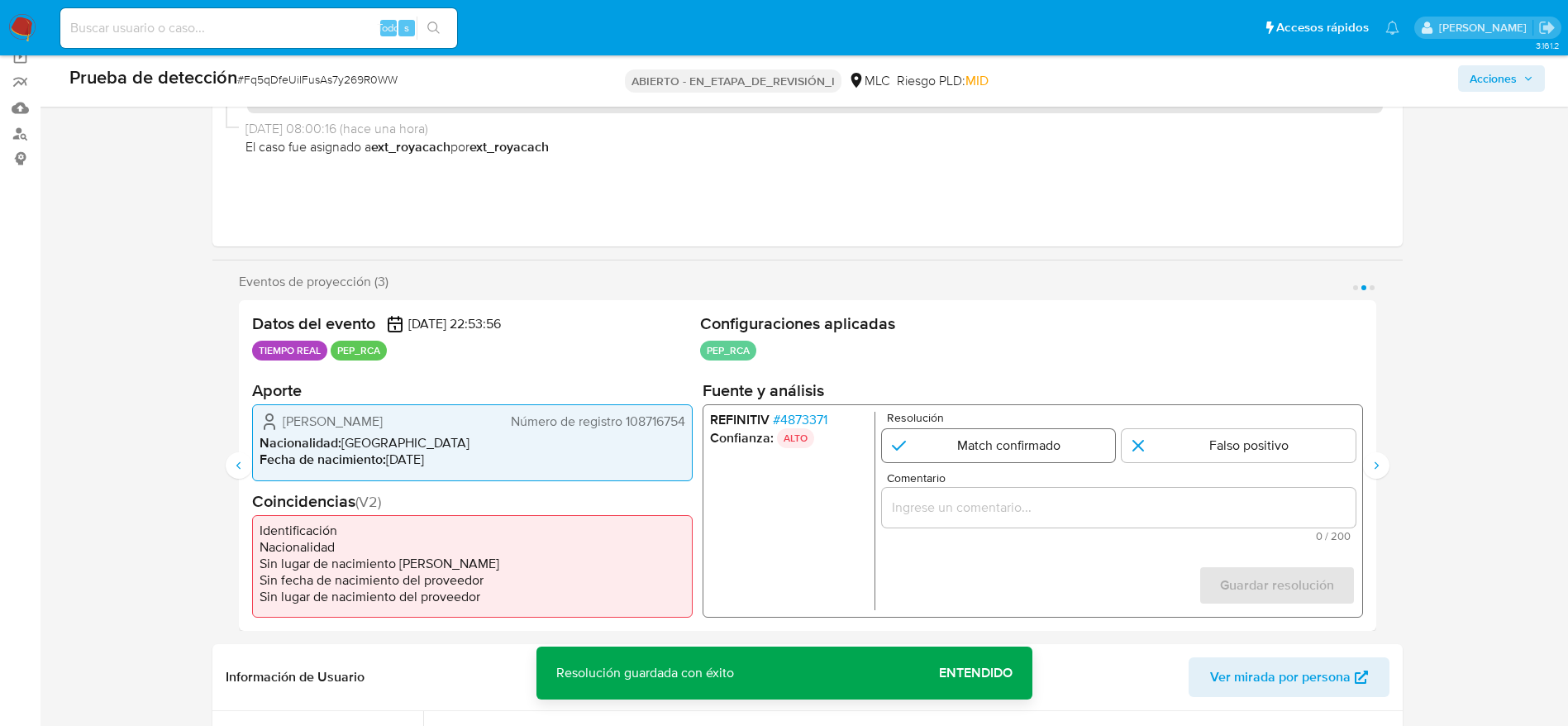
click at [1036, 449] on input "2 de 3" at bounding box center [998, 446] width 234 height 33
radio input "true"
click at [1019, 500] on input "Comentario" at bounding box center [1117, 508] width 474 height 22
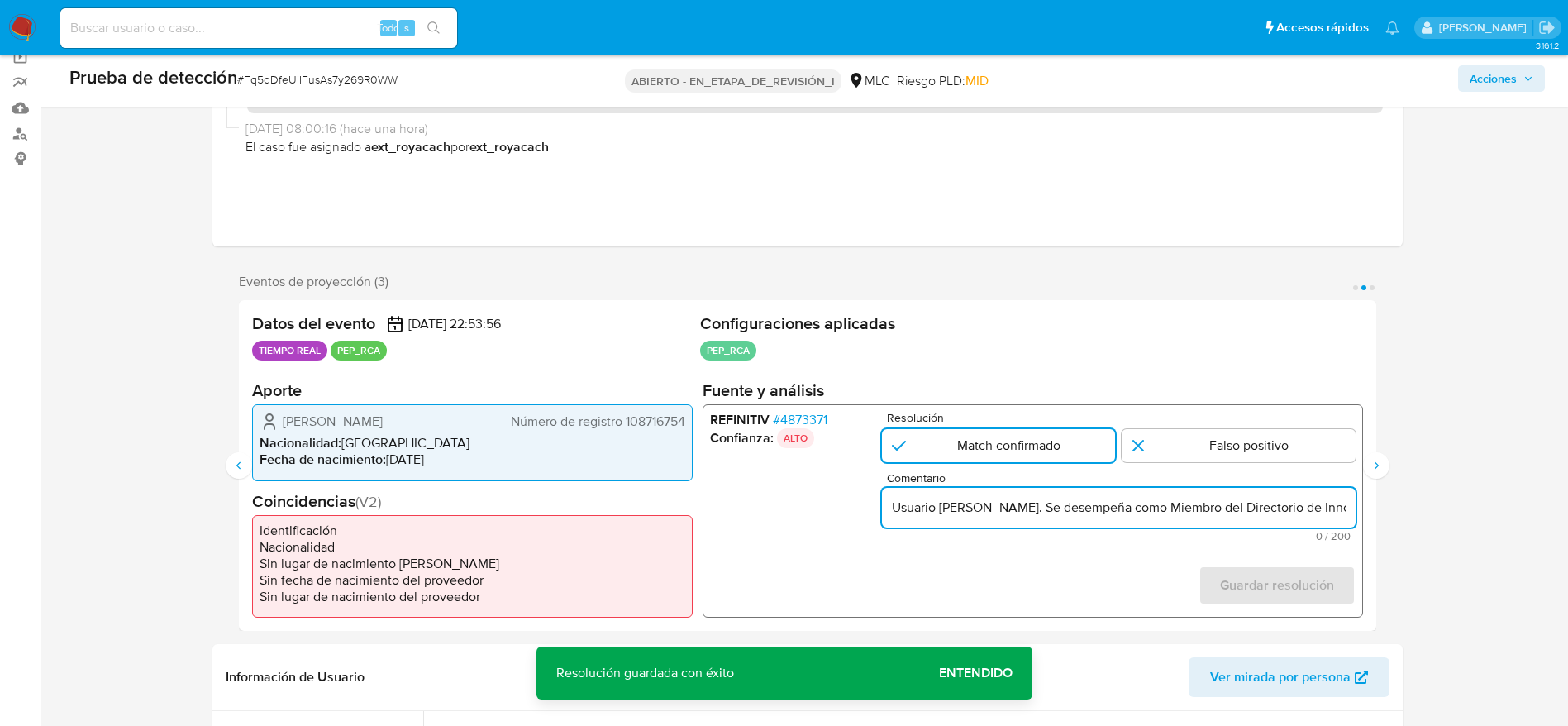
scroll to position [0, 293]
type input "Usuario Renato José Fernández Baeza. Se desempeña como Miembro del Directorio d…"
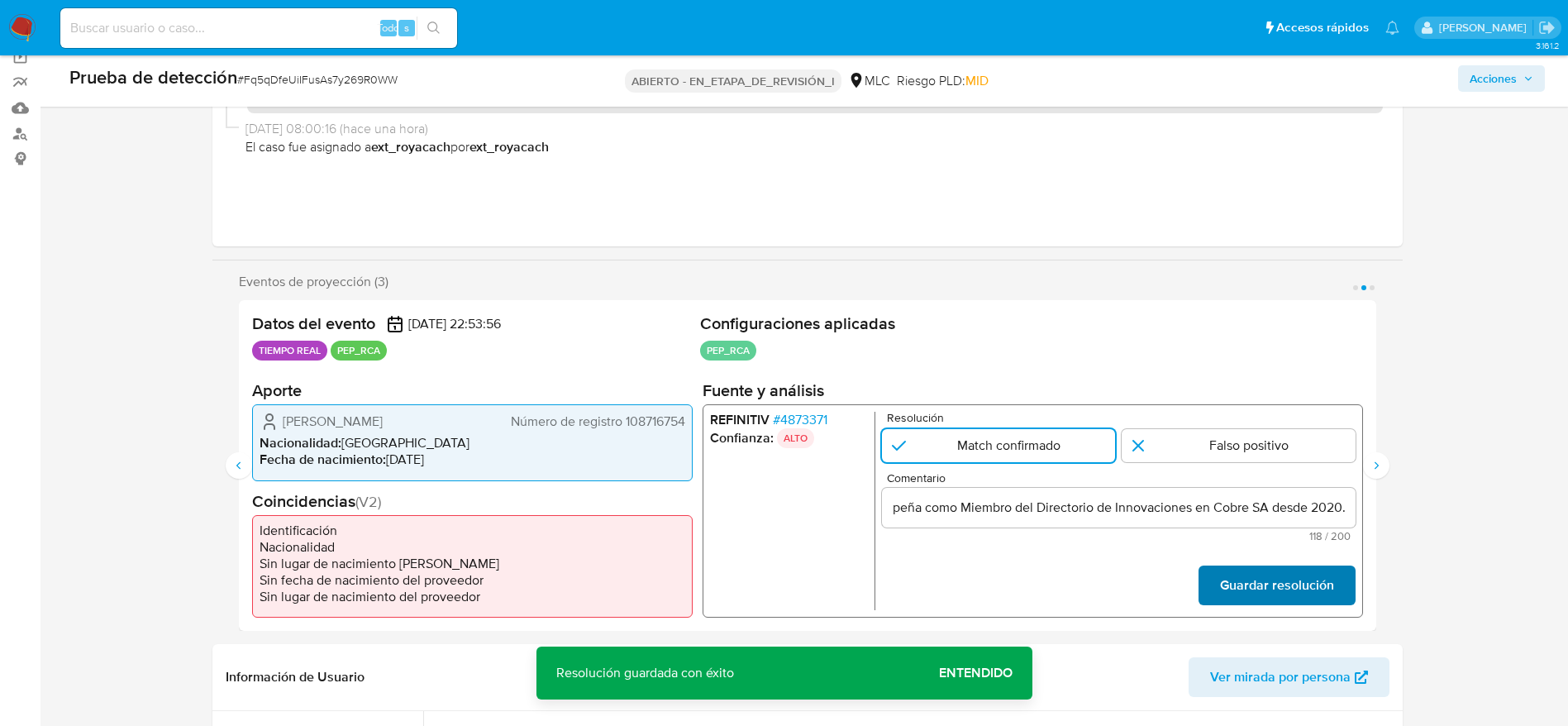
scroll to position [0, 0]
click at [1318, 575] on font "Guardar resolución" at bounding box center [1276, 585] width 114 height 39
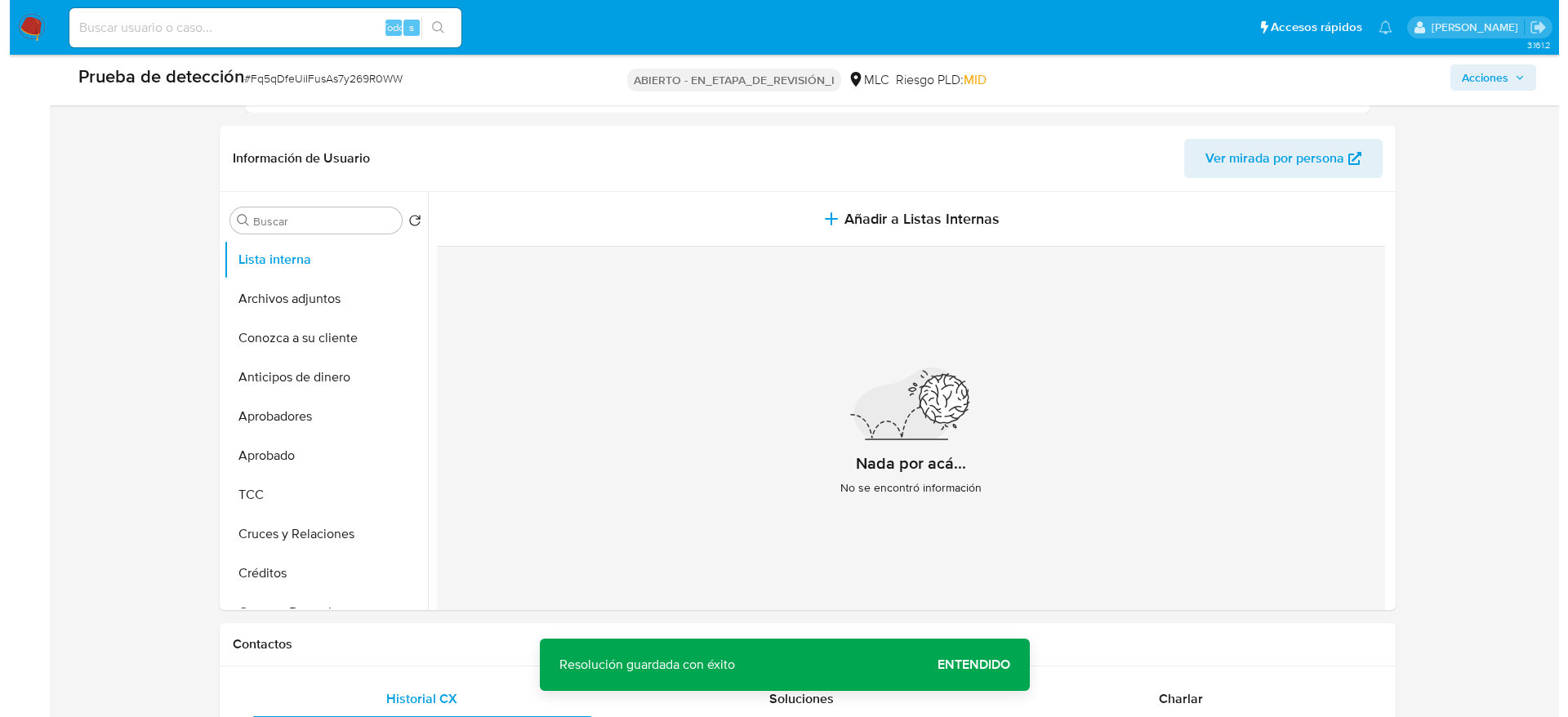
scroll to position [657, 0]
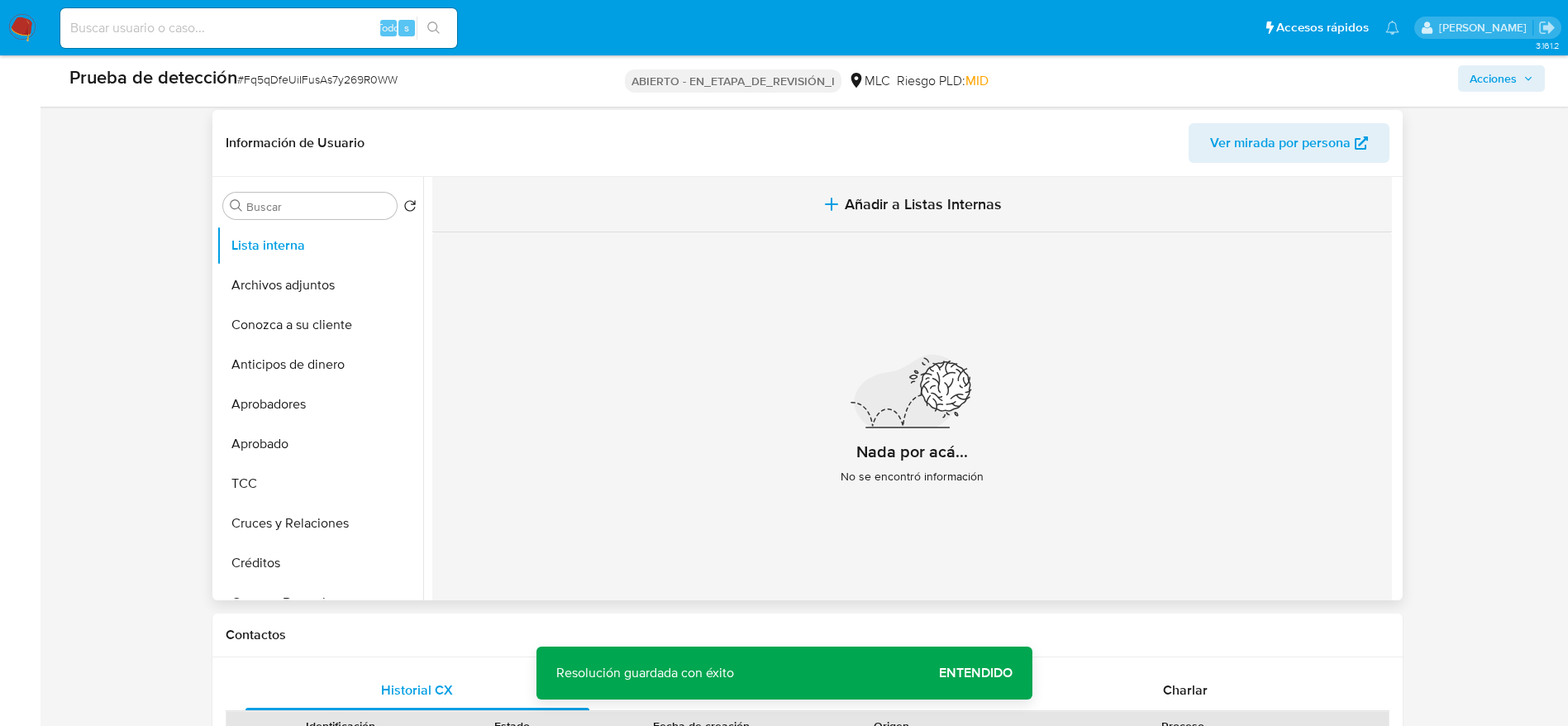
click at [602, 200] on button "Añadir a Listas Internas" at bounding box center [912, 204] width 959 height 55
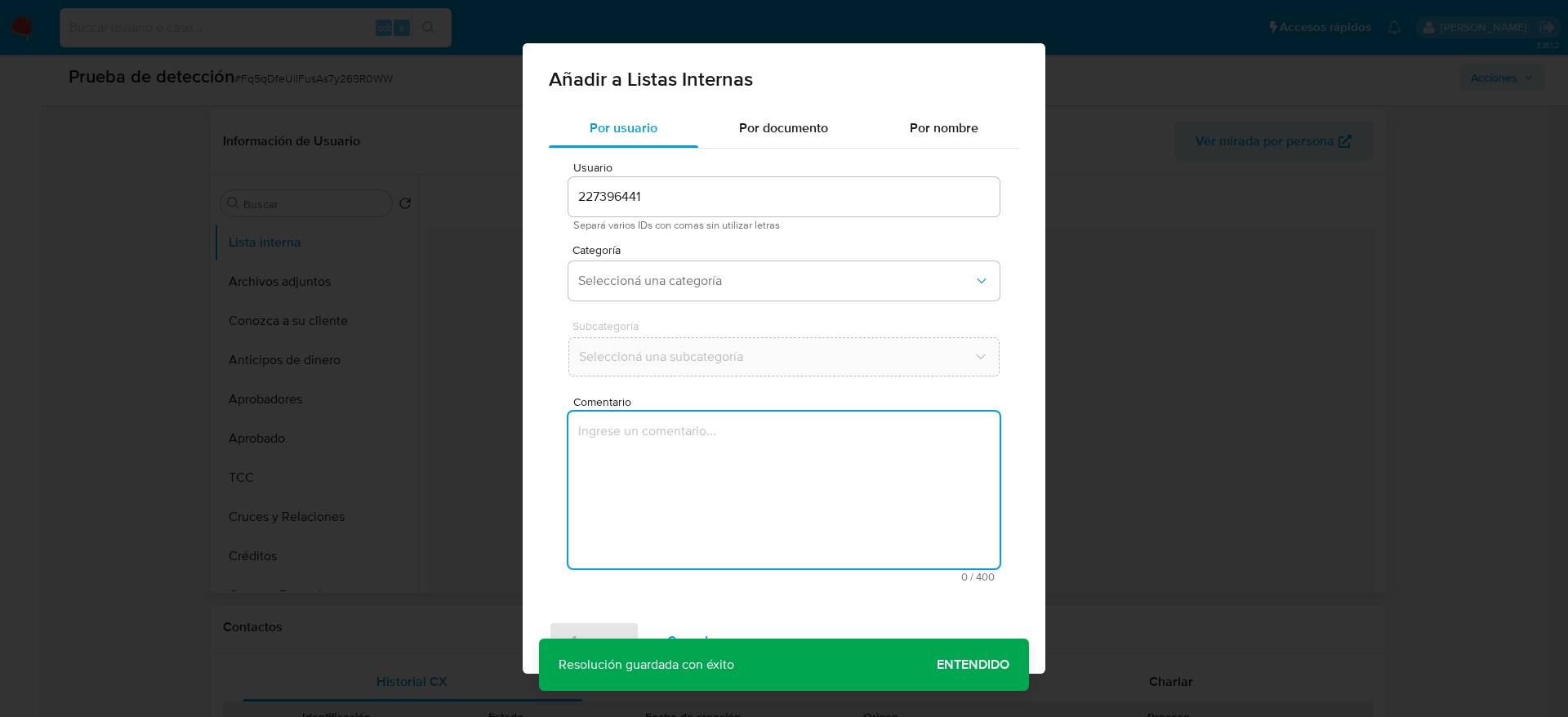
click at [663, 463] on textarea "Comentario" at bounding box center [784, 490] width 431 height 157
type textarea "Usuario Renato José Fernández Baeza. Se desempeña como Miembro del Directorio d…"
click at [764, 277] on span "Seleccioná una categoría" at bounding box center [775, 281] width 395 height 16
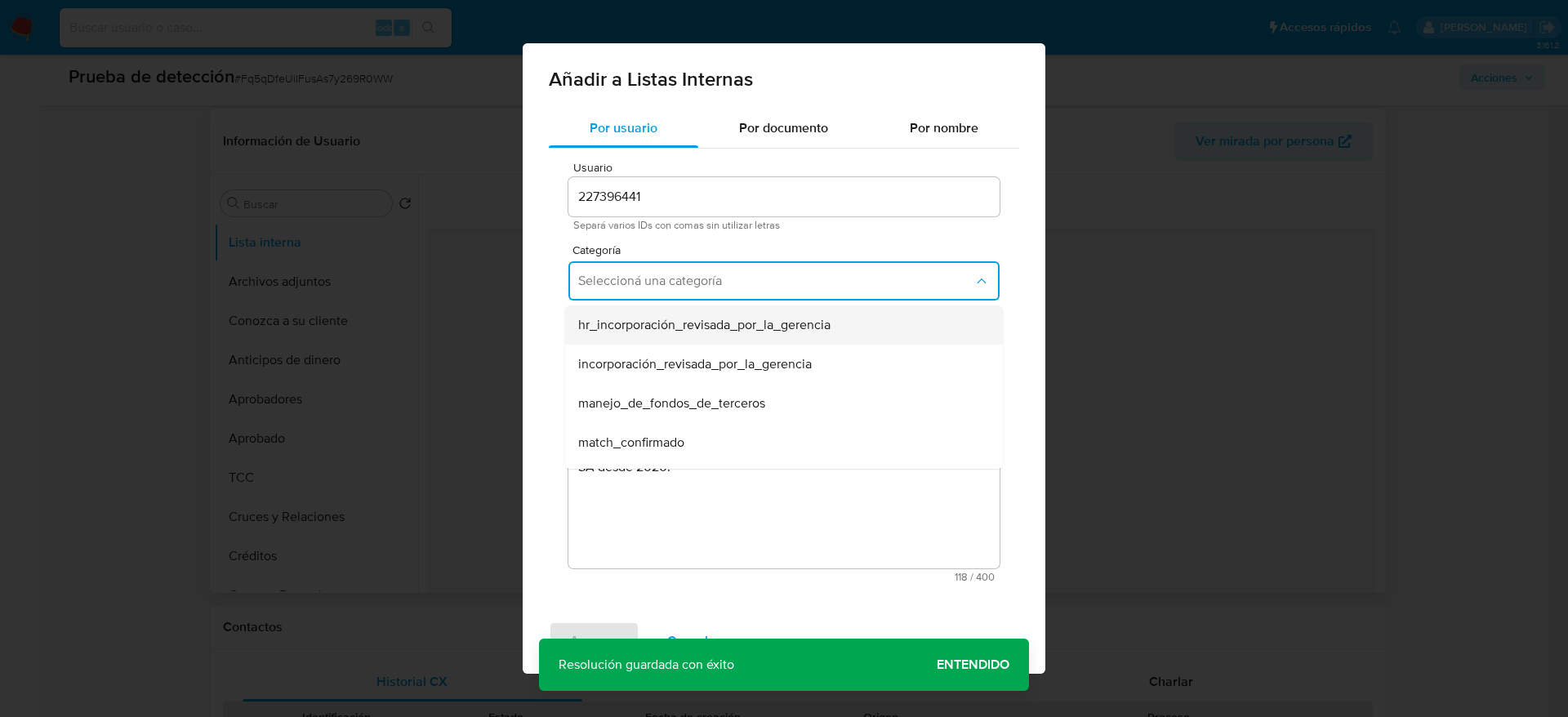
scroll to position [68, 0]
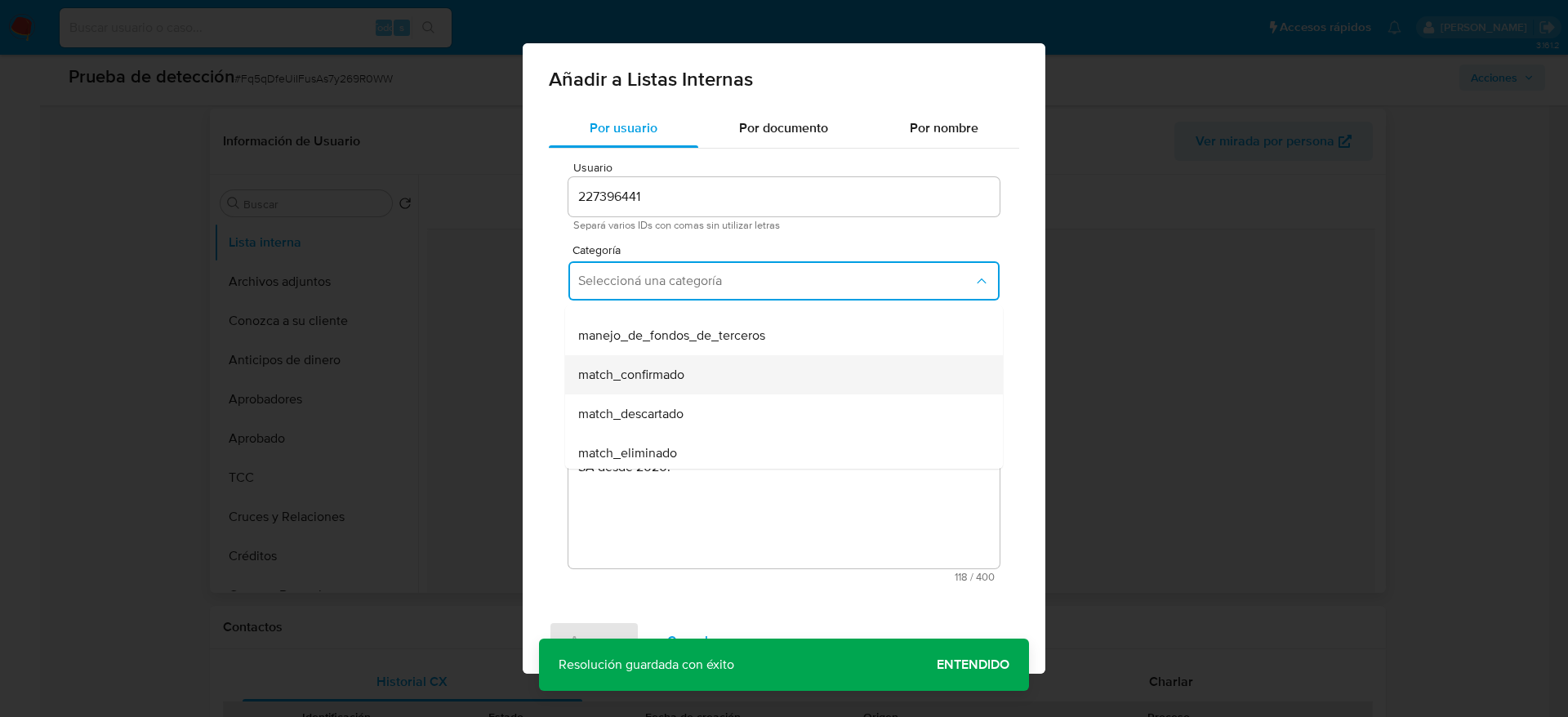
click at [709, 355] on div "match_confirmado" at bounding box center [779, 374] width 401 height 39
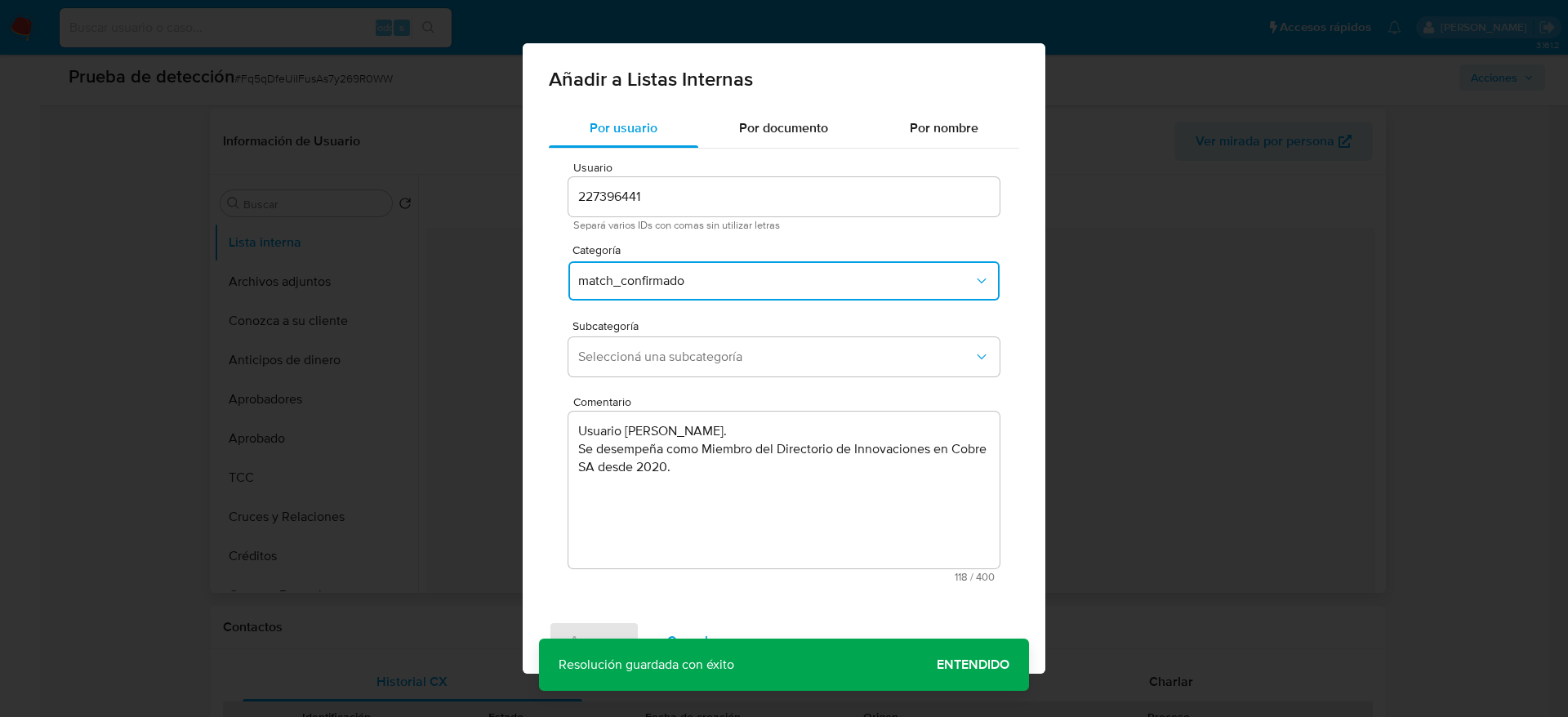
click at [709, 355] on span "Seleccioná una subcategoría" at bounding box center [775, 357] width 395 height 16
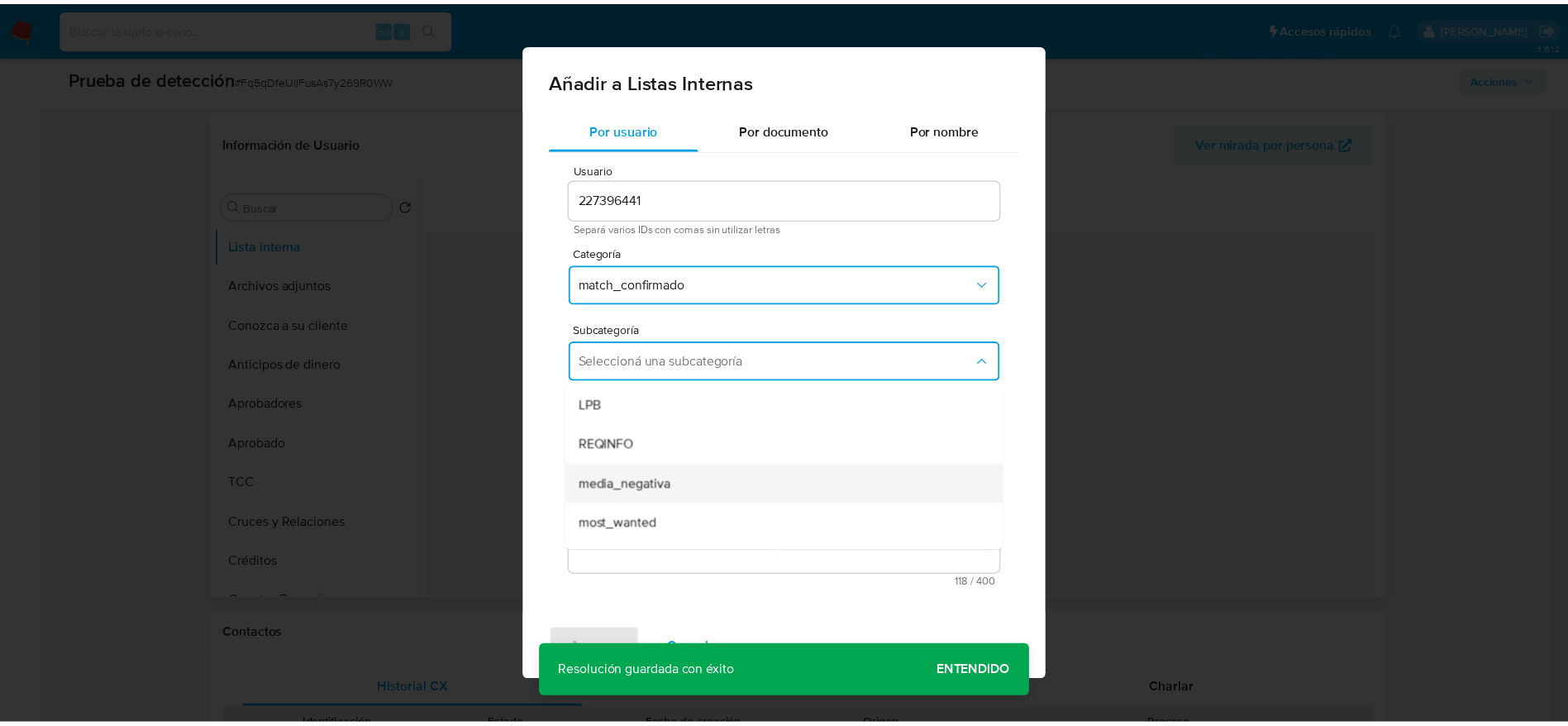
scroll to position [113, 0]
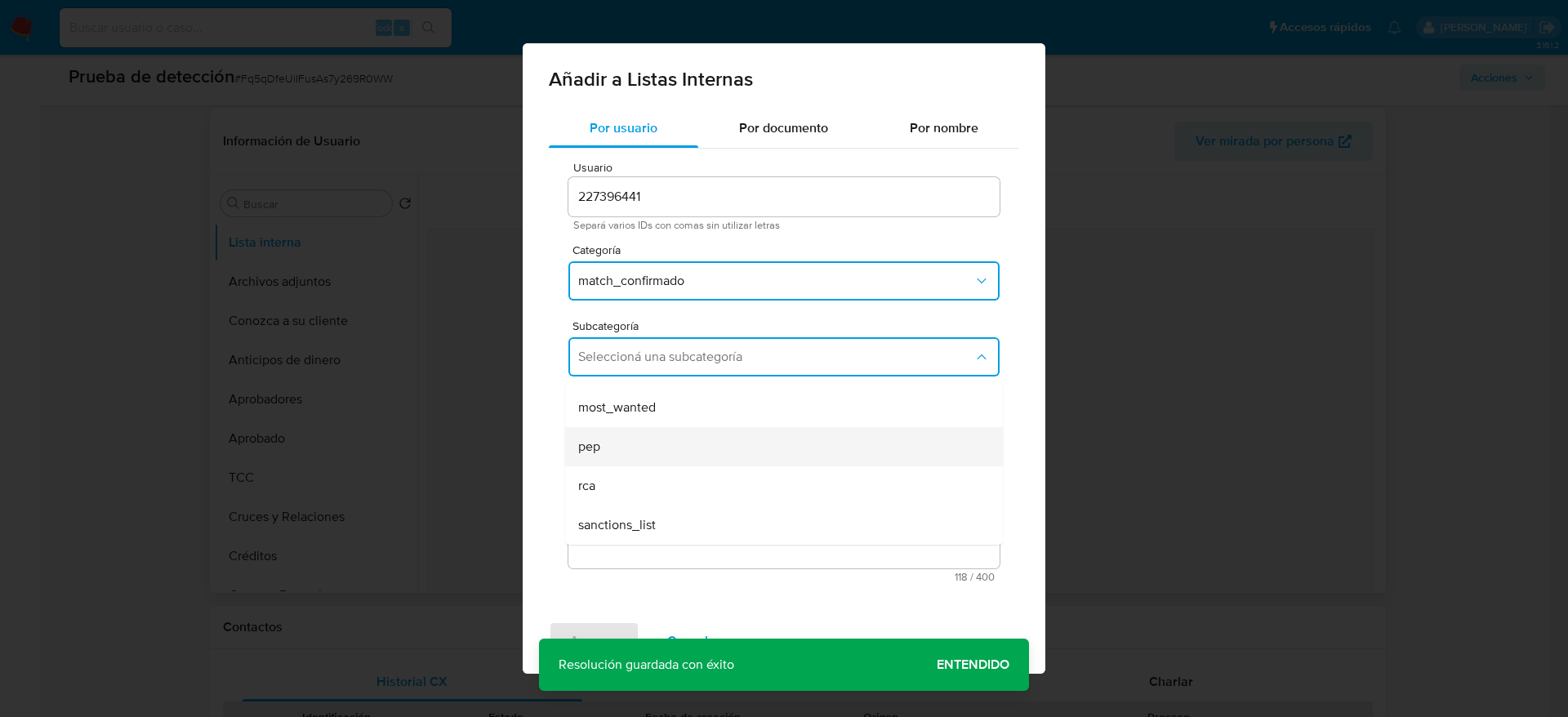
click at [633, 445] on div "pep" at bounding box center [779, 446] width 401 height 39
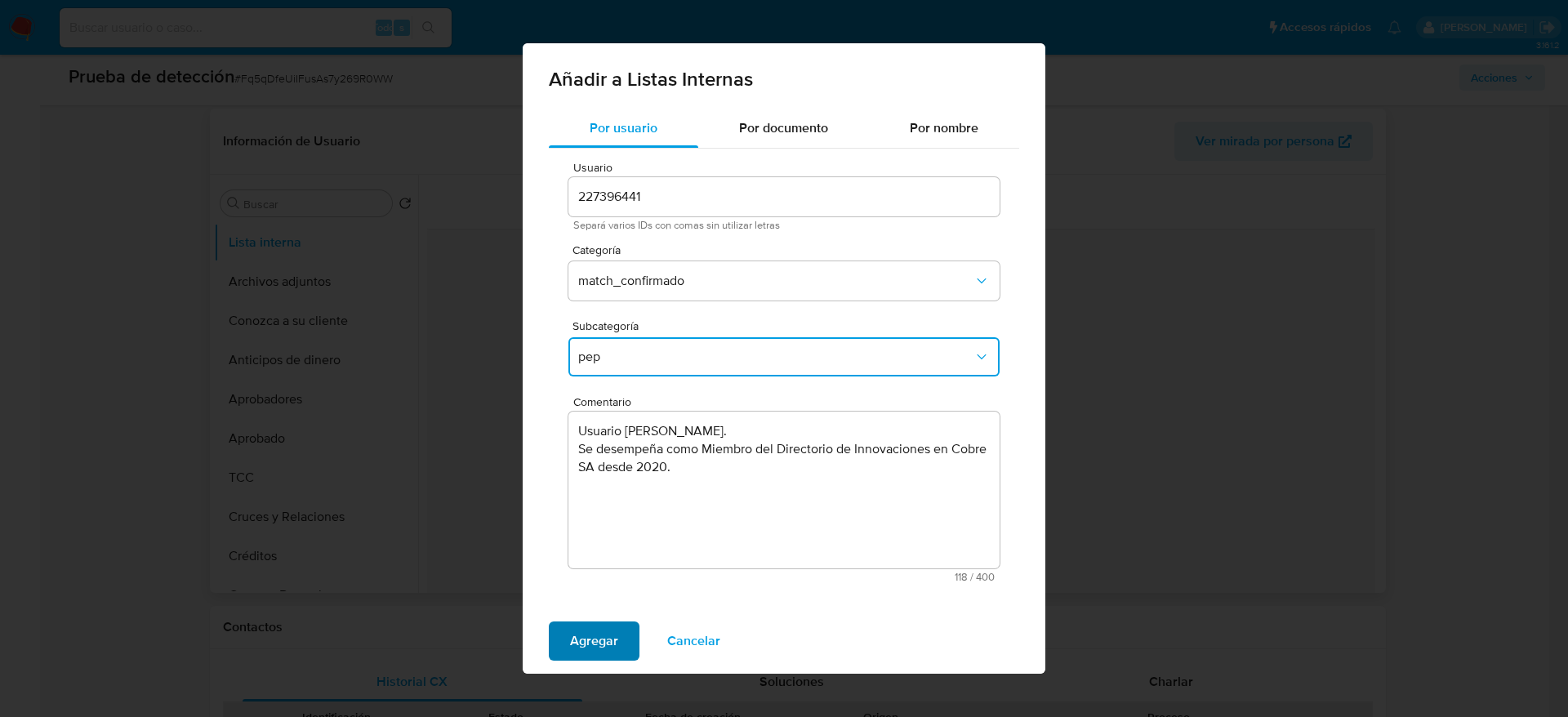
click at [612, 639] on span "Agregar" at bounding box center [594, 641] width 48 height 36
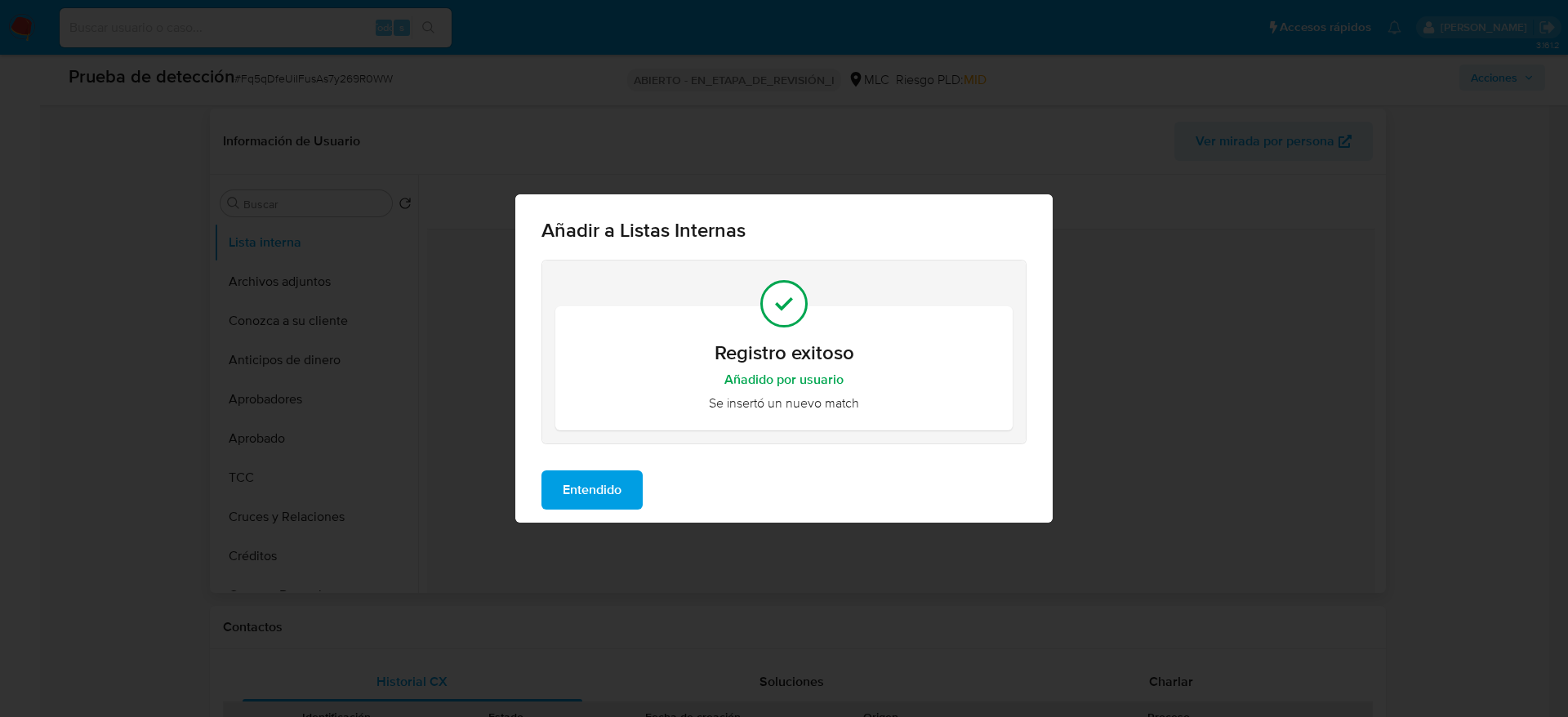
click at [641, 483] on button "Entendido" at bounding box center [592, 489] width 102 height 39
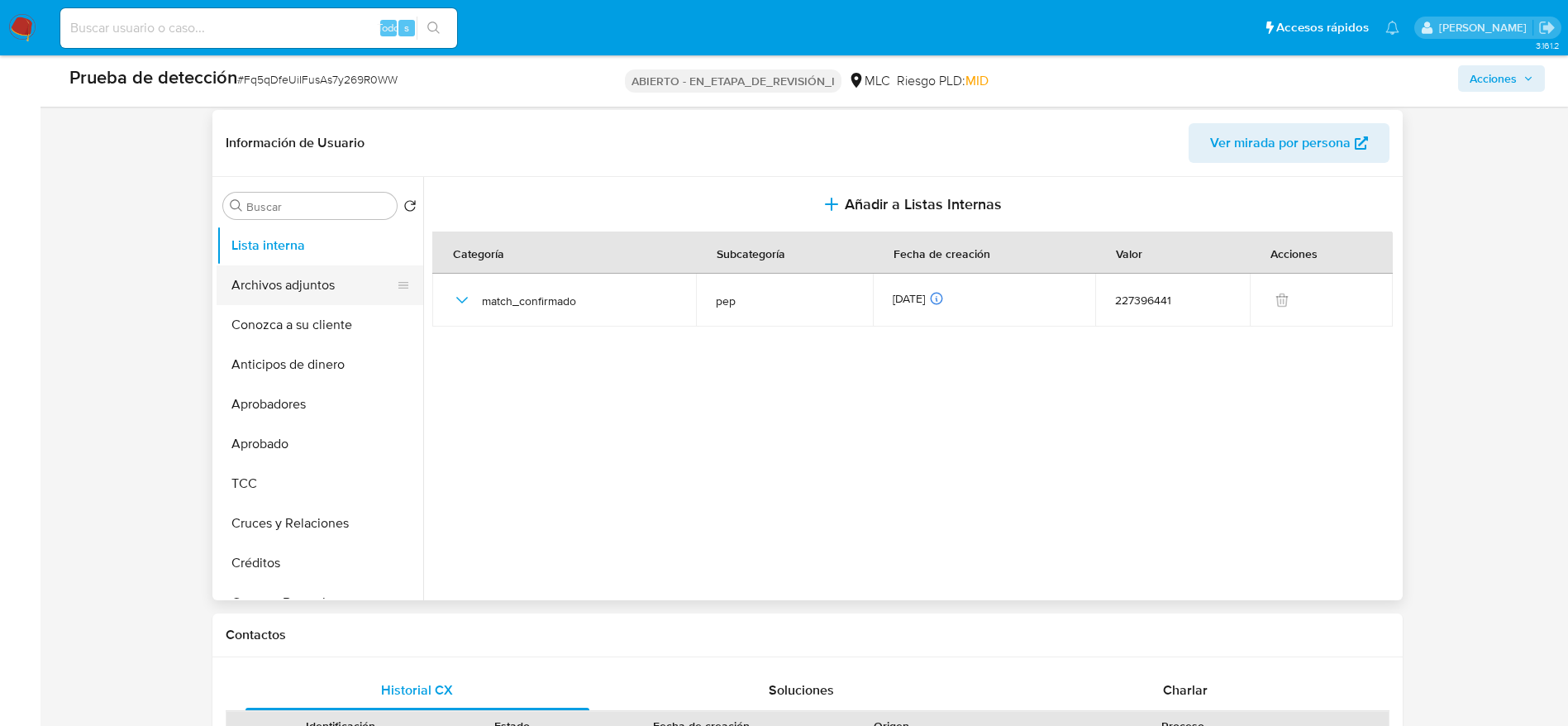
click at [317, 282] on button "Archivos adjuntos" at bounding box center [313, 284] width 194 height 39
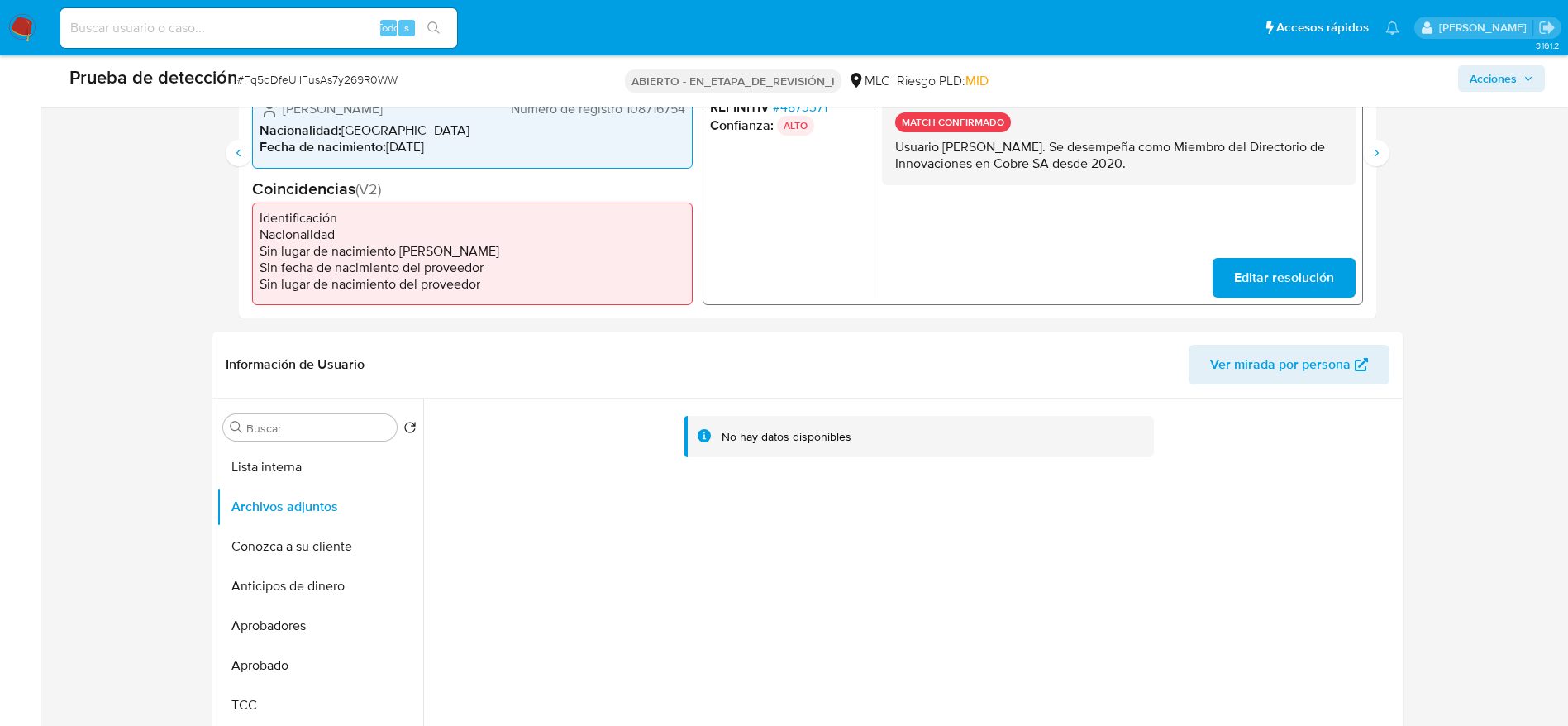
scroll to position [532, 0]
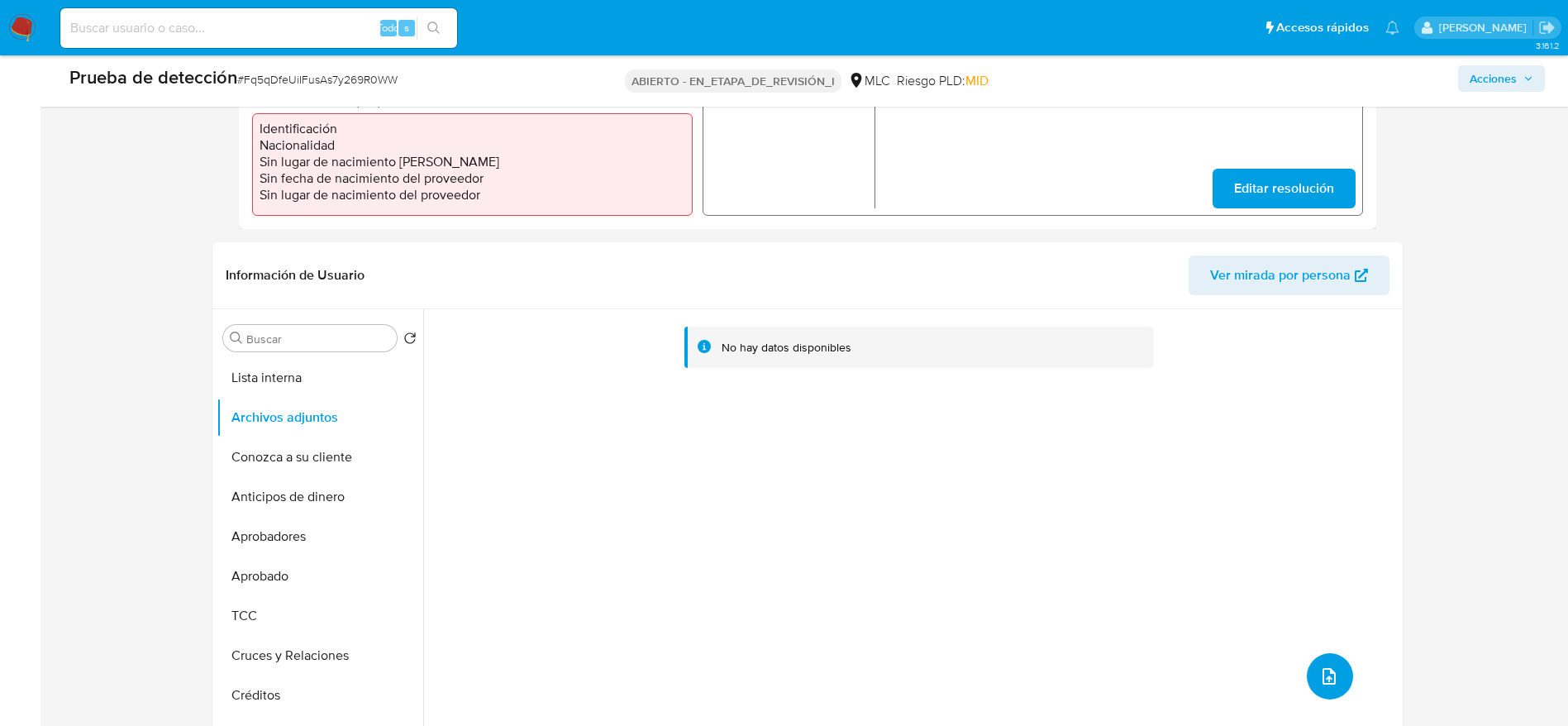
click at [1323, 664] on button "subir archivo" at bounding box center [1329, 676] width 46 height 46
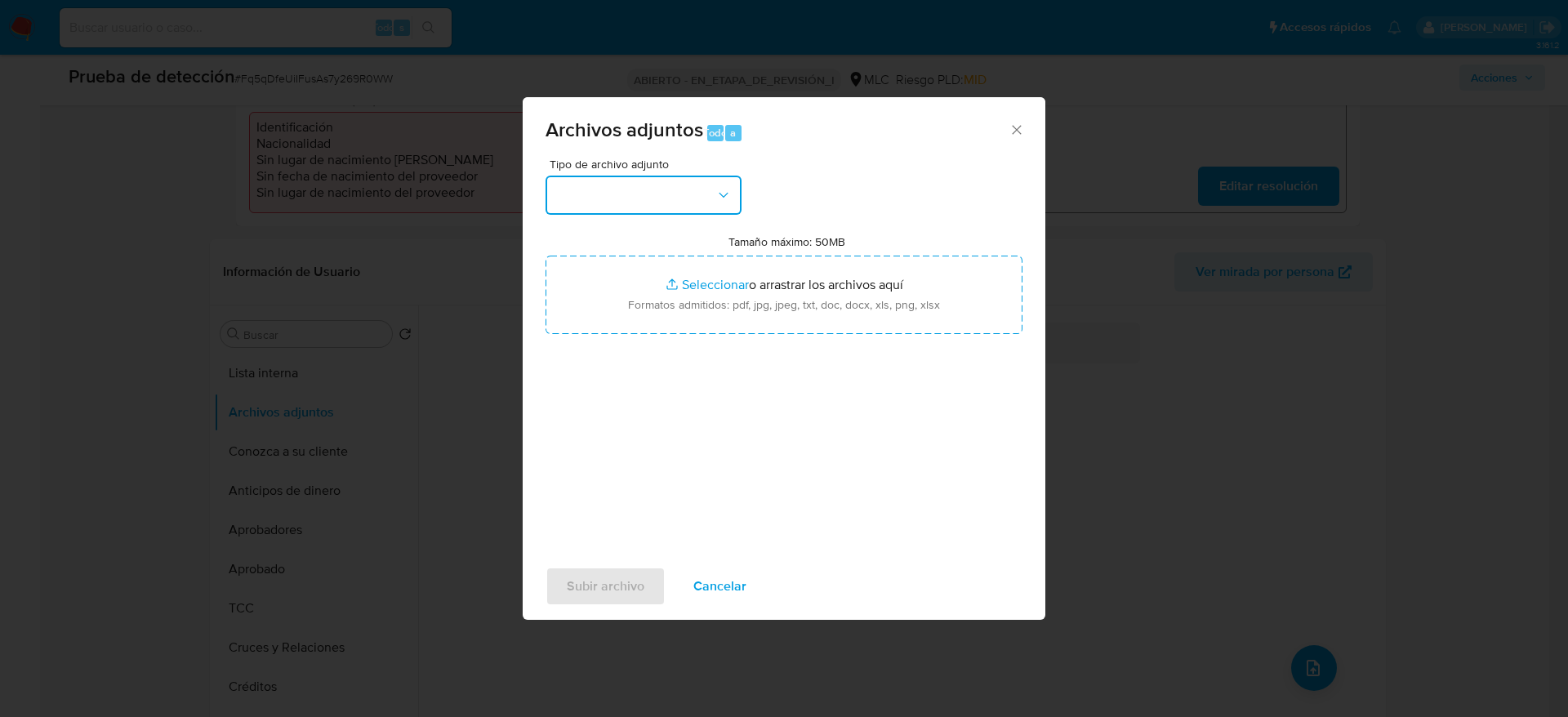
click at [736, 198] on button "button" at bounding box center [643, 195] width 196 height 39
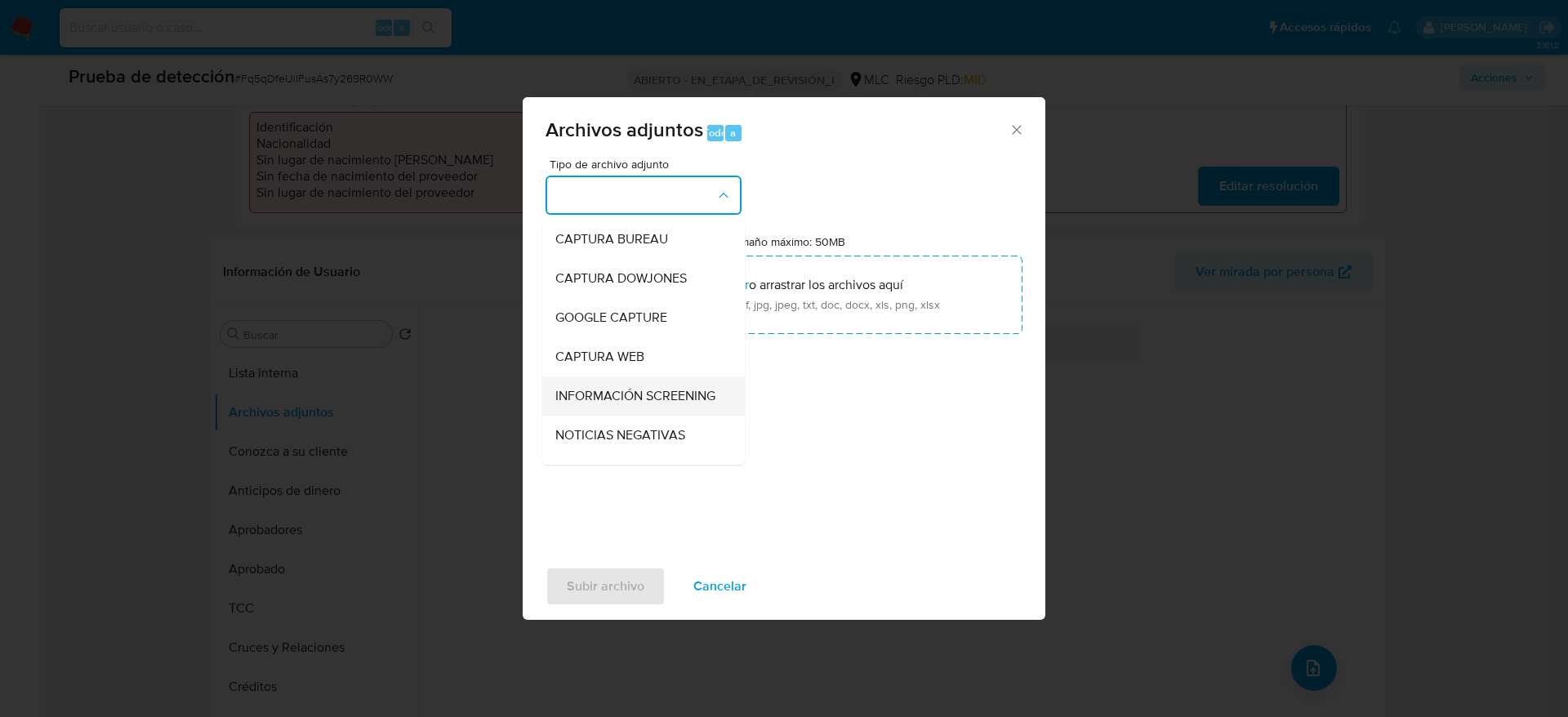
click at [628, 404] on span "INFORMACIÓN SCREENING" at bounding box center [635, 396] width 160 height 16
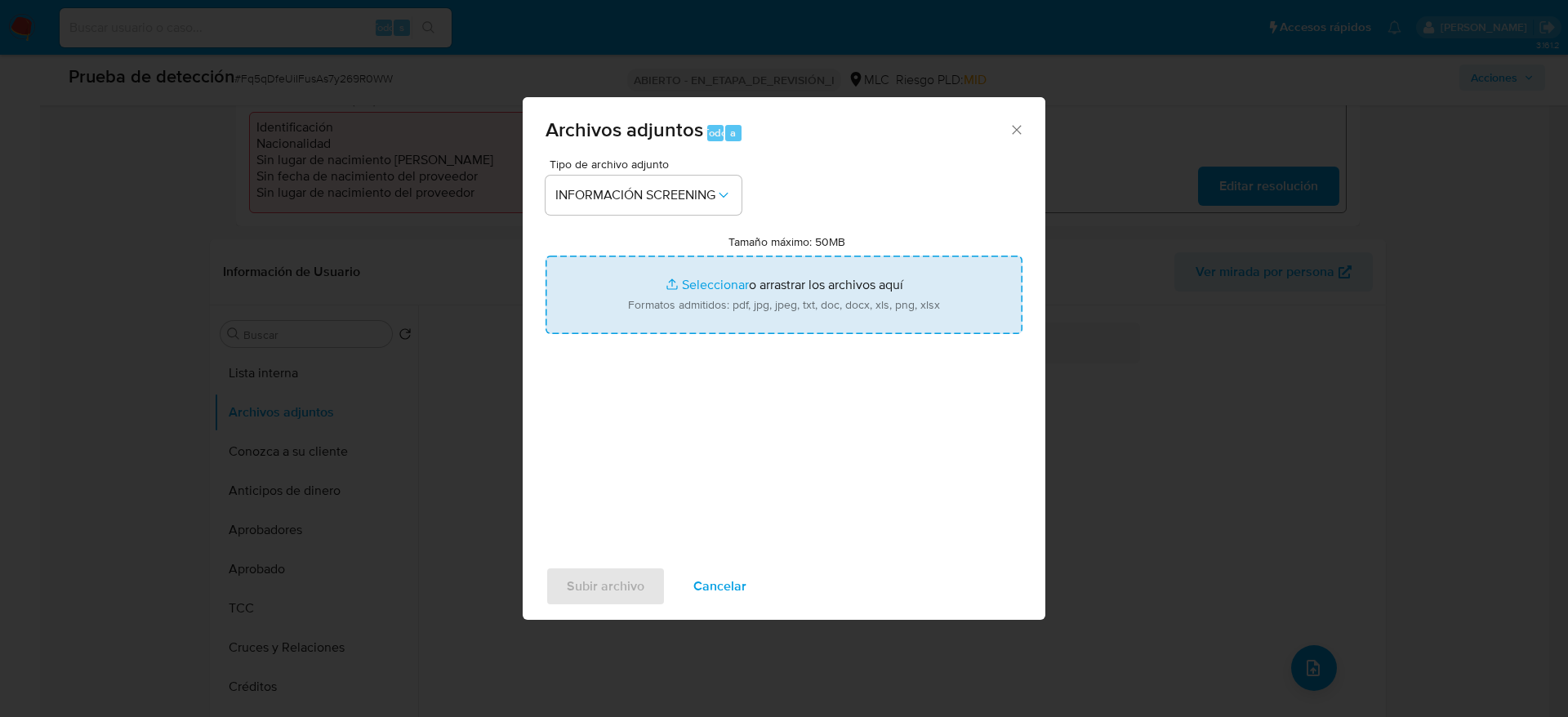
click at [877, 280] on input "Tamaño máximo: 50MB Seleccionar archivos" at bounding box center [783, 295] width 476 height 78
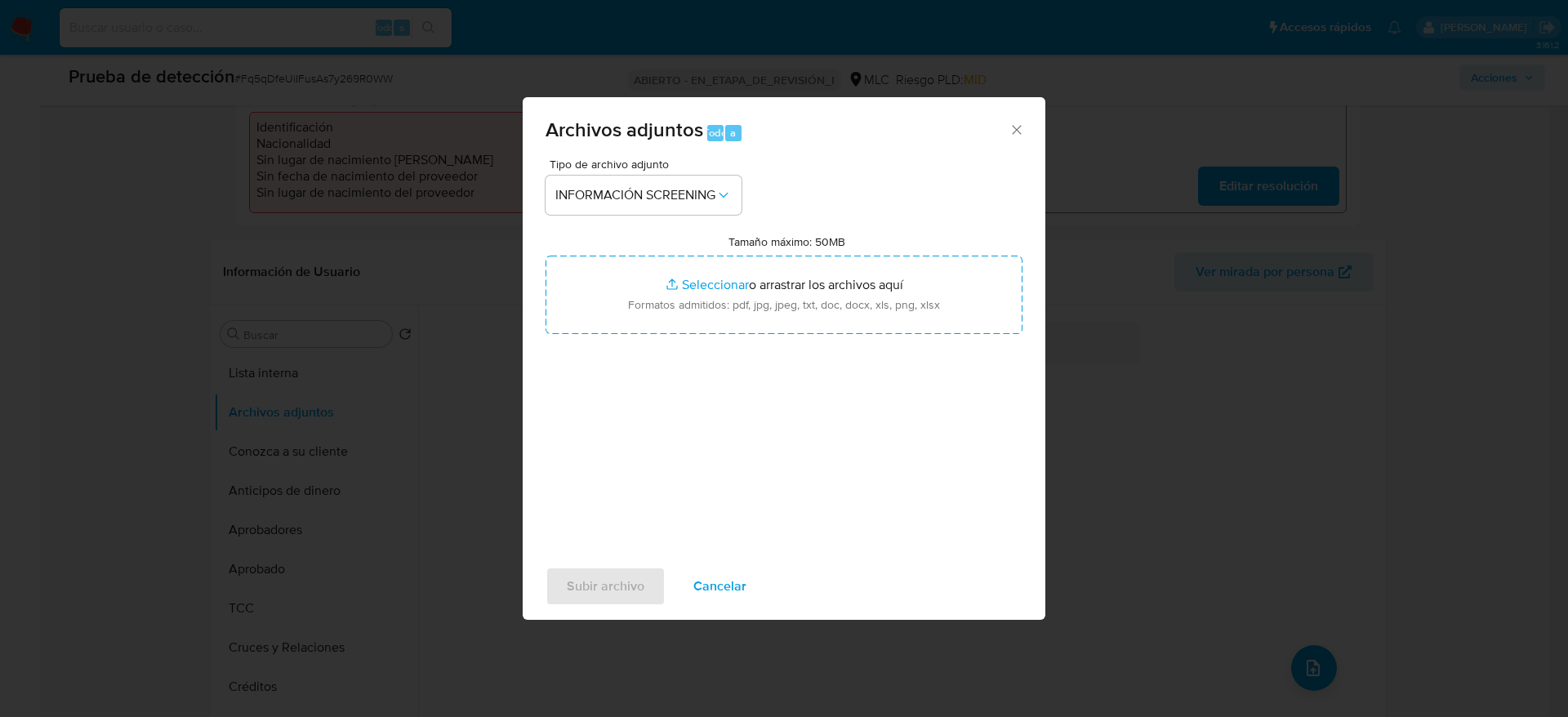
click at [716, 592] on font "Cancelar" at bounding box center [720, 586] width 53 height 39
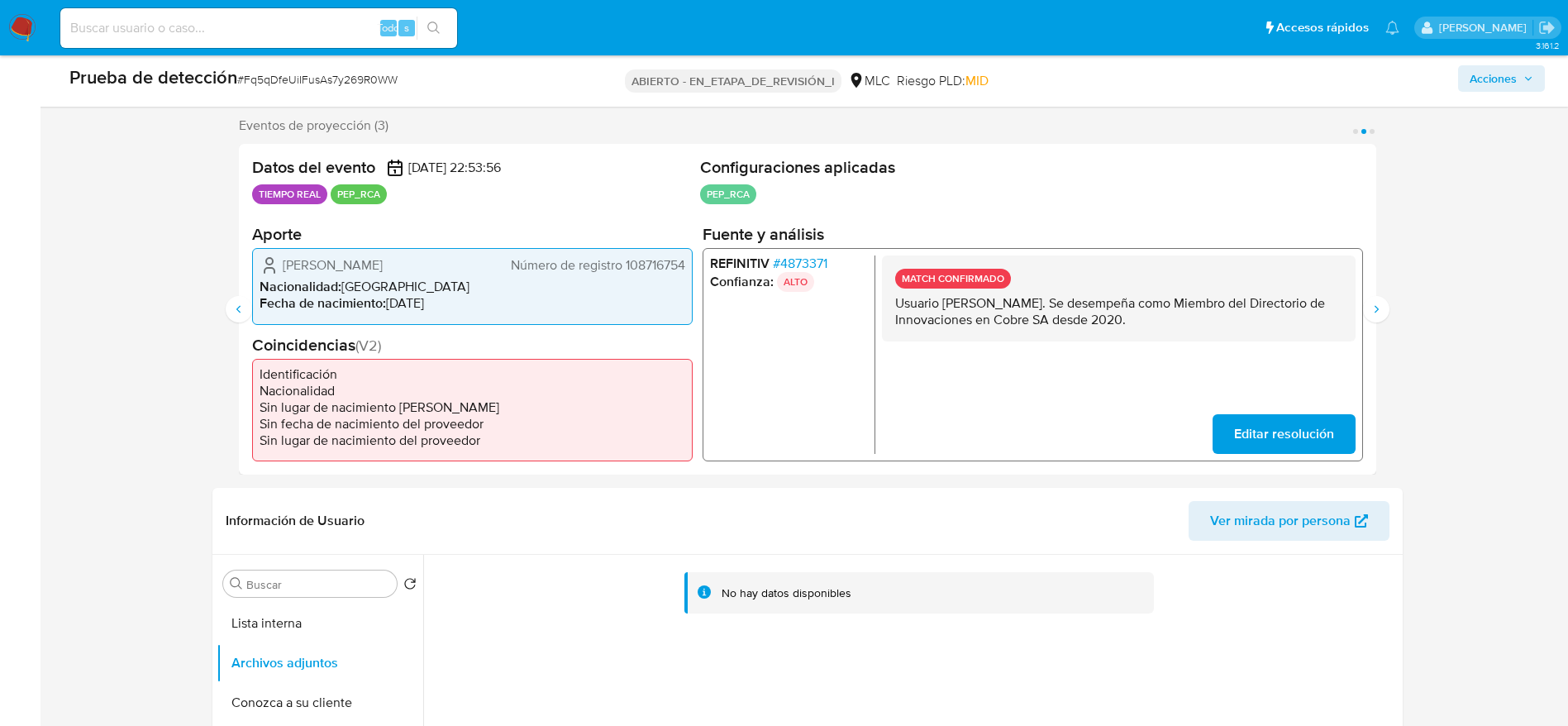
scroll to position [277, 0]
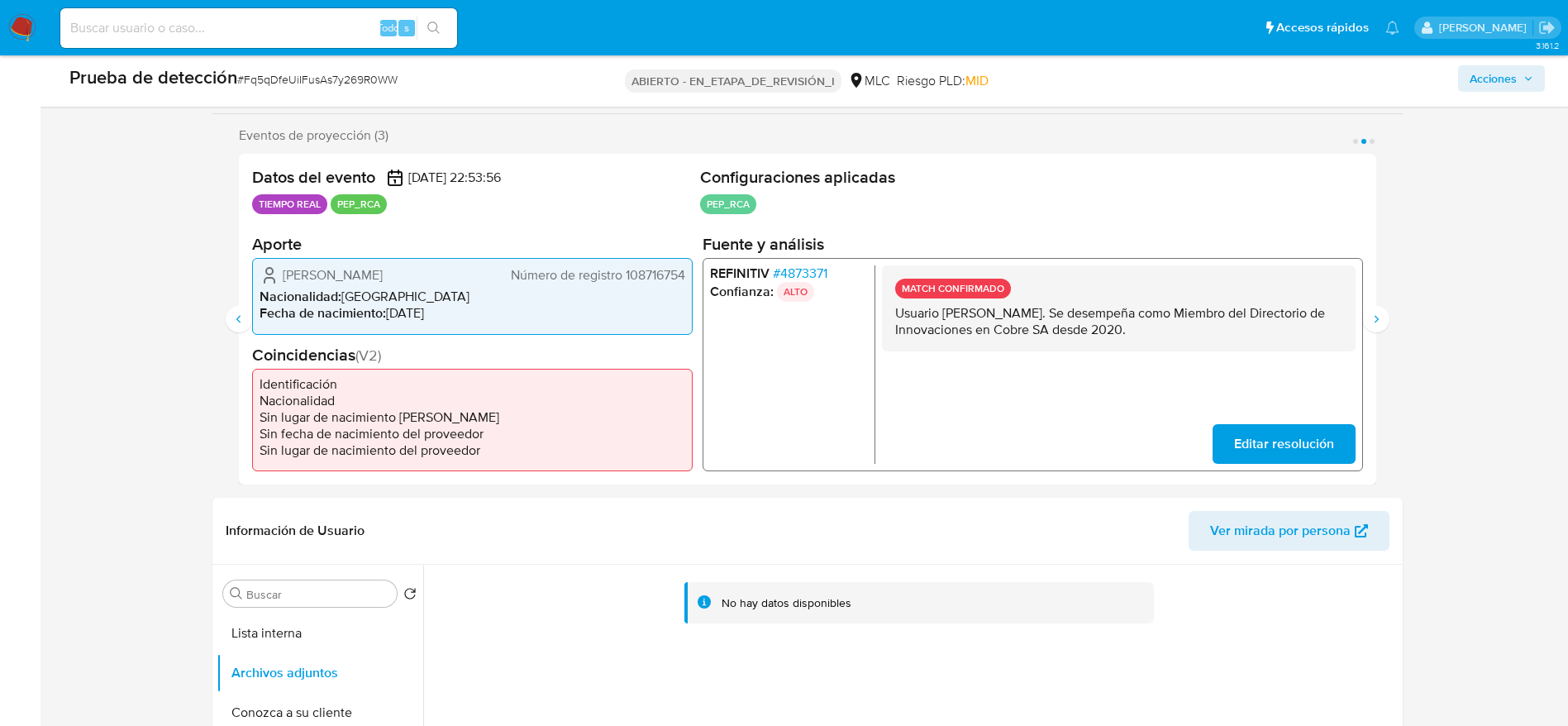
click at [337, 262] on div "Renato José Fernández Baeza Número de registro 108716754 Nacionalidad : Chile F…" at bounding box center [472, 296] width 440 height 76
click at [331, 273] on font "Renato José Fernández Baeza" at bounding box center [332, 275] width 100 height 19
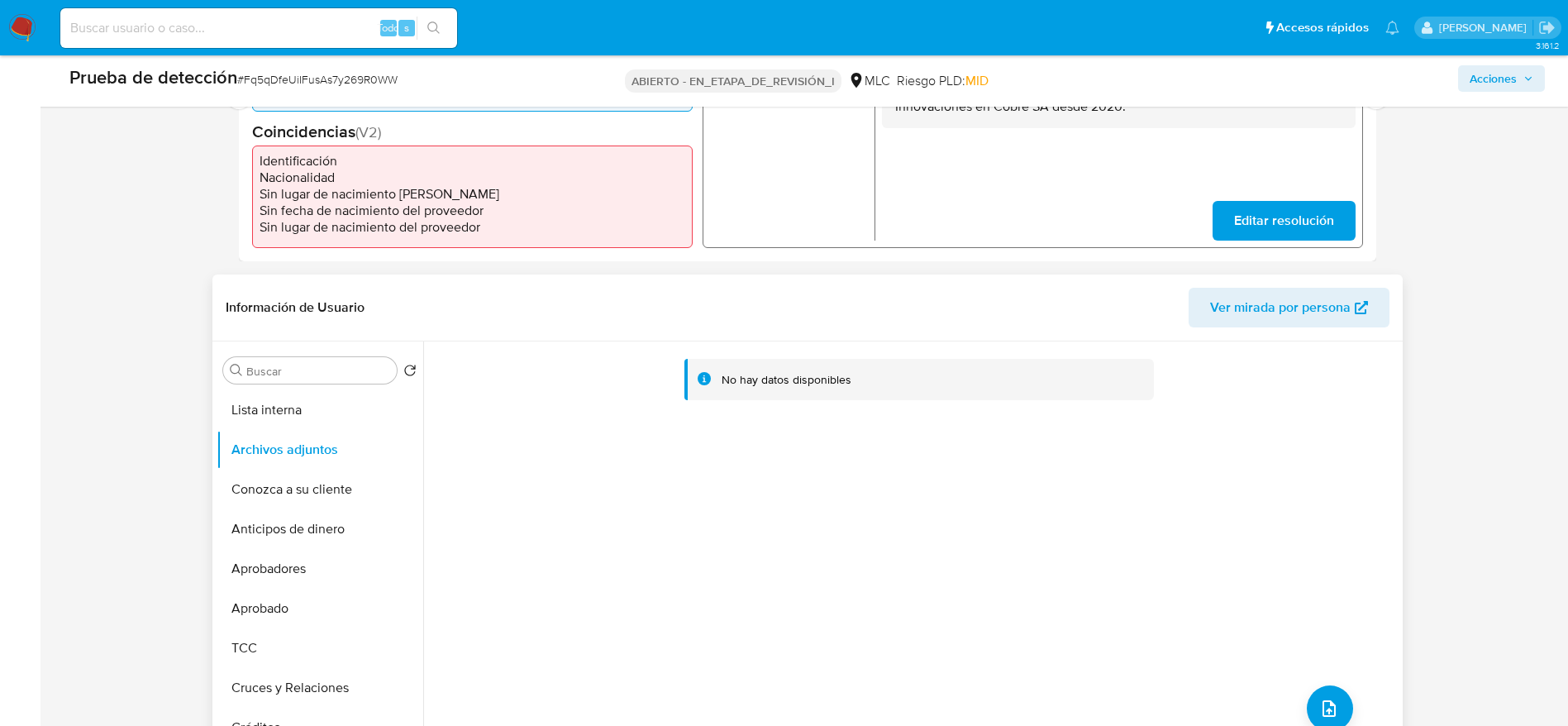
scroll to position [497, 0]
click at [311, 493] on button "Conozca a su cliente" at bounding box center [313, 491] width 194 height 39
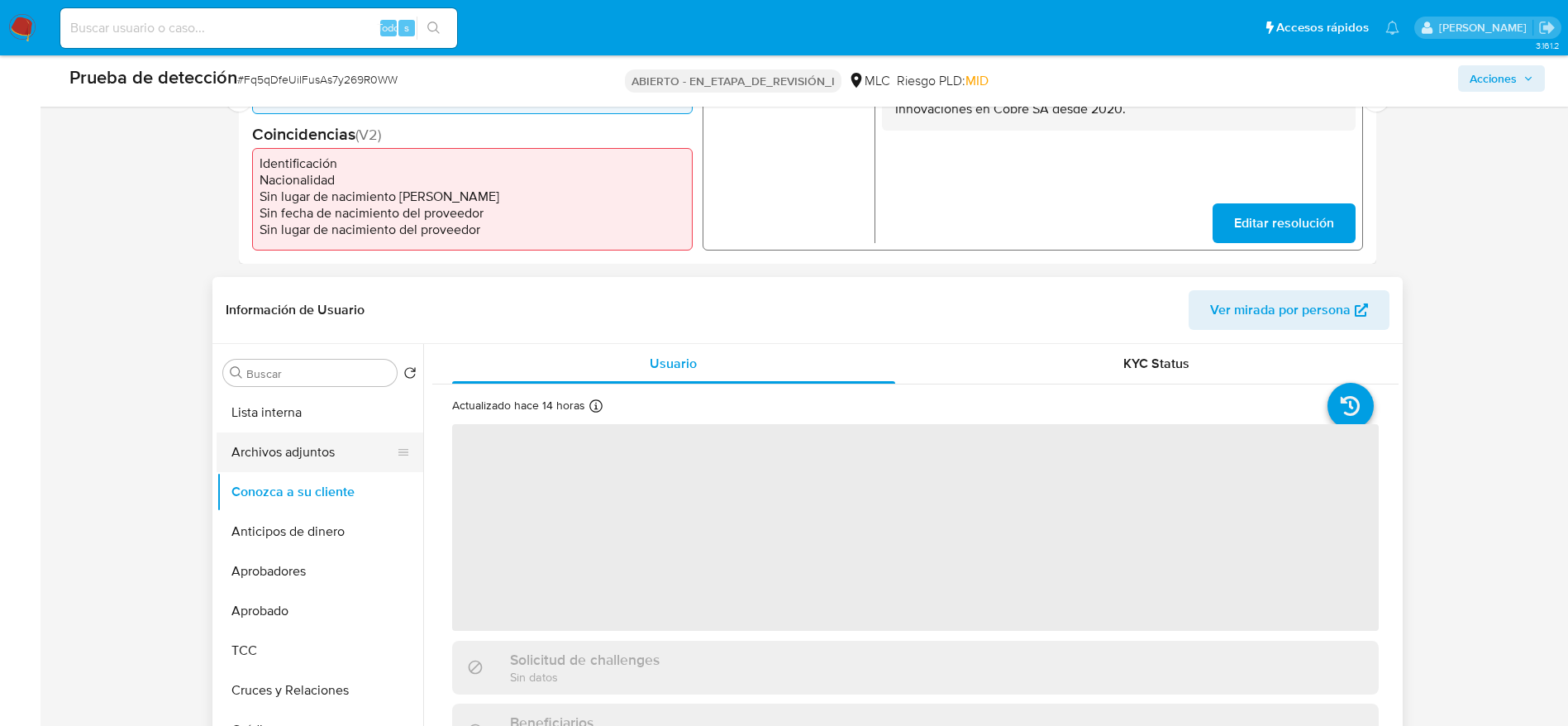
click at [312, 442] on button "Archivos adjuntos" at bounding box center [313, 452] width 194 height 39
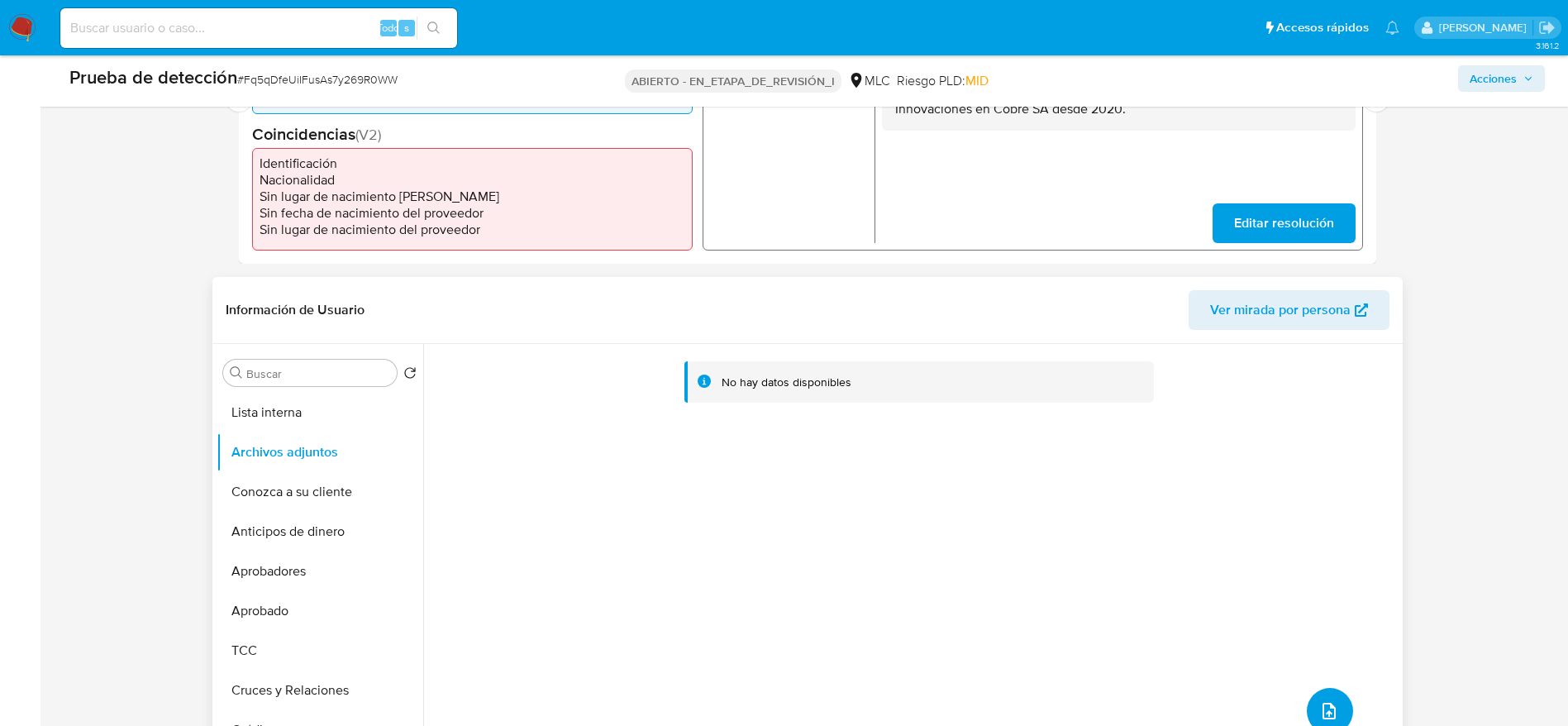
click at [1318, 694] on button "subir archivo" at bounding box center [1329, 710] width 46 height 46
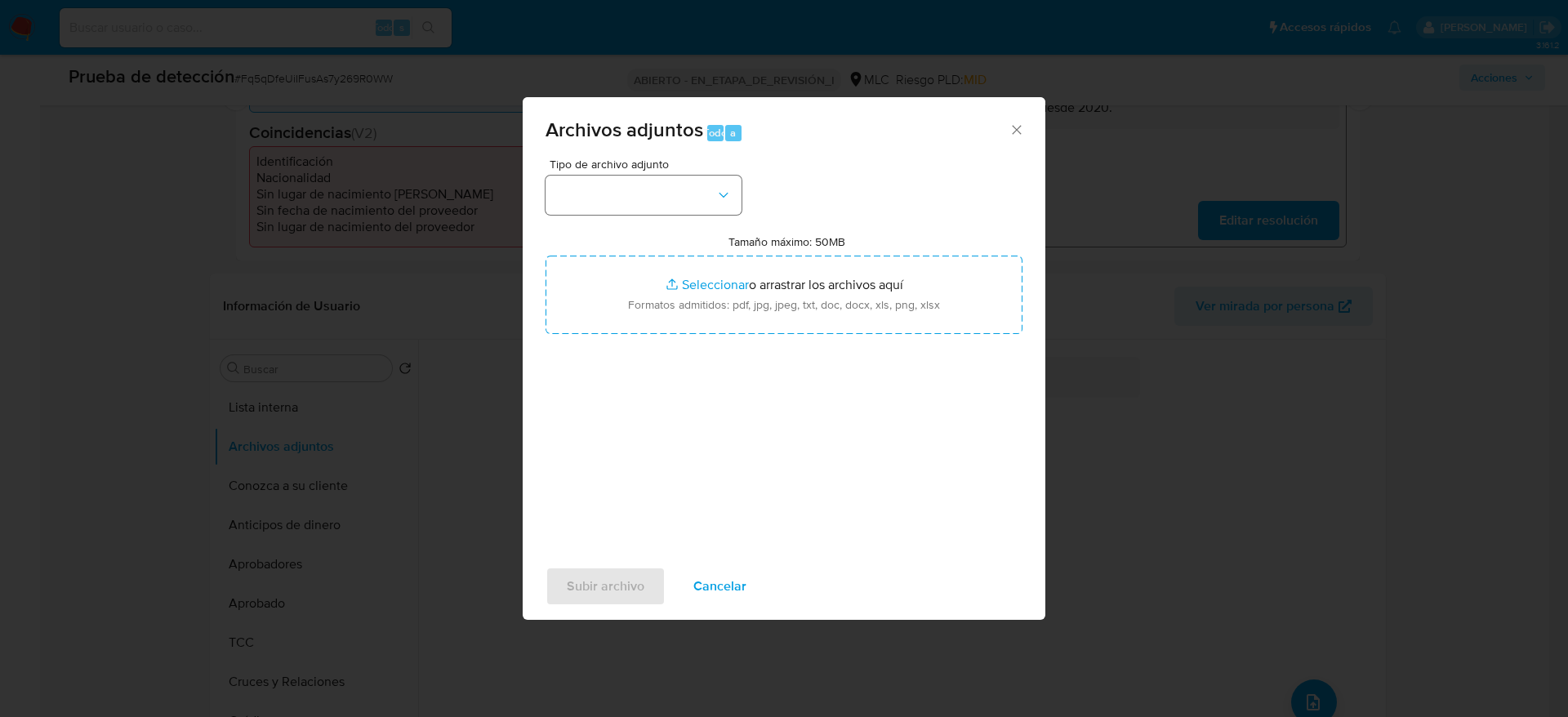
drag, startPoint x: 843, startPoint y: 452, endPoint x: 618, endPoint y: 202, distance: 336.3
click at [618, 202] on div "Tipo de archivo adjunto Tamaño máximo: 50MB Seleccionar archivos Seleccionar o …" at bounding box center [783, 351] width 476 height 385
click at [618, 202] on button "button" at bounding box center [643, 195] width 196 height 39
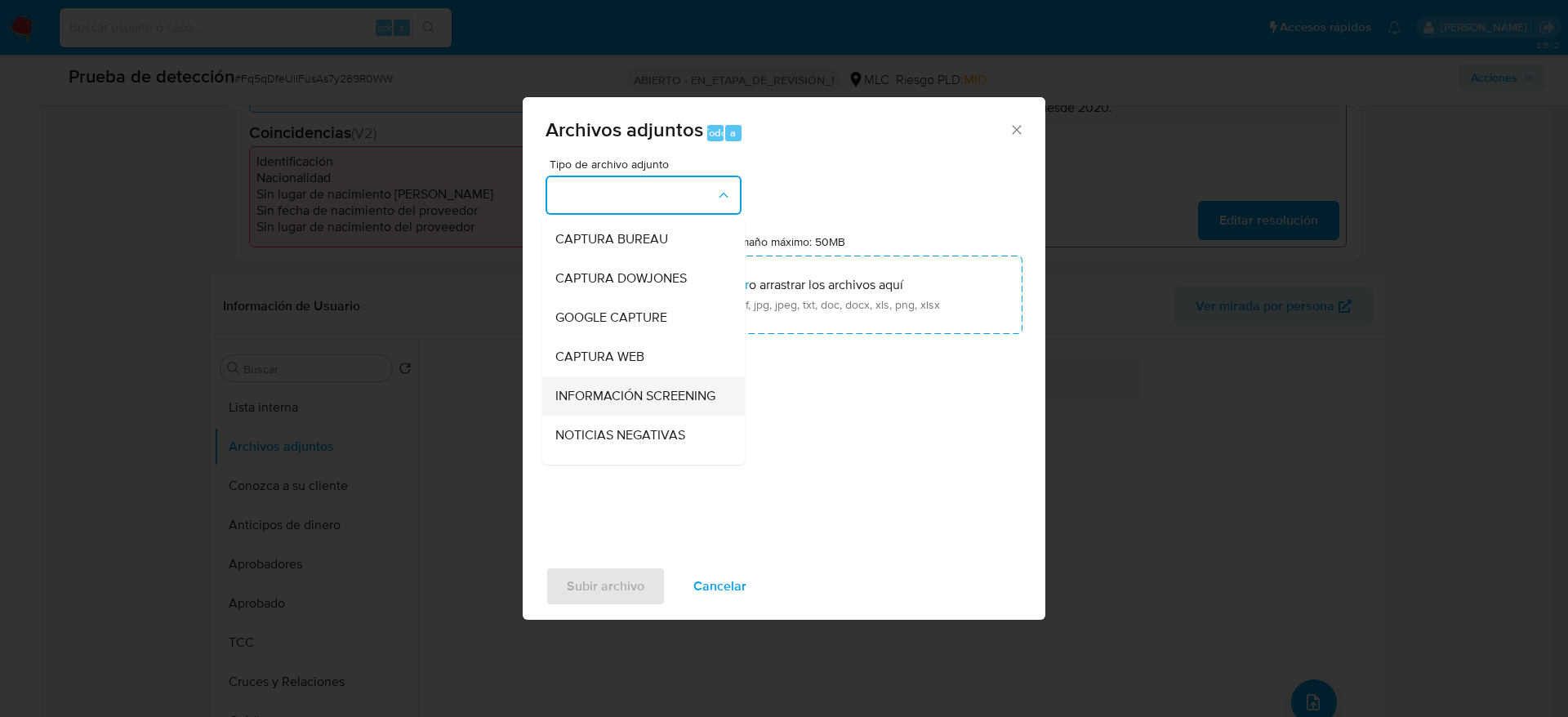
click at [628, 404] on span "INFORMACIÓN SCREENING" at bounding box center [635, 396] width 160 height 16
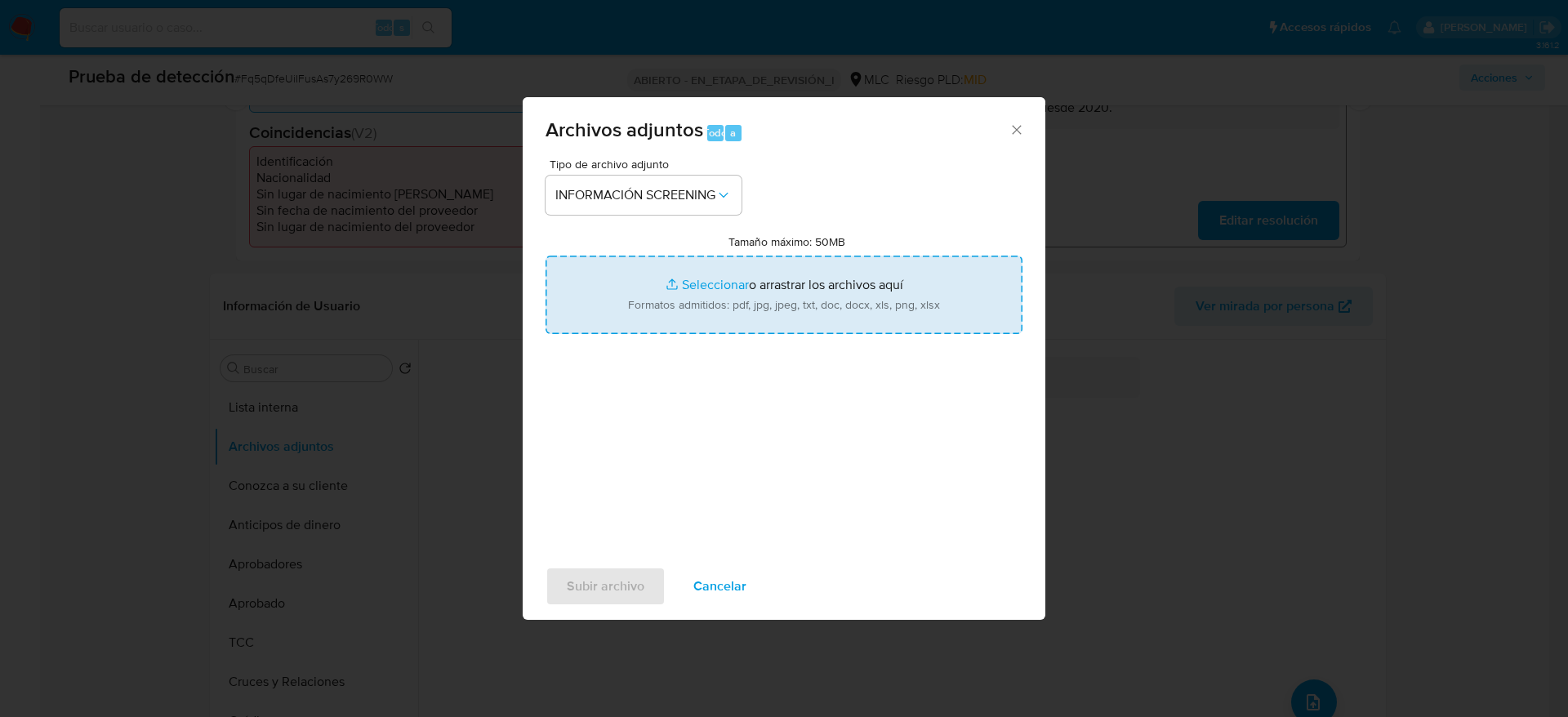
click at [850, 321] on input "Tamaño máximo: 50MB Seleccionar archivos" at bounding box center [783, 295] width 476 height 78
type input "C:\fakepath\_Renato José Fernández Baeza_ - Buscar con Google.pdf"
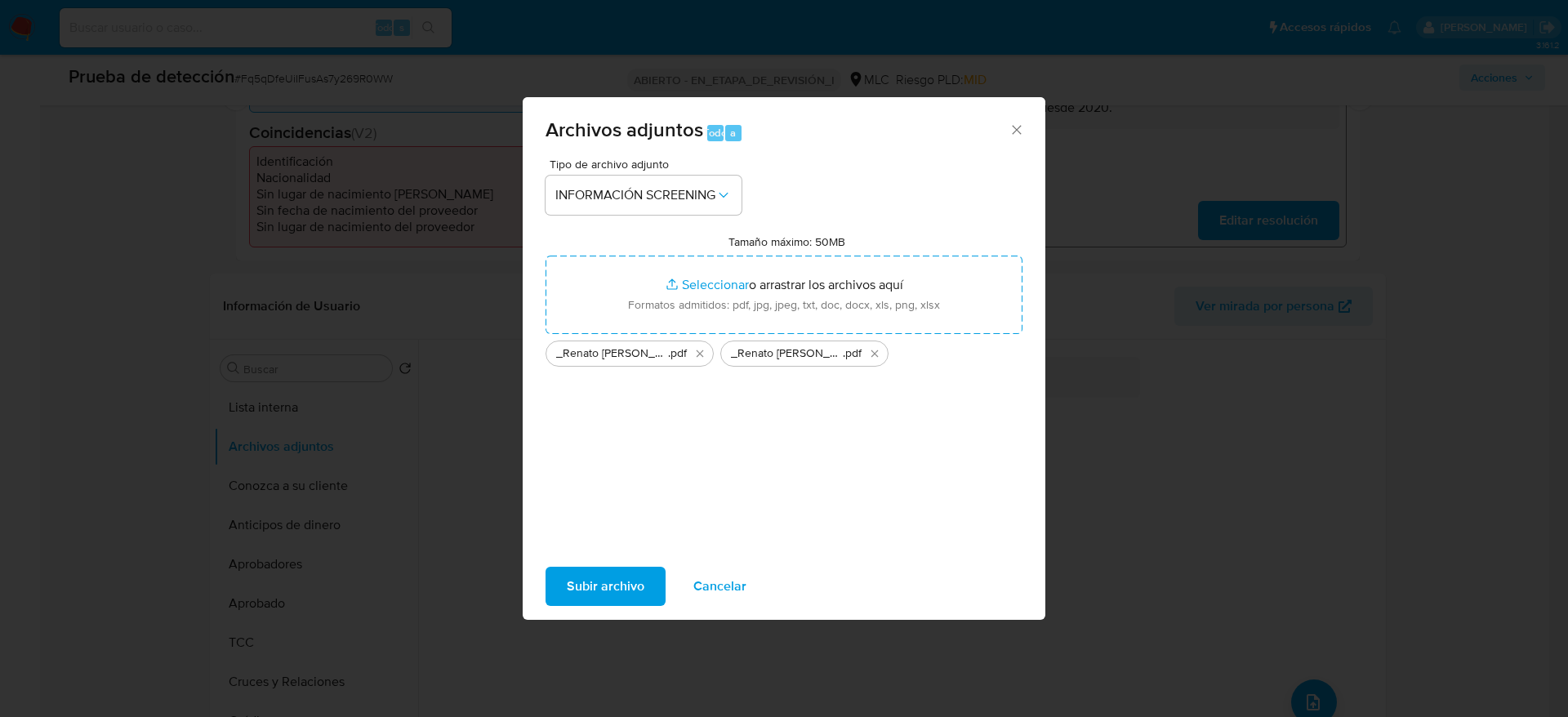
click at [599, 577] on font "Subir archivo" at bounding box center [606, 586] width 78 height 39
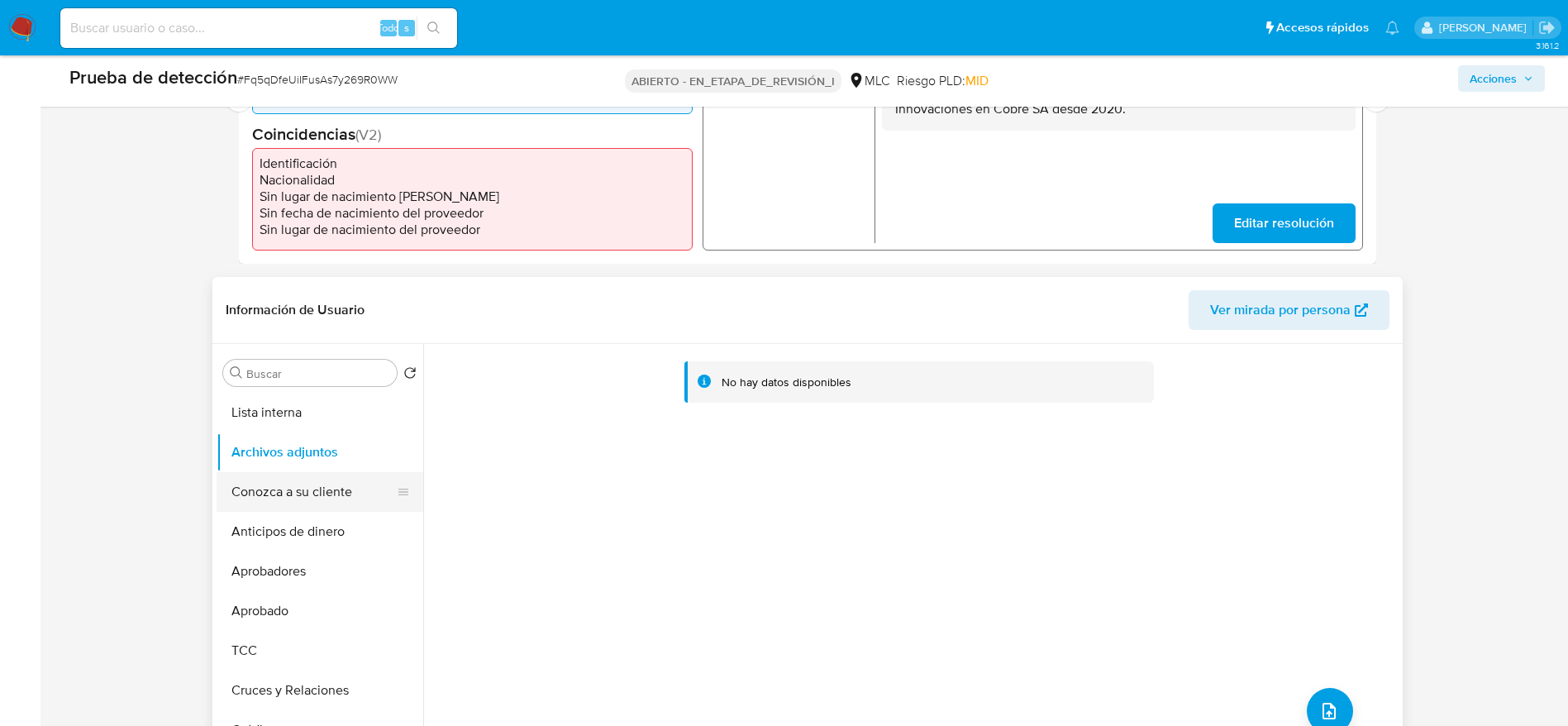
click at [296, 503] on button "Conozca a su cliente" at bounding box center [313, 491] width 194 height 39
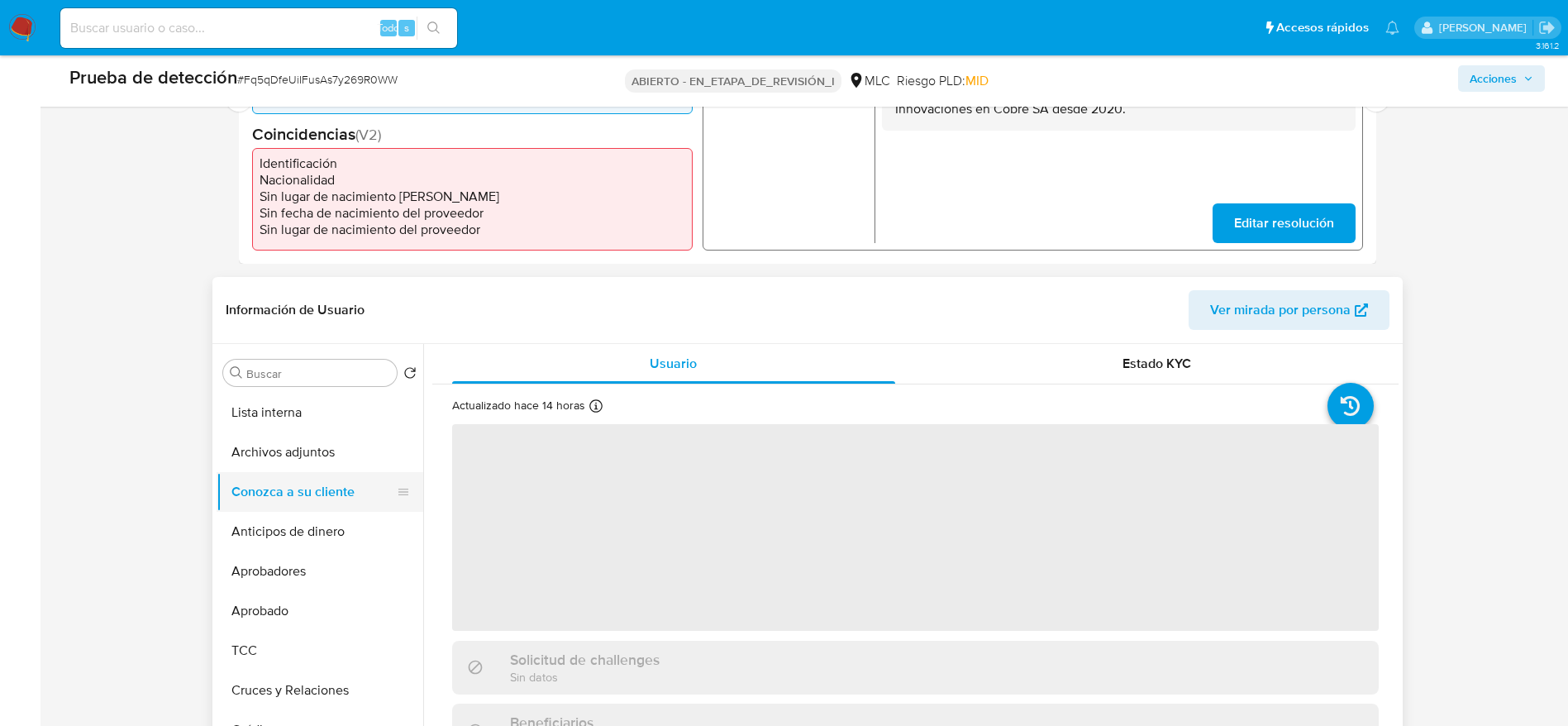
click at [307, 472] on button "Conozca a su cliente" at bounding box center [313, 491] width 194 height 39
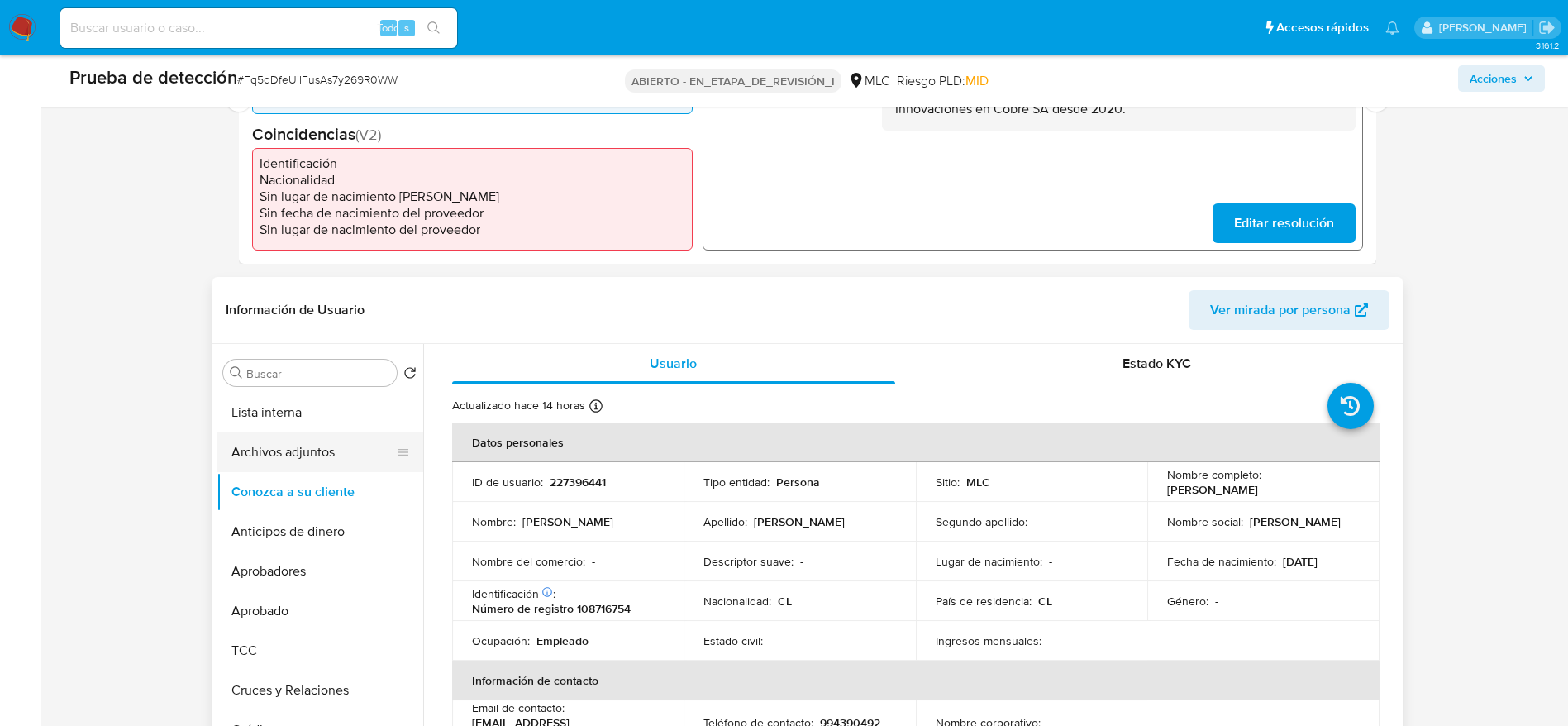
click at [343, 460] on button "Archivos adjuntos" at bounding box center [313, 452] width 194 height 39
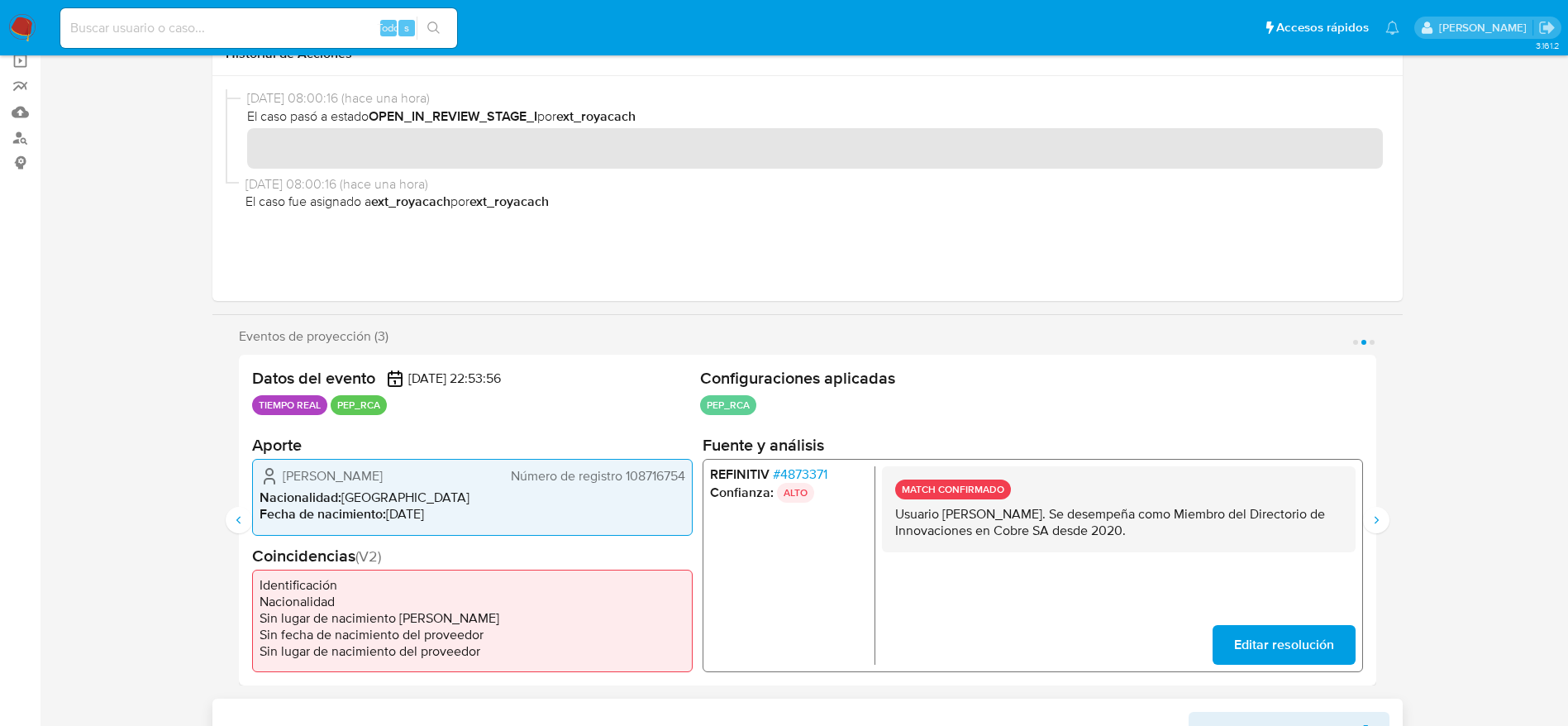
scroll to position [0, 0]
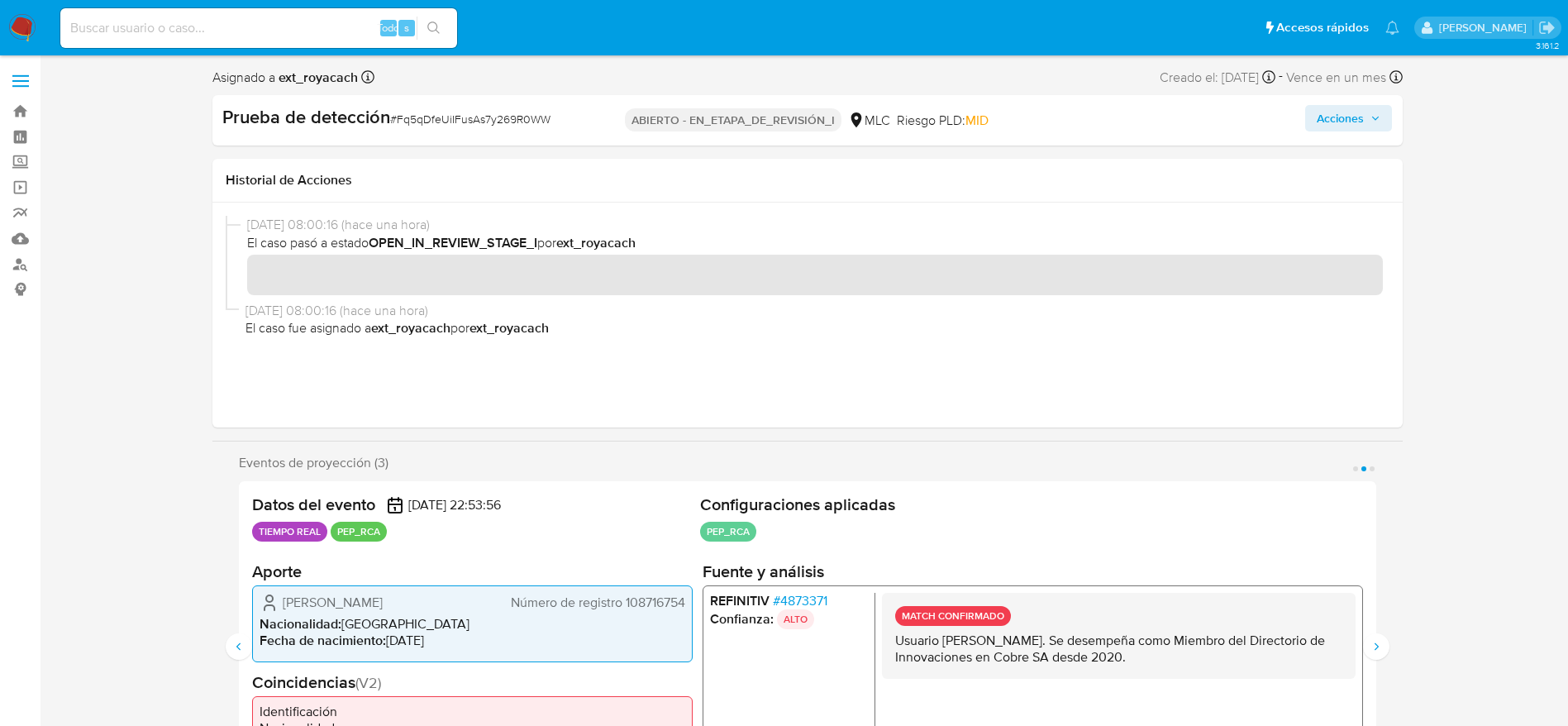
click at [1365, 113] on span "Acciones" at bounding box center [1348, 118] width 64 height 24
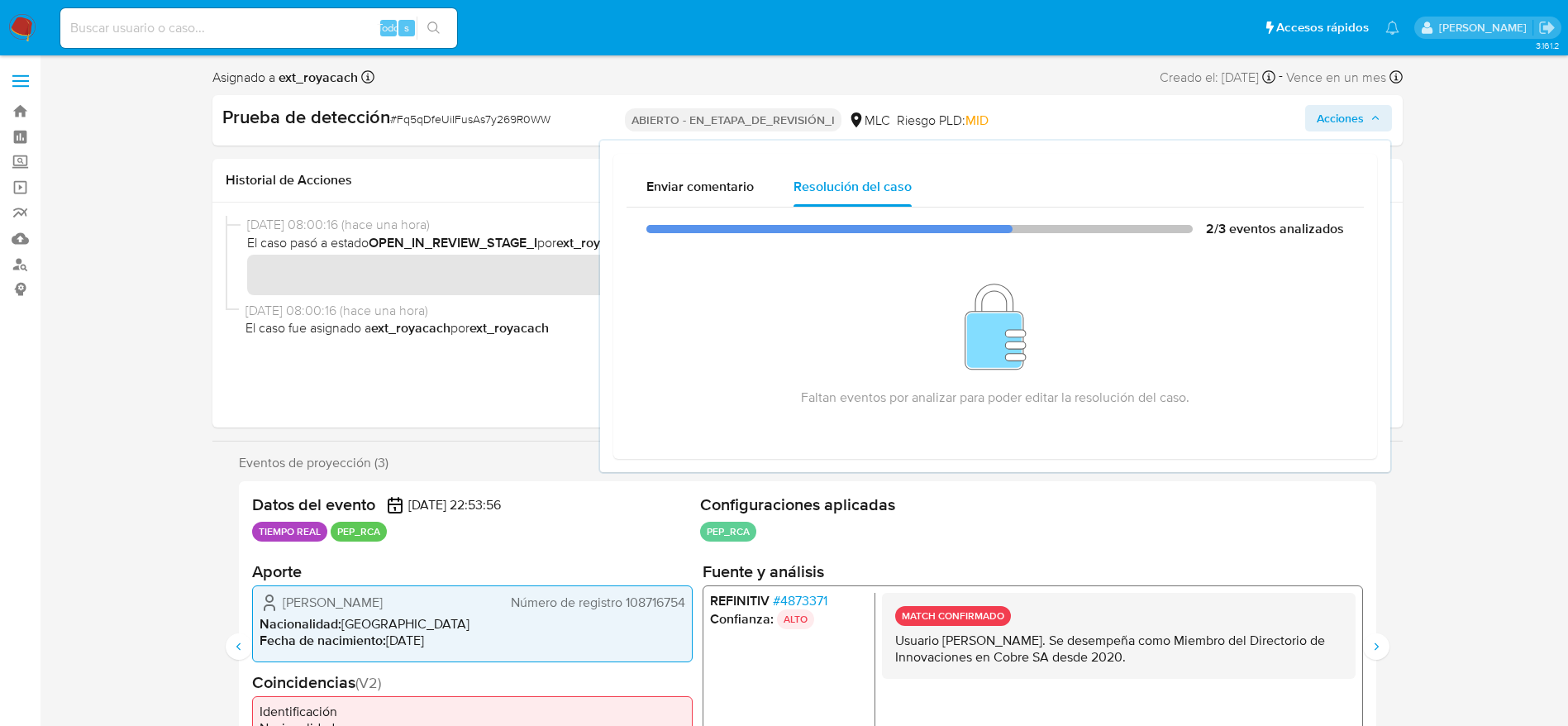
click at [924, 653] on p "Usuario Renato José Fernández Baeza. Se desempeña como Miembro del Directorio d…" at bounding box center [1117, 649] width 447 height 33
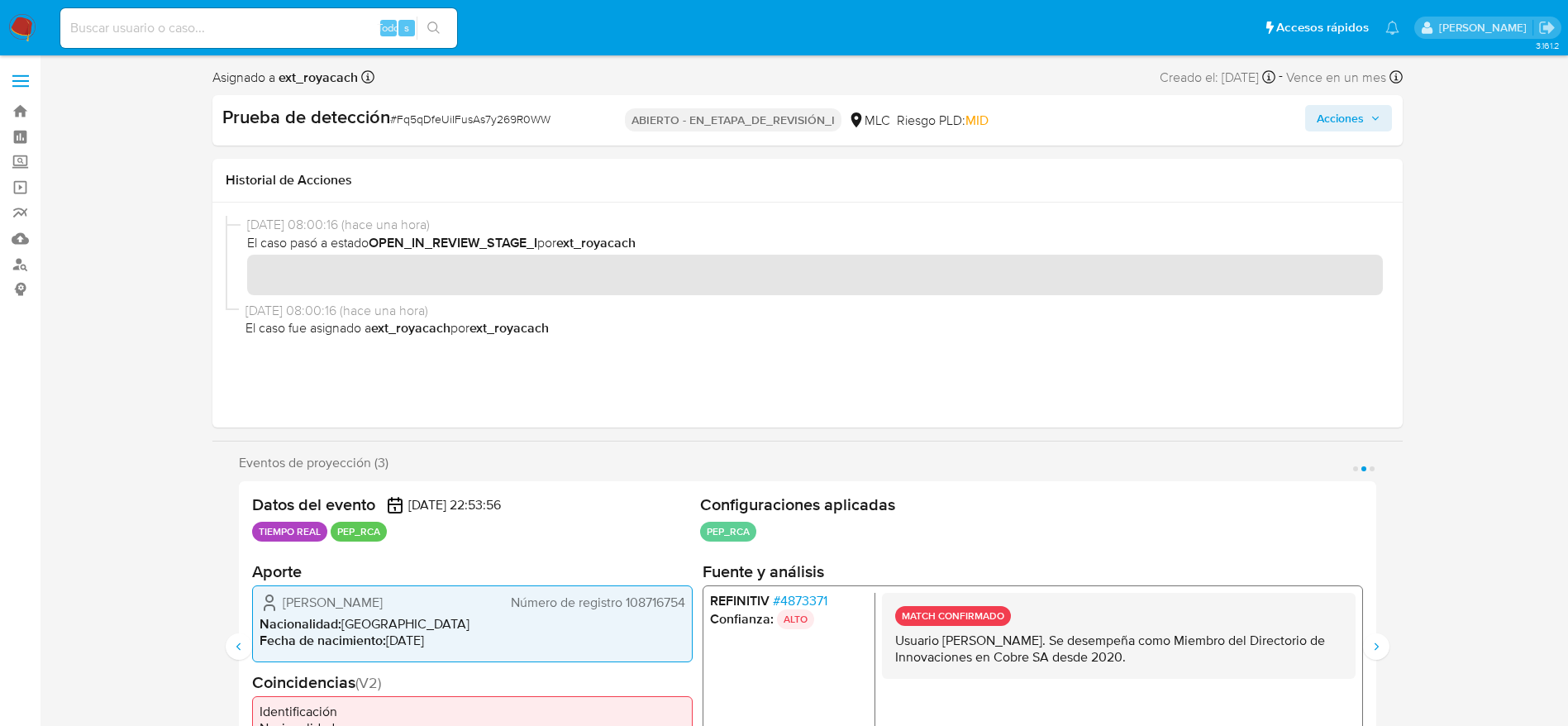
click at [924, 653] on p "Usuario Renato José Fernández Baeza. Se desempeña como Miembro del Directorio d…" at bounding box center [1117, 649] width 447 height 33
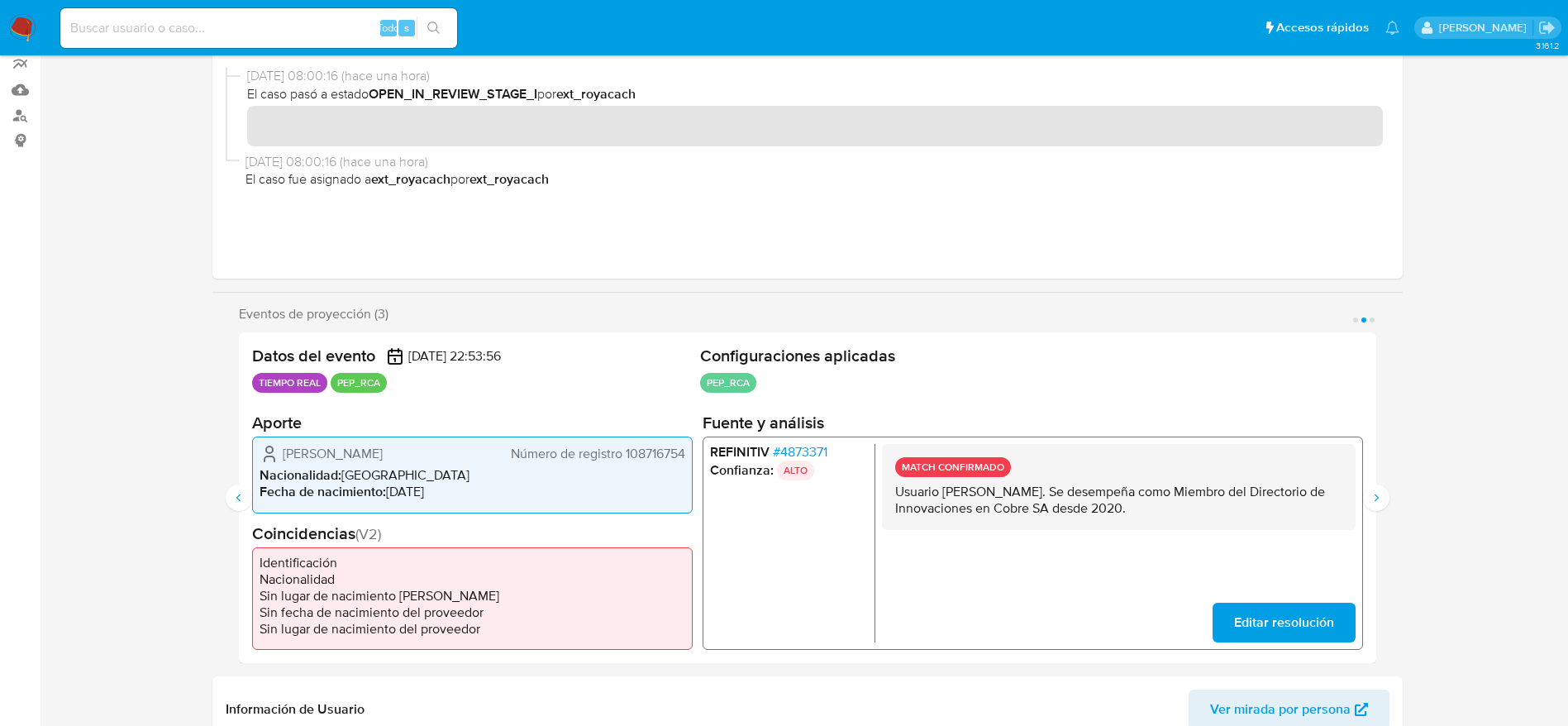
scroll to position [151, 0]
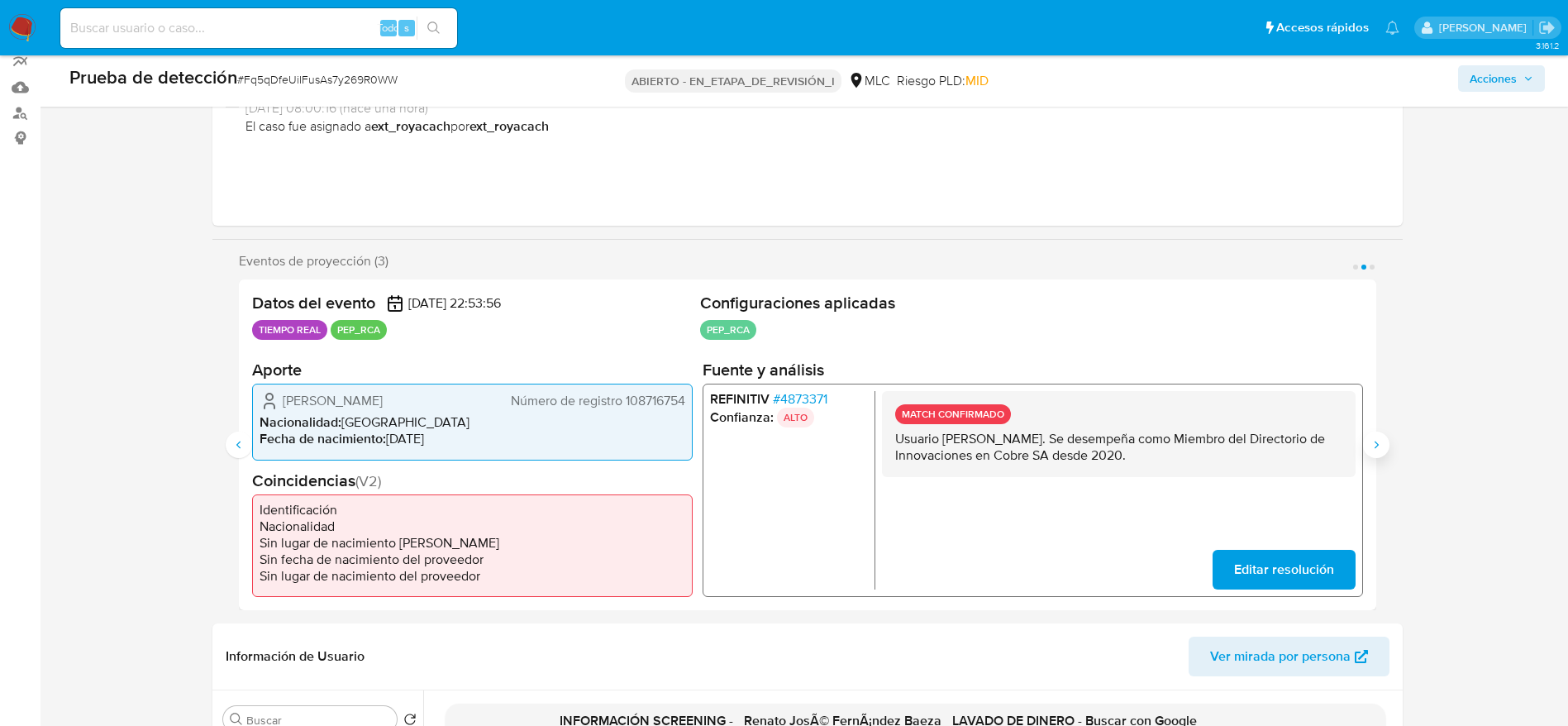
click at [1370, 450] on icon "Siguiente" at bounding box center [1375, 444] width 13 height 13
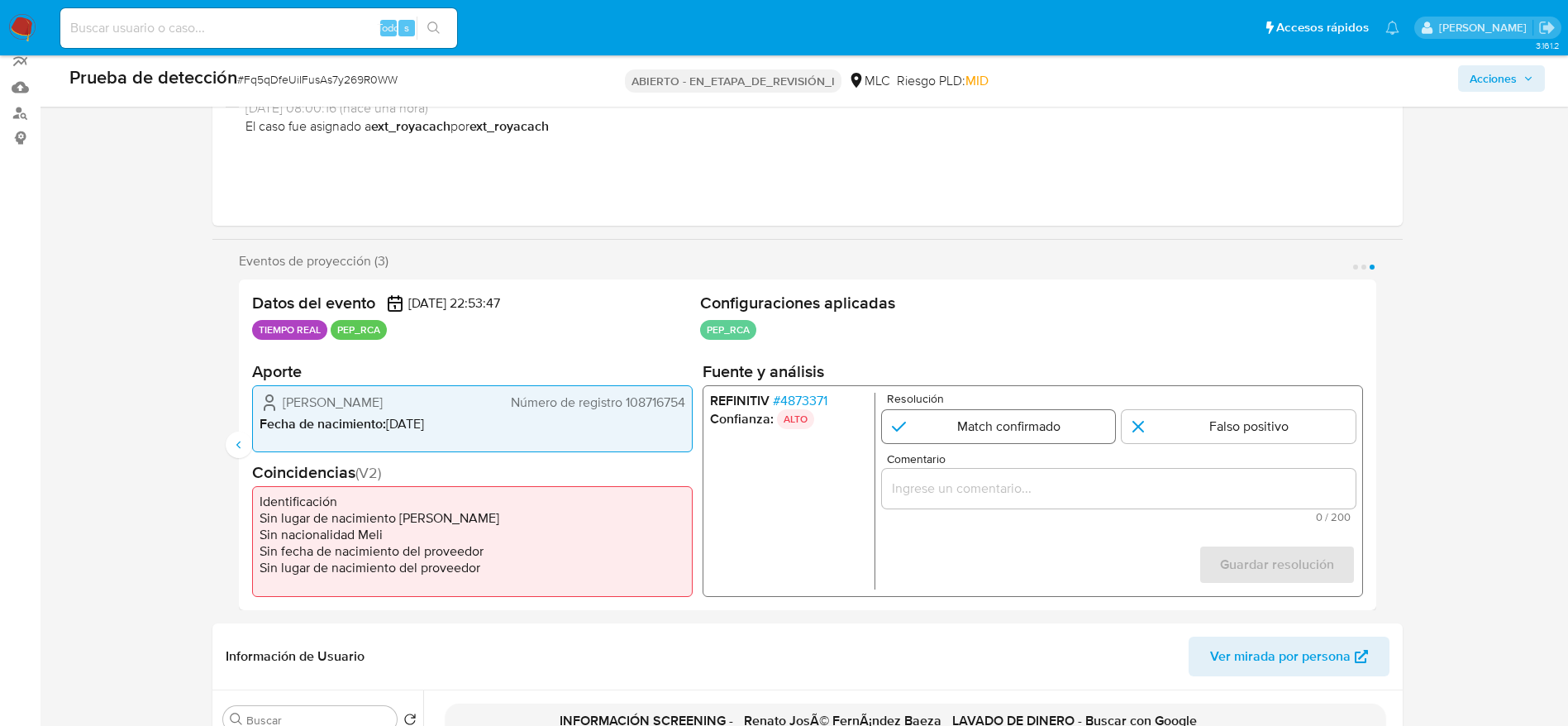
click at [1105, 428] on input "3 de 3" at bounding box center [998, 426] width 234 height 33
radio input "true"
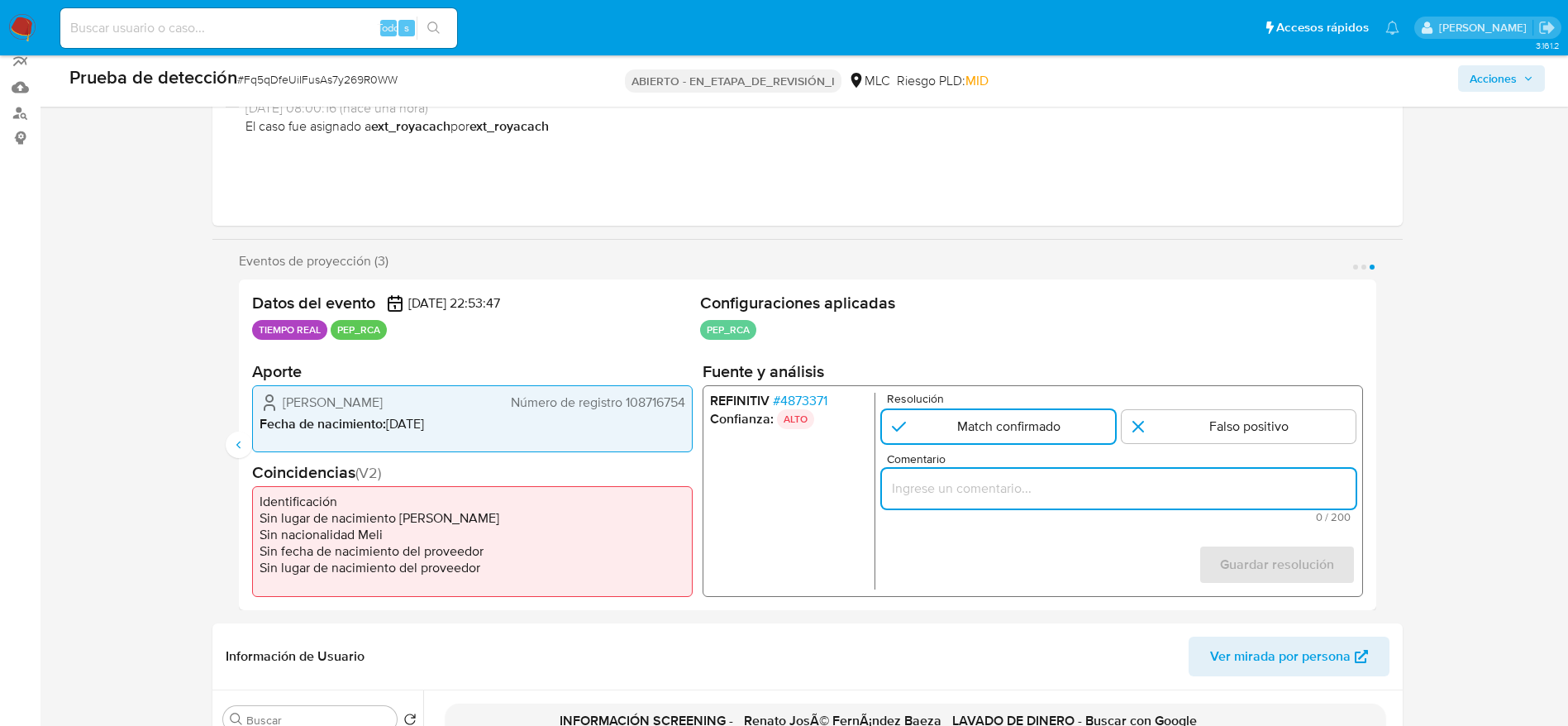
click at [1044, 482] on input "Comentario" at bounding box center [1117, 488] width 474 height 22
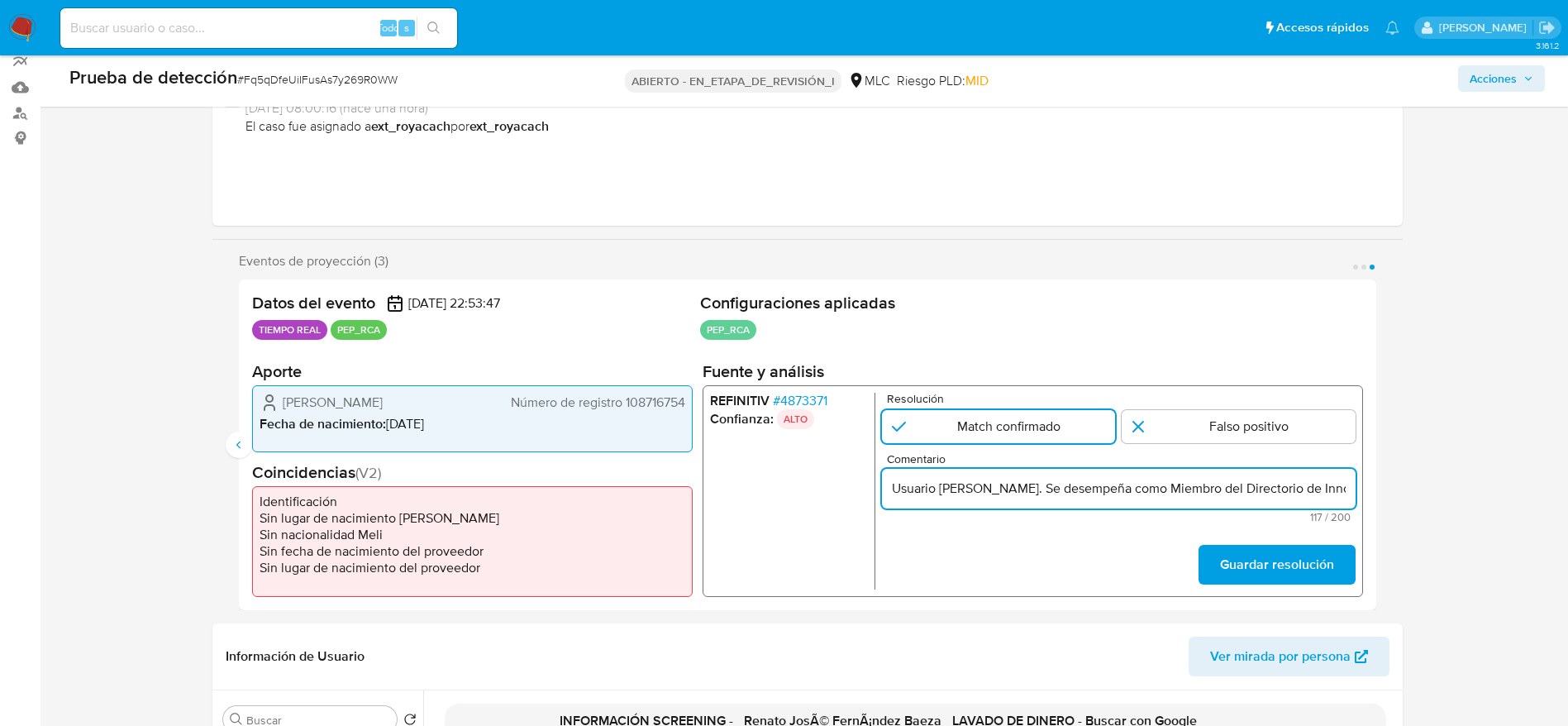
scroll to position [0, 290]
type input "Usuario Renato José Fernández Baeza. Se desempeña como Miembro del Directorio d…"
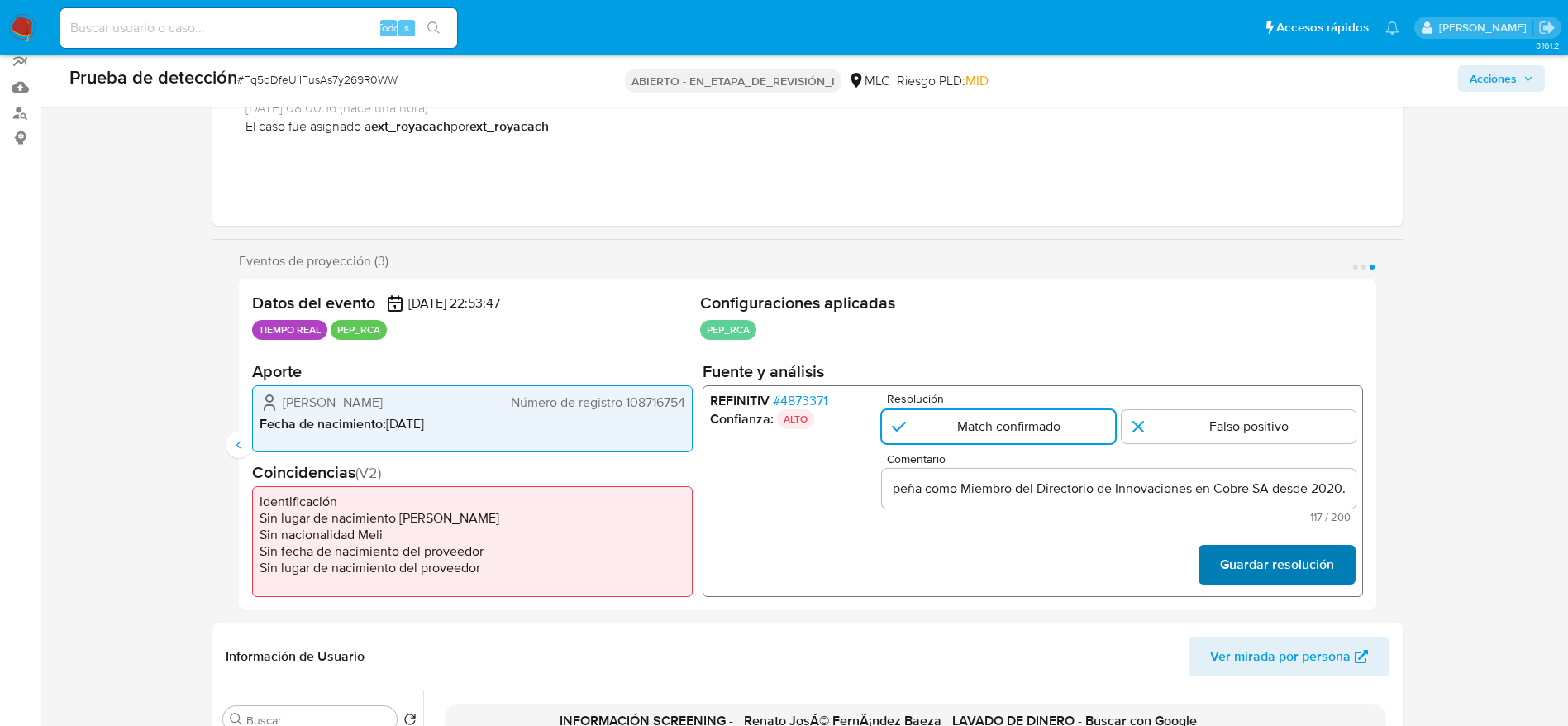
scroll to position [0, 0]
click at [1325, 570] on font "Guardar resolución" at bounding box center [1276, 565] width 114 height 39
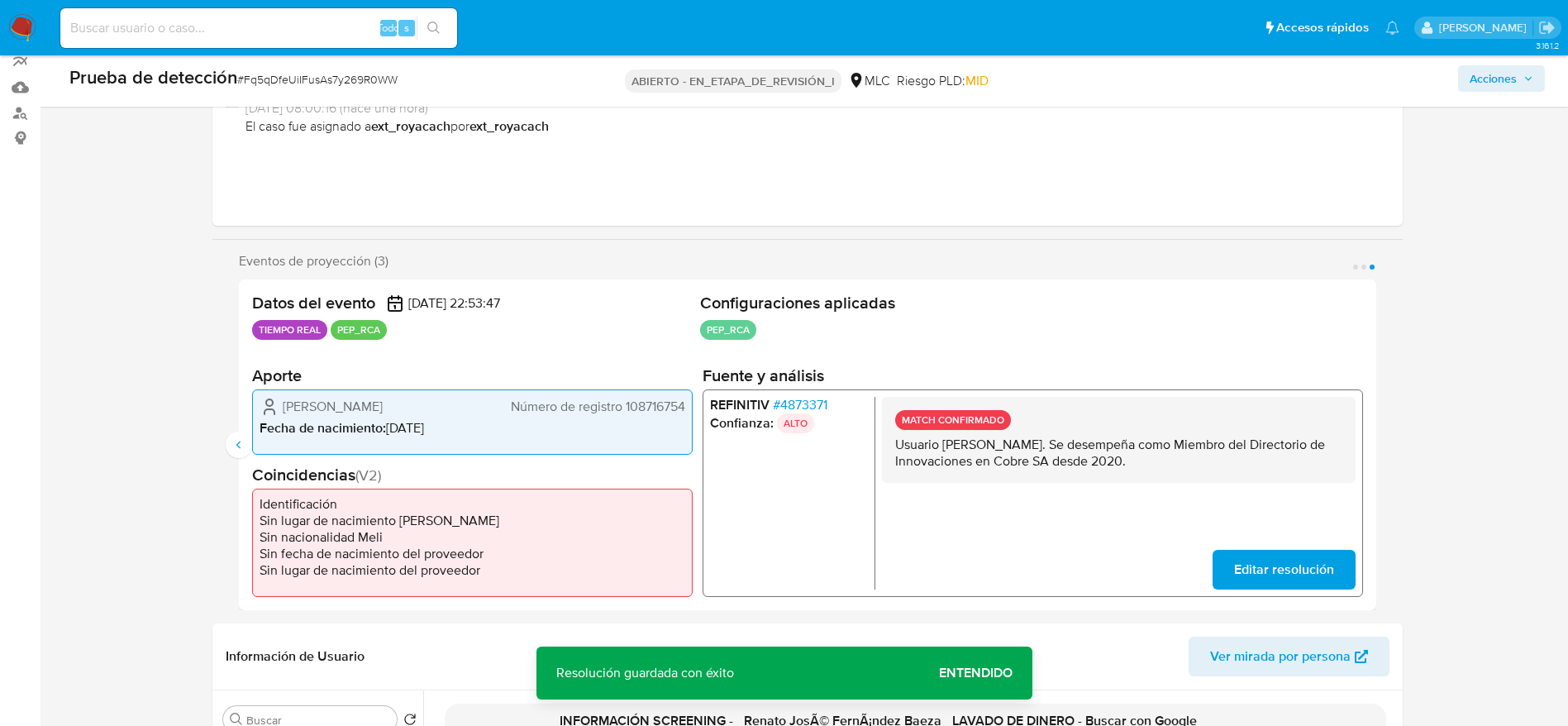
click at [1543, 73] on button "Acciones" at bounding box center [1502, 79] width 87 height 26
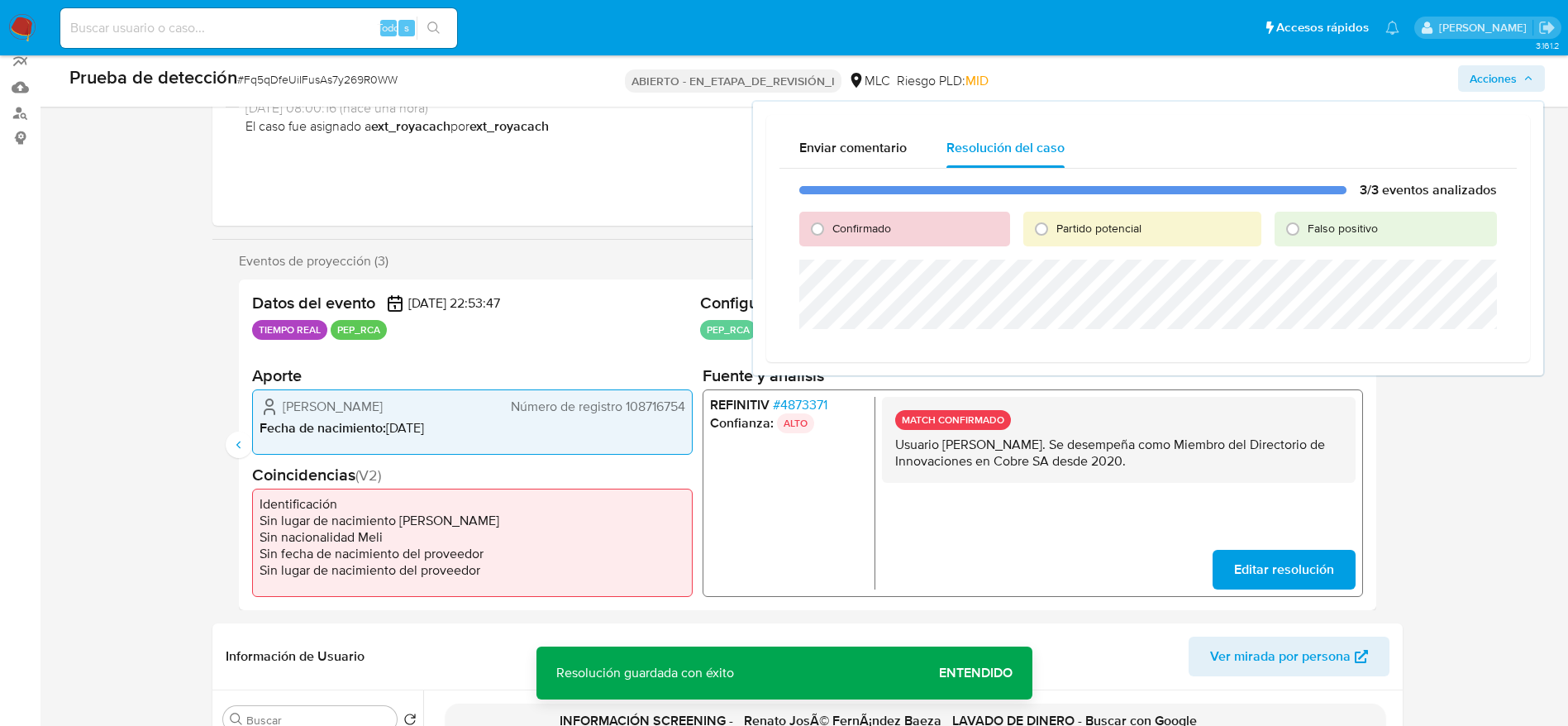
click at [855, 231] on span "Confirmado" at bounding box center [861, 228] width 58 height 17
click at [830, 231] on input "Confirmado" at bounding box center [817, 229] width 26 height 26
radio input "true"
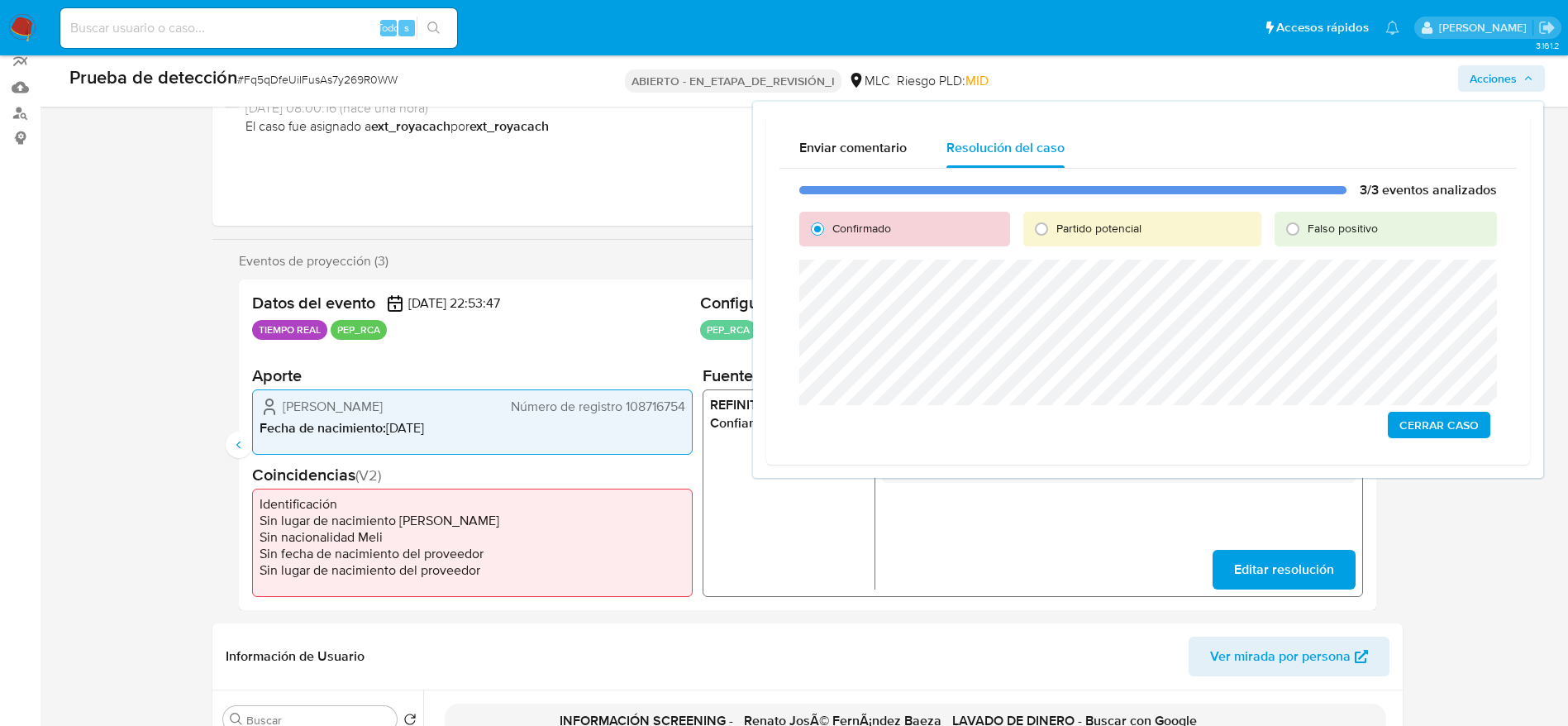
click at [1456, 421] on span "Cerrar Caso" at bounding box center [1438, 425] width 79 height 24
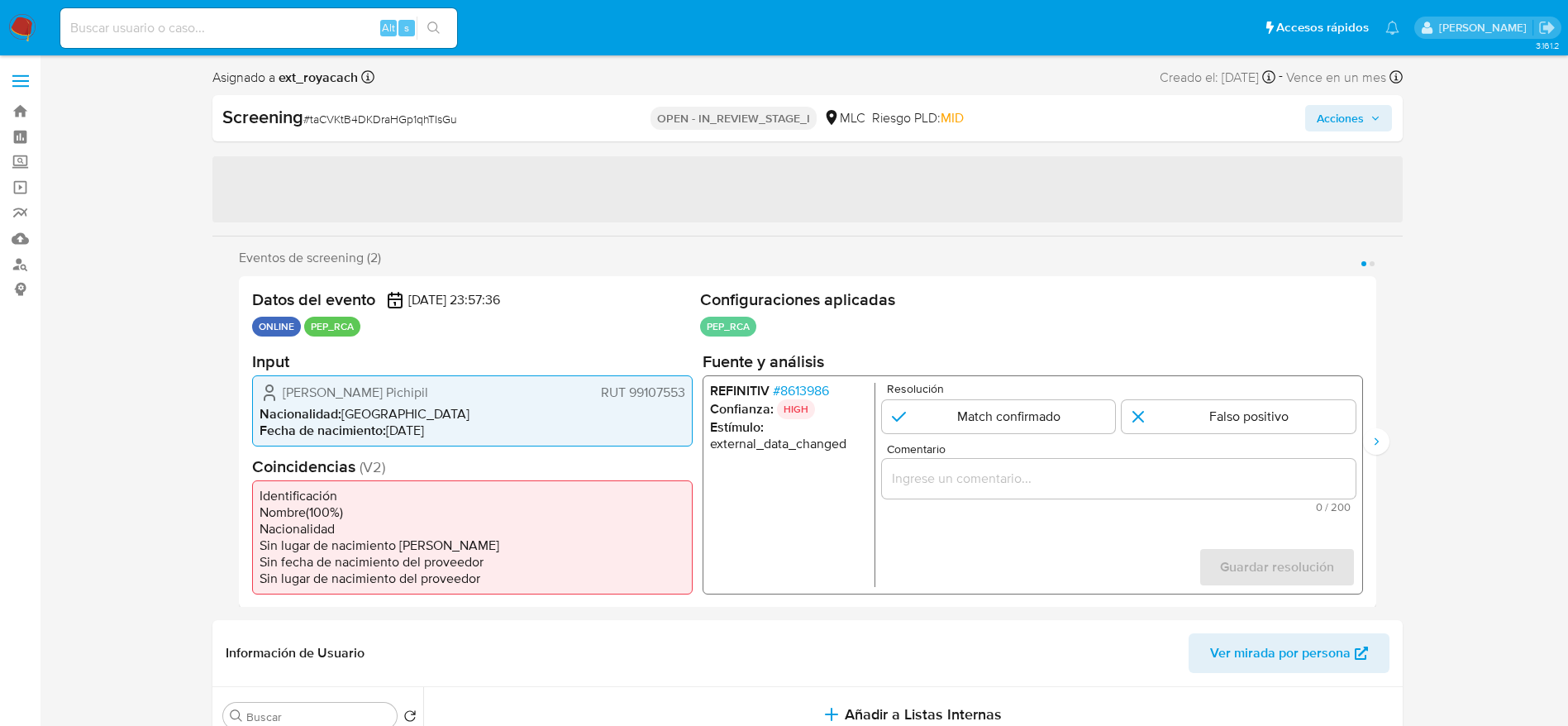
select select "10"
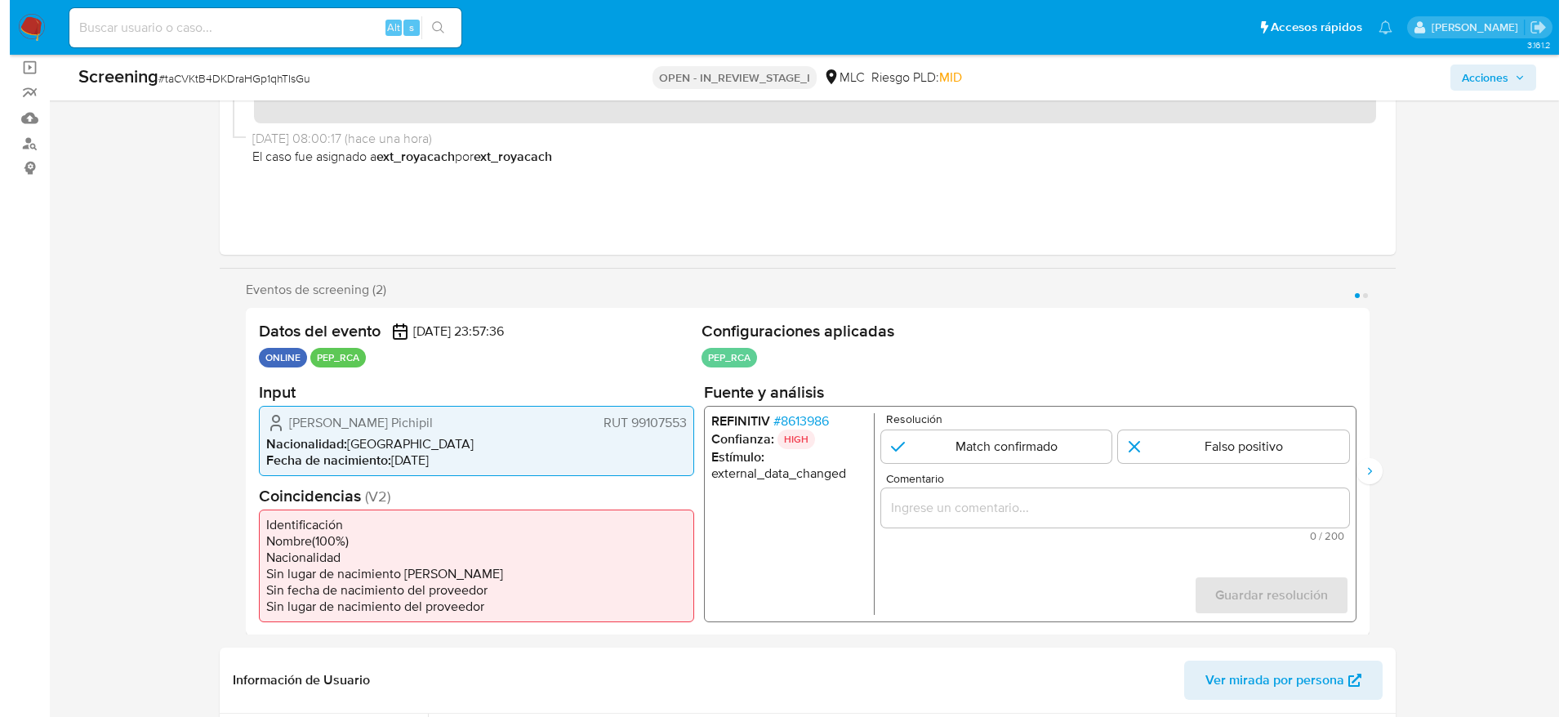
scroll to position [119, 0]
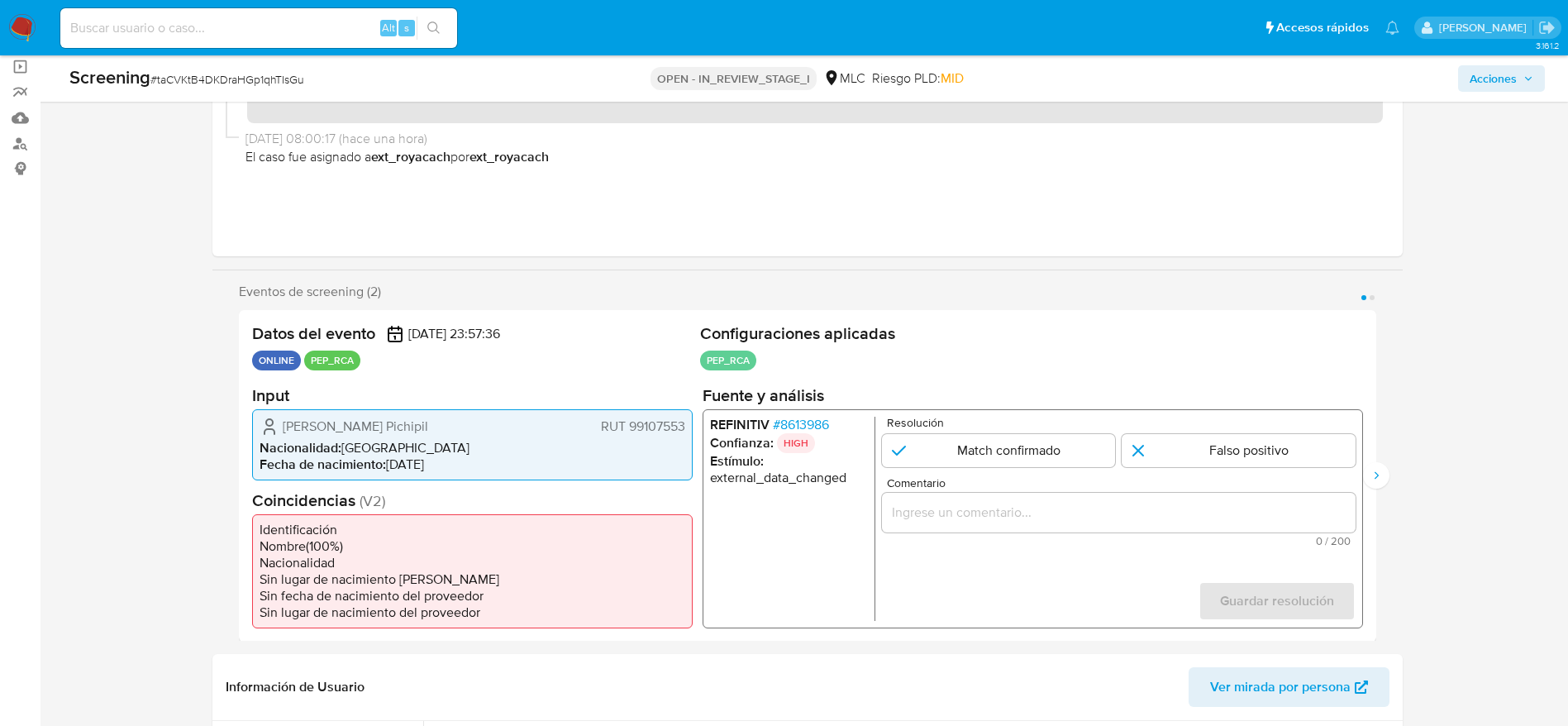
click at [818, 417] on span "# 8613986" at bounding box center [800, 424] width 56 height 17
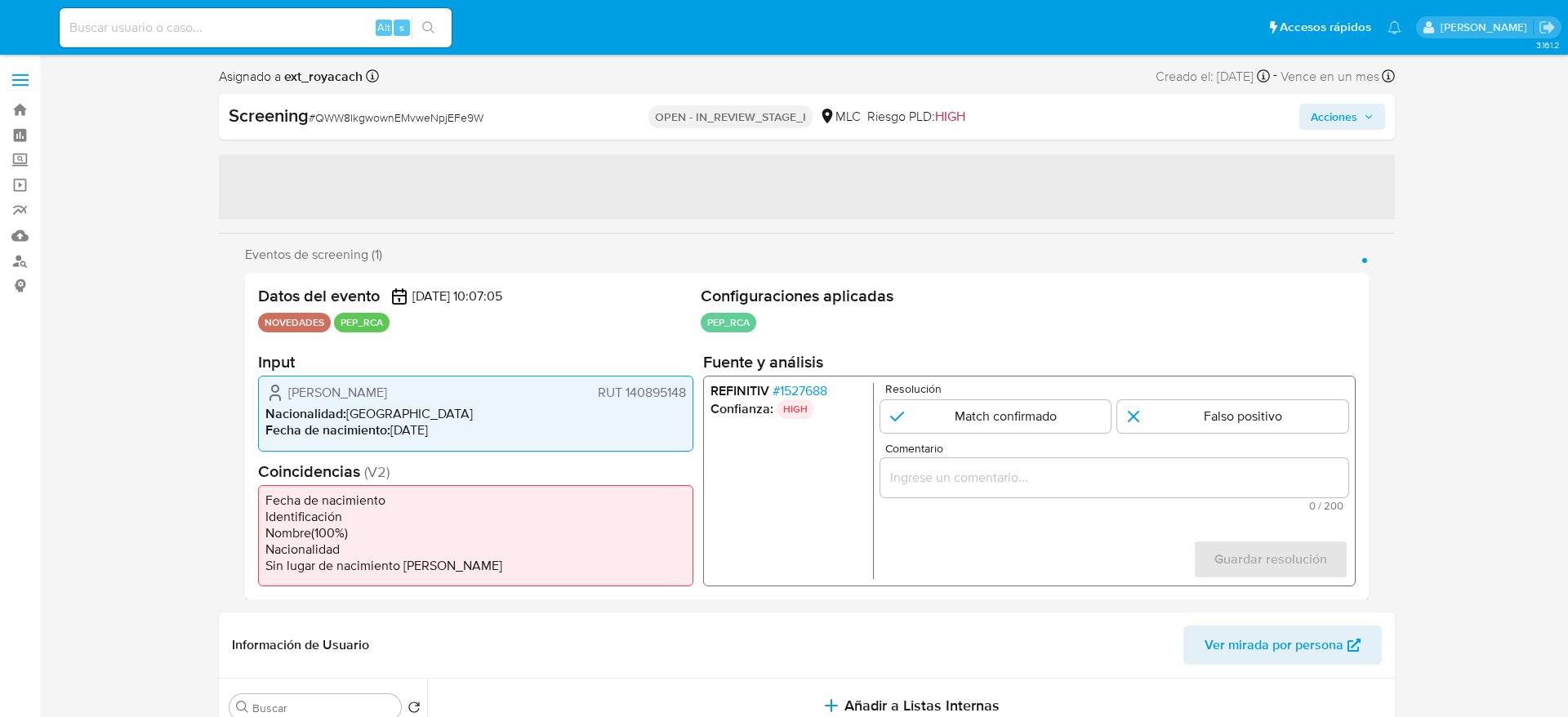
select select "10"
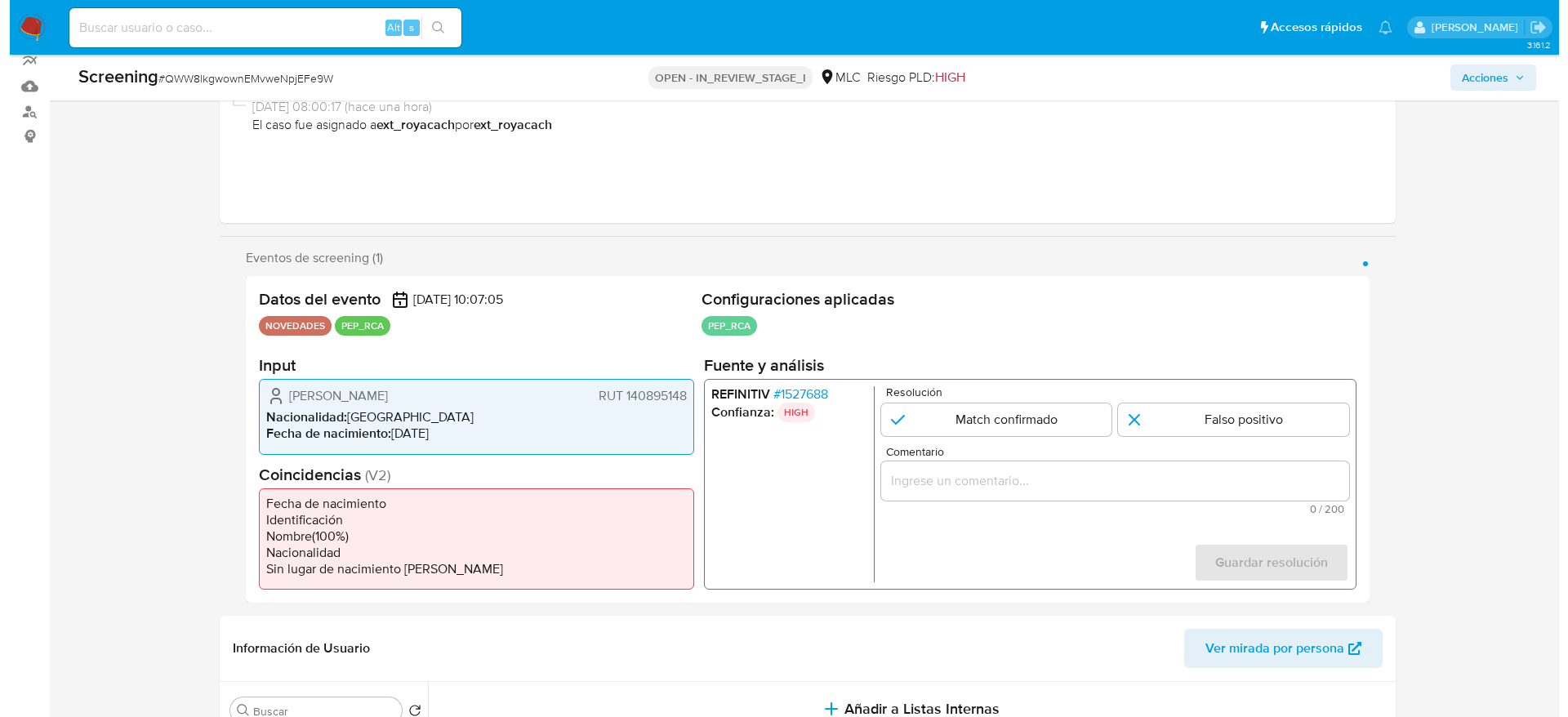
scroll to position [148, 0]
click at [793, 394] on span "# 1527688" at bounding box center [789, 395] width 54 height 16
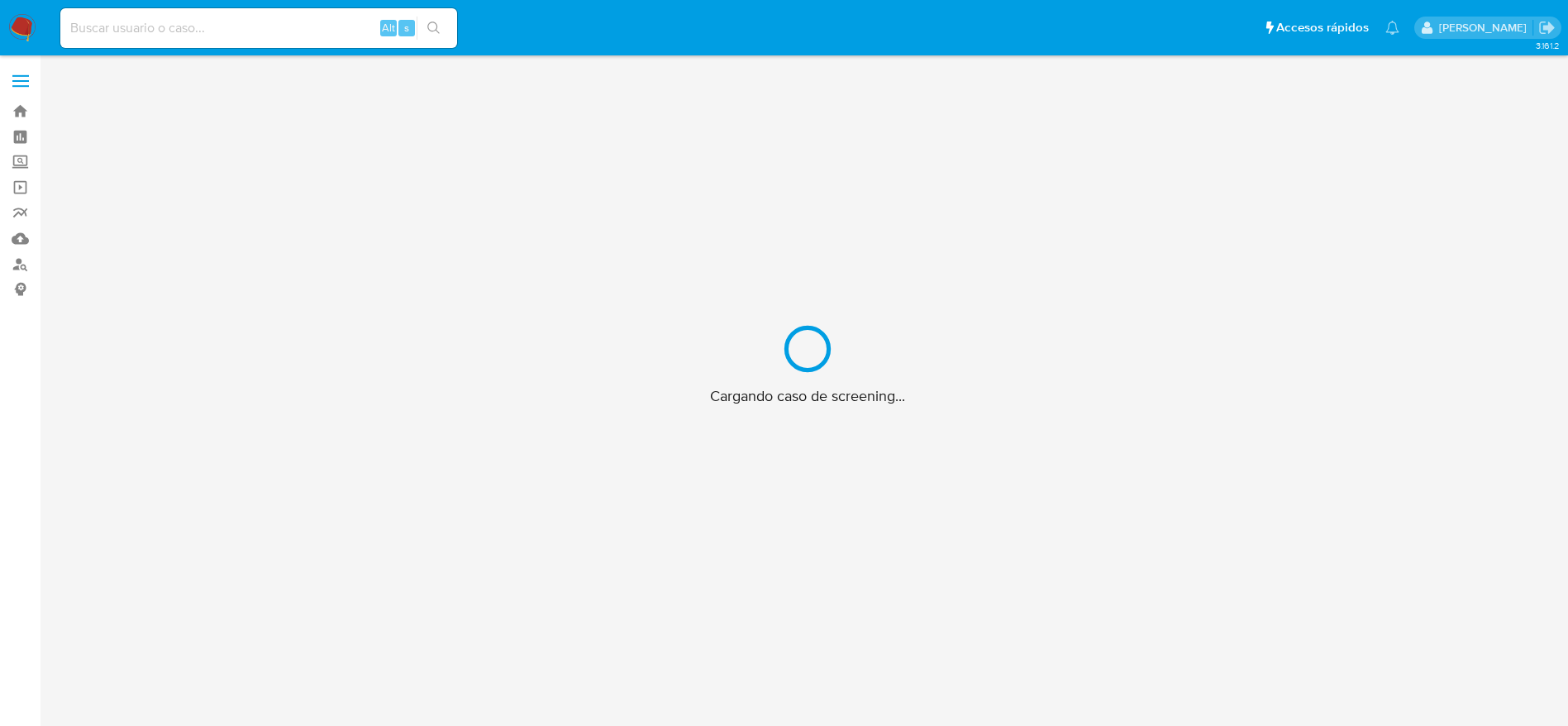
scroll to position [59, 0]
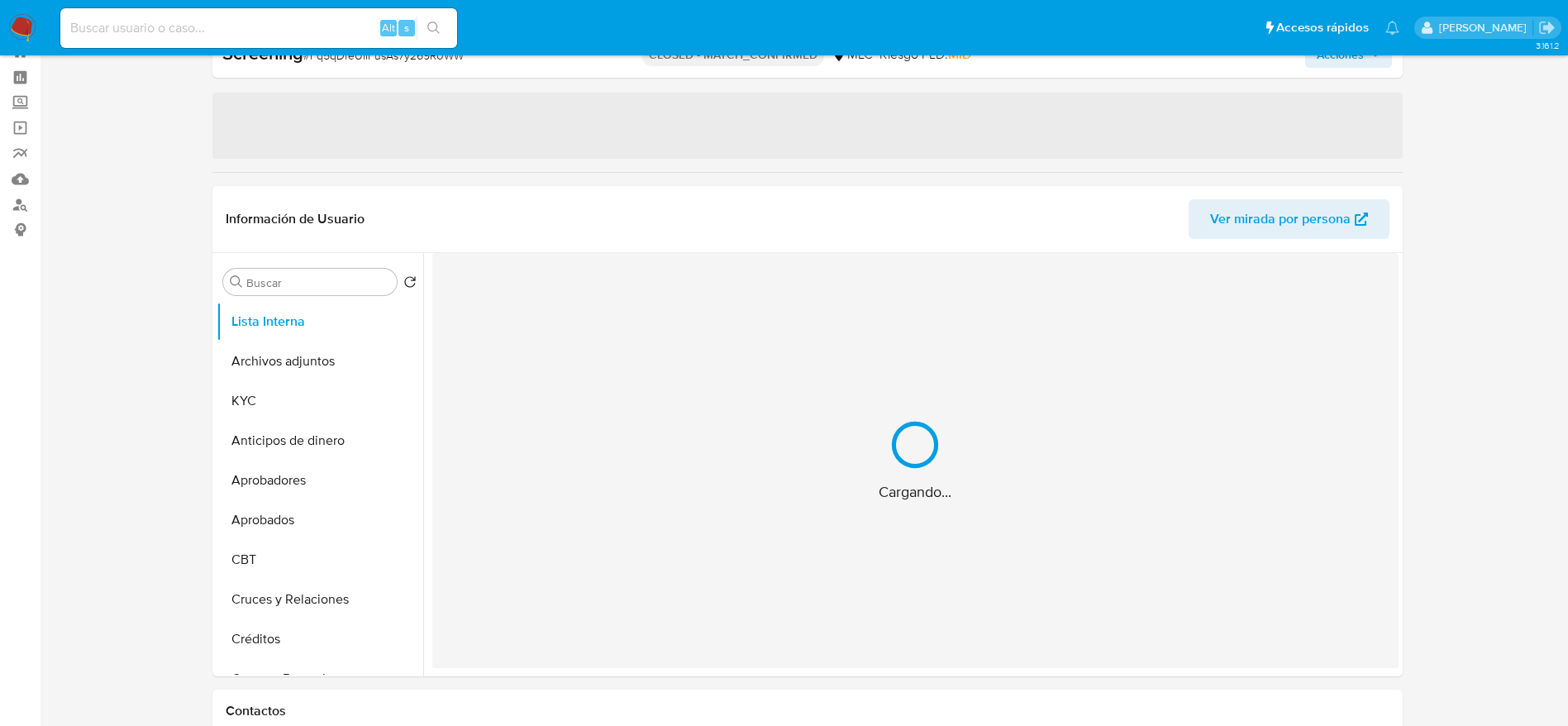
select select "10"
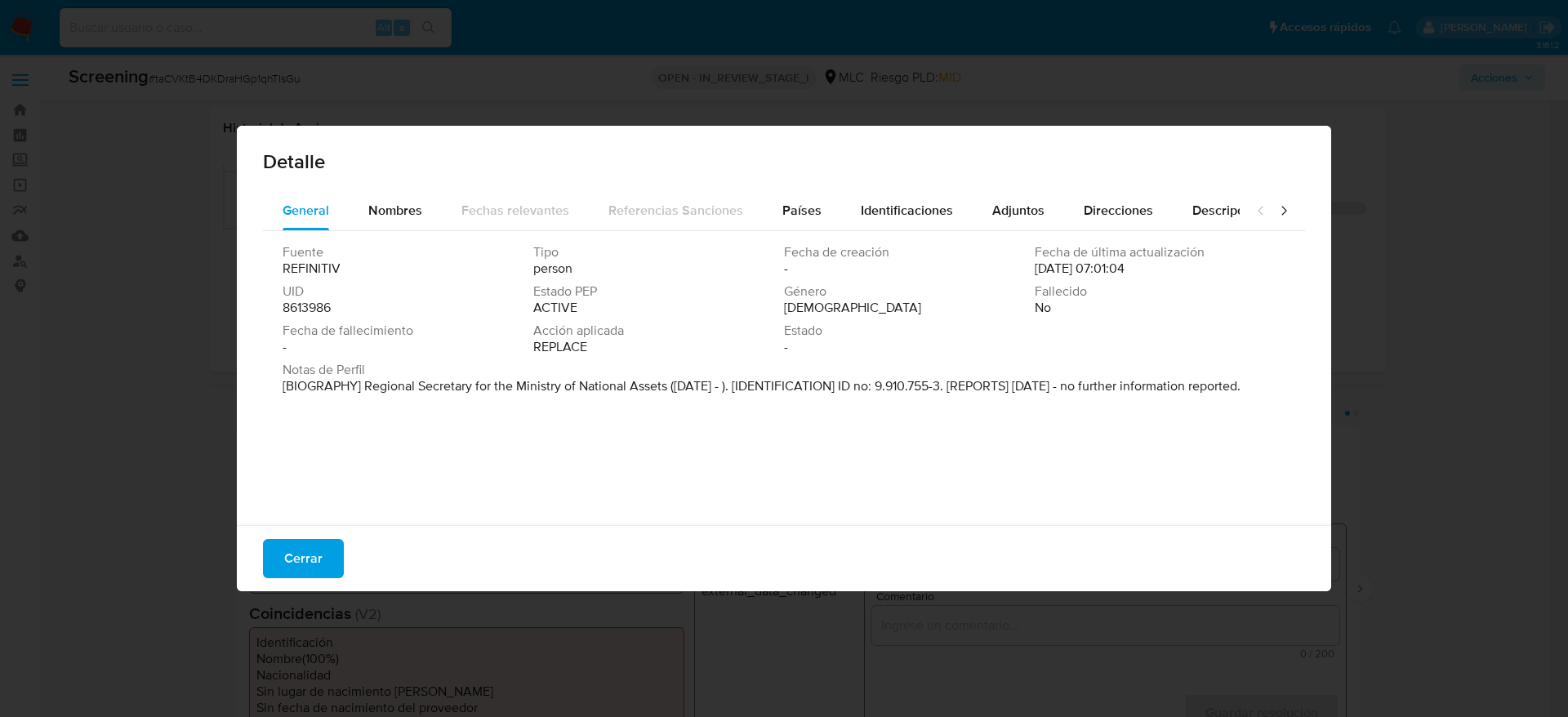
select select "10"
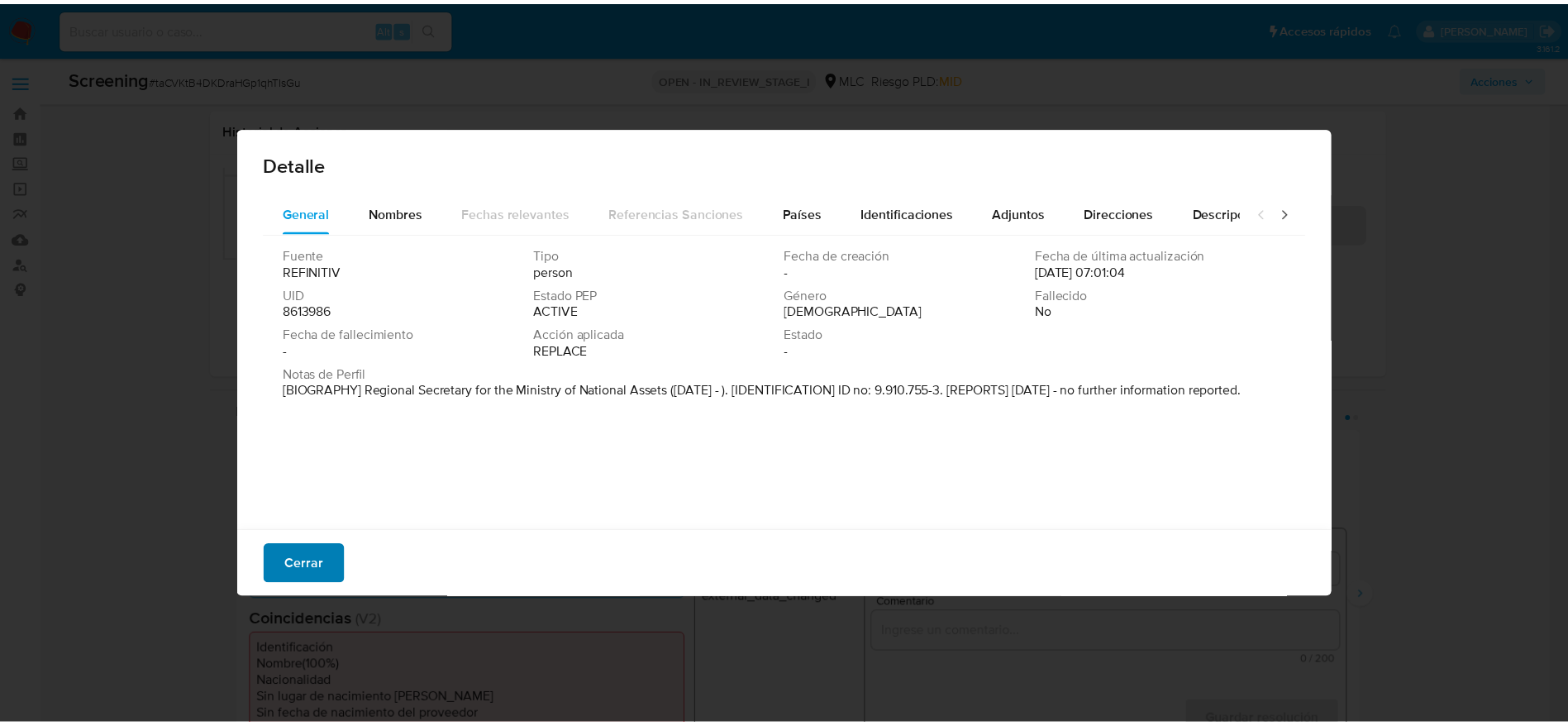
scroll to position [120, 0]
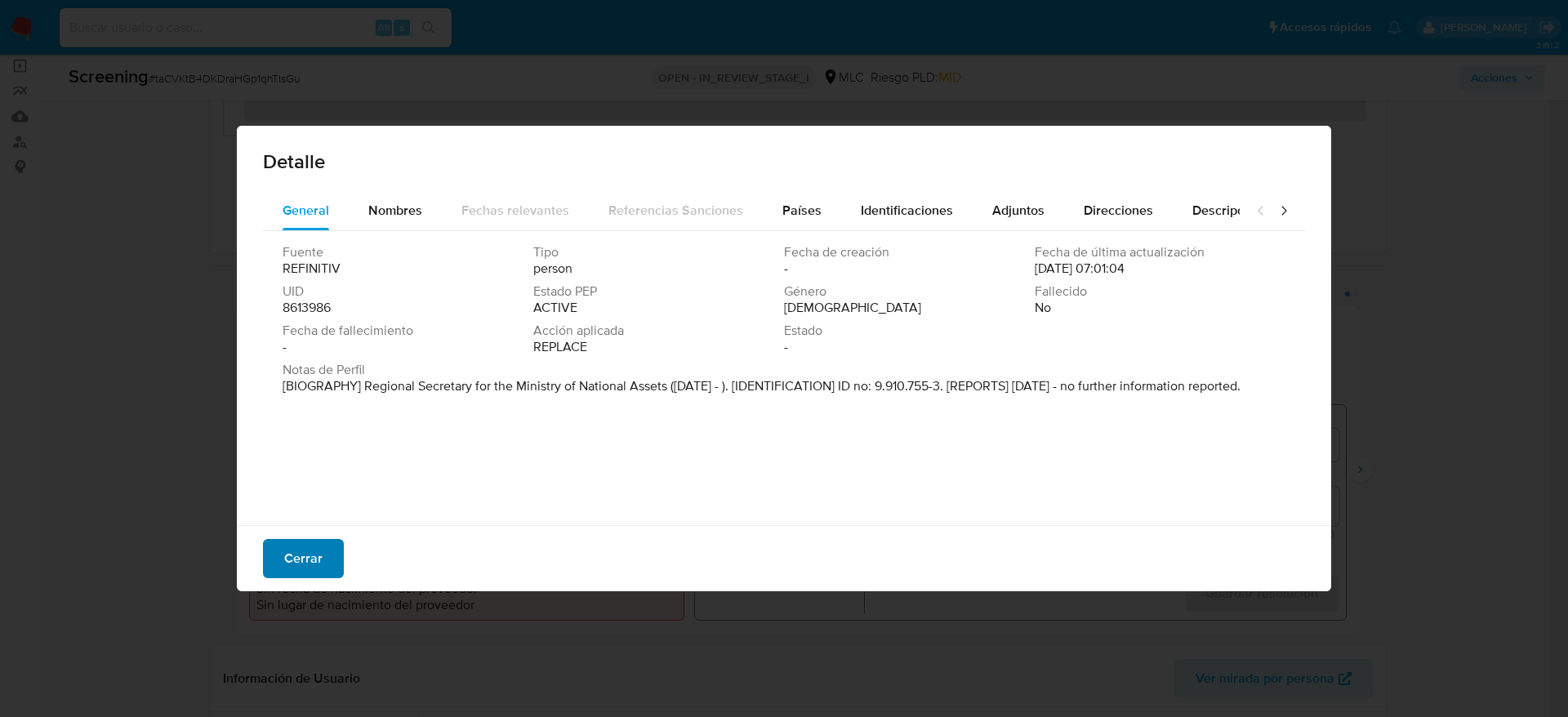
click at [292, 549] on span "Cerrar" at bounding box center [303, 558] width 39 height 36
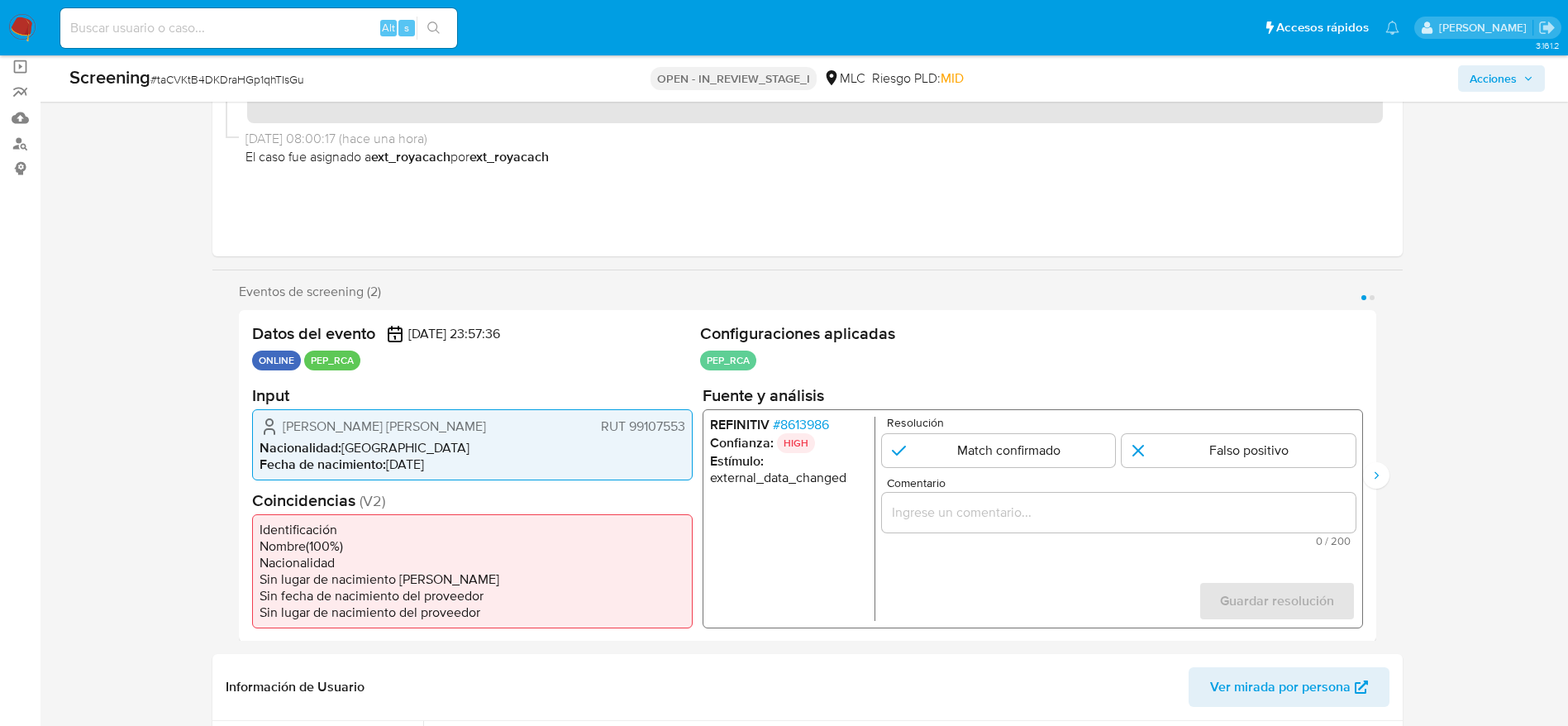
click at [191, 80] on span "# taCVKtB4DKDraHGp1qhTIsGu" at bounding box center [227, 79] width 153 height 17
copy span "taCVKtB4DKDraHGp1qhTIsGu"
drag, startPoint x: 283, startPoint y: 427, endPoint x: 689, endPoint y: 419, distance: 406.1
click at [689, 419] on div "[PERSON_NAME] [PERSON_NAME] RUT 99107553 Nacionalidad : [DEMOGRAPHIC_DATA] Fech…" at bounding box center [472, 443] width 440 height 71
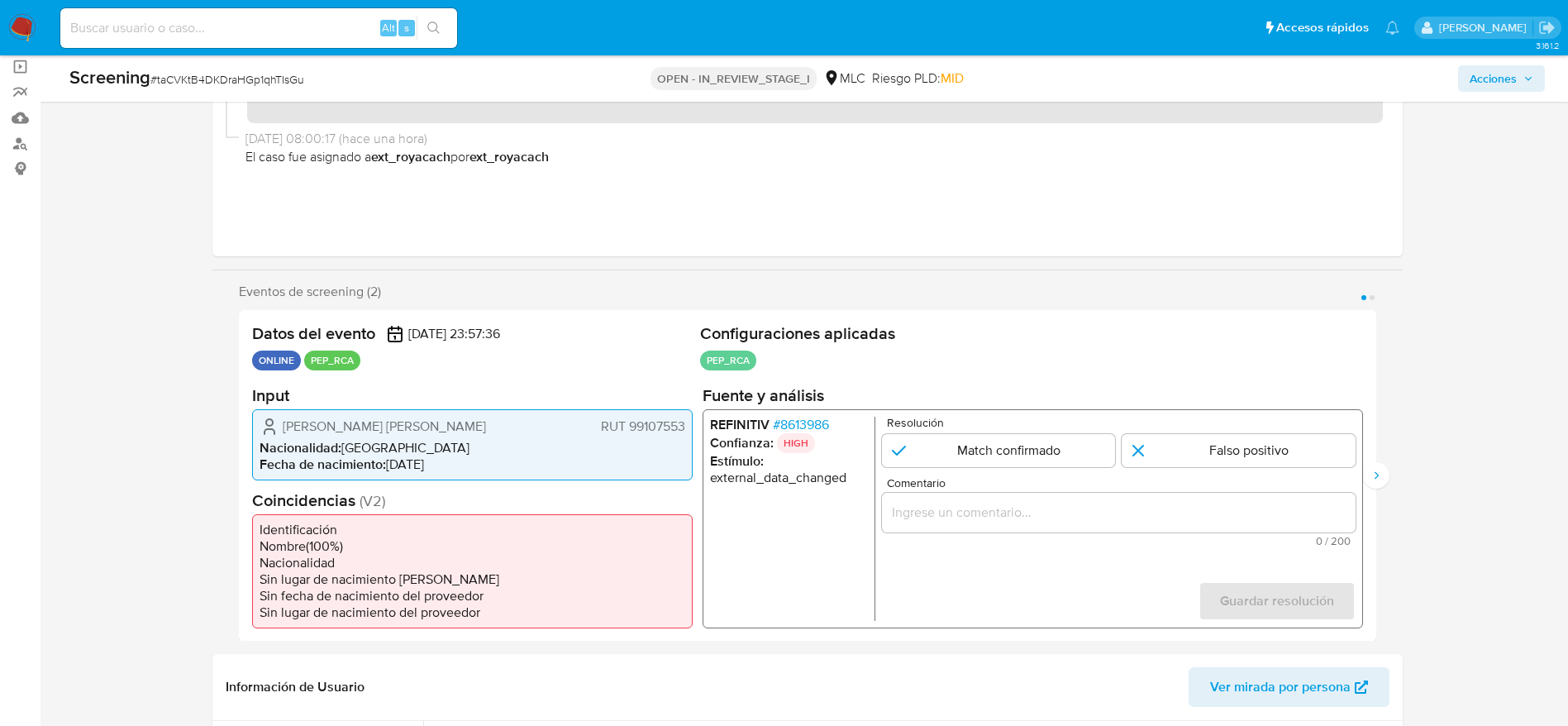
click at [800, 425] on span "# 8613986" at bounding box center [800, 424] width 56 height 17
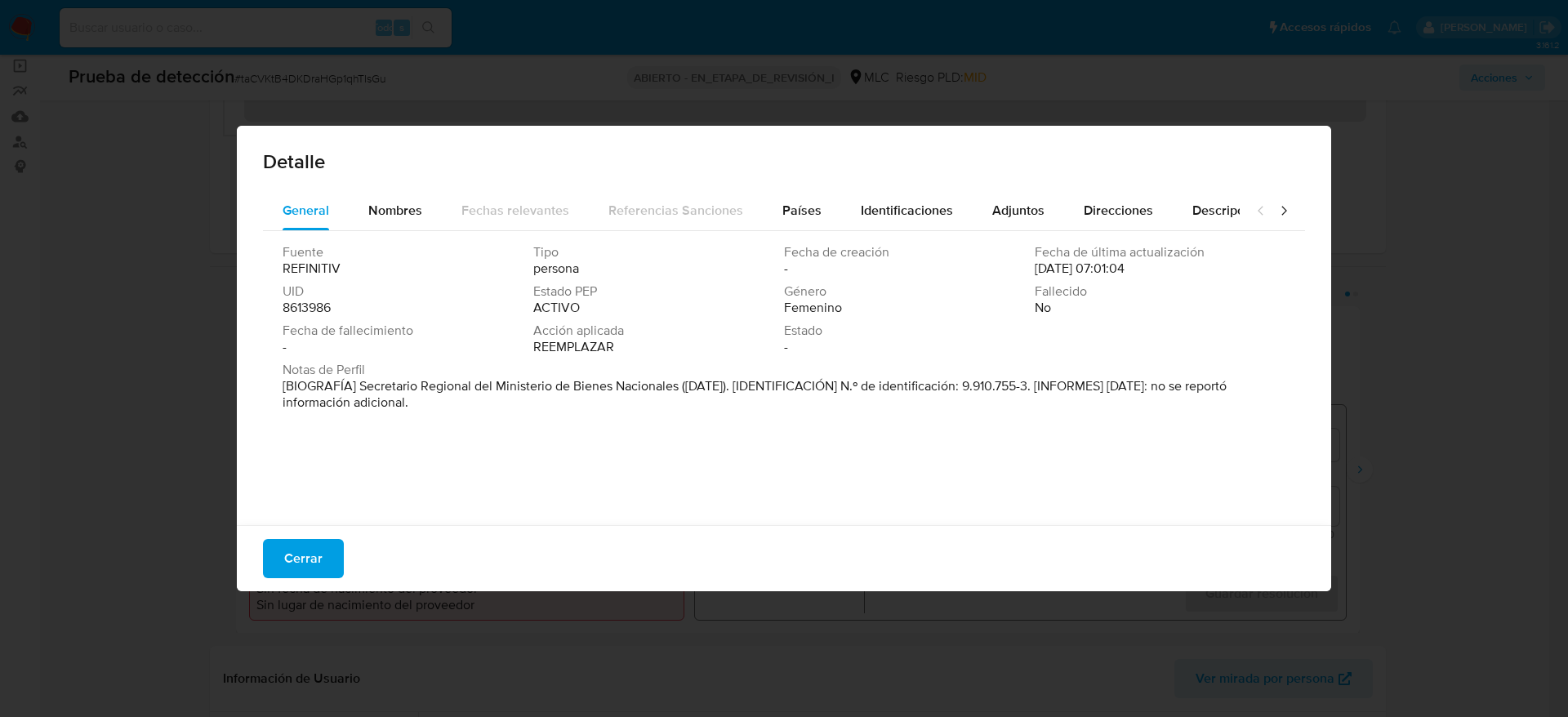
click at [361, 383] on font "[BIOGRAFÍA] Secretario Regional del Ministerio de Bienes Nacionales ([DATE]). […" at bounding box center [755, 394] width 944 height 35
click at [355, 383] on font "[BIOGRAFÍA] Secretario Regional del Ministerio de Bienes Nacionales ([DATE]). […" at bounding box center [755, 394] width 944 height 35
drag, startPoint x: 359, startPoint y: 383, endPoint x: 680, endPoint y: 386, distance: 321.0
click at [680, 386] on font "[BIOGRAFÍA] Secretario Regional del Ministerio de Bienes Nacionales (diciembre …" at bounding box center [755, 394] width 944 height 35
click at [319, 555] on span "Cerrar" at bounding box center [303, 558] width 39 height 36
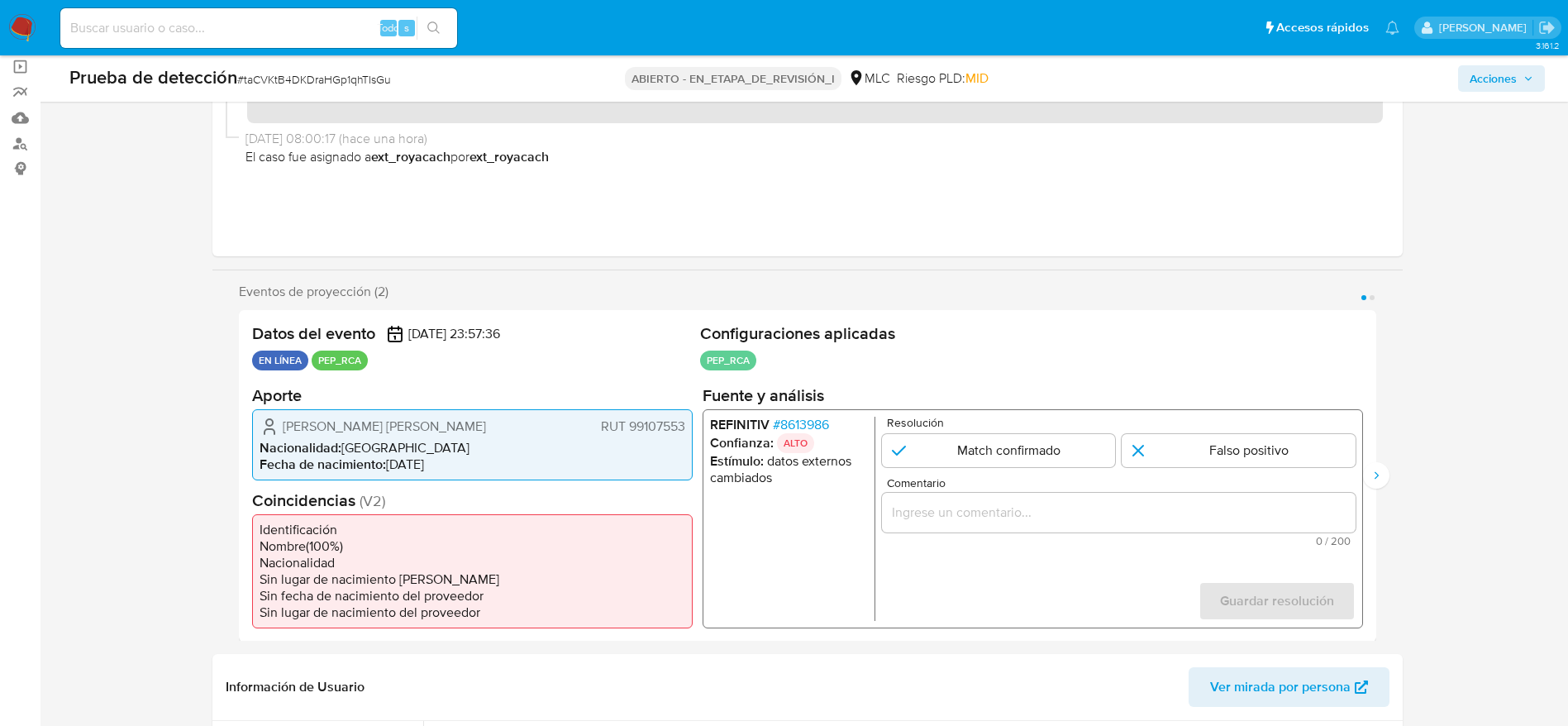
click at [930, 498] on div "1 de 2" at bounding box center [1117, 511] width 474 height 39
click at [942, 509] on input "Comentario" at bounding box center [1117, 511] width 474 height 22
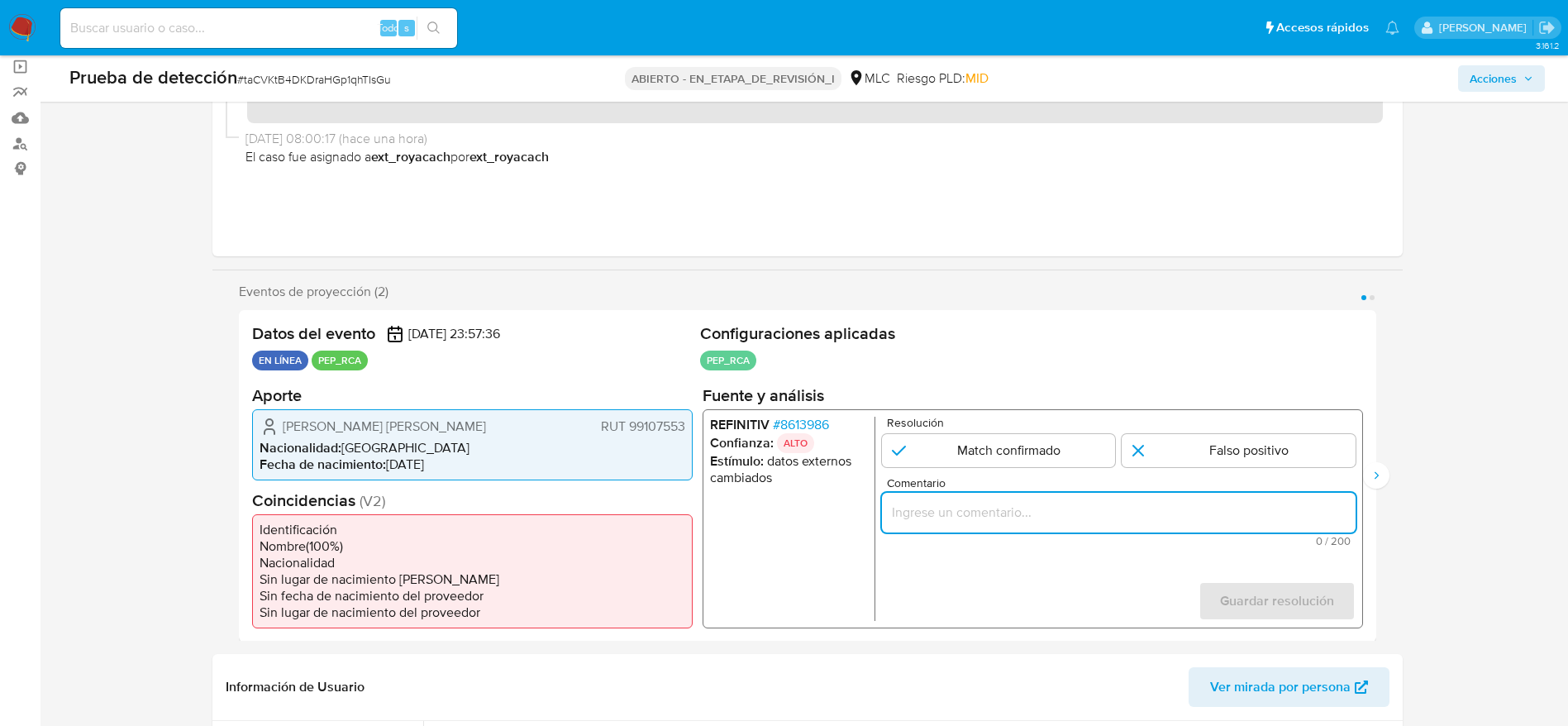
paste input "Caso generado sobre el usuario María Pamela Lagos Pichipil.. Se desempeña como …"
type input "Caso generado sobre el usuario María Pamela Lagos Pichipil.. Se desempeña como …"
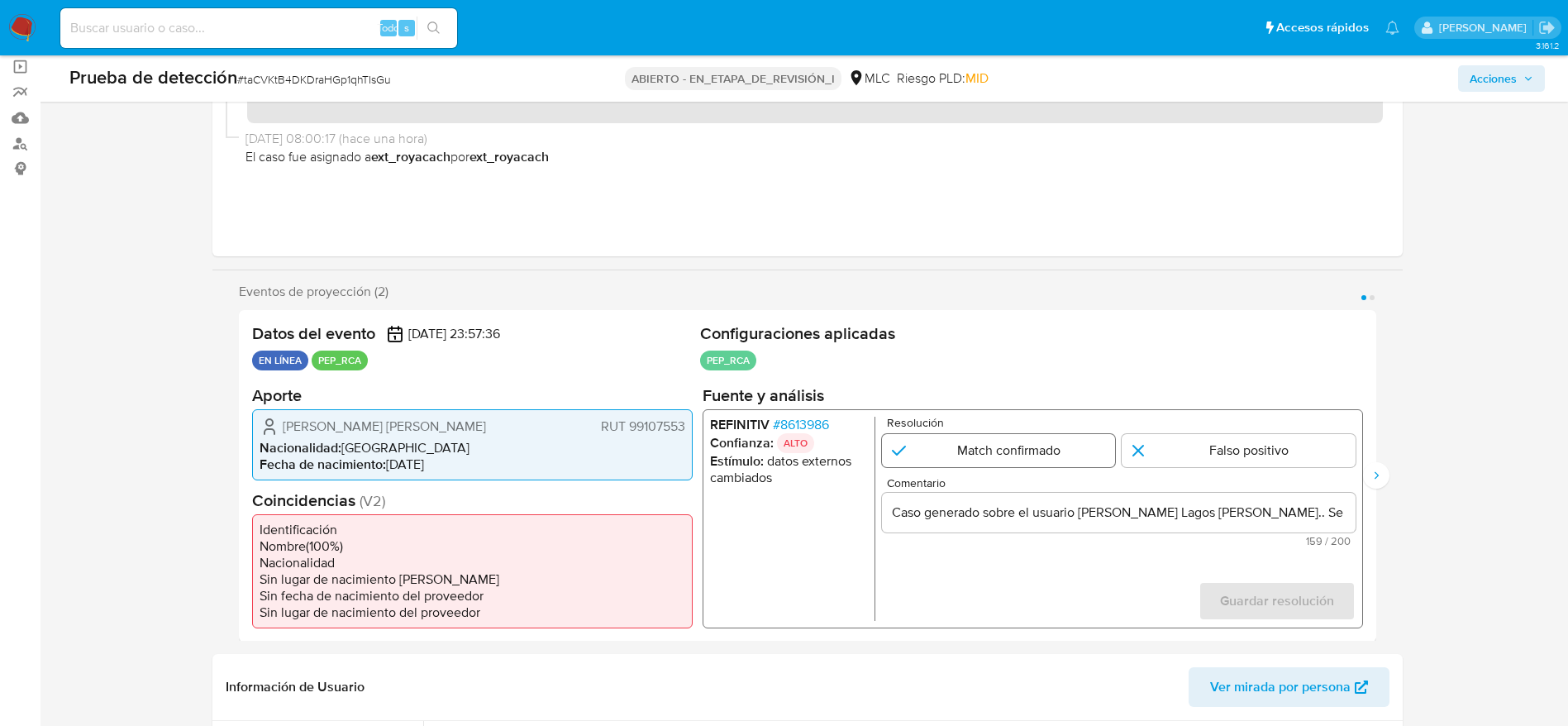
click at [1073, 448] on input "1 de 2" at bounding box center [998, 450] width 234 height 33
radio input "true"
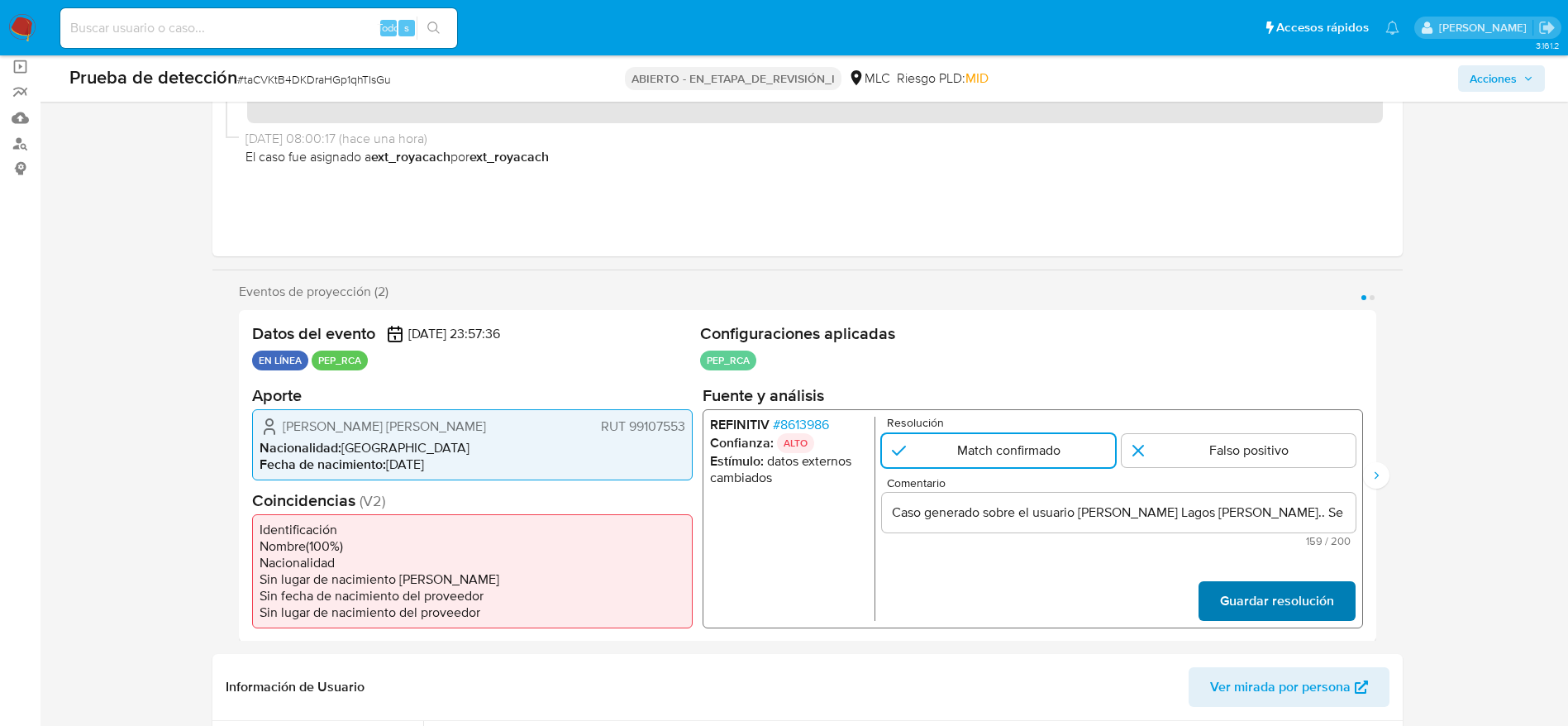
click at [1240, 601] on span "Guardar resolución" at bounding box center [1276, 600] width 114 height 37
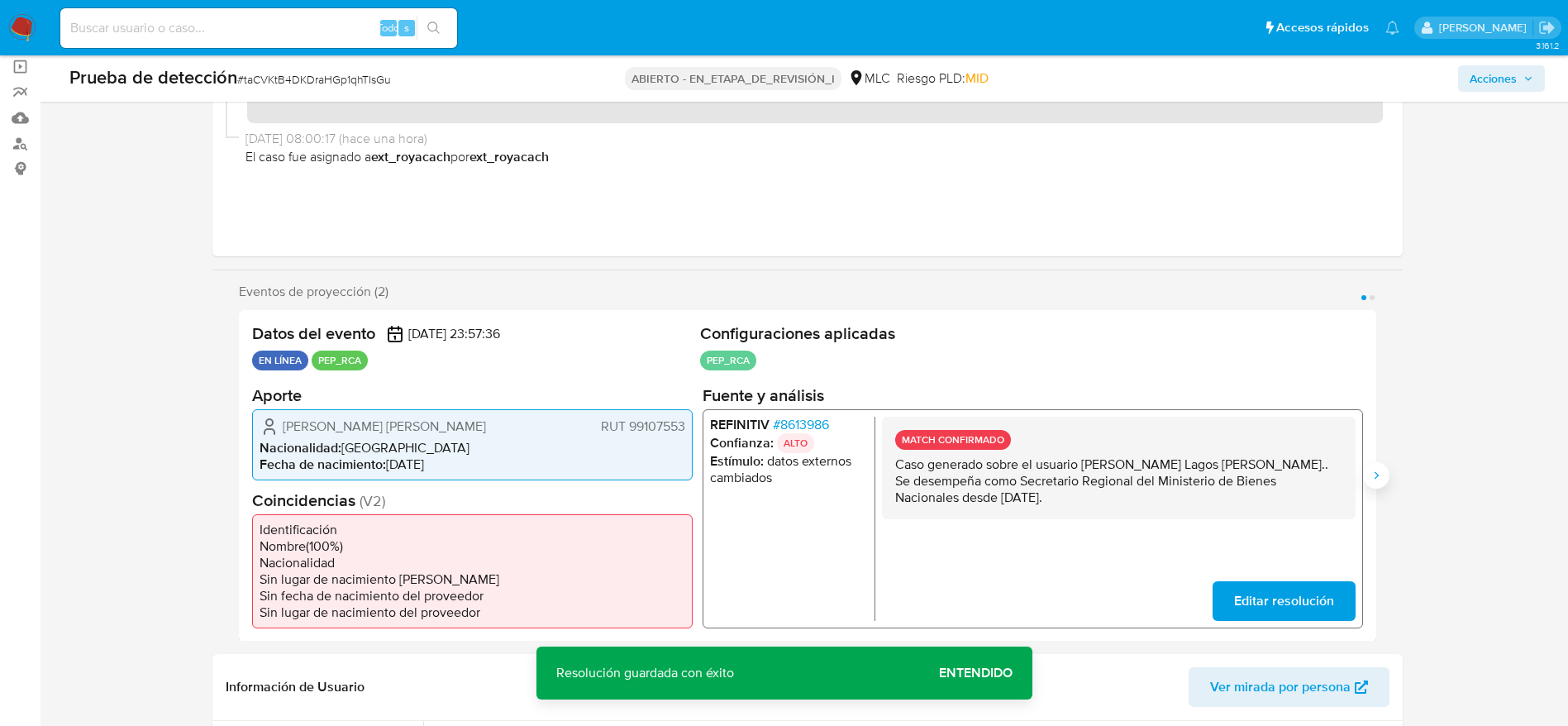
click at [1373, 481] on icon "Siguiente" at bounding box center [1375, 475] width 13 height 13
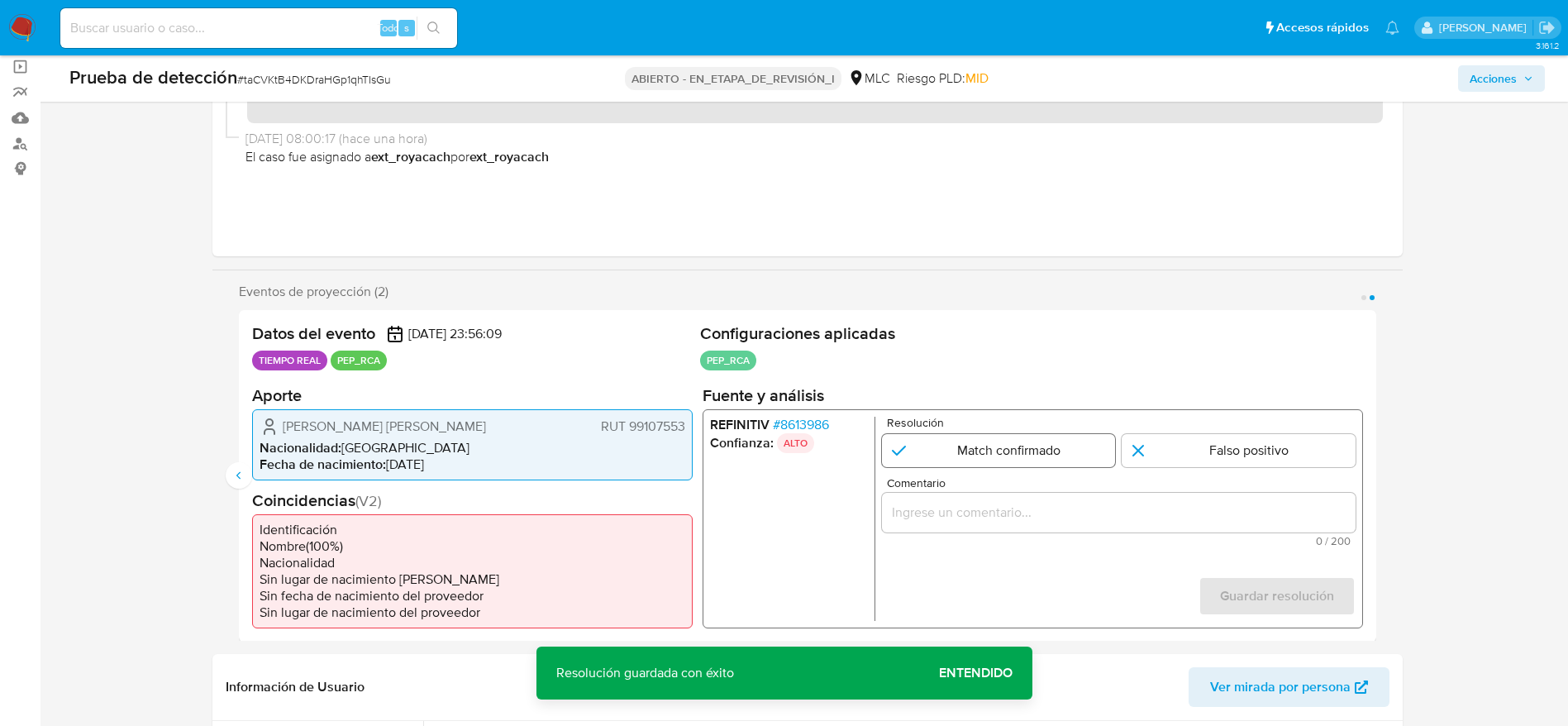
click at [952, 454] on input "2 de 2" at bounding box center [998, 450] width 234 height 33
radio input "true"
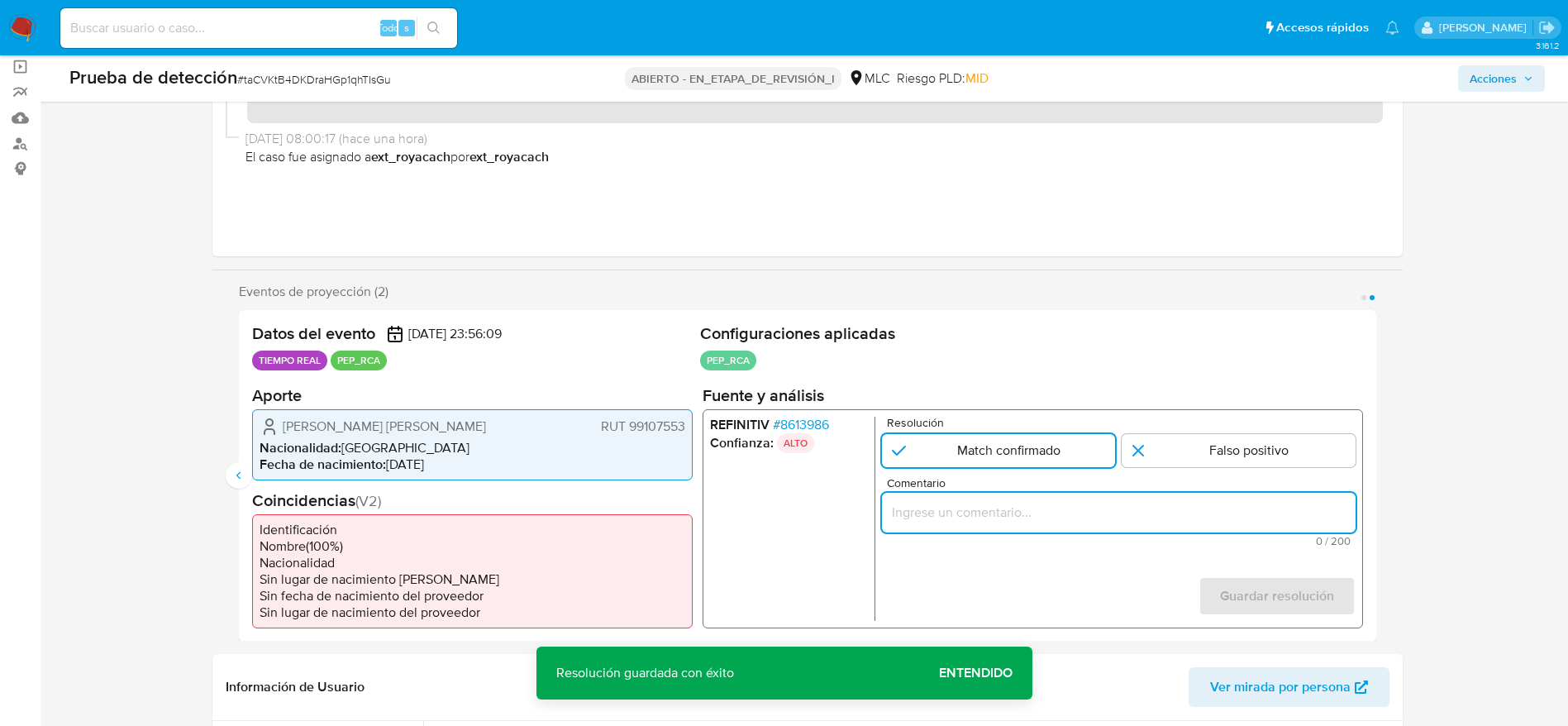
click at [990, 510] on input "Comentario" at bounding box center [1117, 511] width 474 height 22
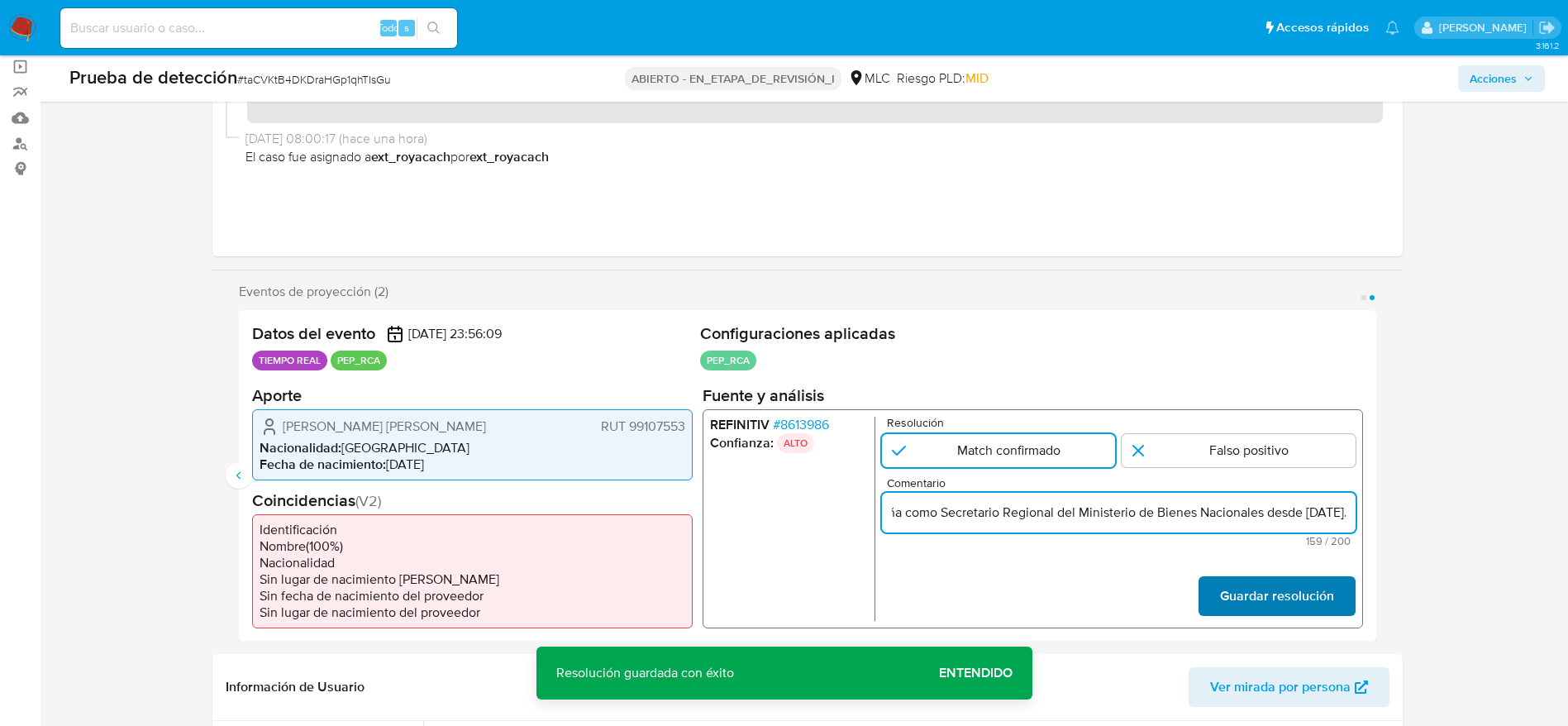
type input "Caso generado sobre el usuario María Pamela Lagos Pichipil.. Se desempeña como …"
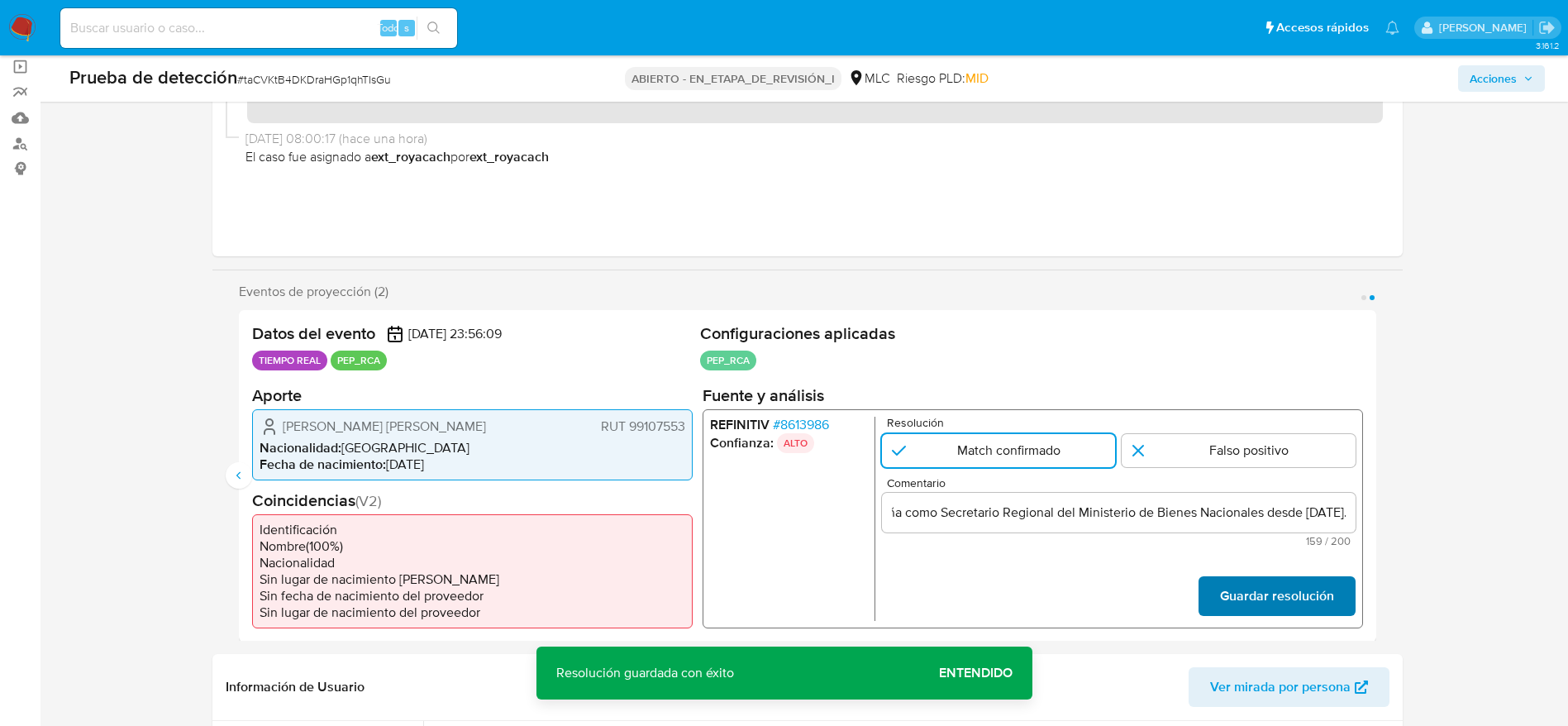
scroll to position [0, 0]
click at [1234, 608] on font "Guardar resolución" at bounding box center [1276, 596] width 114 height 39
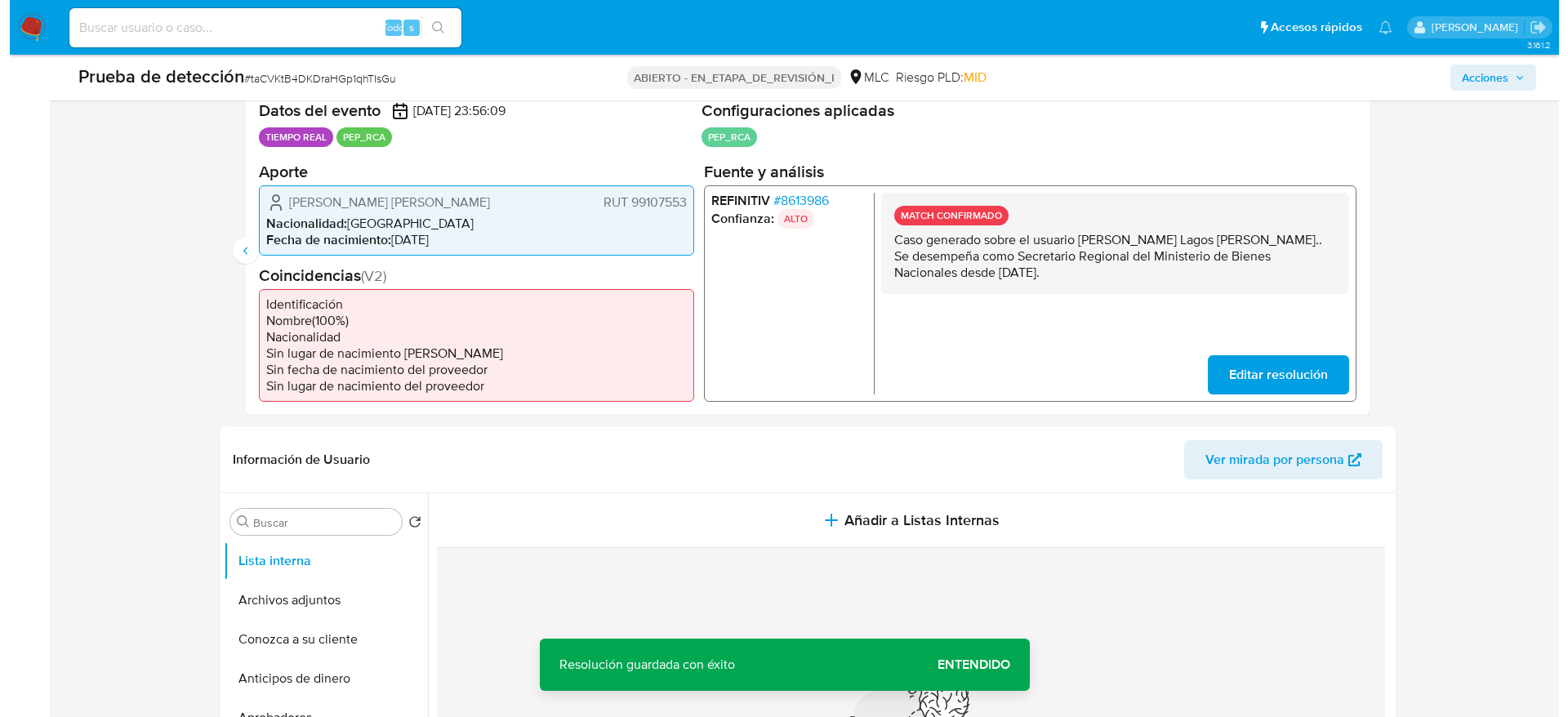
scroll to position [365, 0]
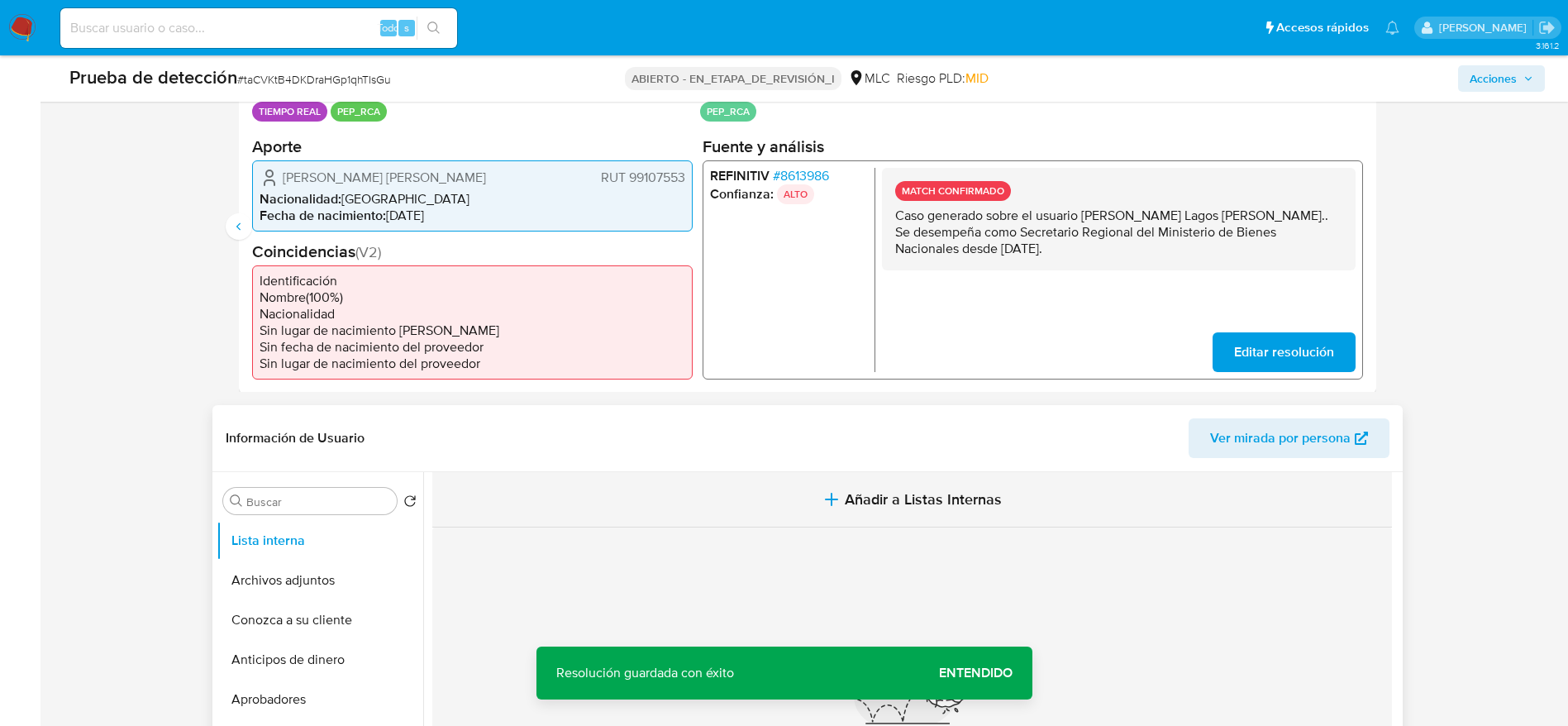
click at [903, 522] on button "Añadir a Listas Internas" at bounding box center [912, 499] width 959 height 55
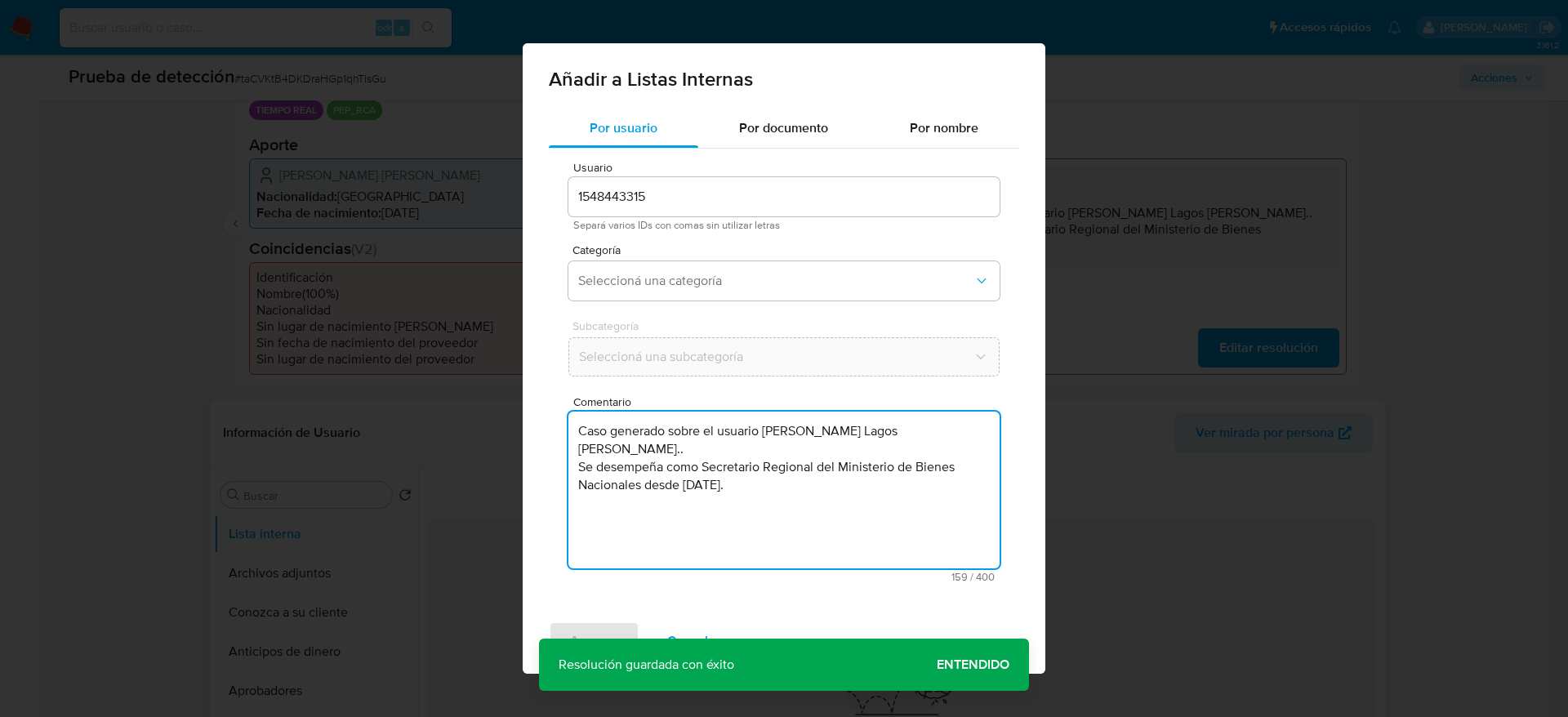
click at [732, 502] on textarea "Caso generado sobre el usuario María Pamela Lagos Pichipil.. Se desempeña como …" at bounding box center [784, 490] width 431 height 157
type textarea "Caso generado sobre el usuario María Pamela Lagos Pichipil.. Se desempeña como …"
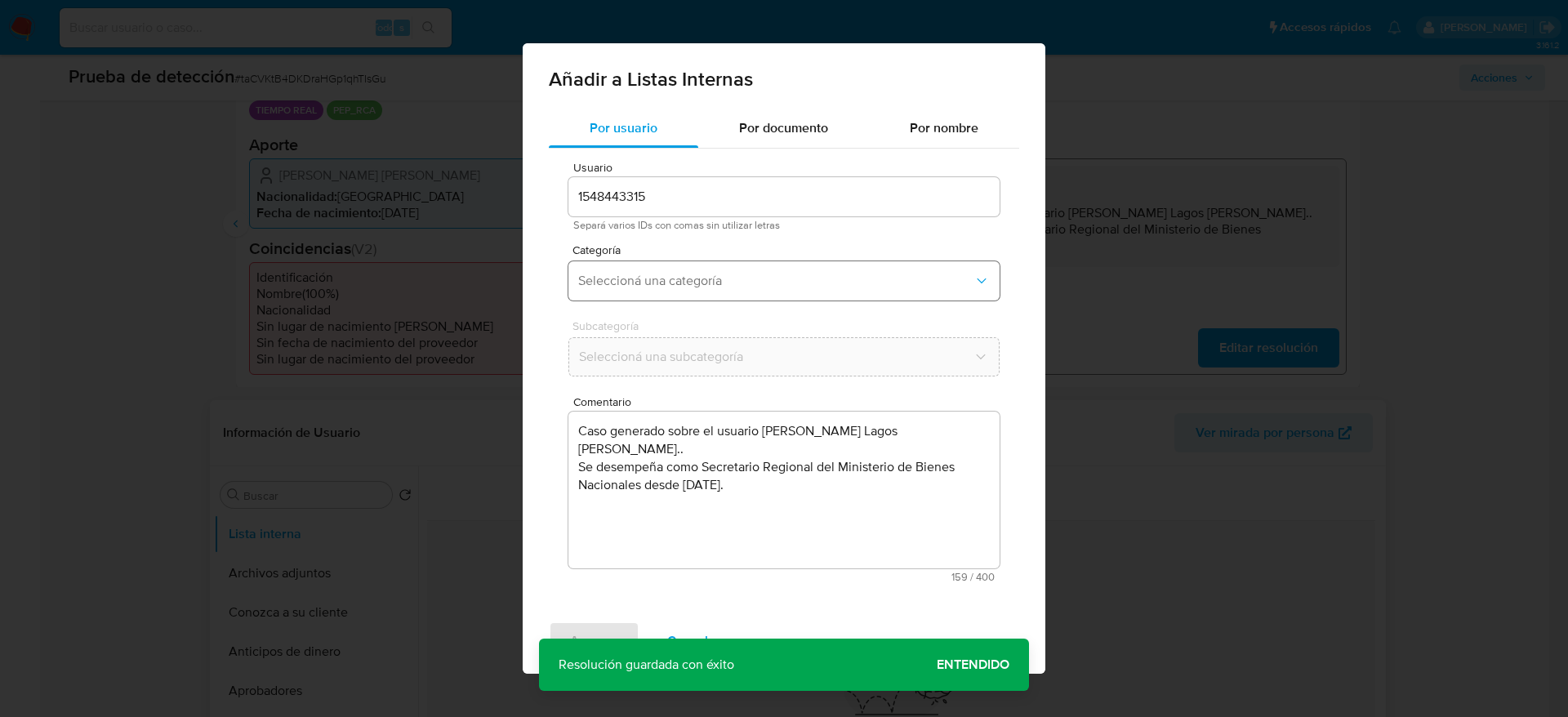
click at [701, 280] on span "Seleccioná una categoría" at bounding box center [775, 281] width 395 height 16
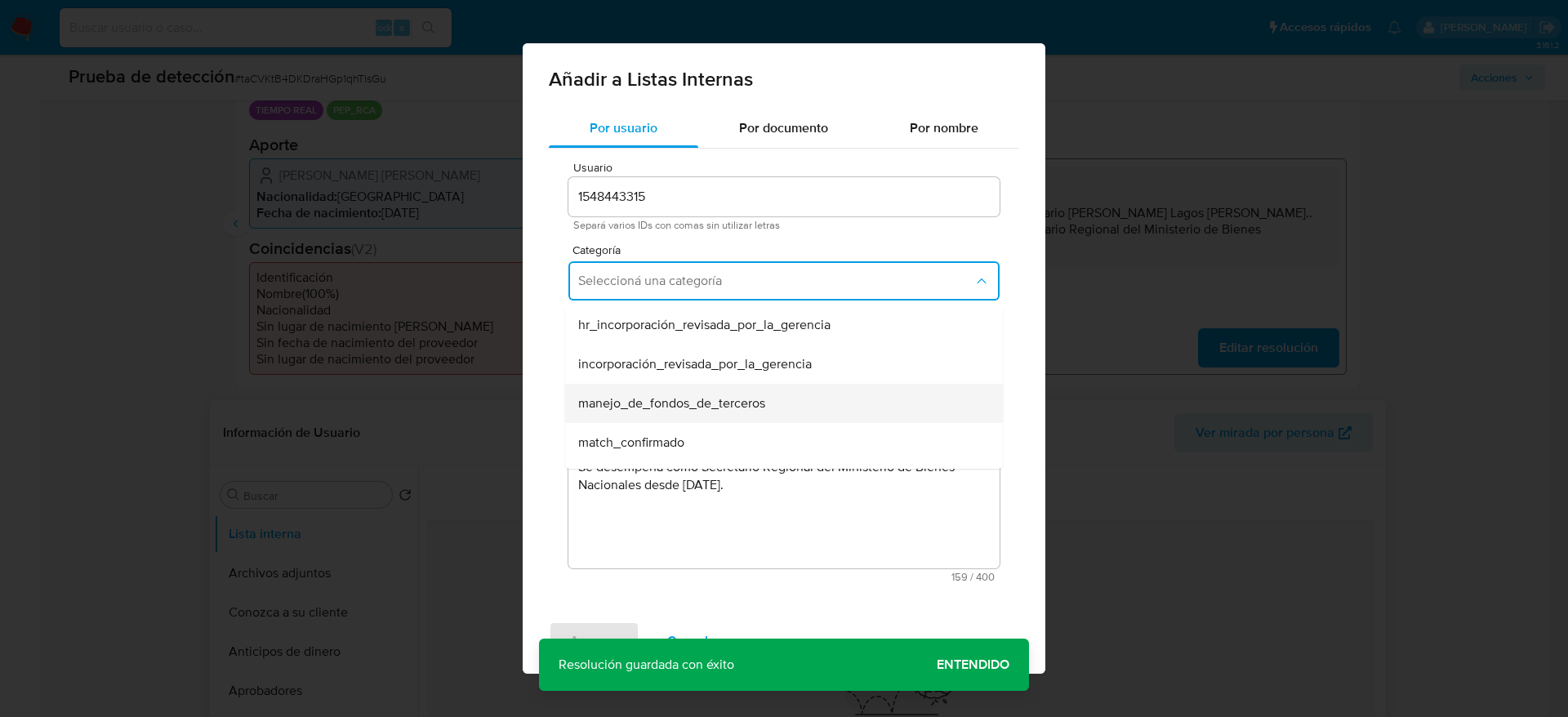
scroll to position [55, 0]
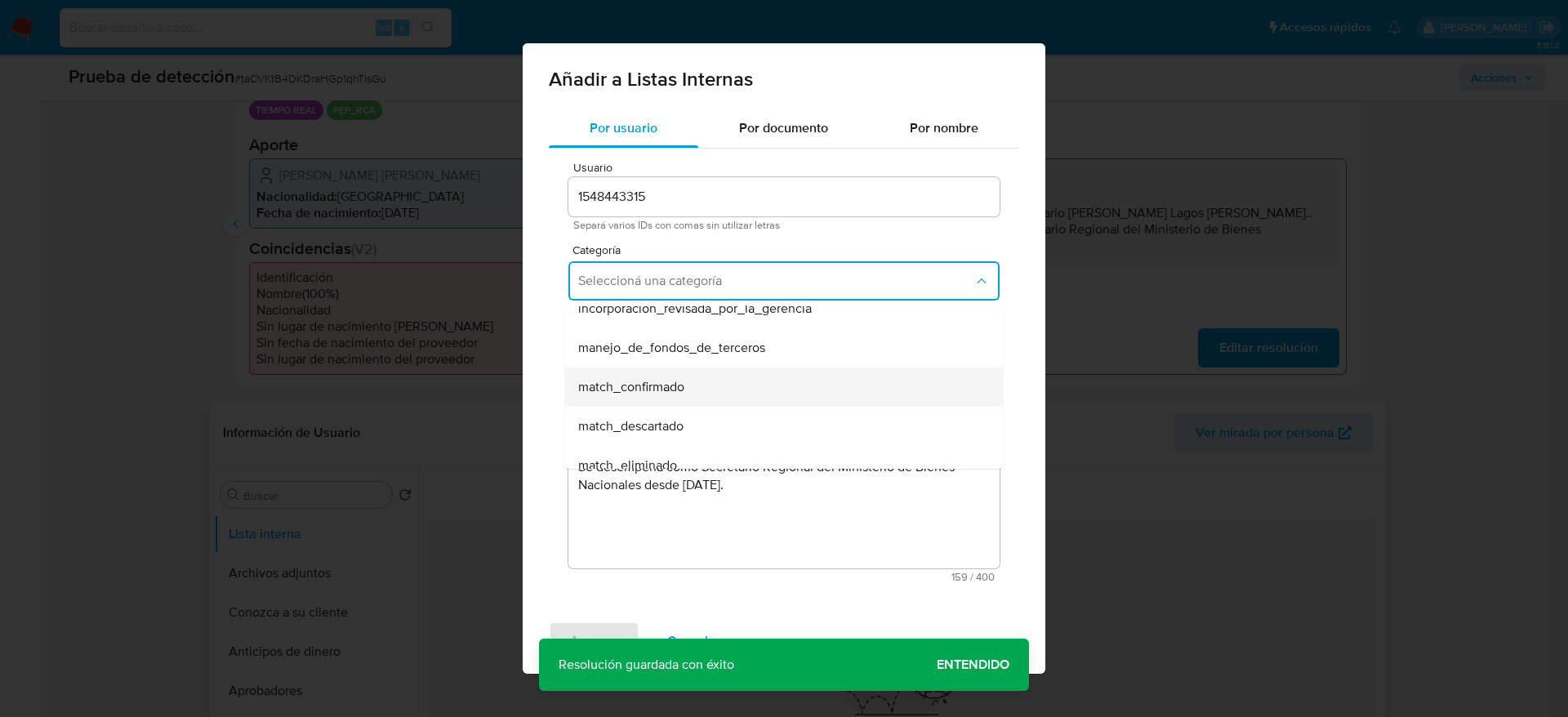
click at [712, 377] on div "match_confirmado" at bounding box center [779, 386] width 401 height 39
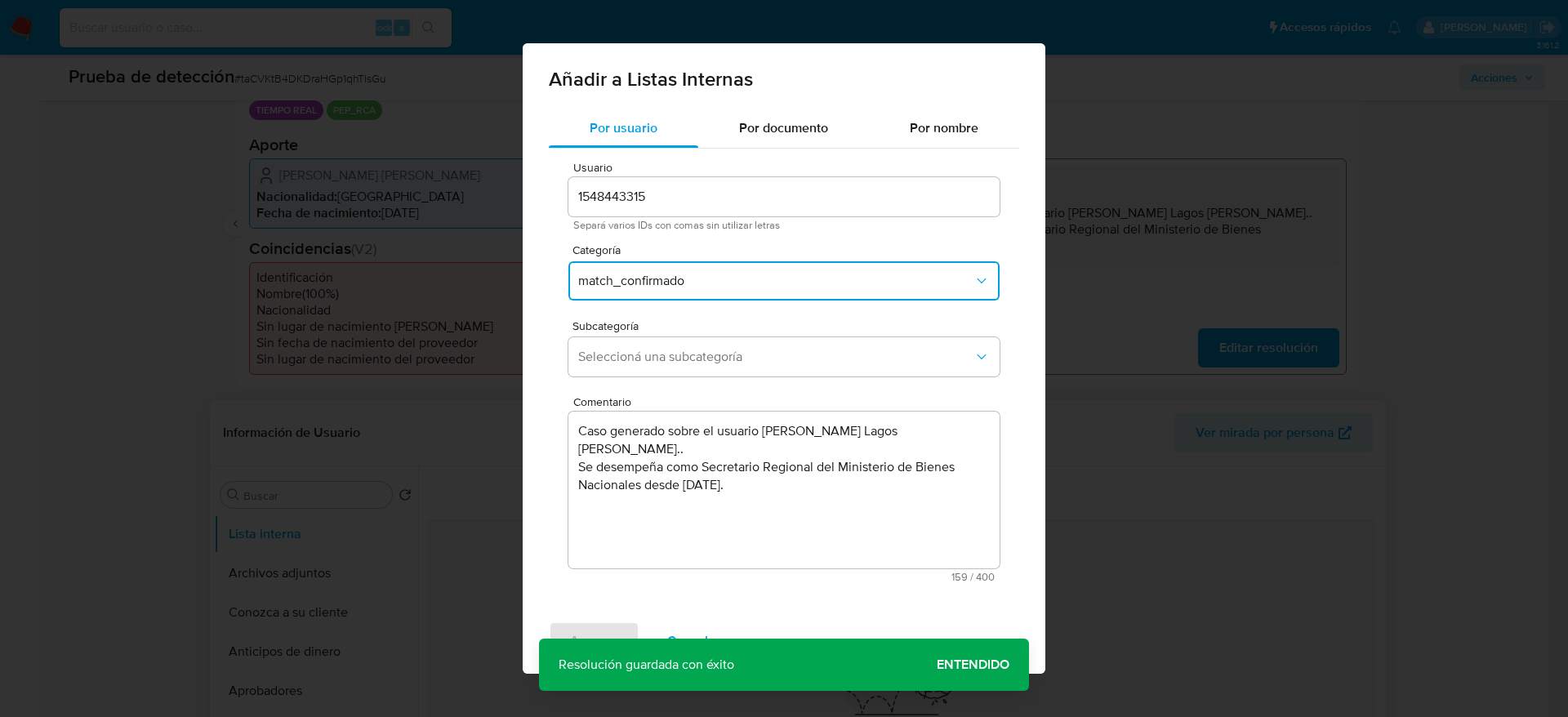
click at [712, 377] on div "Subcategoría Seleccioná una subcategoría" at bounding box center [784, 351] width 431 height 63
click at [711, 364] on span "Seleccioná una subcategoría" at bounding box center [775, 357] width 395 height 16
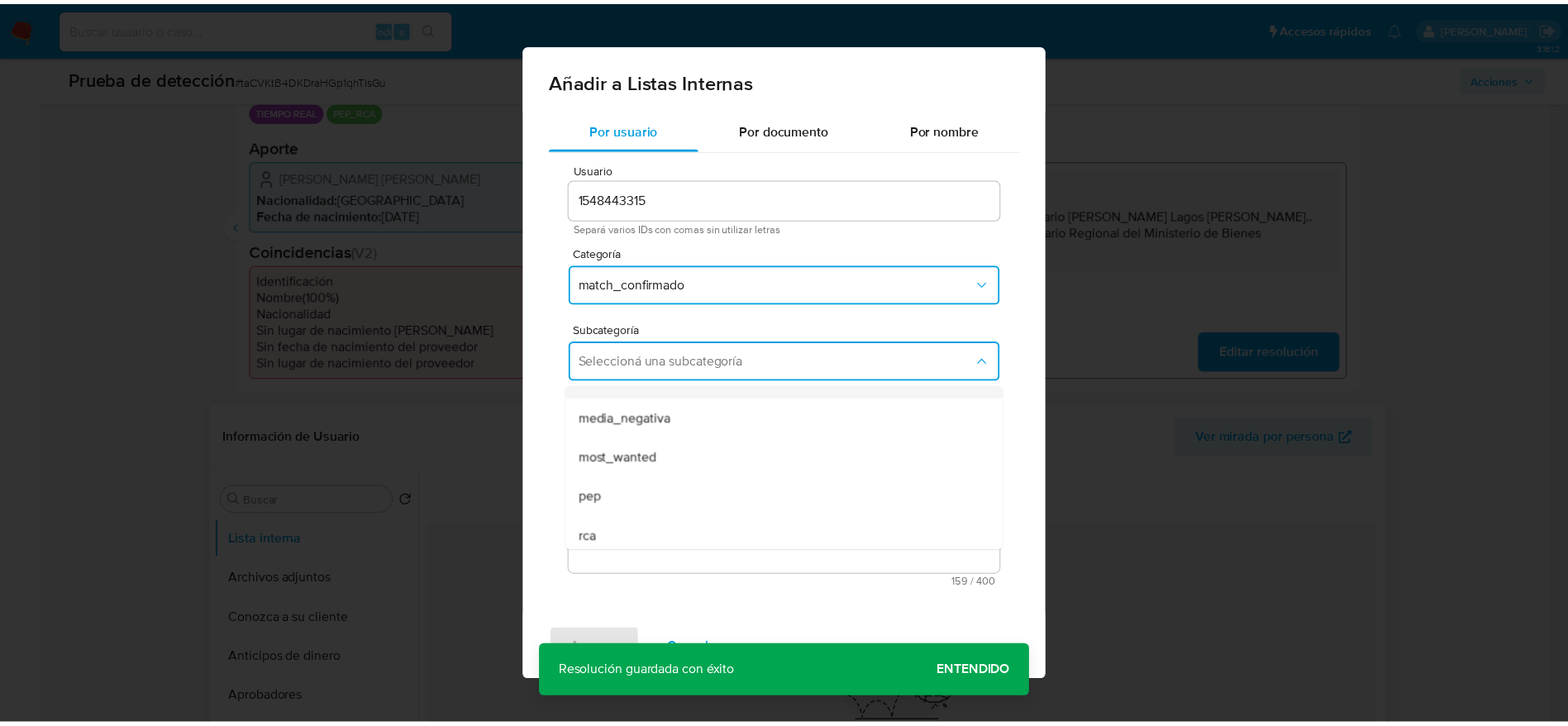
scroll to position [70, 0]
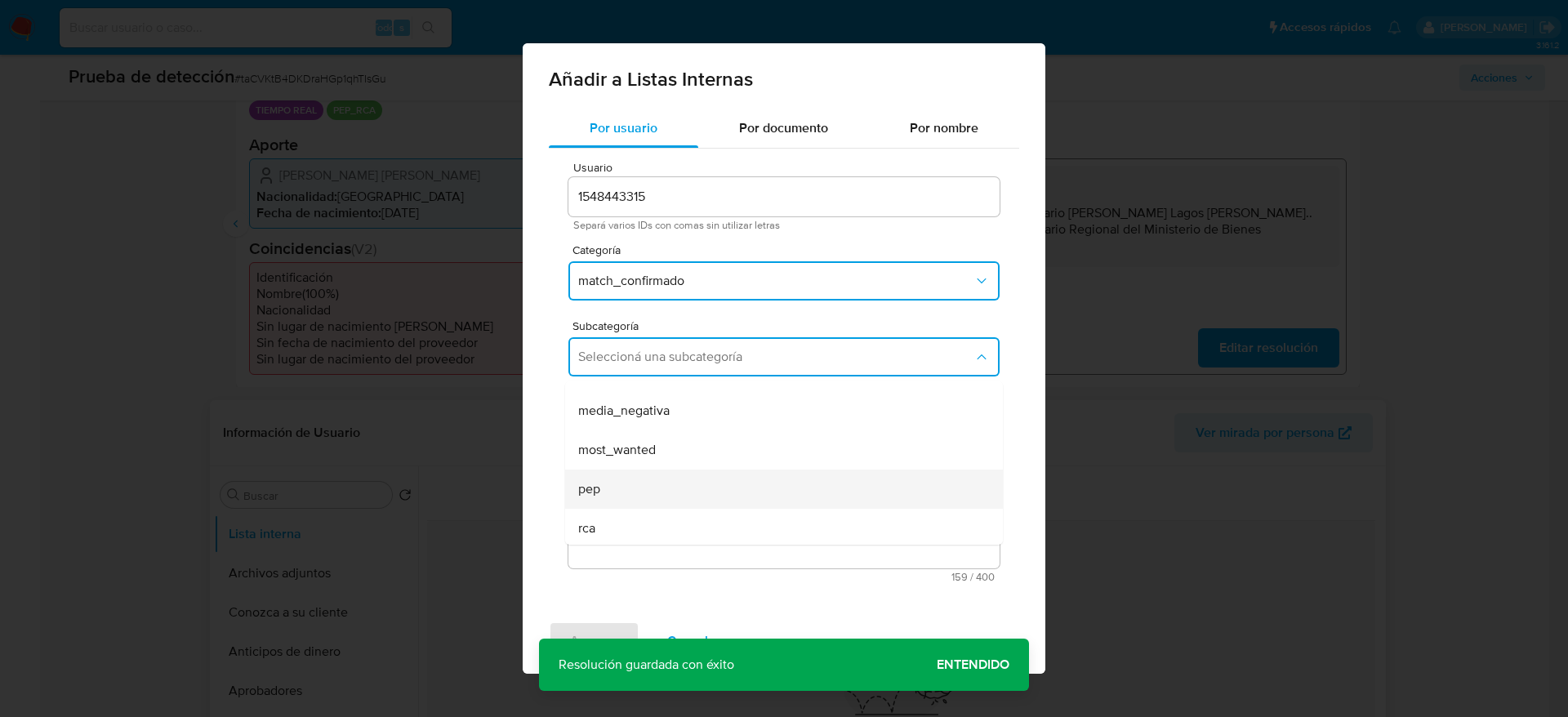
click at [614, 501] on div "pep" at bounding box center [779, 489] width 401 height 39
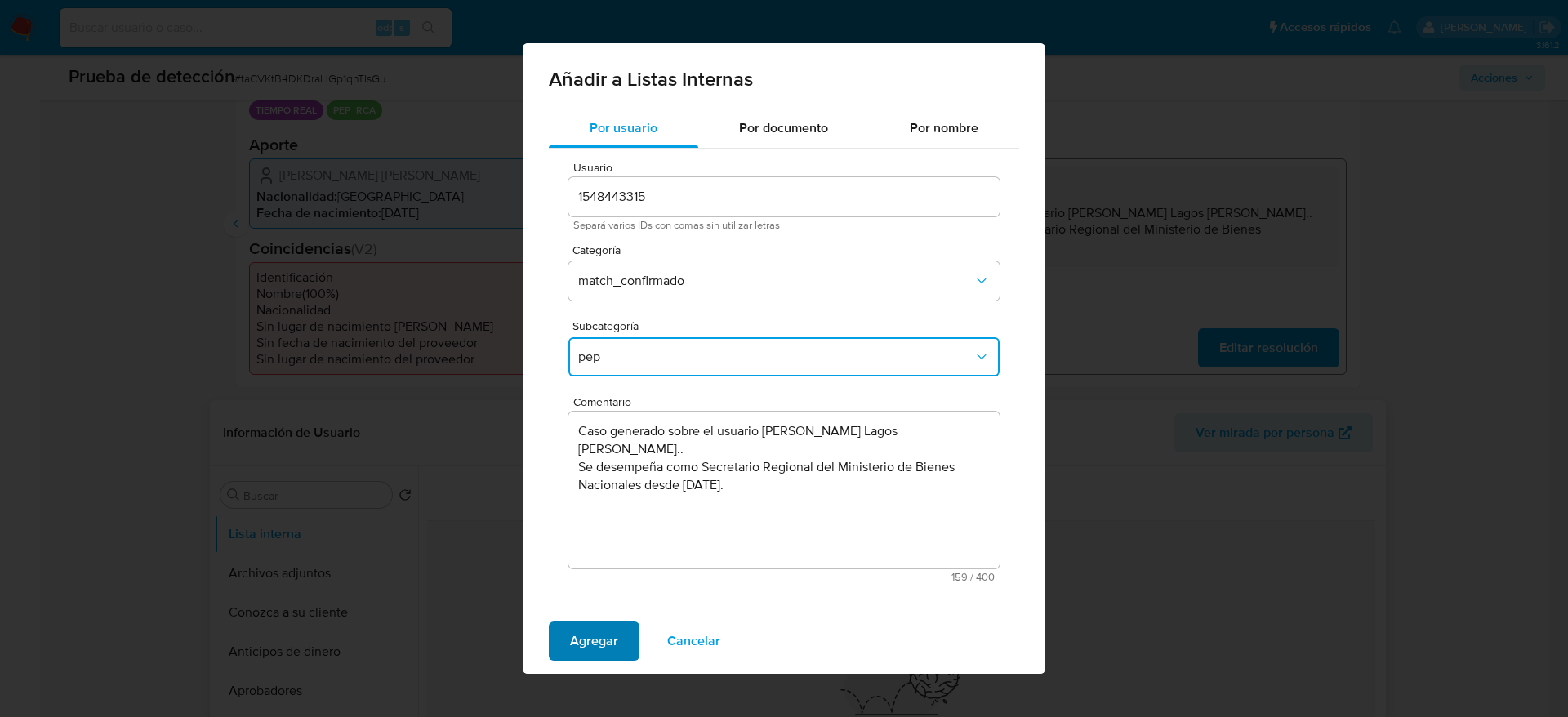
click at [594, 637] on span "Agregar" at bounding box center [594, 641] width 48 height 36
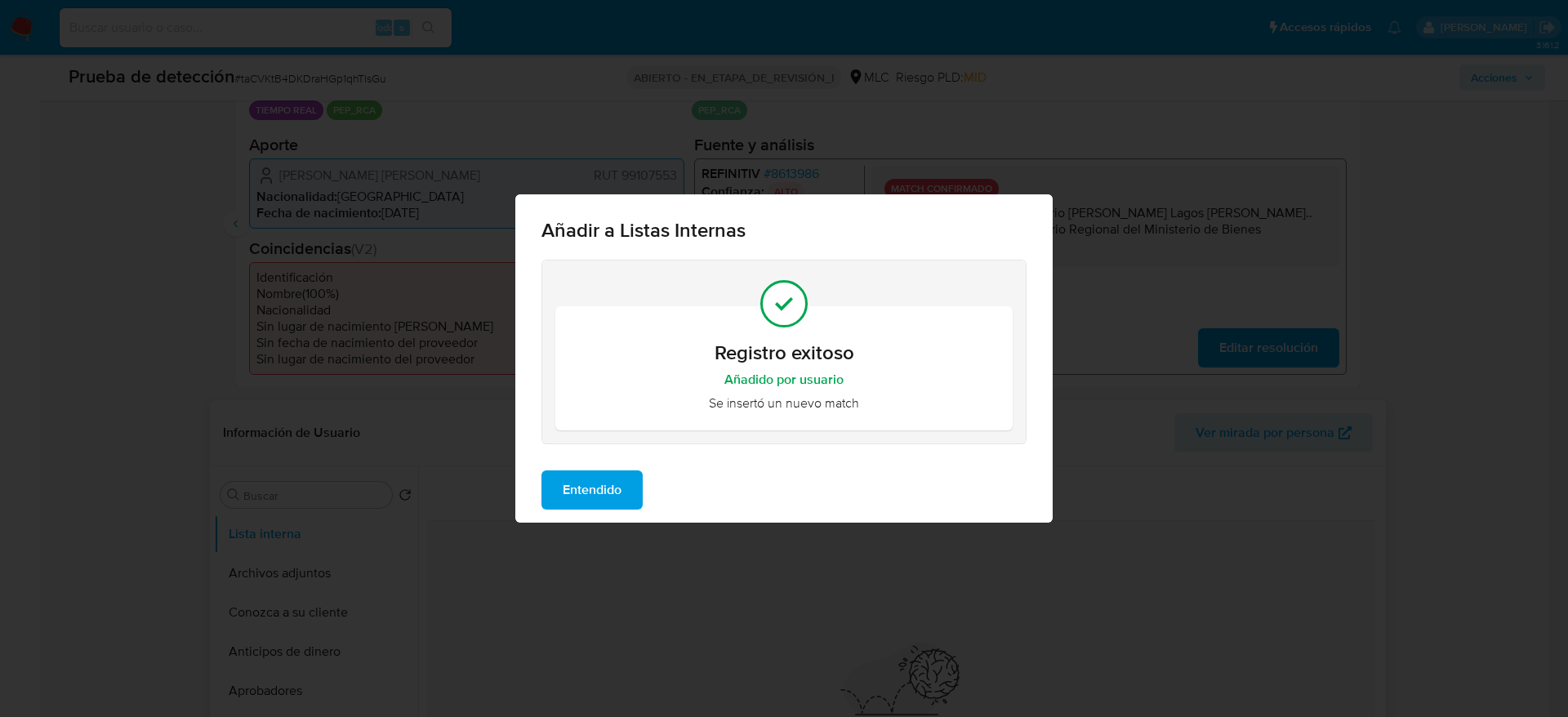
click at [610, 483] on span "Entendido" at bounding box center [592, 490] width 59 height 36
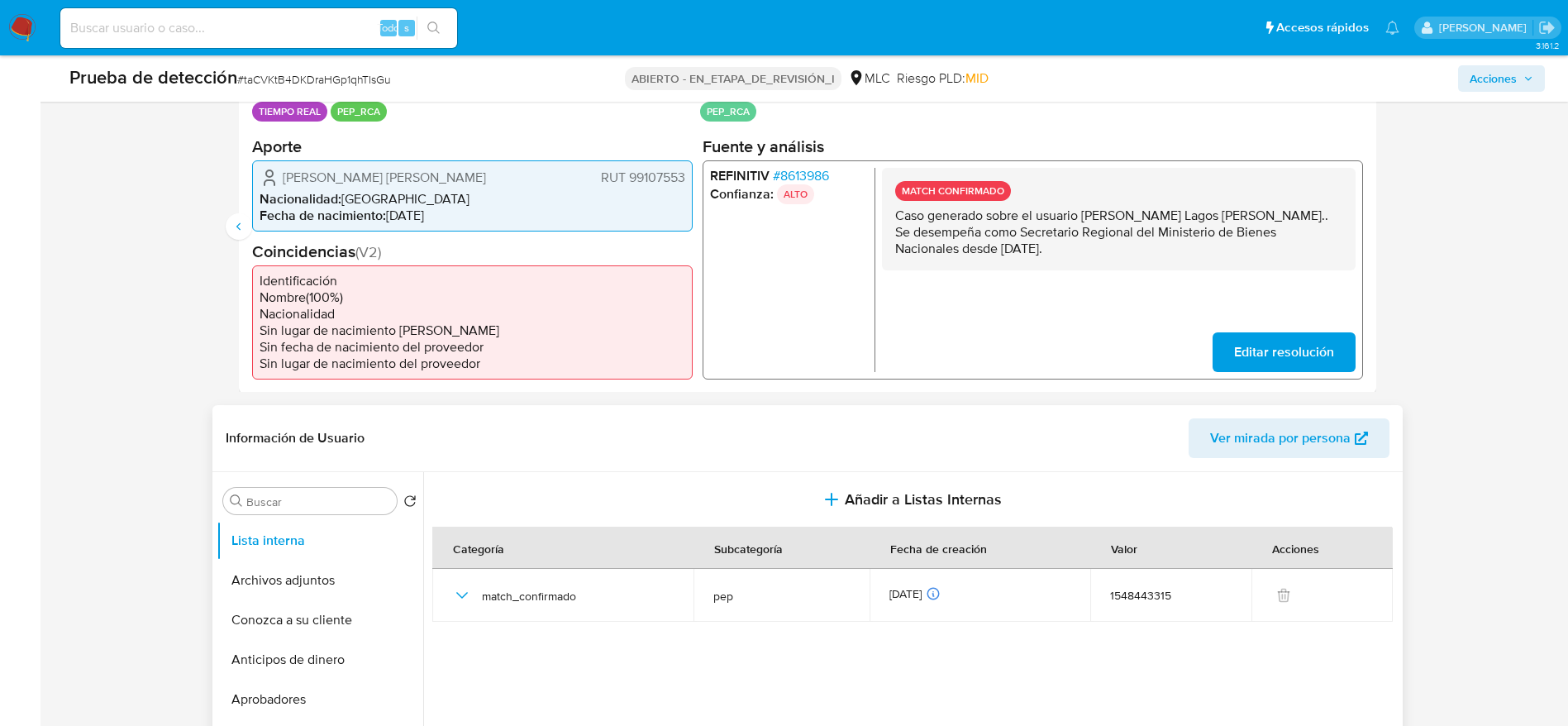
click at [367, 172] on font "María Pamela Lagos Pichipil" at bounding box center [384, 176] width 203 height 19
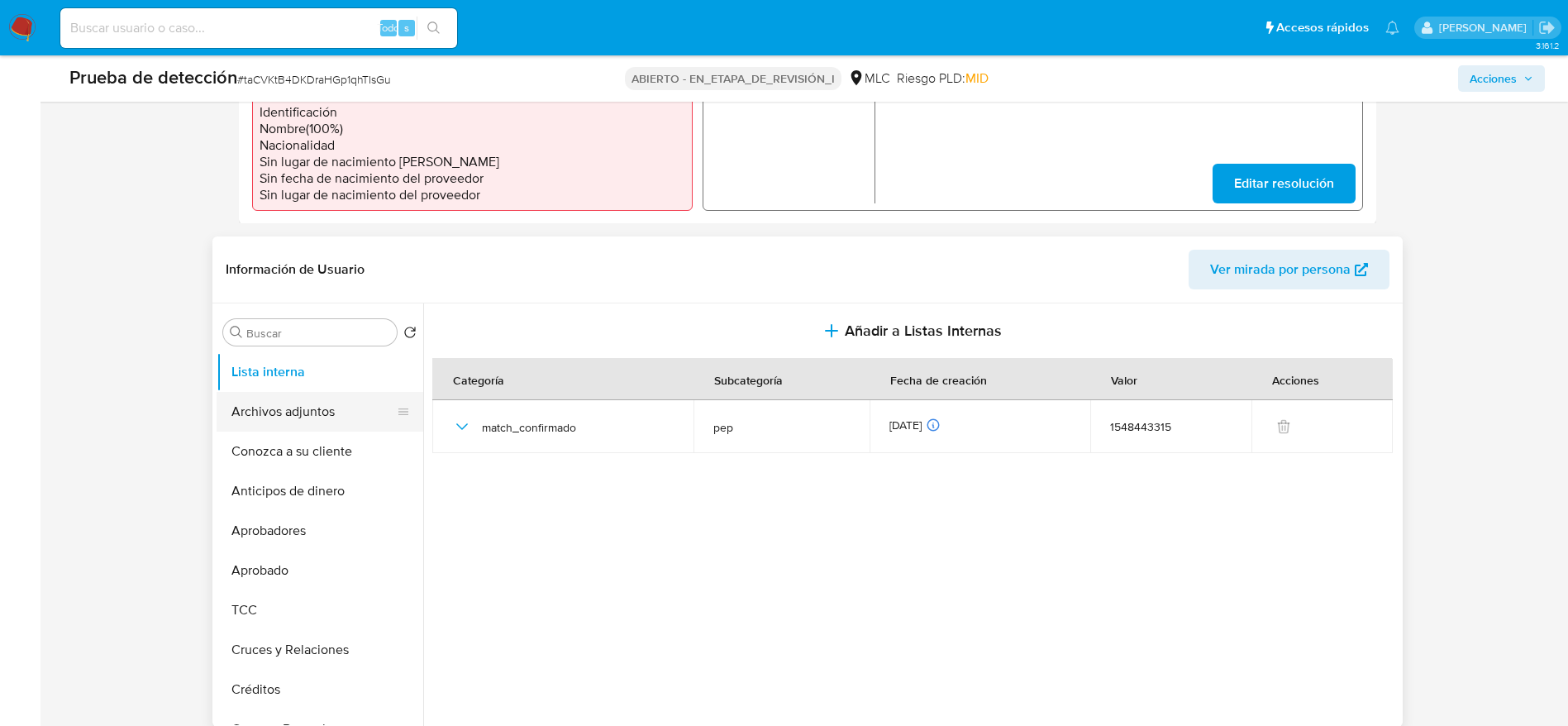
click at [307, 401] on button "Archivos adjuntos" at bounding box center [313, 411] width 194 height 39
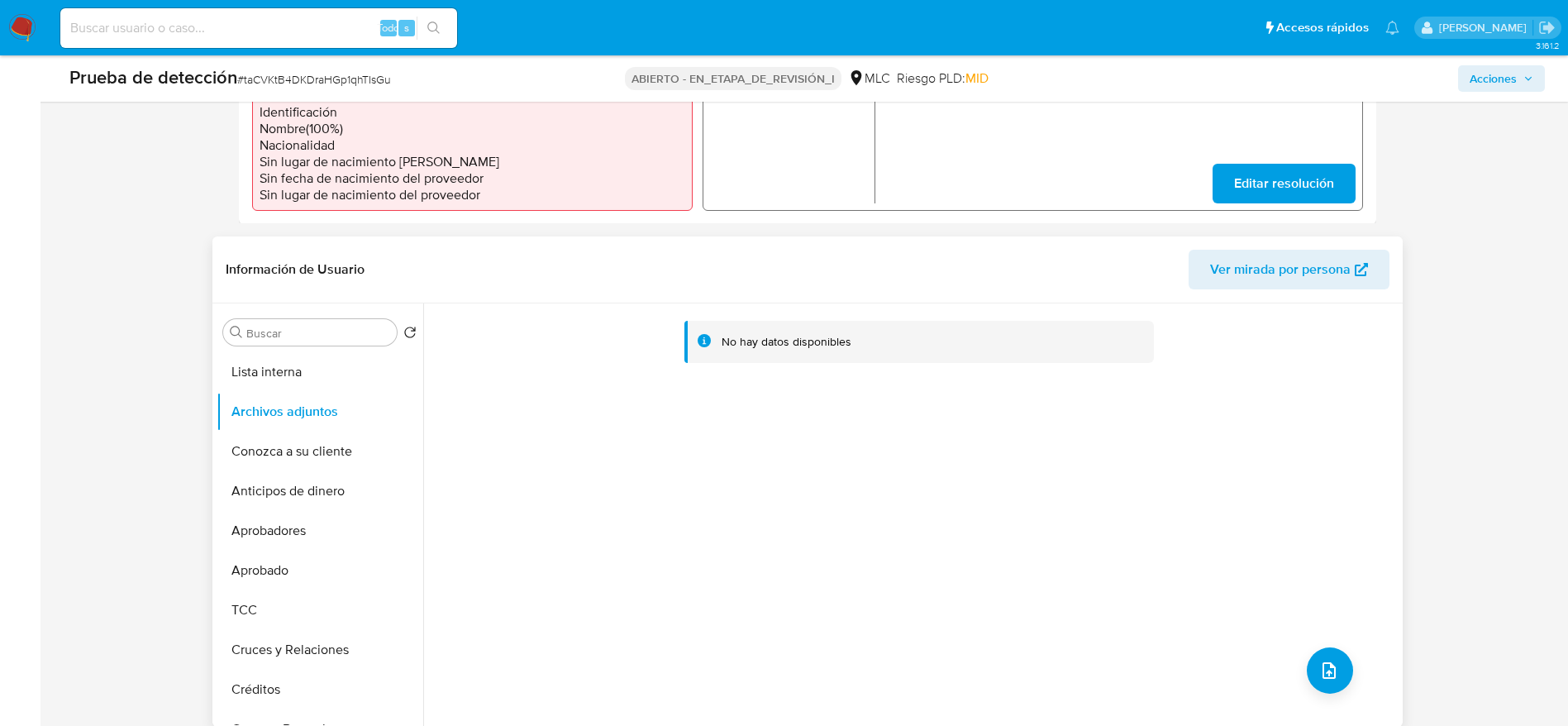
scroll to position [0, 0]
click at [1332, 615] on div "No hay datos disponibles" at bounding box center [910, 515] width 975 height 423
click at [1327, 674] on icon "subir archivo" at bounding box center [1328, 670] width 20 height 20
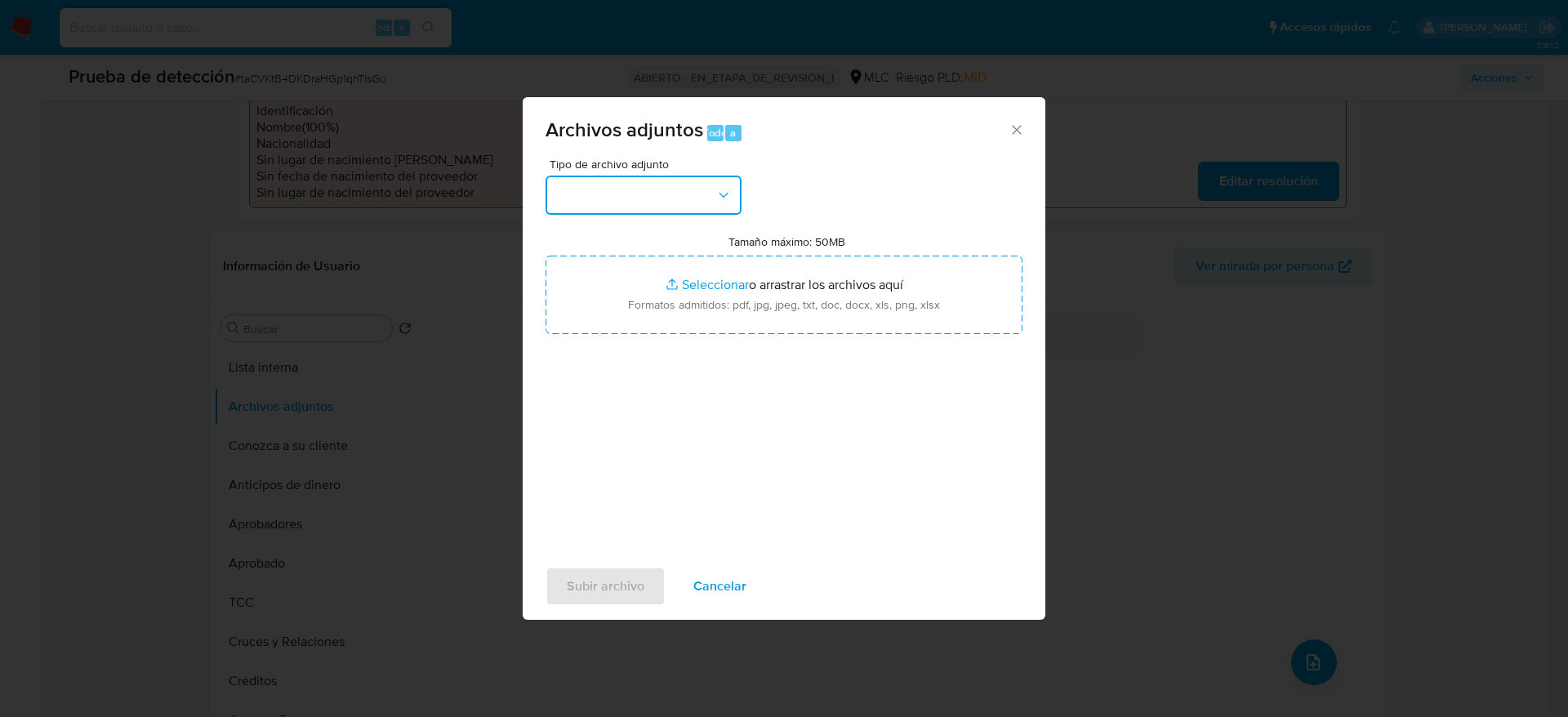
click at [662, 194] on button "button" at bounding box center [643, 195] width 196 height 39
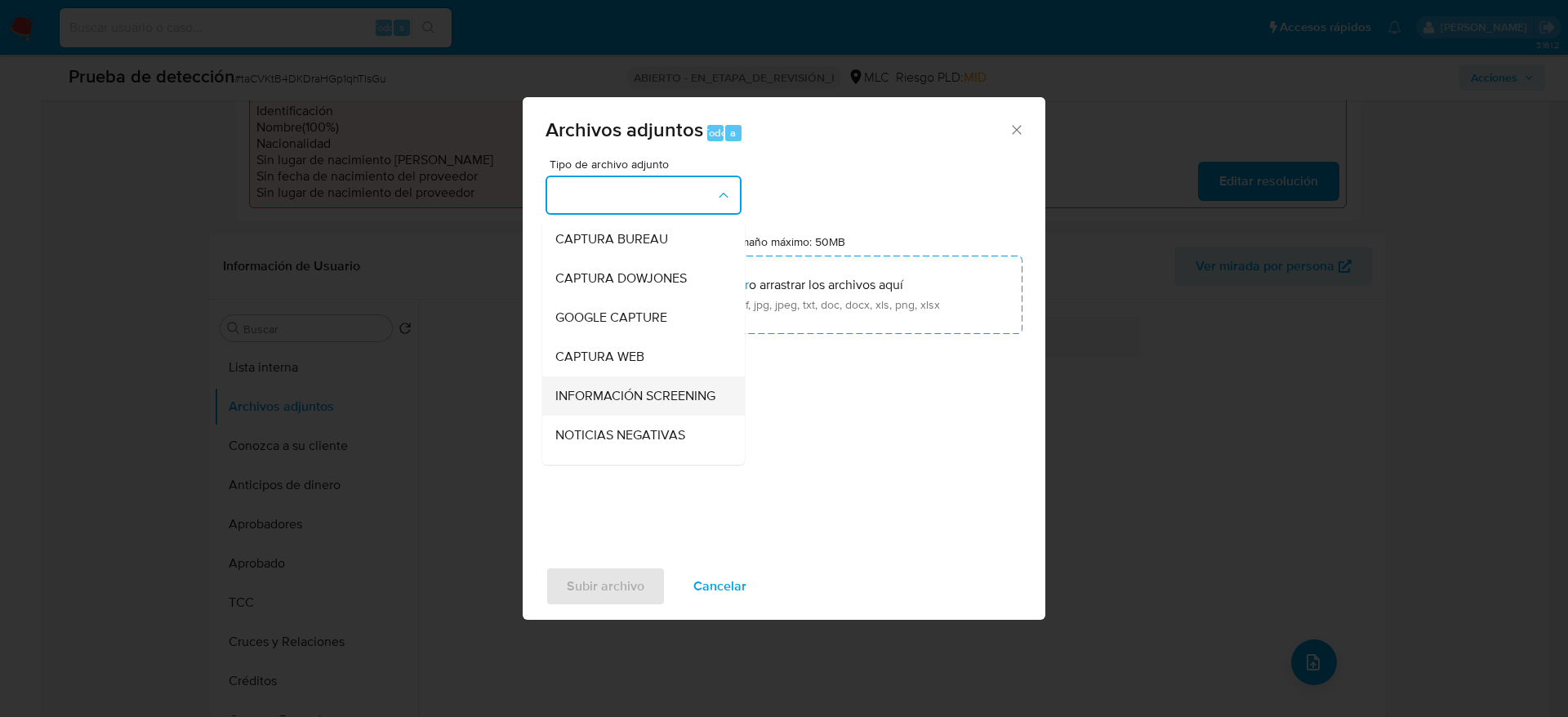
click at [619, 395] on span "INFORMACIÓN SCREENING" at bounding box center [635, 396] width 160 height 16
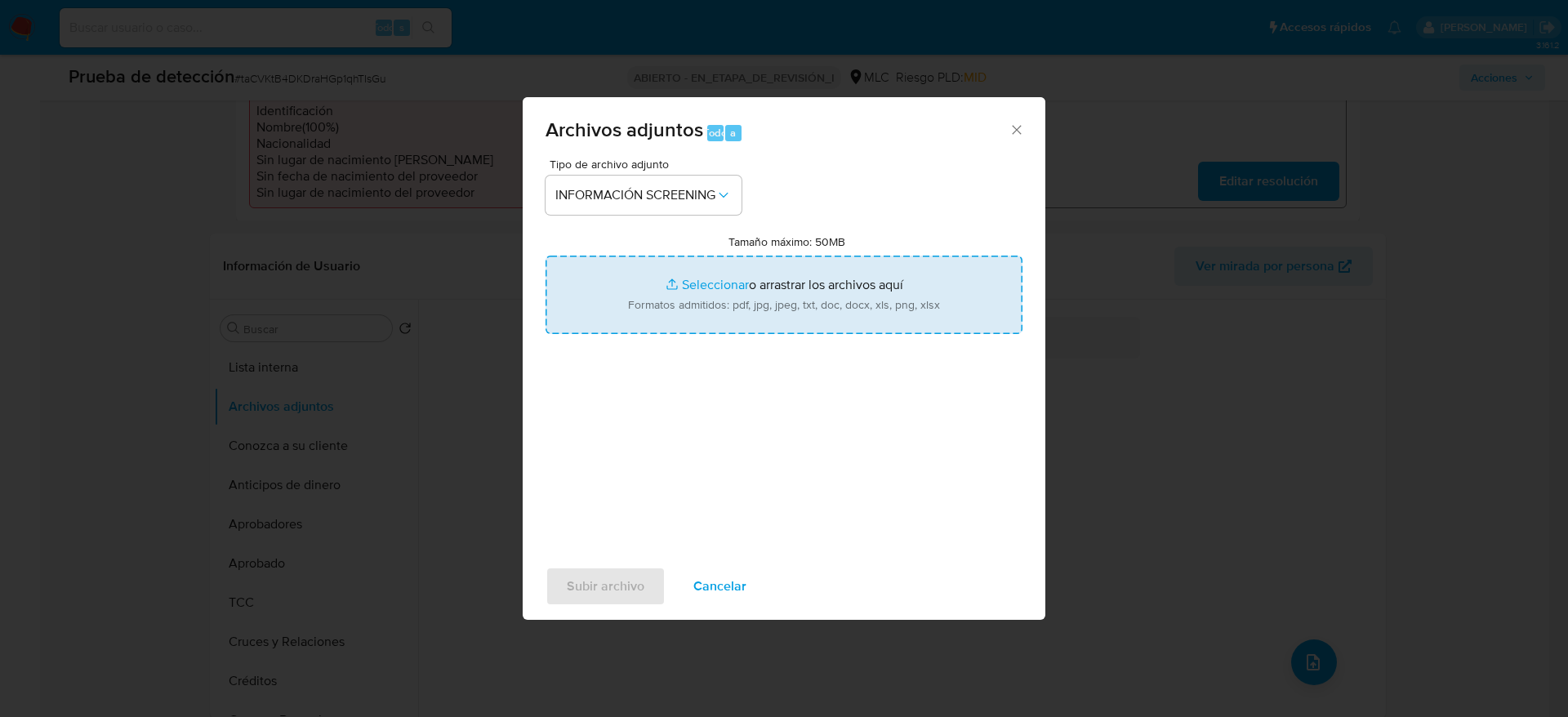
click at [731, 267] on input "Tamaño máximo: 50MB Seleccionar archivos" at bounding box center [783, 295] width 476 height 78
type input "C:\fakepath\_María Pamela Lagos Pichipil_ - Buscar con Google.pdf"
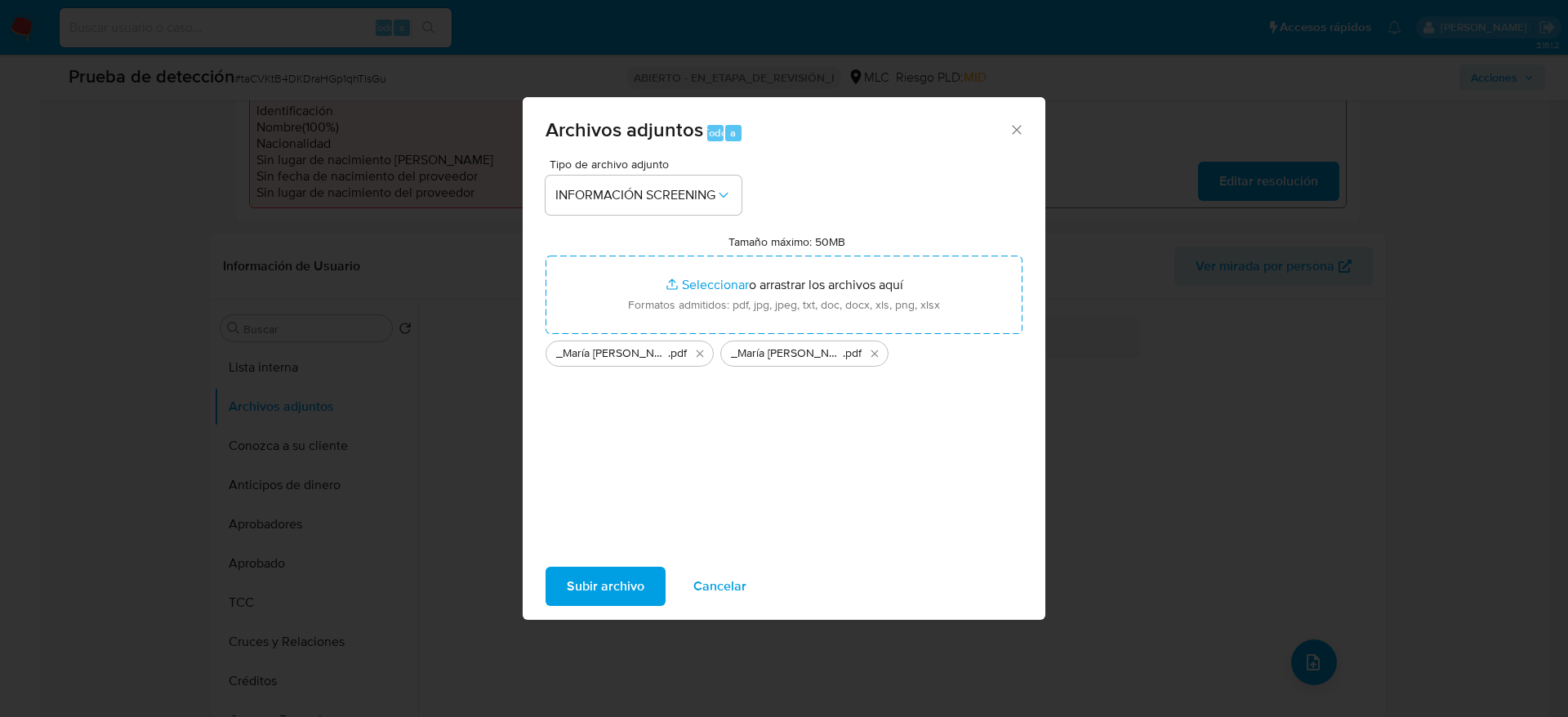
click at [582, 591] on span "Subir archivo" at bounding box center [606, 587] width 78 height 36
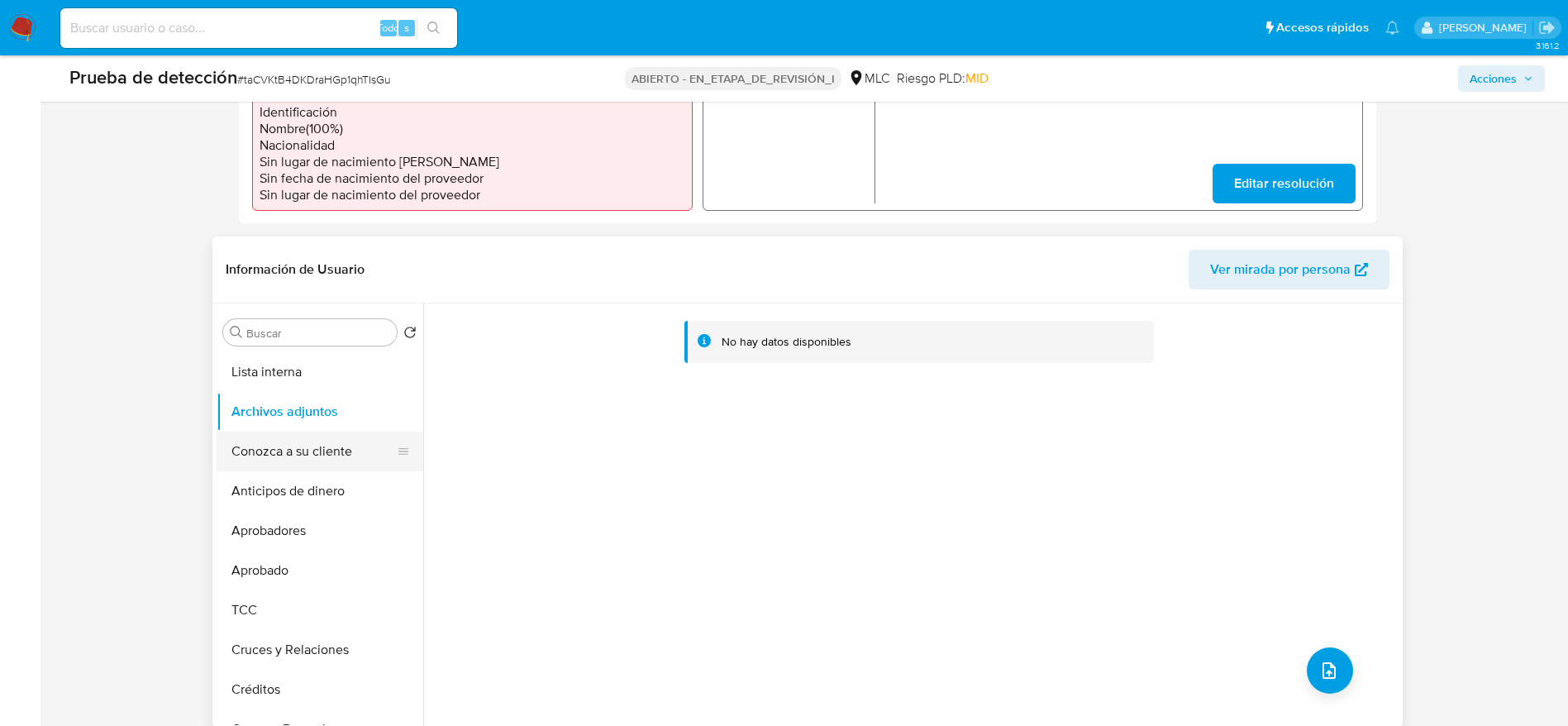
click at [277, 463] on button "Conozca a su cliente" at bounding box center [313, 451] width 194 height 39
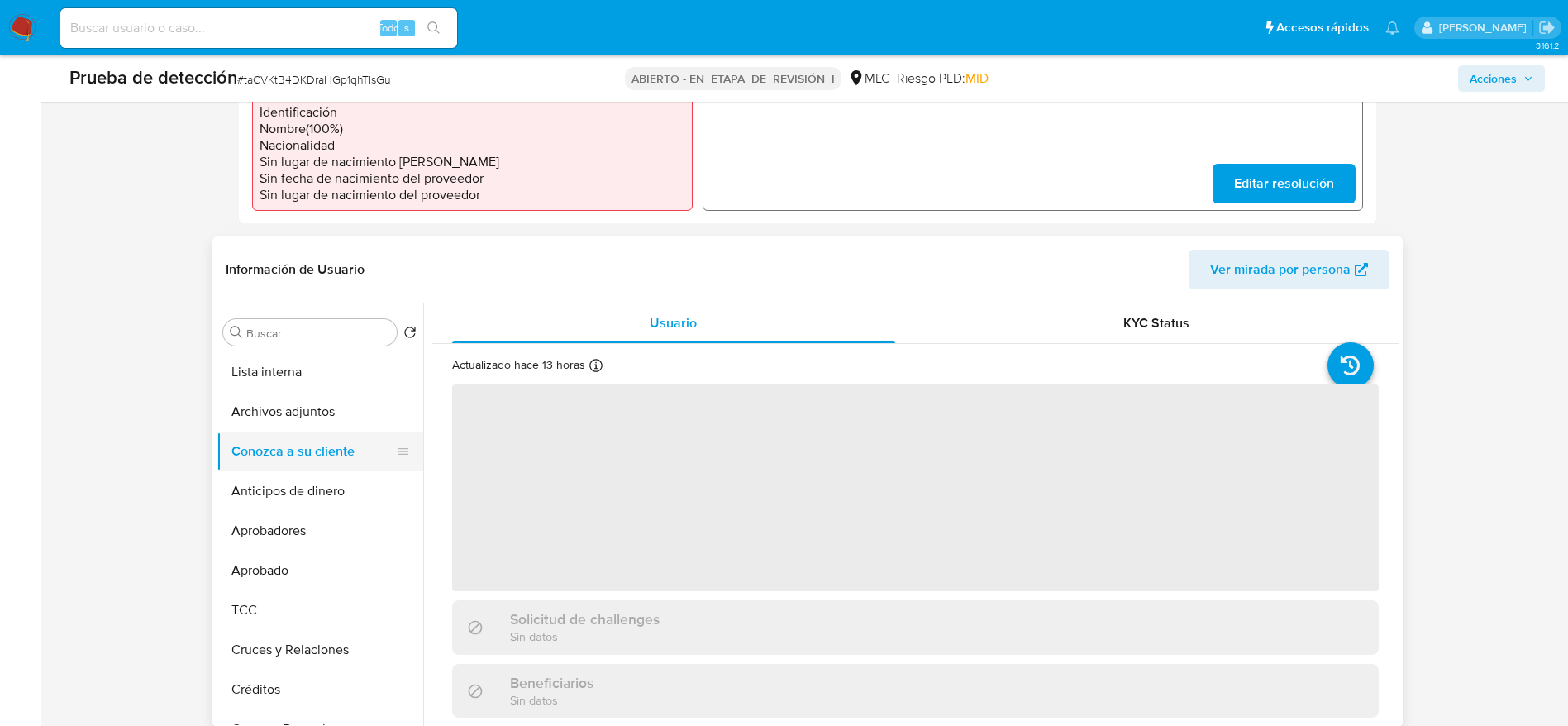
click at [321, 435] on button "Conozca a su cliente" at bounding box center [313, 451] width 194 height 39
click at [340, 420] on button "Archivos adjuntos" at bounding box center [313, 411] width 194 height 39
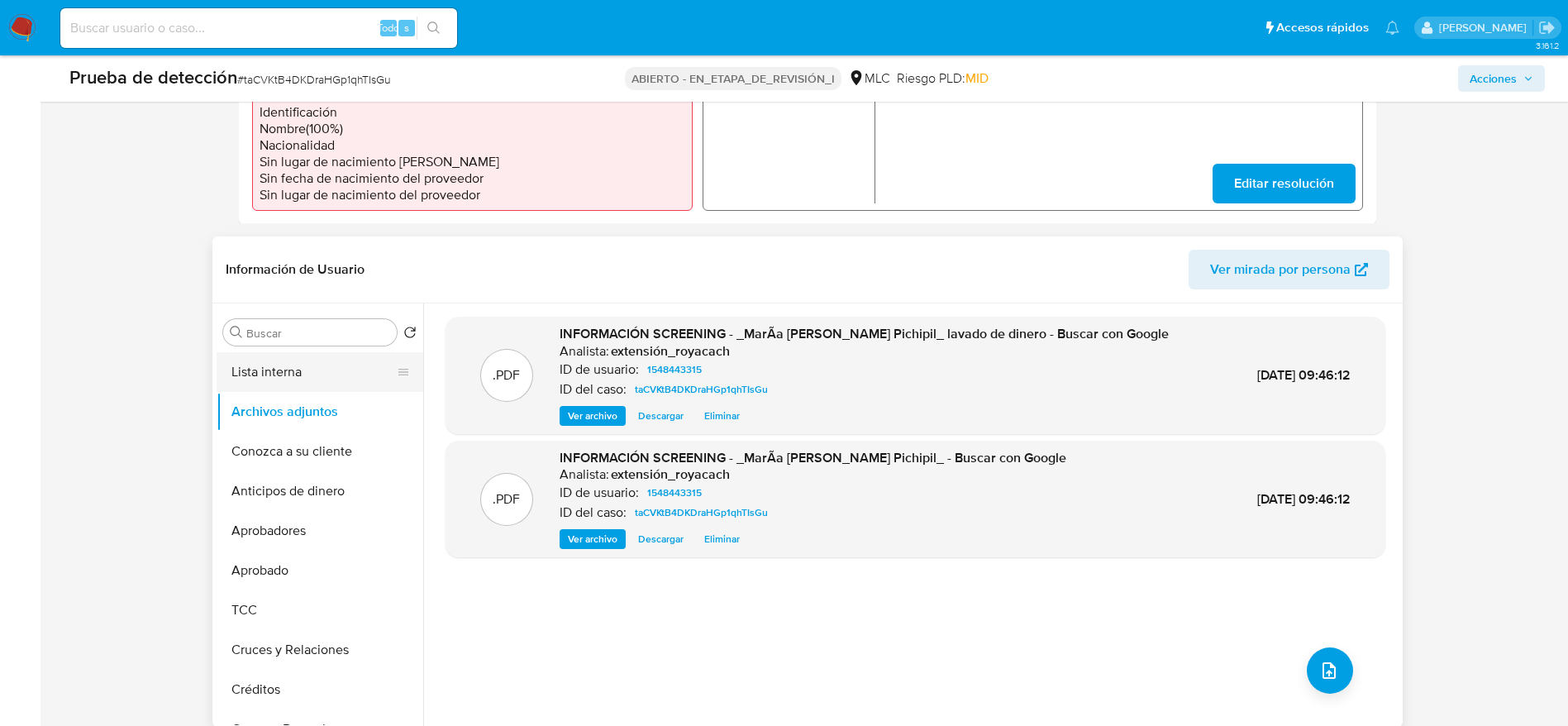
click at [312, 368] on button "Lista interna" at bounding box center [313, 372] width 194 height 39
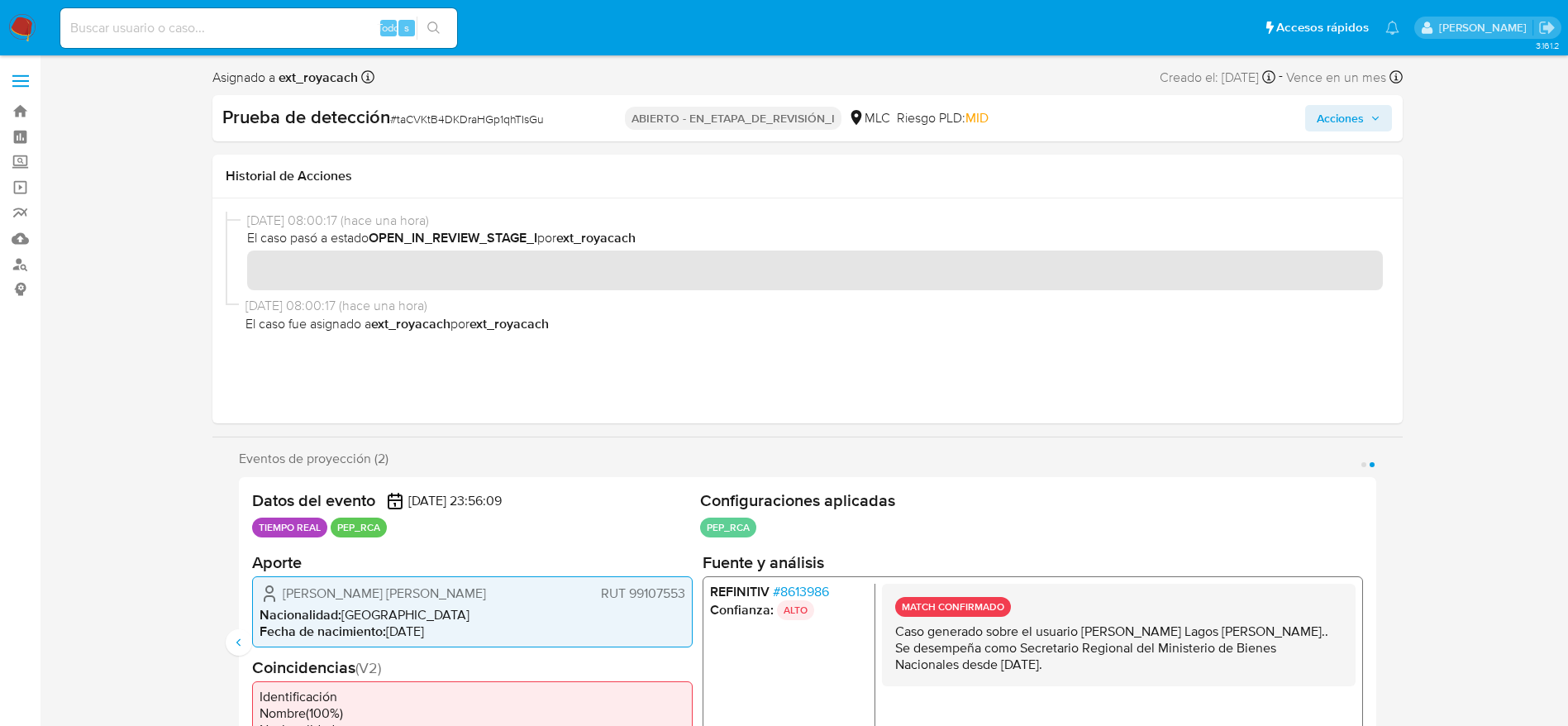
click at [1337, 120] on span "Acciones" at bounding box center [1340, 118] width 47 height 26
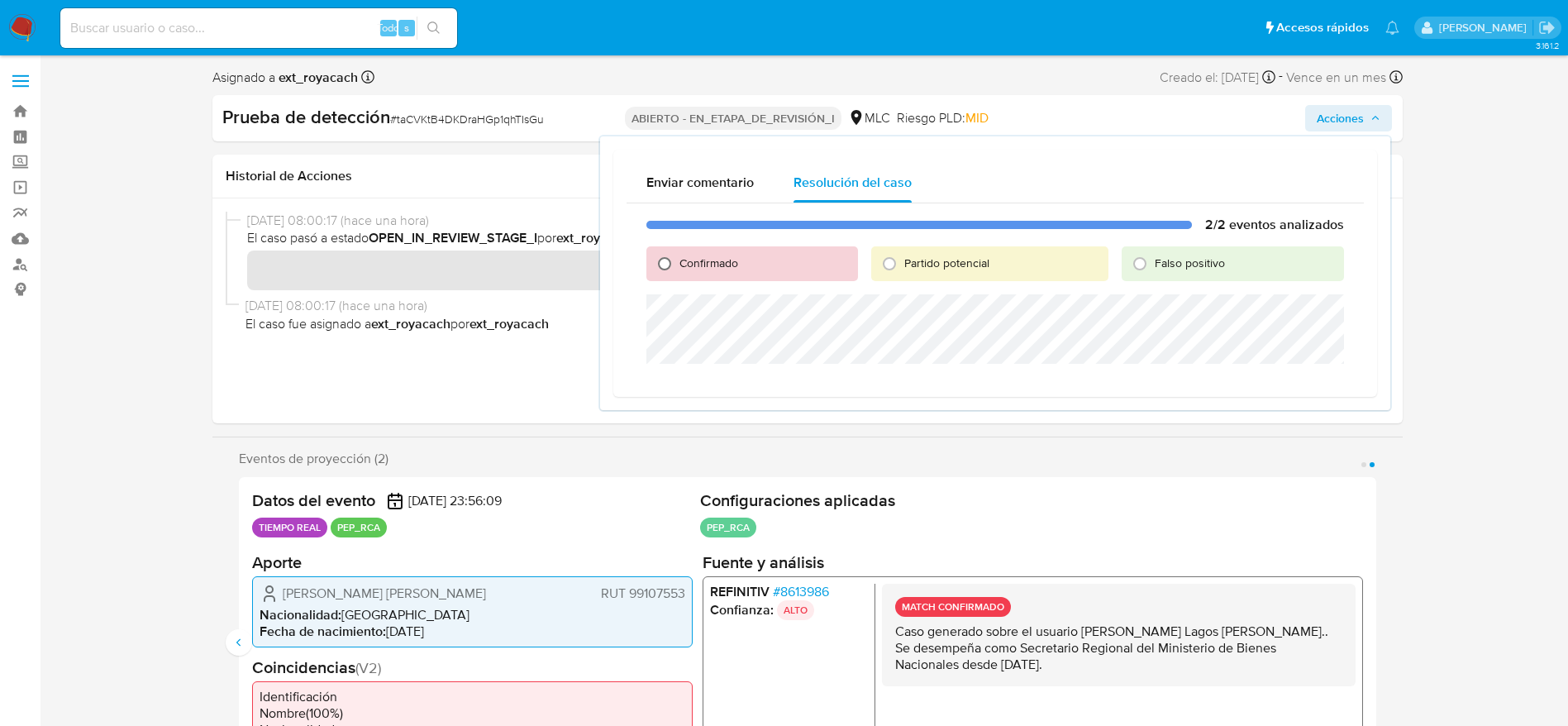
click at [675, 257] on input "Confirmado" at bounding box center [665, 264] width 26 height 26
radio input "true"
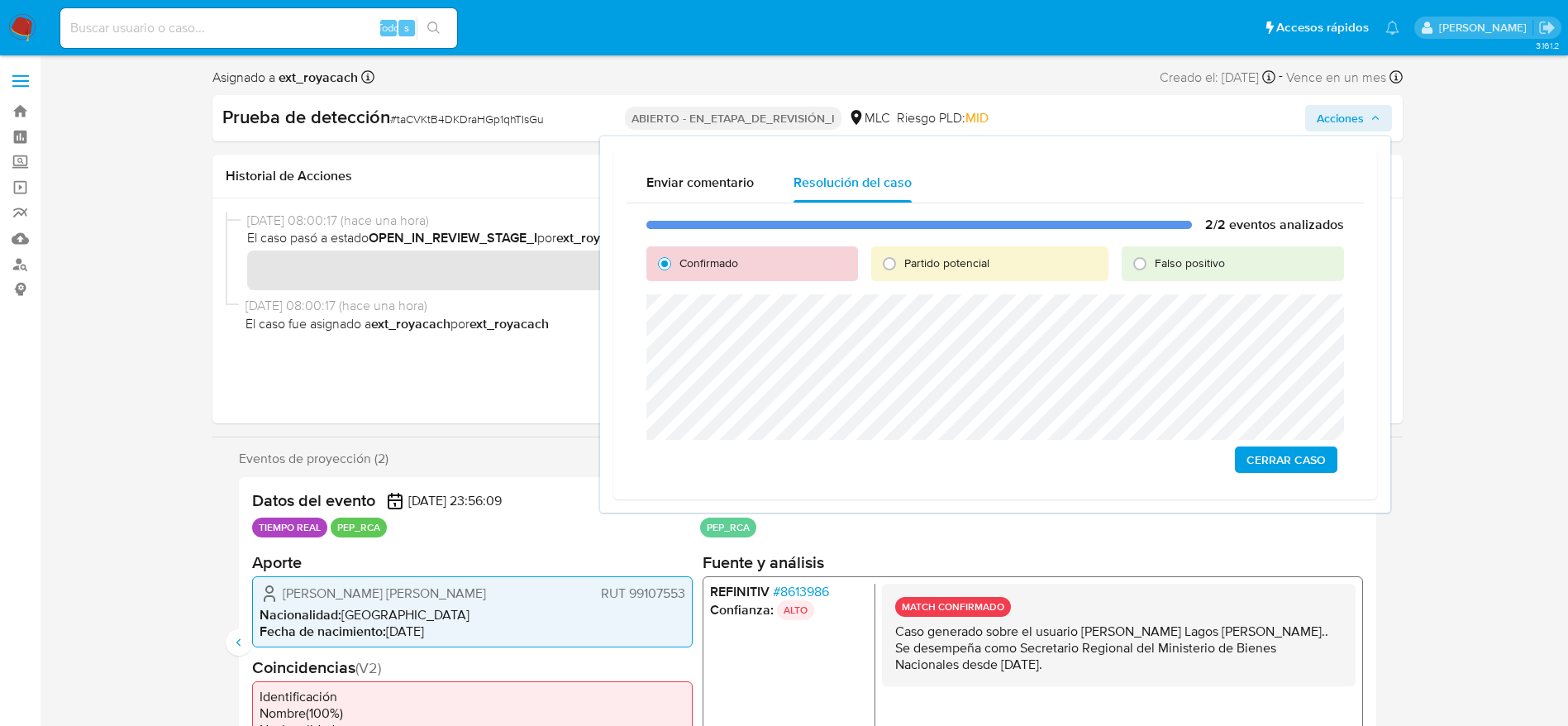
click at [1299, 462] on span "Cerrar Caso" at bounding box center [1285, 460] width 79 height 24
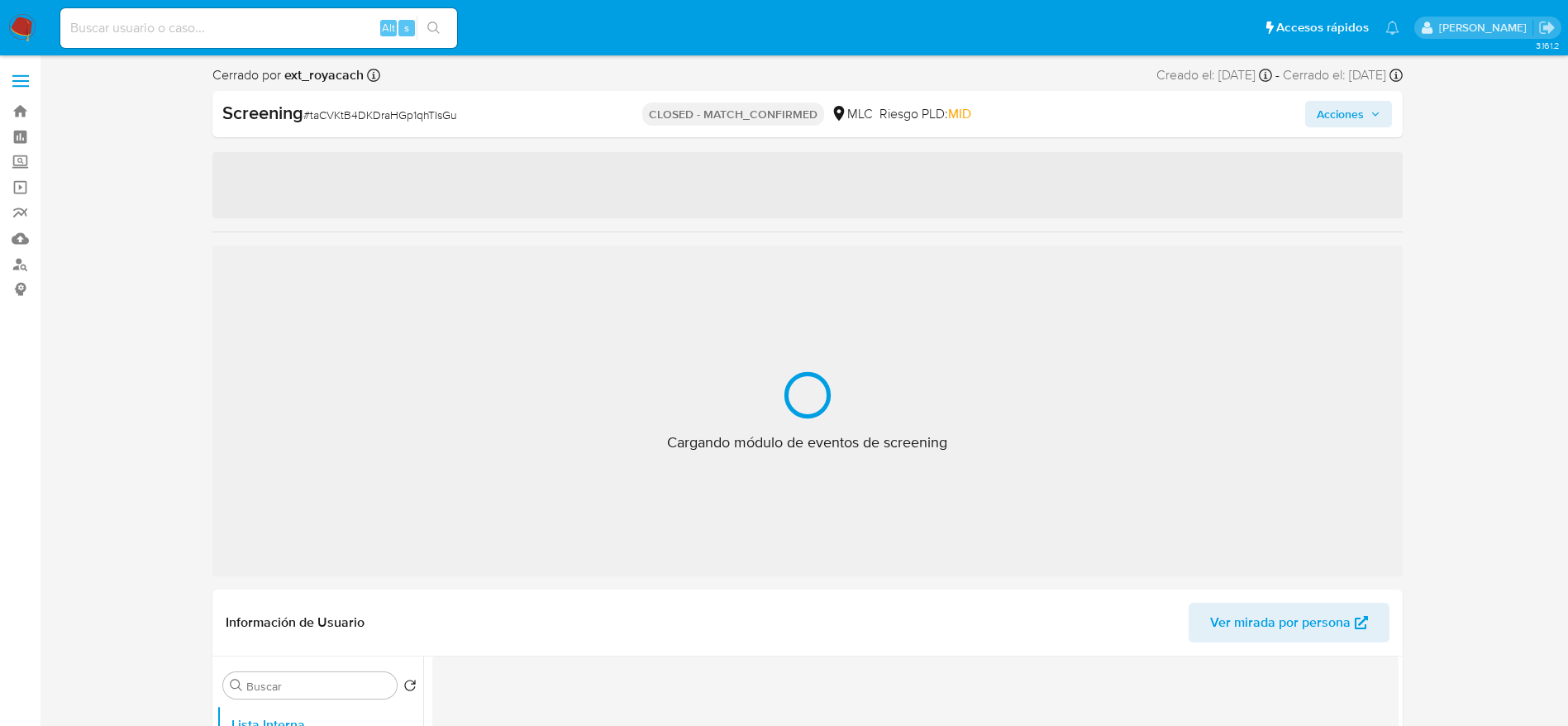
select select "10"
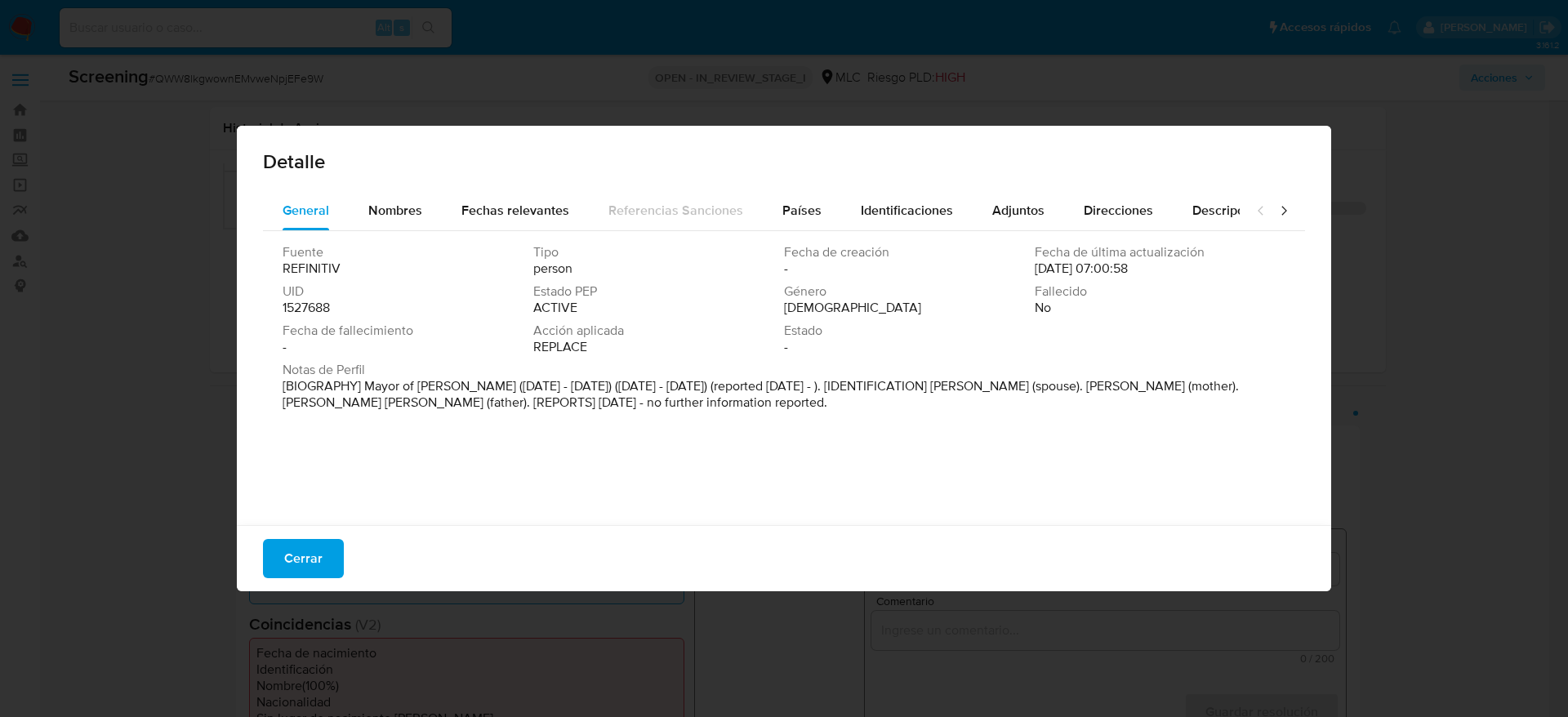
select select "10"
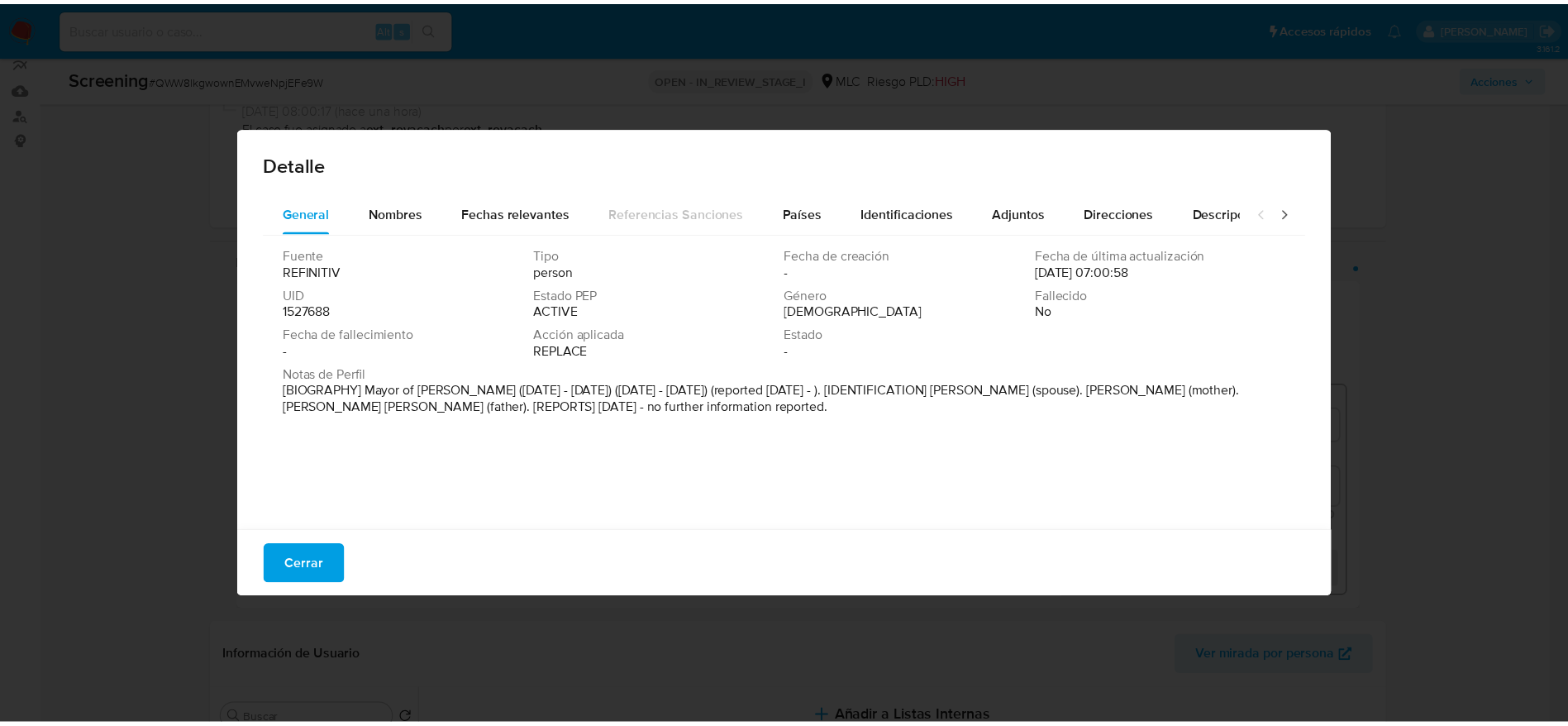
scroll to position [150, 0]
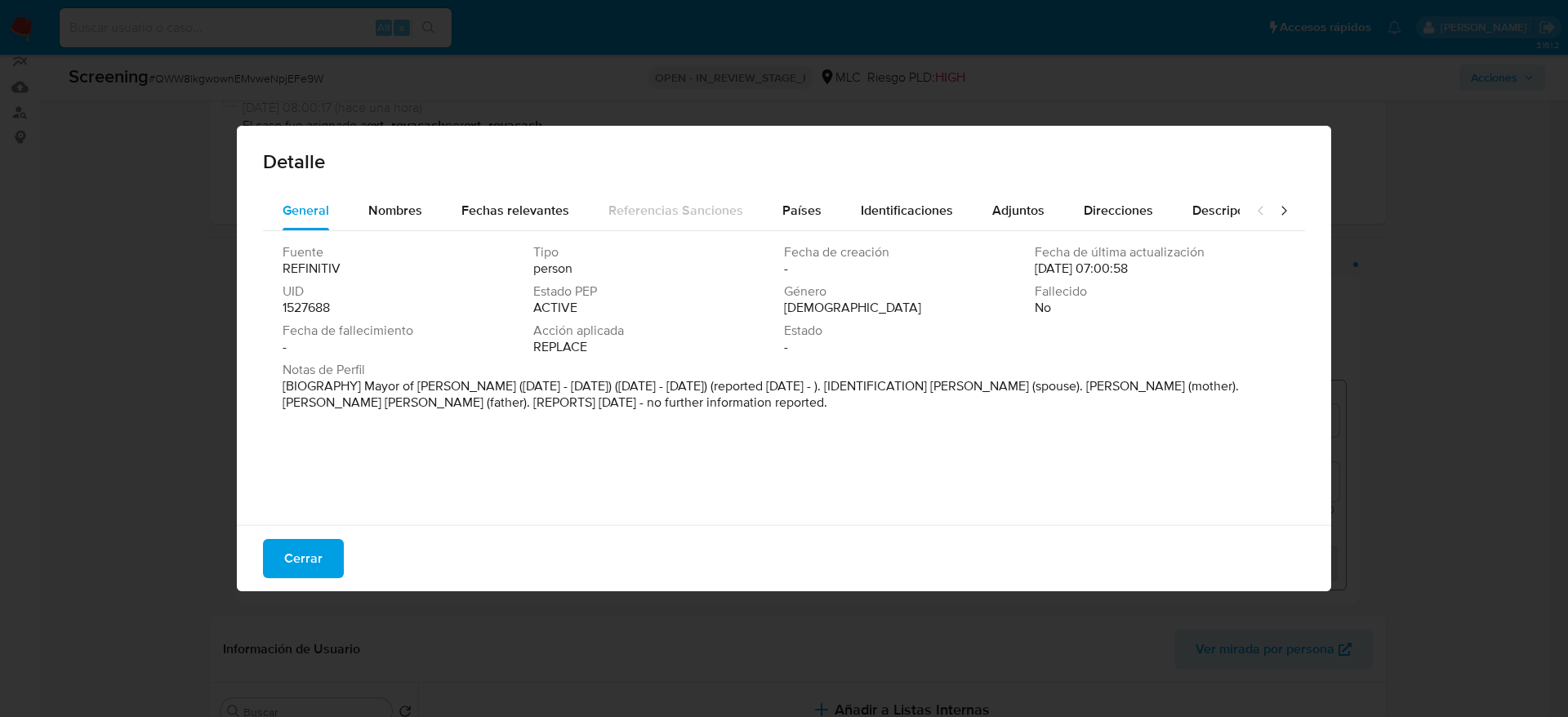
click at [273, 594] on div "Detalle General Nombres Fechas relevantes Referencias Sanciones Países Identifi…" at bounding box center [784, 358] width 1568 height 717
click at [289, 564] on span "Cerrar" at bounding box center [303, 558] width 39 height 36
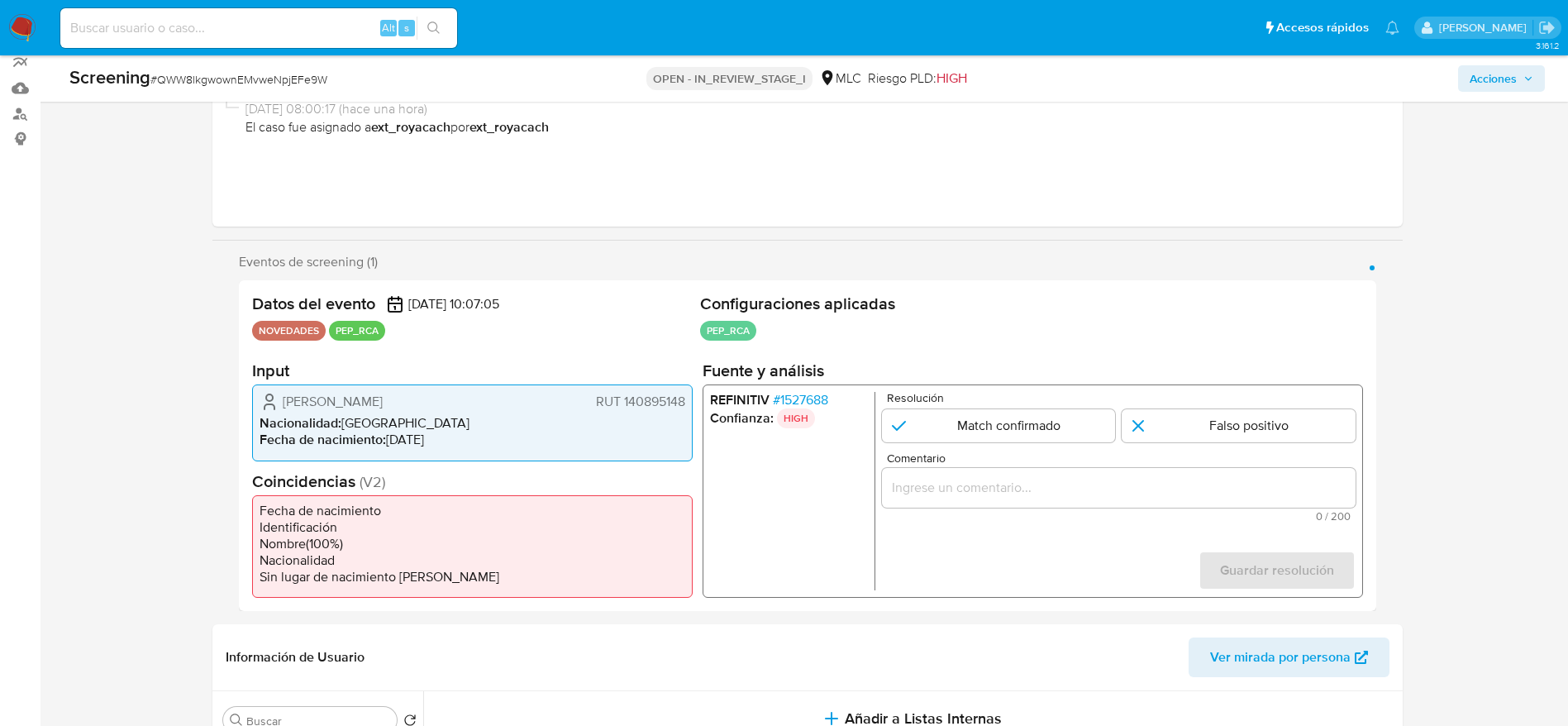
click at [233, 81] on span "# QWW8lkgwownEMvweNpjEFe9W" at bounding box center [238, 79] width 177 height 17
copy span "QWW8lkgwownEMvweNpjEFe9W"
drag, startPoint x: 280, startPoint y: 390, endPoint x: 687, endPoint y: 405, distance: 407.3
click at [687, 405] on div "[PERSON_NAME] 140895148 Nacionalidad : [DEMOGRAPHIC_DATA] Fecha de nacimiento :…" at bounding box center [472, 422] width 440 height 76
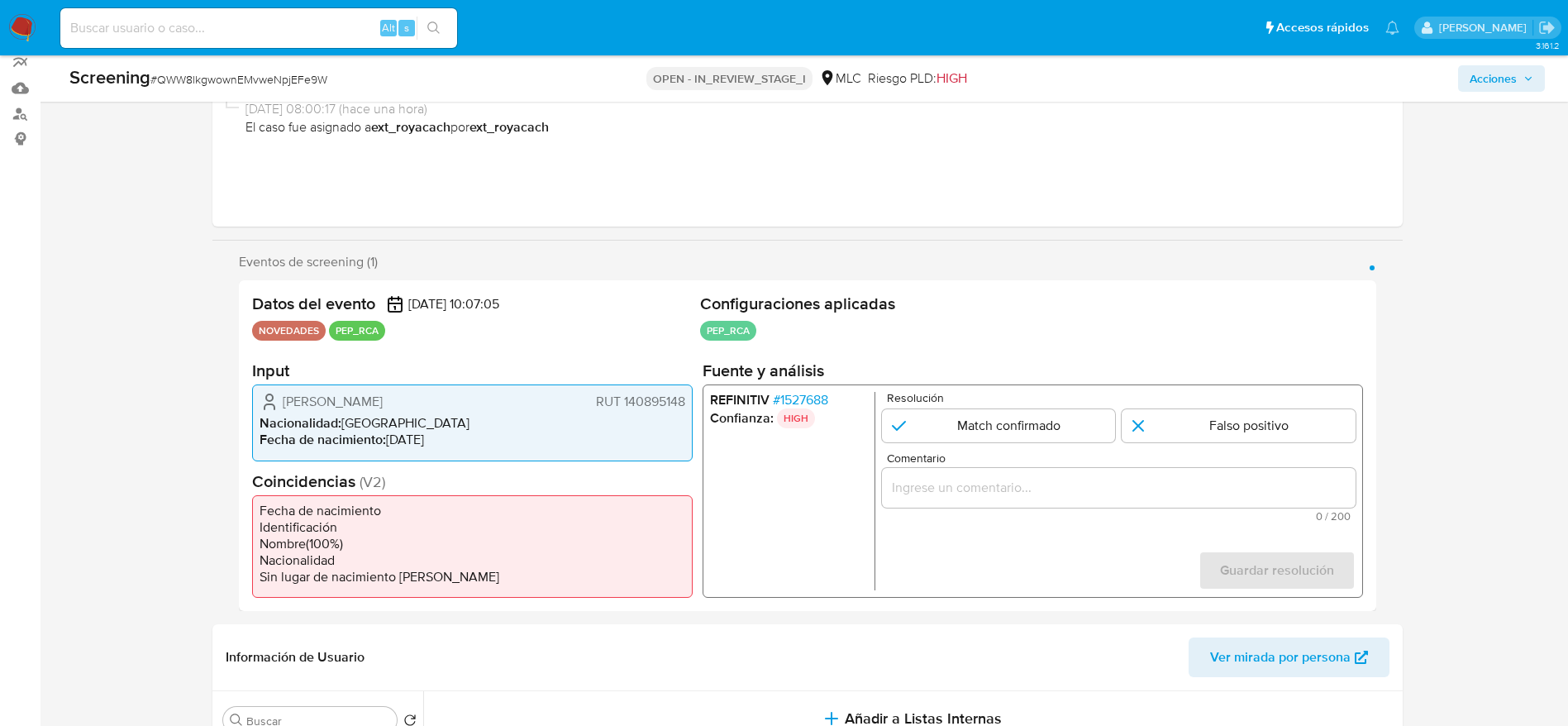
click at [781, 402] on span "# 1527688" at bounding box center [799, 400] width 55 height 17
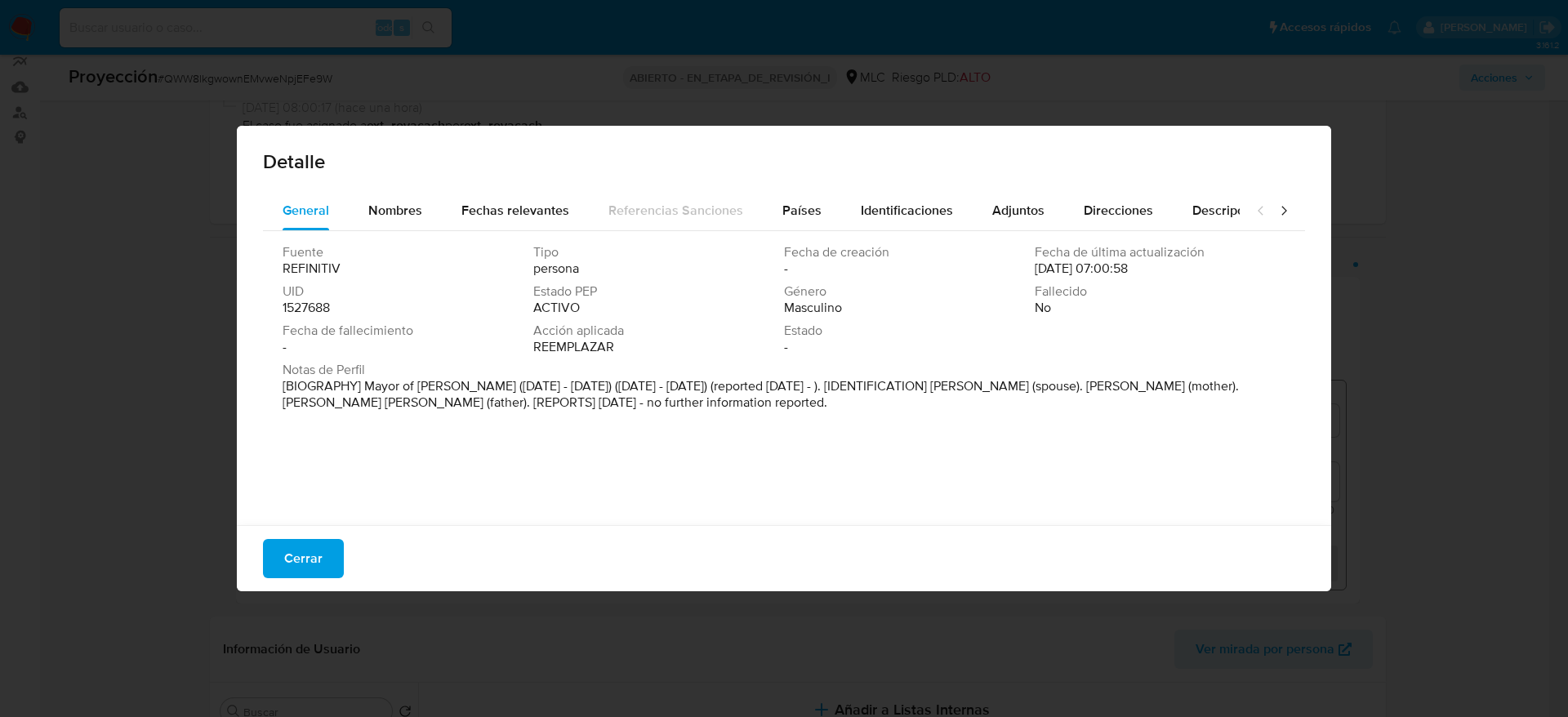
click at [436, 392] on p "[BIOGRAPHY] Mayor of Cisnes (Dec 2016 - Jun 2021) (Jun 2021 - Oct 2024) (report…" at bounding box center [782, 395] width 999 height 33
click at [304, 563] on span "Cerrar" at bounding box center [303, 558] width 39 height 36
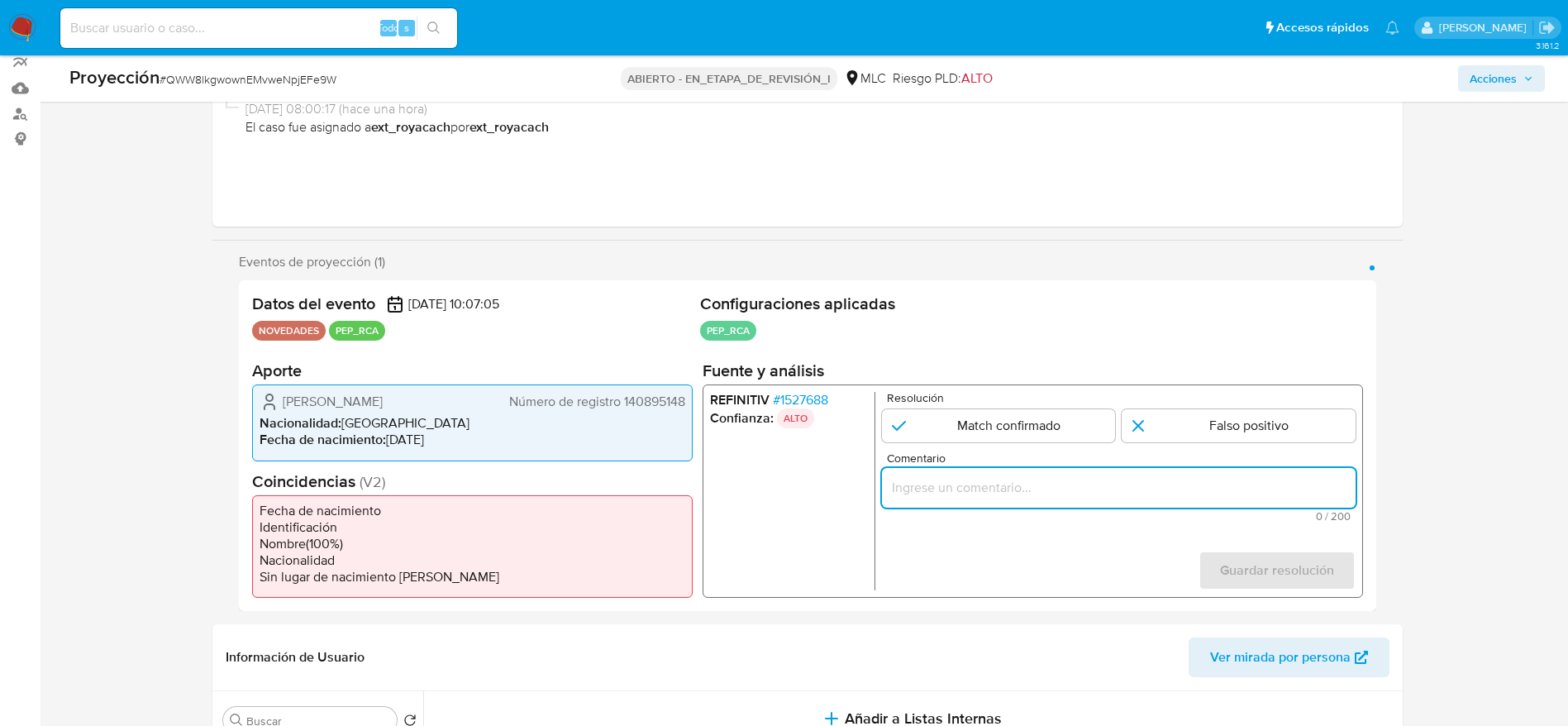
paste input "Caso generado sobre el usuario Francisco Javier Roncagliolo Lepio RUT 140895148…"
click at [1039, 483] on input "Comentario" at bounding box center [1117, 488] width 474 height 22
paste input "El titular de la cuenta se desempeña como Alcande de los Cisnes desde octubre d…"
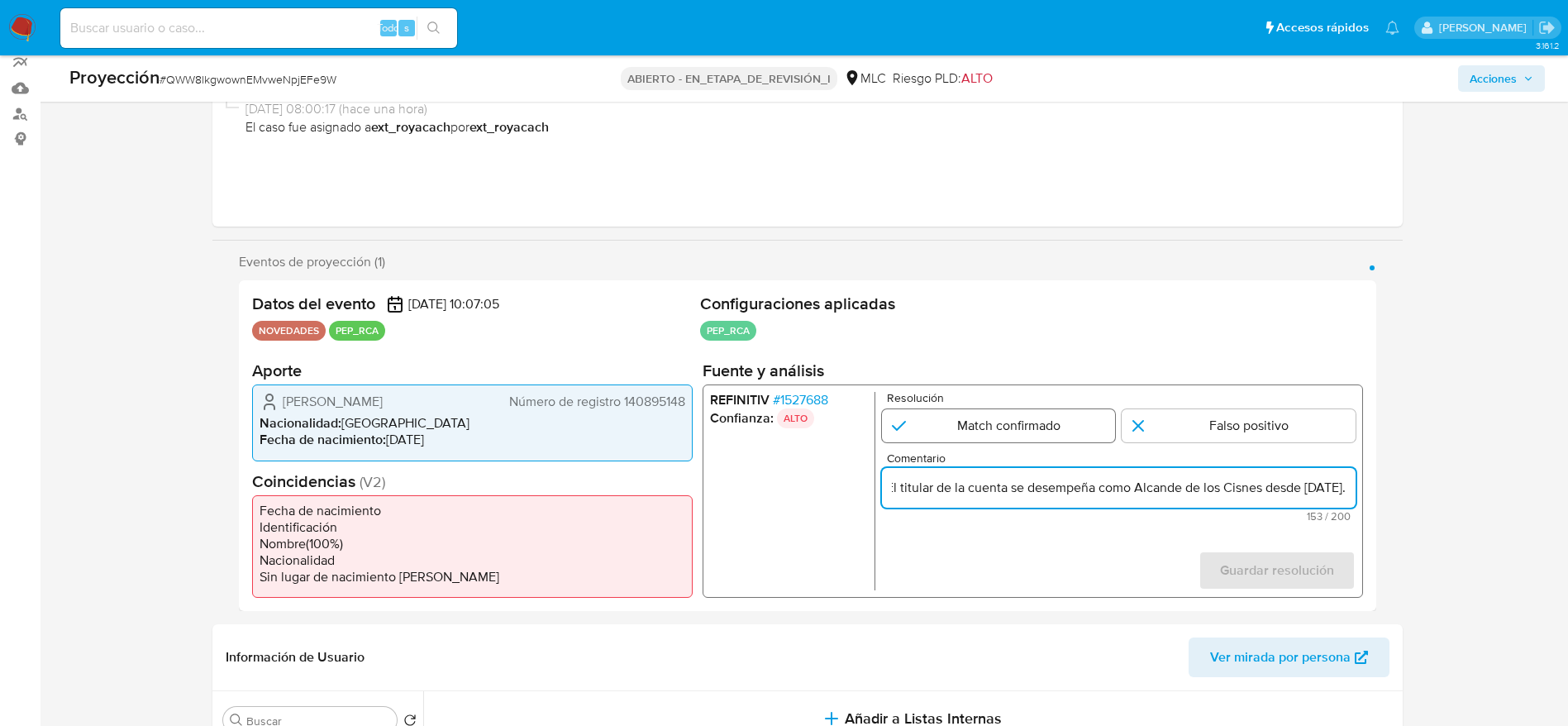
type input "Caso generado sobre el usuario [PERSON_NAME] El titular de la cuenta se desempe…"
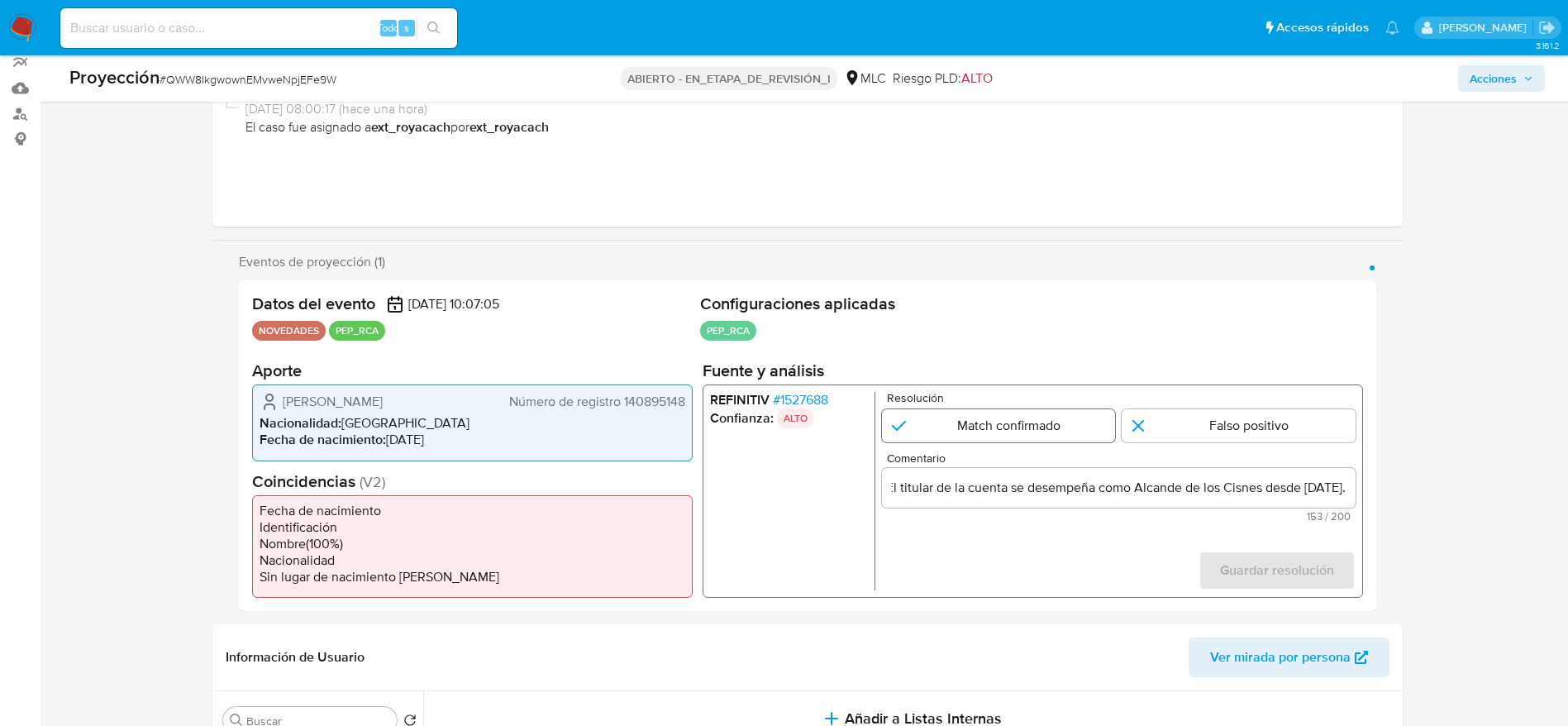
scroll to position [0, 0]
click at [1079, 409] on input "1 de 1" at bounding box center [998, 426] width 234 height 33
radio input "true"
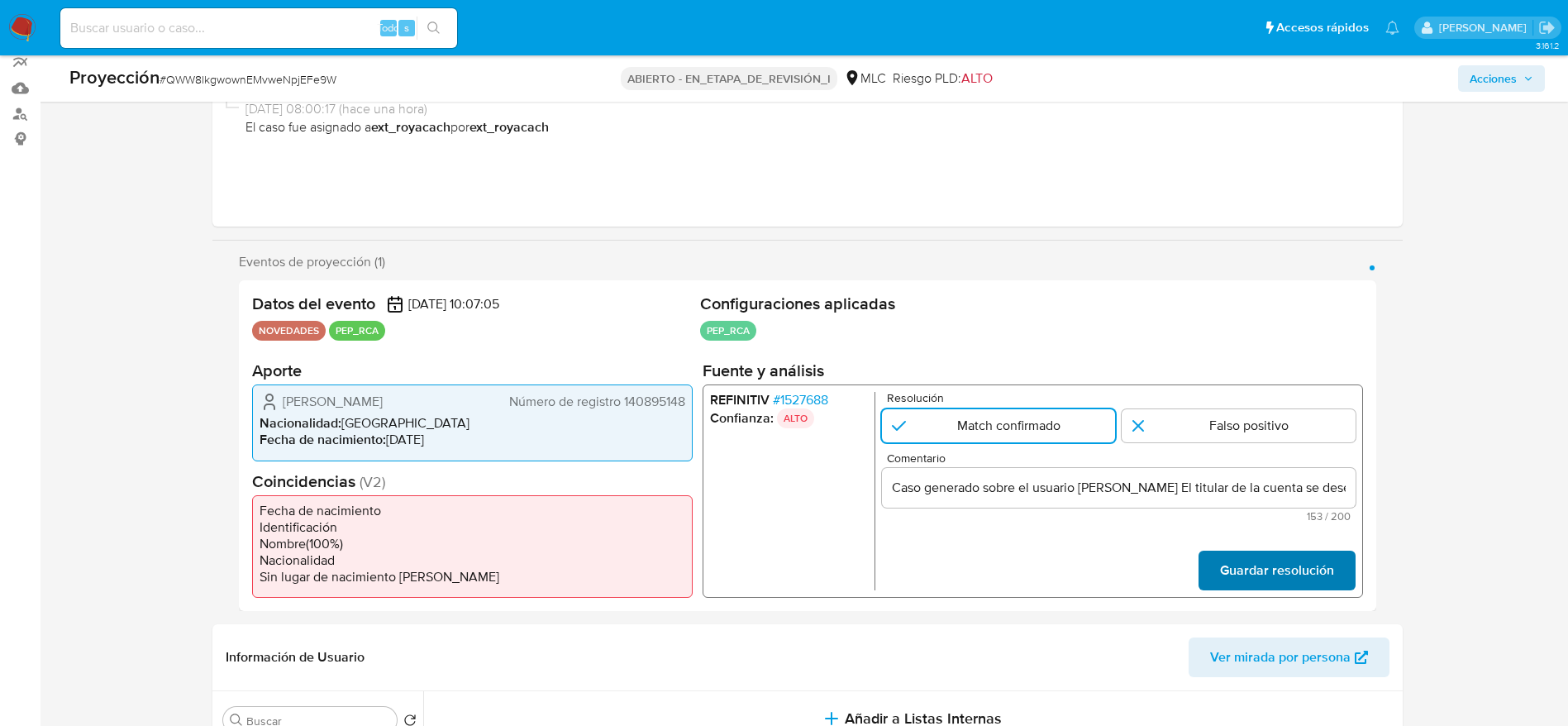
click at [1314, 579] on span "Guardar resolución" at bounding box center [1276, 571] width 114 height 37
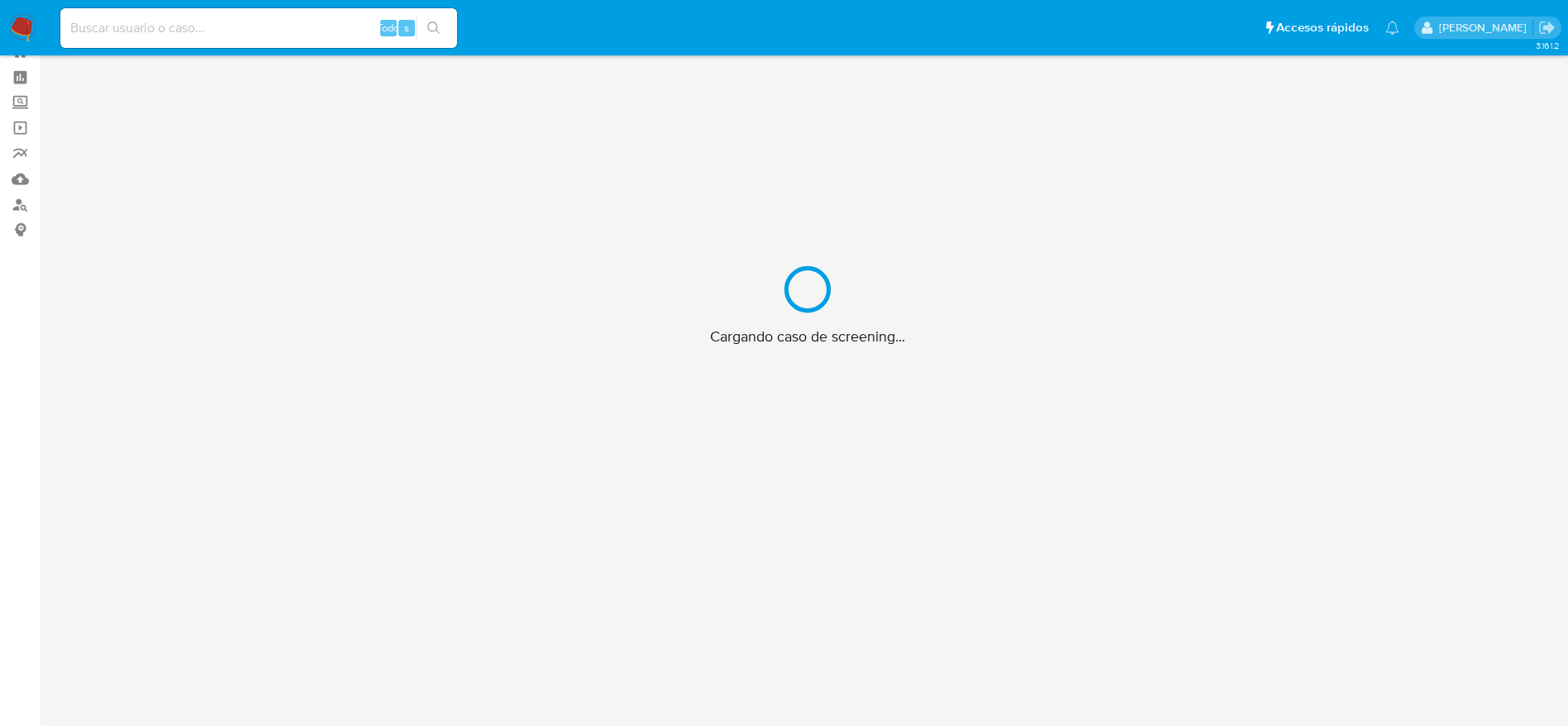
scroll to position [59, 0]
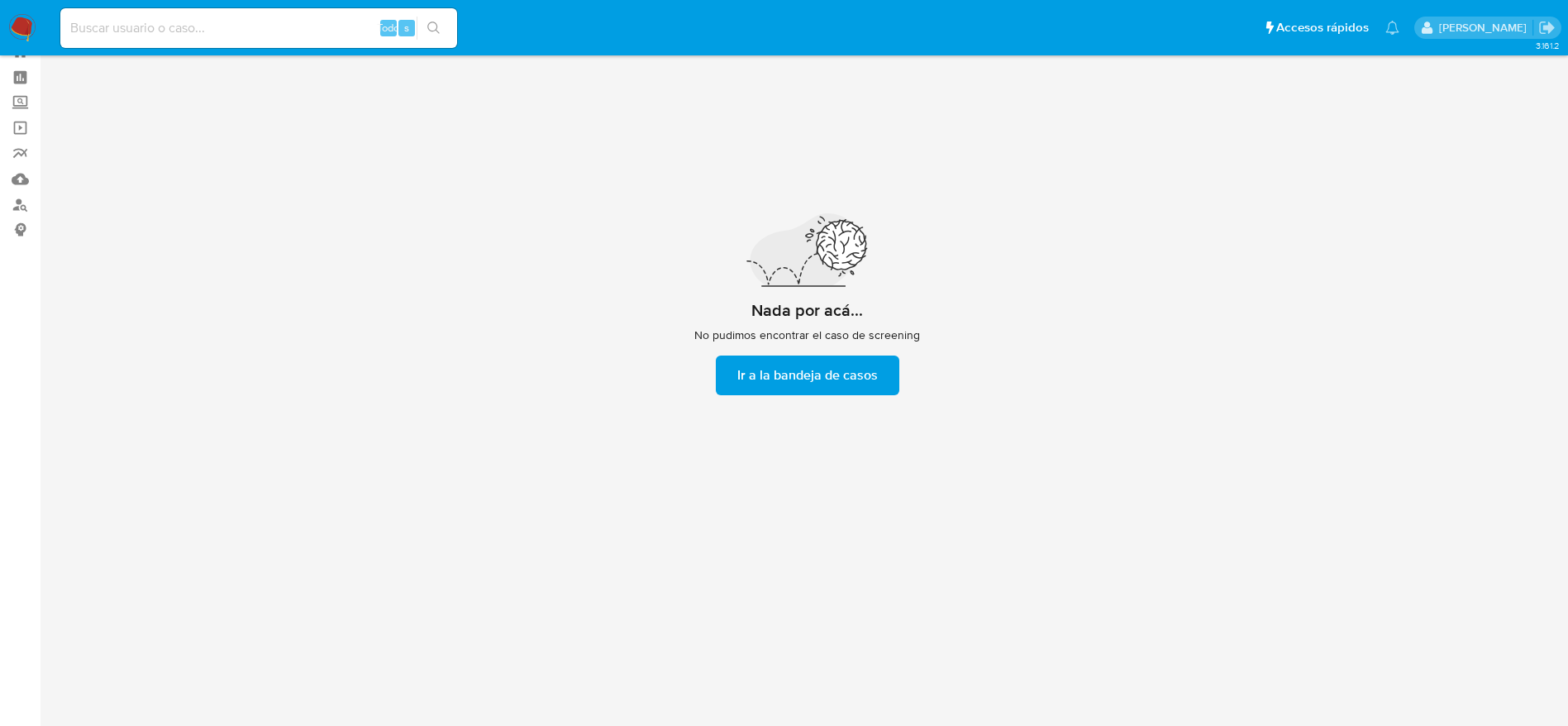
drag, startPoint x: 1116, startPoint y: 525, endPoint x: 1245, endPoint y: 692, distance: 211.0
click at [1245, 692] on div "3.161.2 Nada por acá... No pudimos encontrar el caso de screening Ir a la bande…" at bounding box center [807, 361] width 1495 height 709
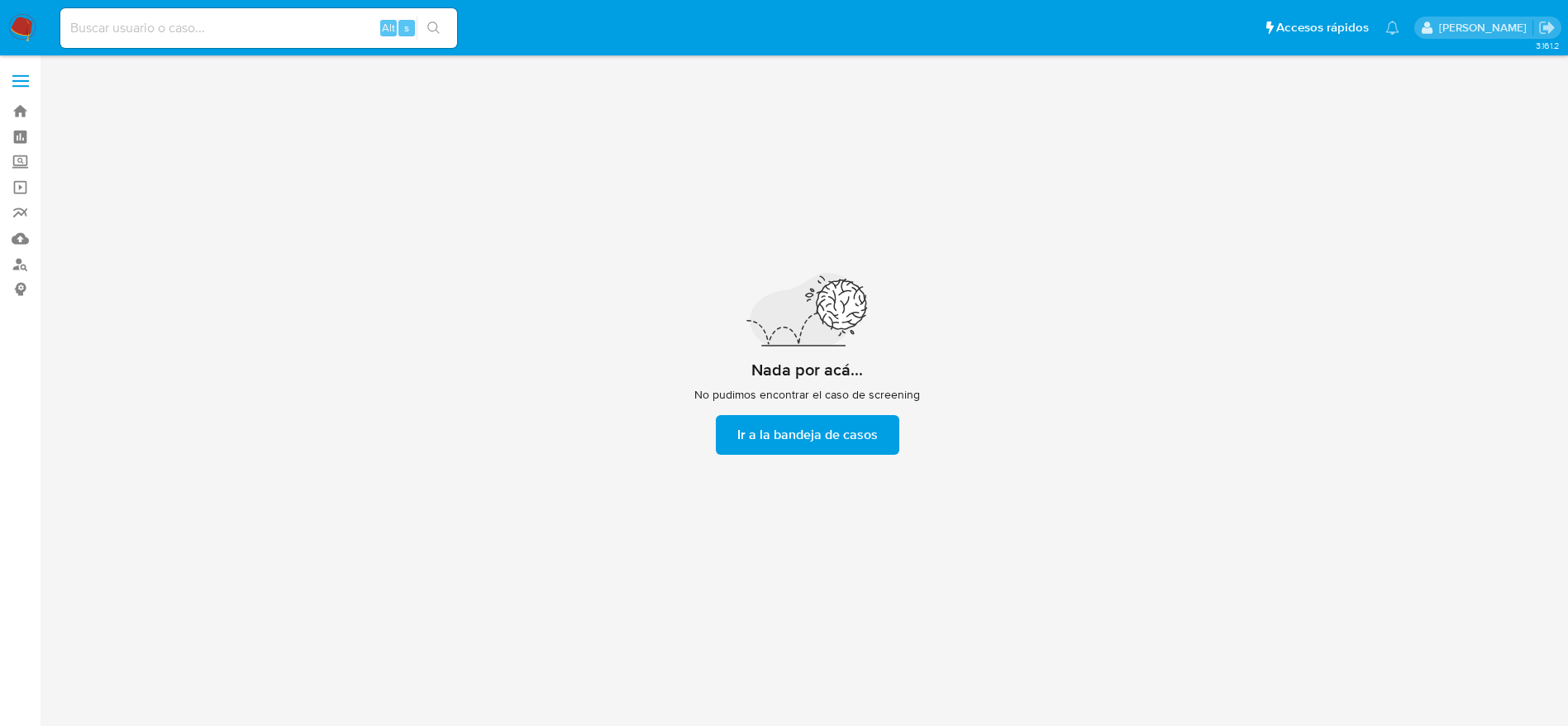
scroll to position [59, 0]
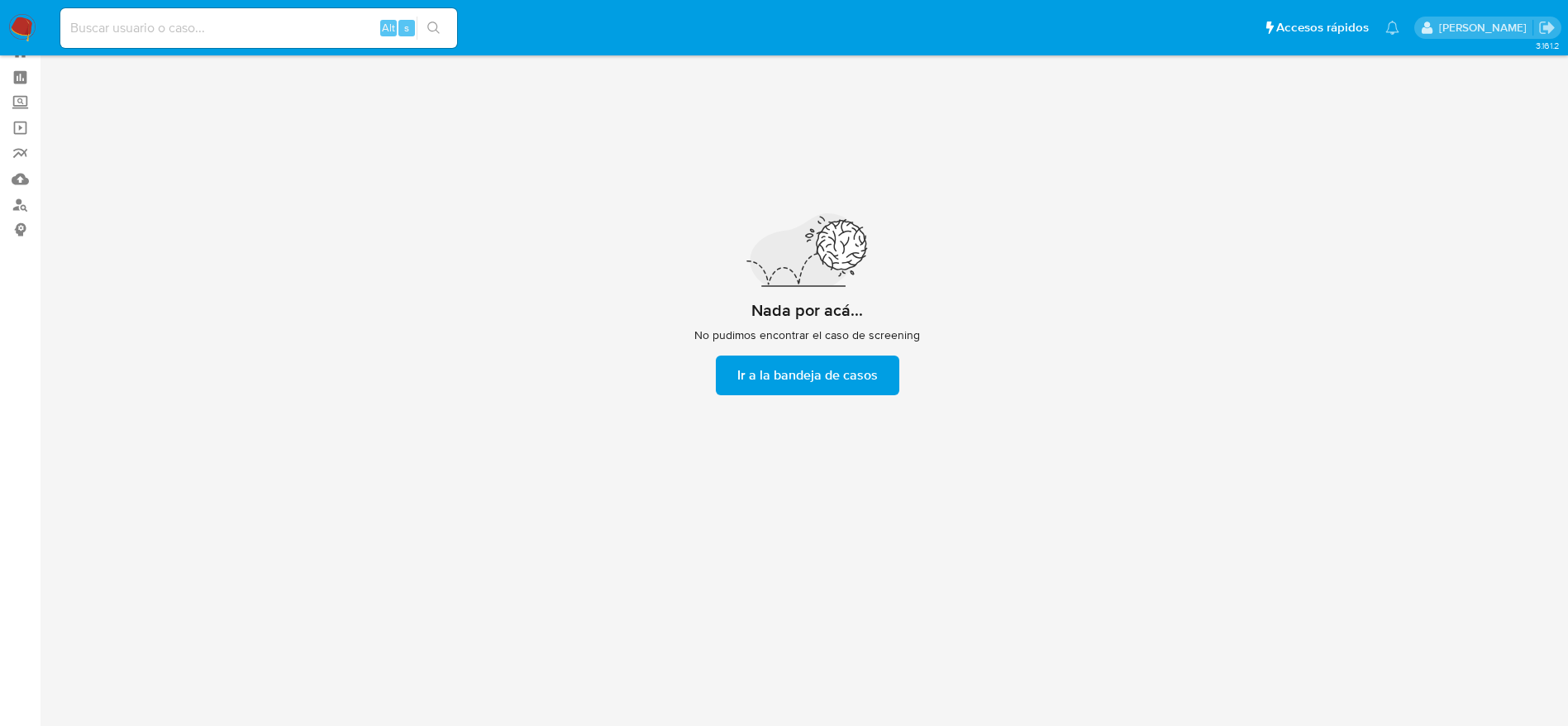
scroll to position [59, 0]
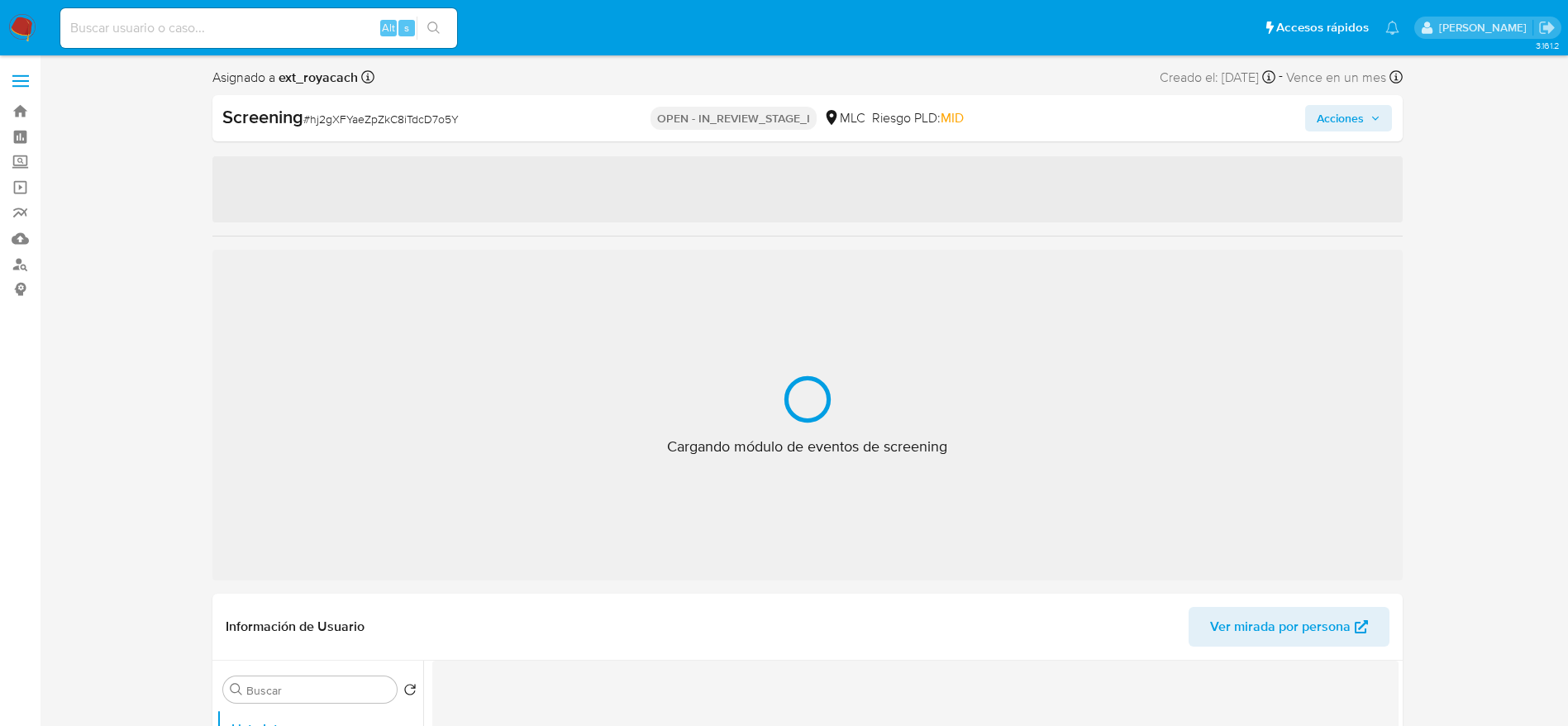
select select "10"
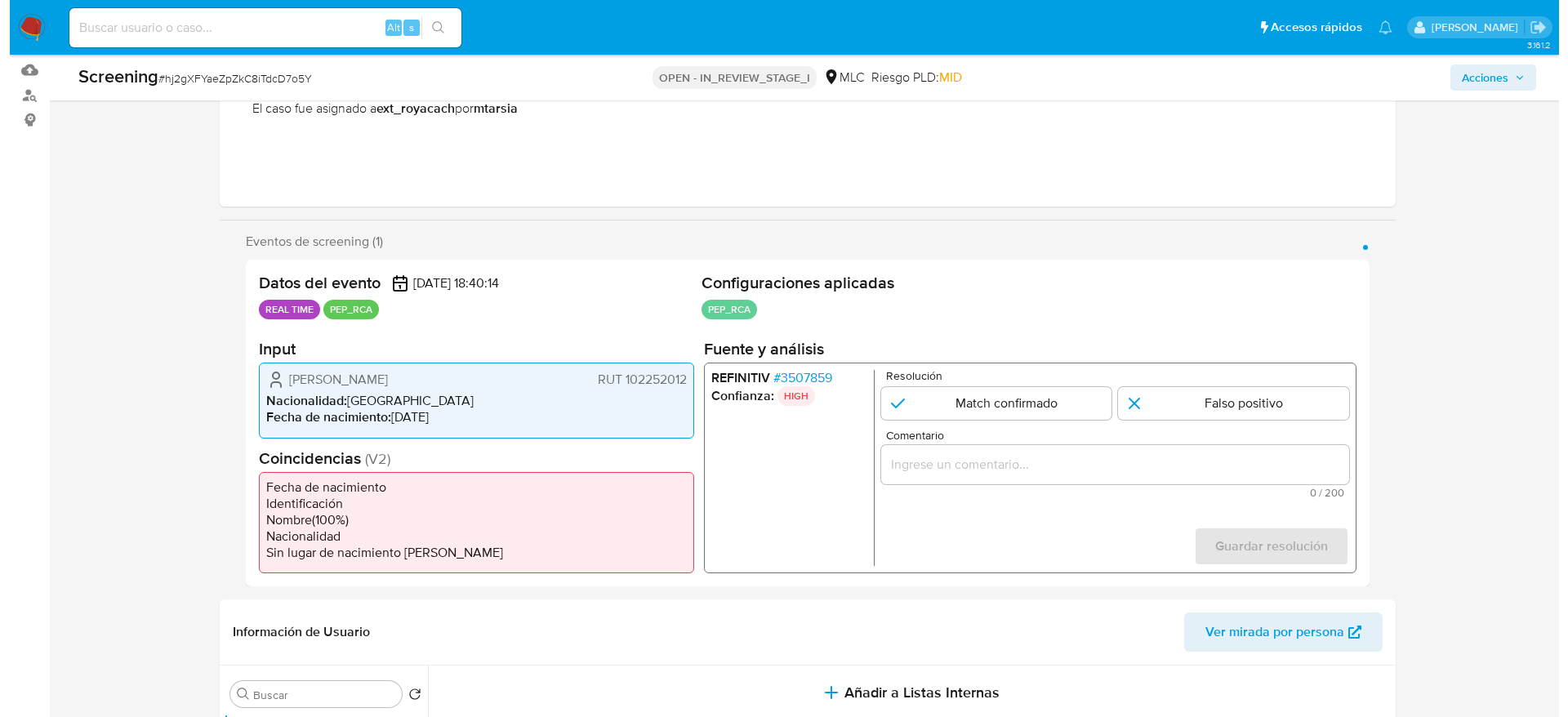
scroll to position [181, 0]
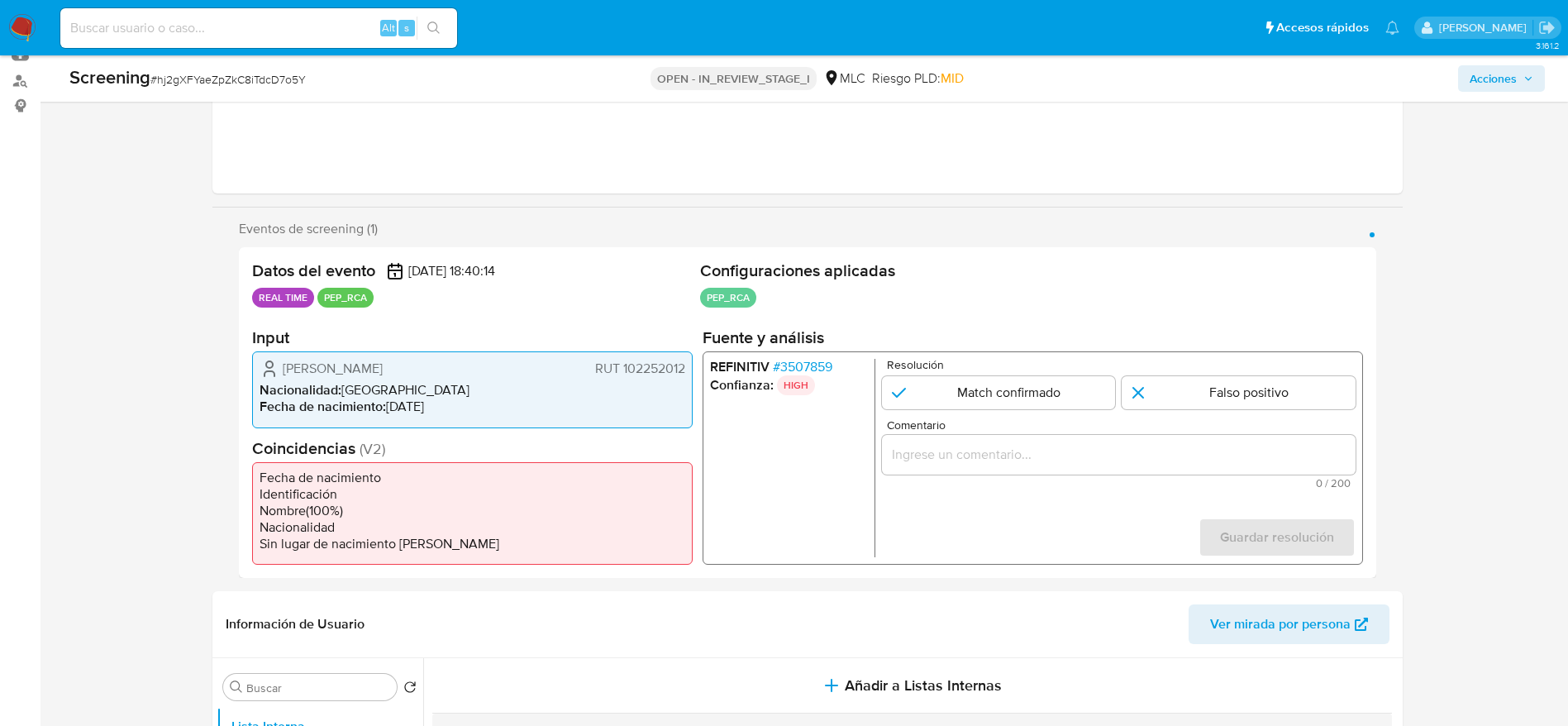
click at [807, 359] on span "# 3507859" at bounding box center [801, 366] width 59 height 17
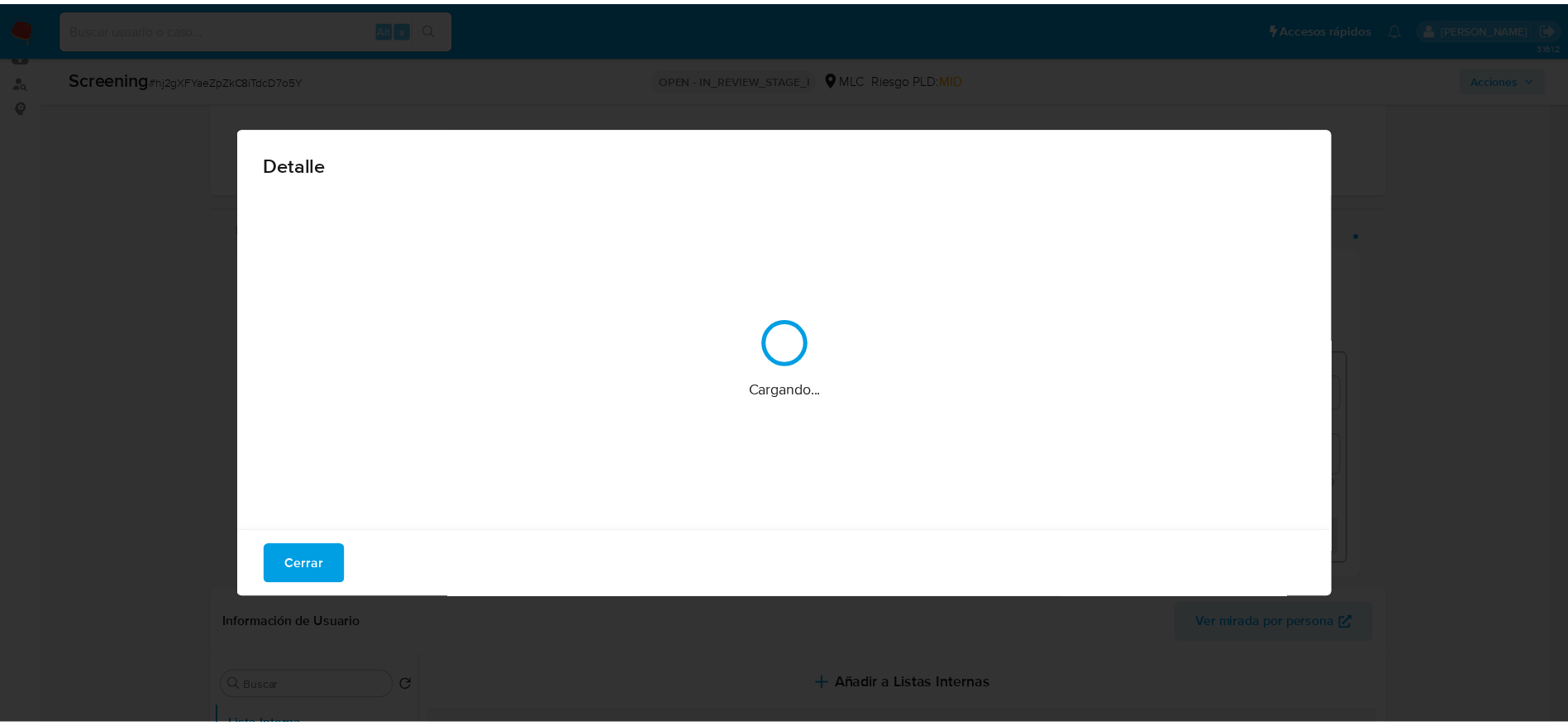
scroll to position [6, 0]
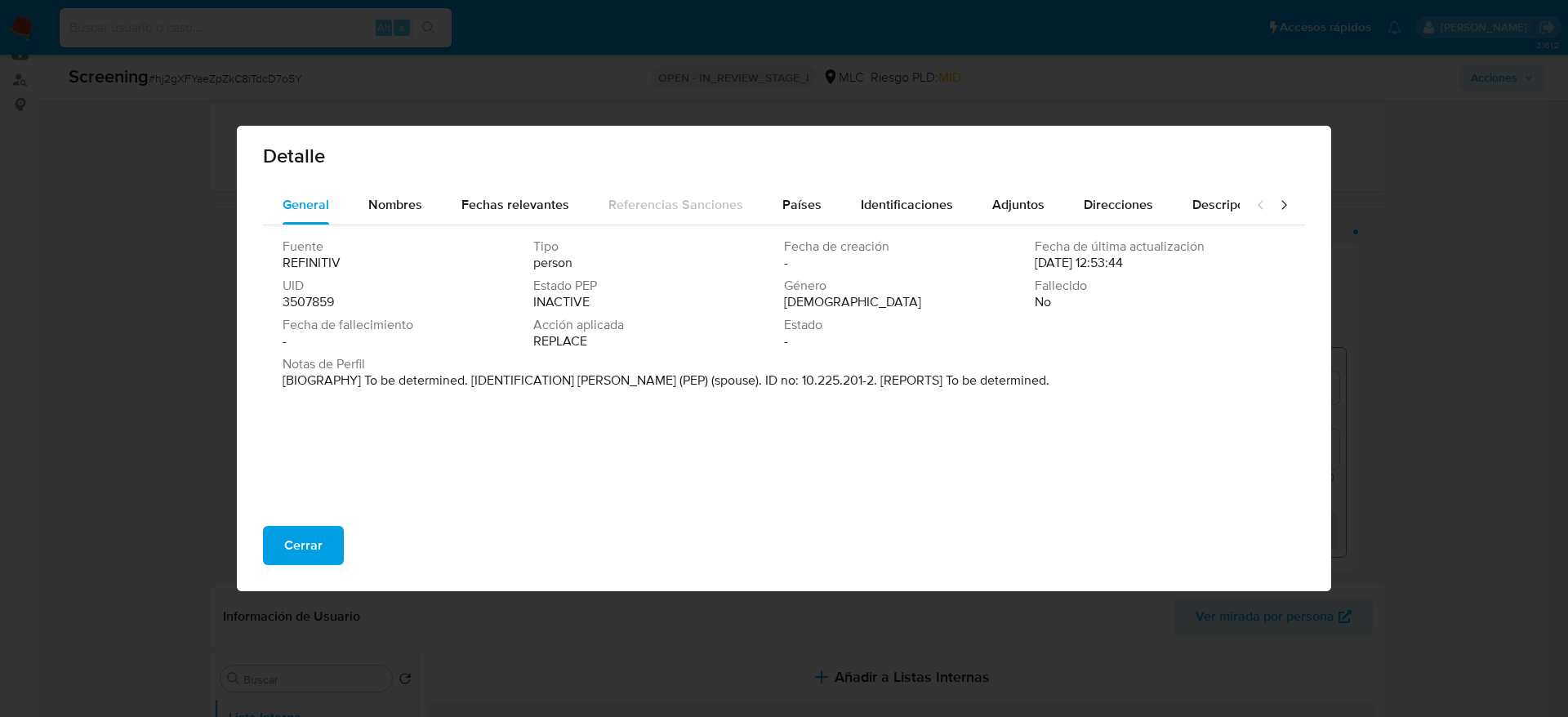
drag, startPoint x: 578, startPoint y: 377, endPoint x: 779, endPoint y: 377, distance: 201.0
click at [779, 377] on p "[BIOGRAPHY] To be determined. [IDENTIFICATION] [PERSON_NAME] (PEP) (spouse). ID…" at bounding box center [666, 380] width 767 height 16
click at [340, 540] on button "Cerrar" at bounding box center [303, 545] width 81 height 39
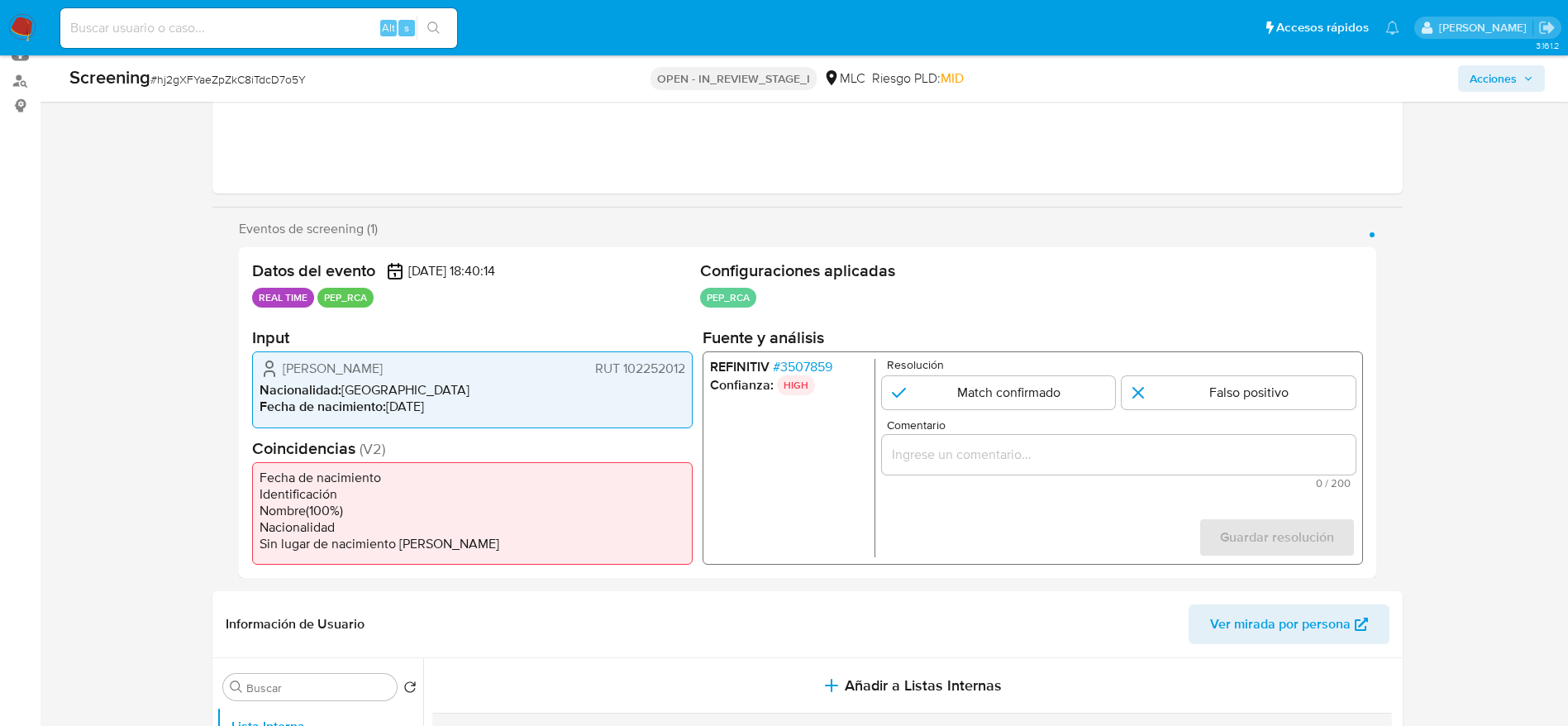
drag, startPoint x: 279, startPoint y: 372, endPoint x: 680, endPoint y: 374, distance: 401.0
click at [680, 374] on div "[PERSON_NAME] RUT 102252012" at bounding box center [473, 368] width 426 height 20
drag, startPoint x: 685, startPoint y: 373, endPoint x: 287, endPoint y: 364, distance: 398.1
click at [287, 364] on div "[PERSON_NAME] RUT 102252012" at bounding box center [473, 368] width 426 height 20
drag, startPoint x: 280, startPoint y: 362, endPoint x: 686, endPoint y: 369, distance: 406.1
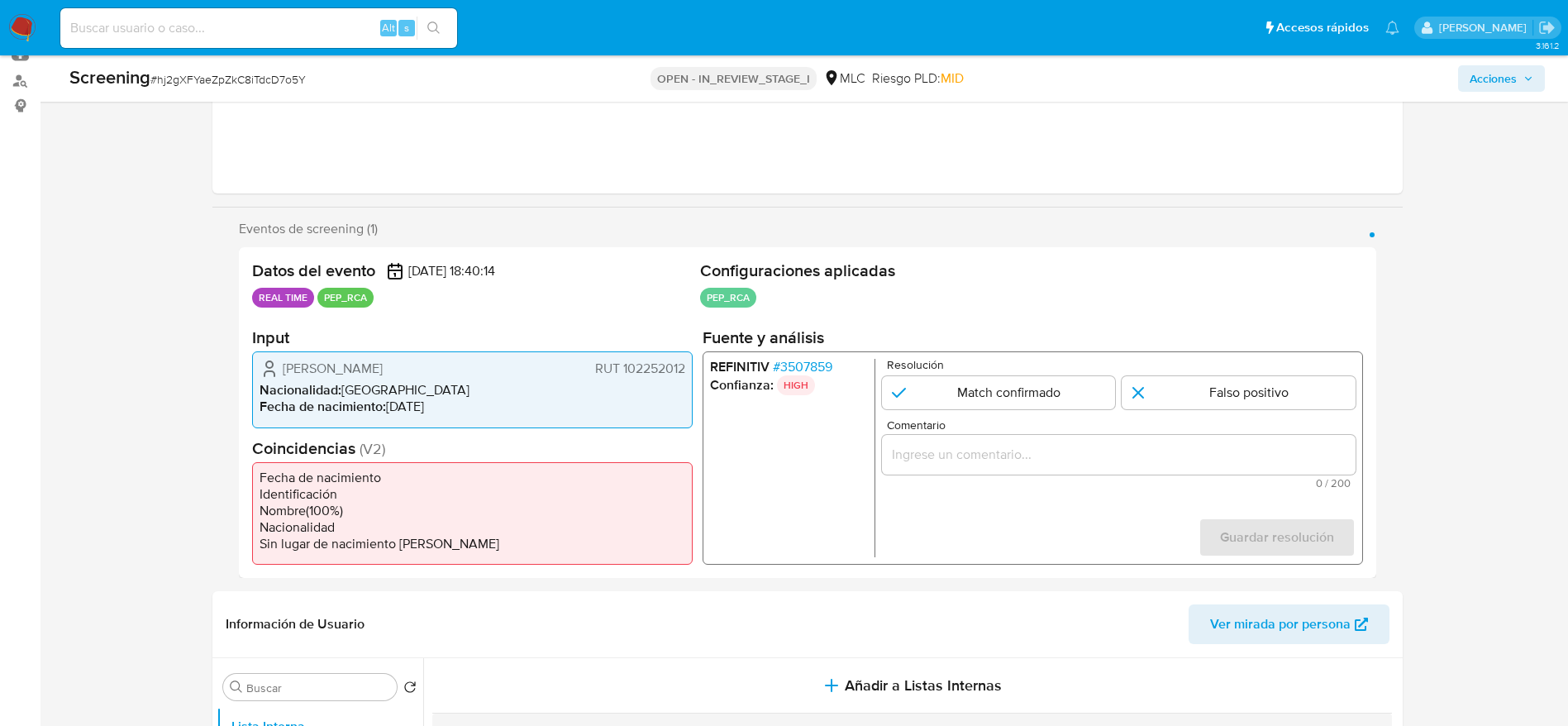
click at [686, 369] on div "[PERSON_NAME] RUT 102252012 Nacionalidad : [DEMOGRAPHIC_DATA] Fecha de nacimien…" at bounding box center [472, 389] width 440 height 76
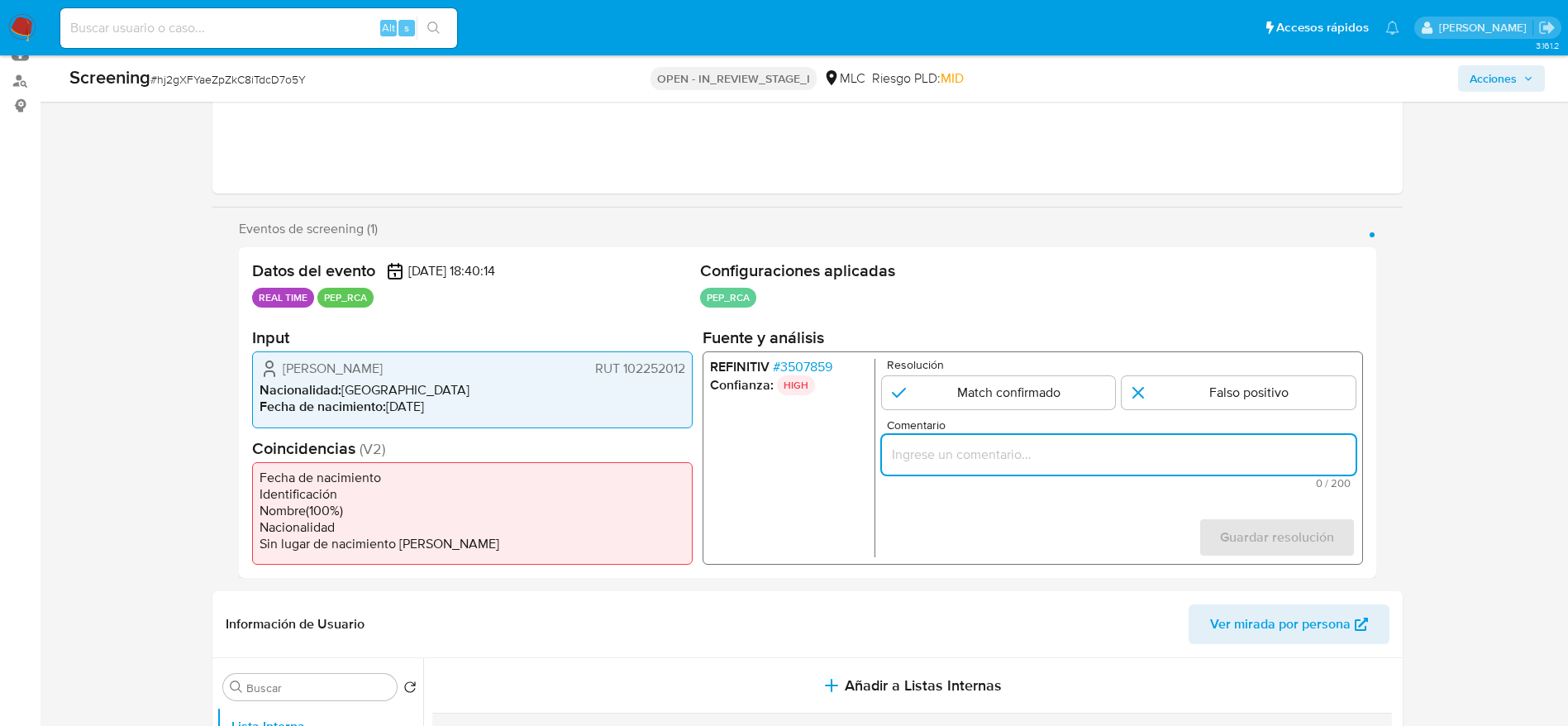
click at [1019, 460] on input "Comentario" at bounding box center [1117, 455] width 474 height 22
paste input "Caso generado sobre el usuario [PERSON_NAME] RUT 102252012 por coincidir en lis…"
type input "Caso generado sobre el usuario [PERSON_NAME] RUT 102252012 por coincidir en lis…"
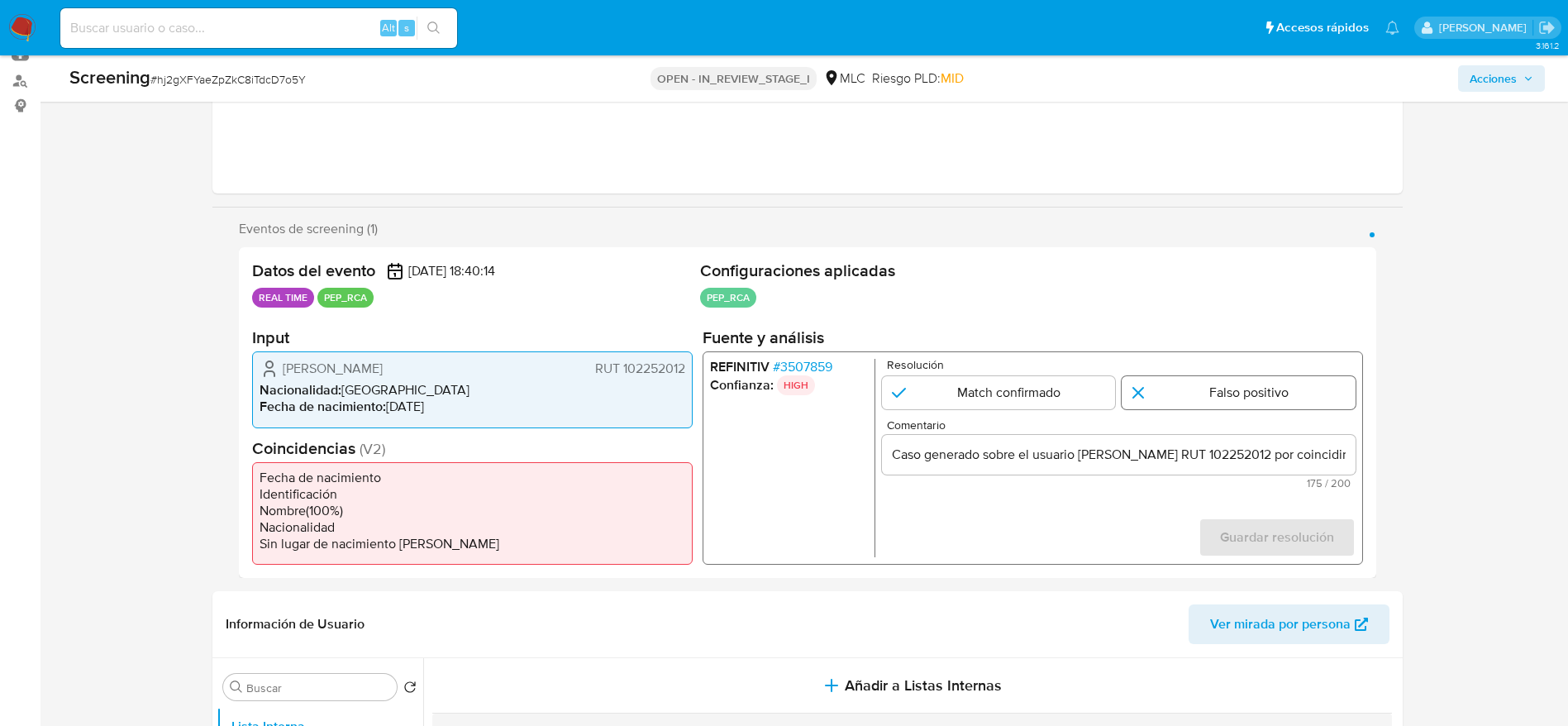
click at [1183, 388] on input "1 de 1" at bounding box center [1238, 393] width 234 height 33
radio input "true"
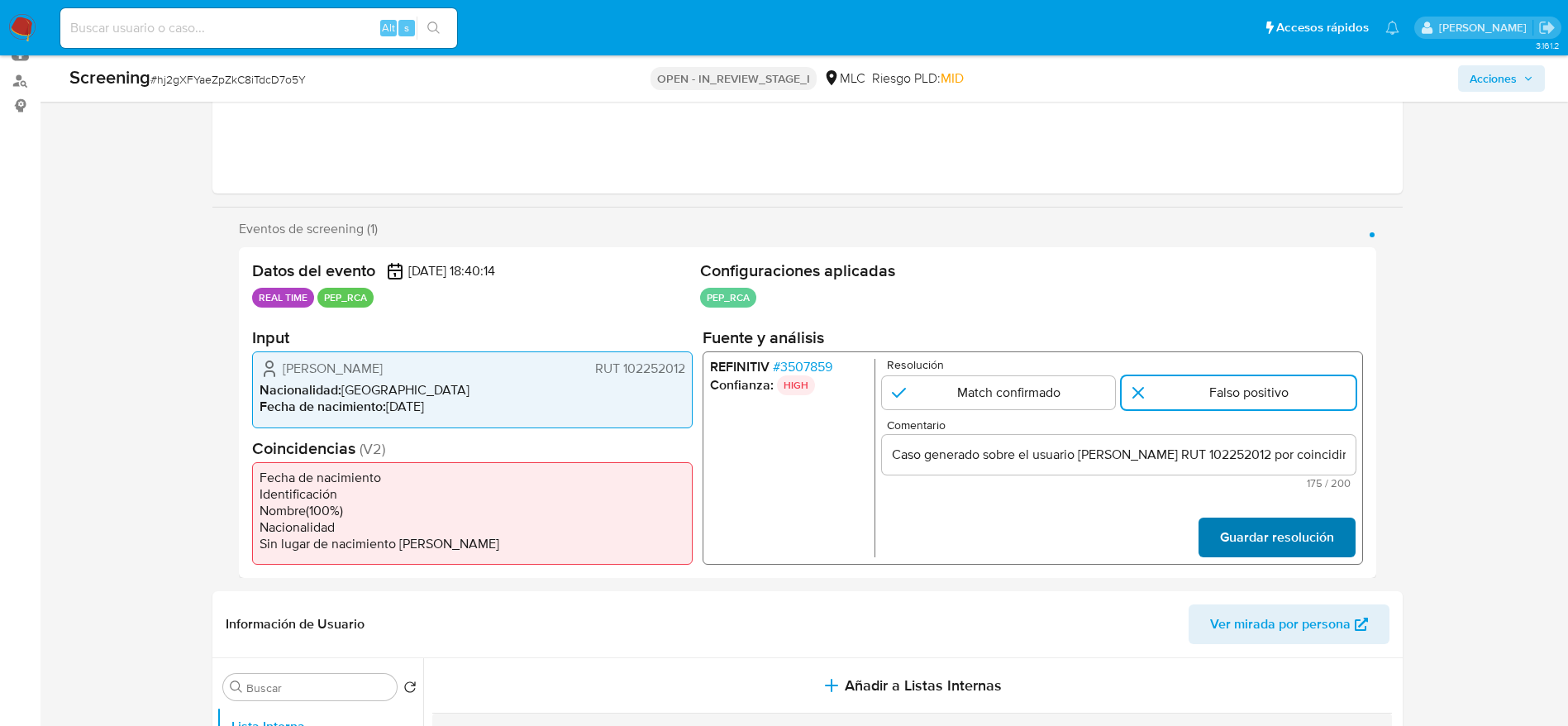
click at [1251, 519] on span "Guardar resolución" at bounding box center [1276, 538] width 114 height 37
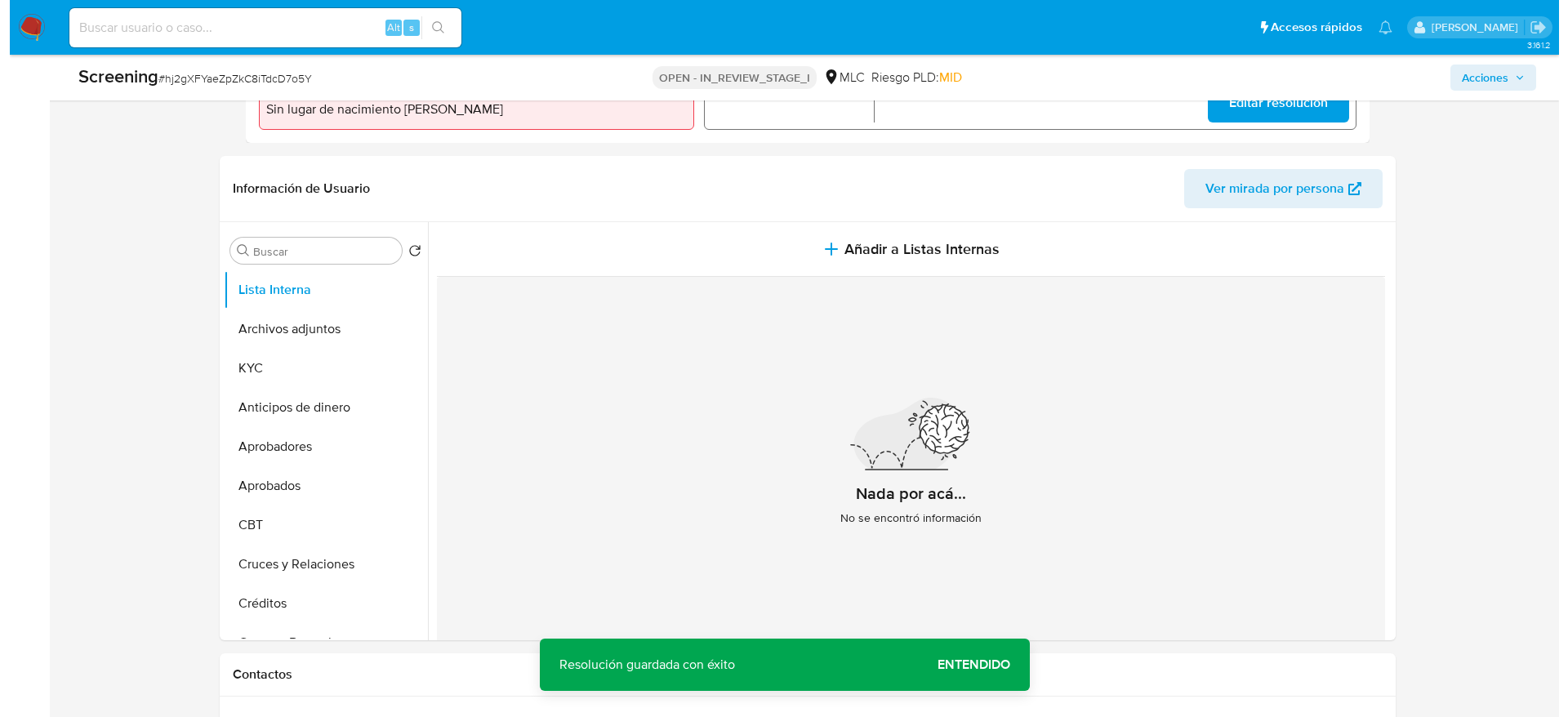
scroll to position [615, 0]
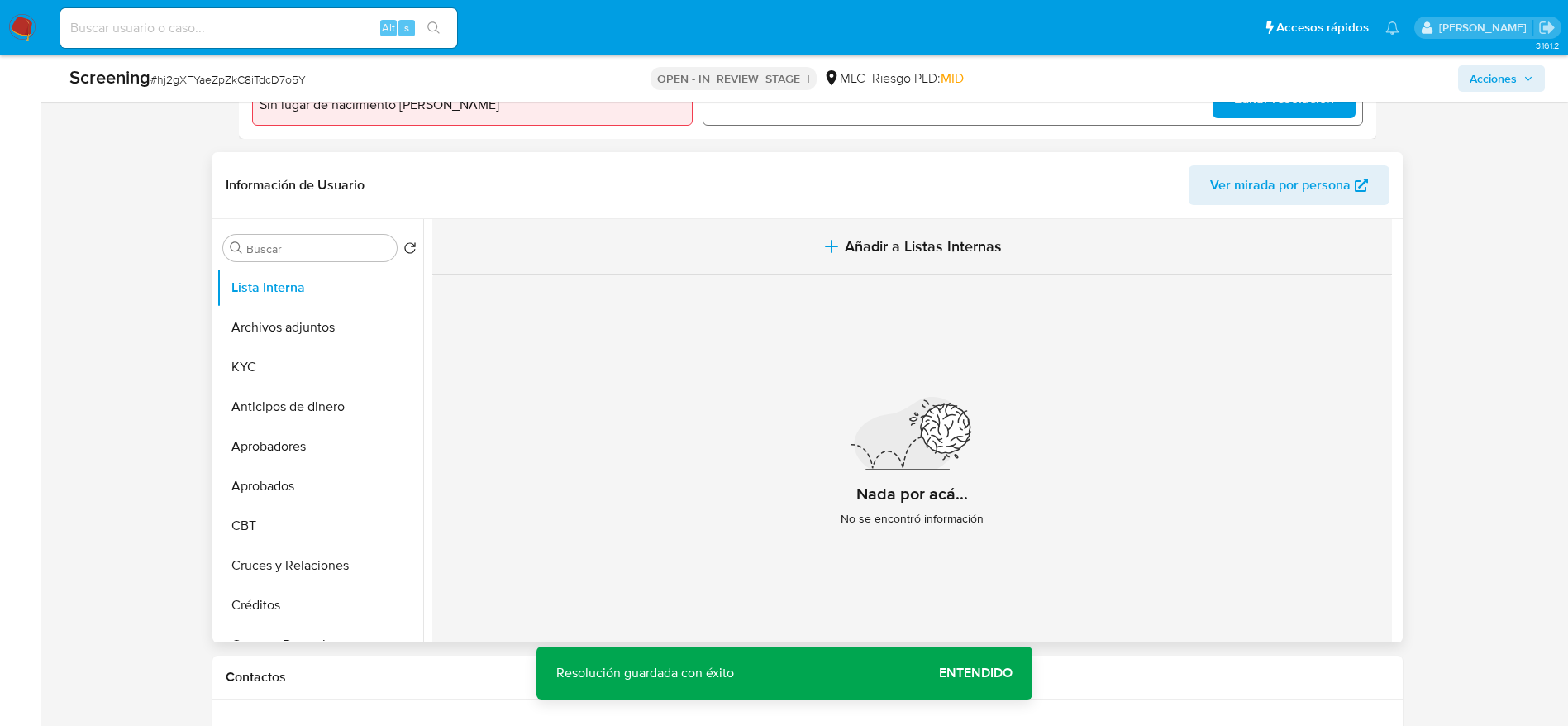
click at [762, 229] on button "Añadir a Listas Internas" at bounding box center [912, 246] width 959 height 55
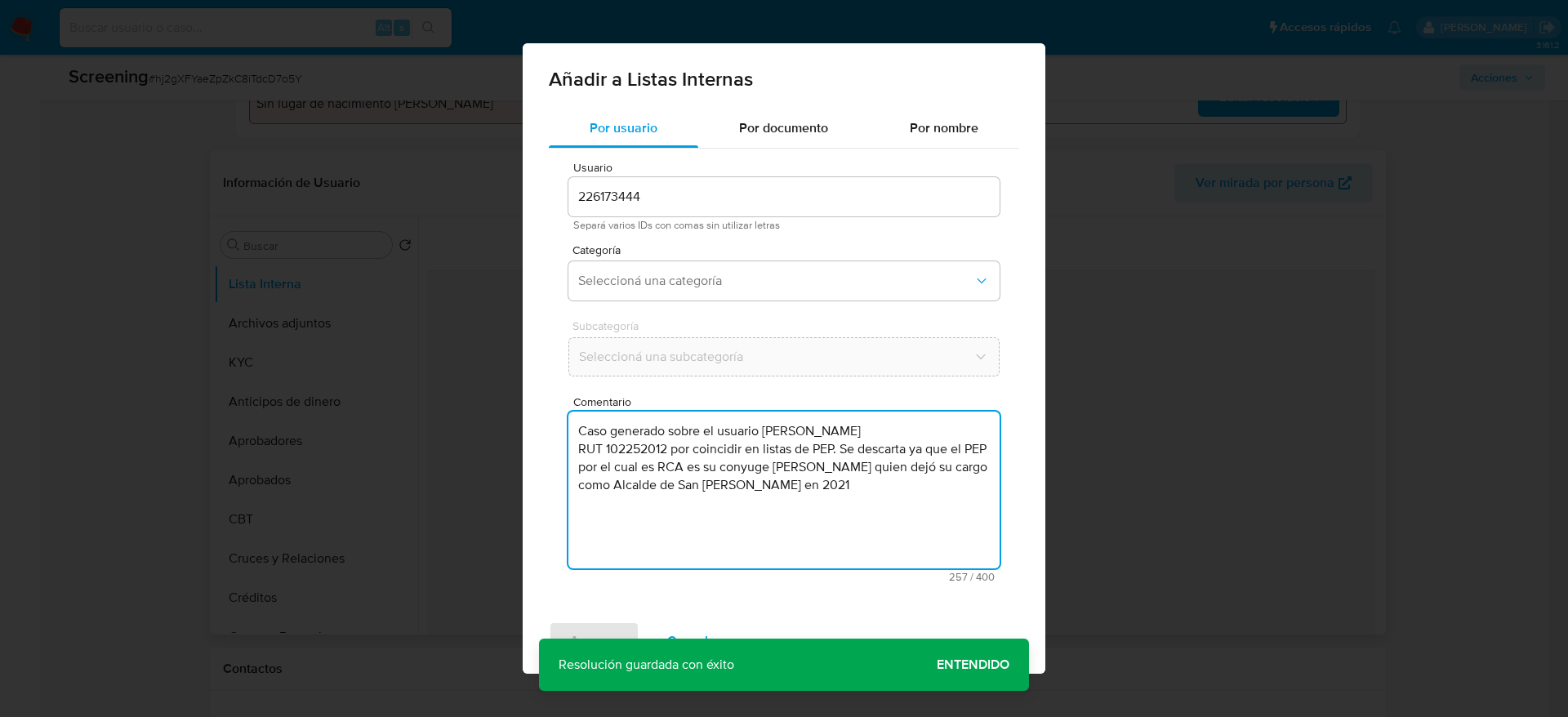
click at [694, 433] on textarea "Caso generado sobre el usuario [PERSON_NAME] RUT 102252012 por coincidir en lis…" at bounding box center [784, 490] width 431 height 157
type textarea "Caso generado sobre el usuario [PERSON_NAME] RUT 102252012 por coincidir en lis…"
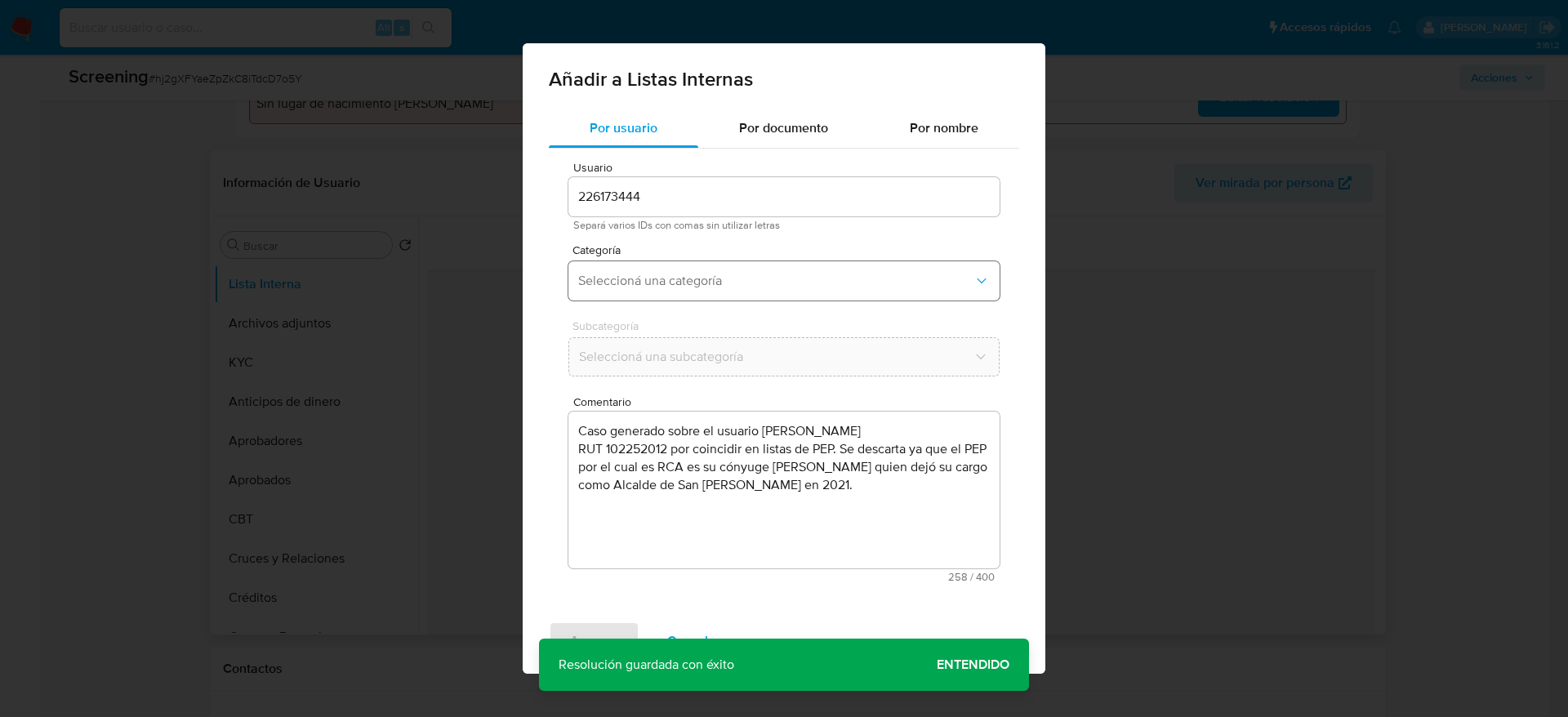
click at [717, 273] on span "Seleccioná una categoría" at bounding box center [775, 281] width 395 height 16
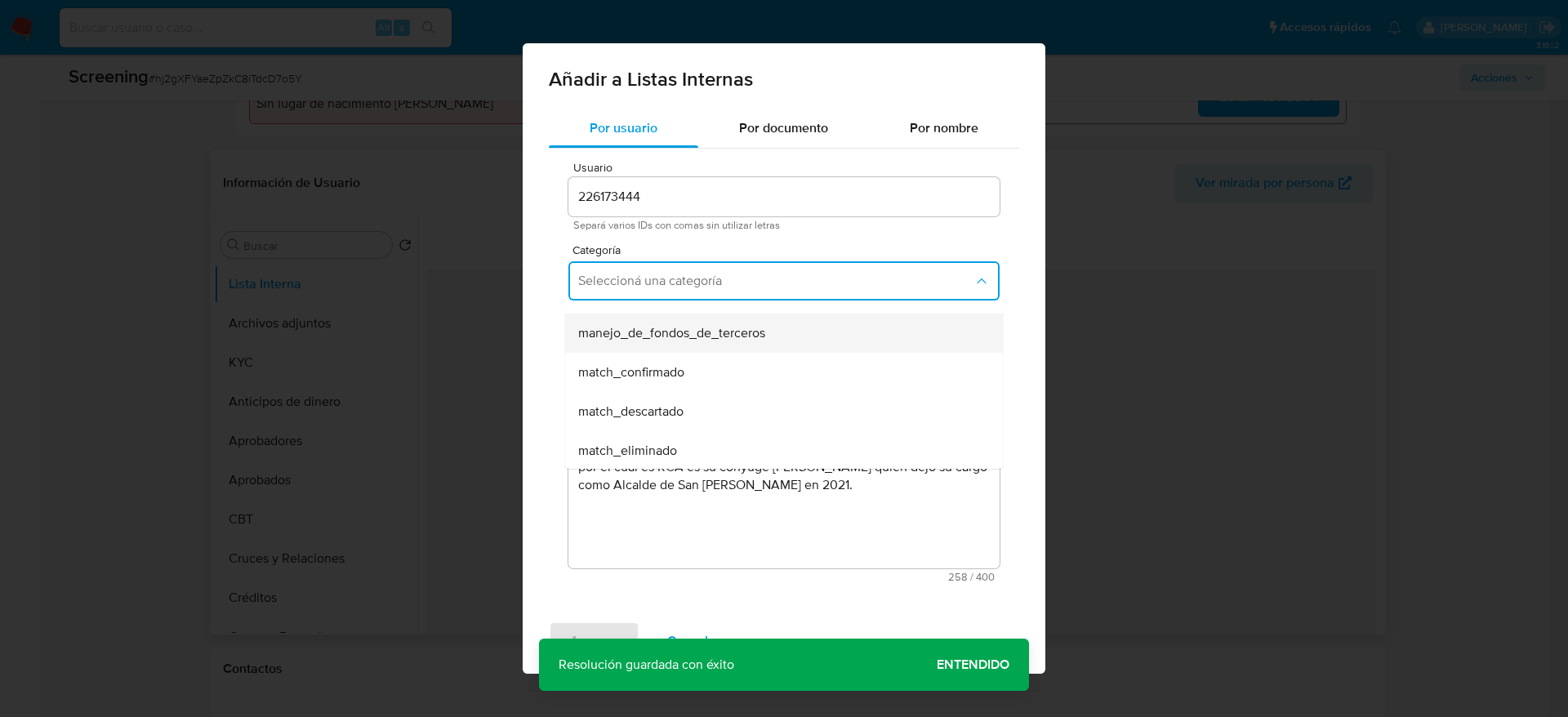
scroll to position [71, 0]
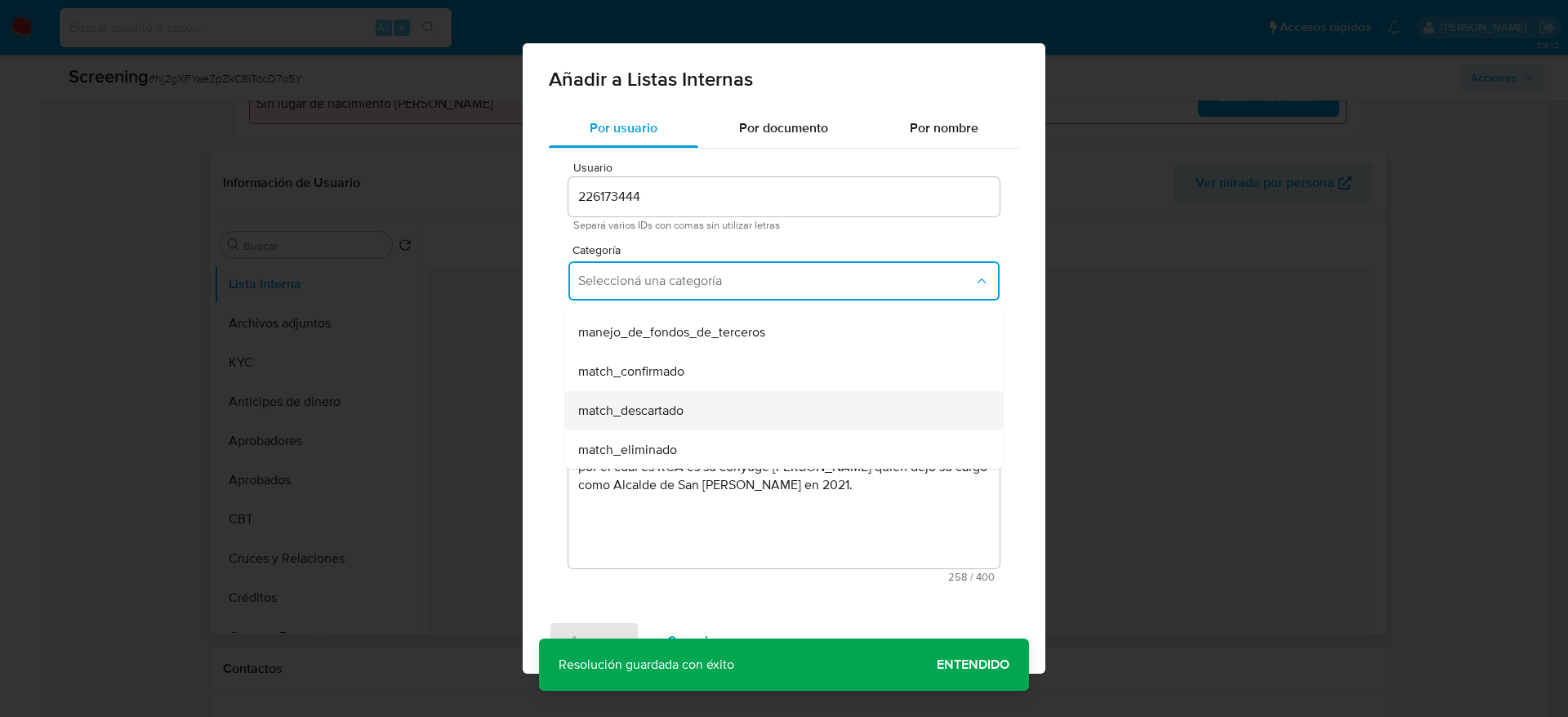
click at [661, 402] on span "match_descartado" at bounding box center [631, 410] width 105 height 16
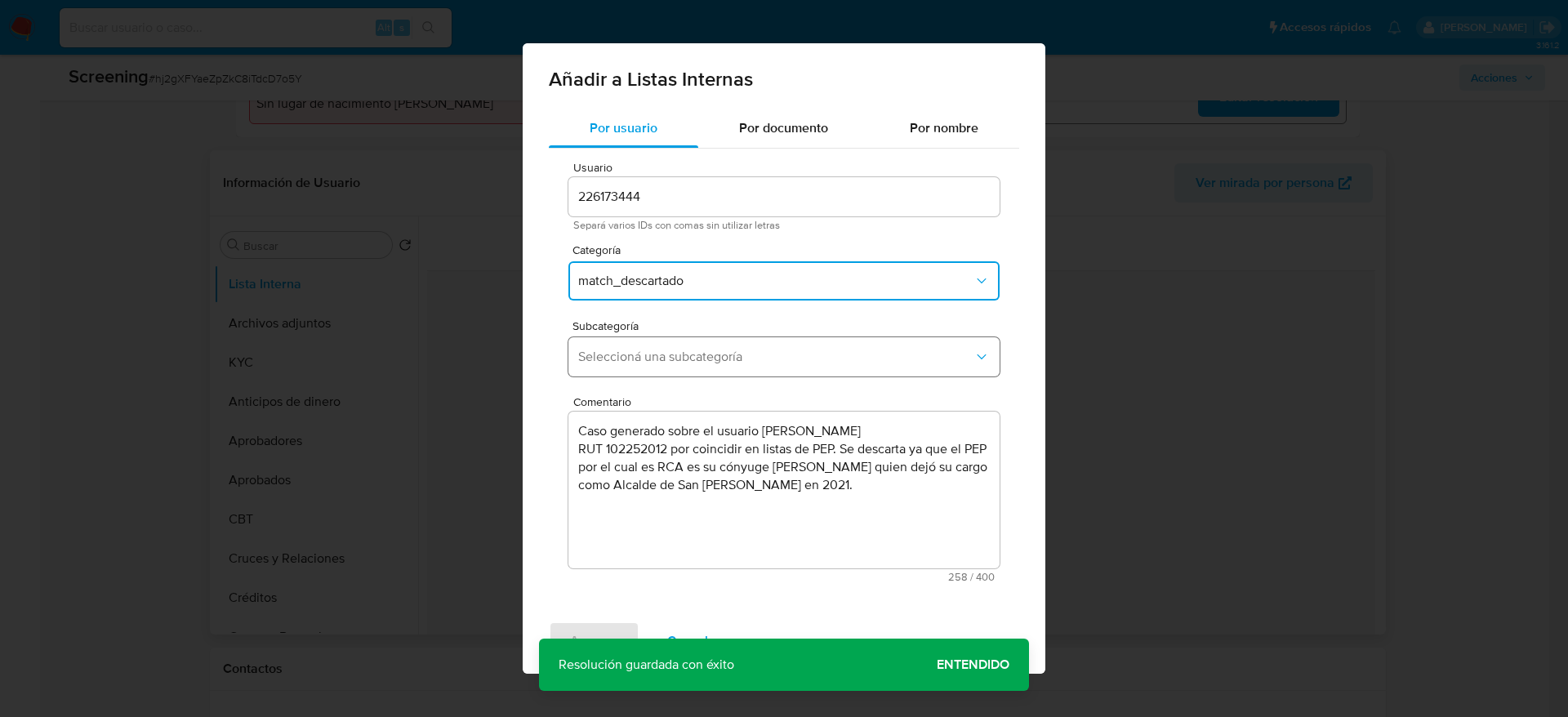
click at [711, 354] on span "Seleccioná una subcategoría" at bounding box center [775, 357] width 395 height 16
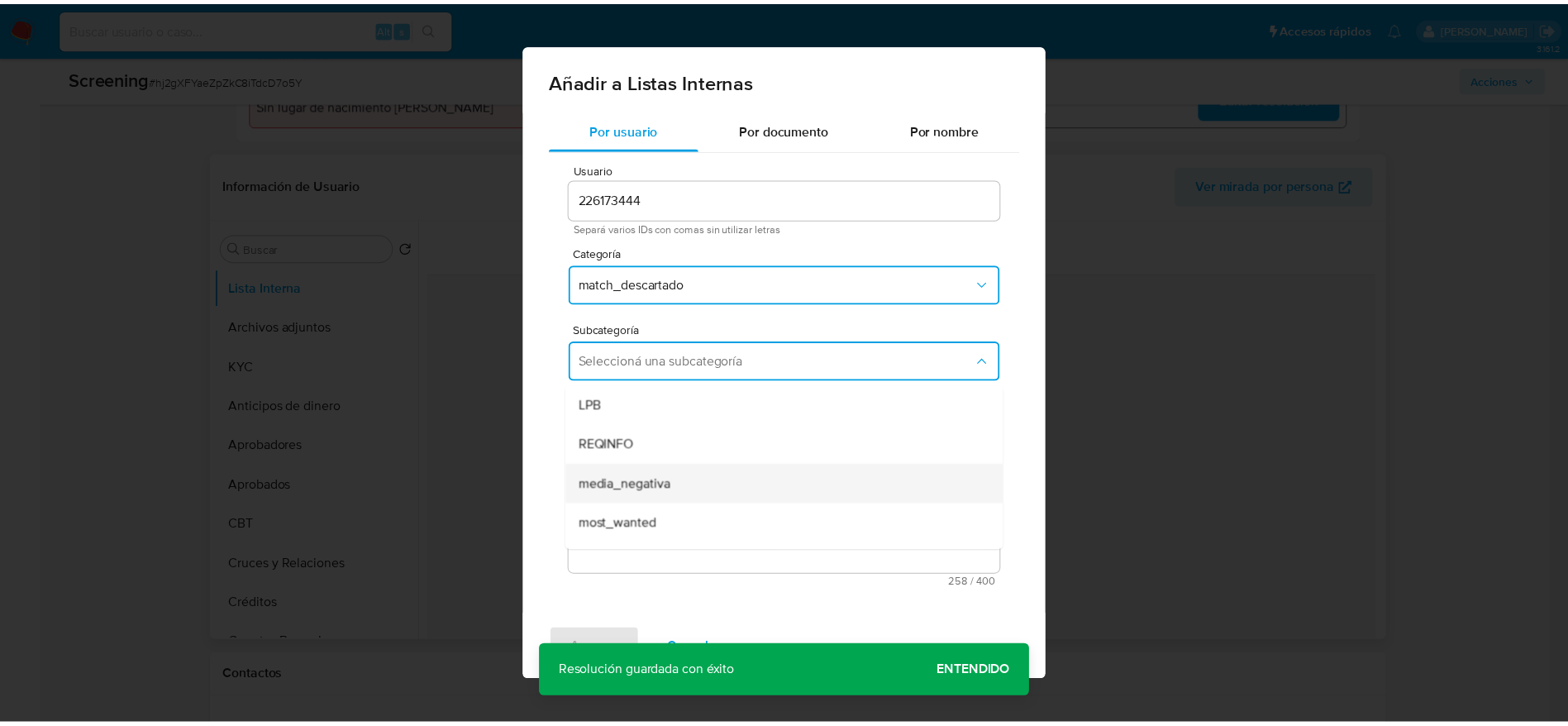
scroll to position [74, 0]
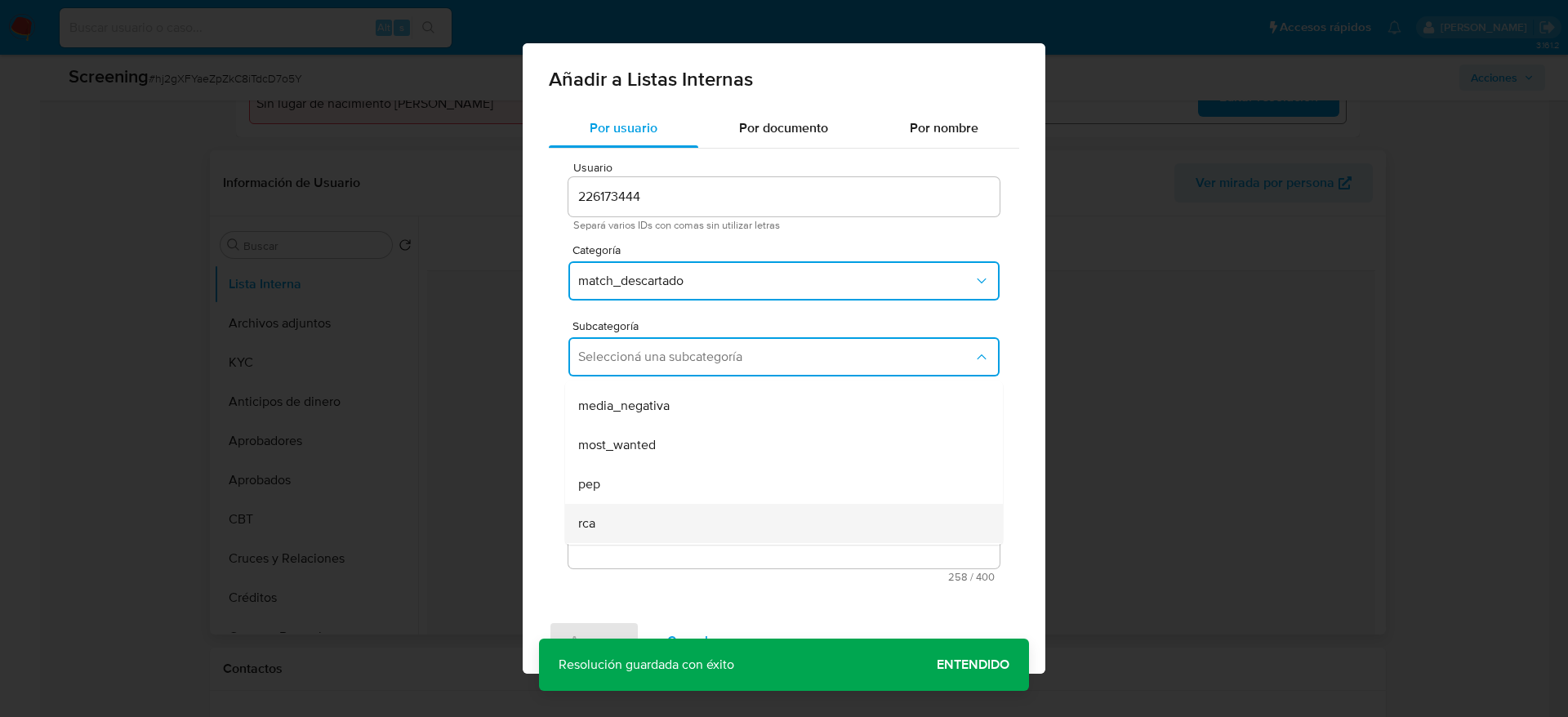
click at [592, 528] on span "rca" at bounding box center [587, 523] width 17 height 16
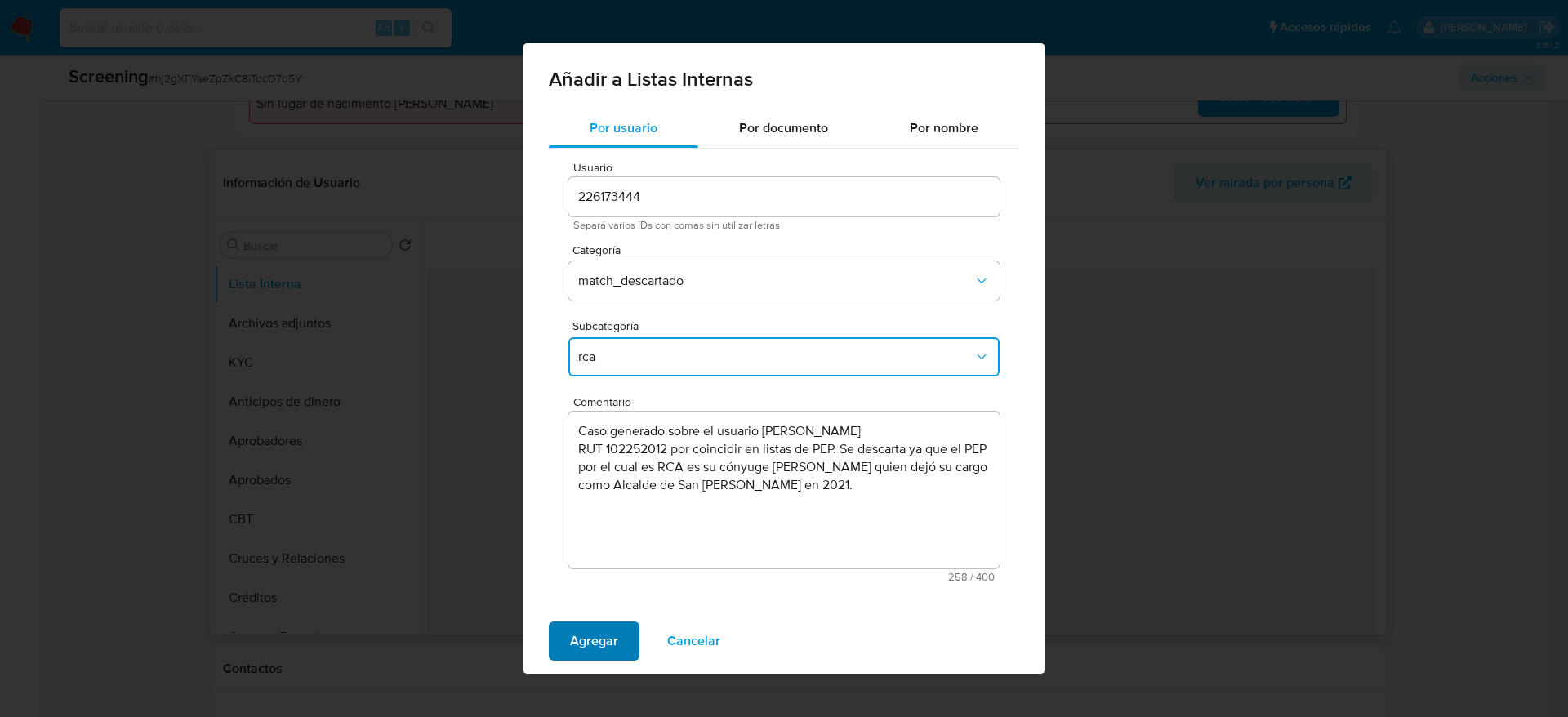
click at [585, 632] on span "Agregar" at bounding box center [594, 641] width 48 height 36
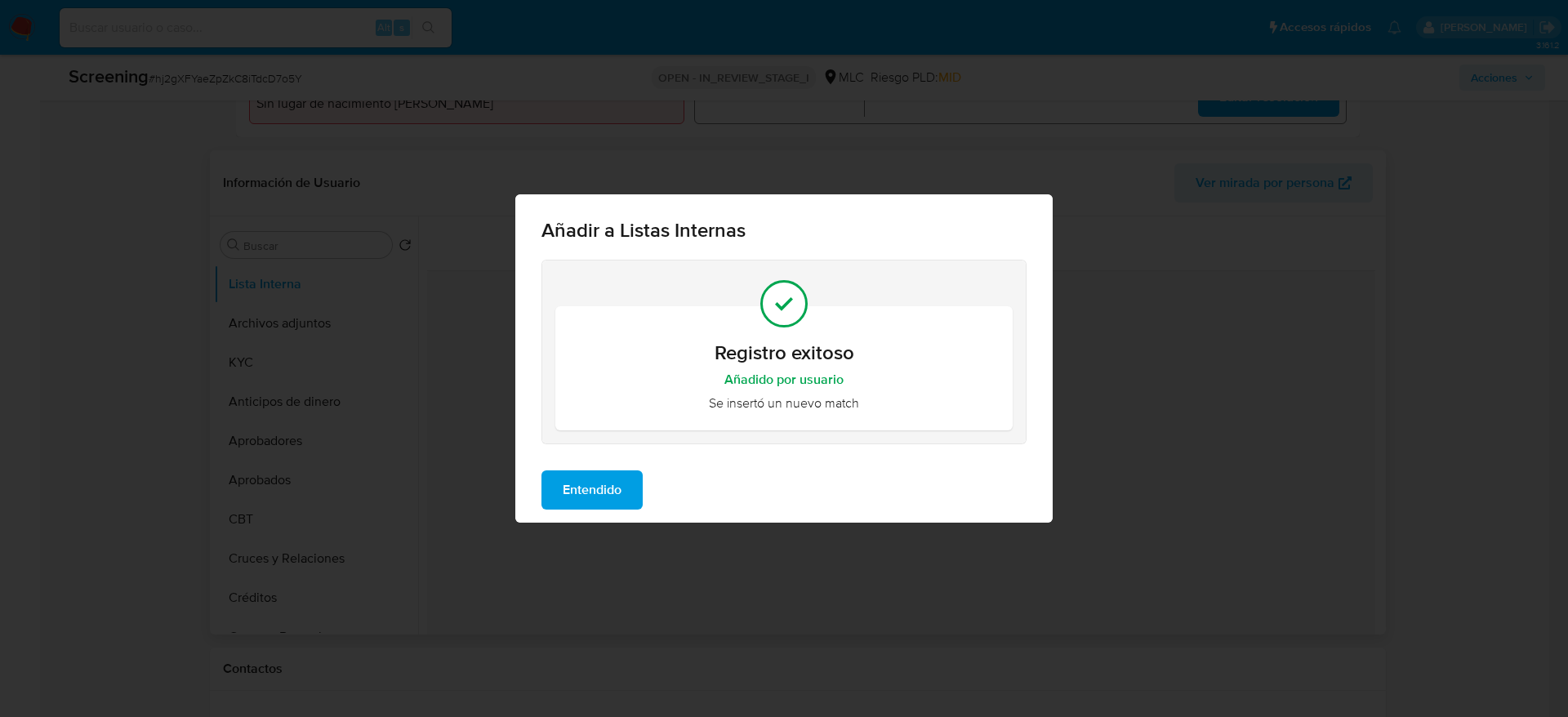
click at [559, 477] on button "Entendido" at bounding box center [592, 489] width 102 height 39
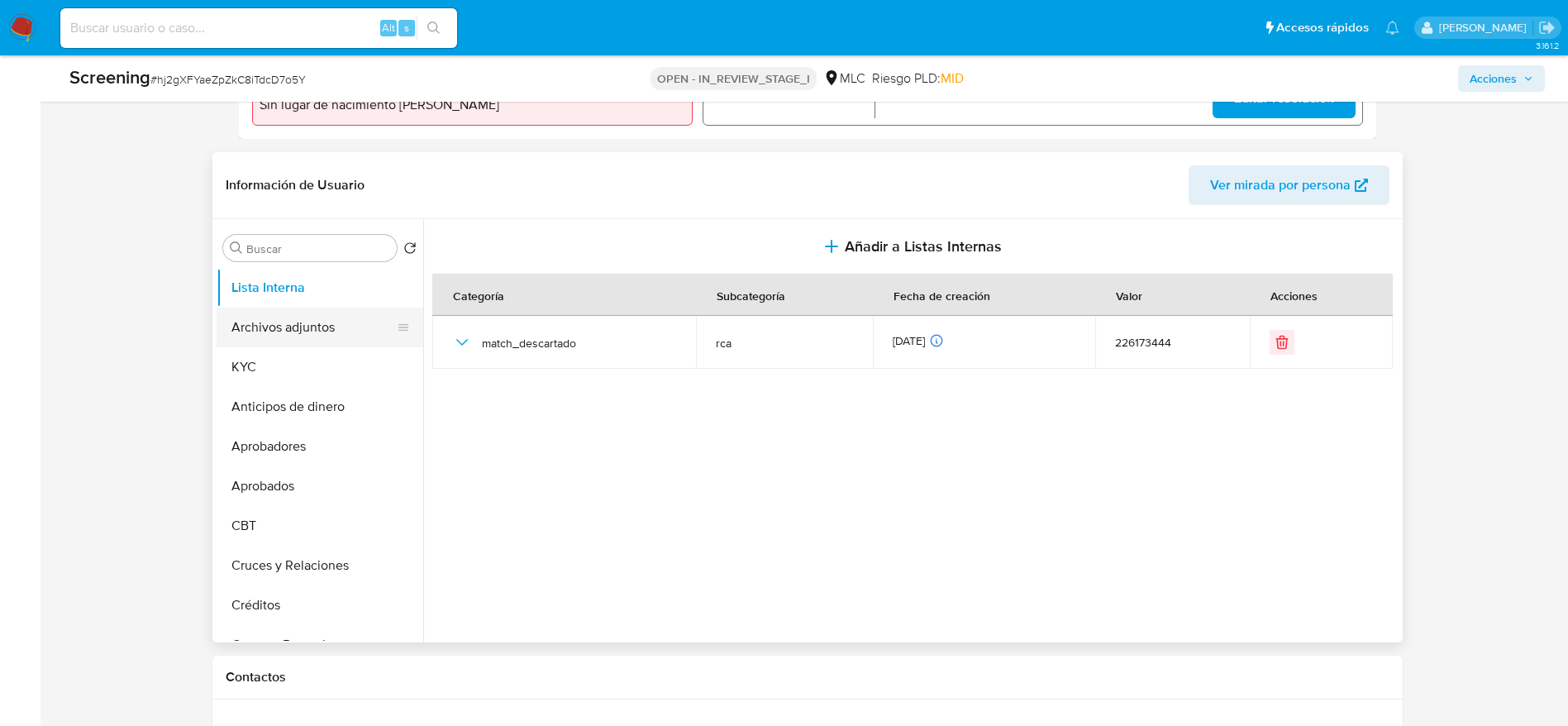
click at [303, 317] on button "Archivos adjuntos" at bounding box center [313, 327] width 194 height 39
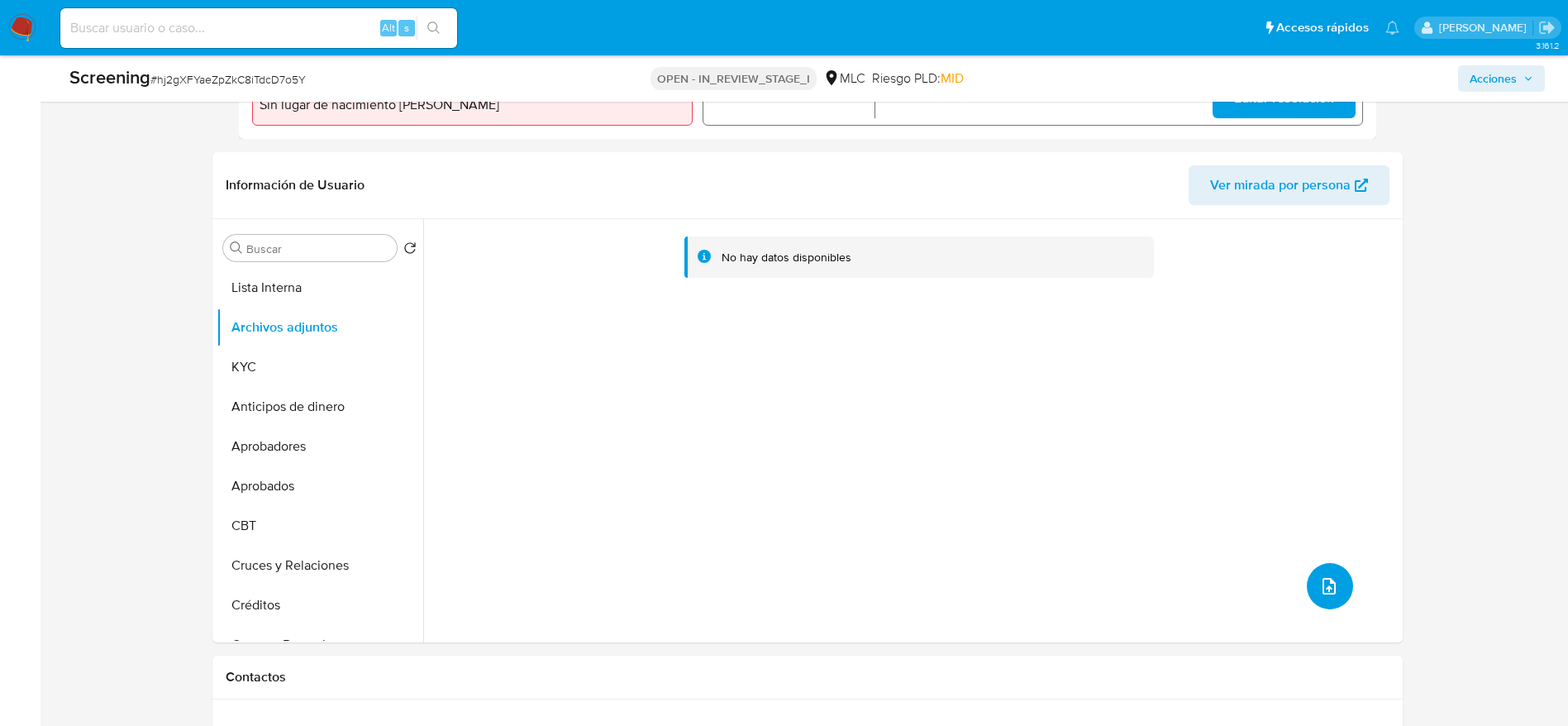
click at [1319, 584] on icon "upload-file" at bounding box center [1328, 586] width 20 height 20
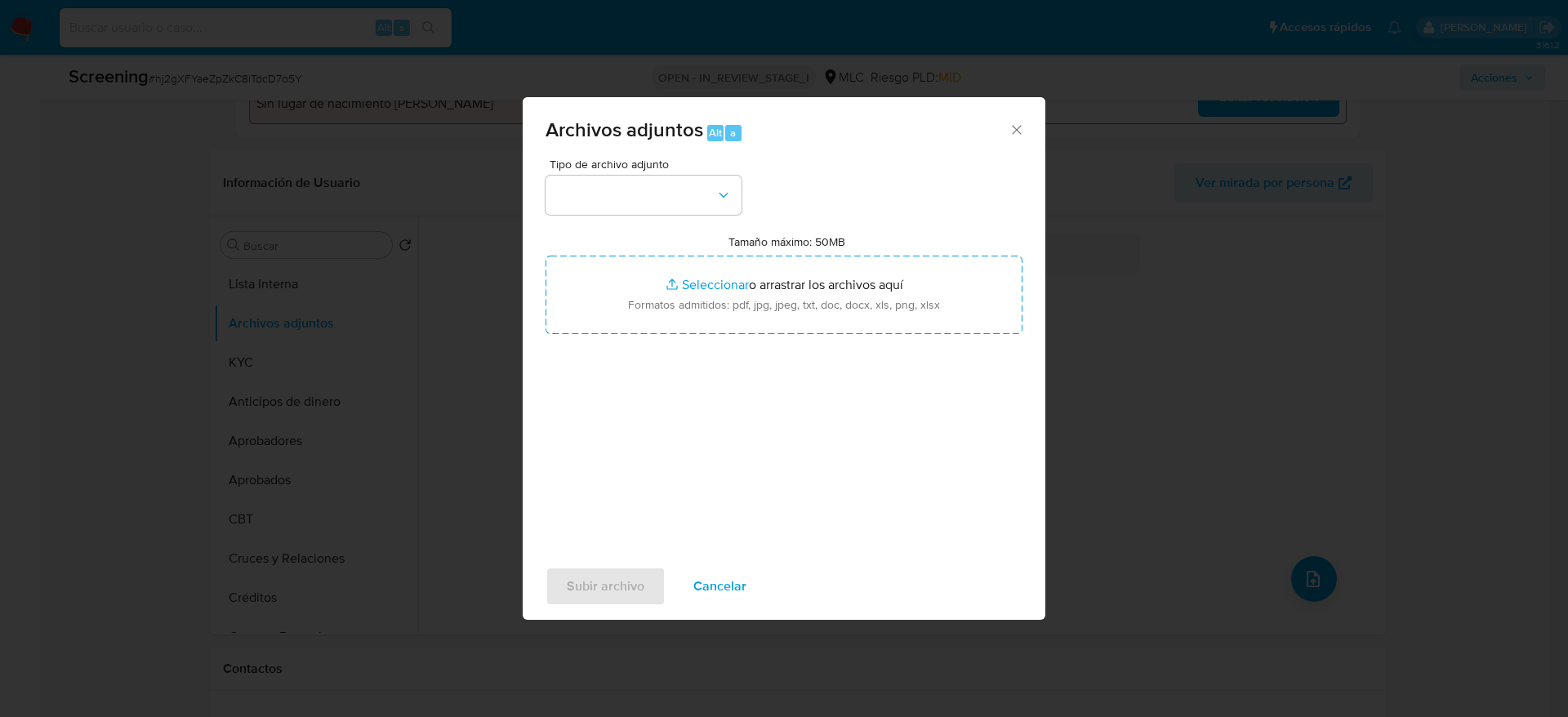
click at [638, 216] on div "Tipo de archivo adjunto Tamaño máximo: 50MB Seleccionar archivos Seleccionar o …" at bounding box center [783, 351] width 476 height 385
click at [661, 209] on button "button" at bounding box center [643, 195] width 196 height 39
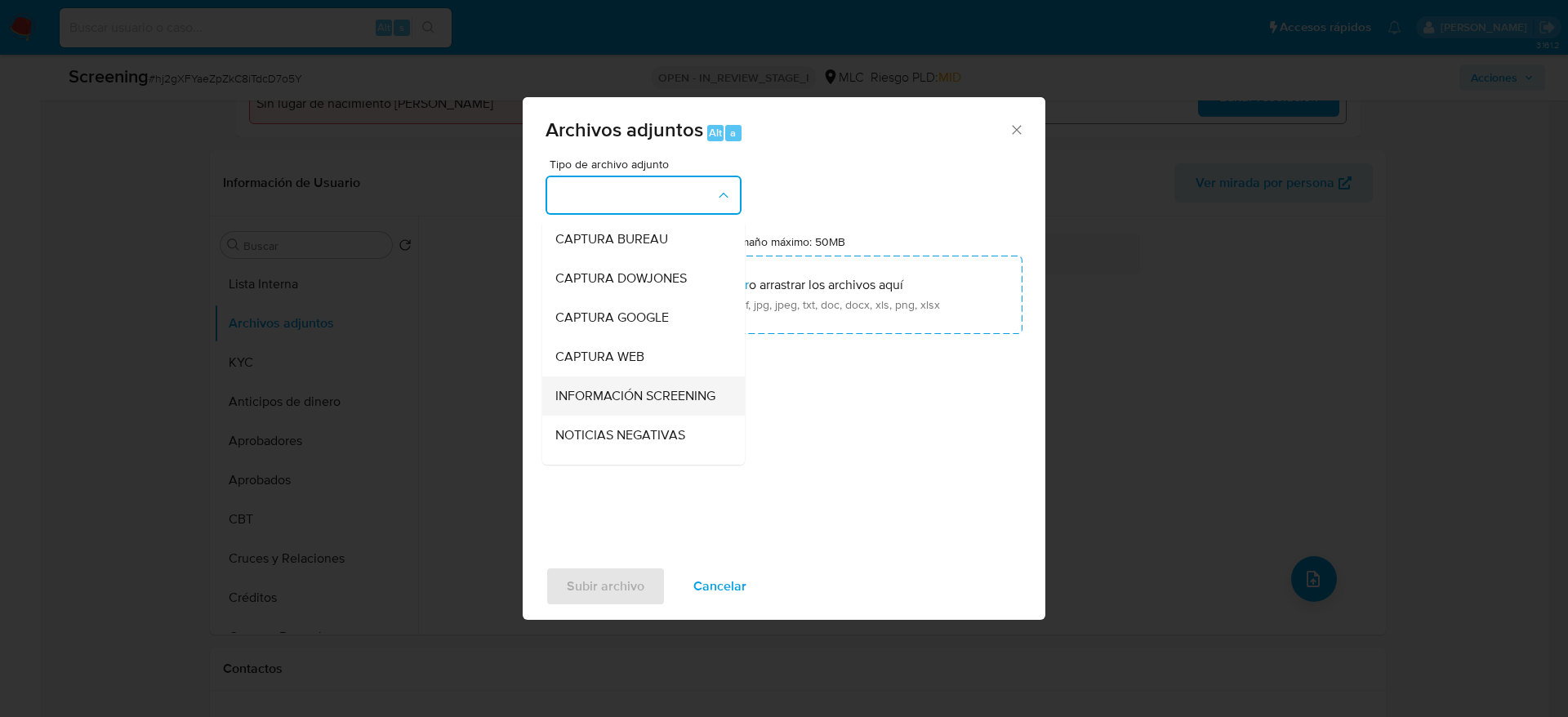
click at [663, 404] on span "INFORMACIÓN SCREENING" at bounding box center [635, 396] width 160 height 16
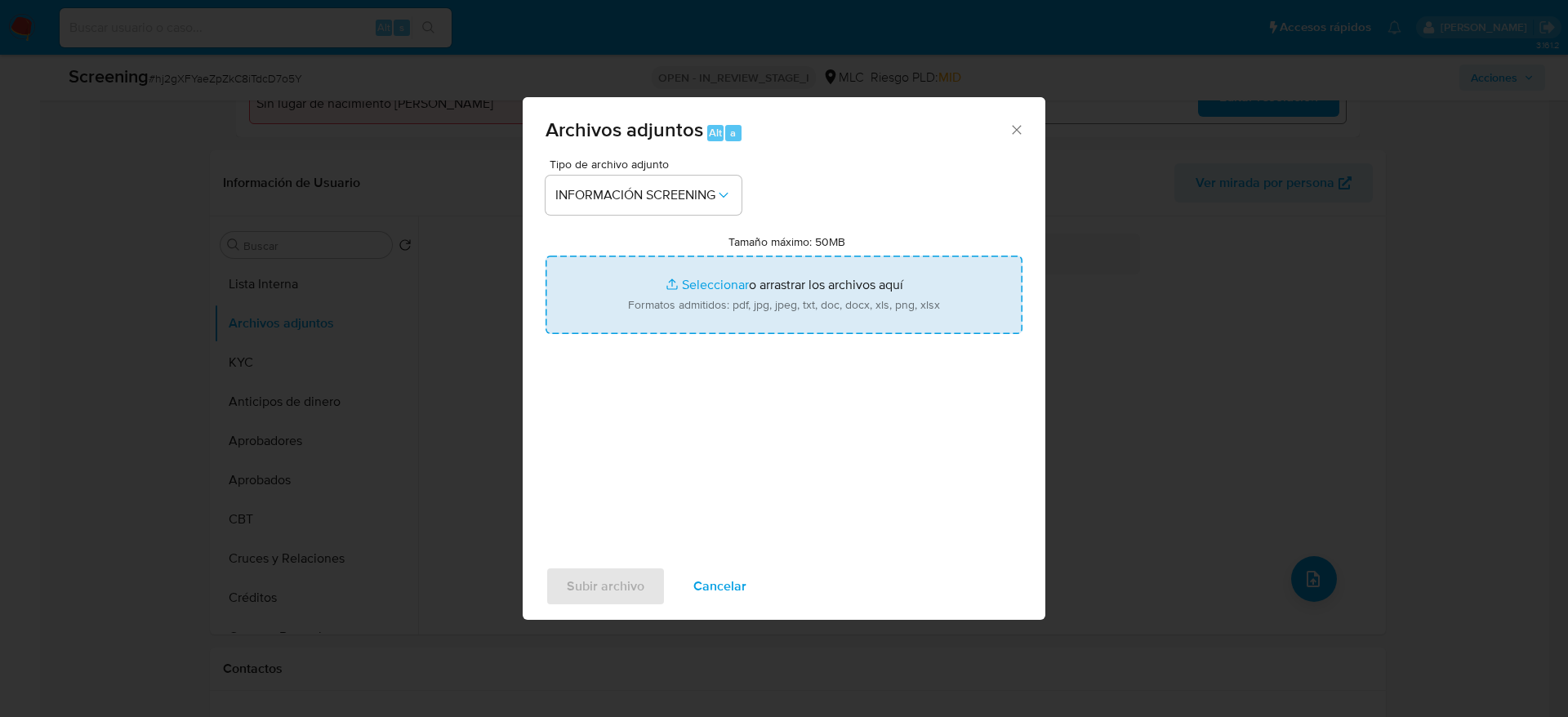
click at [778, 283] on input "Tamaño máximo: 50MB Seleccionar archivos" at bounding box center [783, 295] width 476 height 78
type input "C:\fakepath\StandardCaseMatchDetailsReport_5jb6x37ajj711k2yyjt3q0cb1_e_tr_wci_2…"
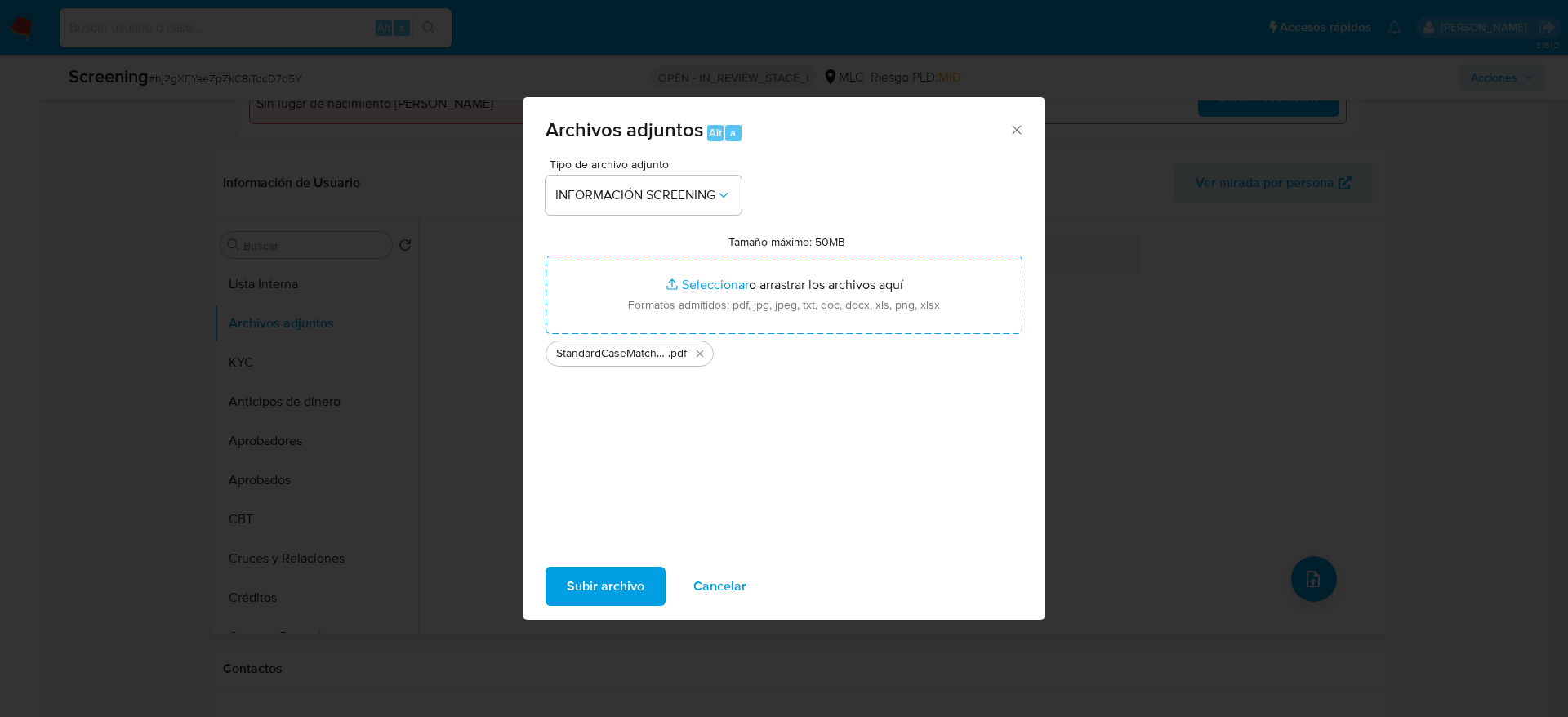
click at [585, 581] on span "Subir archivo" at bounding box center [606, 587] width 78 height 36
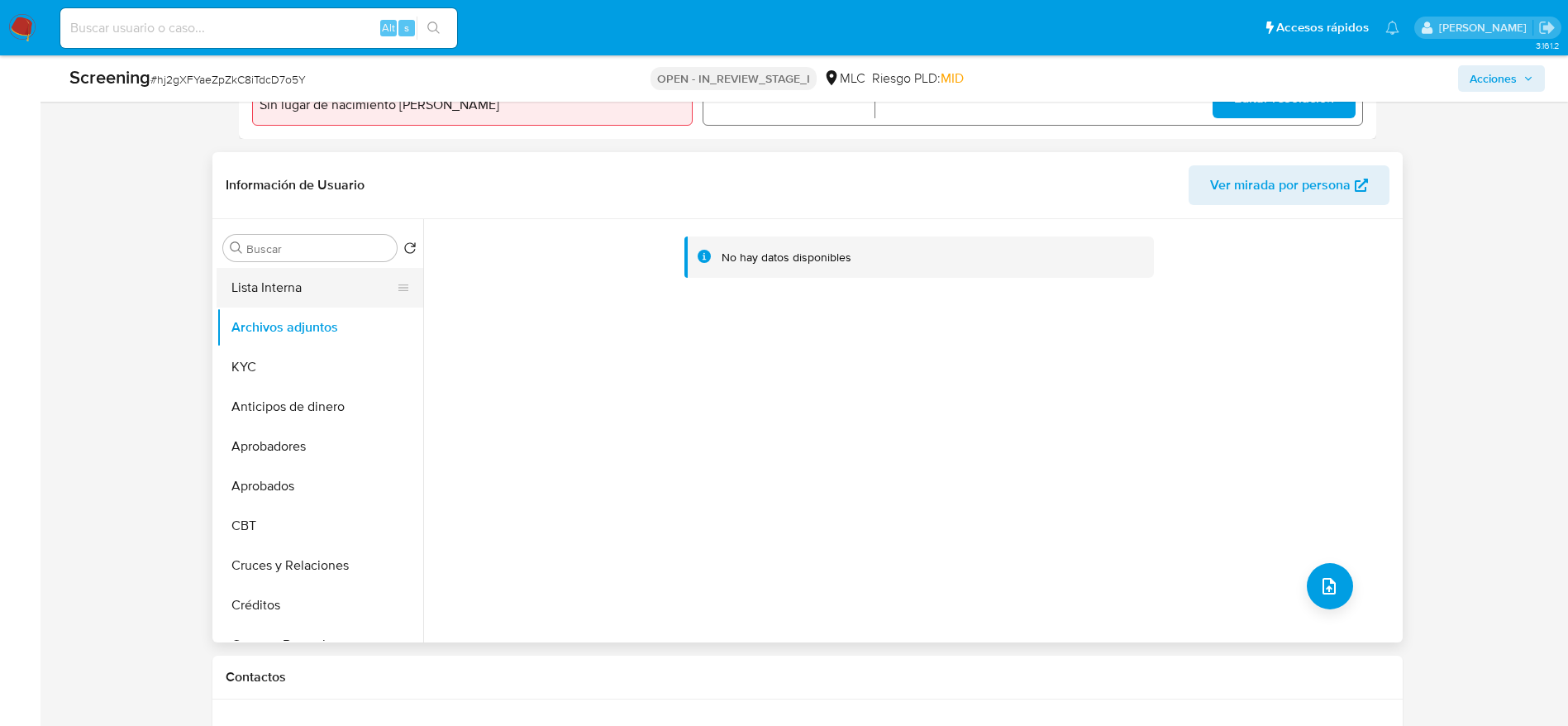
click at [311, 287] on button "Lista Interna" at bounding box center [313, 287] width 194 height 39
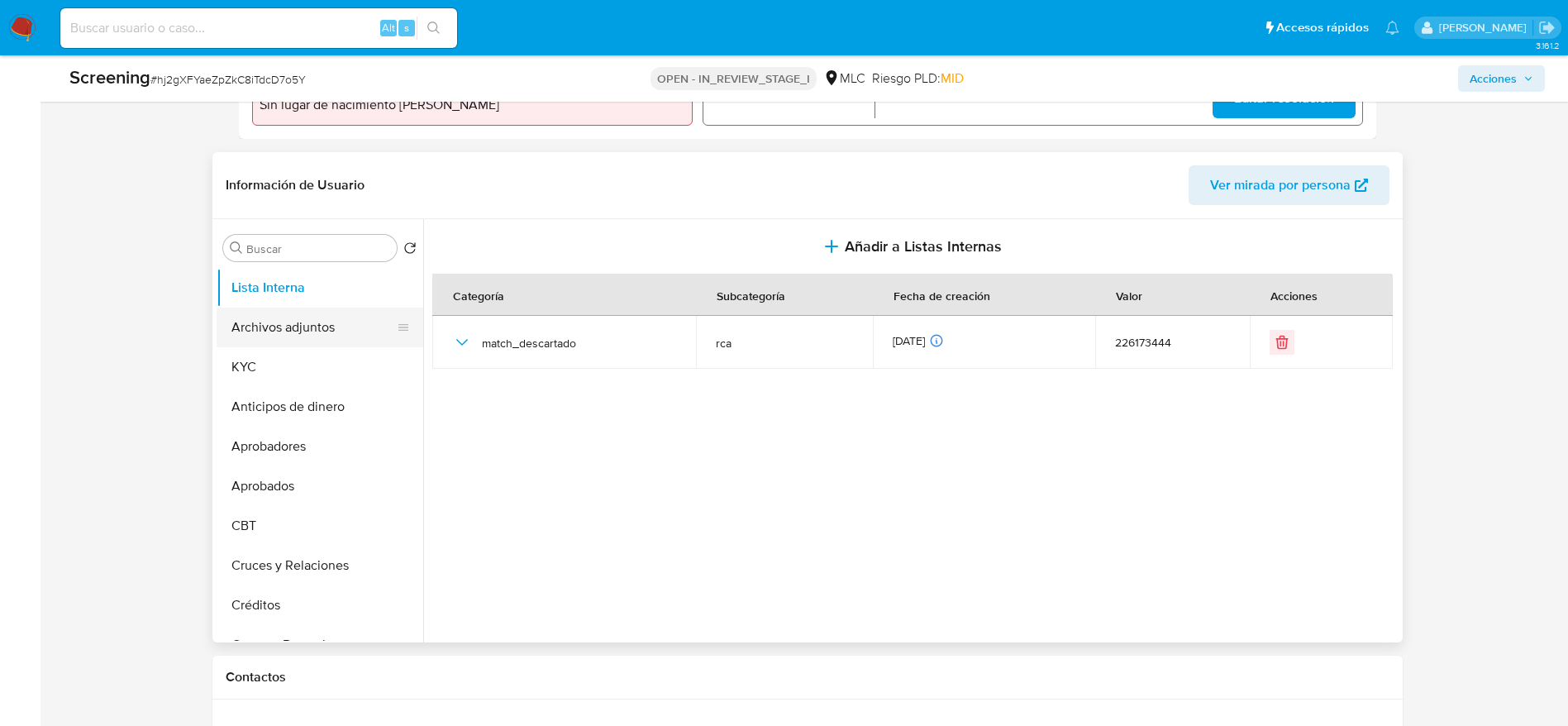
click at [339, 341] on button "Archivos adjuntos" at bounding box center [313, 327] width 194 height 39
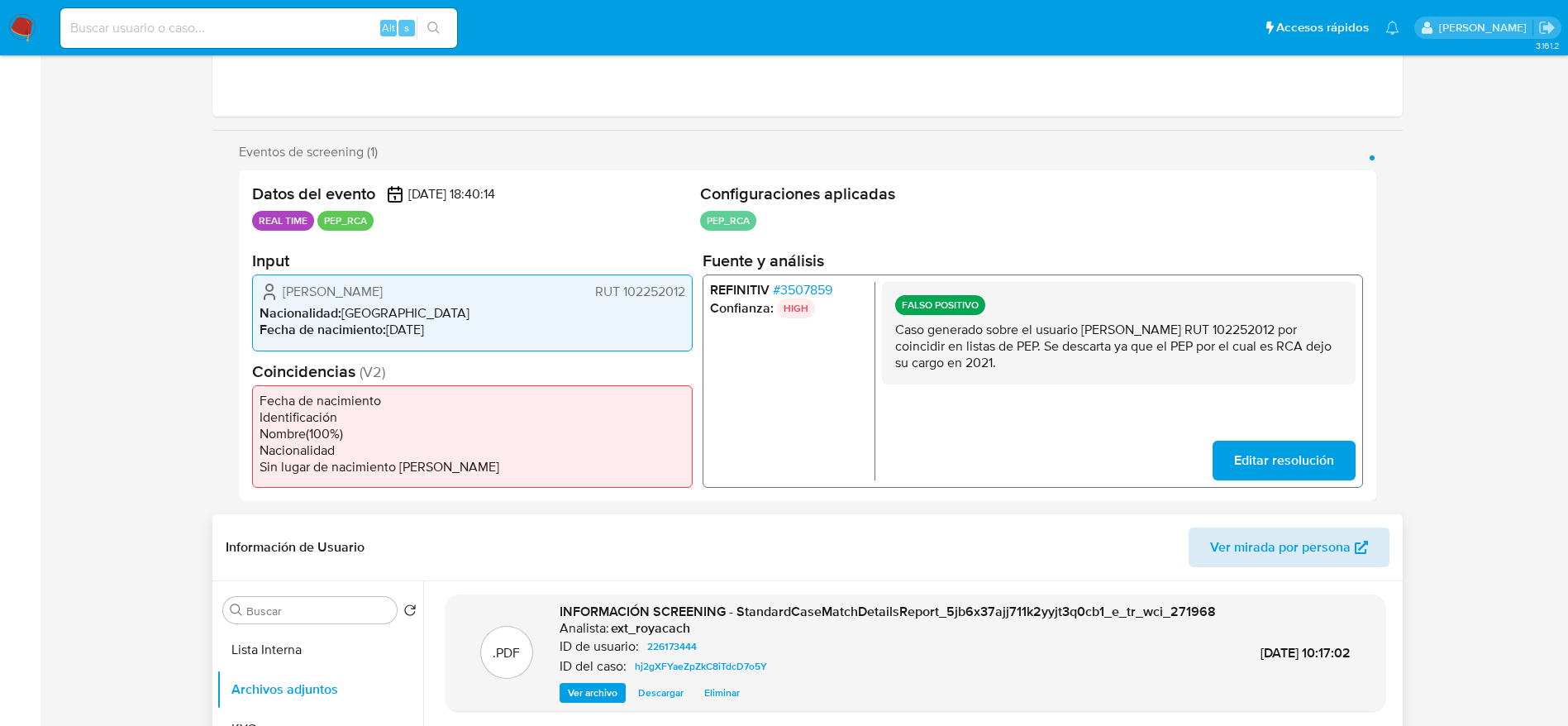
scroll to position [0, 0]
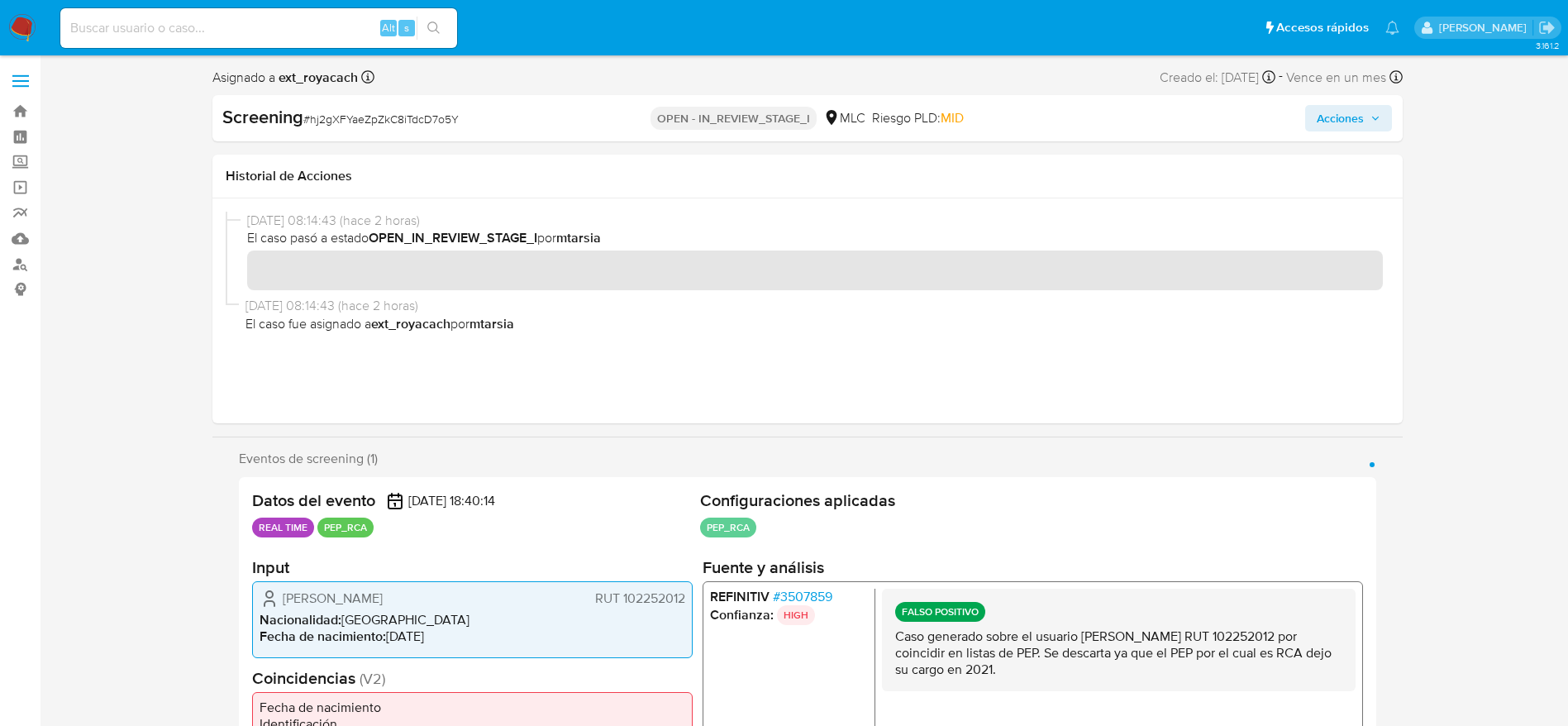
click at [1361, 124] on span "Acciones" at bounding box center [1340, 118] width 47 height 26
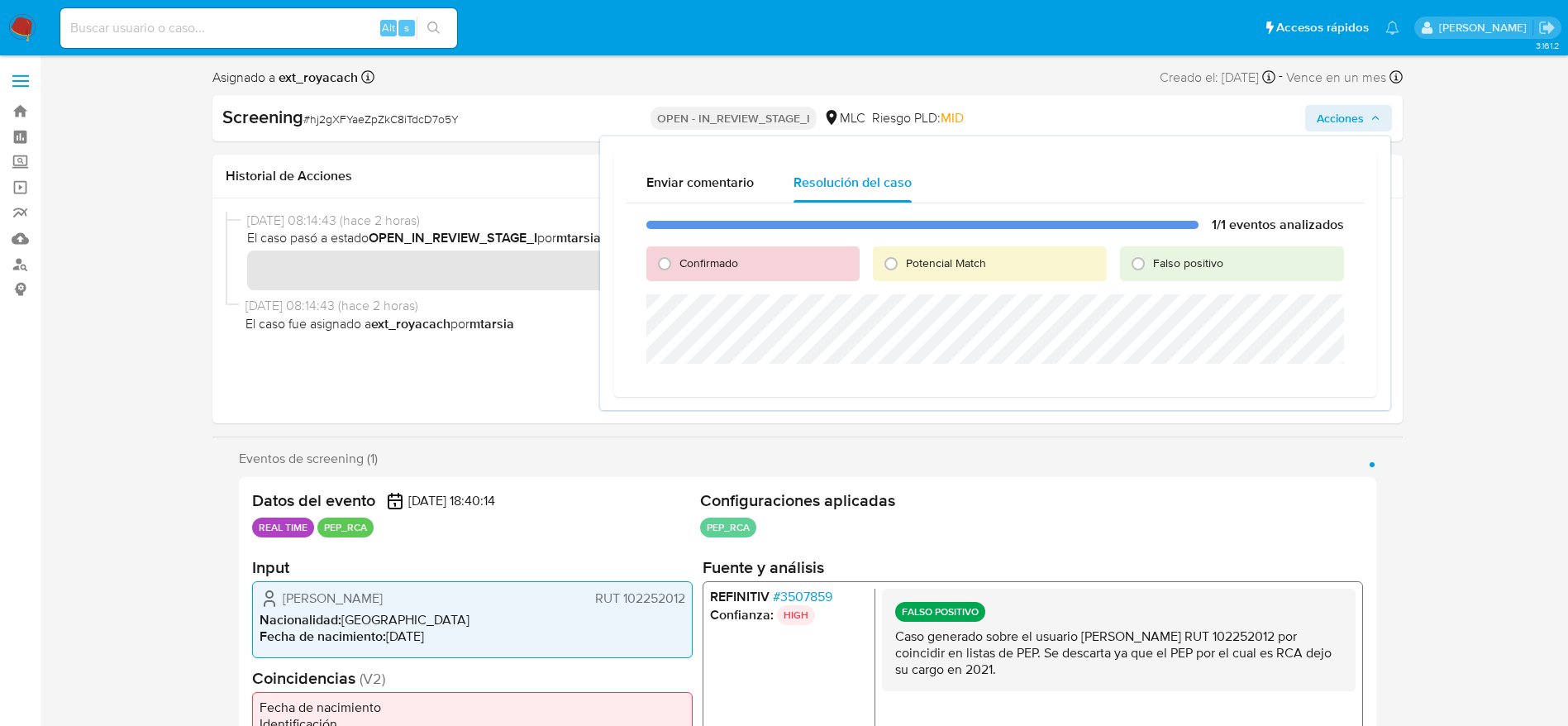
click at [1165, 261] on span "Falso positivo" at bounding box center [1188, 263] width 71 height 17
click at [1151, 261] on input "Falso positivo" at bounding box center [1138, 264] width 26 height 26
radio input "true"
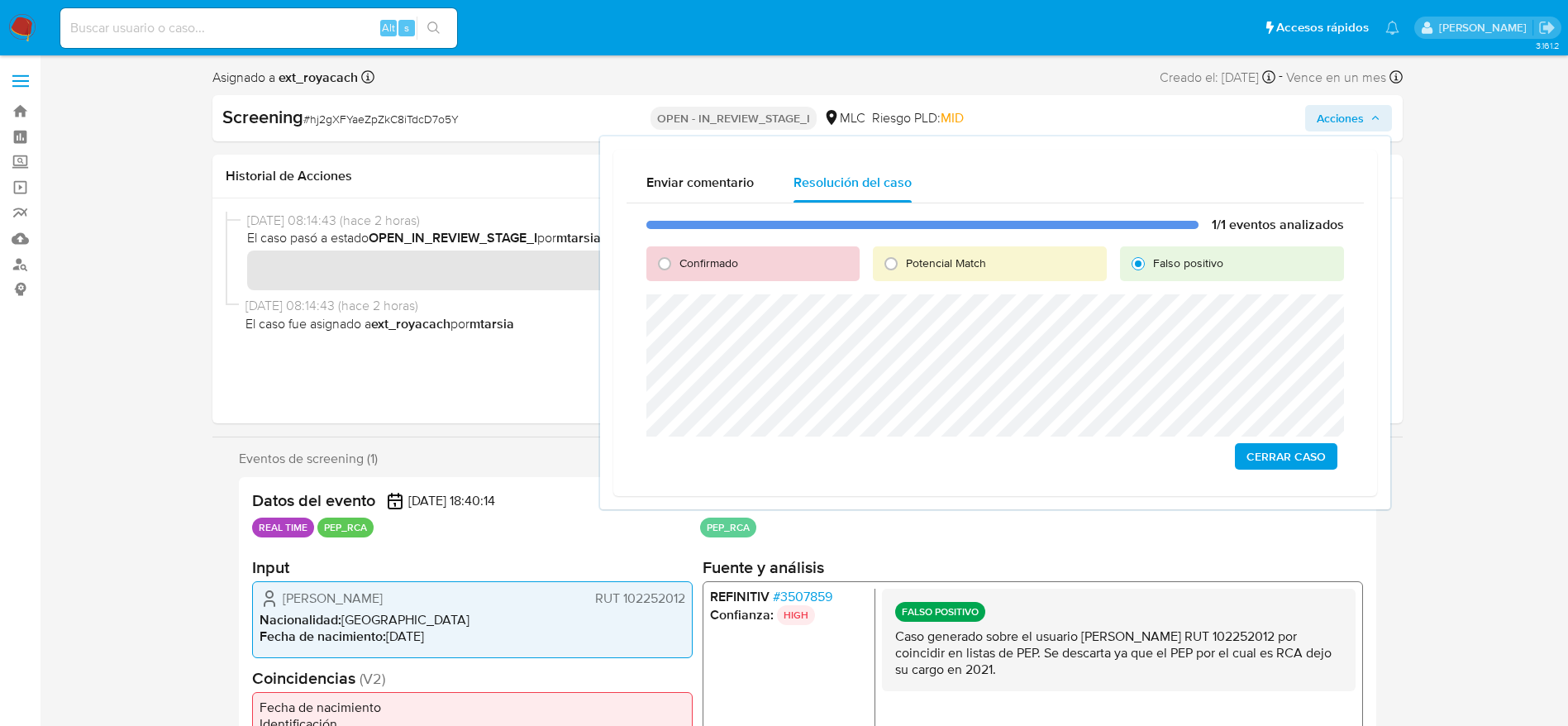
click at [712, 457] on div "1/1 eventos analizados Confirmado Potencial Match Falso positivo Cerrar Caso" at bounding box center [994, 343] width 737 height 279
click at [1275, 450] on span "Cerrar Caso" at bounding box center [1285, 456] width 79 height 24
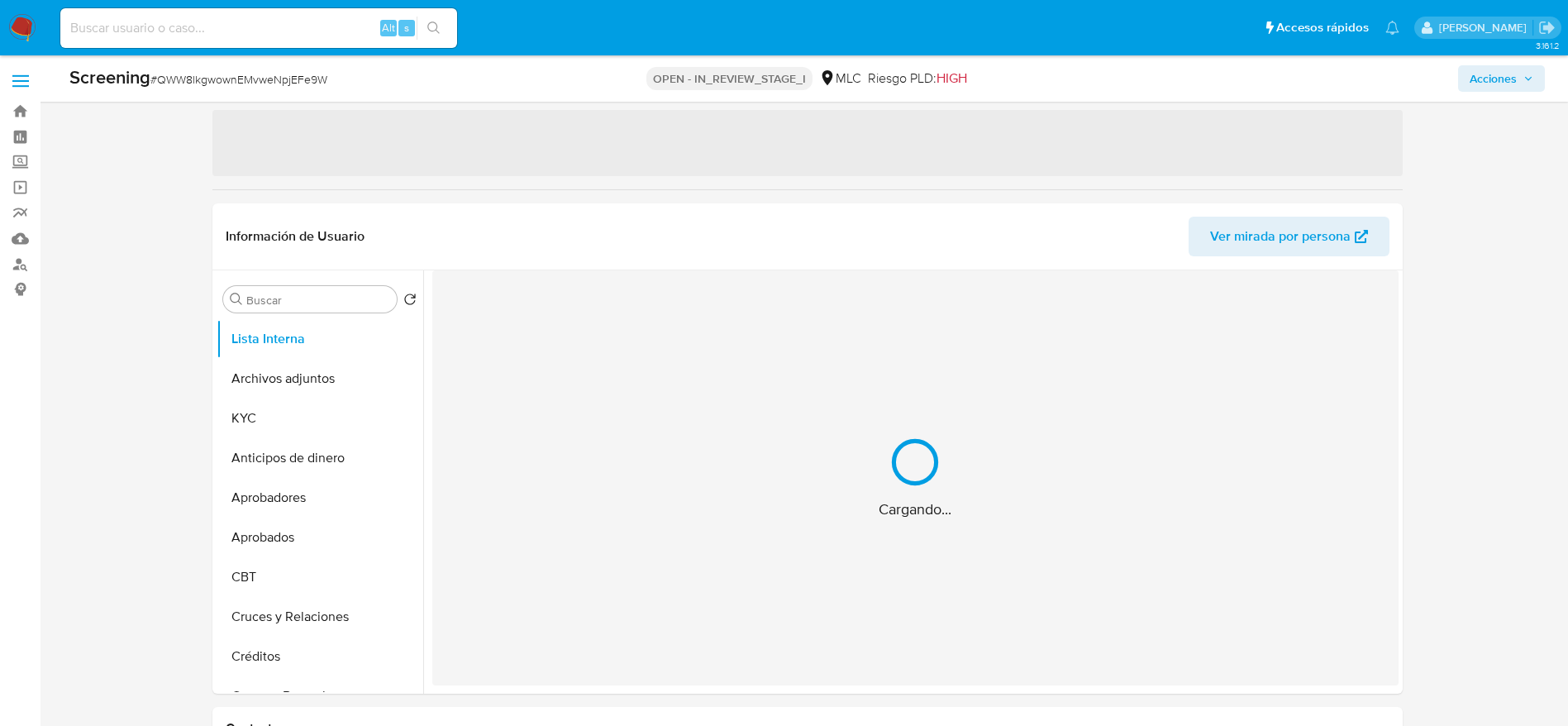
scroll to position [59, 0]
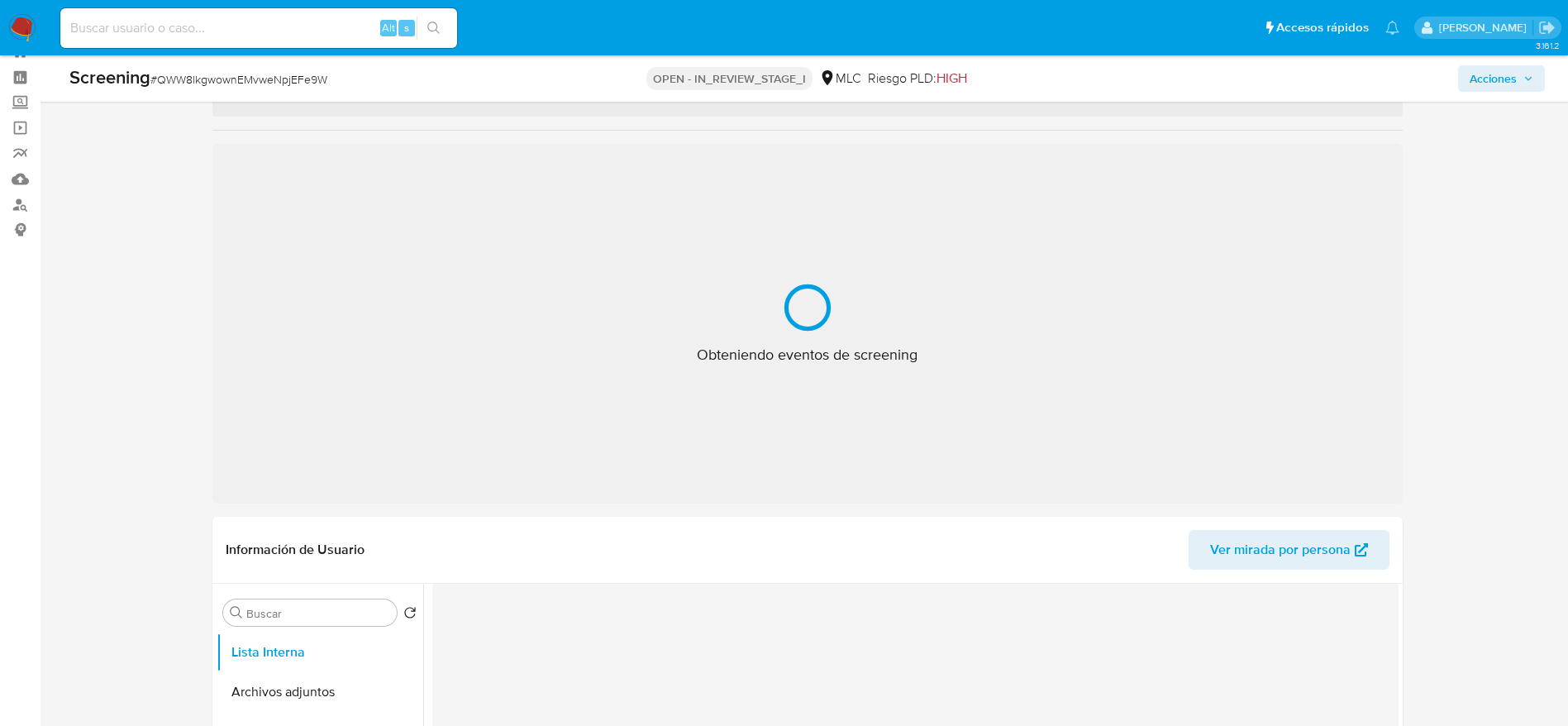
select select "10"
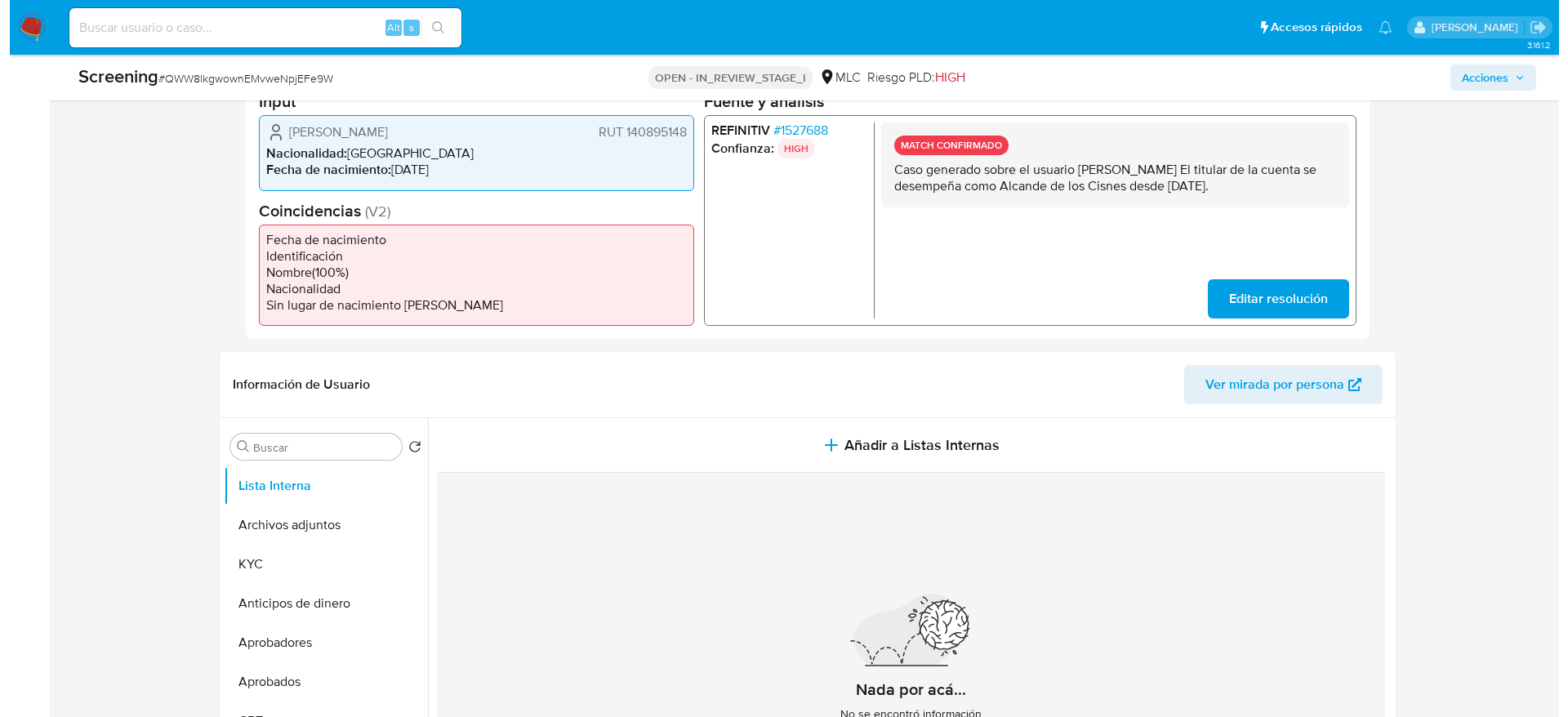
scroll to position [414, 0]
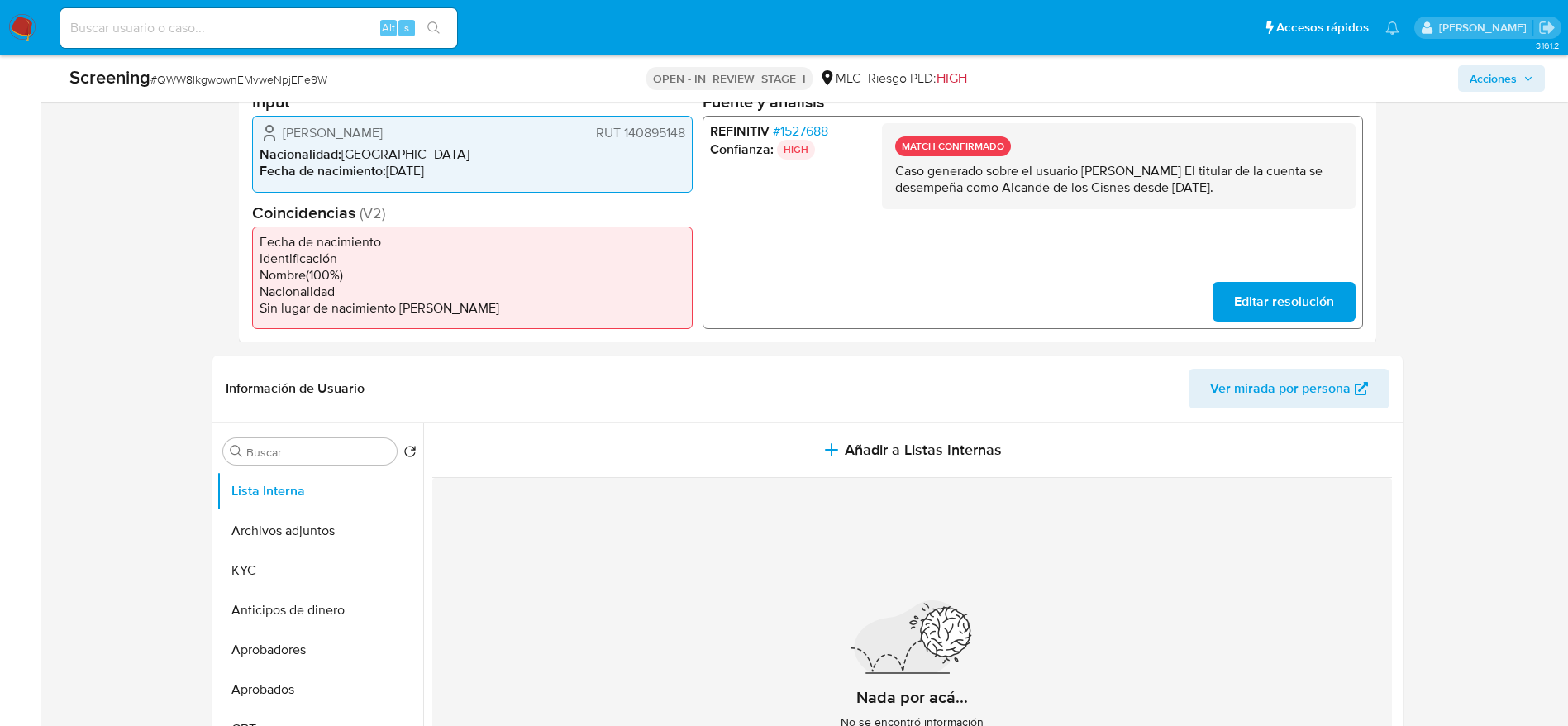
click at [1012, 196] on p "Caso generado sobre el usuario [PERSON_NAME] El titular de la cuenta se desempe…" at bounding box center [1117, 180] width 447 height 33
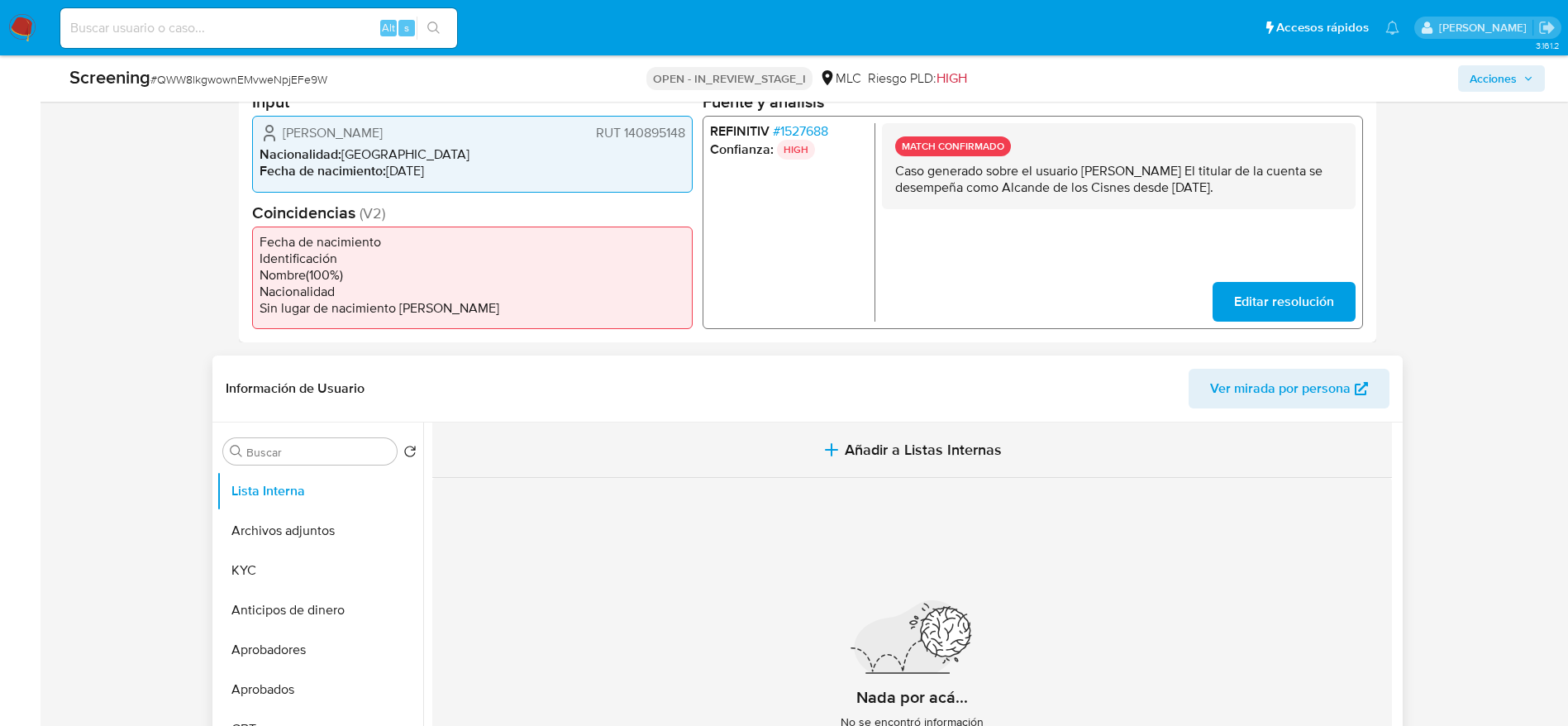
click at [814, 457] on button "Añadir a Listas Internas" at bounding box center [912, 449] width 959 height 55
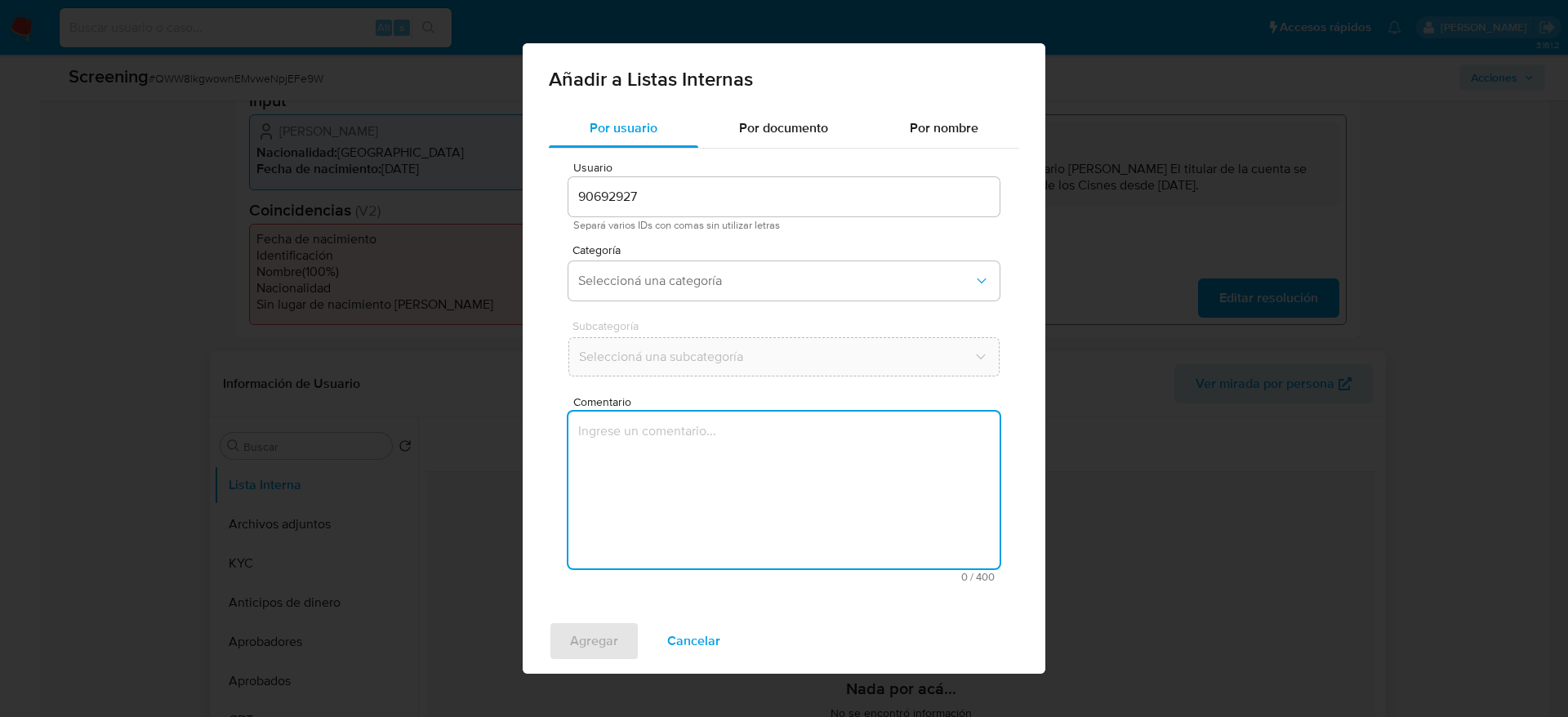
click at [660, 546] on textarea "Comentario" at bounding box center [784, 490] width 431 height 157
drag, startPoint x: 420, startPoint y: 546, endPoint x: 0, endPoint y: -107, distance: 776.4
drag, startPoint x: 849, startPoint y: 449, endPoint x: 836, endPoint y: 445, distance: 13.6
click at [836, 445] on textarea "Caso generado sobre el usuario [PERSON_NAME] El titular de la cuenta se desempe…" at bounding box center [784, 490] width 431 height 157
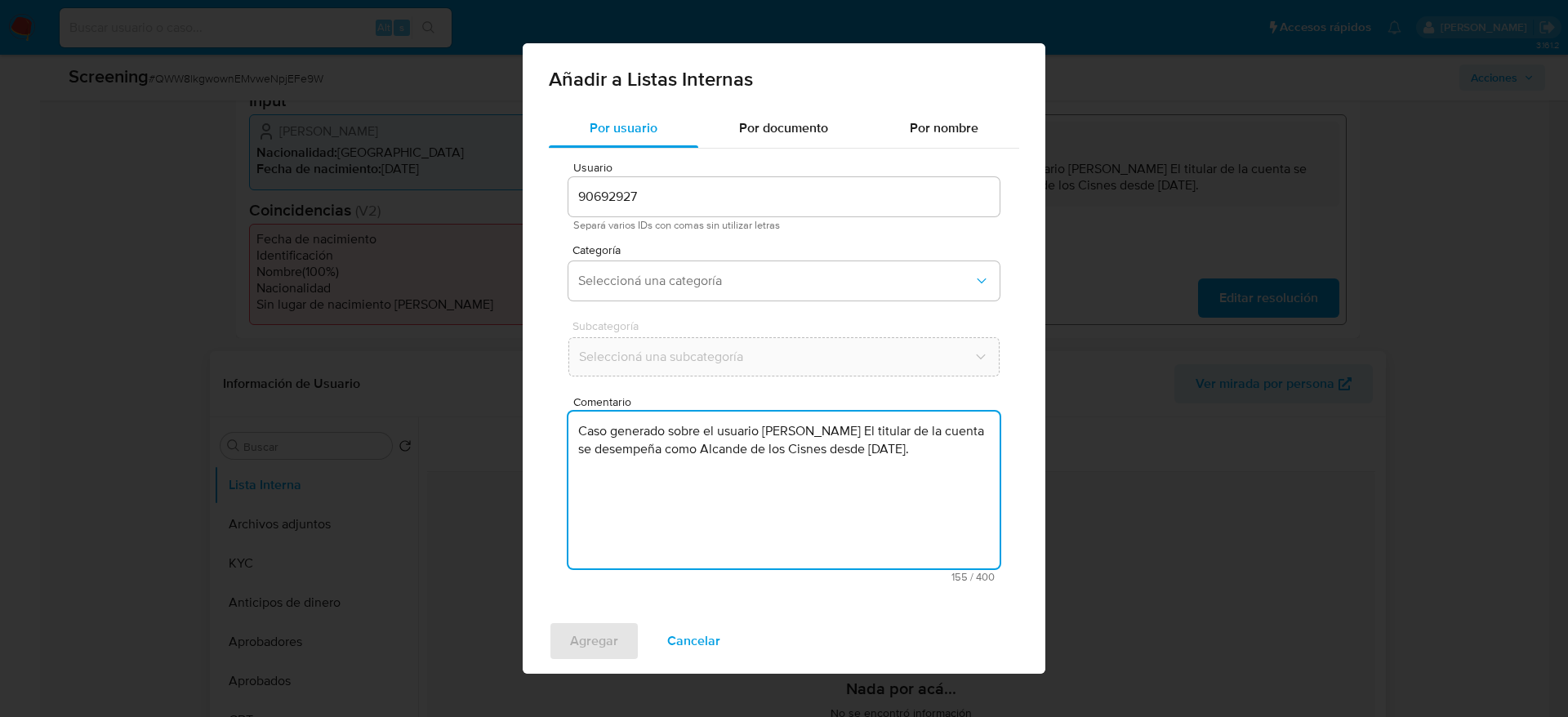
drag, startPoint x: 836, startPoint y: 445, endPoint x: 826, endPoint y: 470, distance: 26.9
click at [836, 446] on textarea "Caso generado sobre el usuario [PERSON_NAME] El titular de la cuenta se desempe…" at bounding box center [784, 490] width 431 height 157
click at [826, 474] on textarea "Caso generado sobre el usuario [PERSON_NAME] El titular de la cuenta se desempe…" at bounding box center [784, 490] width 431 height 157
type textarea "Caso generado sobre el usuario Francisco Javier Roncagliolo Lepio El titular de…"
click at [696, 294] on button "Seleccioná una categoría" at bounding box center [784, 280] width 431 height 39
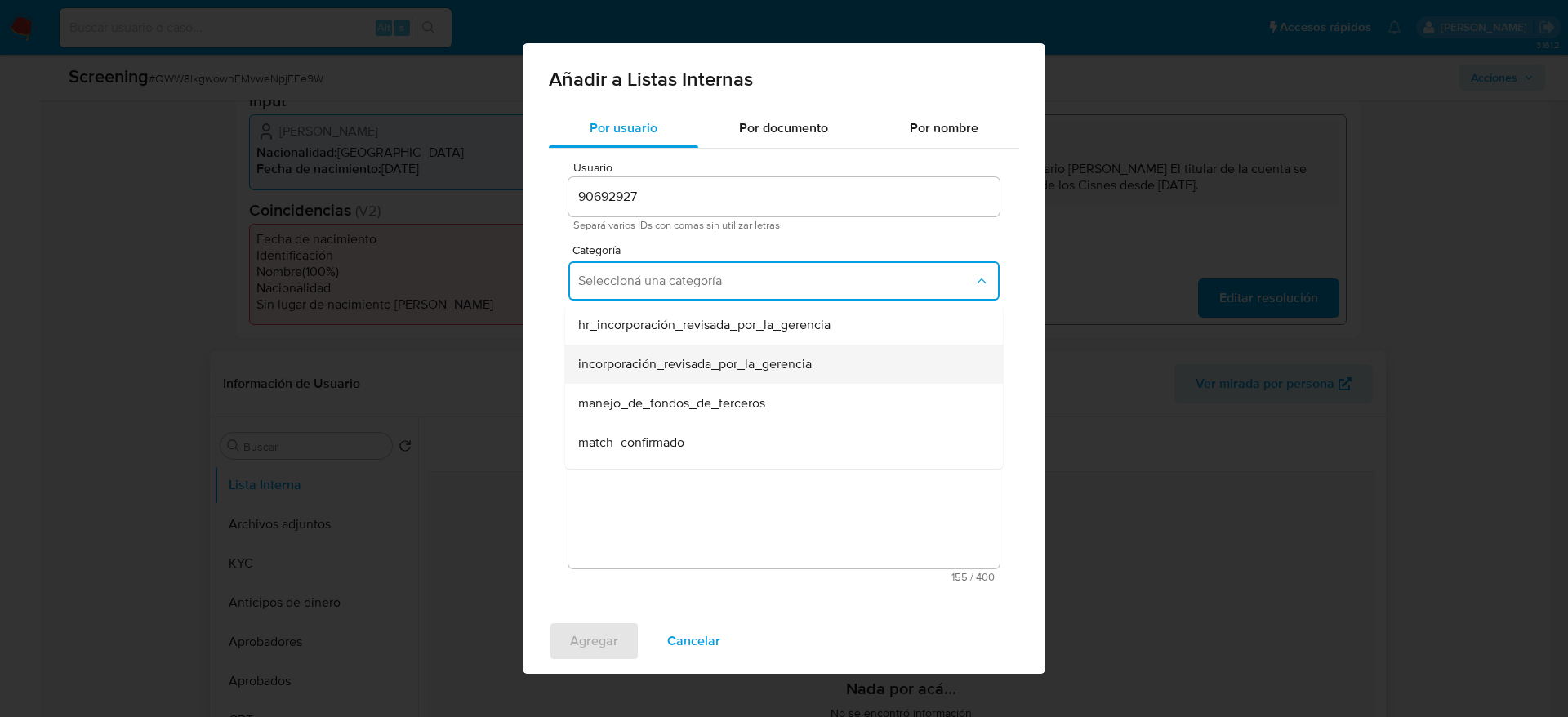
scroll to position [122, 0]
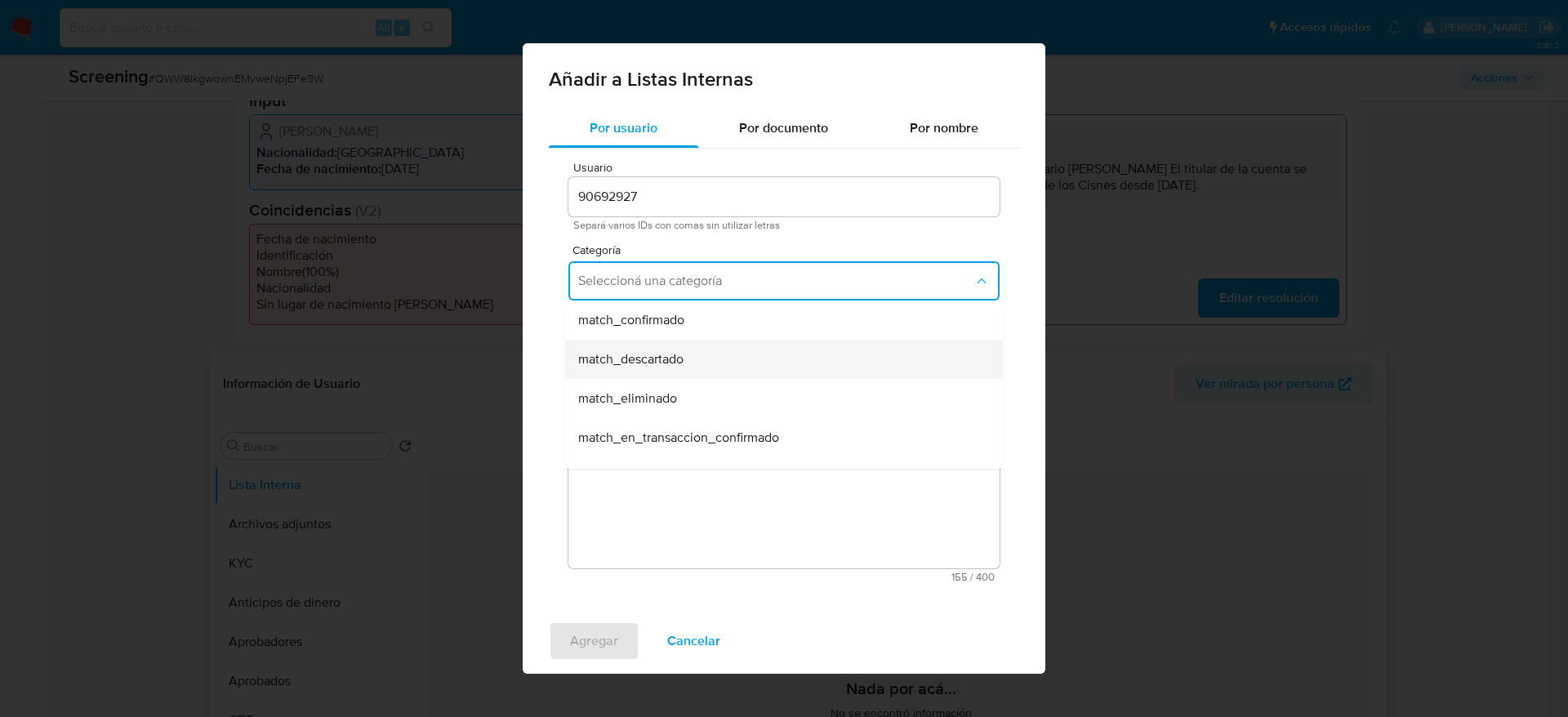
click at [660, 340] on div "match_descartado" at bounding box center [779, 358] width 401 height 39
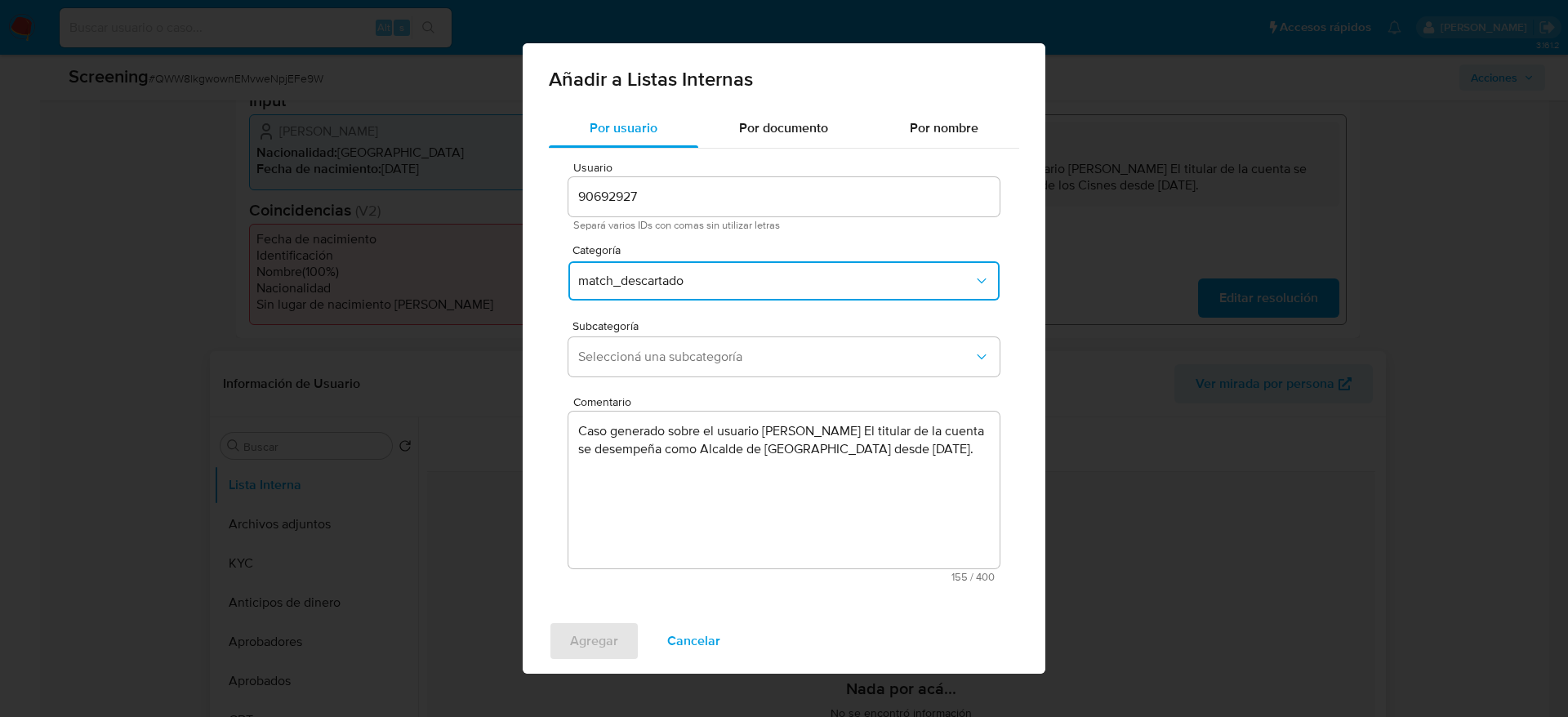
click at [664, 284] on span "match_descartado" at bounding box center [775, 281] width 395 height 16
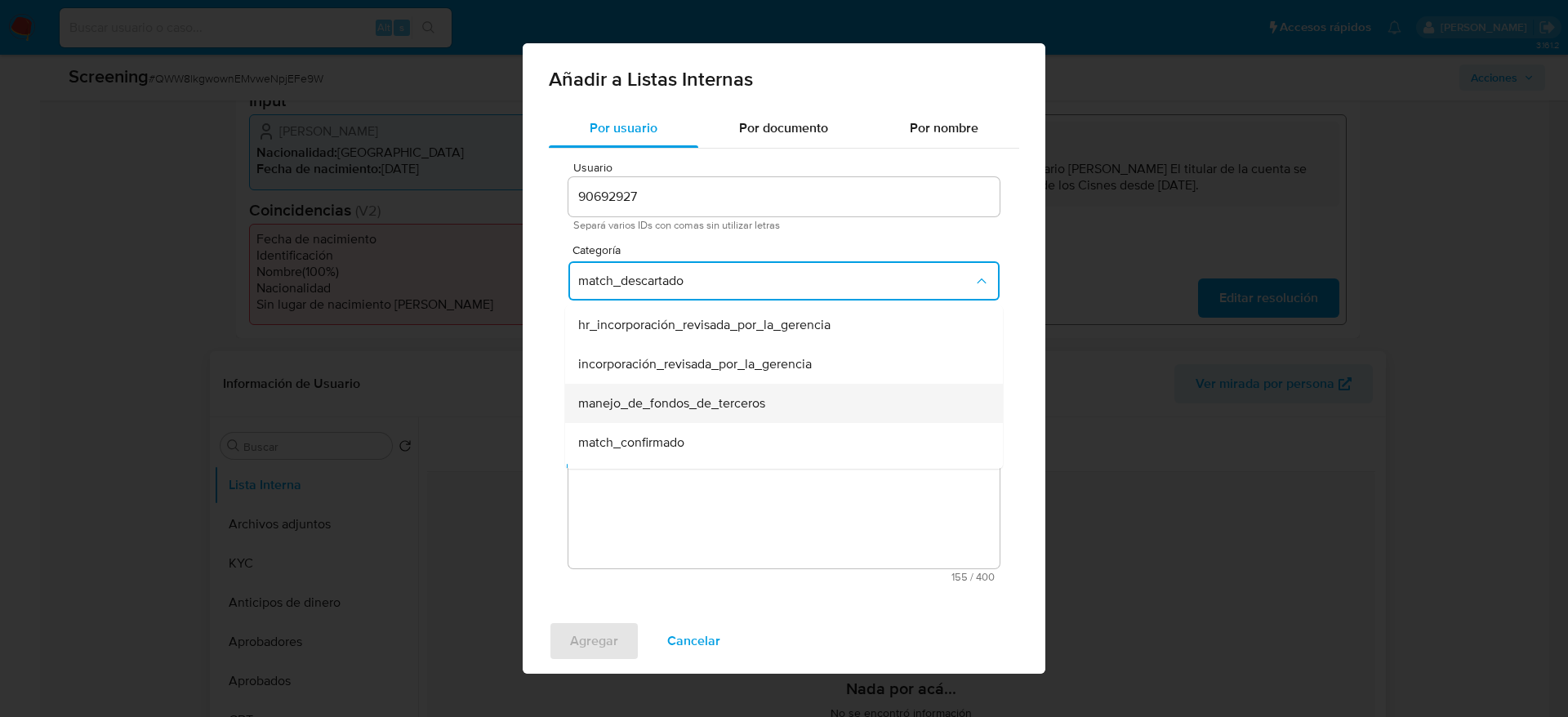
scroll to position [33, 0]
click at [655, 402] on span "match_confirmado" at bounding box center [631, 409] width 106 height 16
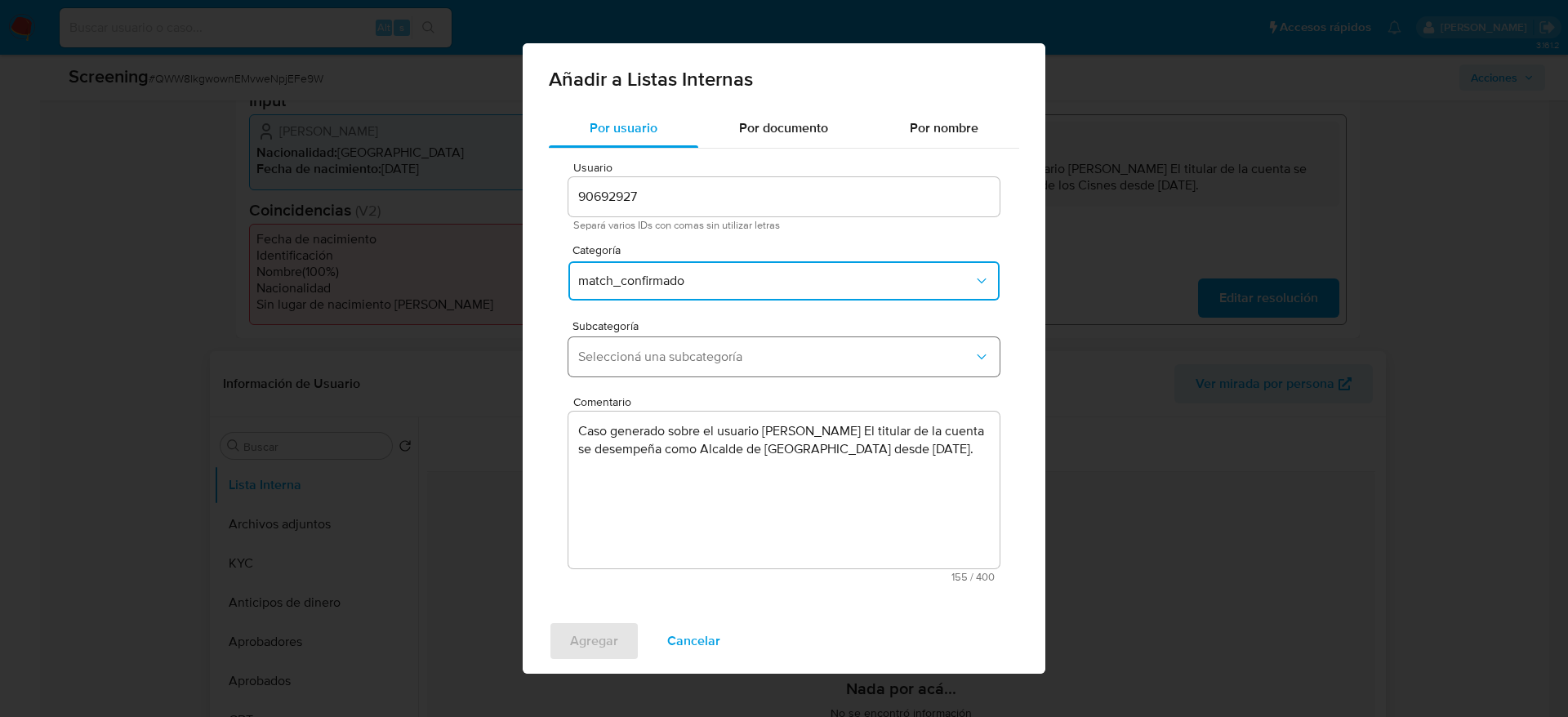
drag, startPoint x: 662, startPoint y: 382, endPoint x: 663, endPoint y: 371, distance: 11.0
click at [663, 382] on div "Subcategoría Seleccioná una subcategoría" at bounding box center [784, 351] width 431 height 63
click at [663, 365] on button "Seleccioná una subcategoría" at bounding box center [784, 356] width 431 height 39
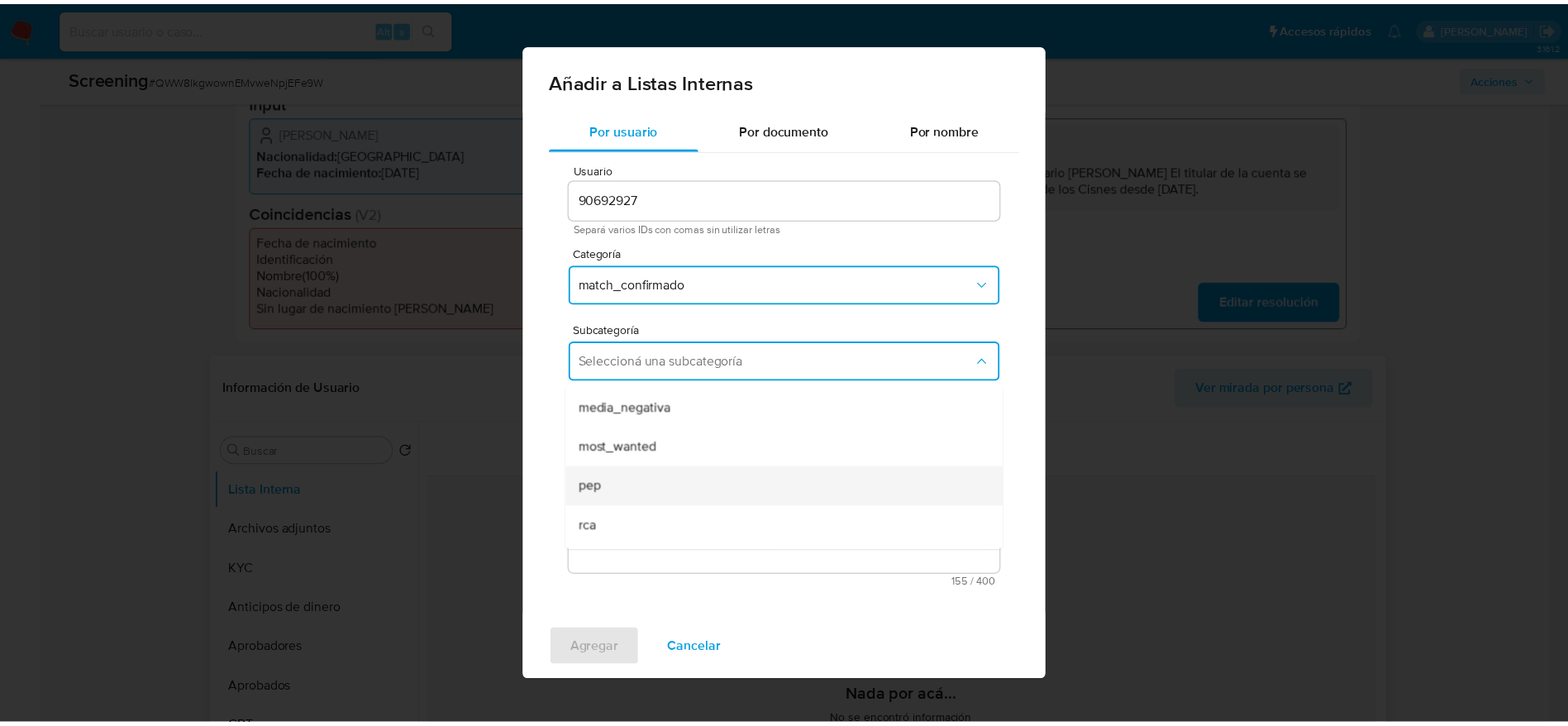
scroll to position [113, 0]
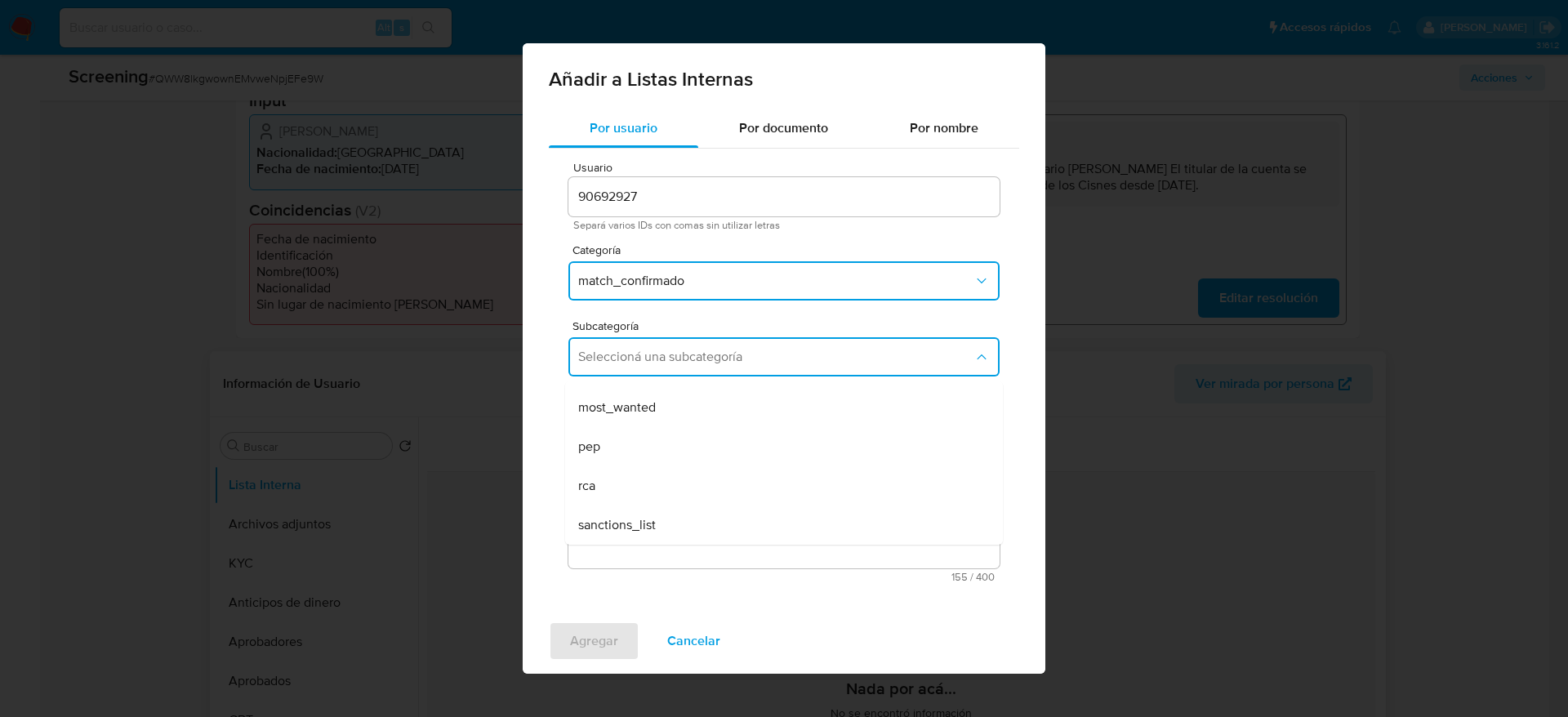
drag, startPoint x: 636, startPoint y: 438, endPoint x: 624, endPoint y: 514, distance: 76.9
click at [636, 439] on div "pep" at bounding box center [779, 446] width 401 height 39
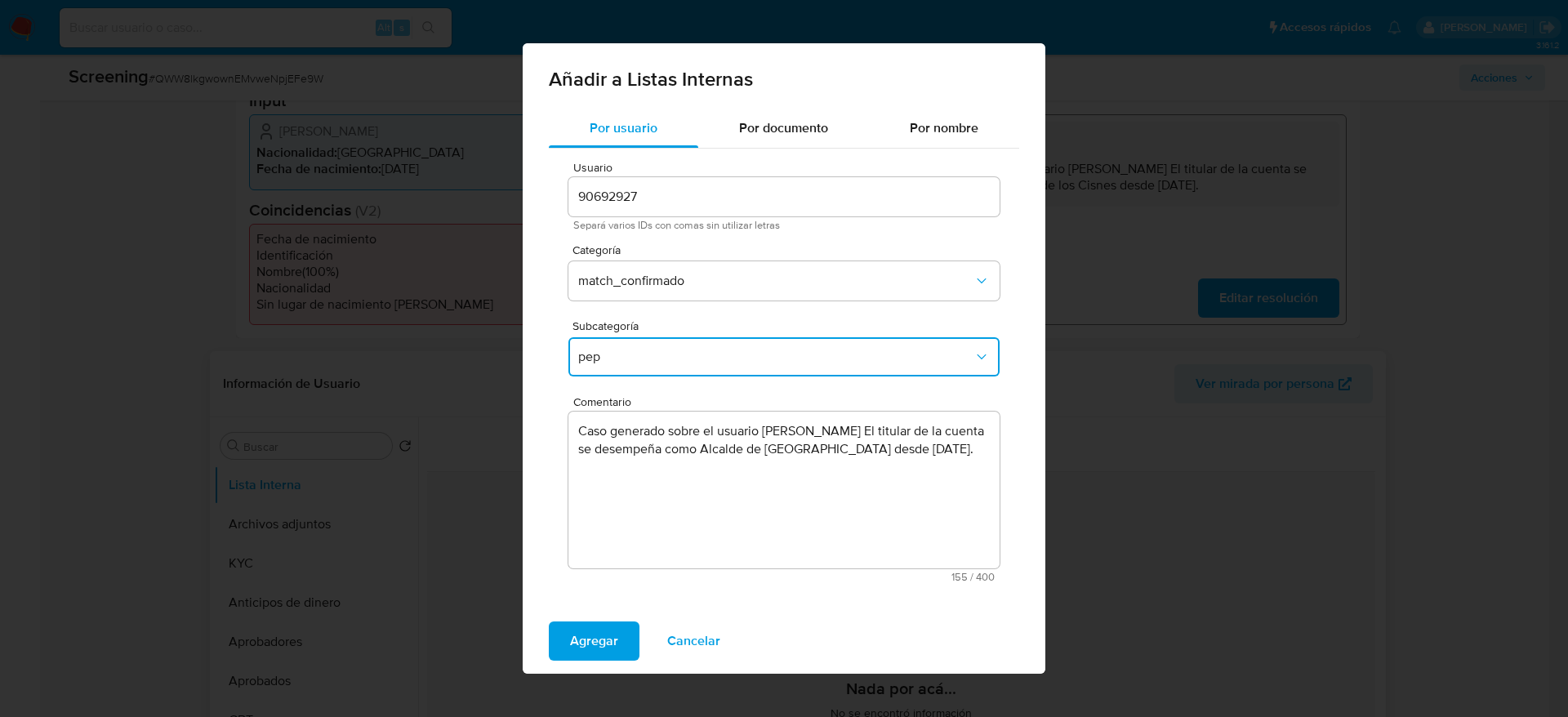
click at [600, 612] on div "Agregar Cancelar" at bounding box center [784, 641] width 523 height 65
click at [606, 627] on span "Agregar" at bounding box center [594, 641] width 48 height 36
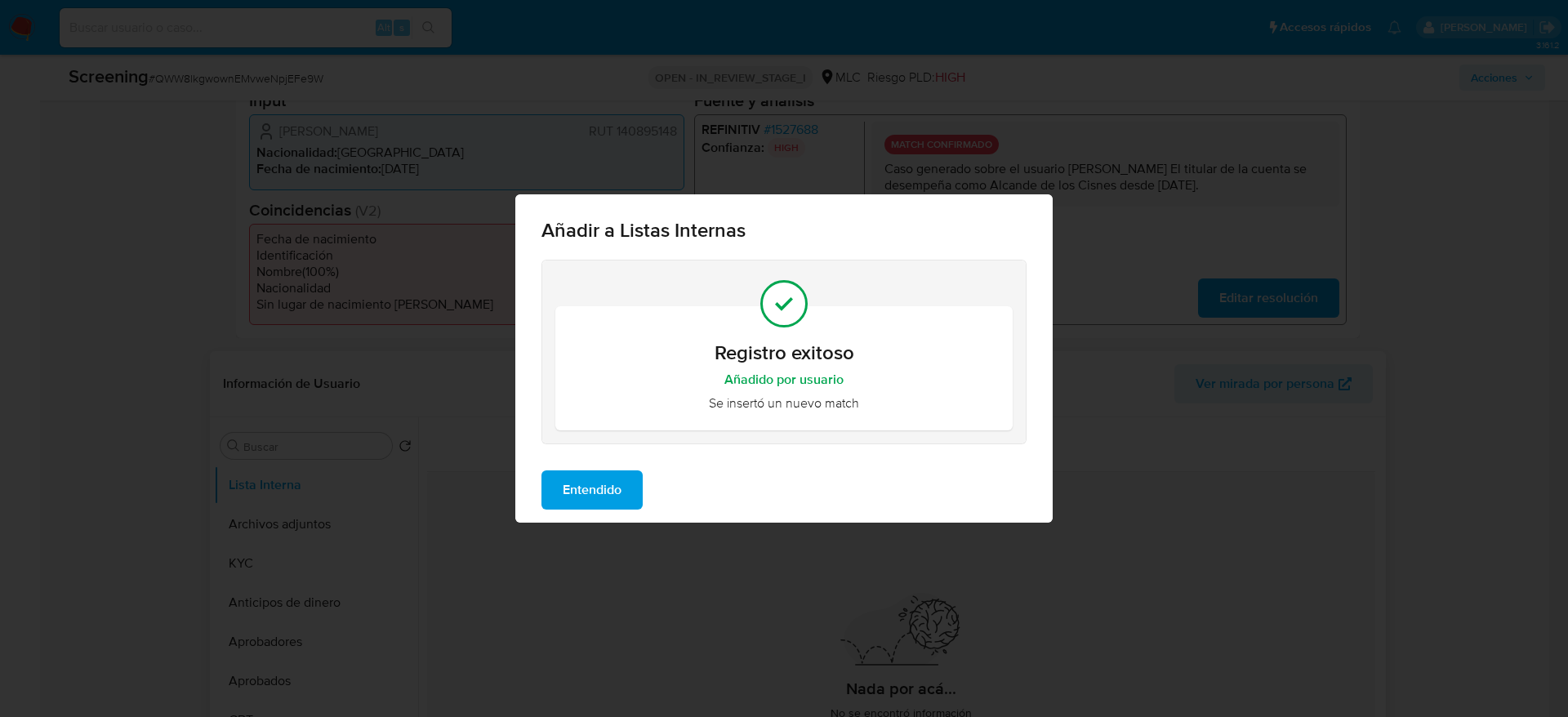
click at [570, 503] on span "Entendido" at bounding box center [592, 490] width 59 height 36
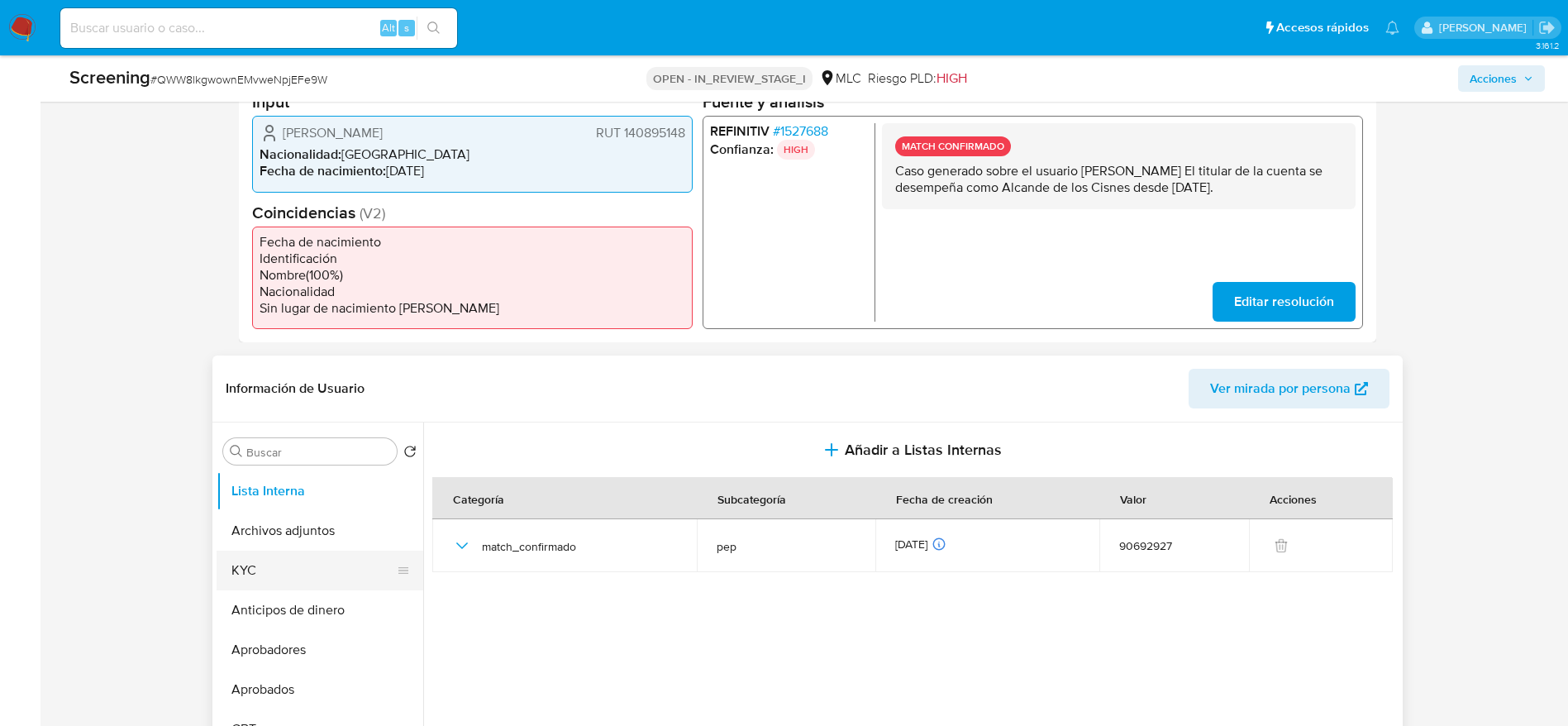
click at [345, 551] on button "KYC" at bounding box center [313, 570] width 194 height 39
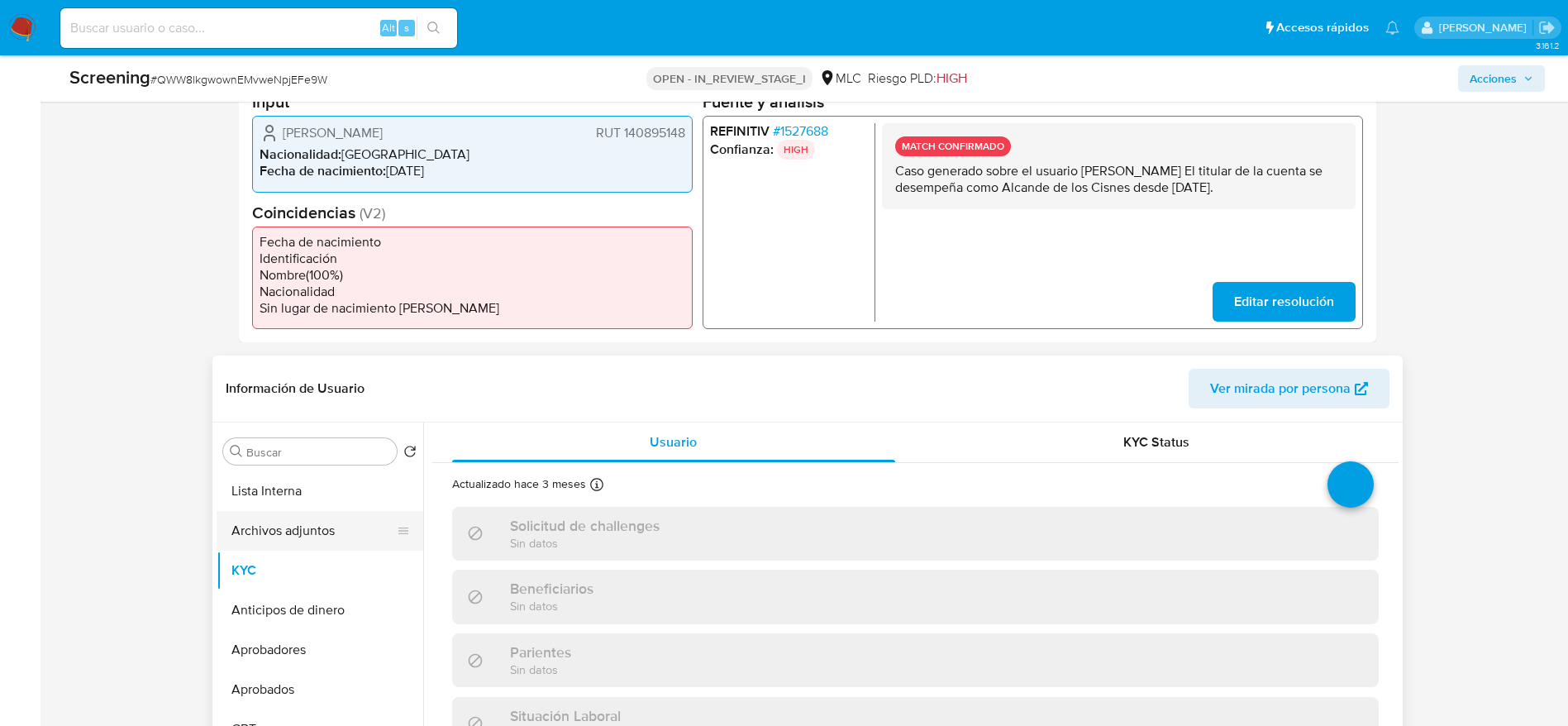
click at [307, 521] on button "Archivos adjuntos" at bounding box center [313, 531] width 194 height 39
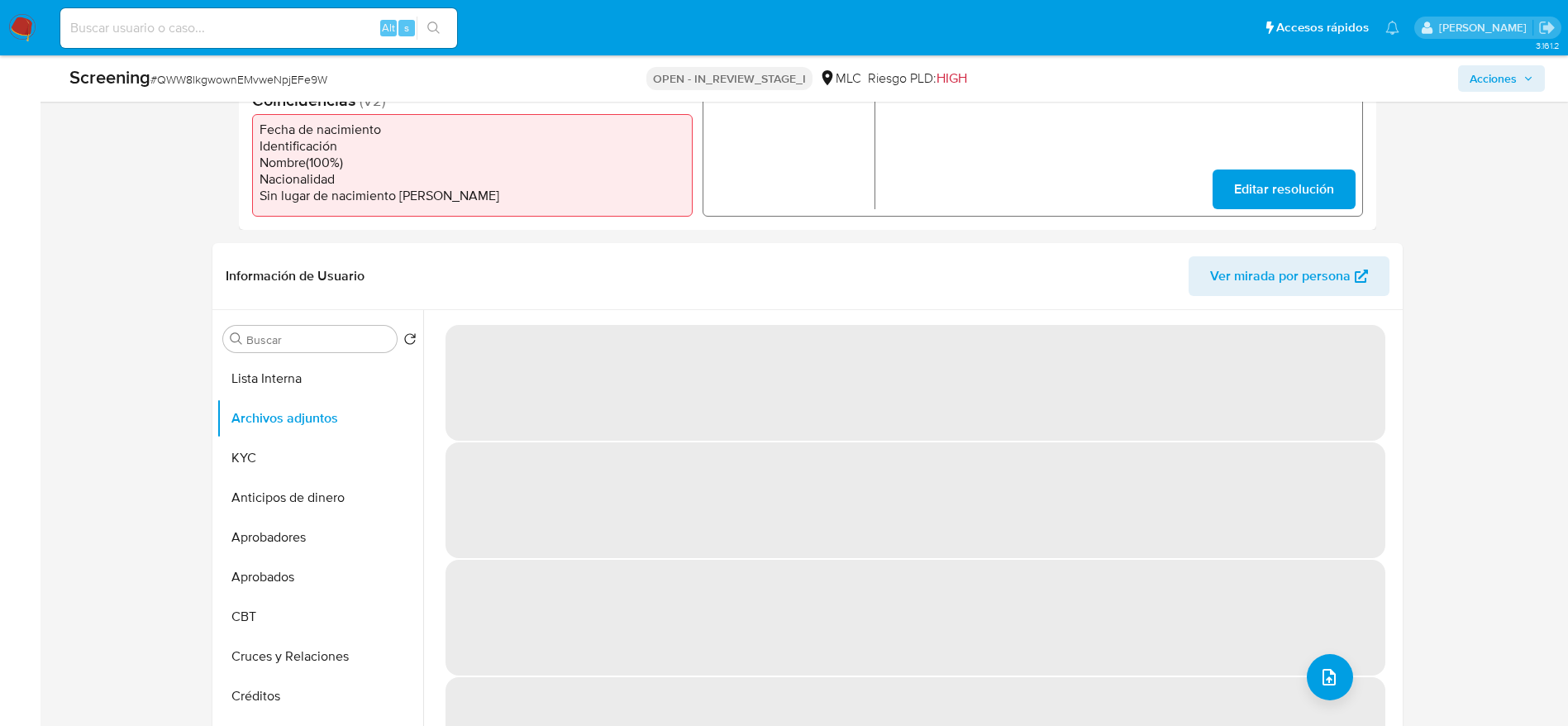
scroll to position [544, 0]
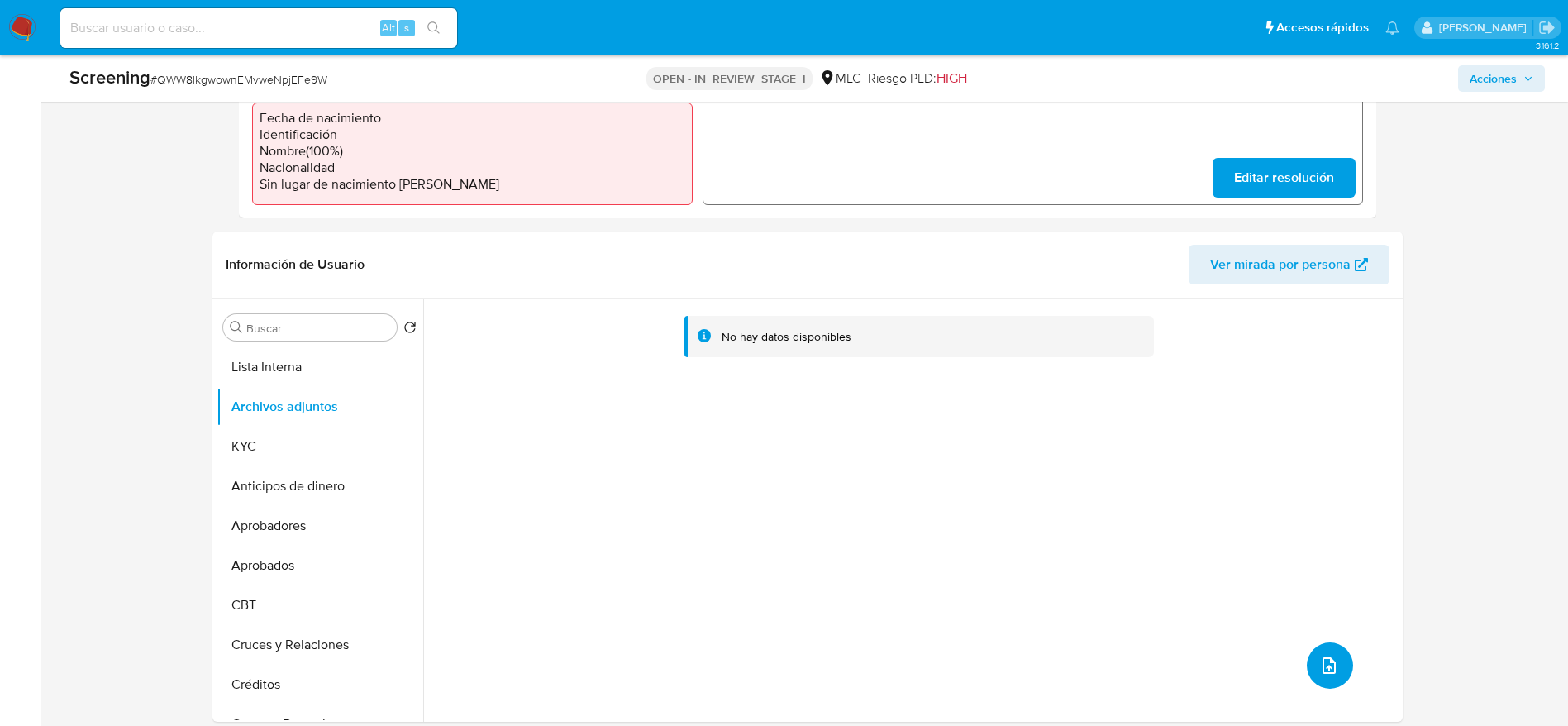
click at [1319, 667] on icon "upload-file" at bounding box center [1328, 666] width 20 height 20
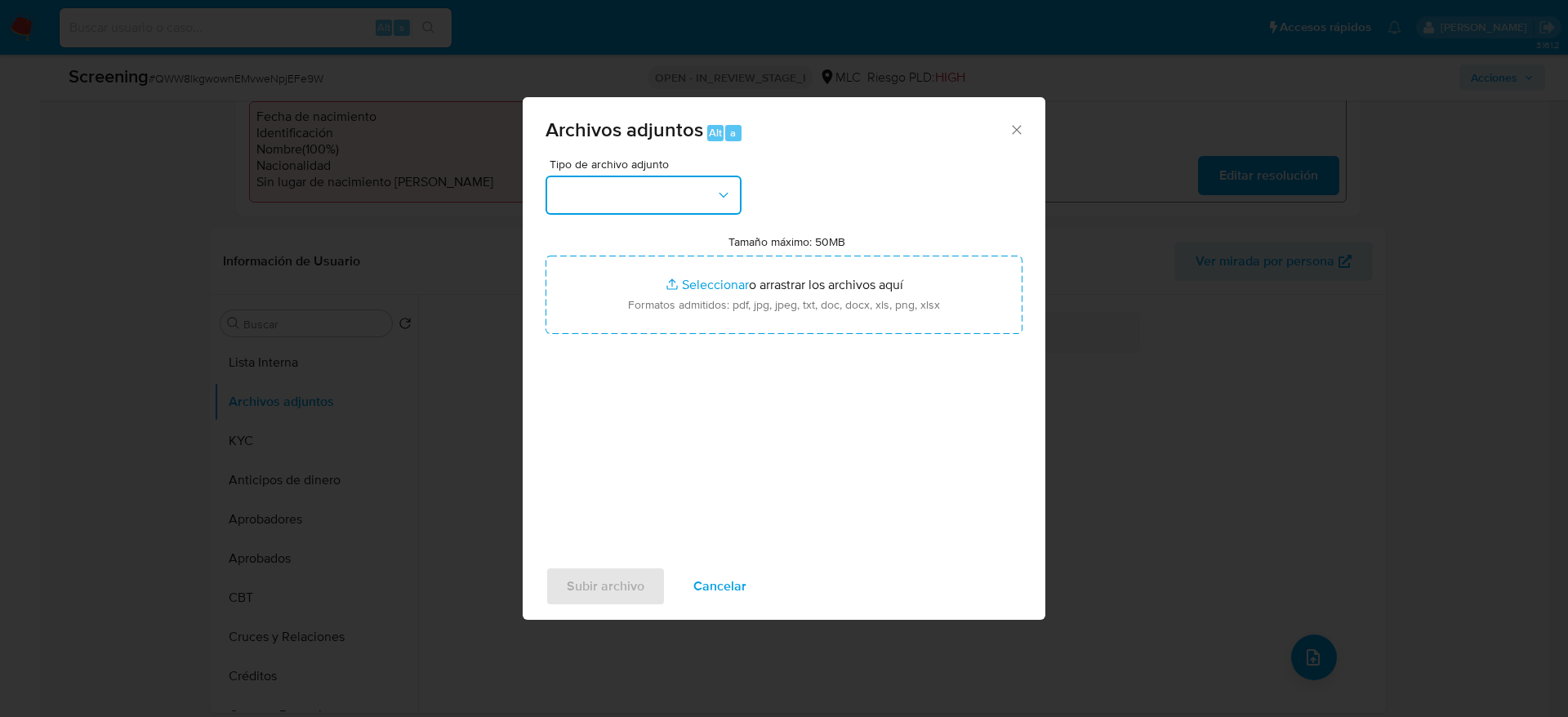
click at [645, 193] on button "button" at bounding box center [643, 195] width 196 height 39
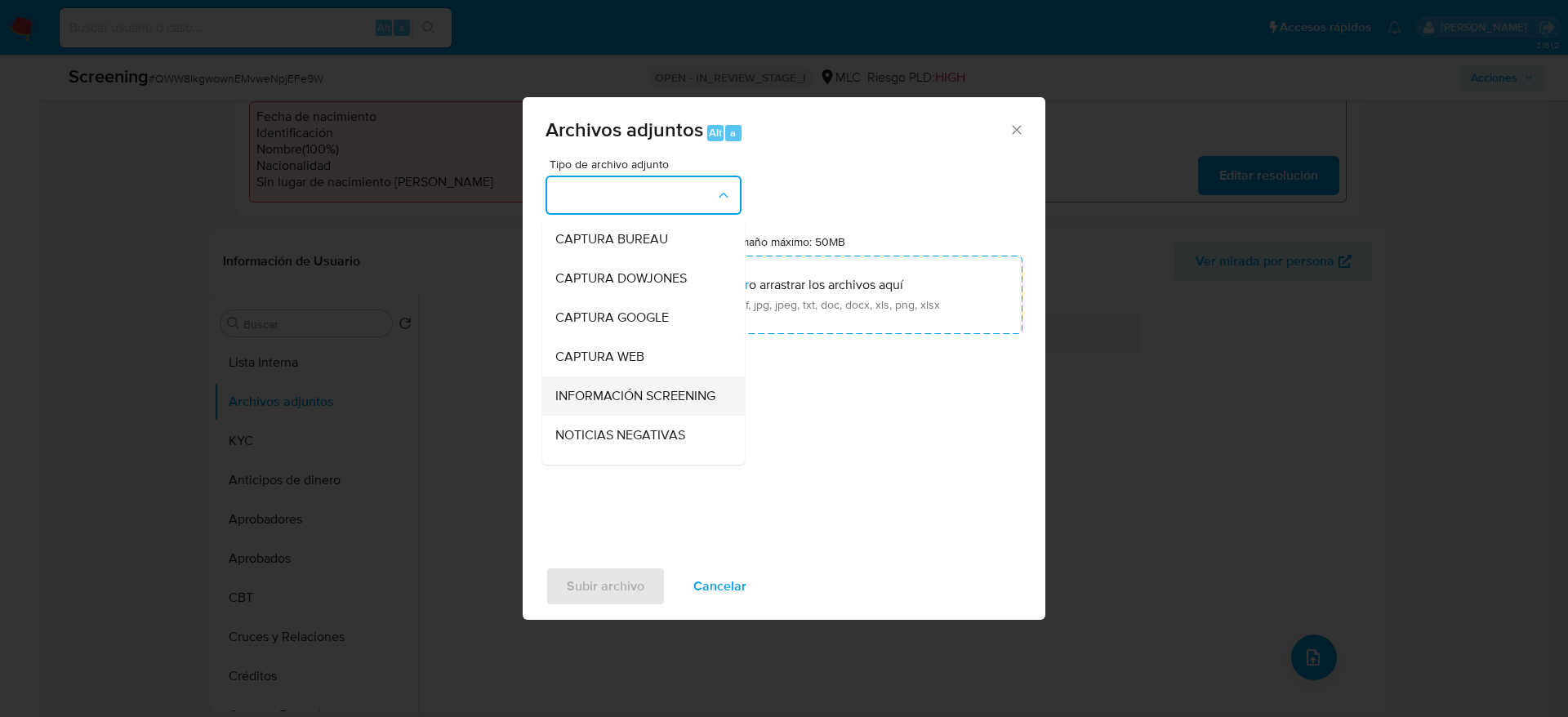
click at [651, 385] on div "INFORMACIÓN SCREENING" at bounding box center [638, 396] width 166 height 39
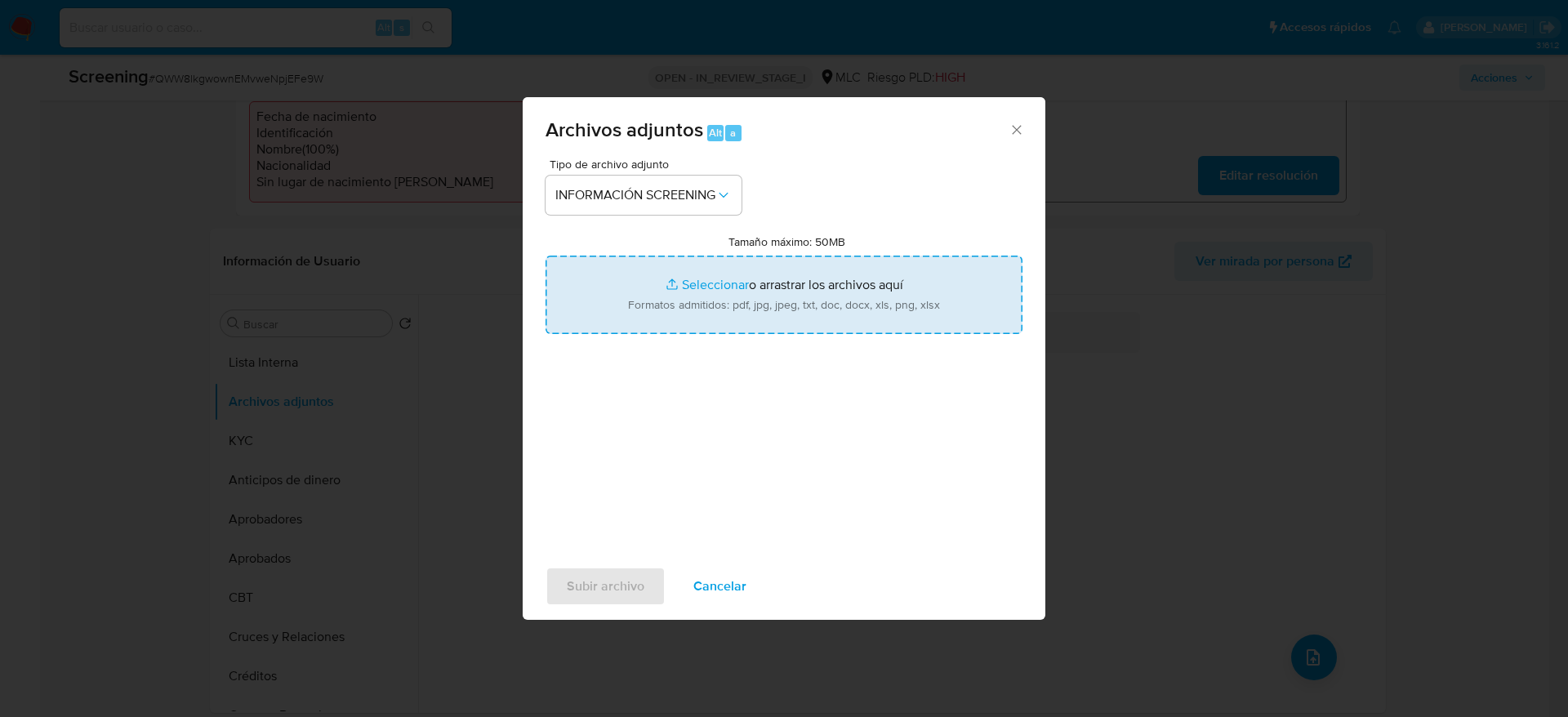
click at [676, 318] on input "Tamaño máximo: 50MB Seleccionar archivos" at bounding box center [783, 295] width 476 height 78
type input "C:\fakepath\_Francisco Javier Roncagliolo Lepio_ - Buscar con Google.pdf"
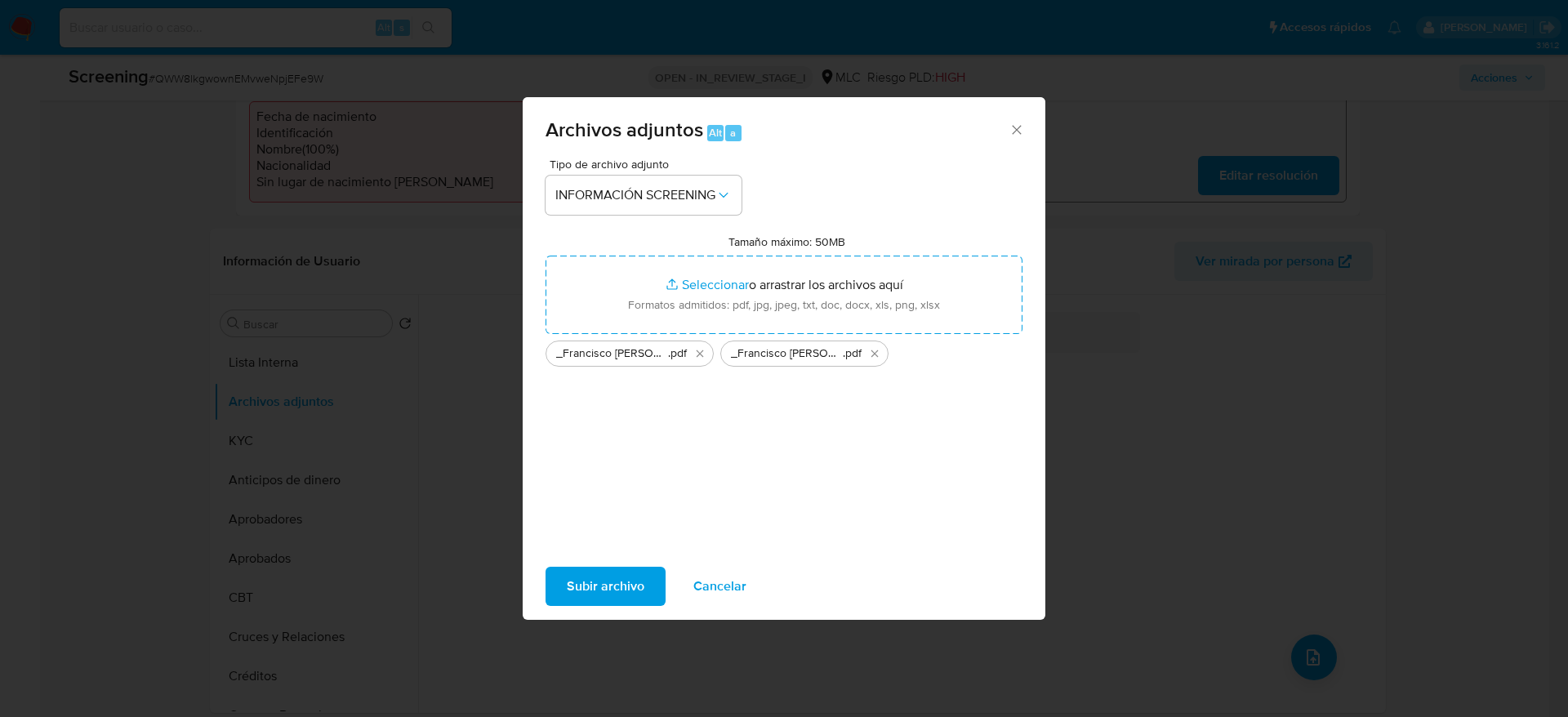
click at [587, 589] on span "Subir archivo" at bounding box center [606, 587] width 78 height 36
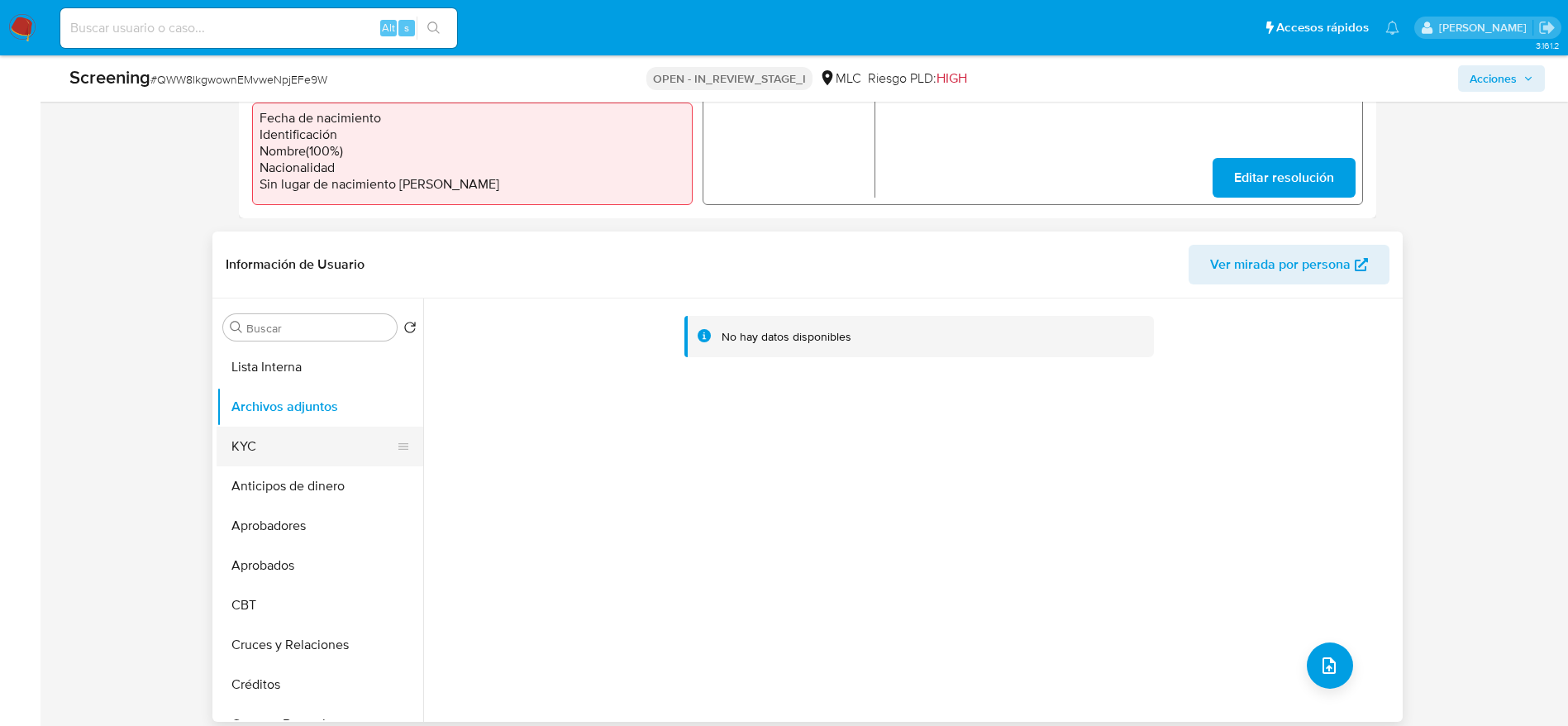
click at [358, 432] on button "KYC" at bounding box center [313, 446] width 194 height 39
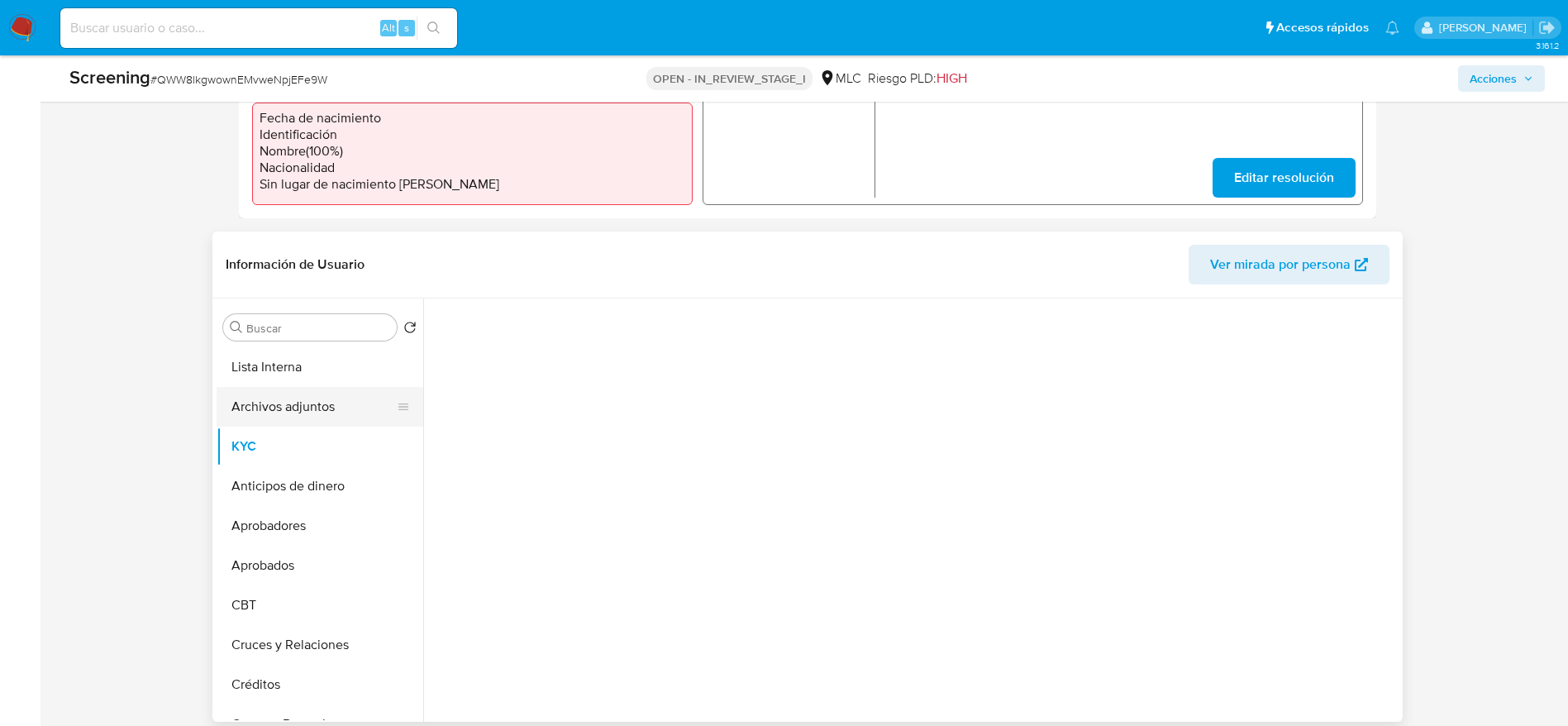
click at [327, 409] on button "Archivos adjuntos" at bounding box center [313, 407] width 194 height 39
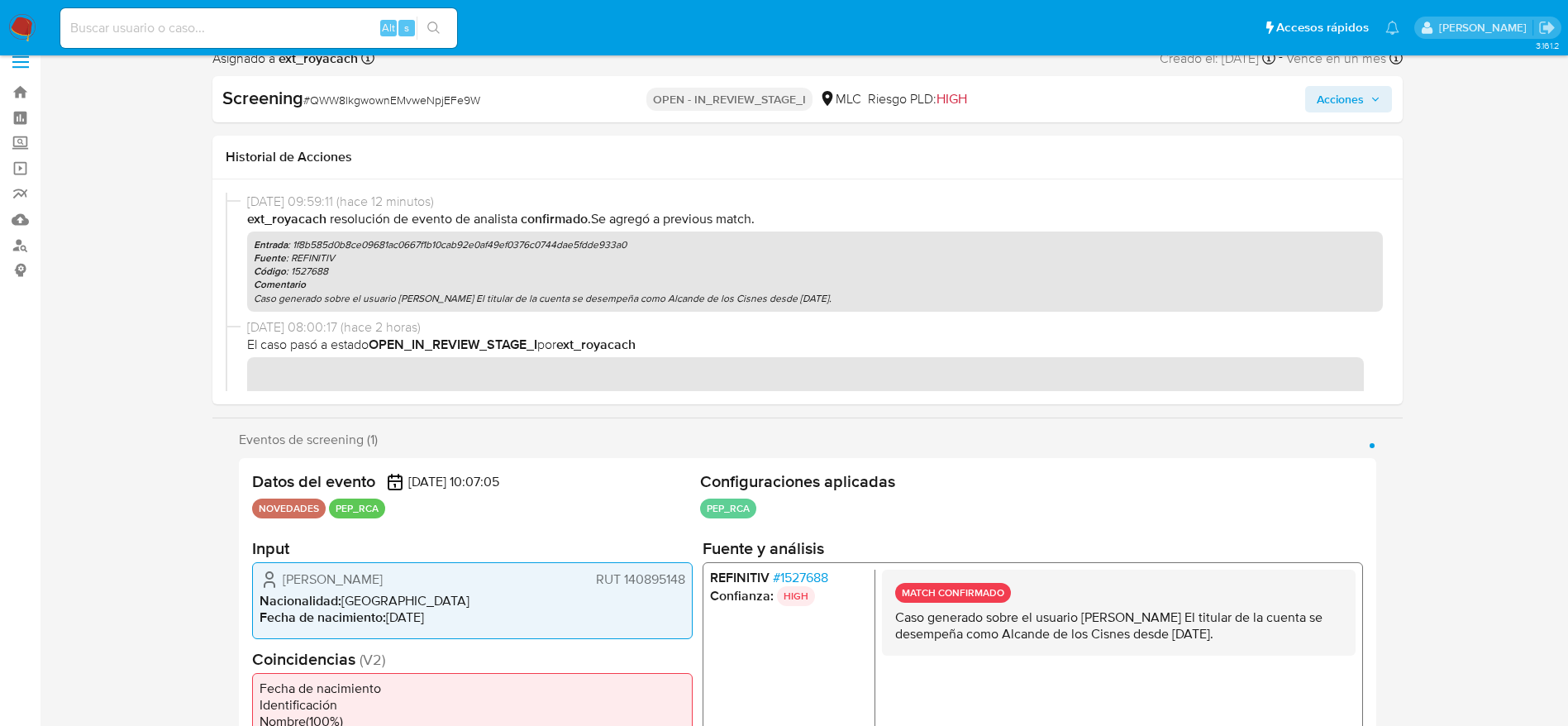
scroll to position [0, 0]
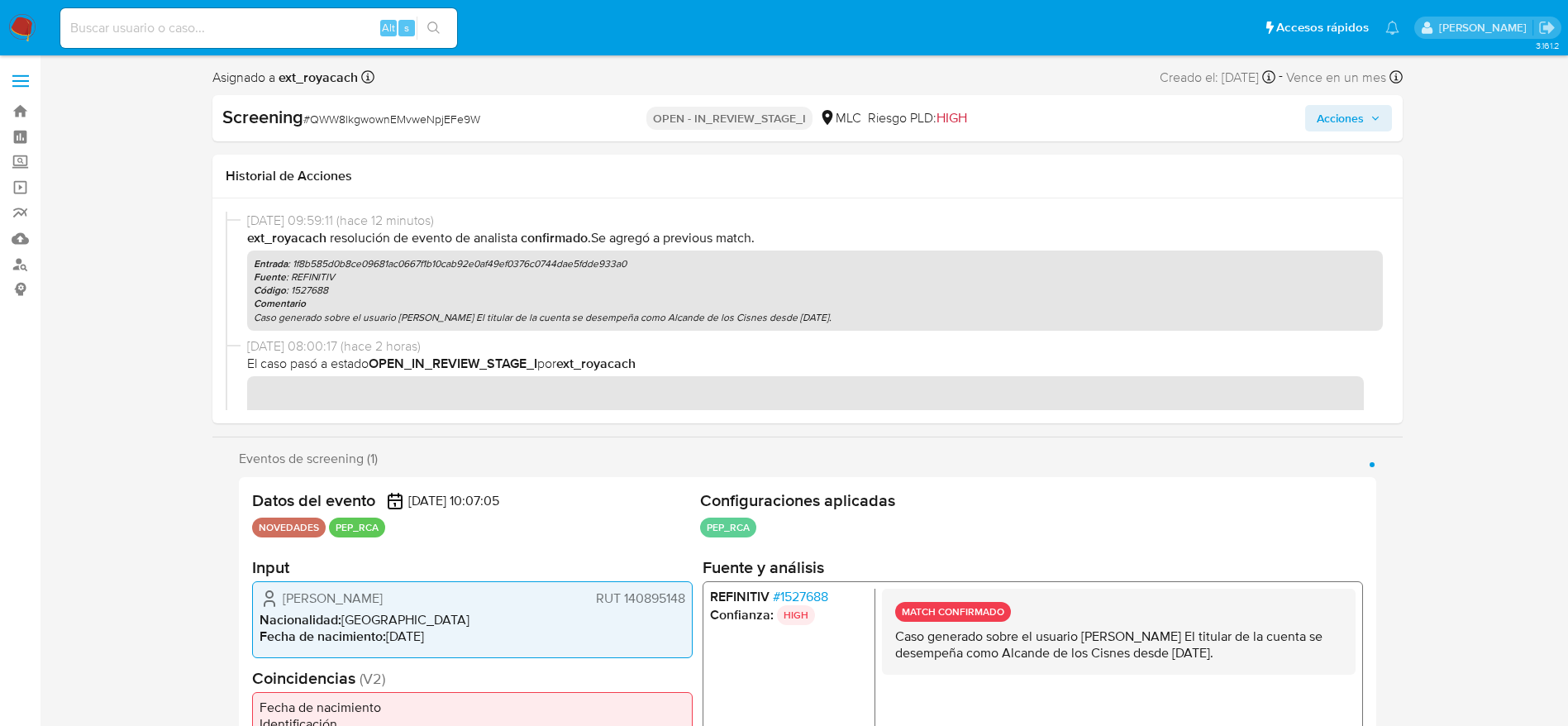
click at [1337, 125] on span "Acciones" at bounding box center [1340, 118] width 47 height 26
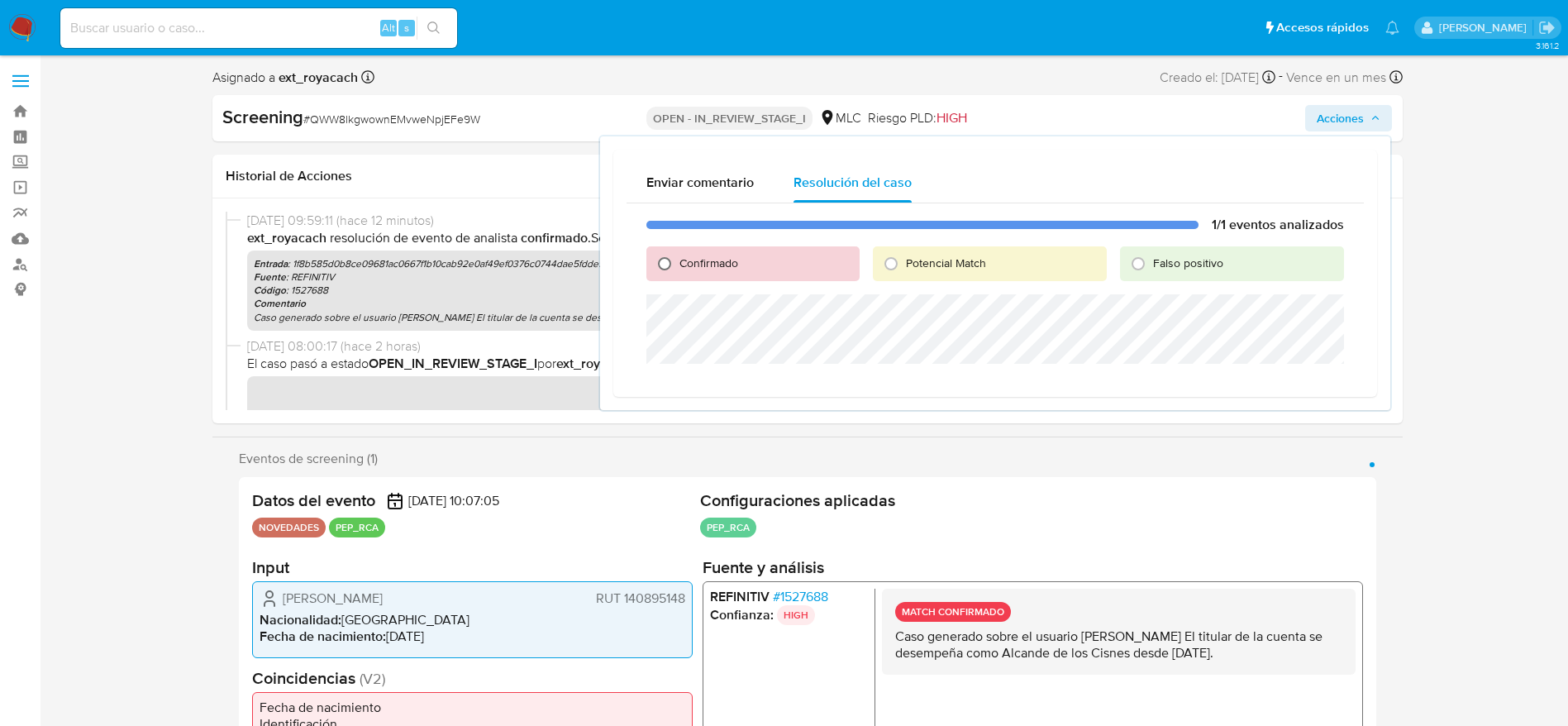
click at [657, 266] on input "Confirmado" at bounding box center [665, 264] width 26 height 26
radio input "true"
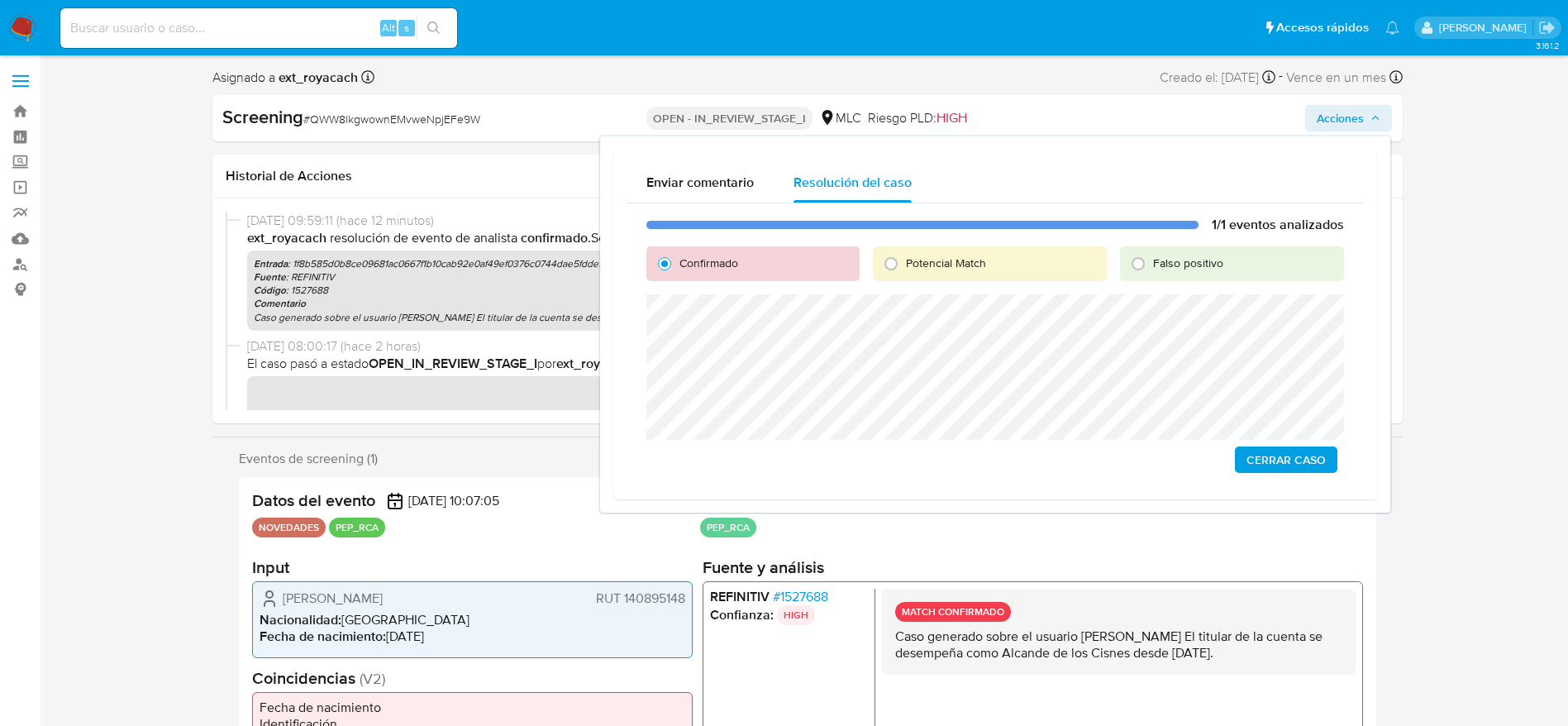
click at [1280, 477] on div "1/1 eventos analizados Confirmado Potencial Match Falso positivo Cerrar Caso" at bounding box center [994, 345] width 737 height 283
click at [1270, 471] on span "Cerrar Caso" at bounding box center [1285, 460] width 79 height 24
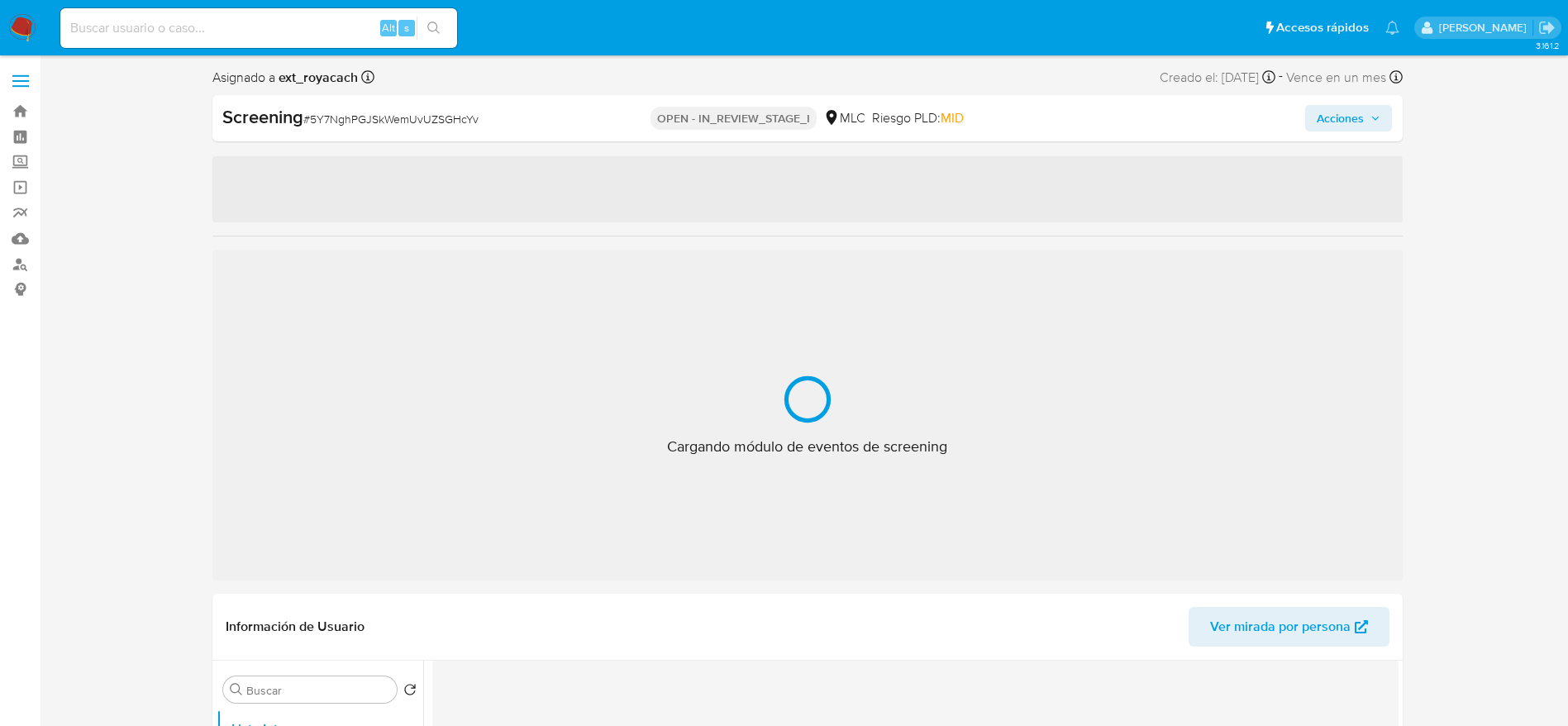
select select "10"
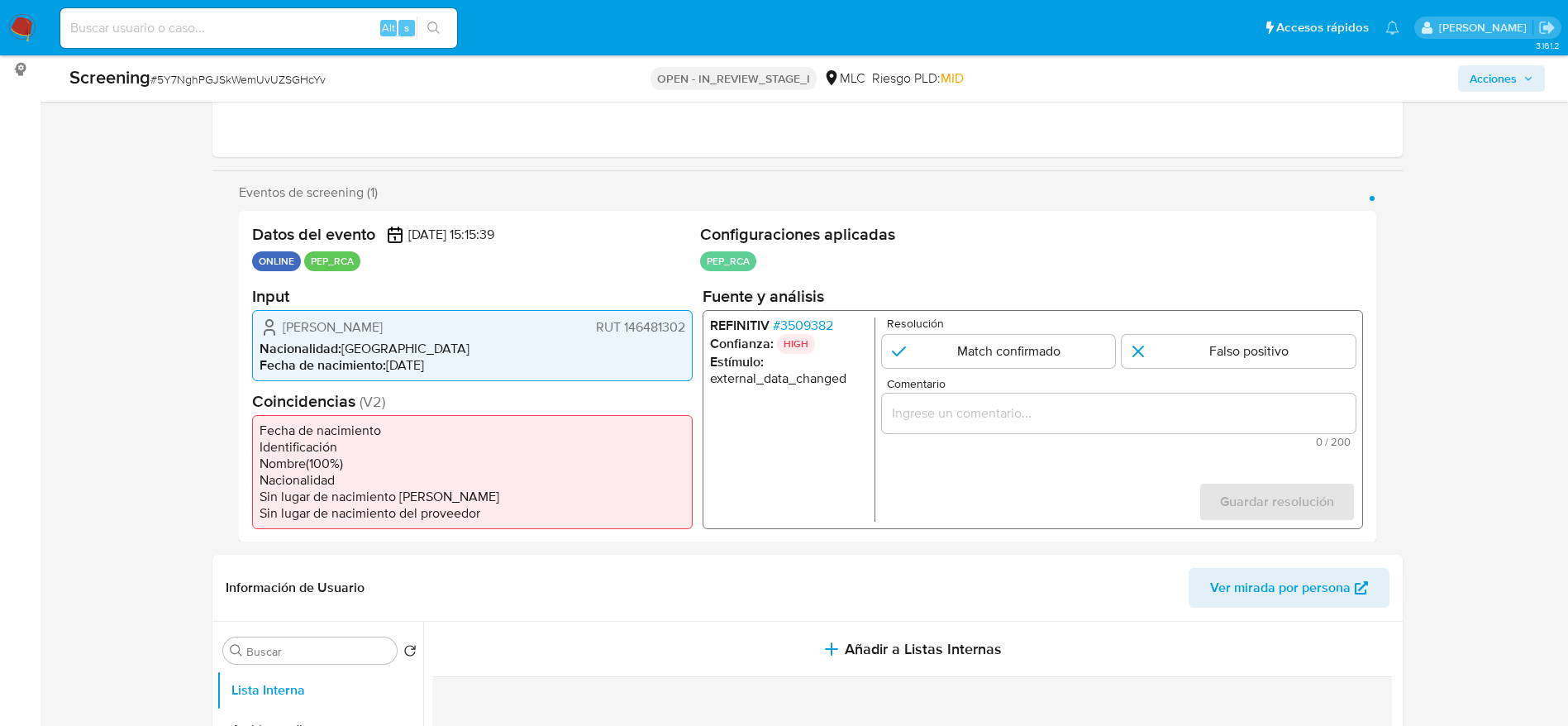
scroll to position [226, 0]
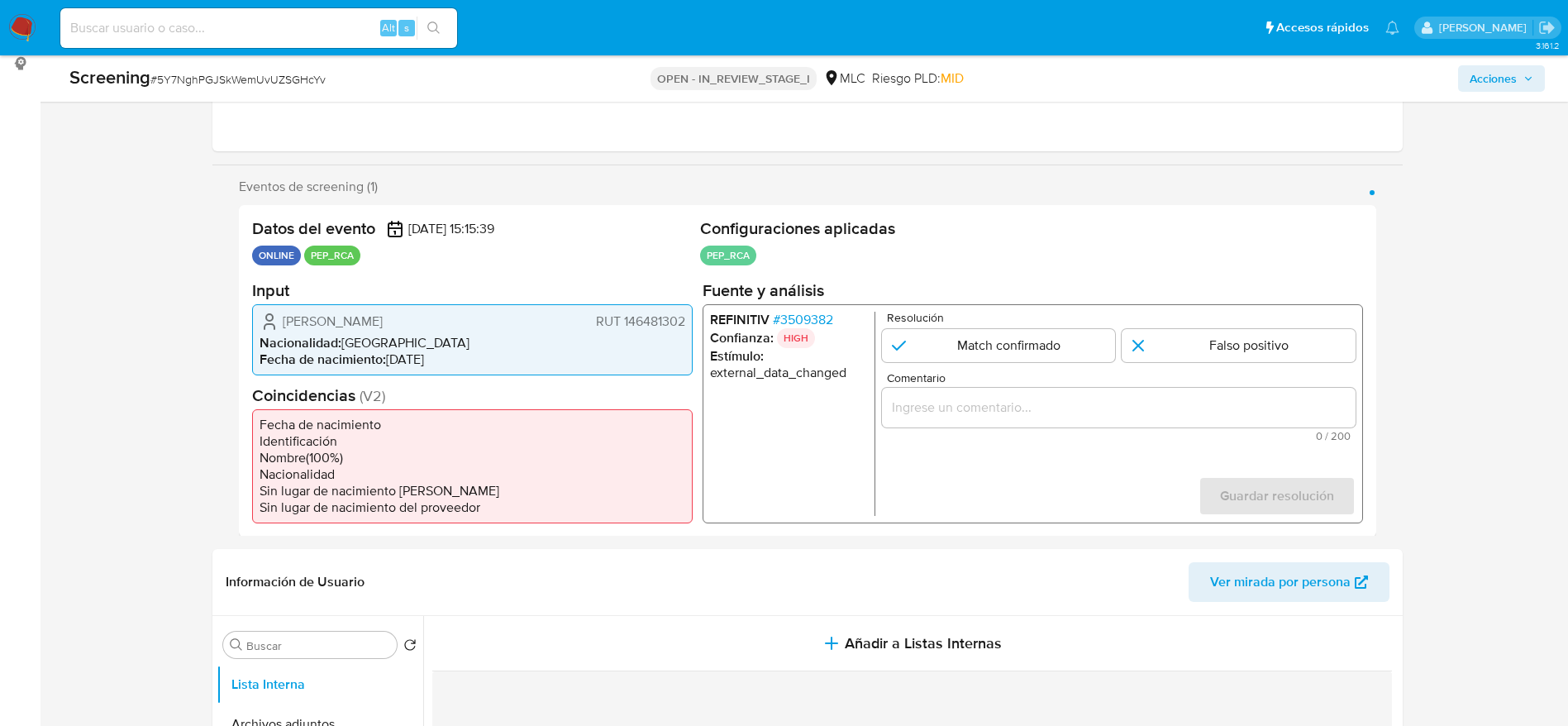
click at [813, 316] on span "# 3509382" at bounding box center [801, 318] width 60 height 17
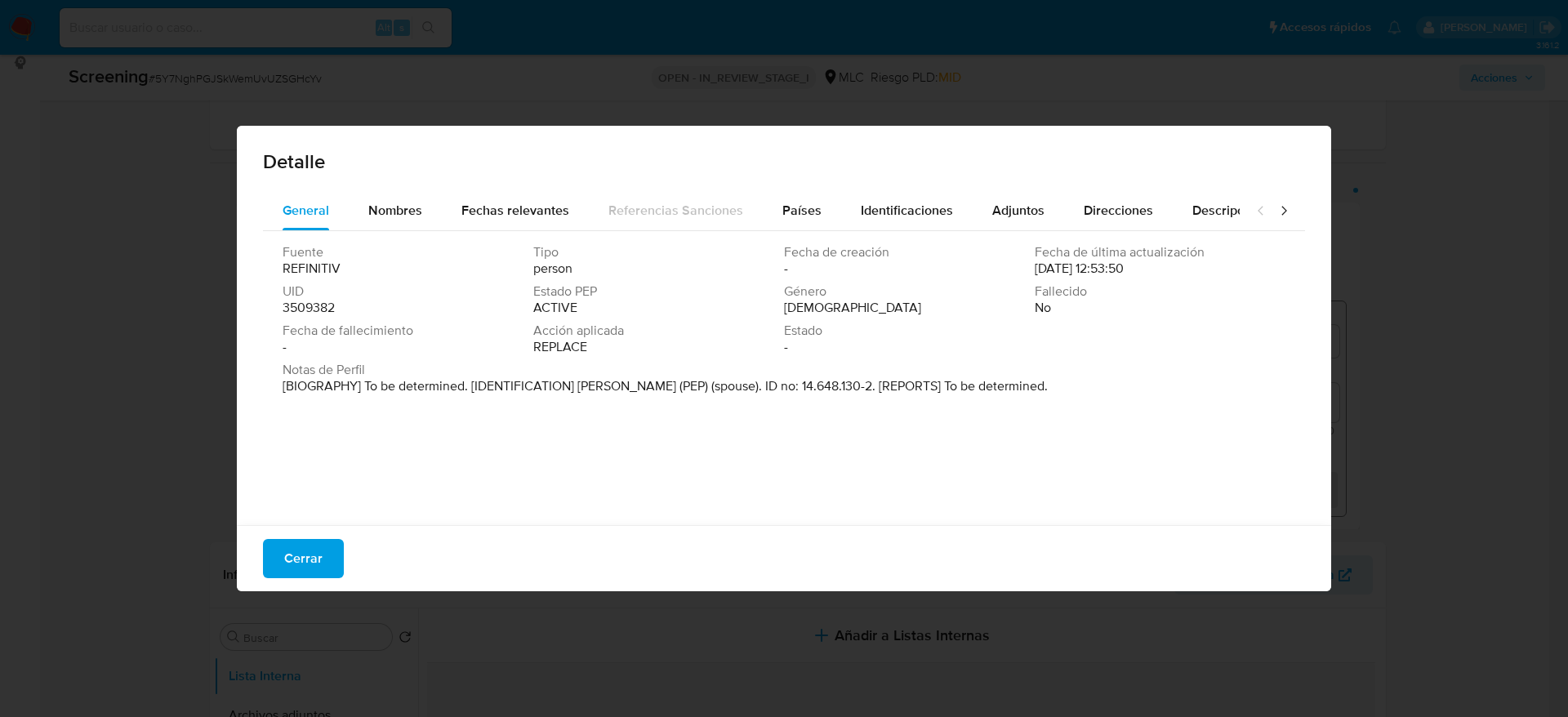
drag, startPoint x: 579, startPoint y: 383, endPoint x: 741, endPoint y: 384, distance: 162.0
click at [741, 384] on p "[BIOGRAPHY] To be determined. [IDENTIFICATION] [PERSON_NAME] (PEP) (spouse). ID…" at bounding box center [665, 386] width 765 height 16
click at [308, 553] on span "Cerrar" at bounding box center [303, 558] width 39 height 36
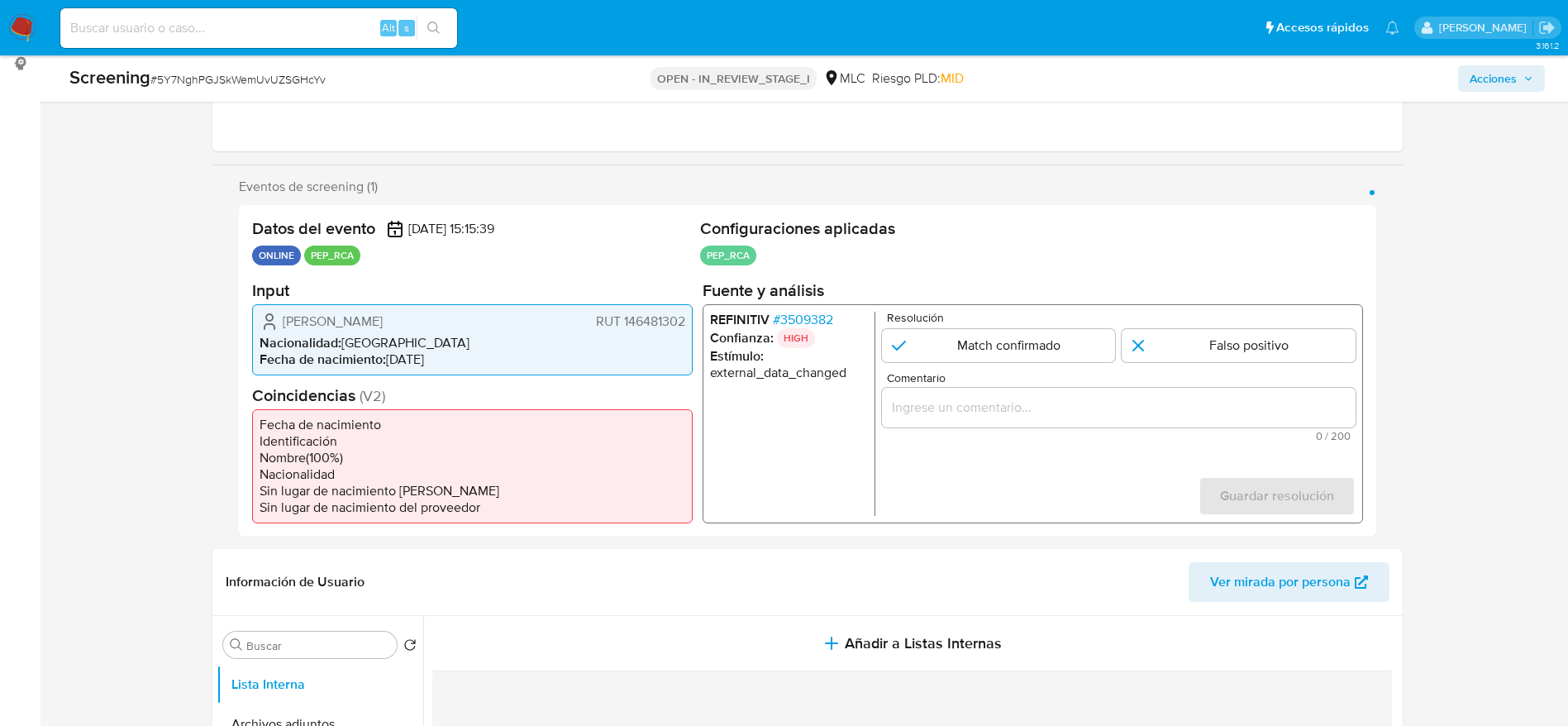
drag, startPoint x: 266, startPoint y: 298, endPoint x: 682, endPoint y: 326, distance: 416.9
click at [682, 326] on section "Input [PERSON_NAME] 146481302 Nacionalidad : [DEMOGRAPHIC_DATA] Fecha de nacimi…" at bounding box center [472, 326] width 440 height 95
click at [243, 337] on div "Datos del evento [DATE] 15:15:39 ONLINE PEP_RCA Configuraciones aplicadas PEP_R…" at bounding box center [808, 371] width 1137 height 332
drag, startPoint x: 278, startPoint y: 327, endPoint x: 687, endPoint y: 321, distance: 409.0
click at [687, 321] on div "[PERSON_NAME] 146481302 Nacionalidad : [DEMOGRAPHIC_DATA] Fecha de nacimiento :…" at bounding box center [472, 339] width 440 height 71
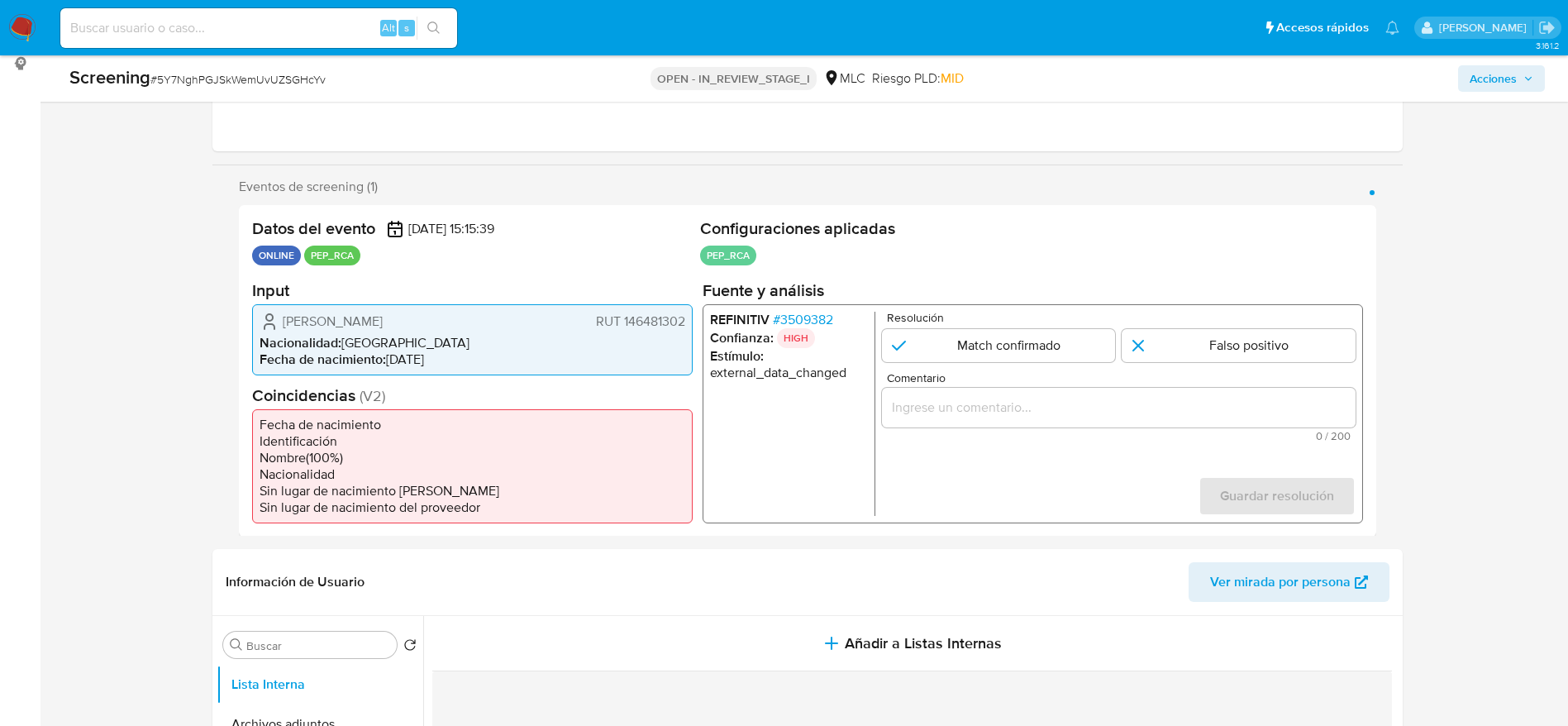
paste input "Caso generado sobre el usuario [PERSON_NAME] RUT 146481302 por coincidir en lis…"
click at [964, 399] on input "Caso generado sobre el usuario María Soledad Lucero RUT 146481302 por coincidir…" at bounding box center [1117, 407] width 474 height 22
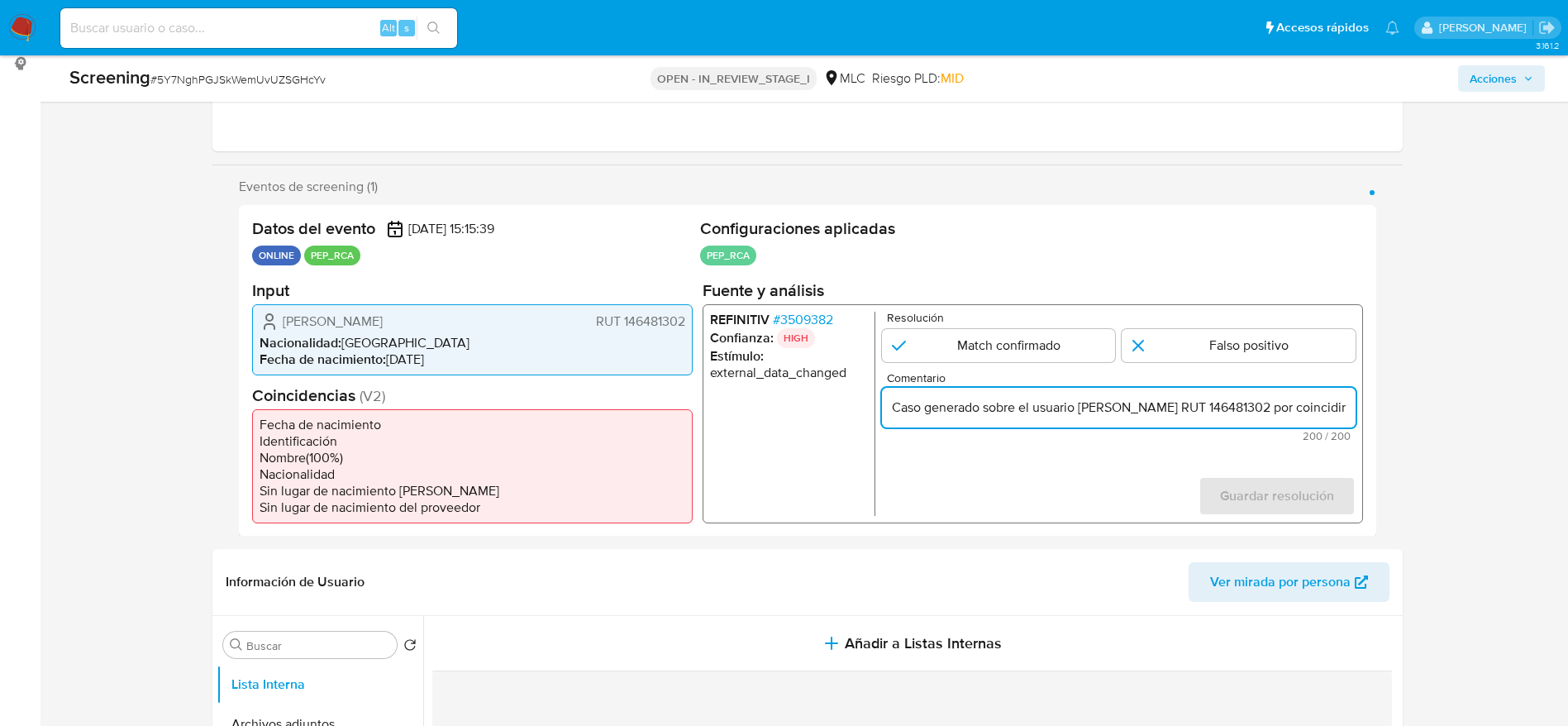
scroll to position [0, 752]
drag, startPoint x: 992, startPoint y: 406, endPoint x: 1586, endPoint y: 417, distance: 594.1
type input "Caso generado sobre el usuario María Soledad Lucero RUT 146481302 por coincidir…"
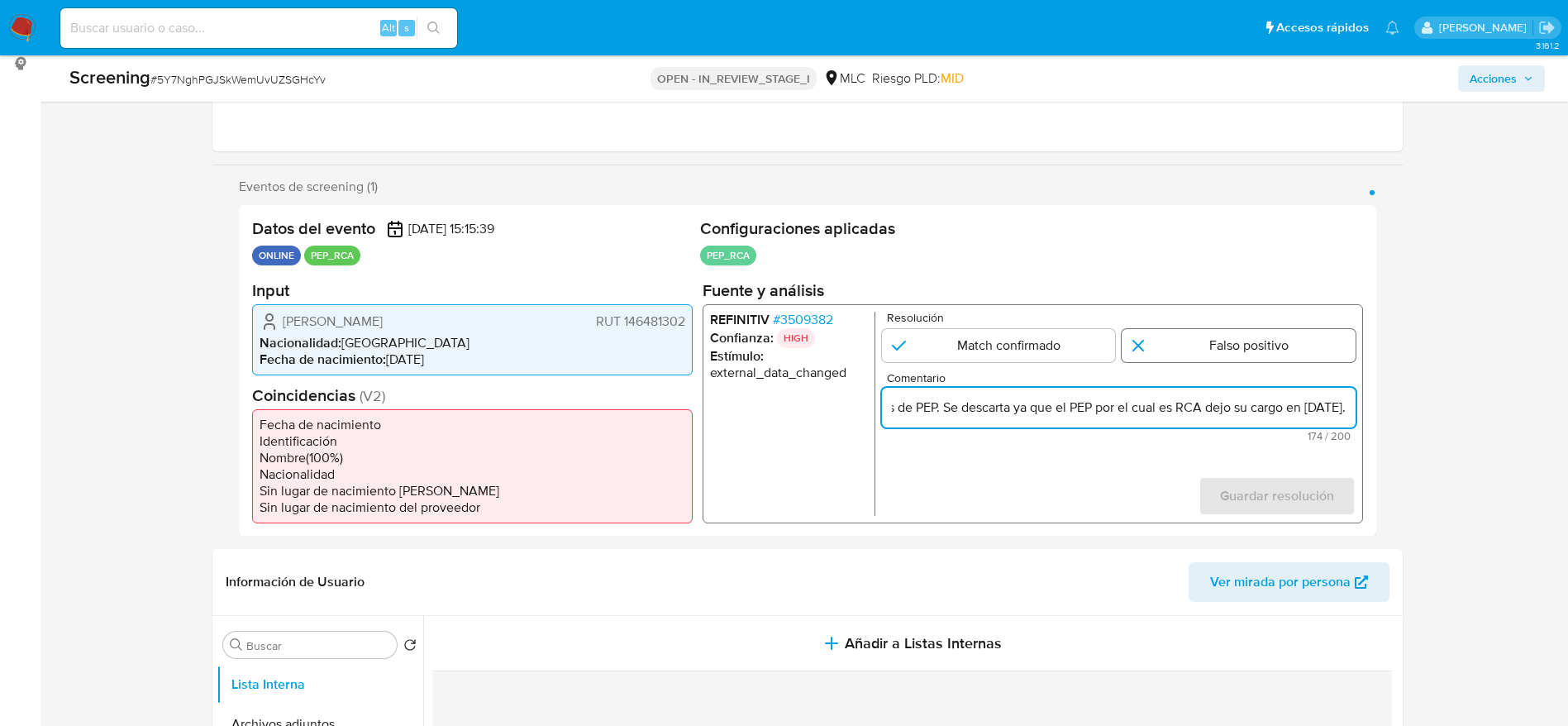
scroll to position [0, 0]
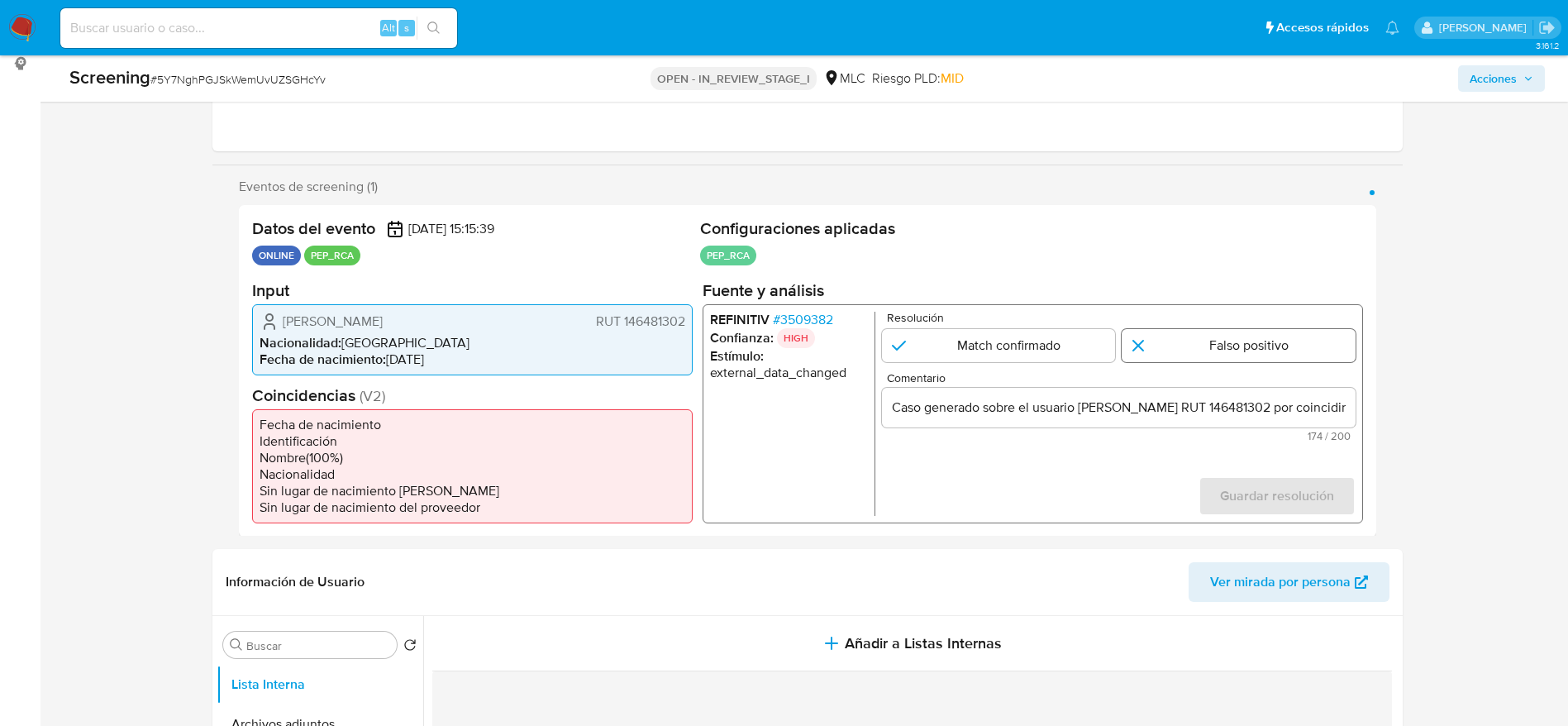
click at [1218, 353] on input "1 de 1" at bounding box center [1238, 345] width 234 height 33
radio input "true"
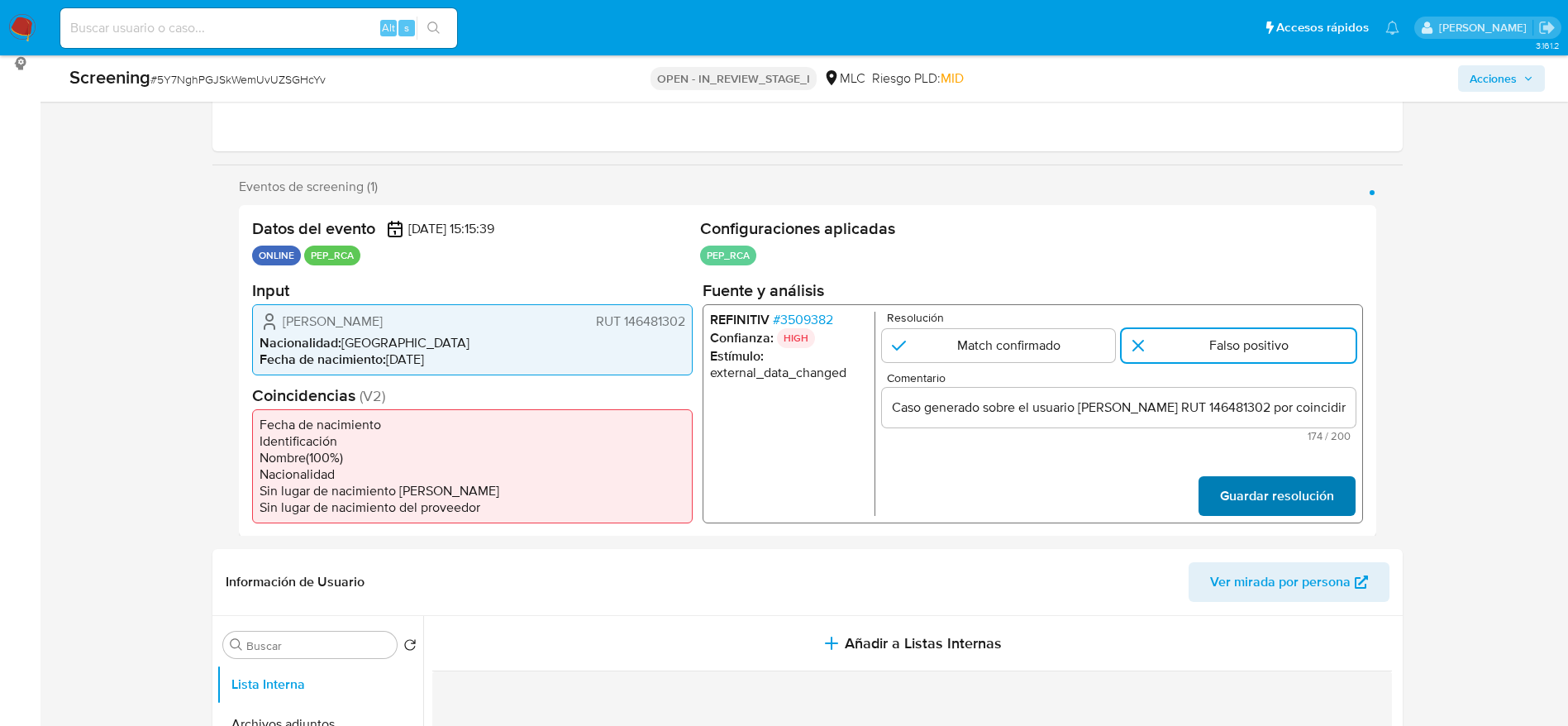
click at [1280, 482] on span "Guardar resolución" at bounding box center [1276, 496] width 114 height 37
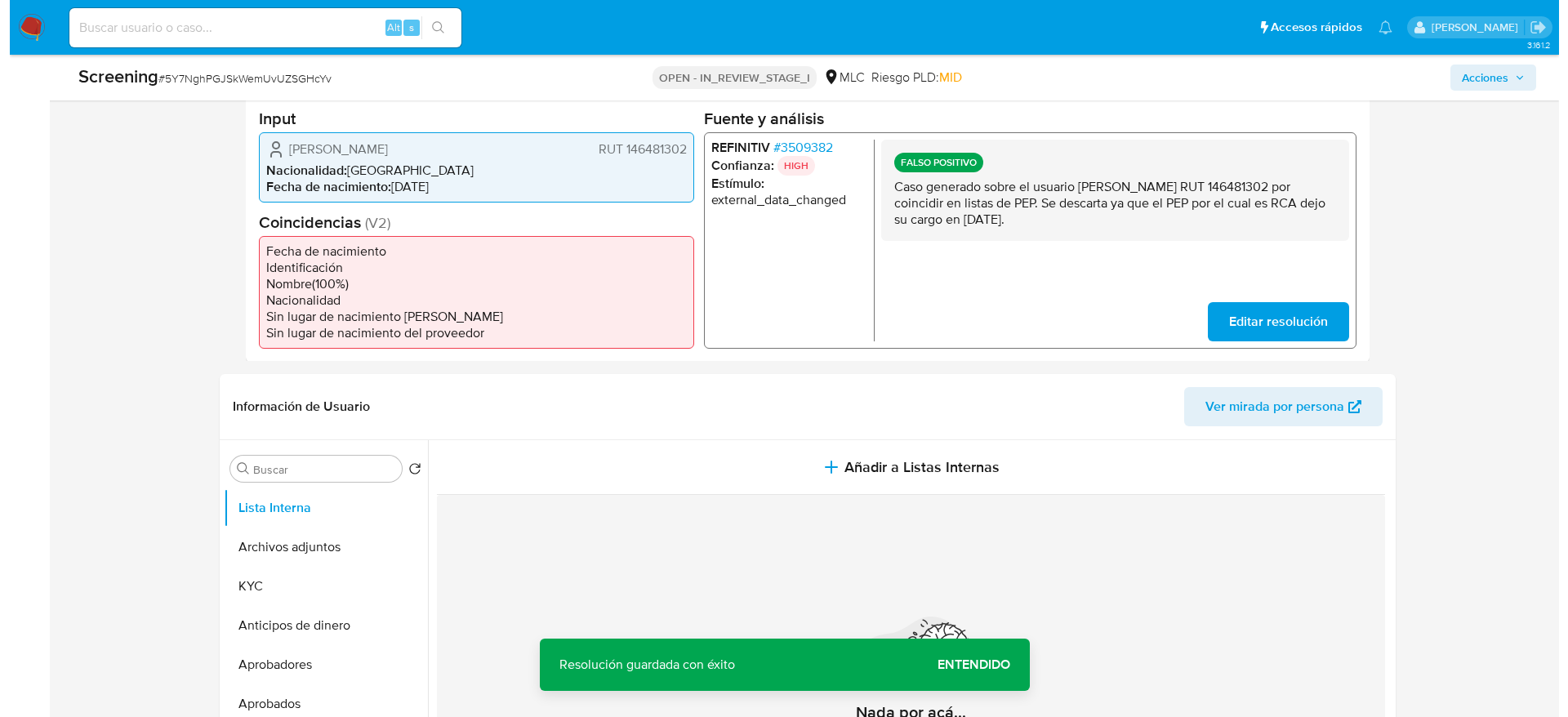
scroll to position [395, 0]
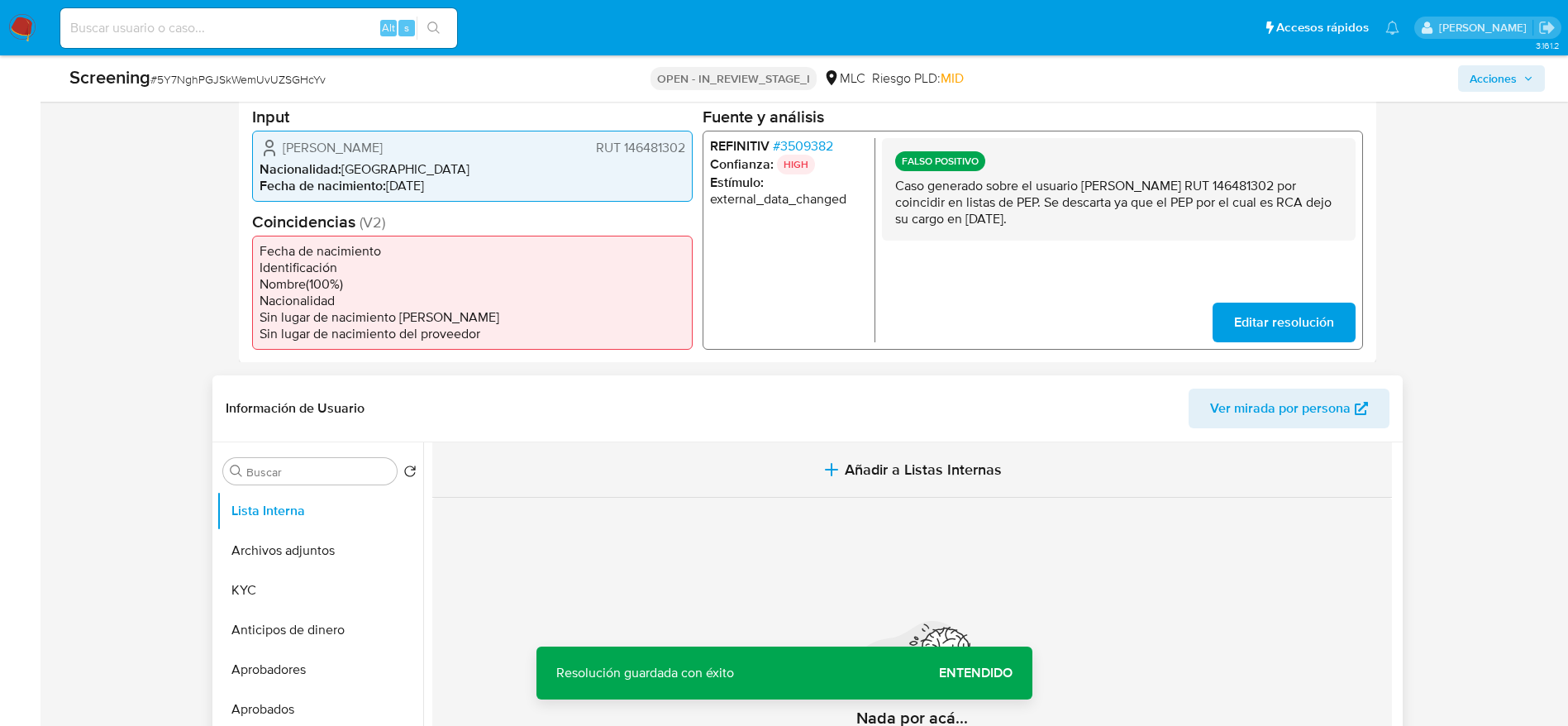
click at [649, 464] on button "Añadir a Listas Internas" at bounding box center [912, 469] width 959 height 55
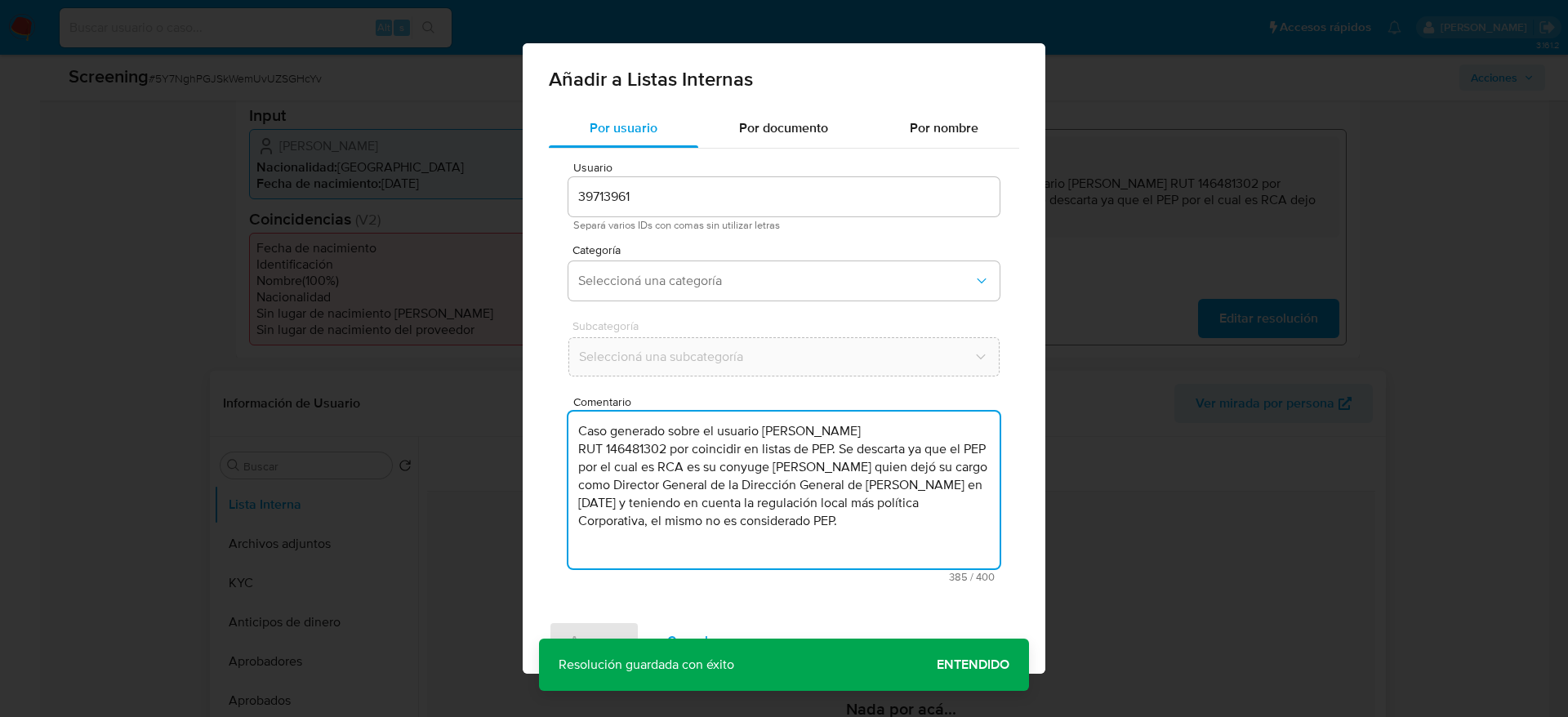
click at [642, 539] on textarea "Caso generado sobre el usuario María Soledad Lucero RUT 146481302 por coincidir…" at bounding box center [784, 490] width 431 height 157
type textarea "Caso generado sobre el usuario María Soledad Lucero RUT 146481302 por coincidir…"
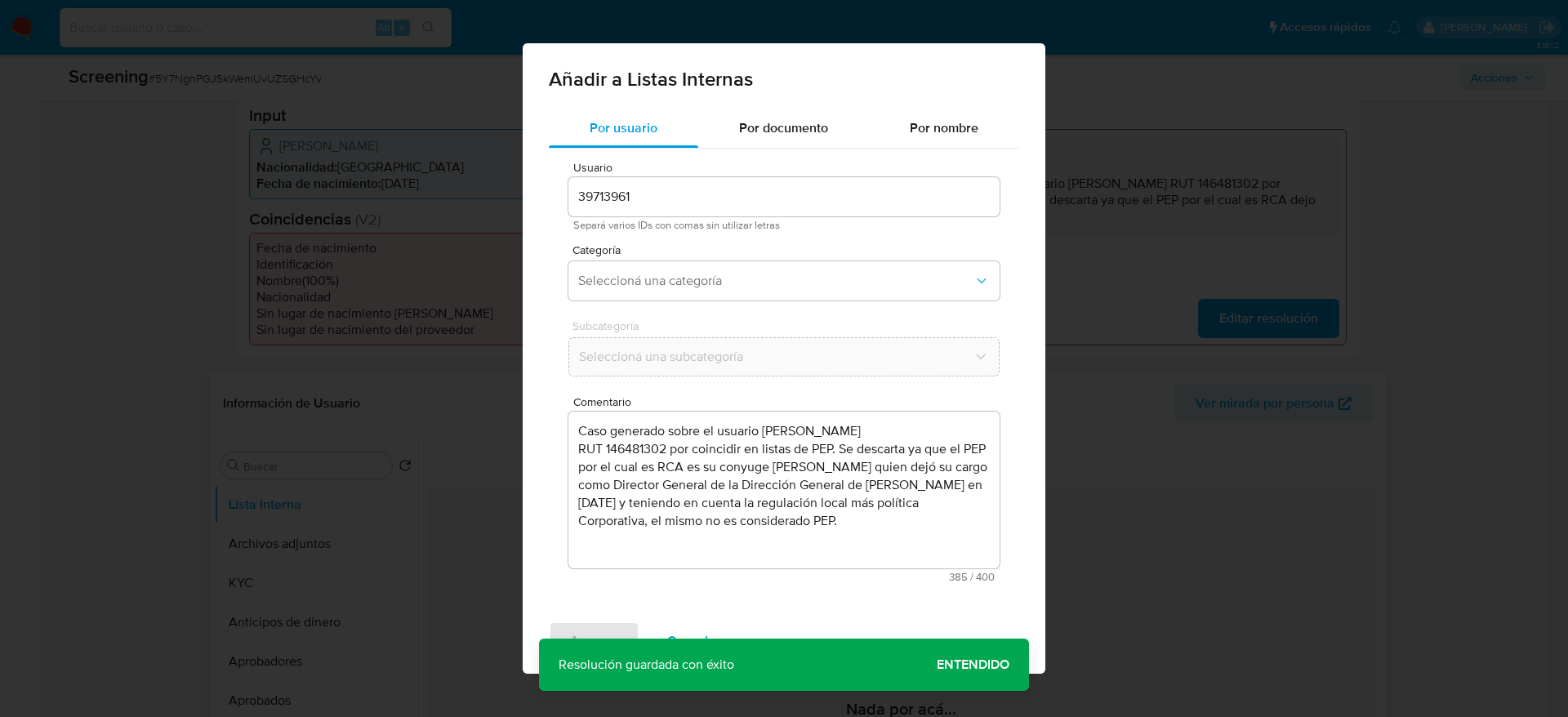
click at [737, 302] on div "Categoría Seleccioná una categoría" at bounding box center [784, 275] width 431 height 63
click at [756, 281] on span "Seleccioná una categoría" at bounding box center [775, 281] width 395 height 16
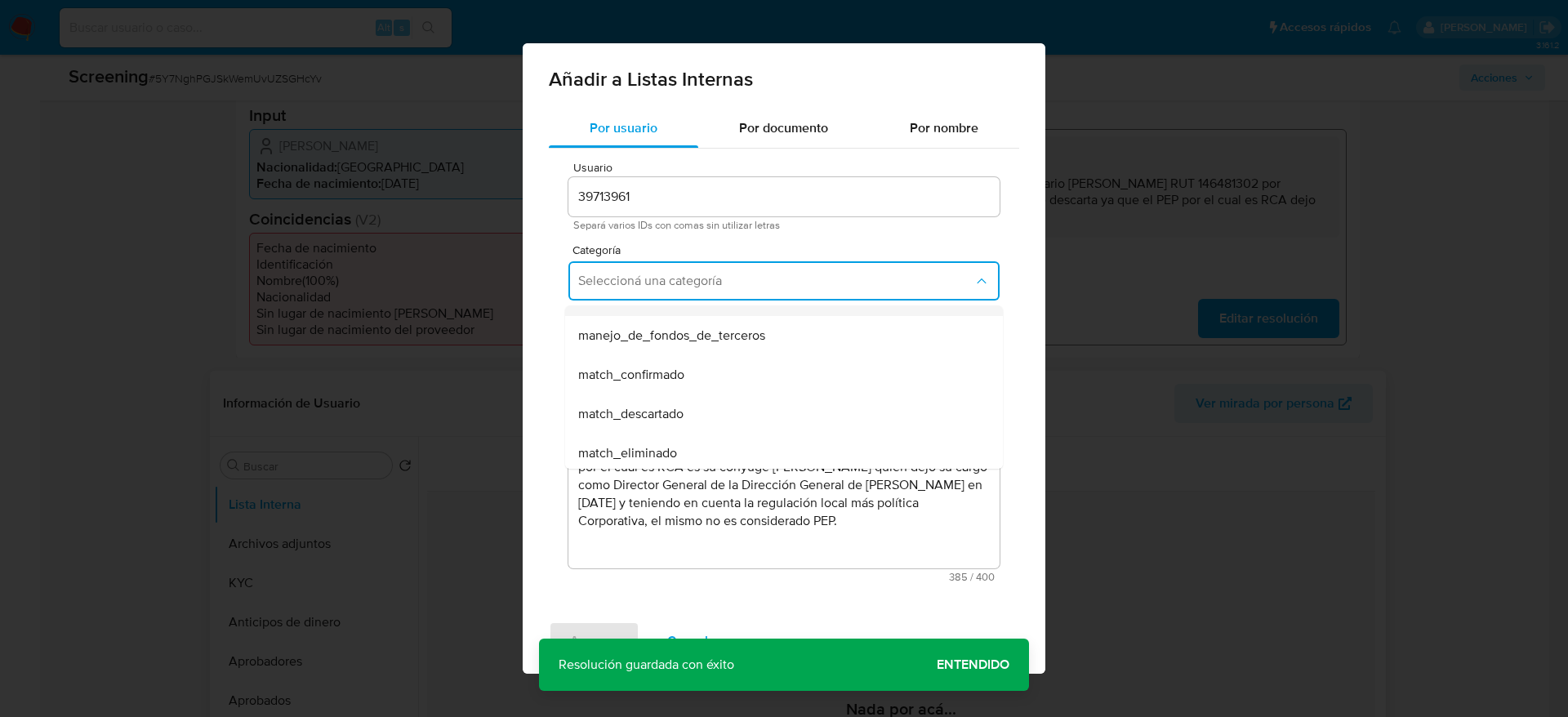
scroll to position [71, 0]
click at [710, 391] on div "match_descartado" at bounding box center [779, 410] width 401 height 39
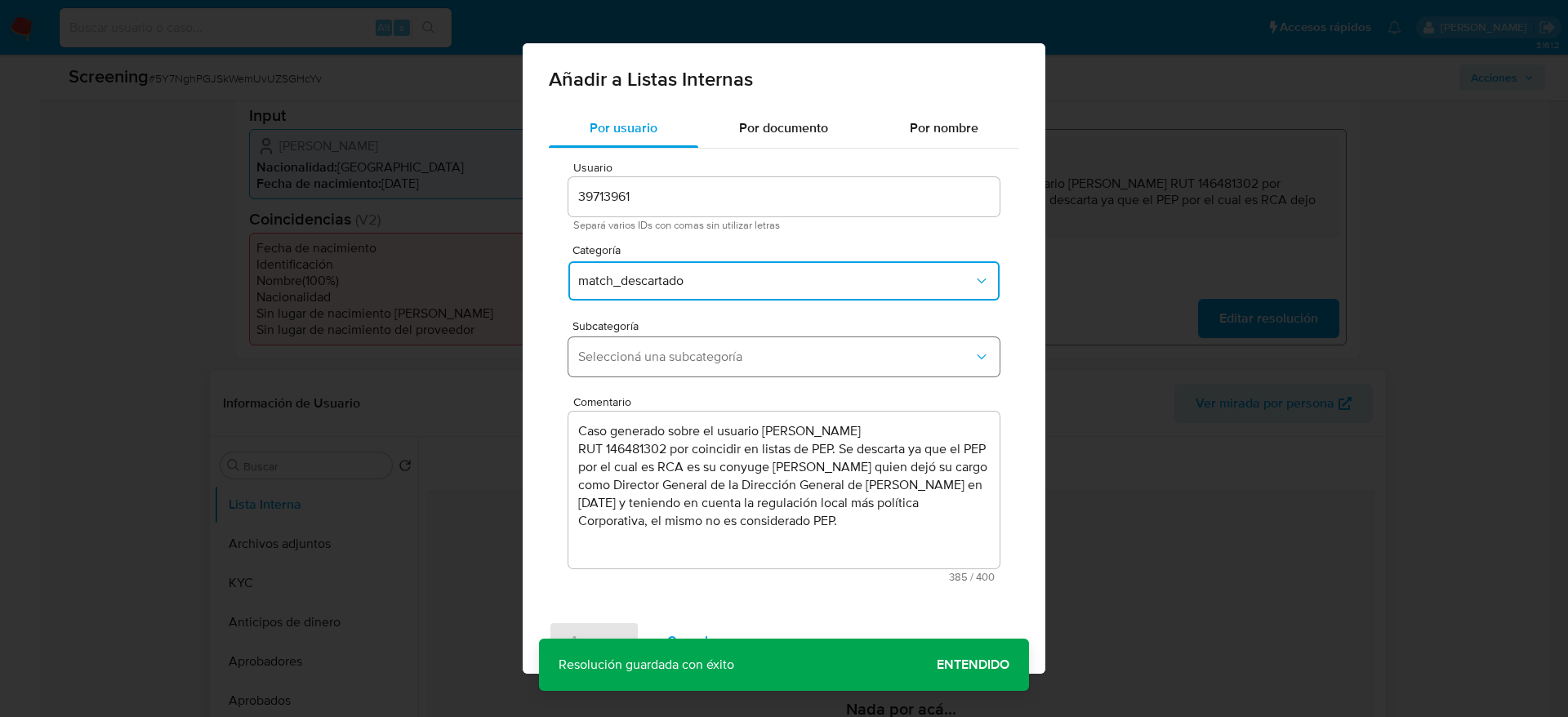
click at [719, 352] on span "Seleccioná una subcategoría" at bounding box center [775, 357] width 395 height 16
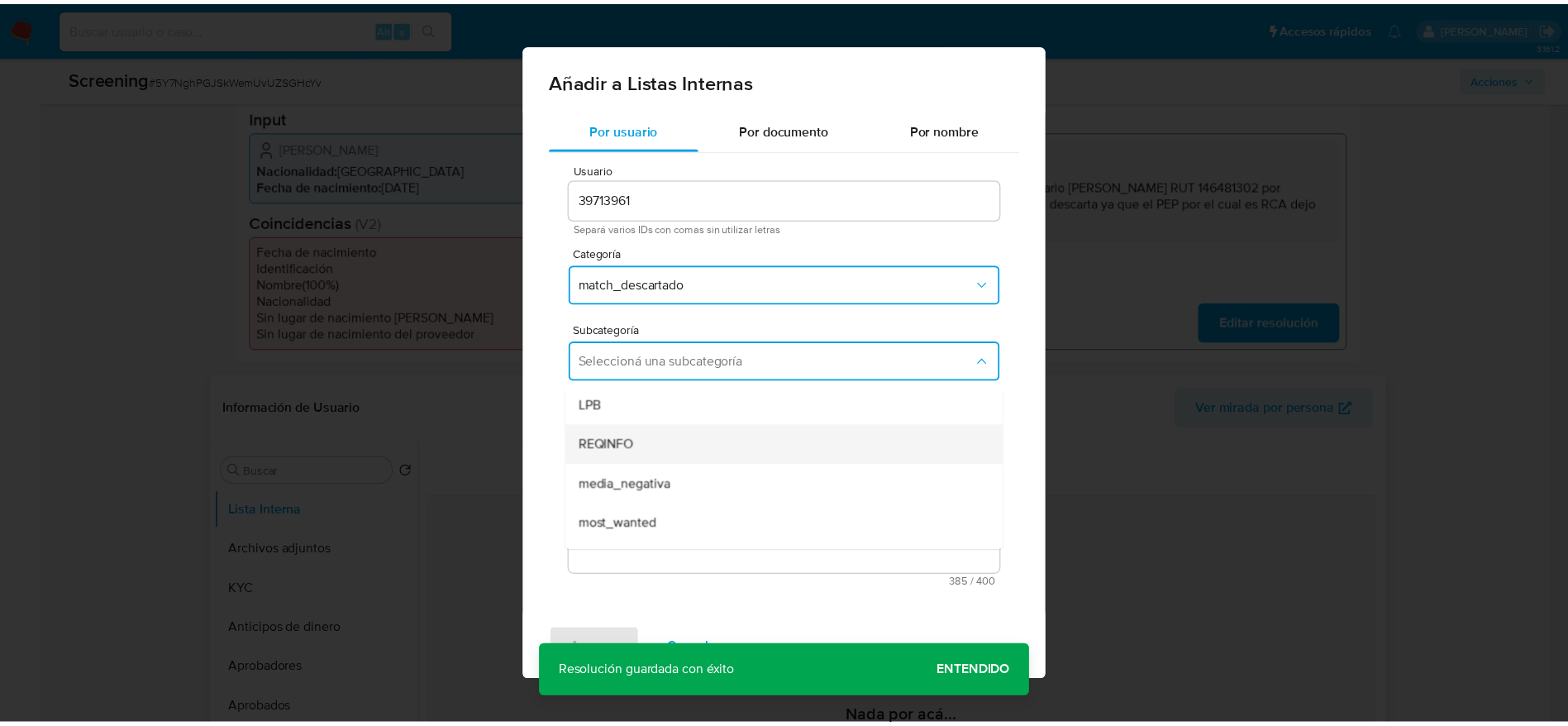
scroll to position [113, 0]
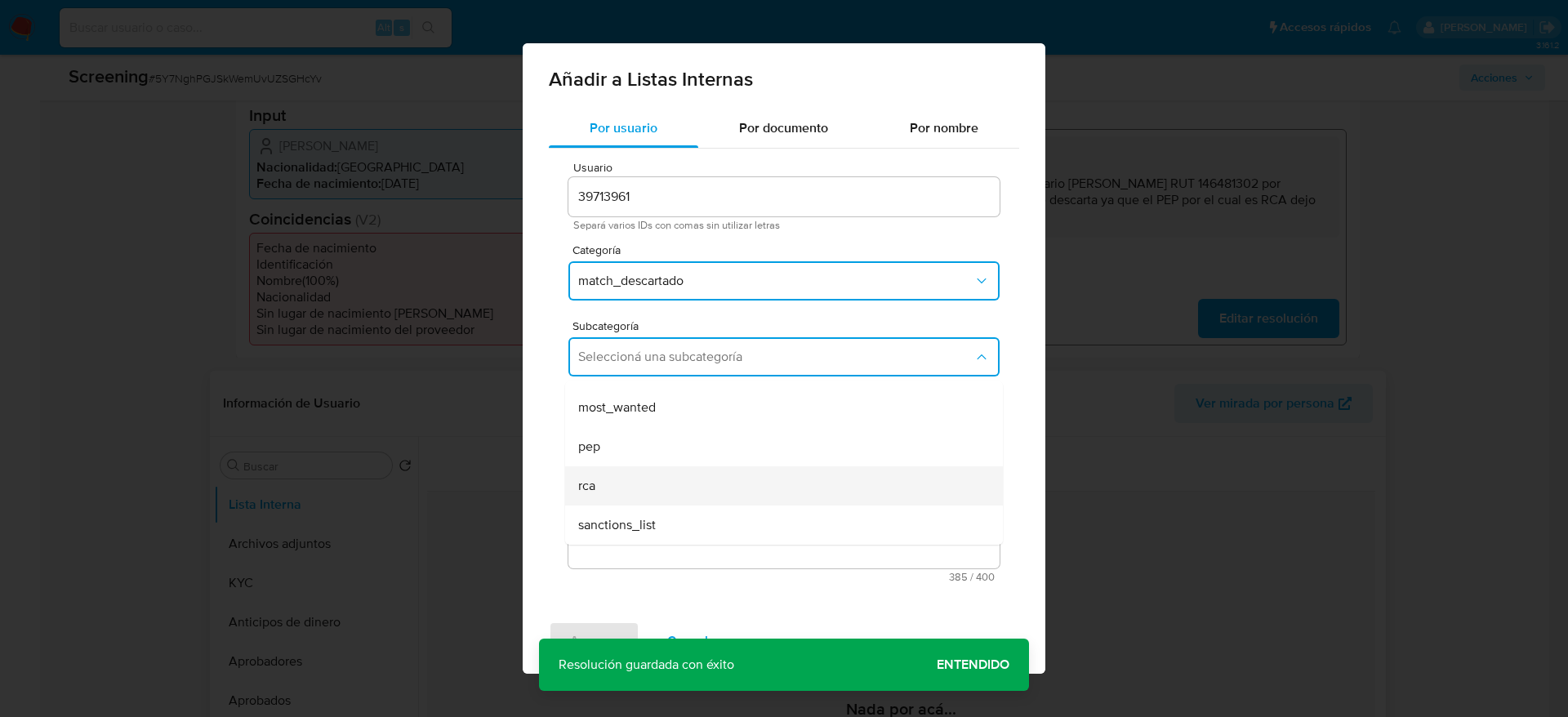
click at [632, 485] on div "rca" at bounding box center [779, 485] width 401 height 39
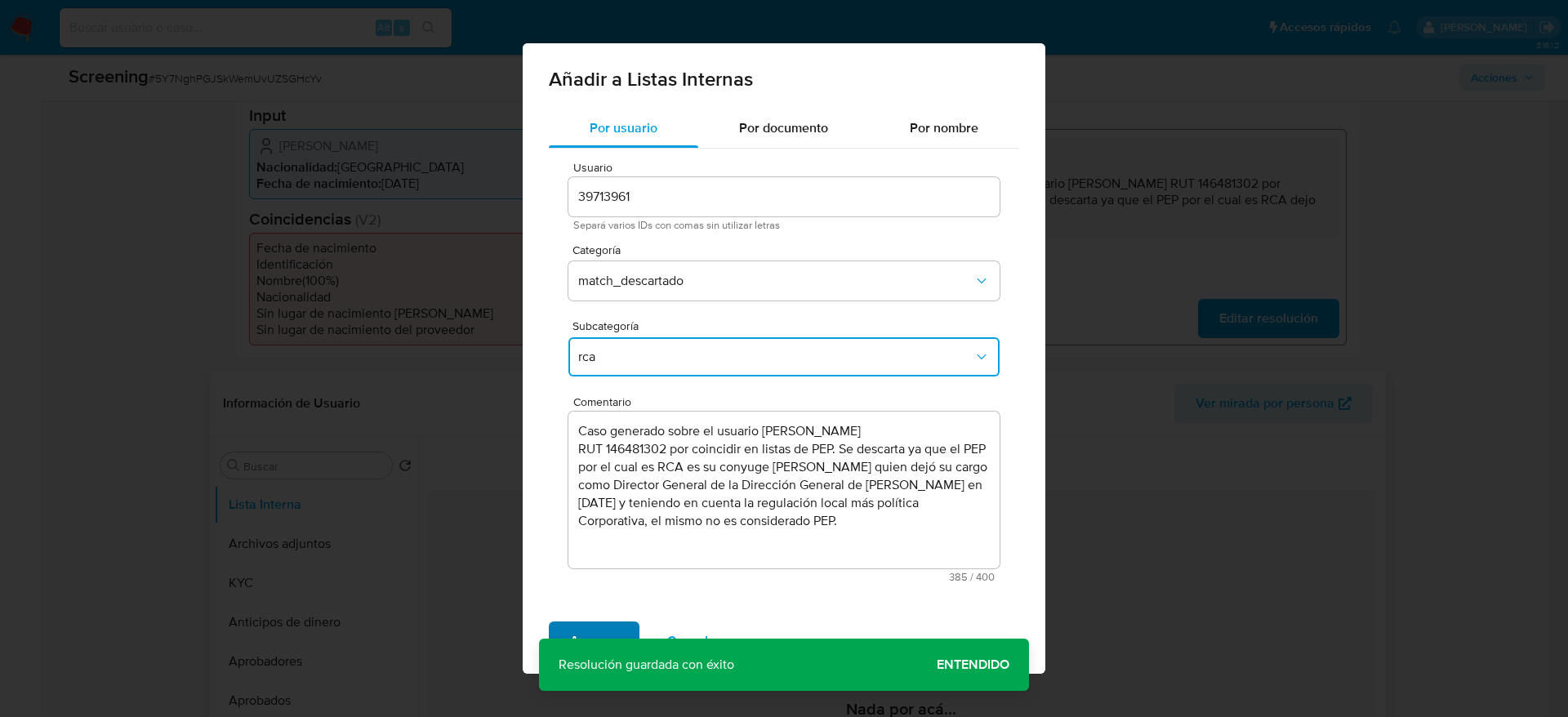
click at [594, 627] on span "Agregar" at bounding box center [594, 641] width 48 height 36
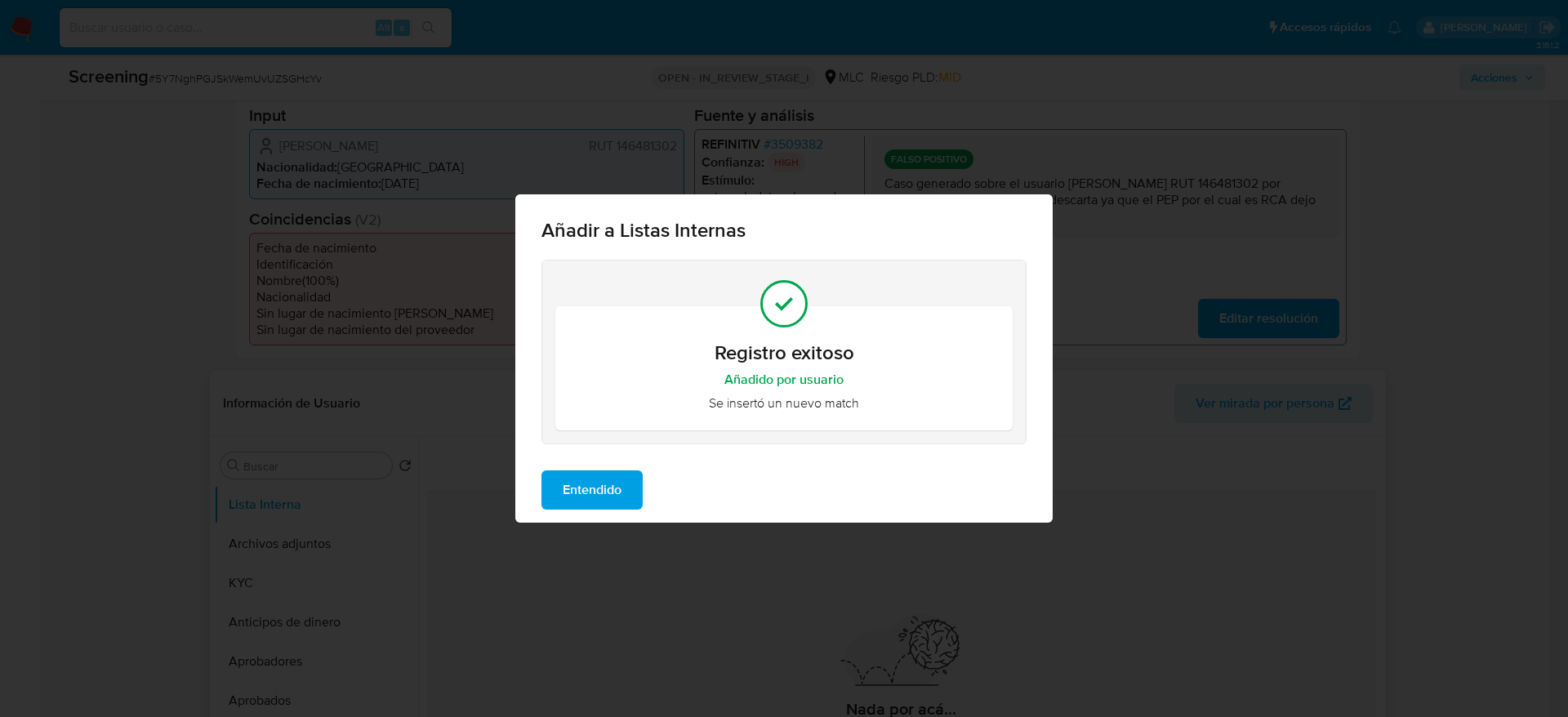
click at [599, 485] on span "Entendido" at bounding box center [592, 490] width 59 height 36
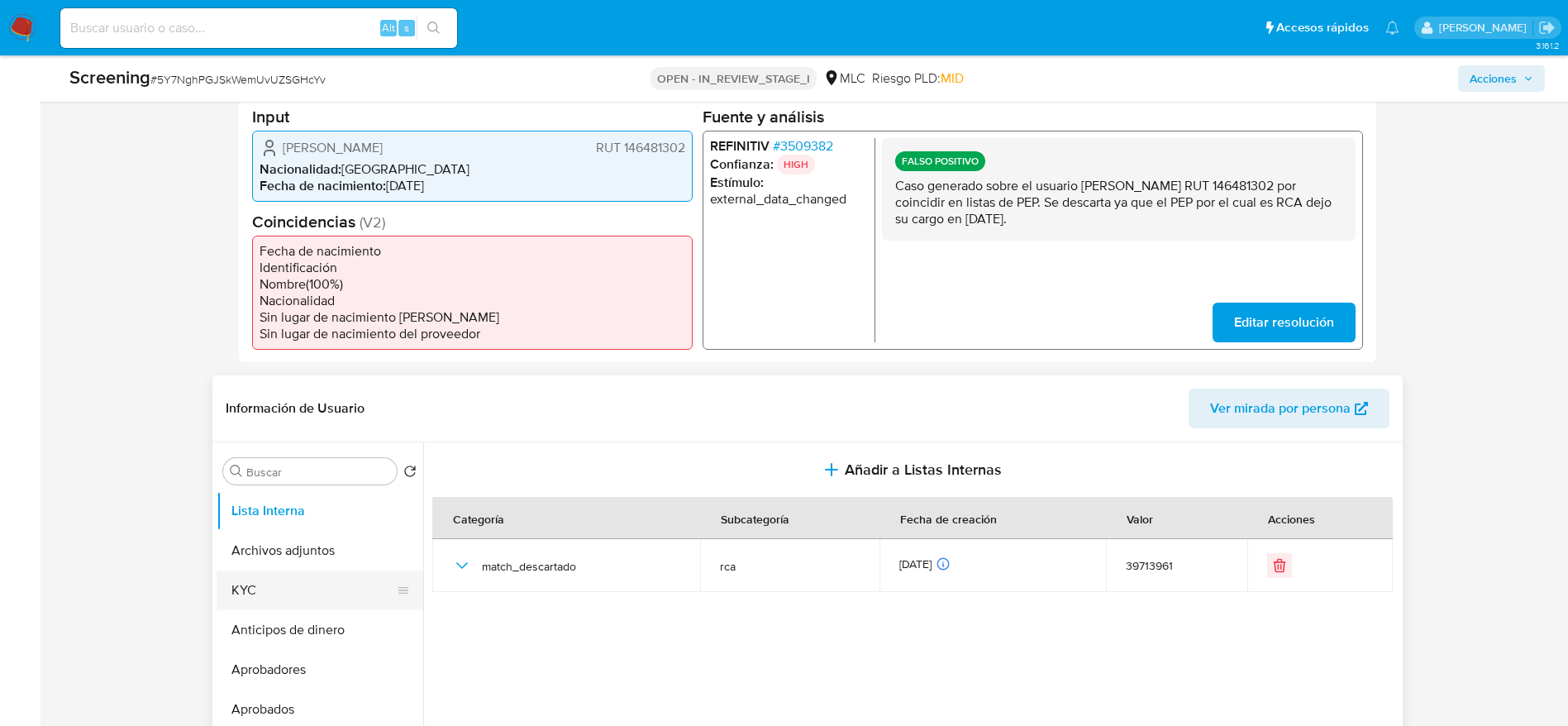
click at [336, 569] on button "Archivos adjuntos" at bounding box center [319, 550] width 207 height 39
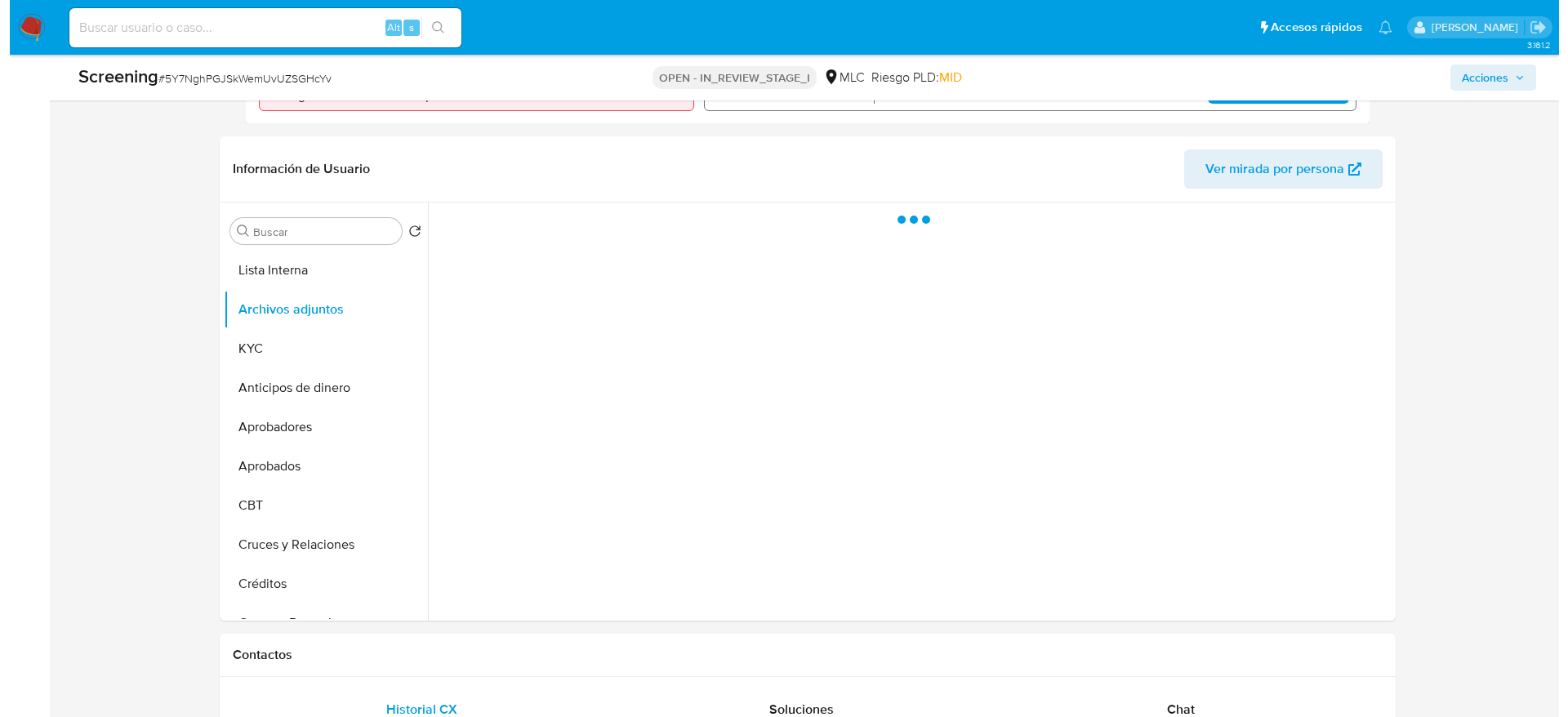
scroll to position [630, 0]
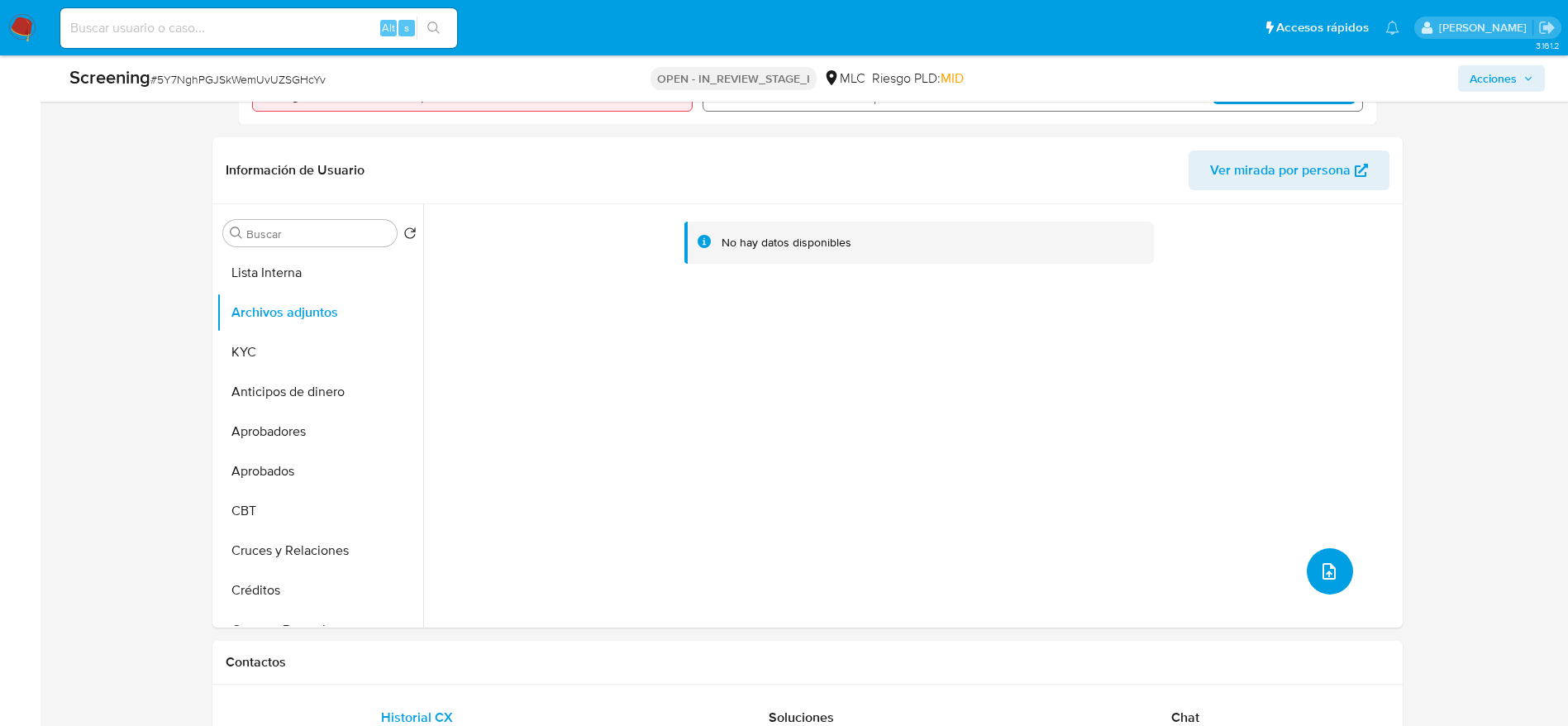
click at [1325, 588] on button "upload-file" at bounding box center [1329, 571] width 46 height 46
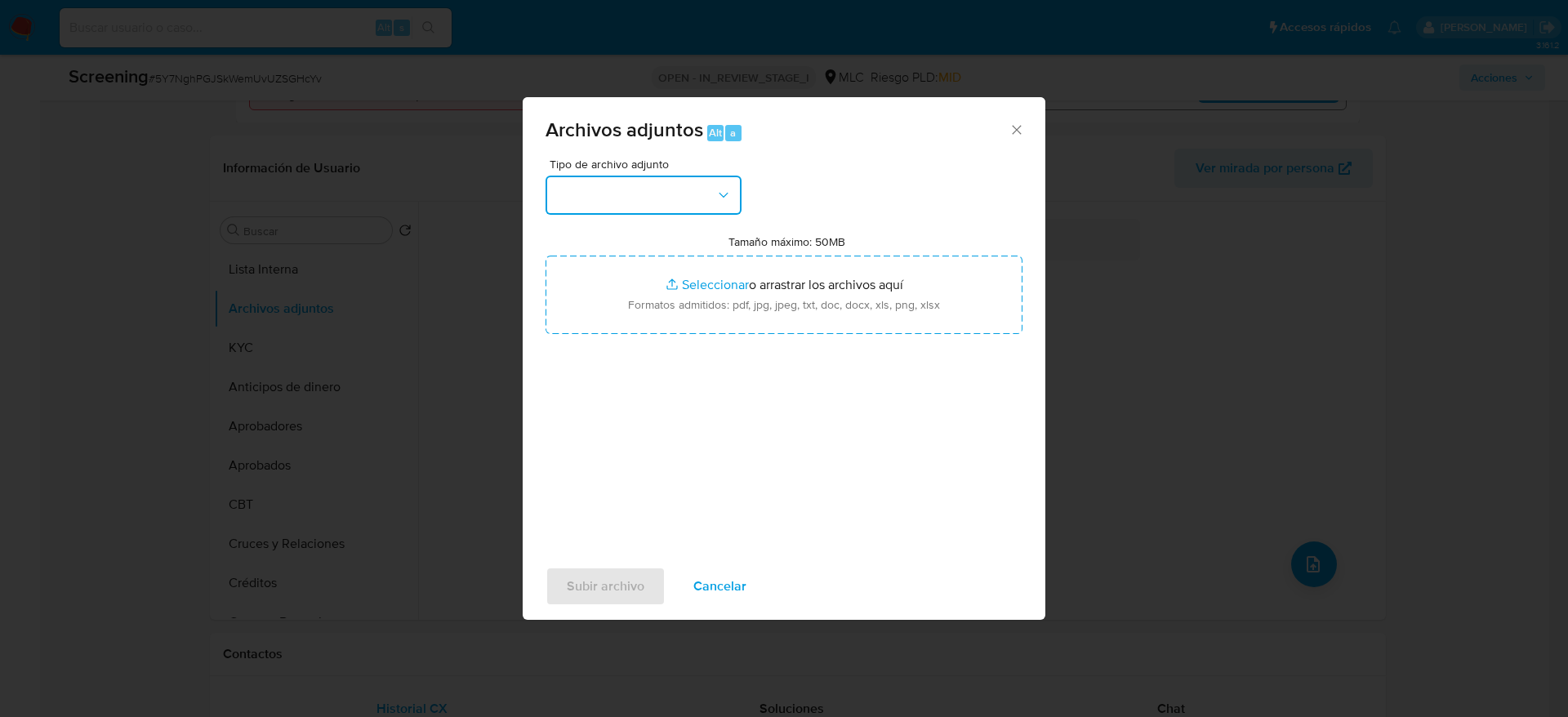
click at [610, 195] on button "button" at bounding box center [643, 195] width 196 height 39
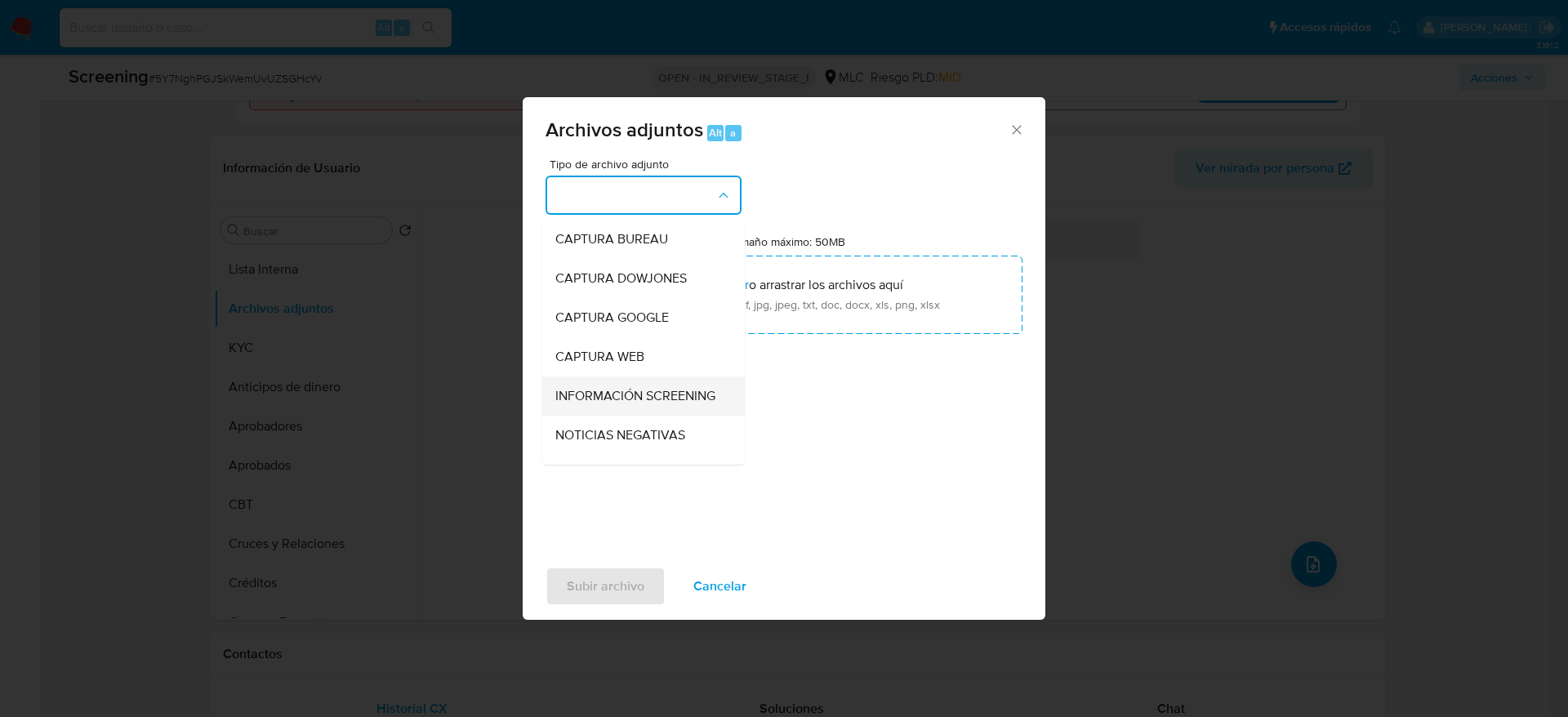
click at [650, 402] on span "INFORMACIÓN SCREENING" at bounding box center [635, 396] width 160 height 16
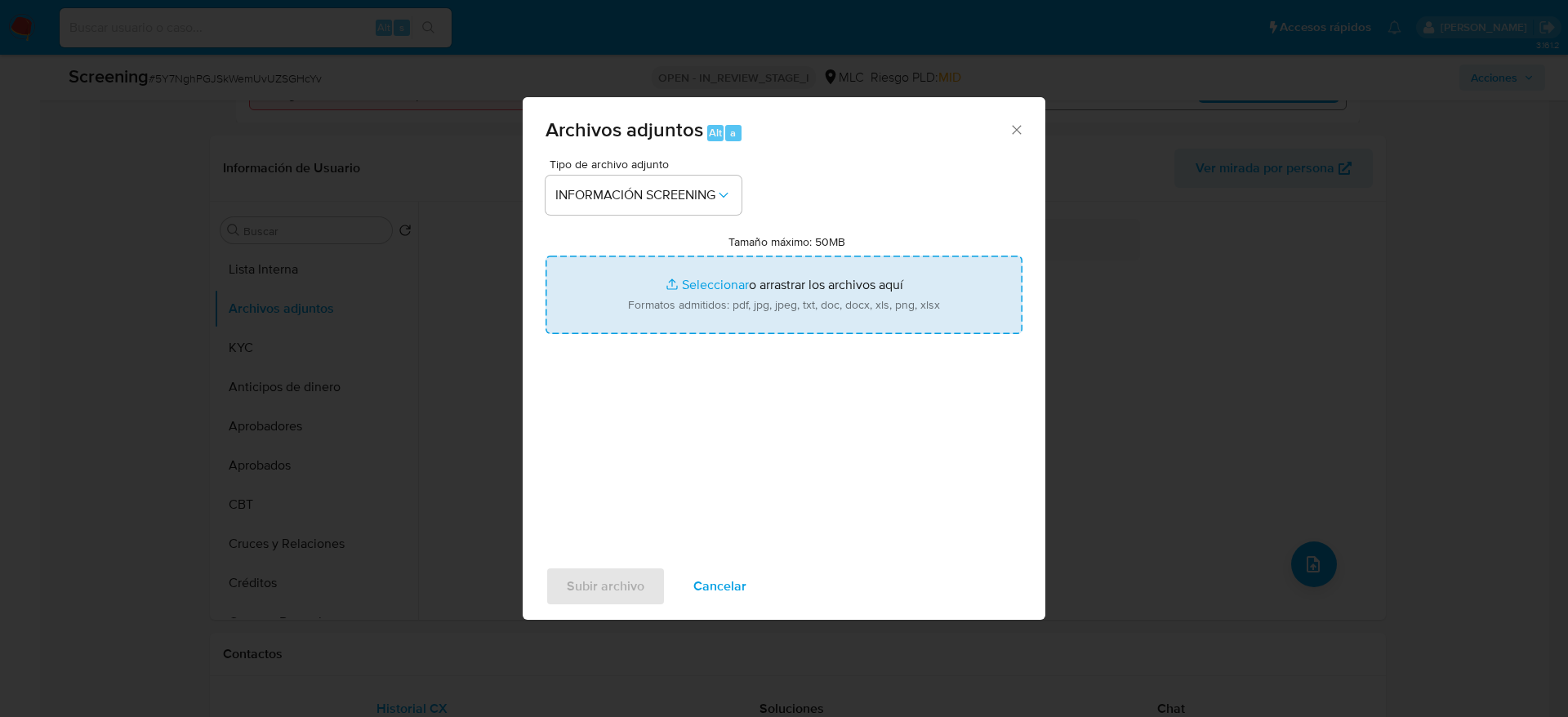
click at [756, 302] on input "Tamaño máximo: 50MB Seleccionar archivos" at bounding box center [783, 295] width 476 height 78
type input "C:\fakepath\InfoTransparencia.pdf"
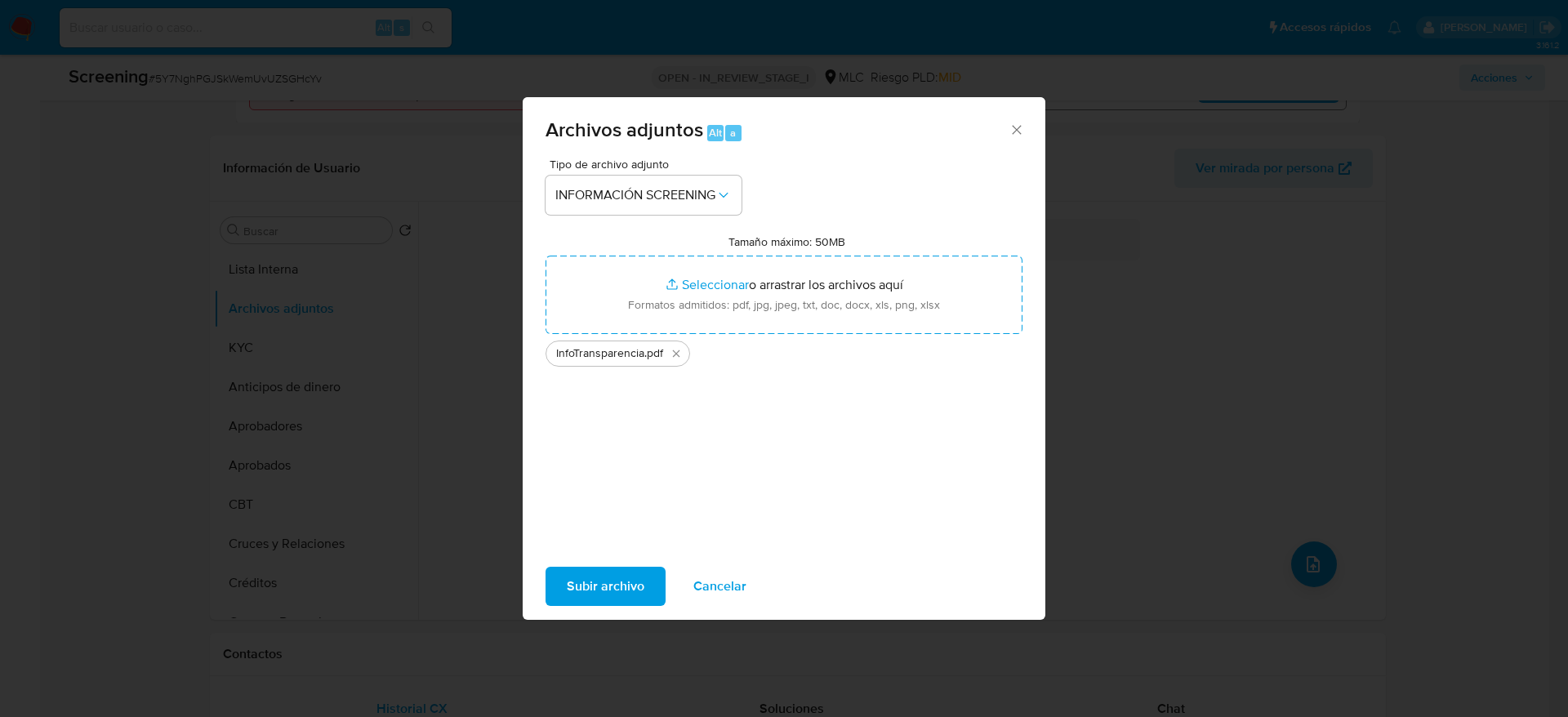
click at [621, 600] on span "Subir archivo" at bounding box center [606, 587] width 78 height 36
click at [577, 600] on span "Subir archivo" at bounding box center [606, 587] width 78 height 36
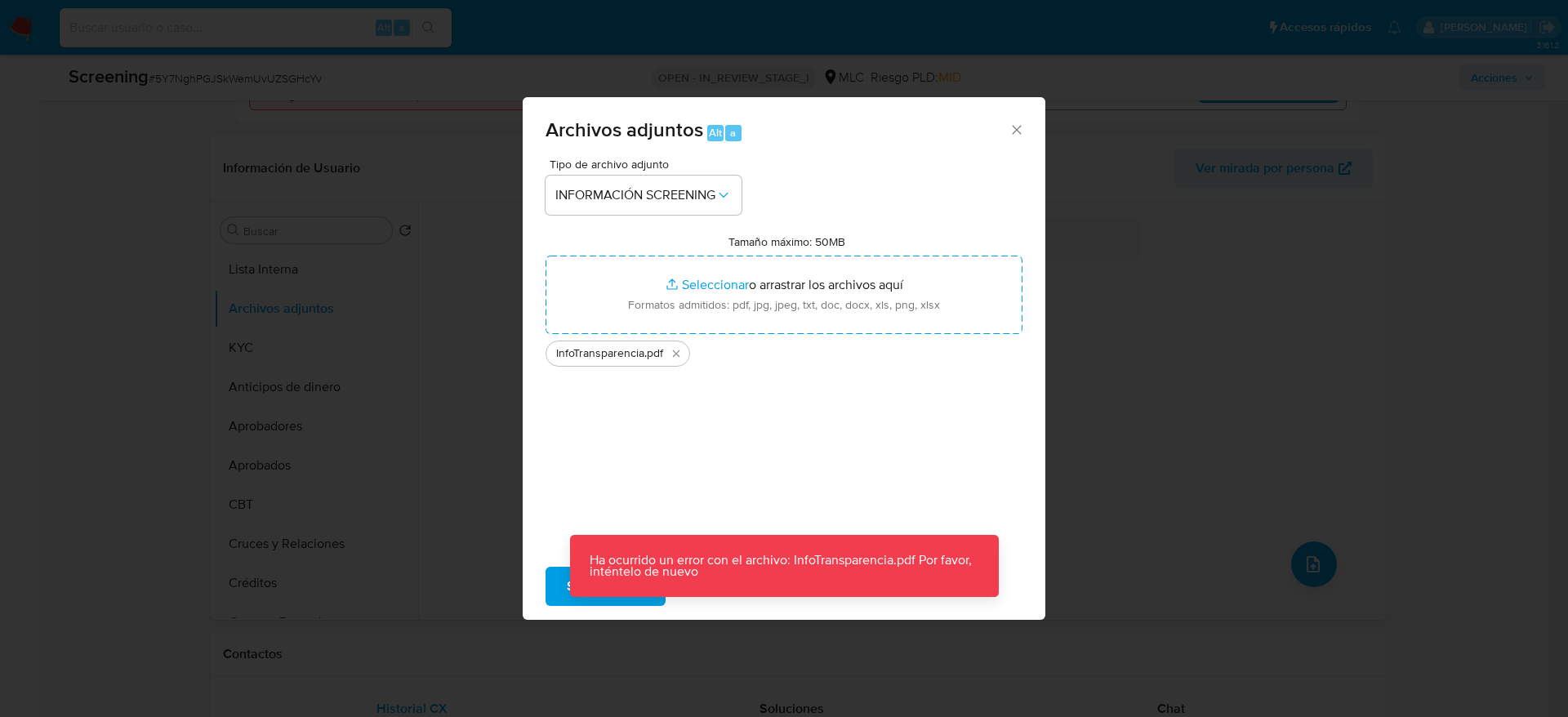
click at [695, 589] on p "Ha ocurrido un error con el archivo: InfoTransparencia.pdf Por favor, inténtelo…" at bounding box center [784, 566] width 429 height 62
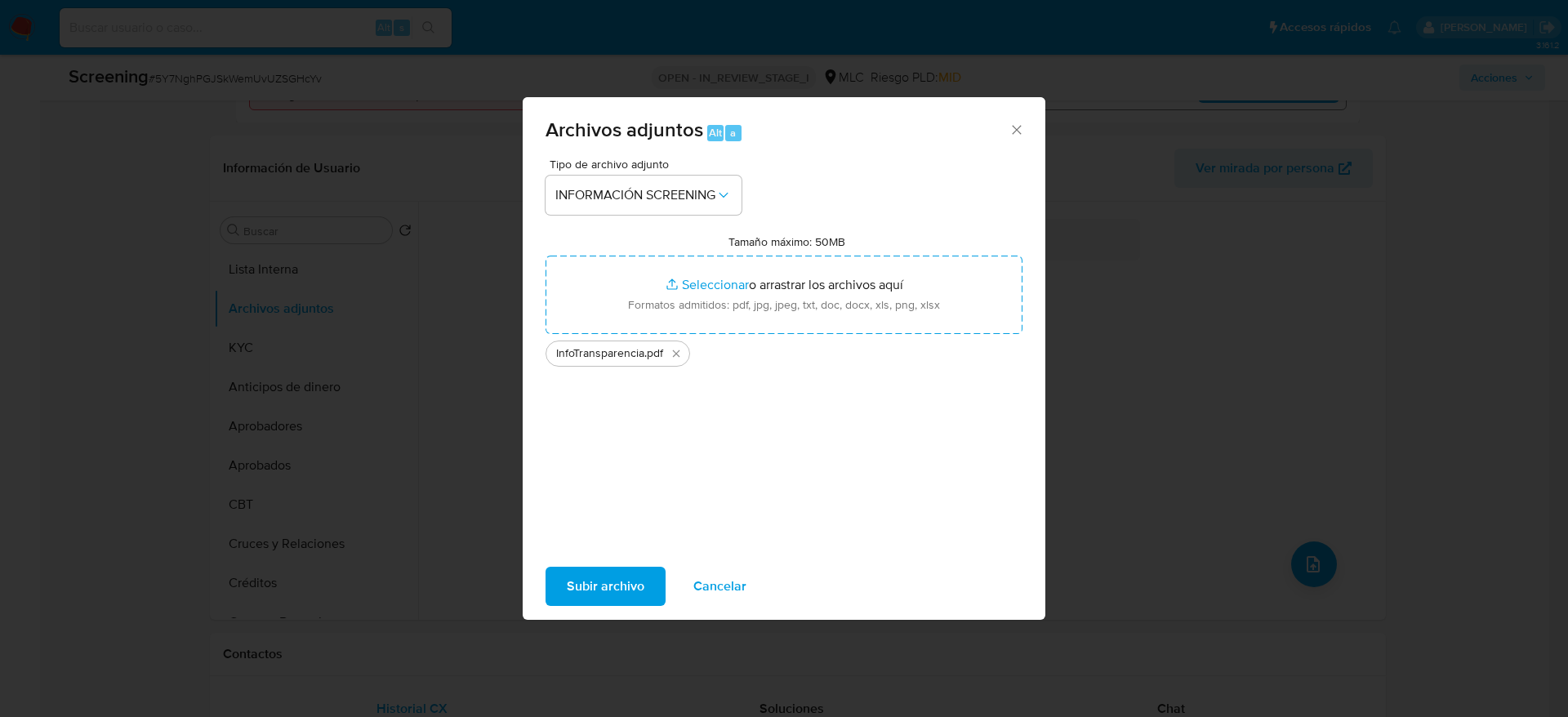
click at [695, 589] on span "Cancelar" at bounding box center [720, 587] width 53 height 36
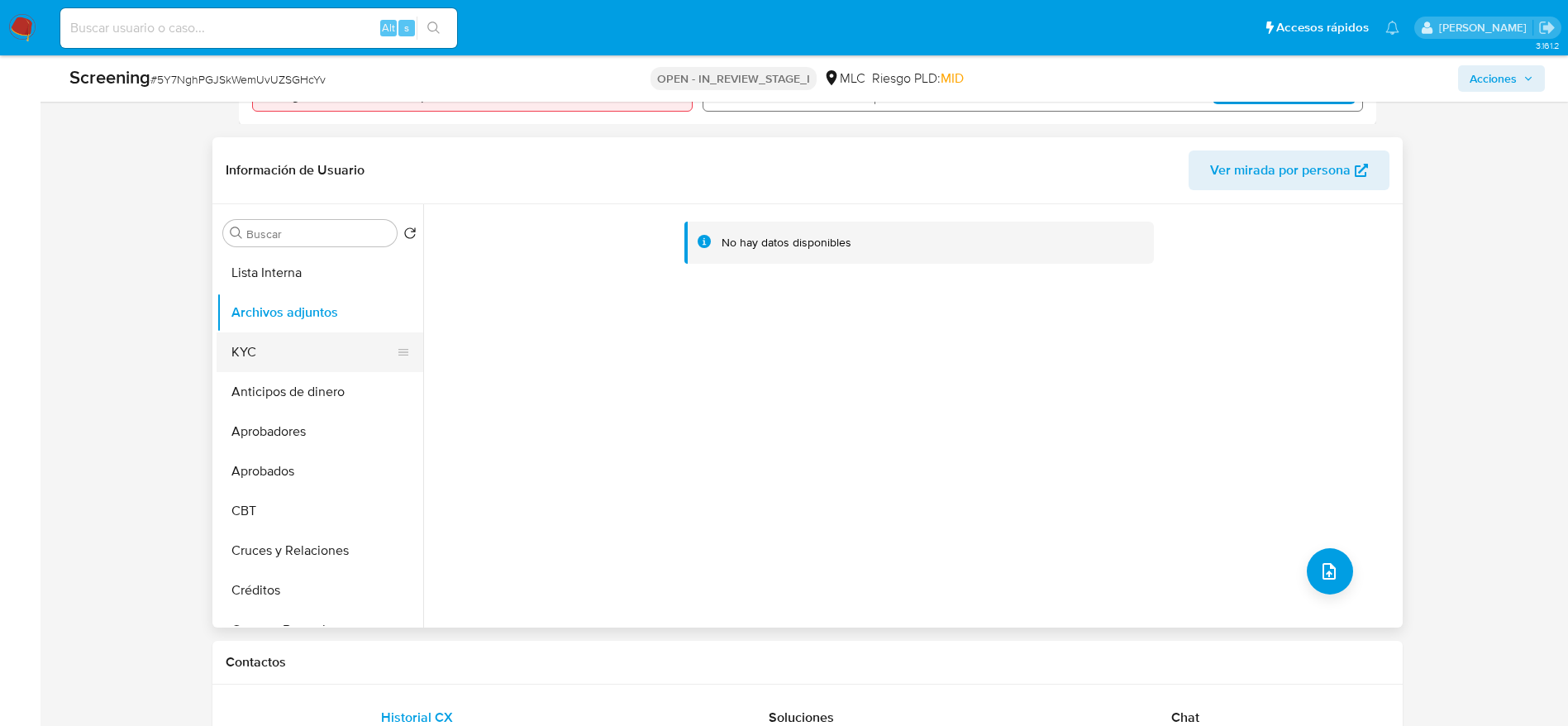
click at [242, 356] on button "KYC" at bounding box center [313, 352] width 194 height 39
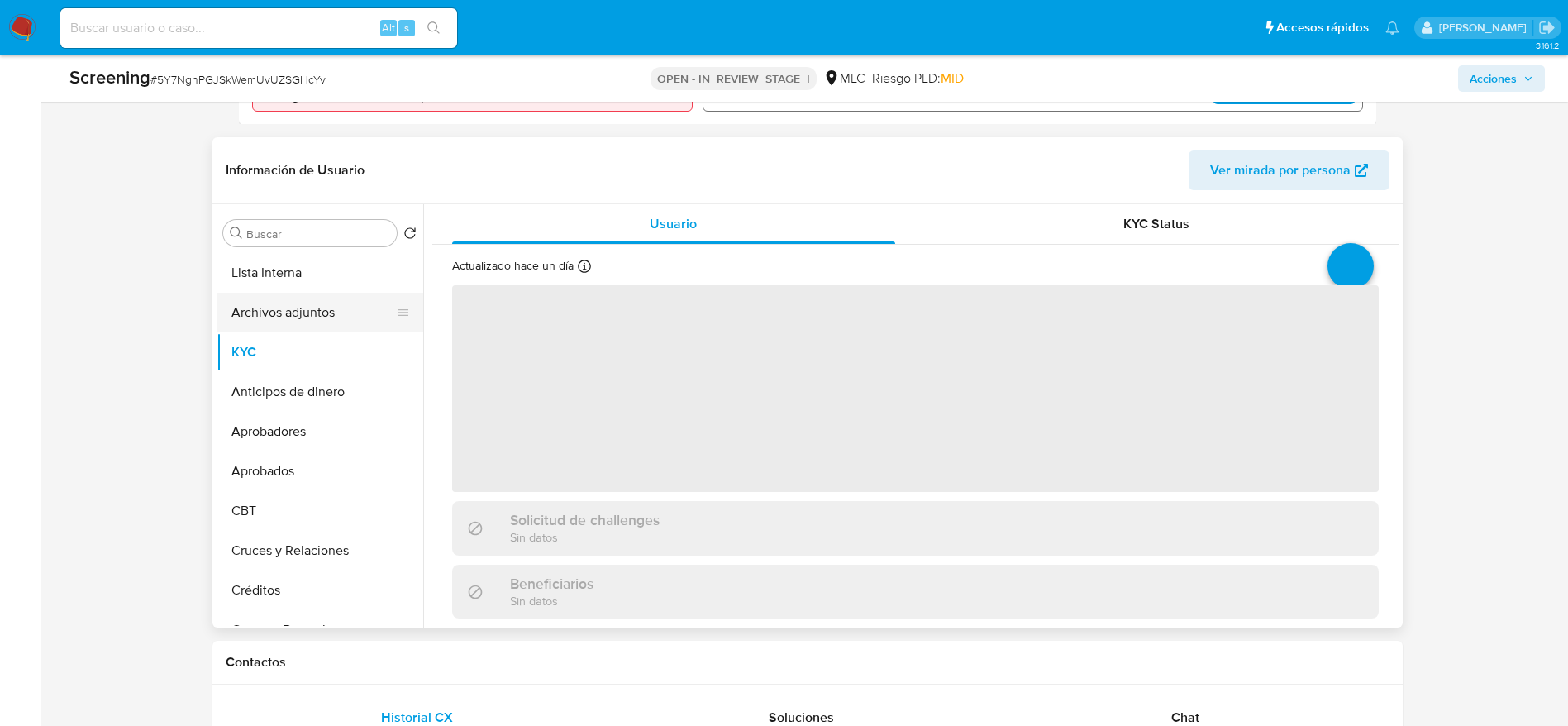
click at [317, 325] on button "Archivos adjuntos" at bounding box center [313, 312] width 194 height 39
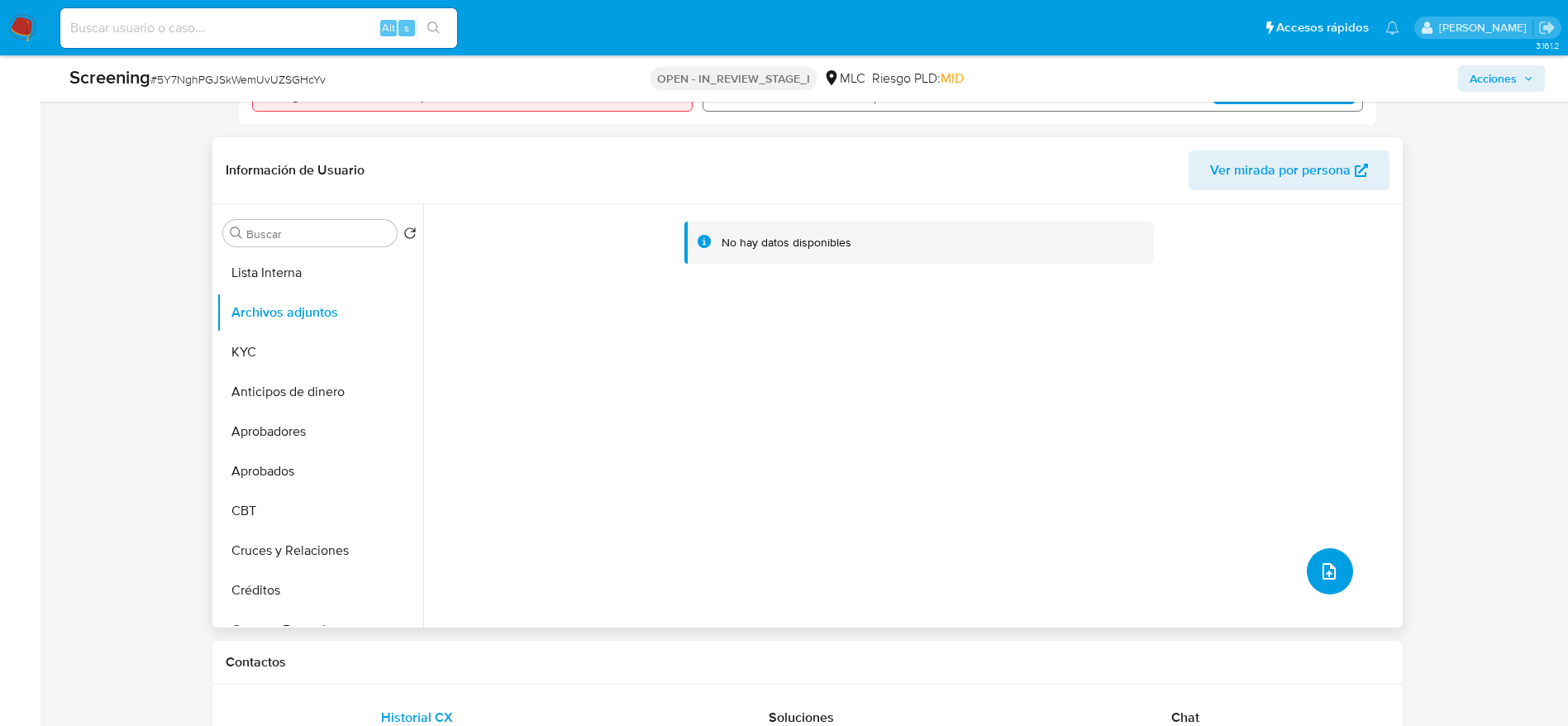
click at [1341, 575] on button "upload-file" at bounding box center [1329, 571] width 46 height 46
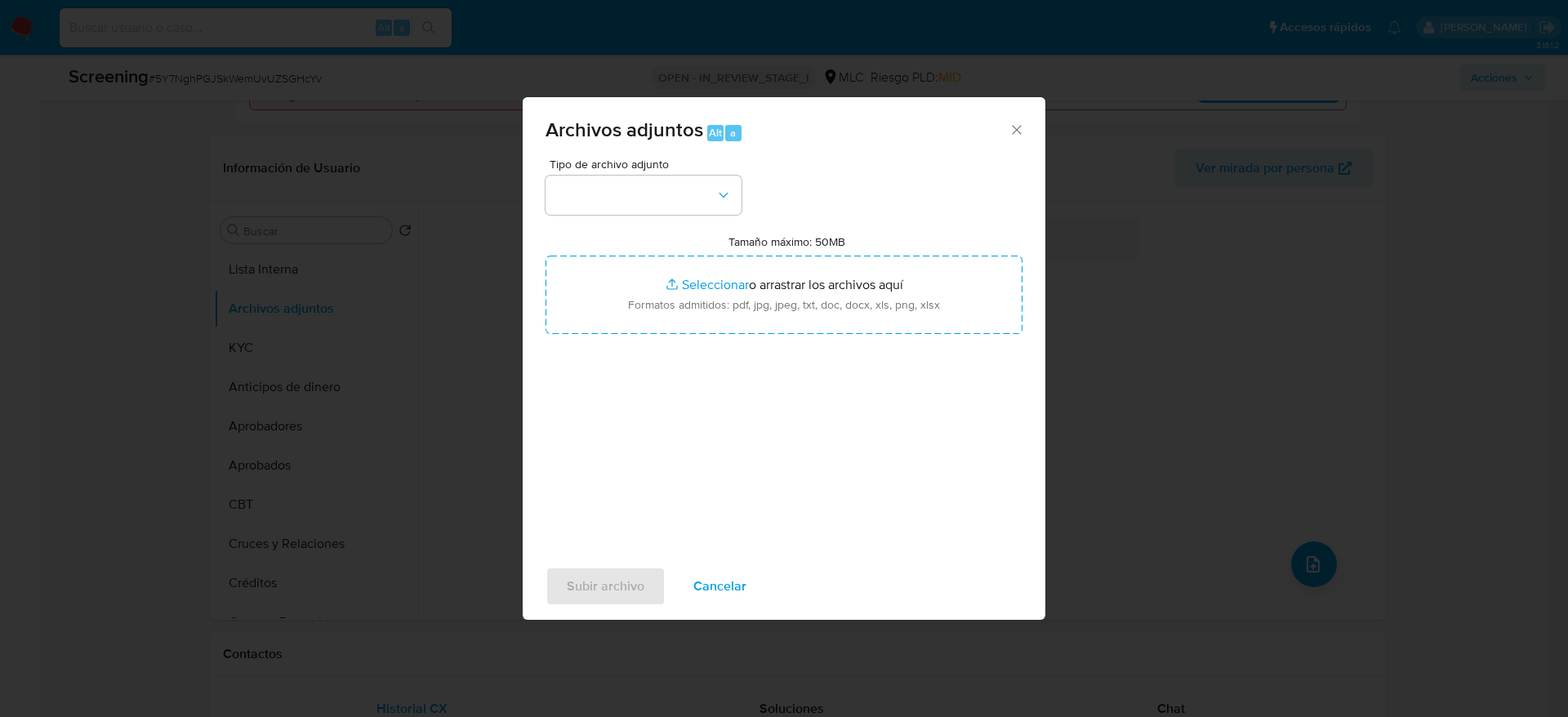
click at [706, 214] on div "Tipo de archivo adjunto Tamaño máximo: 50MB Seleccionar archivos Seleccionar o …" at bounding box center [783, 351] width 476 height 385
click at [706, 209] on button "button" at bounding box center [643, 195] width 196 height 39
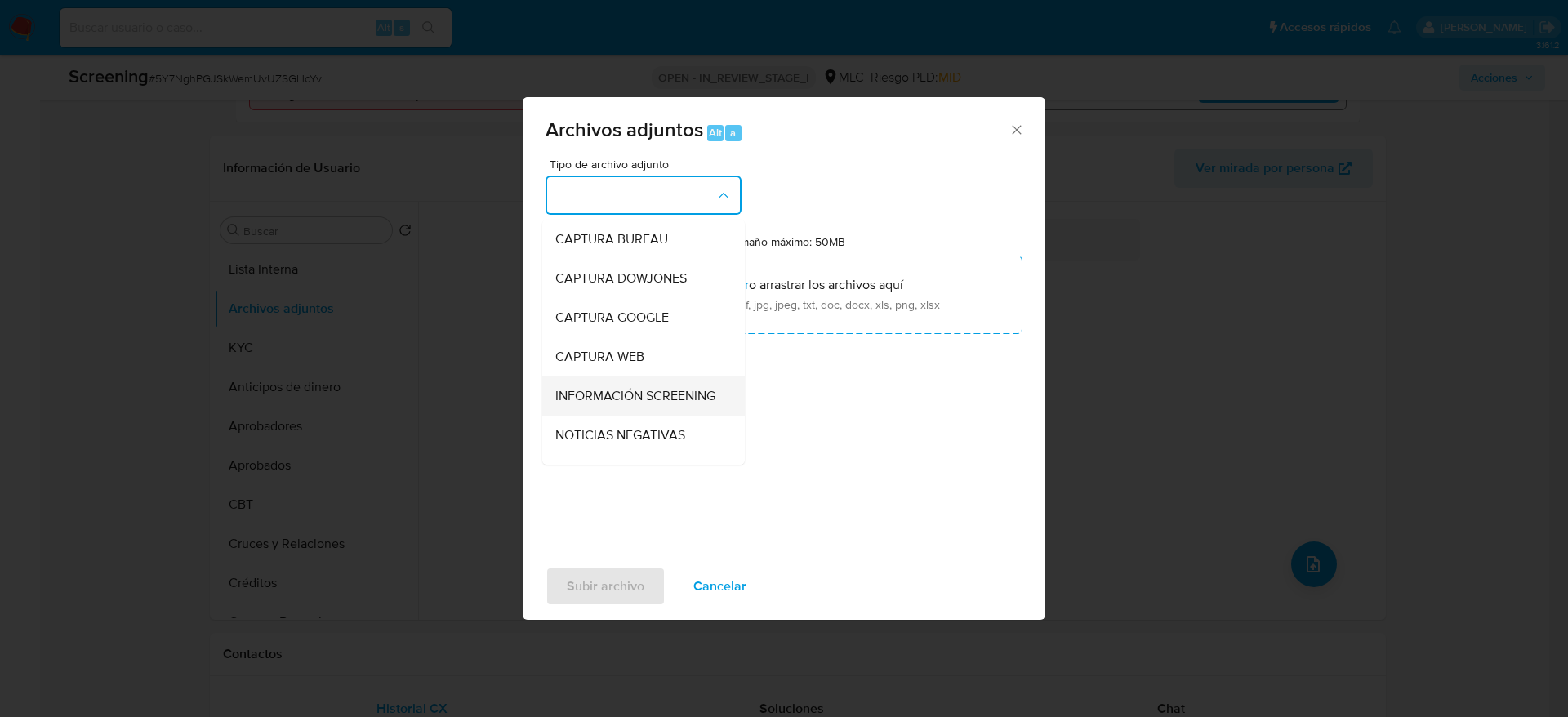
click at [628, 400] on span "INFORMACIÓN SCREENING" at bounding box center [635, 396] width 160 height 16
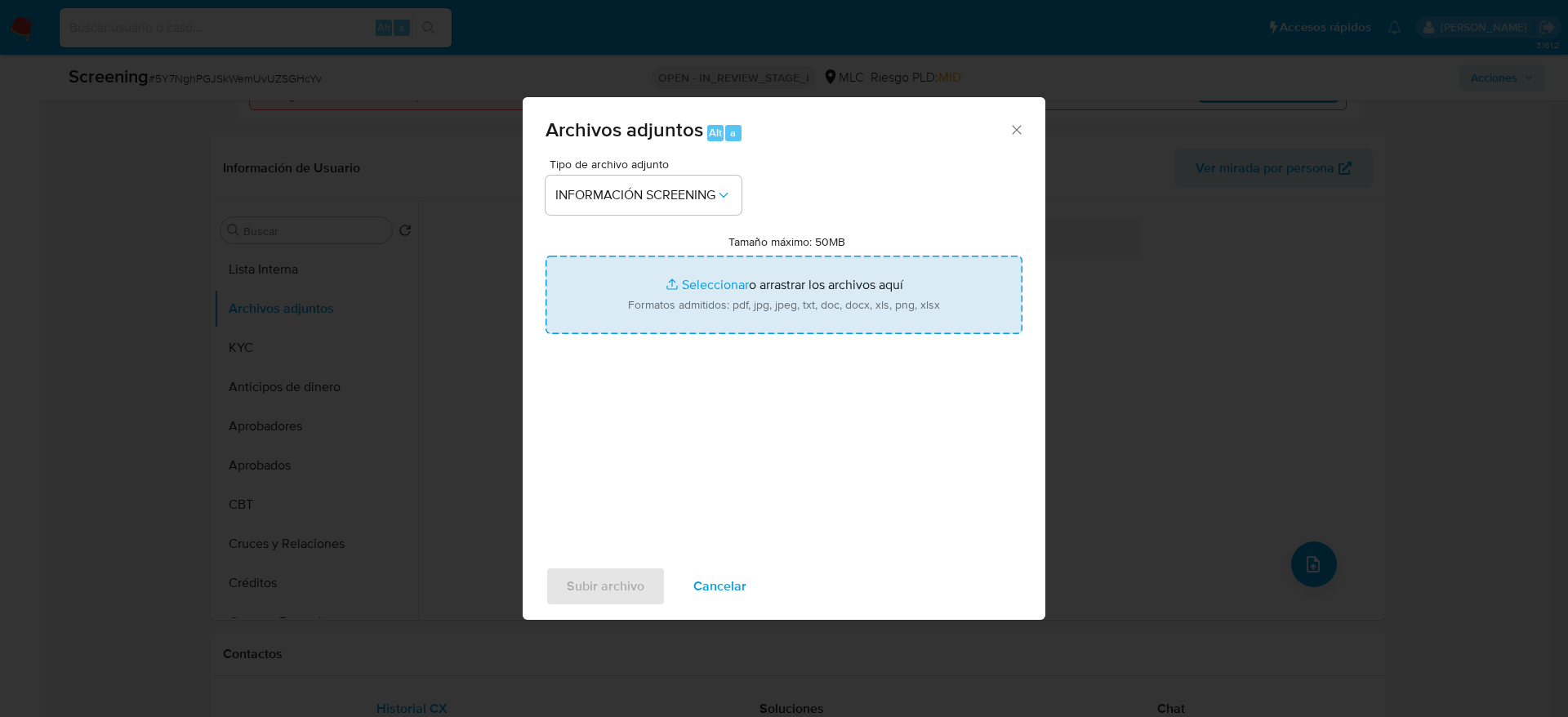
click at [865, 260] on input "Tamaño máximo: 50MB Seleccionar archivos" at bounding box center [783, 295] width 476 height 78
type input "C:\fakepath\InfoTransparencia.pdf"
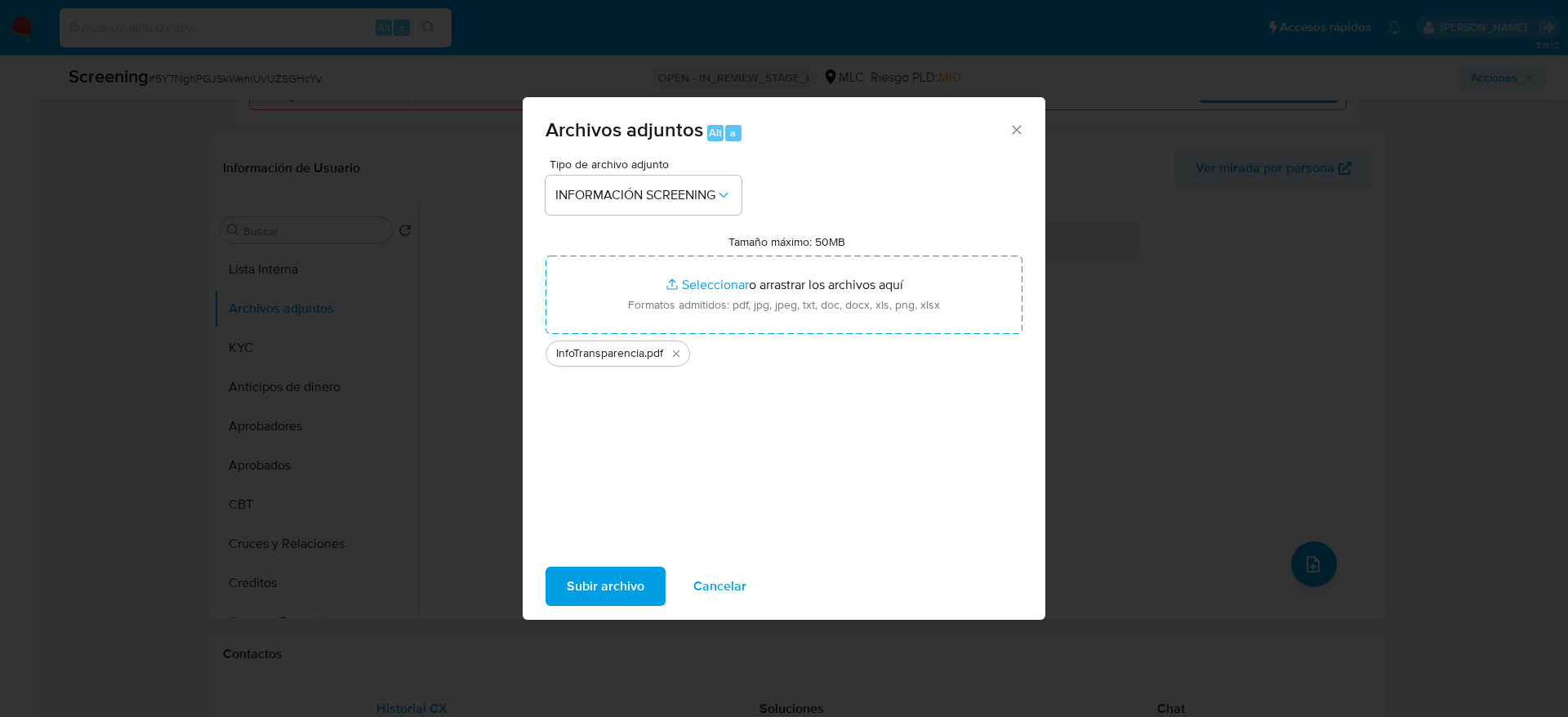
click at [633, 587] on span "Subir archivo" at bounding box center [606, 587] width 78 height 36
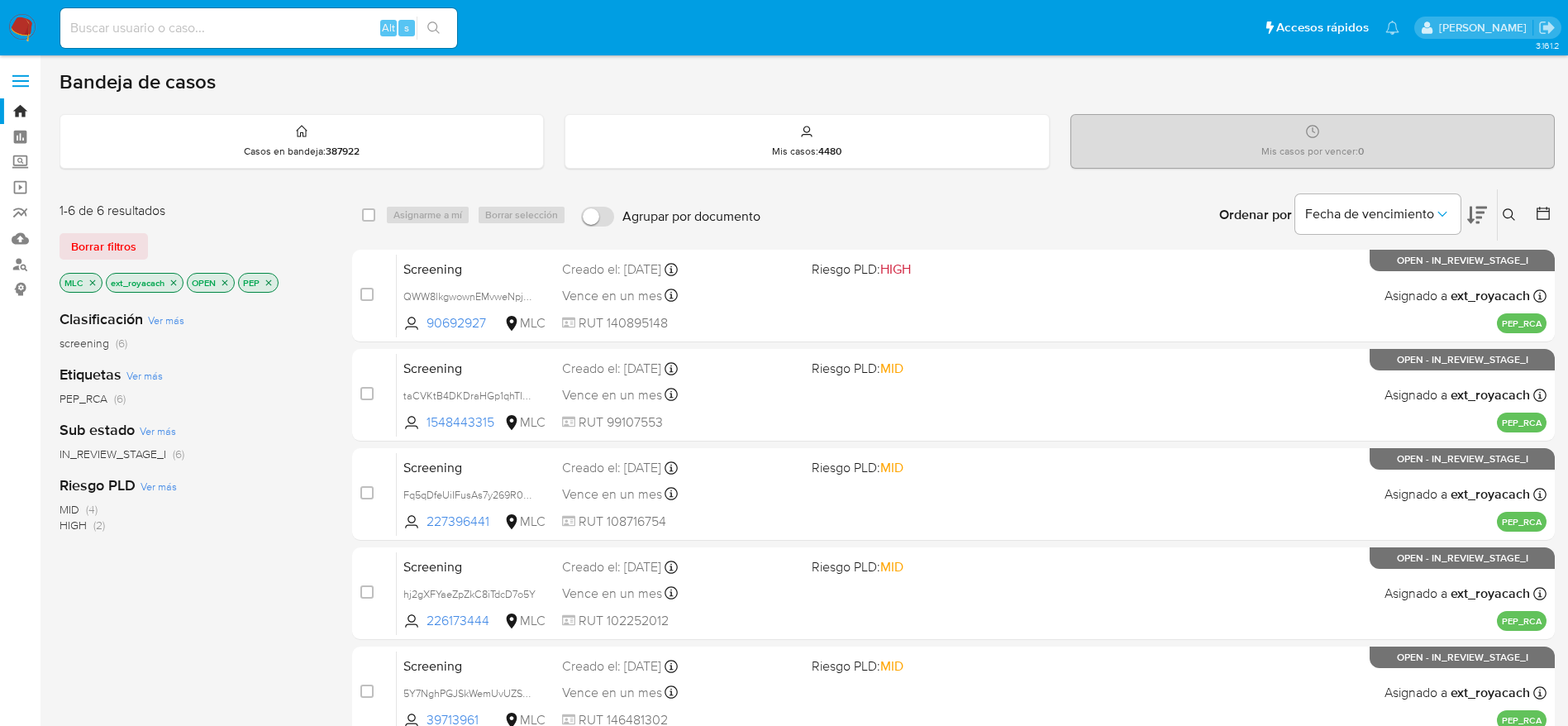
scroll to position [190, 0]
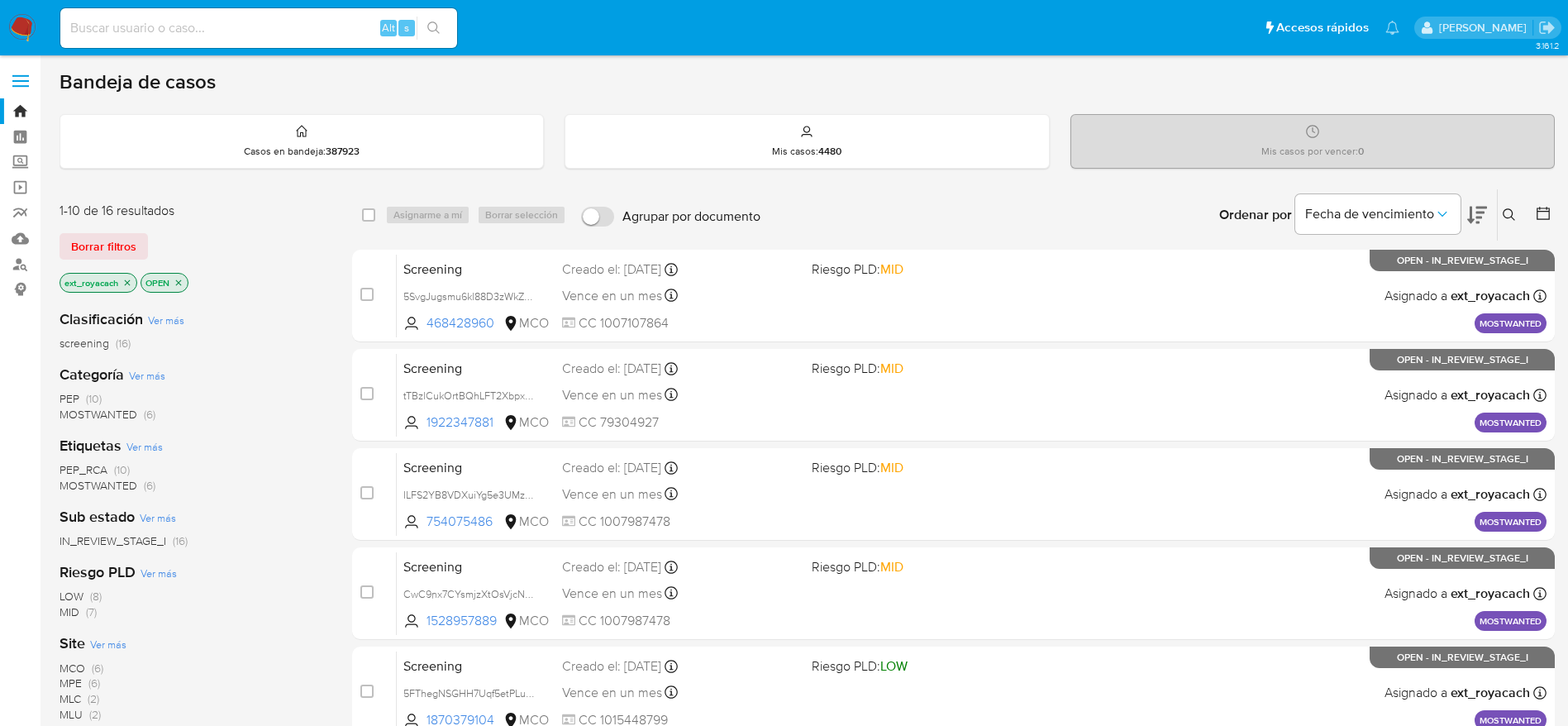
click at [76, 401] on span "PEP" at bounding box center [69, 398] width 20 height 17
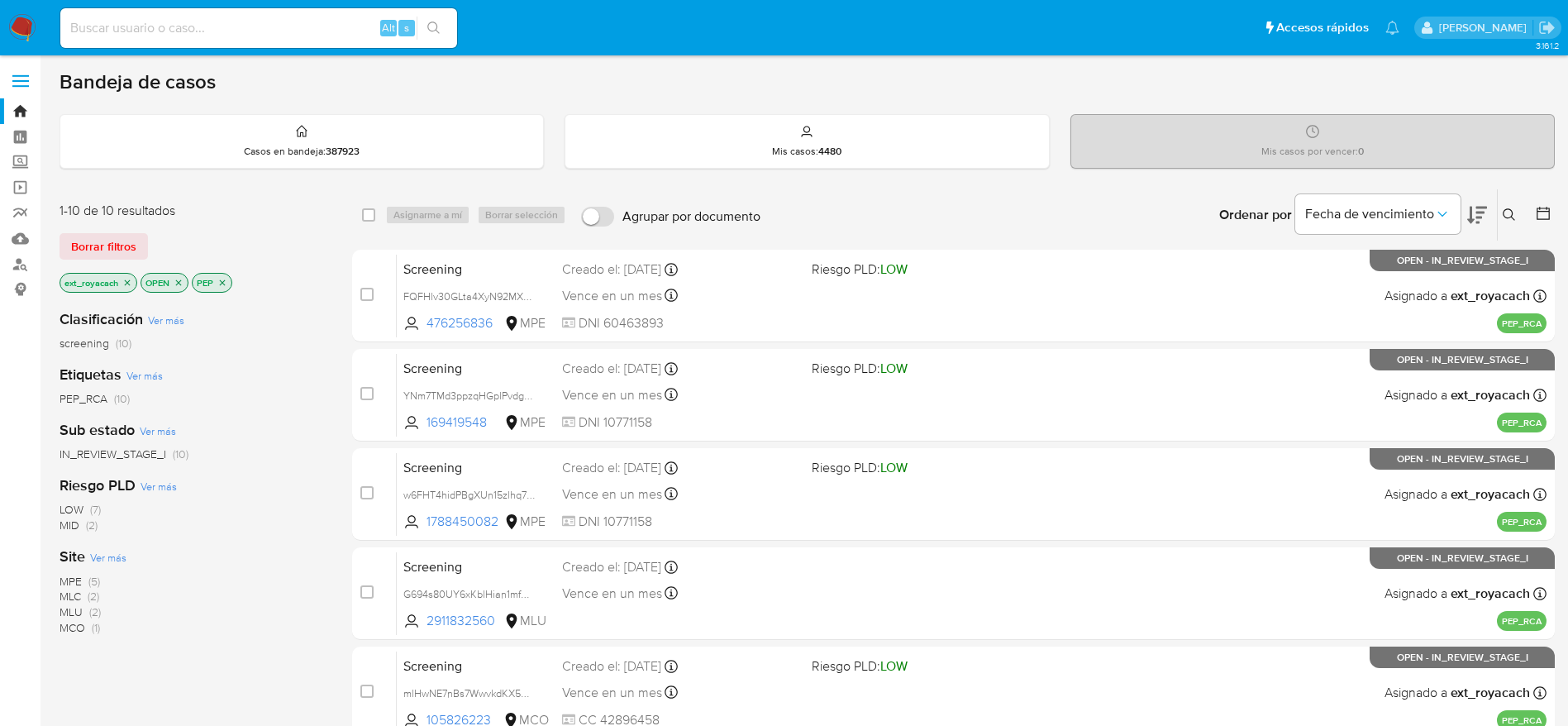
drag, startPoint x: 19, startPoint y: 25, endPoint x: 36, endPoint y: 17, distance: 18.8
click at [19, 25] on img at bounding box center [22, 28] width 28 height 28
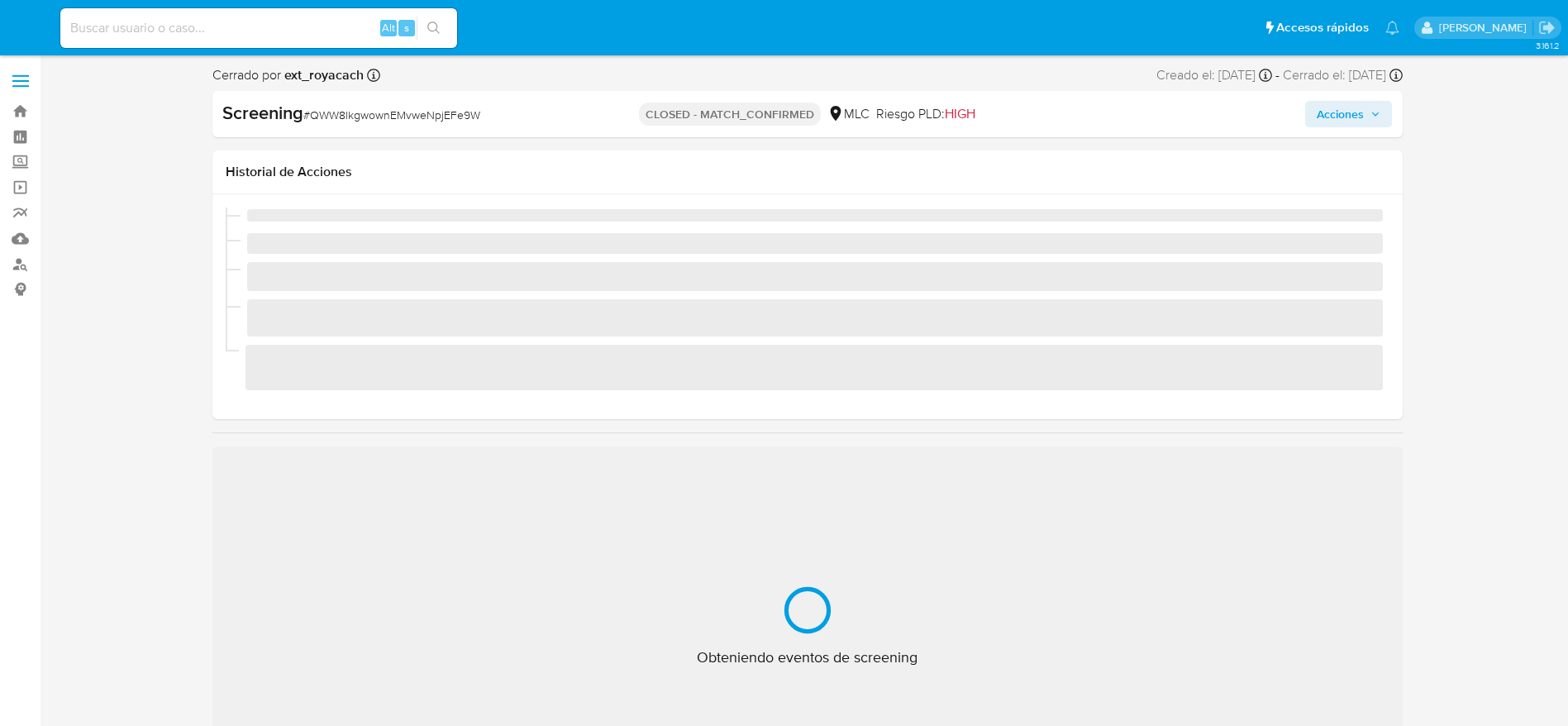
select select "10"
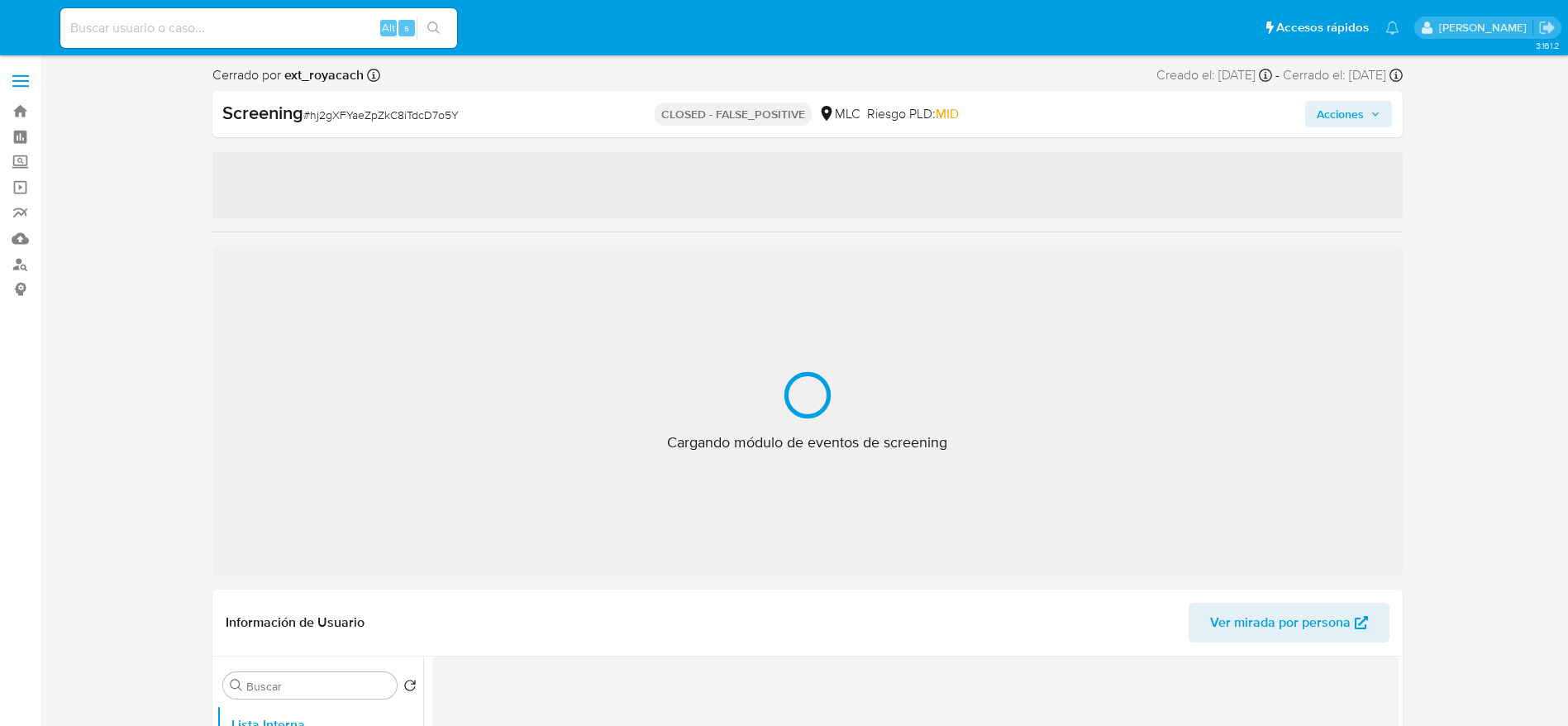
select select "10"
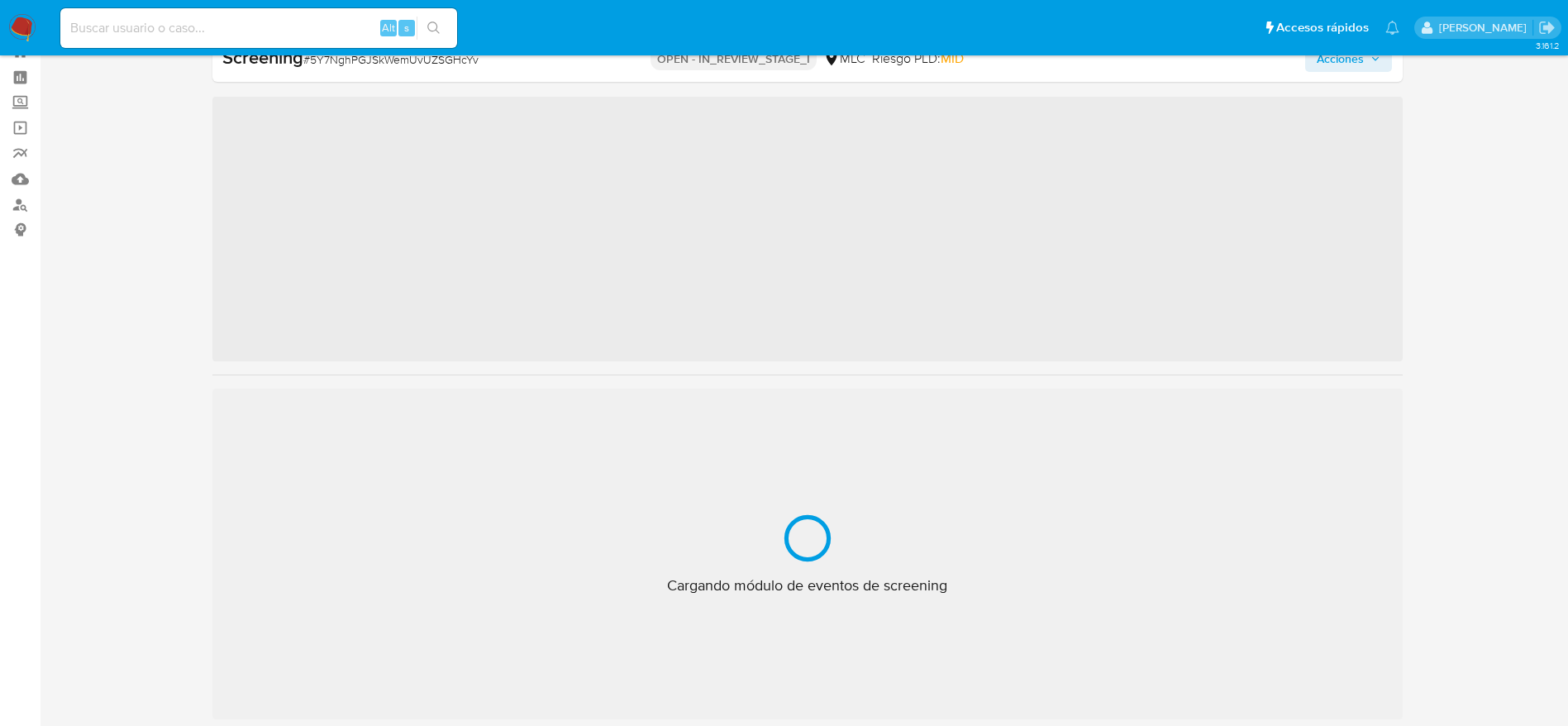
scroll to position [59, 0]
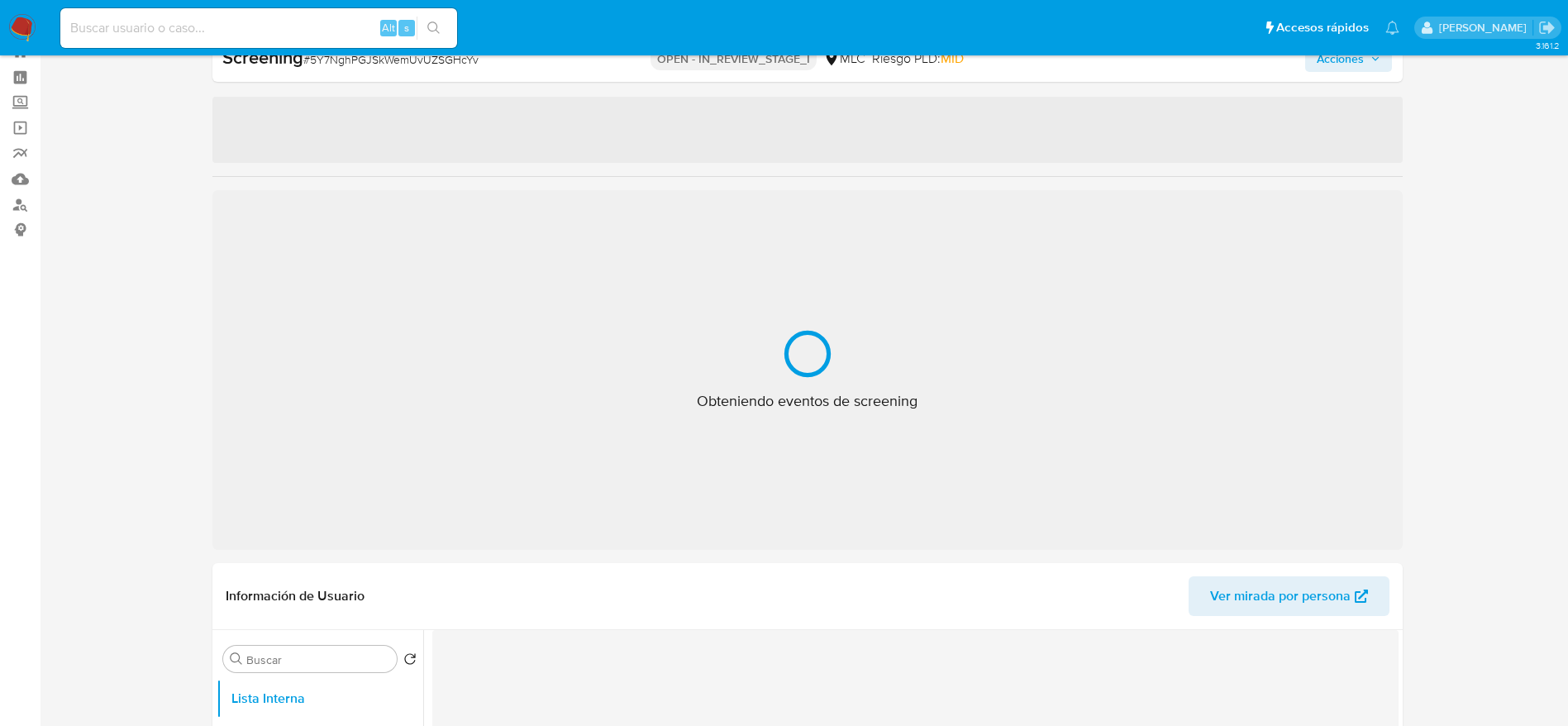
select select "10"
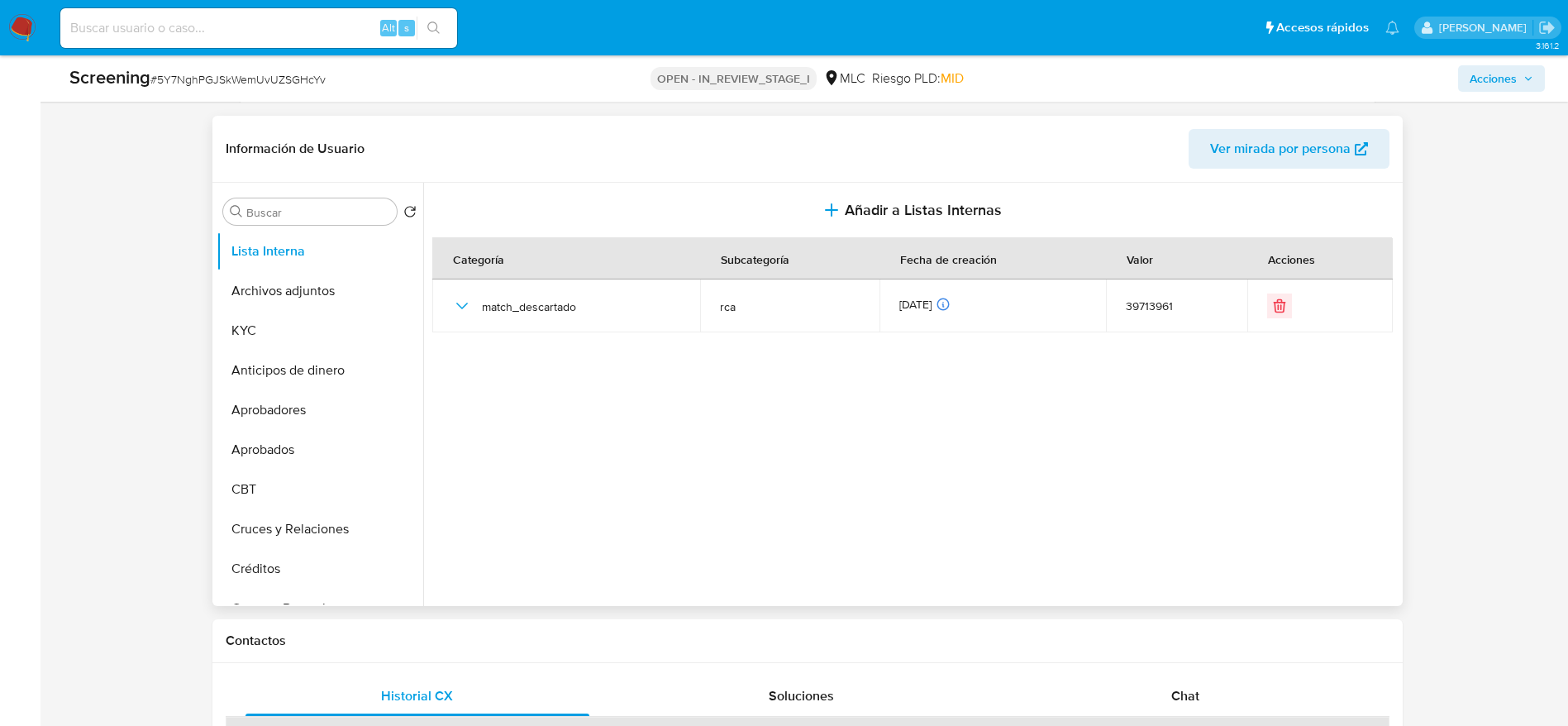
scroll to position [804, 0]
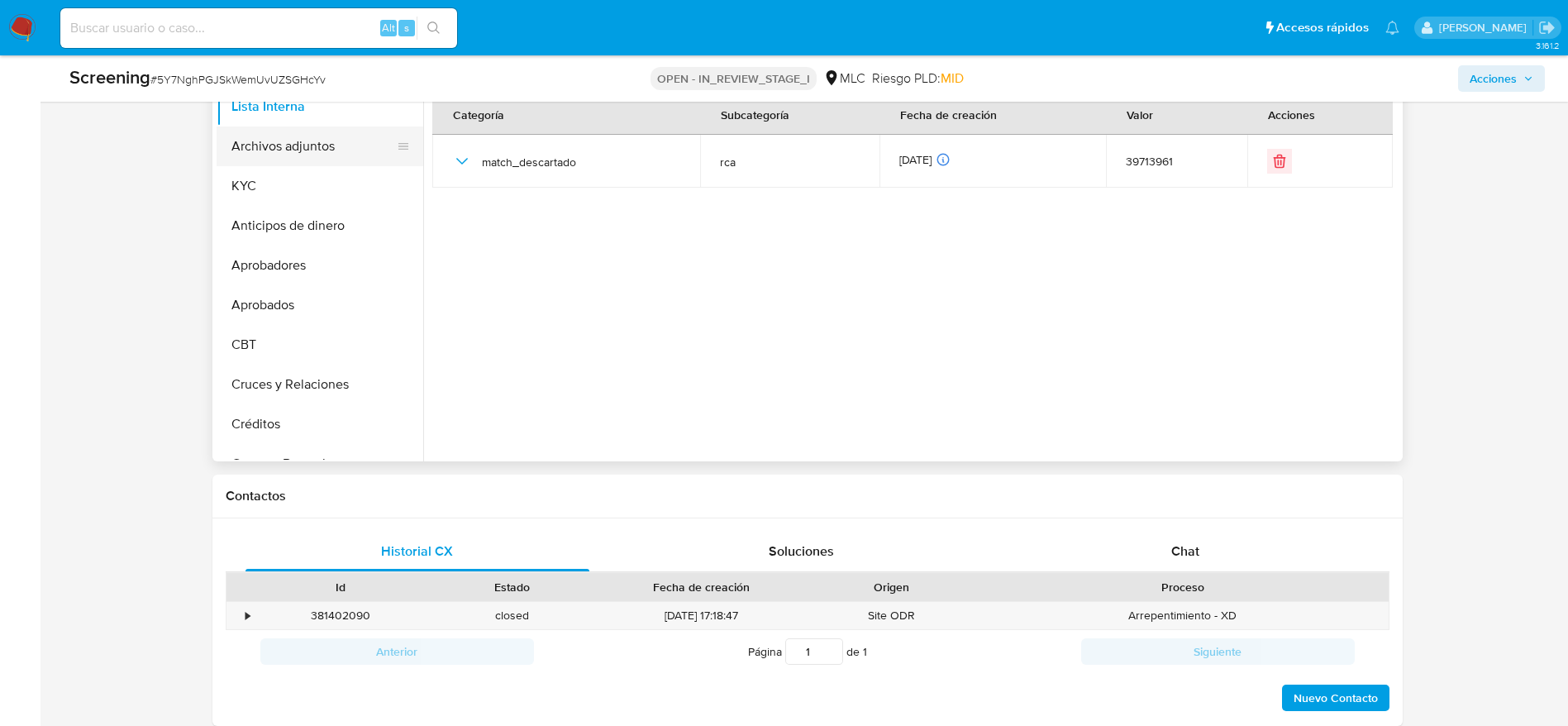
drag, startPoint x: 313, startPoint y: 134, endPoint x: 313, endPoint y: 143, distance: 9.0
click at [313, 141] on button "Archivos adjuntos" at bounding box center [313, 146] width 194 height 39
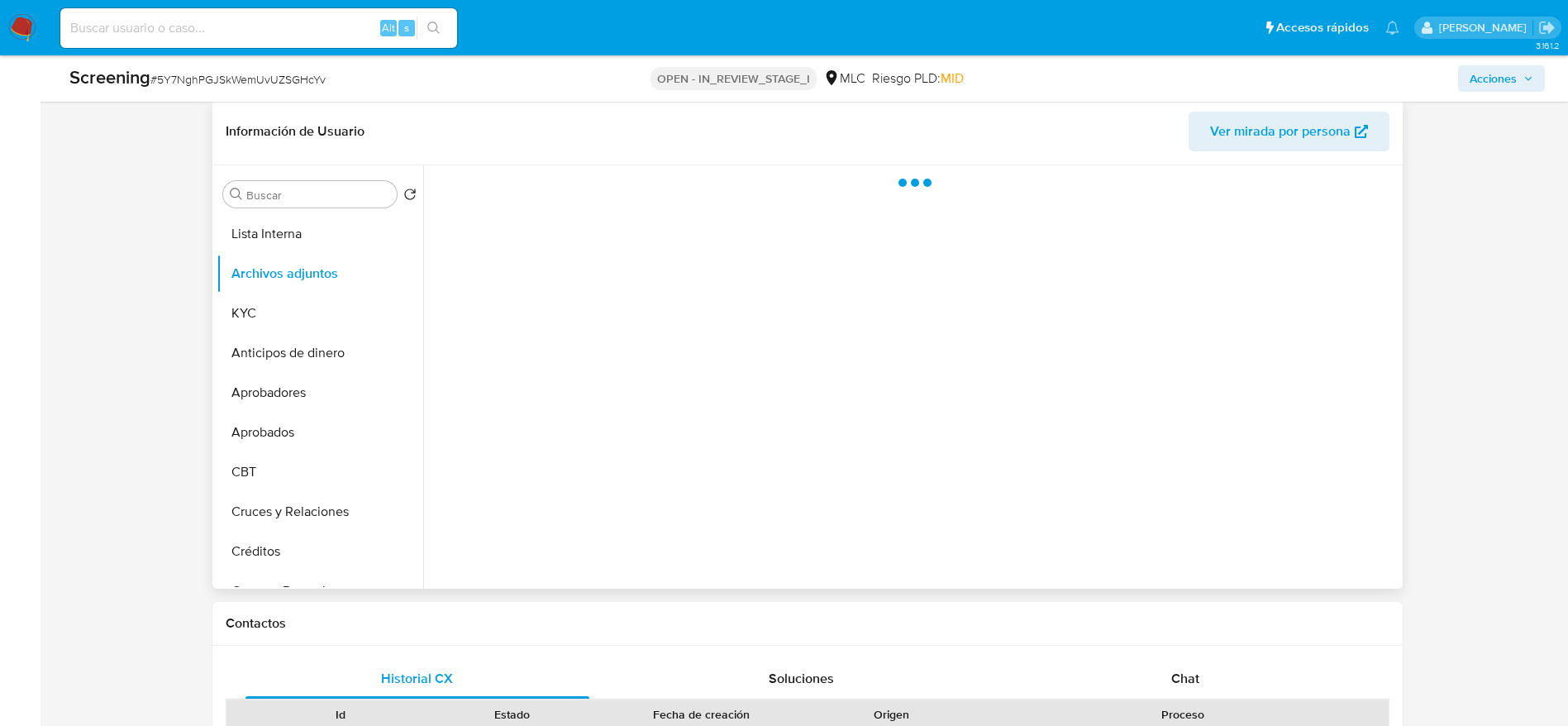
scroll to position [556, 0]
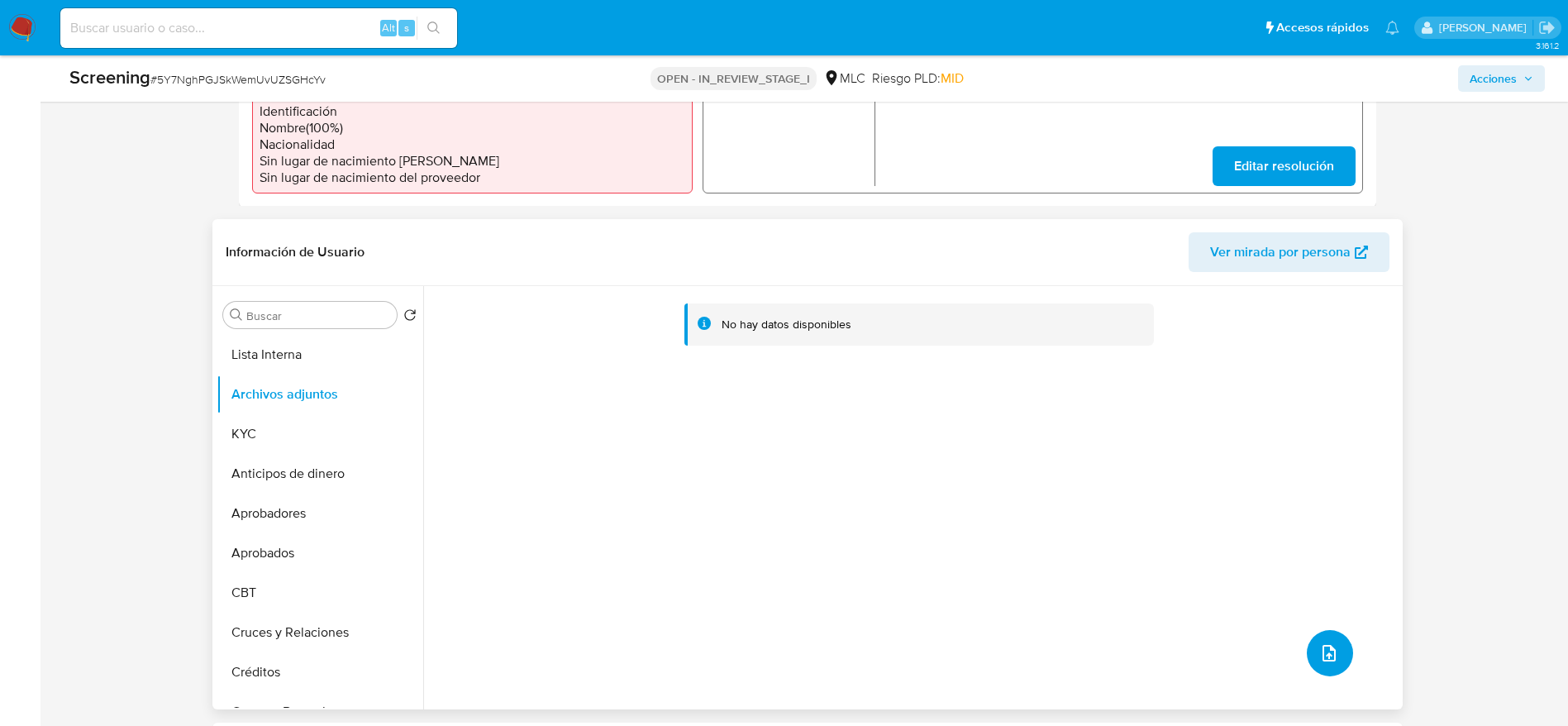
click at [1319, 654] on icon "upload-file" at bounding box center [1328, 653] width 20 height 20
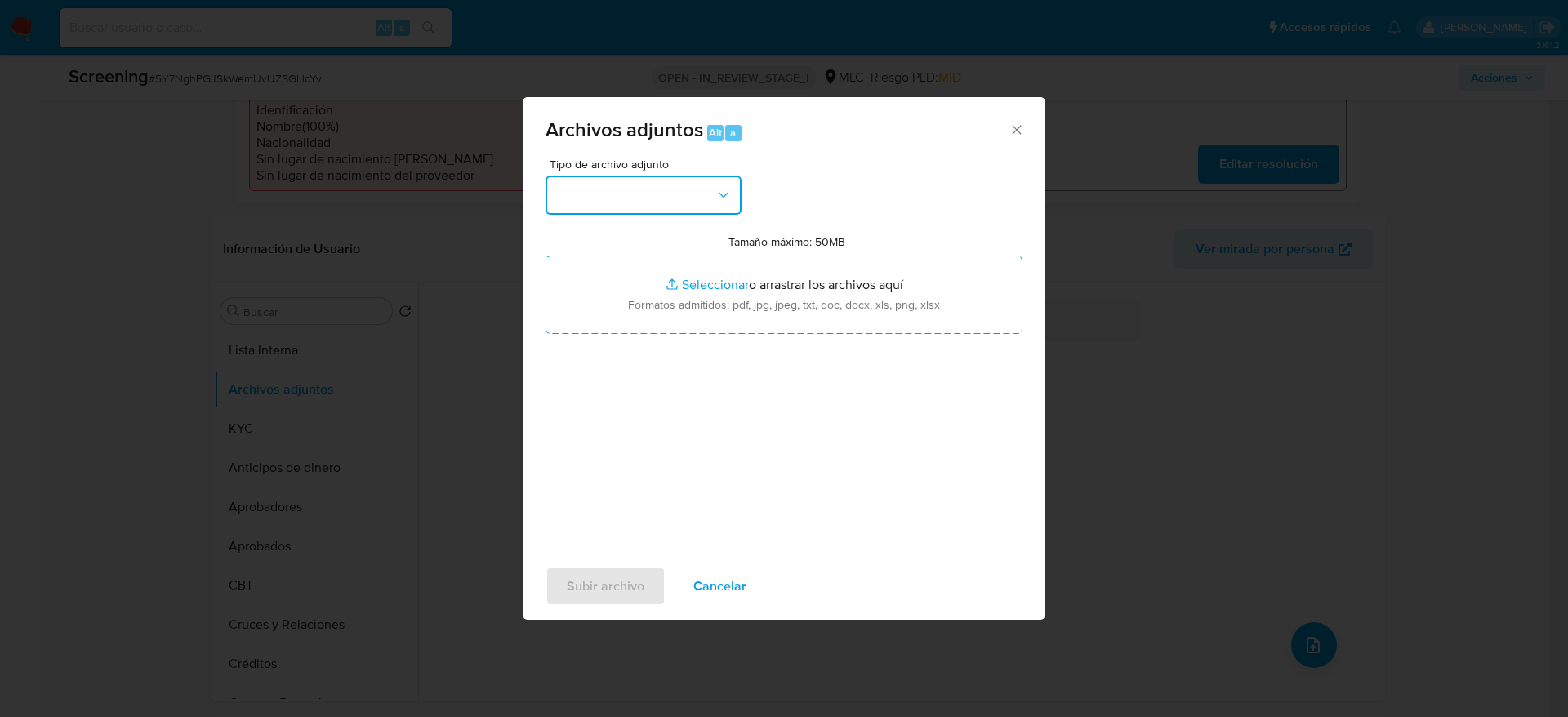
click at [700, 205] on button "button" at bounding box center [643, 195] width 196 height 39
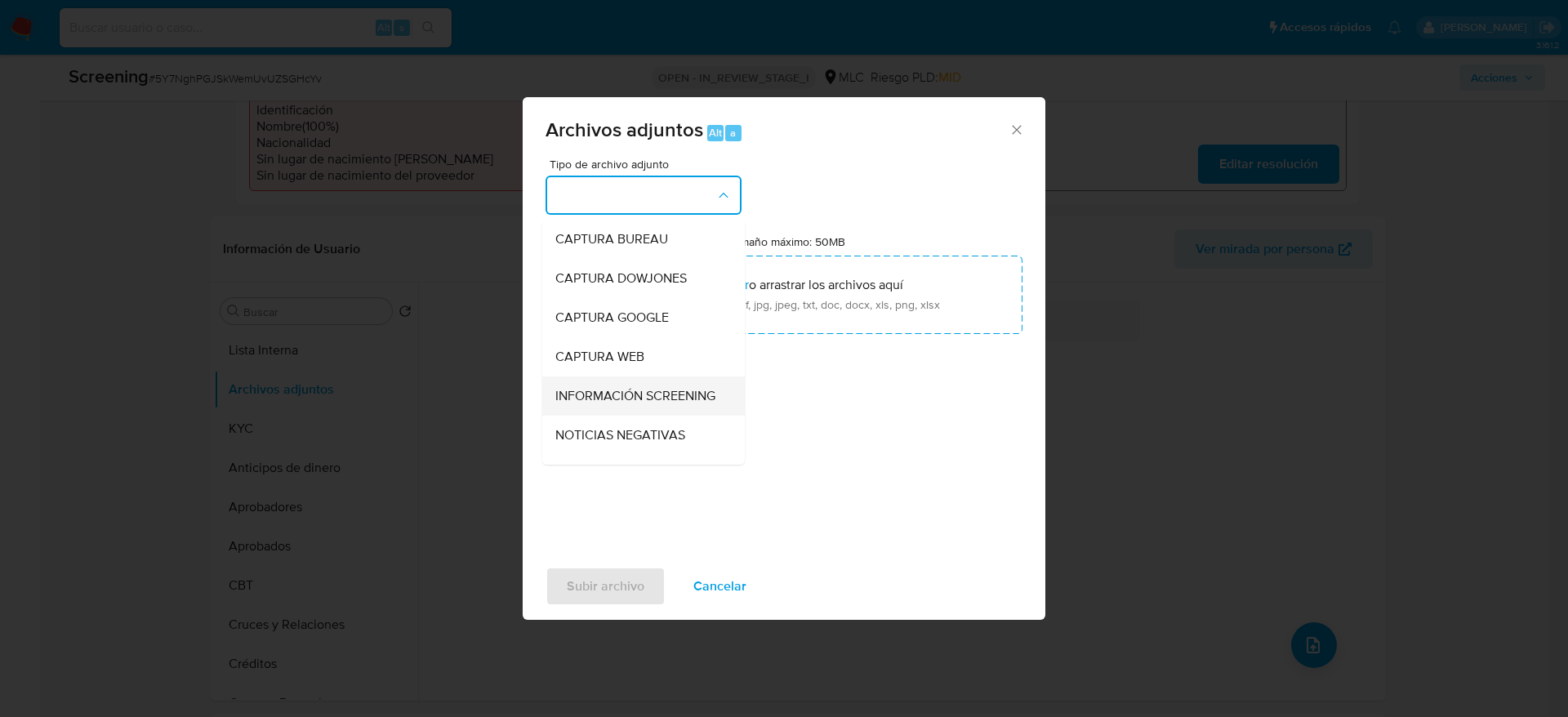
drag, startPoint x: 660, startPoint y: 447, endPoint x: 646, endPoint y: 399, distance: 50.0
click at [646, 399] on ul "CAPTURA BUREAU CAPTURA DOWJONES CAPTURA GOOGLE CAPTURA WEB INFORMACIÓN SCREENIN…" at bounding box center [643, 658] width 202 height 876
click at [646, 399] on span "INFORMACIÓN SCREENING" at bounding box center [635, 396] width 160 height 16
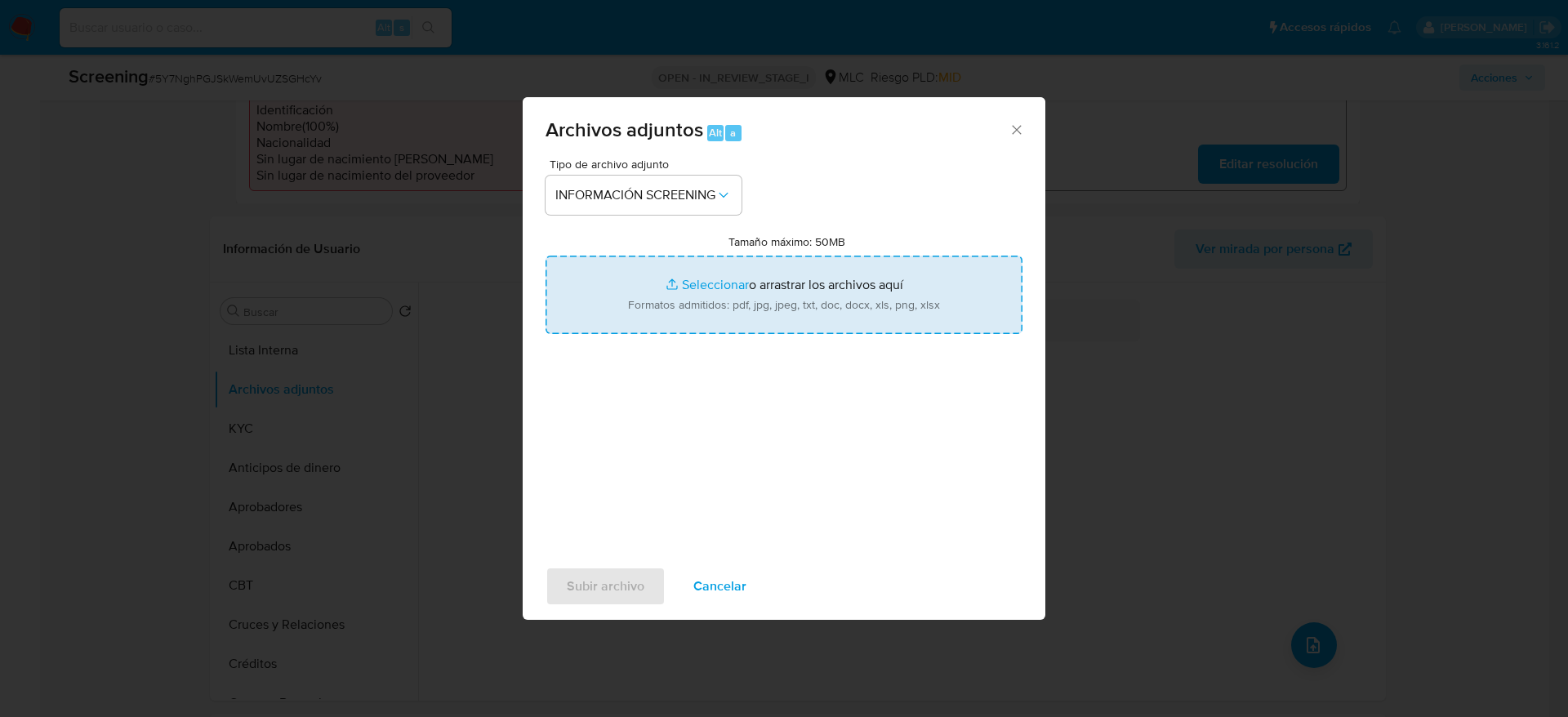
click at [663, 326] on input "Tamaño máximo: 50MB Seleccionar archivos" at bounding box center [783, 295] width 476 height 78
type input "C:\fakepath\InfoTransparencia.pdf"
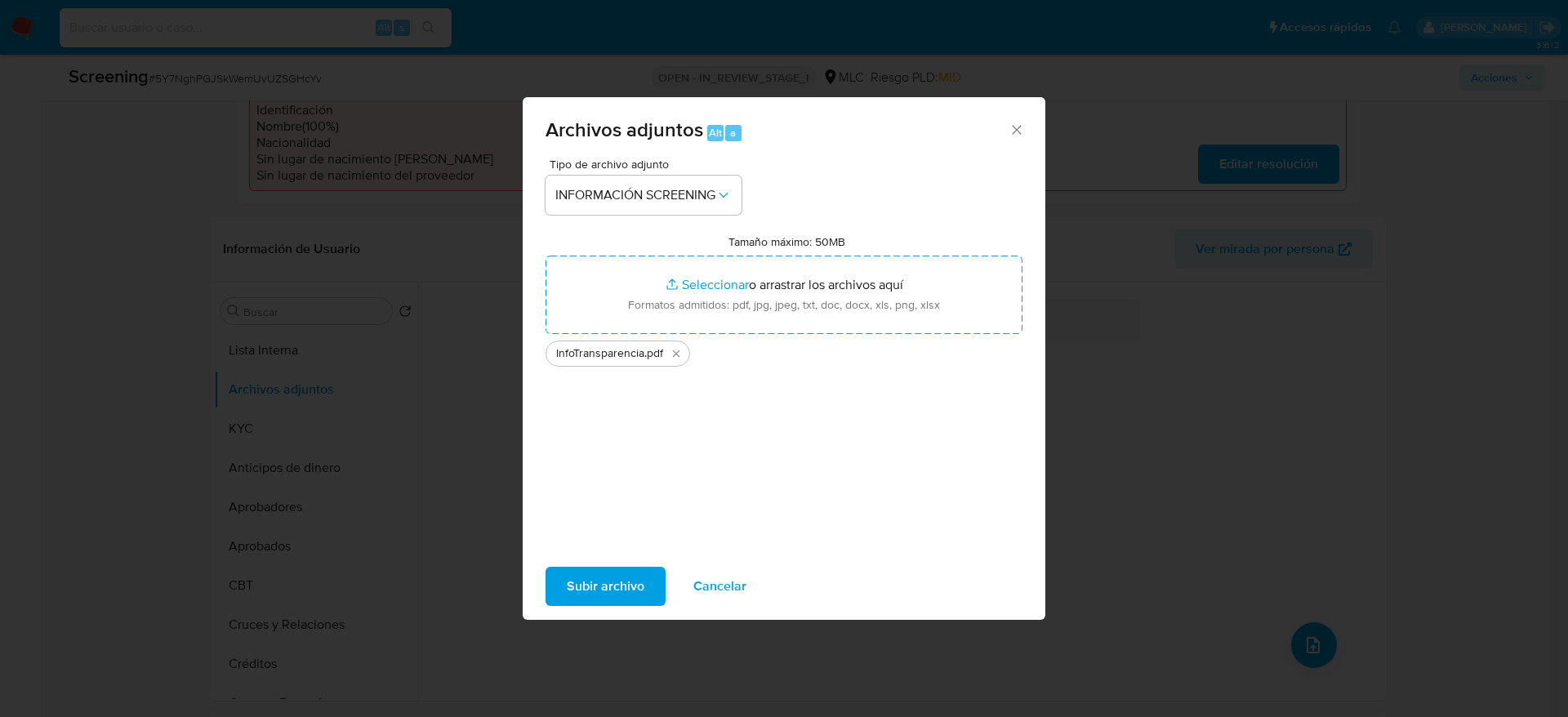
click at [609, 575] on span "Subir archivo" at bounding box center [606, 587] width 78 height 36
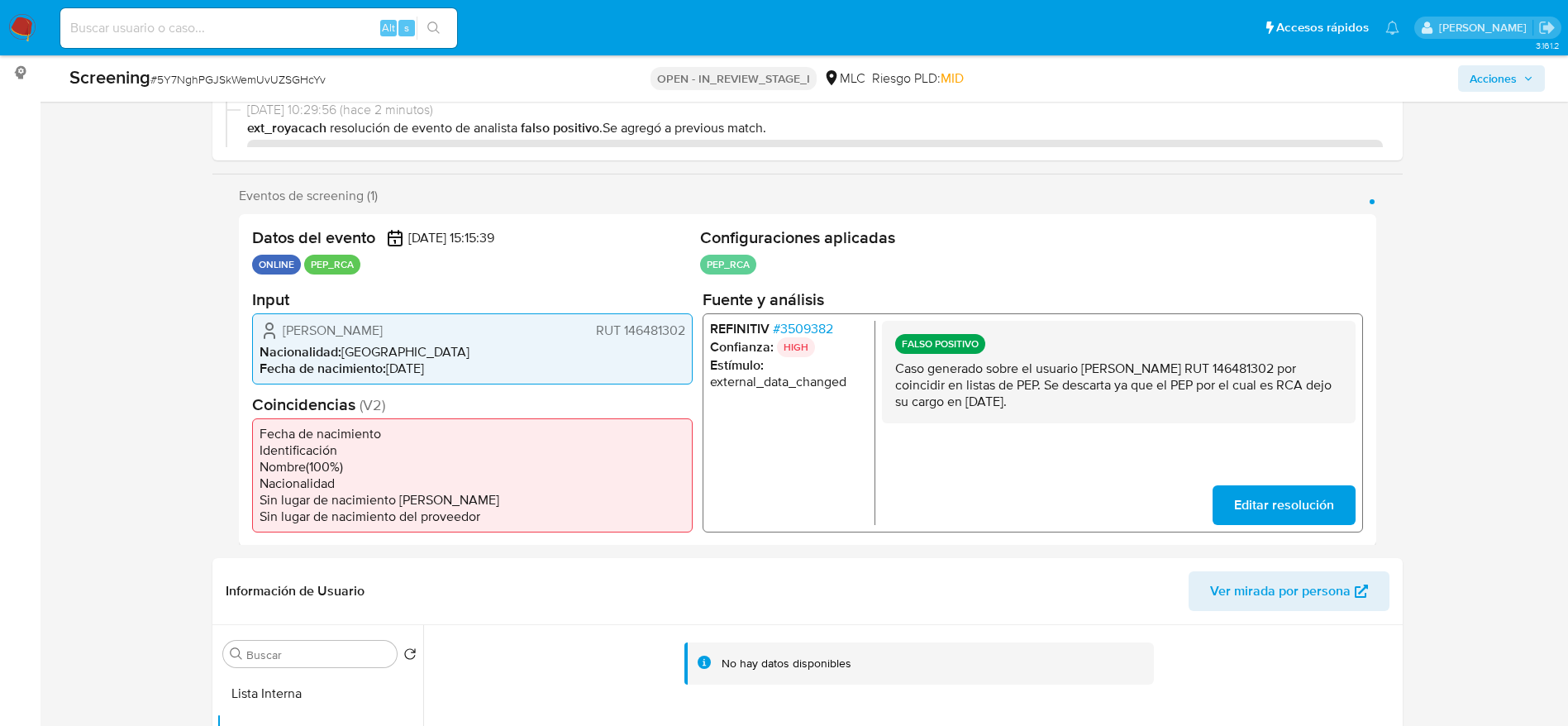
scroll to position [0, 0]
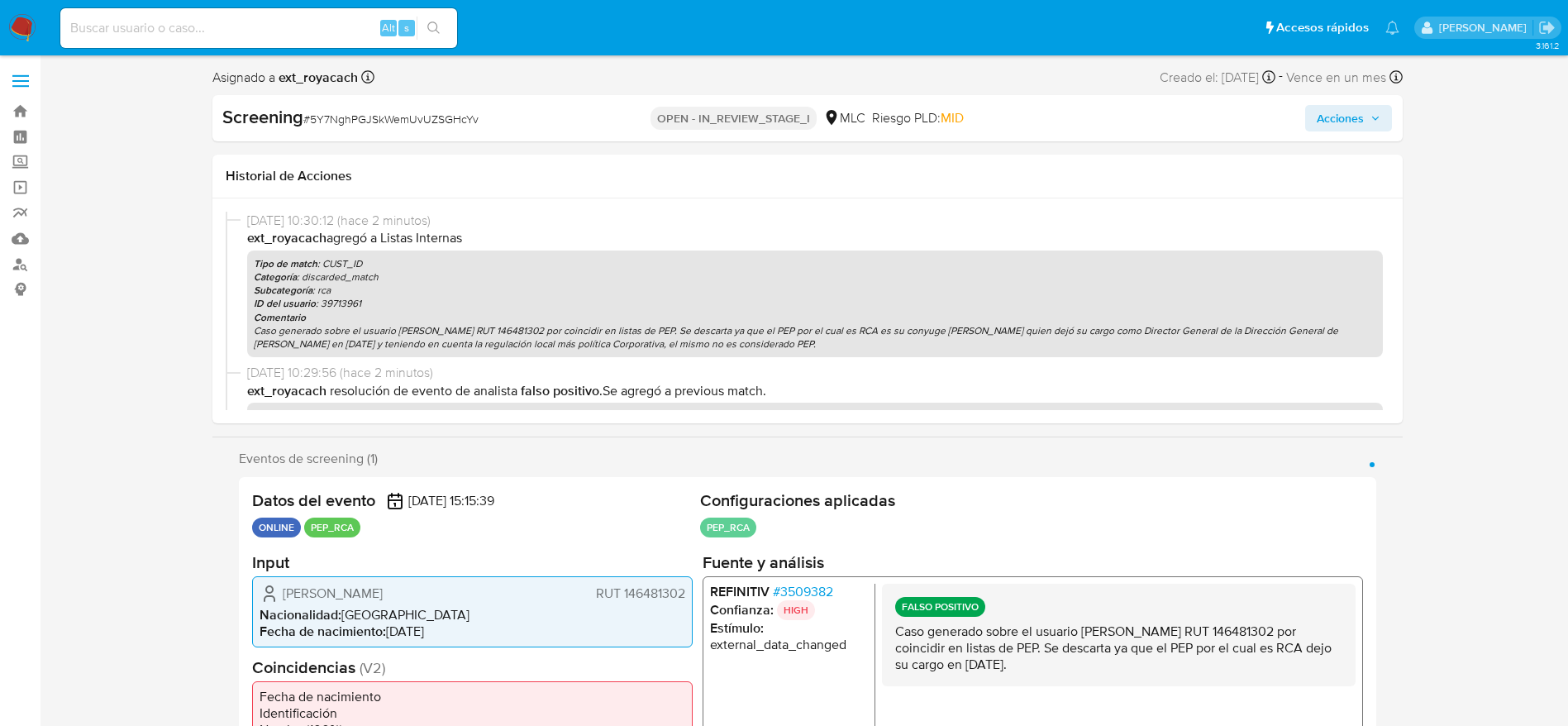
drag, startPoint x: 1339, startPoint y: 131, endPoint x: 1318, endPoint y: 139, distance: 22.5
click at [1337, 134] on div "Screening # 5Y7NghPGJSkWemUvUZSGHcYv OPEN - IN_REVIEW_STAGE_I MLC Riesgo PLD: M…" at bounding box center [808, 118] width 1190 height 46
click at [1350, 116] on span "Acciones" at bounding box center [1340, 118] width 47 height 26
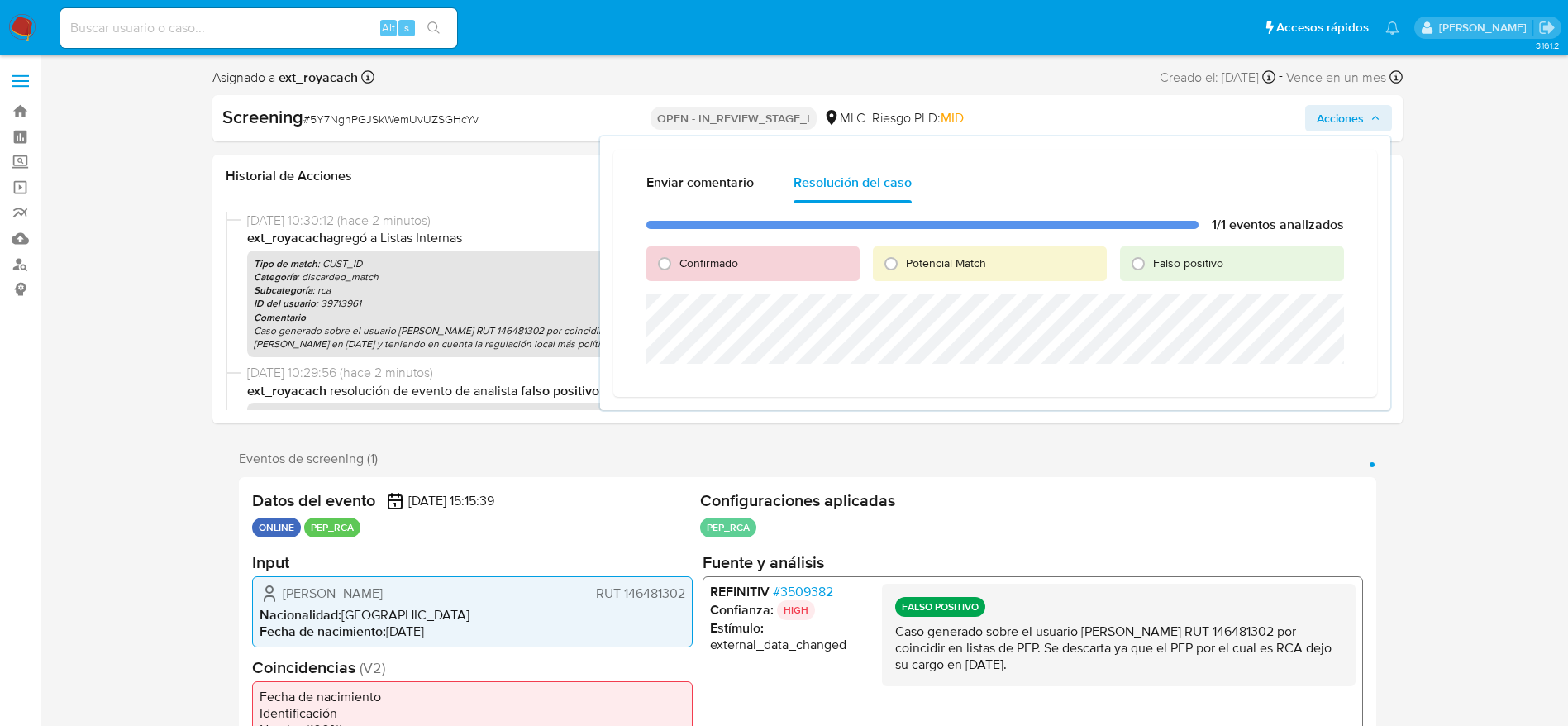
click at [1204, 255] on span "Falso positivo" at bounding box center [1188, 263] width 71 height 17
click at [1151, 255] on input "Falso positivo" at bounding box center [1138, 264] width 26 height 26
radio input "true"
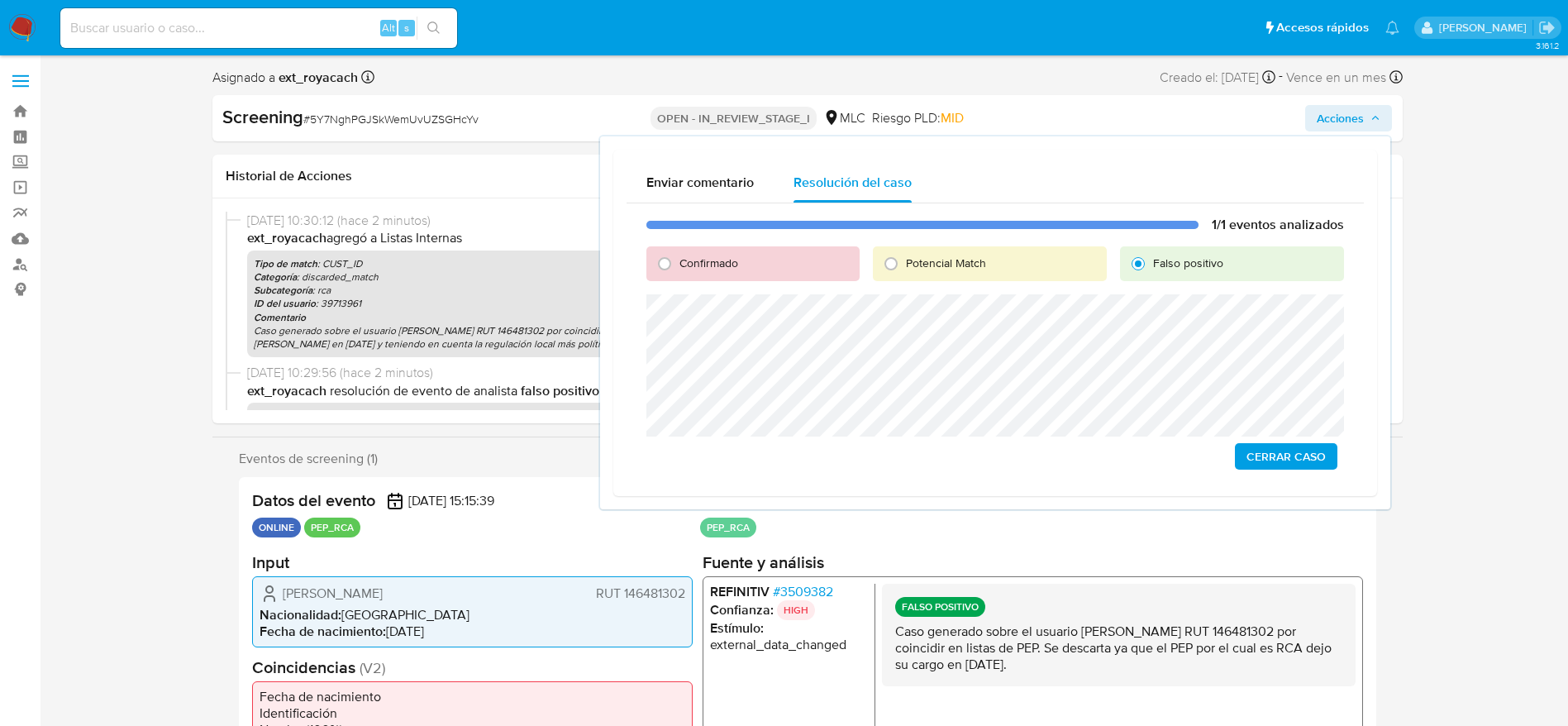
click at [1294, 445] on span "Cerrar Caso" at bounding box center [1285, 456] width 79 height 24
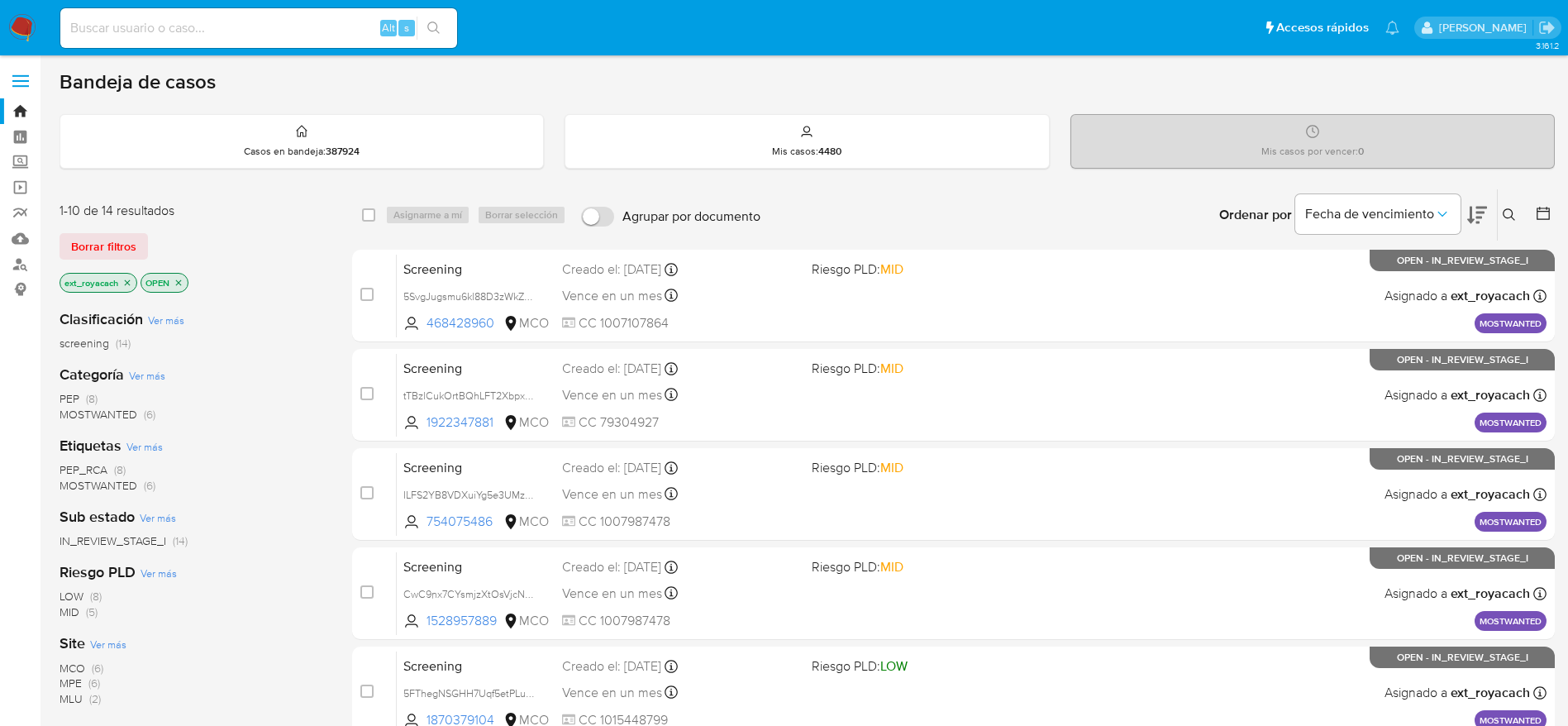
click at [78, 393] on span "PEP" at bounding box center [69, 398] width 20 height 17
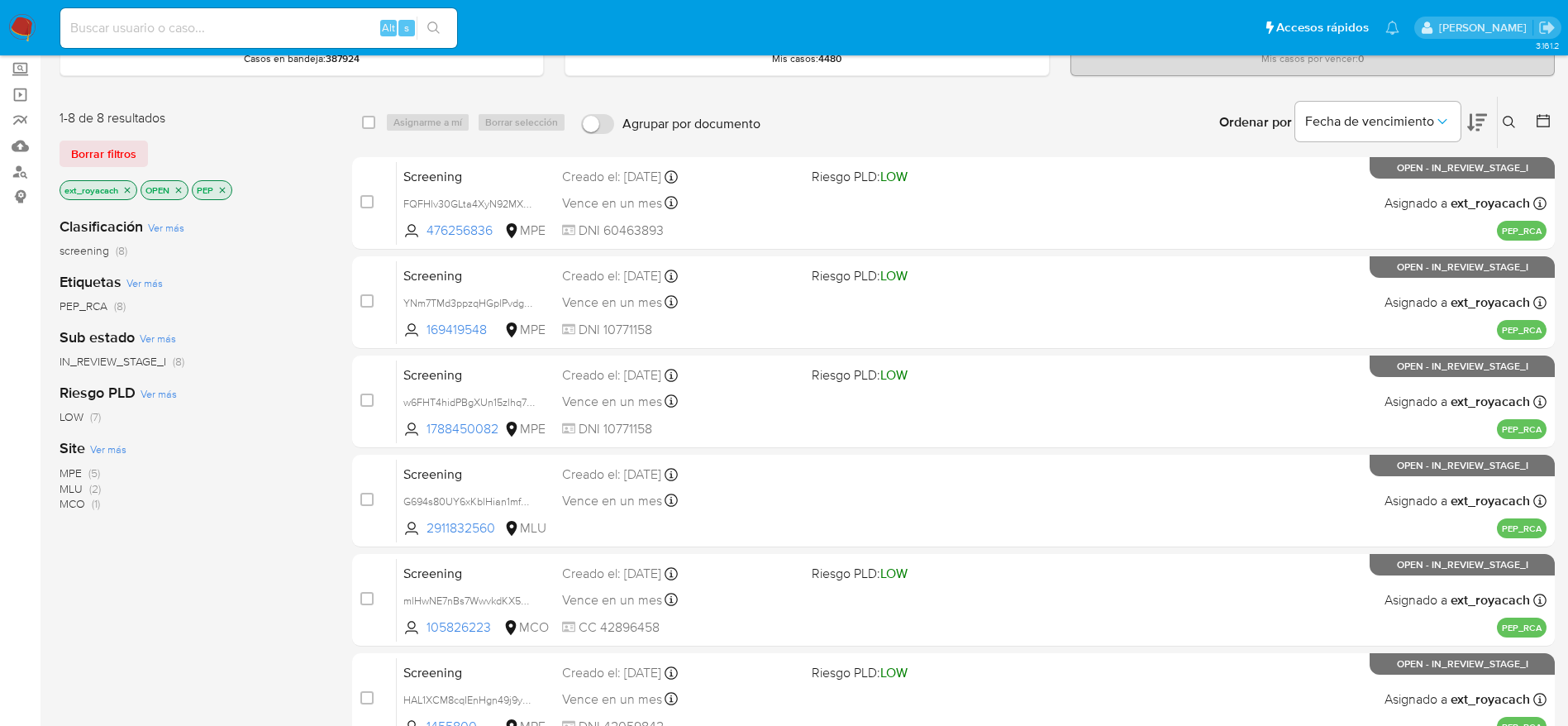
scroll to position [124, 0]
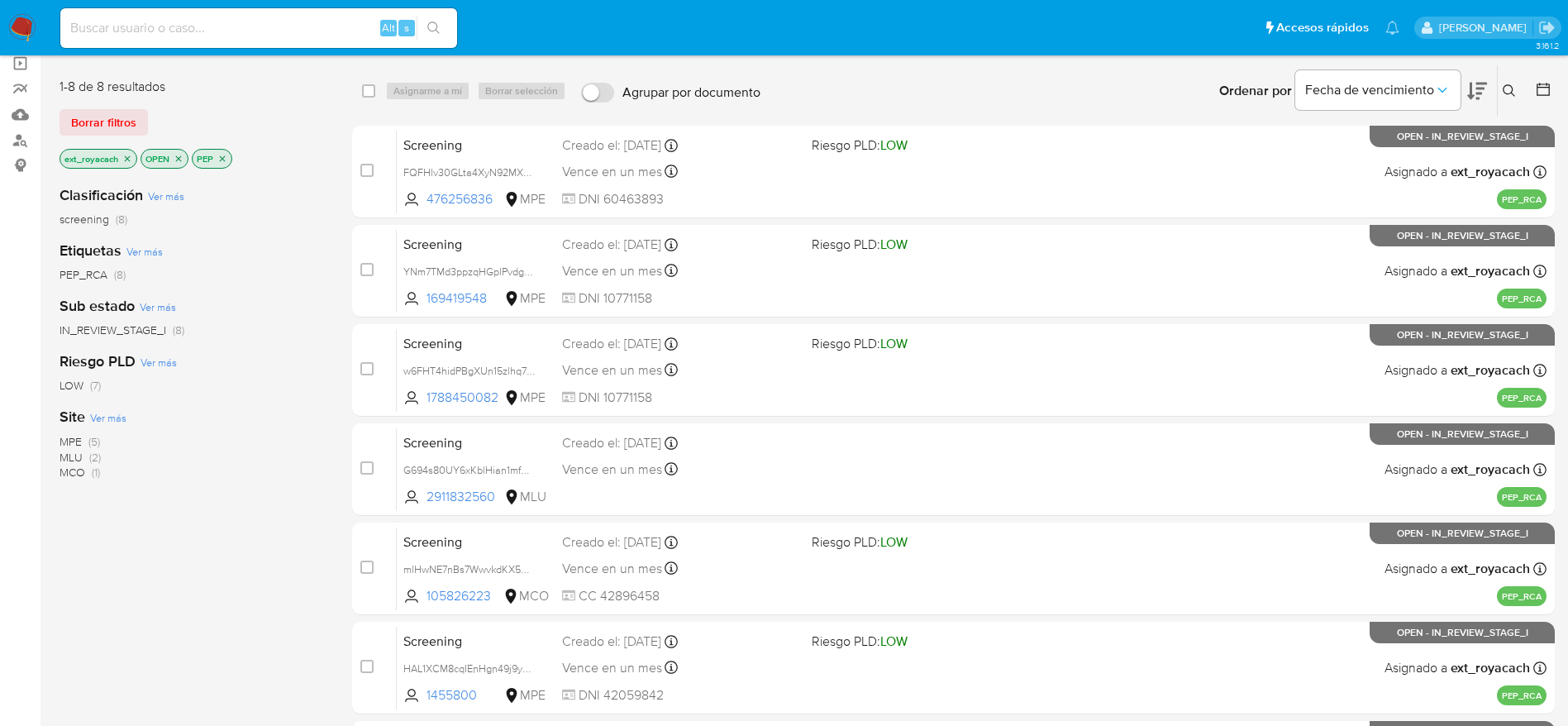
click at [59, 441] on span "MPE" at bounding box center [71, 442] width 23 height 17
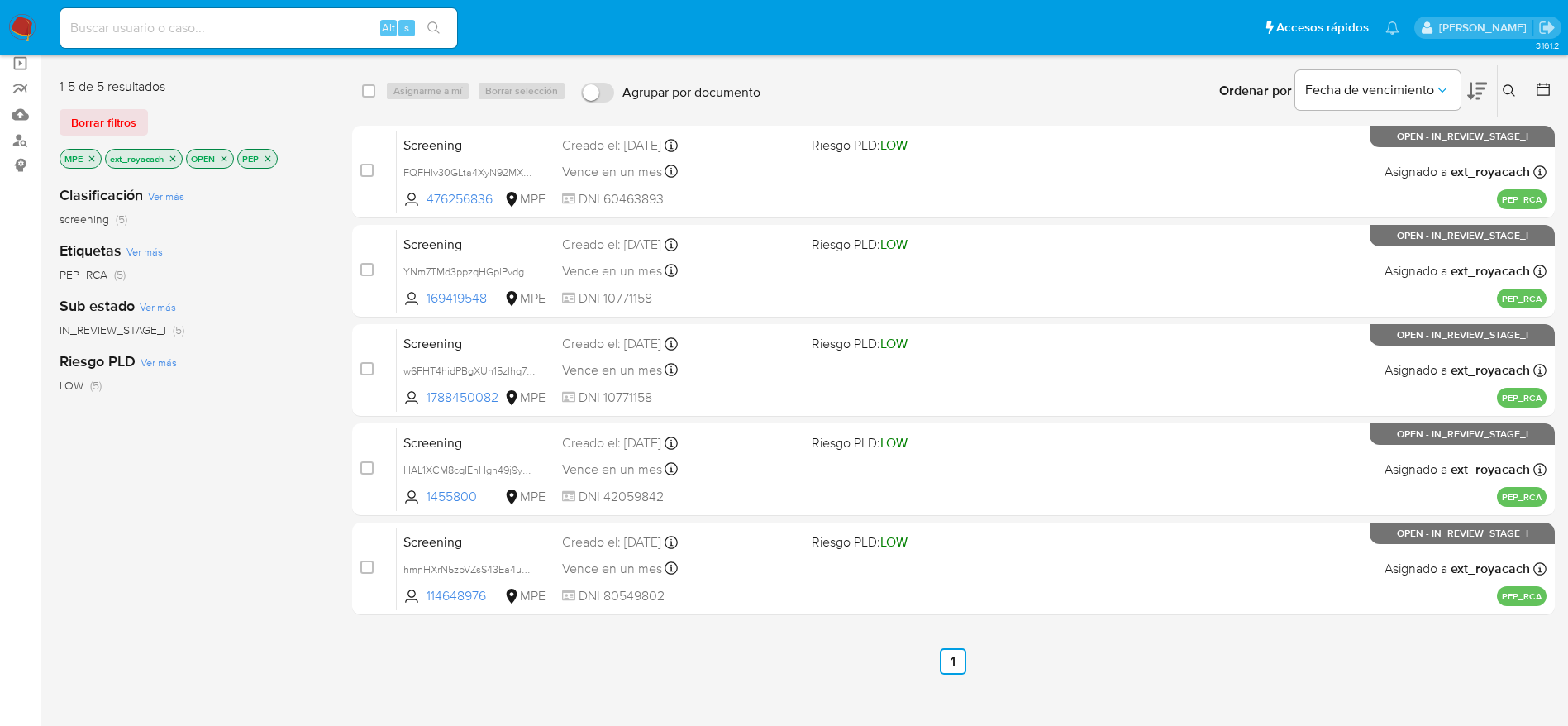
scroll to position [248, 0]
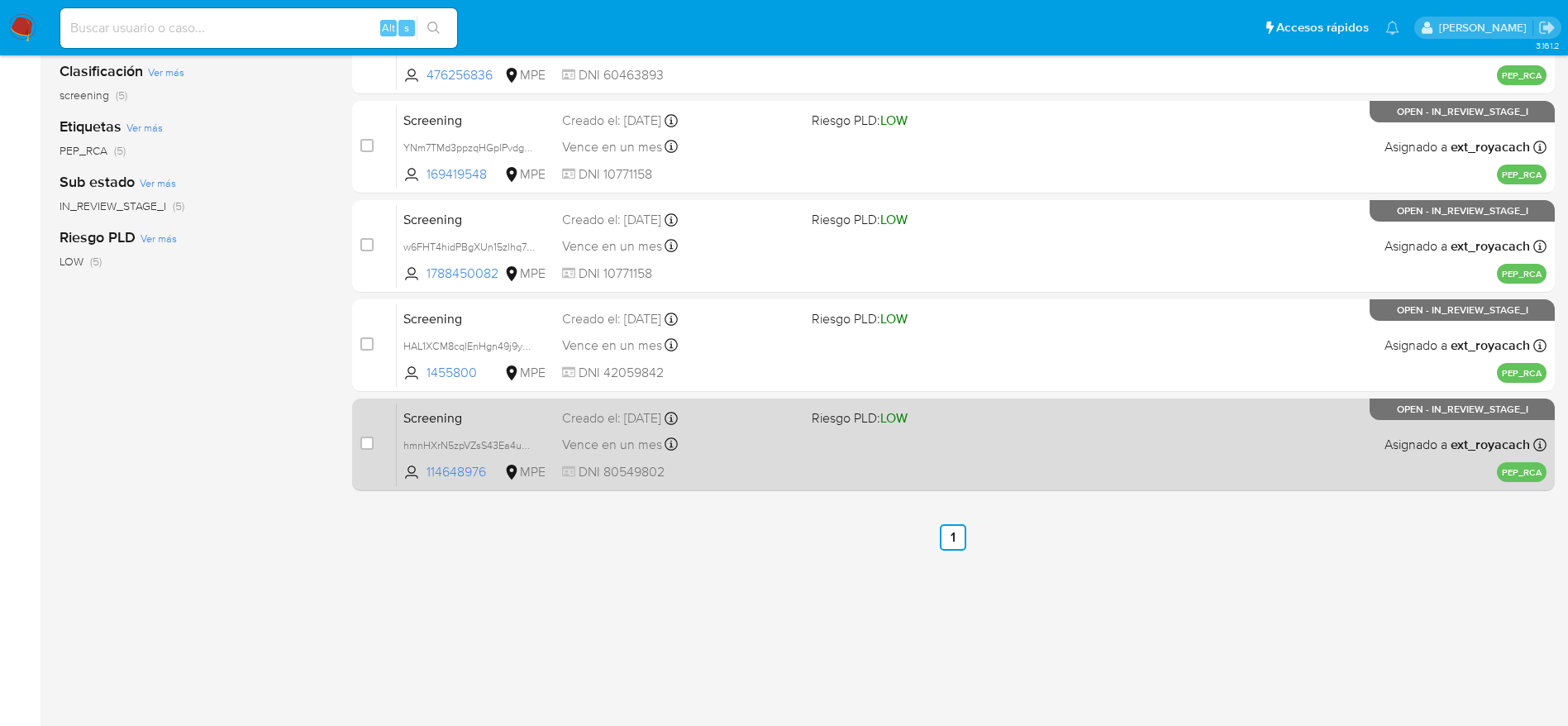
click at [703, 451] on div "Vence en un mes Vence el [DATE] 13:23:39" at bounding box center [679, 445] width 236 height 23
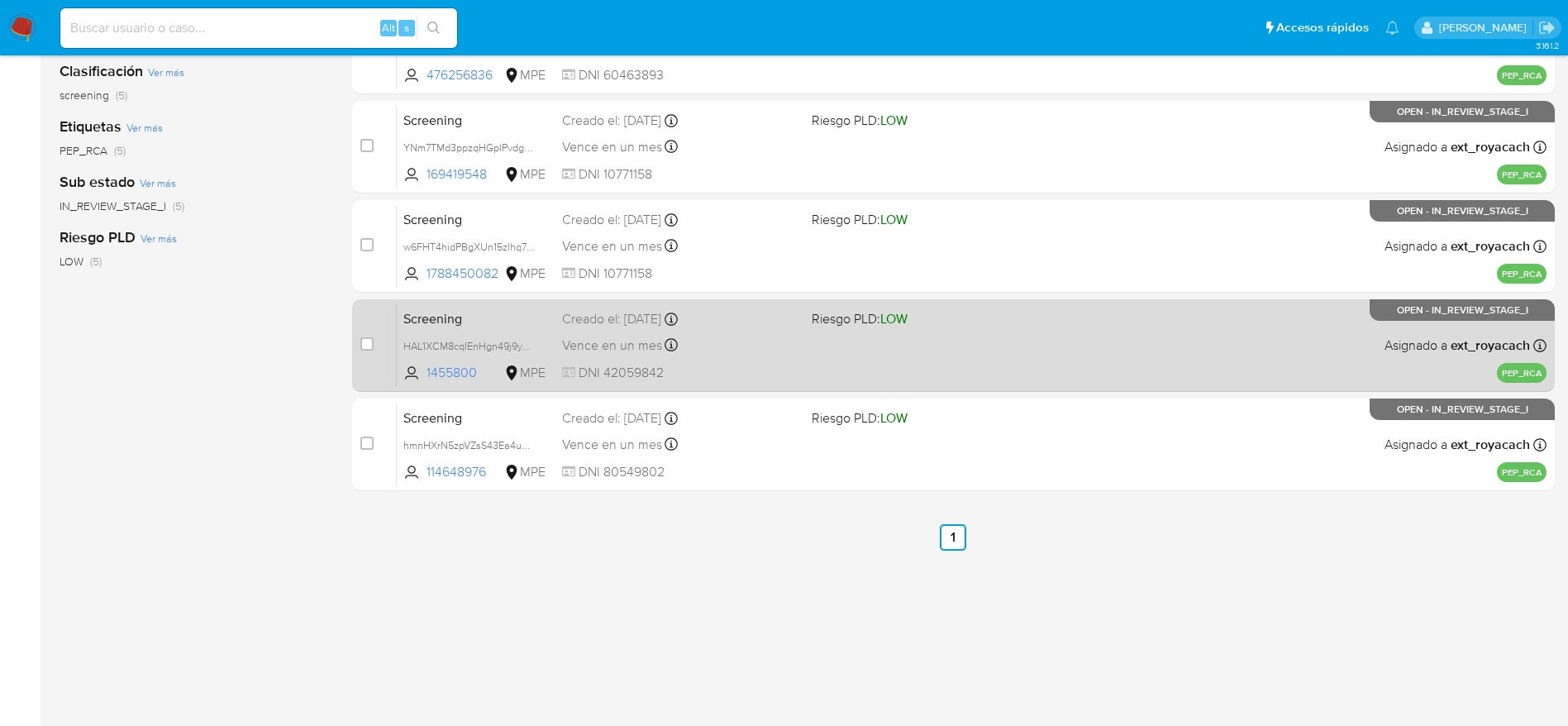
click at [591, 326] on div "Creado el: [DATE] Creado el: [DATE] 13:24:20" at bounding box center [679, 318] width 236 height 18
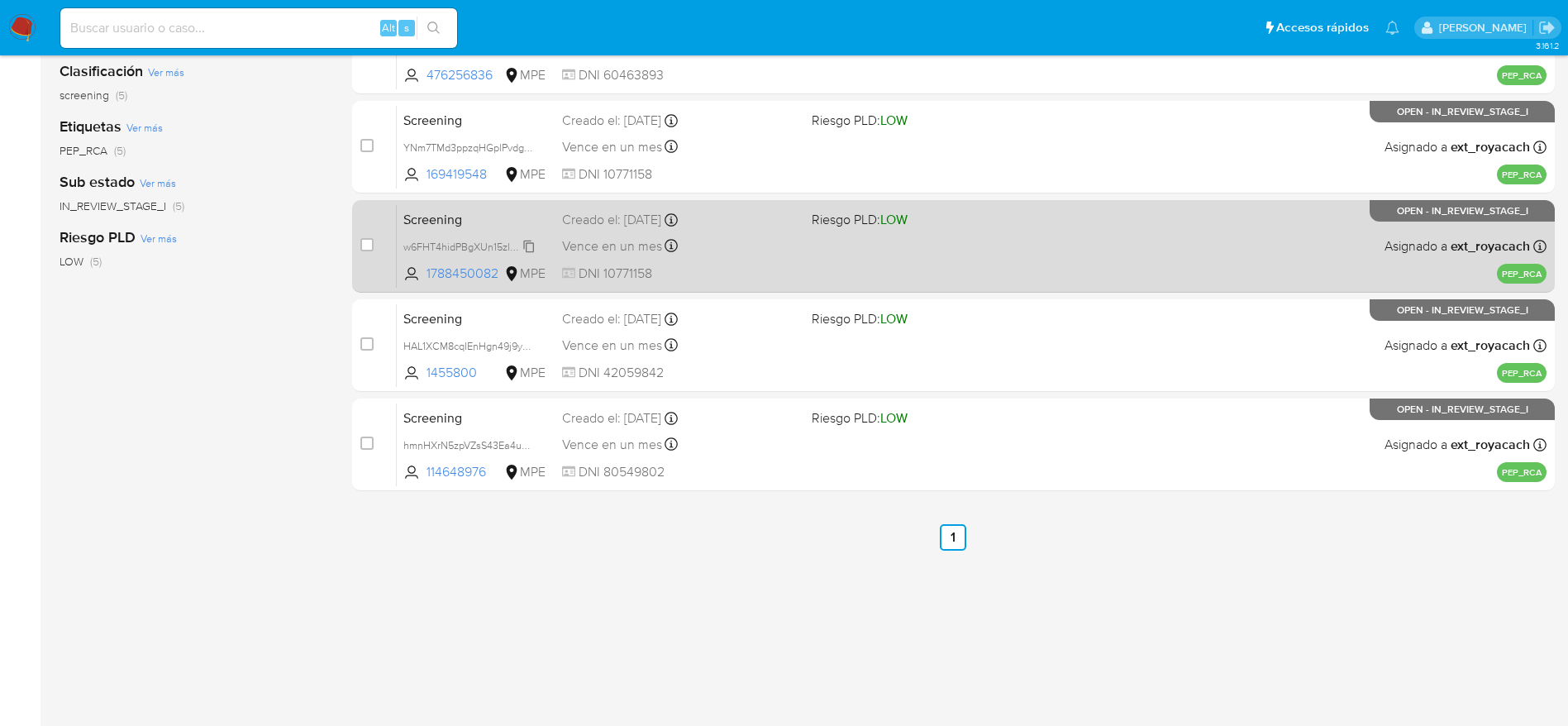
click at [535, 249] on span "w6FHT4hidPBgXUn15zlhq7TA" at bounding box center [470, 245] width 134 height 18
click at [637, 235] on div "Vence en un mes Vence el [DATE] 18:46:53" at bounding box center [679, 246] width 236 height 23
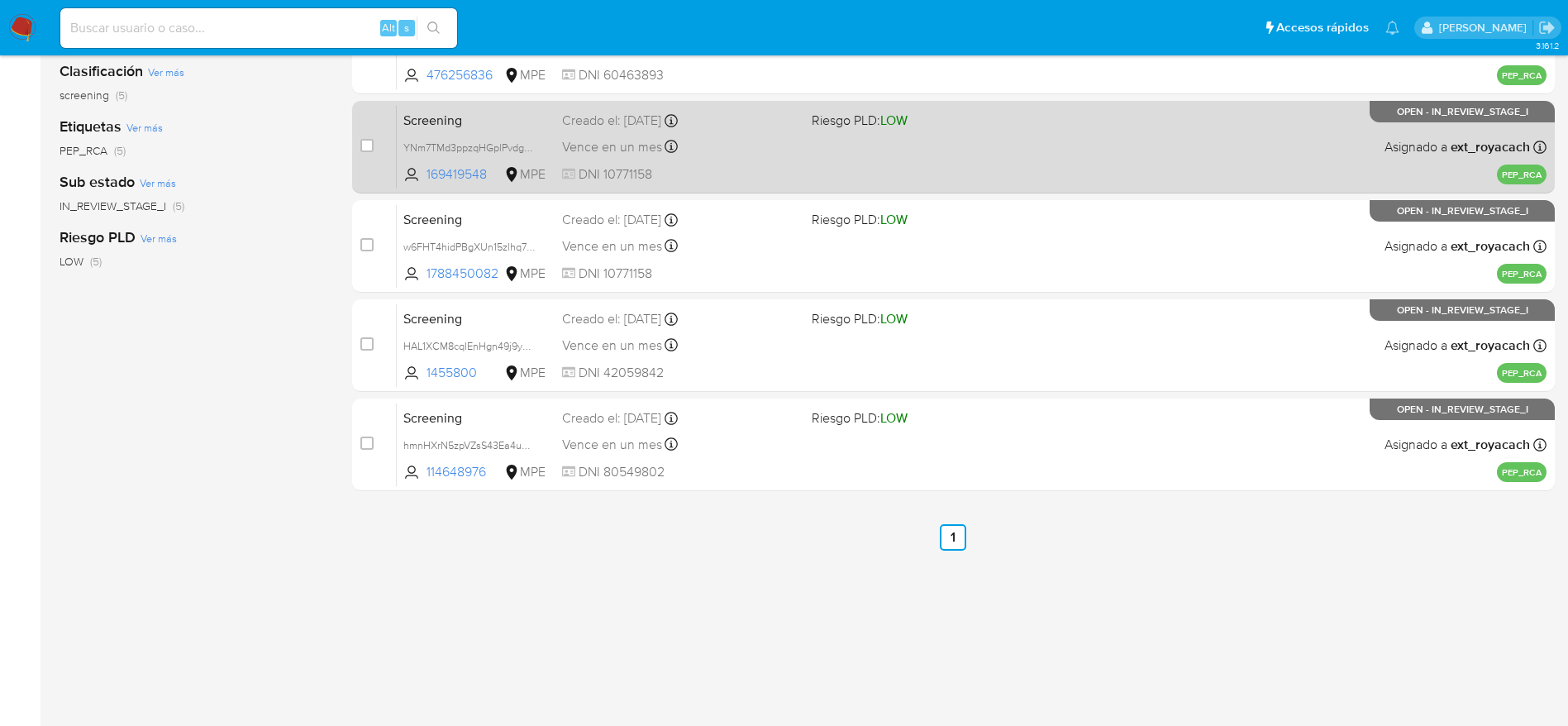
scroll to position [124, 0]
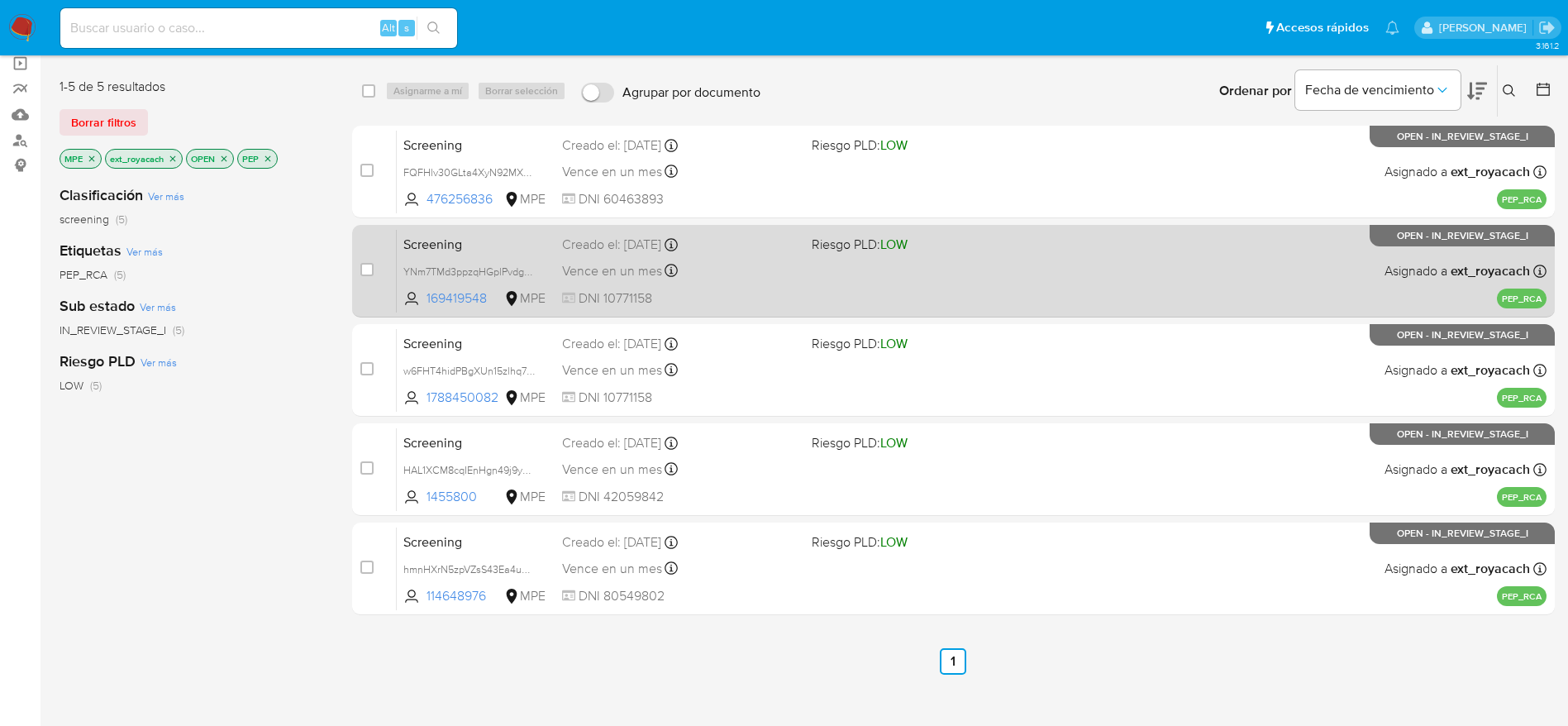
click at [790, 265] on div "Vence en un mes Vence el [DATE] 19:11:55" at bounding box center [679, 271] width 236 height 23
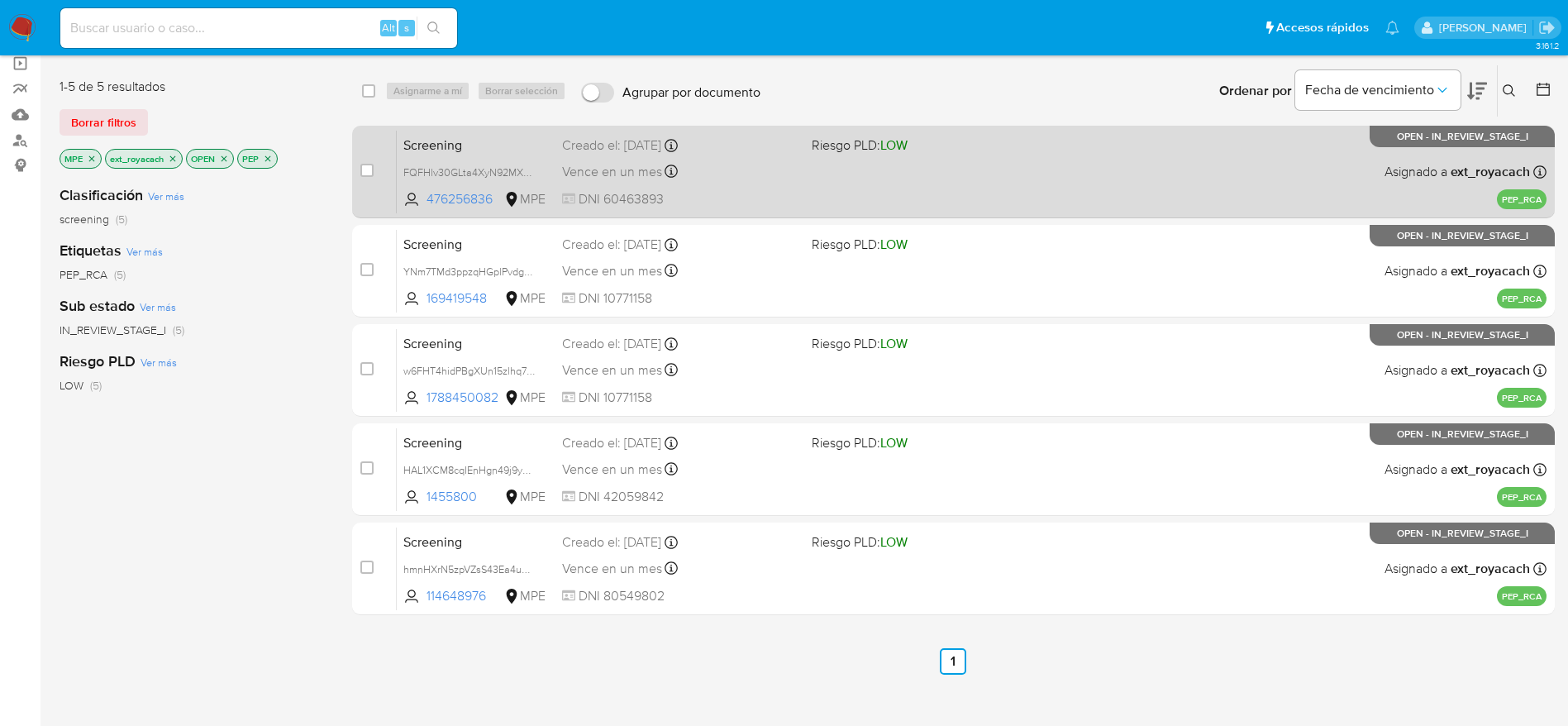
click at [842, 173] on div "Screening FQFHlv30GLta4XyN92MXaHgP 476256836 MPE Riesgo PLD: LOW Creado el: [DA…" at bounding box center [971, 172] width 1149 height 84
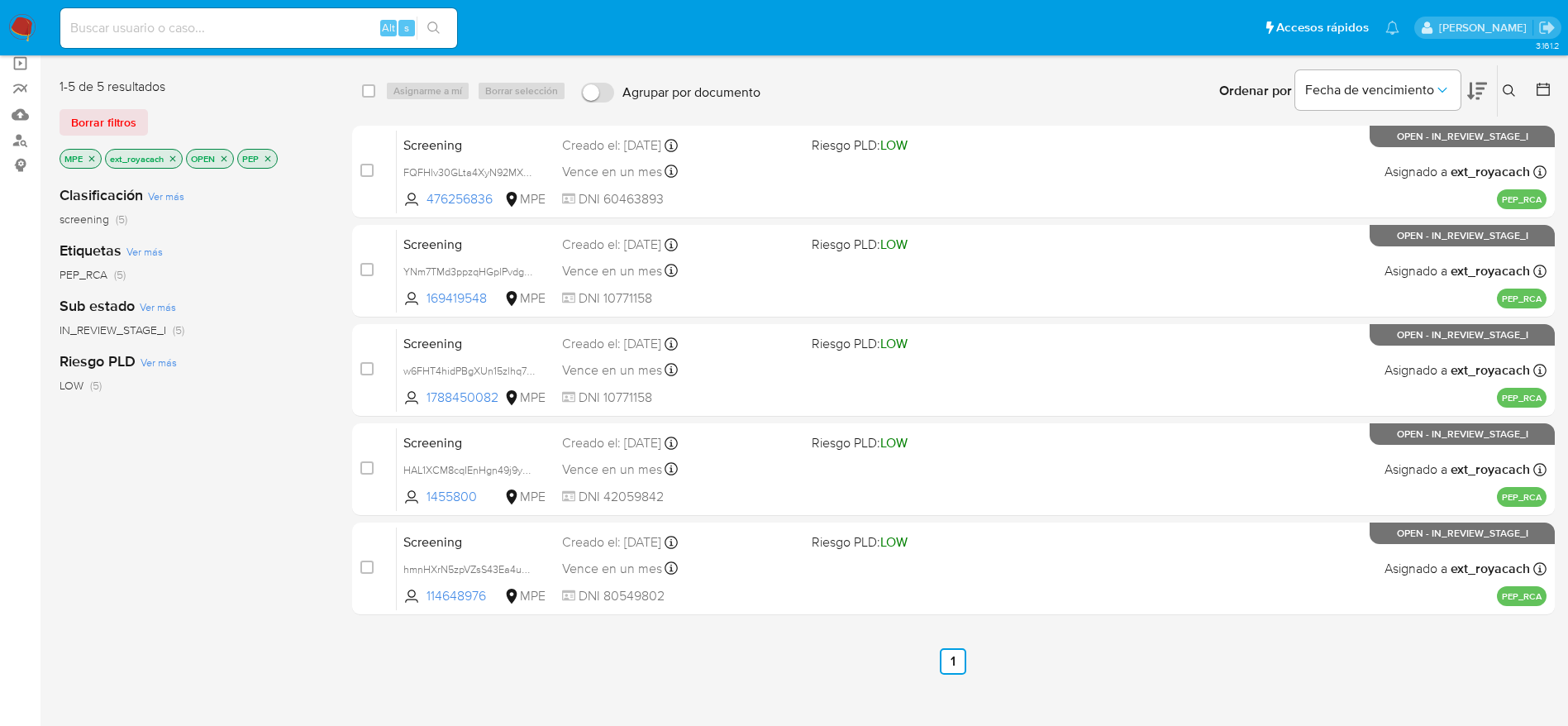
click at [20, 18] on img at bounding box center [22, 28] width 28 height 28
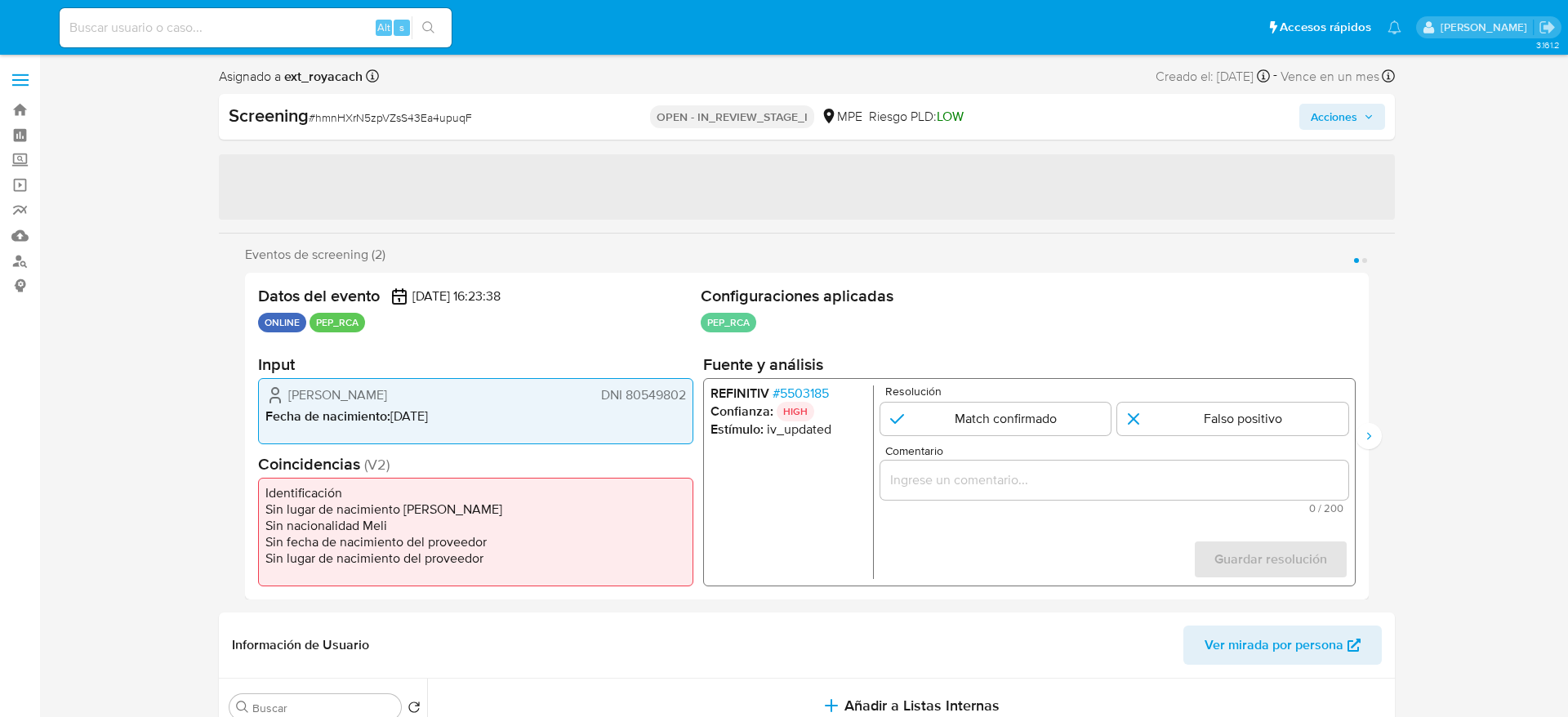
select select "10"
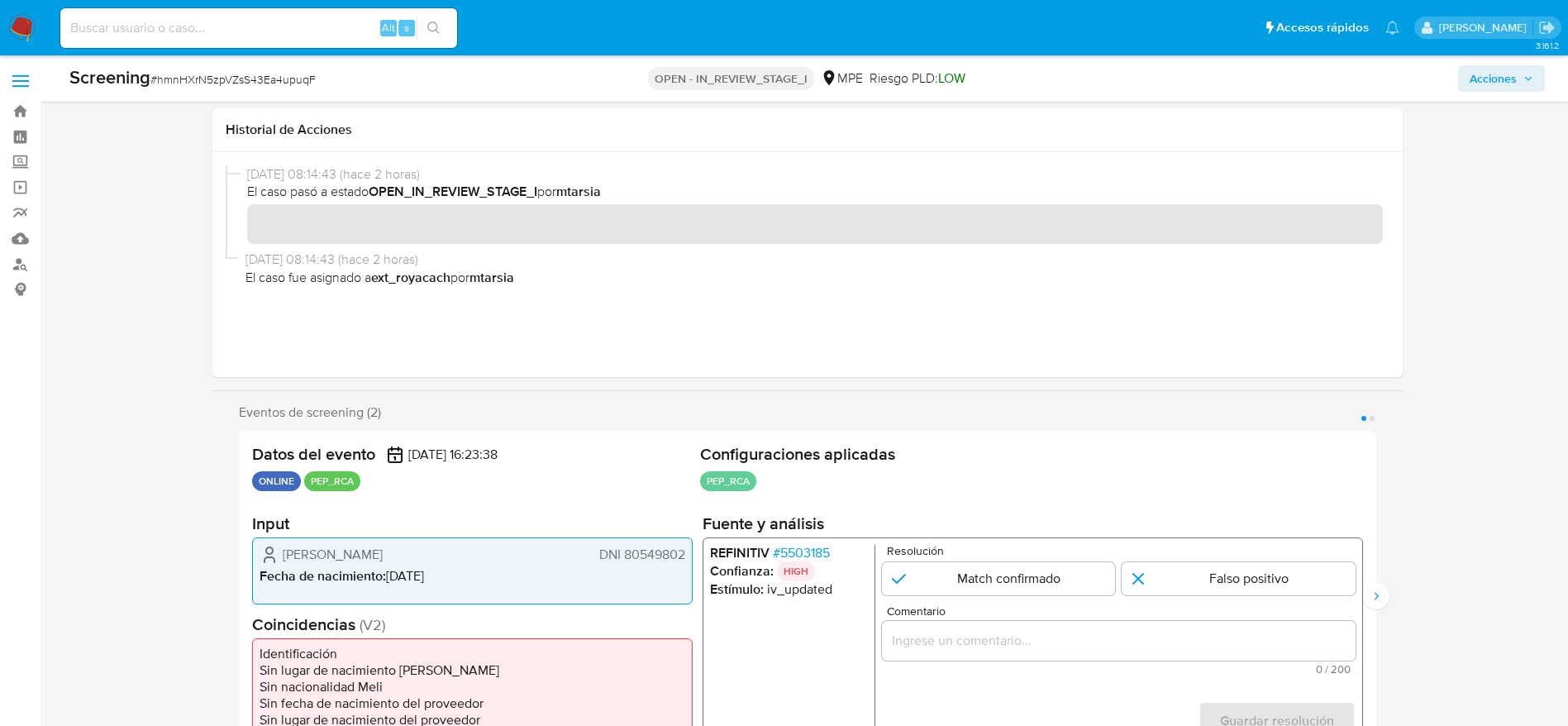
scroll to position [195, 0]
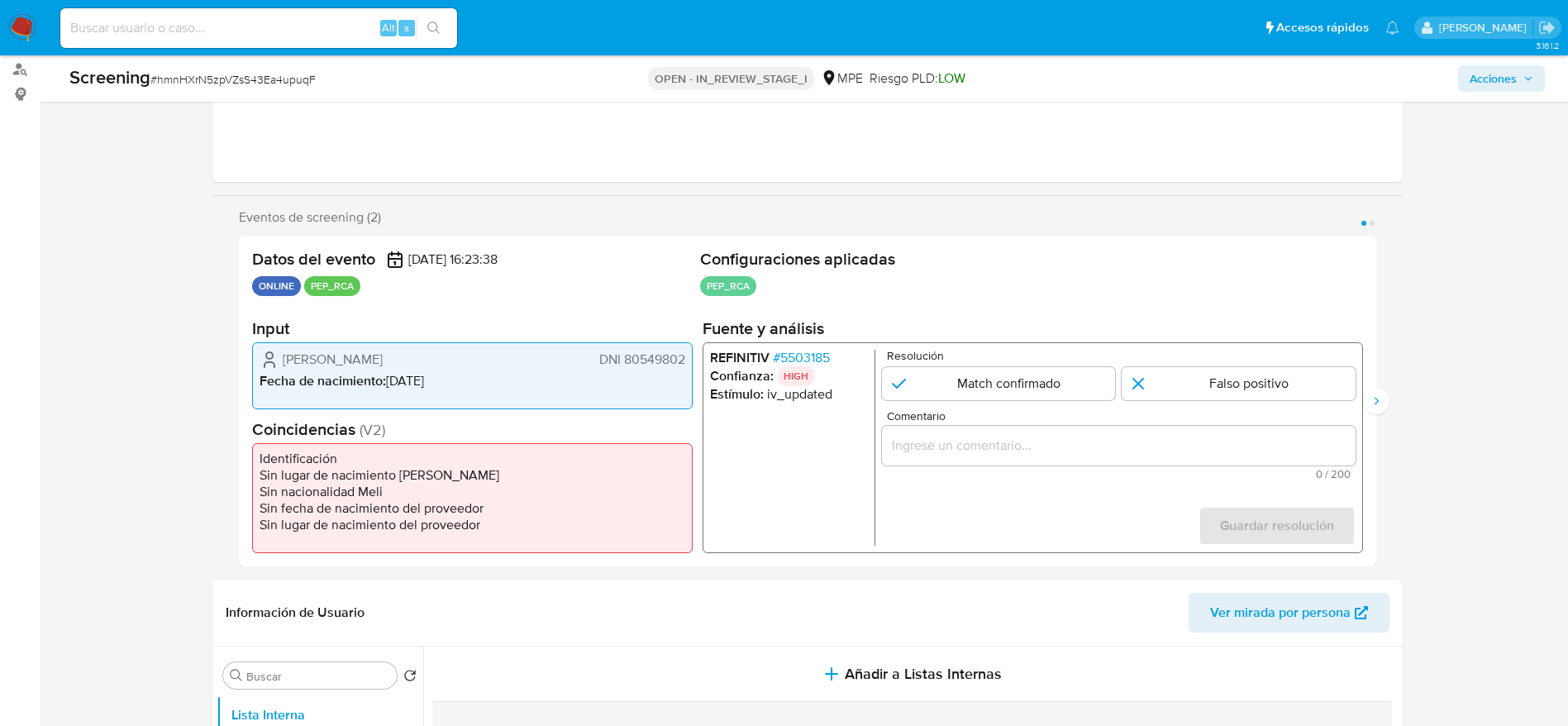
click at [813, 353] on span "# 5503185" at bounding box center [800, 358] width 57 height 17
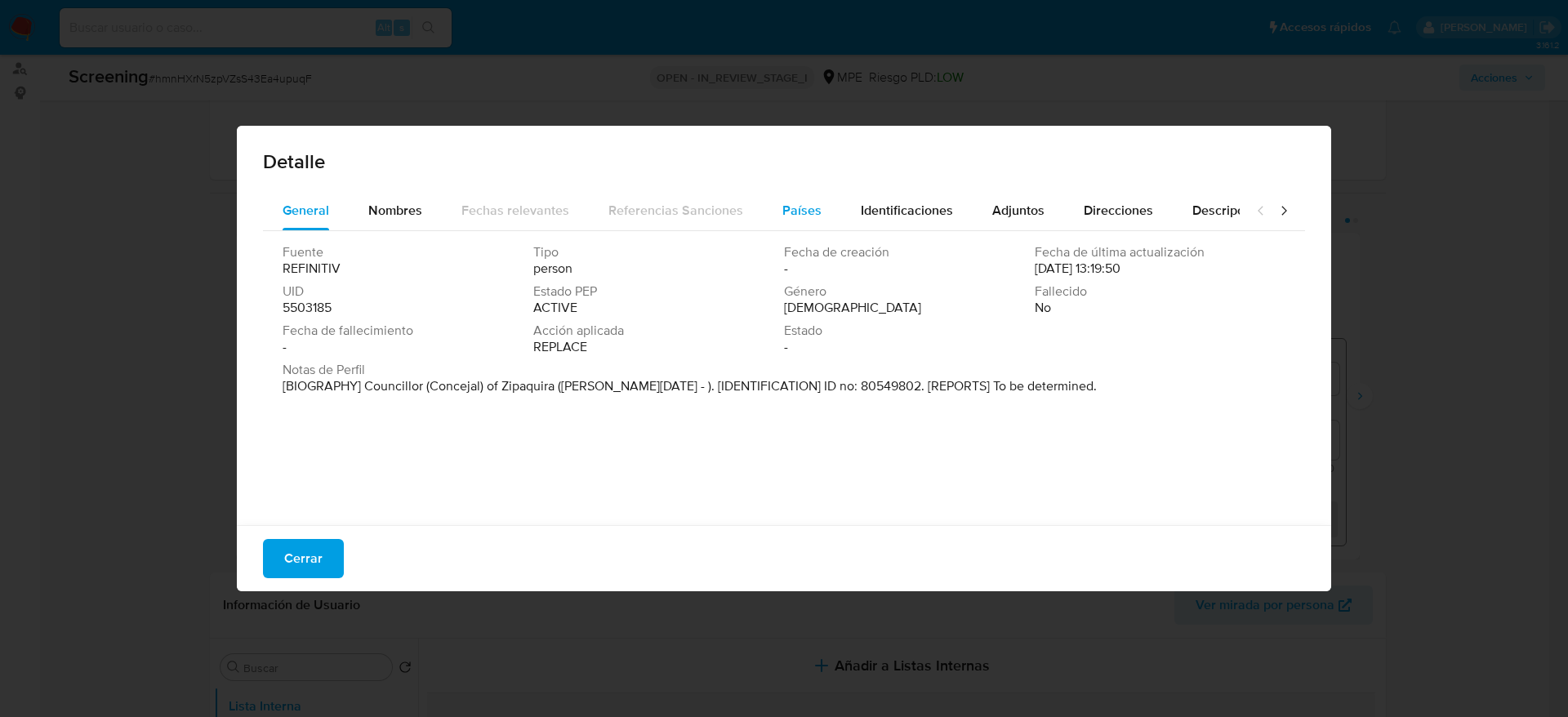
click at [762, 215] on button "Países" at bounding box center [801, 210] width 78 height 39
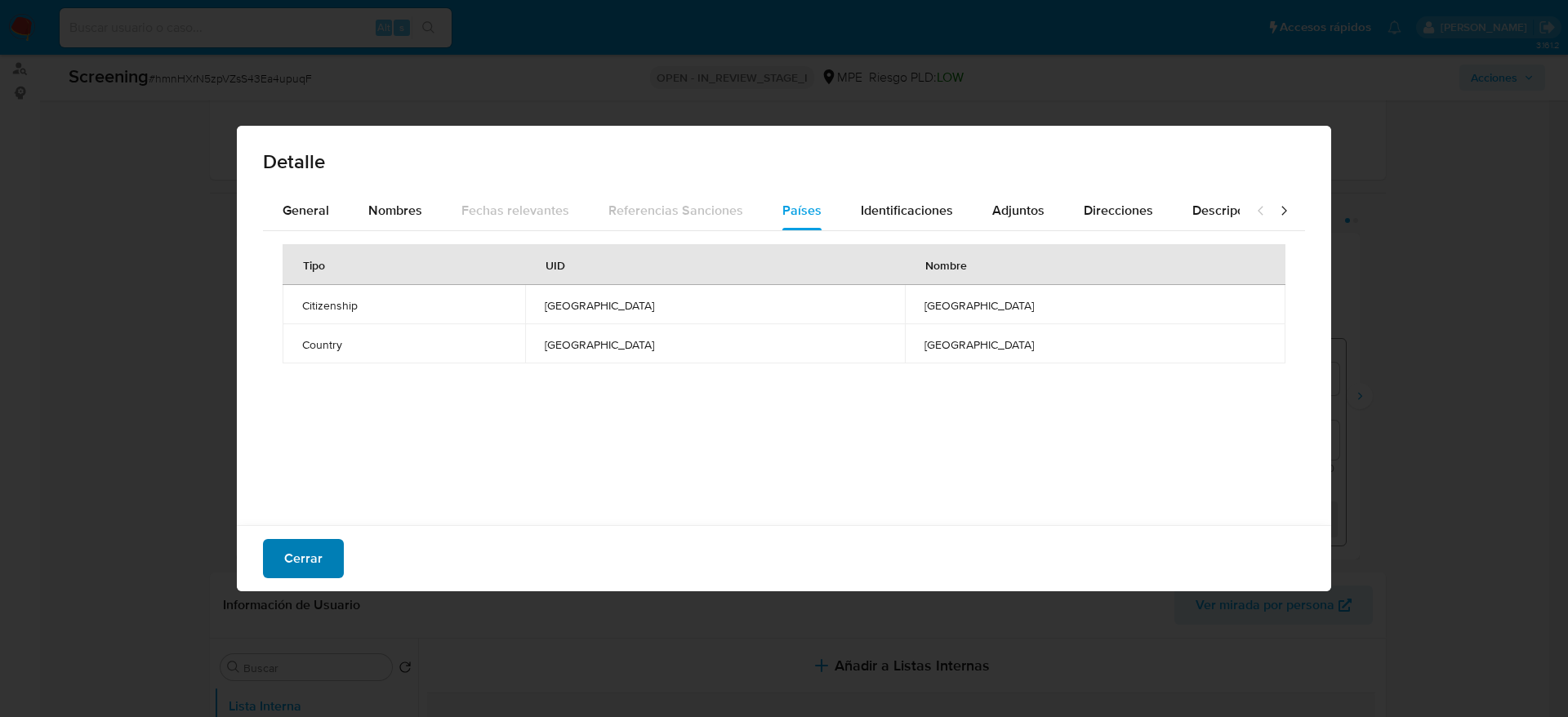
click at [322, 543] on button "Cerrar" at bounding box center [303, 558] width 81 height 39
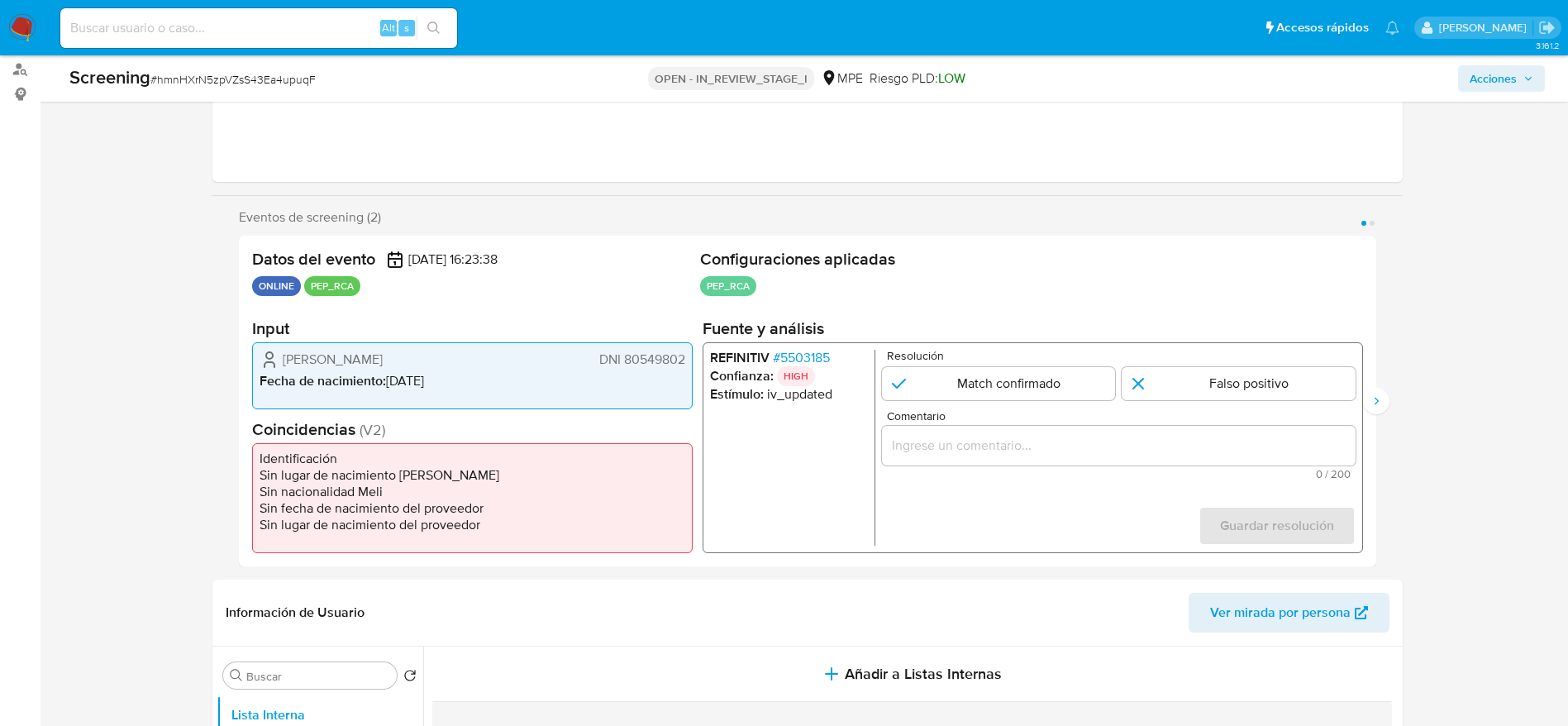
click at [180, 75] on span "# hmnHXrN5zpVZsS43Ea4upuqF" at bounding box center [233, 79] width 166 height 17
copy span "hmnHXrN5zpVZsS43Ea4upuqF"
drag, startPoint x: 275, startPoint y: 356, endPoint x: 684, endPoint y: 360, distance: 409.0
click at [684, 360] on div "Gonzalo Leonardo Espejo Rodriguez DNI 80549802" at bounding box center [473, 360] width 426 height 20
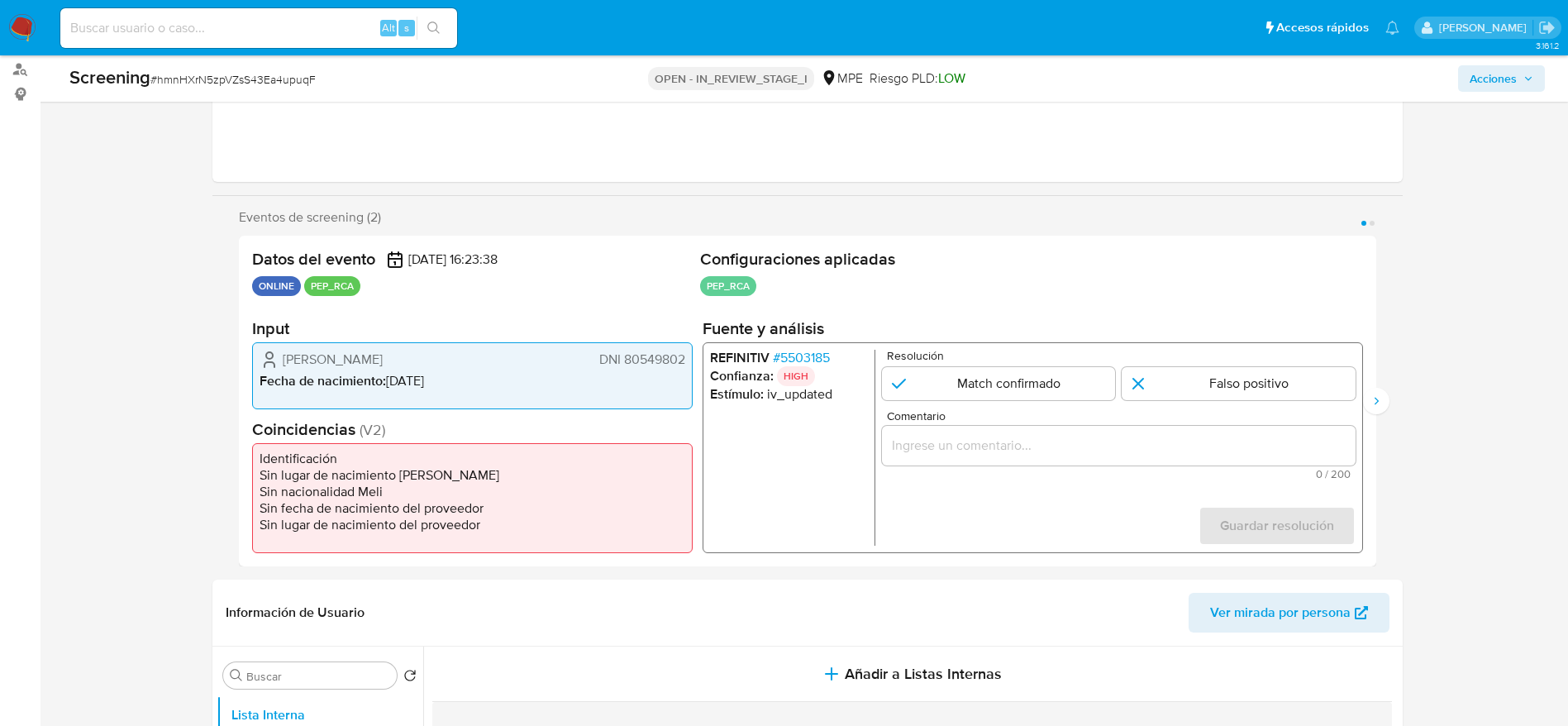
click at [787, 353] on span "# 5503185" at bounding box center [800, 358] width 57 height 17
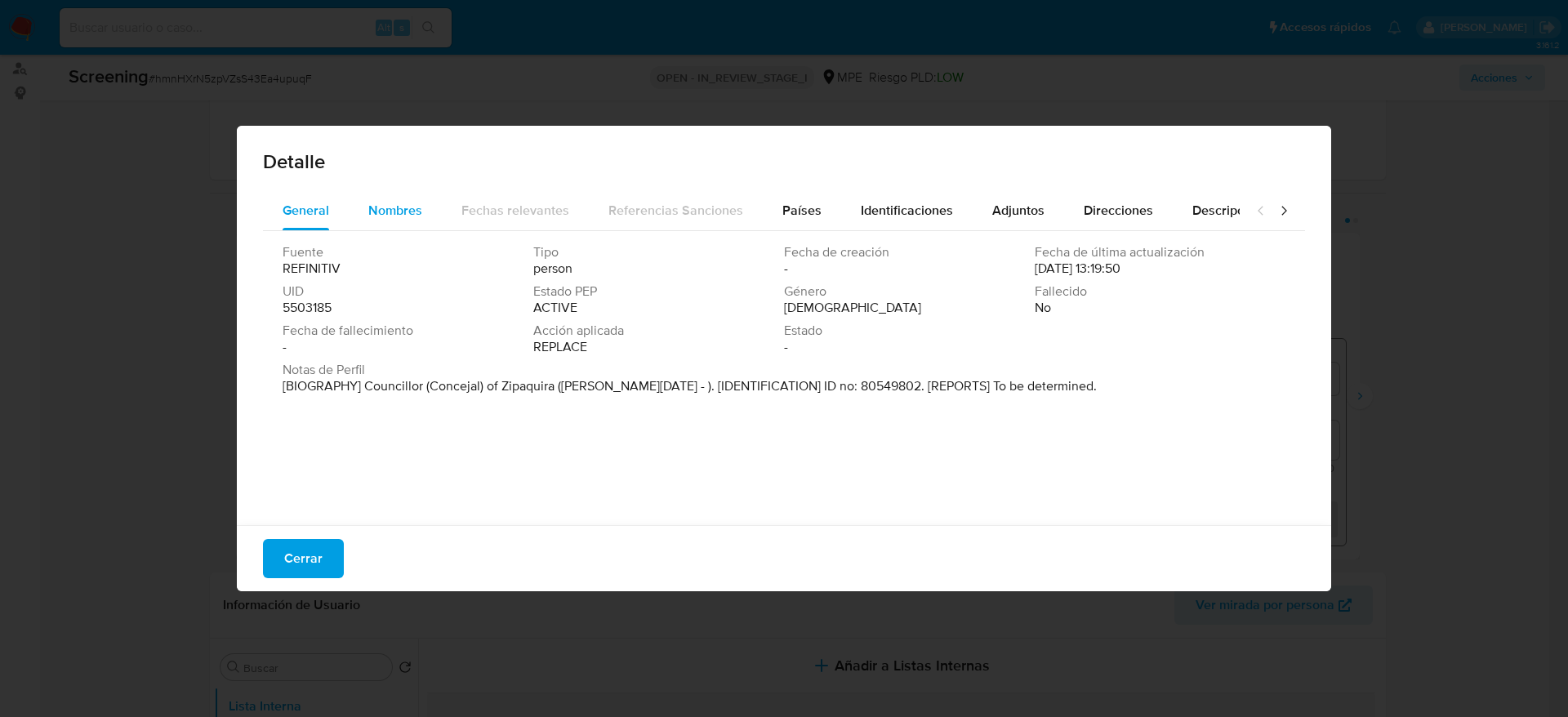
click at [377, 204] on span "Nombres" at bounding box center [395, 210] width 54 height 19
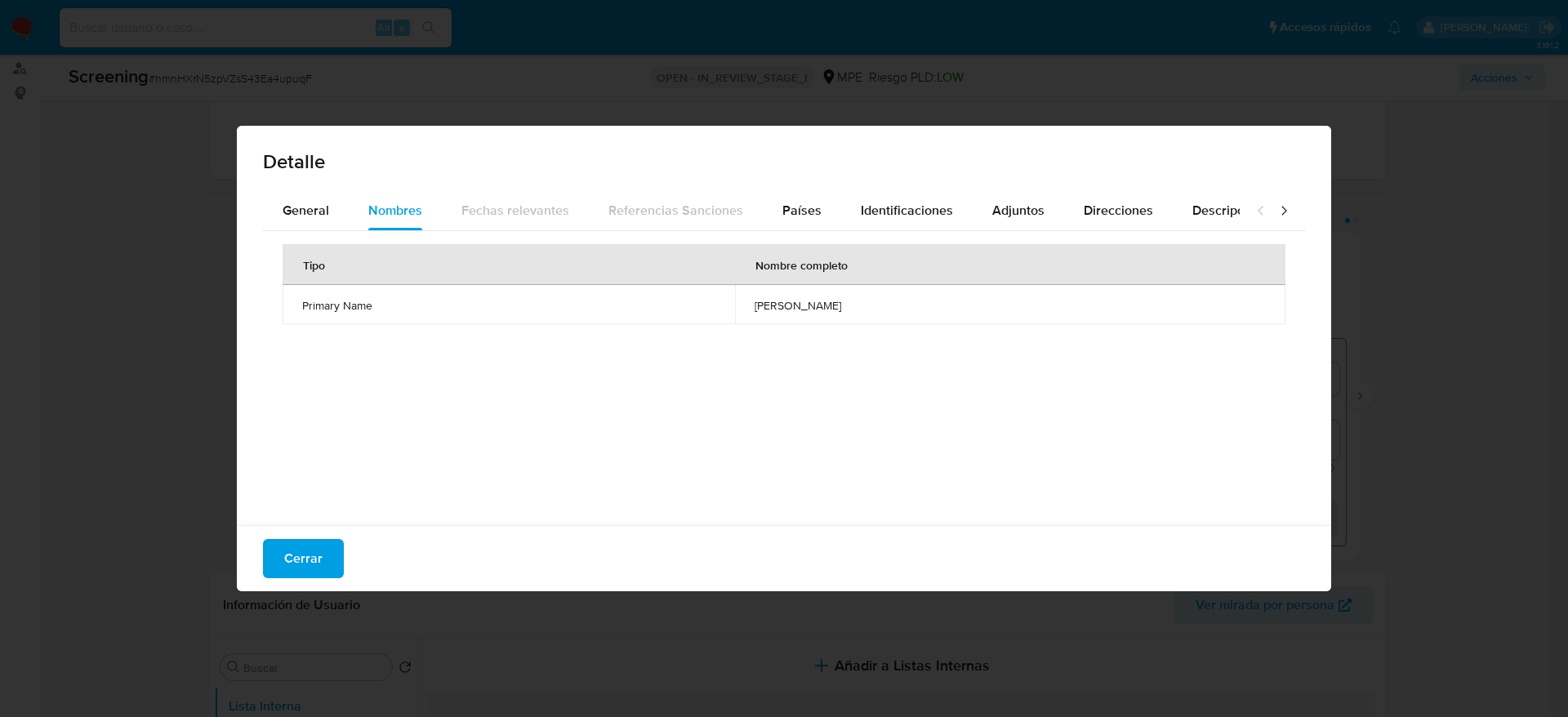
click at [755, 304] on span "wilmar edgardo cristancho gomez" at bounding box center [1010, 305] width 511 height 15
click at [802, 221] on div "Países" at bounding box center [801, 210] width 39 height 39
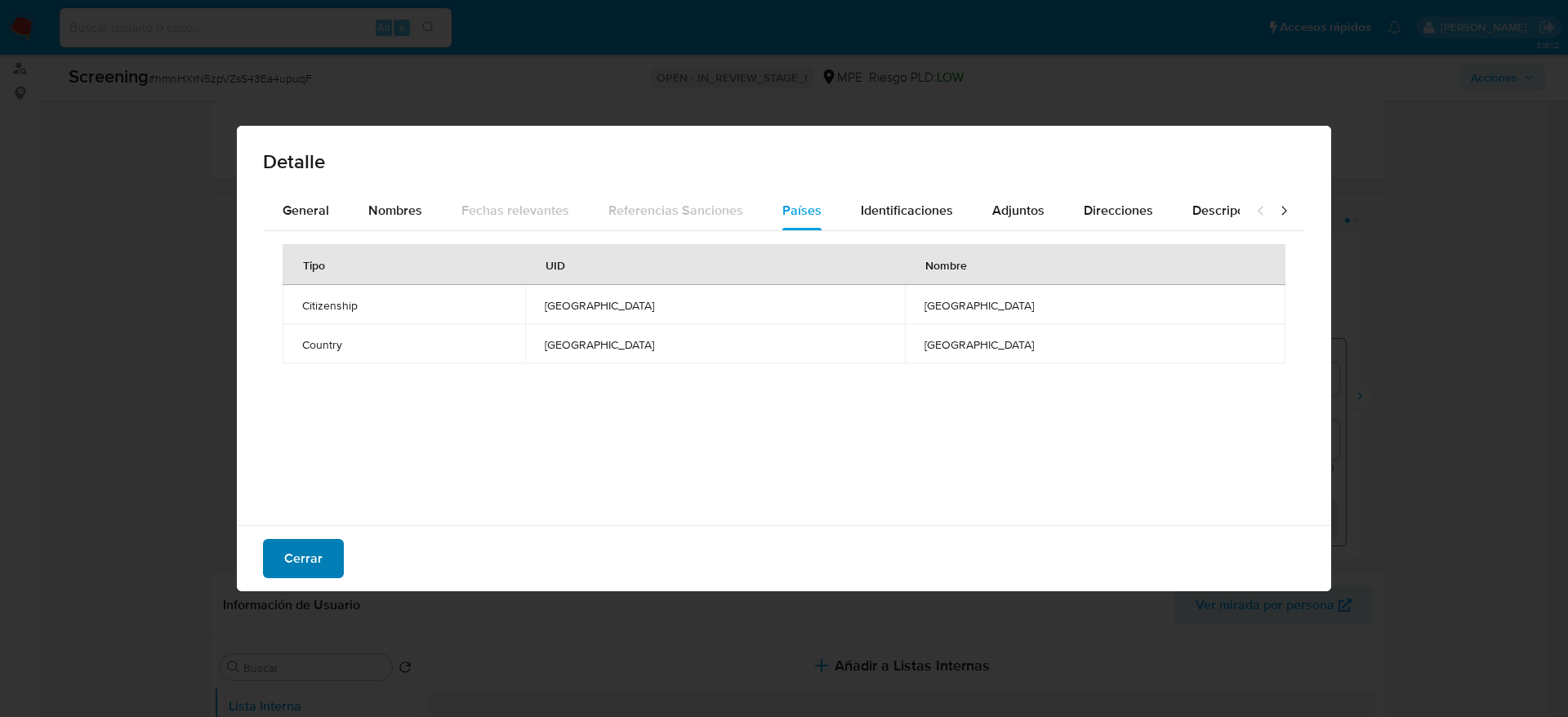
click at [308, 544] on span "Cerrar" at bounding box center [303, 558] width 39 height 36
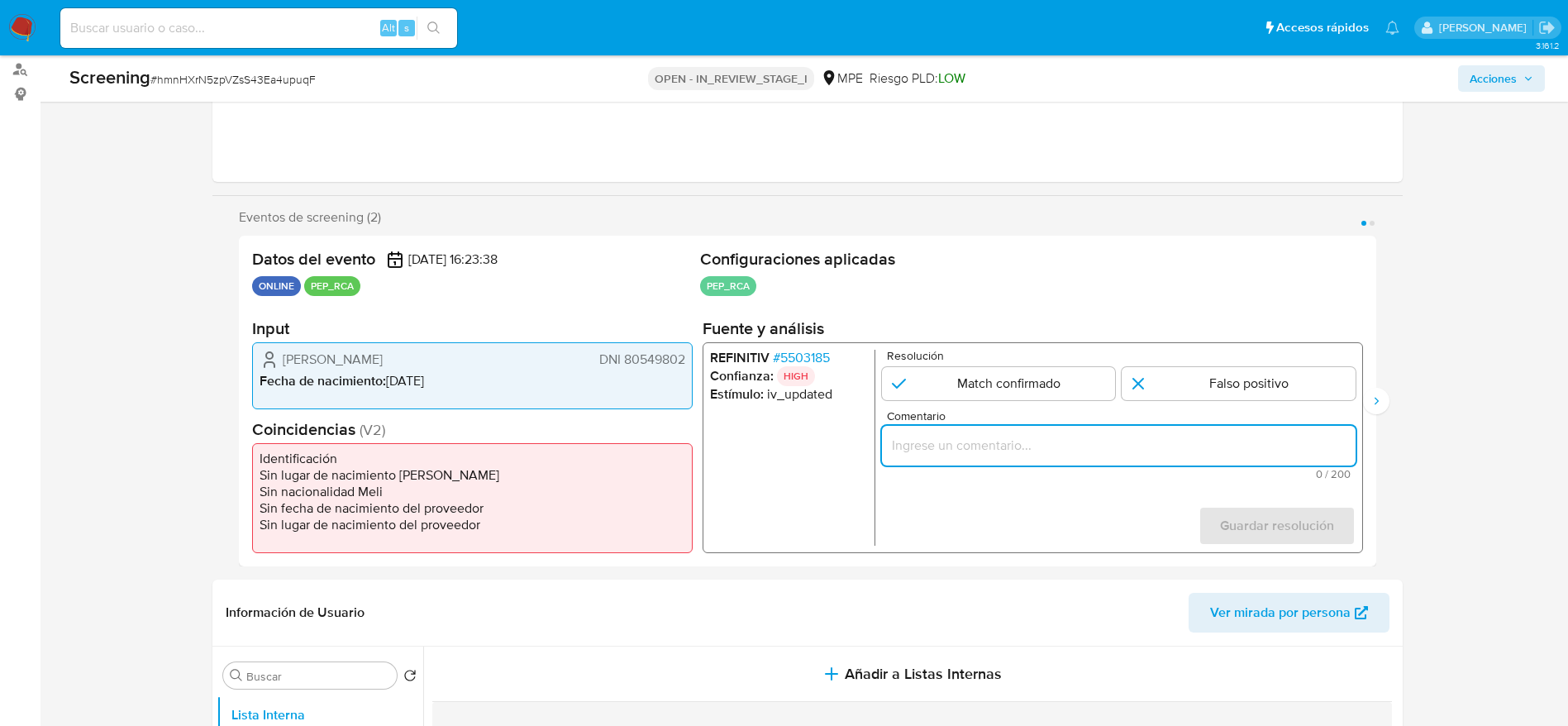
paste input "Compara al Titular de cuenta Gonzalo Leonardo Espejo Rodriguez DNI 80549802 con…"
click at [924, 435] on input "Compara al Titular de cuenta Gonzalo Leonardo Espejo Rodriguez DNI 80549802 con…" at bounding box center [1117, 445] width 474 height 22
type input "Compara al Titular de cuenta Gonzalo Leonardo Espejo Rodriguez DNI 80549802 con…"
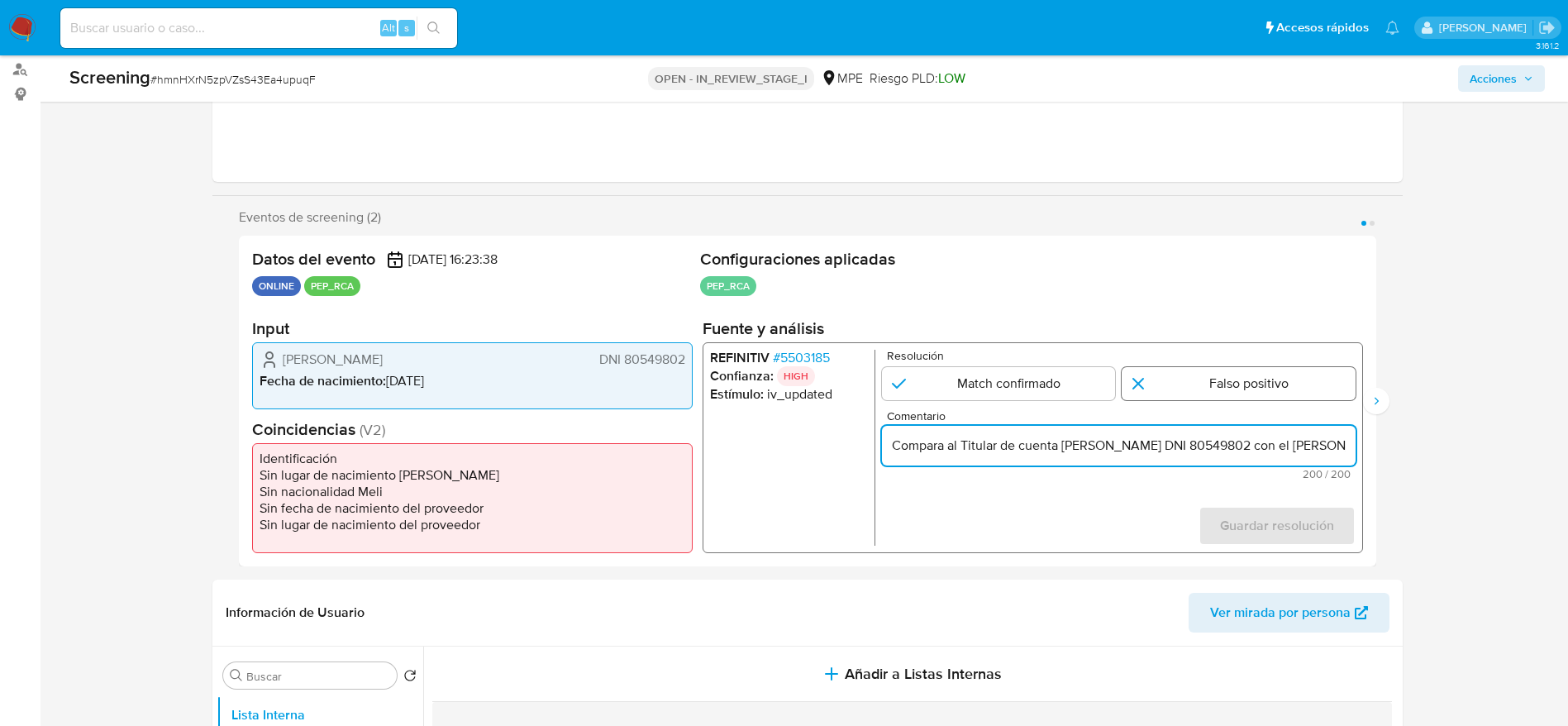
click at [1164, 379] on input "1 de 2" at bounding box center [1238, 384] width 234 height 33
radio input "true"
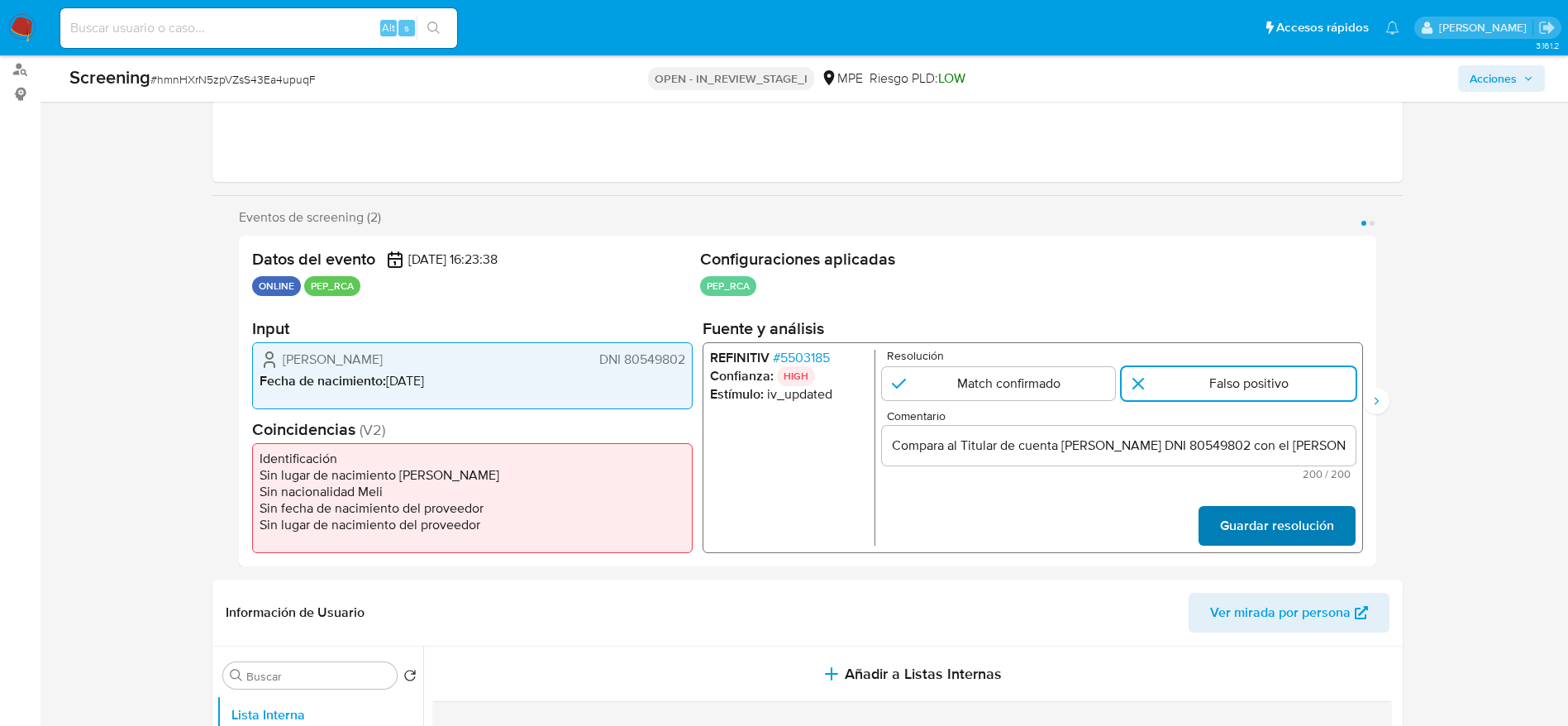
click at [1217, 518] on button "Guardar resolución" at bounding box center [1276, 525] width 157 height 39
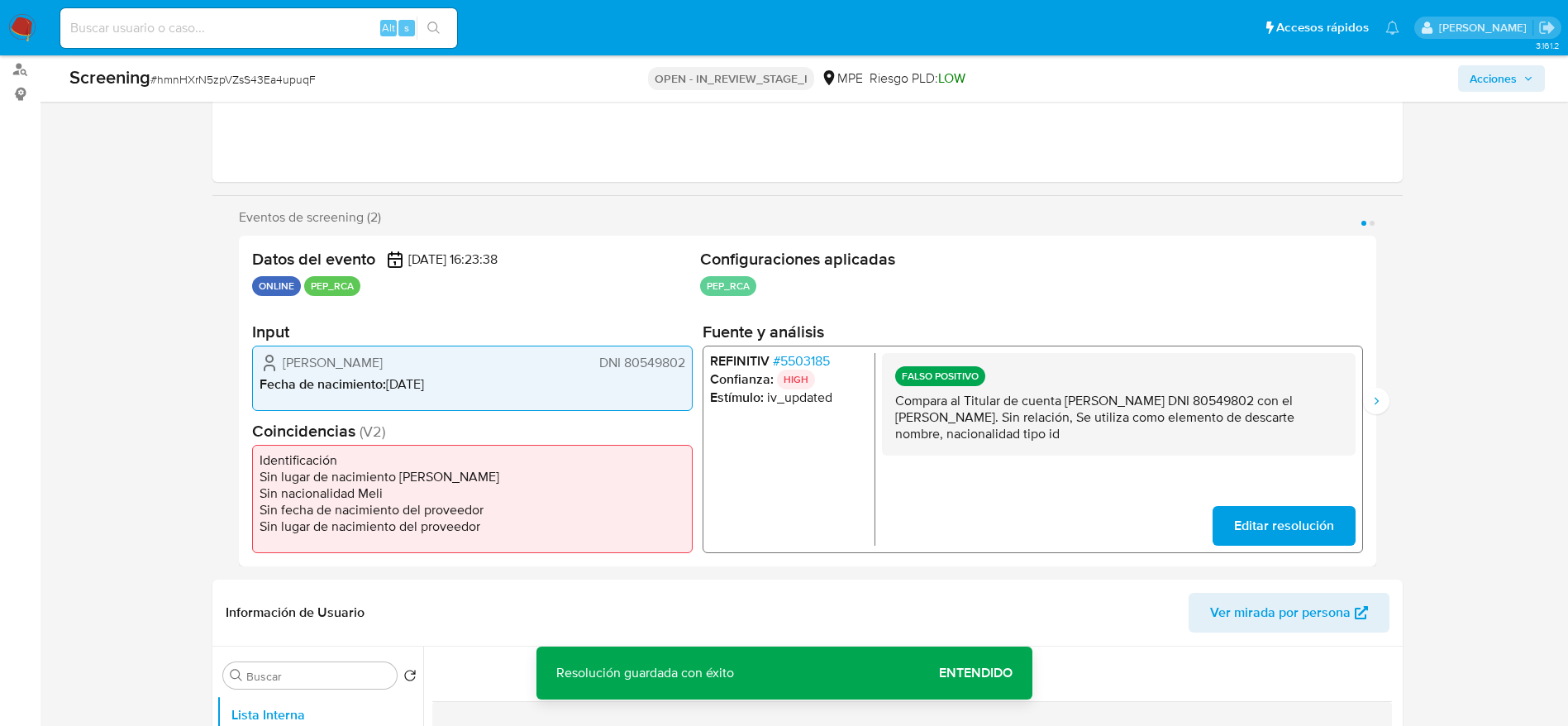
click at [1176, 408] on p "Compara al Titular de cuenta Gonzalo Leonardo Espejo Rodriguez DNI 80549802 con…" at bounding box center [1117, 416] width 447 height 50
click at [1369, 403] on icon "Siguiente" at bounding box center [1375, 401] width 13 height 13
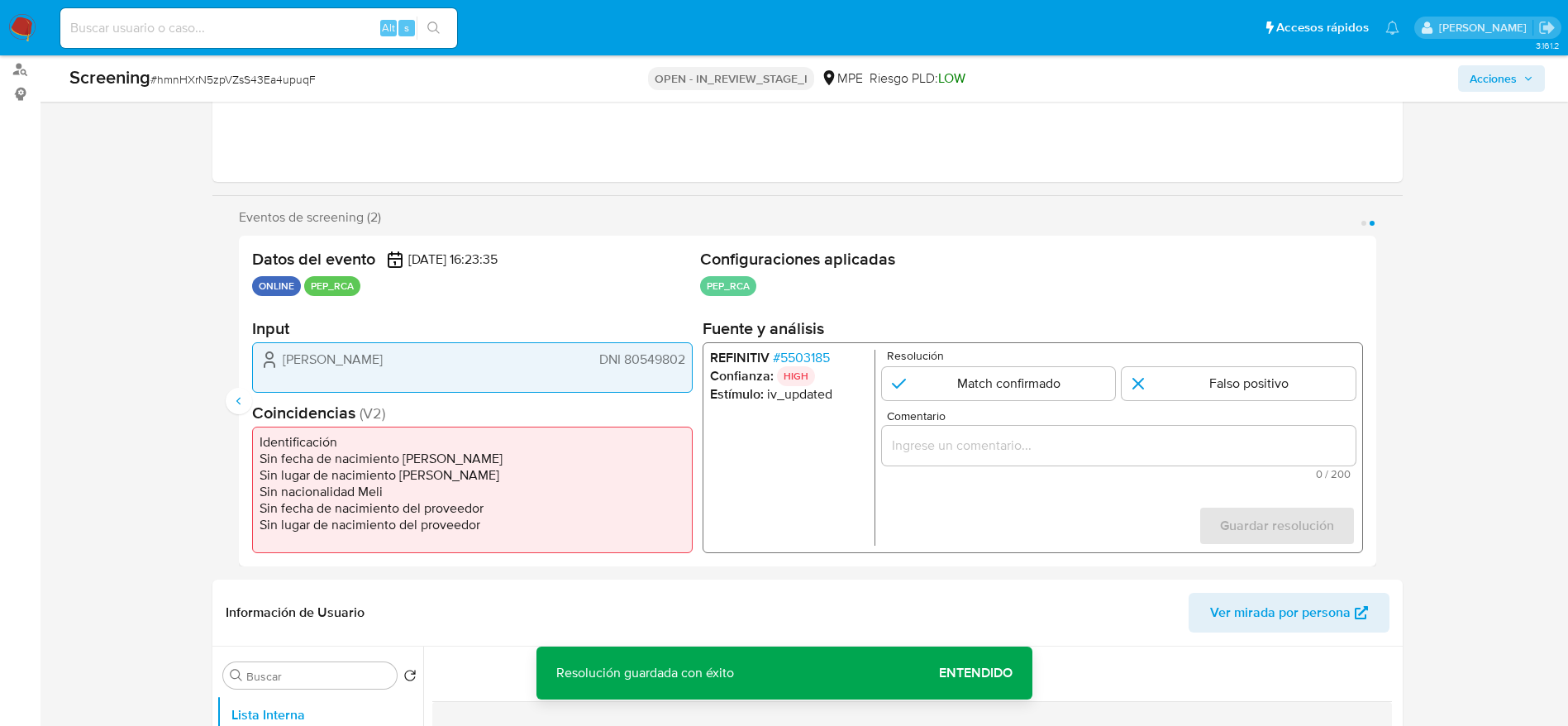
click at [1309, 384] on input "2 de 2" at bounding box center [1238, 384] width 234 height 33
radio input "true"
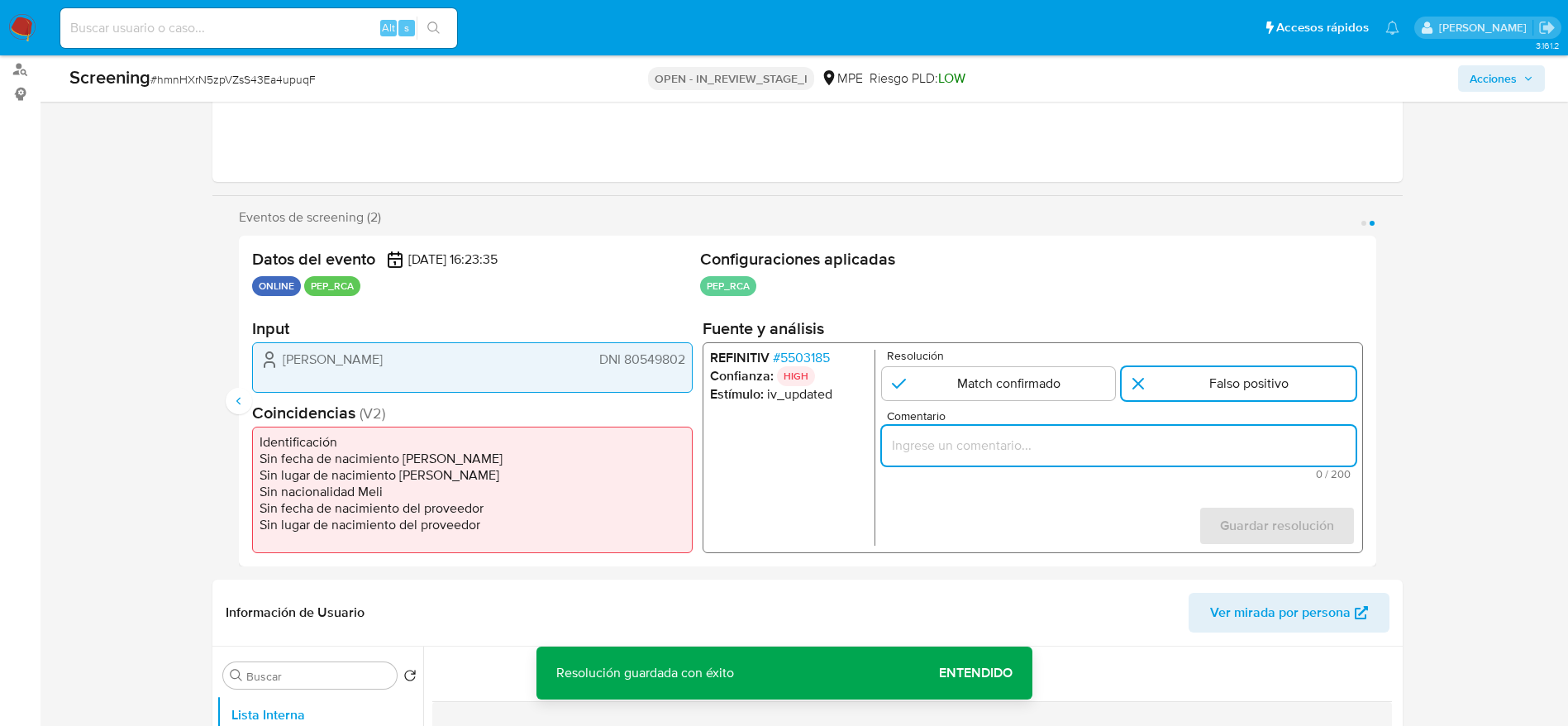
click at [1283, 455] on input "Comentario" at bounding box center [1117, 445] width 474 height 22
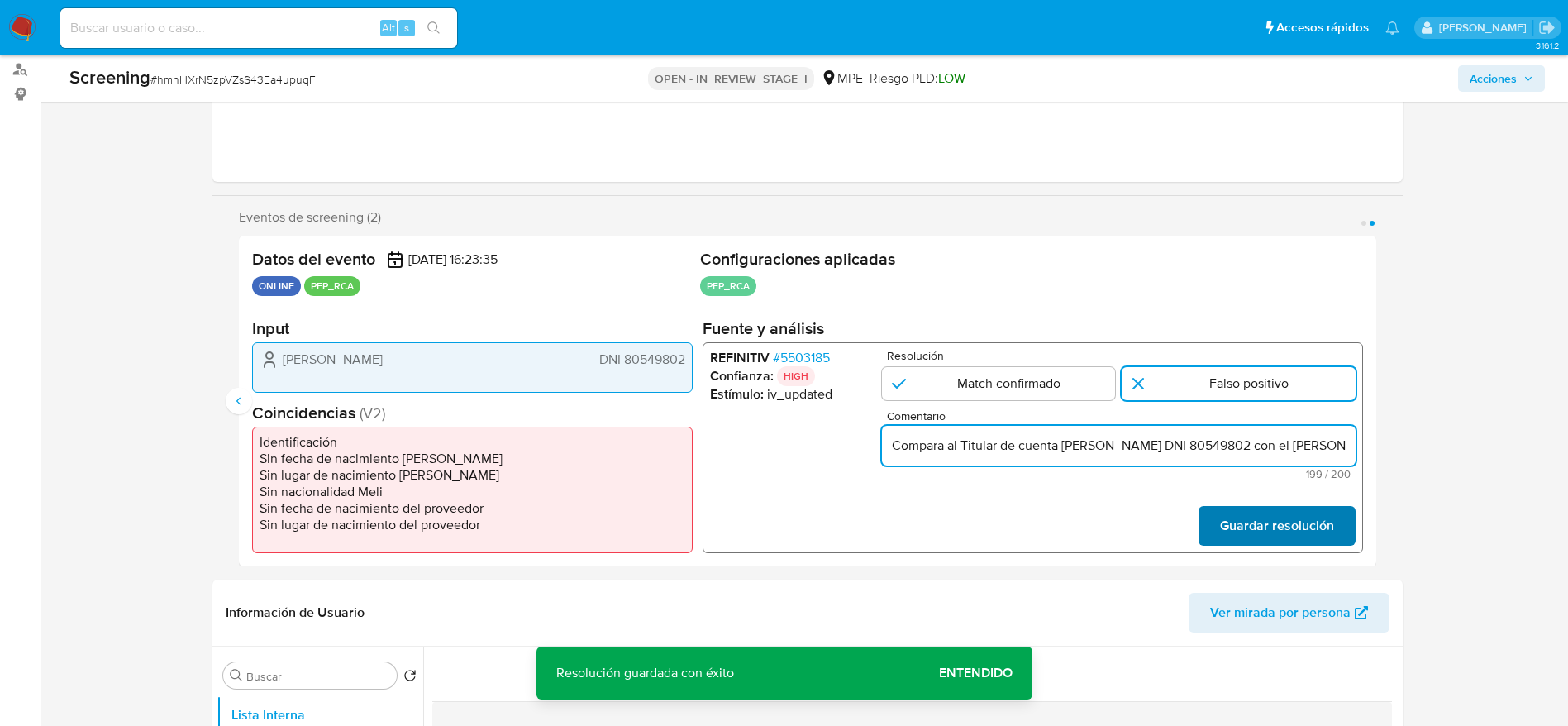
scroll to position [0, 750]
type input "Compara al Titular de cuenta Gonzalo Leonardo Espejo Rodriguez DNI 80549802 con…"
click at [1281, 515] on span "Guardar resolución" at bounding box center [1276, 526] width 114 height 37
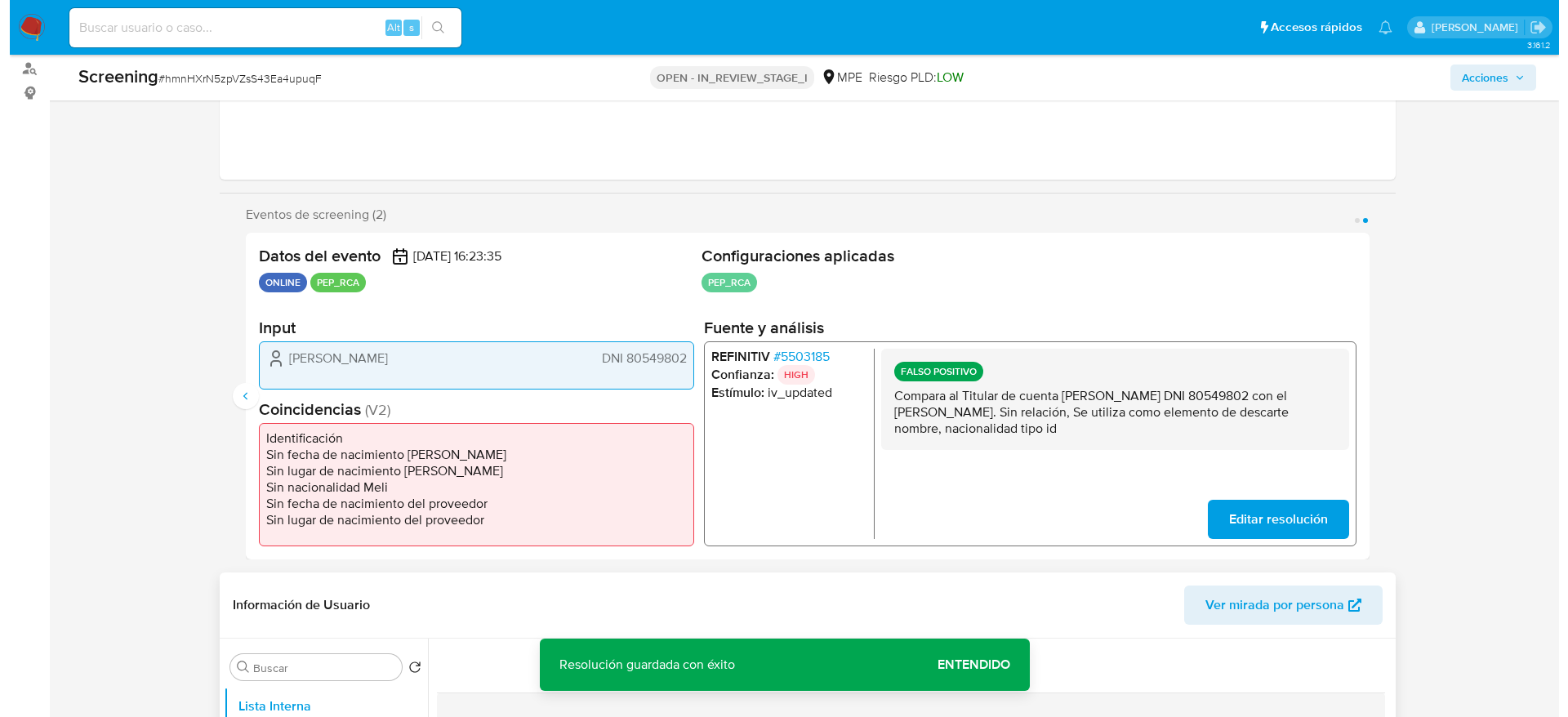
scroll to position [438, 0]
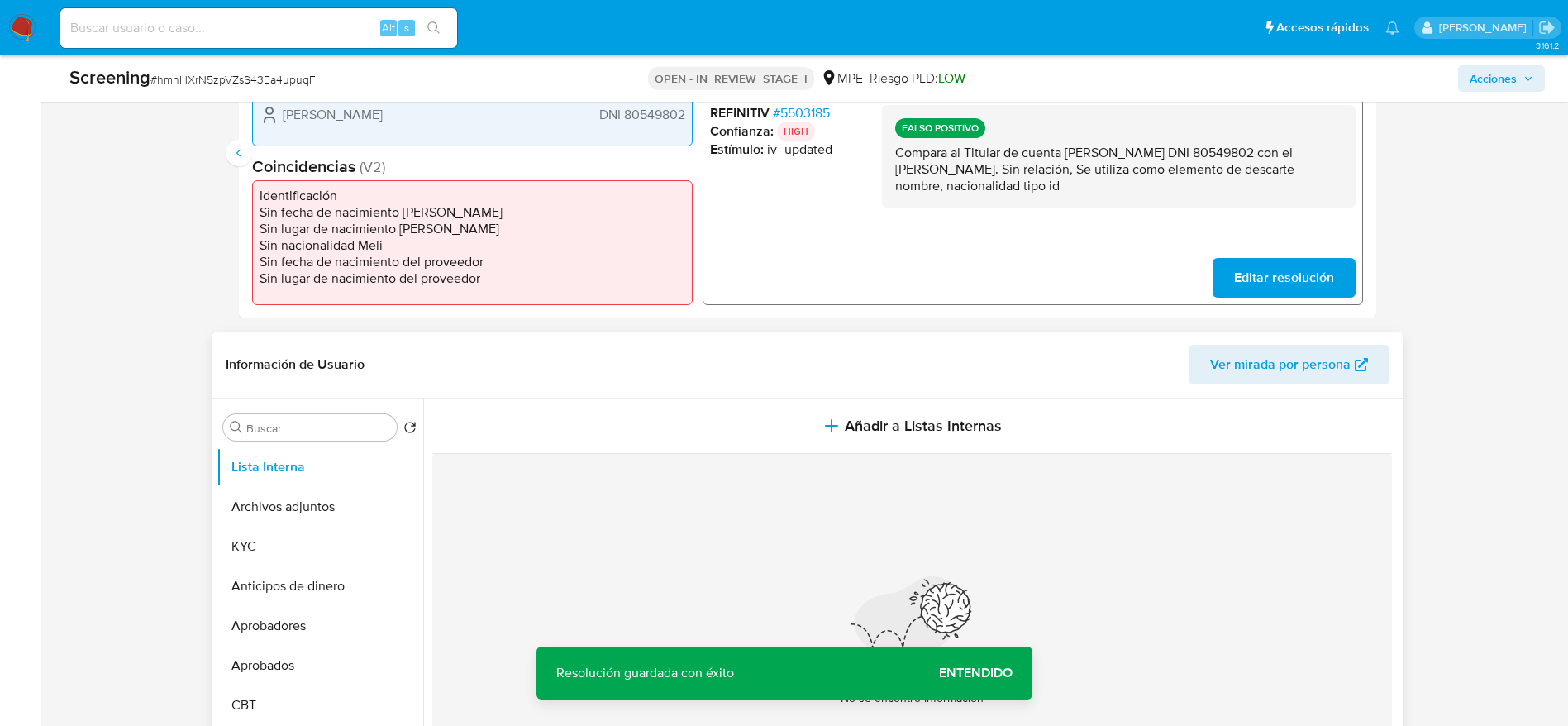
click at [784, 461] on div "Nada por acá... No se encontró información" at bounding box center [912, 647] width 959 height 388
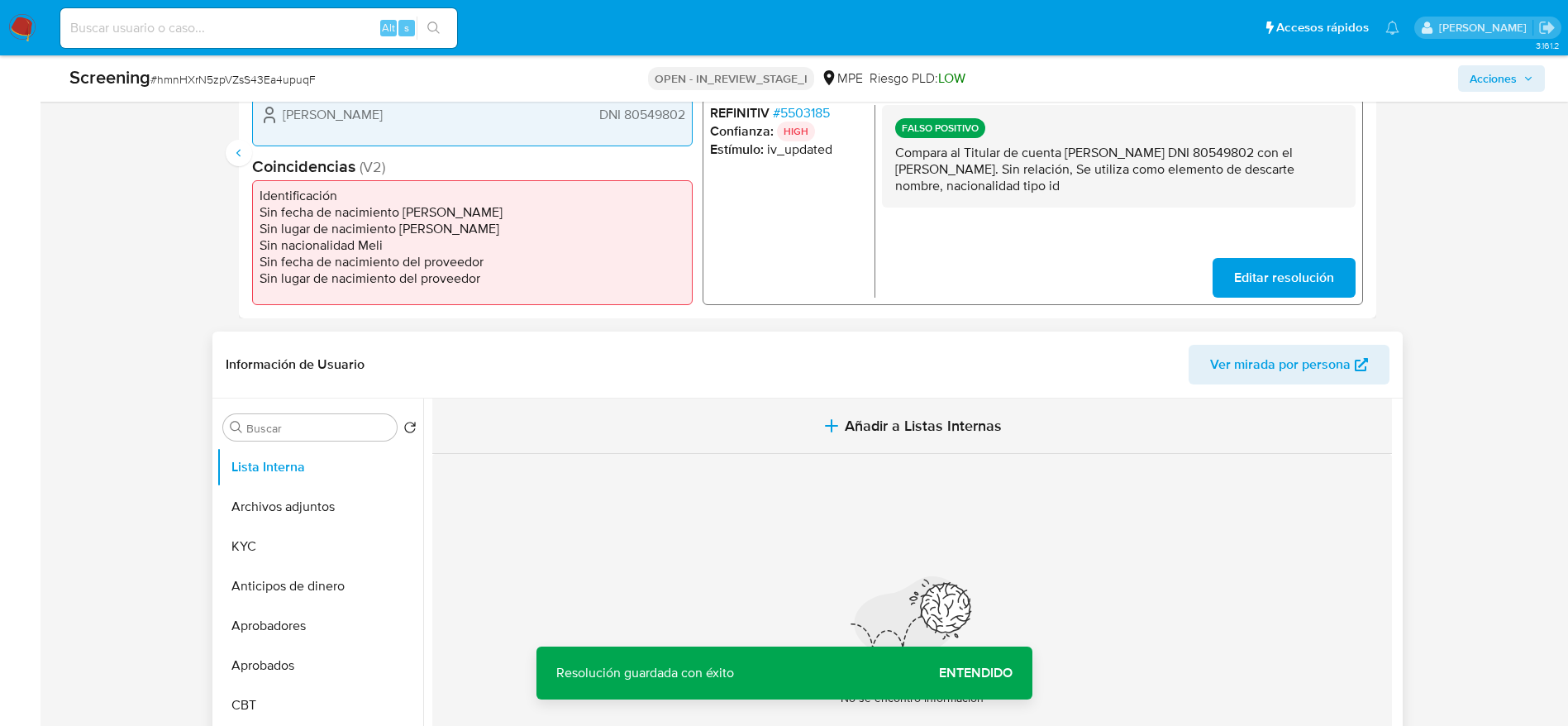
click at [806, 434] on button "Añadir a Listas Internas" at bounding box center [912, 426] width 959 height 55
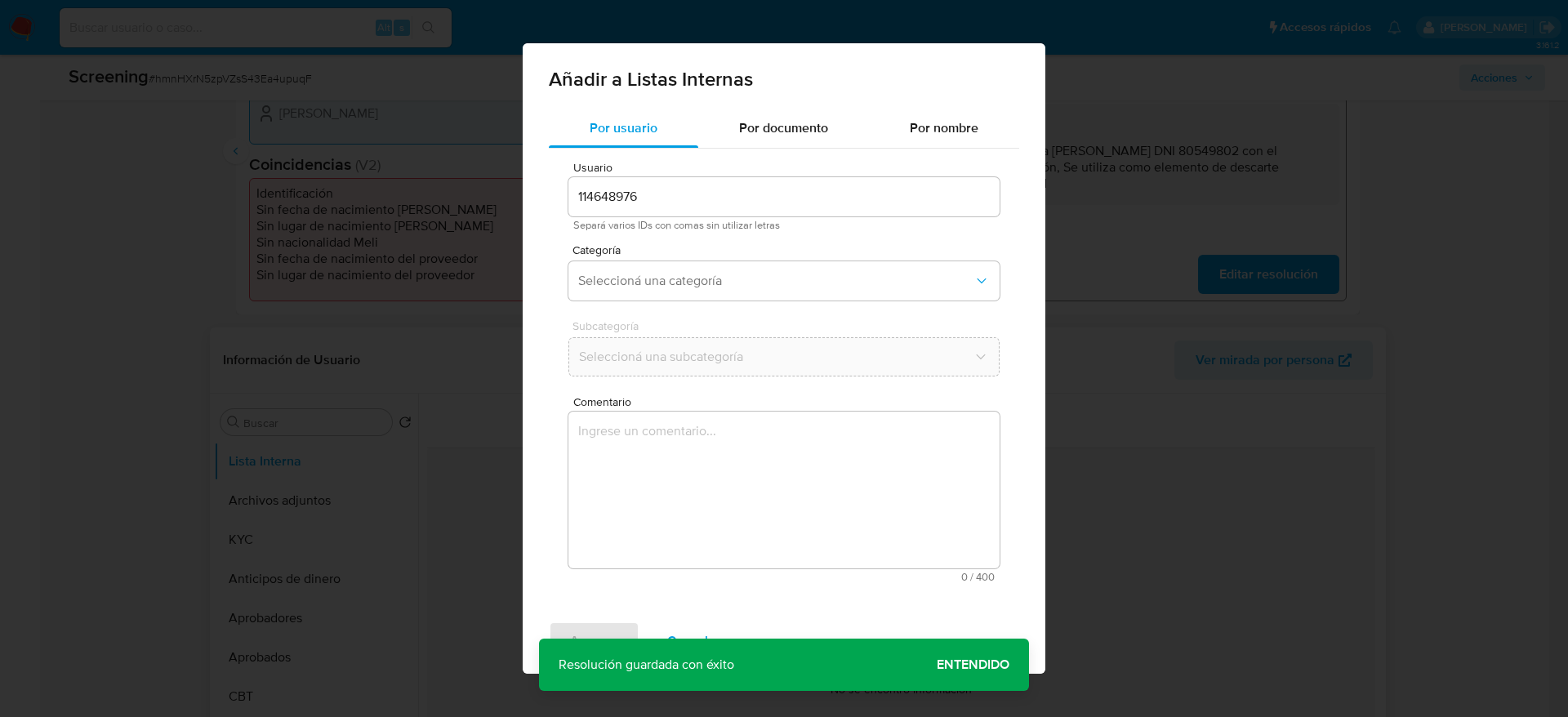
click at [750, 534] on textarea "Comentario" at bounding box center [784, 490] width 431 height 157
click at [969, 473] on textarea "Compara al Titular de cuenta Gonzalo Leonardo Espejo Rodriguez DNI 80549802 con…" at bounding box center [784, 490] width 431 height 157
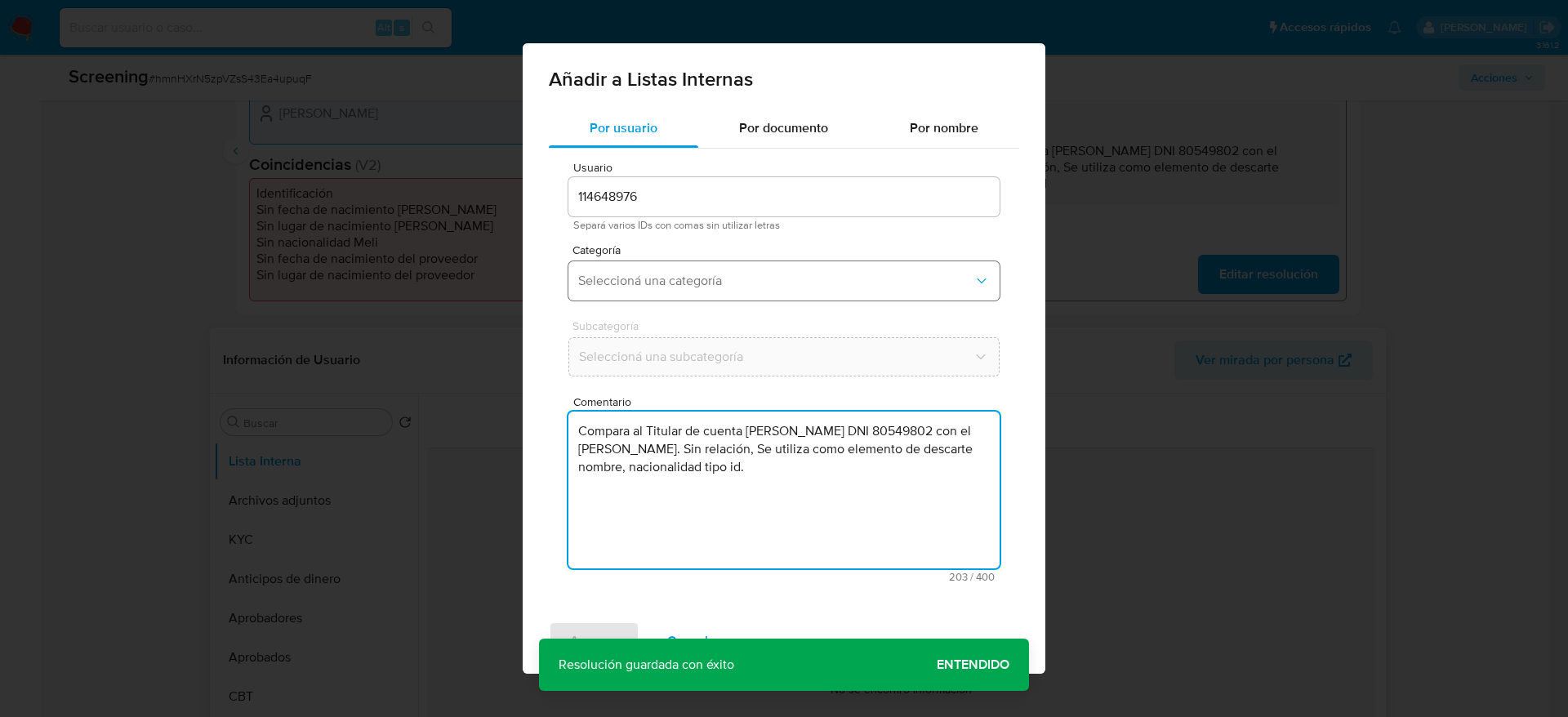
type textarea "Compara al Titular de cuenta Gonzalo Leonardo Espejo Rodriguez DNI 80549802 con…"
click at [852, 296] on button "Seleccioná una categoría" at bounding box center [784, 280] width 431 height 39
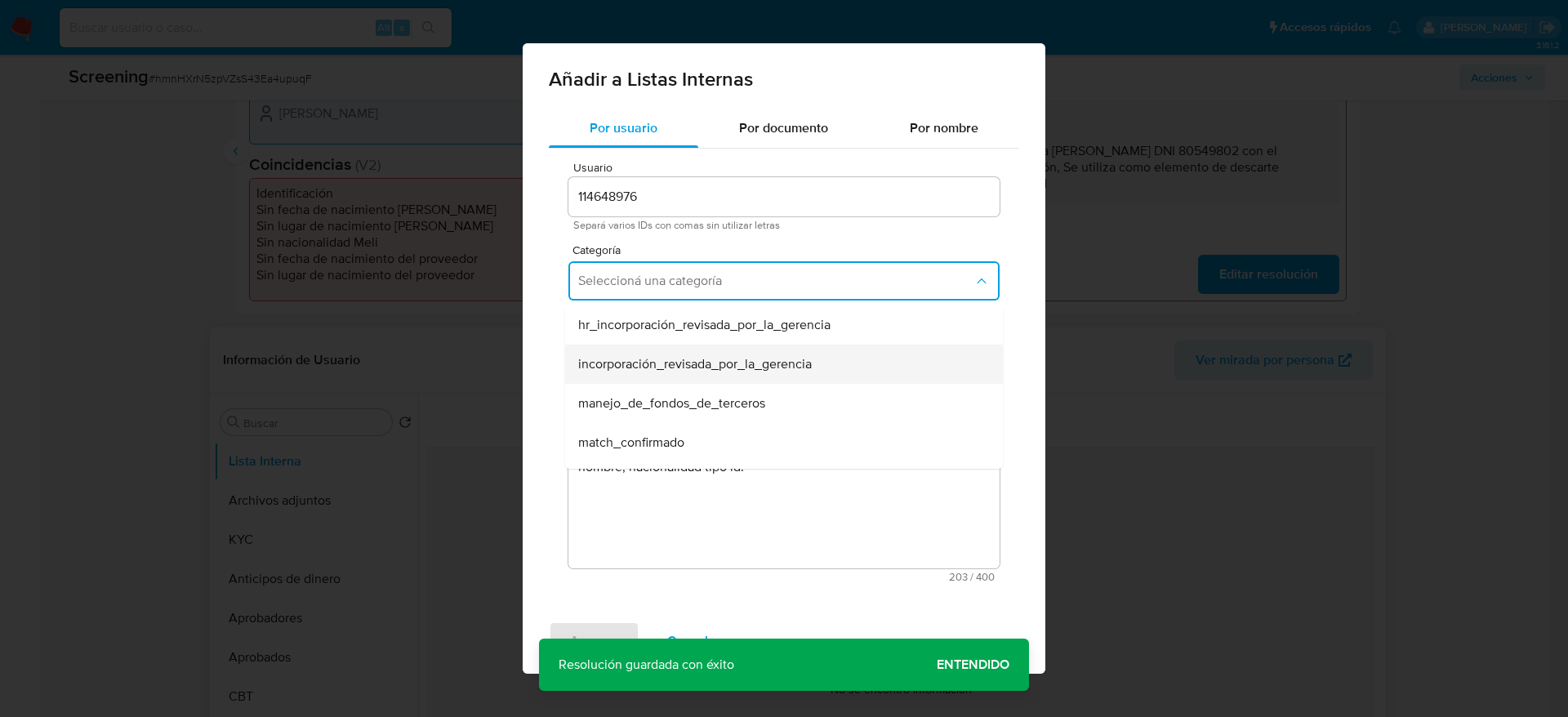
scroll to position [122, 0]
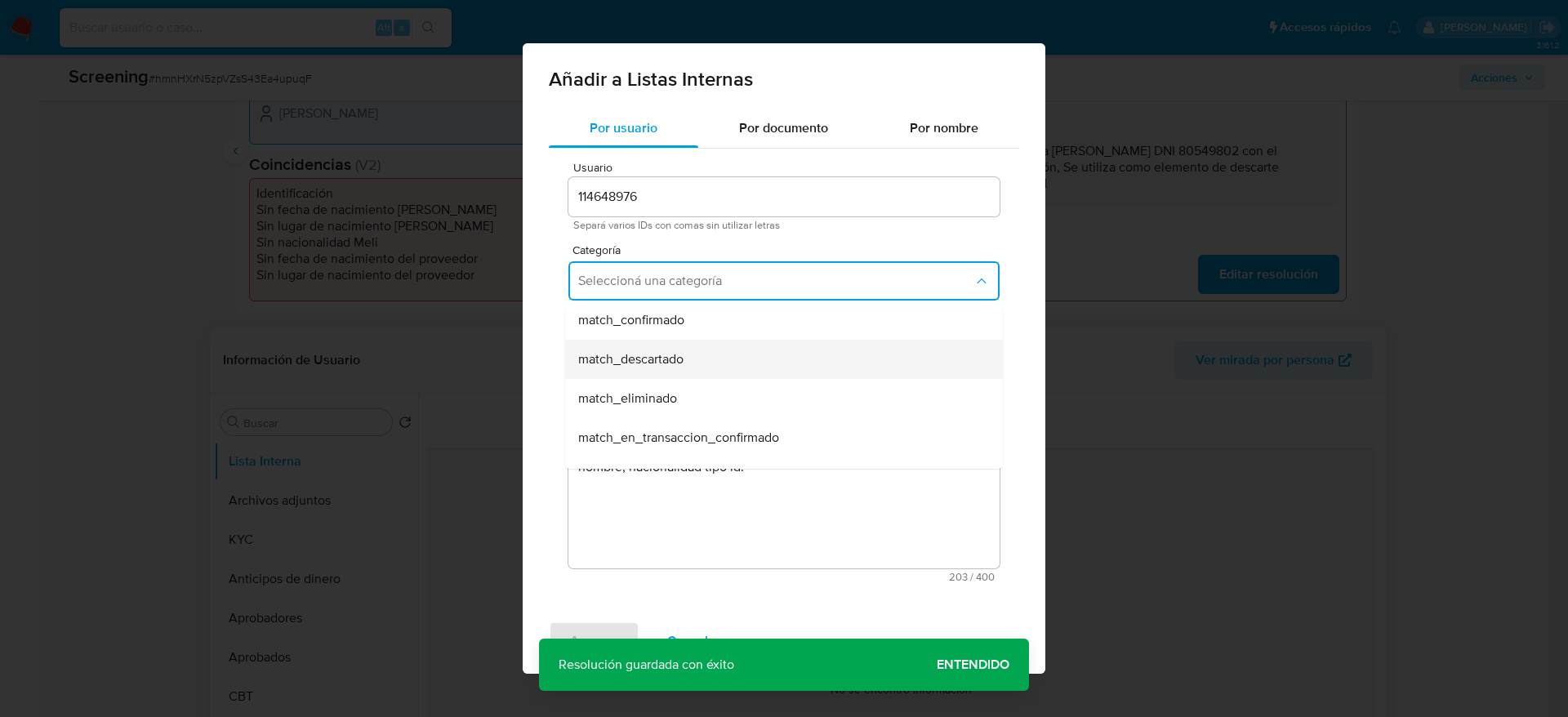
click at [768, 367] on div "match_descartado" at bounding box center [779, 358] width 401 height 39
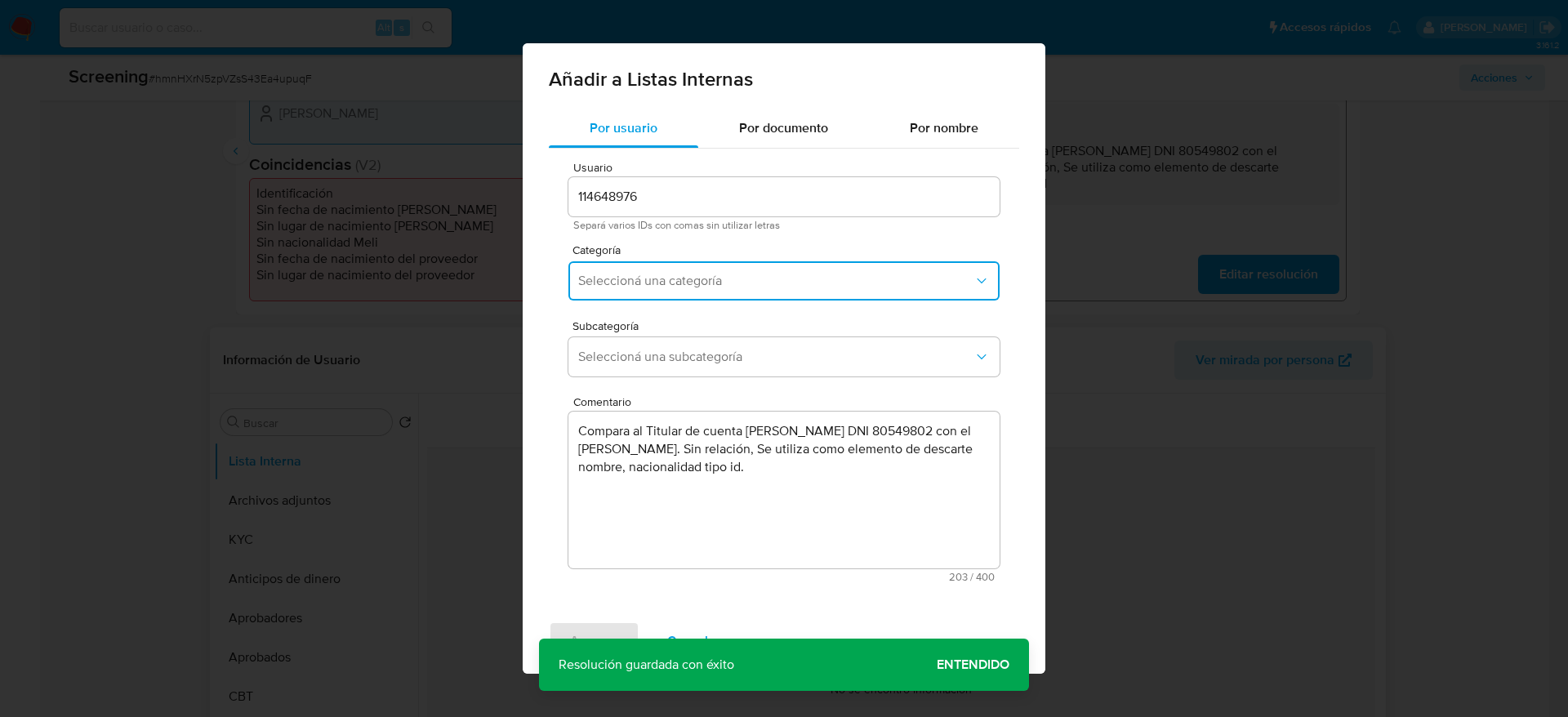
click at [768, 367] on button "Seleccioná una subcategoría" at bounding box center [784, 356] width 431 height 39
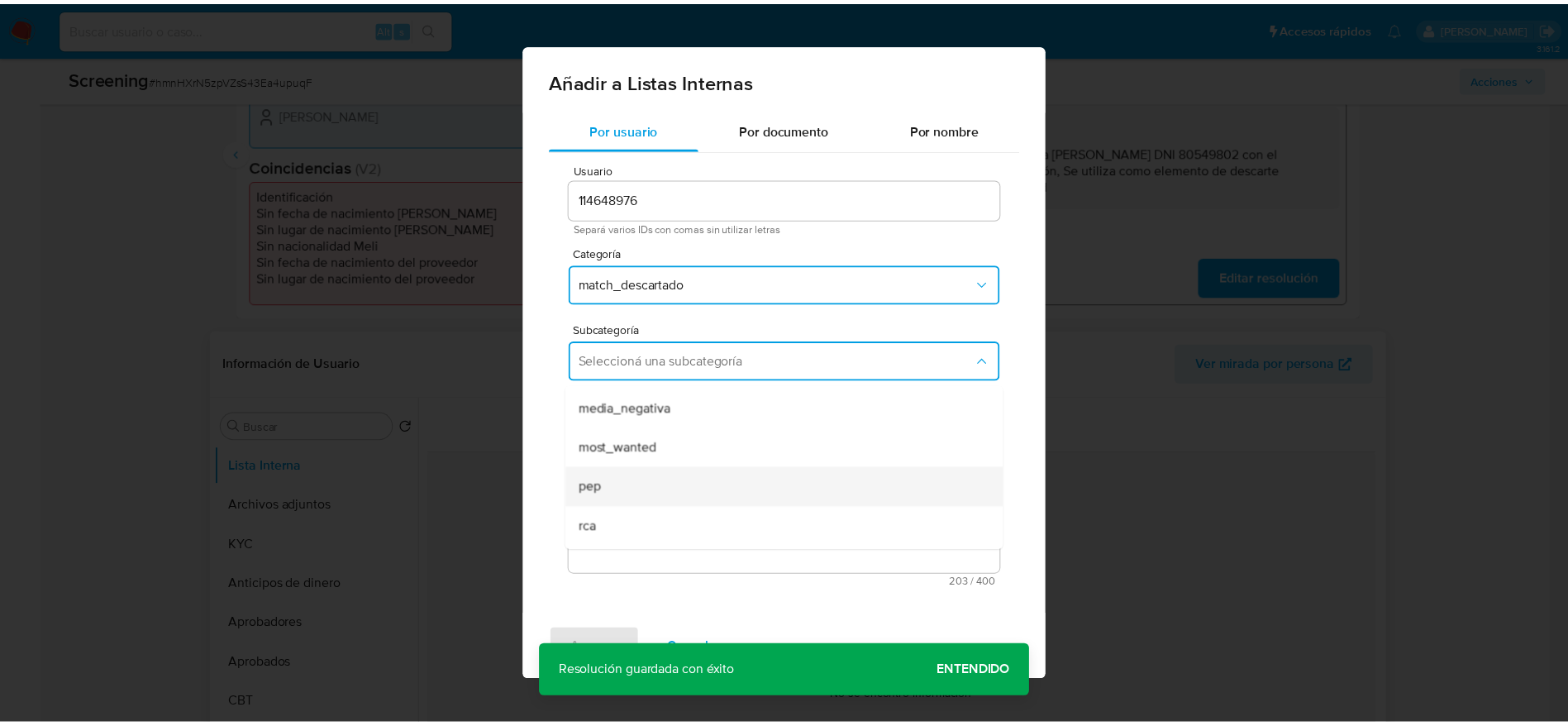
scroll to position [113, 0]
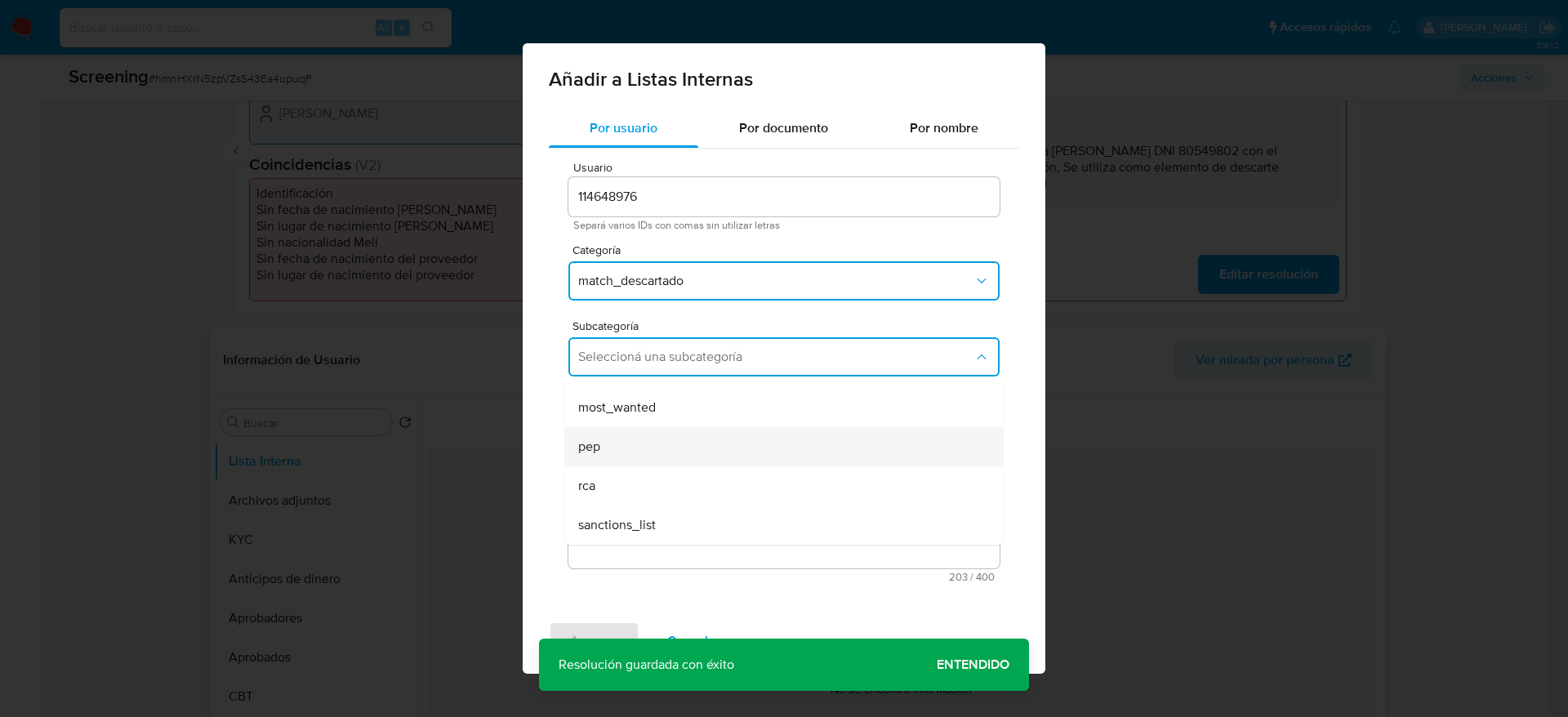
click at [683, 441] on div "pep" at bounding box center [779, 446] width 401 height 39
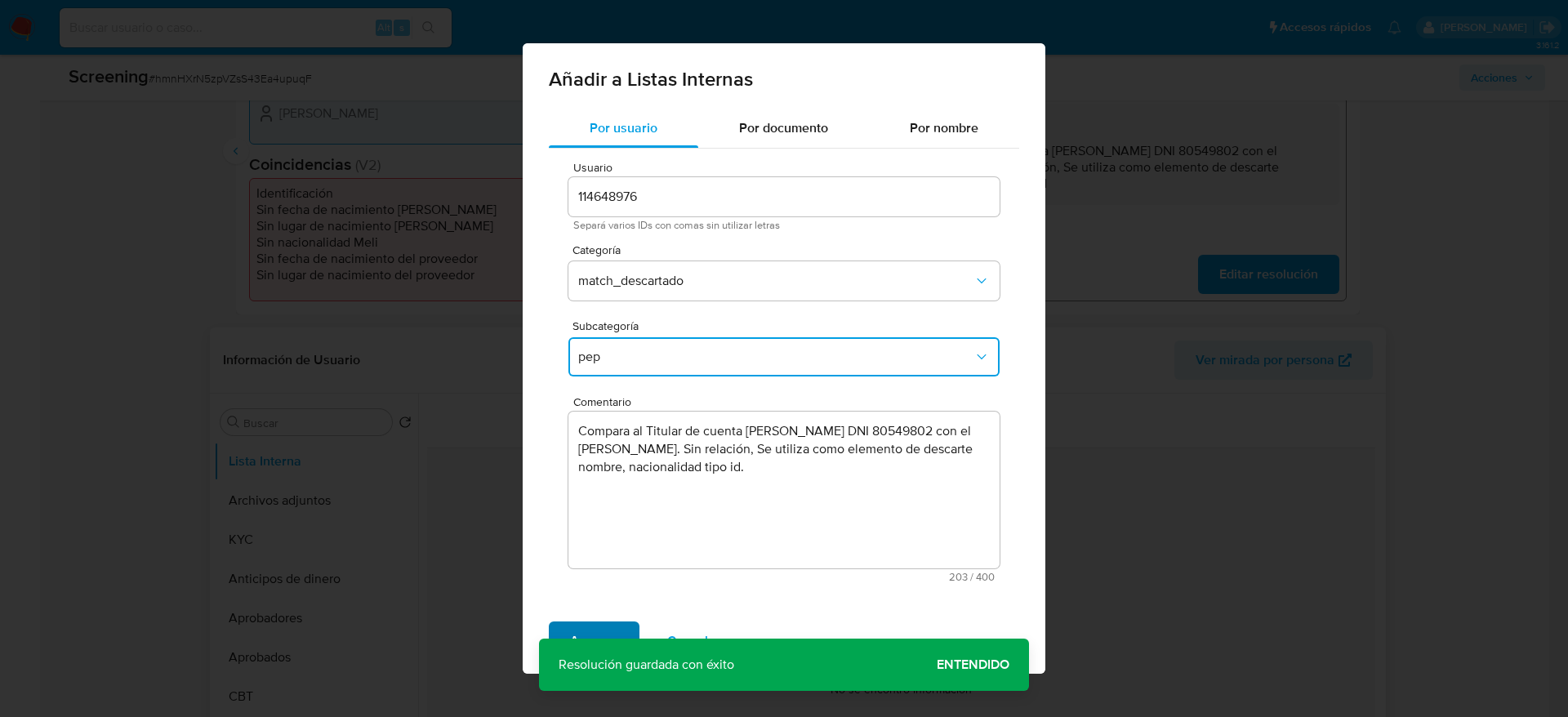
click at [591, 631] on span "Agregar" at bounding box center [594, 641] width 48 height 36
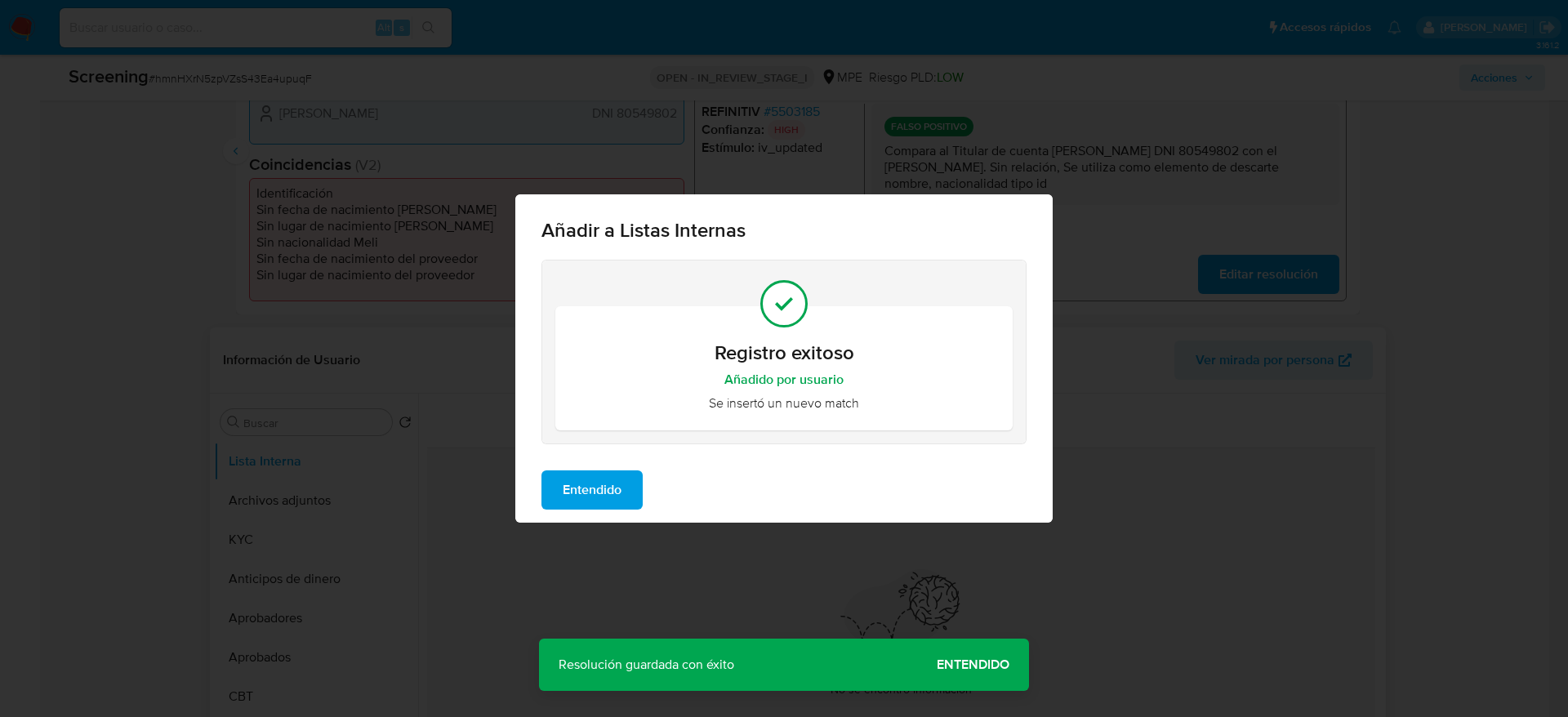
click at [562, 496] on button "Entendido" at bounding box center [592, 489] width 102 height 39
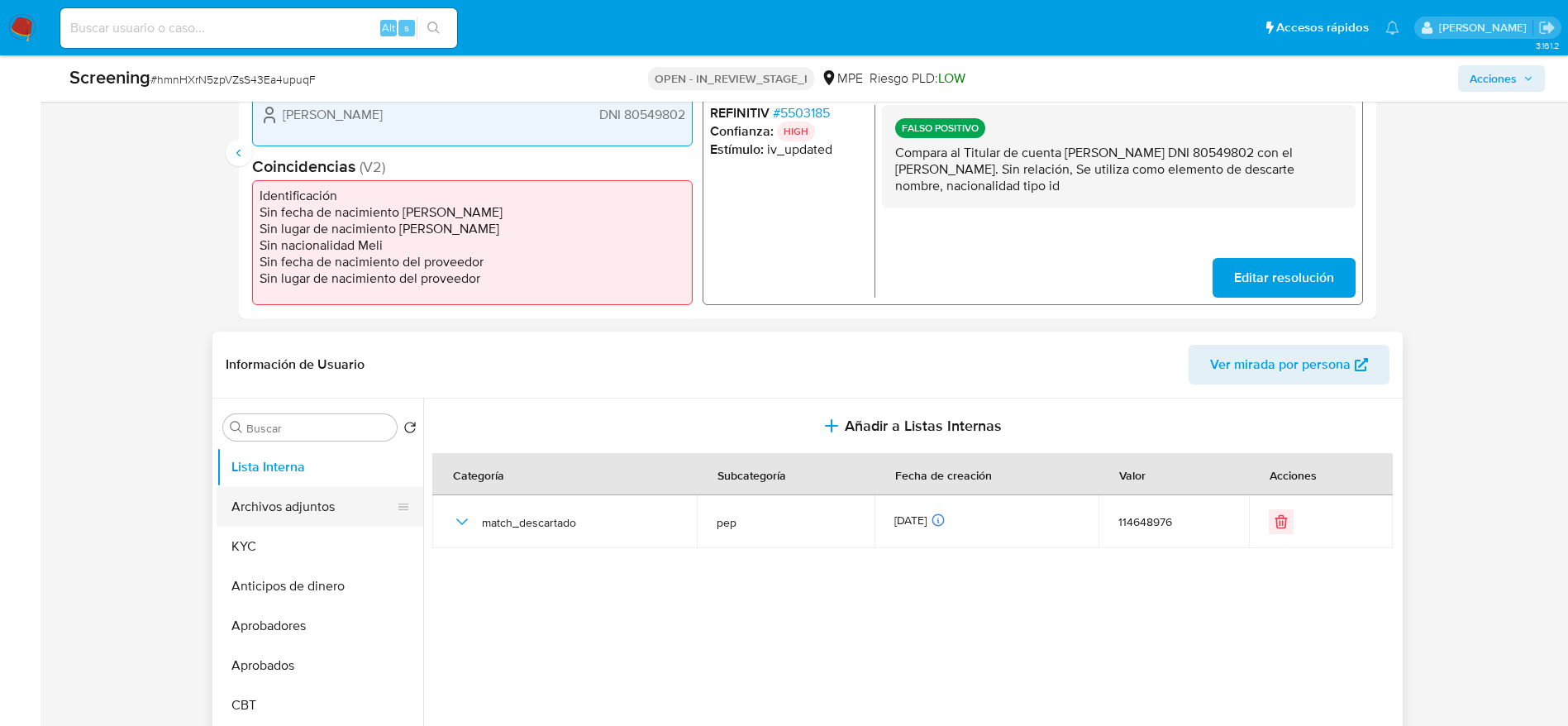
click at [312, 498] on button "Archivos adjuntos" at bounding box center [313, 506] width 194 height 39
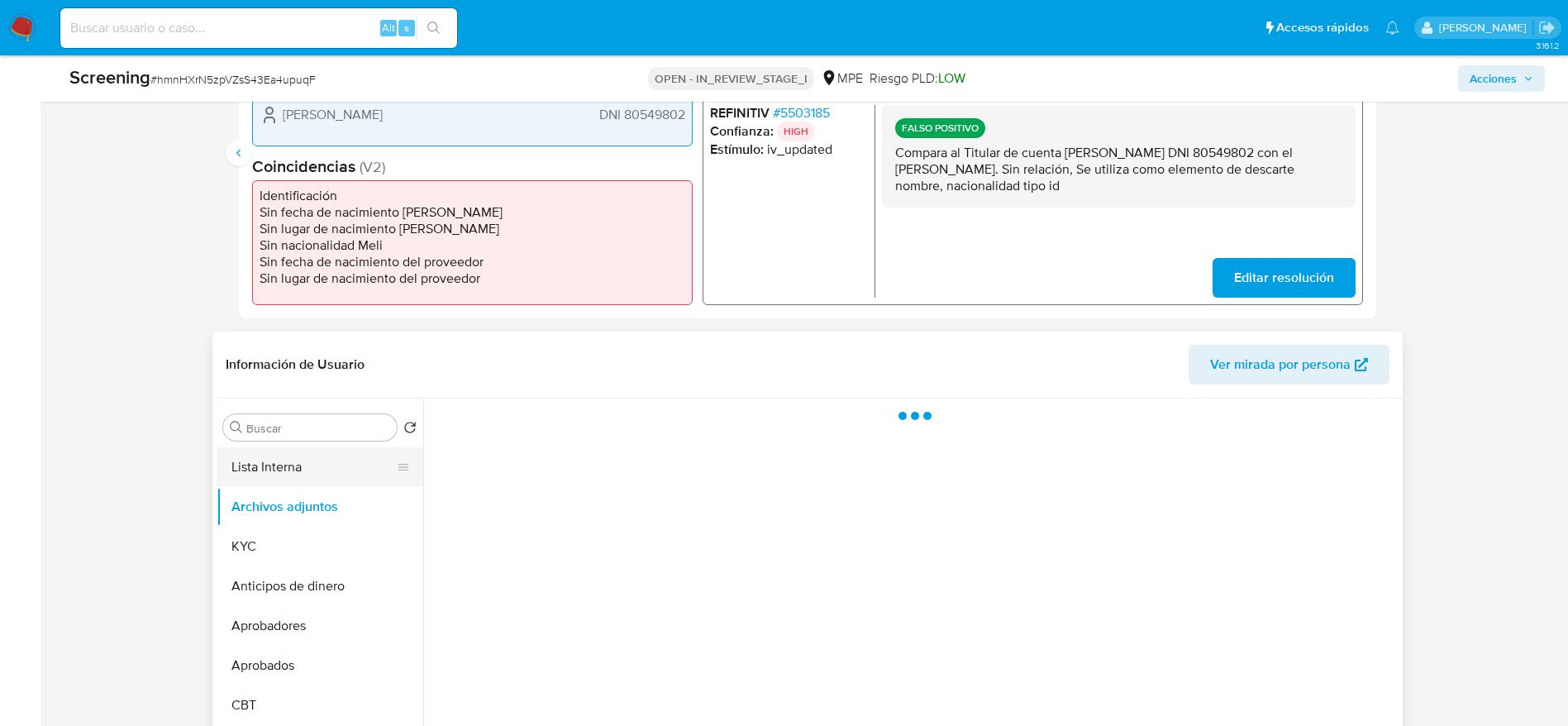
click at [309, 472] on button "Lista Interna" at bounding box center [313, 467] width 194 height 39
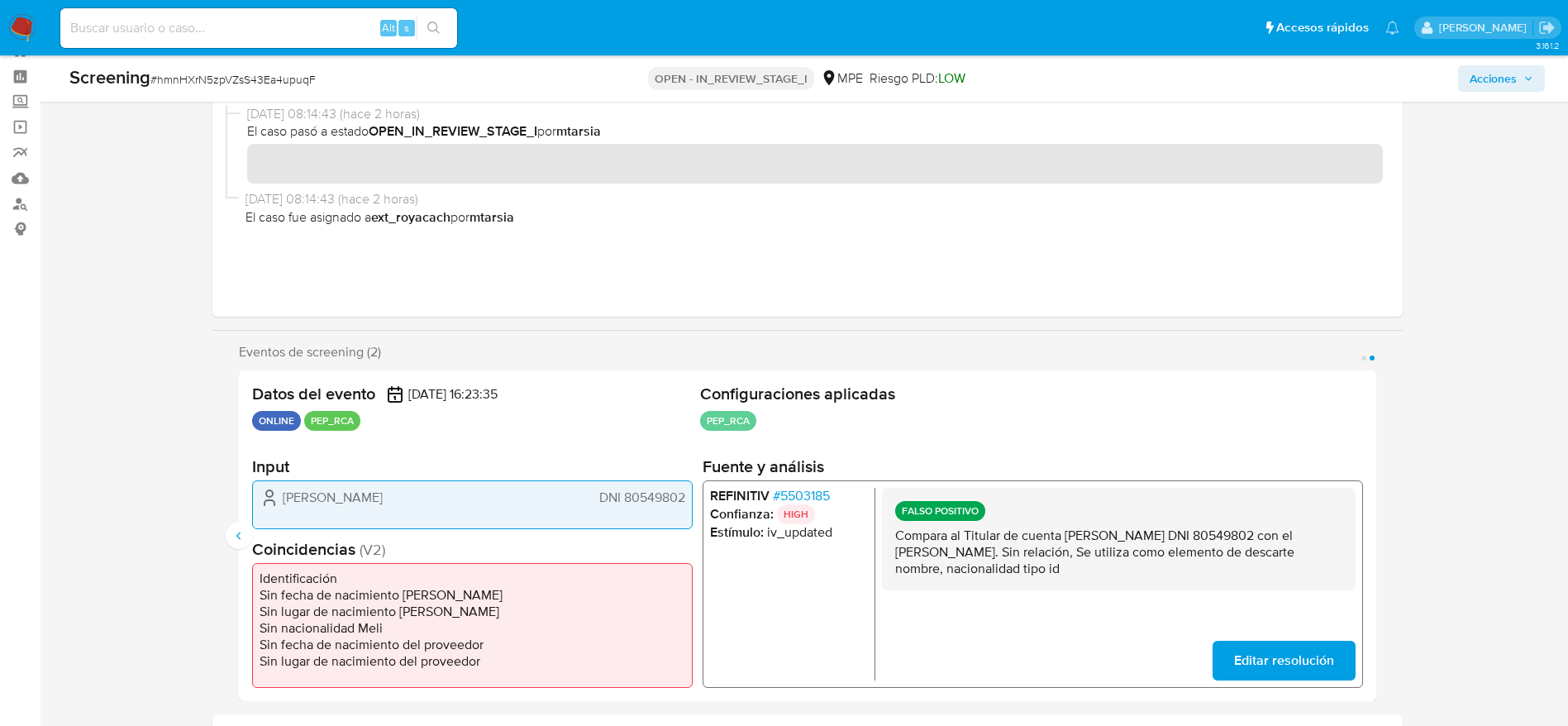
scroll to position [0, 0]
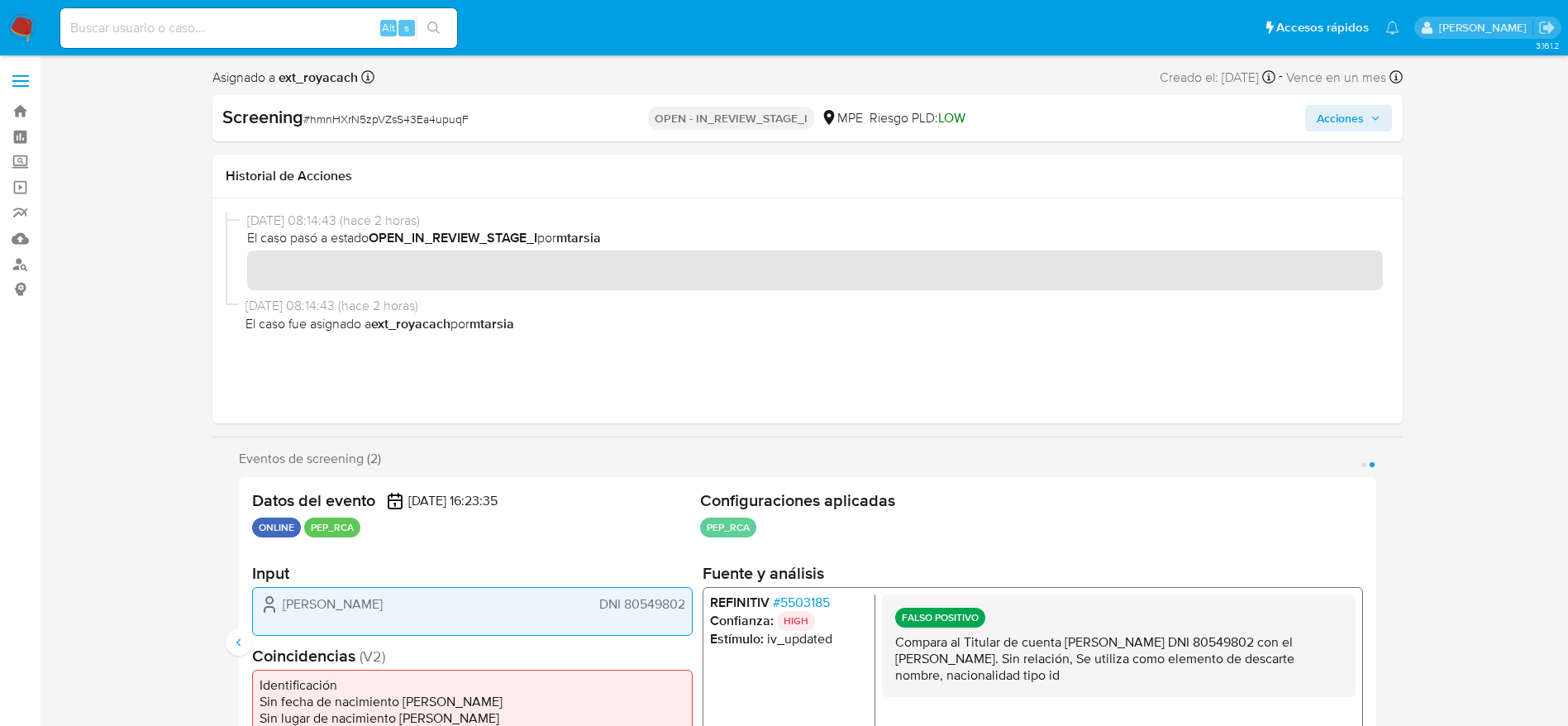
click at [1366, 103] on div "Screening # hmnHXrN5zpVZsS43Ea4upuqF OPEN - IN_REVIEW_STAGE_I MPE Riesgo PLD: L…" at bounding box center [808, 118] width 1190 height 46
click at [1369, 118] on span "Acciones" at bounding box center [1348, 118] width 64 height 24
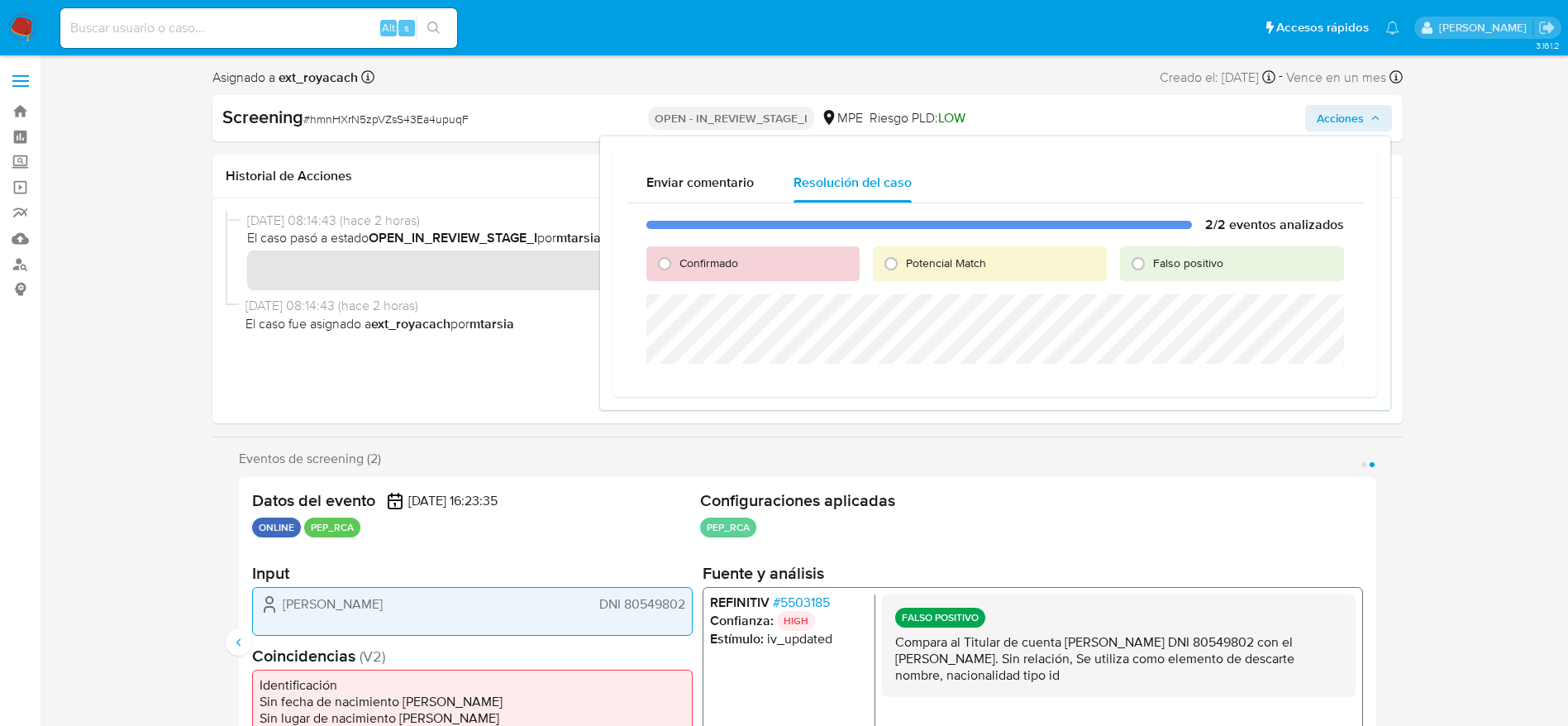
click at [1166, 270] on span "Falso positivo" at bounding box center [1188, 263] width 71 height 17
click at [1151, 270] on input "Falso positivo" at bounding box center [1138, 264] width 26 height 26
radio input "true"
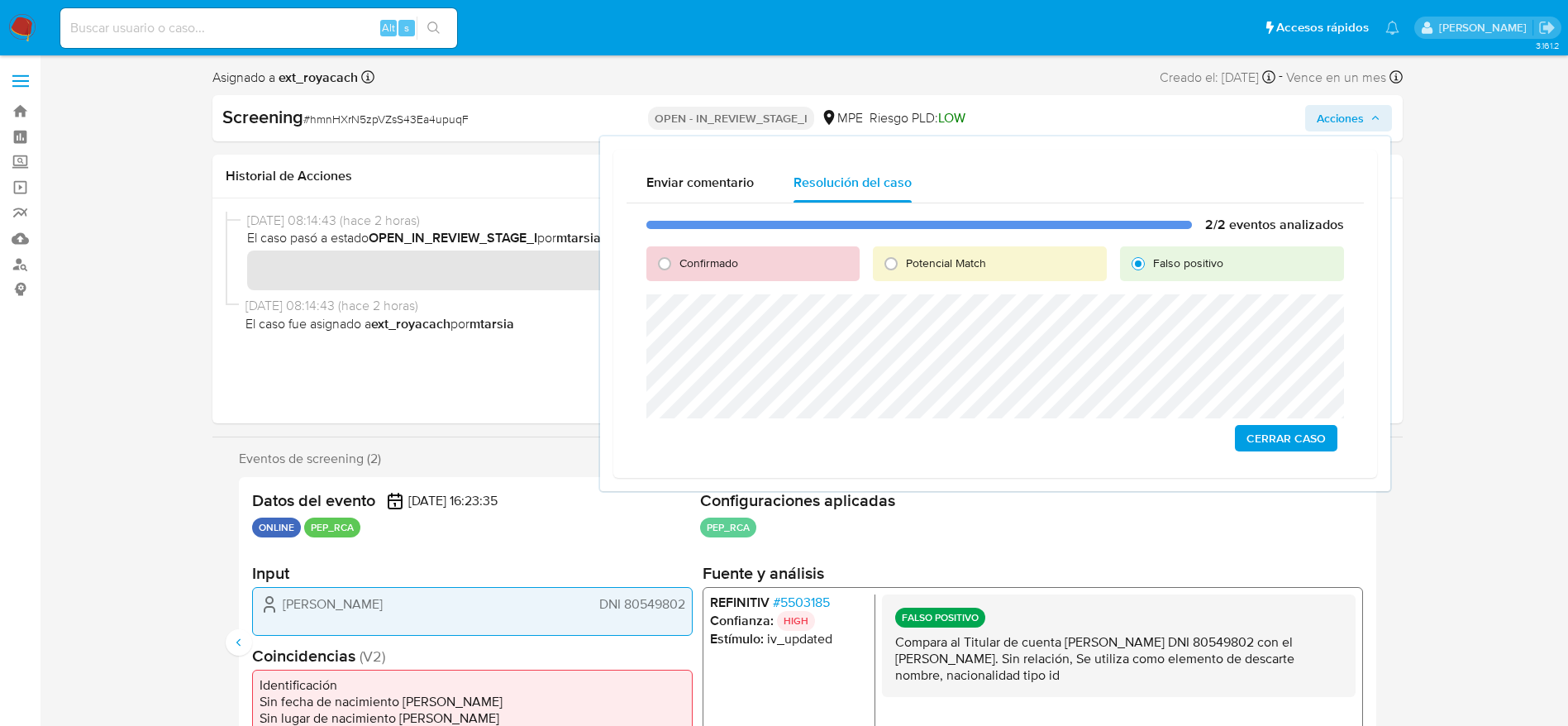
click at [1286, 451] on div "2/2 eventos analizados Confirmado Potencial Match Falso positivo Cerrar Caso" at bounding box center [994, 333] width 737 height 261
click at [1282, 429] on span "Cerrar Caso" at bounding box center [1285, 438] width 79 height 24
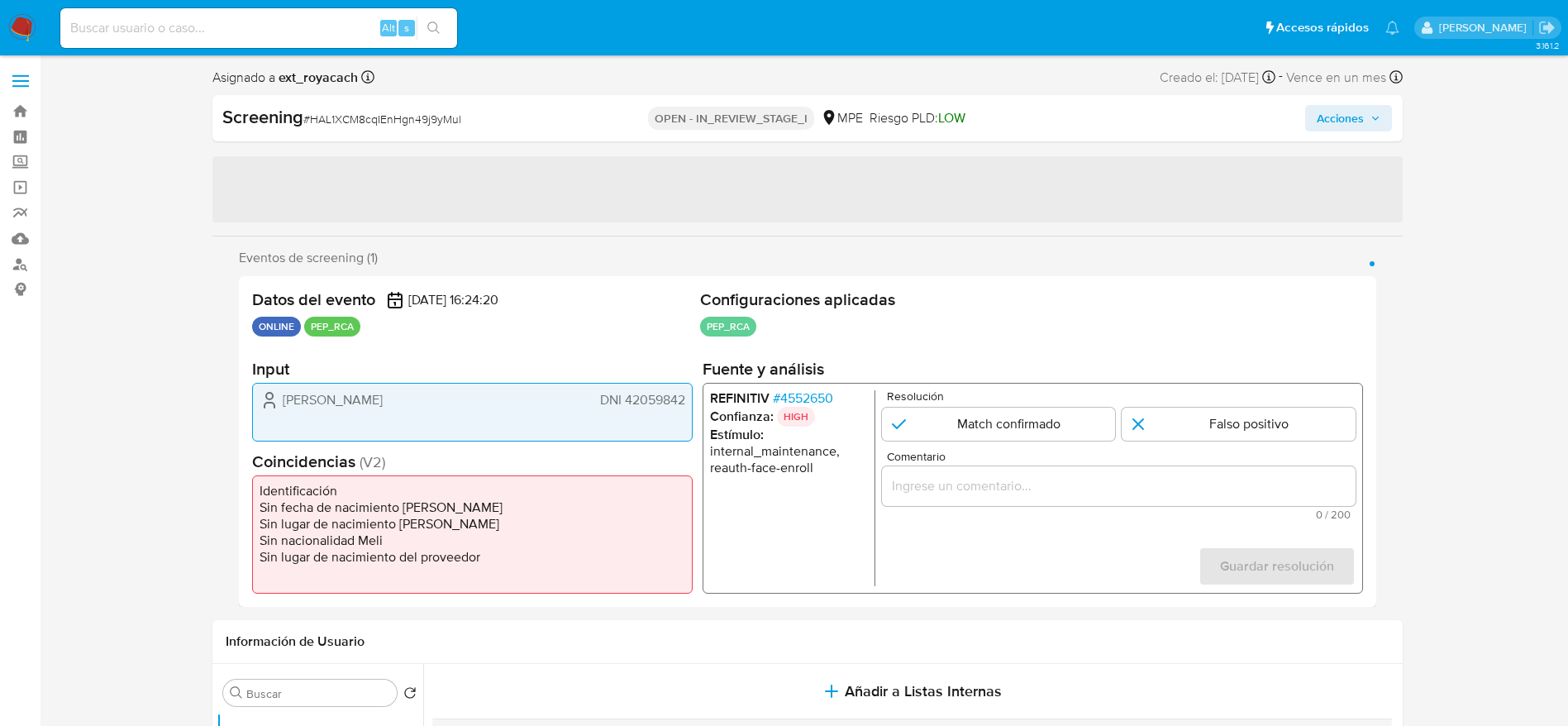
select select "10"
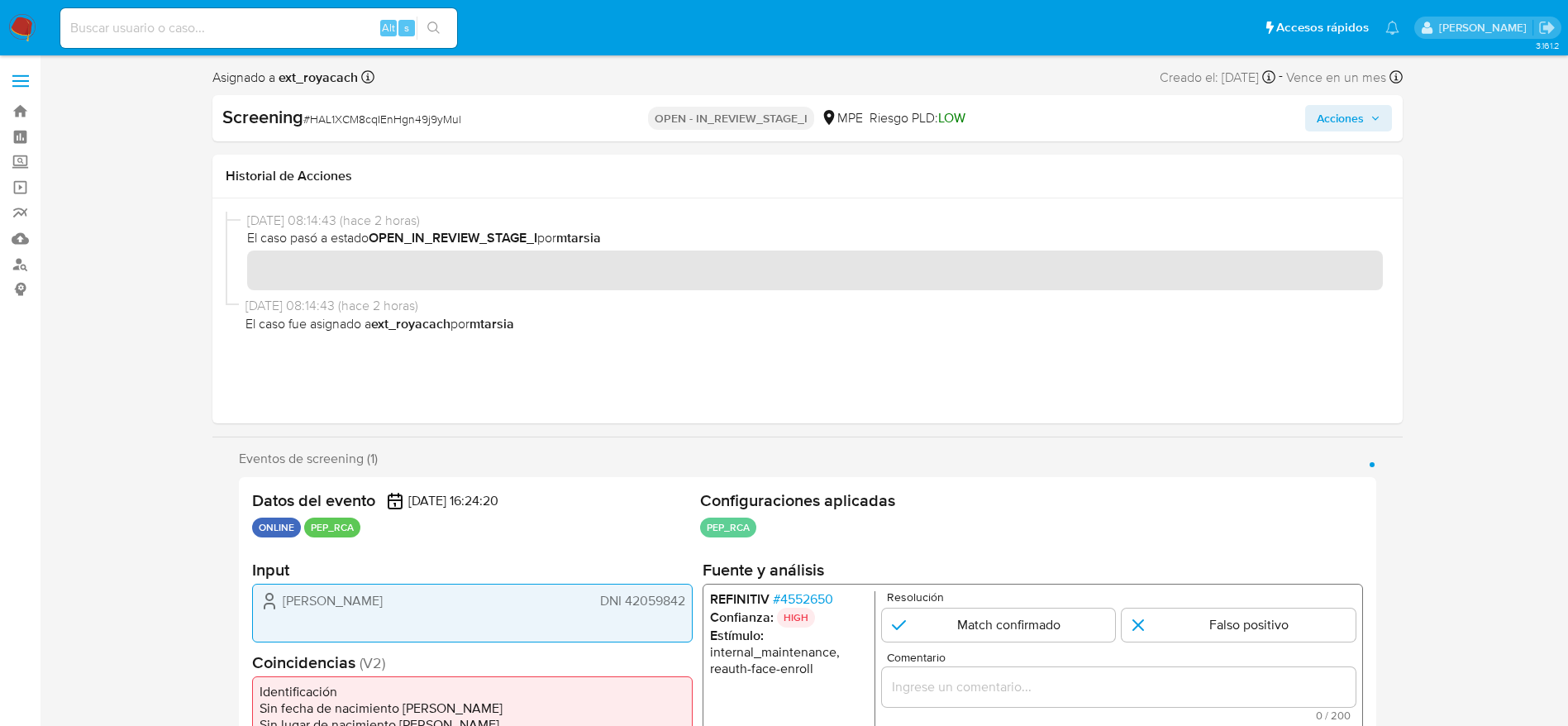
scroll to position [116, 0]
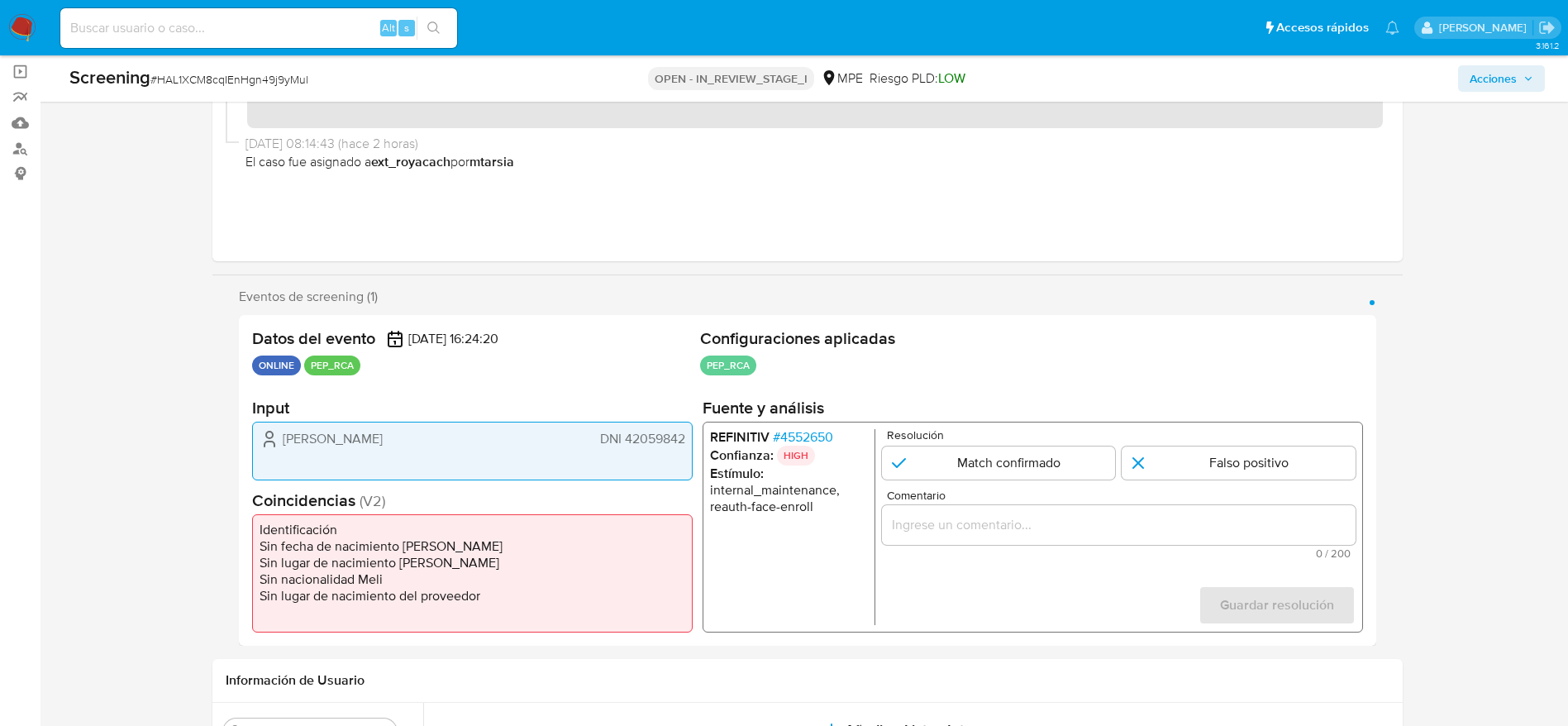
click at [803, 438] on span "# 4552650" at bounding box center [801, 437] width 60 height 17
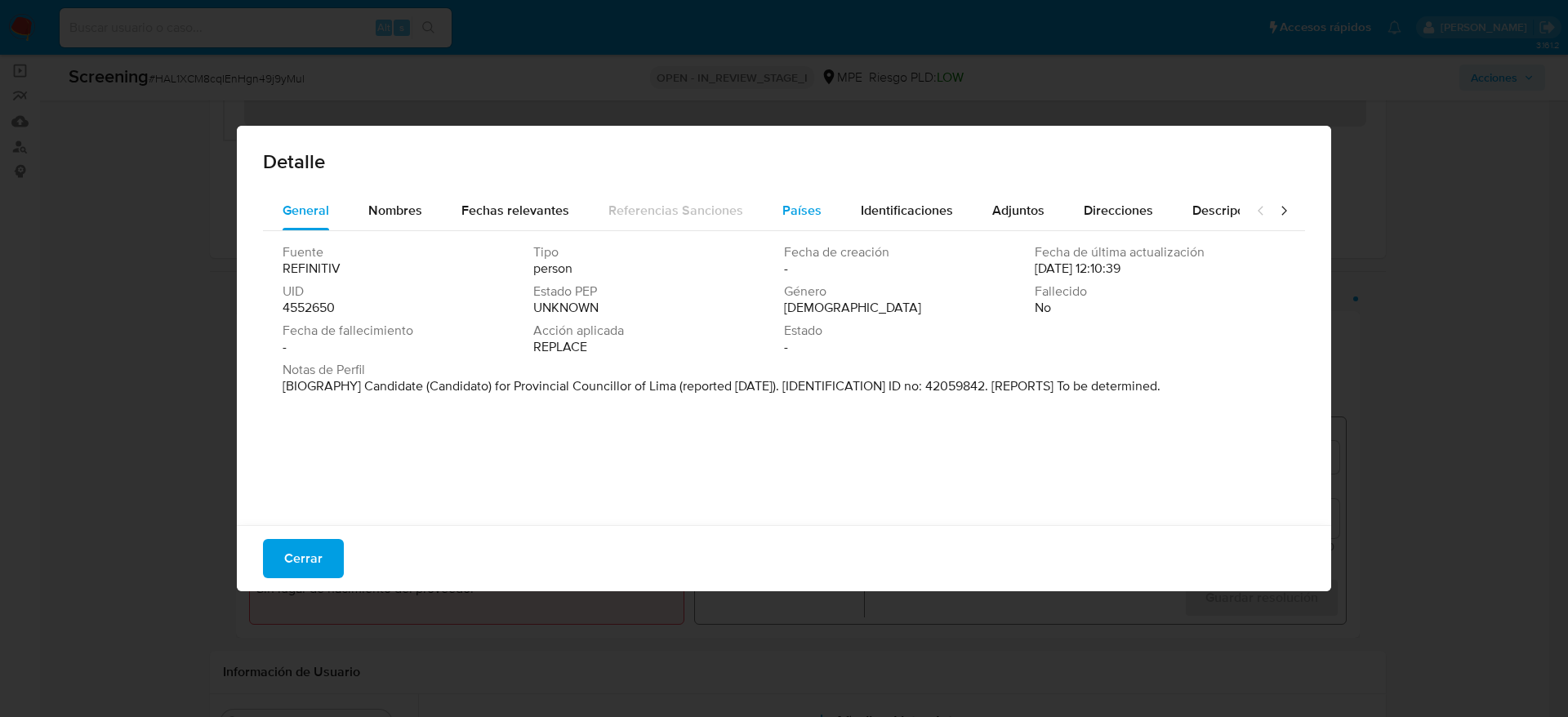
click at [772, 204] on button "Países" at bounding box center [801, 210] width 78 height 39
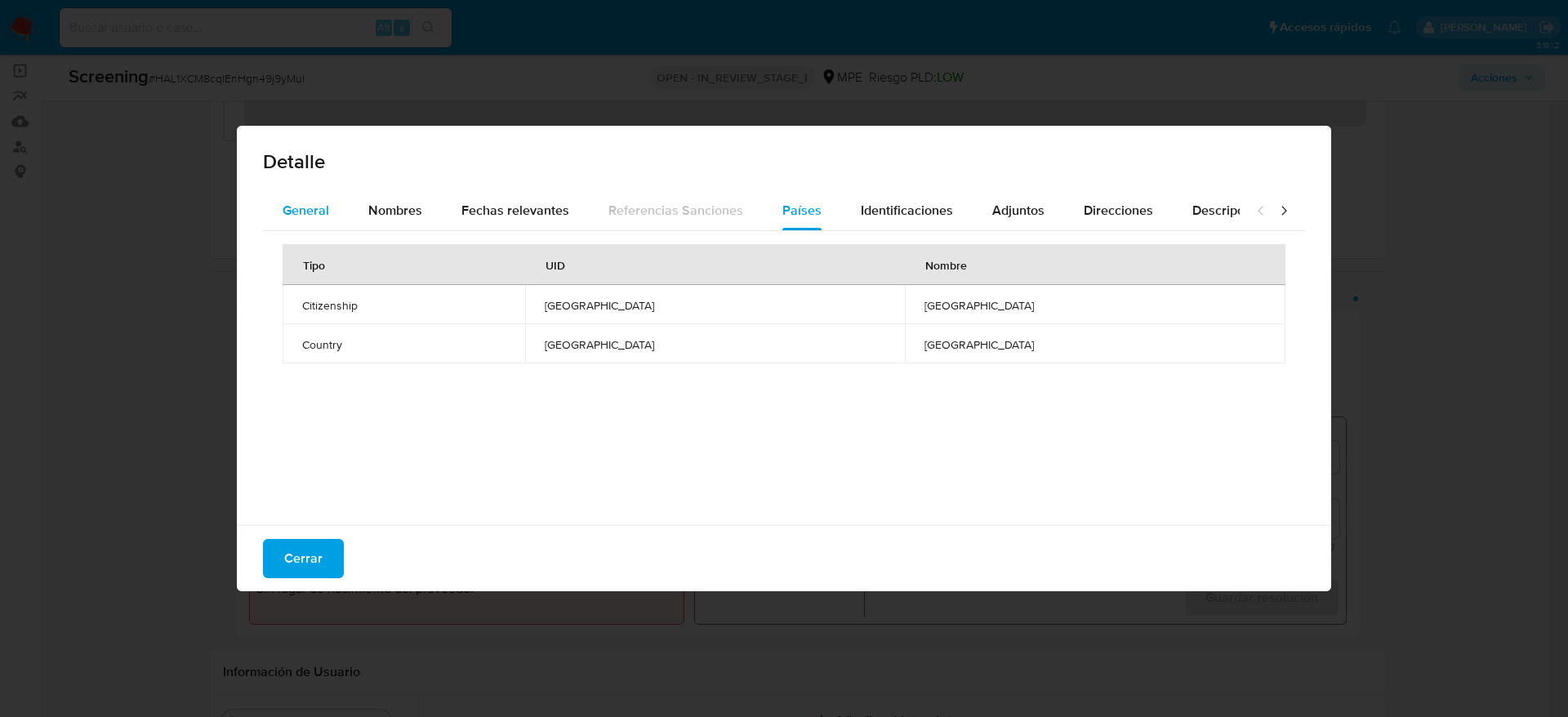
click at [287, 209] on span "General" at bounding box center [306, 210] width 47 height 19
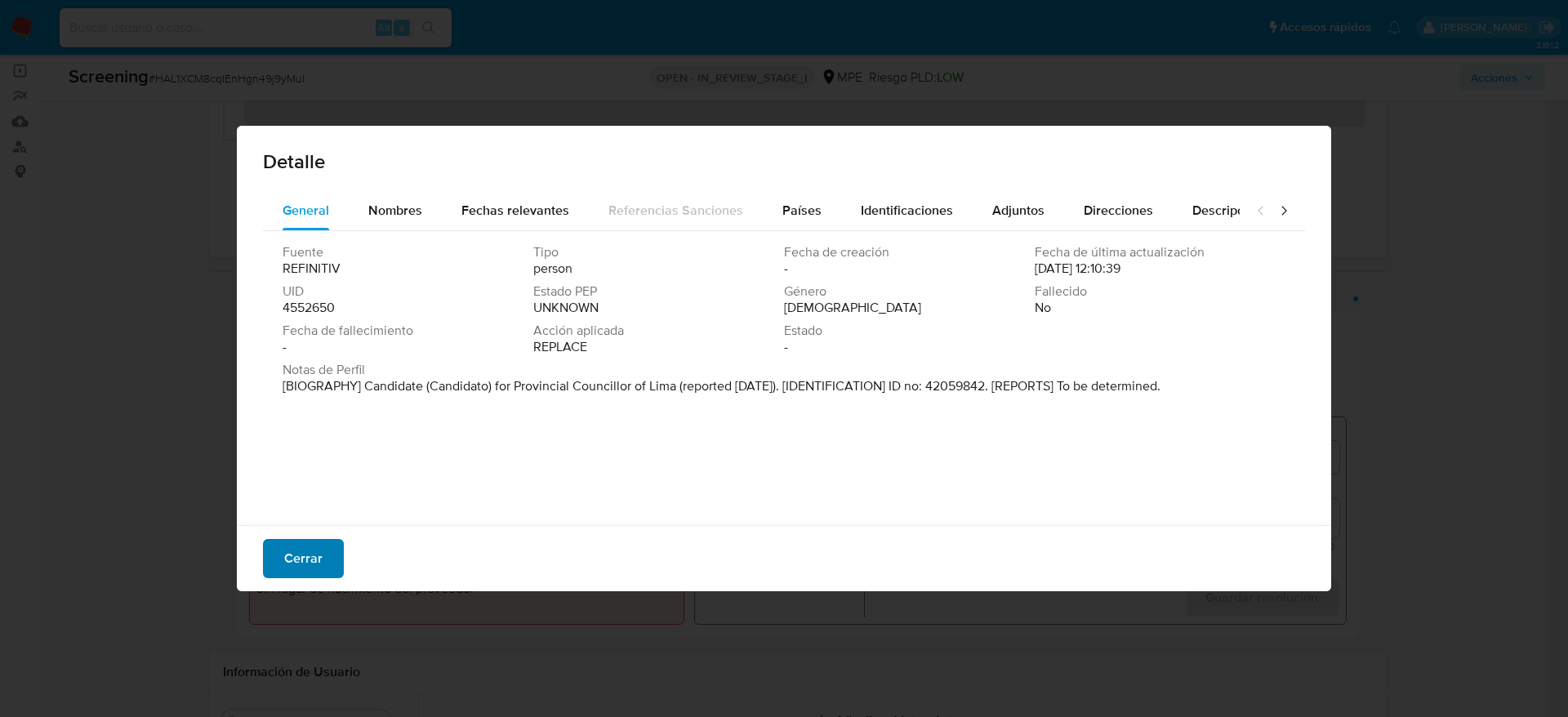
click at [292, 553] on span "Cerrar" at bounding box center [303, 558] width 39 height 36
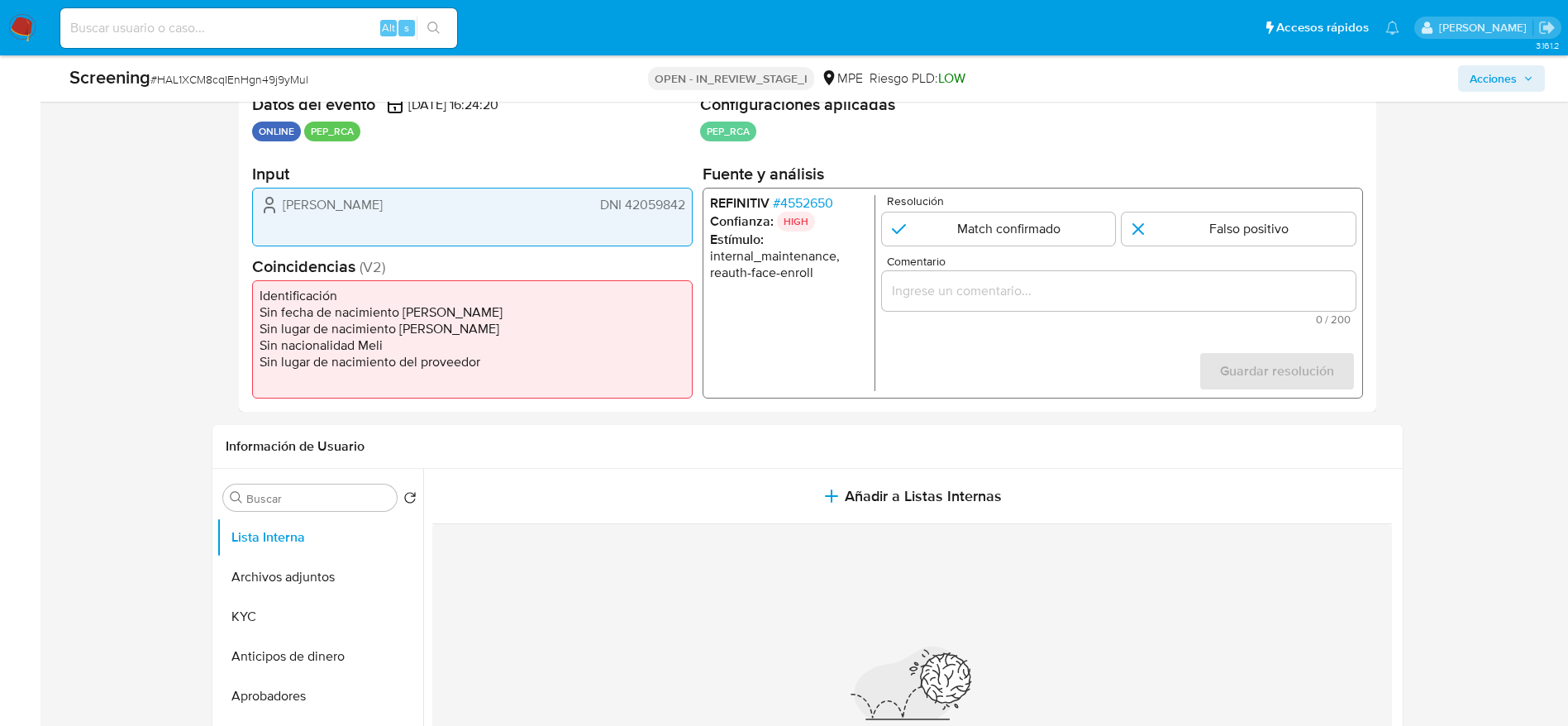
scroll to position [352, 0]
click at [796, 188] on div "REFINITIV # 4552650 Confianza: HIGH Estímulo : internal_maintenance, reauth-fac…" at bounding box center [1032, 291] width 660 height 211
click at [798, 197] on span "# 4552650" at bounding box center [801, 202] width 60 height 17
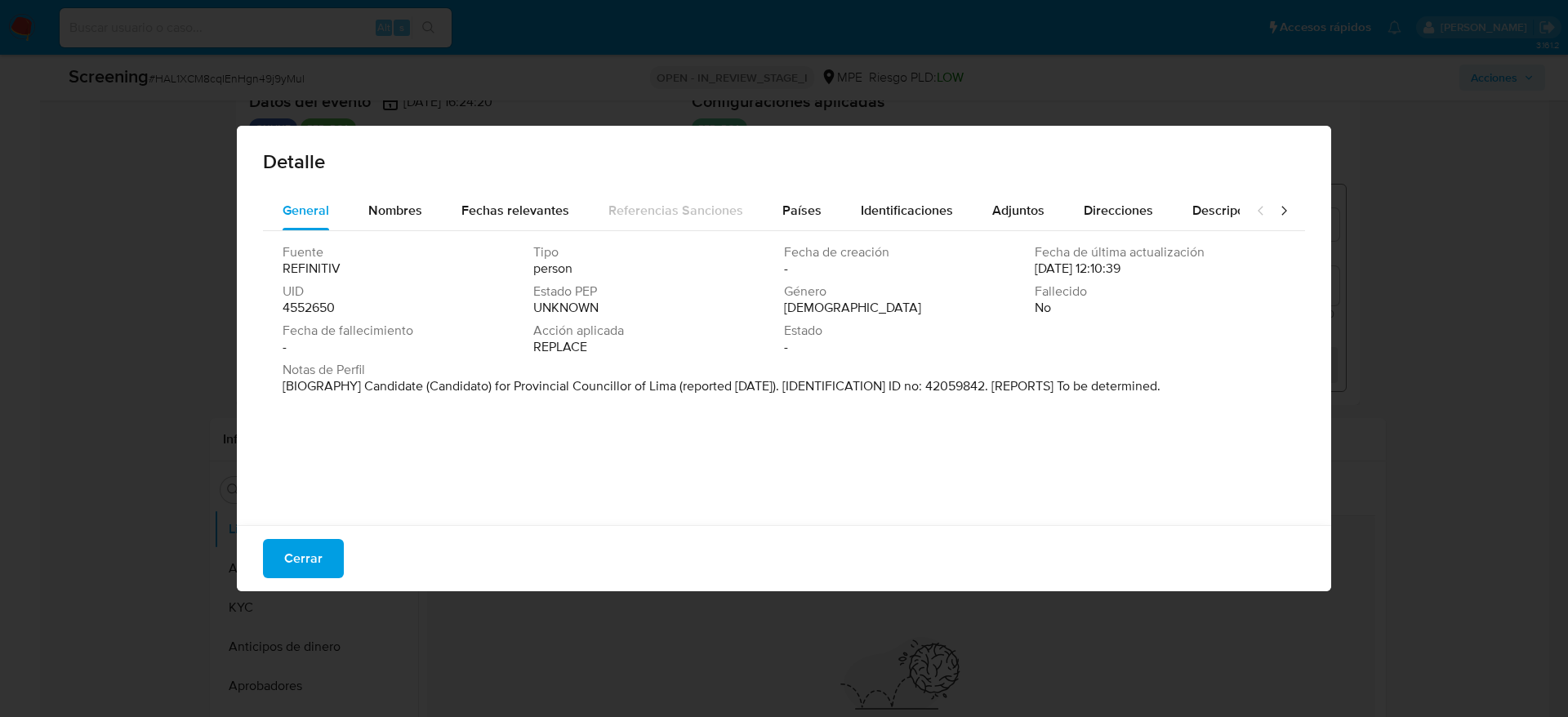
click at [343, 546] on div "Cerrar" at bounding box center [784, 558] width 1094 height 66
click at [332, 550] on button "Cerrar" at bounding box center [303, 558] width 81 height 39
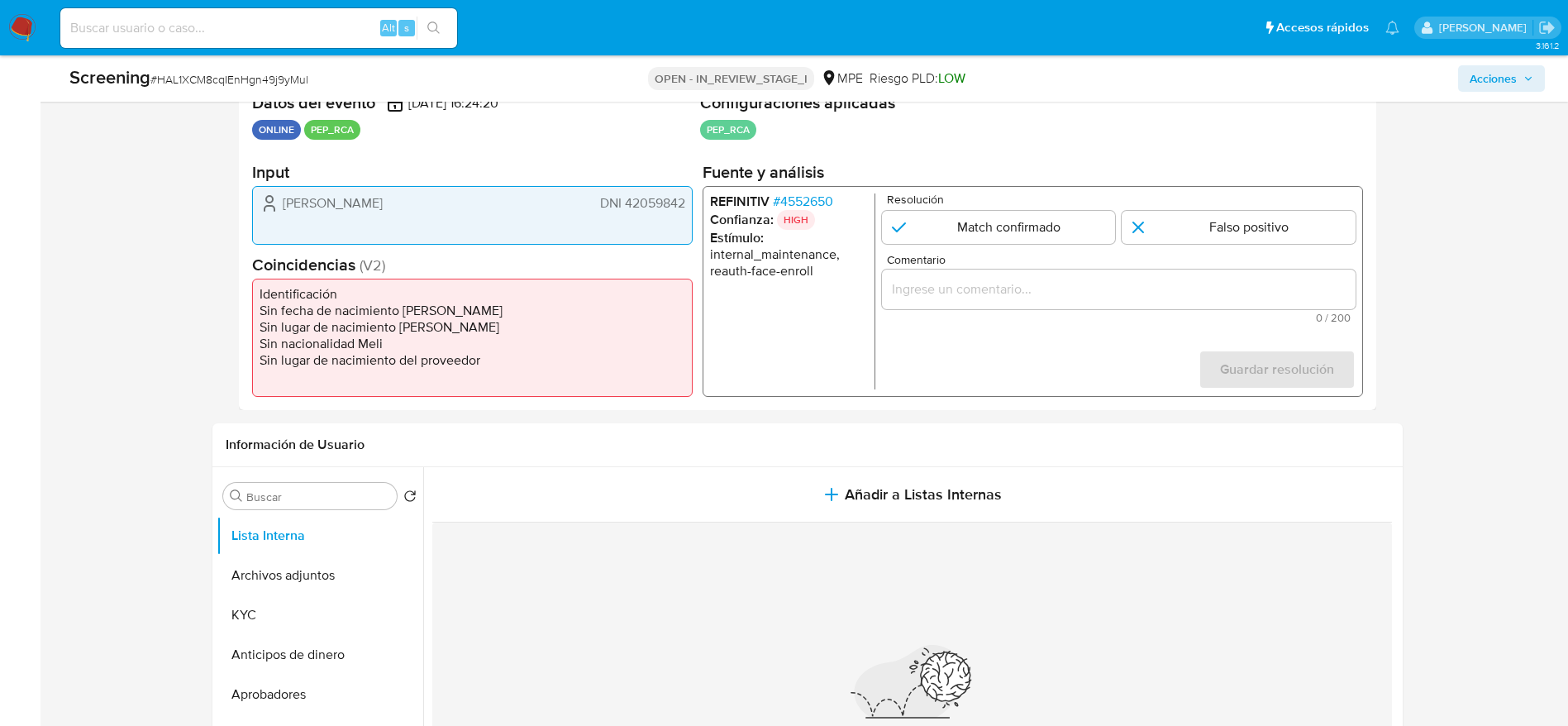
click at [351, 191] on div "Jorge Justo Helferes DNI 42059842" at bounding box center [472, 215] width 440 height 58
drag, startPoint x: 261, startPoint y: 202, endPoint x: 685, endPoint y: 206, distance: 424.0
click at [685, 206] on div "Jorge Justo Helferes DNI 42059842" at bounding box center [472, 215] width 440 height 58
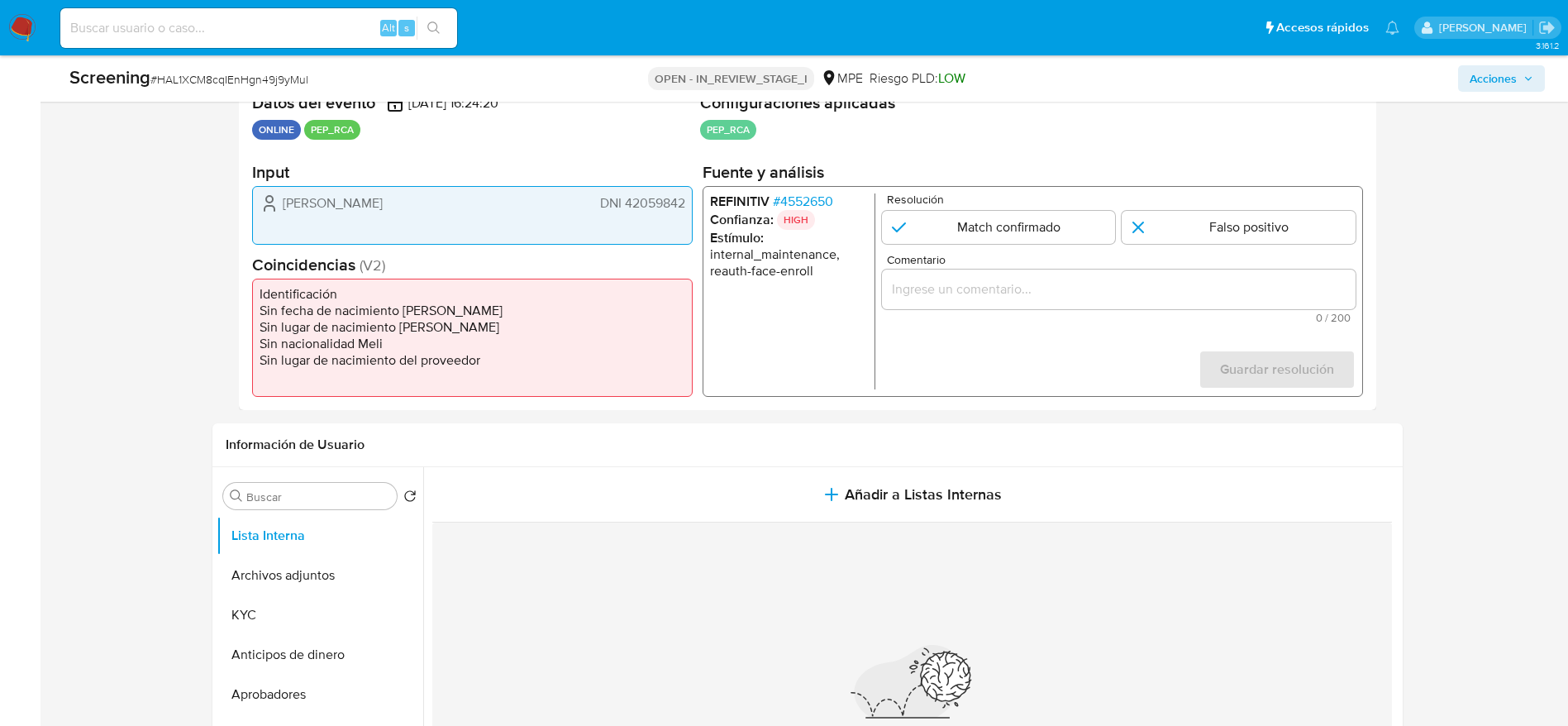
click at [810, 197] on span "# 4552650" at bounding box center [801, 202] width 60 height 17
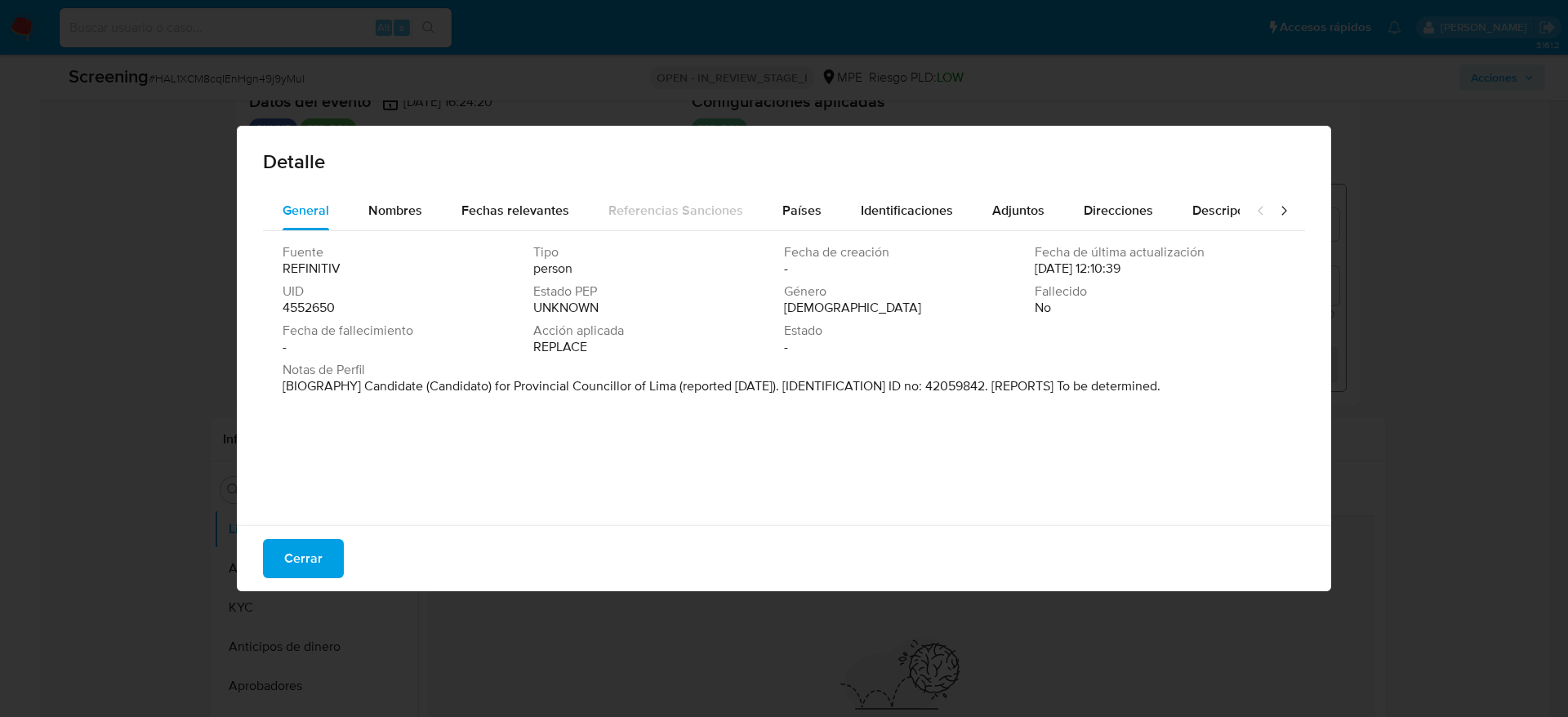
drag, startPoint x: 463, startPoint y: 482, endPoint x: 452, endPoint y: 454, distance: 30.1
drag, startPoint x: 358, startPoint y: 380, endPoint x: 594, endPoint y: 387, distance: 236.1
click at [594, 387] on font "[BIOGRAFÍA] Candidato a Consejero Provincial de Lima (reportado en septiembre d…" at bounding box center [713, 386] width 862 height 19
click at [437, 351] on div "Fecha de fallecimiento -" at bounding box center [408, 339] width 251 height 33
drag, startPoint x: 361, startPoint y: 383, endPoint x: 599, endPoint y: 383, distance: 238.0
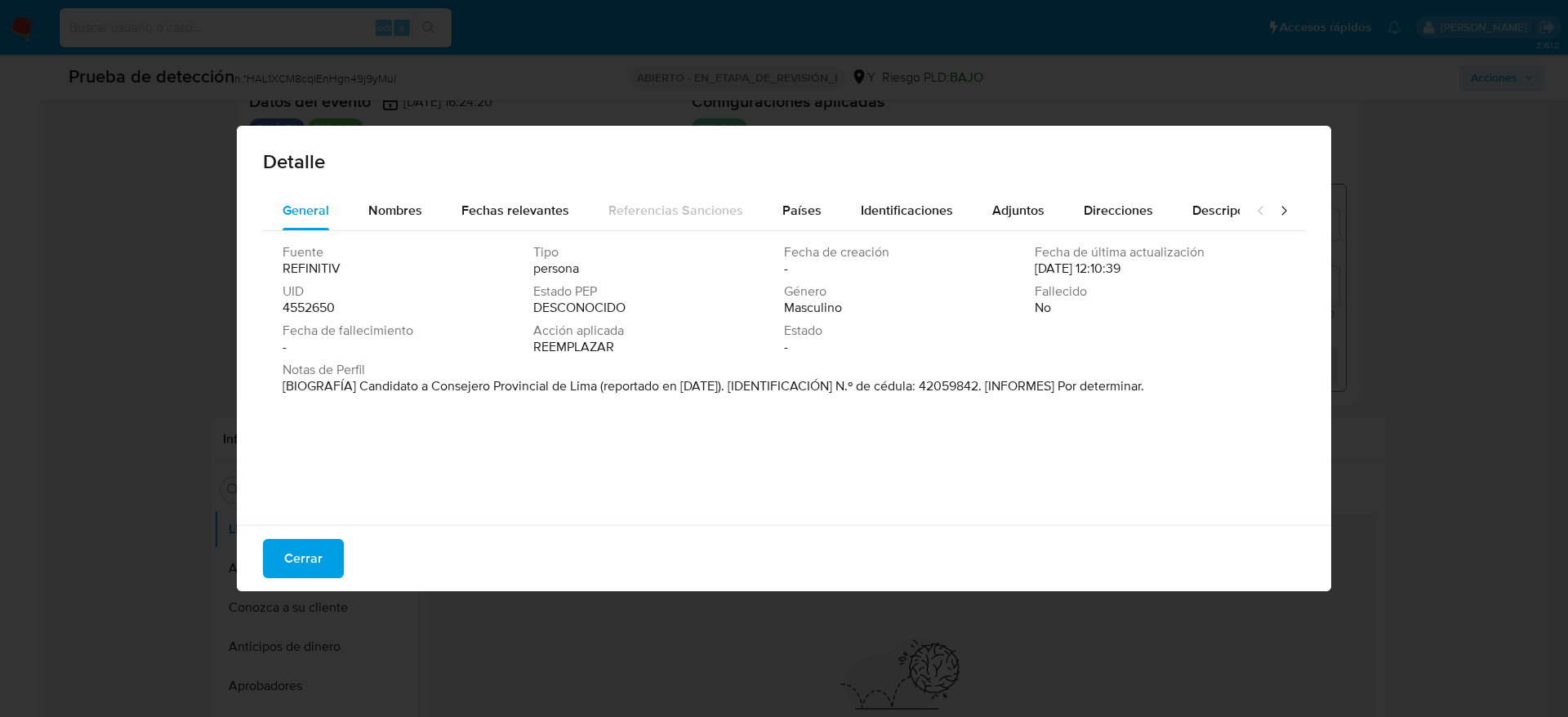
click at [599, 383] on font "[BIOGRAFÍA] Candidato a Consejero Provincial de Lima (reportado en septiembre d…" at bounding box center [713, 386] width 862 height 19
click at [289, 563] on span "Cerrar" at bounding box center [303, 558] width 39 height 36
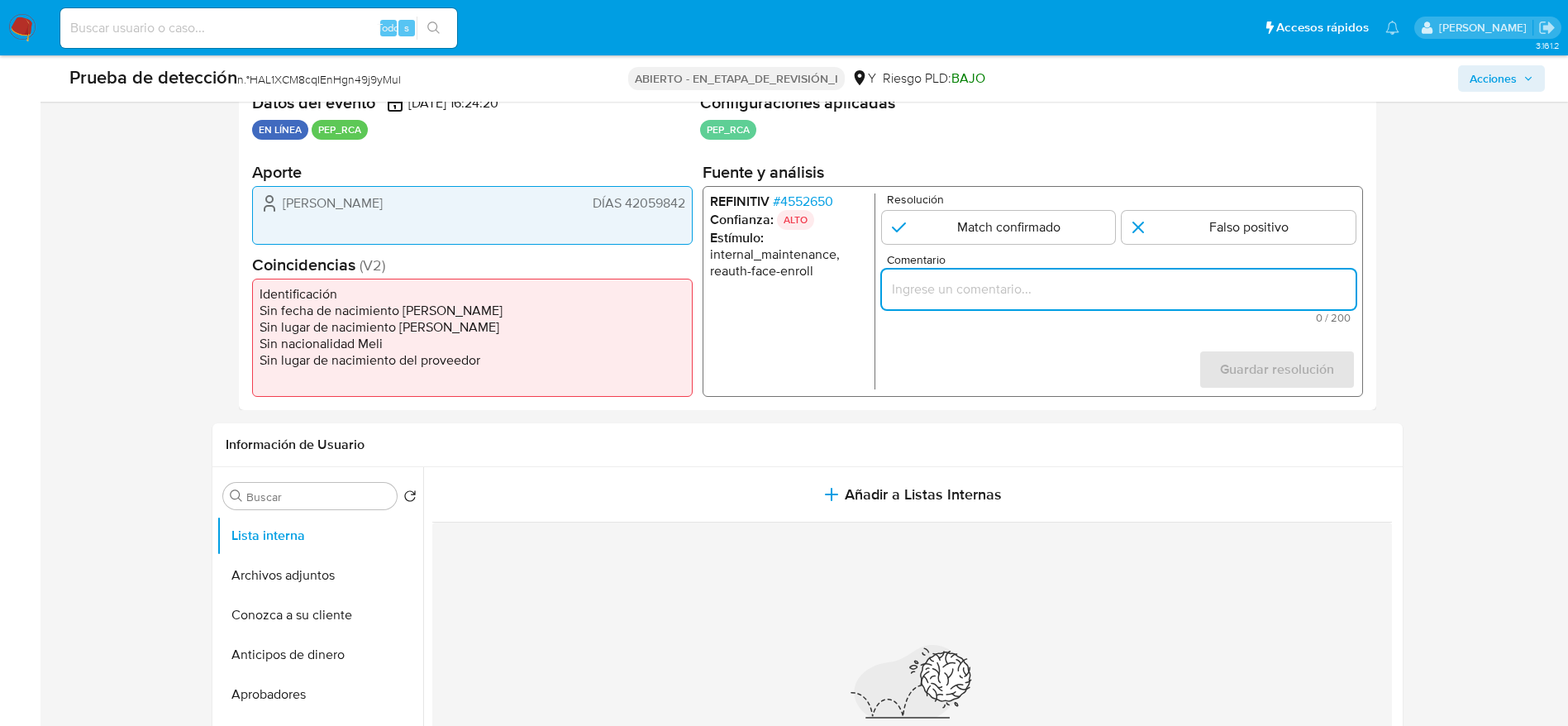
paste input "Caso generado sobre el usuario Jorge Justo Helferes DNI 42059842 por coincidir …"
click at [1121, 298] on input "Comentario" at bounding box center [1117, 289] width 474 height 22
type input "Caso generado sobre el usuario Jorge Justo Helferes DNI 42059842 por coincidir …"
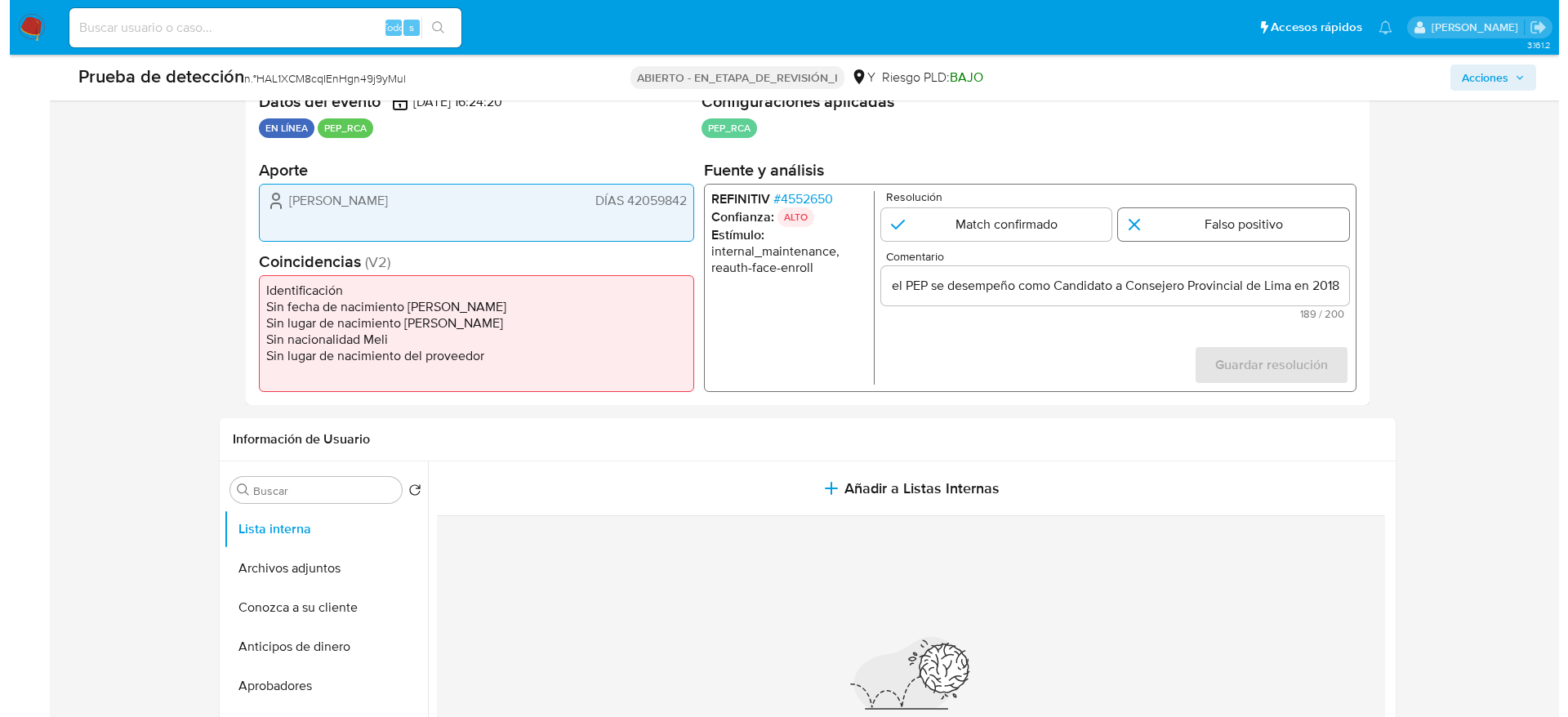
scroll to position [0, 0]
click at [1149, 237] on input "1 de 1" at bounding box center [1223, 225] width 231 height 33
radio input "true"
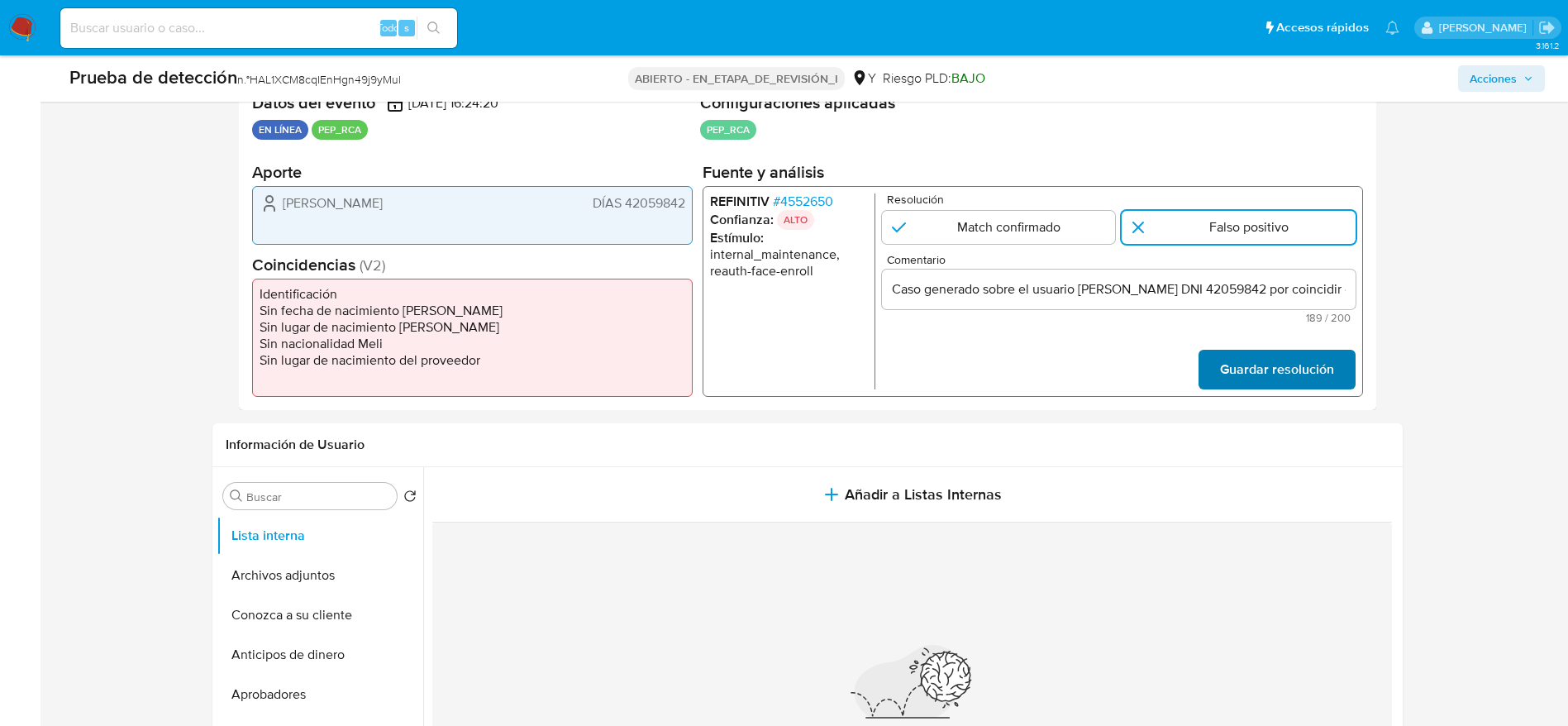
click at [1301, 358] on span "Guardar resolución" at bounding box center [1276, 370] width 114 height 37
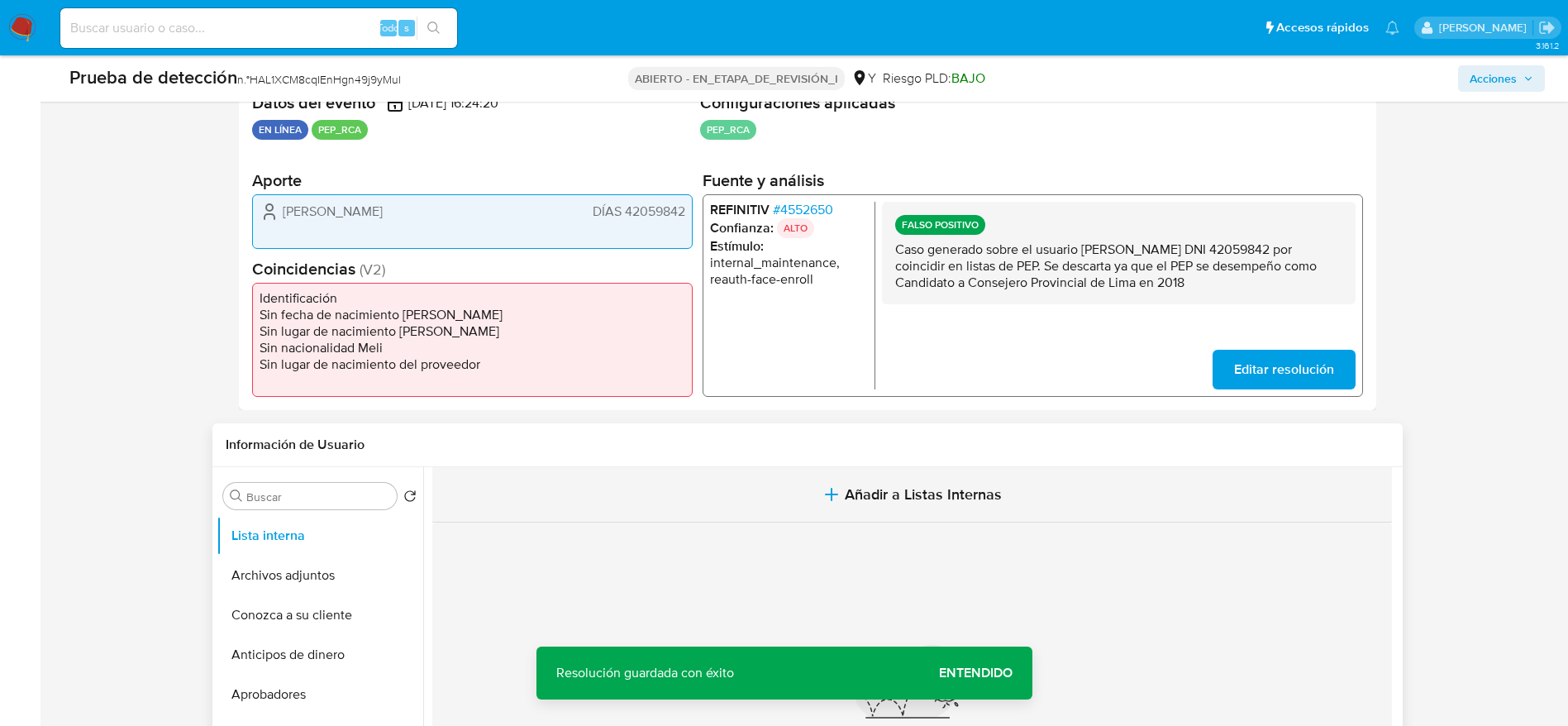
click at [861, 508] on button "Añadir a Listas Internas" at bounding box center [912, 494] width 959 height 55
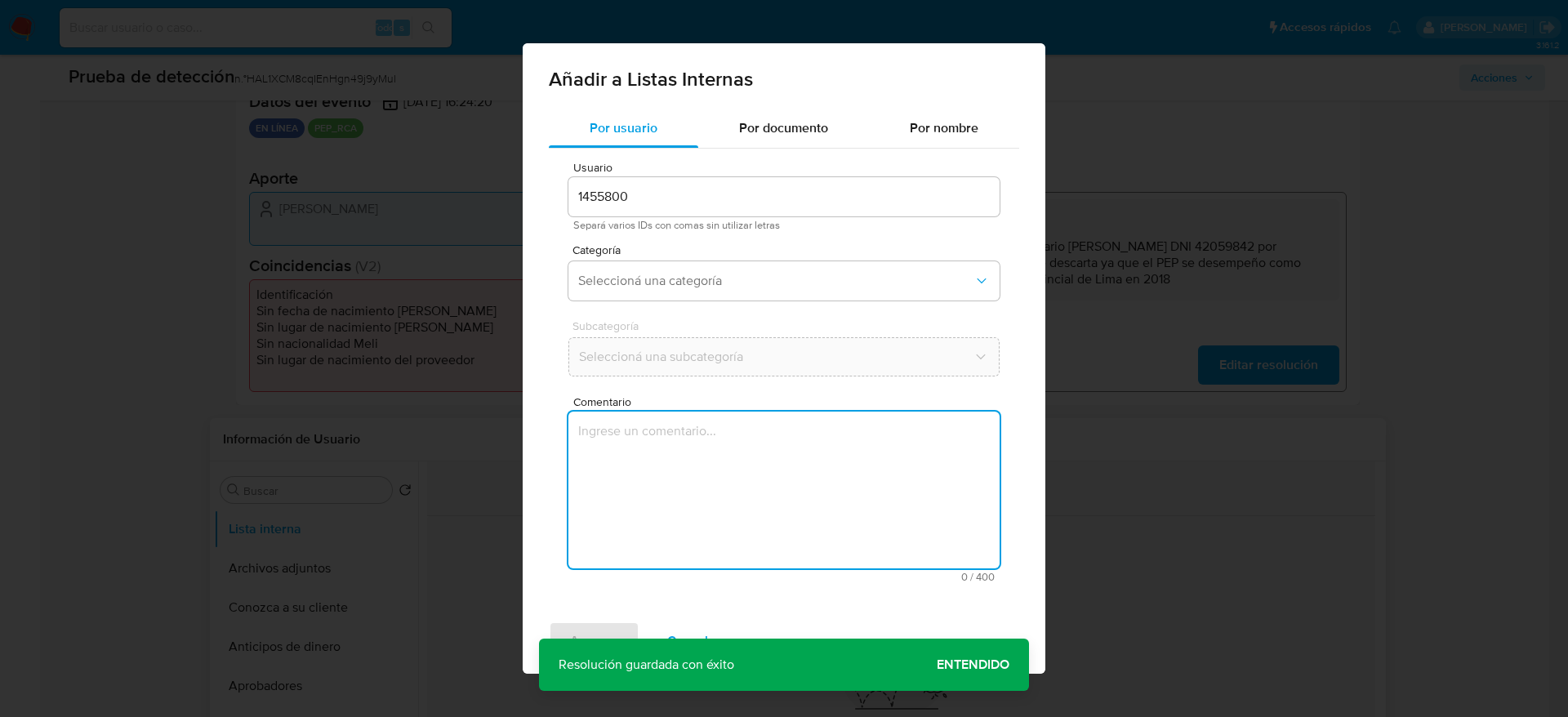
click at [850, 502] on textarea "Comentario" at bounding box center [784, 490] width 431 height 157
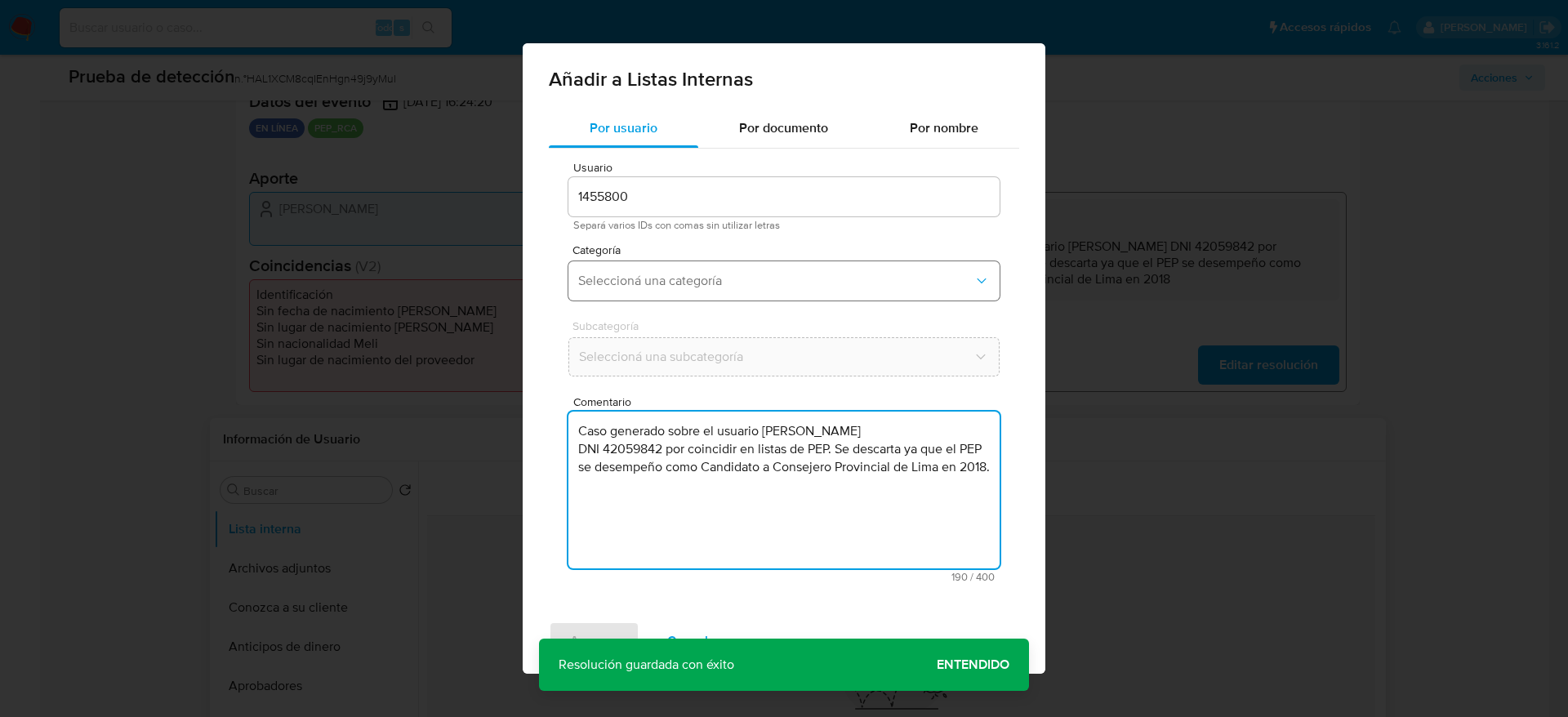
type textarea "Caso generado sobre el usuario Jorge Justo Helferes DNI 42059842 por coincidir …"
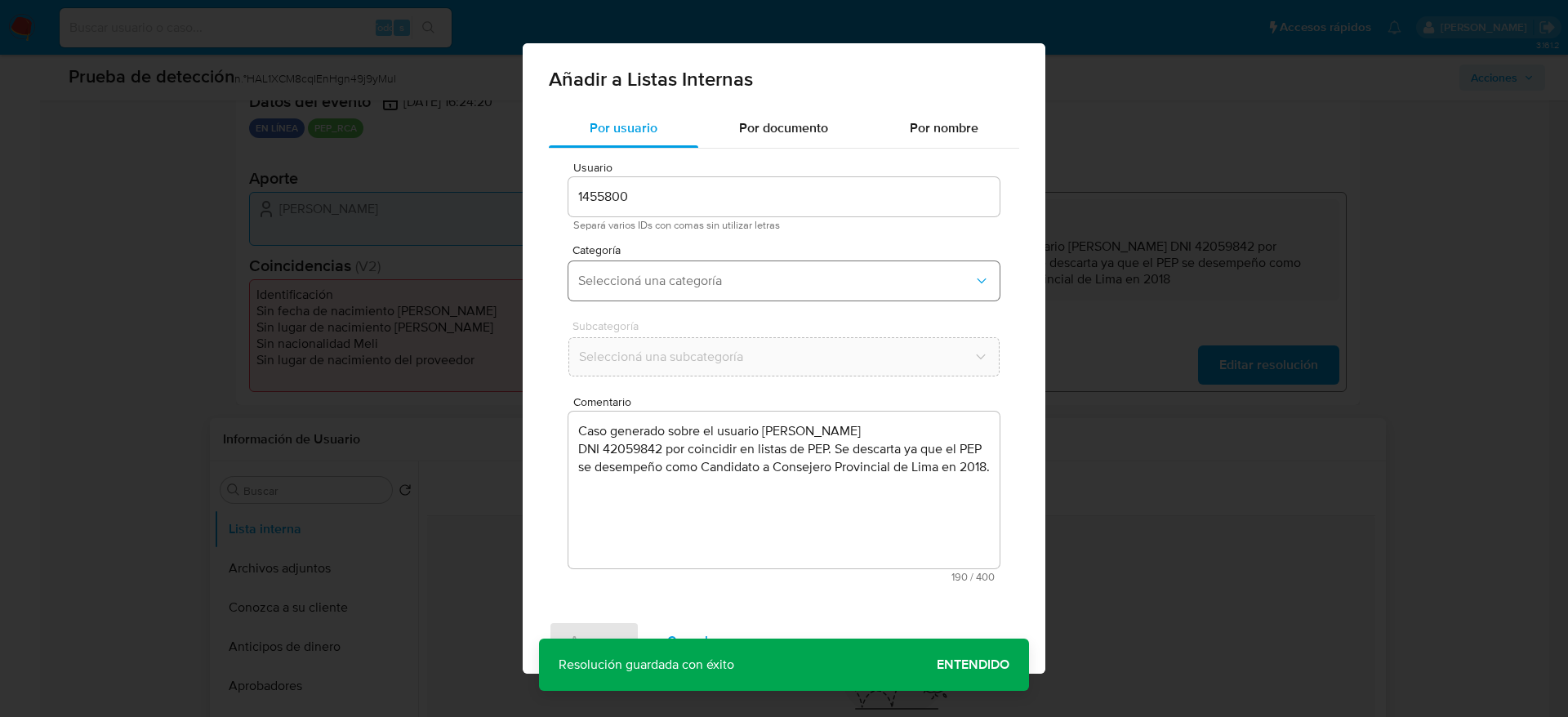
click at [741, 270] on button "Seleccioná una categoría" at bounding box center [784, 280] width 431 height 39
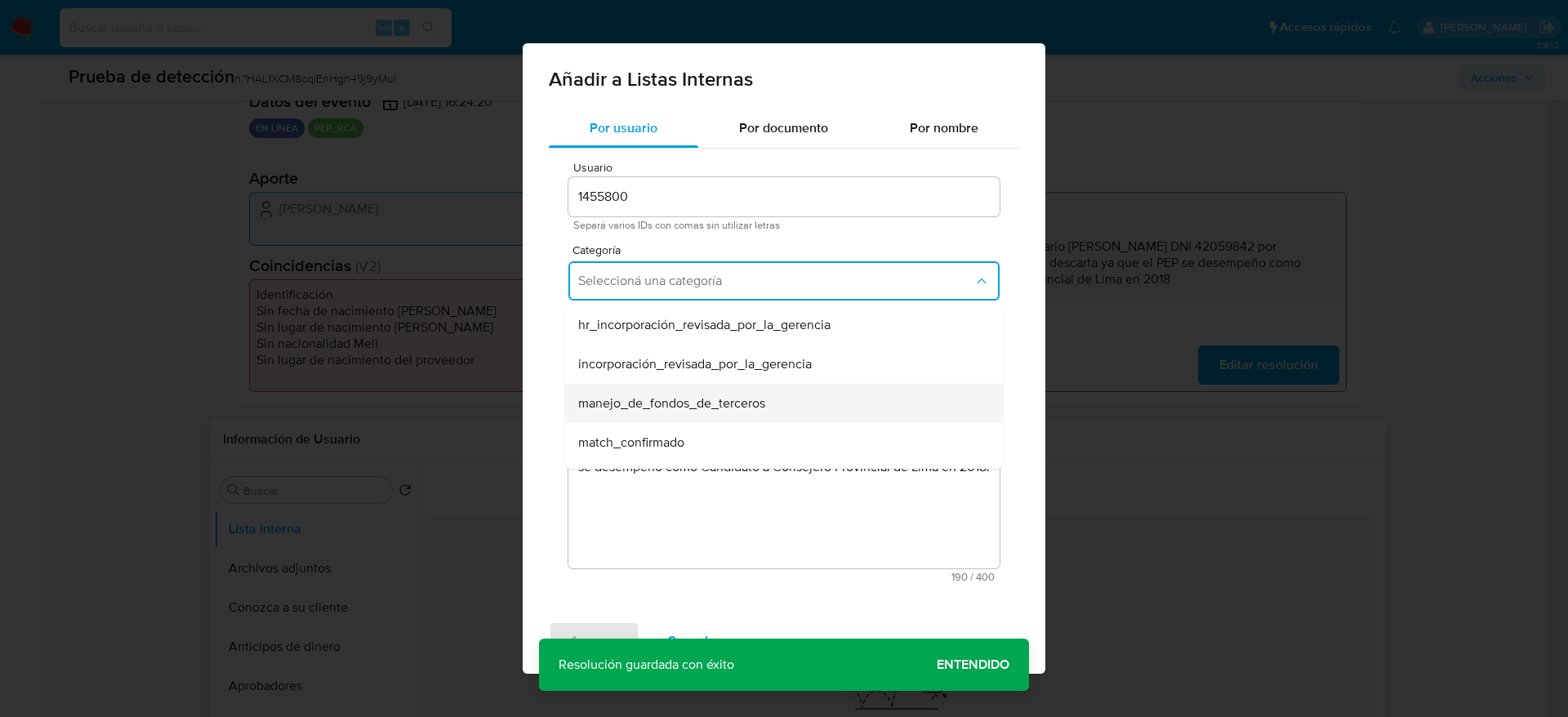
scroll to position [133, 0]
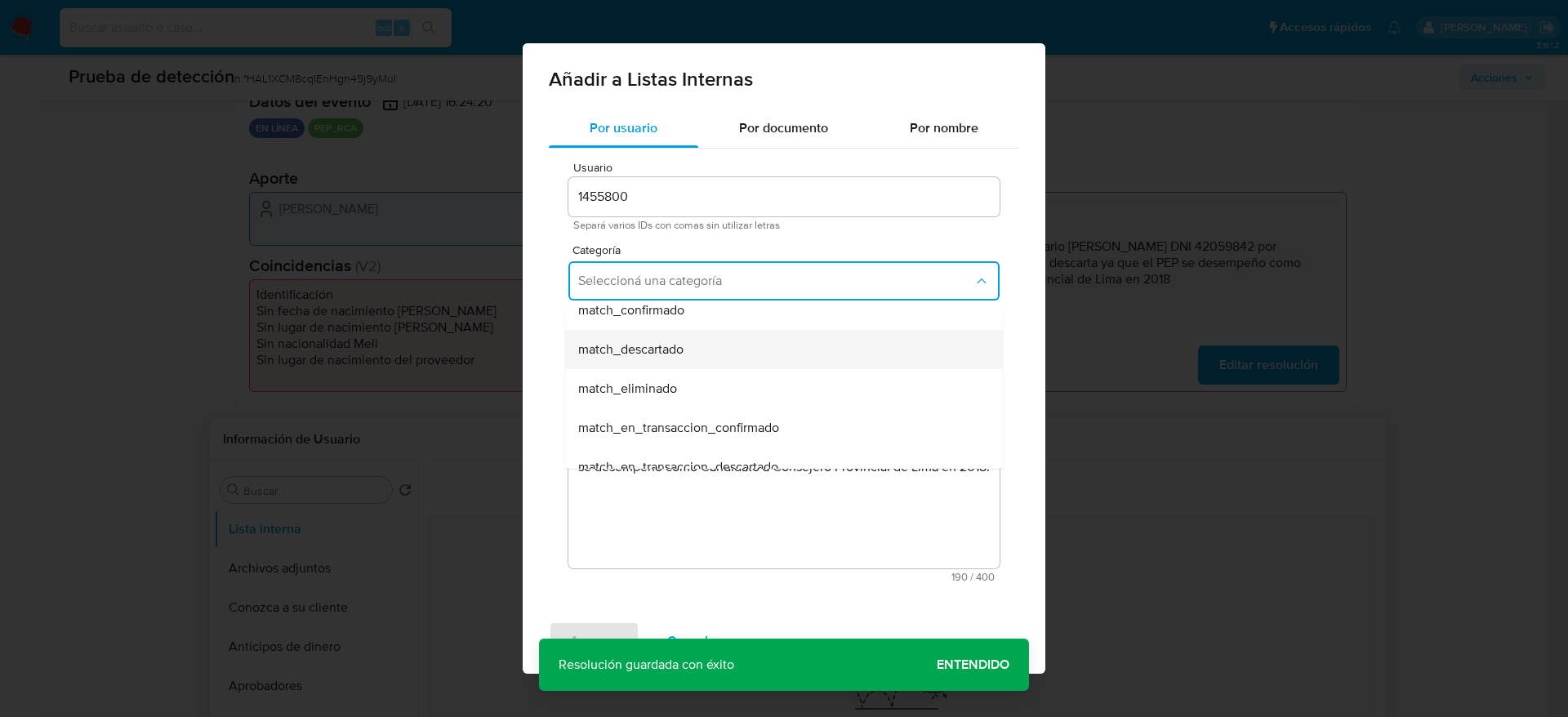
click at [631, 335] on div "match_descartado" at bounding box center [779, 349] width 401 height 39
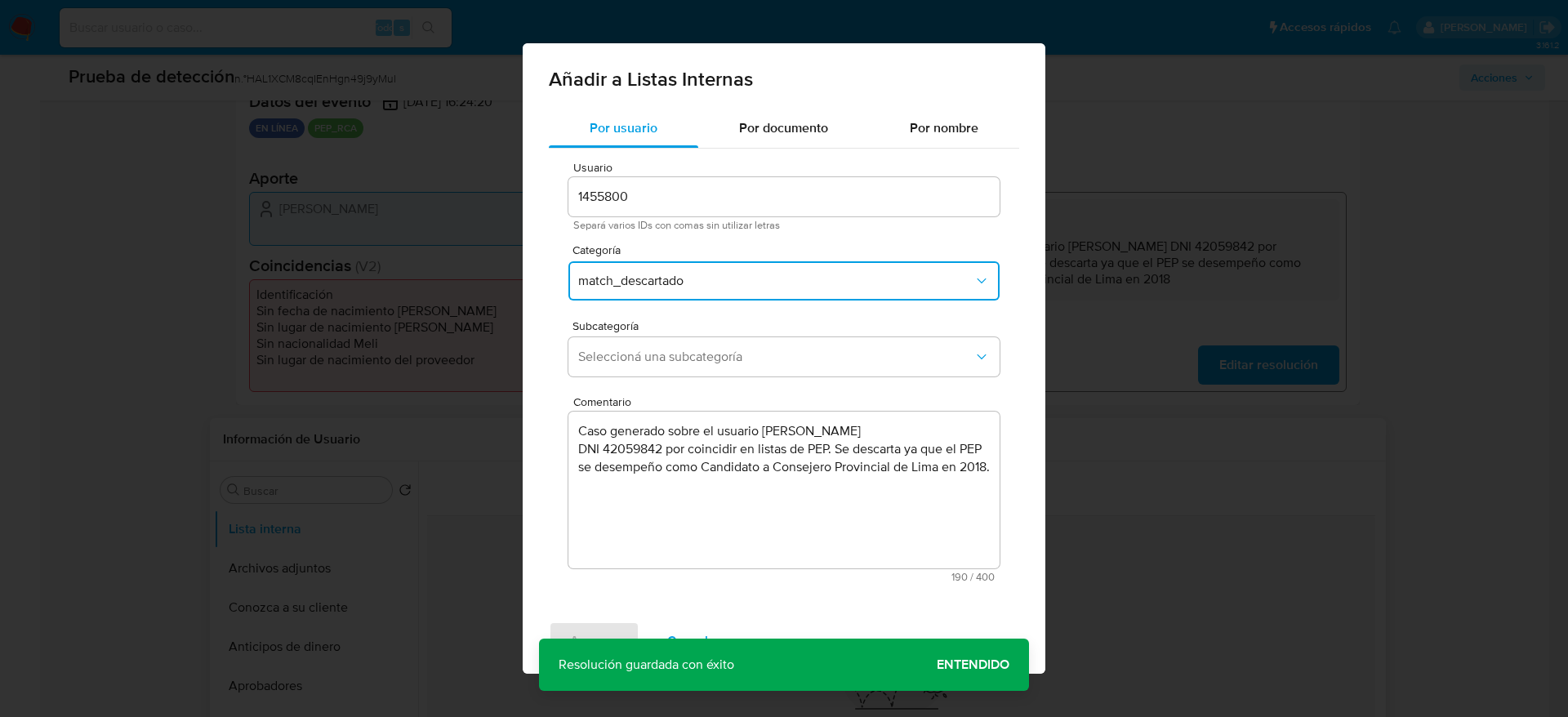
click at [631, 335] on div "Subcategoría Seleccioná una subcategoría" at bounding box center [784, 351] width 431 height 63
click at [666, 355] on span "Seleccioná una subcategoría" at bounding box center [775, 357] width 395 height 16
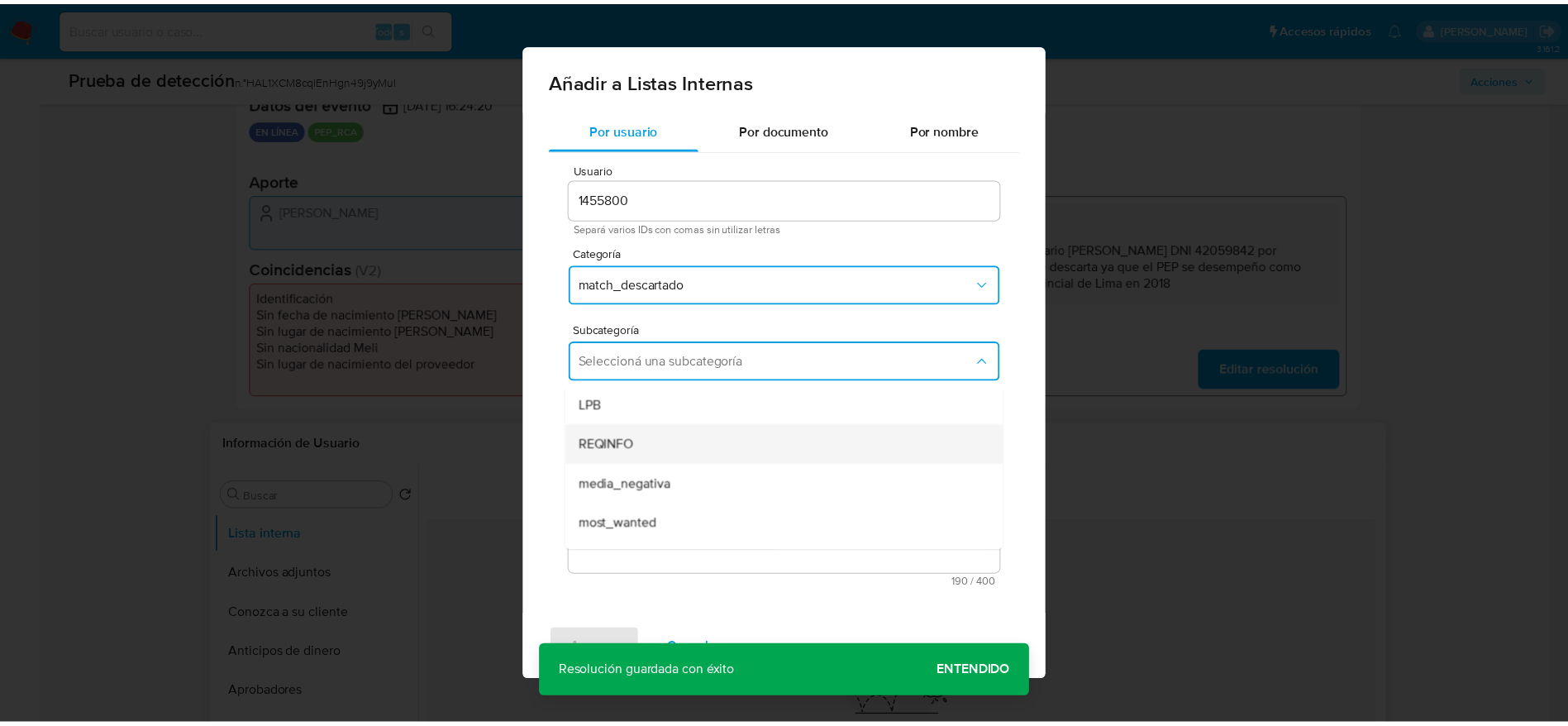
scroll to position [113, 0]
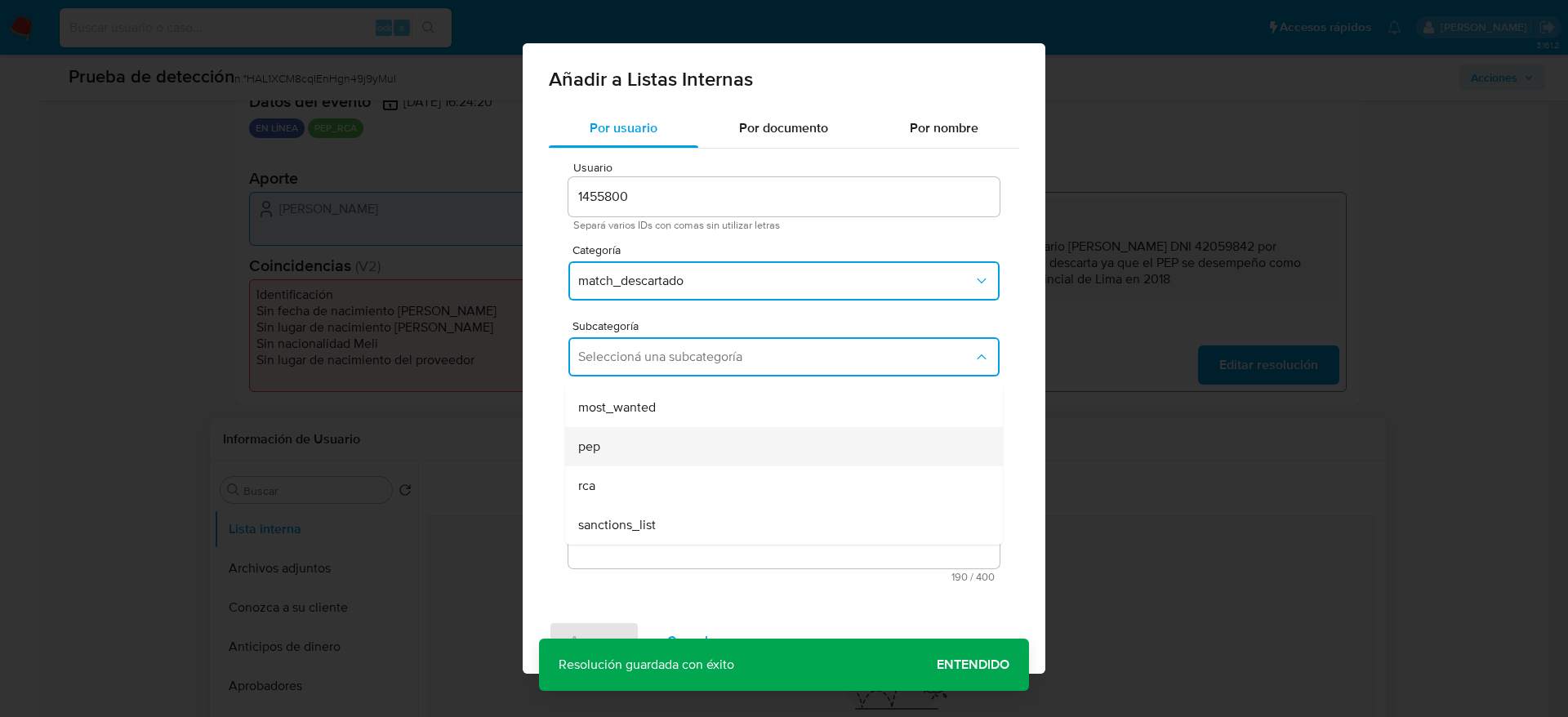
click at [631, 447] on div "pep" at bounding box center [779, 446] width 401 height 39
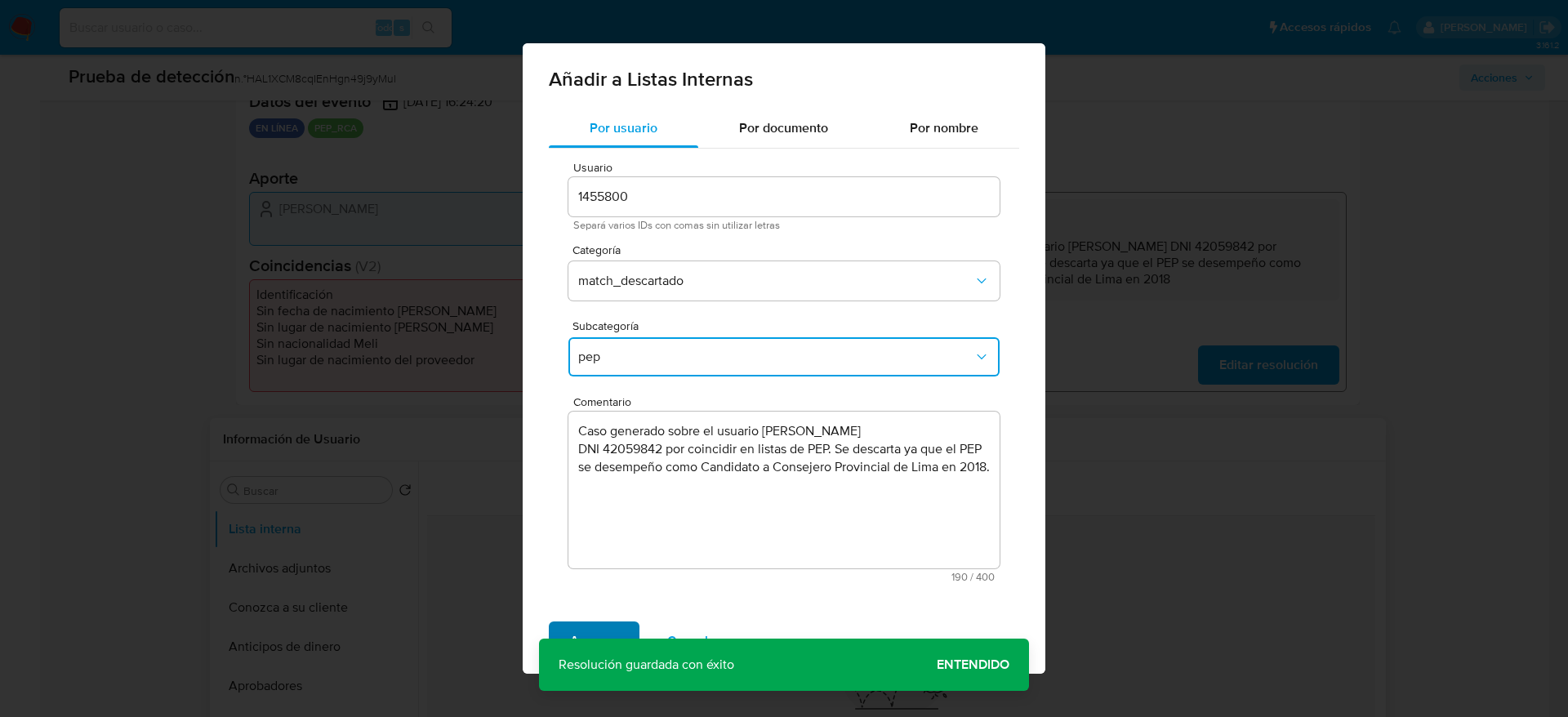
click at [555, 636] on button "Agregar" at bounding box center [594, 640] width 90 height 39
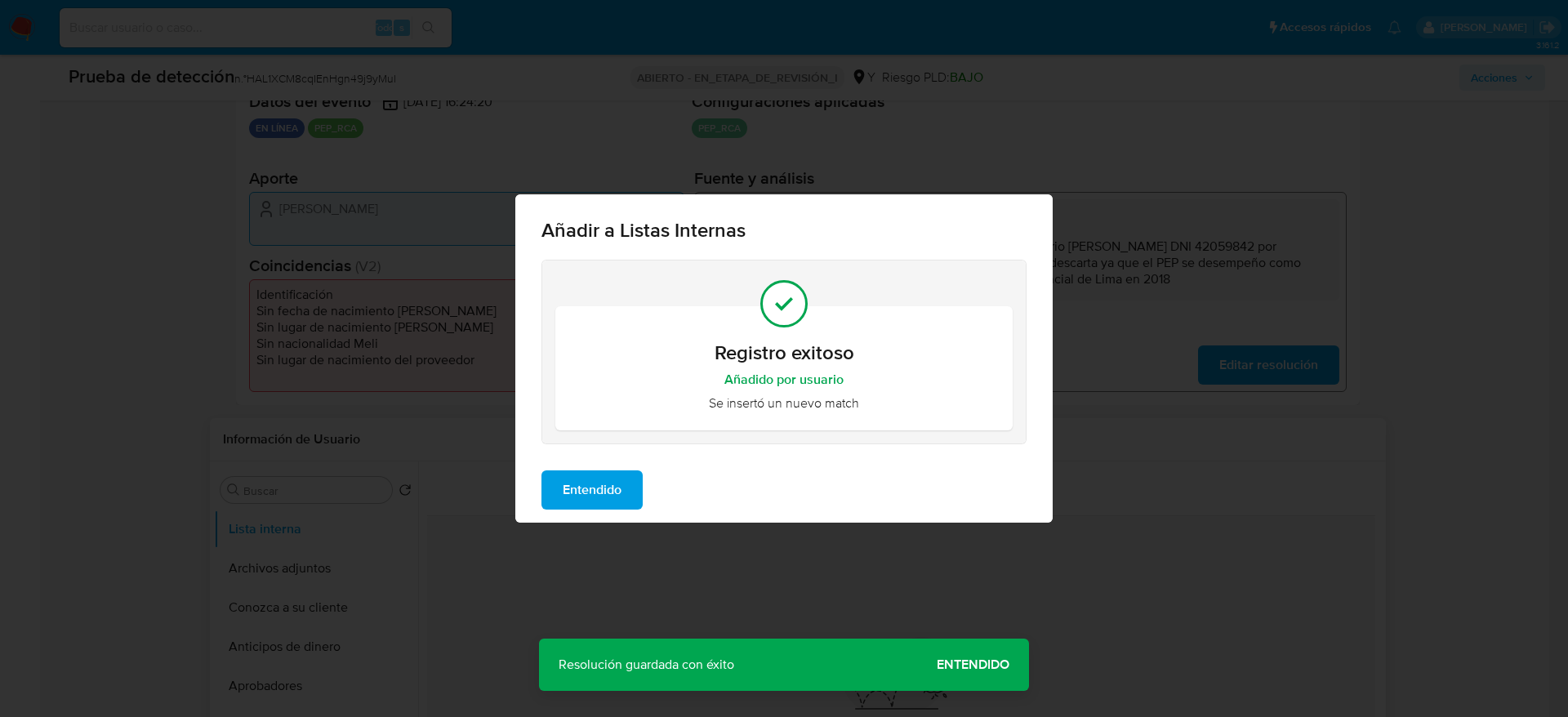
click at [589, 496] on span "Entendido" at bounding box center [592, 490] width 59 height 36
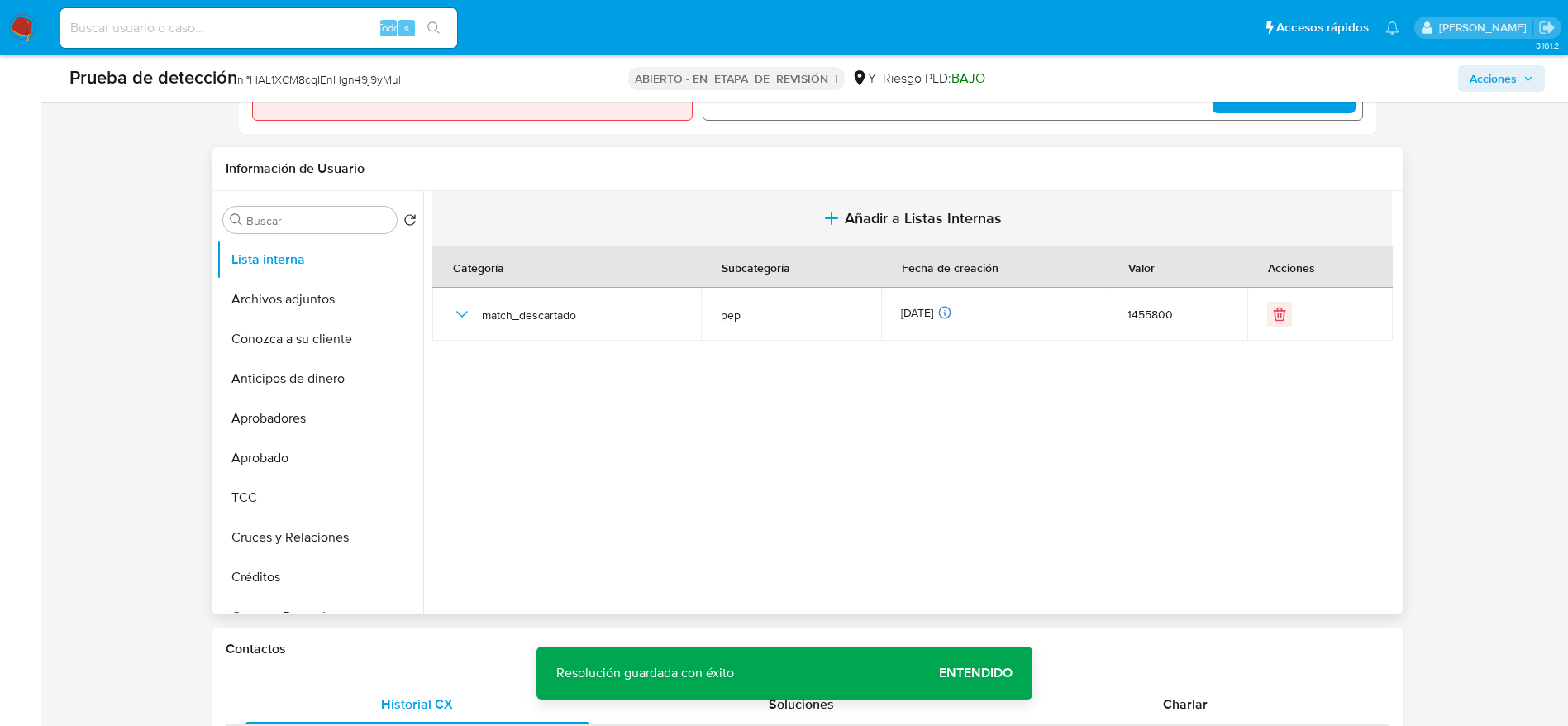
scroll to position [629, 0]
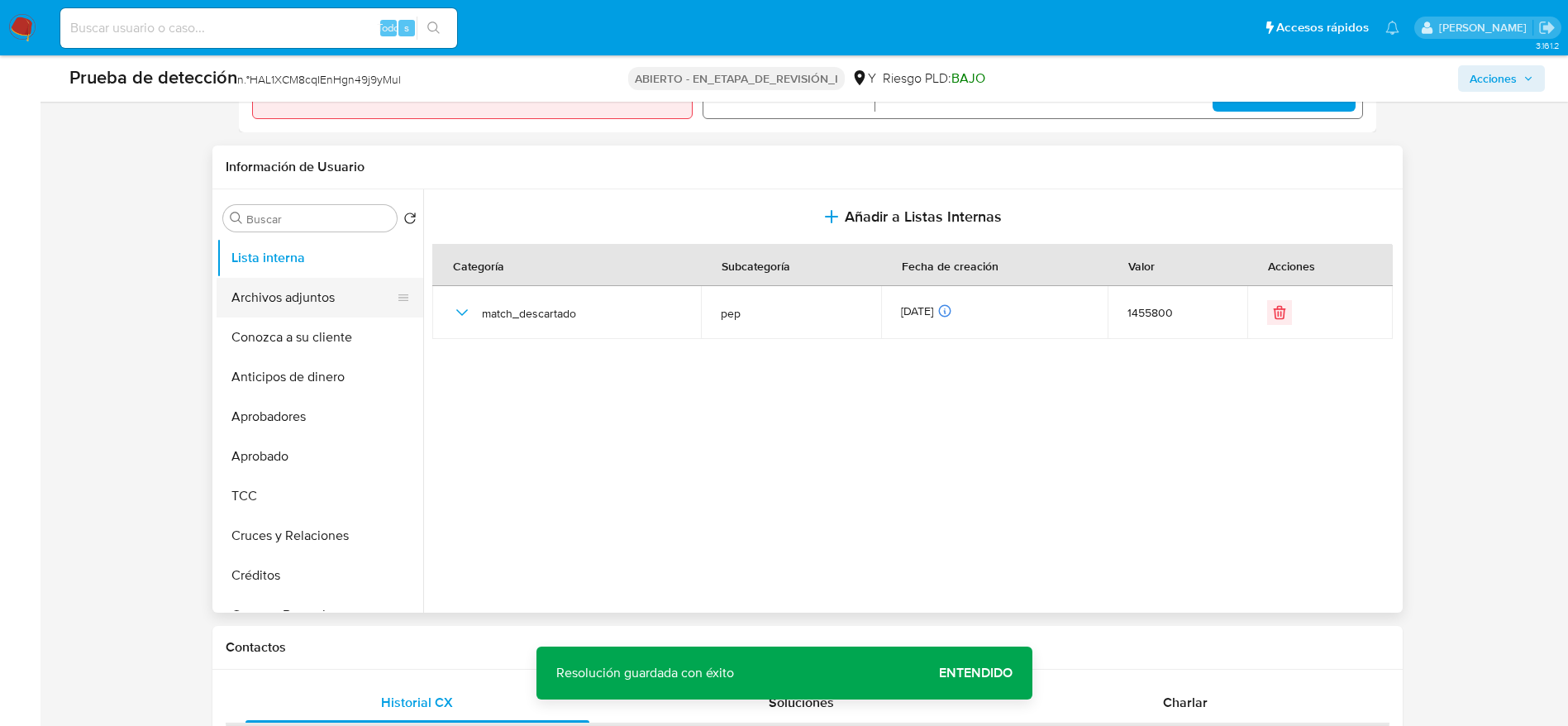
click at [290, 297] on button "Archivos adjuntos" at bounding box center [313, 297] width 194 height 39
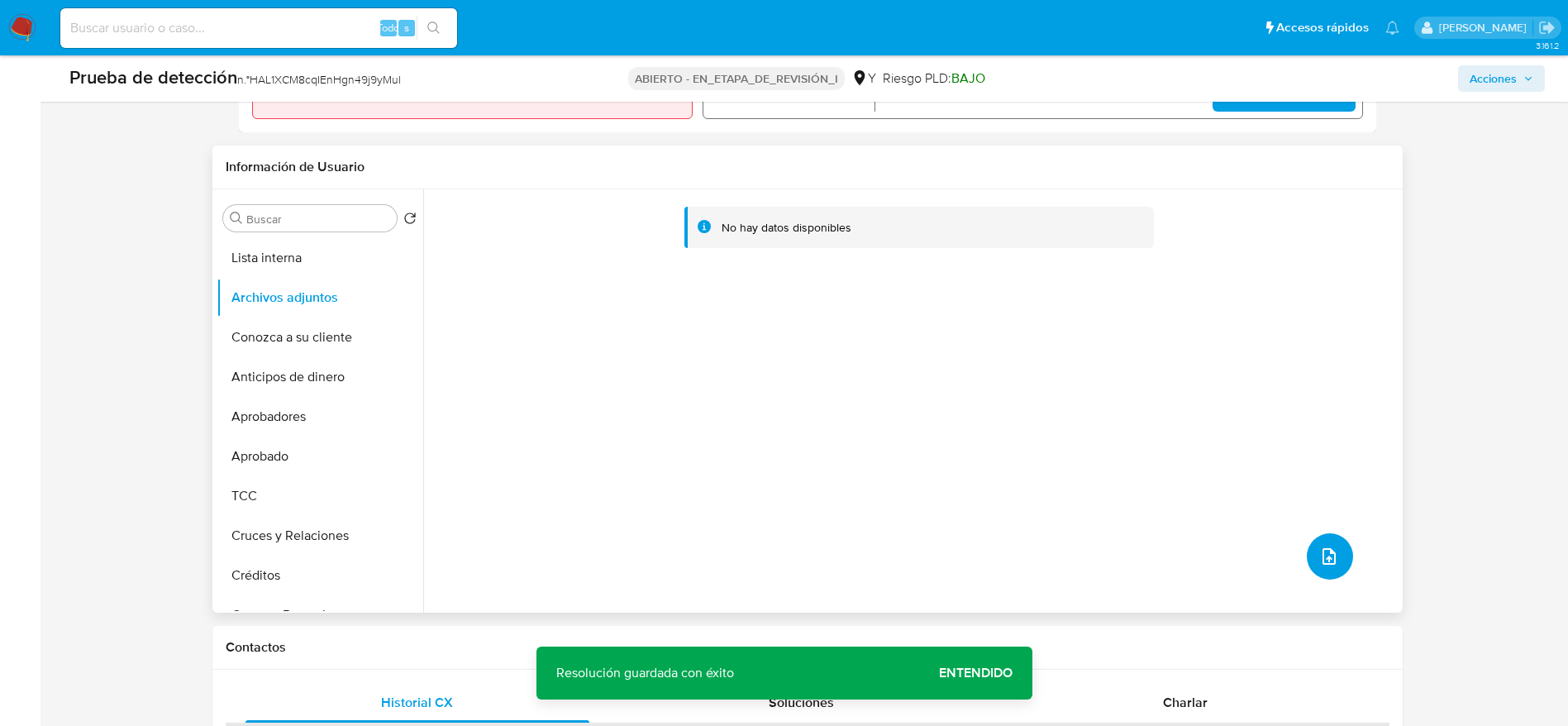
click at [1331, 556] on icon "subir archivo" at bounding box center [1328, 556] width 20 height 20
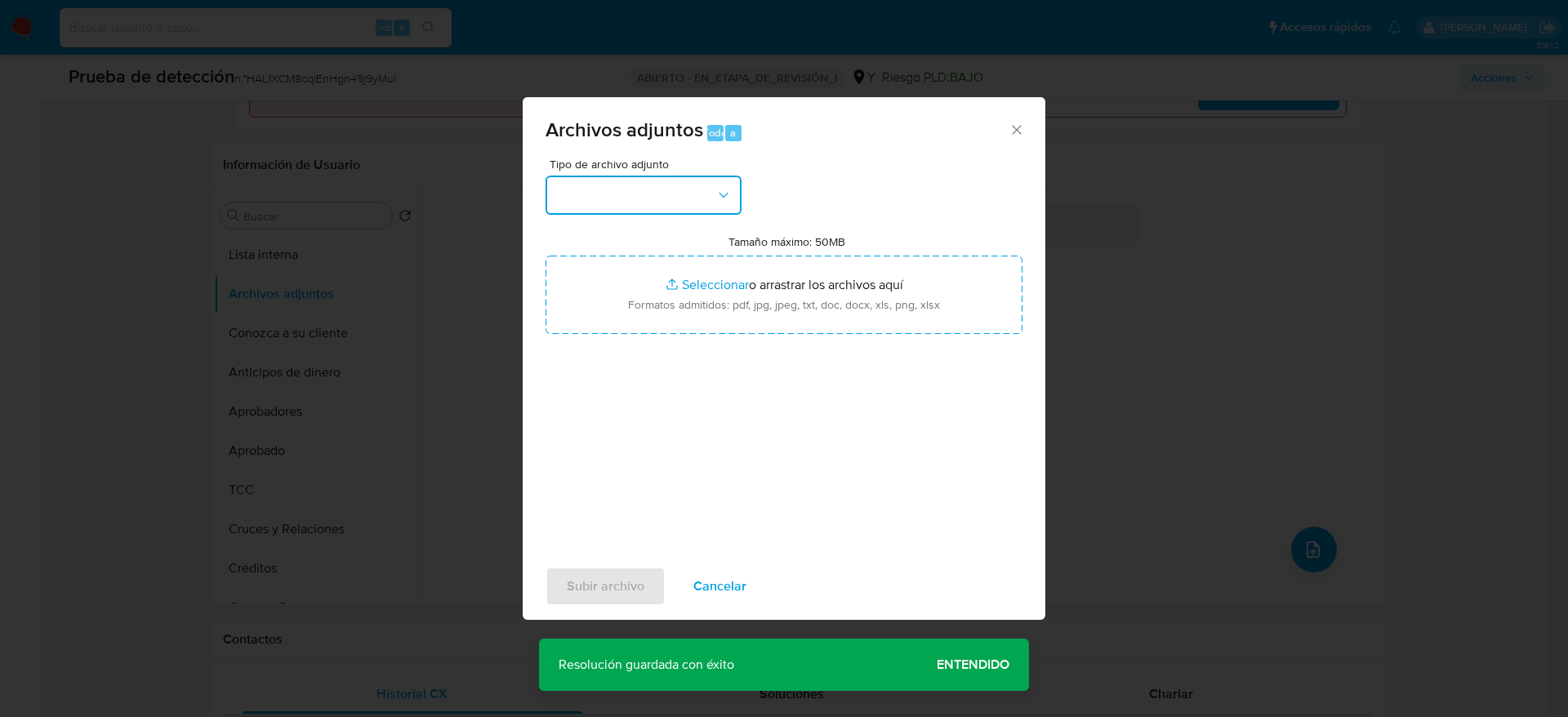
click at [626, 186] on button "button" at bounding box center [643, 195] width 196 height 39
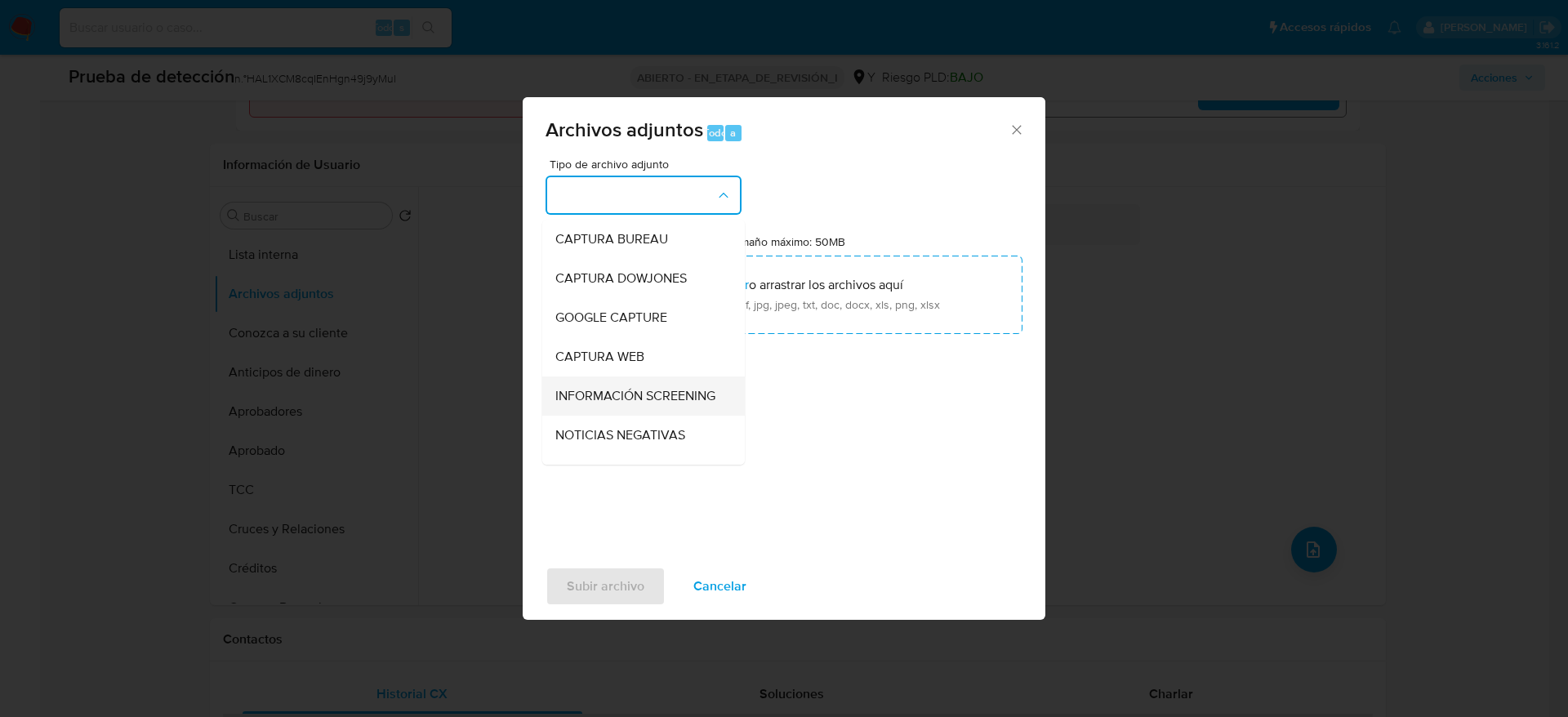
click at [612, 383] on div "INFORMACIÓN SCREENING" at bounding box center [638, 396] width 166 height 39
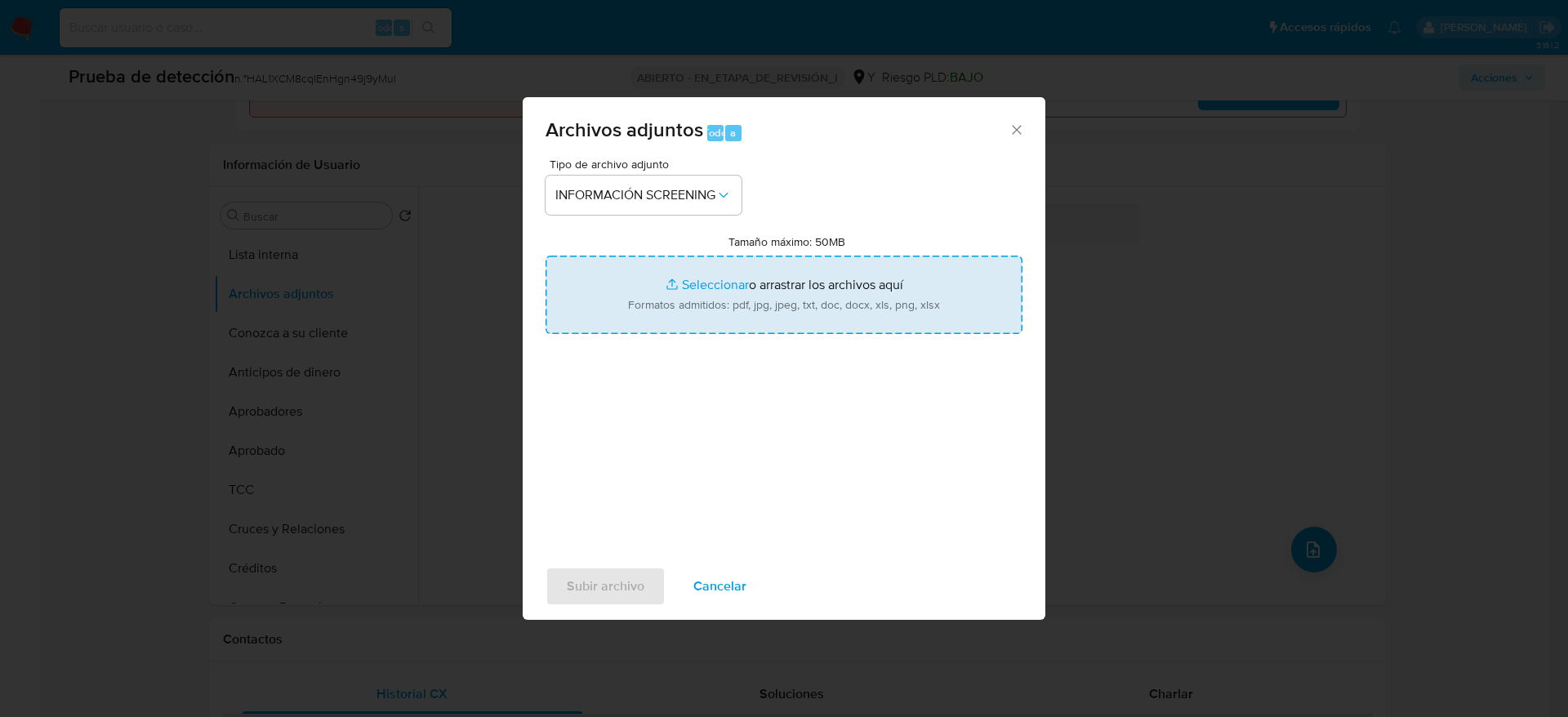
click at [804, 282] on input "Tamaño máximo: 50MB Seleccionar archivos" at bounding box center [783, 295] width 476 height 78
type input "C:\fakepath\_Jorge Justo Helferes_ - Buscar con Google.pdf"
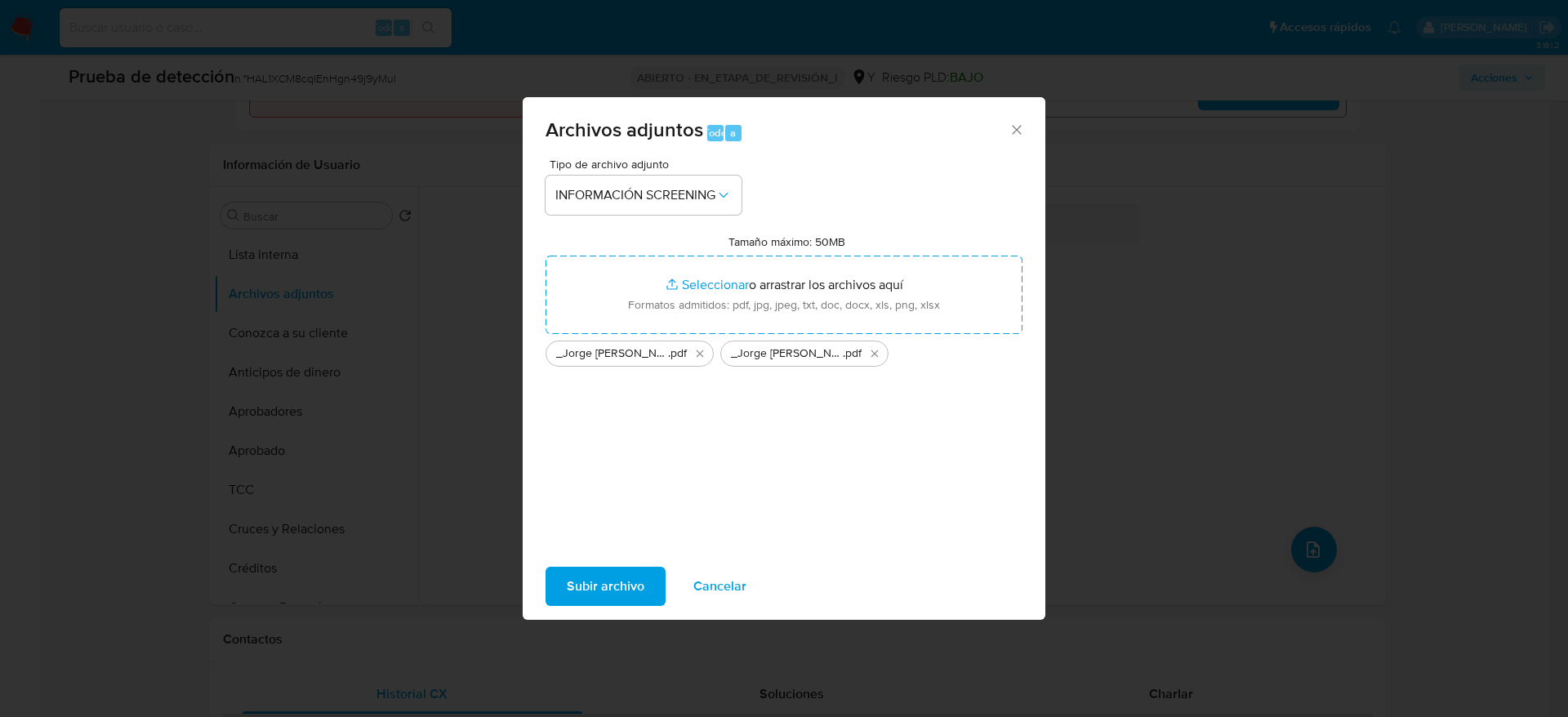
click at [600, 589] on span "Subir archivo" at bounding box center [606, 587] width 78 height 36
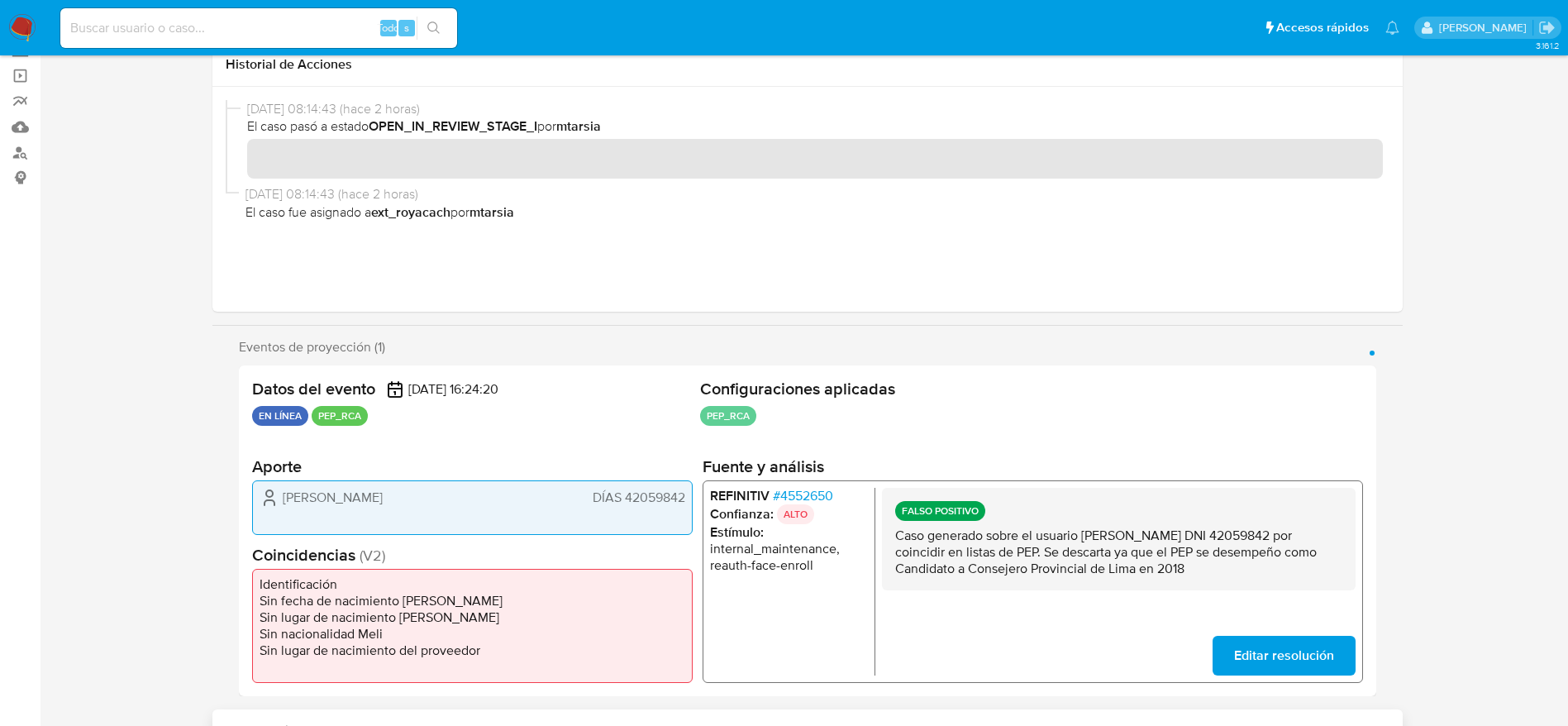
scroll to position [0, 0]
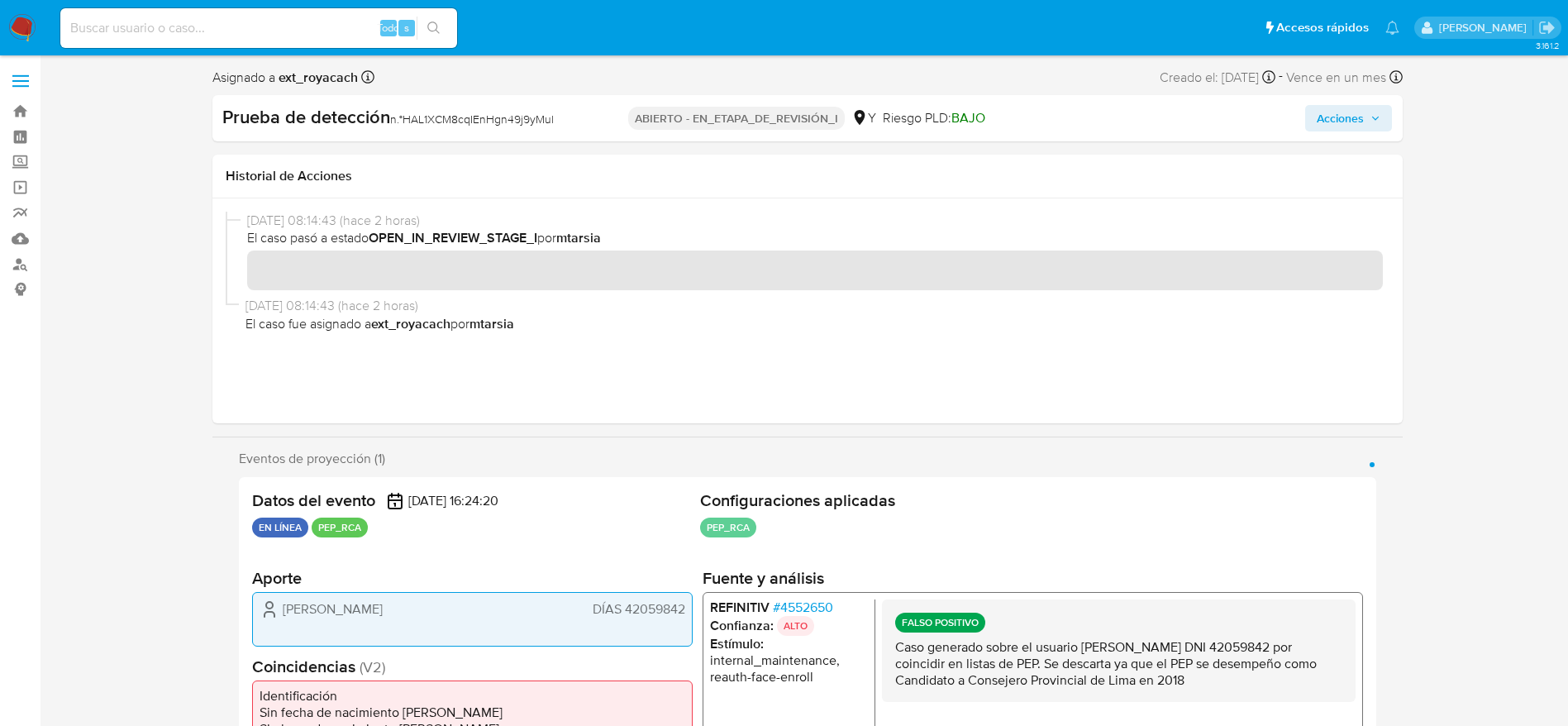
click at [1353, 107] on span "Acciones" at bounding box center [1340, 118] width 47 height 26
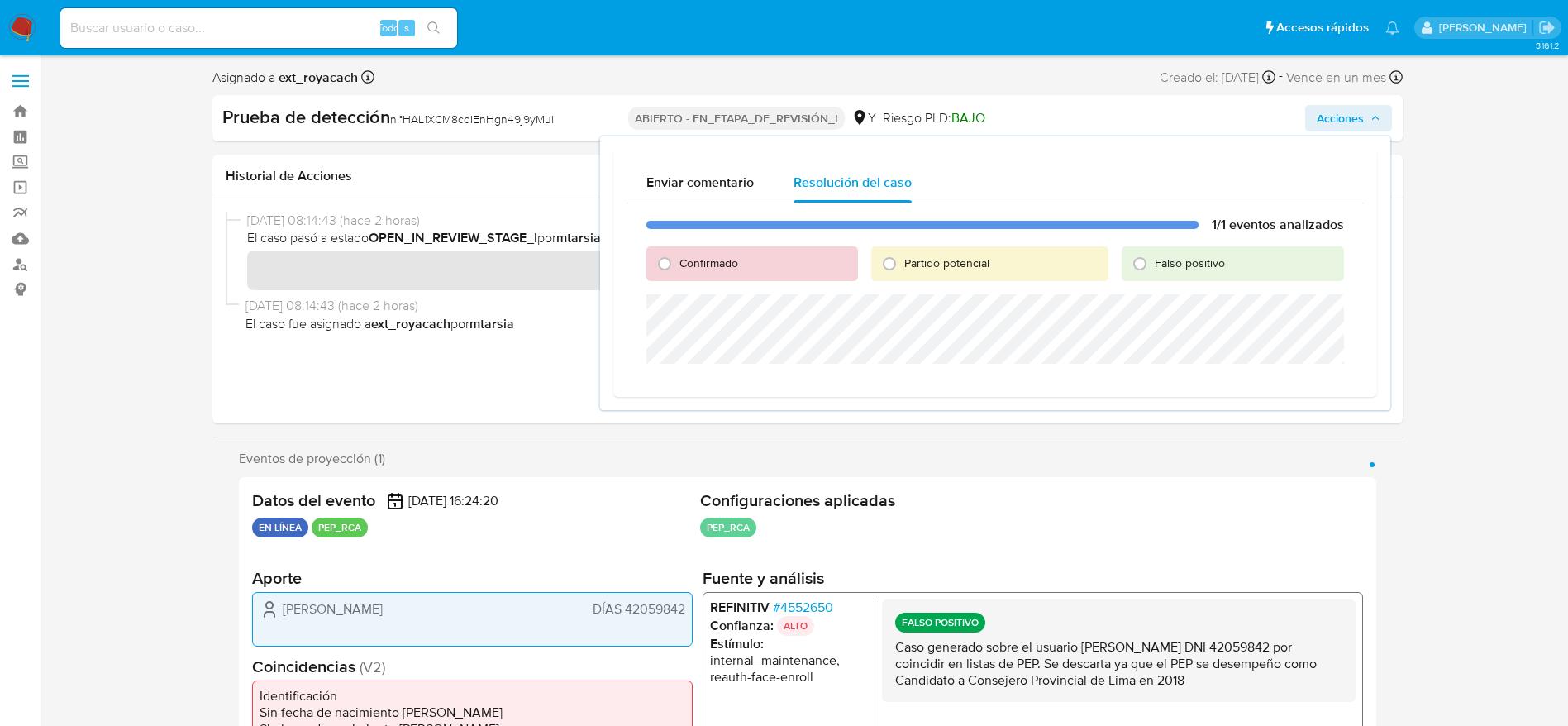
click at [1209, 266] on font "Falso positivo" at bounding box center [1190, 263] width 71 height 17
click at [1153, 266] on input "Falso positivo" at bounding box center [1140, 264] width 26 height 26
radio input "true"
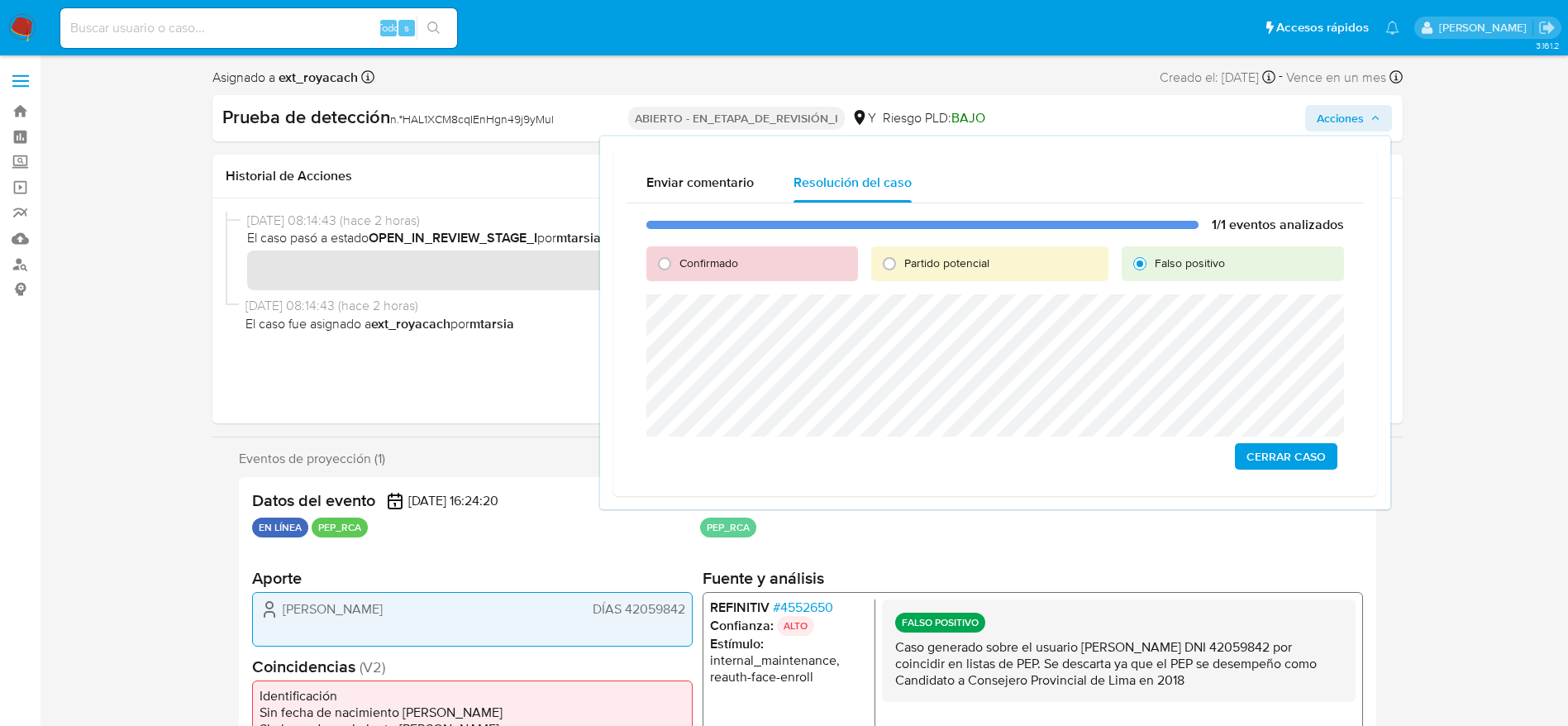
click at [1278, 457] on span "Cerrar Caso" at bounding box center [1285, 456] width 79 height 24
click at [1256, 451] on span "Cerrar Caso" at bounding box center [1285, 456] width 79 height 24
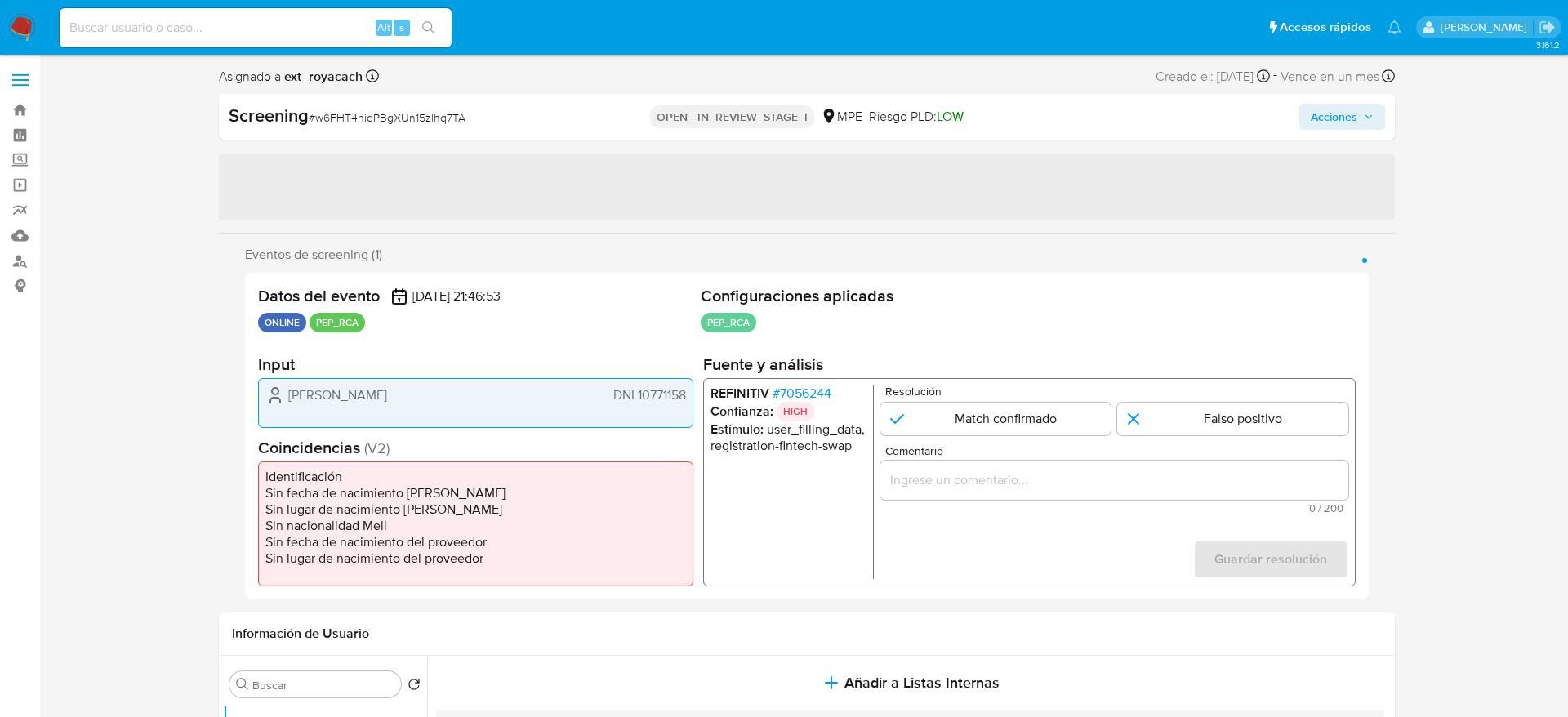
select select "10"
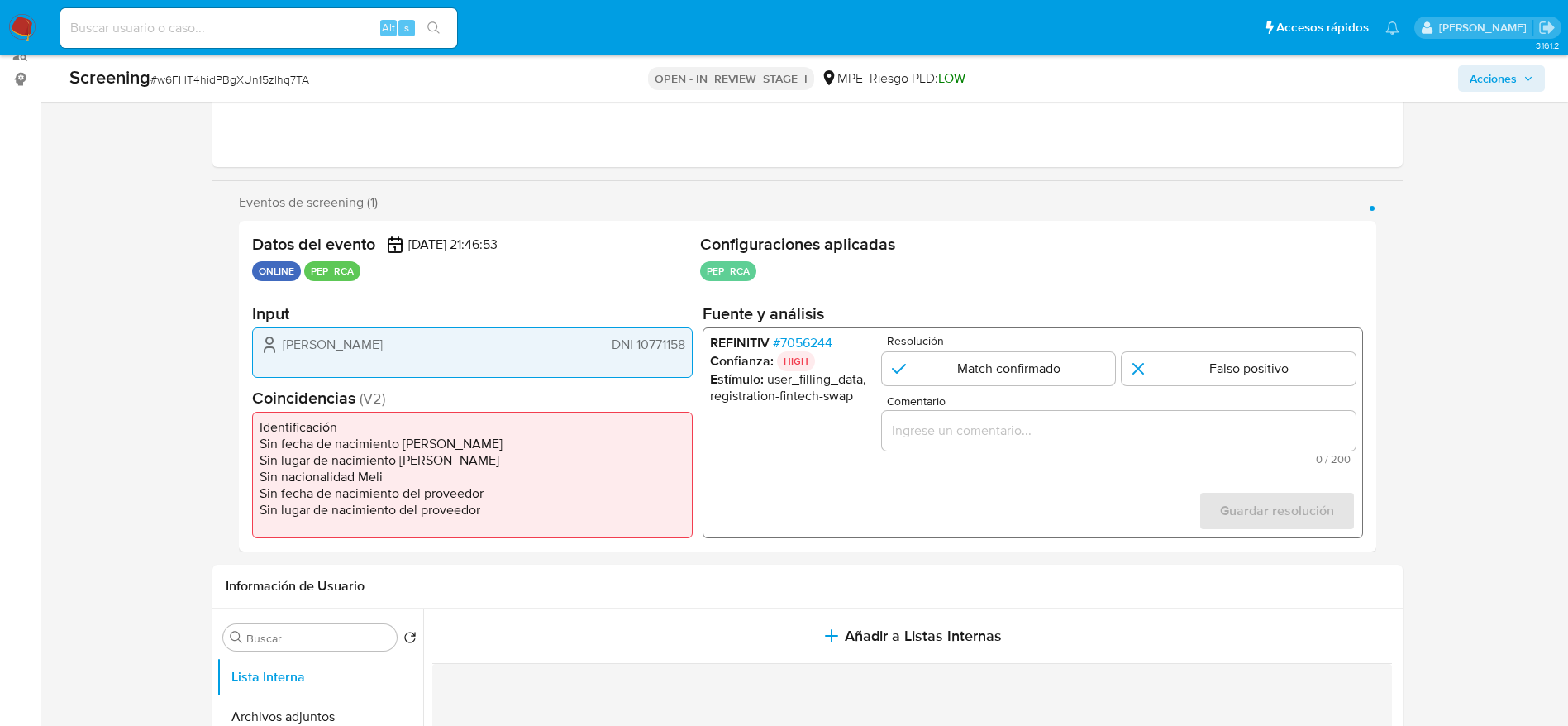
scroll to position [216, 0]
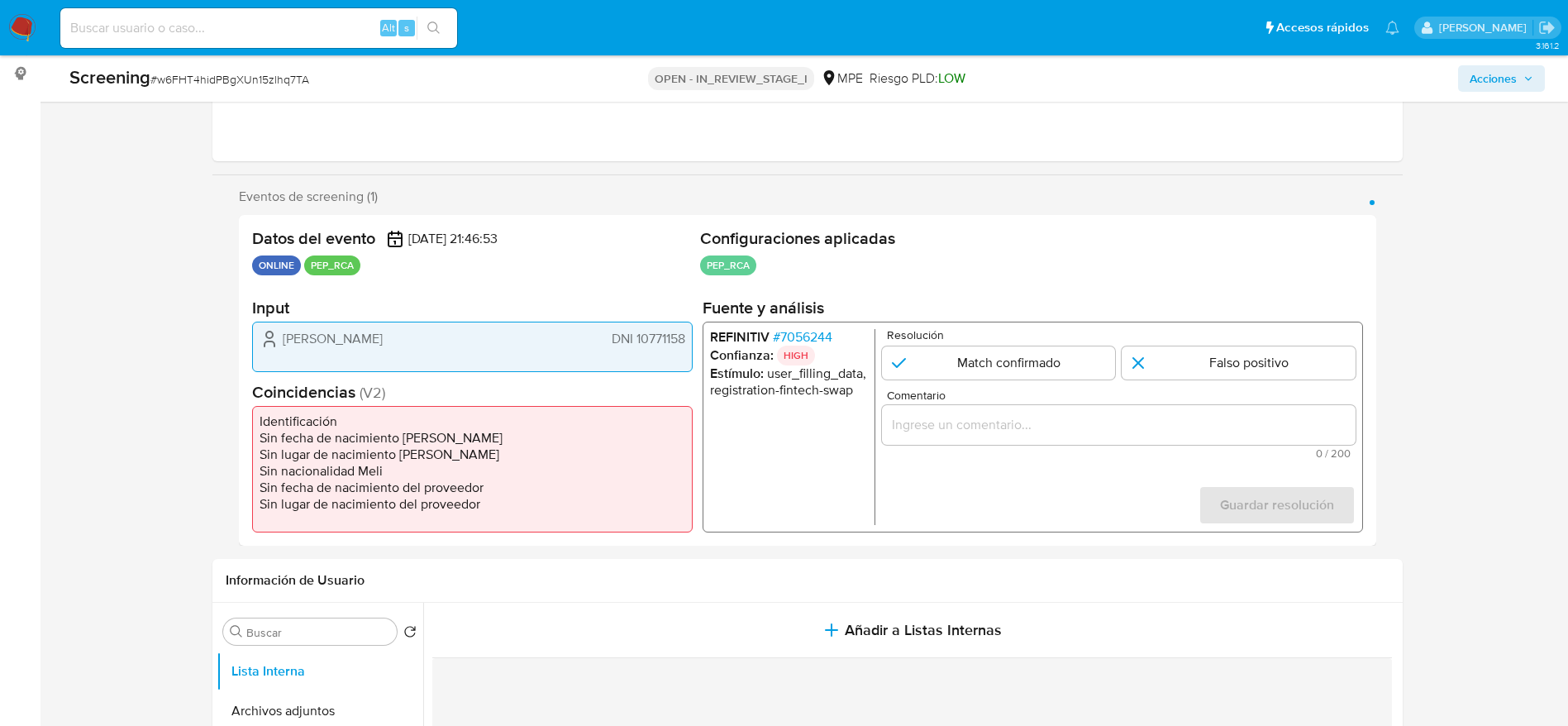
click at [805, 338] on span "# 7056244" at bounding box center [801, 337] width 59 height 17
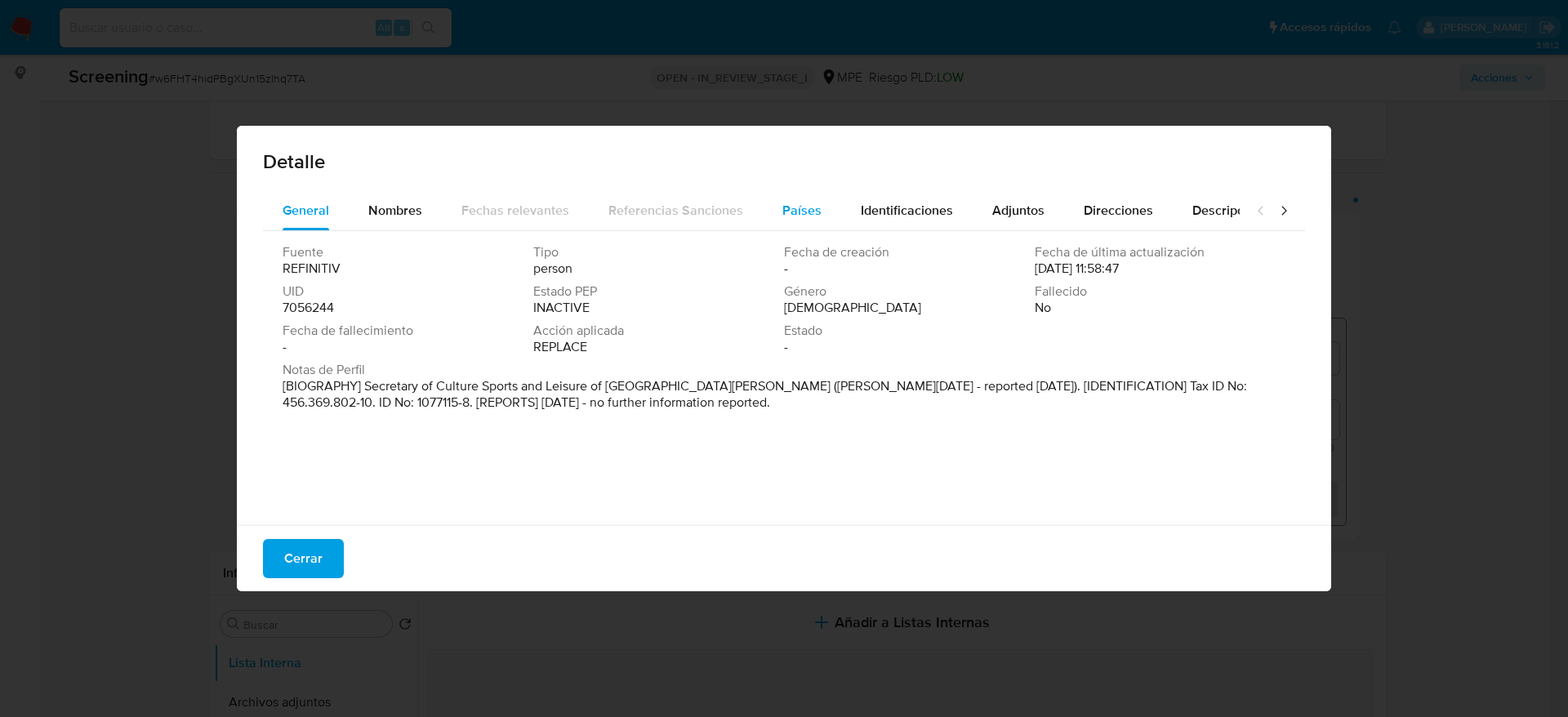
click at [807, 209] on span "Países" at bounding box center [801, 210] width 39 height 19
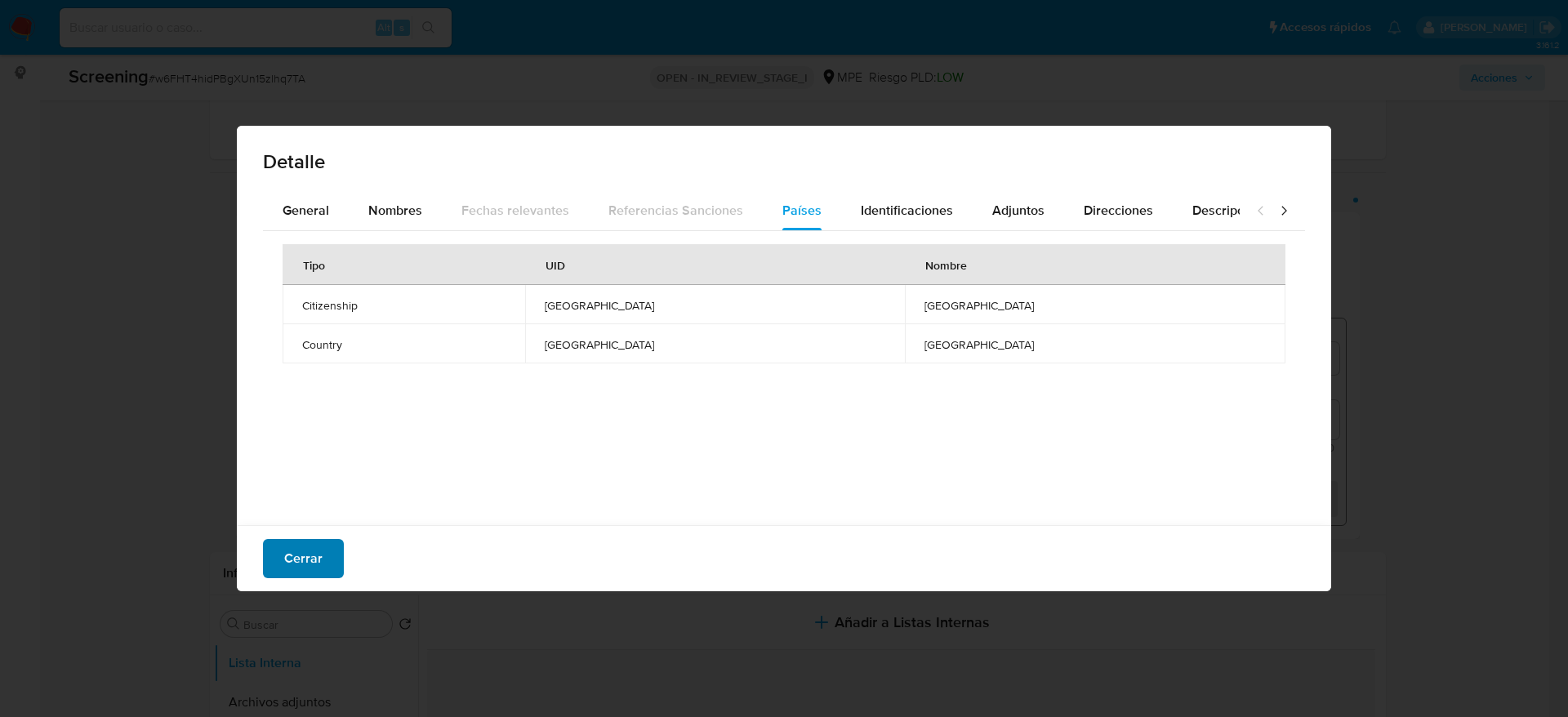
click at [281, 575] on button "Cerrar" at bounding box center [303, 558] width 81 height 39
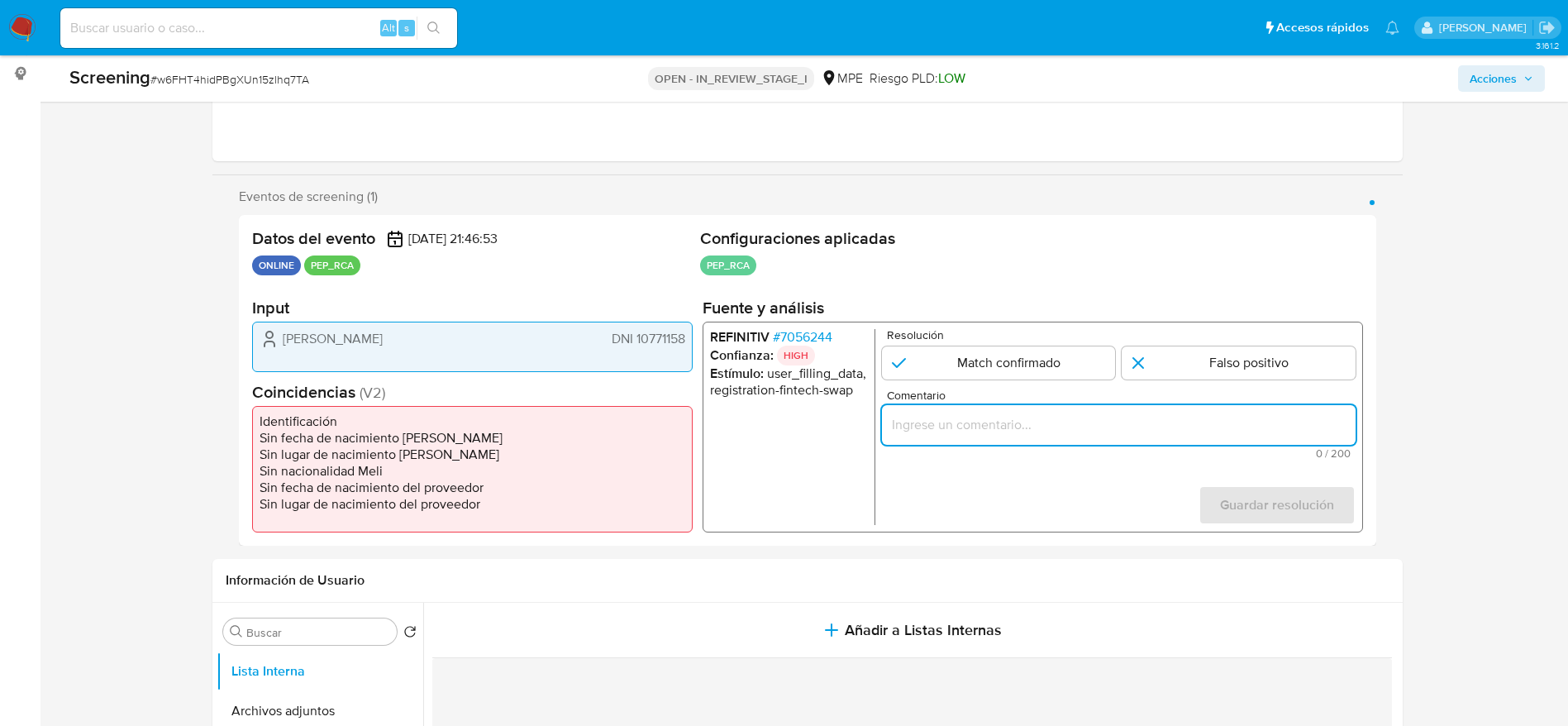
paste input "Compara al Titular de cuenta [PERSON_NAME] DNI 10771158 con el [PERSON_NAME]. S…"
click at [1071, 416] on input "Comentario" at bounding box center [1117, 425] width 474 height 22
type input "Compara al Titular de cuenta [PERSON_NAME] DNI 10771158 con el [PERSON_NAME]. S…"
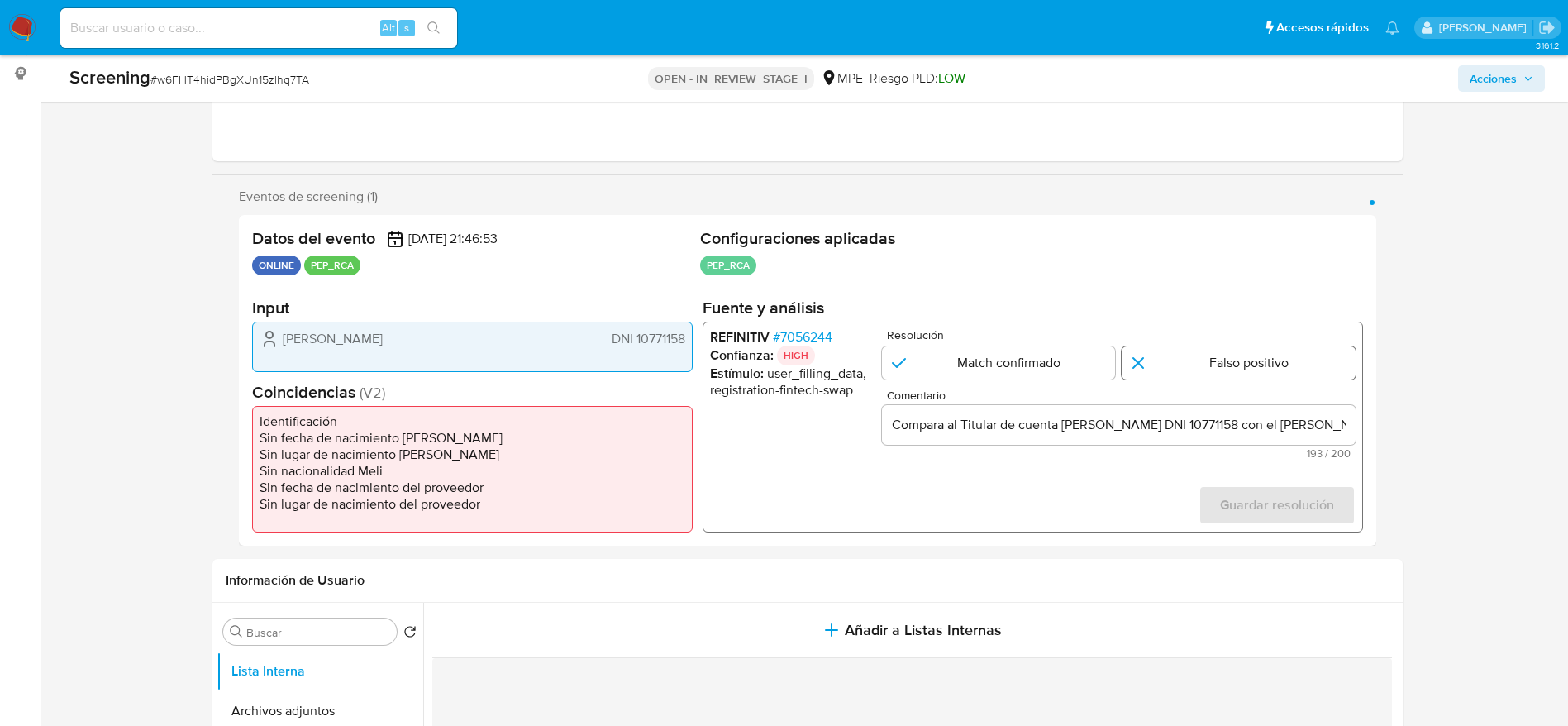
click at [1258, 358] on input "1 de 1" at bounding box center [1238, 363] width 234 height 33
radio input "true"
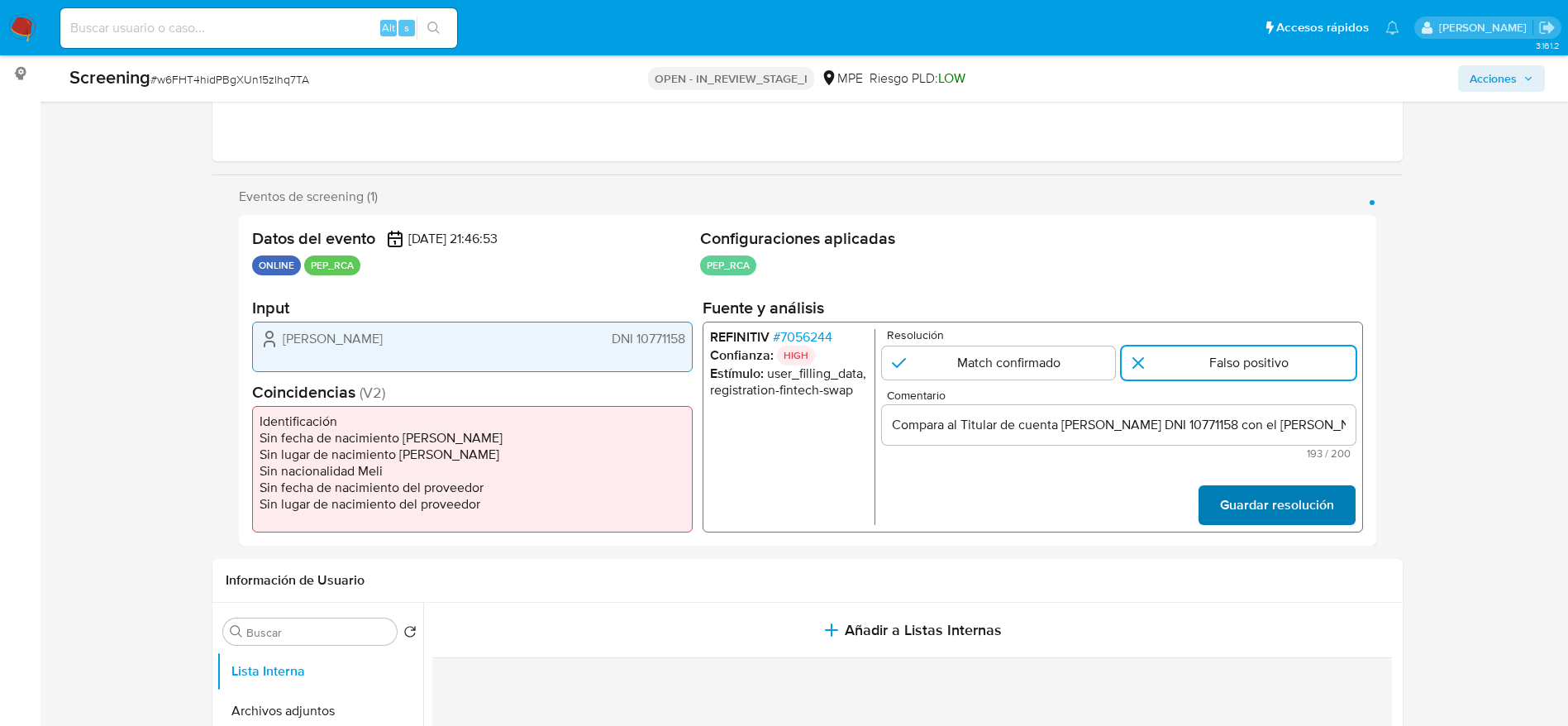
click at [1253, 512] on span "Guardar resolución" at bounding box center [1276, 505] width 114 height 37
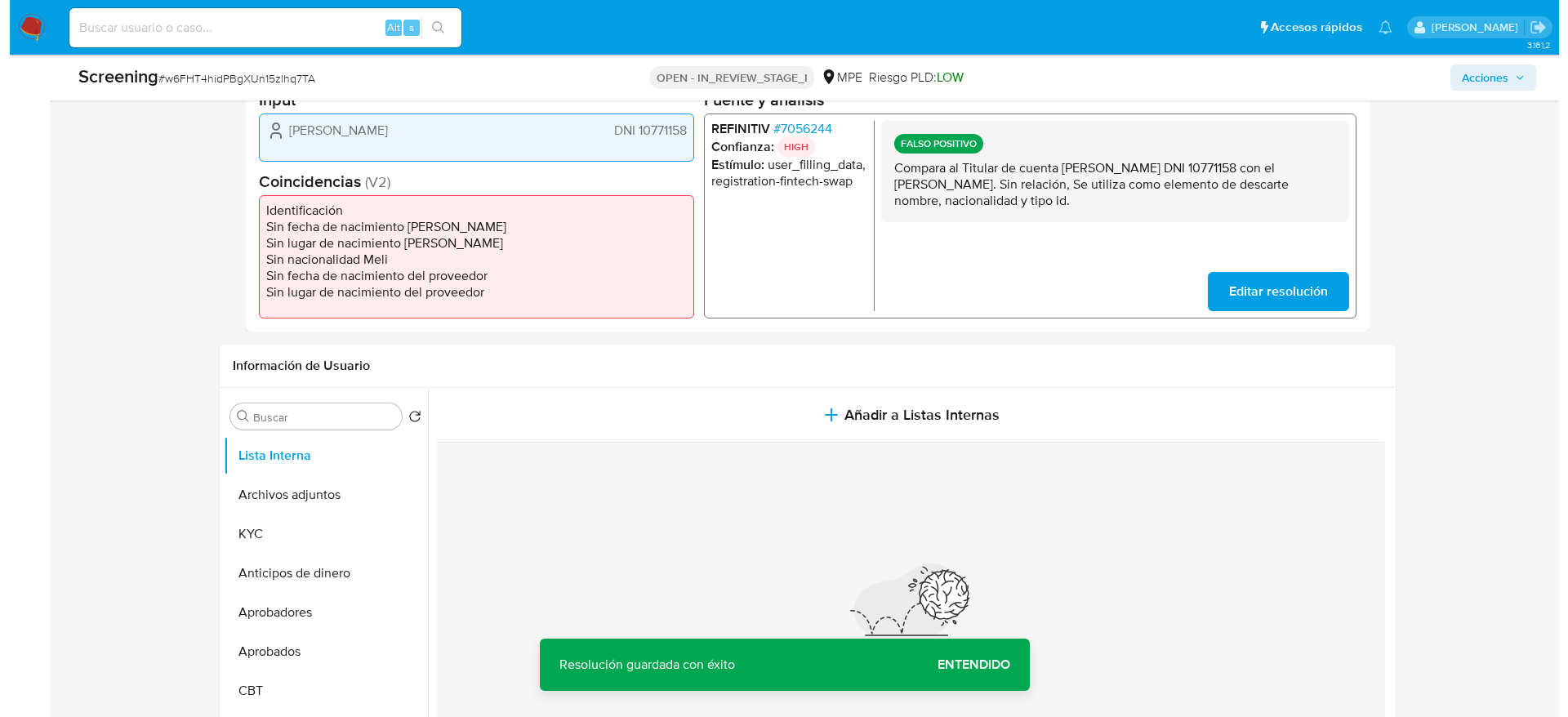
scroll to position [419, 0]
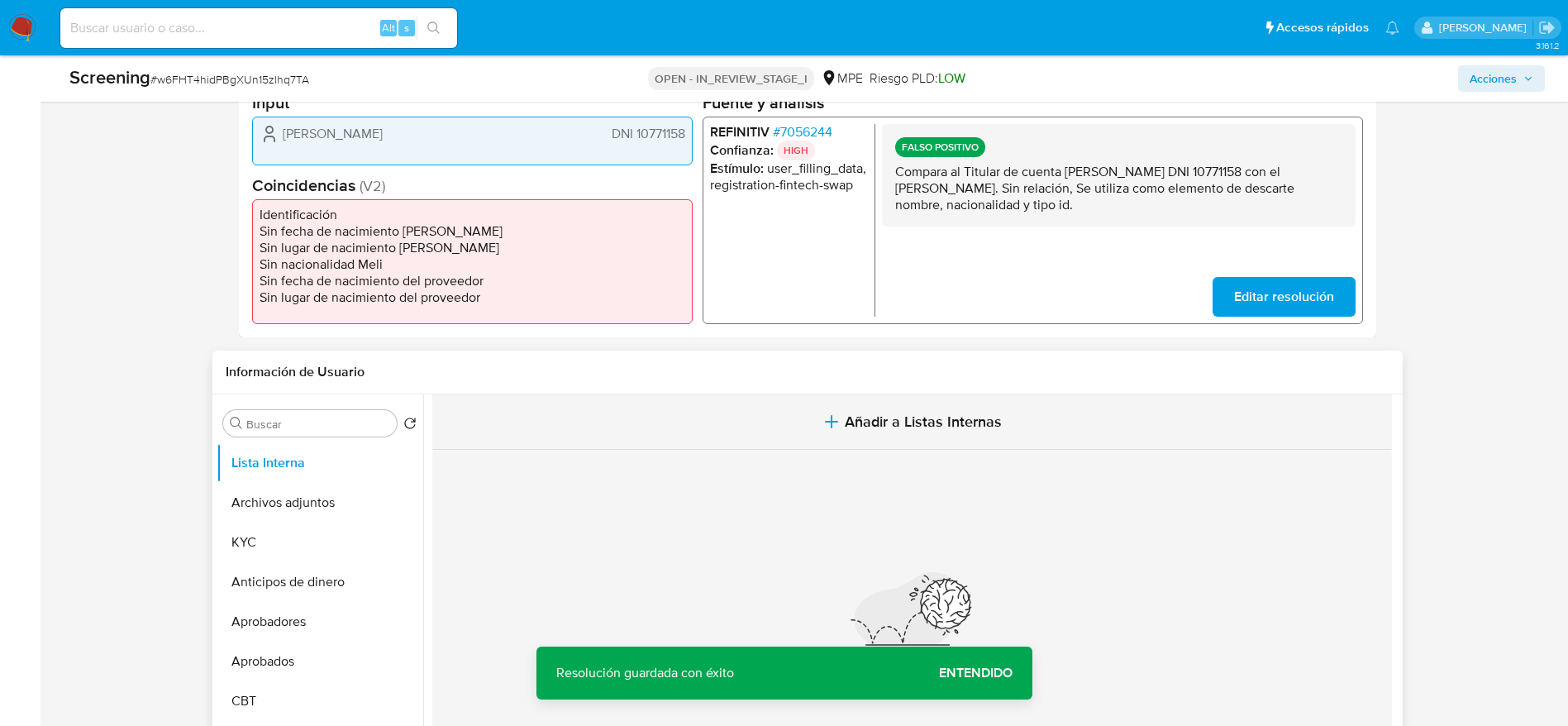
click at [838, 406] on button "Añadir a Listas Internas" at bounding box center [912, 421] width 959 height 55
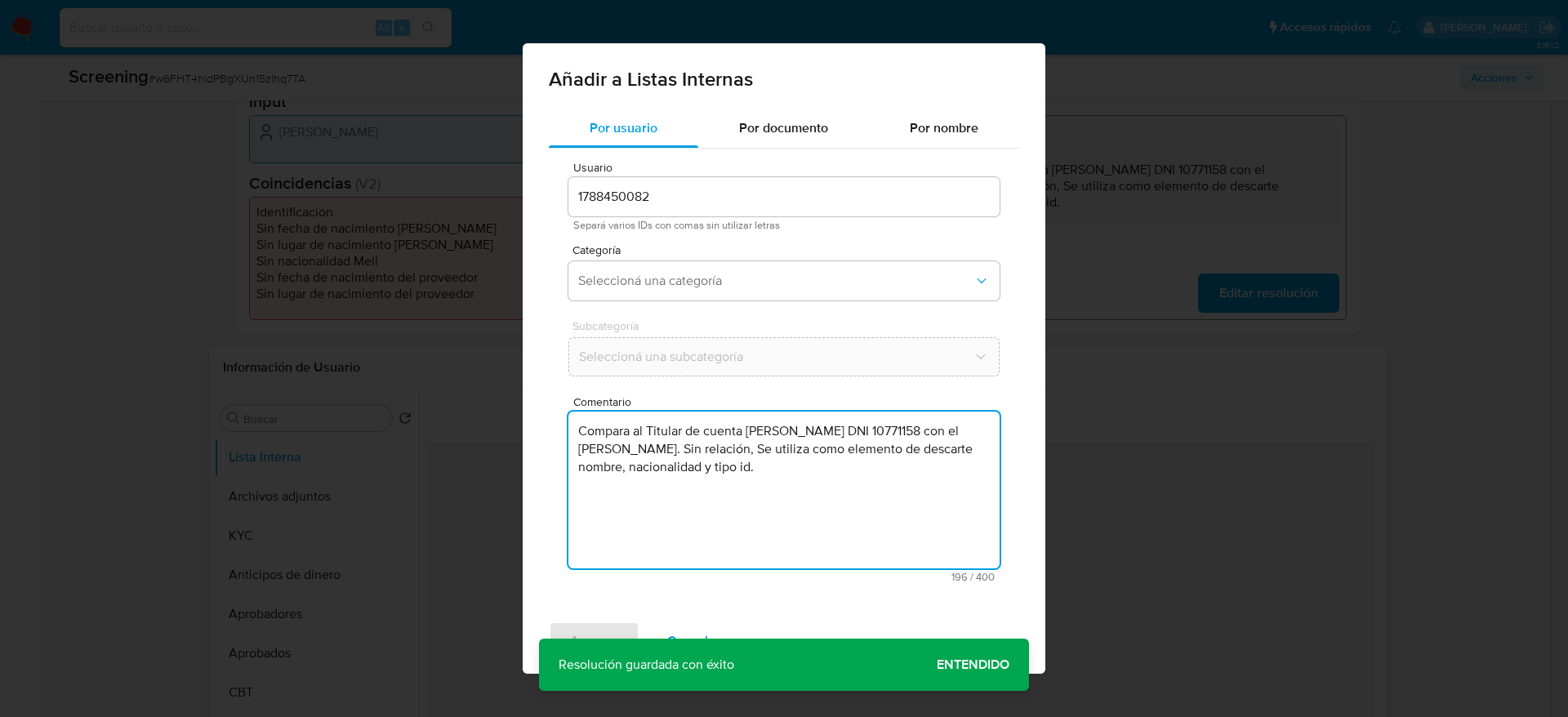
click at [783, 454] on textarea "Compara al Titular de cuenta [PERSON_NAME] DNI 10771158 con el [PERSON_NAME]. S…" at bounding box center [784, 490] width 431 height 157
type textarea "Compara al Titular de cuenta [PERSON_NAME] DNI 10771158 con el [PERSON_NAME]. S…"
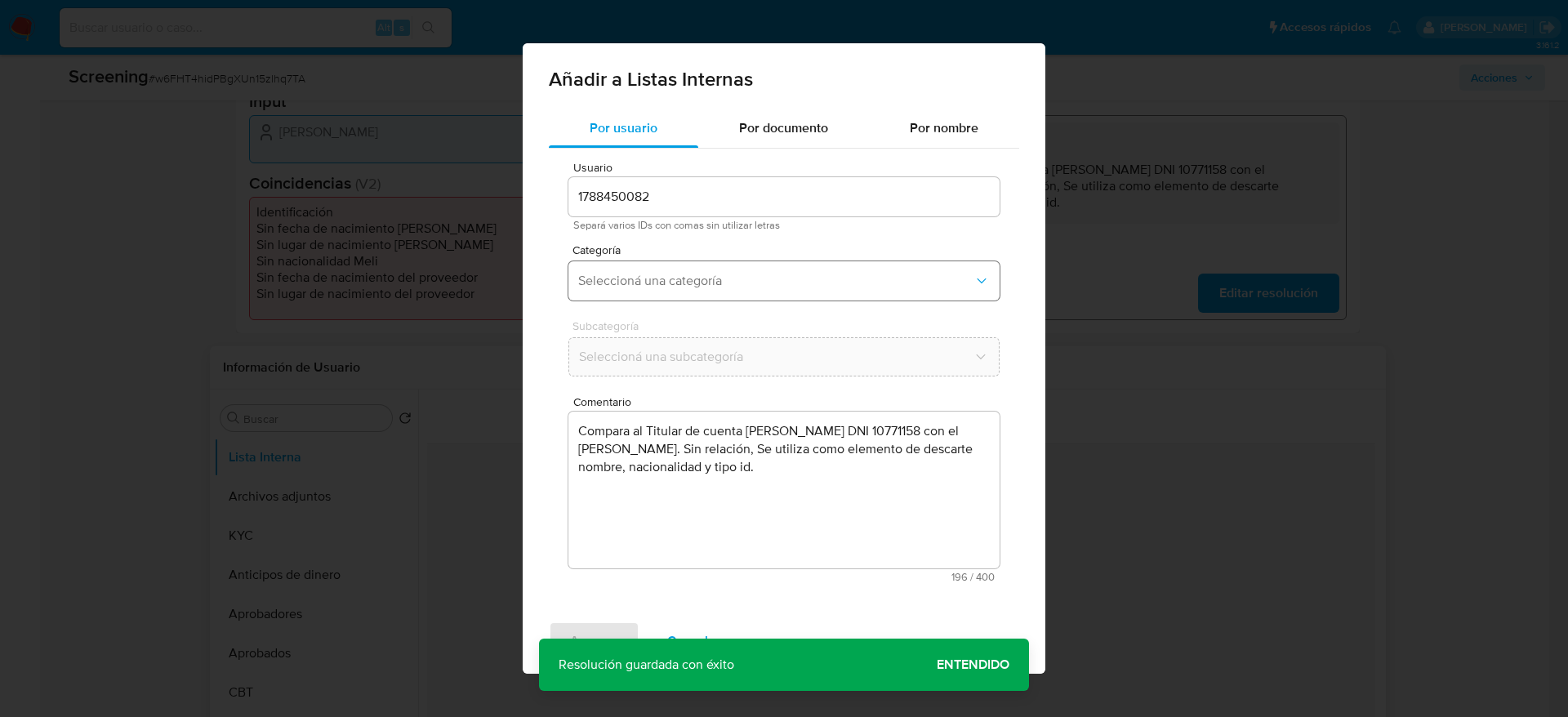
click at [787, 279] on span "Seleccioná una categoría" at bounding box center [775, 281] width 395 height 16
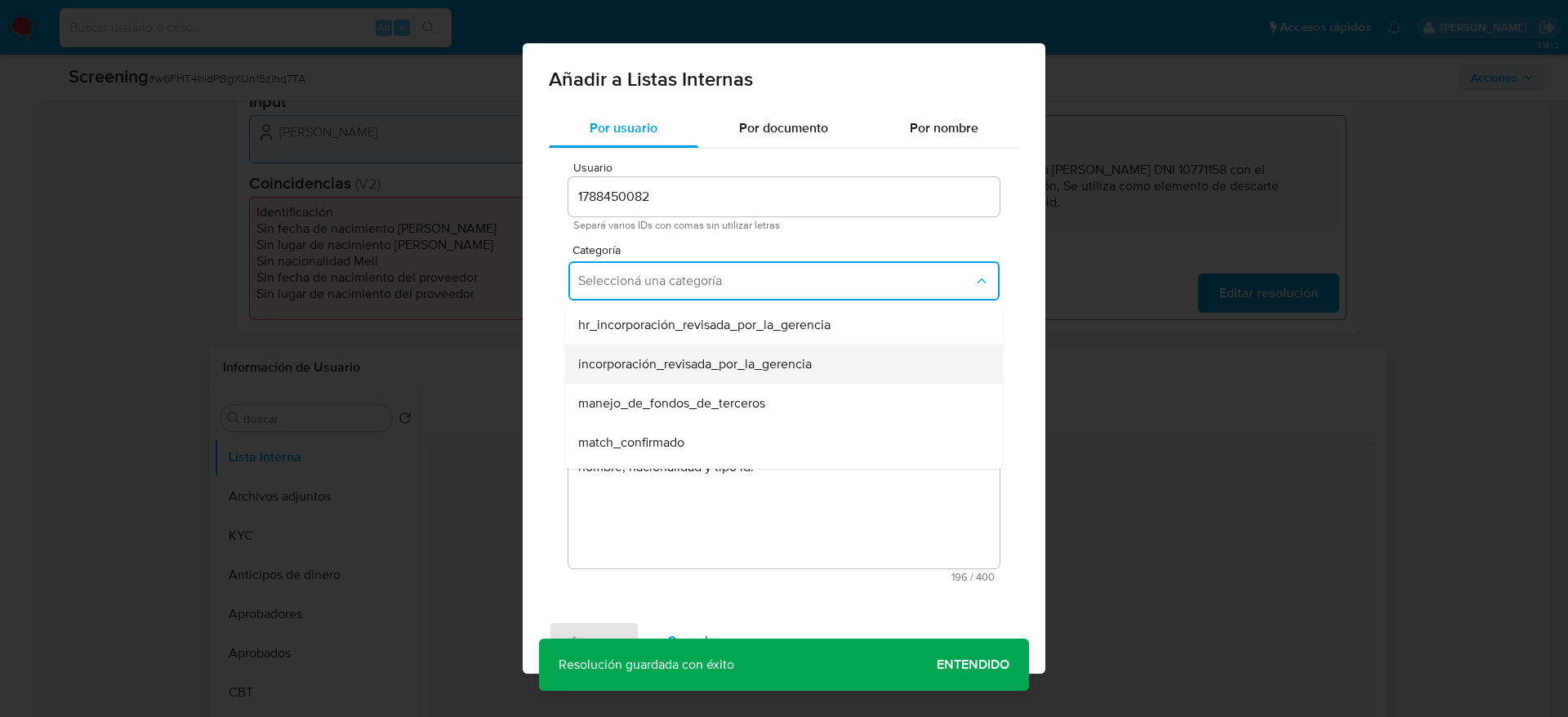
scroll to position [81, 0]
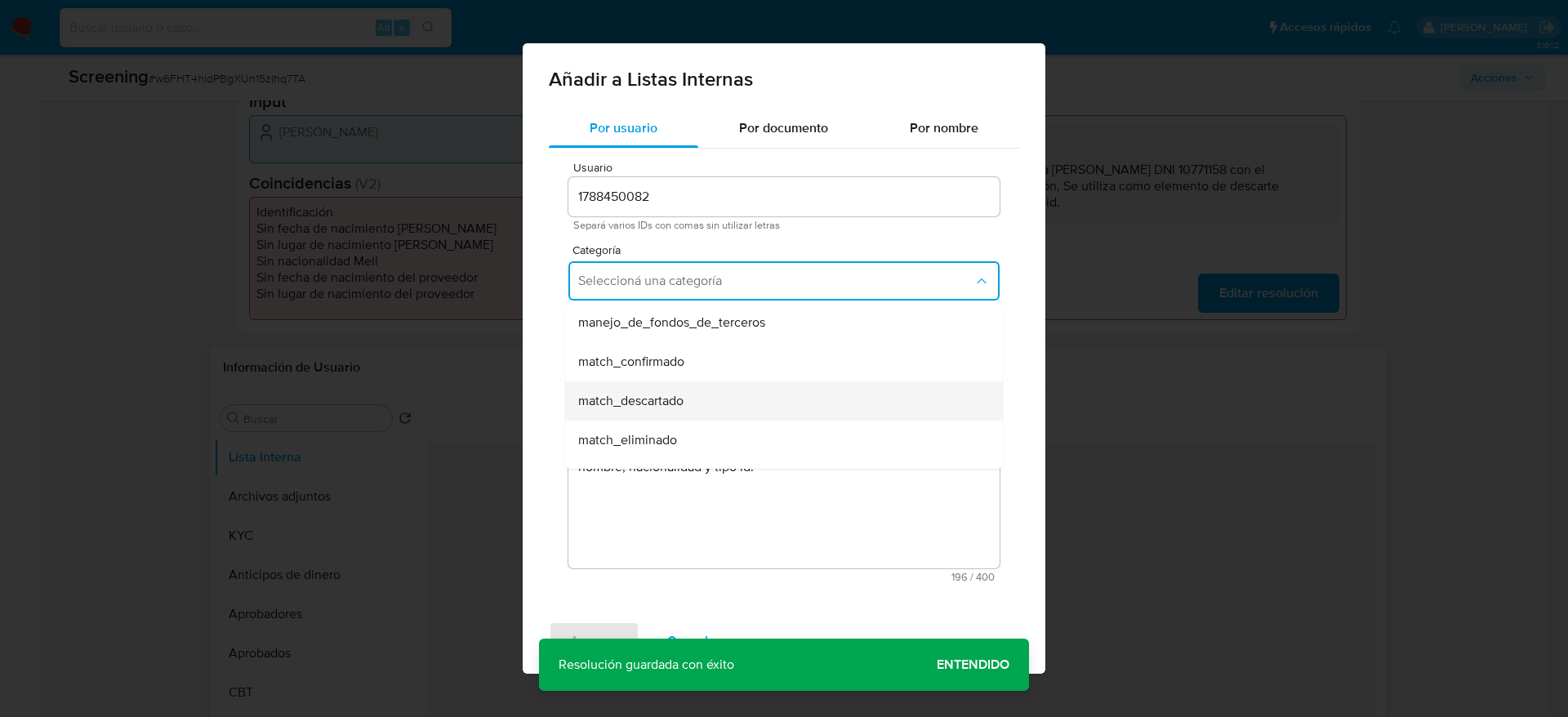
click at [675, 393] on span "match_descartado" at bounding box center [631, 401] width 105 height 16
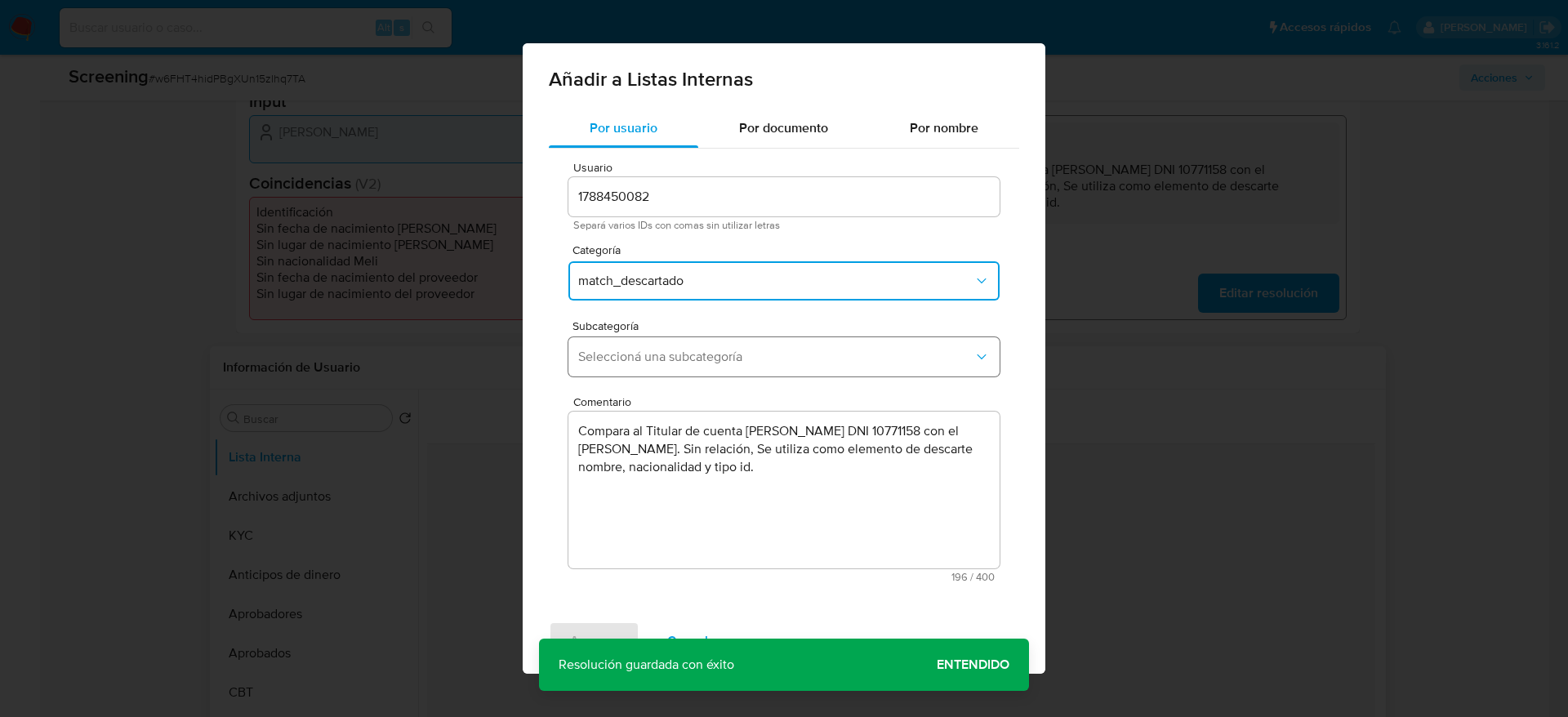
click at [731, 363] on span "Seleccioná una subcategoría" at bounding box center [775, 357] width 395 height 16
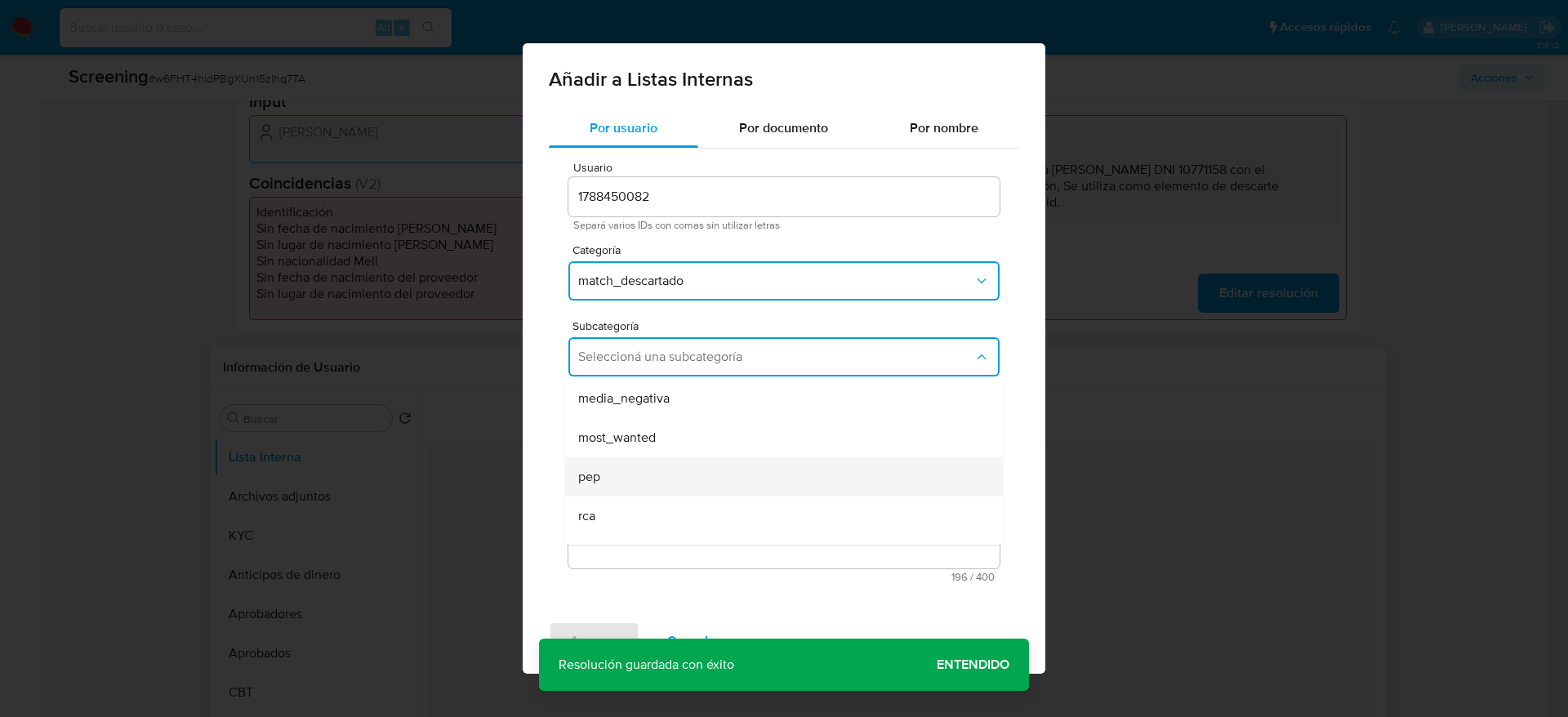
click at [644, 466] on div "pep" at bounding box center [779, 477] width 401 height 39
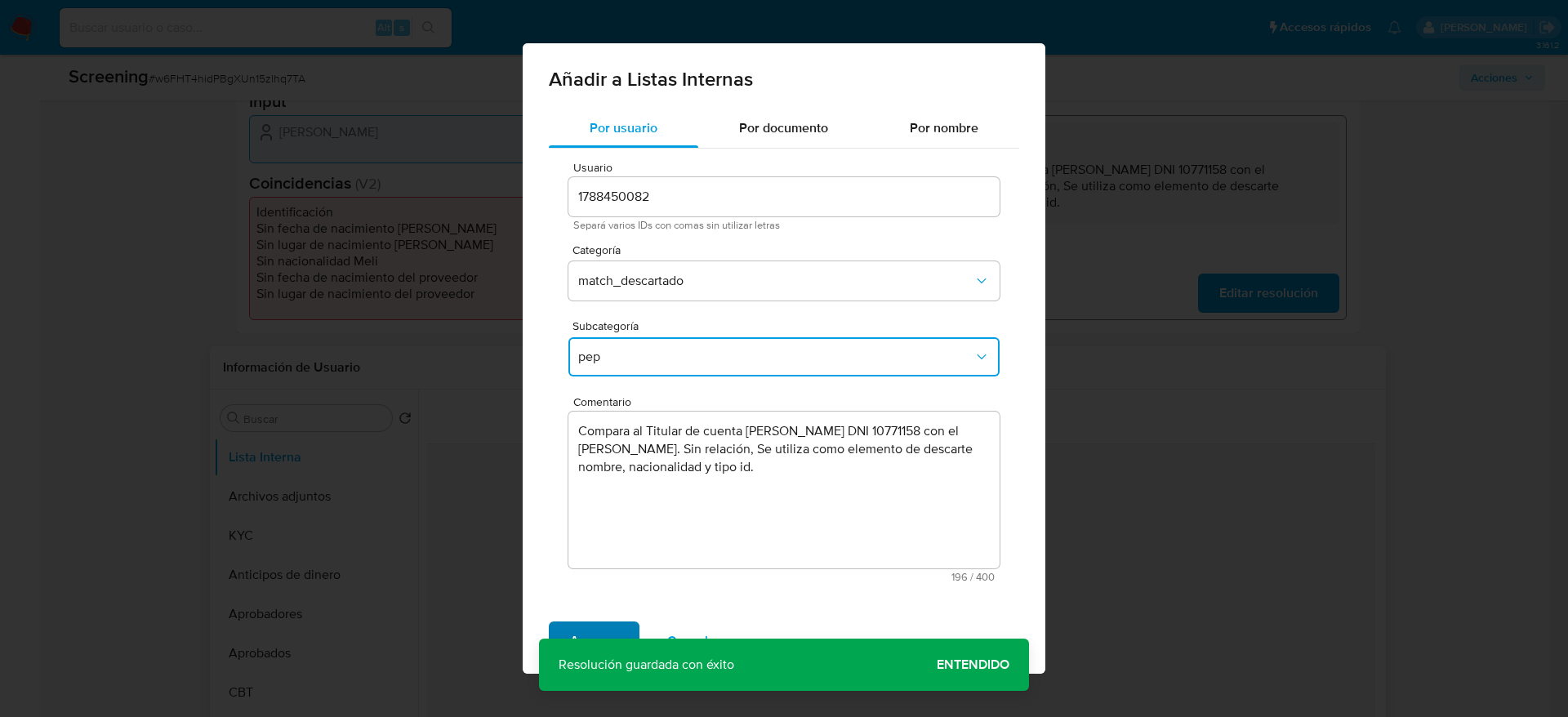
click at [589, 625] on span "Agregar" at bounding box center [594, 641] width 48 height 36
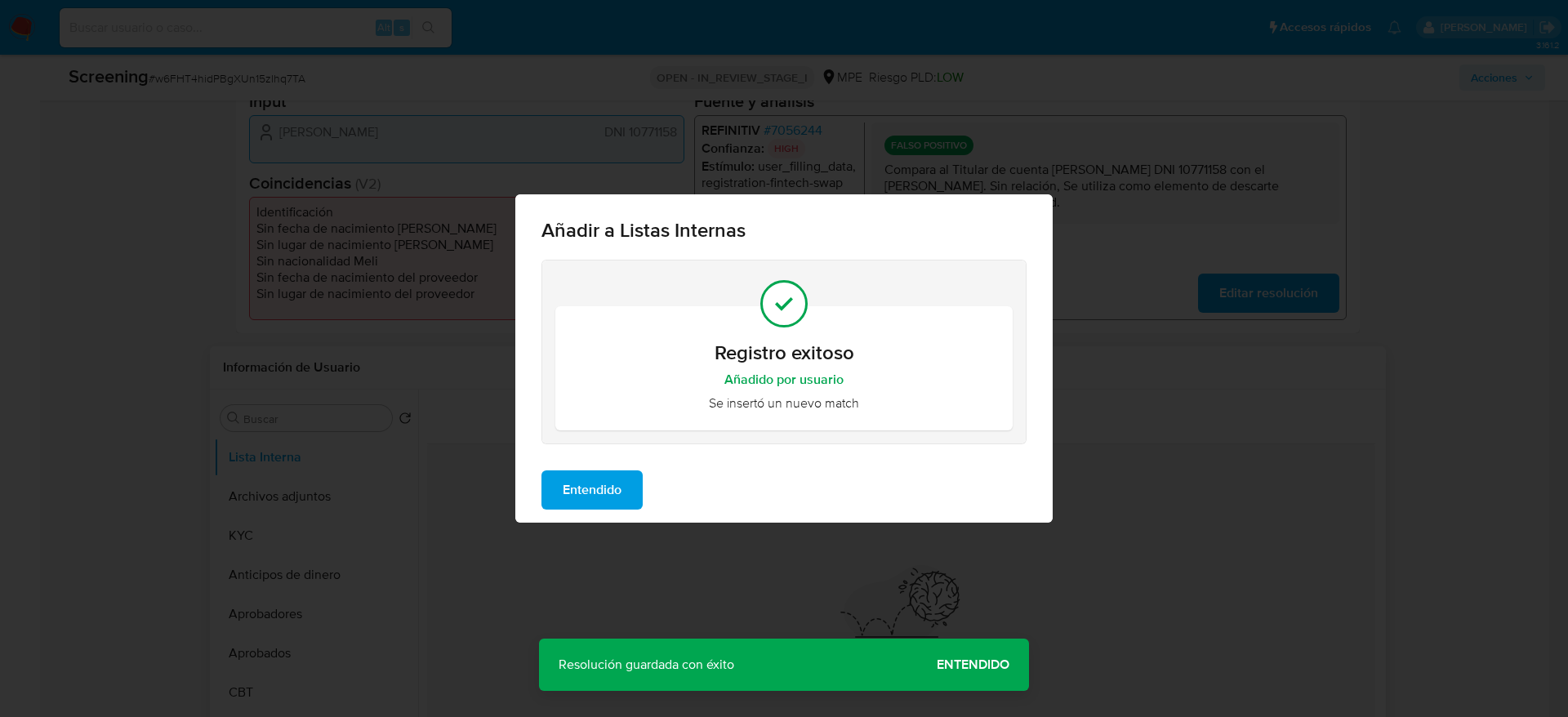
click at [563, 483] on span "Entendido" at bounding box center [592, 490] width 59 height 36
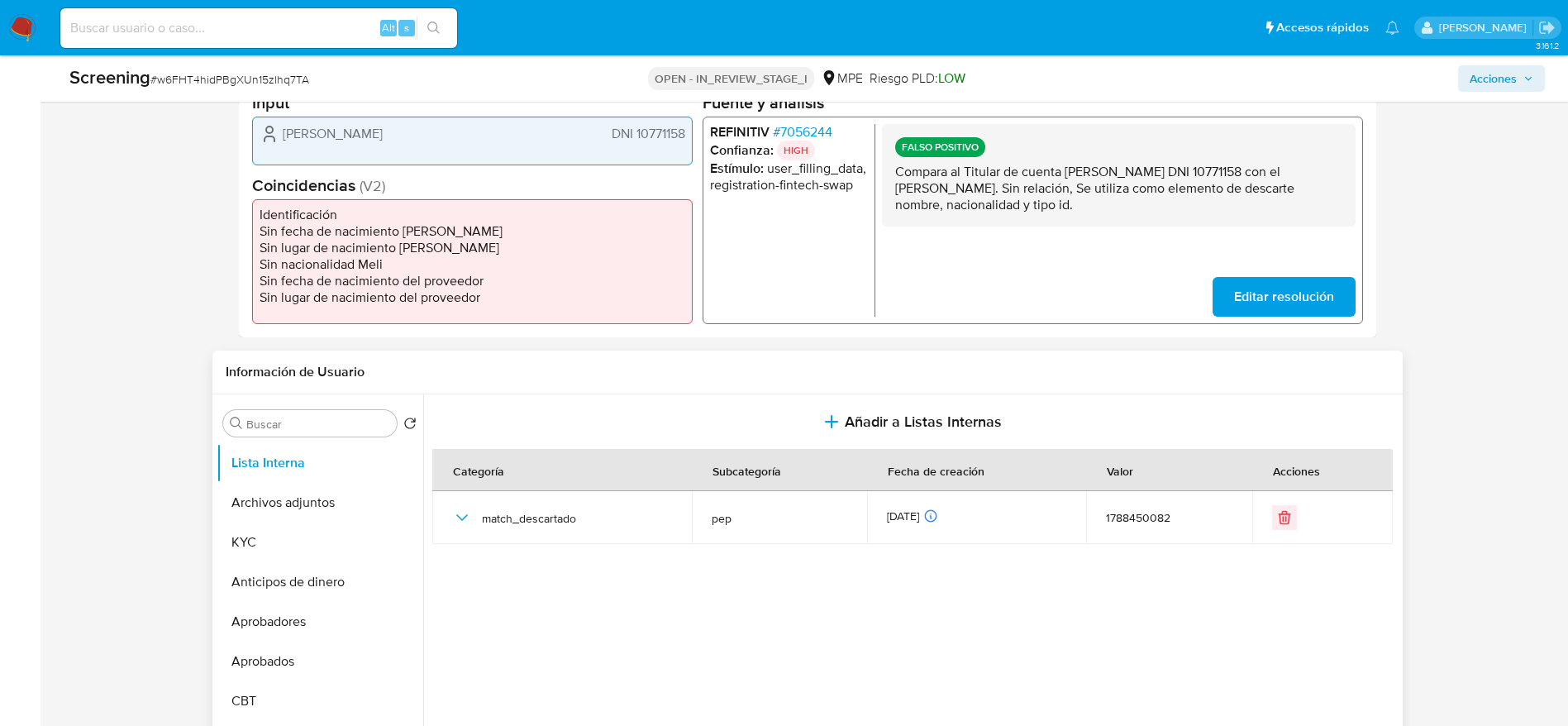
click at [242, 82] on span "# w6FHT4hidPBgXUn15zlhq7TA" at bounding box center [229, 79] width 159 height 17
copy span "w6FHT4hidPBgXUn15zlhq7TA"
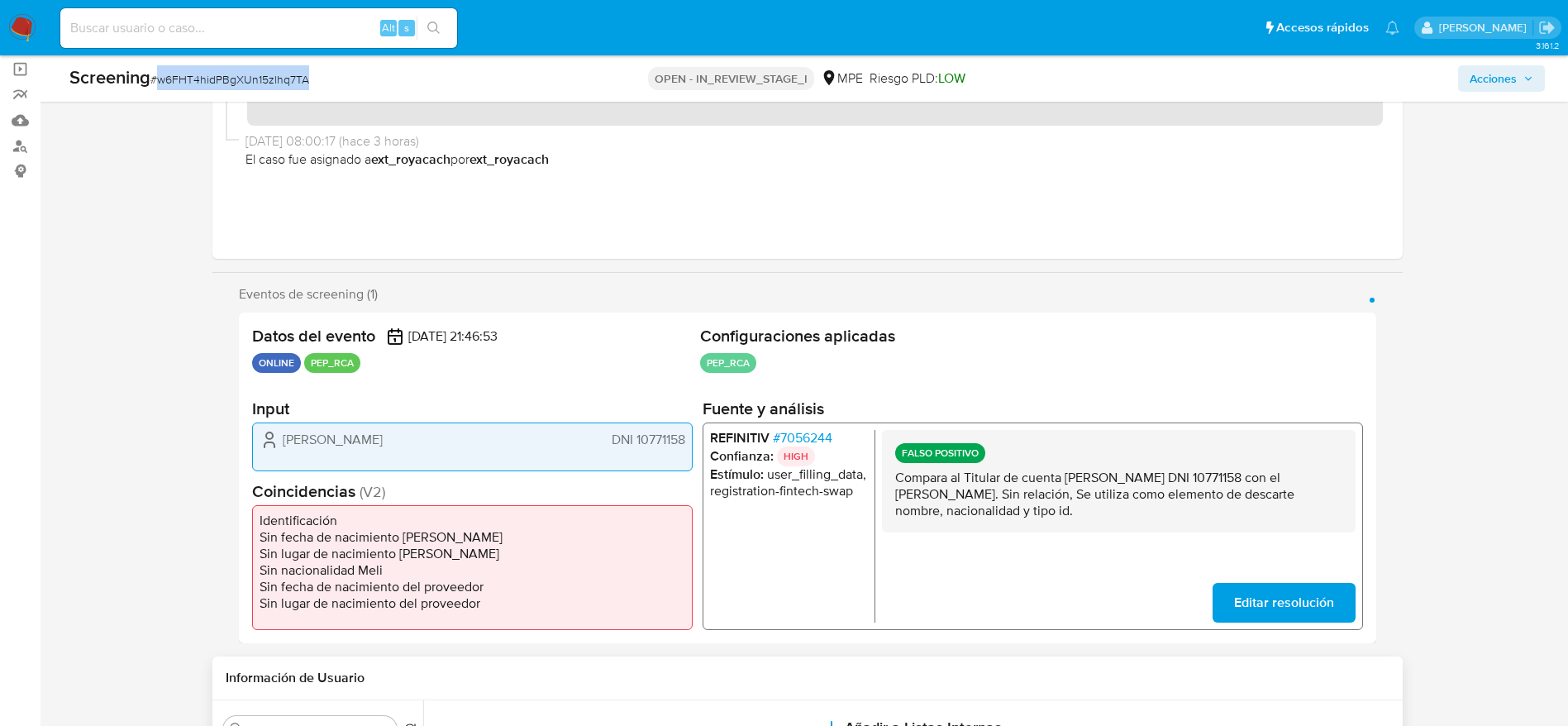
scroll to position [0, 0]
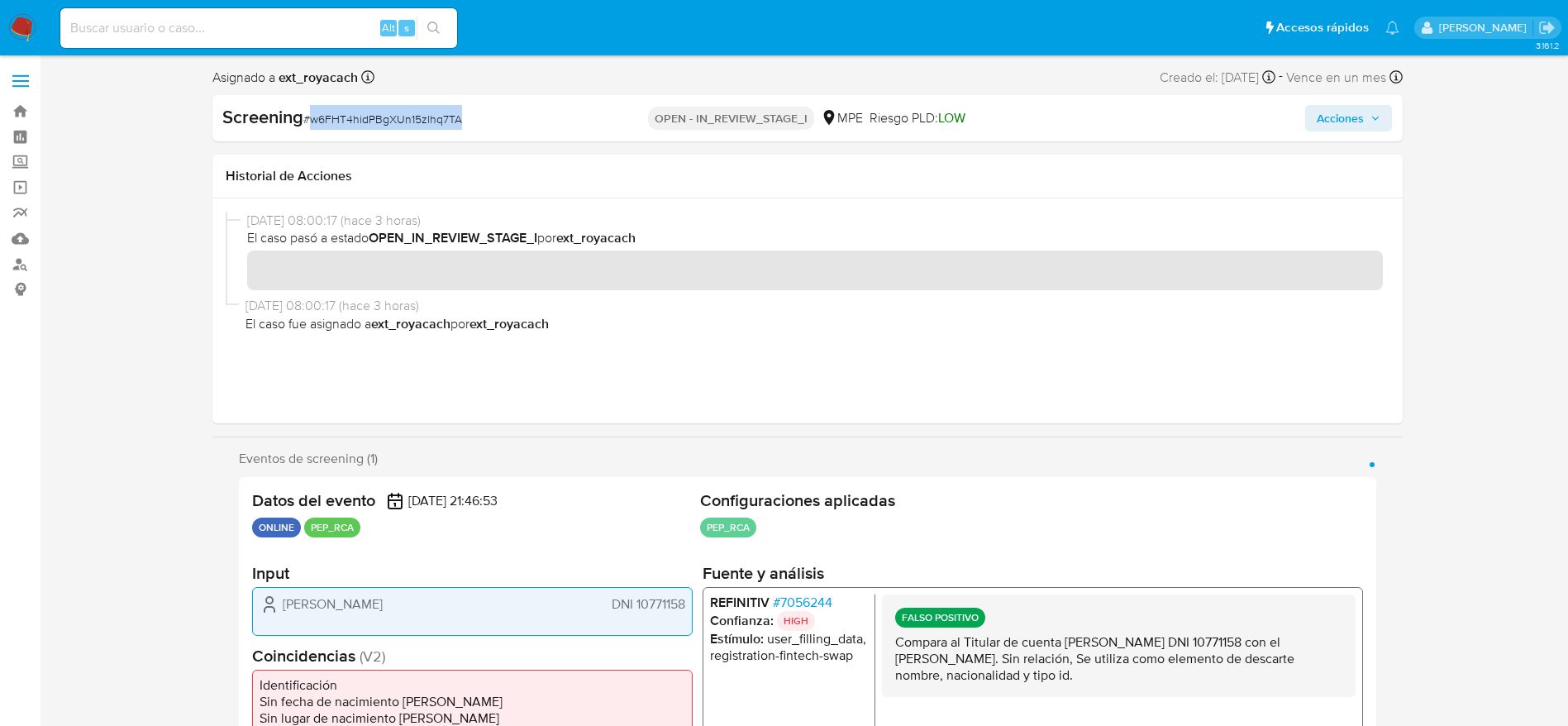
click at [1335, 125] on span "Acciones" at bounding box center [1340, 118] width 47 height 26
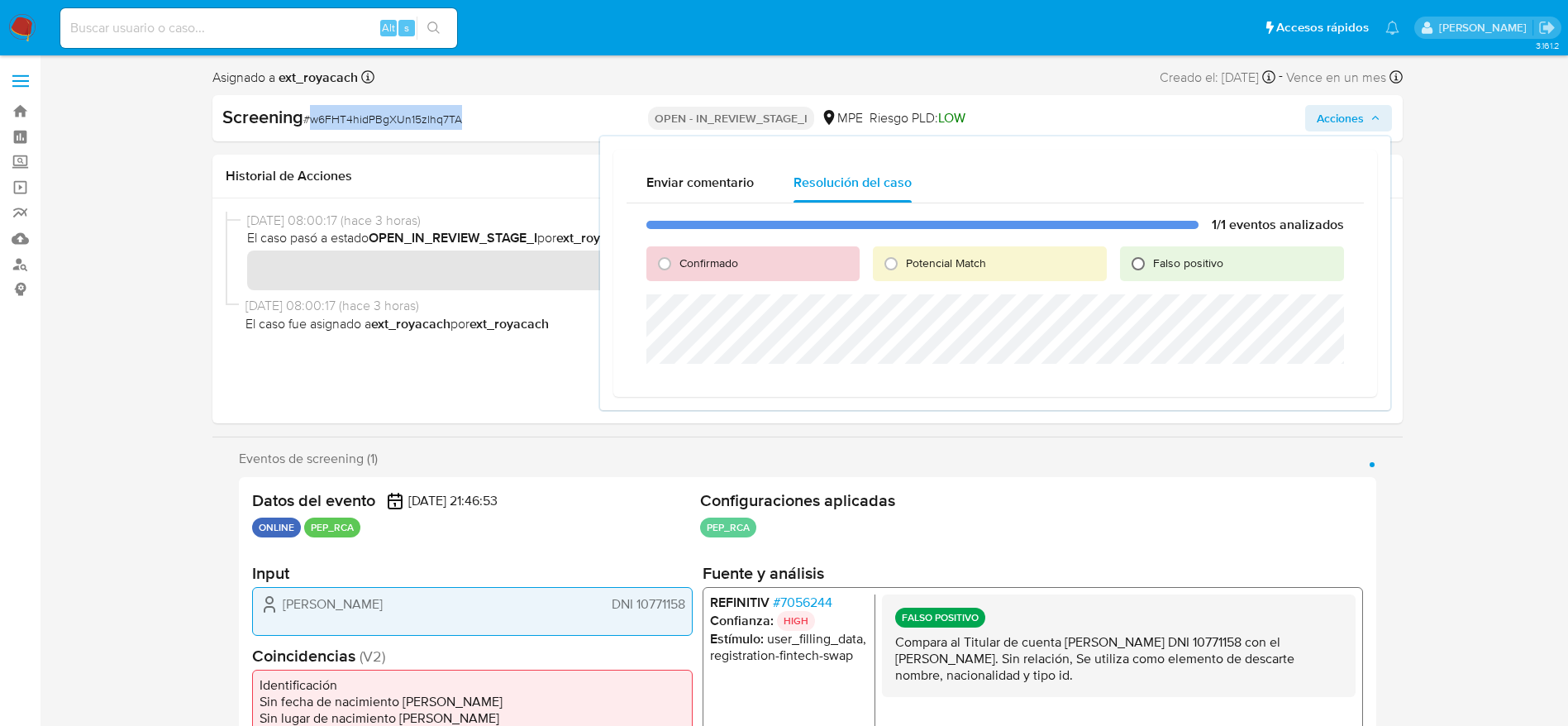
click at [1150, 265] on input "Falso positivo" at bounding box center [1138, 264] width 26 height 26
radio input "true"
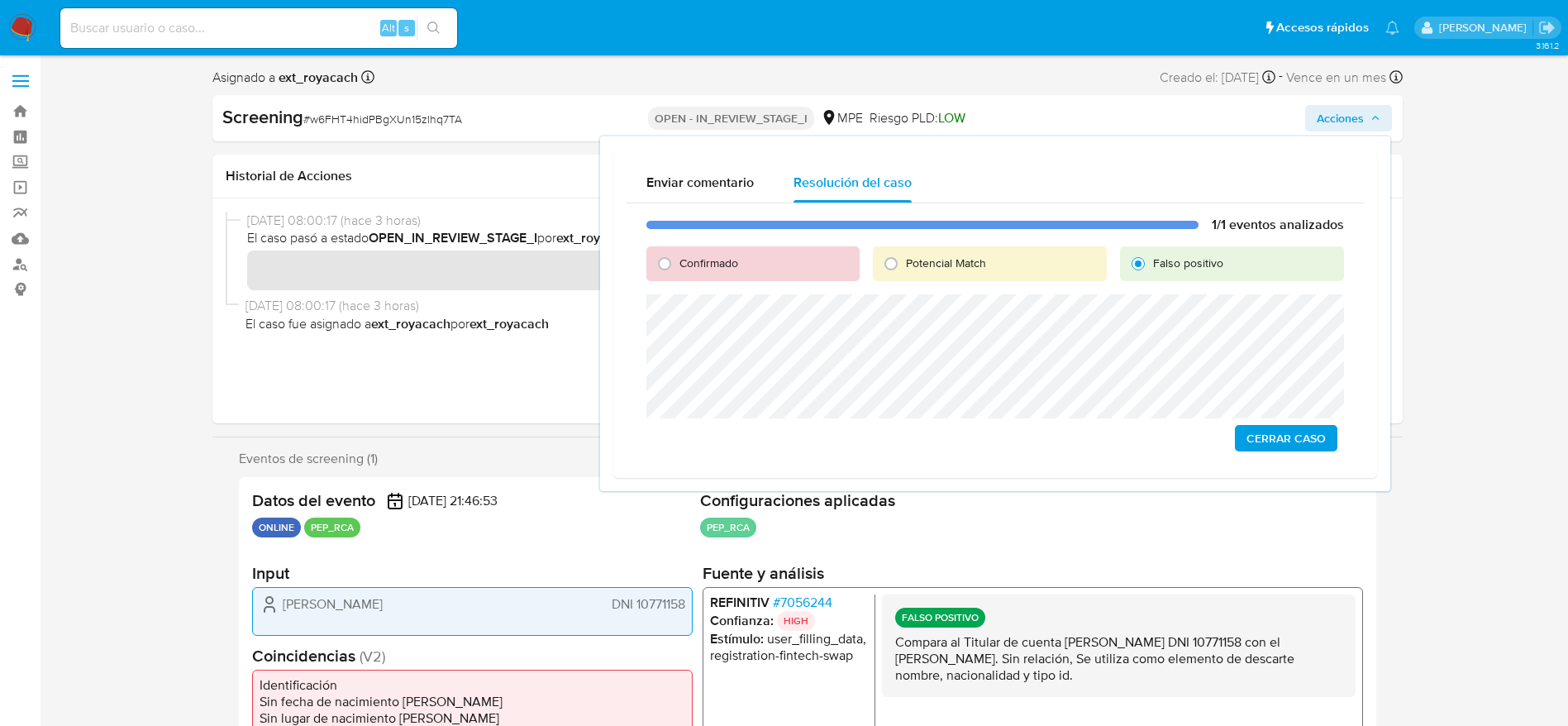
click at [1284, 442] on span "Cerrar Caso" at bounding box center [1285, 438] width 79 height 24
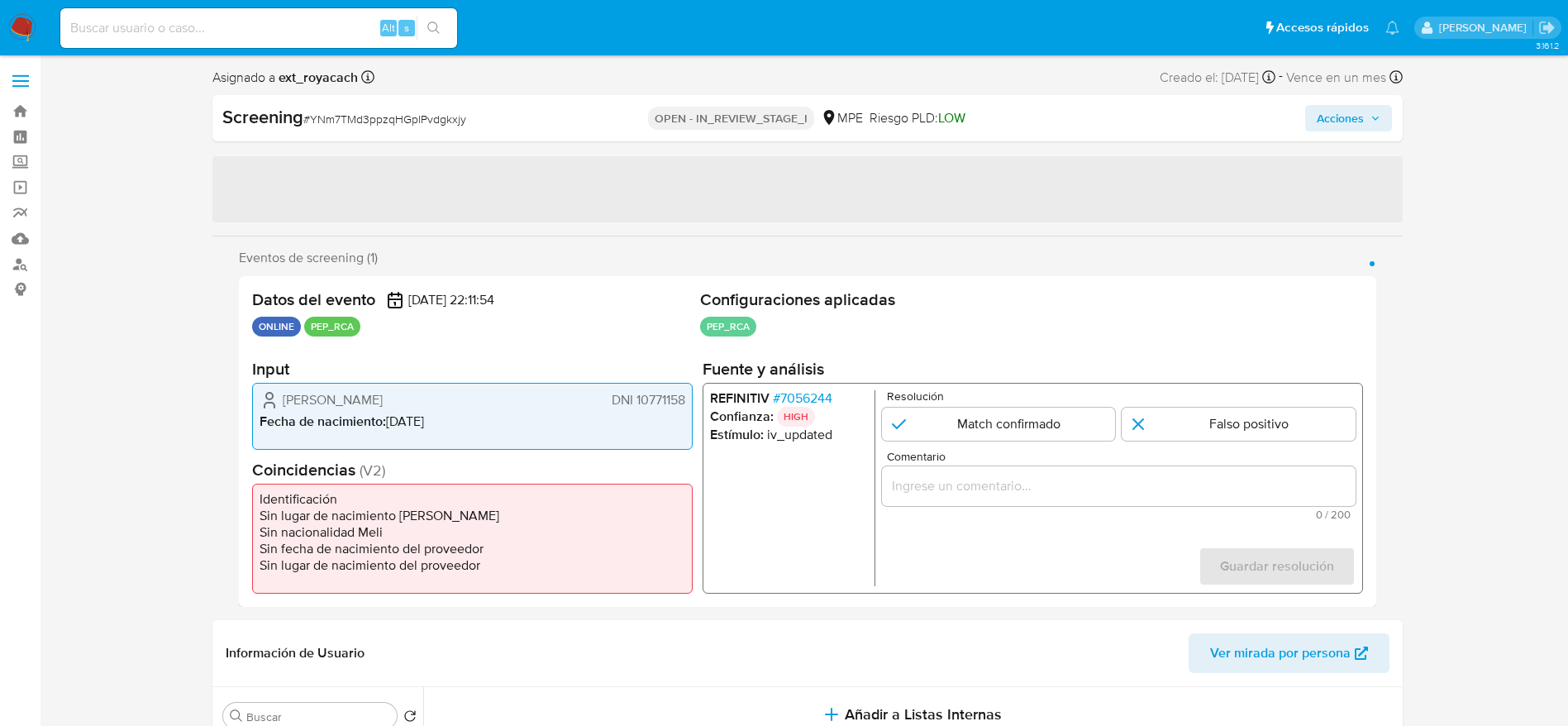
select select "10"
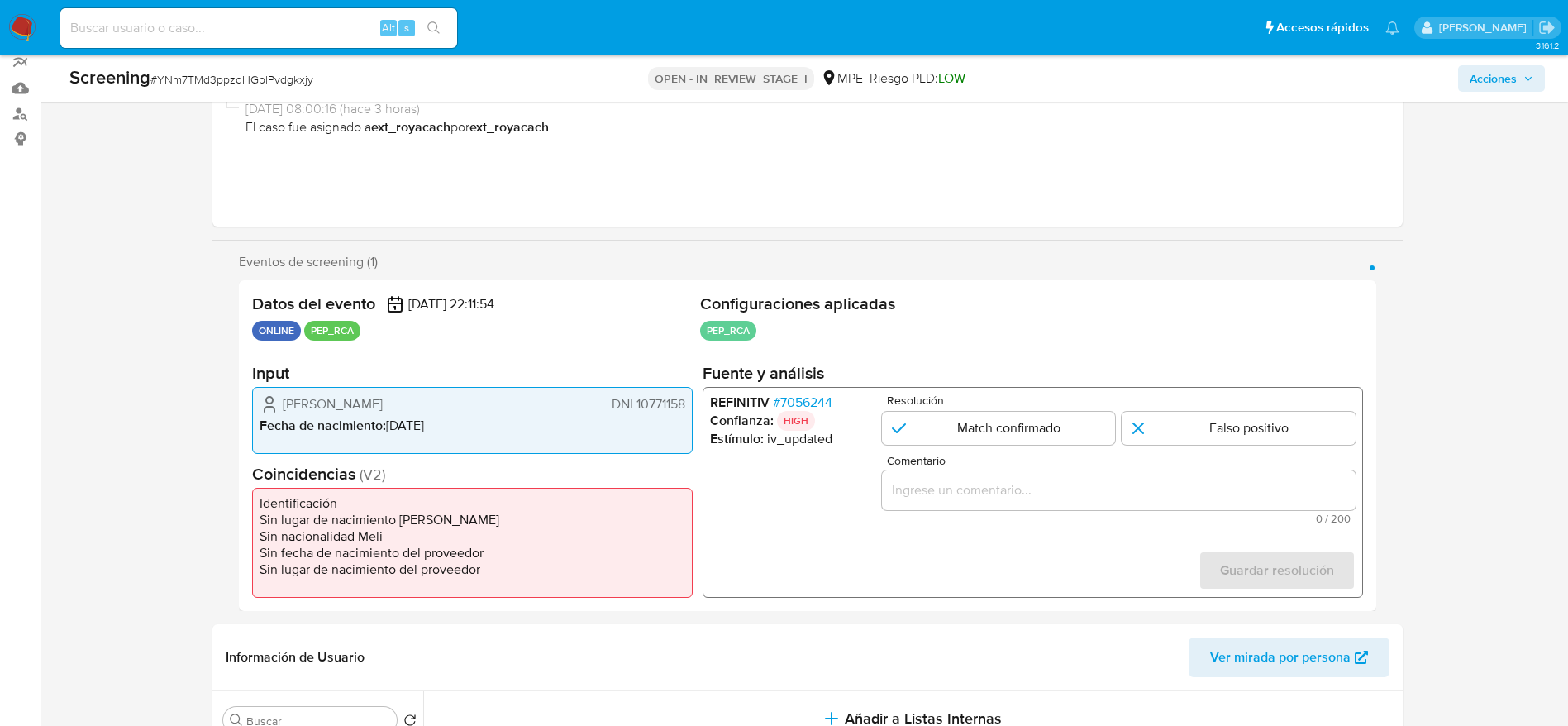
scroll to position [151, 0]
click at [802, 397] on span "# 7056244" at bounding box center [801, 401] width 59 height 17
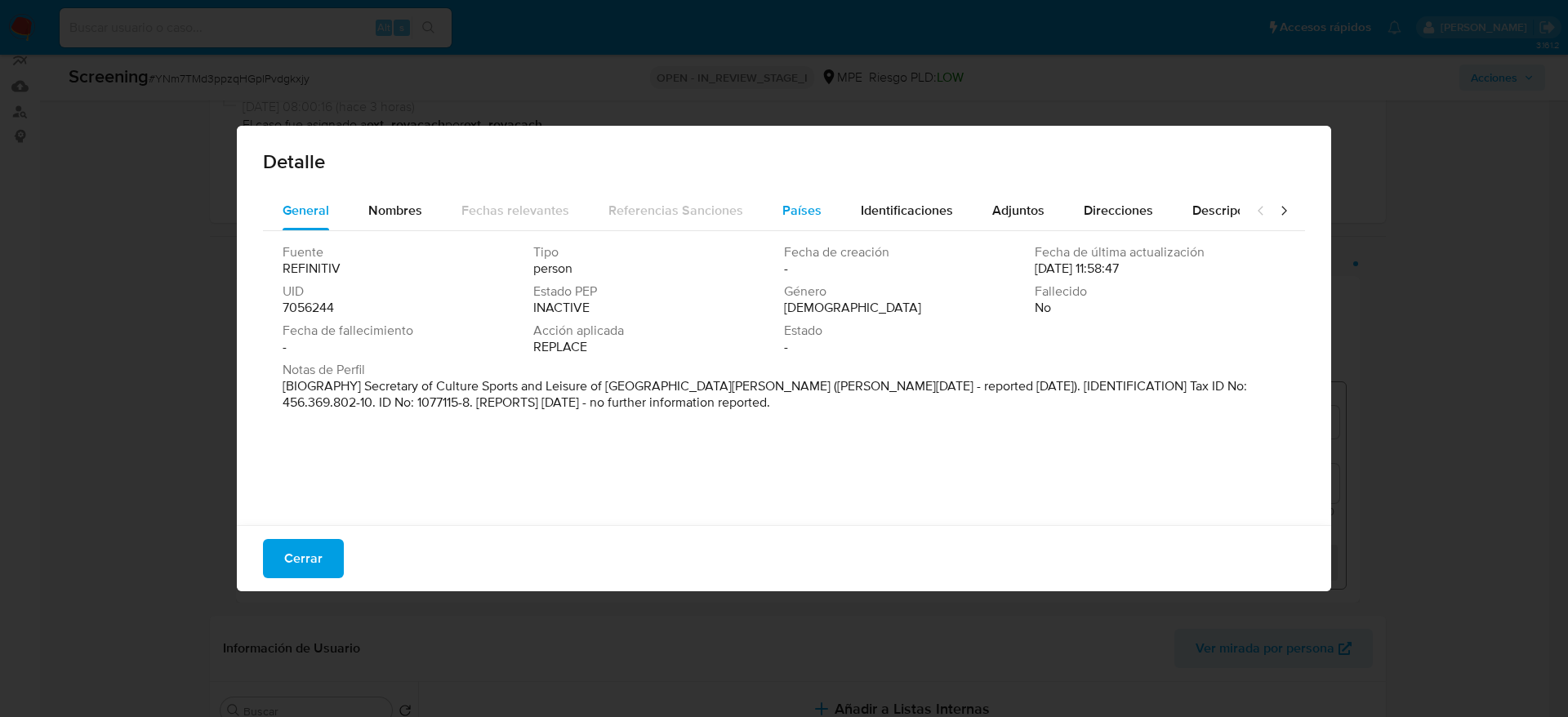
click at [785, 204] on span "Países" at bounding box center [801, 210] width 39 height 19
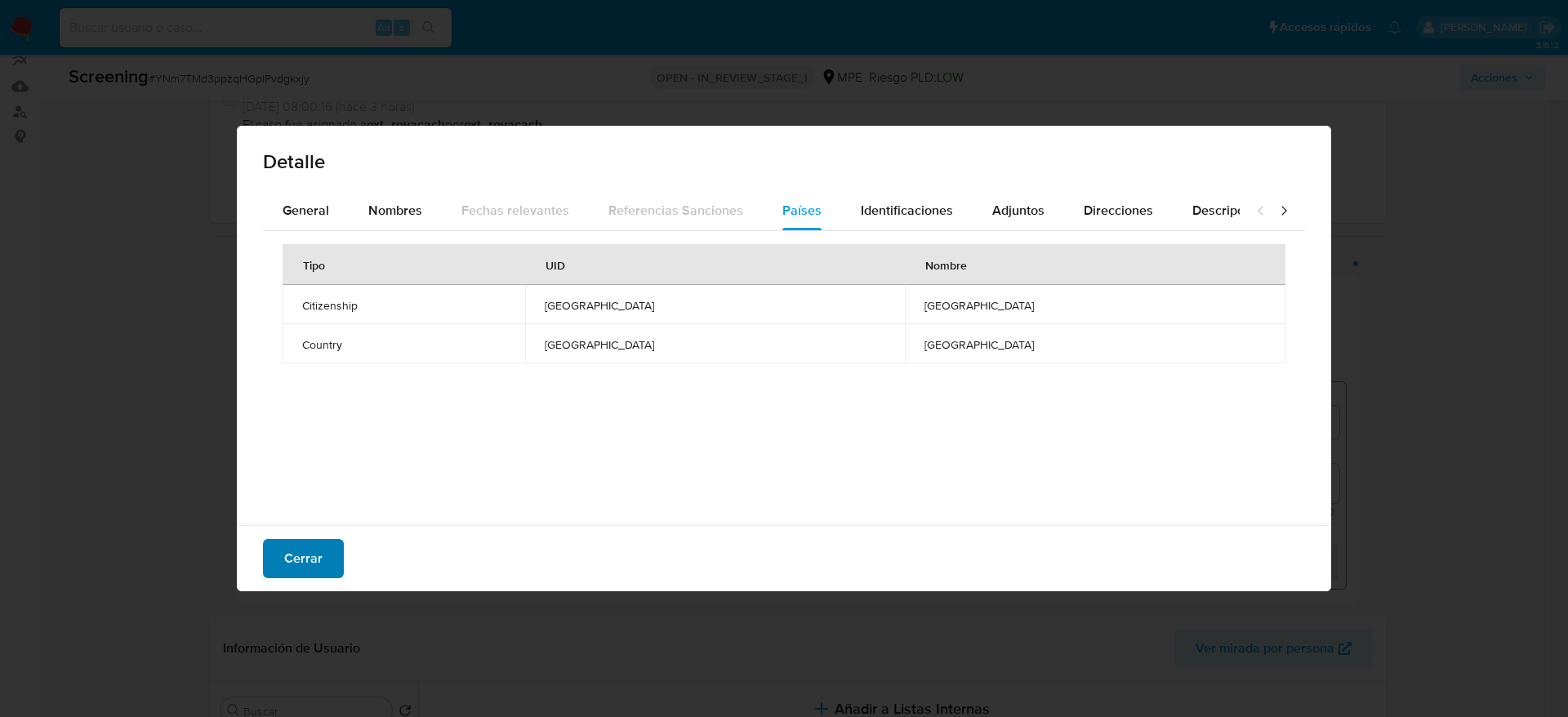
click at [314, 562] on span "Cerrar" at bounding box center [303, 558] width 39 height 36
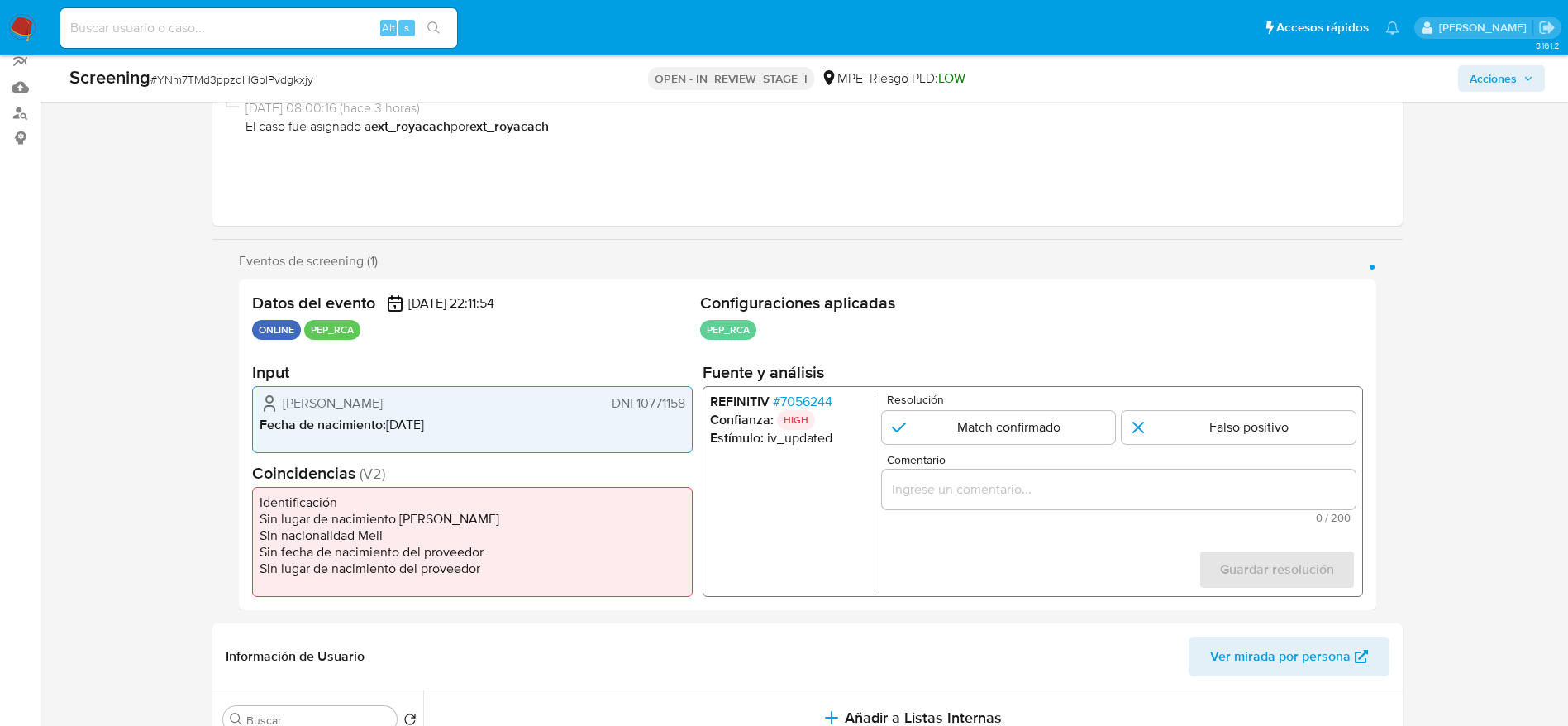
click at [245, 90] on div "Screening # YNm7TMd3ppzqHGplPvdgkxjy" at bounding box center [313, 79] width 487 height 26
copy span "YNm7TMd3ppzqHGplPvdgkxjy"
click at [245, 90] on div "Screening # YNm7TMd3ppzqHGplPvdgkxjy" at bounding box center [313, 79] width 487 height 26
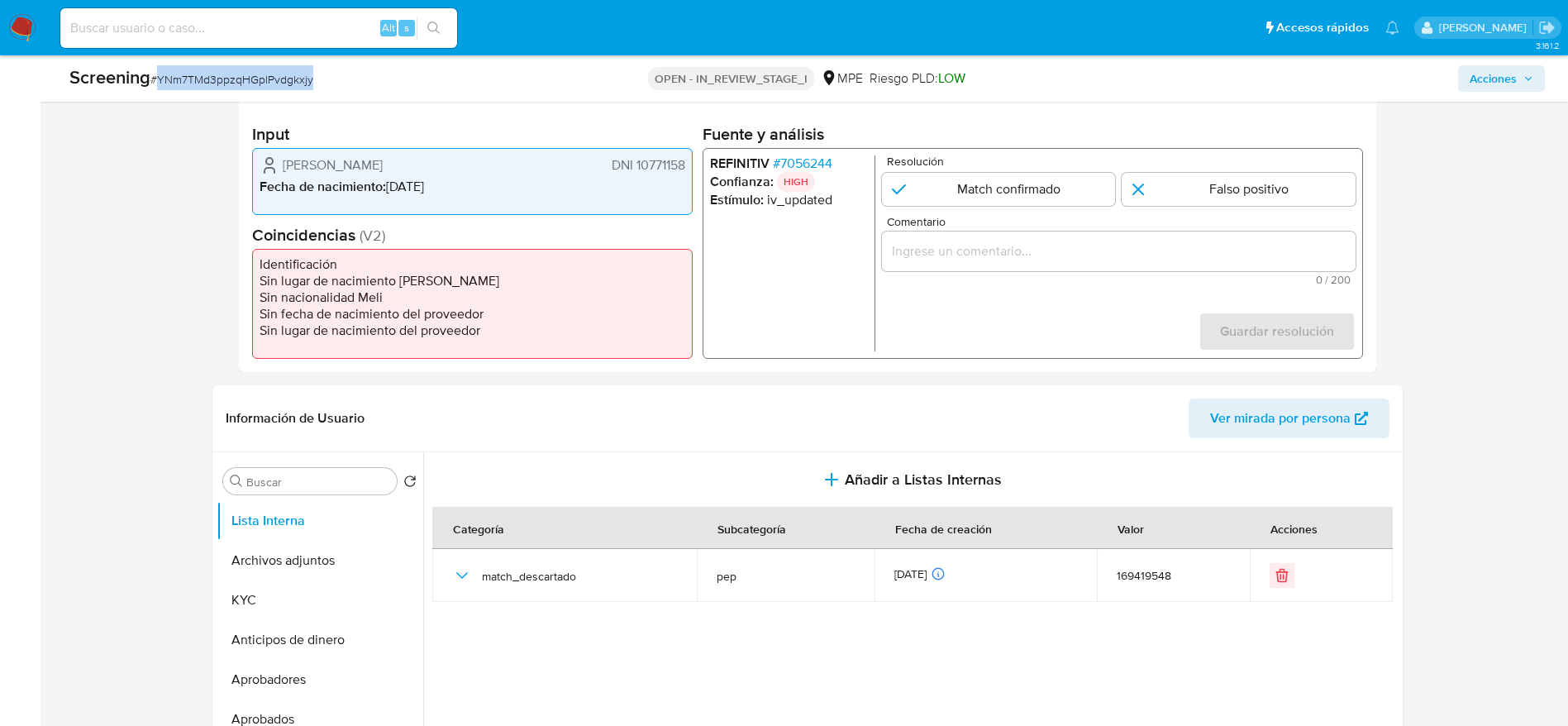
scroll to position [419, 0]
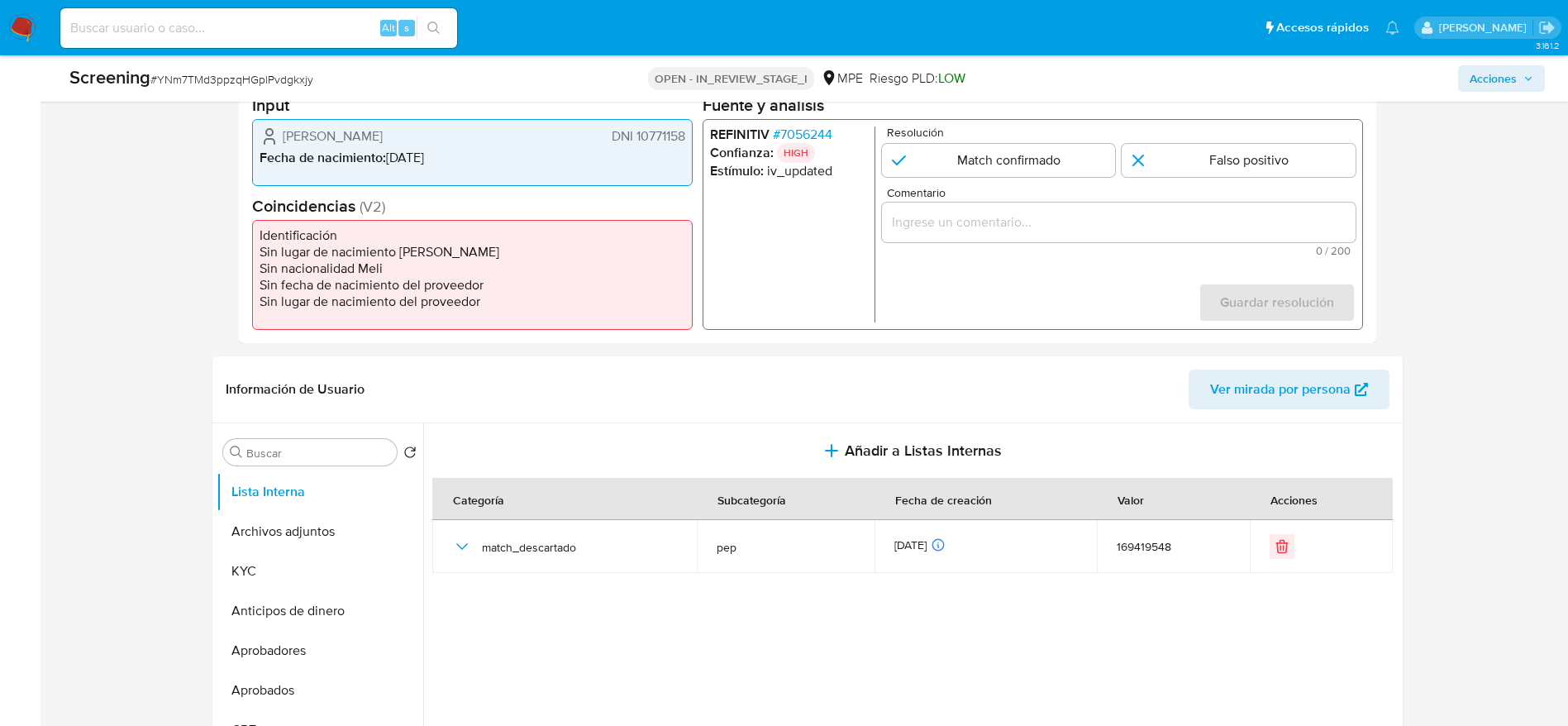
drag, startPoint x: 269, startPoint y: 133, endPoint x: 689, endPoint y: 127, distance: 420.0
click at [689, 127] on div "[PERSON_NAME] DNI 10771158 Fecha de nacimiento : [DEMOGRAPHIC_DATA]" at bounding box center [472, 152] width 440 height 67
click at [800, 136] on span "# 7056244" at bounding box center [801, 134] width 59 height 17
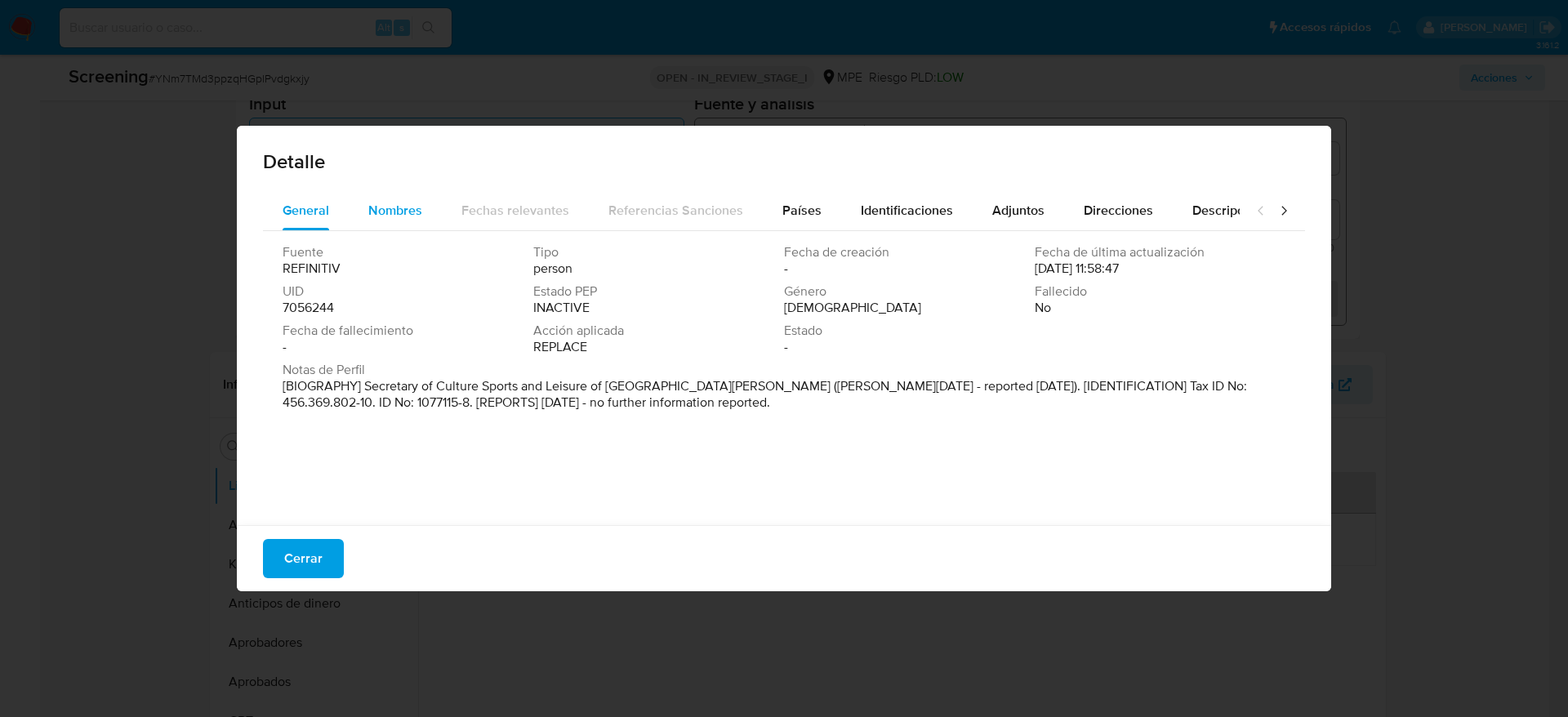
click at [375, 220] on div "Nombres" at bounding box center [395, 210] width 54 height 39
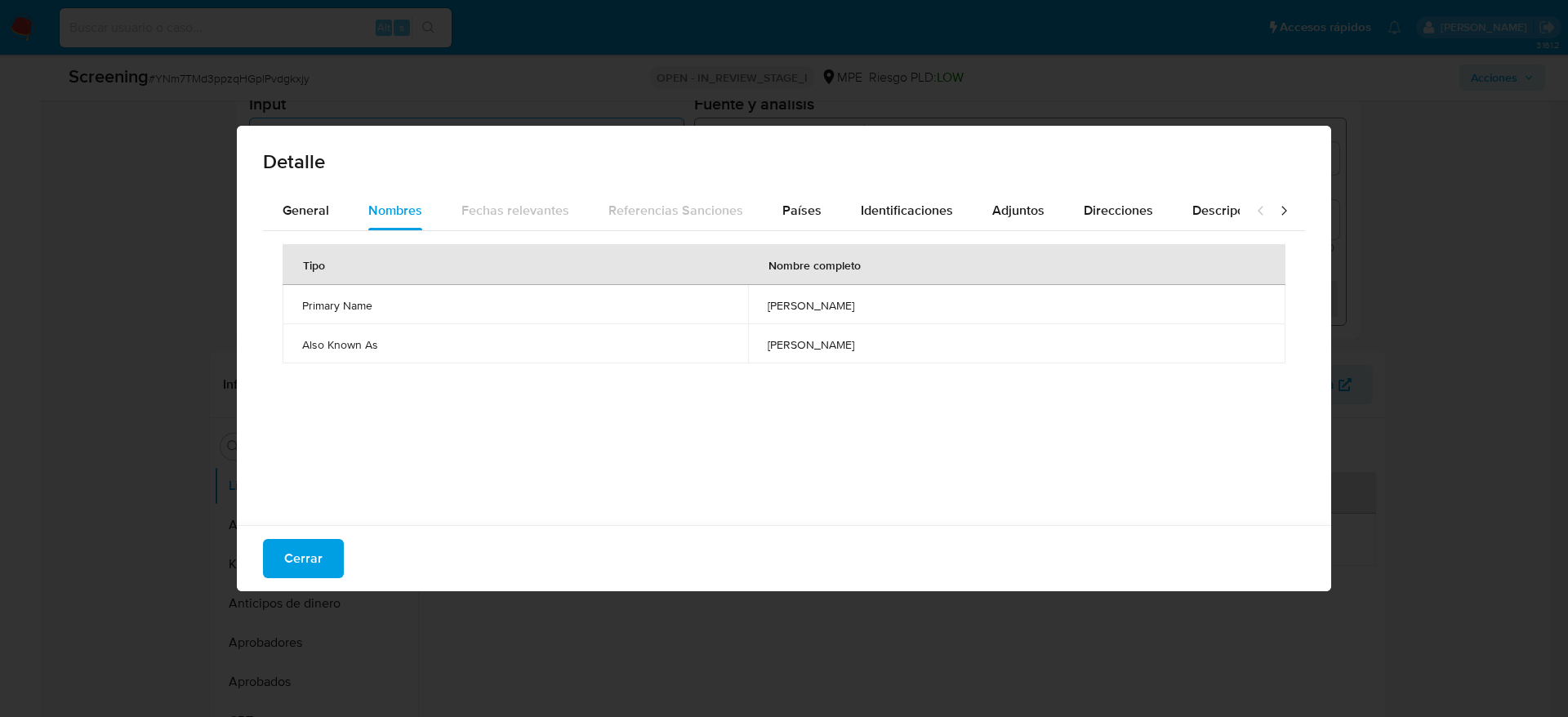
click at [768, 304] on span "silvio cesar pereira nogueira" at bounding box center [1017, 305] width 498 height 15
click at [808, 220] on div "Países" at bounding box center [801, 210] width 39 height 39
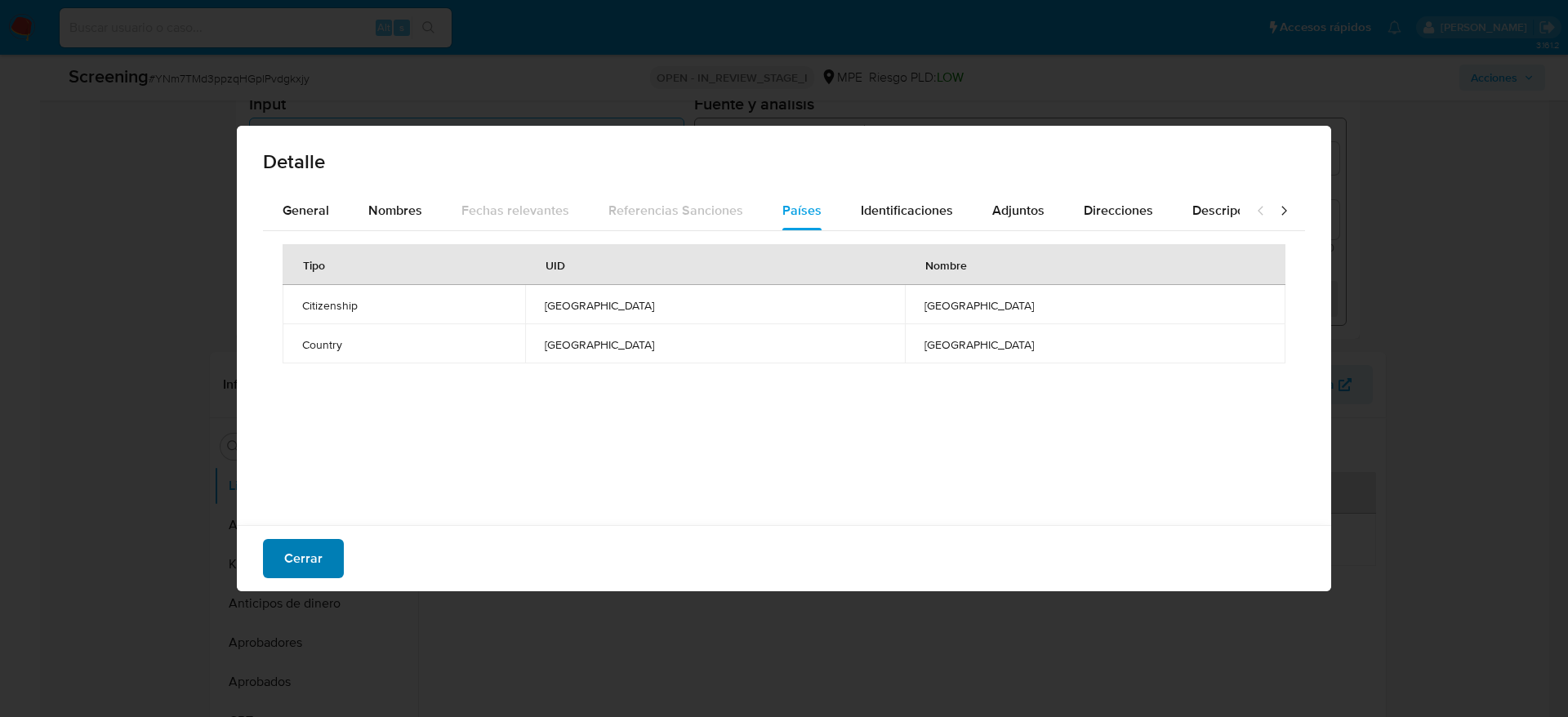
click at [283, 569] on button "Cerrar" at bounding box center [303, 558] width 81 height 39
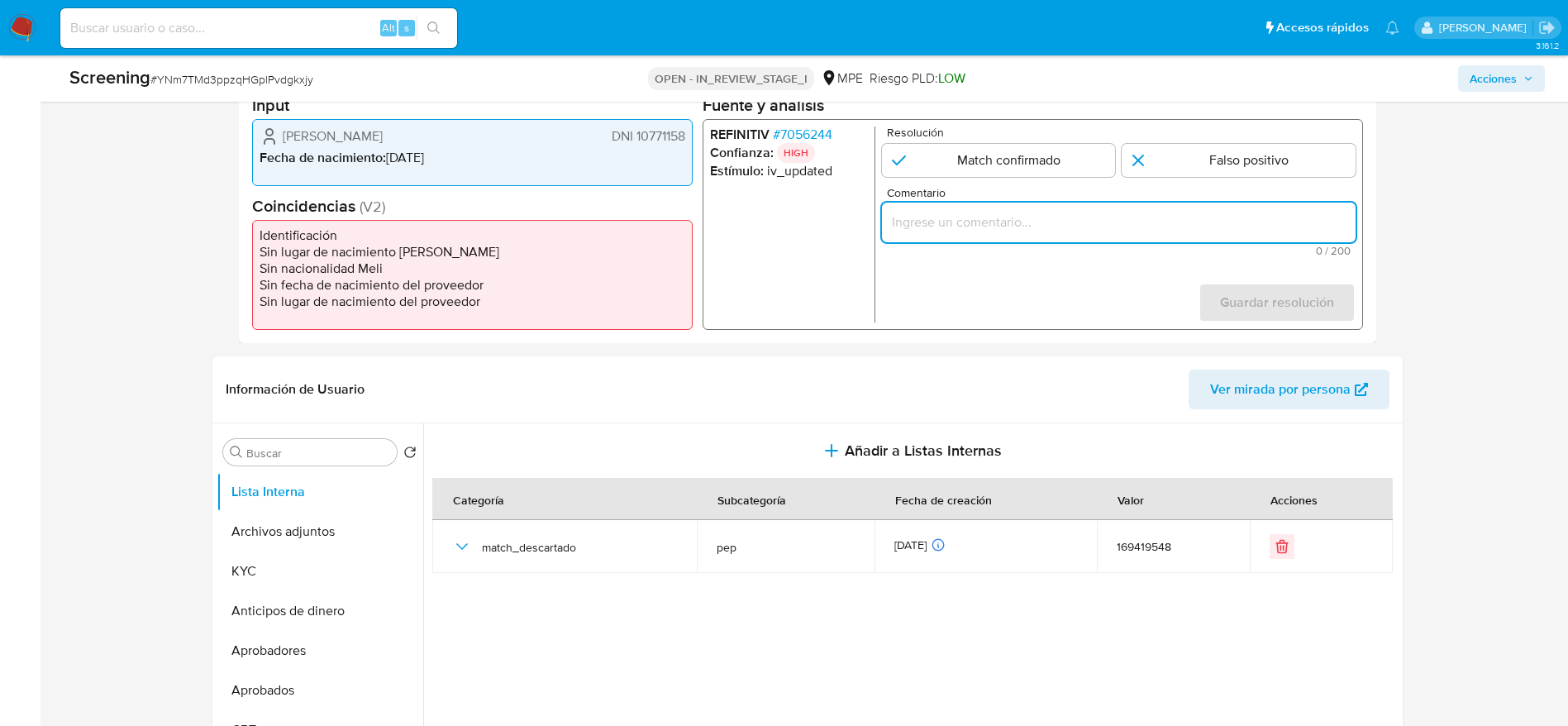
click at [1099, 221] on input "Comentario" at bounding box center [1117, 223] width 474 height 22
paste input "Compara al Titular de cuenta Gianfranco Dapueto Aguilar DNI 10771158 con el PEP…"
type input "Compara al Titular de cuenta Gianfranco Dapueto Aguilar DNI 10771158 con el PEP…"
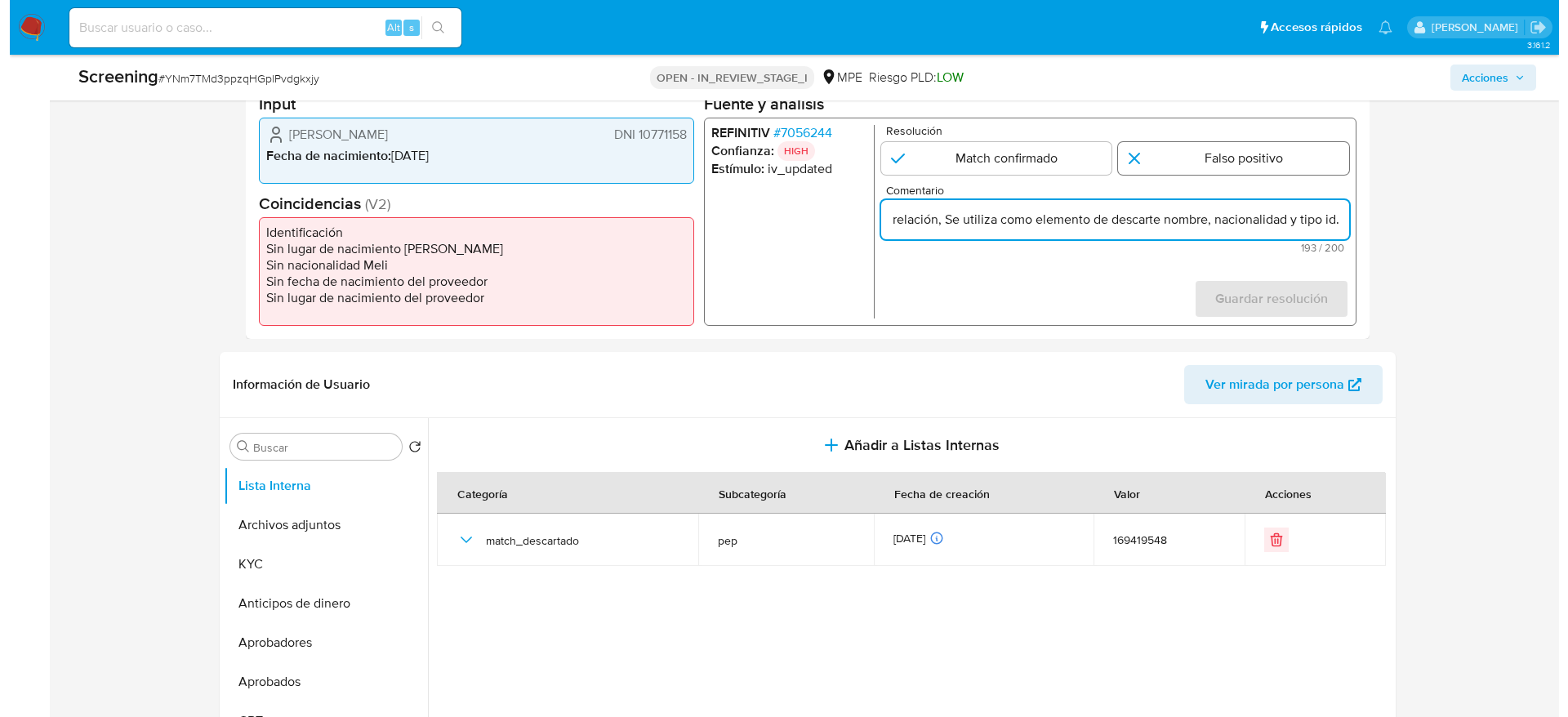
scroll to position [0, 0]
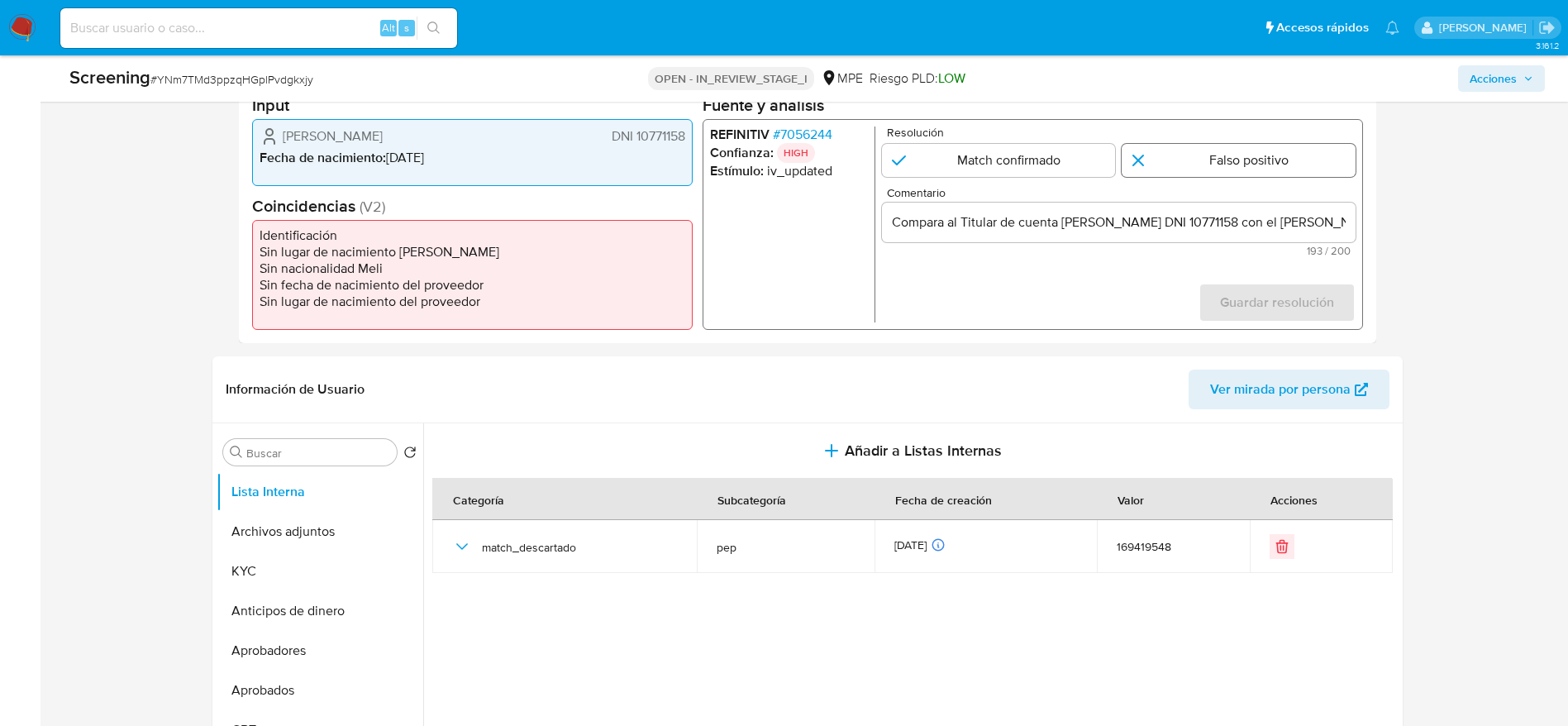
click at [1255, 163] on input "1 de 1" at bounding box center [1238, 161] width 234 height 33
radio input "true"
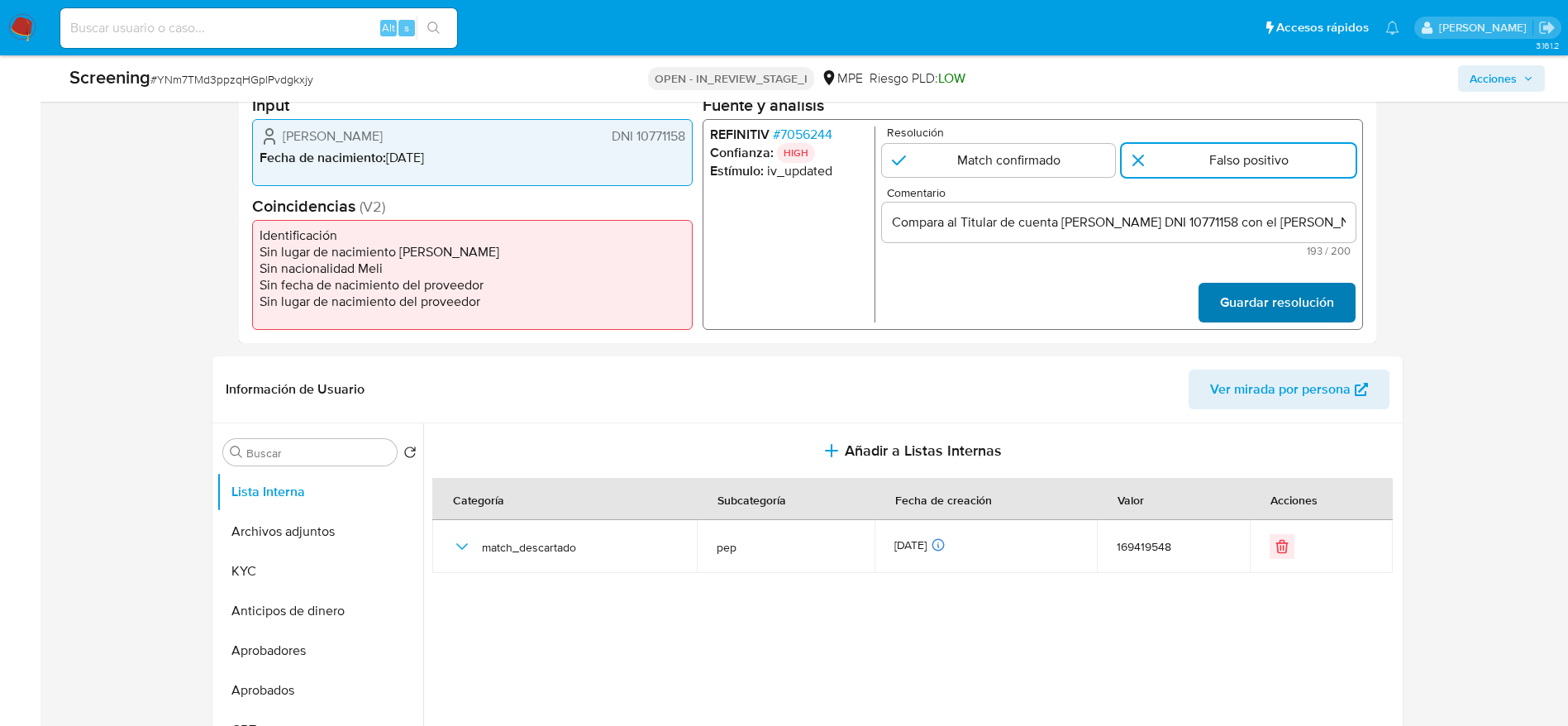
click at [1250, 297] on span "Guardar resolución" at bounding box center [1276, 303] width 114 height 37
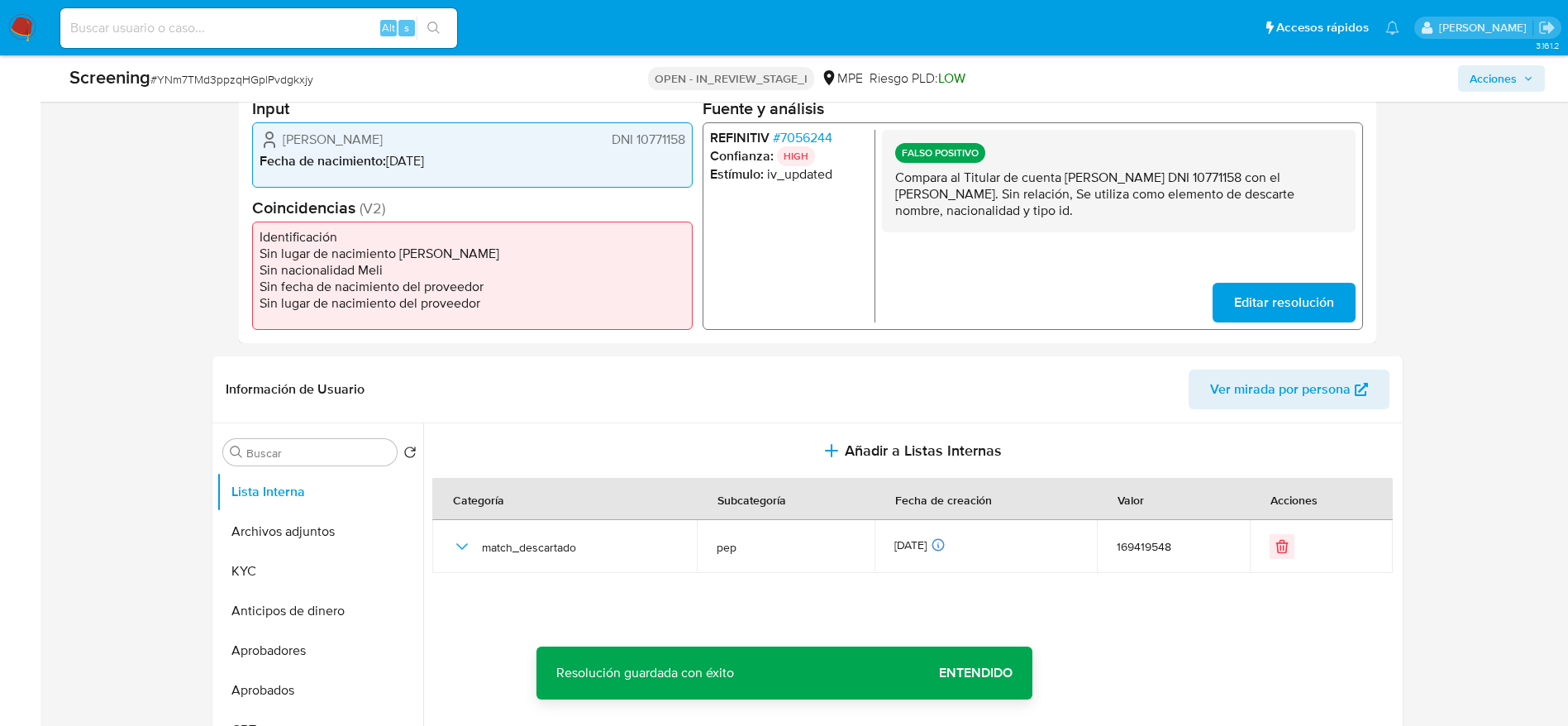
click at [1098, 204] on p "Compara al Titular de cuenta Gianfranco Dapueto Aguilar DNI 10771158 con el PEP…" at bounding box center [1117, 193] width 447 height 50
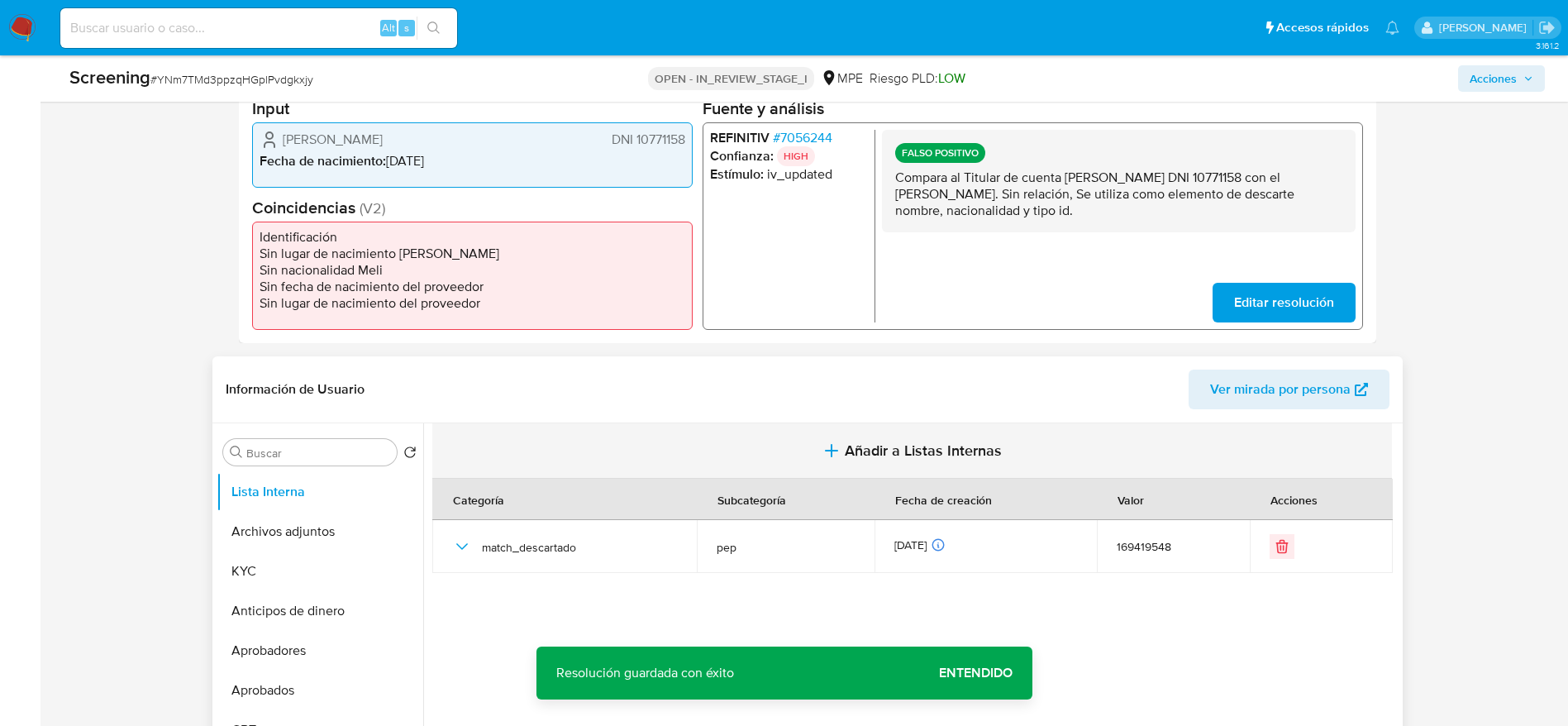
click at [757, 435] on button "Añadir a Listas Internas" at bounding box center [912, 450] width 959 height 55
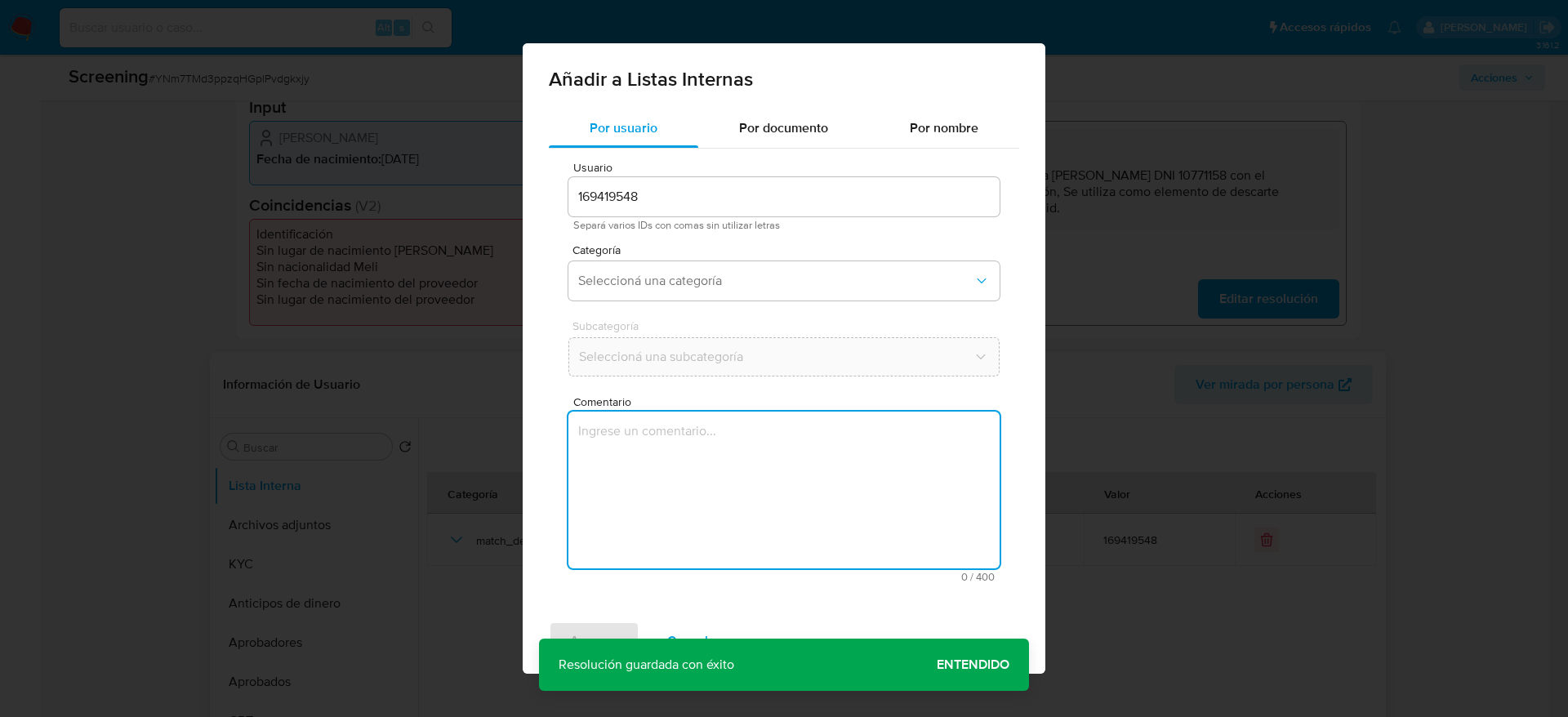
click at [751, 433] on textarea "Comentario" at bounding box center [784, 490] width 431 height 157
type textarea "Compara al Titular de cuenta Gianfranco Dapueto Aguilar DNI 10771158 con el PEP…"
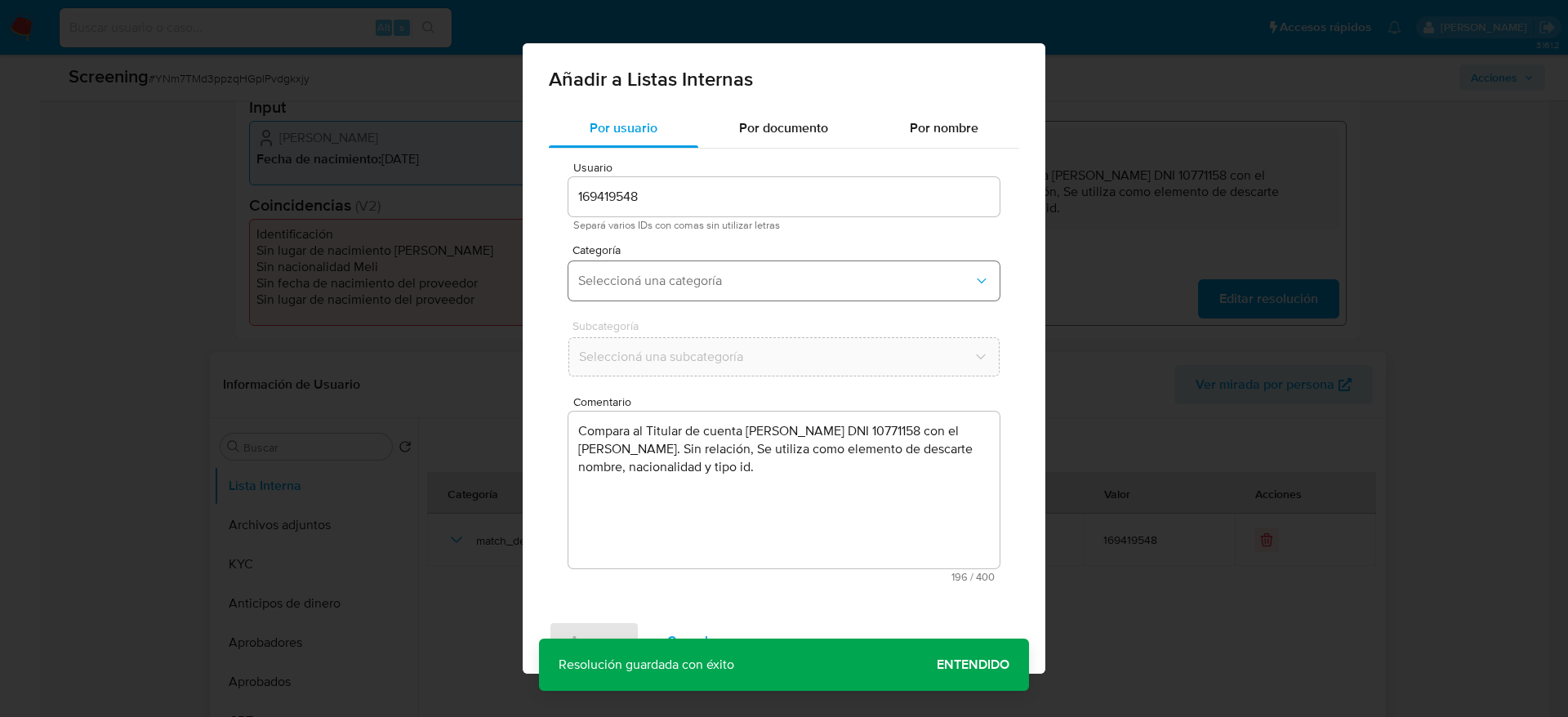
click at [802, 290] on button "Seleccioná una categoría" at bounding box center [784, 280] width 431 height 39
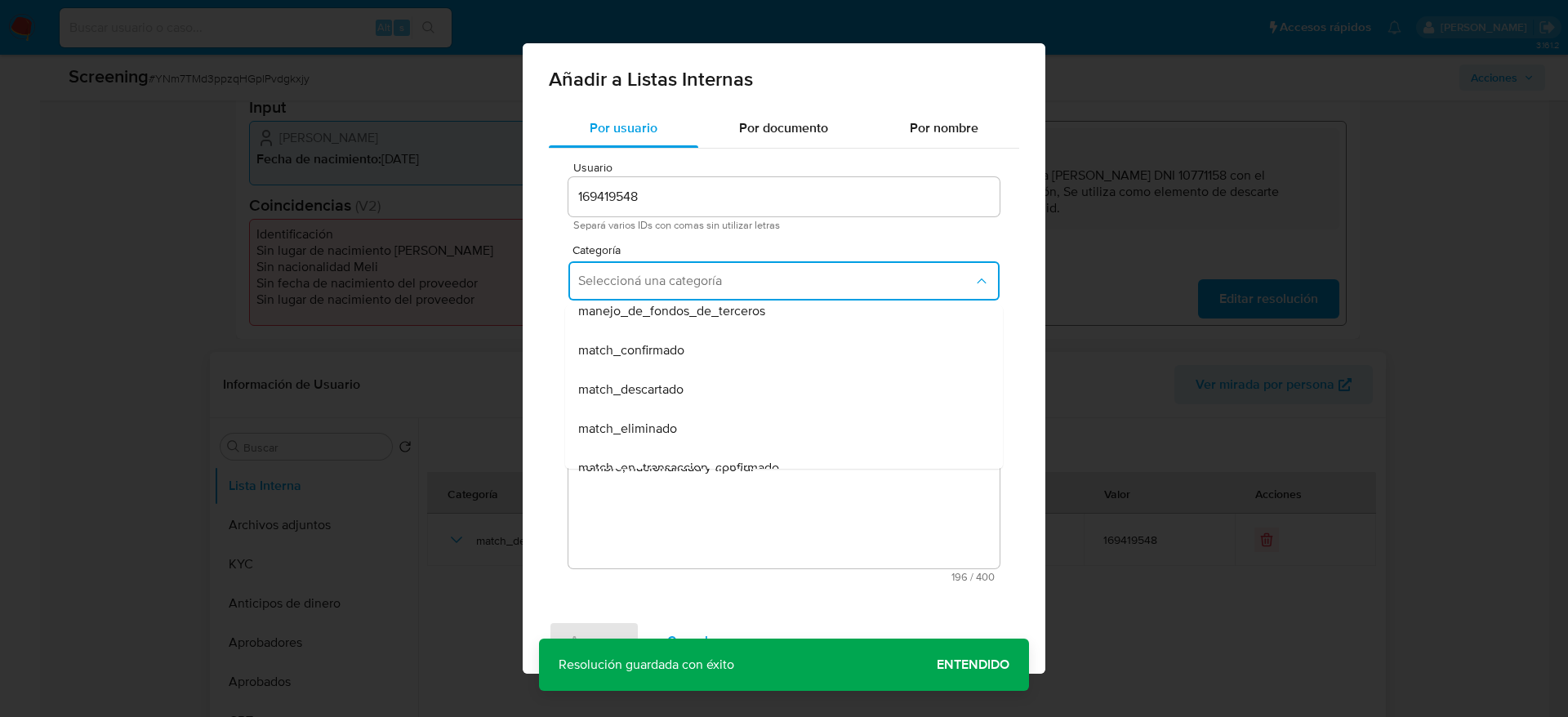
scroll to position [93, 0]
click at [670, 383] on span "match_descartado" at bounding box center [631, 389] width 105 height 16
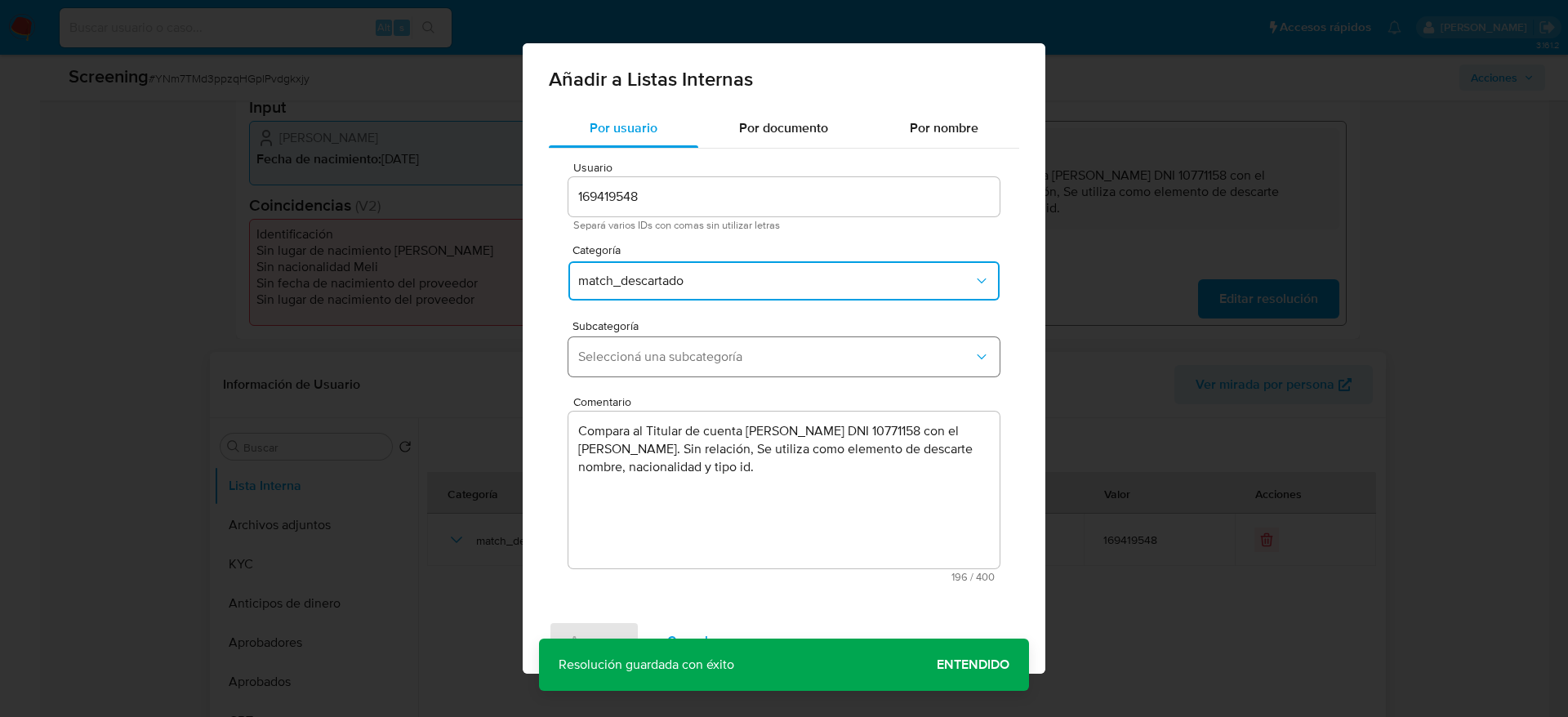
click at [722, 372] on button "Seleccioná una subcategoría" at bounding box center [784, 356] width 431 height 39
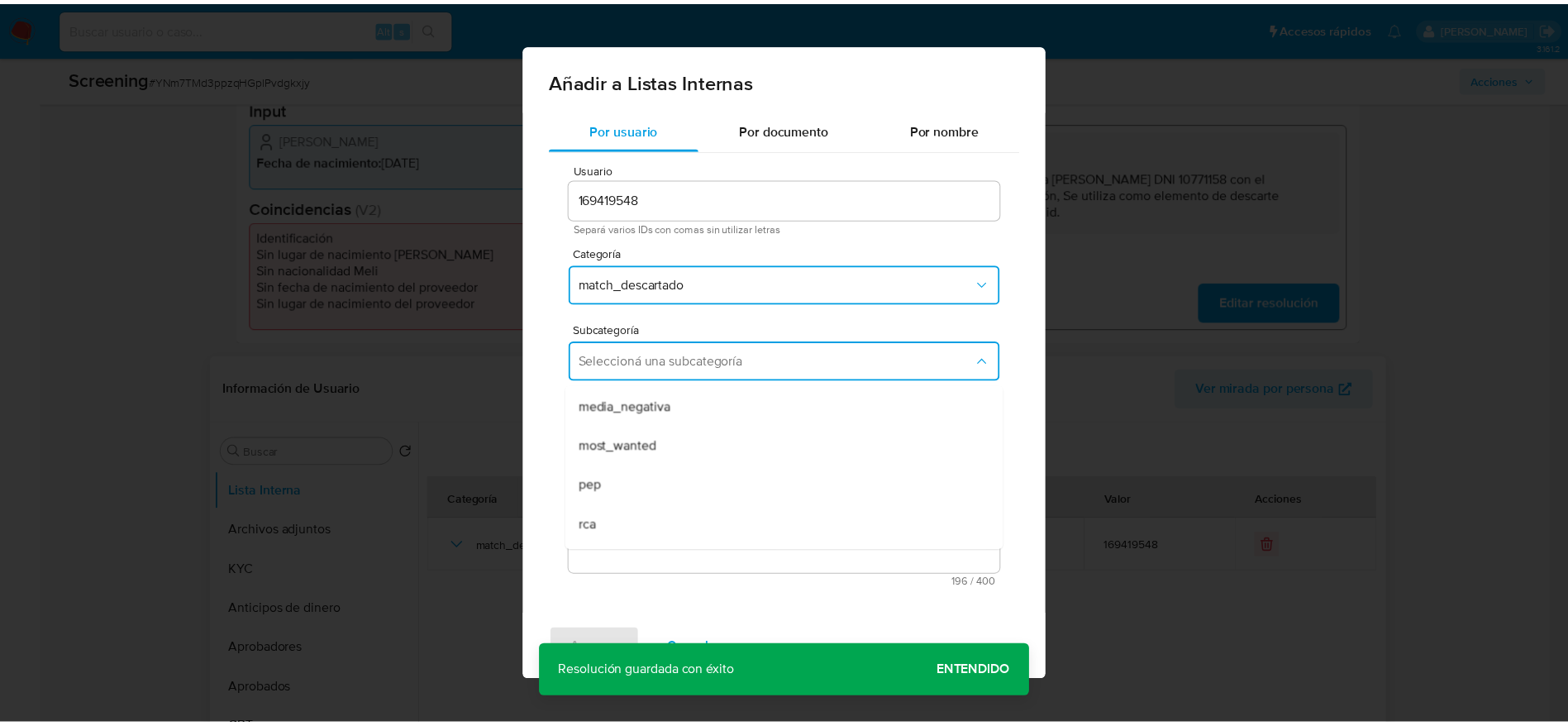
scroll to position [85, 0]
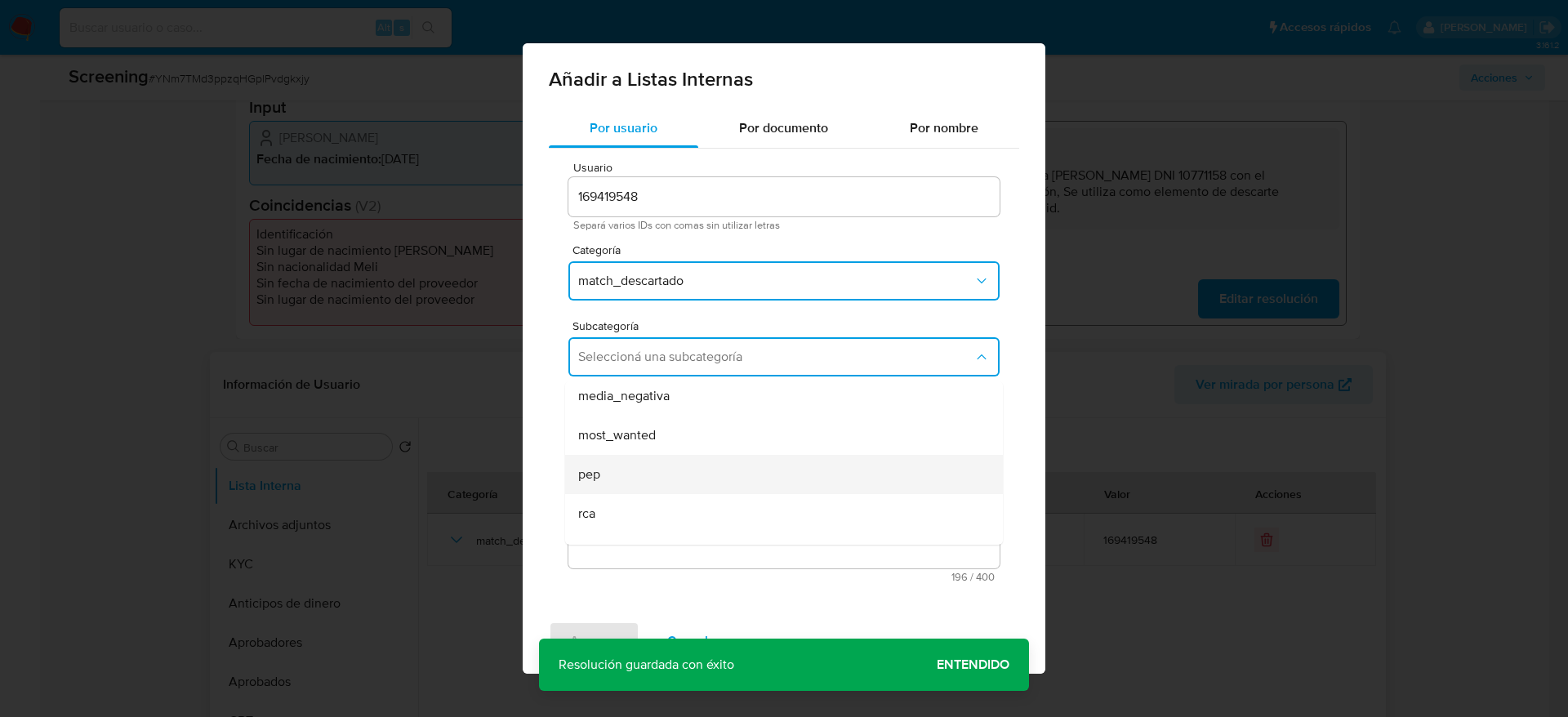
click at [601, 470] on div "pep" at bounding box center [779, 474] width 401 height 39
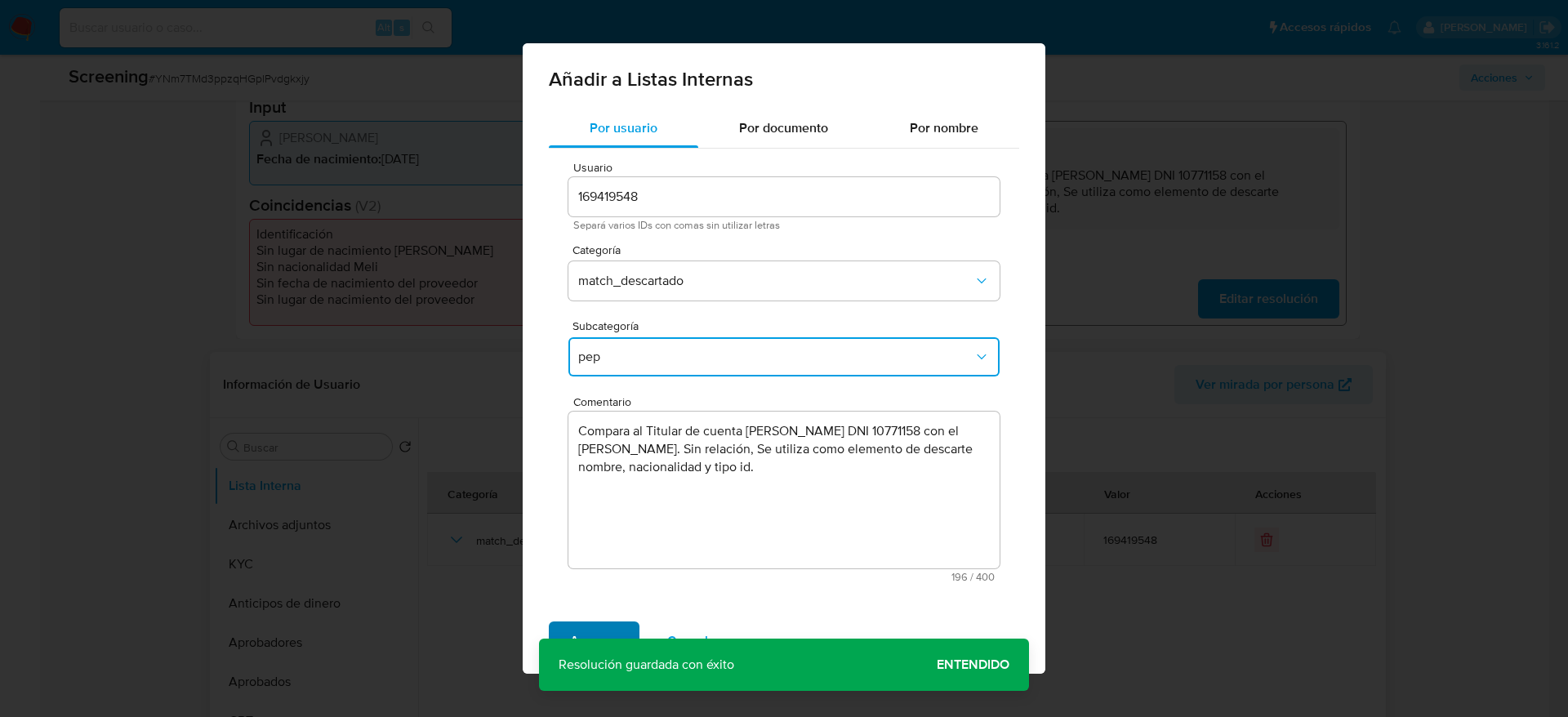
click at [581, 628] on span "Agregar" at bounding box center [594, 641] width 48 height 36
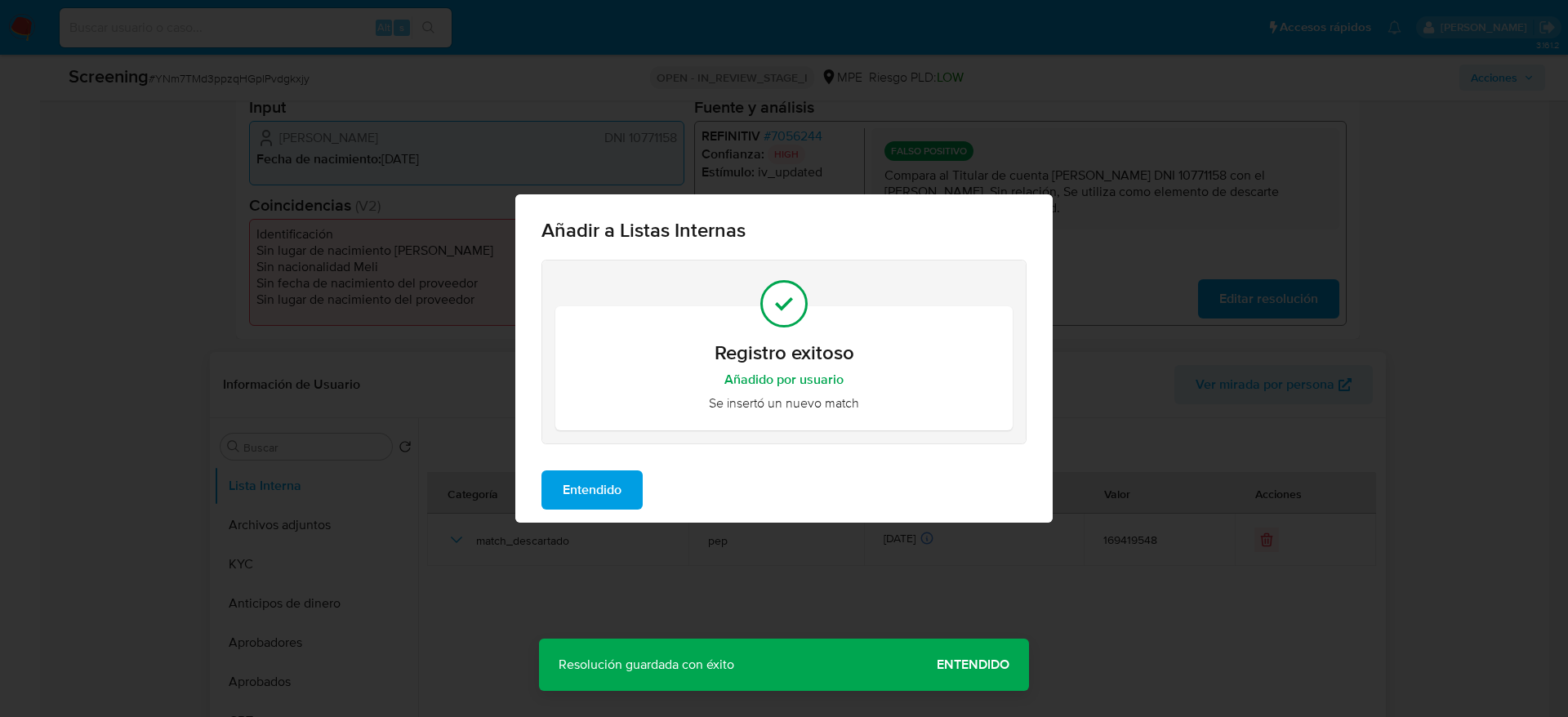
click at [597, 496] on span "Entendido" at bounding box center [592, 490] width 59 height 36
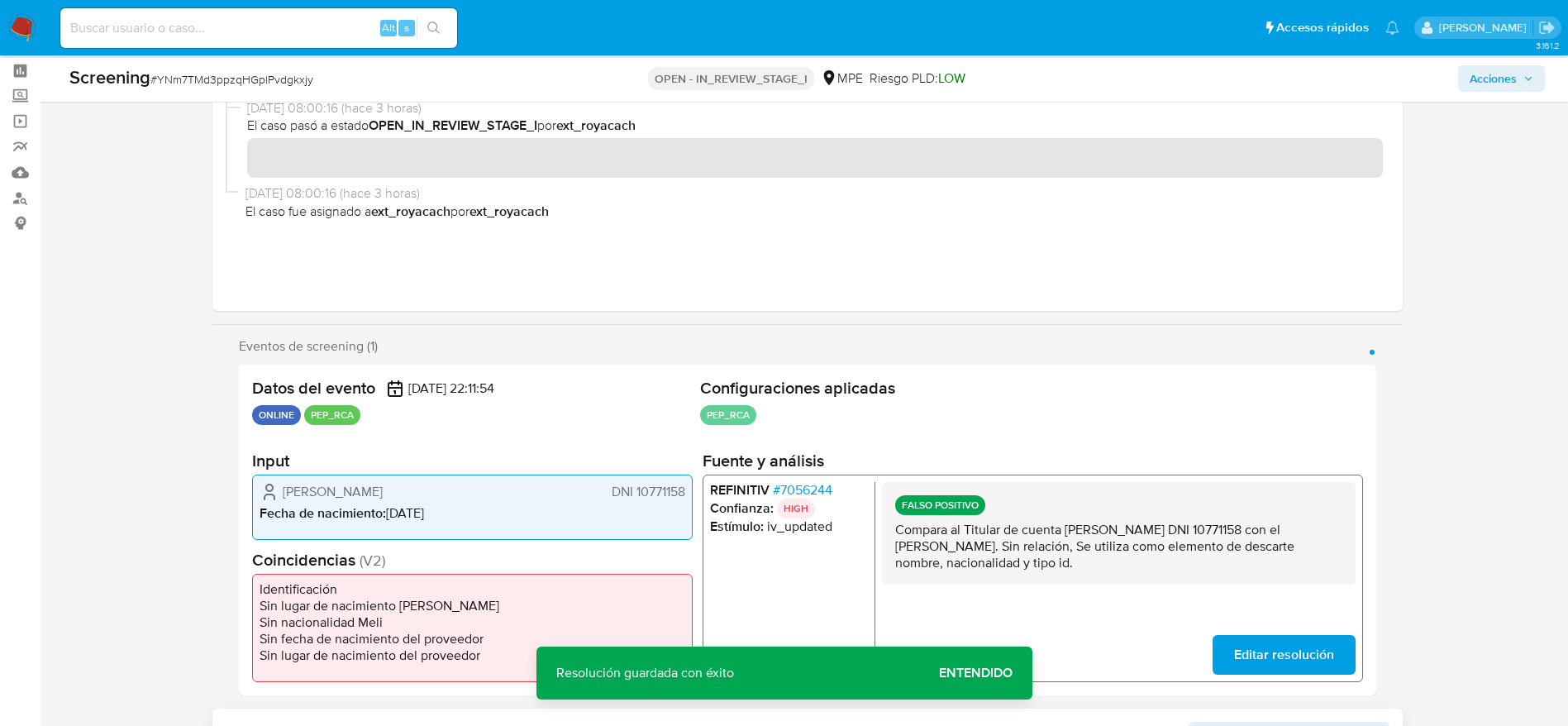
scroll to position [61, 0]
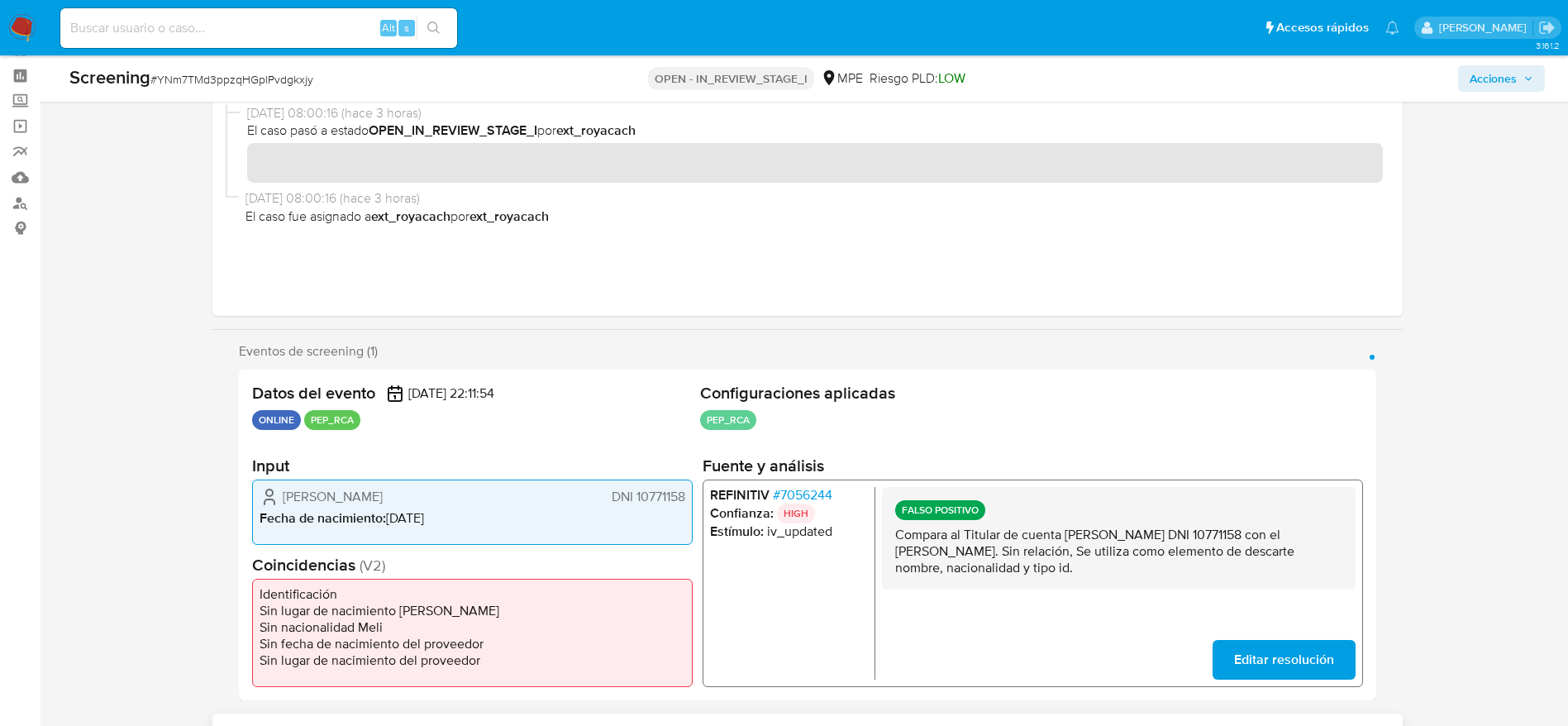
click at [1466, 68] on button "Acciones" at bounding box center [1502, 79] width 87 height 26
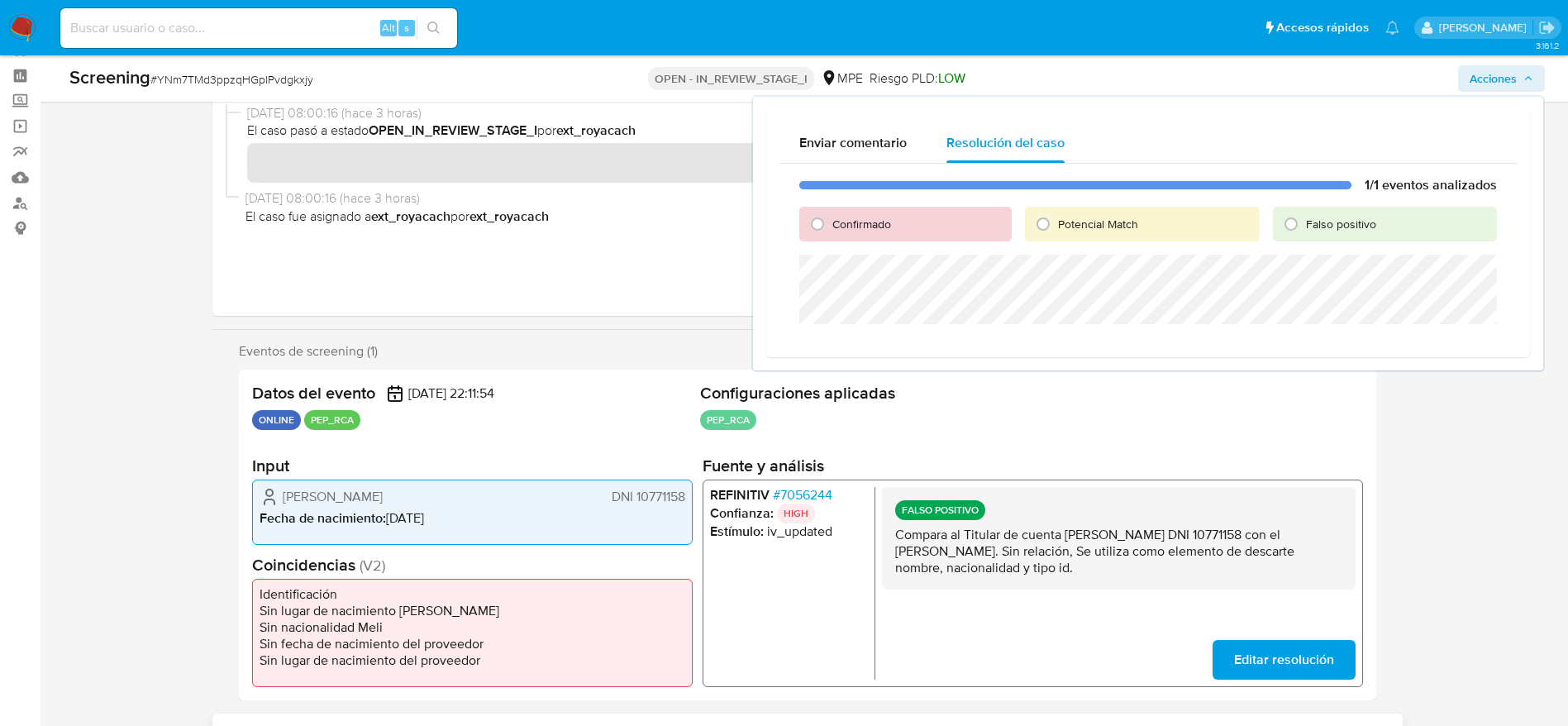
click at [1321, 223] on span "Falso positivo" at bounding box center [1340, 223] width 71 height 17
click at [1304, 223] on input "Falso positivo" at bounding box center [1291, 224] width 26 height 26
radio input "true"
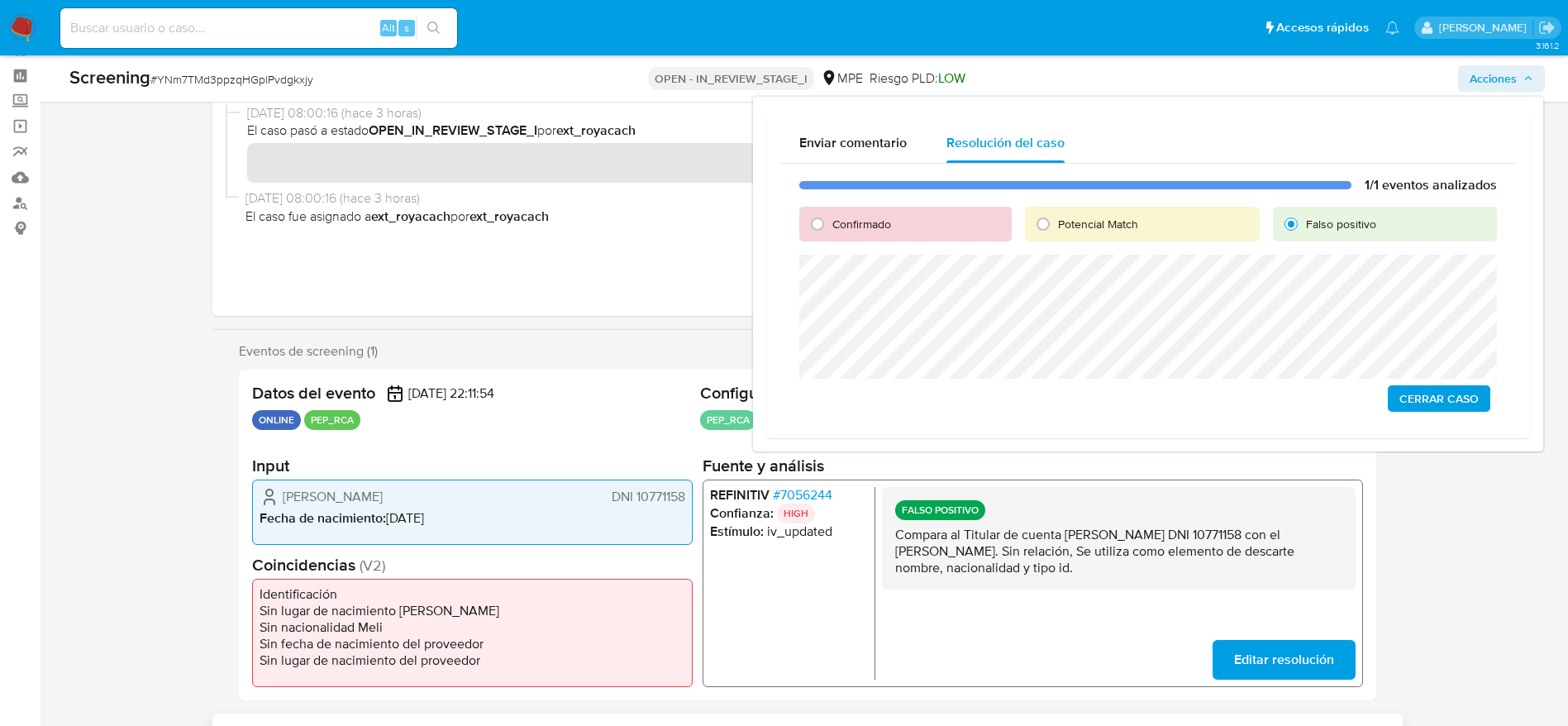
click at [1461, 388] on span "Cerrar Caso" at bounding box center [1438, 399] width 79 height 24
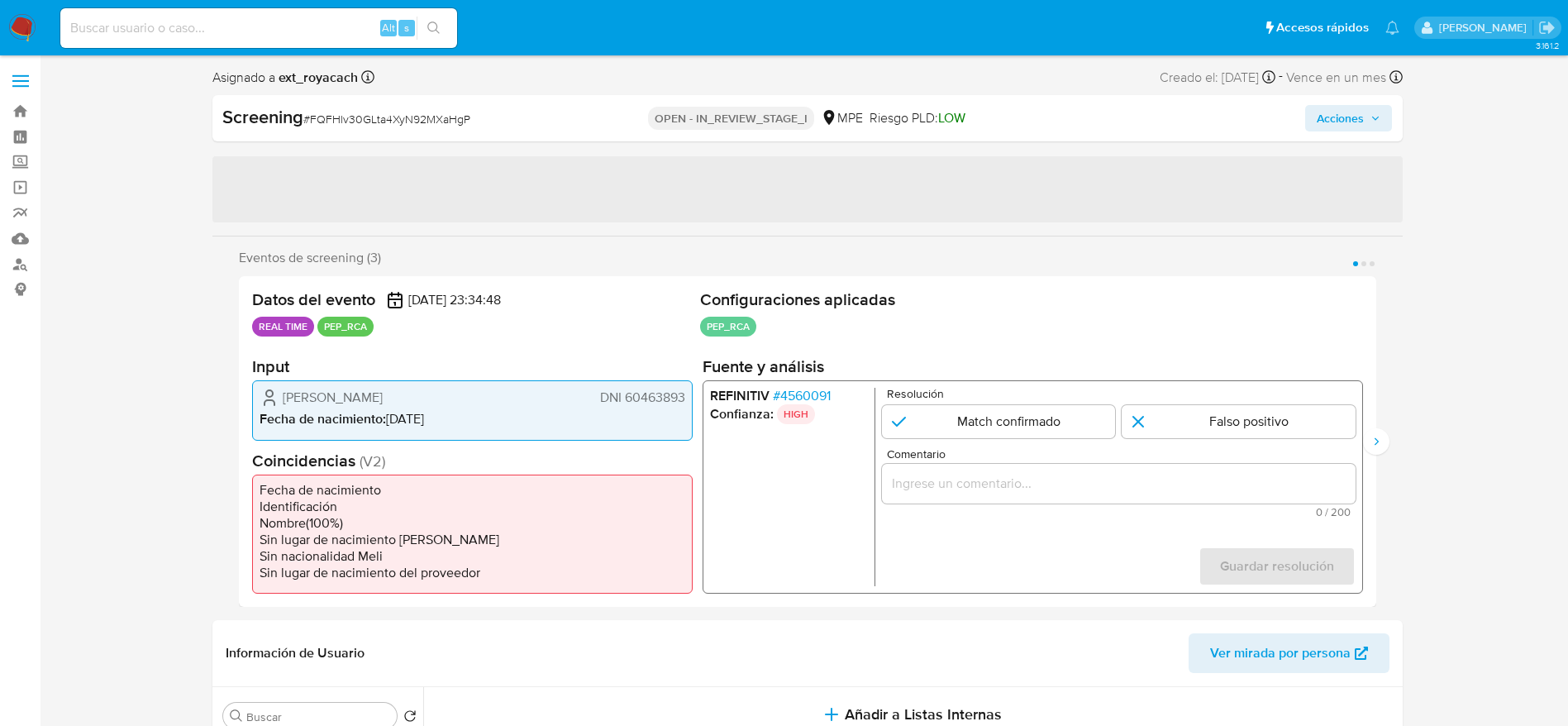
select select "10"
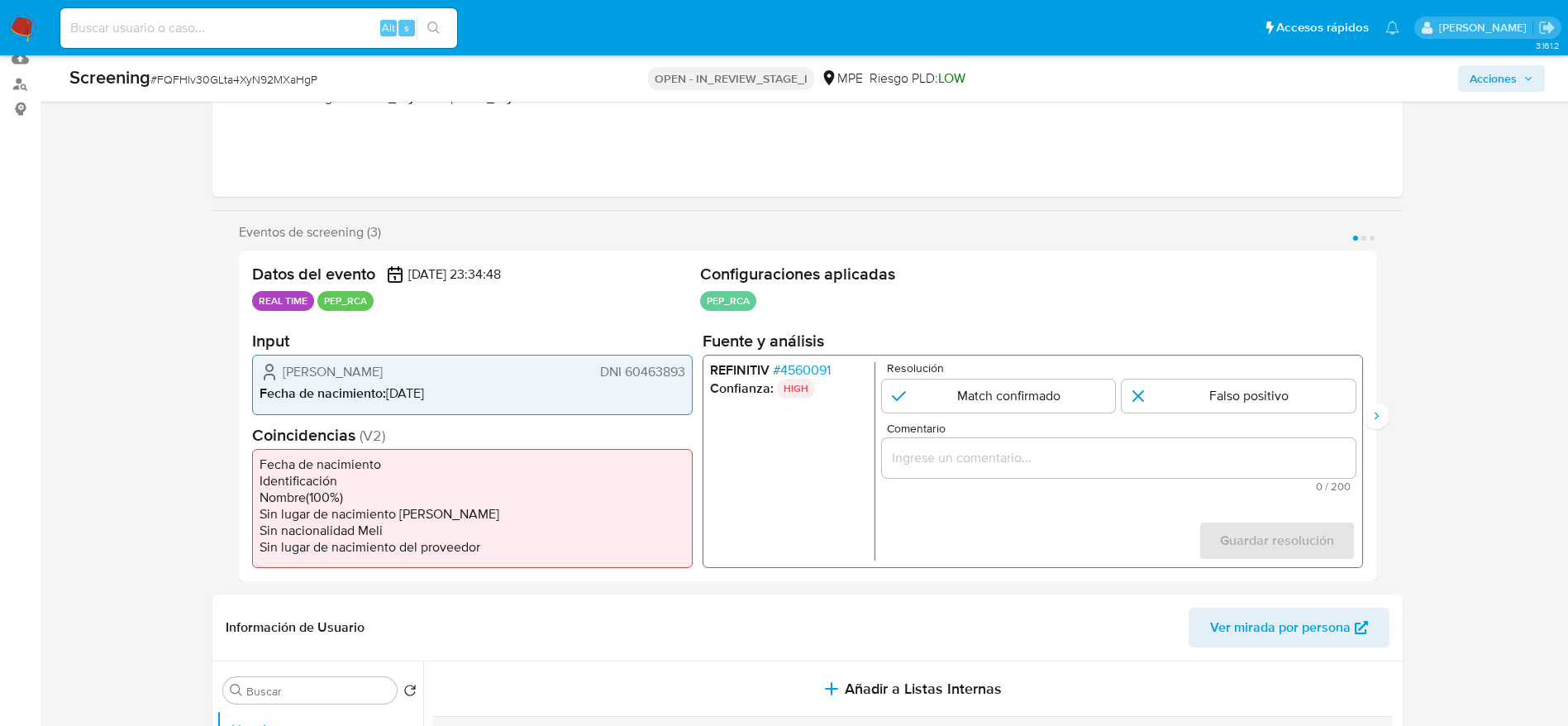
scroll to position [182, 0]
click at [822, 365] on span "# 4560091" at bounding box center [801, 369] width 58 height 17
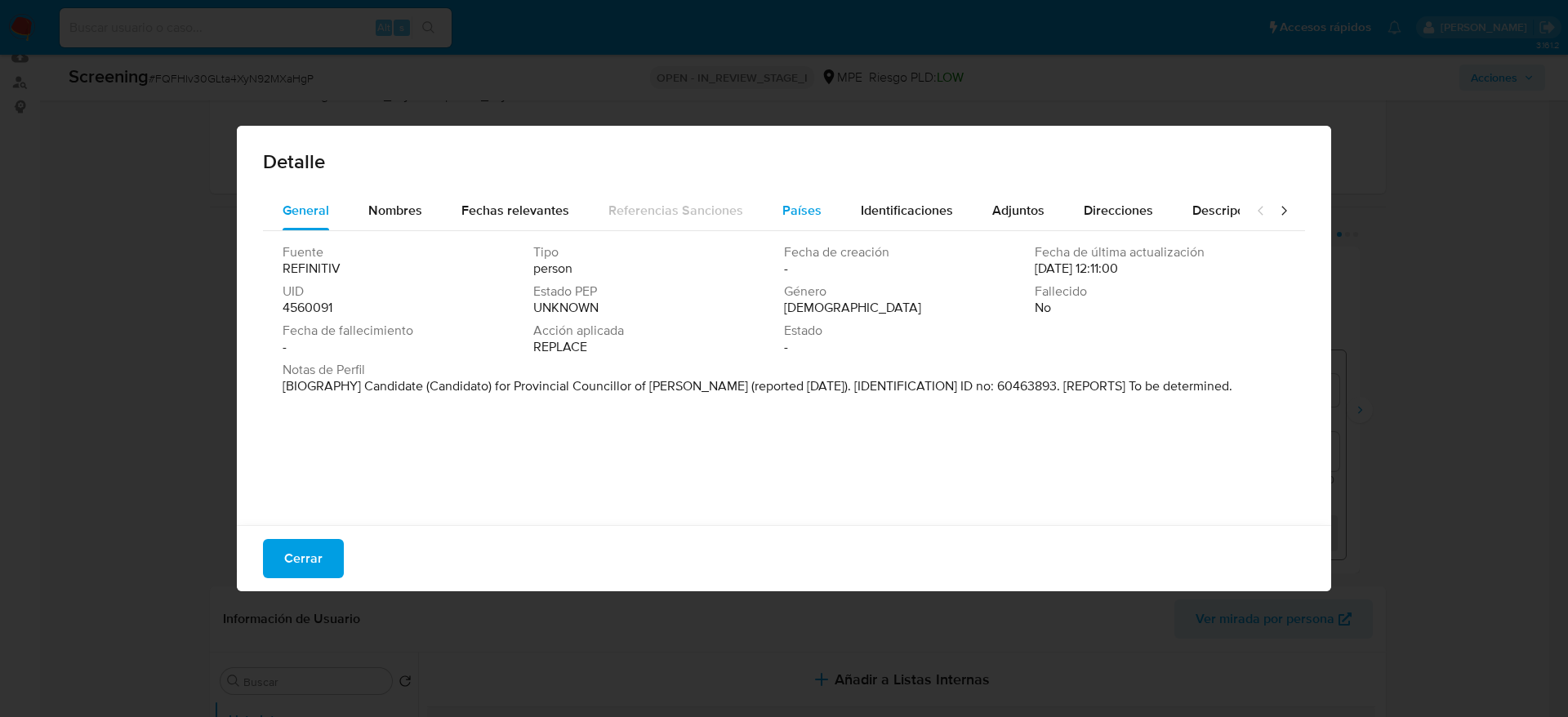
click at [782, 201] on span "Países" at bounding box center [801, 210] width 39 height 19
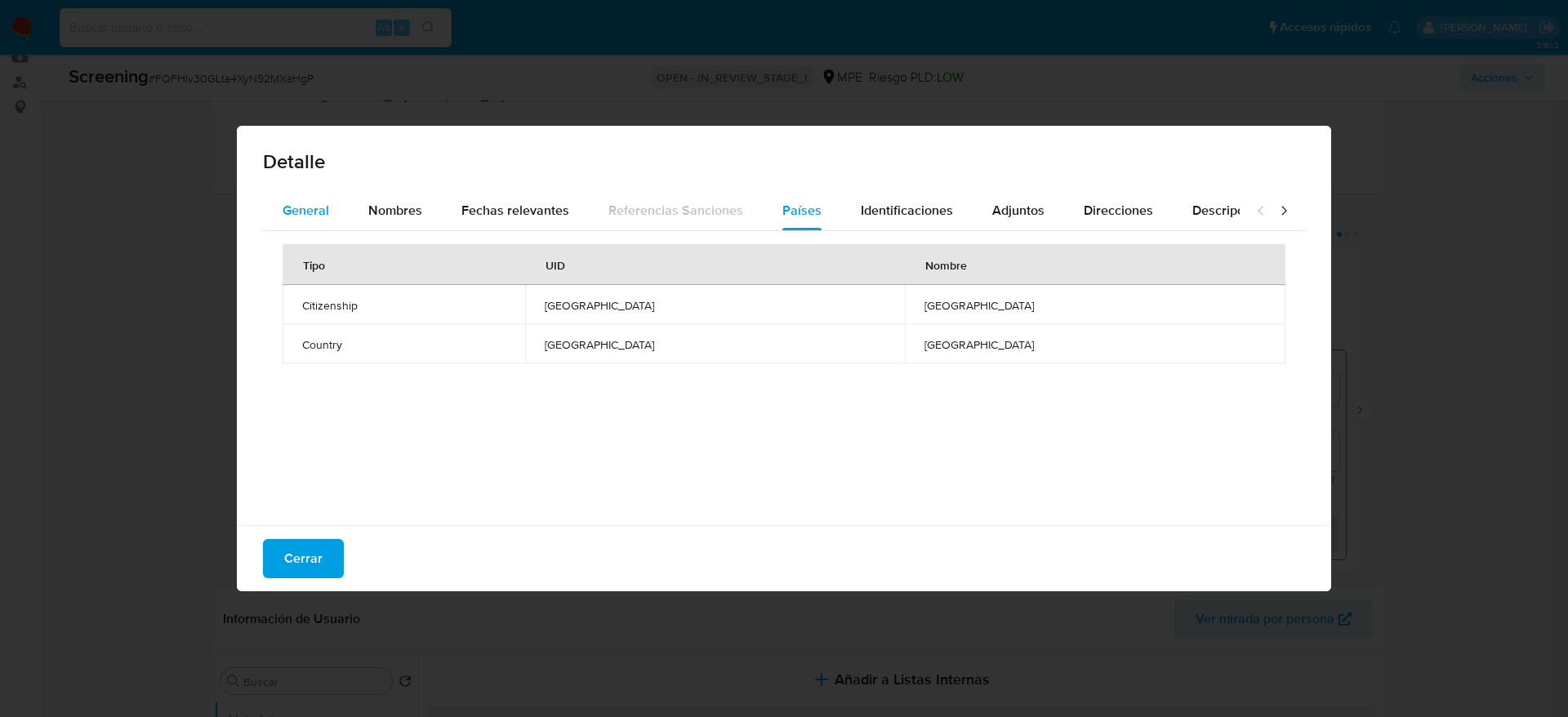
click at [327, 203] on span "General" at bounding box center [306, 210] width 47 height 19
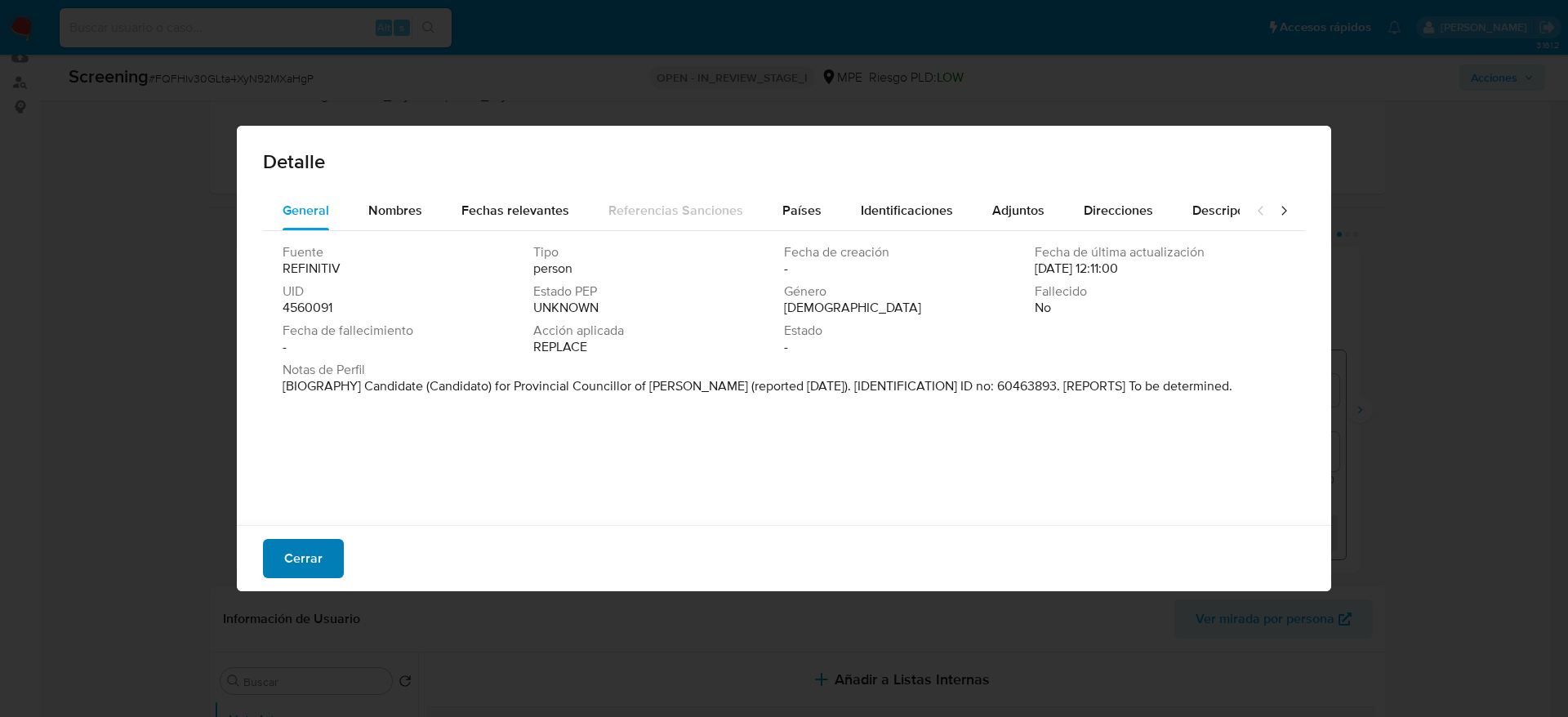
click at [284, 546] on span "Cerrar" at bounding box center [303, 558] width 39 height 36
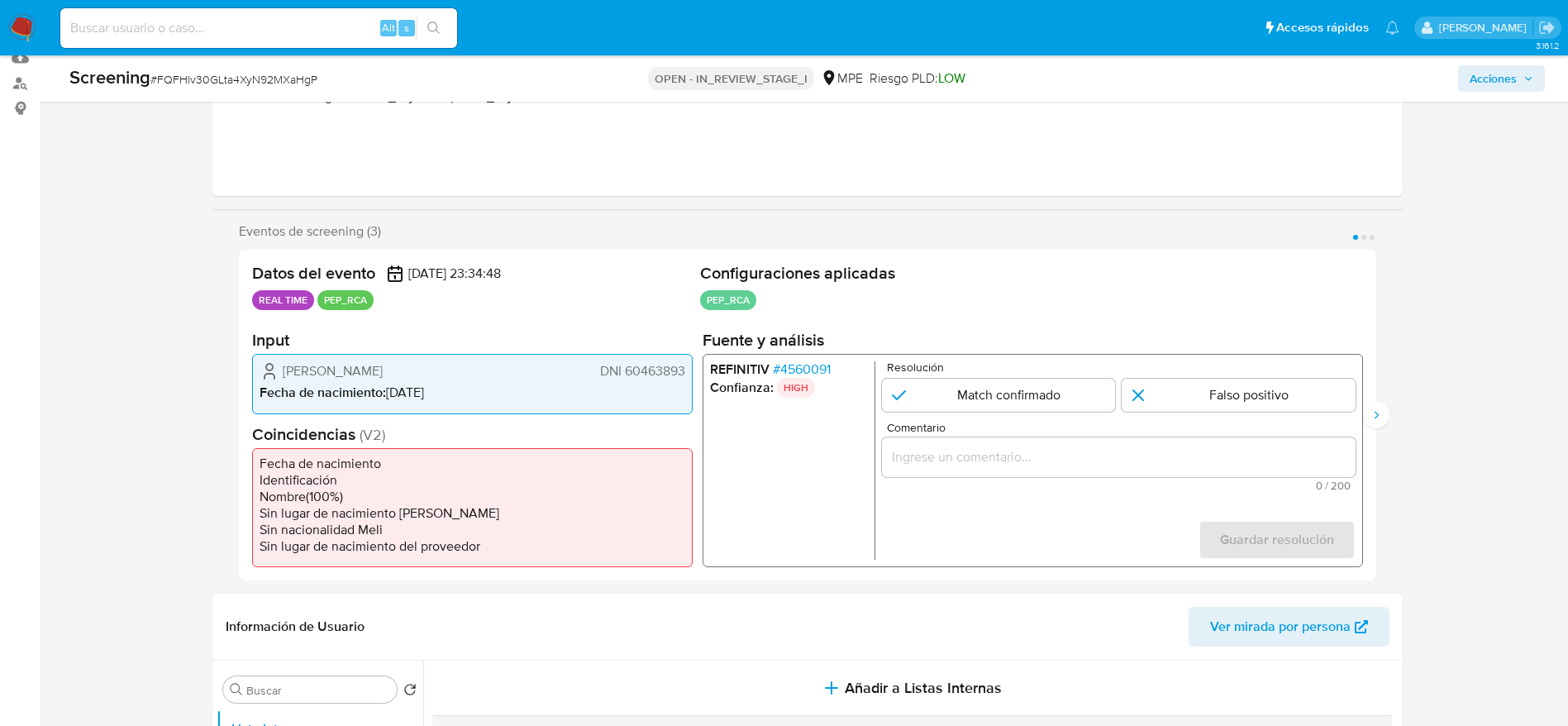
click at [363, 363] on span "Brayan Leonidas Ferrer Vilca" at bounding box center [332, 371] width 100 height 17
click at [247, 81] on span "# FQFHlv30GLta4XyN92MXaHgP" at bounding box center [233, 79] width 167 height 17
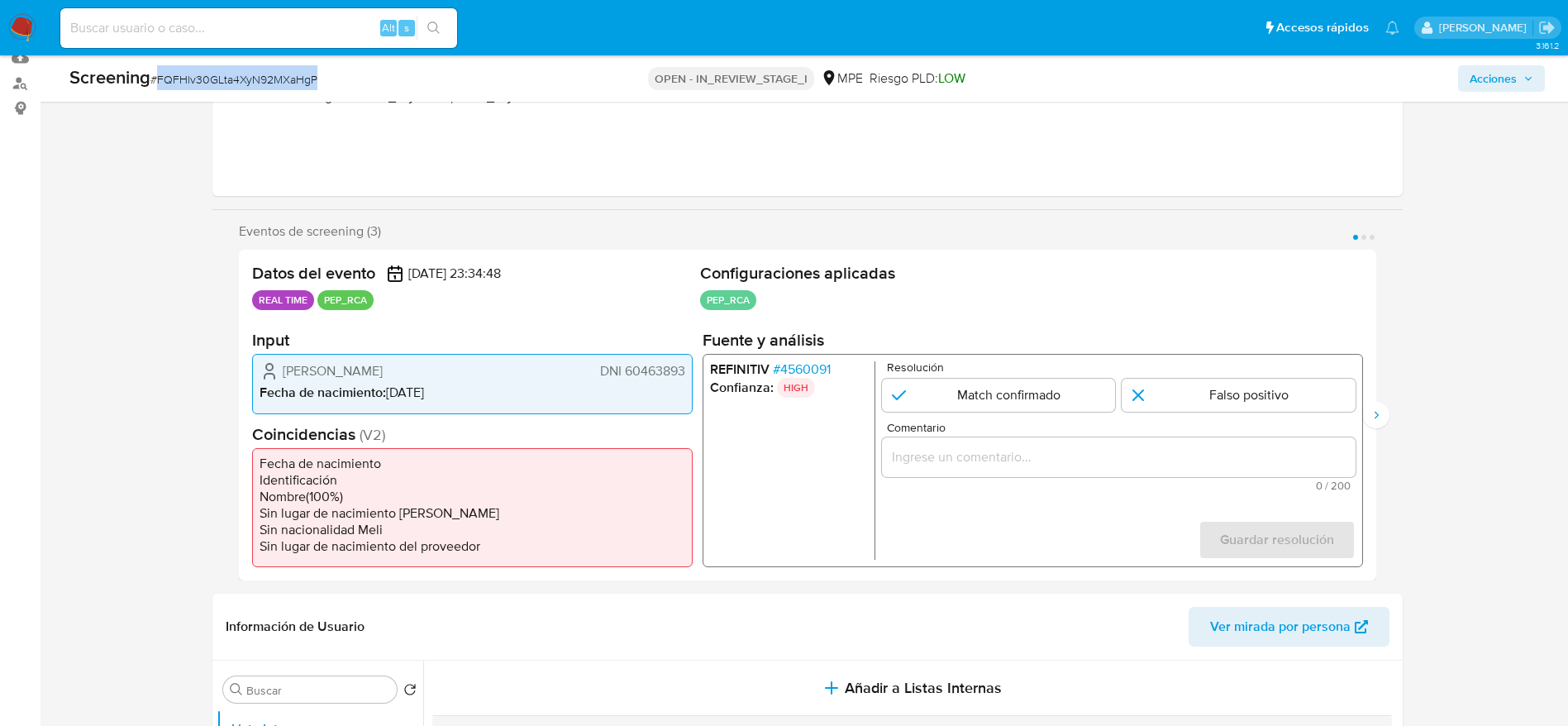
copy span "FQFHlv30GLta4XyN92MXaHgP"
drag, startPoint x: 276, startPoint y: 372, endPoint x: 687, endPoint y: 374, distance: 411.0
click at [687, 374] on div "Brayan Leonidas Ferrer Vilca DNI 60463893 Fecha de nacimiento : 27/06/1997" at bounding box center [472, 384] width 440 height 59
click at [826, 370] on span "# 4560091" at bounding box center [801, 369] width 58 height 17
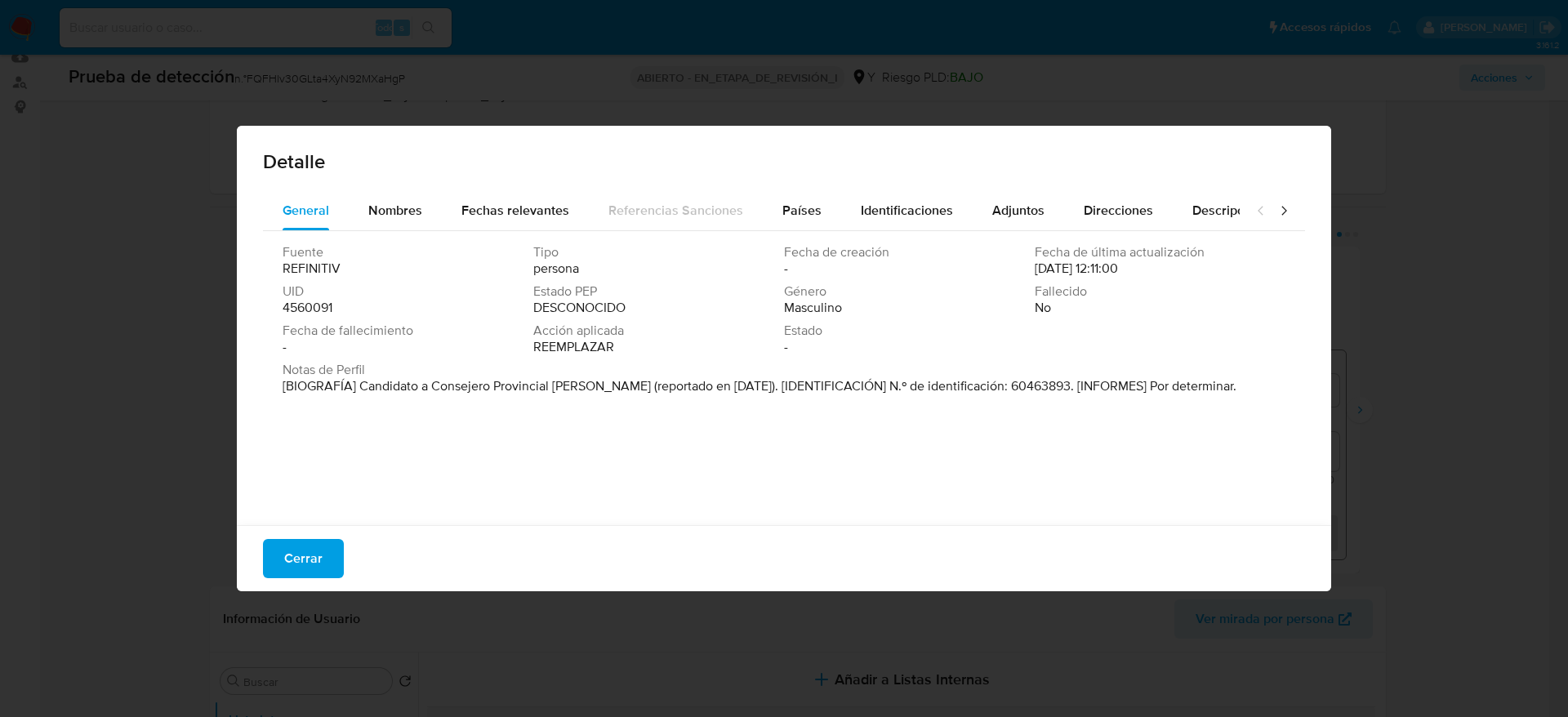
drag, startPoint x: 359, startPoint y: 383, endPoint x: 622, endPoint y: 391, distance: 263.1
click at [622, 391] on font "[BIOGRAFÍA] Candidato a Consejero Provincial de Marañón (reportado en septiembr…" at bounding box center [759, 386] width 954 height 19
click at [300, 566] on span "Cerrar" at bounding box center [303, 558] width 39 height 36
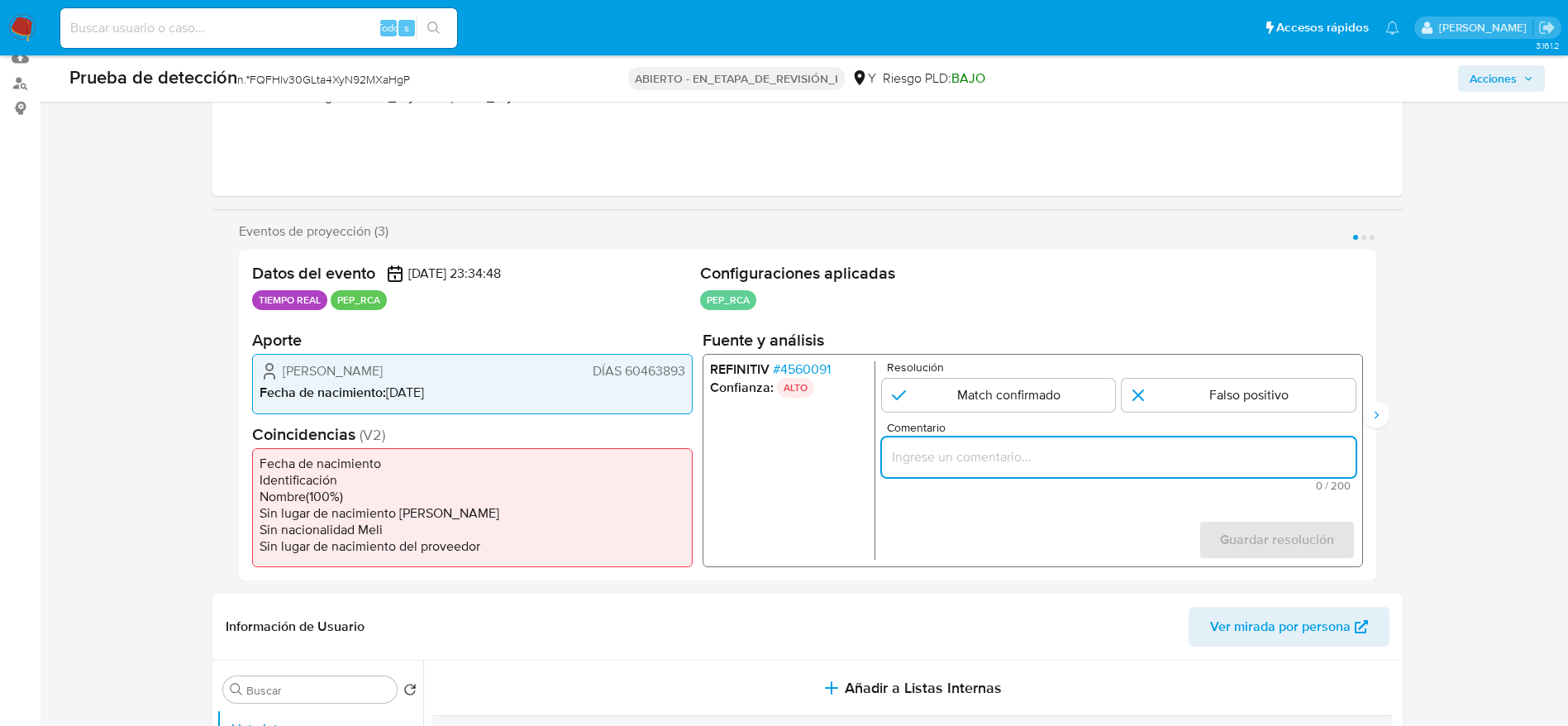
paste input "Caso generado sobre el usuario Brayan Leonidas Ferrer Vilca DNI 60463893 por co…"
click at [953, 462] on input "Caso generado sobre el usuario Brayan Leonidas Ferrer Vilca DNI 60463893 por co…" at bounding box center [1117, 457] width 474 height 22
type input "Caso generado sobre el usuario Brayan Leonidas Ferrer Vilca DNI 60463893 por co…"
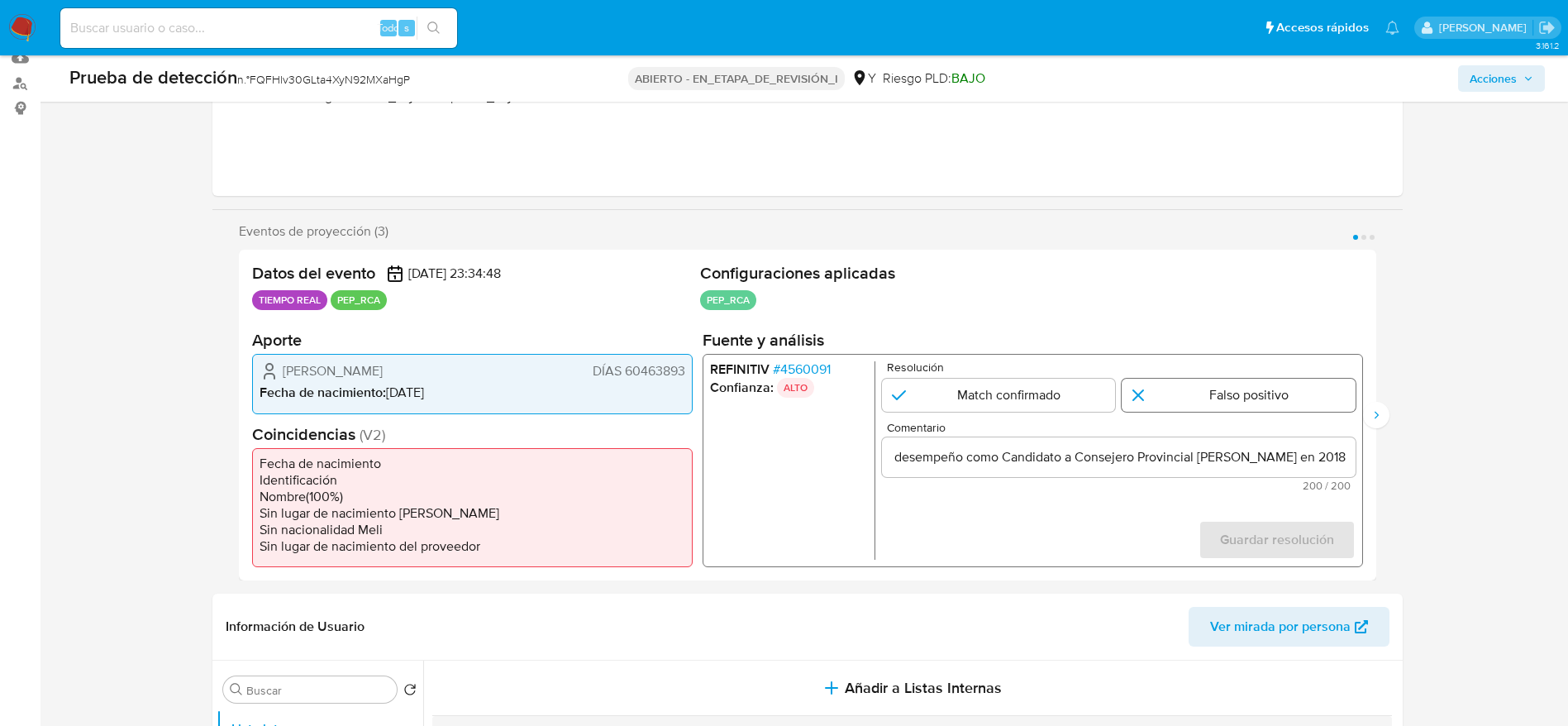
scroll to position [0, 0]
click at [1173, 386] on input "1 de 3" at bounding box center [1238, 395] width 234 height 33
radio input "true"
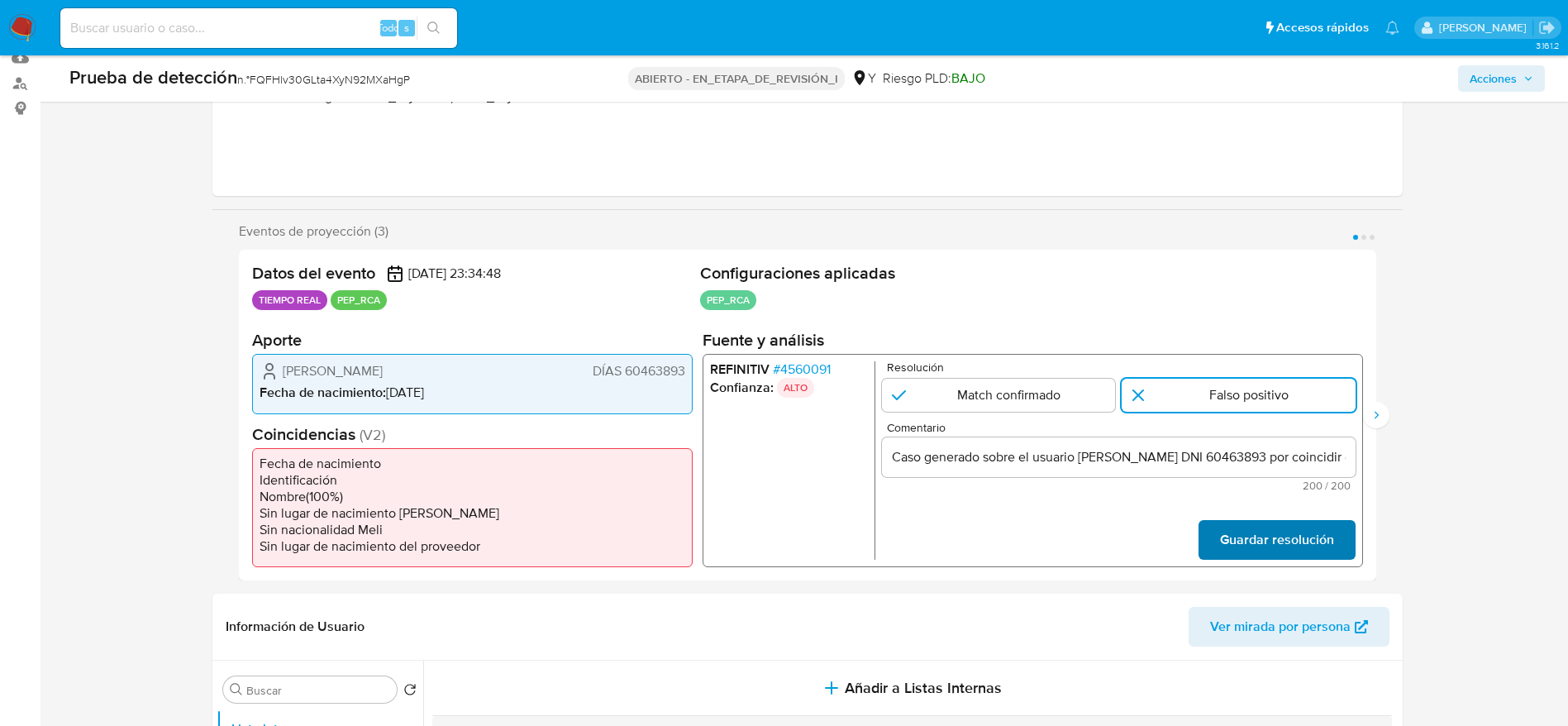
click at [1295, 554] on span "Guardar resolución" at bounding box center [1276, 540] width 114 height 37
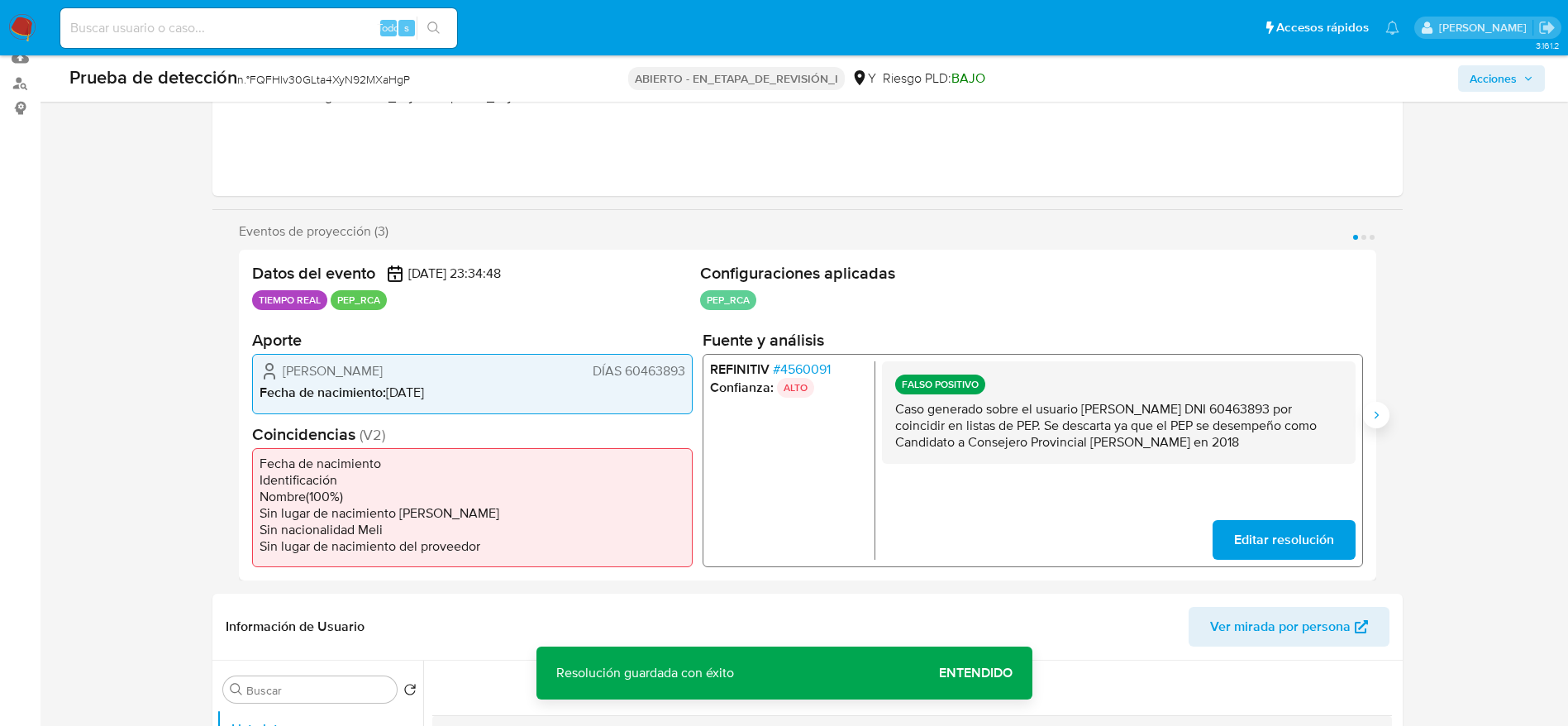
click at [1374, 407] on button "Siguiente" at bounding box center [1376, 415] width 26 height 26
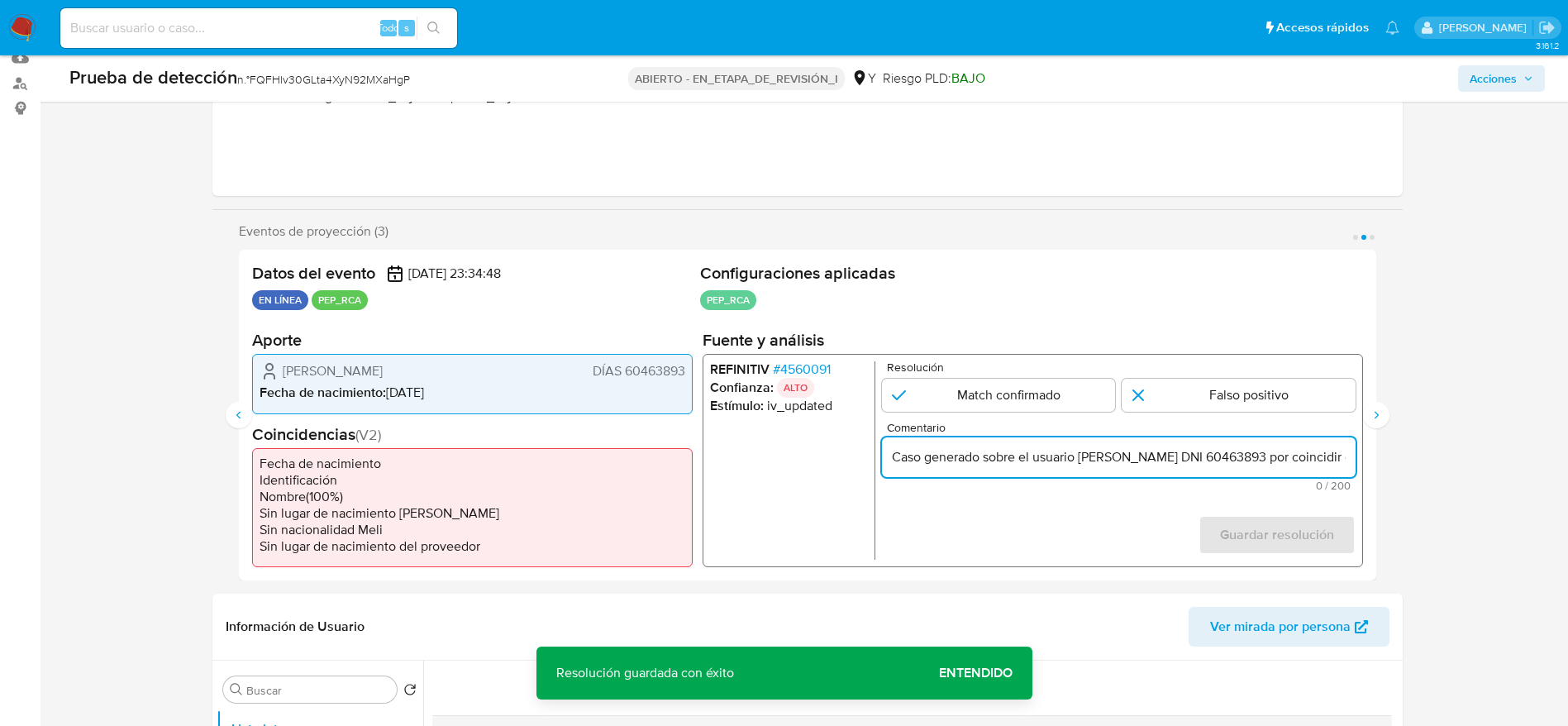
click at [1236, 465] on input "Caso generado sobre el usuario Brayan Leonidas Ferrer Vilca DNI 60463893 por co…" at bounding box center [1117, 457] width 474 height 22
type input "Caso generado sobre el usuario Brayan Leonidas Ferrer Vilca DNI 60463893 por co…"
click at [1250, 408] on input "2 de 3" at bounding box center [1238, 395] width 234 height 33
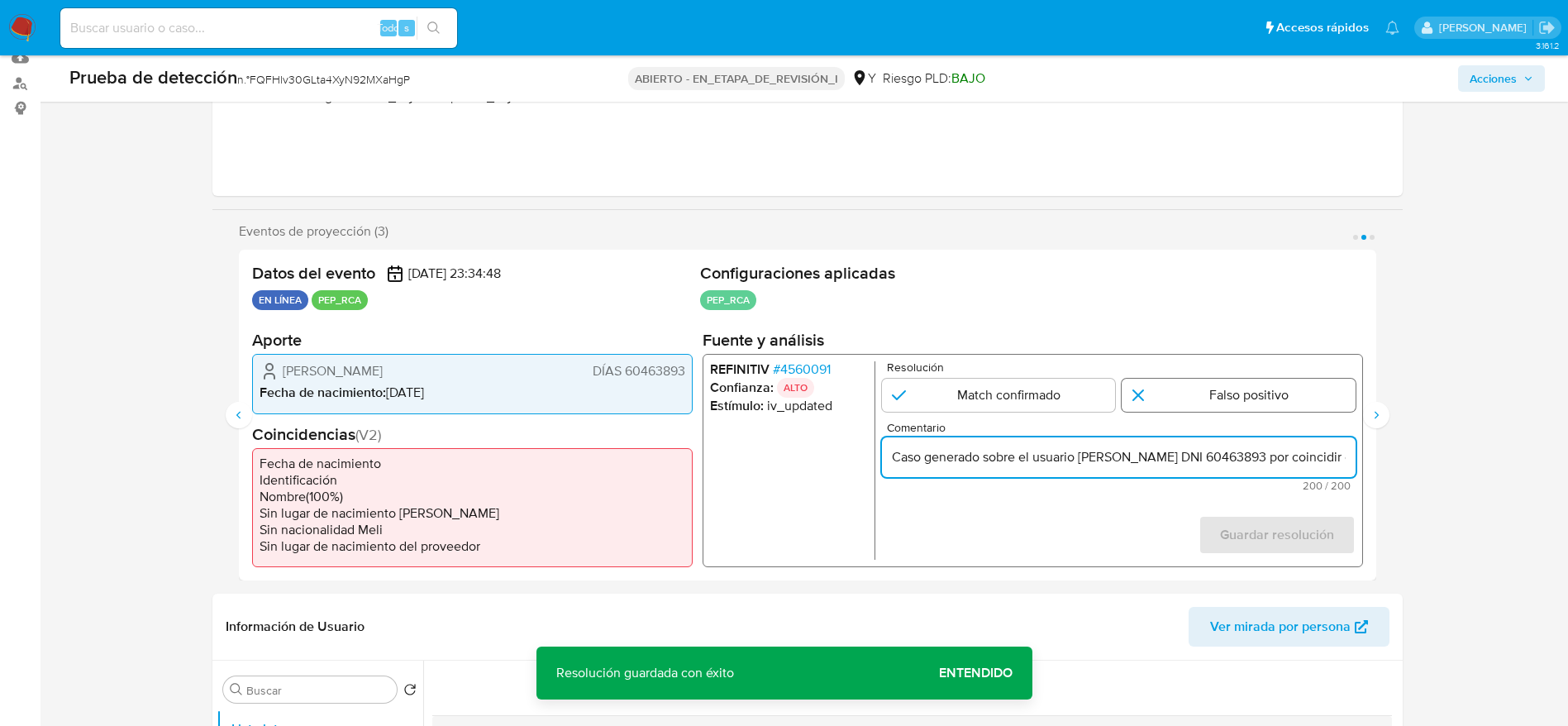
radio input "true"
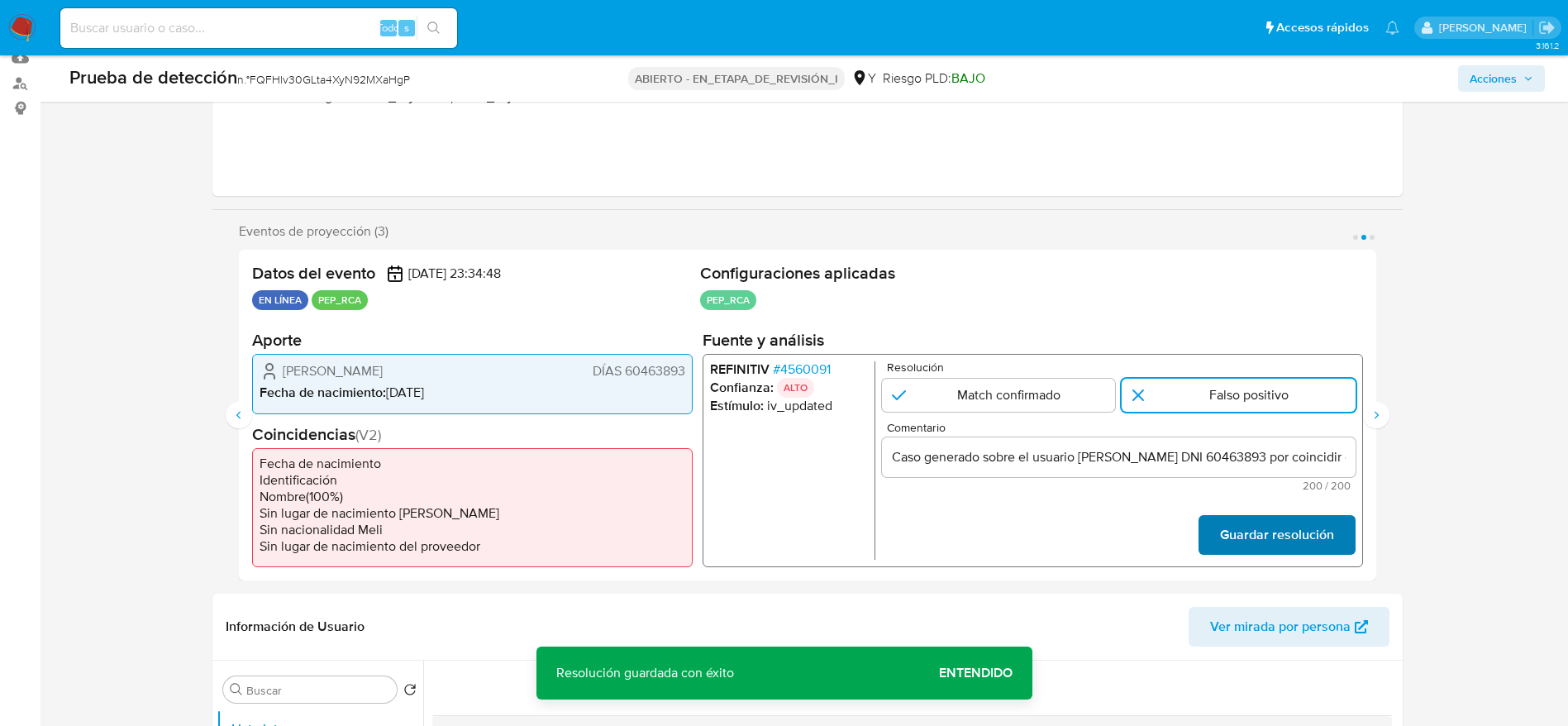
click at [1284, 518] on font "Guardar resolución" at bounding box center [1276, 534] width 114 height 39
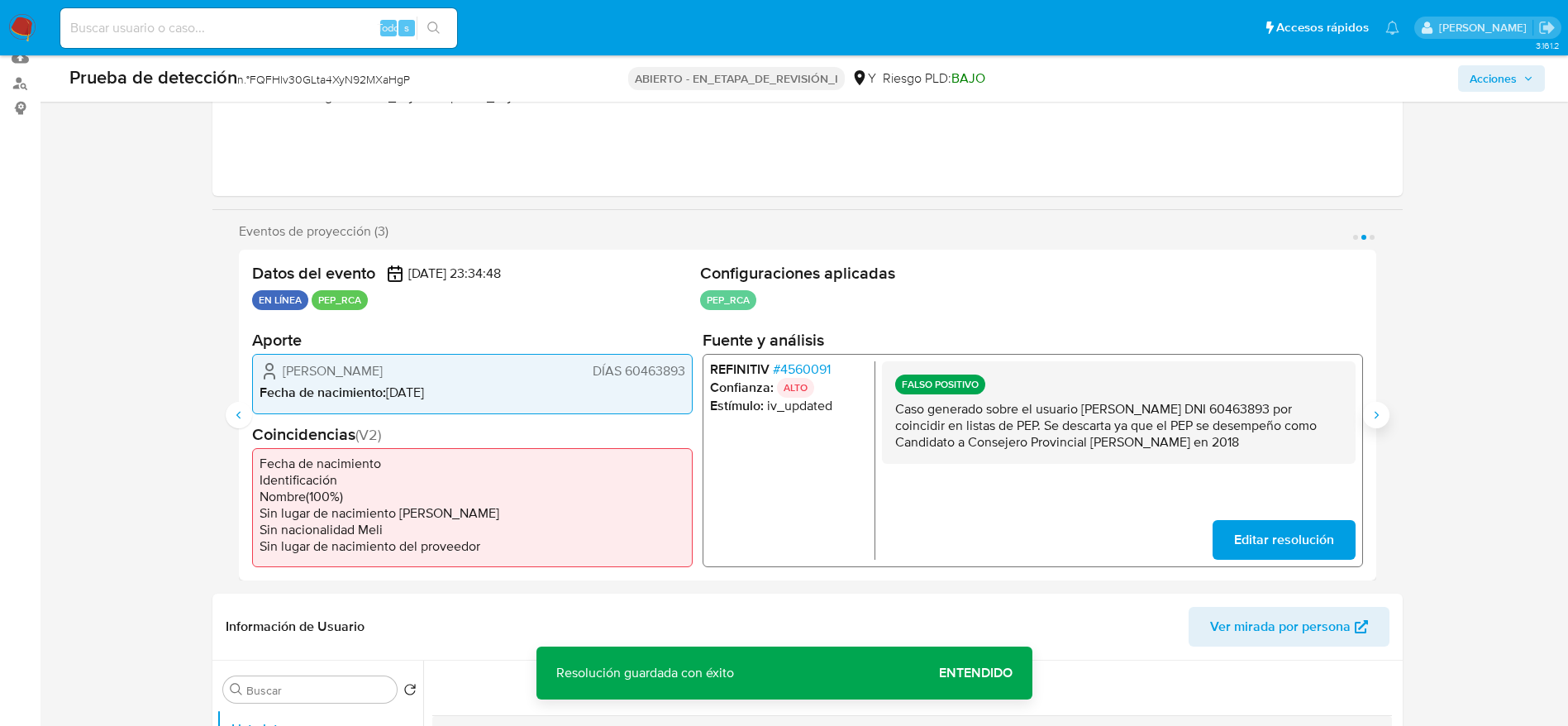
click at [1367, 410] on button "Siguiente" at bounding box center [1376, 415] width 26 height 26
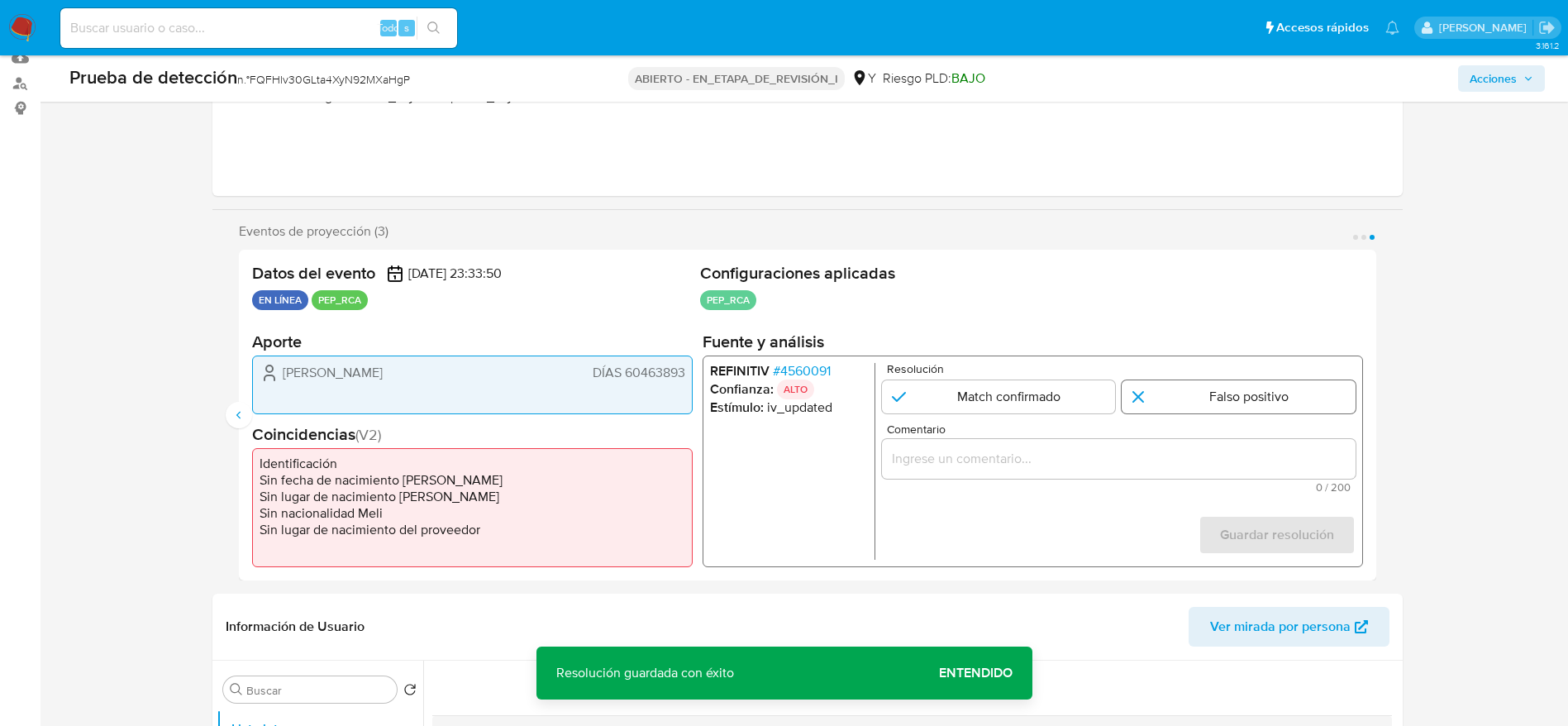
click at [1302, 402] on input "3 de 3" at bounding box center [1238, 396] width 234 height 33
radio input "true"
click at [1200, 446] on div "3 de 3" at bounding box center [1117, 457] width 474 height 39
click at [1149, 453] on input "Comentario" at bounding box center [1117, 458] width 474 height 22
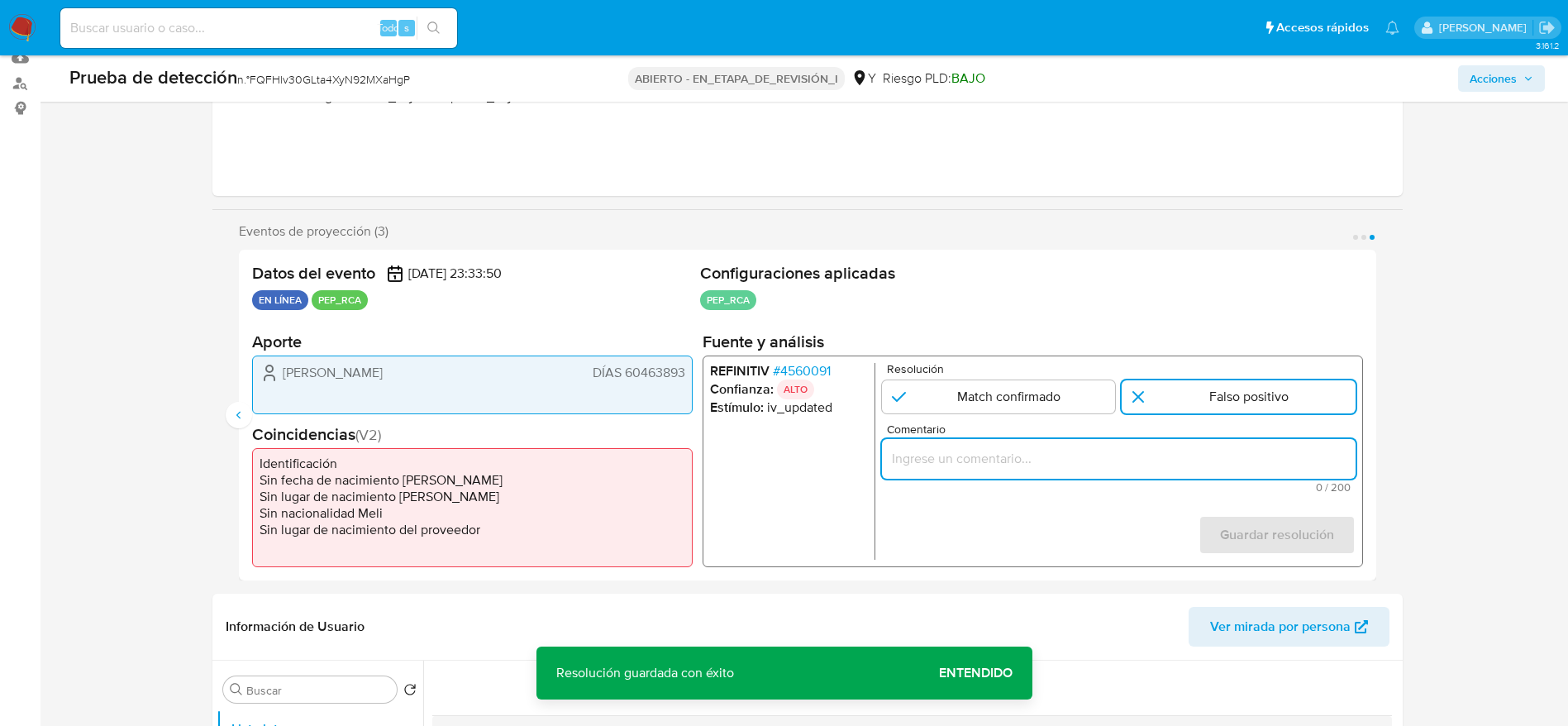
paste input "Caso generado sobre el usuario Brayan Leonidas Ferrer Vilca DNI 60463893 por co…"
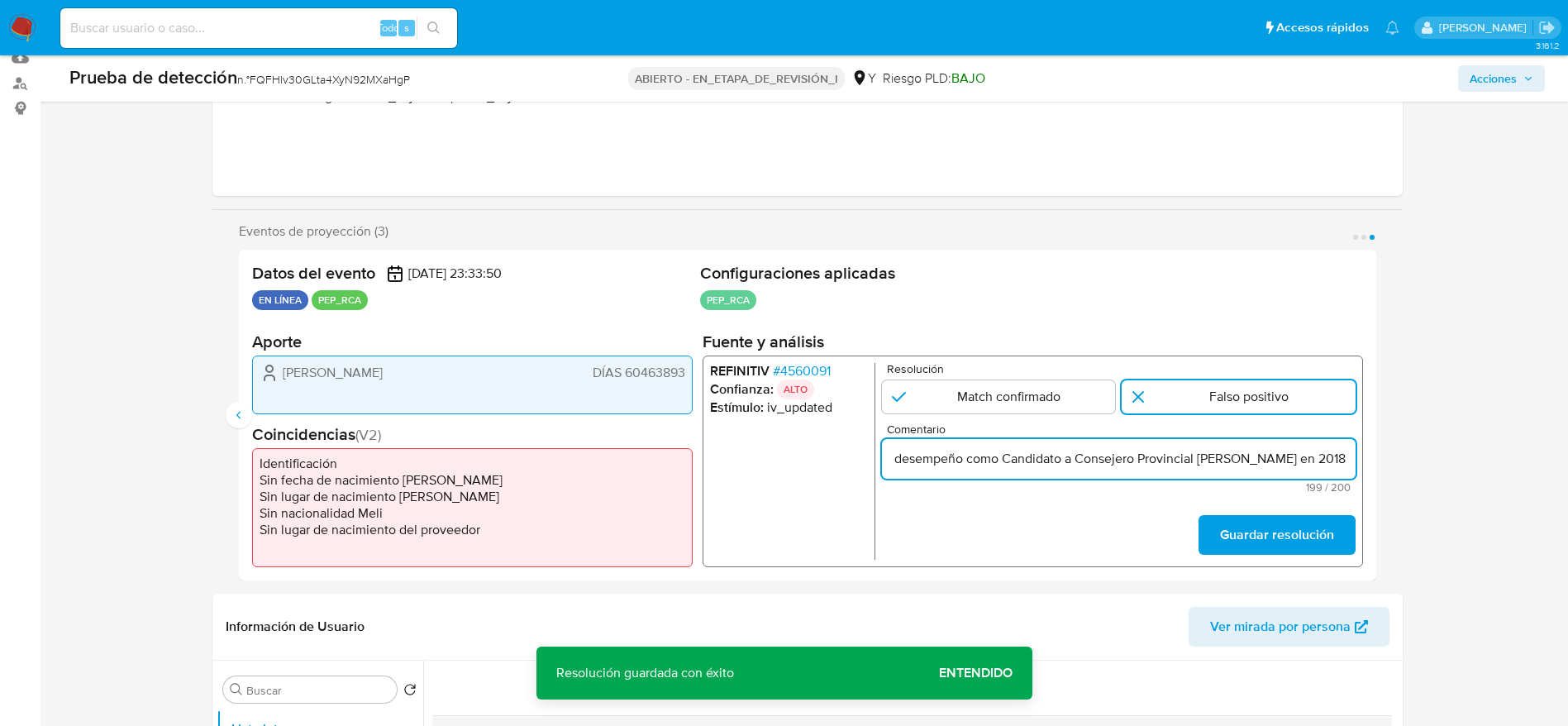
scroll to position [0, 763]
type input "Caso generado sobre el usuario Brayan Leonidas Ferrer Vilca DNI 60463893 por co…"
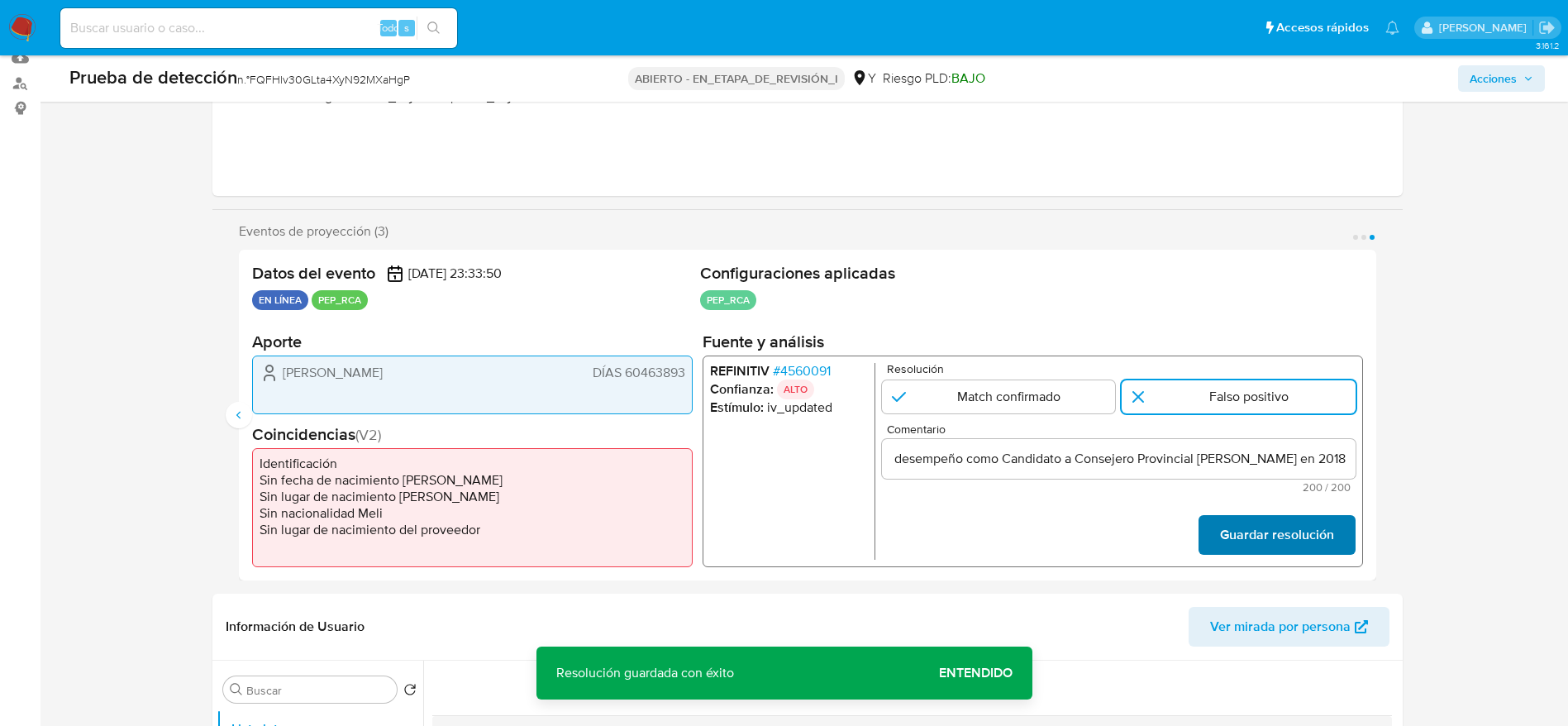
scroll to position [0, 0]
click at [1243, 527] on font "Guardar resolución" at bounding box center [1276, 534] width 114 height 39
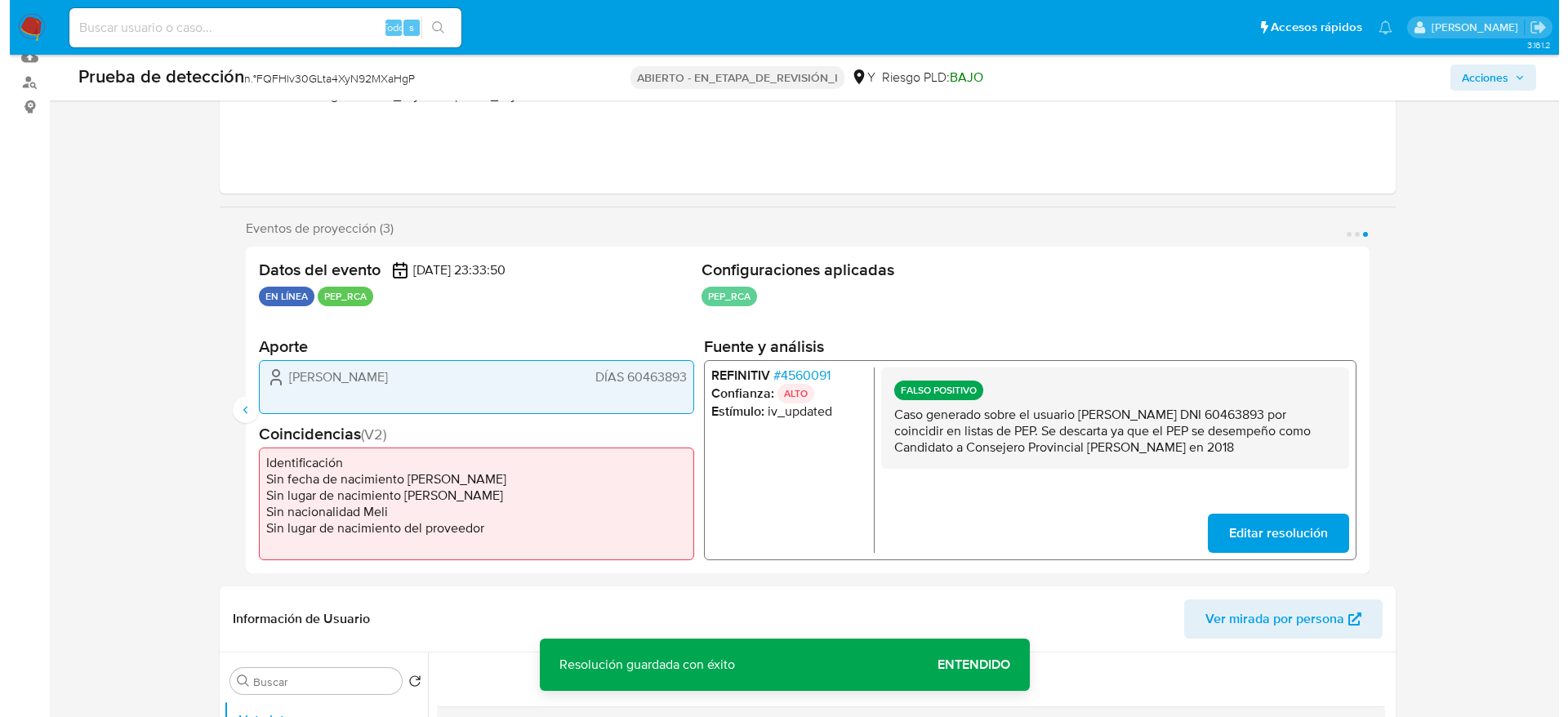
scroll to position [363, 0]
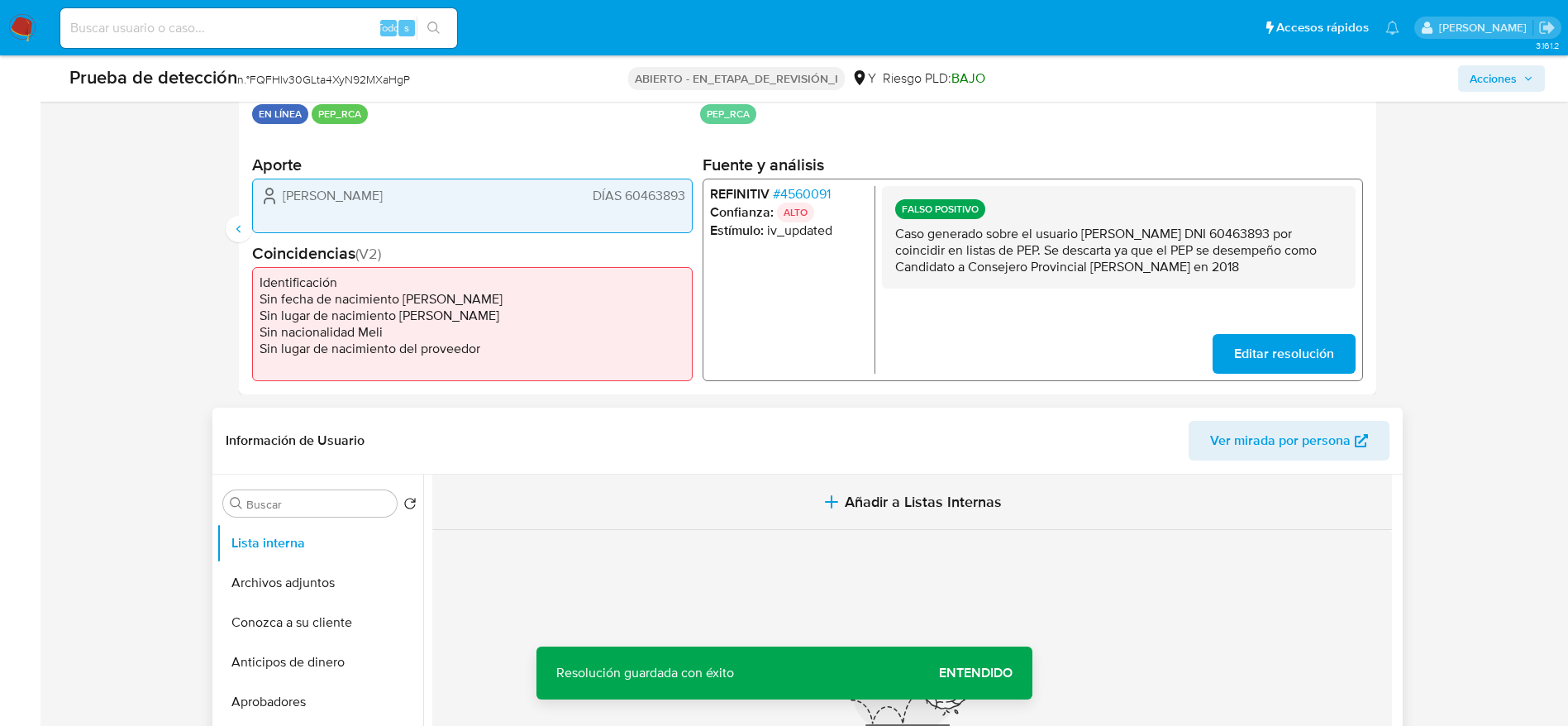
click at [657, 492] on button "Añadir a Listas Internas" at bounding box center [912, 502] width 959 height 55
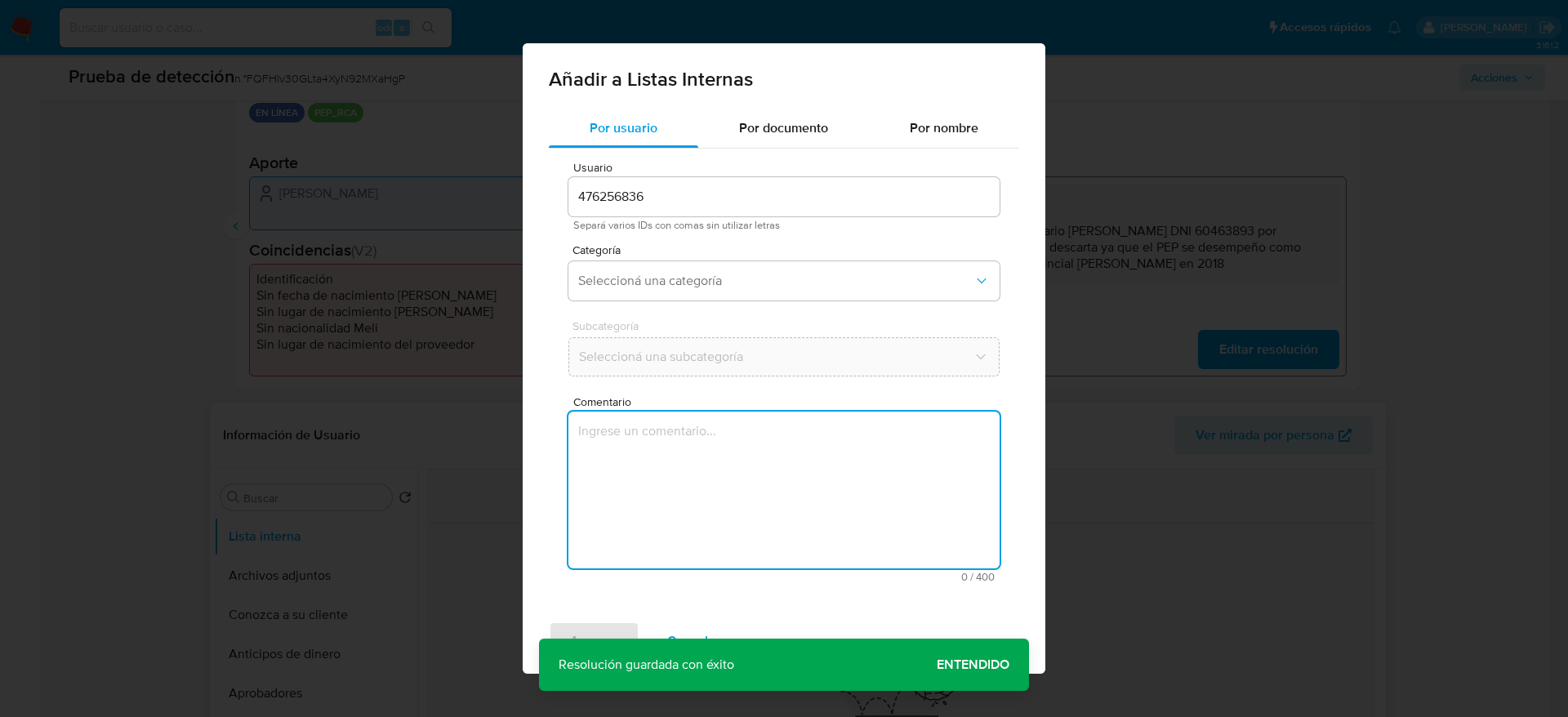
click at [649, 486] on textarea "Comentario" at bounding box center [784, 490] width 431 height 157
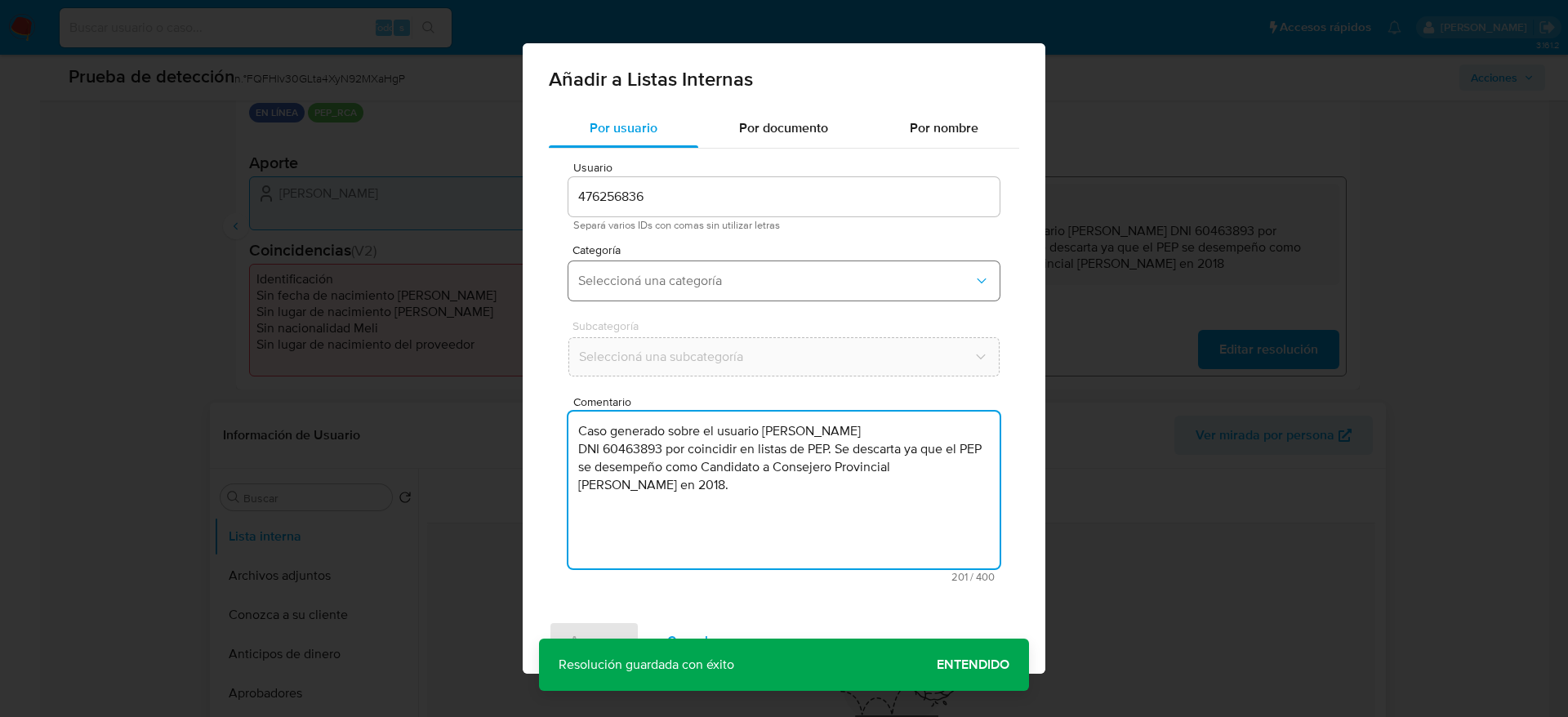
type textarea "Caso generado sobre el usuario Brayan Leonidas Ferrer Vilca DNI 60463893 por co…"
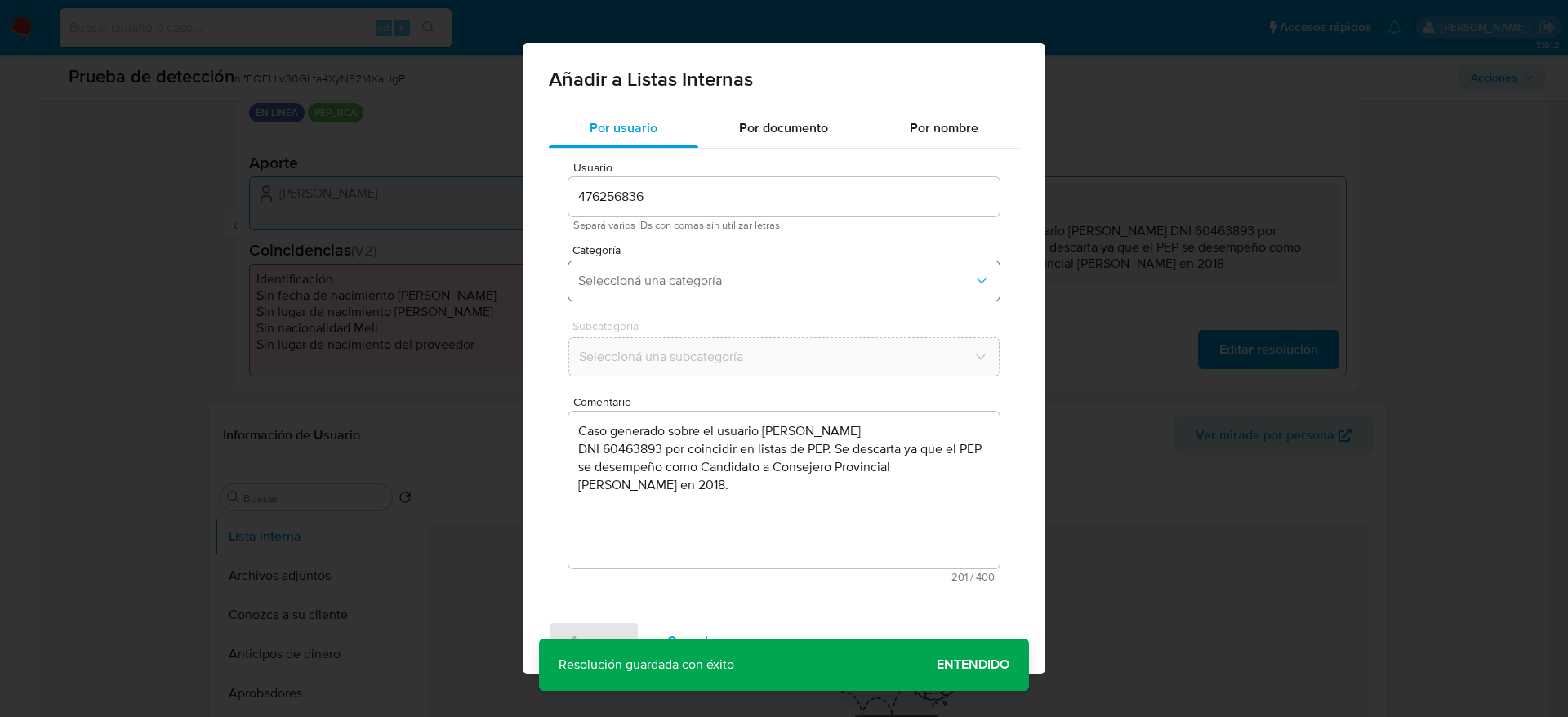
click at [647, 271] on button "Seleccioná una categoría" at bounding box center [784, 280] width 431 height 39
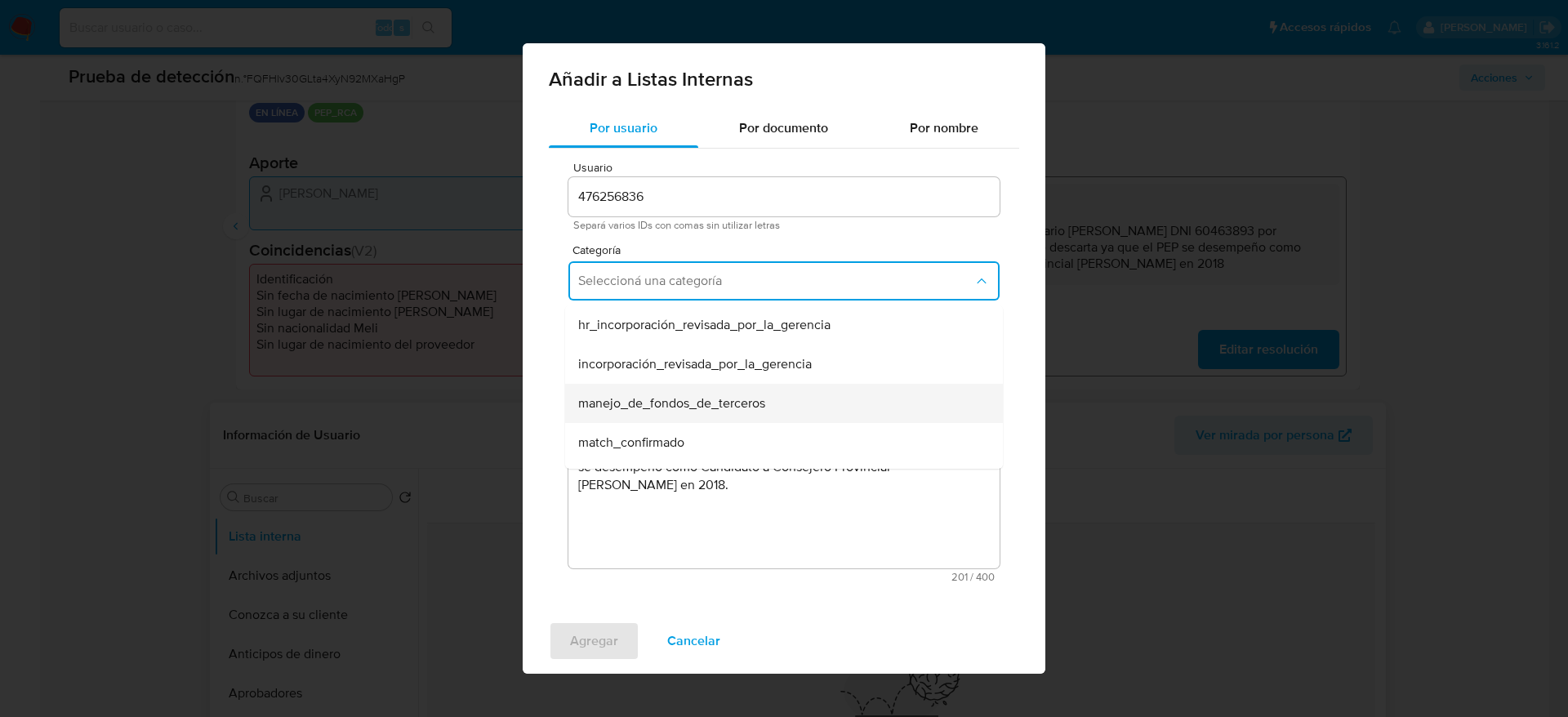
scroll to position [72, 0]
click at [694, 409] on div "match_descartado" at bounding box center [779, 408] width 401 height 39
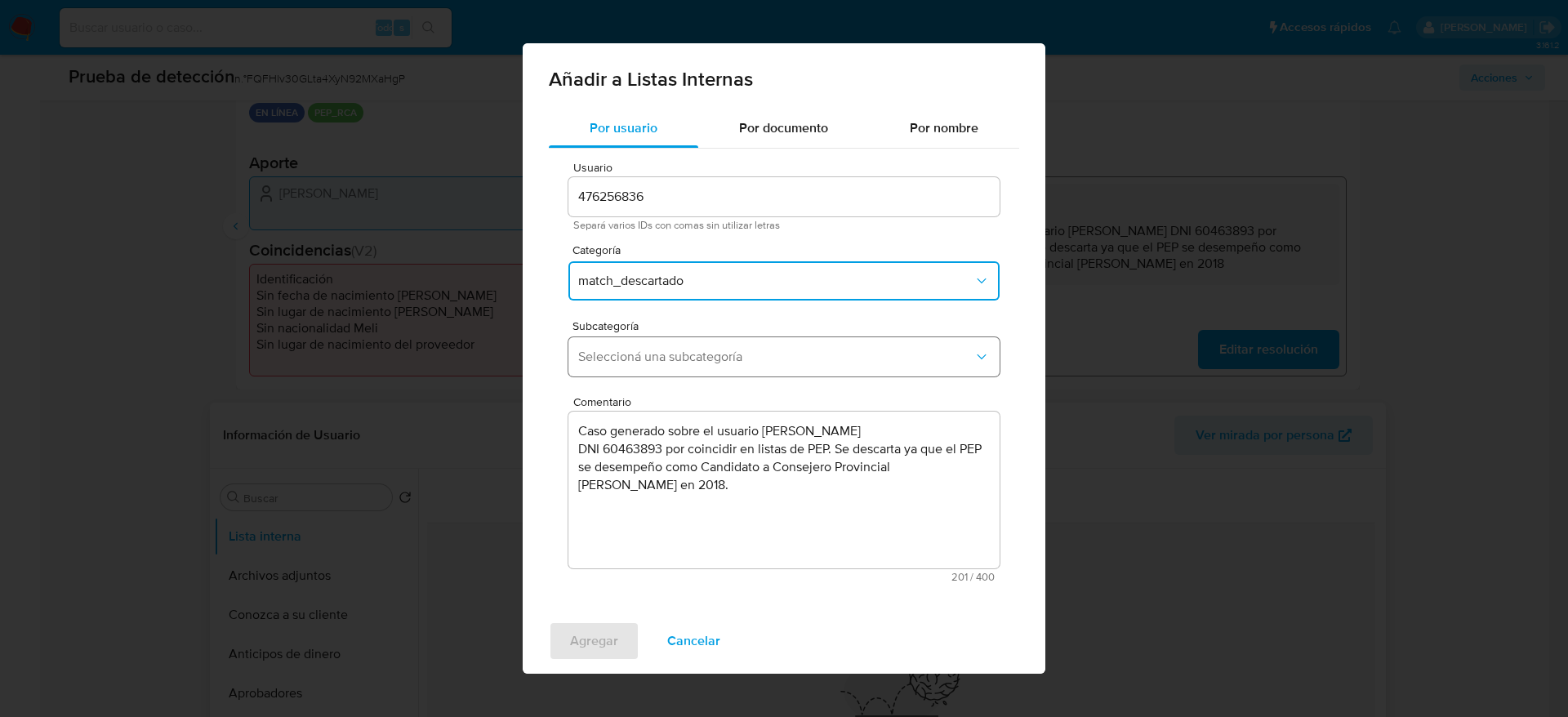
click at [808, 346] on button "Seleccioná una subcategoría" at bounding box center [784, 356] width 431 height 39
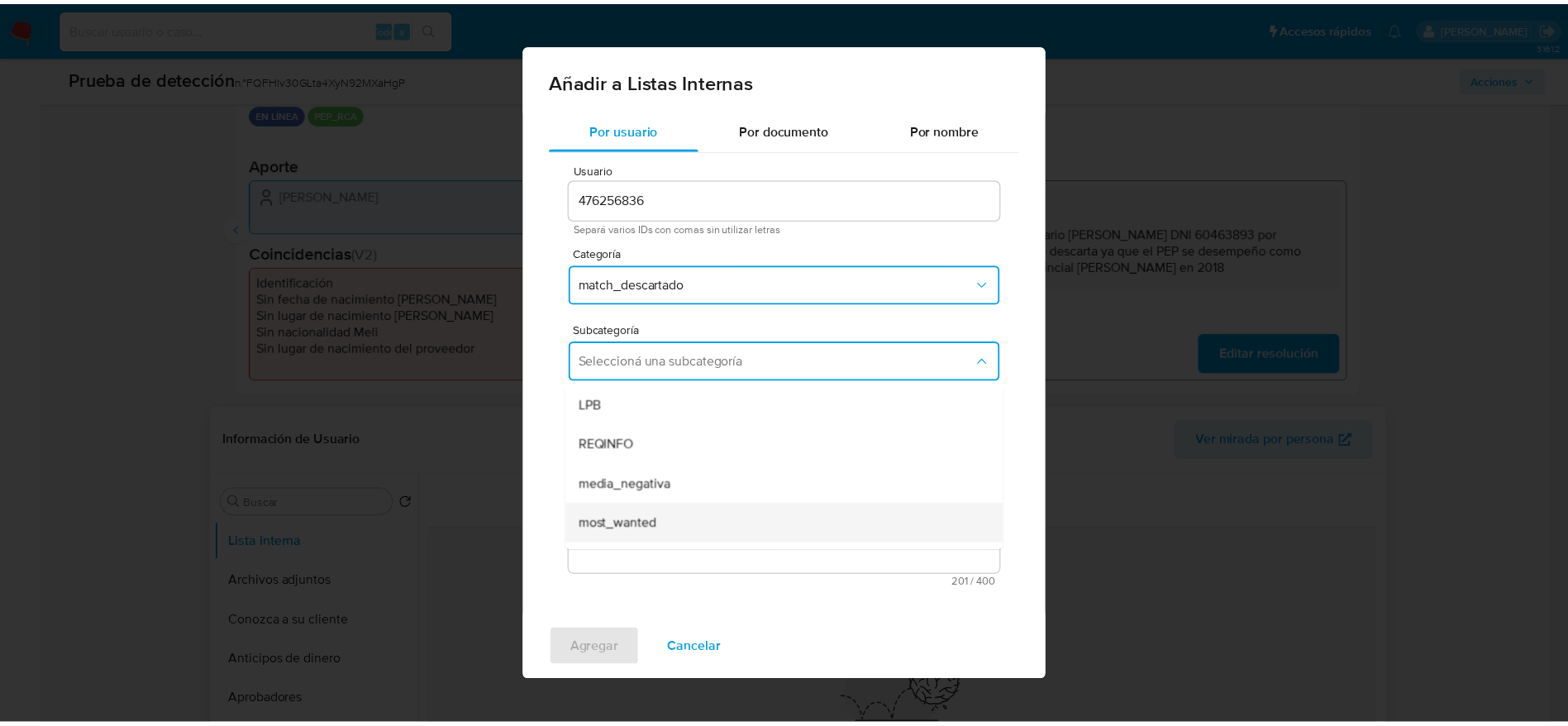
scroll to position [113, 0]
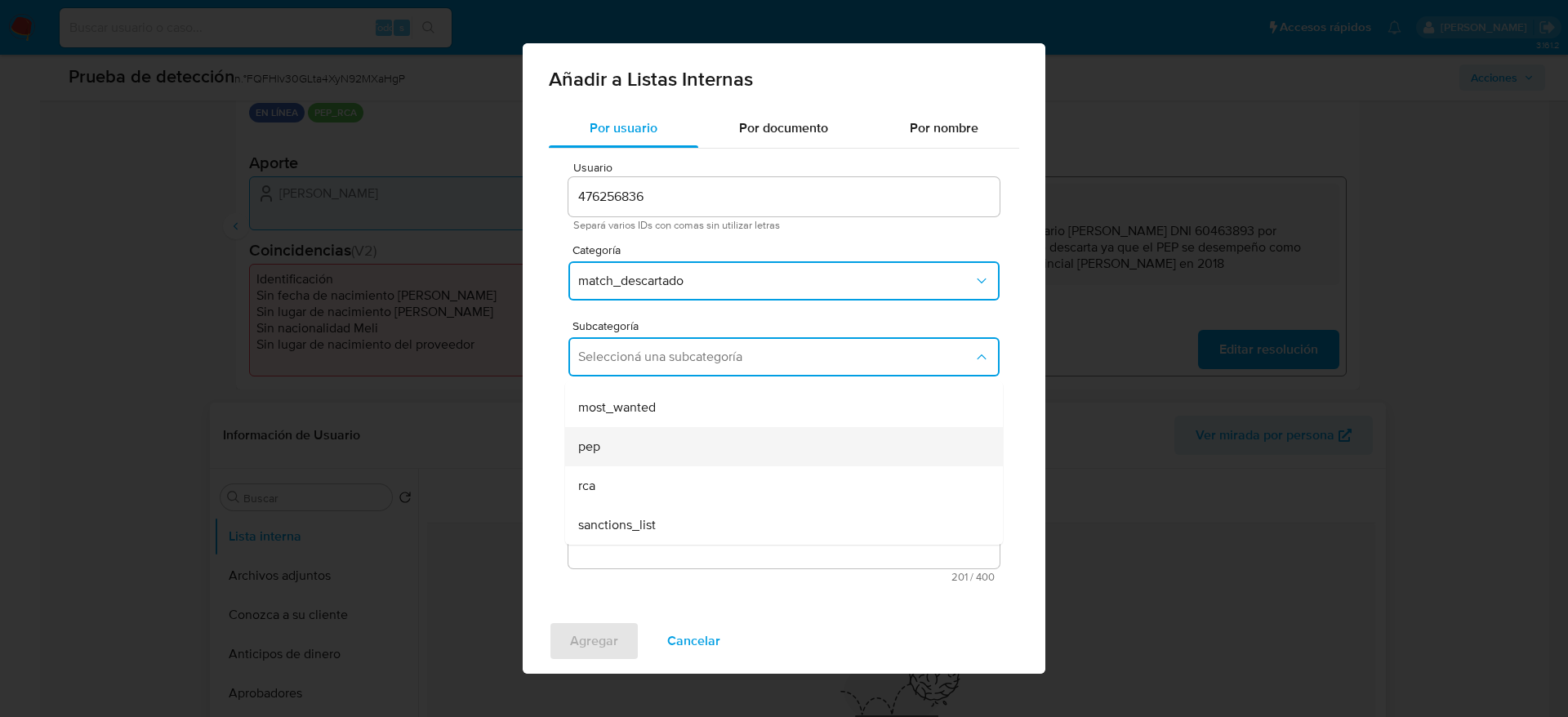
click at [615, 445] on div "pep" at bounding box center [779, 446] width 401 height 39
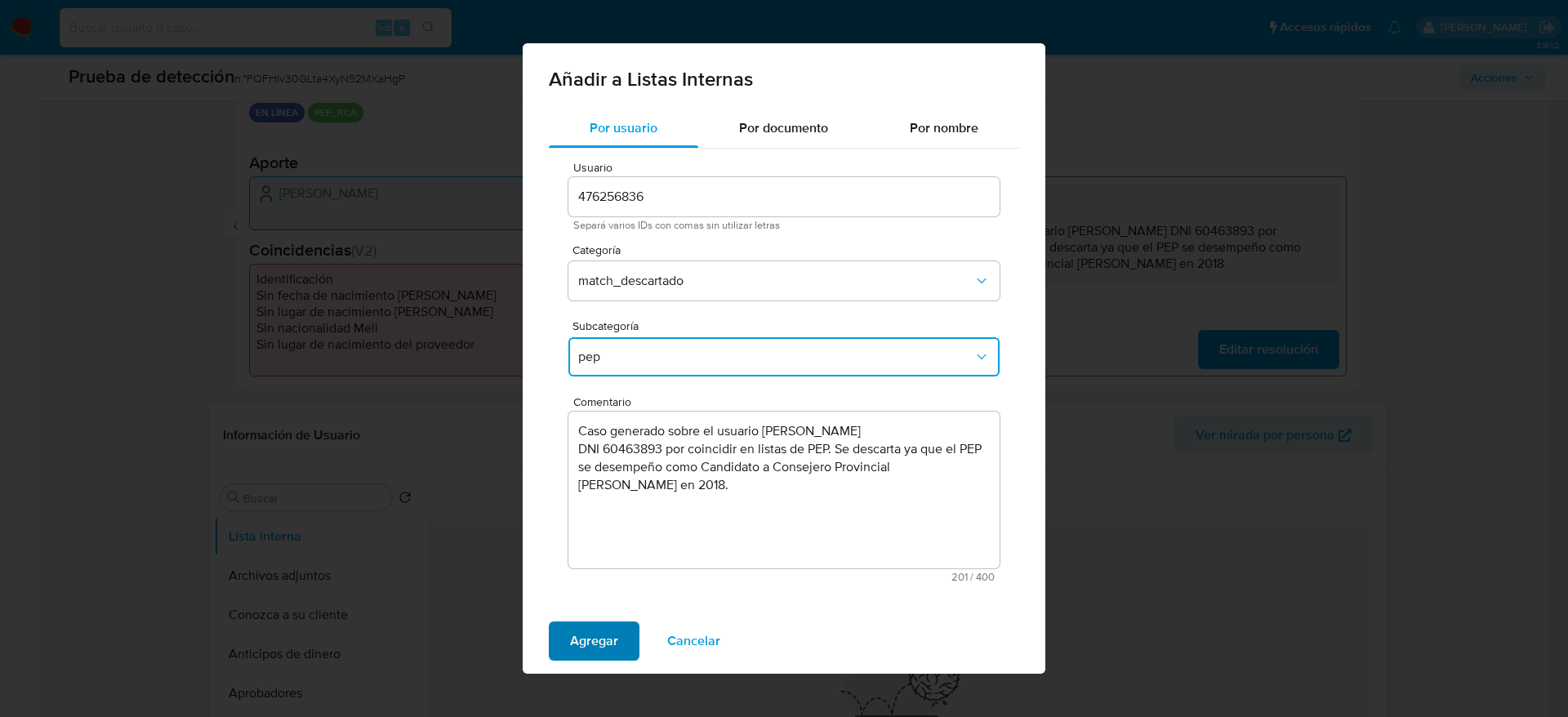
click at [592, 625] on span "Agregar" at bounding box center [594, 641] width 48 height 36
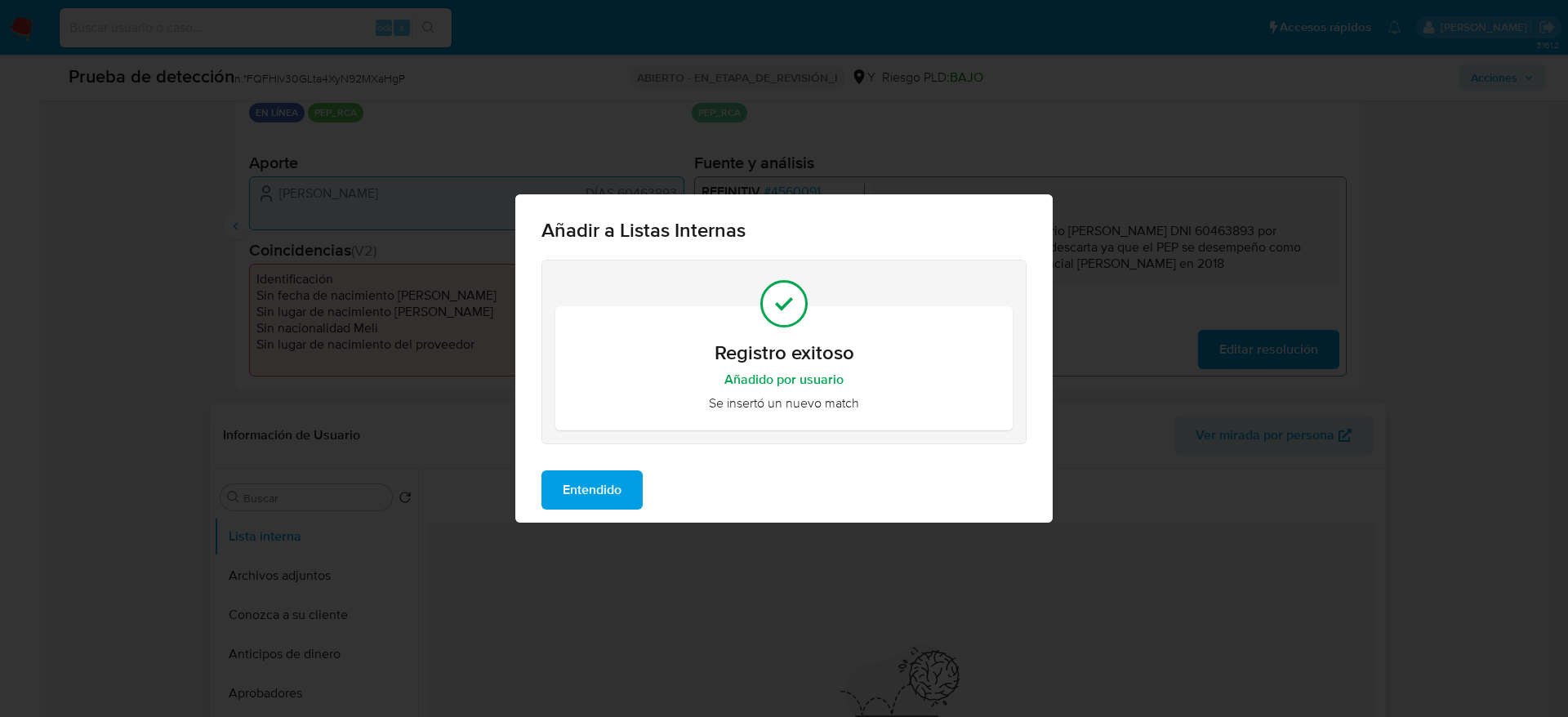
click at [576, 472] on span "Entendido" at bounding box center [592, 490] width 59 height 36
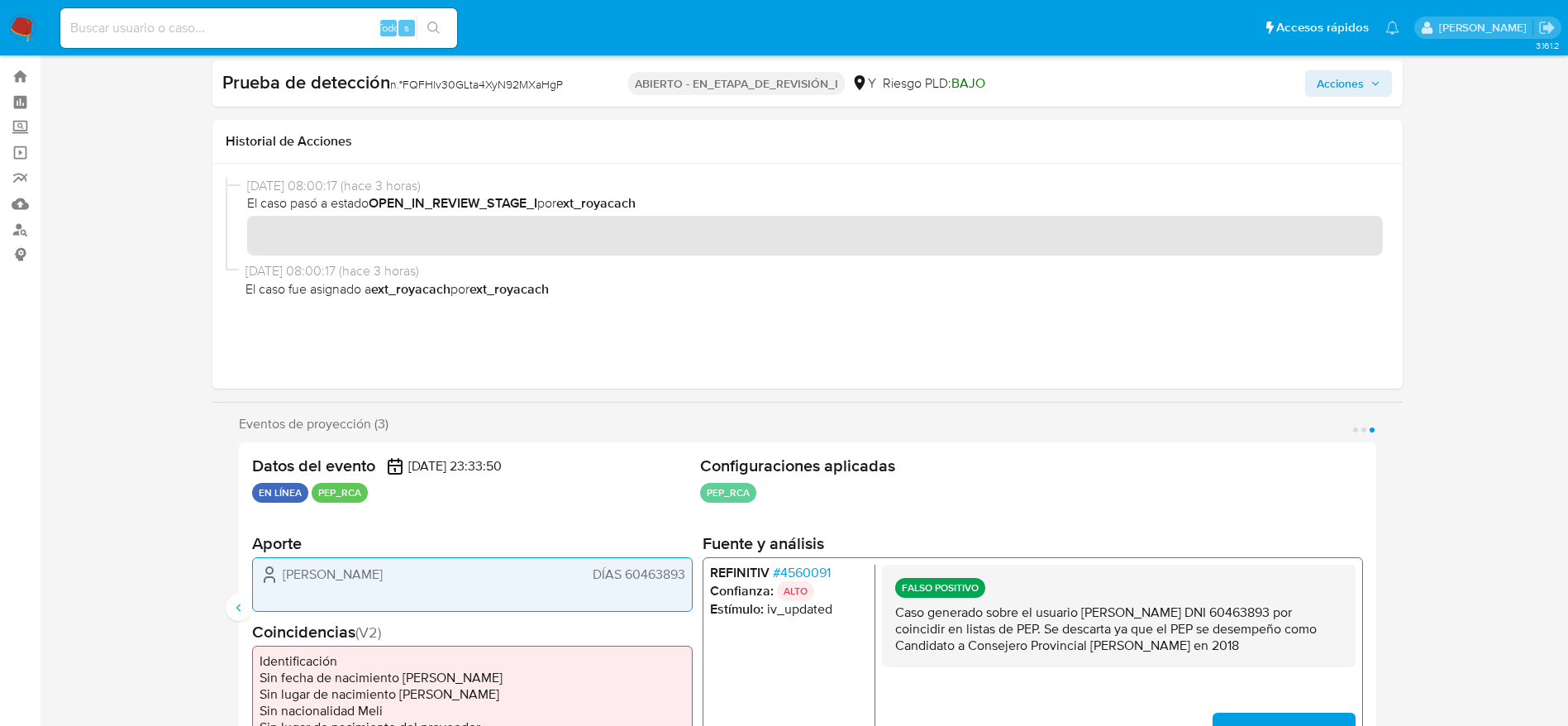
scroll to position [0, 0]
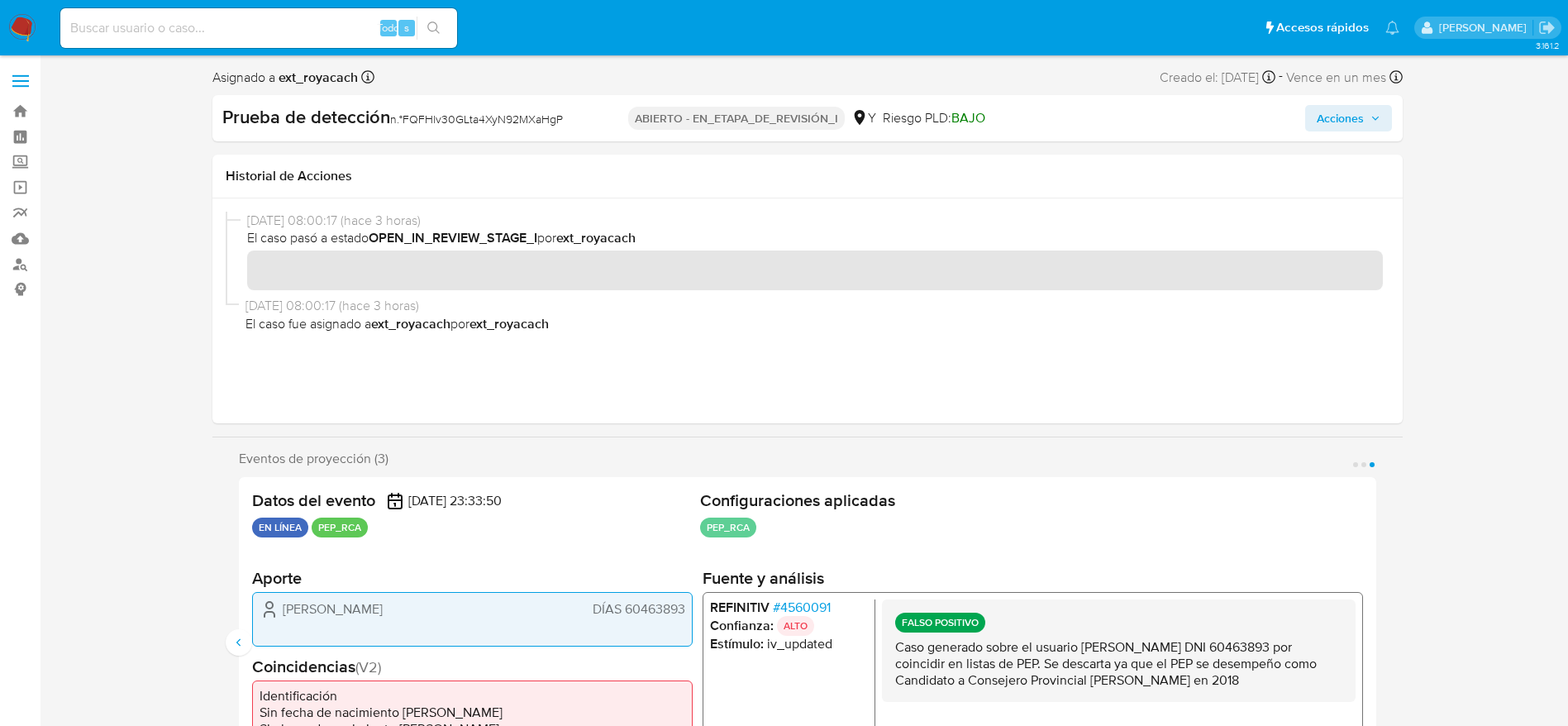
click at [1350, 103] on div "Prueba de detección n.° FQFHlv30GLta4XyN92MXaHgP ABIERTO - EN_ETAPA_DE_REVISIÓN…" at bounding box center [808, 118] width 1190 height 46
click at [1346, 110] on span "Acciones" at bounding box center [1340, 118] width 47 height 26
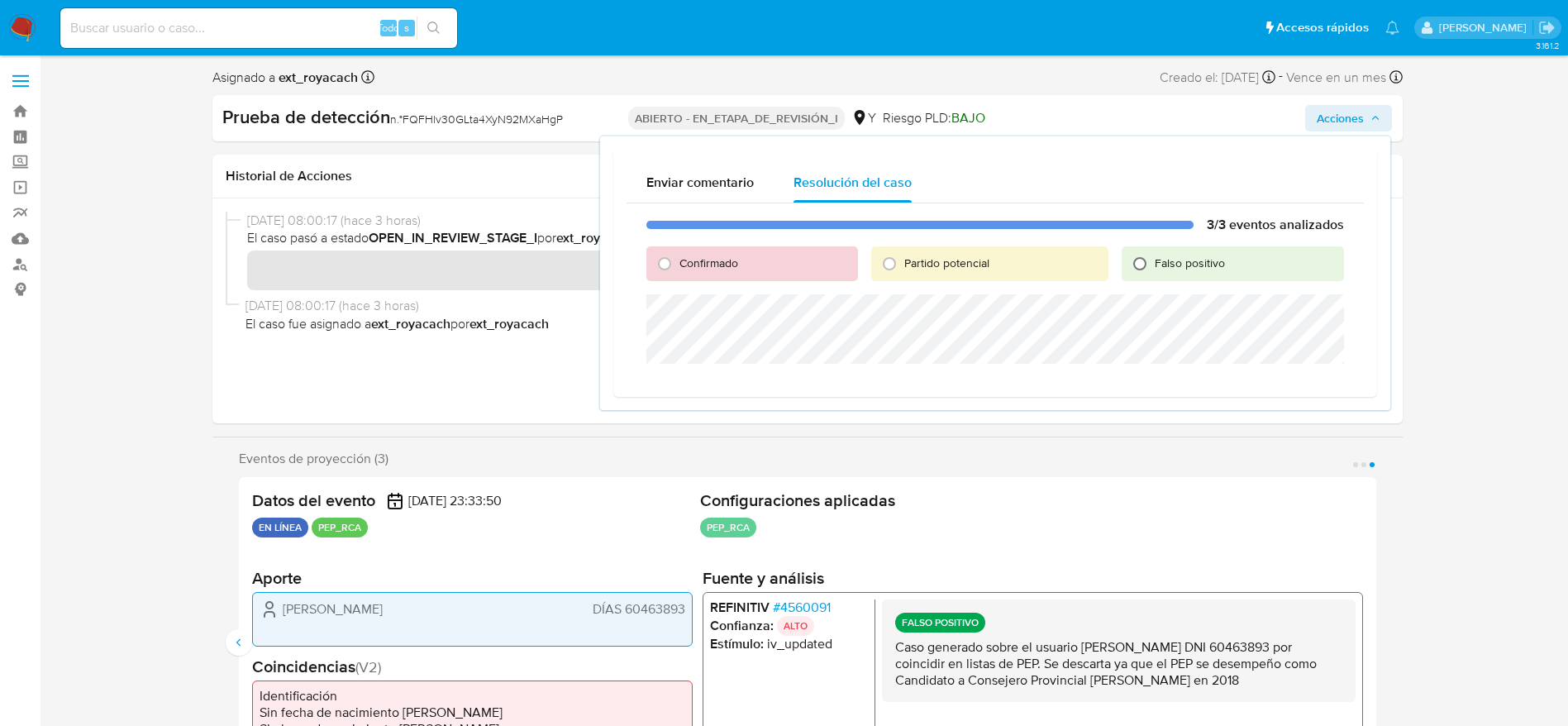
click at [1144, 261] on input "Falso positivo" at bounding box center [1140, 264] width 26 height 26
radio input "true"
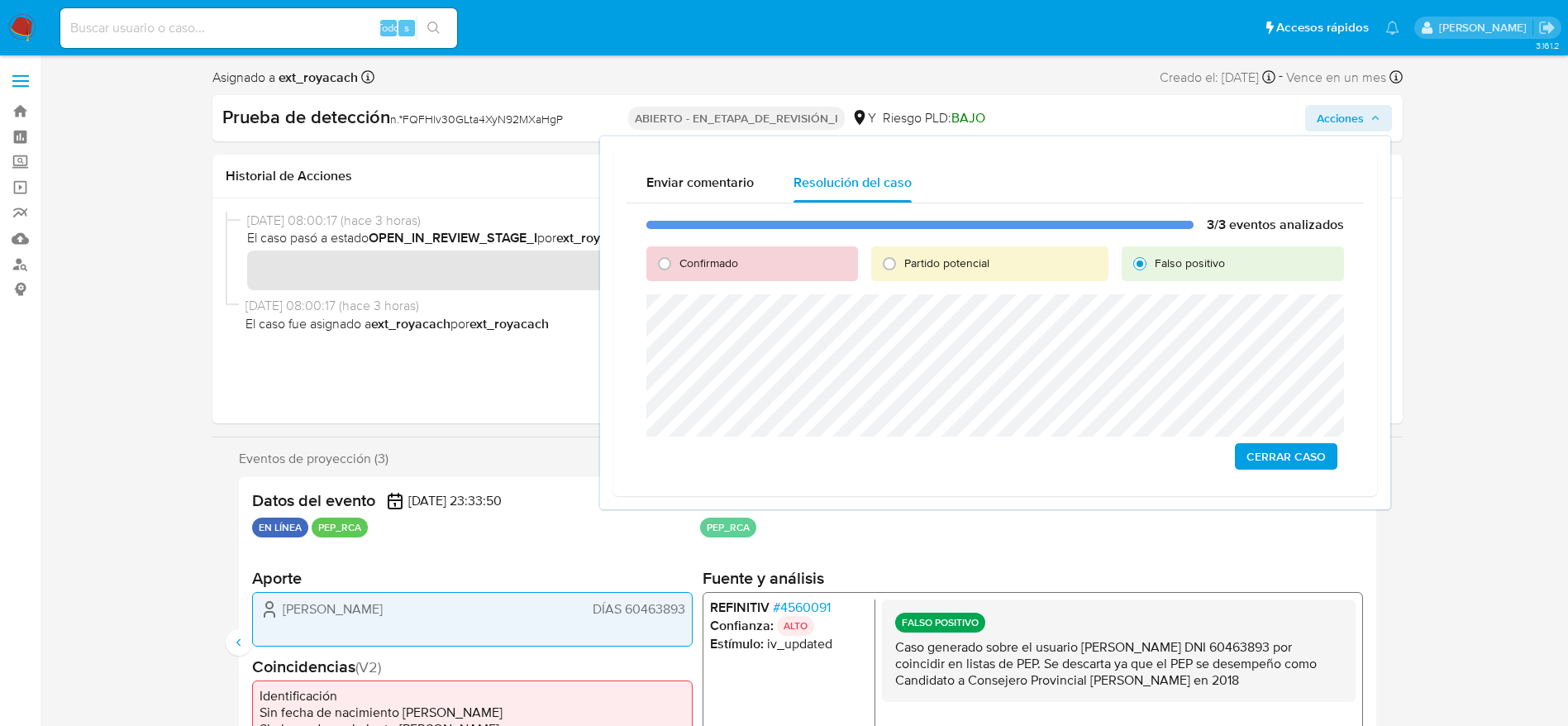
click at [1254, 452] on span "Cerrar Caso" at bounding box center [1285, 456] width 79 height 24
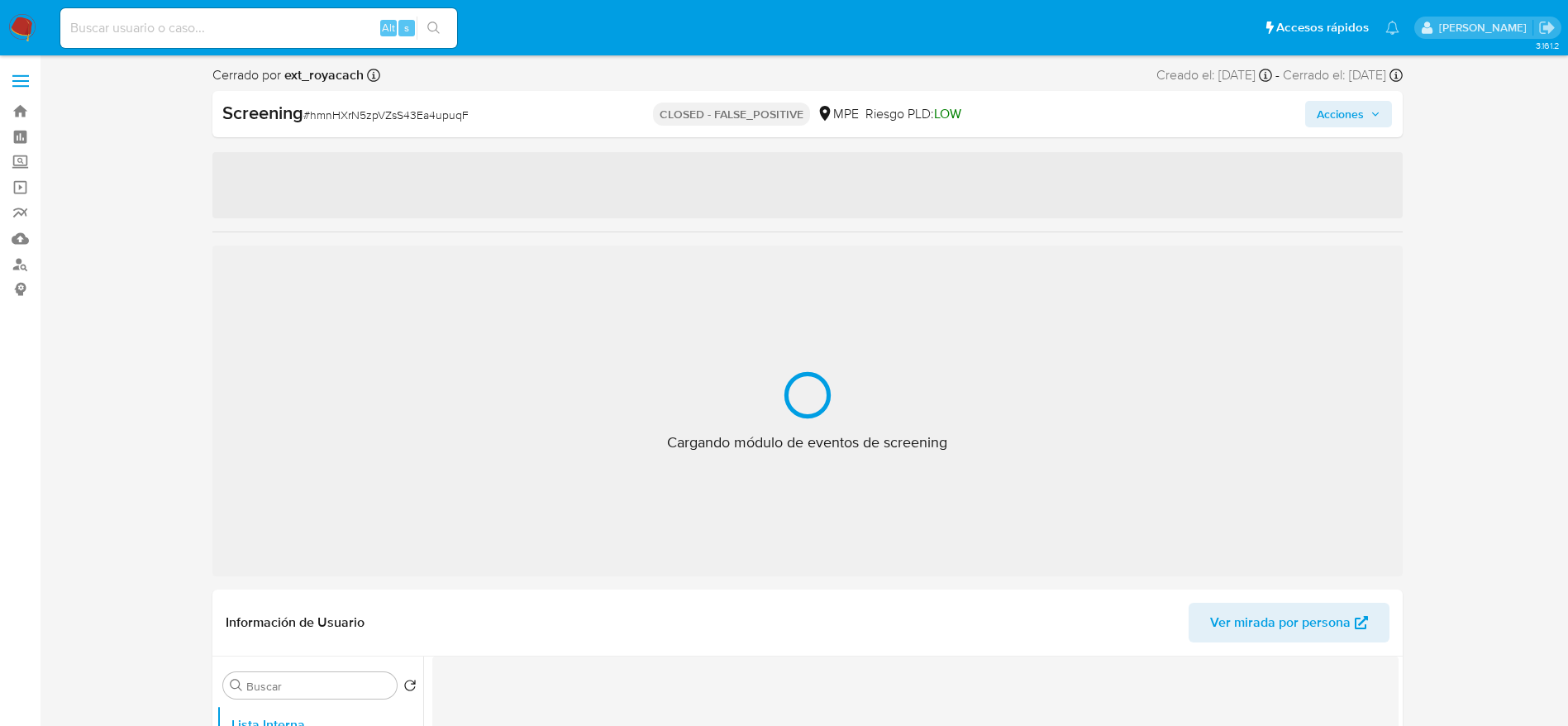
click at [392, 120] on span "# hmnHXrN5zpVZsS43Ea4upuqF" at bounding box center [386, 114] width 166 height 17
copy span "hmnHXrN5zpVZsS43Ea4upuqF"
select select "10"
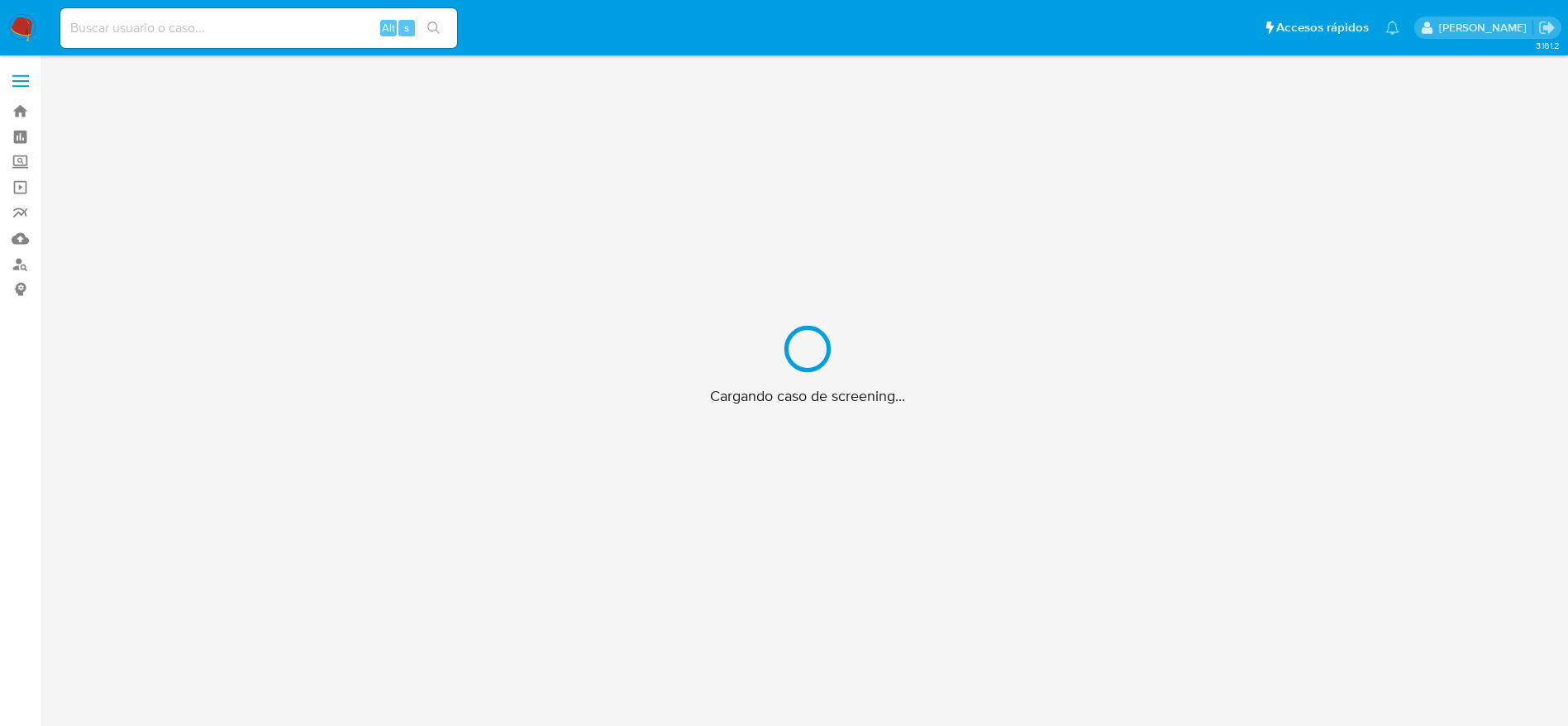
scroll to position [59, 0]
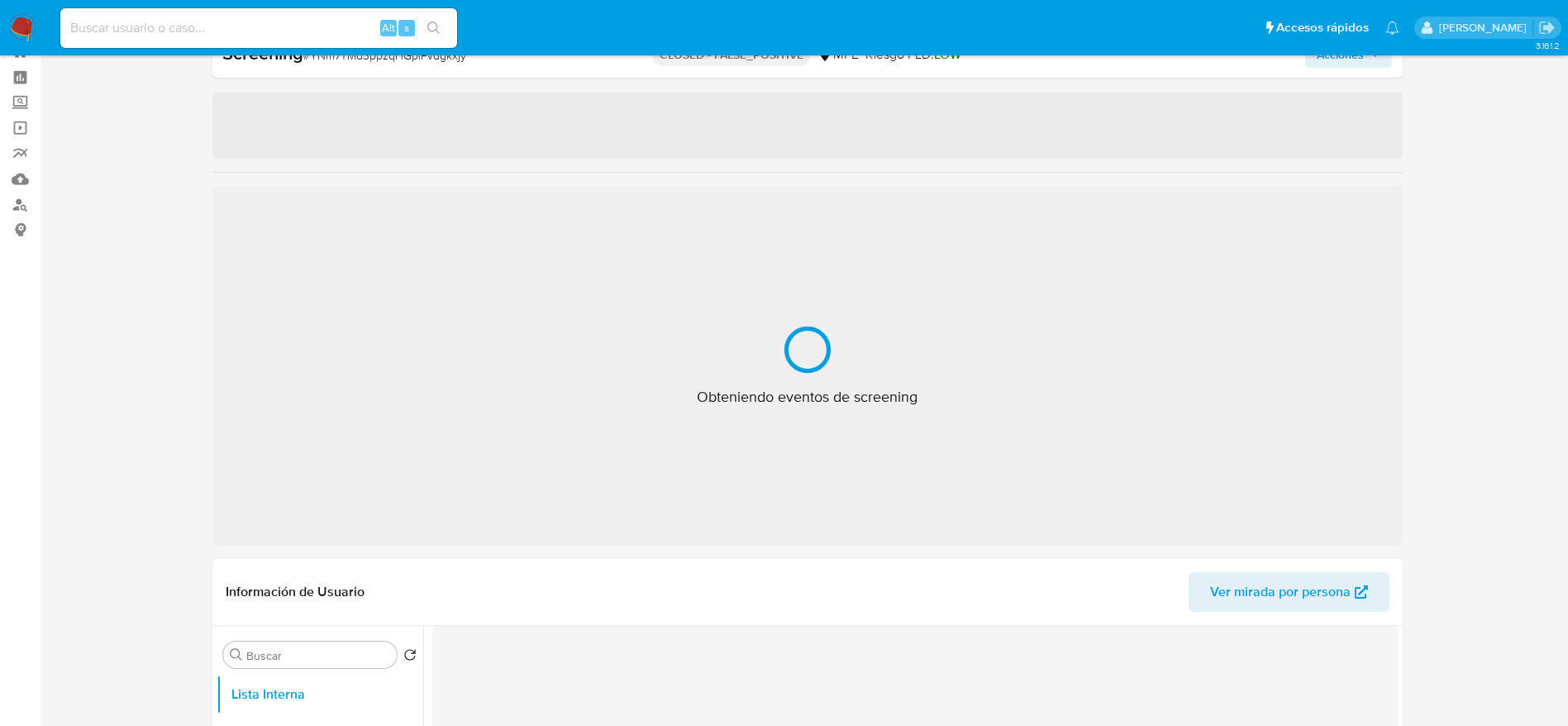
select select "10"
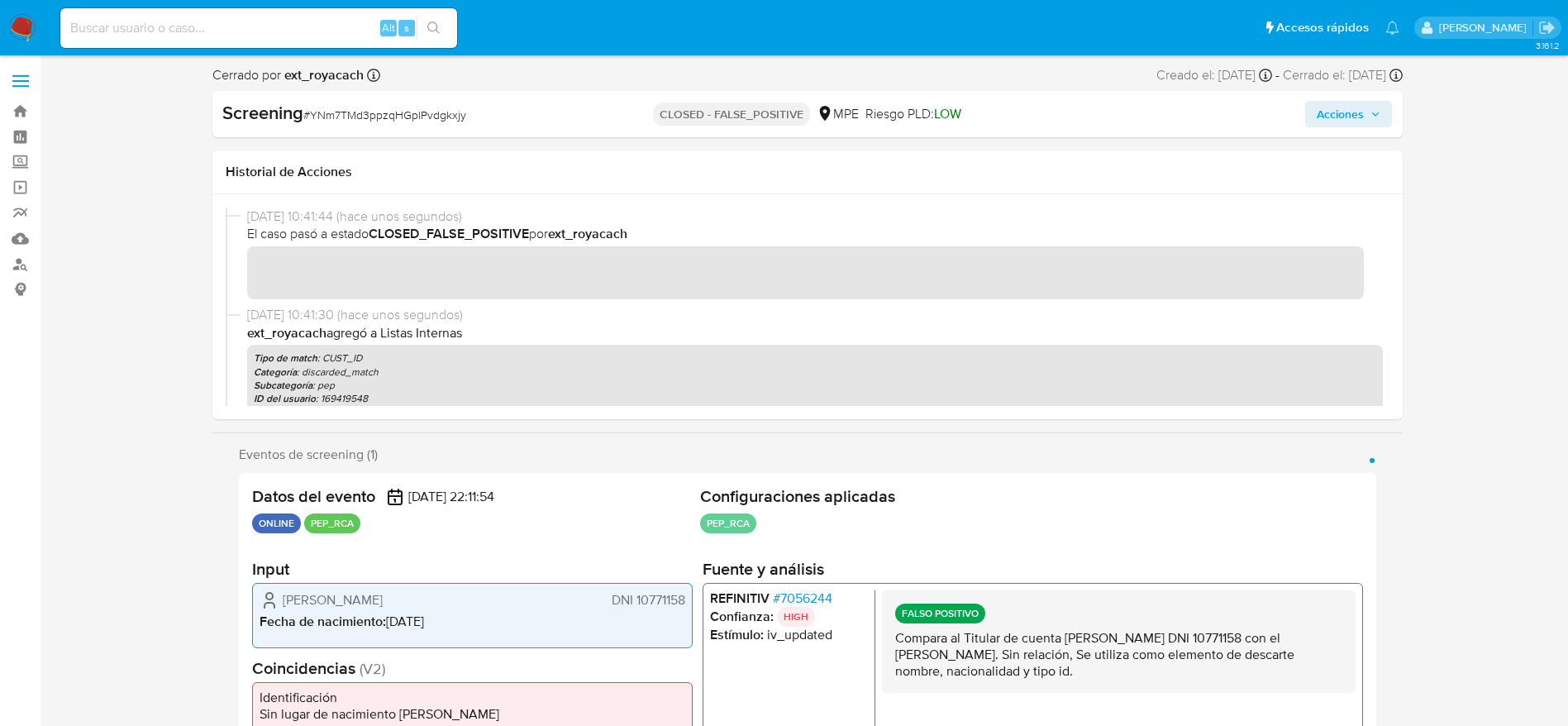
scroll to position [280, 0]
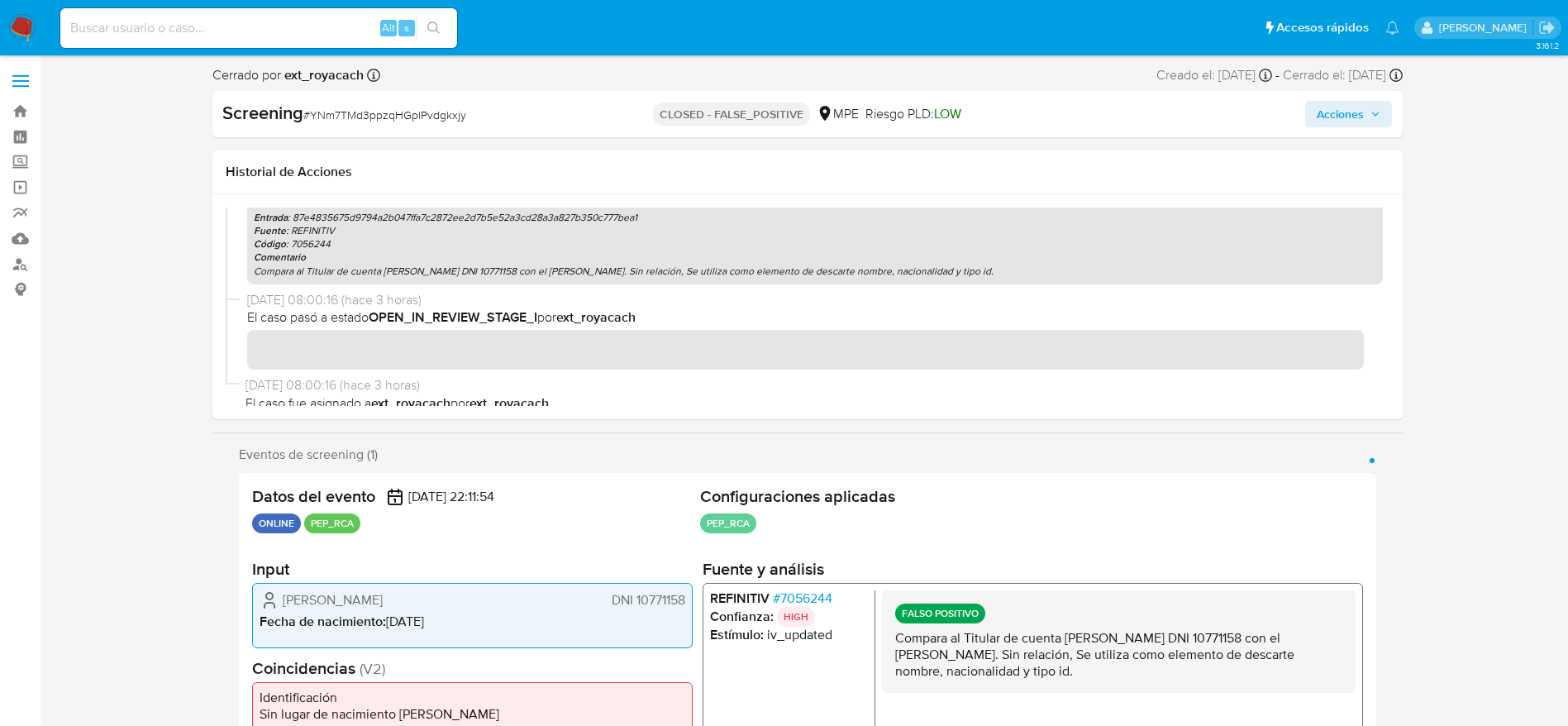
click at [1028, 691] on div "FALSO POSITIVO Compara al Titular de cuenta [PERSON_NAME] DNI 10771158 con el […" at bounding box center [1117, 641] width 474 height 103
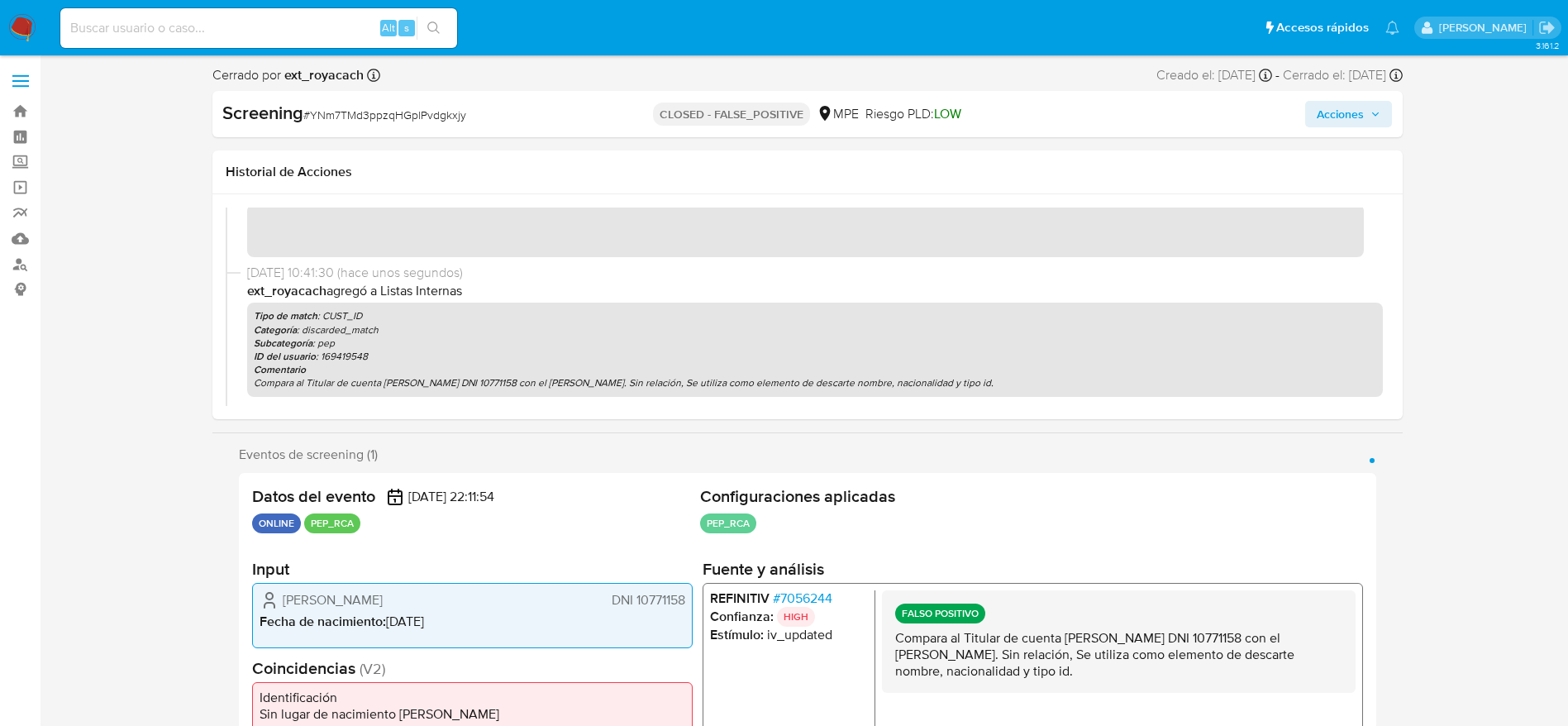
scroll to position [0, 0]
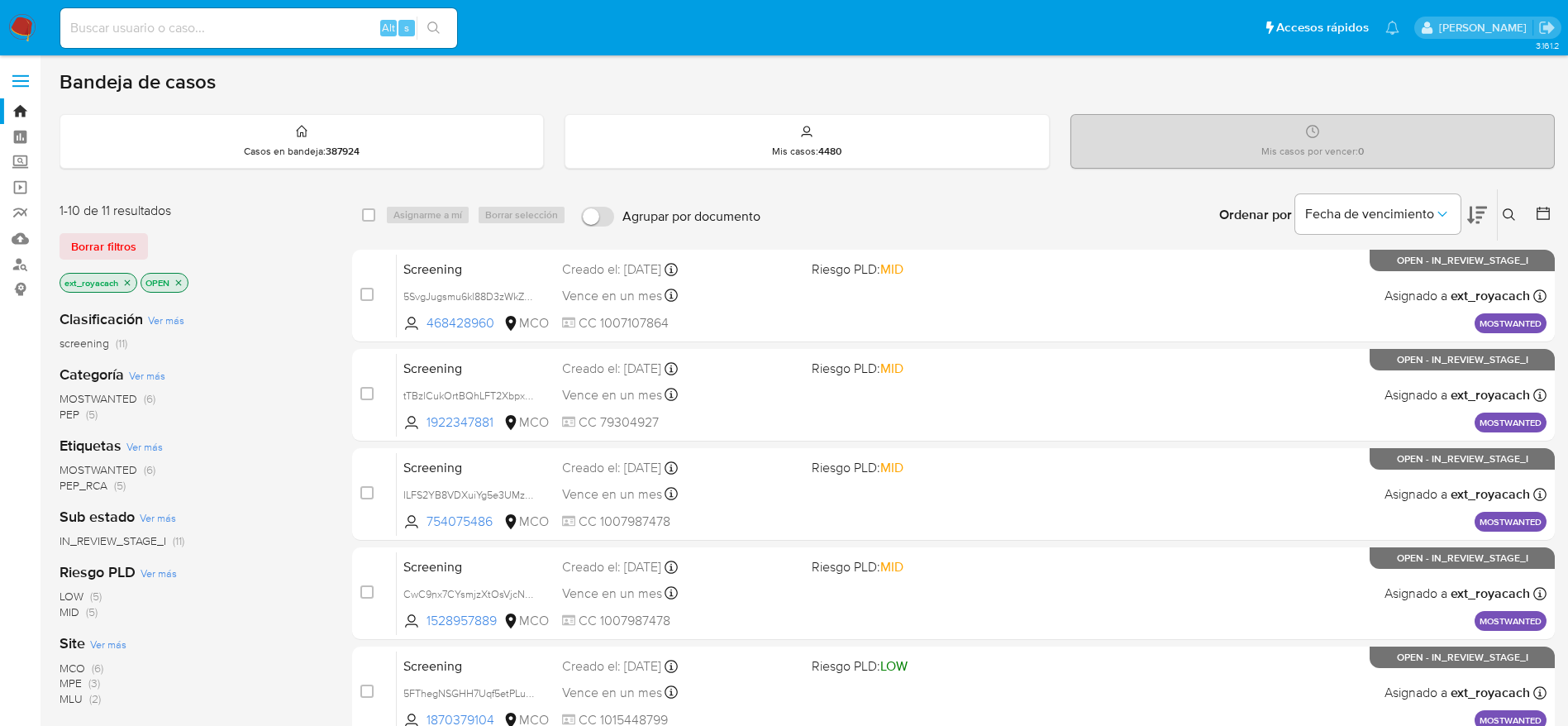
click at [66, 683] on span "MPE" at bounding box center [71, 682] width 23 height 17
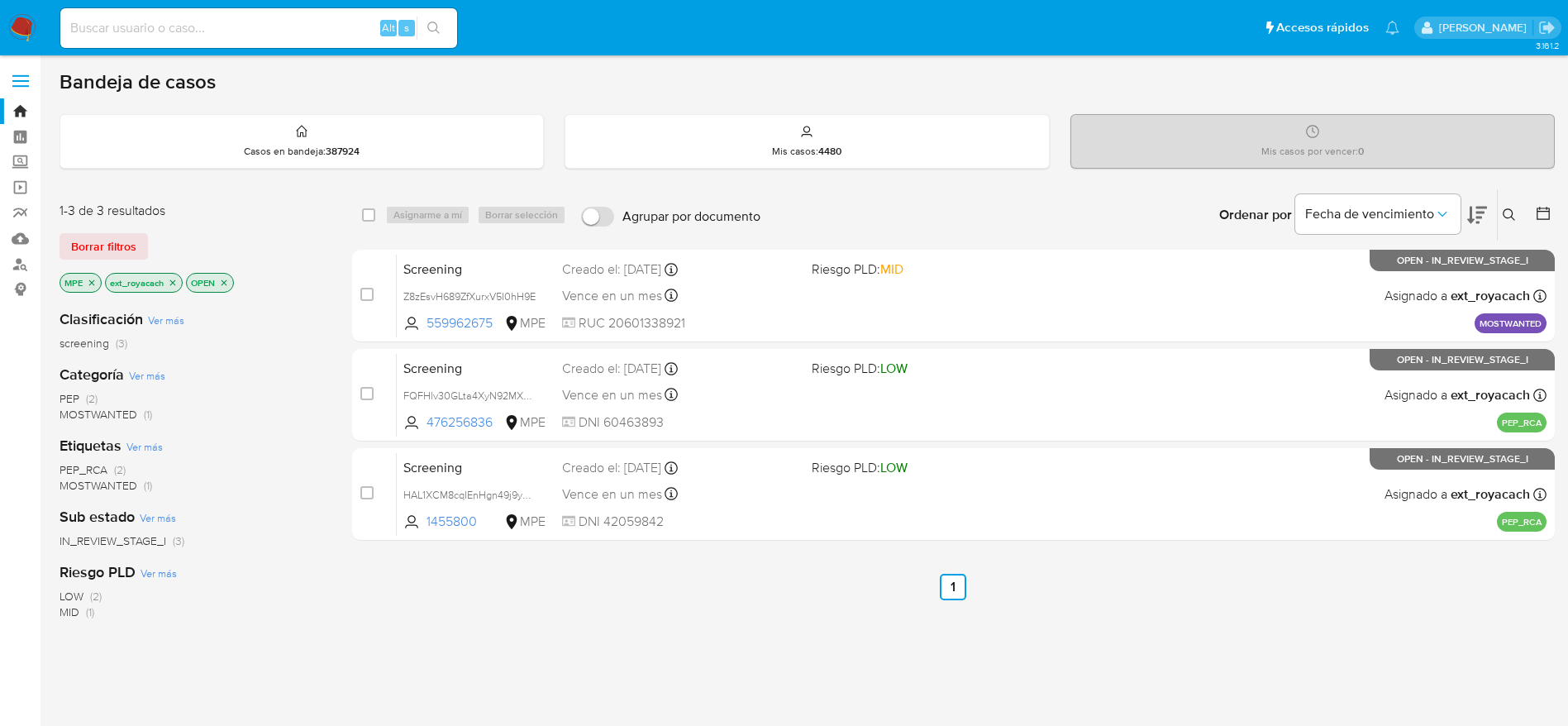
click at [20, 35] on img at bounding box center [22, 28] width 28 height 28
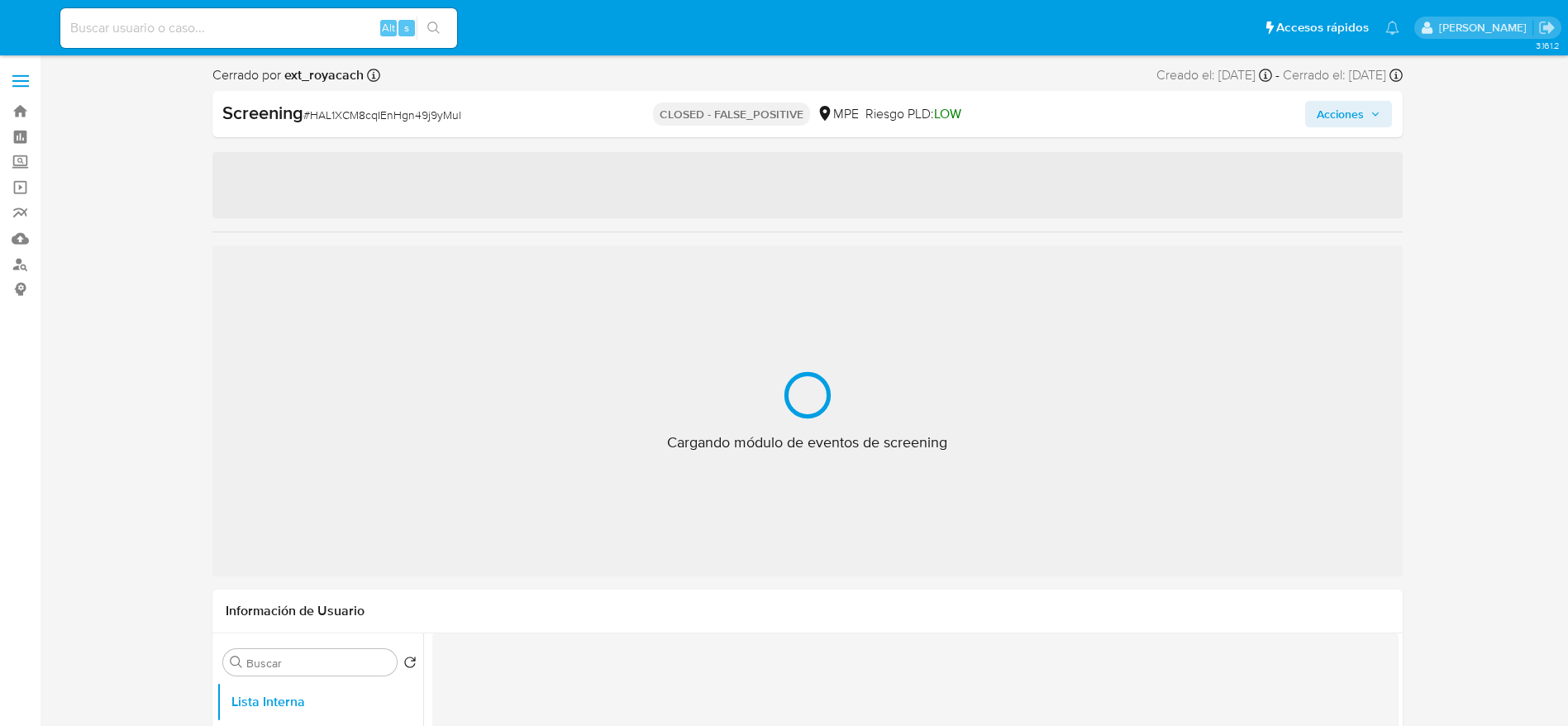
select select "10"
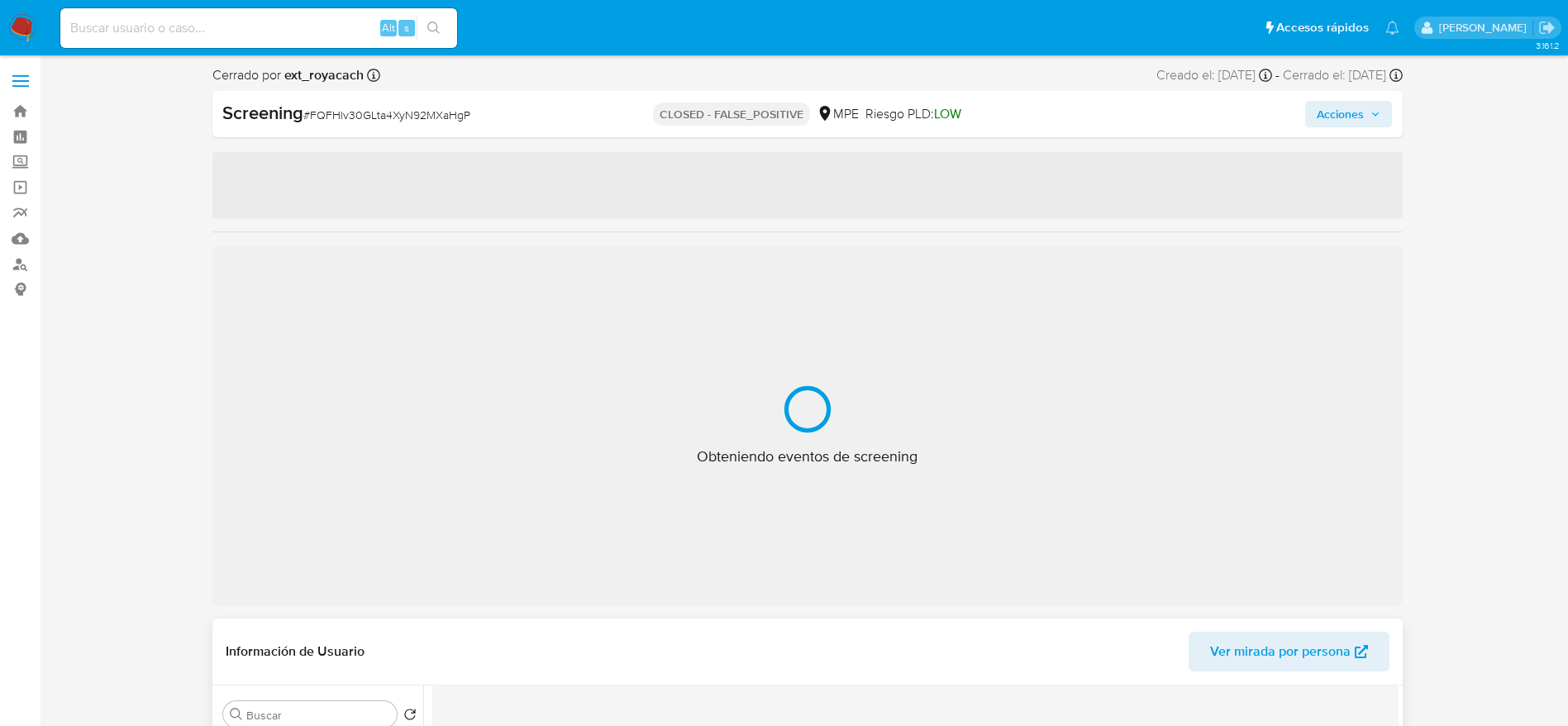
select select "10"
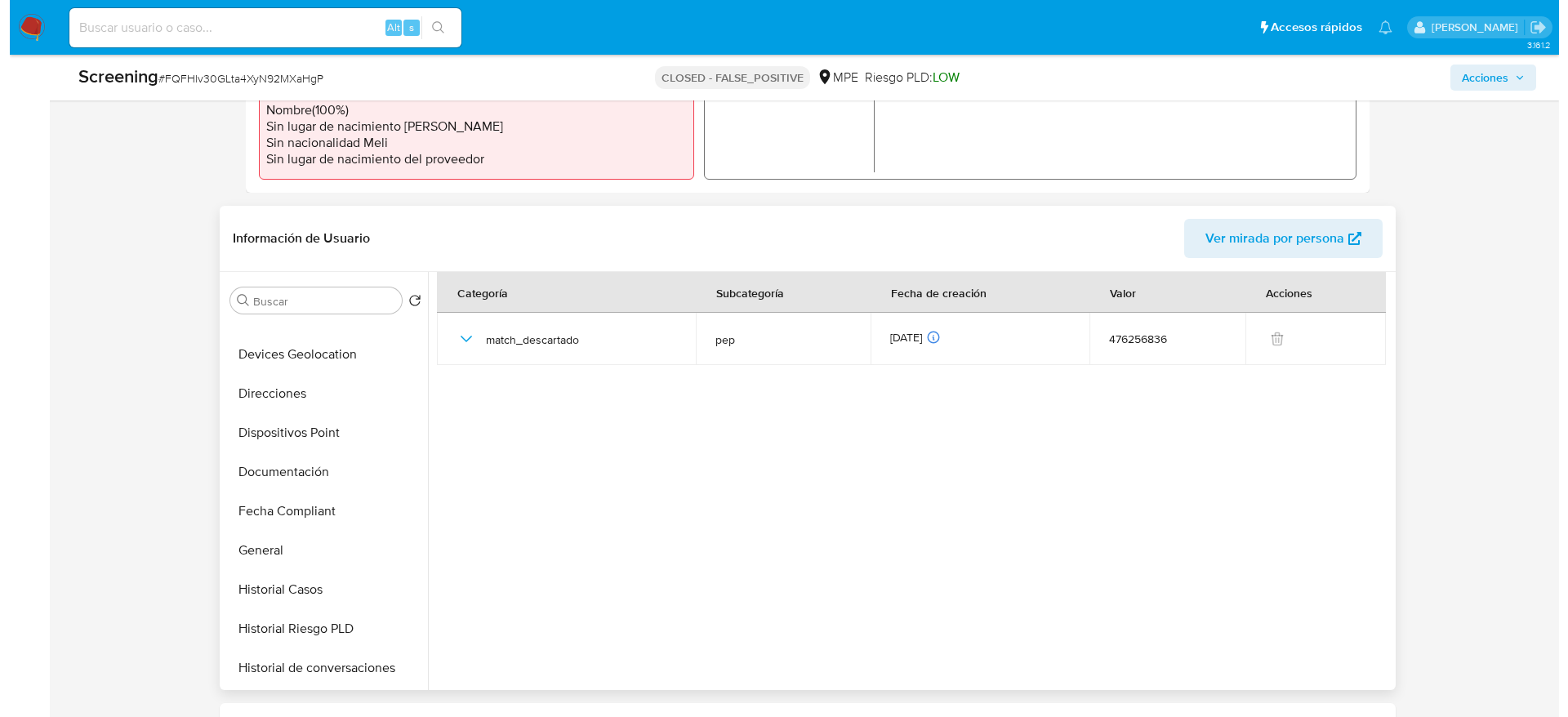
scroll to position [430, 0]
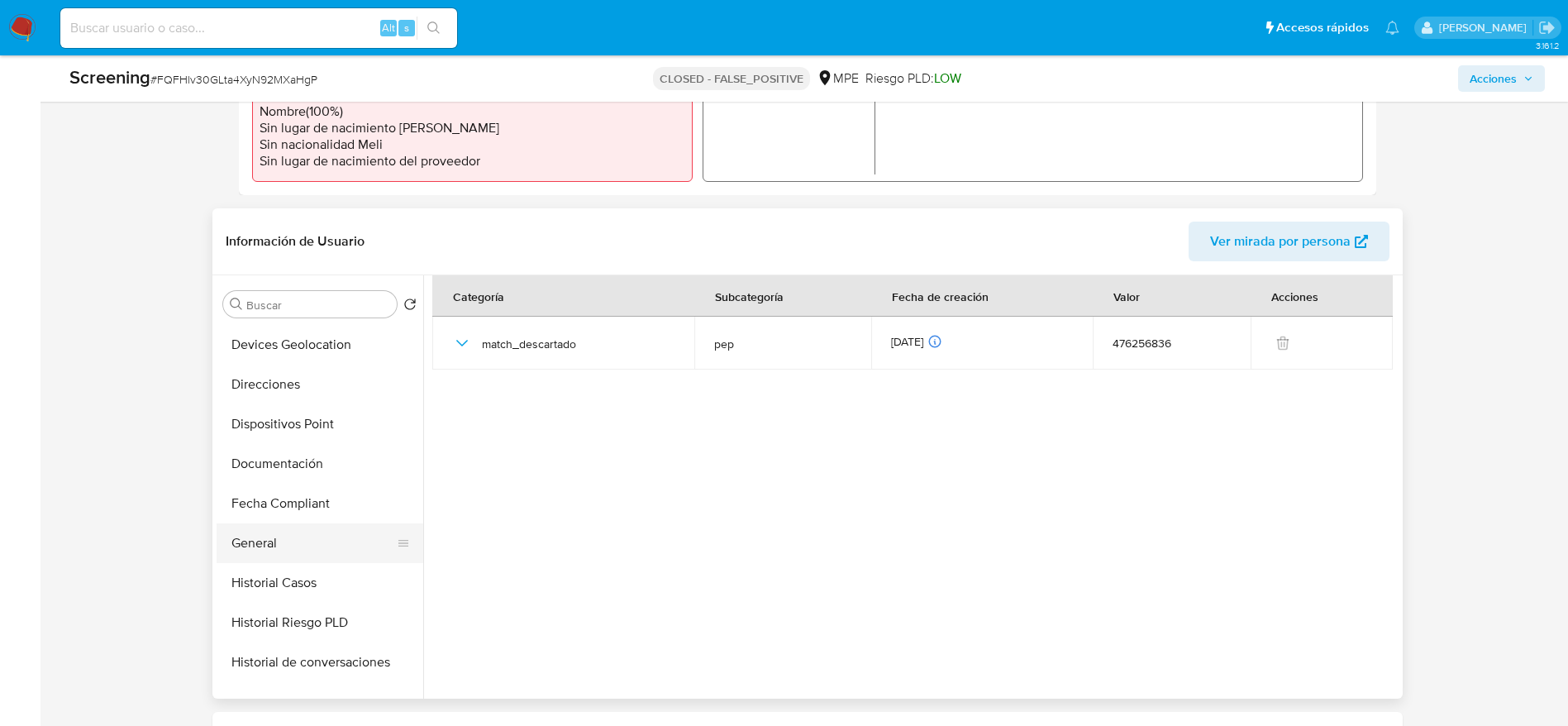
click at [306, 531] on button "General" at bounding box center [313, 543] width 194 height 39
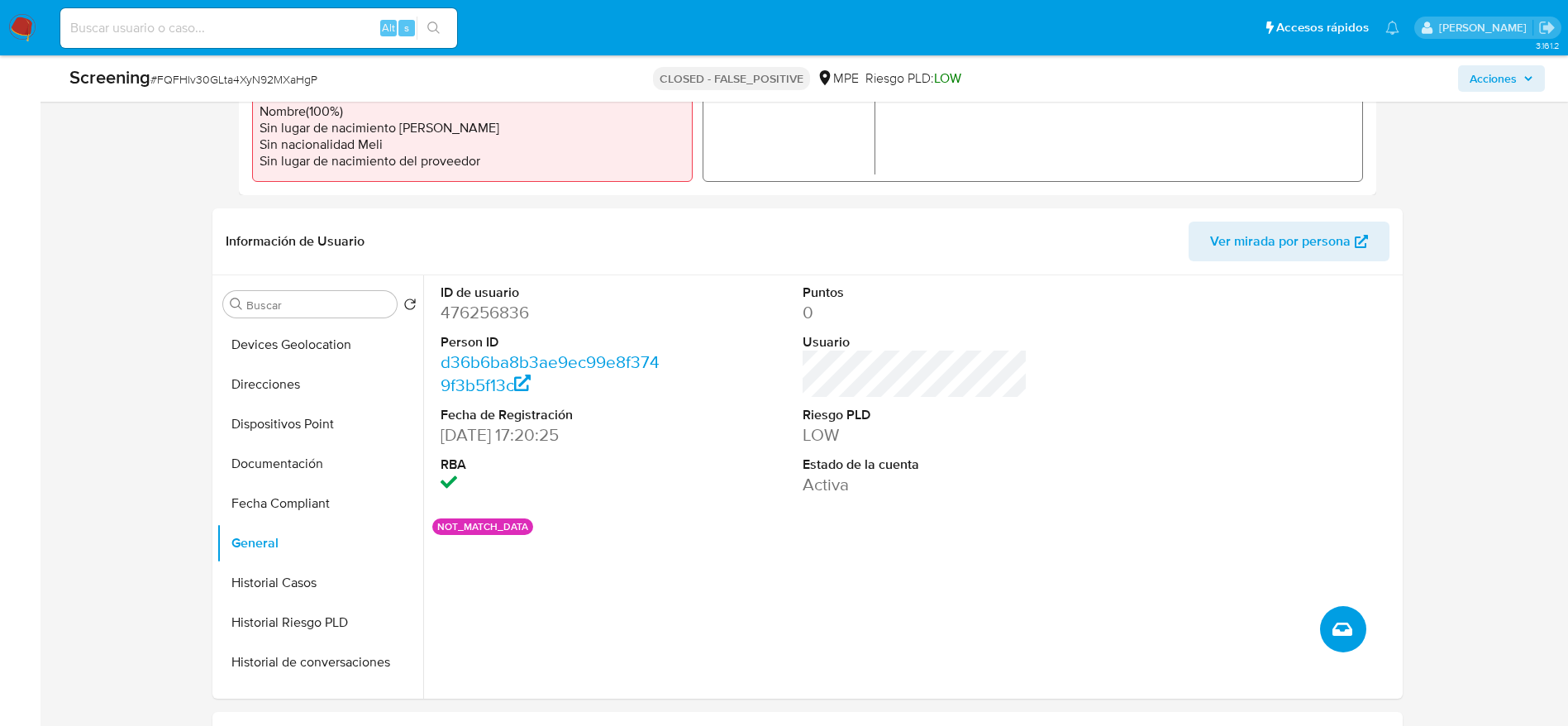
click at [1338, 636] on icon "Crear caso manual" at bounding box center [1342, 629] width 20 height 20
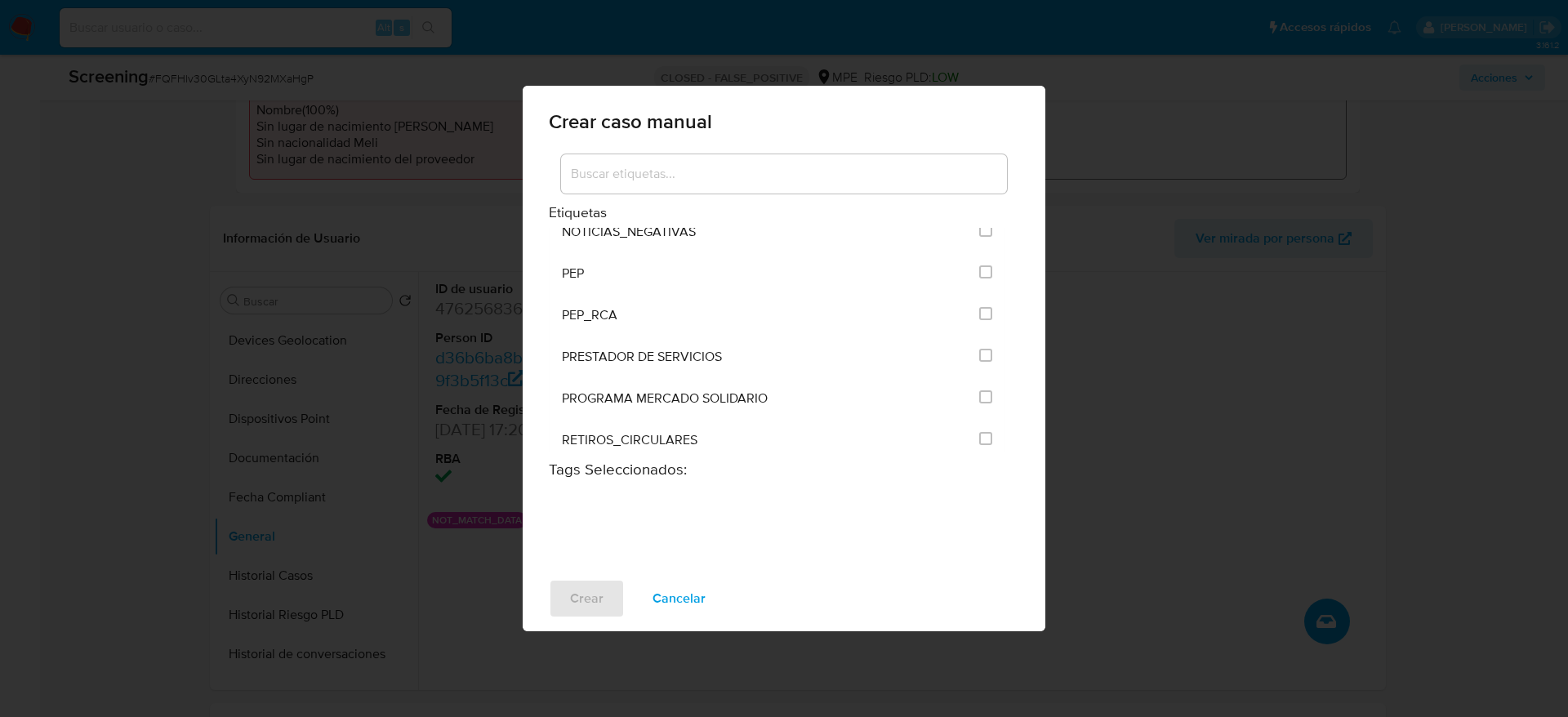
scroll to position [1682, 0]
click at [981, 314] on input "2547" at bounding box center [985, 314] width 13 height 13
checkbox input "true"
click at [593, 597] on span "Crear" at bounding box center [586, 599] width 34 height 36
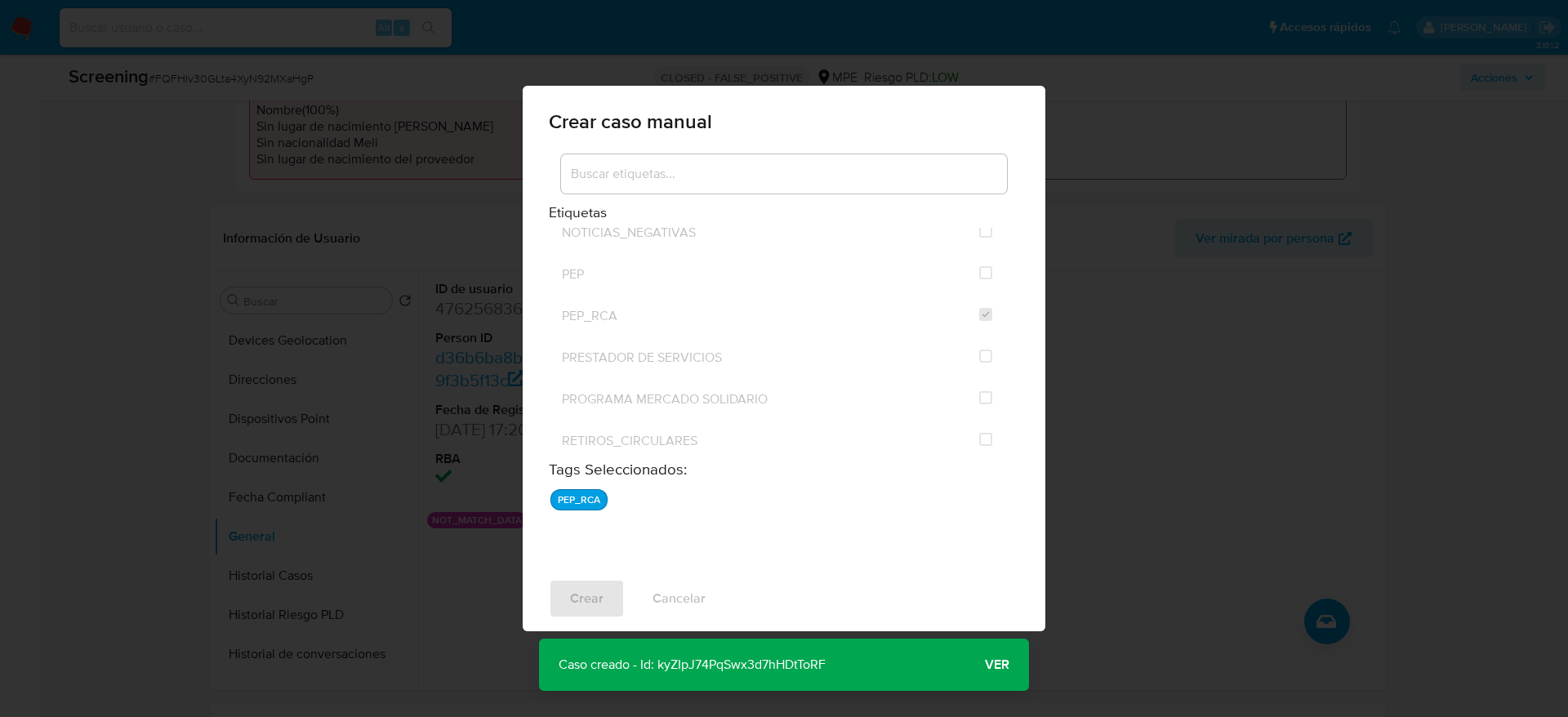
click at [989, 664] on span "Ver" at bounding box center [997, 664] width 24 height 0
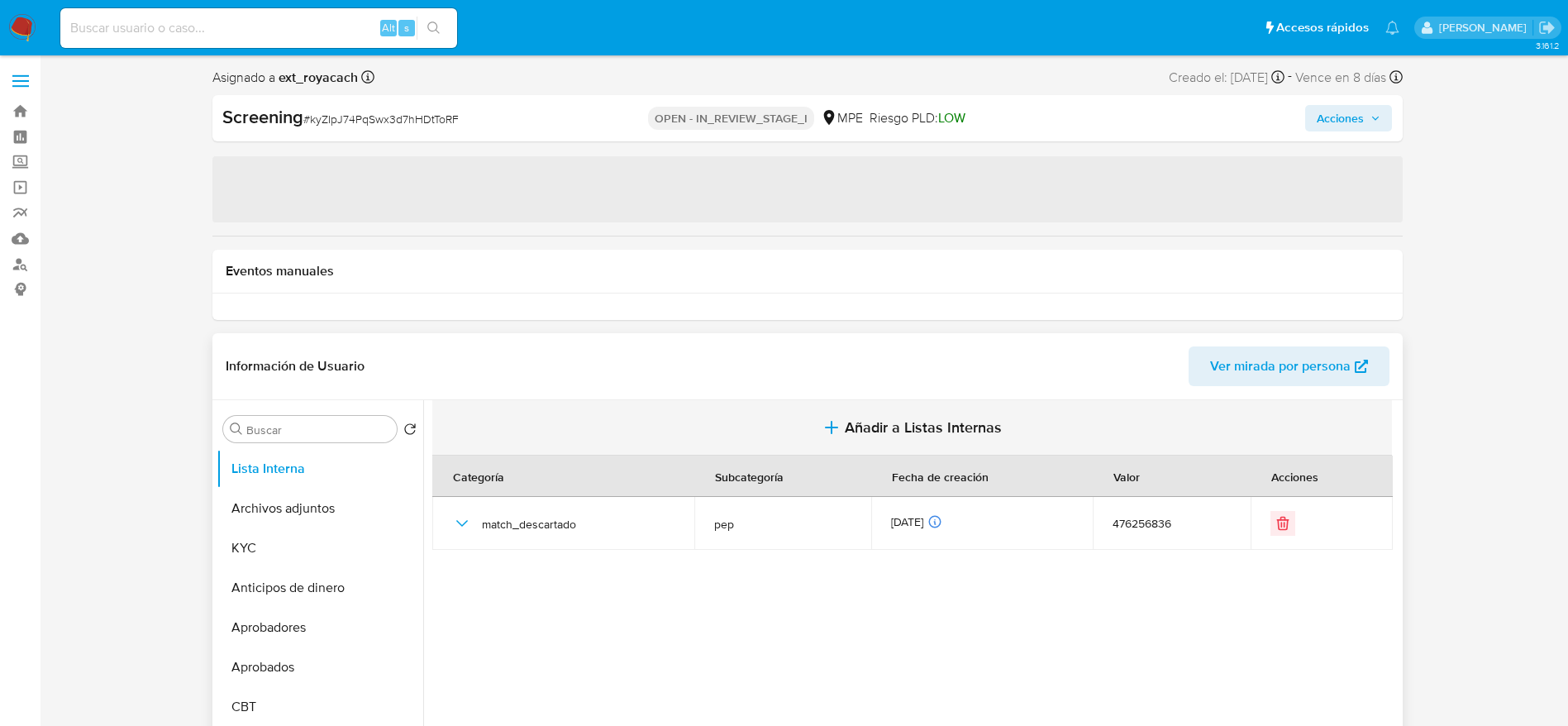
select select "10"
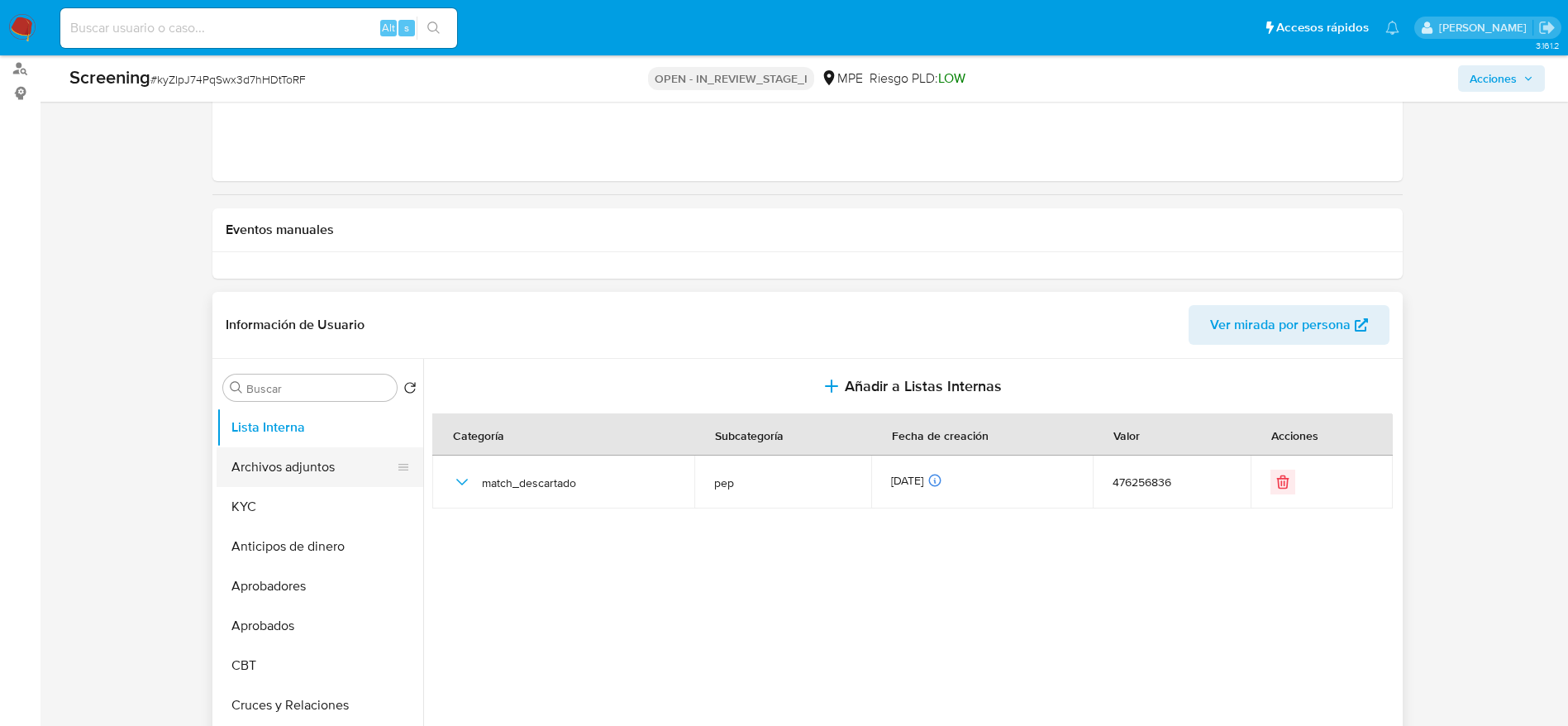
click at [320, 459] on button "Archivos adjuntos" at bounding box center [313, 467] width 194 height 39
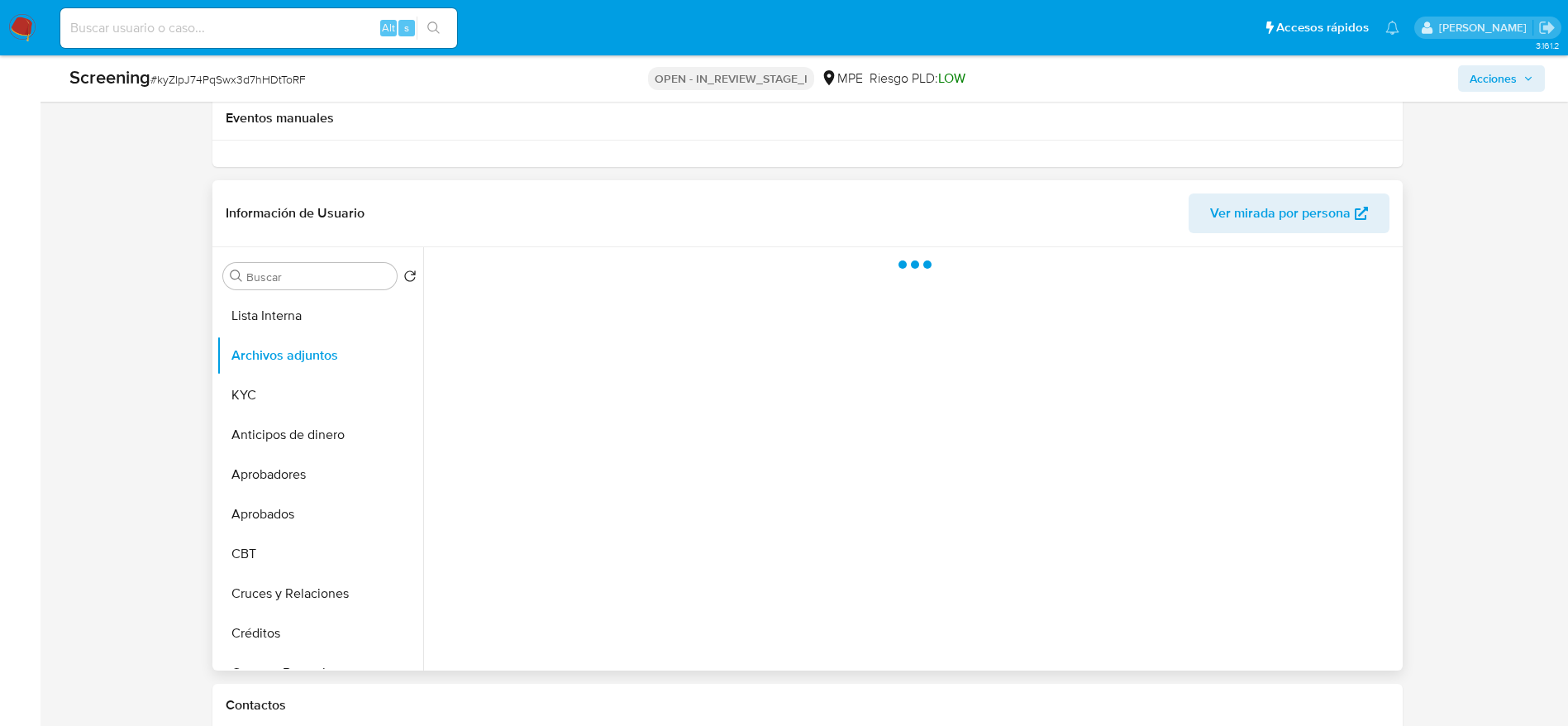
scroll to position [312, 0]
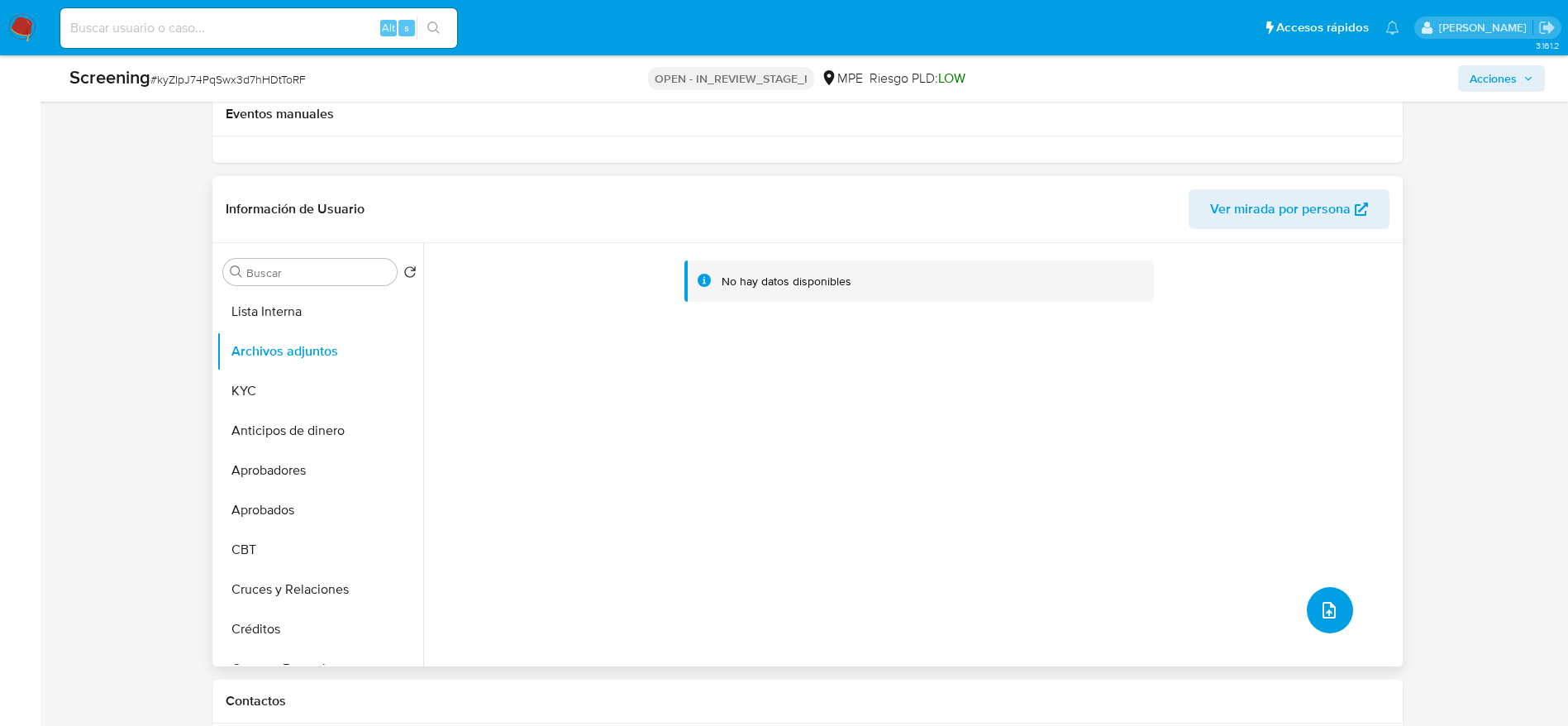
click at [1319, 619] on icon "upload-file" at bounding box center [1328, 610] width 20 height 20
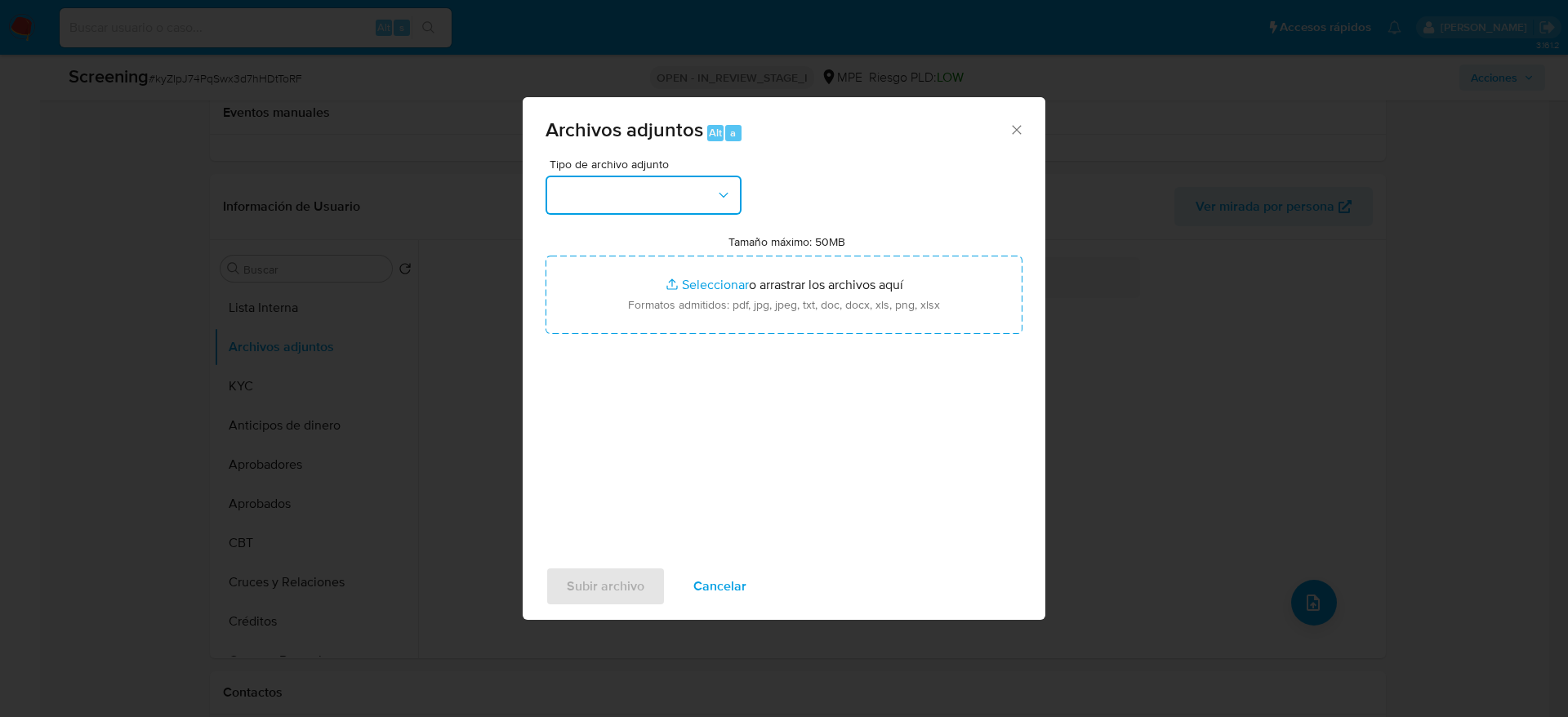
click at [670, 195] on button "button" at bounding box center [643, 195] width 196 height 39
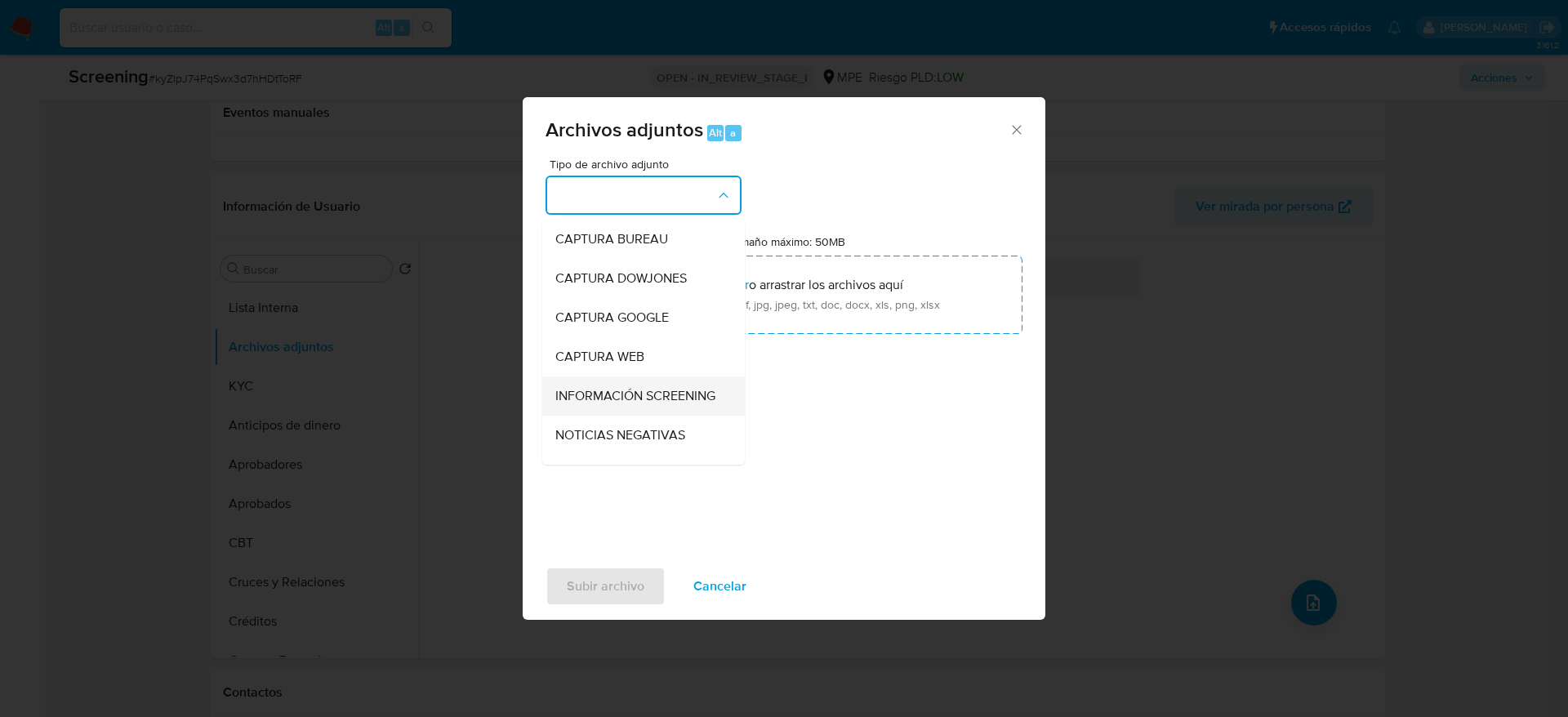
click at [590, 404] on span "INFORMACIÓN SCREENING" at bounding box center [635, 396] width 160 height 16
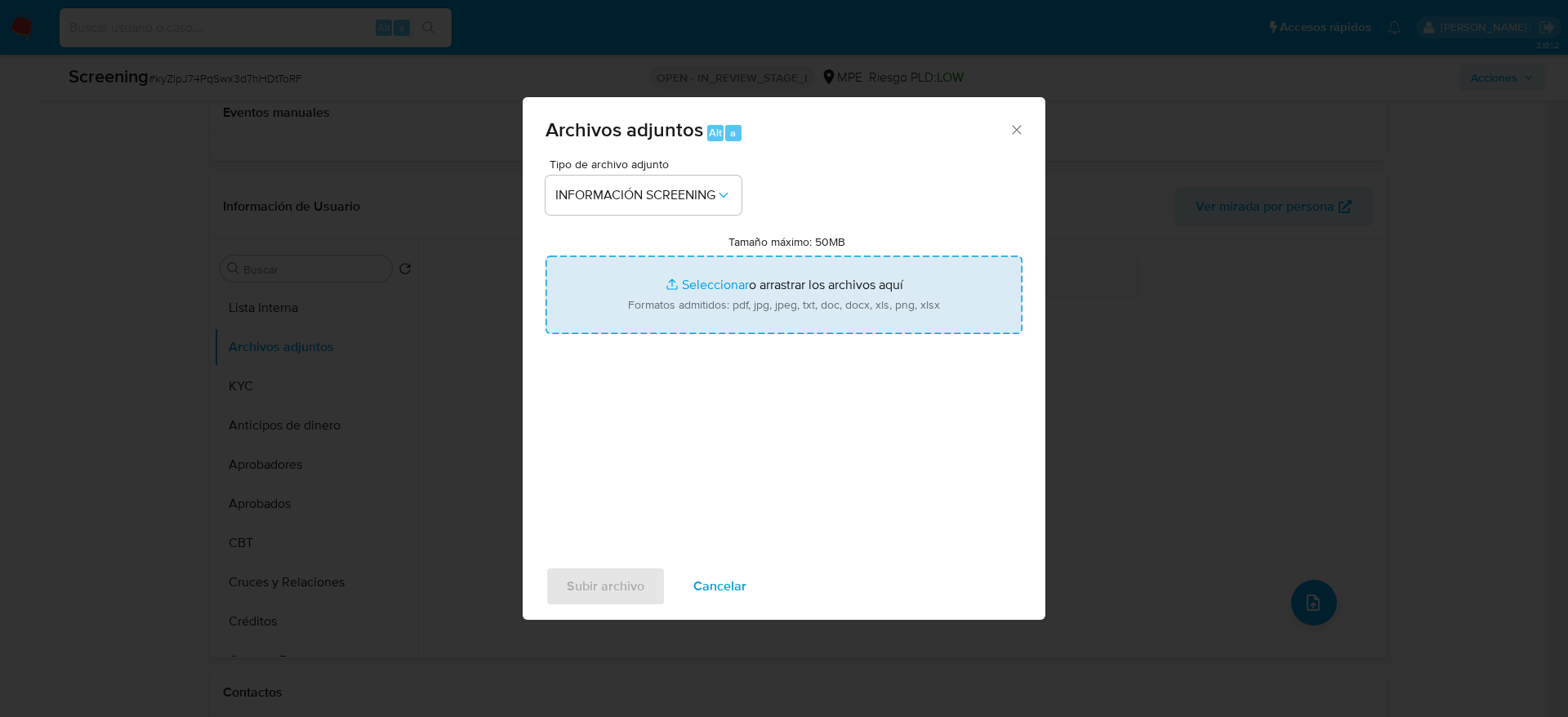
click at [787, 310] on input "Tamaño máximo: 50MB Seleccionar archivos" at bounding box center [783, 295] width 476 height 78
type input "C:\fakepath\_Brayan Leonidas Ferrer Vilca_ - Buscar con Google.pdf"
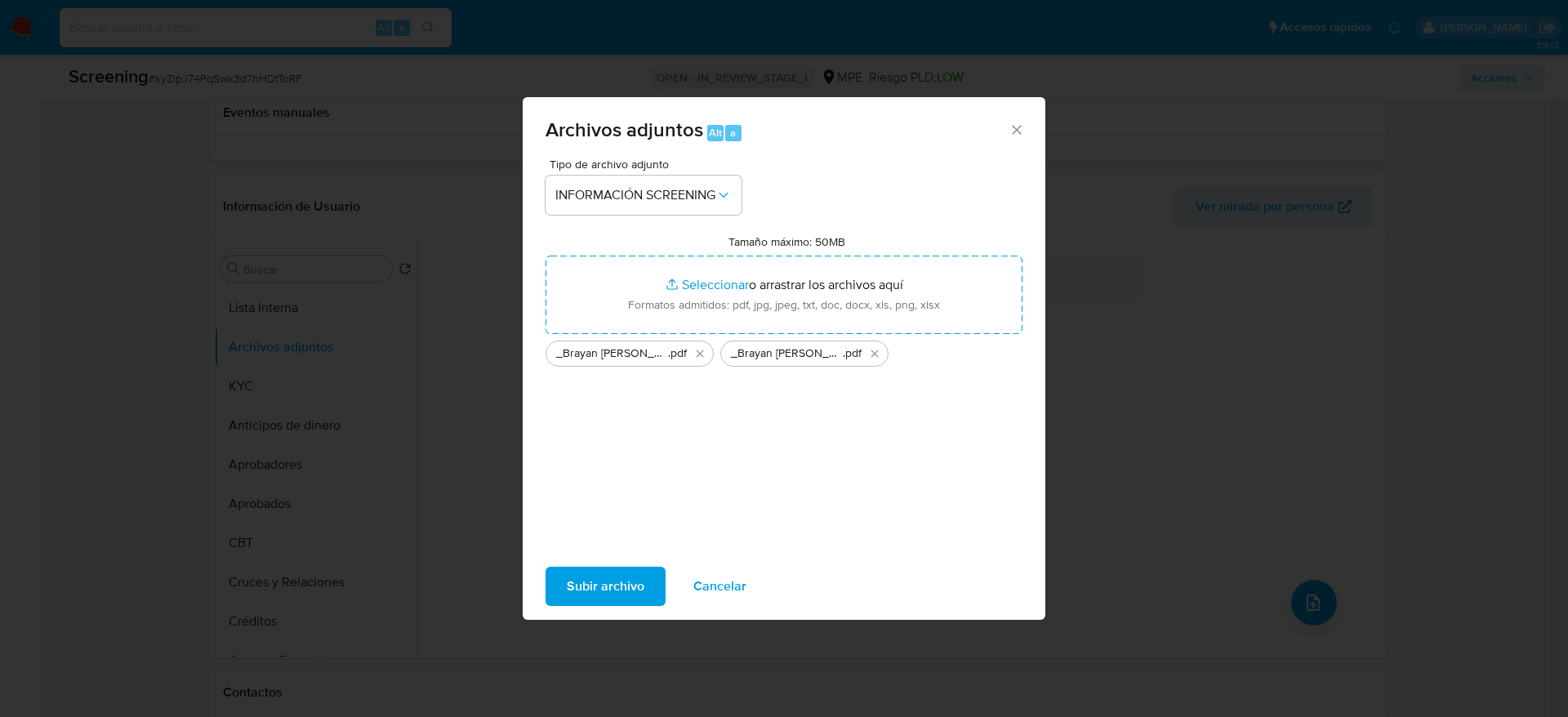
drag, startPoint x: 787, startPoint y: 310, endPoint x: 617, endPoint y: 598, distance: 334.4
click at [617, 598] on span "Subir archivo" at bounding box center [606, 587] width 78 height 36
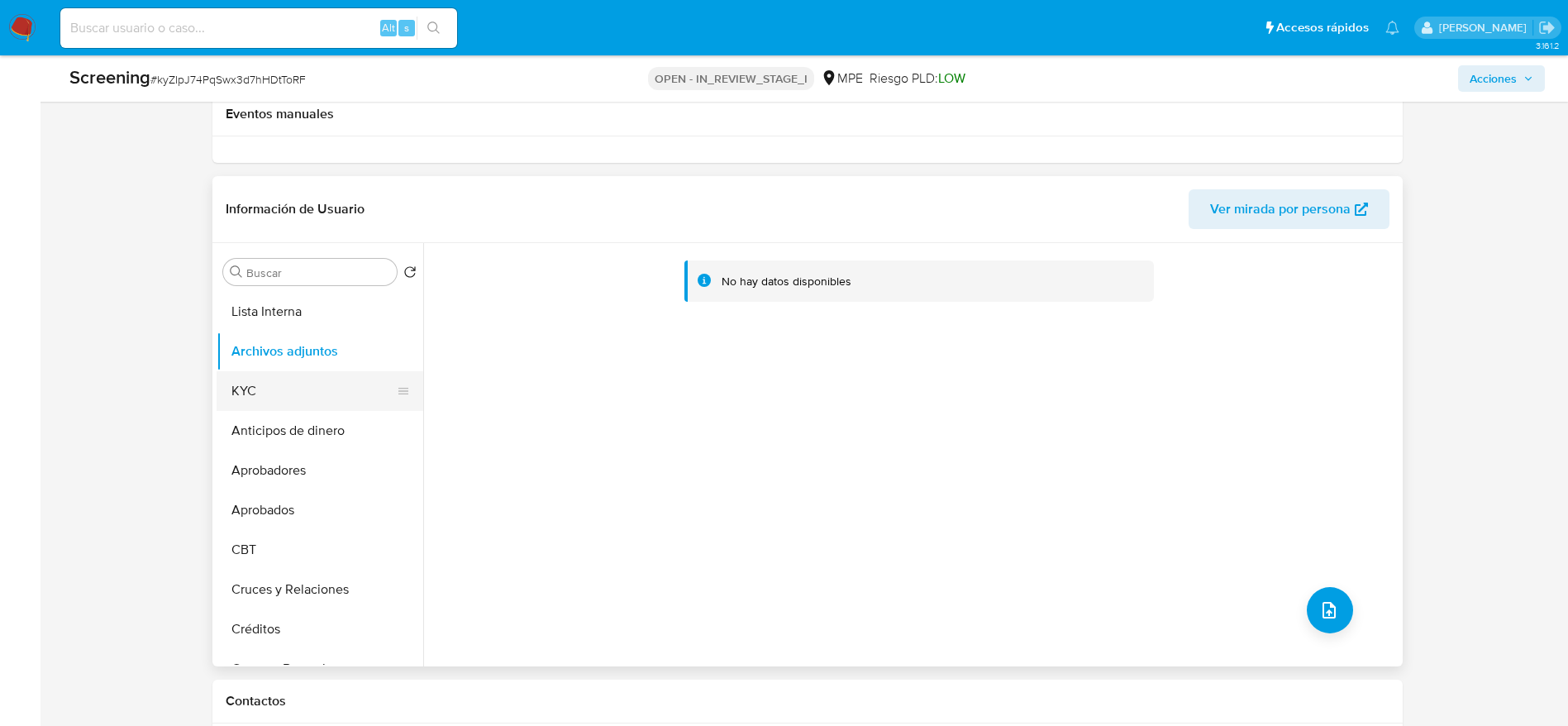
click at [329, 384] on button "KYC" at bounding box center [313, 391] width 194 height 39
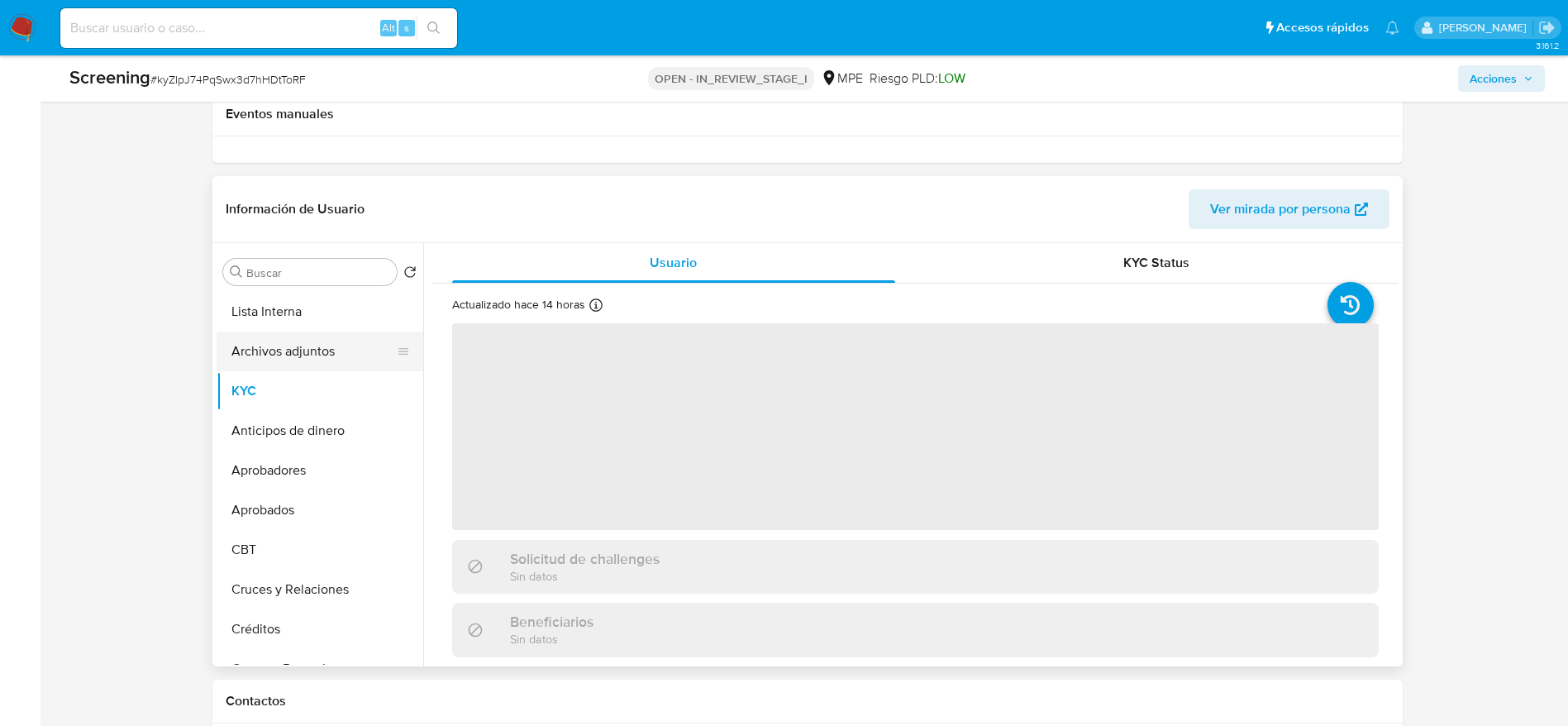
click at [322, 365] on button "Archivos adjuntos" at bounding box center [313, 351] width 194 height 39
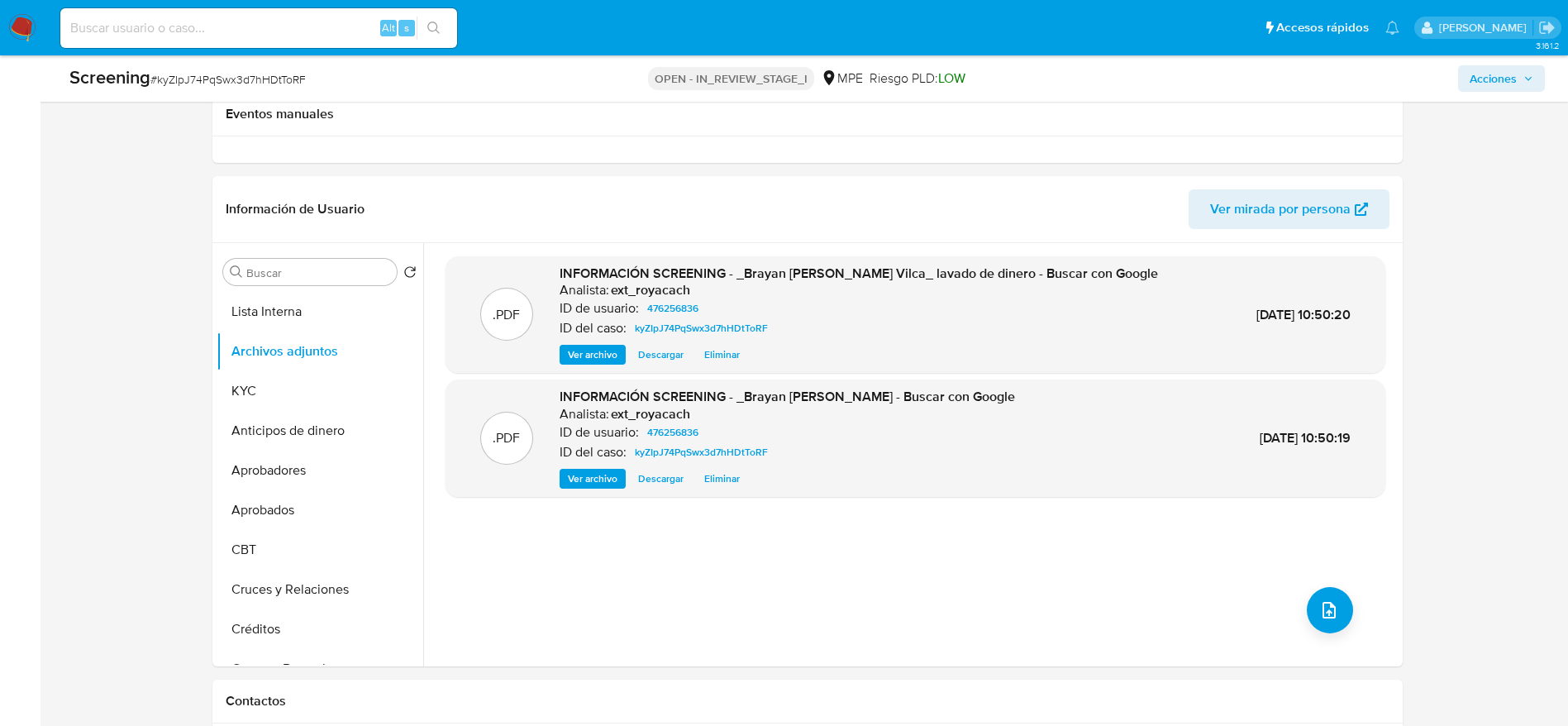
scroll to position [0, 0]
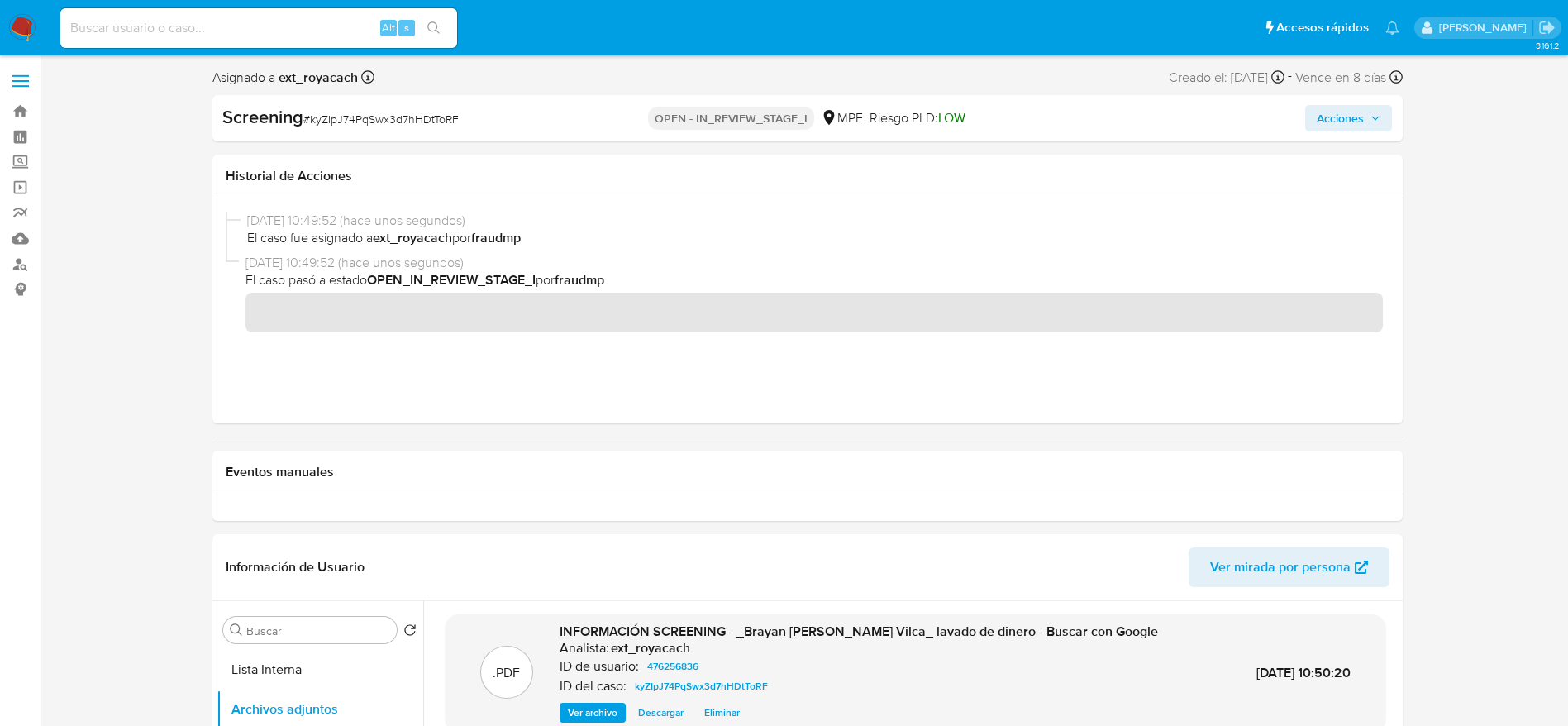
click at [1340, 119] on span "Acciones" at bounding box center [1340, 118] width 47 height 26
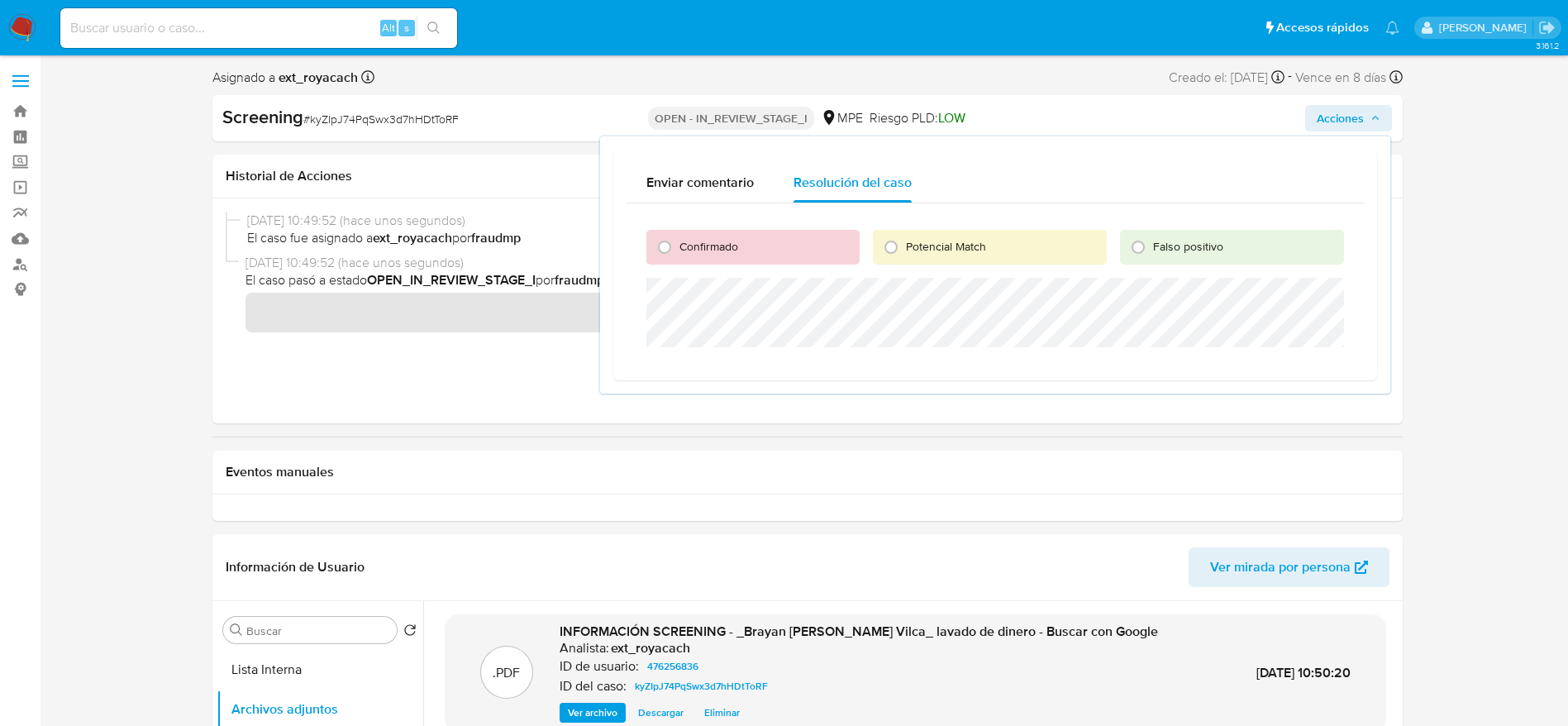
click at [1189, 250] on span "Falso positivo" at bounding box center [1188, 246] width 71 height 17
click at [1151, 250] on input "Falso positivo" at bounding box center [1138, 247] width 26 height 26
radio input "true"
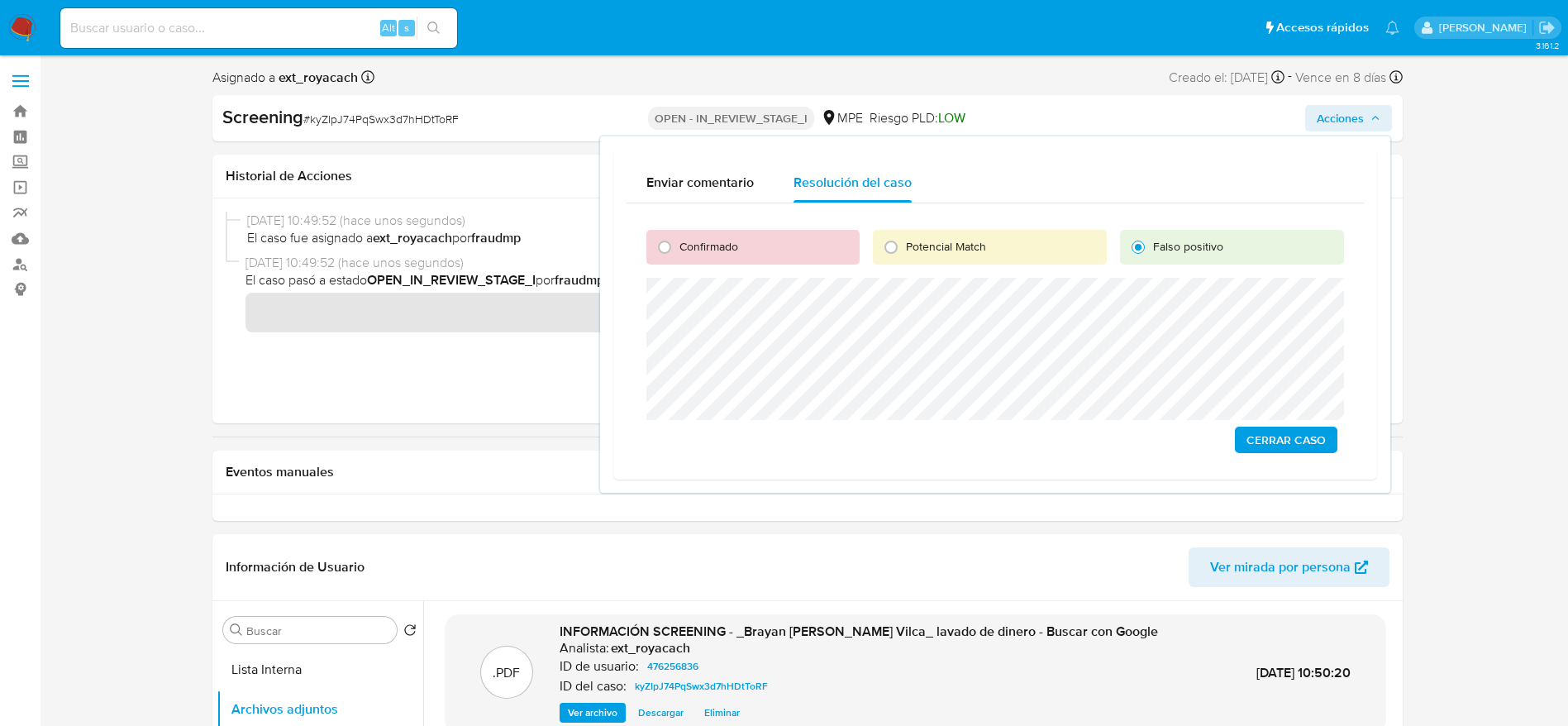
click at [1256, 435] on span "Cerrar Caso" at bounding box center [1285, 440] width 79 height 24
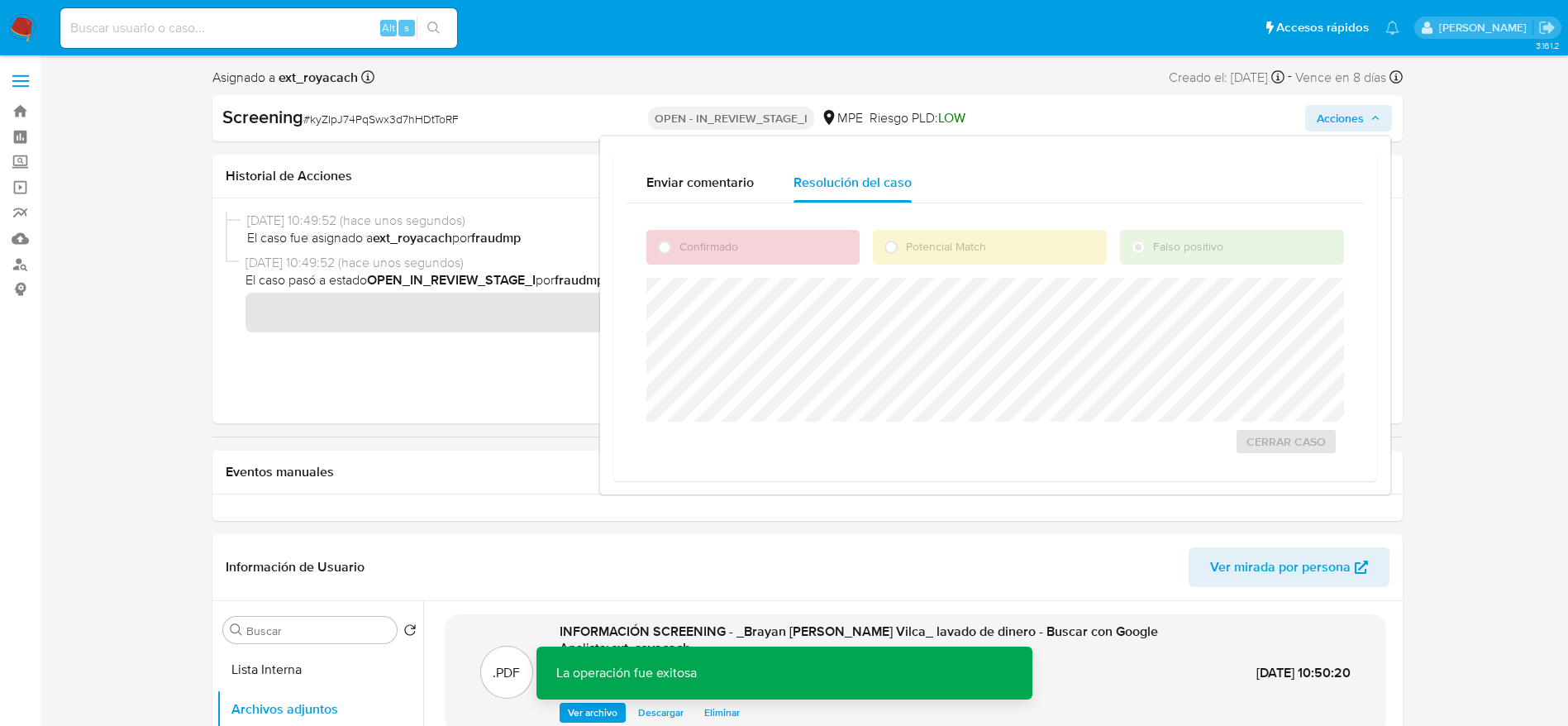
click at [352, 119] on span "# kyZIpJ74PqSwx3d7hHDtToRF" at bounding box center [381, 119] width 155 height 17
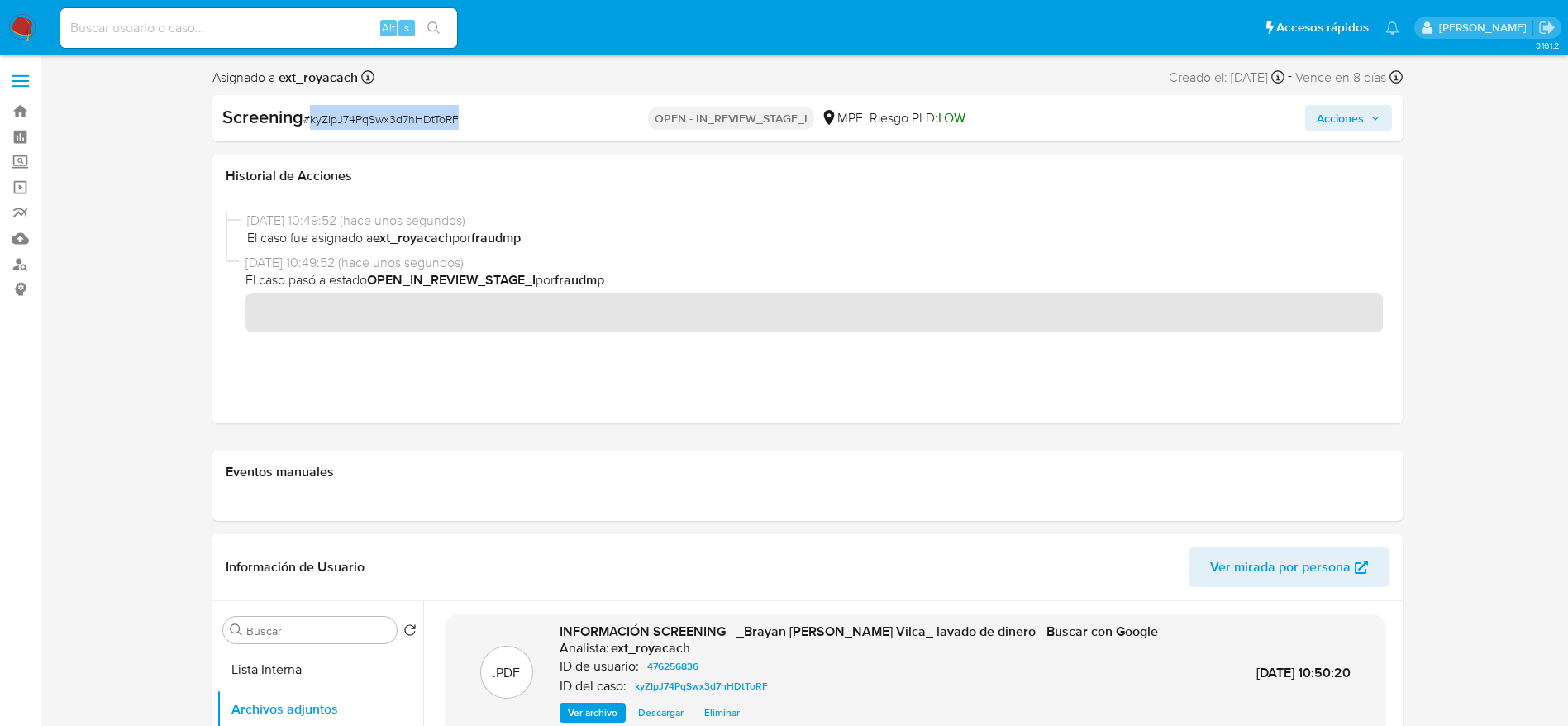
click at [352, 119] on span "# kyZIpJ74PqSwx3d7hHDtToRF" at bounding box center [381, 119] width 155 height 17
copy span "kyZIpJ74PqSwx3d7hHDtToRF"
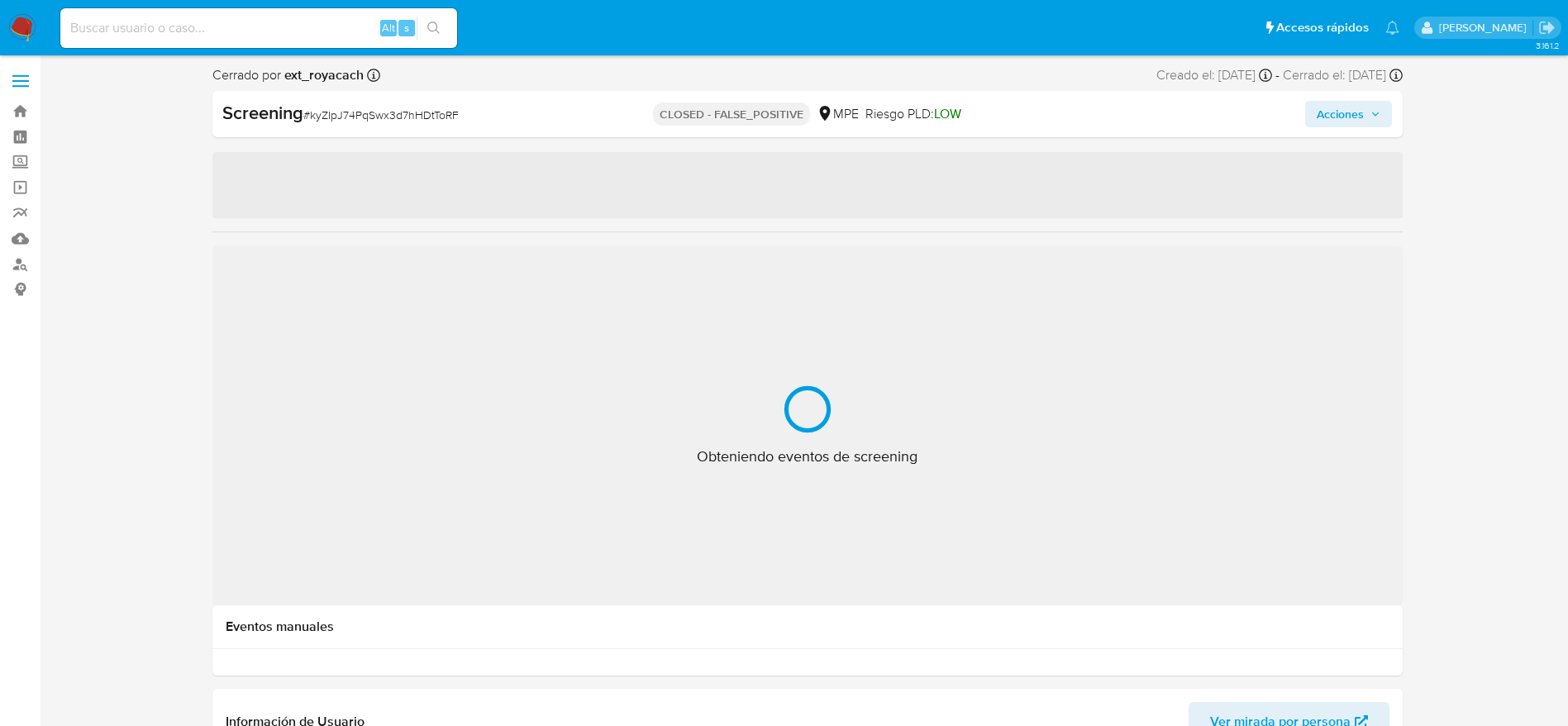
select select "10"
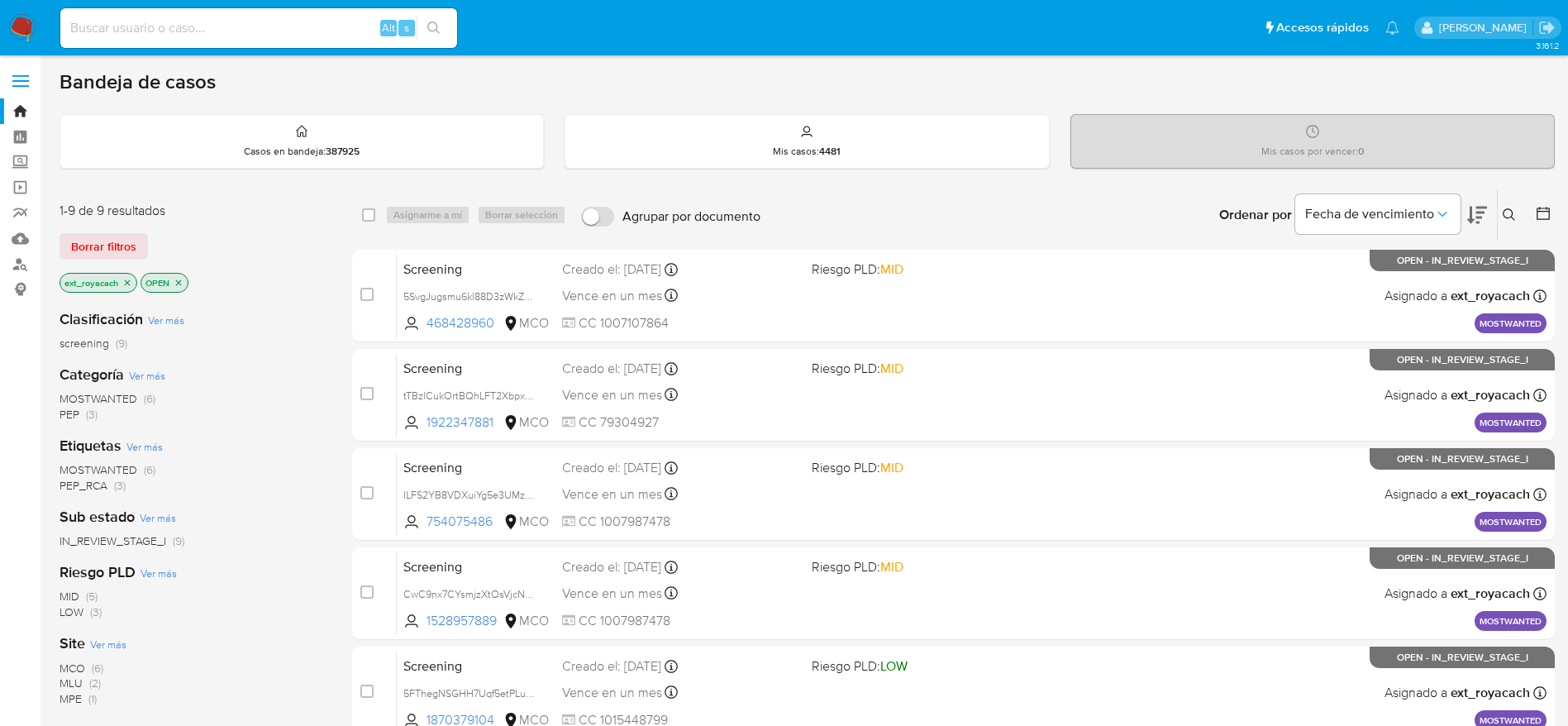
drag, startPoint x: 1210, startPoint y: 482, endPoint x: 1149, endPoint y: 196, distance: 292.4
click at [1149, 196] on div "Ordenar por Fecha de vencimiento No es posible ordenar los resultados mientras …" at bounding box center [1161, 215] width 786 height 51
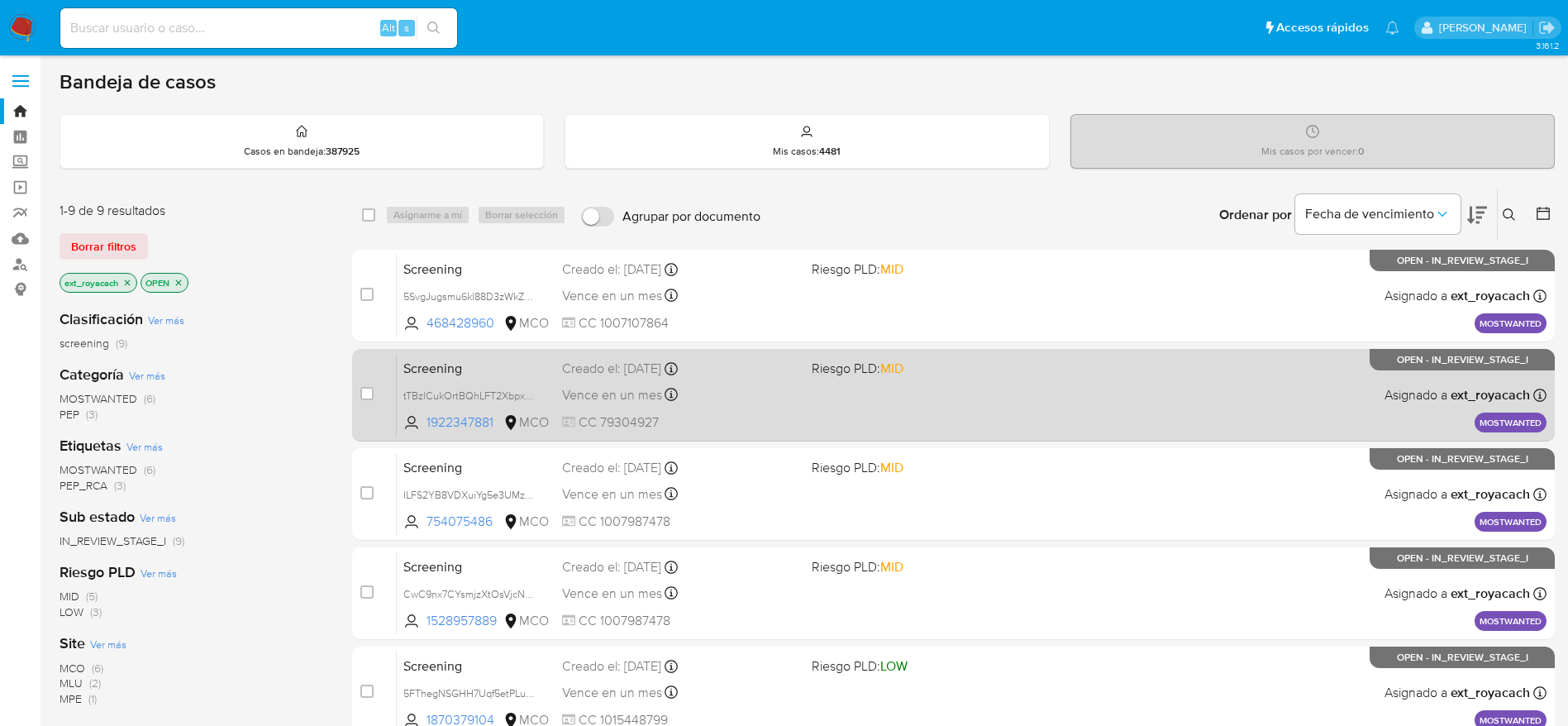
scroll to position [540, 0]
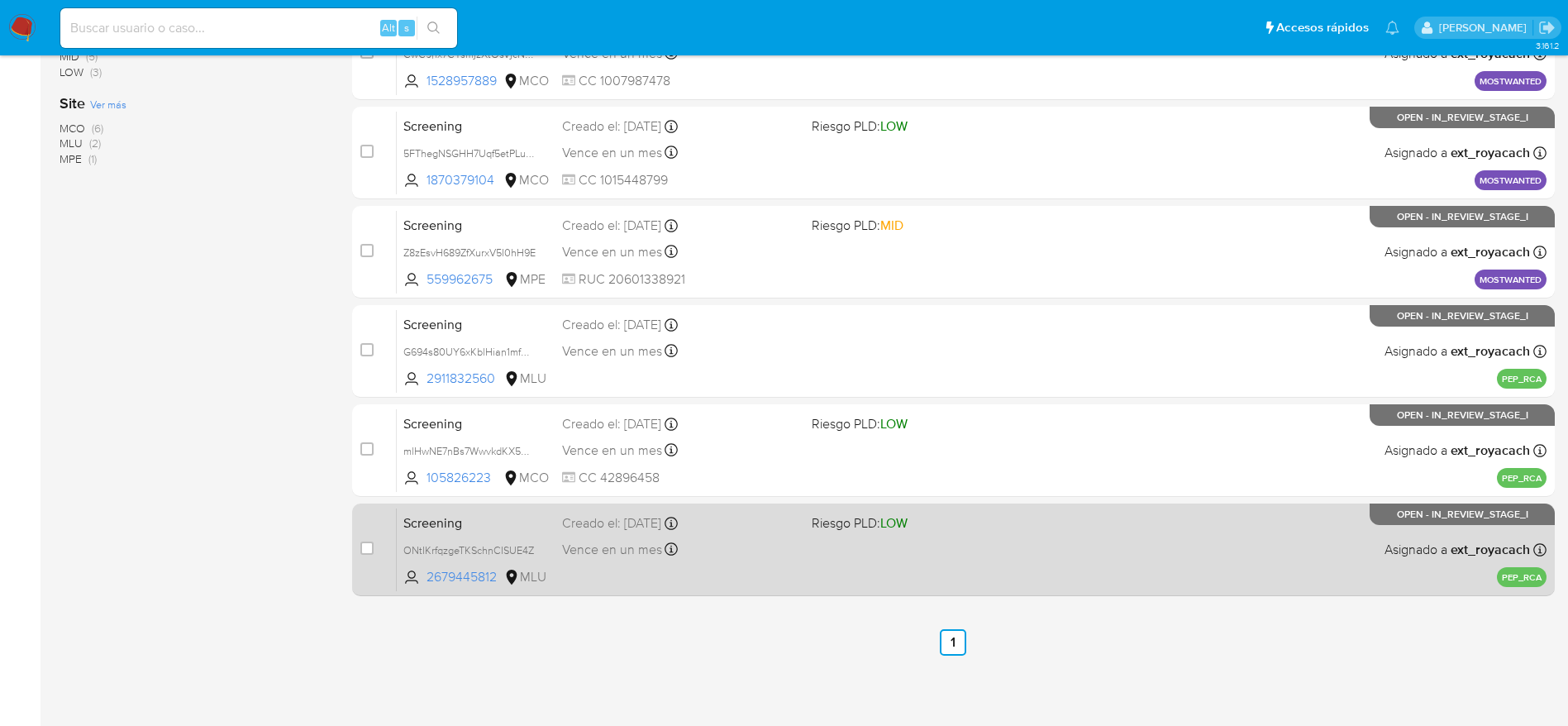
click at [890, 524] on span "LOW" at bounding box center [893, 524] width 27 height 19
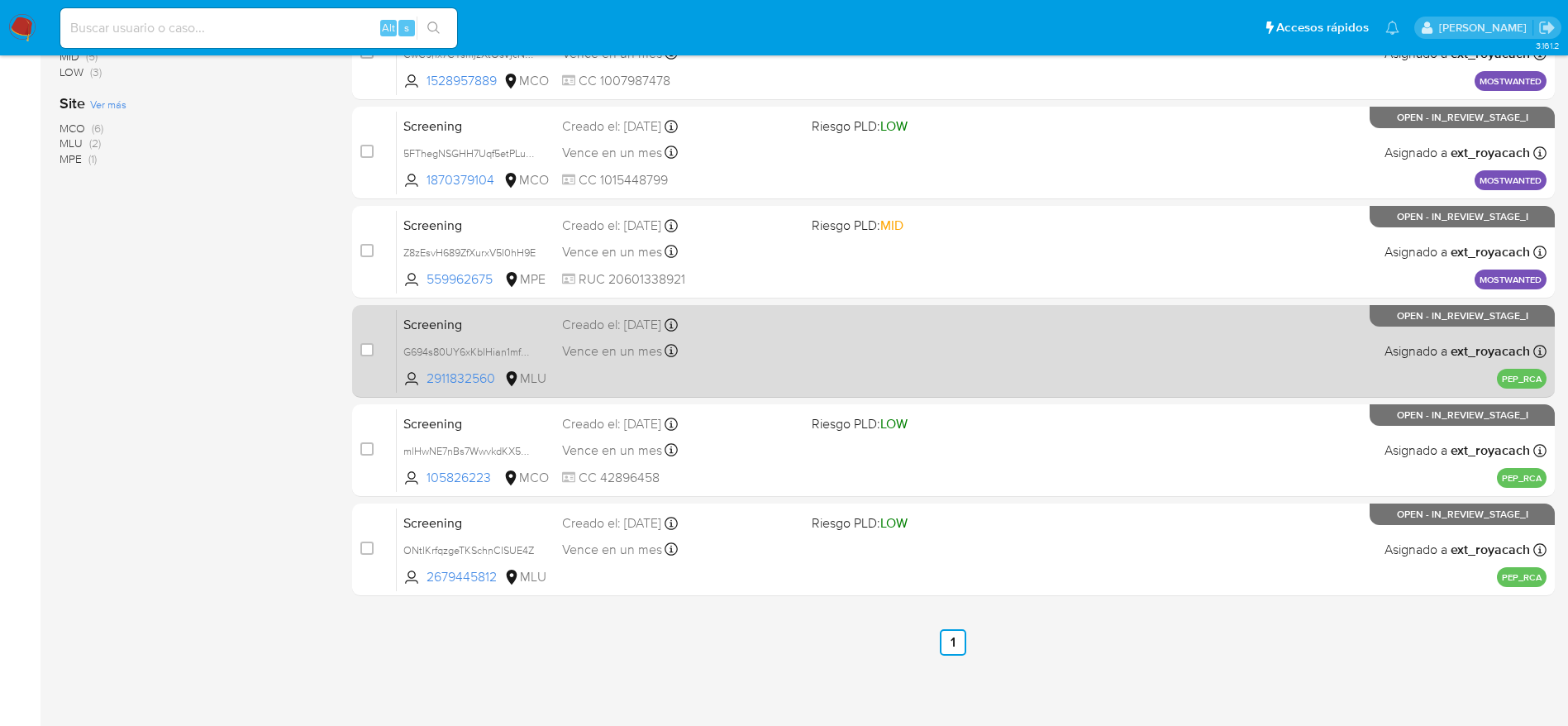
click at [755, 368] on div "Screening G694s80UY6xKblHian1mfQ0W 2911832560 MLU Creado el: 07/10/2025 Creado …" at bounding box center [971, 351] width 1149 height 84
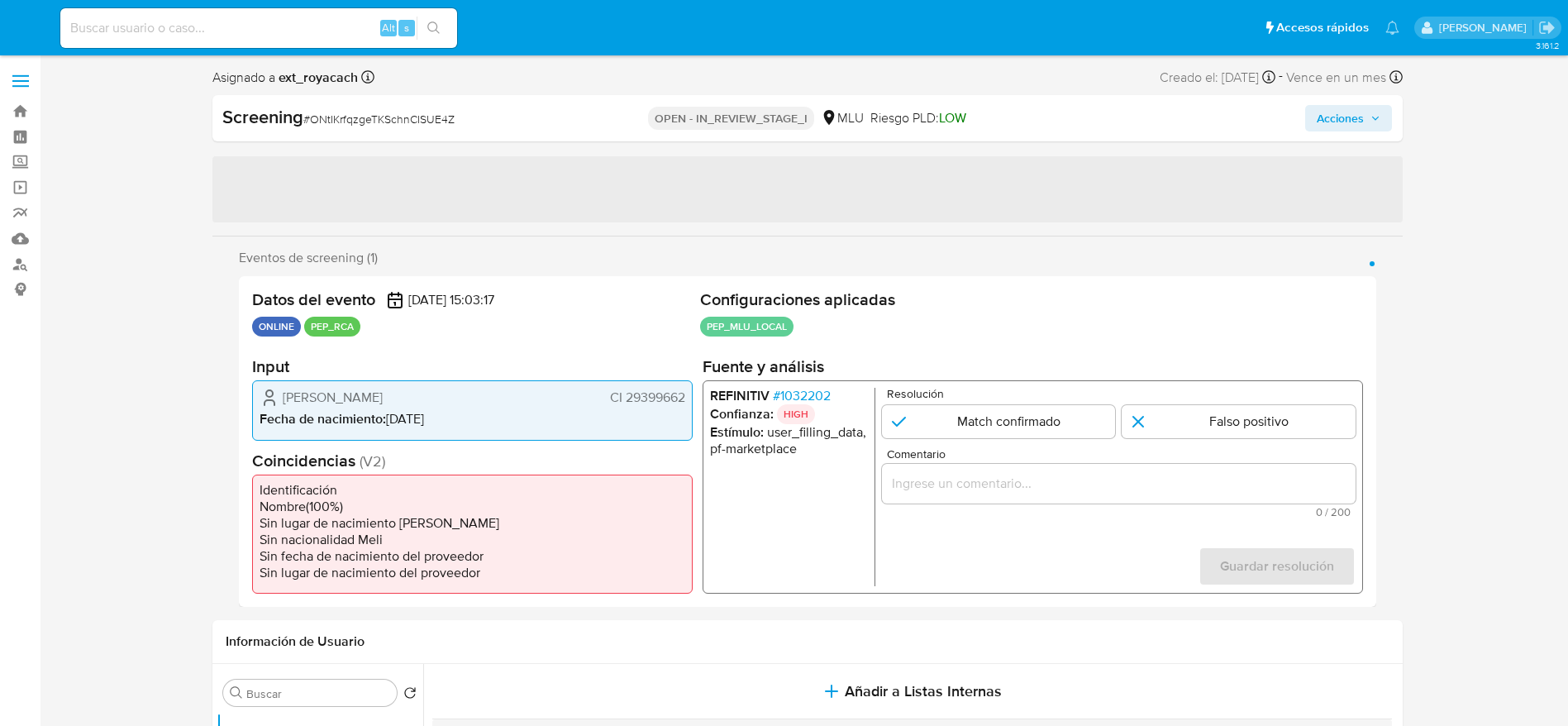
select select "10"
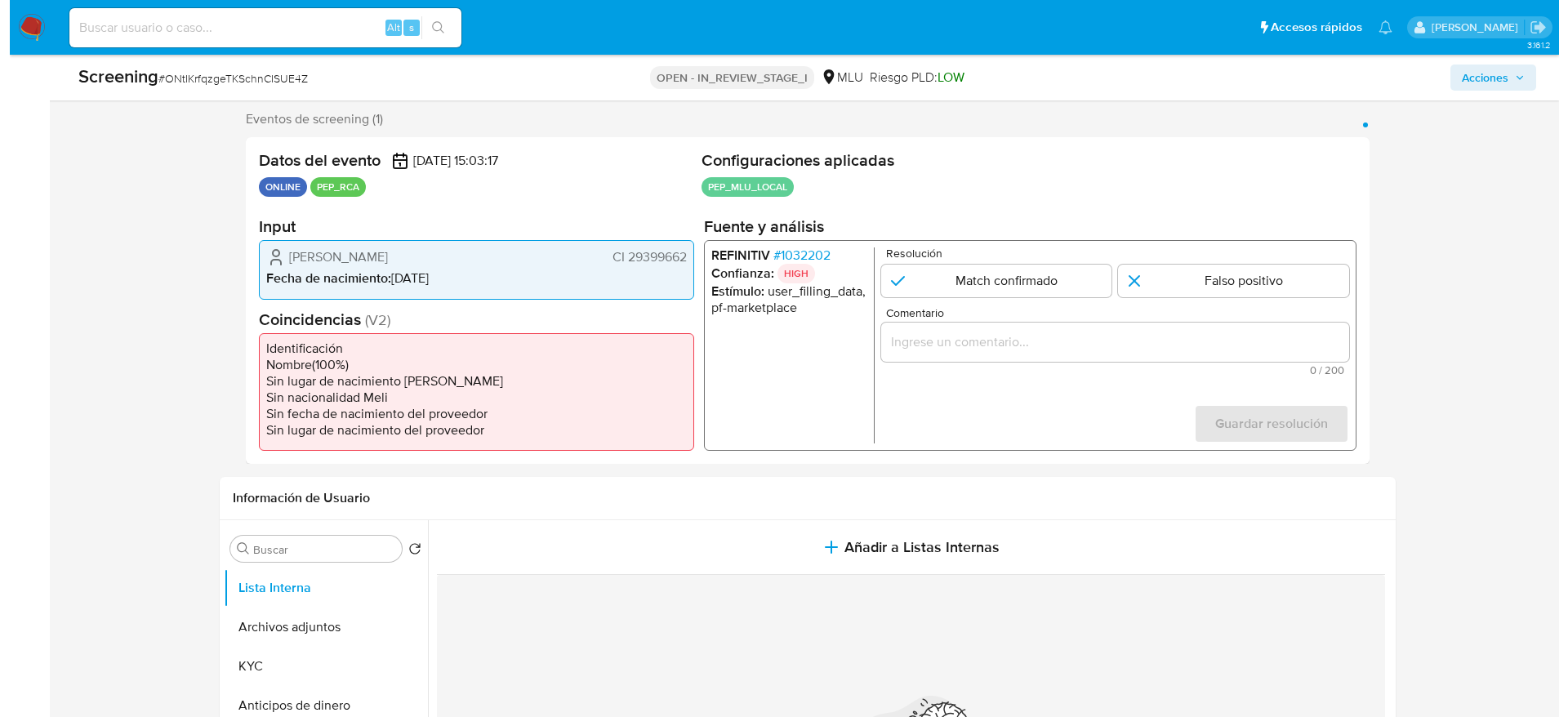
scroll to position [289, 0]
click at [789, 257] on span "# 1032202" at bounding box center [791, 254] width 57 height 16
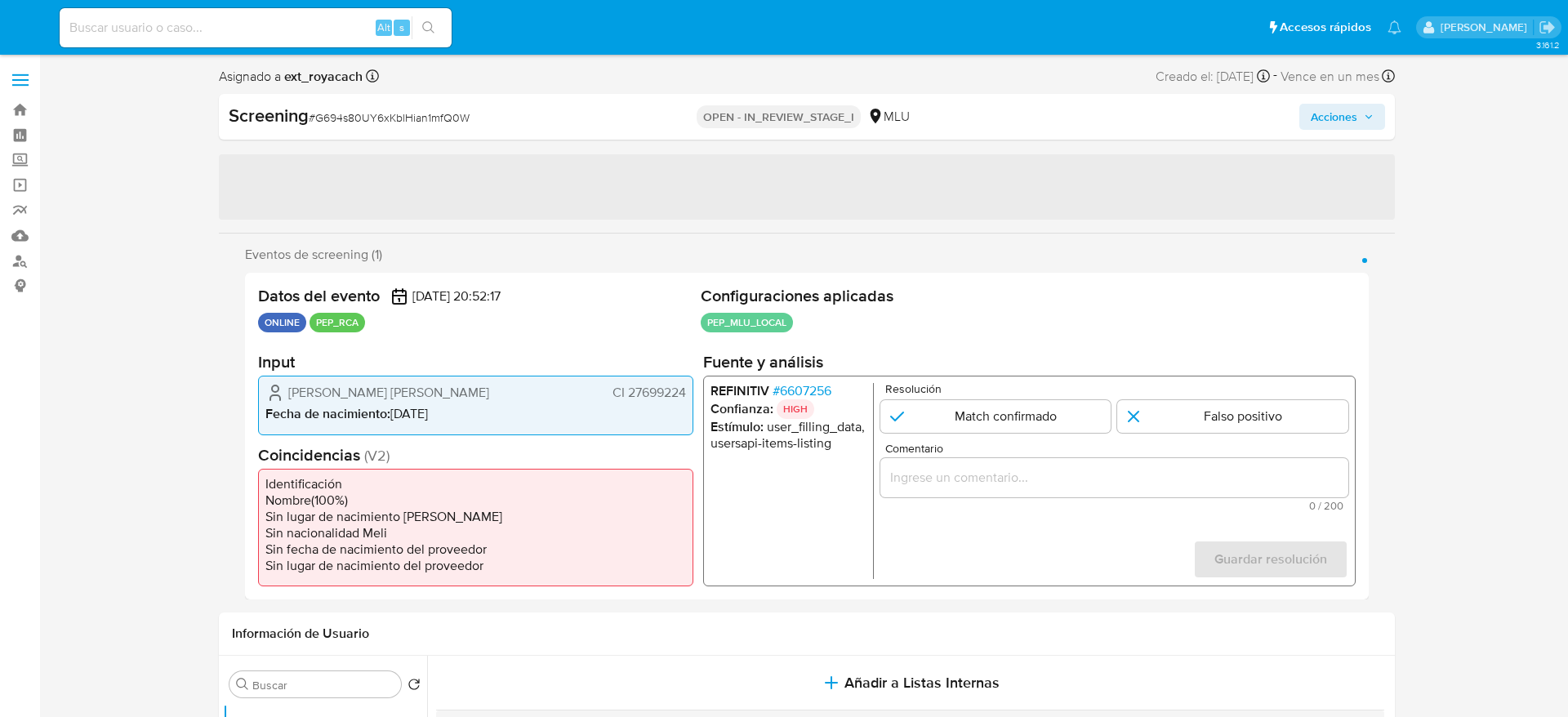
select select "10"
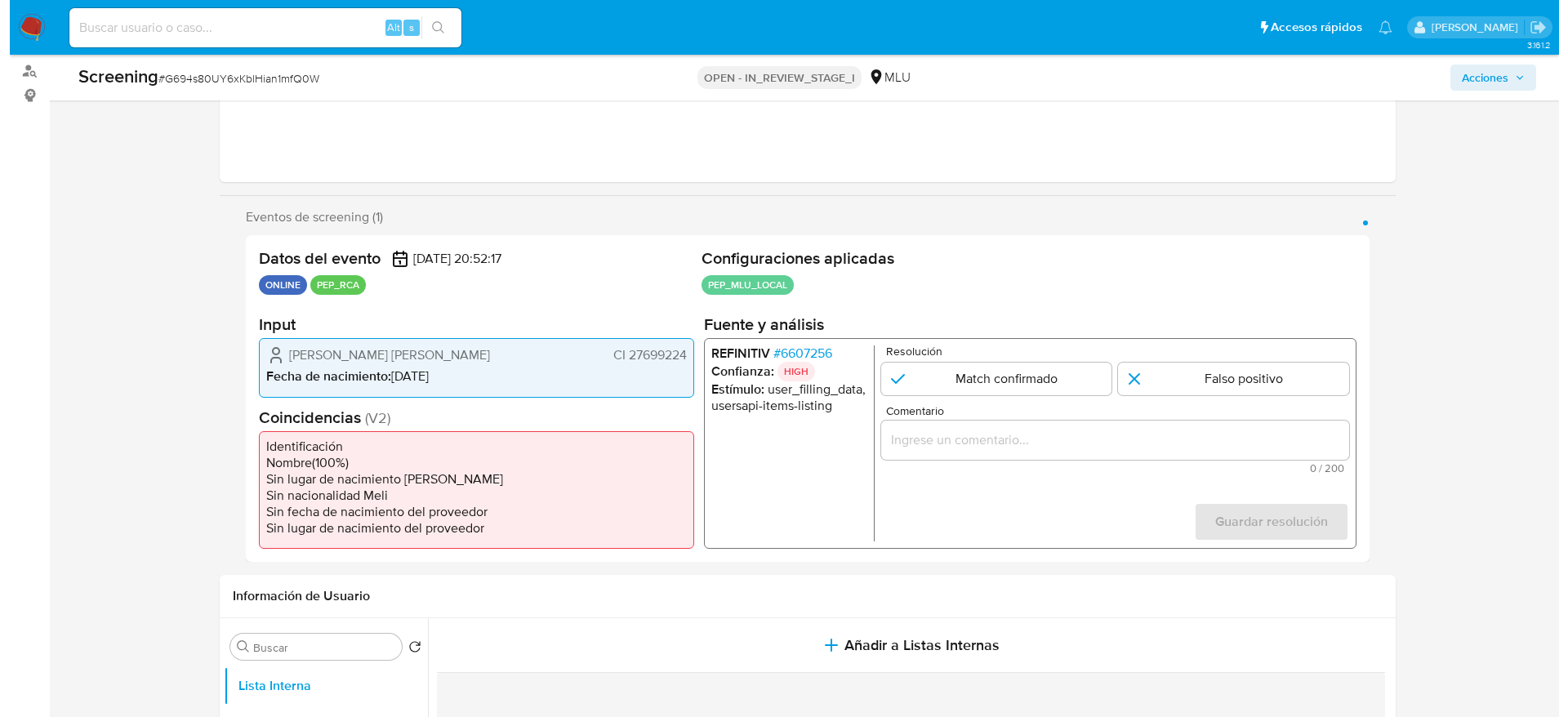
scroll to position [191, 0]
click at [803, 346] on span "# 6607256" at bounding box center [792, 352] width 59 height 16
